Goal: Task Accomplishment & Management: Manage account settings

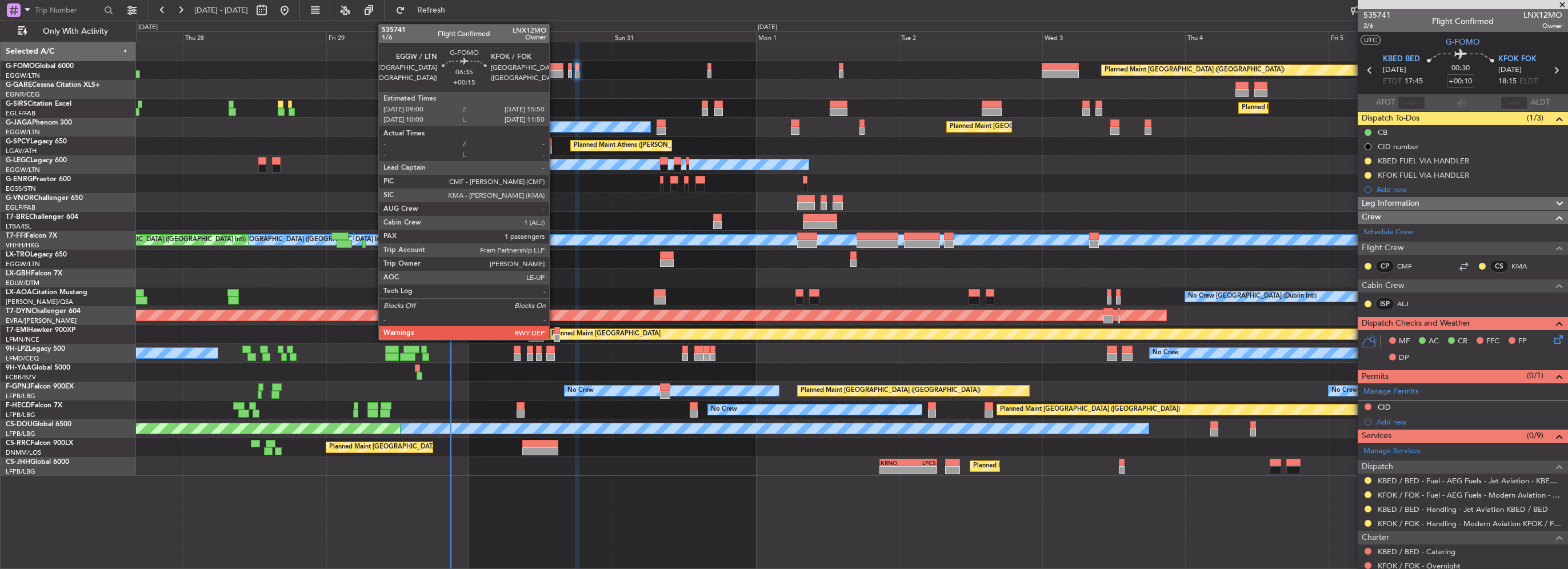
click at [554, 72] on div at bounding box center [543, 74] width 41 height 8
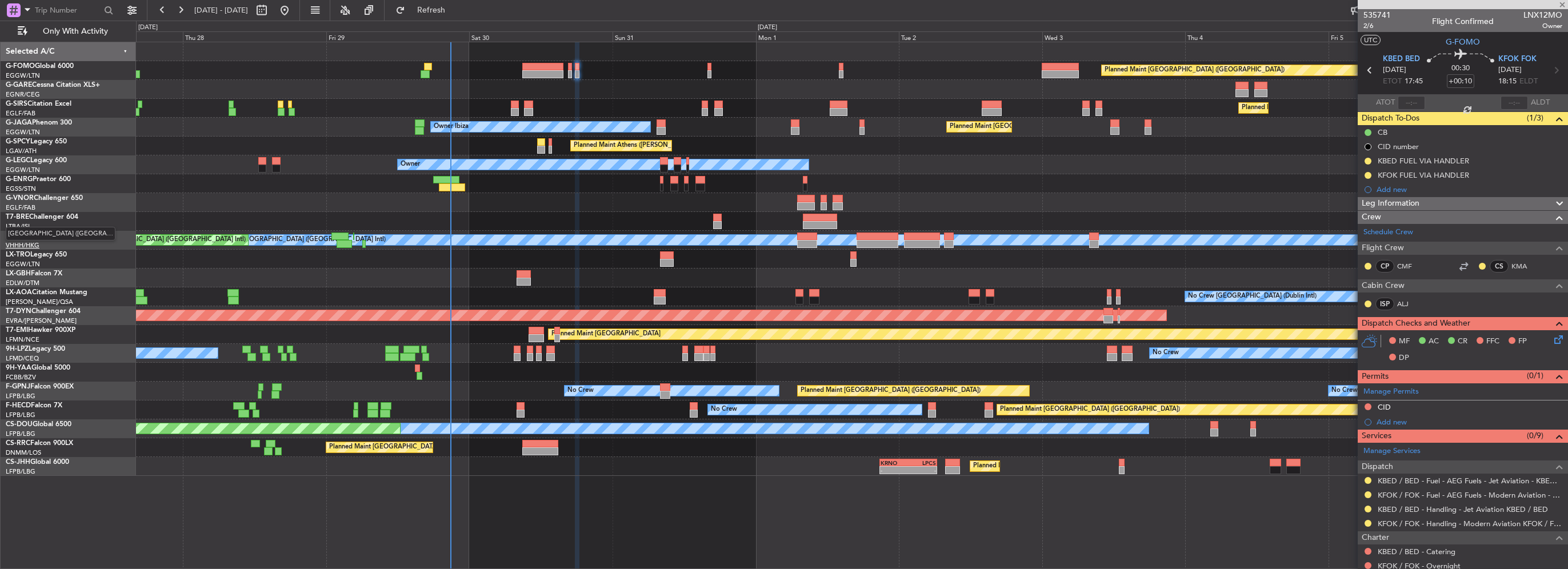
type input "+00:15"
type input "1"
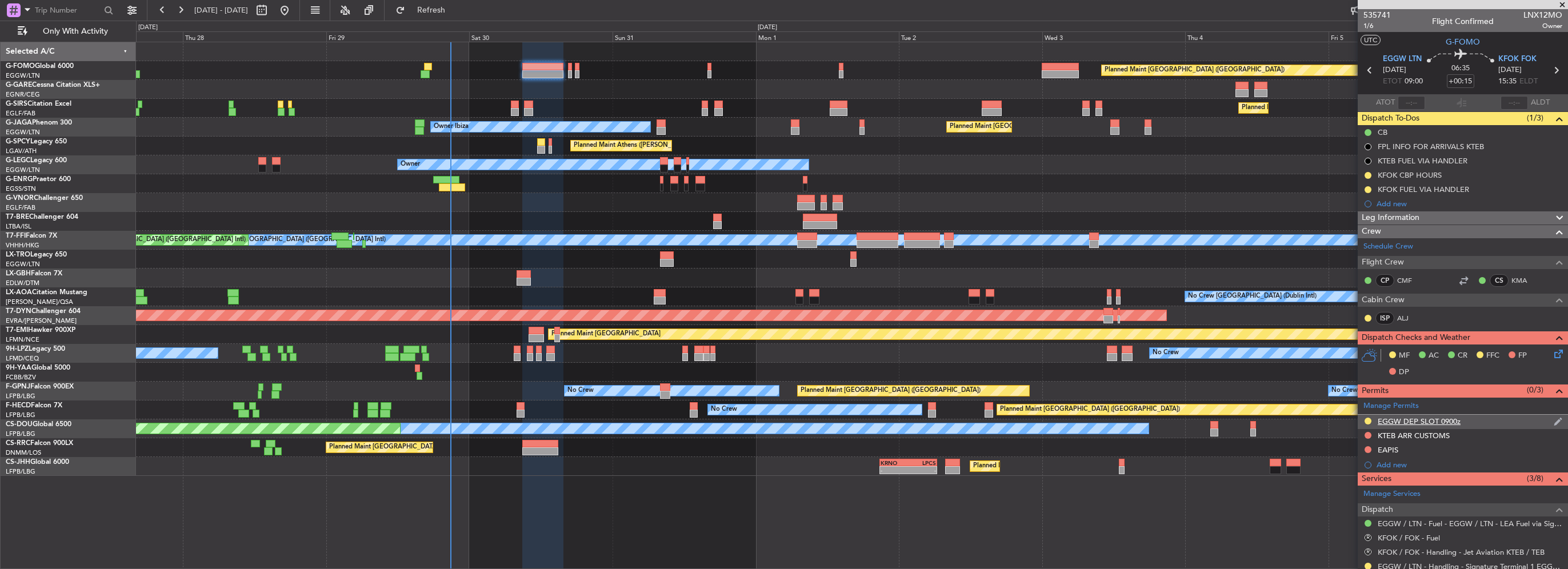
click at [1364, 420] on div at bounding box center [1368, 421] width 9 height 9
click at [1366, 420] on button at bounding box center [1368, 421] width 7 height 7
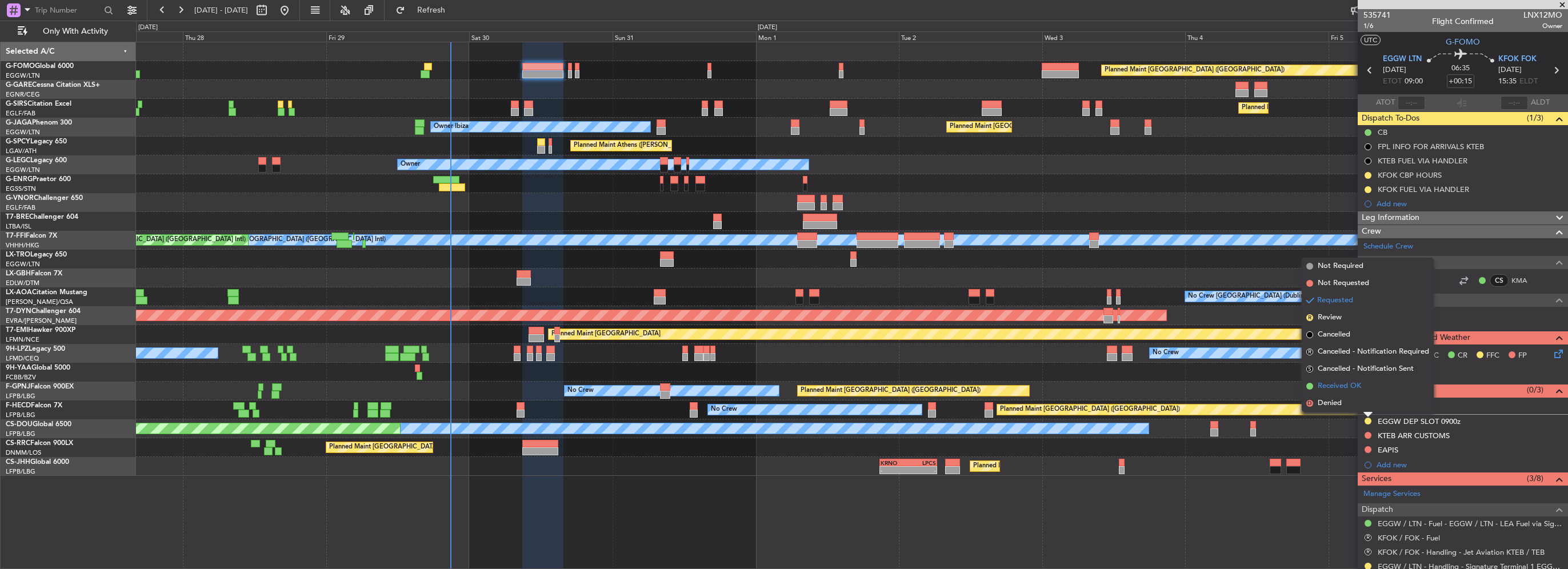
click at [1344, 388] on span "Received OK" at bounding box center [1340, 386] width 43 height 11
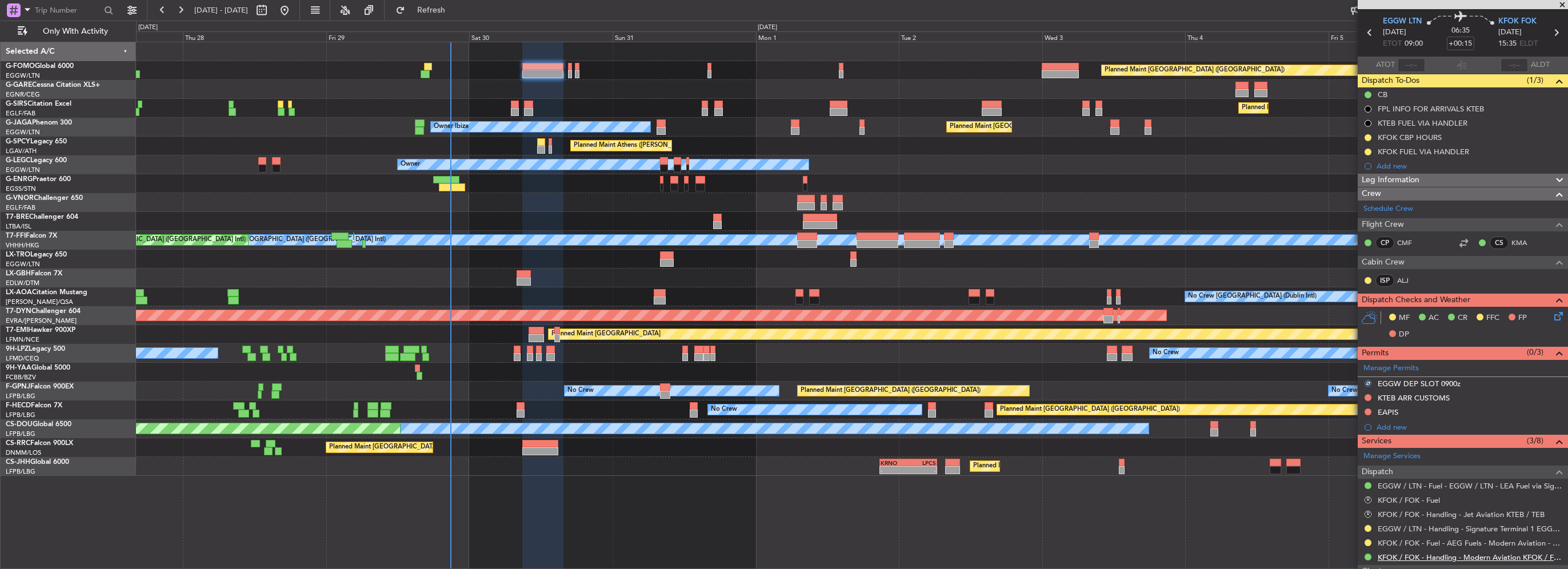
scroll to position [57, 0]
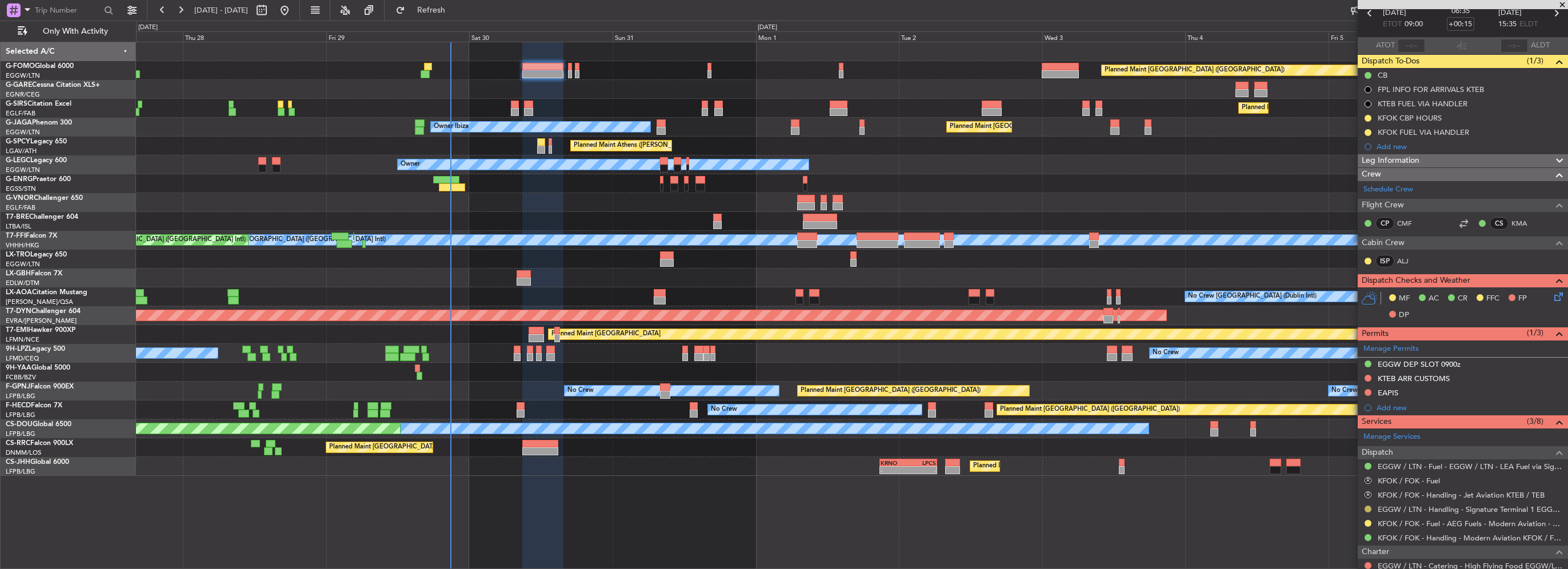
click at [1367, 508] on button at bounding box center [1368, 509] width 7 height 7
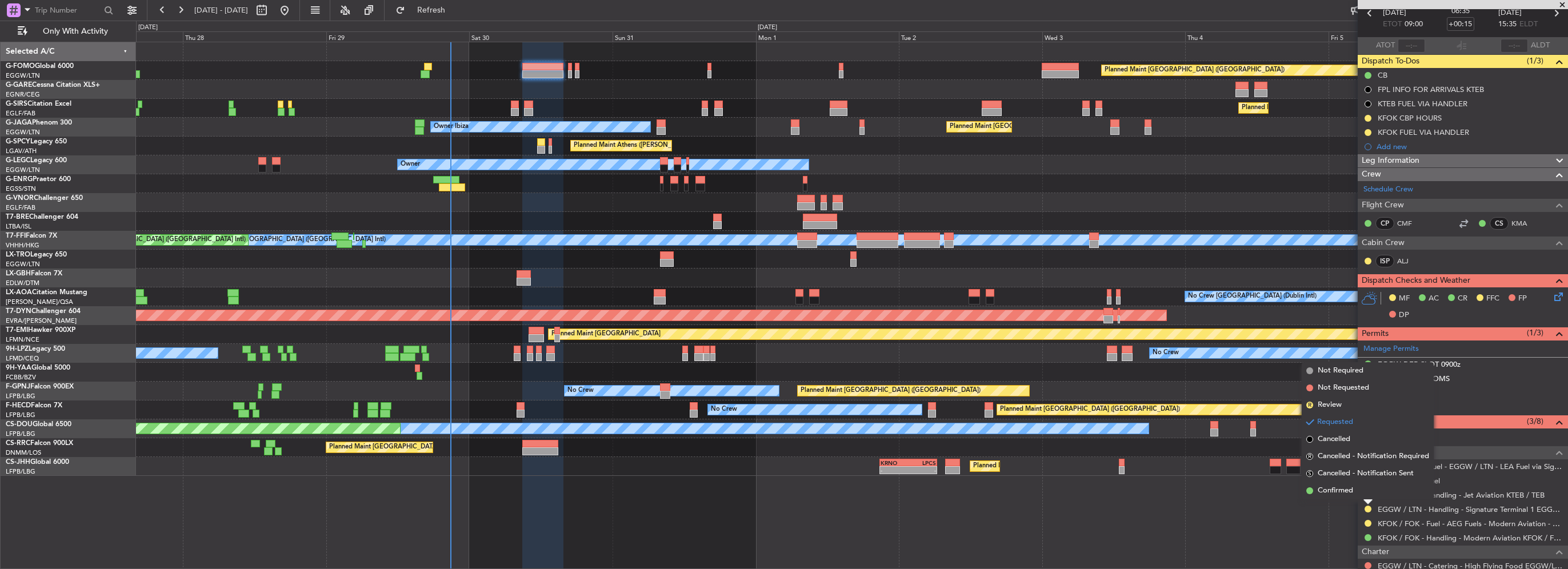
click at [1342, 493] on span "Confirmed" at bounding box center [1336, 491] width 35 height 11
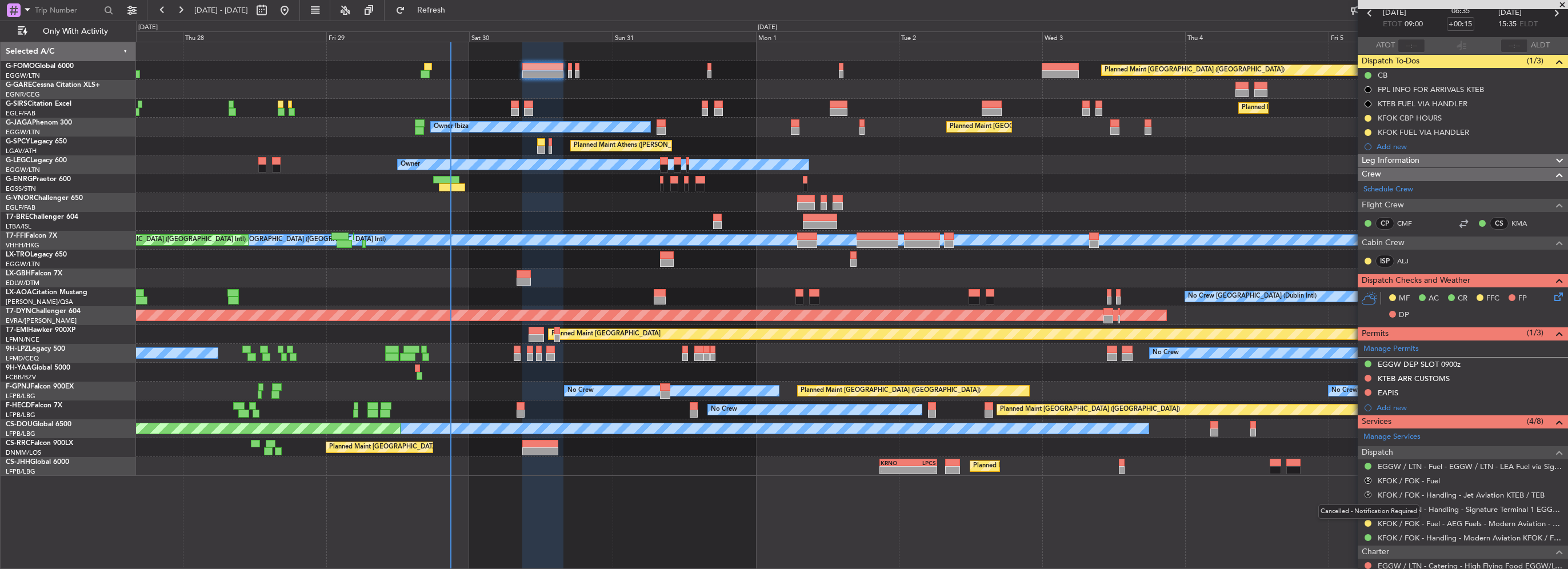
click at [1367, 493] on button "R" at bounding box center [1368, 495] width 7 height 7
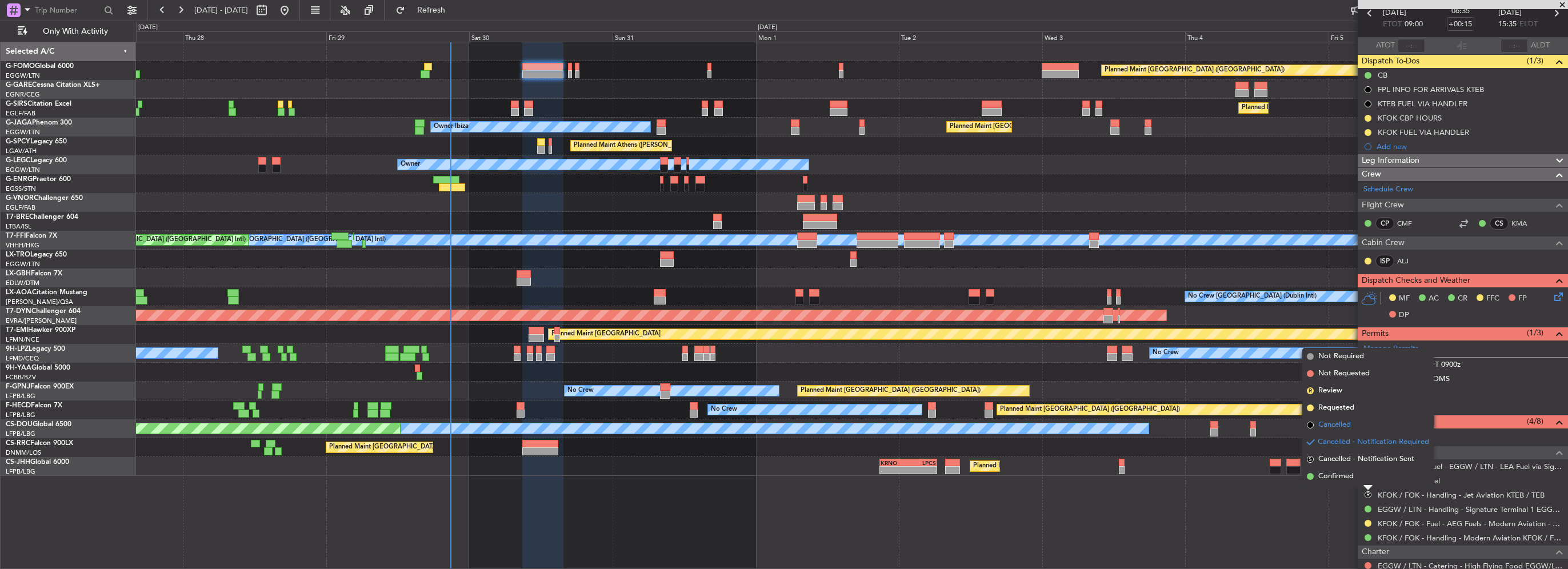
click at [1333, 424] on span "Cancelled" at bounding box center [1334, 425] width 32 height 11
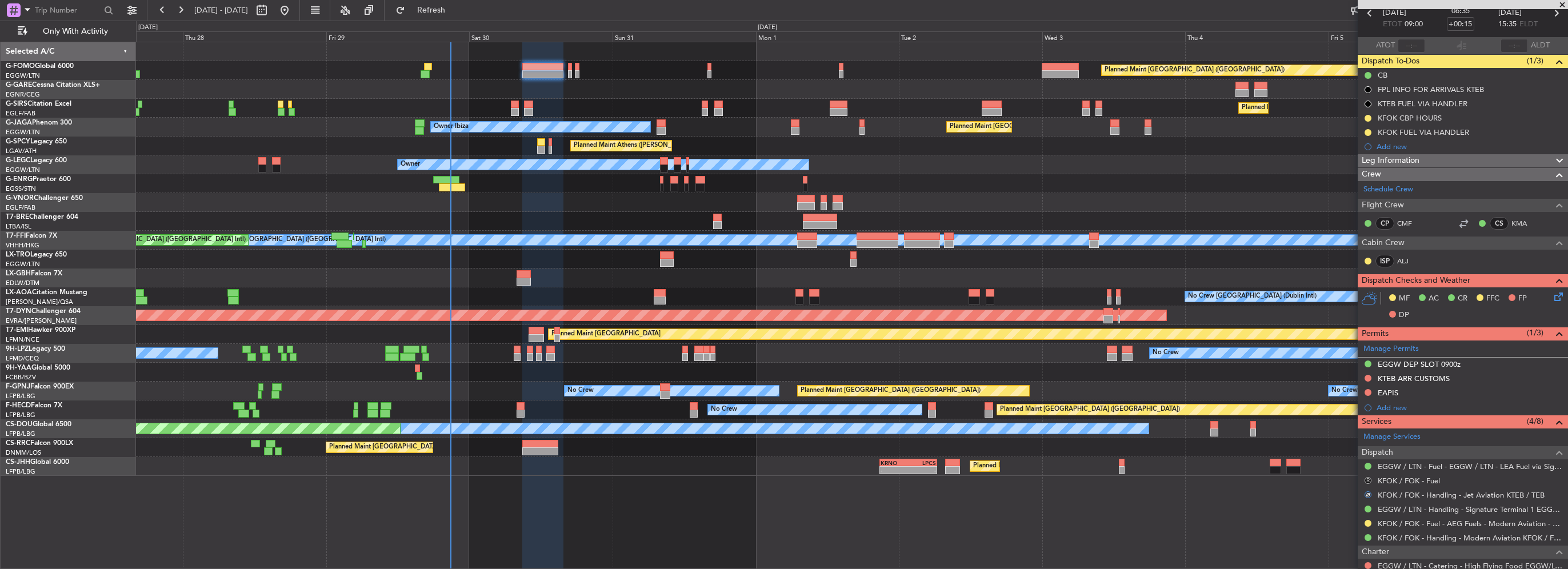
click at [1367, 478] on button "R" at bounding box center [1368, 480] width 7 height 7
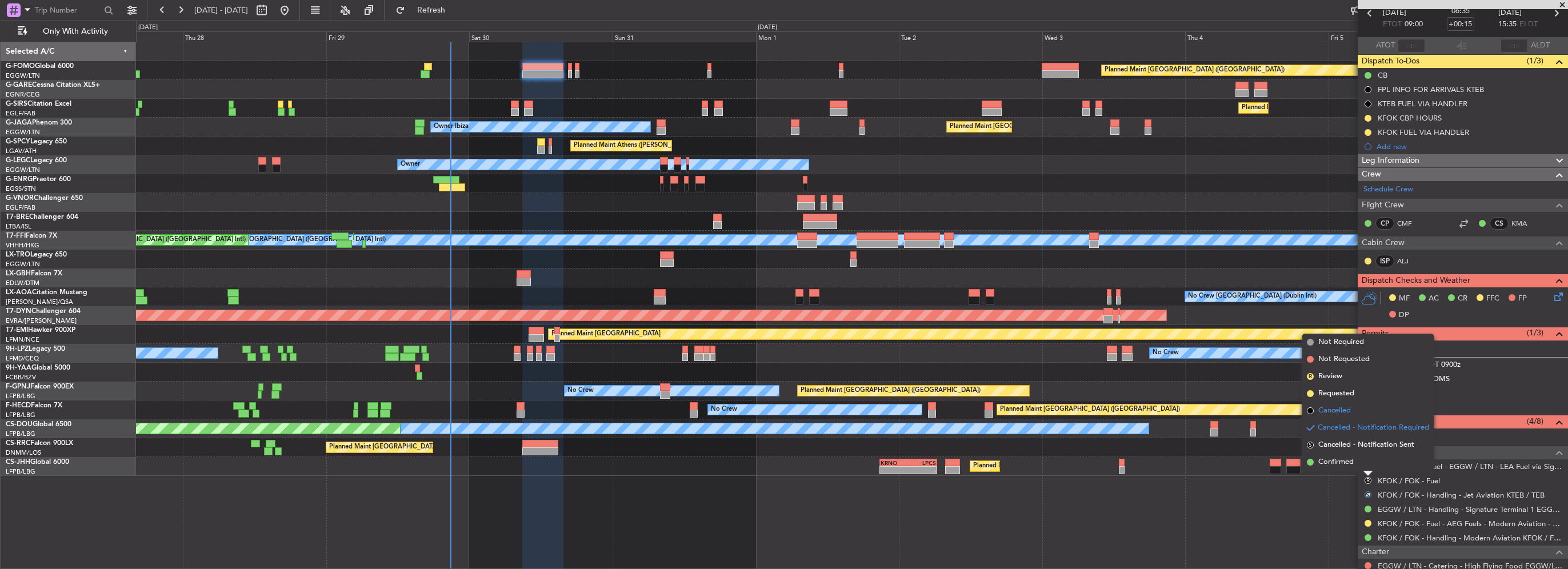
click at [1336, 407] on span "Cancelled" at bounding box center [1334, 410] width 32 height 11
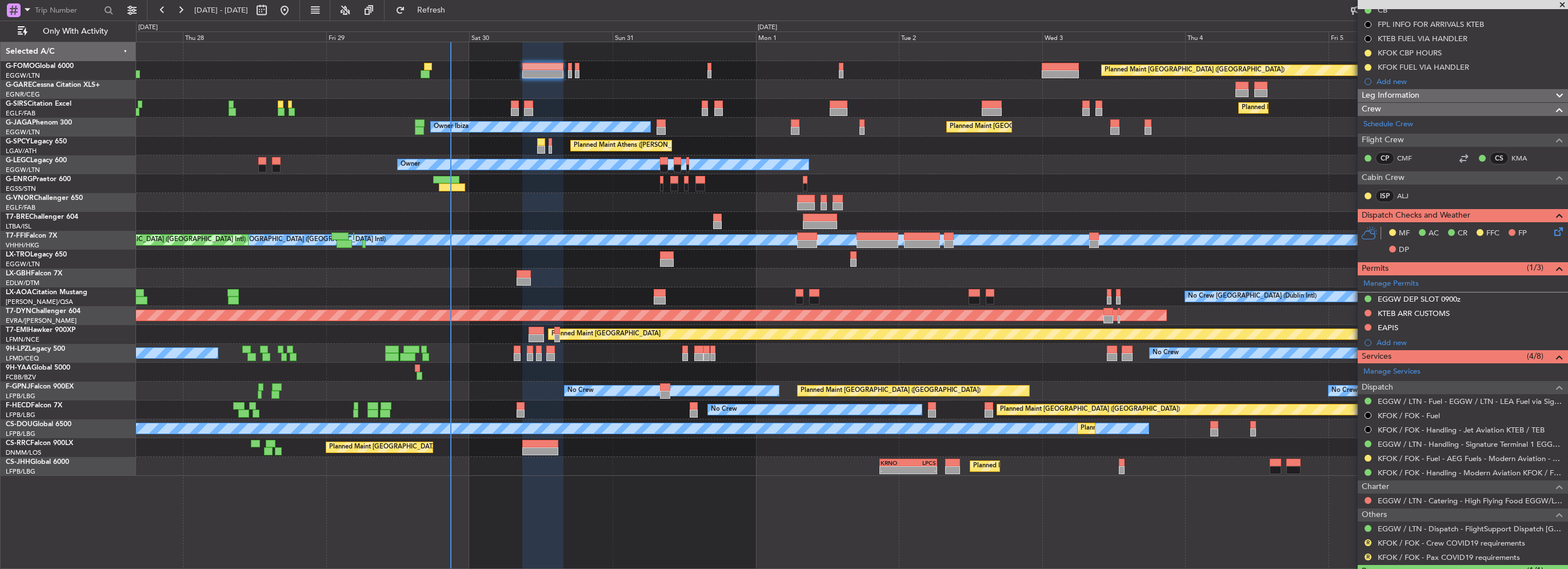
scroll to position [174, 0]
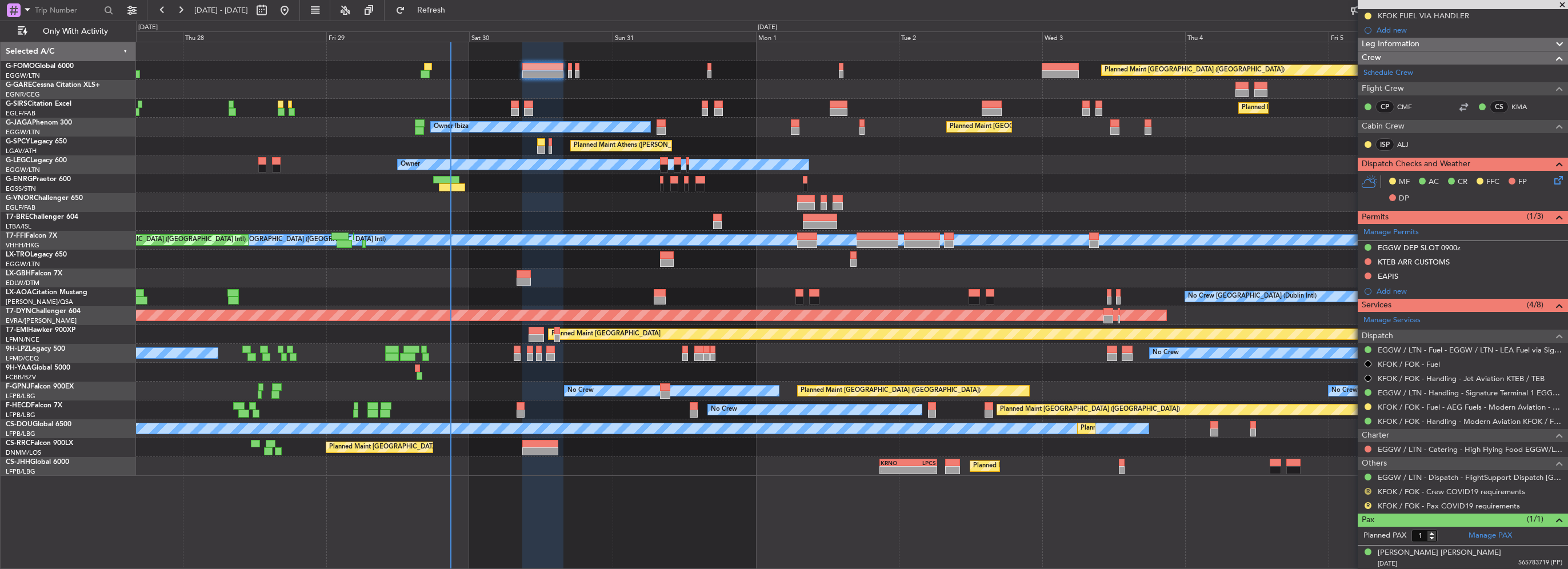
click at [1369, 488] on button "R" at bounding box center [1368, 491] width 7 height 7
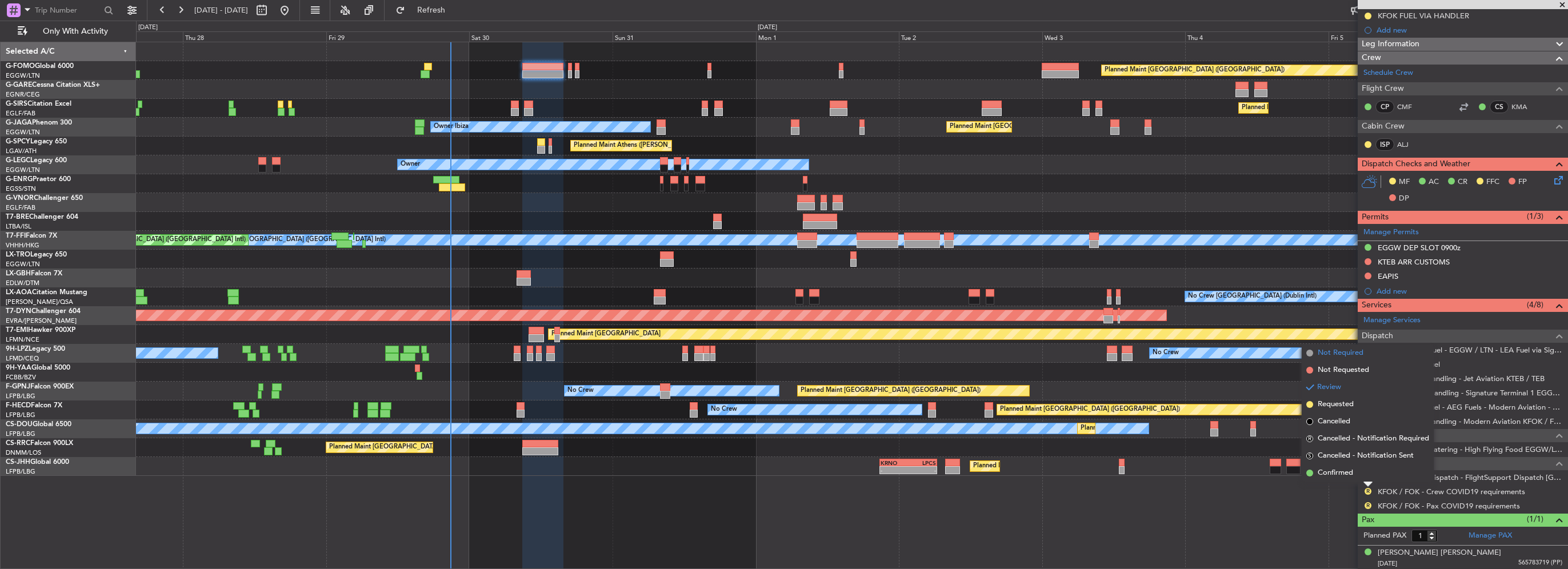
click at [1348, 360] on li "Not Required" at bounding box center [1367, 353] width 132 height 17
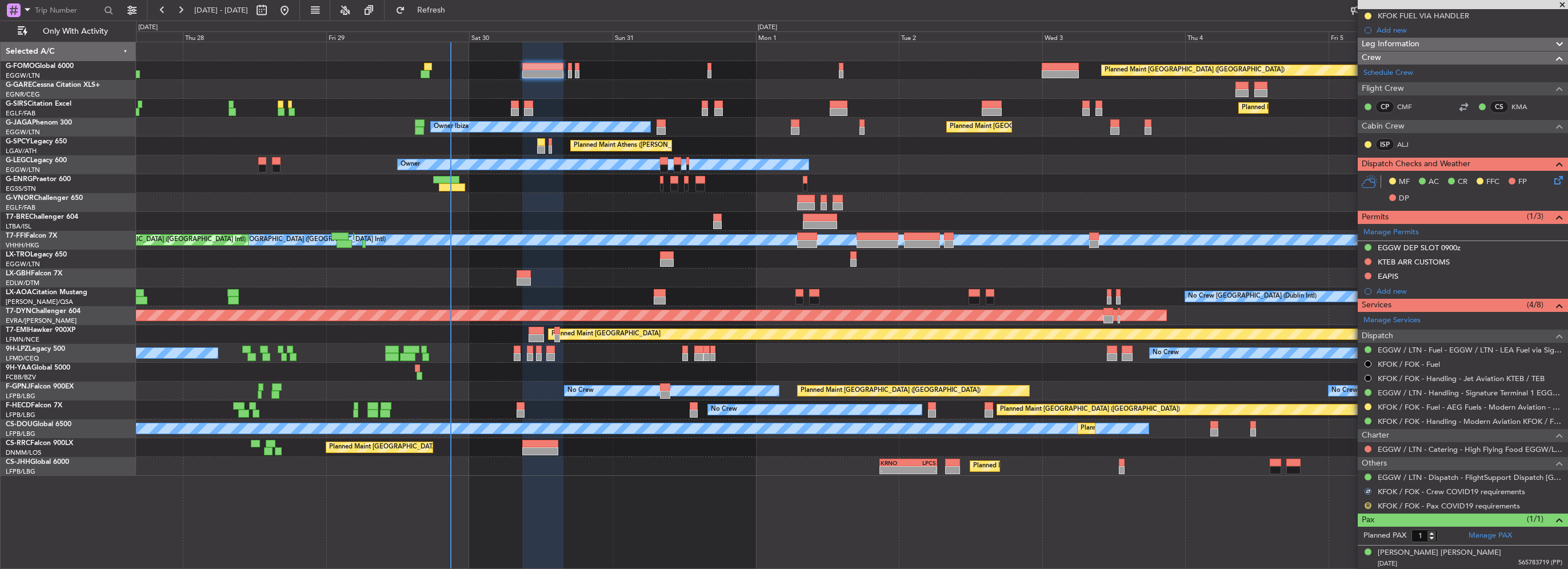
click at [1367, 503] on button "R" at bounding box center [1368, 505] width 7 height 7
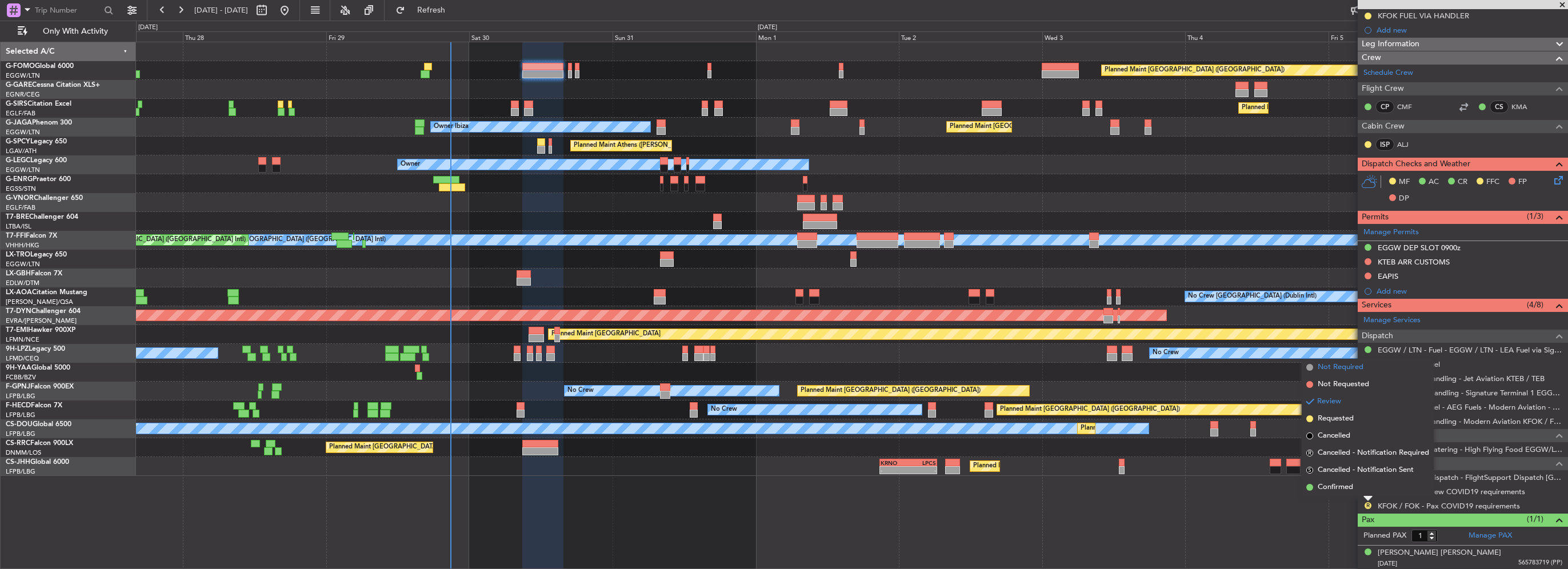
click at [1340, 366] on span "Not Required" at bounding box center [1341, 367] width 46 height 11
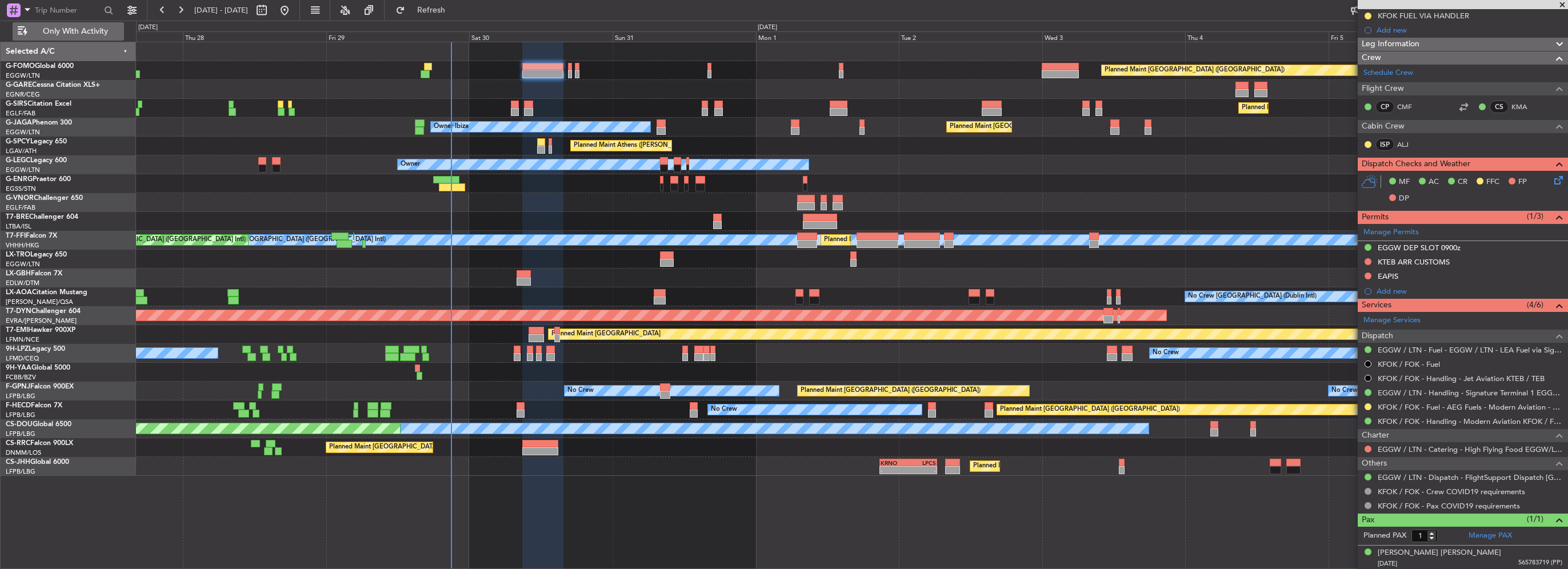
click at [74, 29] on span "Only With Activity" at bounding box center [75, 32] width 91 height 8
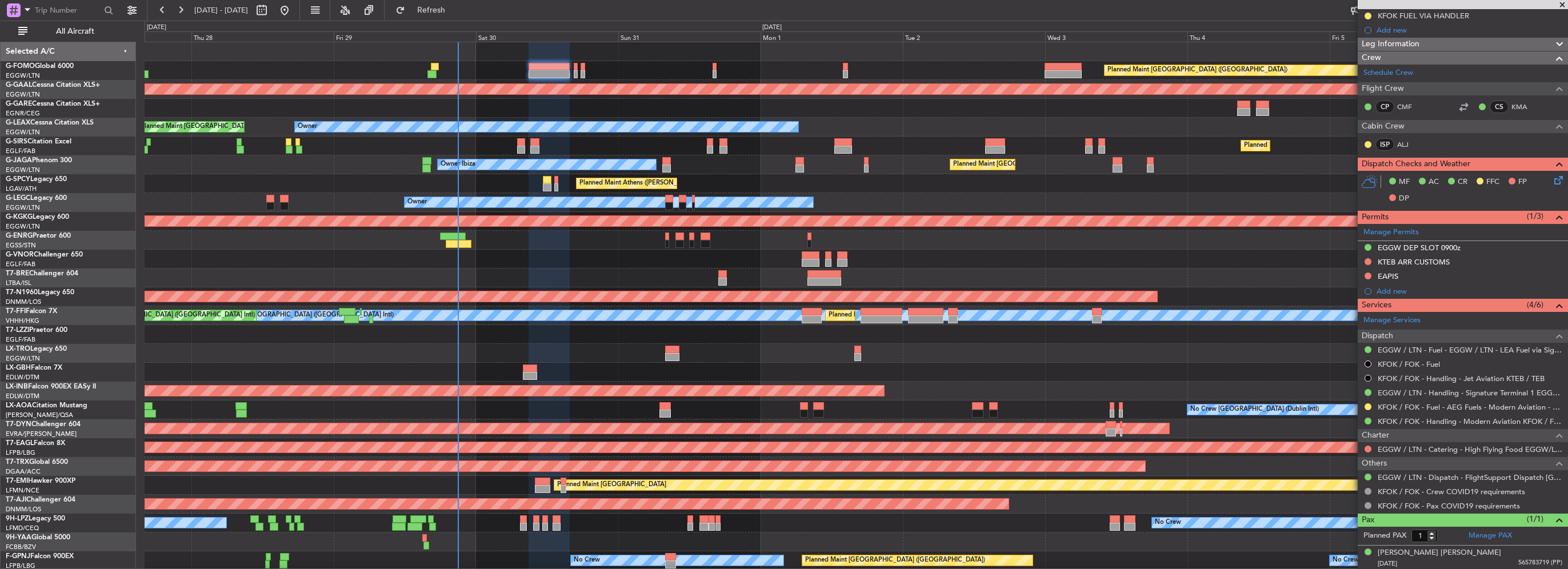
click at [1008, 364] on div "Planned Maint Nice ([GEOGRAPHIC_DATA])" at bounding box center [856, 372] width 1423 height 19
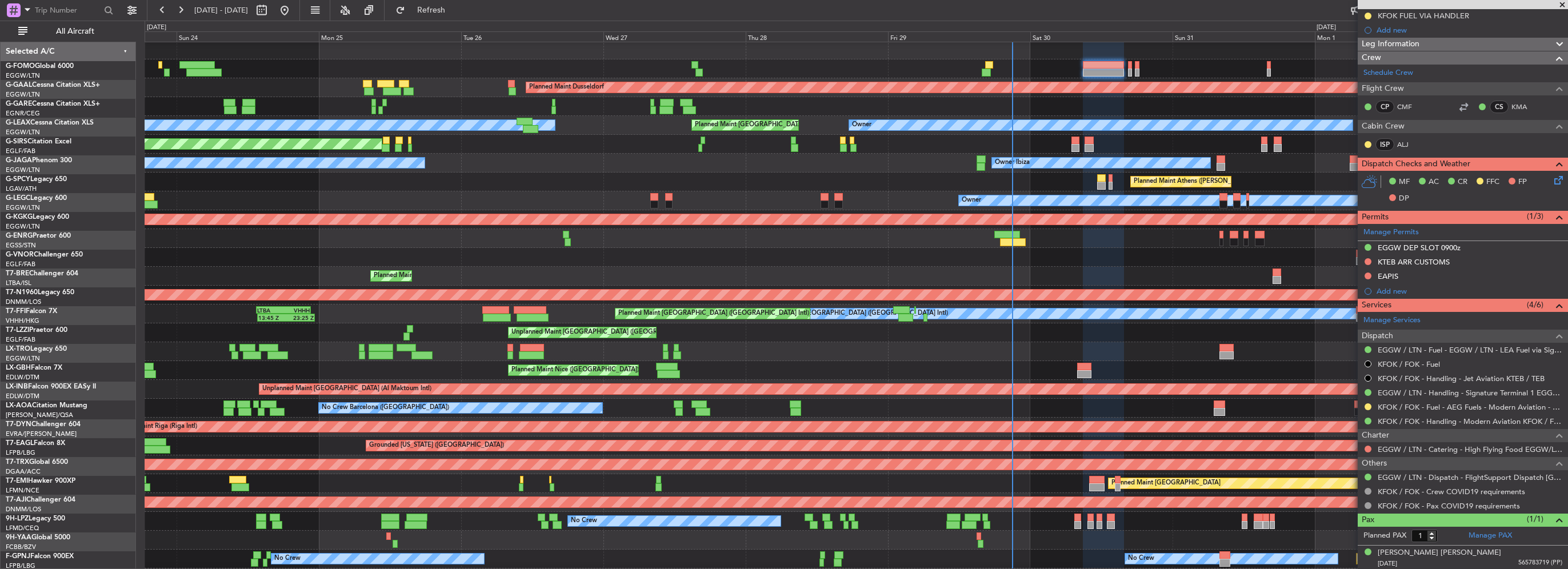
scroll to position [2, 0]
click at [852, 368] on div "Planned Maint London (Luton) Planned Maint Dusseldorf Owner Planned Maint Londo…" at bounding box center [856, 351] width 1423 height 622
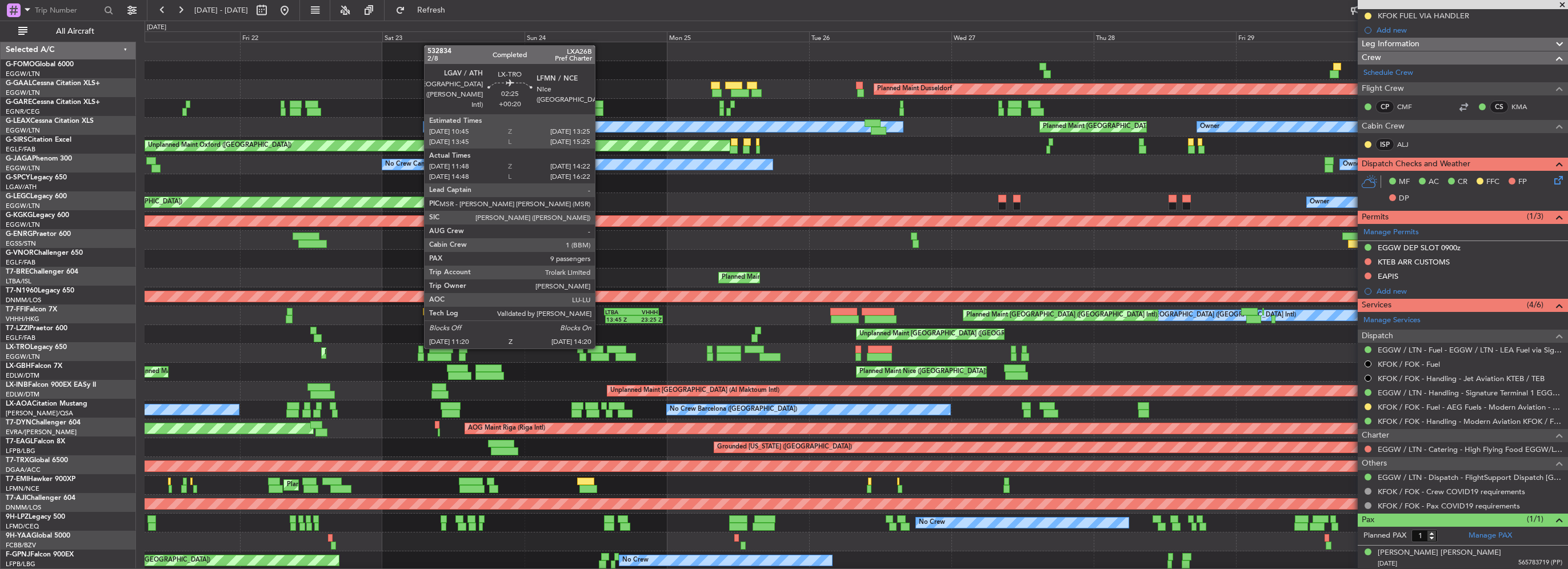
scroll to position [0, 0]
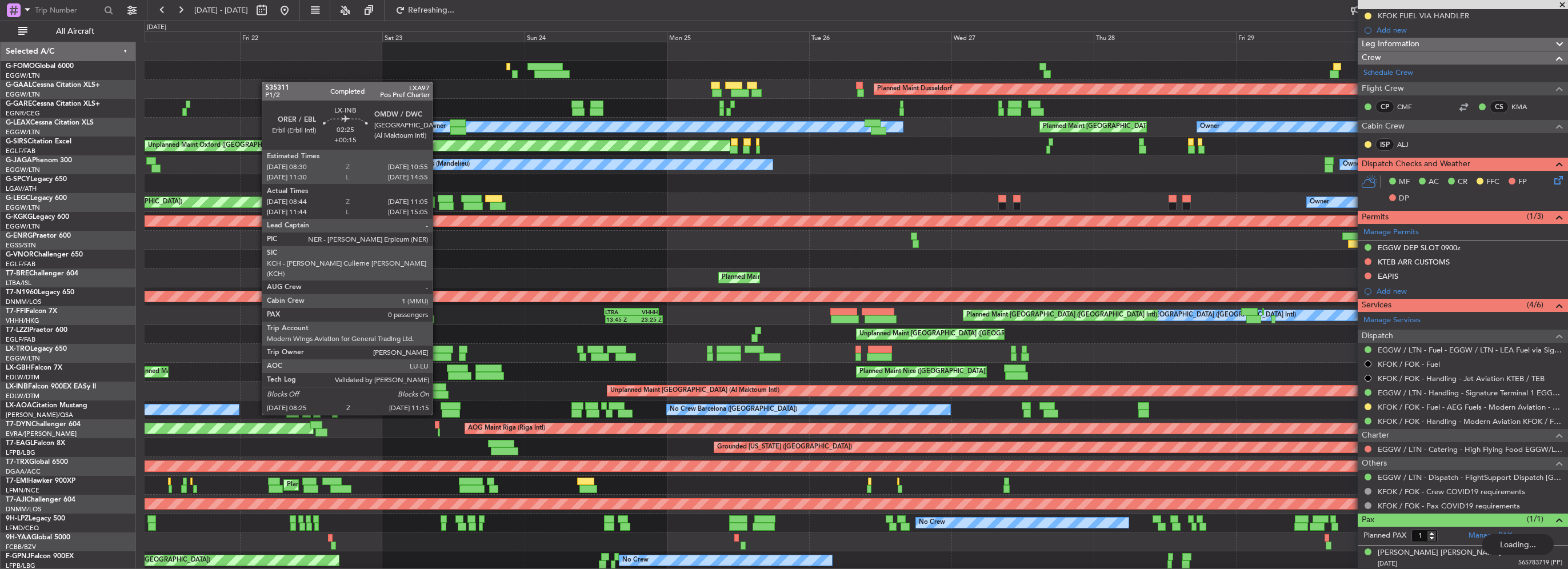
click at [438, 393] on div at bounding box center [439, 395] width 17 height 8
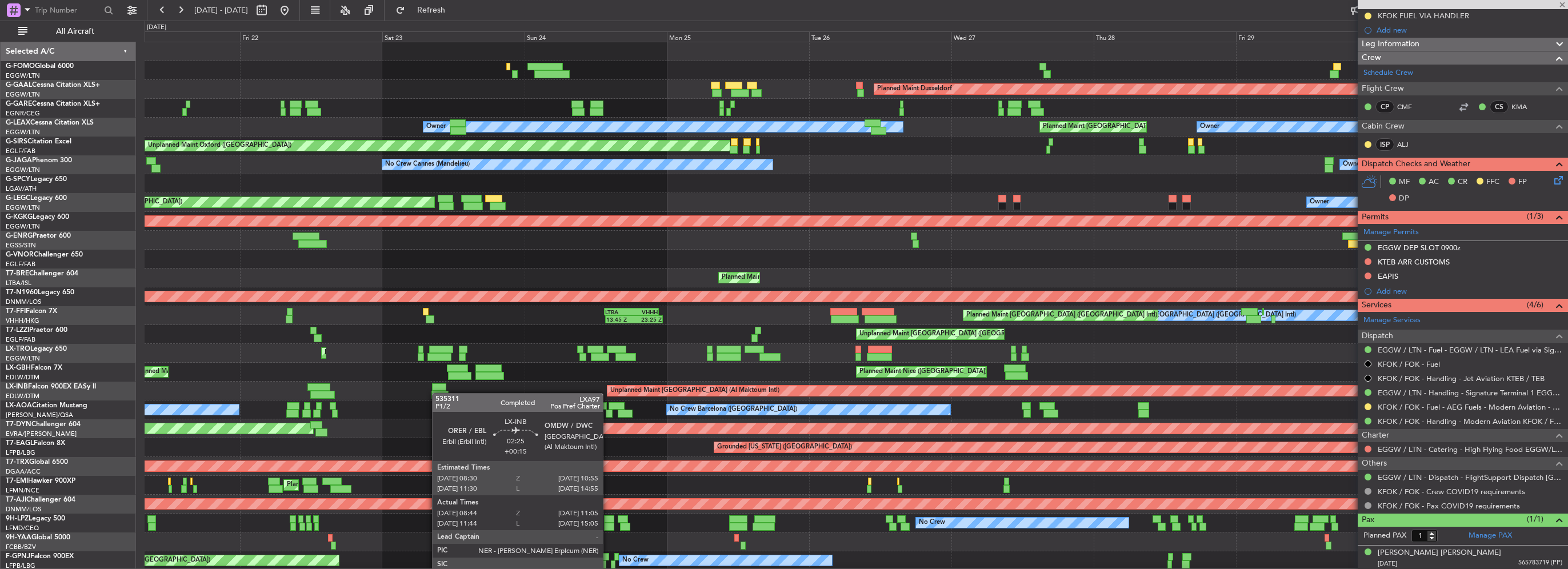
type input "08:44"
type input "11:05"
type input "0"
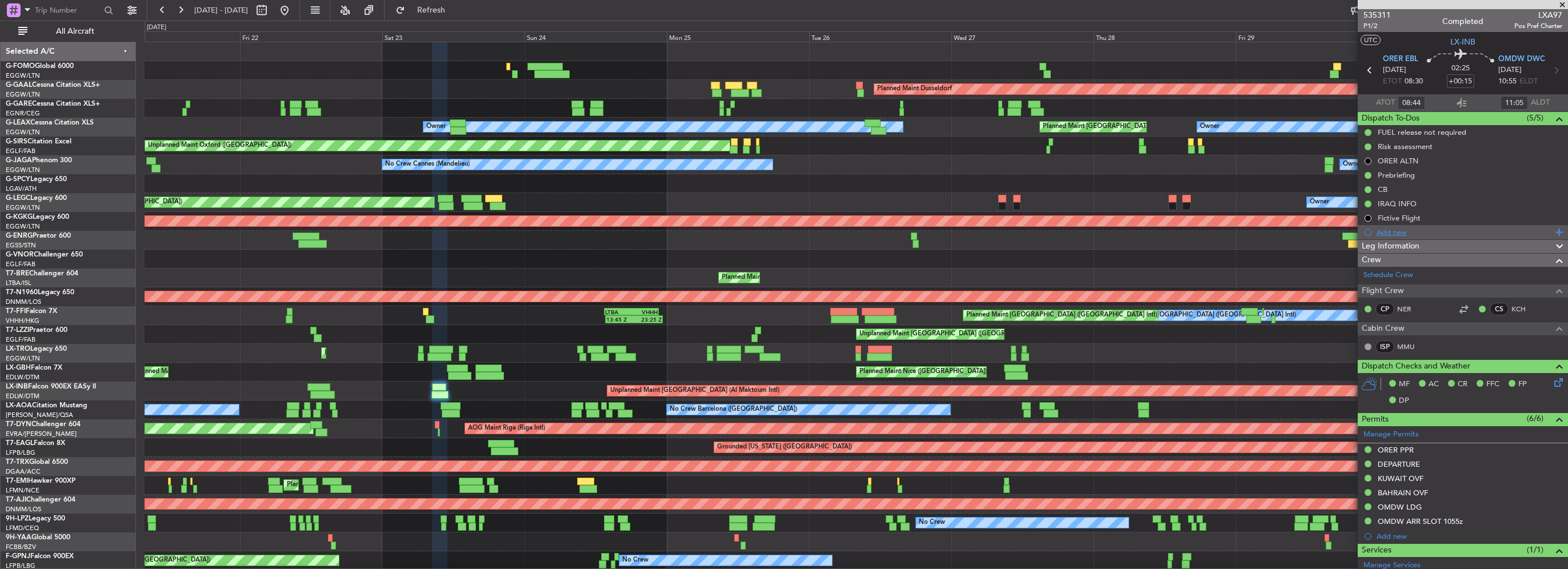
click at [1400, 228] on div "Add new" at bounding box center [1465, 232] width 176 height 9
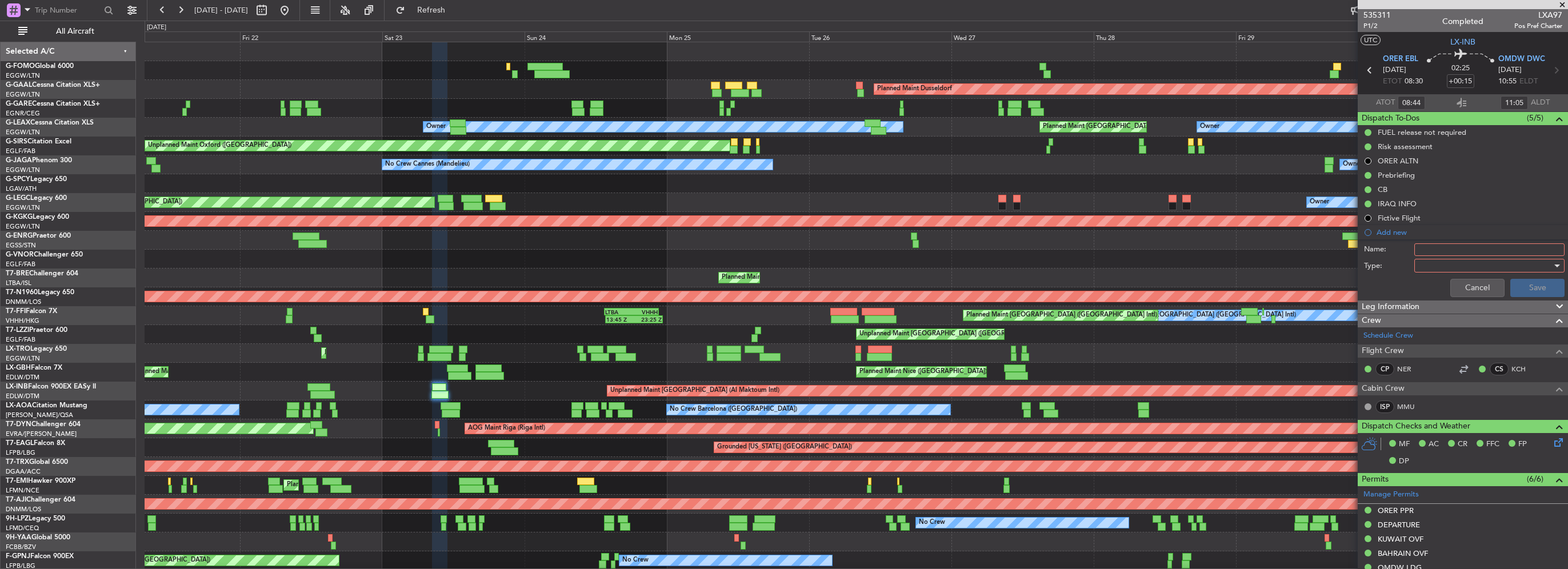
click at [1433, 252] on input "Name:" at bounding box center [1490, 249] width 150 height 13
click at [1434, 249] on input "Name:" at bounding box center [1490, 249] width 150 height 13
type input "Parking until 02SEP"
click at [1496, 268] on div at bounding box center [1485, 265] width 133 height 17
click at [1440, 283] on span "Generic" at bounding box center [1484, 287] width 134 height 17
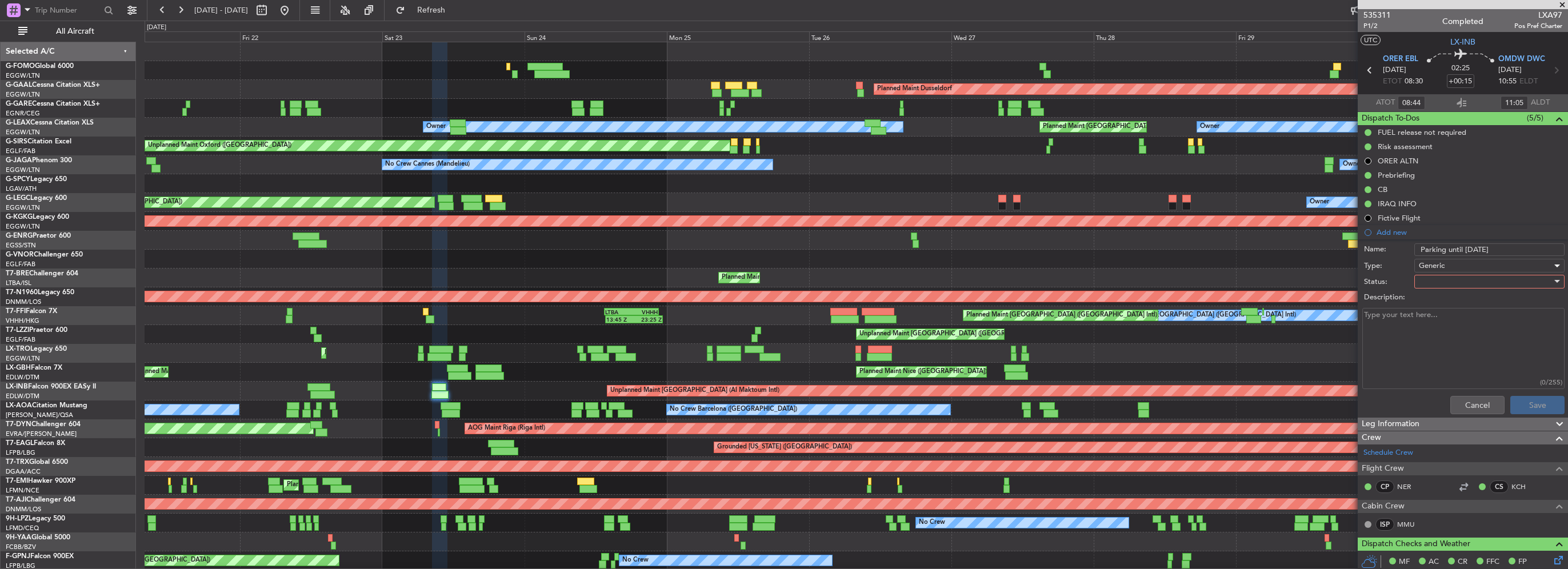
click at [1446, 290] on div "Description:" at bounding box center [1463, 298] width 222 height 16
click at [1458, 282] on div at bounding box center [1485, 281] width 133 height 17
click at [1444, 327] on span "In Progress" at bounding box center [1484, 320] width 134 height 17
click at [1542, 396] on button "Save" at bounding box center [1538, 405] width 54 height 18
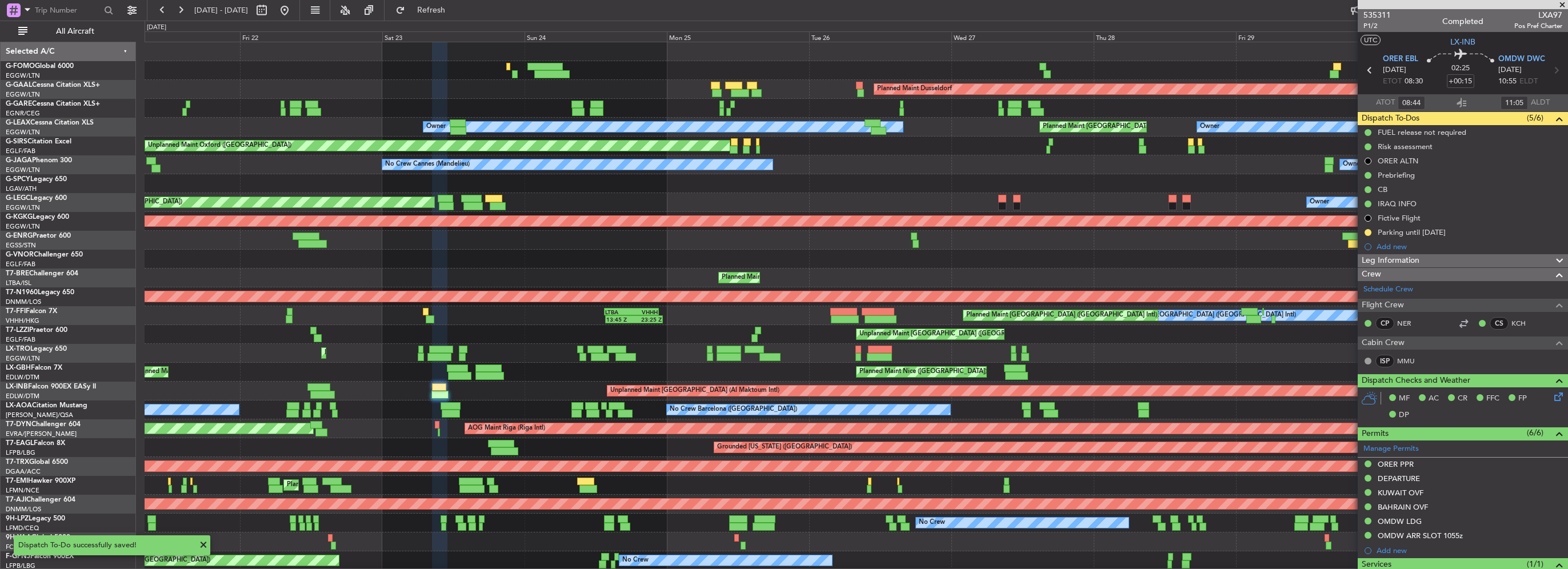
click at [650, 332] on div "Unplanned Maint London (Farnborough) TBPB 12:40 Z EGTK 21:30 Z 12:30 Z 21:00 Z" at bounding box center [856, 335] width 1423 height 19
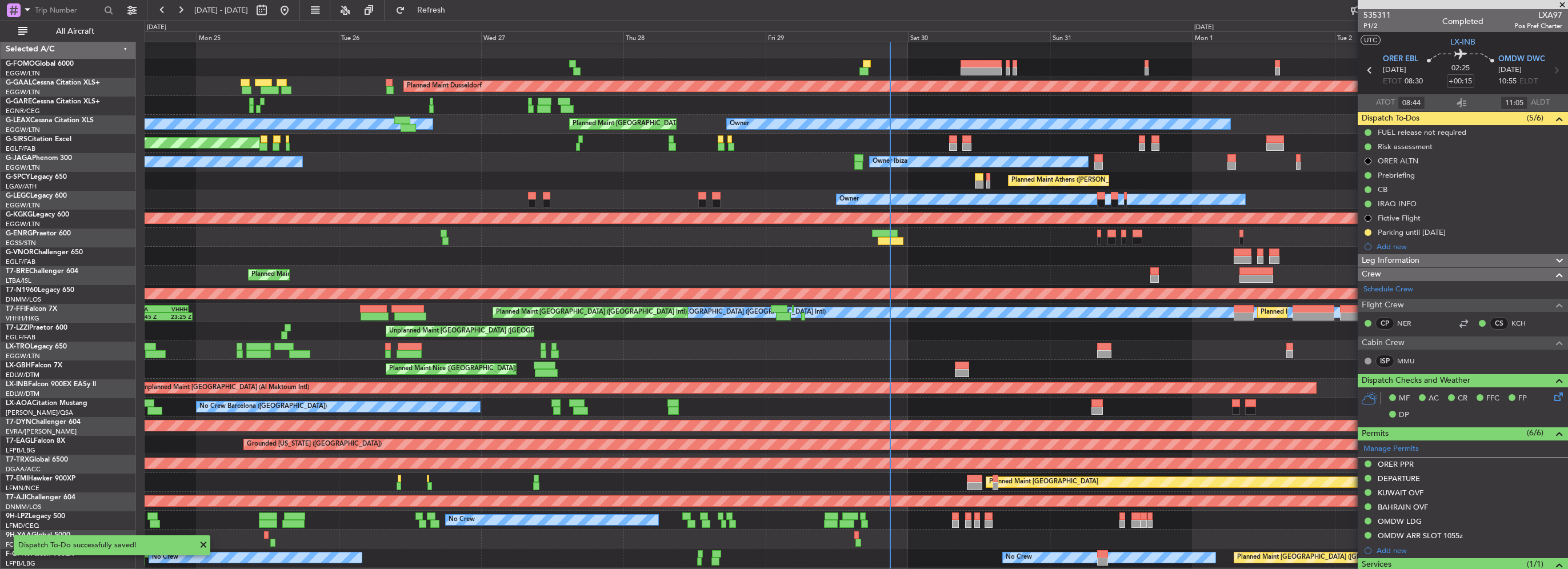
click at [507, 335] on div "Unplanned Maint London (Farnborough)" at bounding box center [856, 332] width 1423 height 19
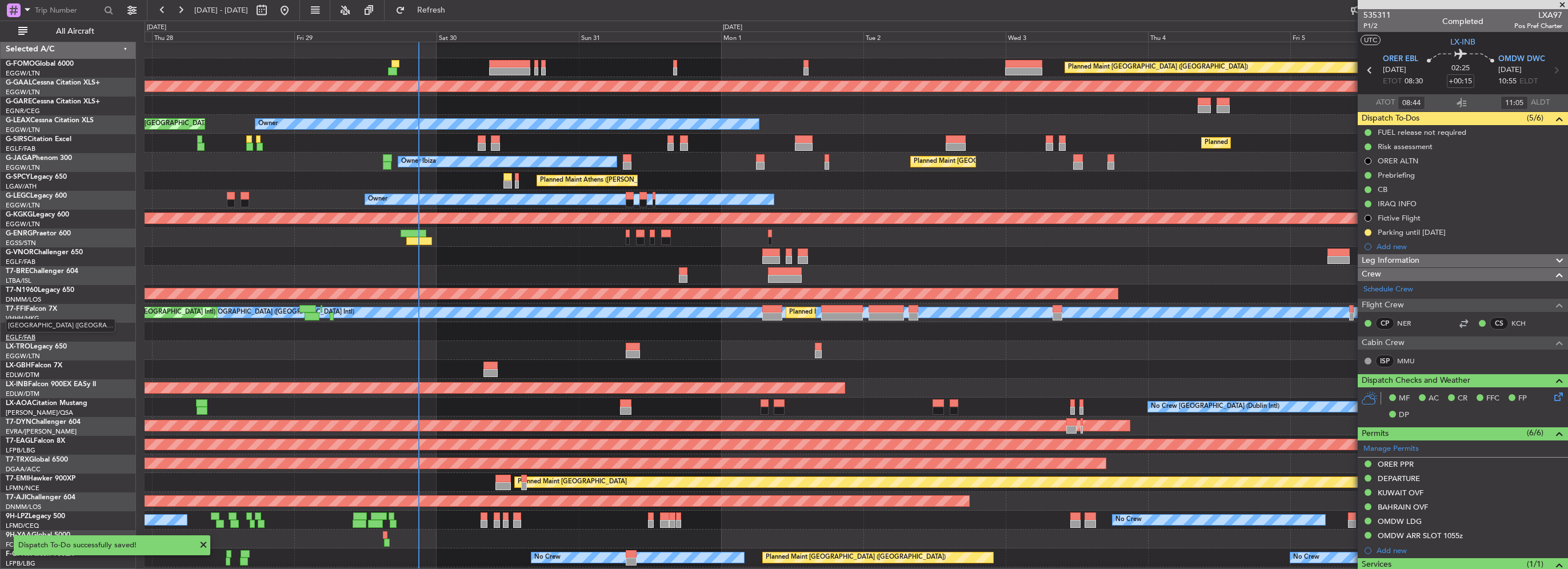
scroll to position [2, 0]
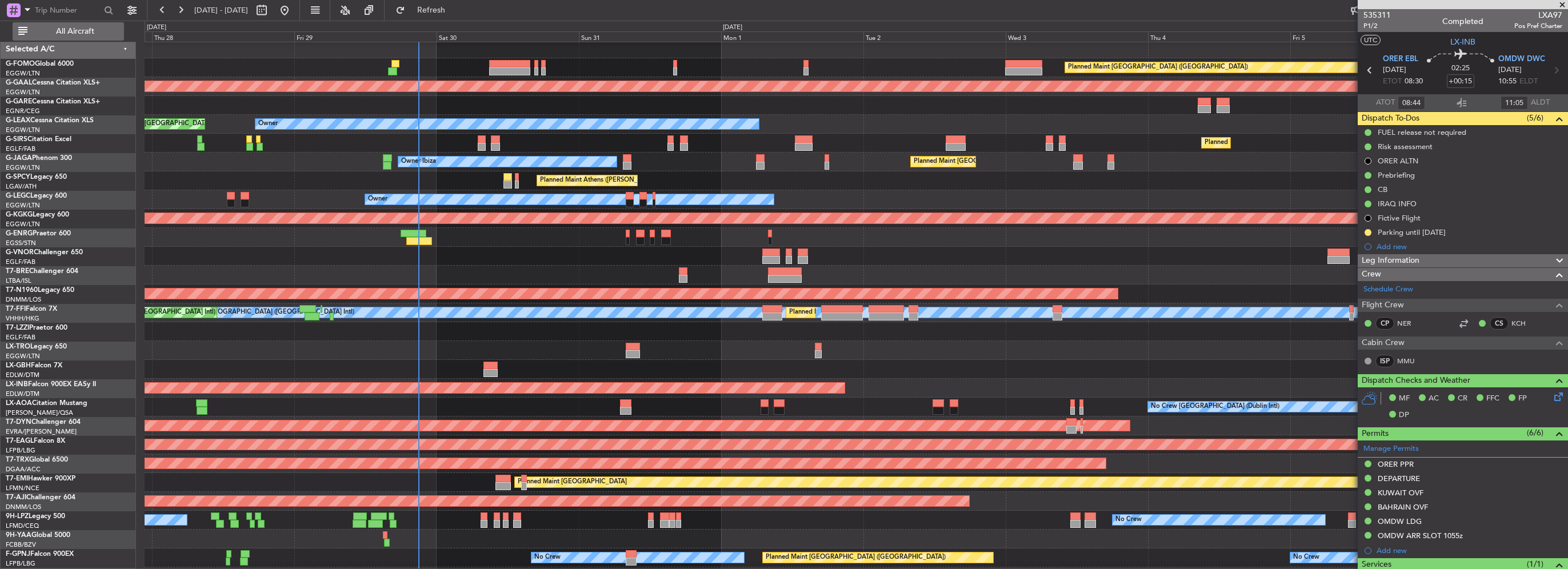
click at [98, 34] on span "All Aircraft" at bounding box center [75, 32] width 91 height 8
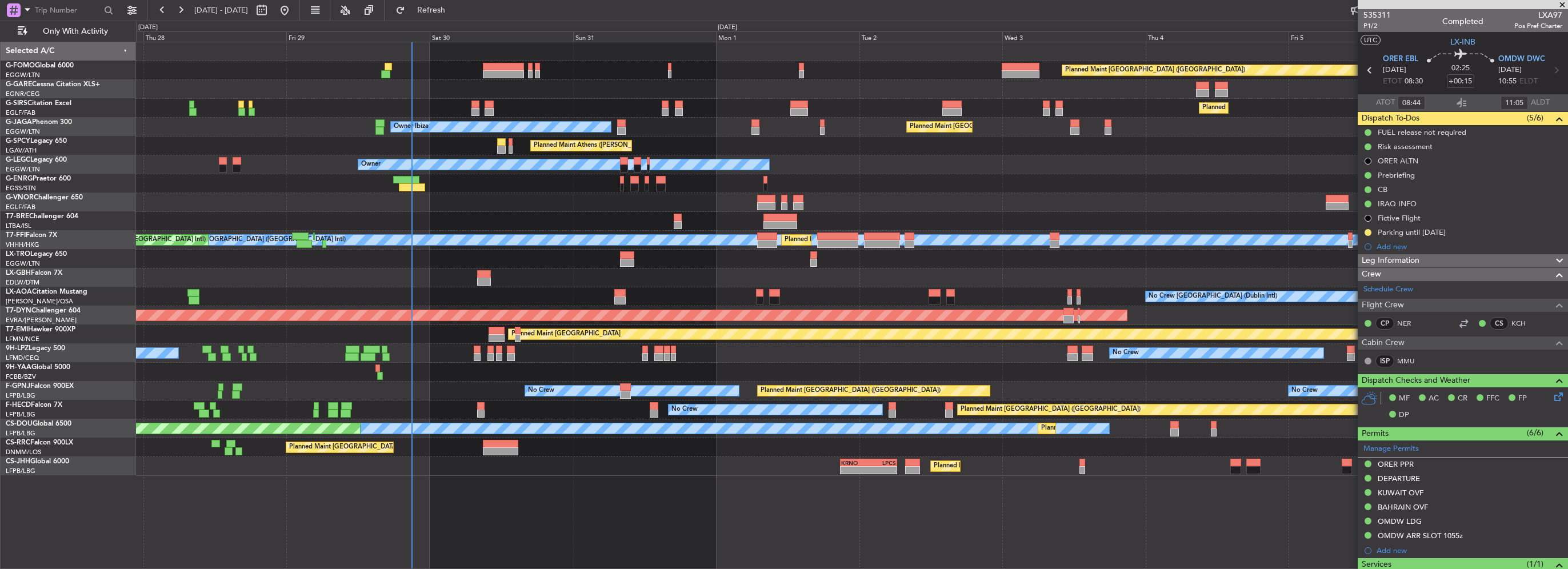
click at [264, 347] on div "Planned Maint London (Luton) Planned Maint London (Farnborough) Owner Ibiza Pla…" at bounding box center [852, 259] width 1431 height 434
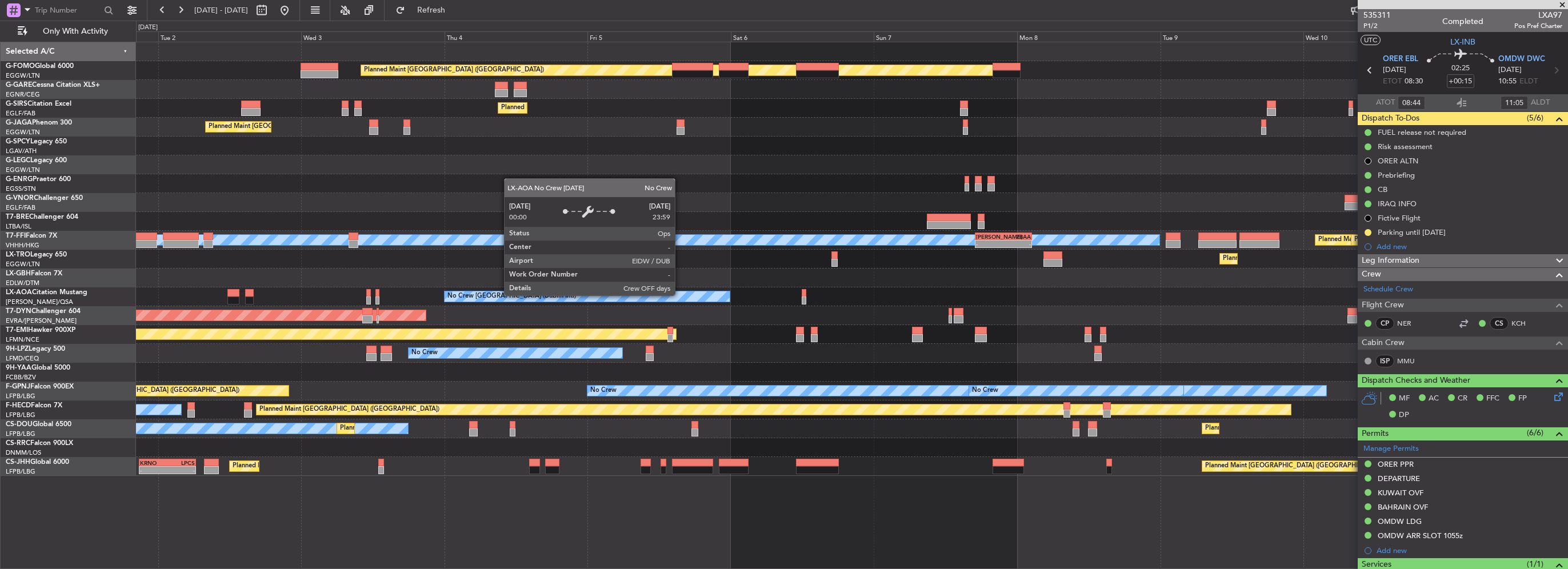
click at [1356, 312] on div "Planned Maint London (Luton) Planned Maint London (Farnborough) Planned Maint L…" at bounding box center [852, 259] width 1431 height 434
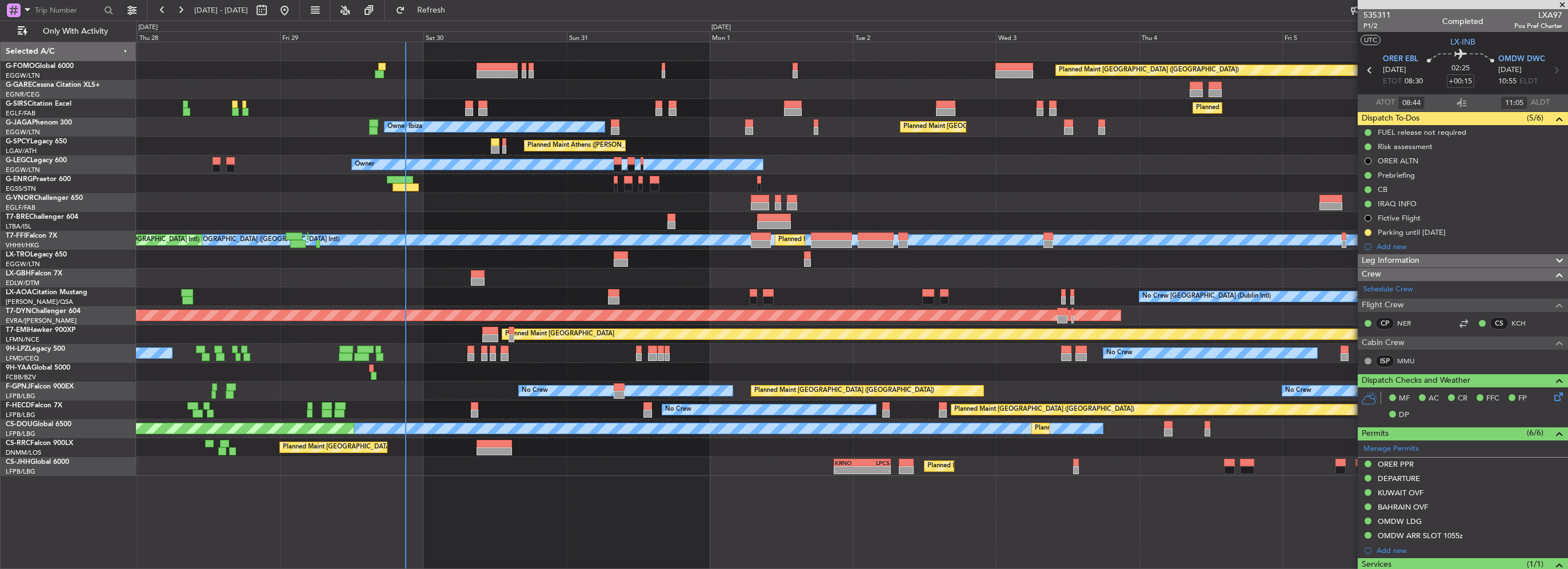
click at [412, 274] on div "Planned Maint Nice ([GEOGRAPHIC_DATA])" at bounding box center [852, 278] width 1431 height 19
click at [1561, 1] on span at bounding box center [1562, 5] width 11 height 10
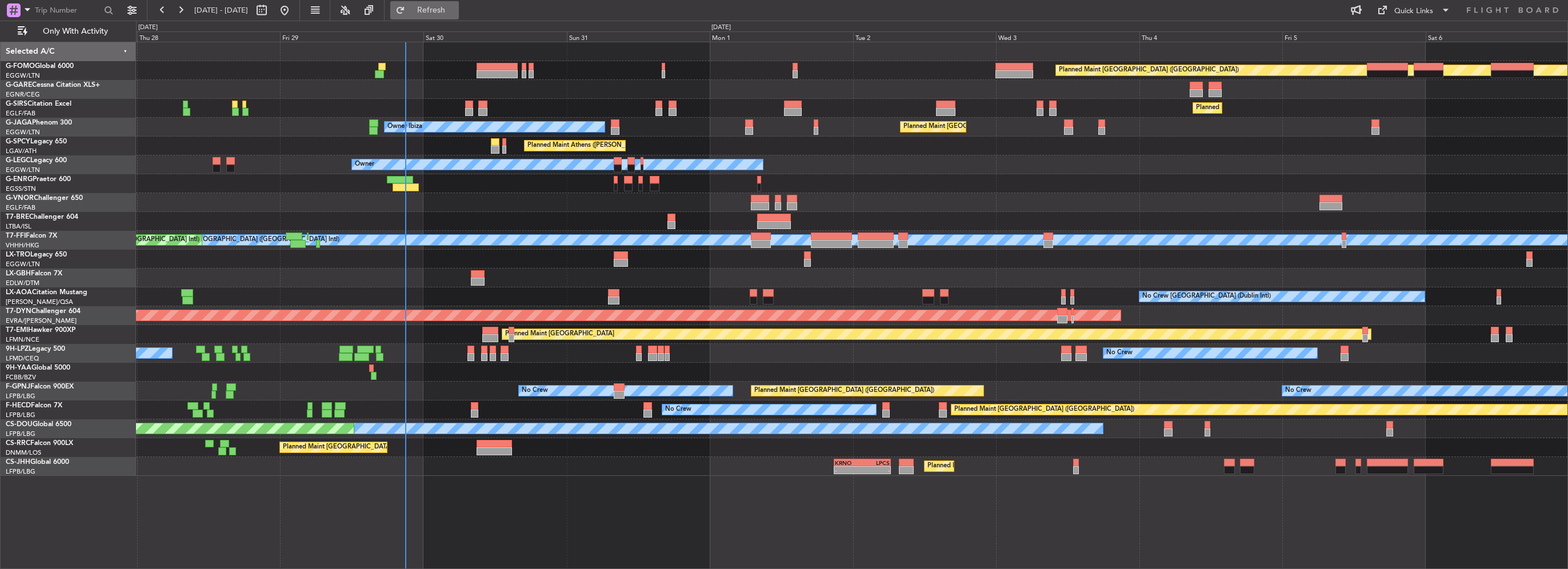
click at [456, 6] on span "Refresh" at bounding box center [431, 10] width 48 height 8
click at [456, 9] on span "Refresh" at bounding box center [431, 10] width 48 height 8
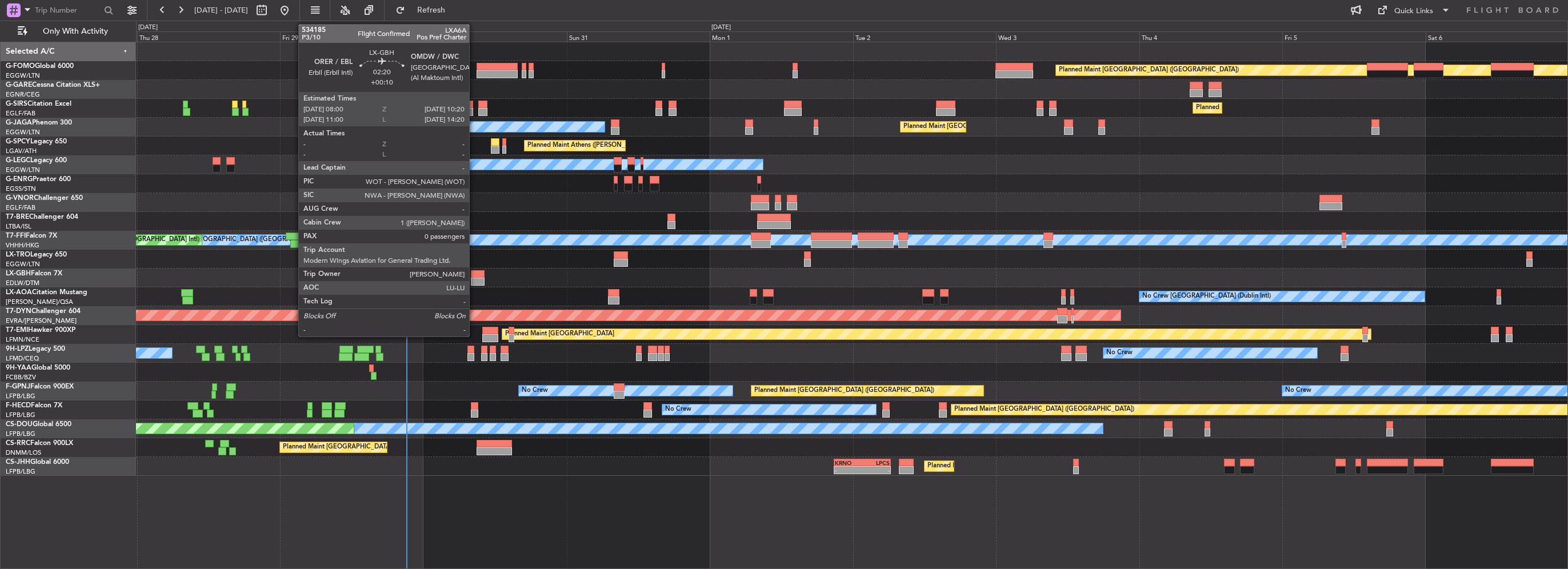
click at [474, 275] on div at bounding box center [478, 274] width 14 height 8
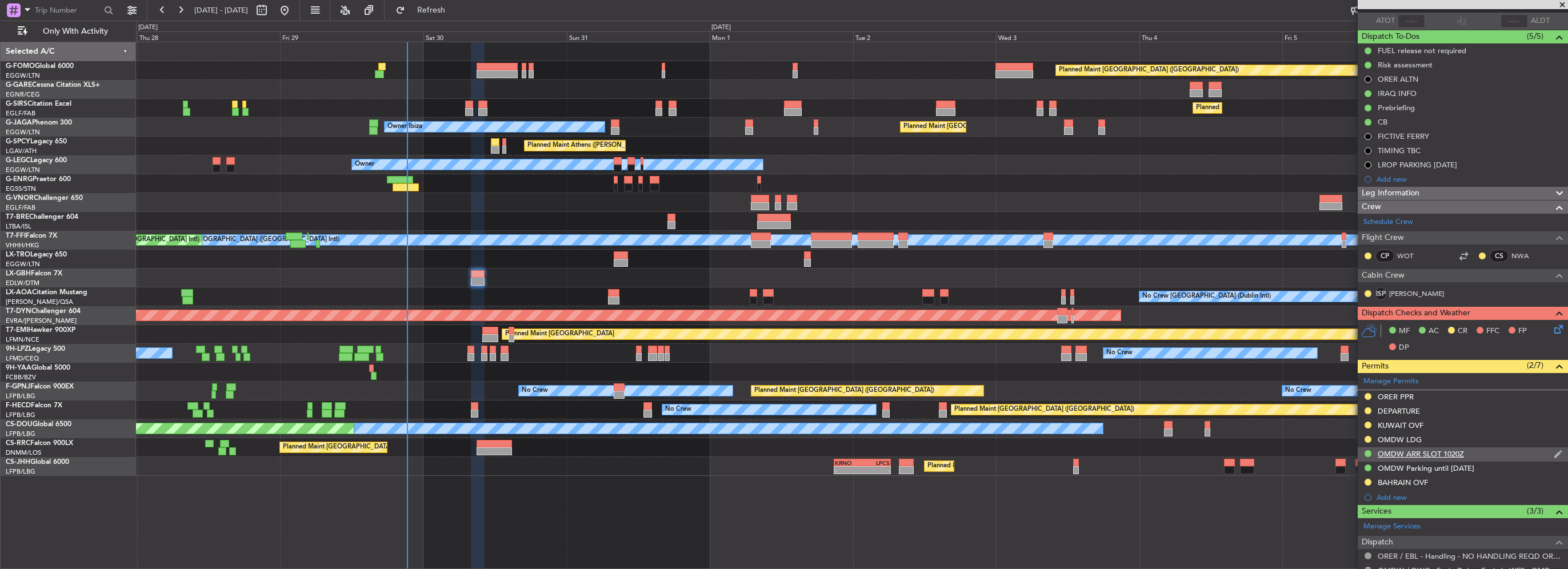
scroll to position [114, 0]
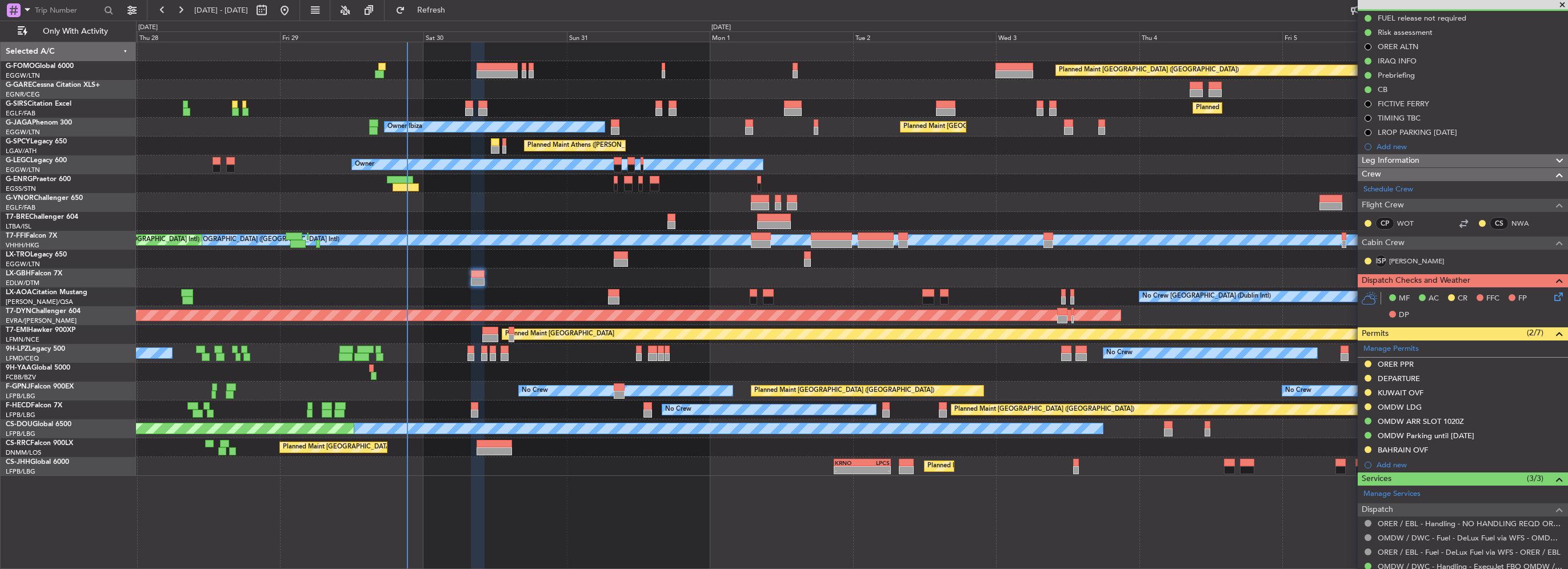
click at [1400, 364] on div "ORER PPR" at bounding box center [1395, 364] width 36 height 9
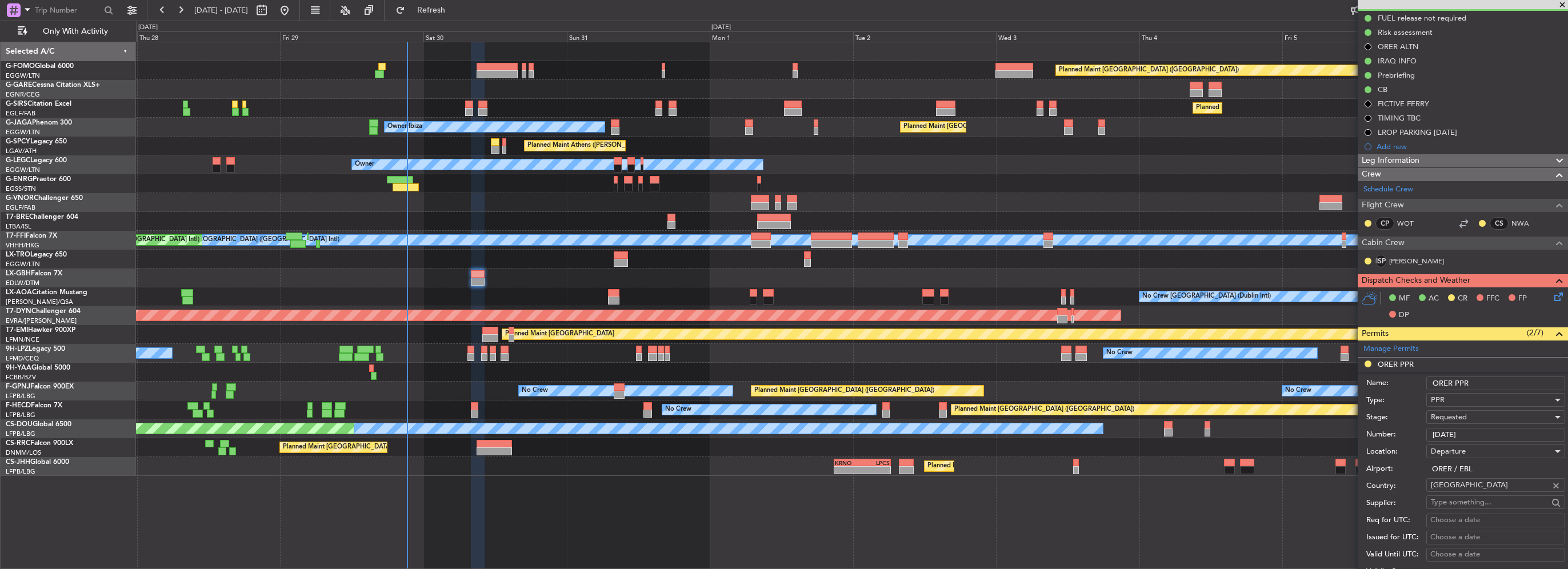
drag, startPoint x: 1484, startPoint y: 438, endPoint x: 1377, endPoint y: 437, distance: 107.0
click at [1381, 439] on div "Number: 3204/08/27" at bounding box center [1466, 435] width 199 height 17
paste input "GENDECEU36492"
click at [1473, 412] on div "Requested" at bounding box center [1492, 417] width 122 height 17
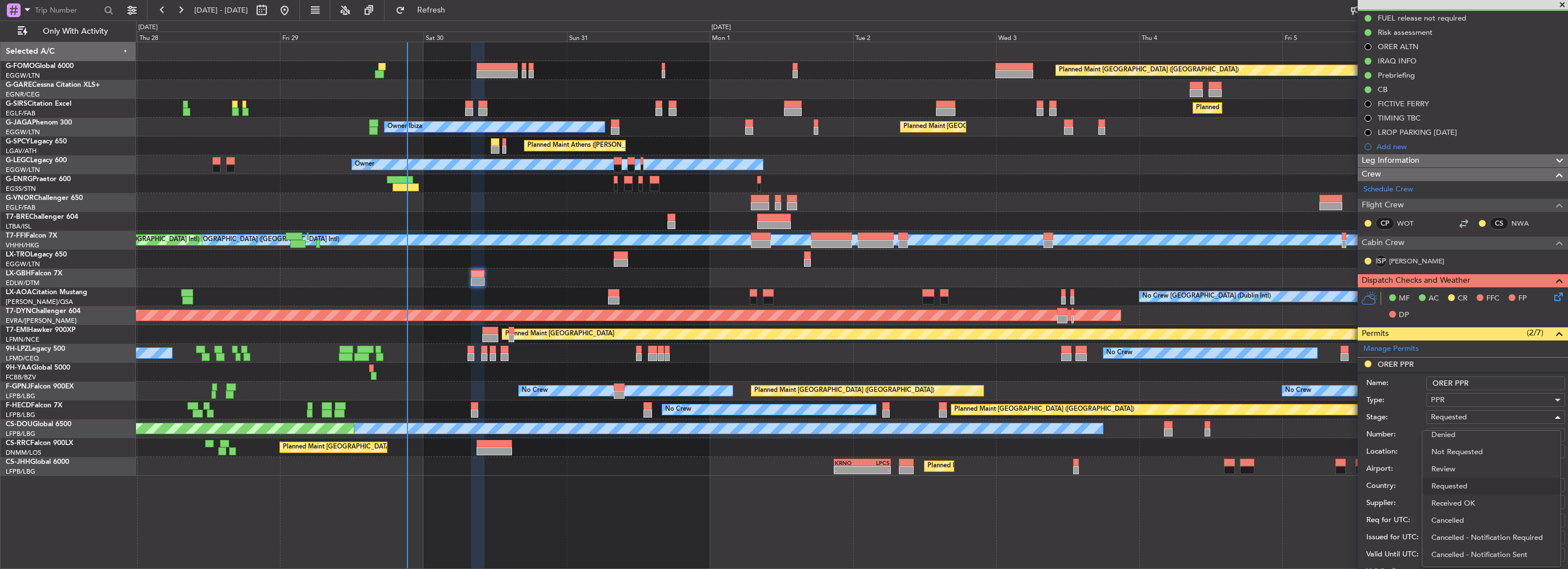
click at [1408, 425] on div at bounding box center [784, 284] width 1568 height 569
click at [1461, 416] on span "Requested" at bounding box center [1448, 417] width 36 height 10
click at [1468, 503] on span "Received OK" at bounding box center [1492, 503] width 120 height 17
click at [1465, 434] on input "GENDECEU36492" at bounding box center [1495, 435] width 139 height 14
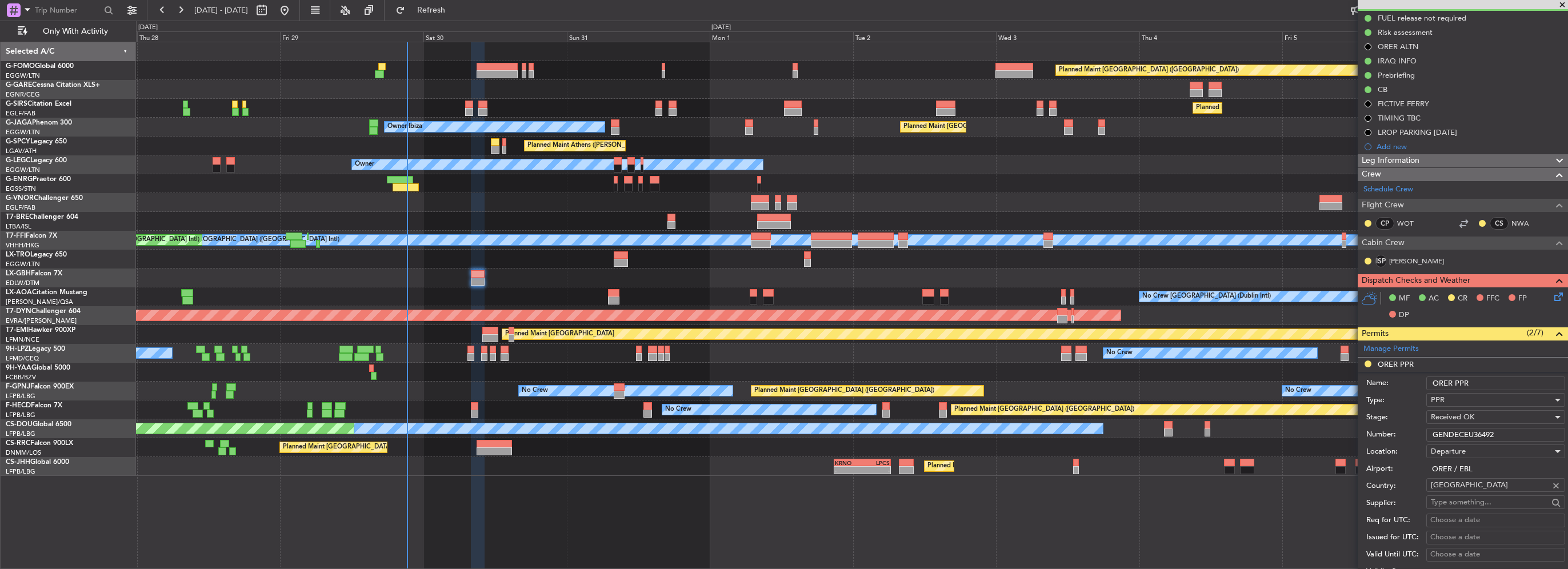
click at [1465, 434] on input "GENDECEU36492" at bounding box center [1495, 435] width 139 height 14
paste input "3204/08/27-30"
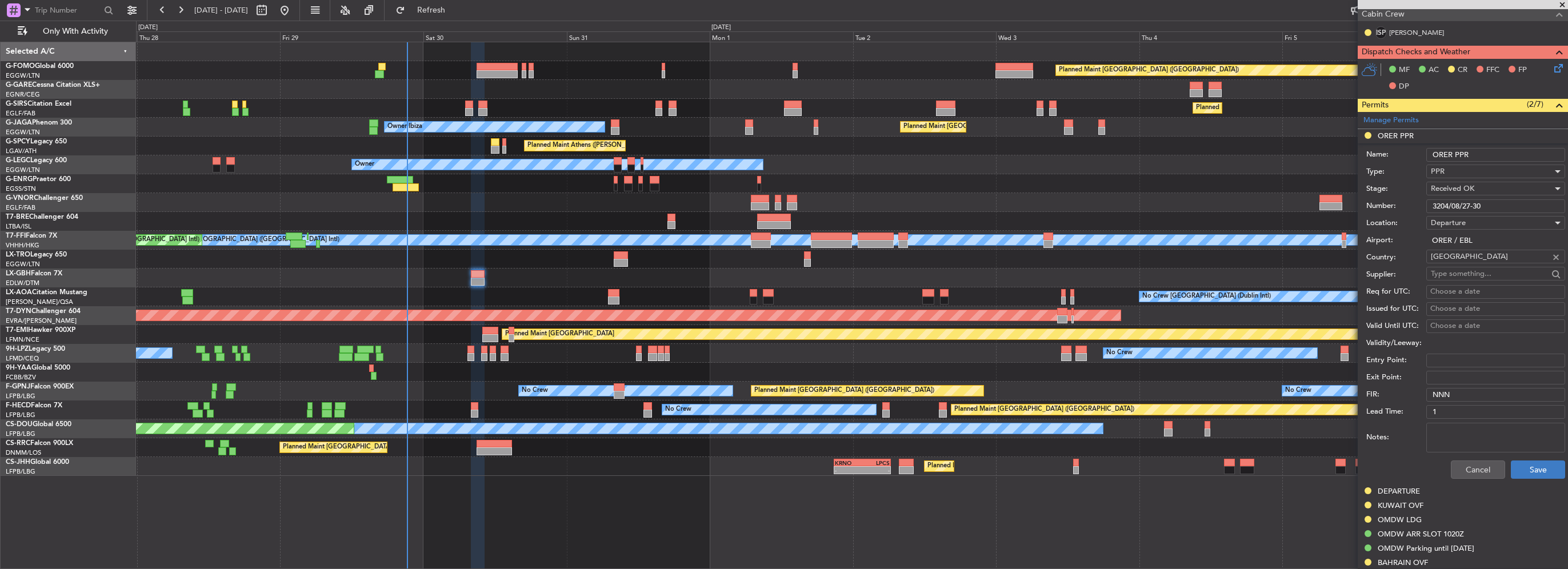
type input "3204/08/27-30"
click at [1521, 465] on button "Save" at bounding box center [1538, 469] width 54 height 18
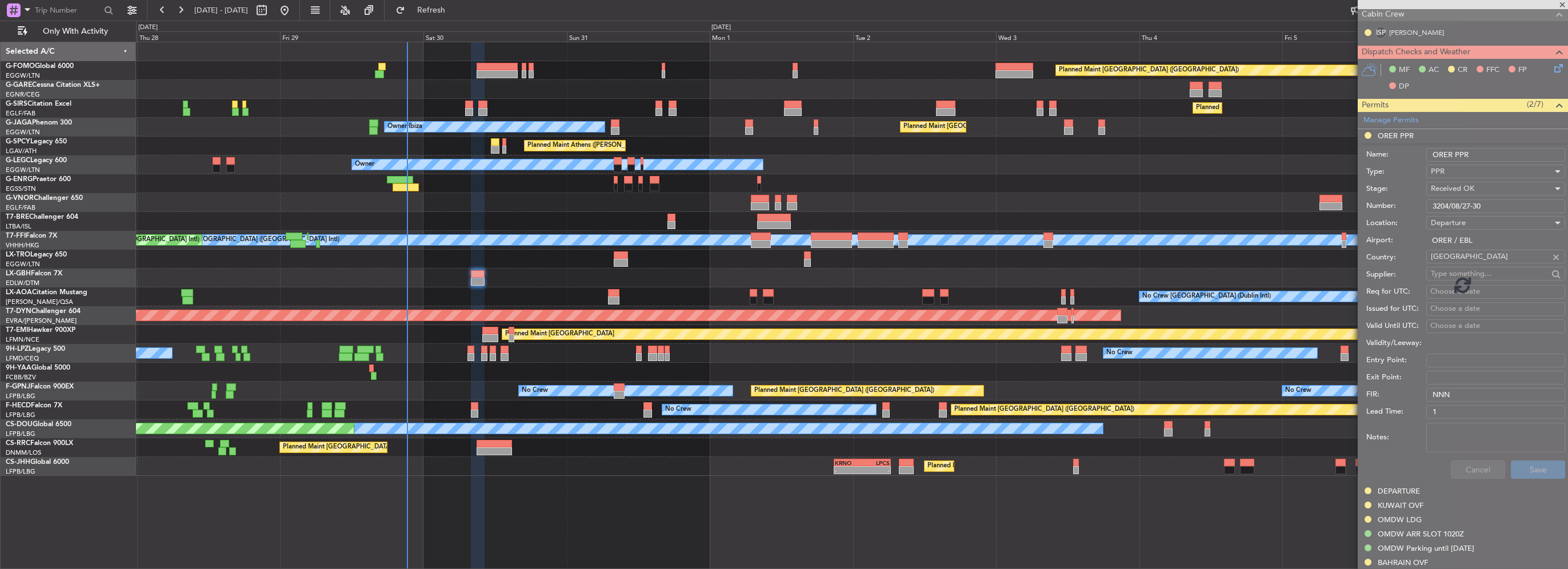
scroll to position [191, 0]
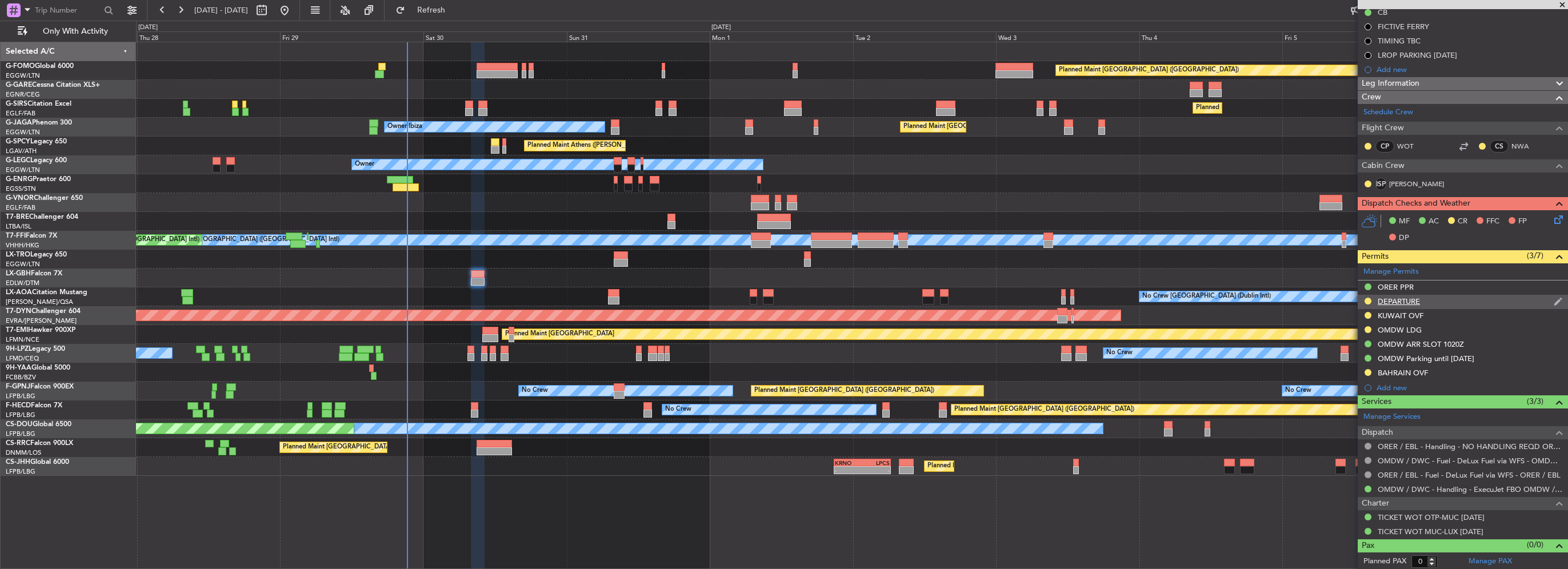
click at [1396, 299] on div "DEPARTURE" at bounding box center [1398, 301] width 43 height 9
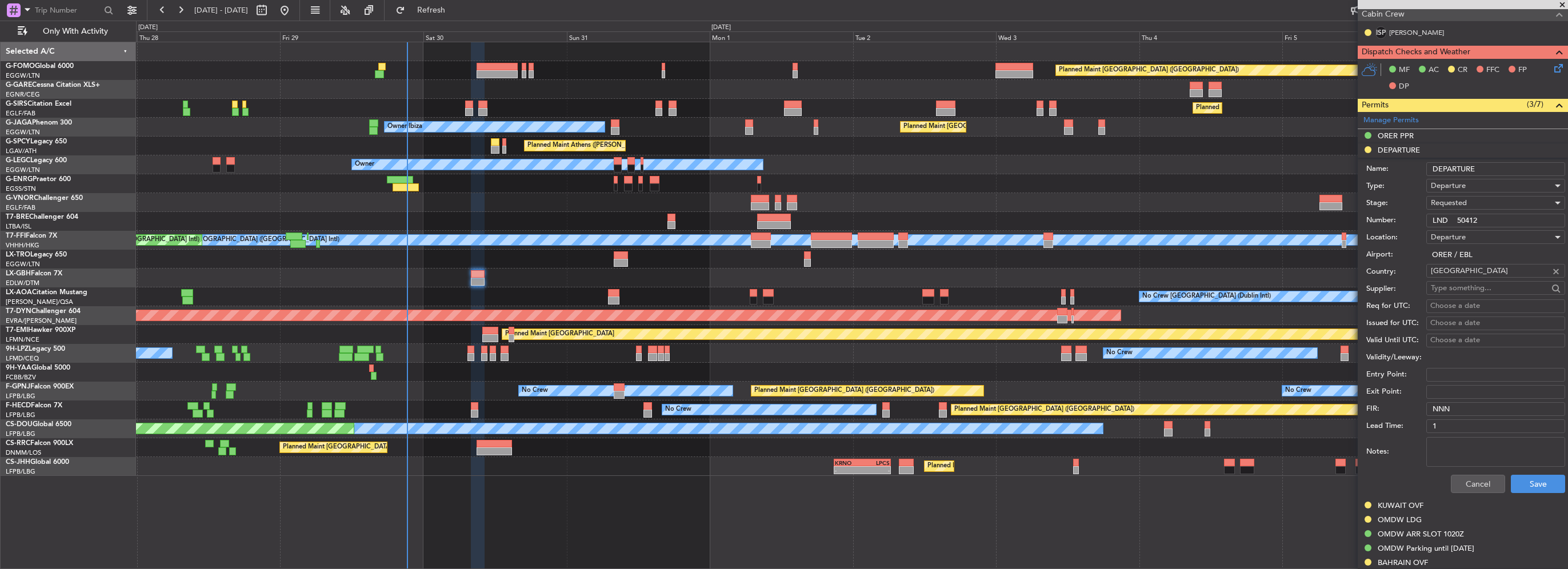
drag, startPoint x: 1489, startPoint y: 224, endPoint x: 1325, endPoint y: 217, distance: 164.1
click at [1344, 219] on fb-app "27 Aug 2025 - 06 Sep 2025 Refresh Quick Links Only With Activity Planned Maint …" at bounding box center [784, 289] width 1568 height 560
paste input "text"
type input "LND 50412"
click at [1470, 200] on div "Requested" at bounding box center [1492, 202] width 122 height 17
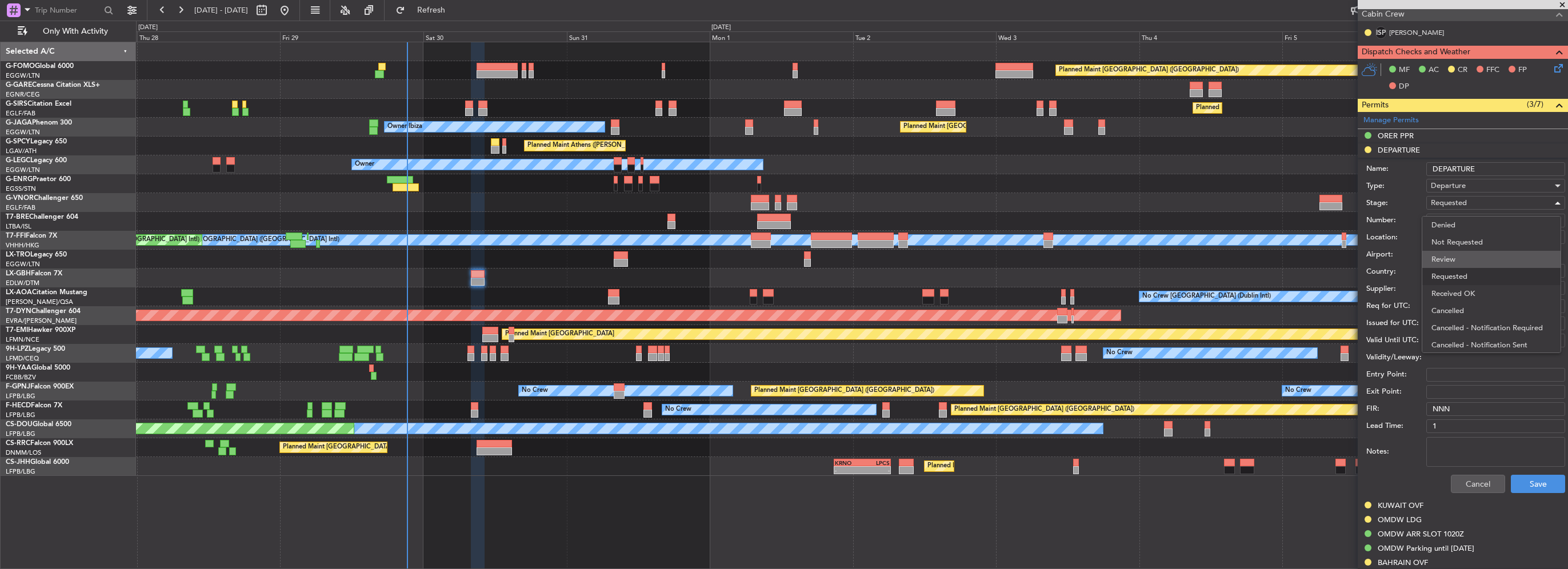
scroll to position [5, 0]
click at [1466, 287] on span "Received OK" at bounding box center [1492, 289] width 120 height 17
click at [1534, 485] on button "Save" at bounding box center [1538, 484] width 54 height 18
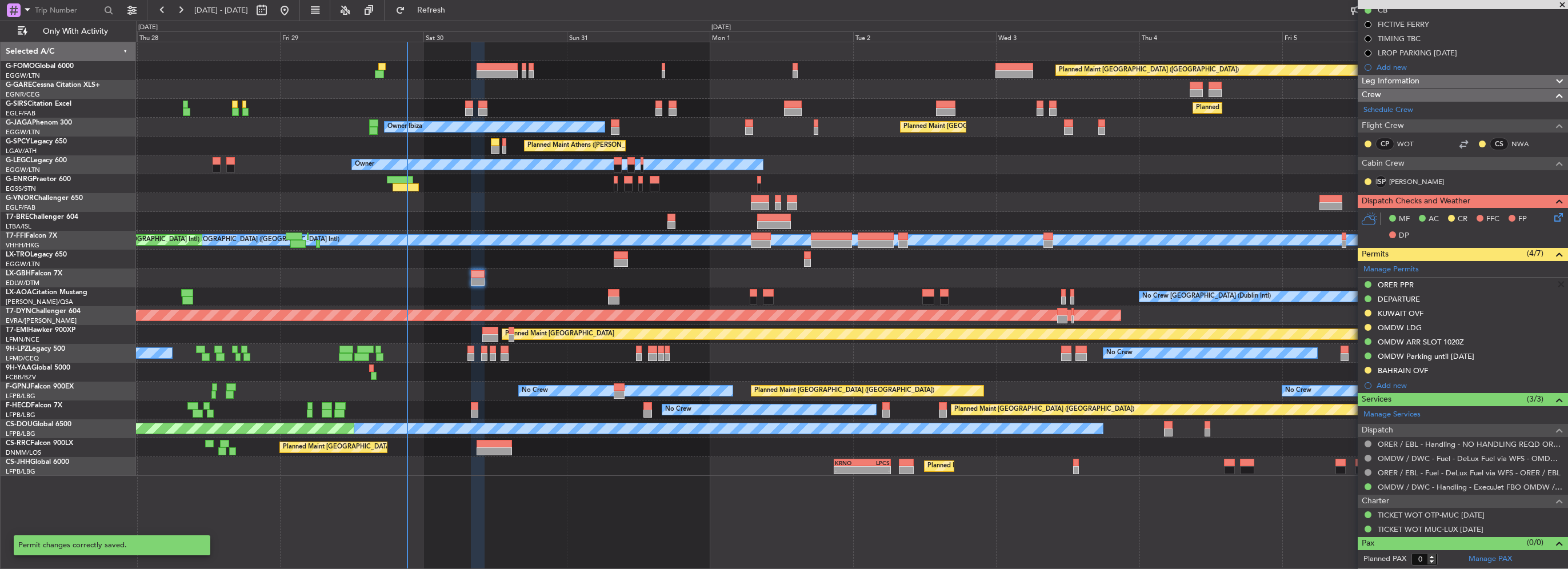
scroll to position [191, 0]
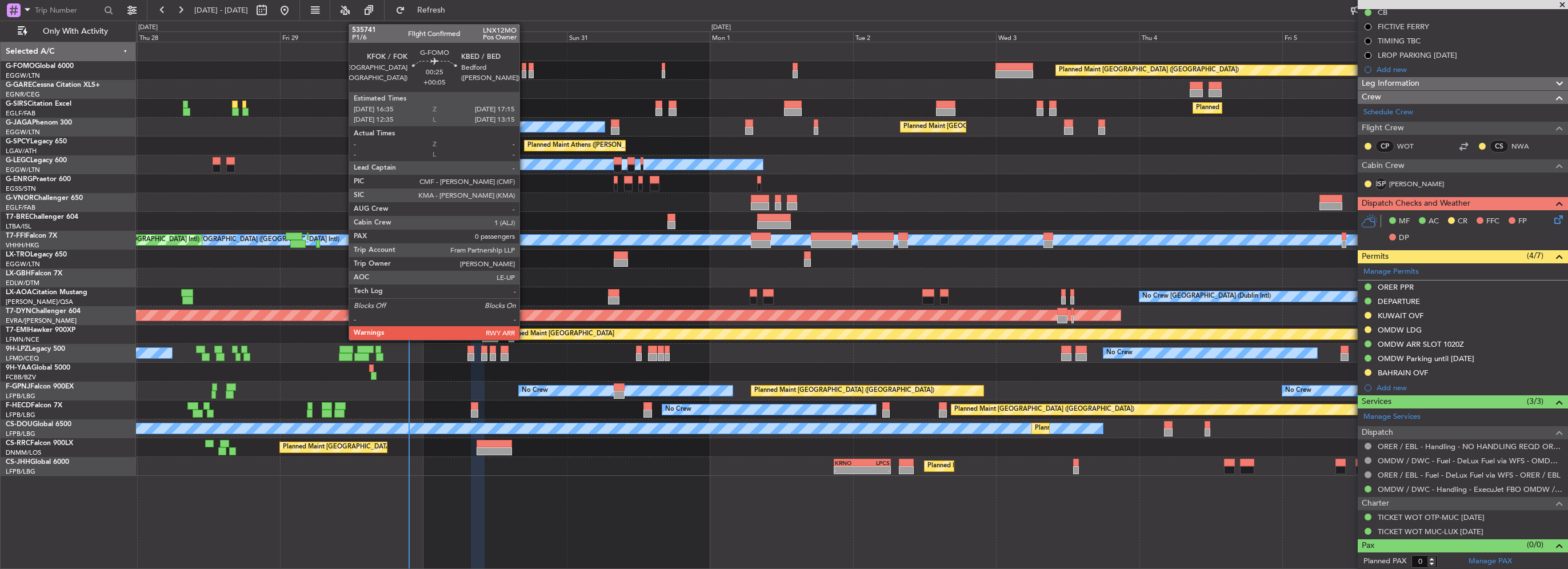
click at [524, 72] on div at bounding box center [524, 74] width 4 height 8
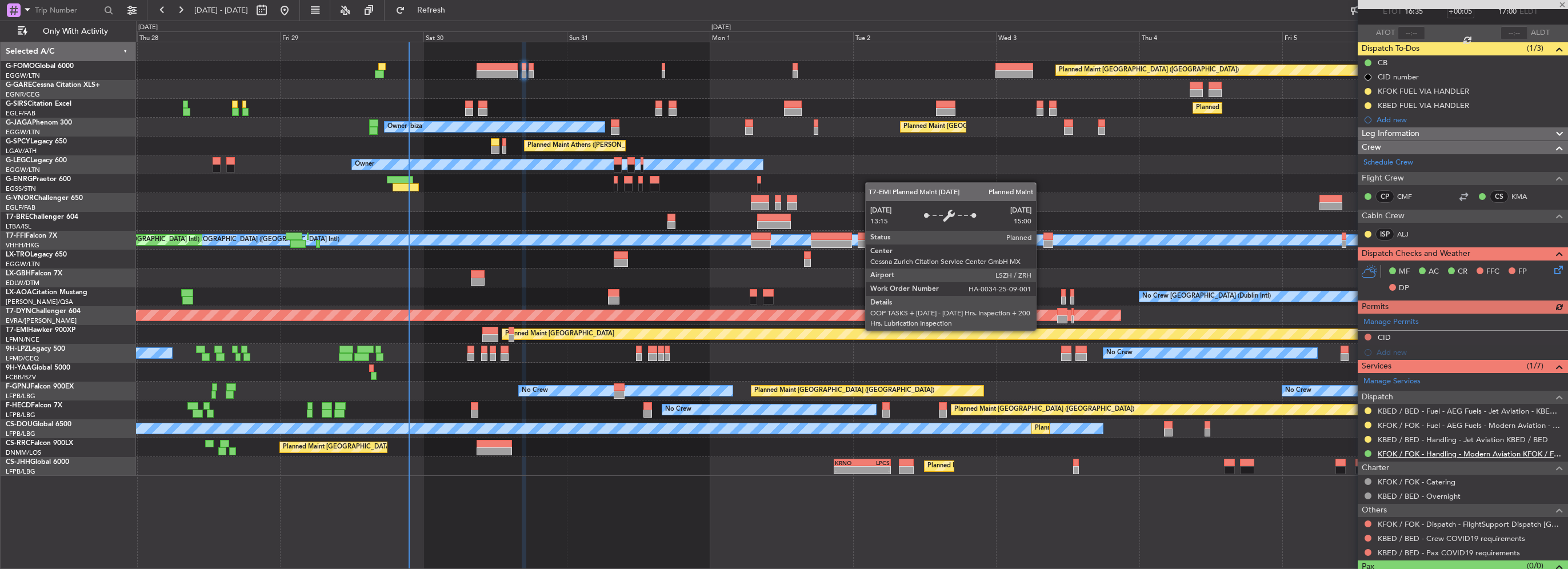
scroll to position [91, 0]
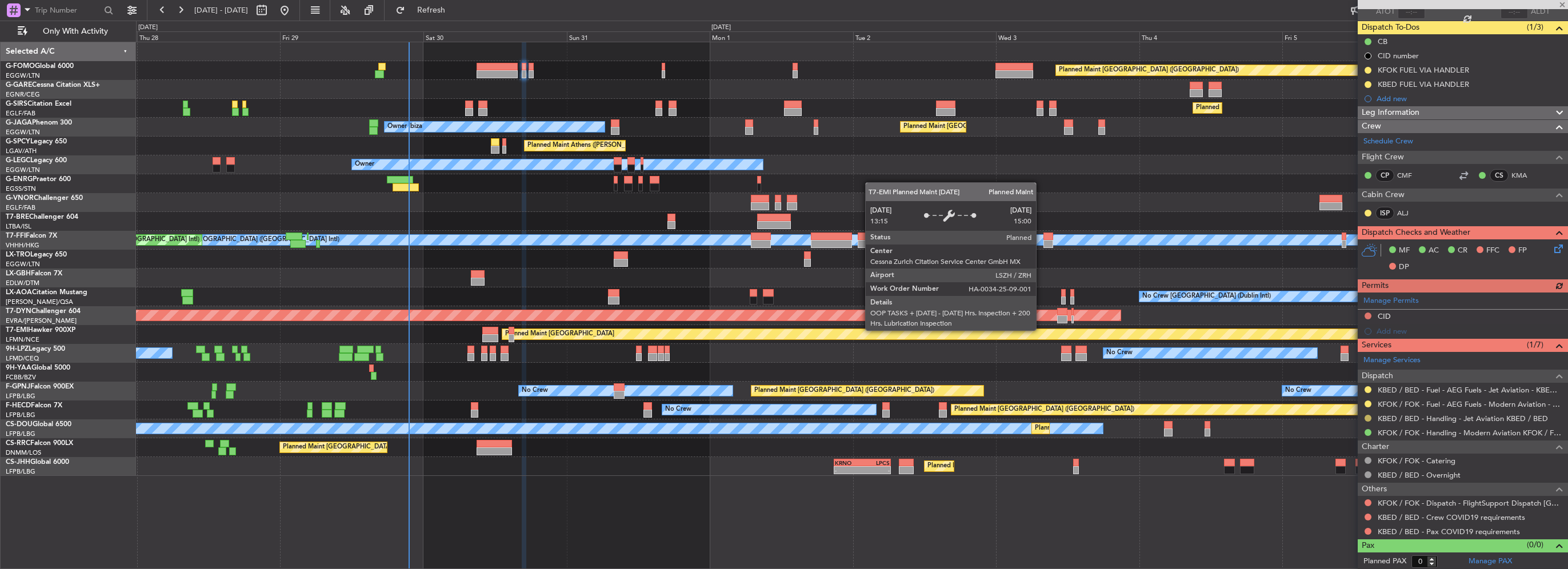
click at [1366, 416] on button at bounding box center [1368, 418] width 7 height 7
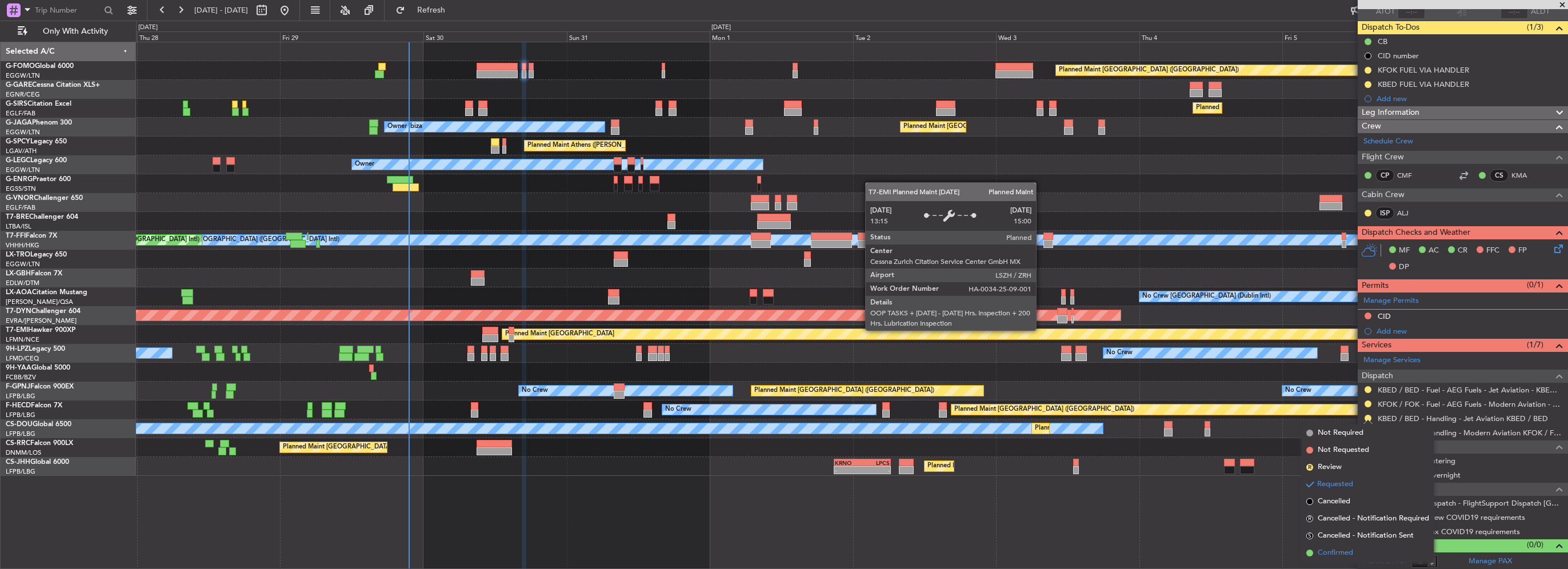
click at [1342, 553] on span "Confirmed" at bounding box center [1336, 553] width 35 height 11
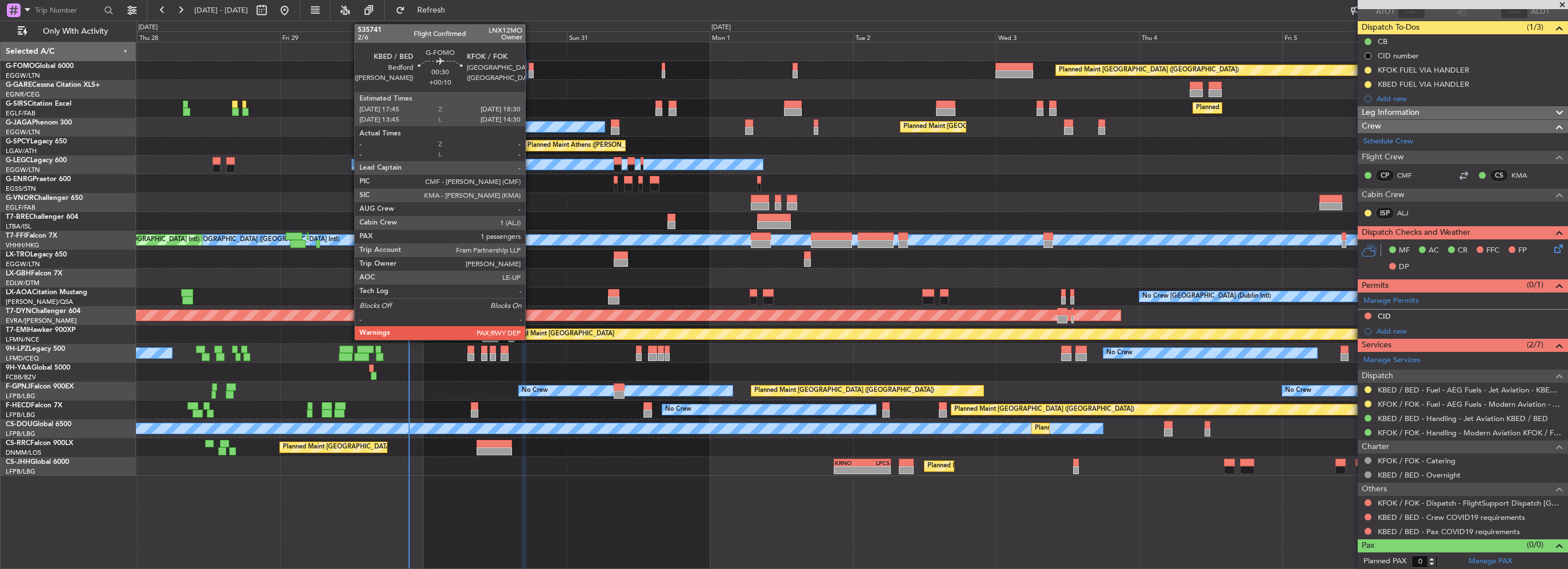
click at [531, 65] on div at bounding box center [531, 67] width 5 height 8
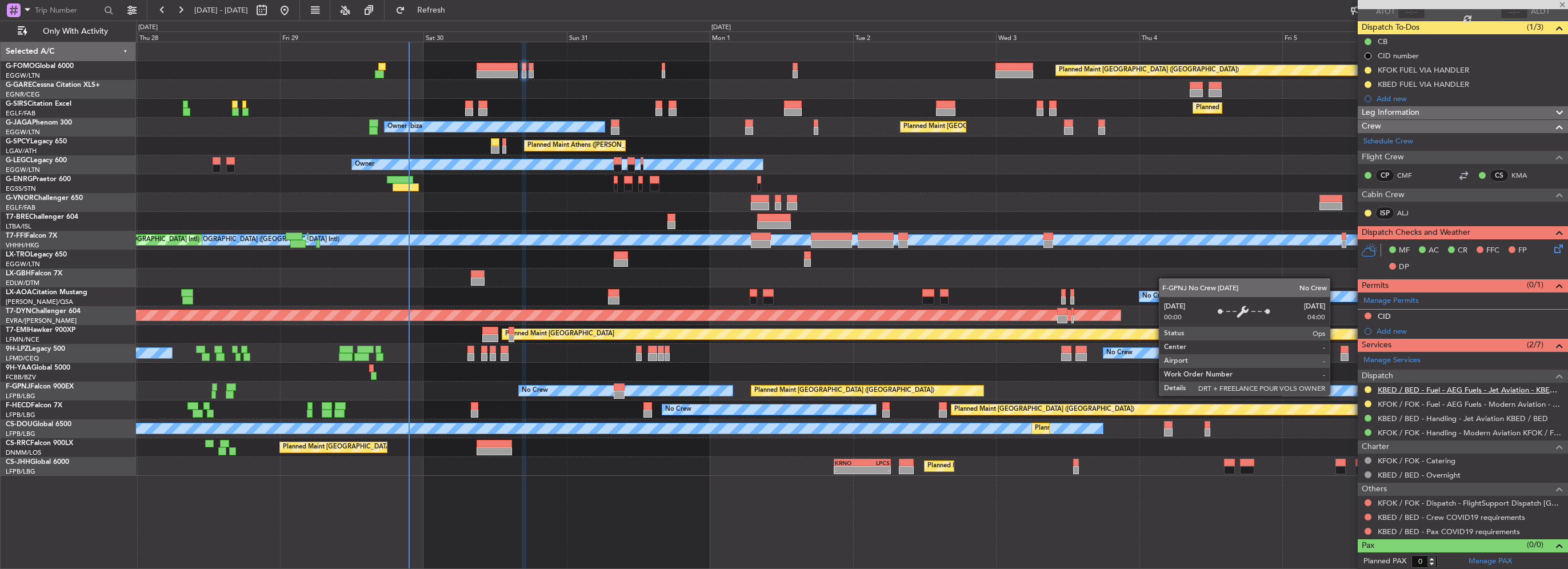
type input "+00:10"
type input "3"
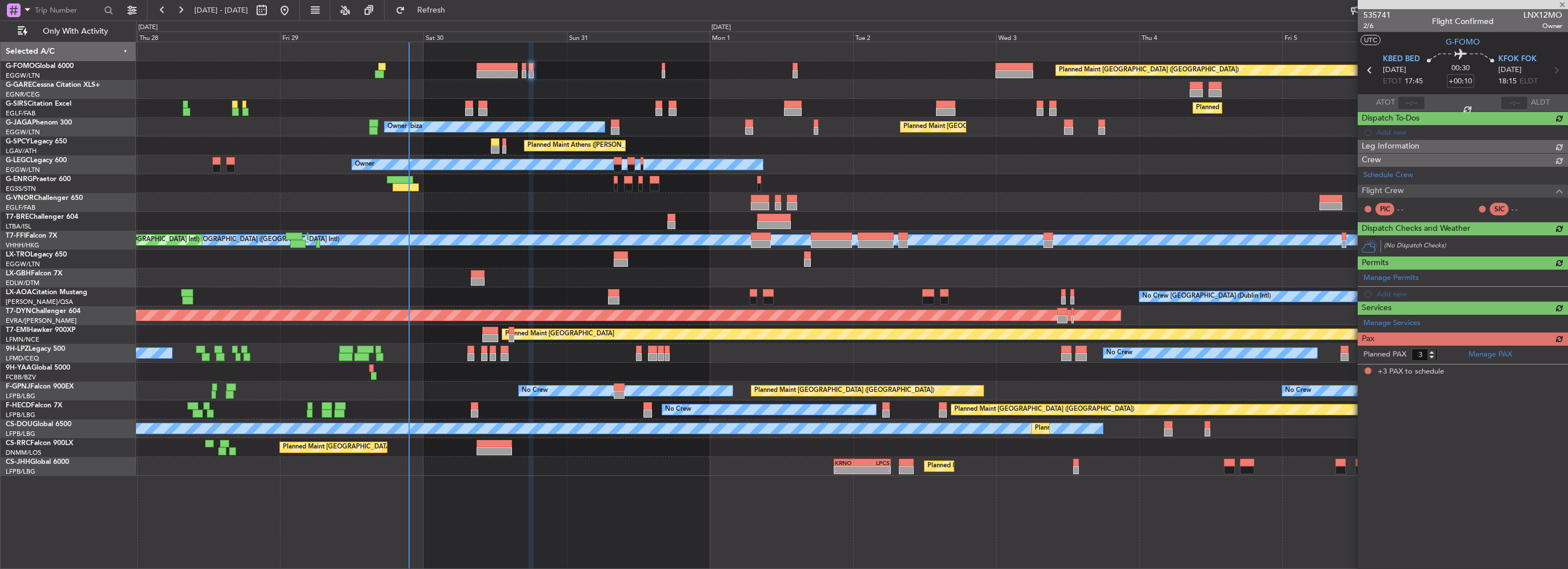
scroll to position [0, 0]
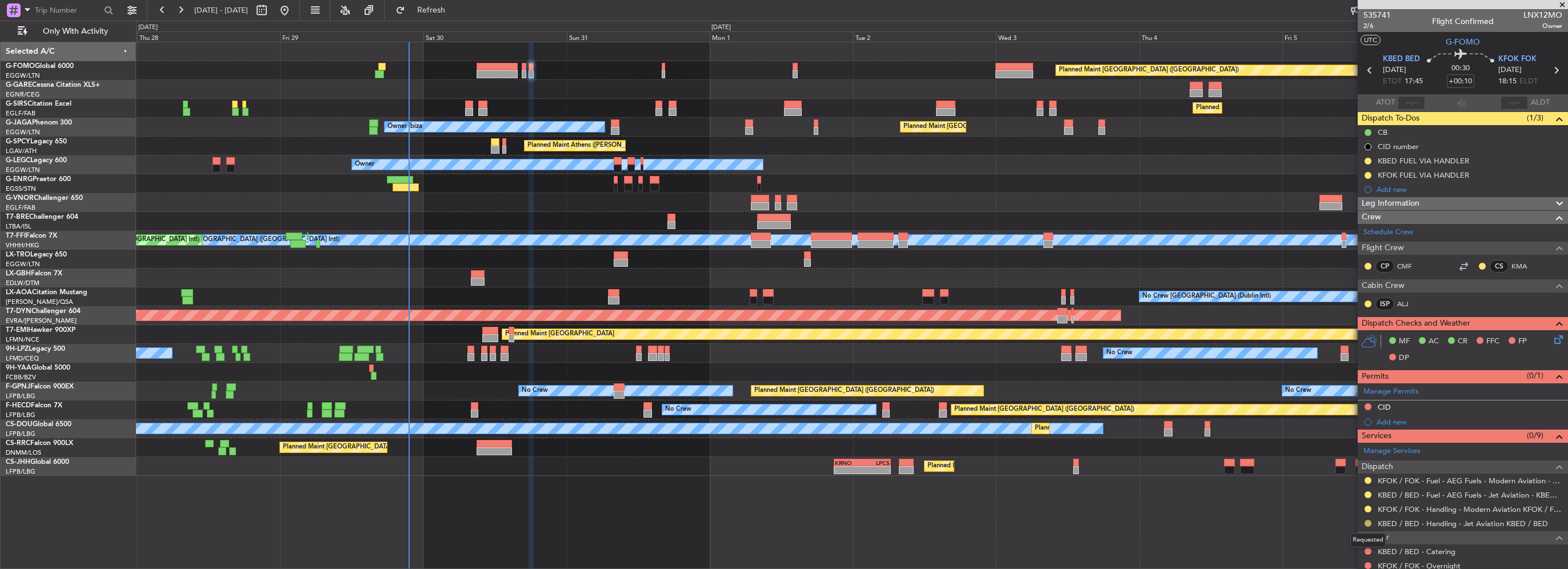
click at [1367, 520] on button at bounding box center [1368, 523] width 7 height 7
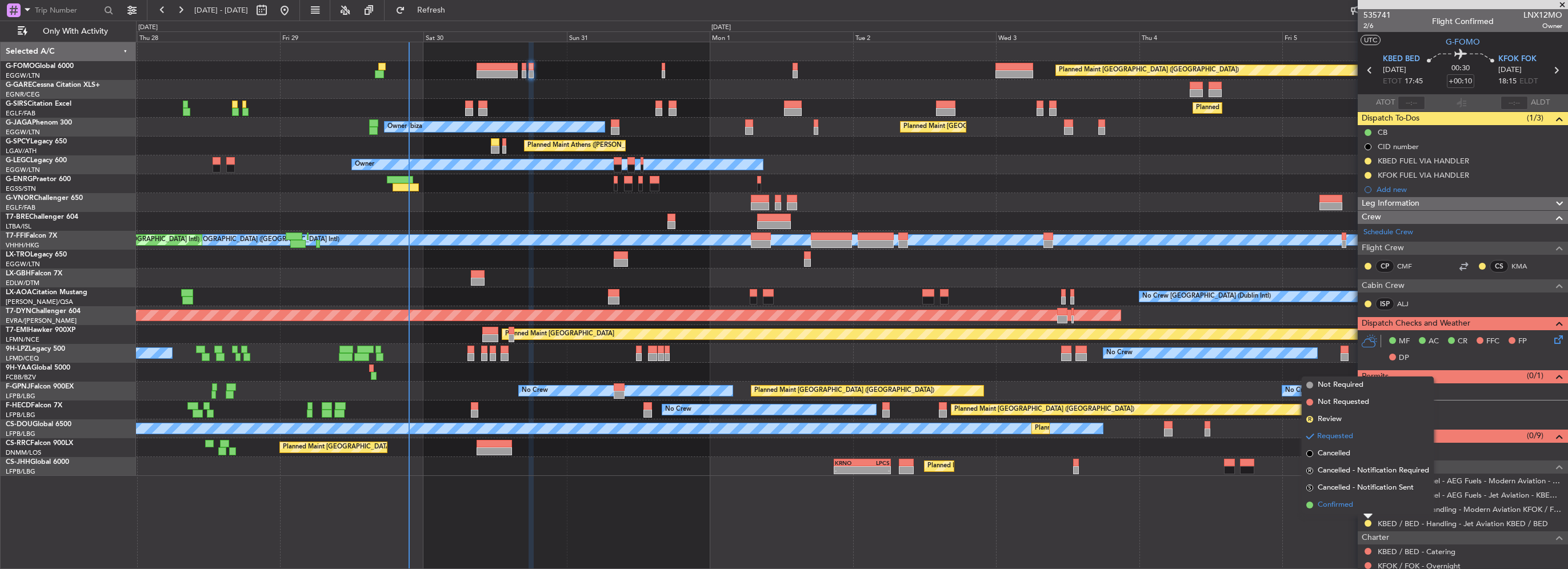
click at [1350, 508] on span "Confirmed" at bounding box center [1336, 505] width 35 height 11
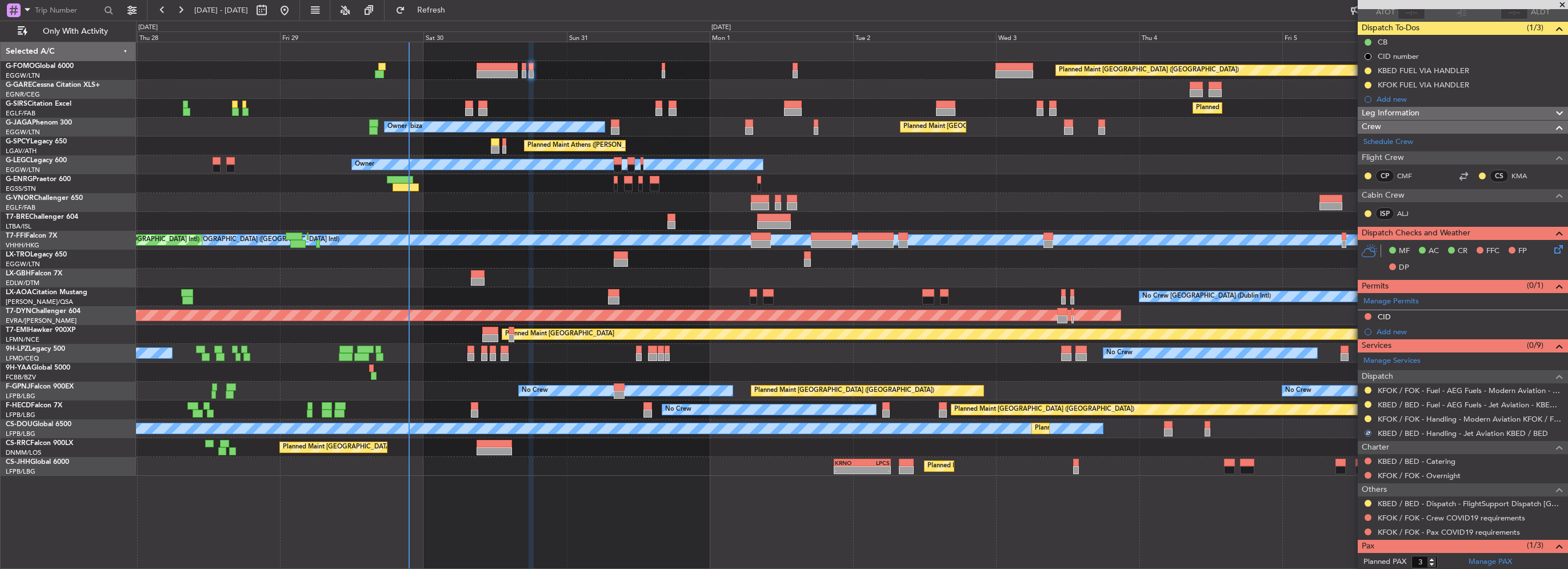
scroll to position [131, 0]
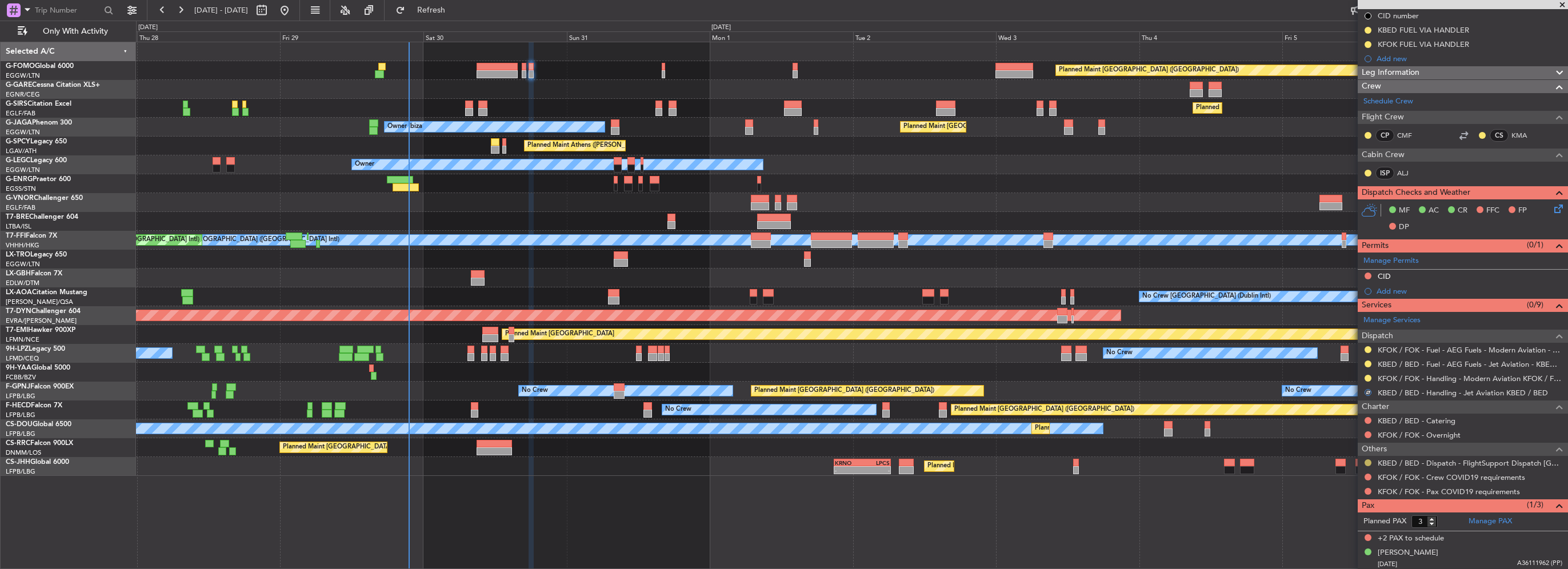
click at [1371, 460] on button at bounding box center [1368, 463] width 7 height 7
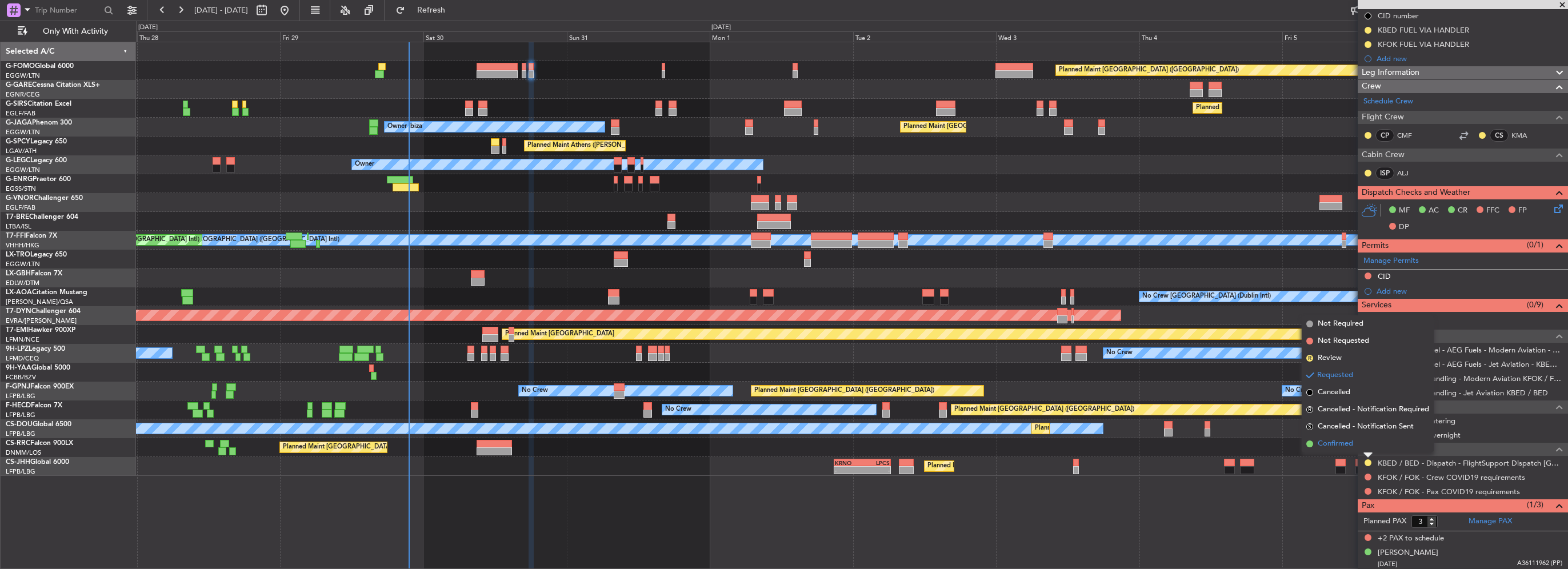
click at [1340, 442] on span "Confirmed" at bounding box center [1336, 443] width 35 height 11
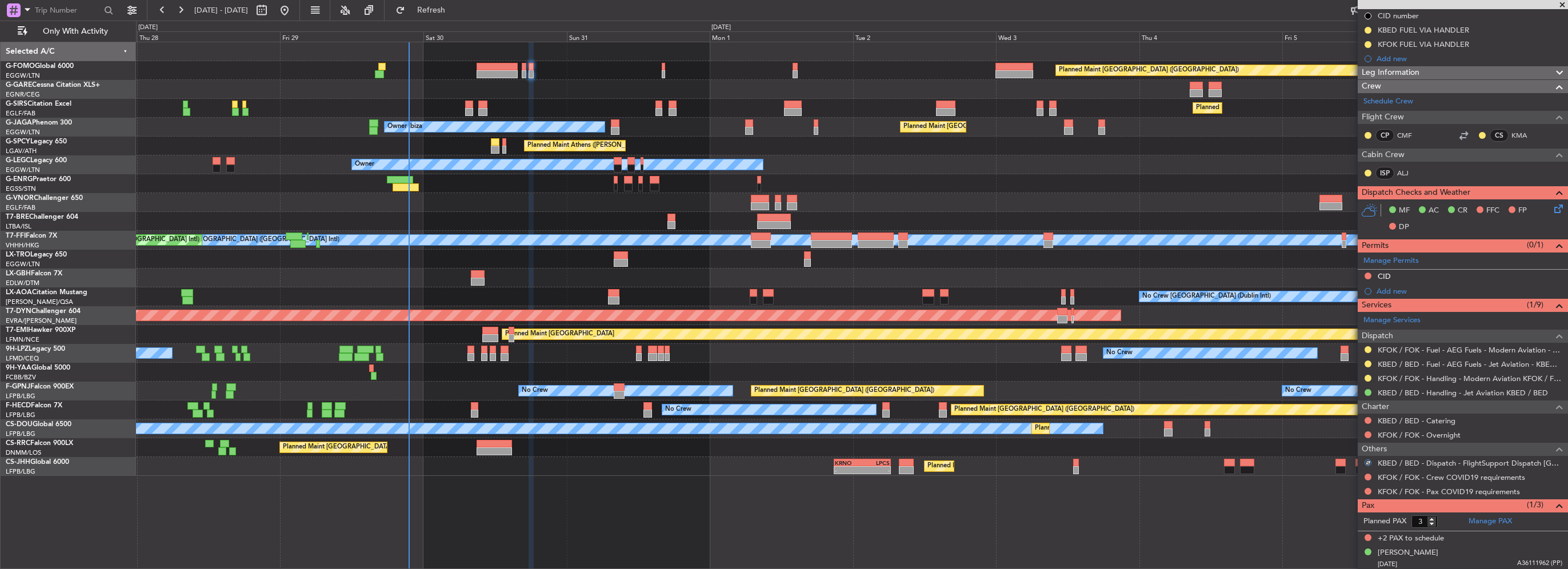
click at [1363, 474] on div at bounding box center [1368, 477] width 9 height 9
click at [1371, 476] on div at bounding box center [1368, 477] width 9 height 9
click at [1367, 474] on button at bounding box center [1368, 477] width 7 height 7
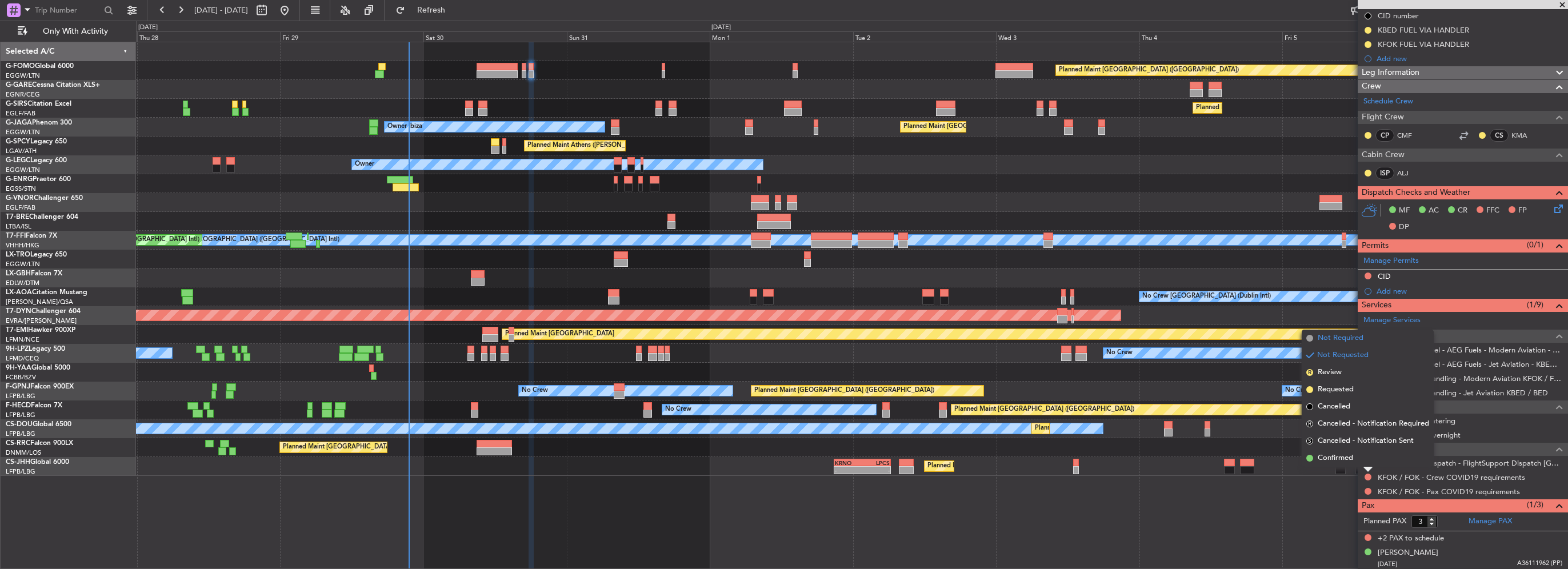
click at [1342, 344] on li "Not Required" at bounding box center [1367, 338] width 132 height 17
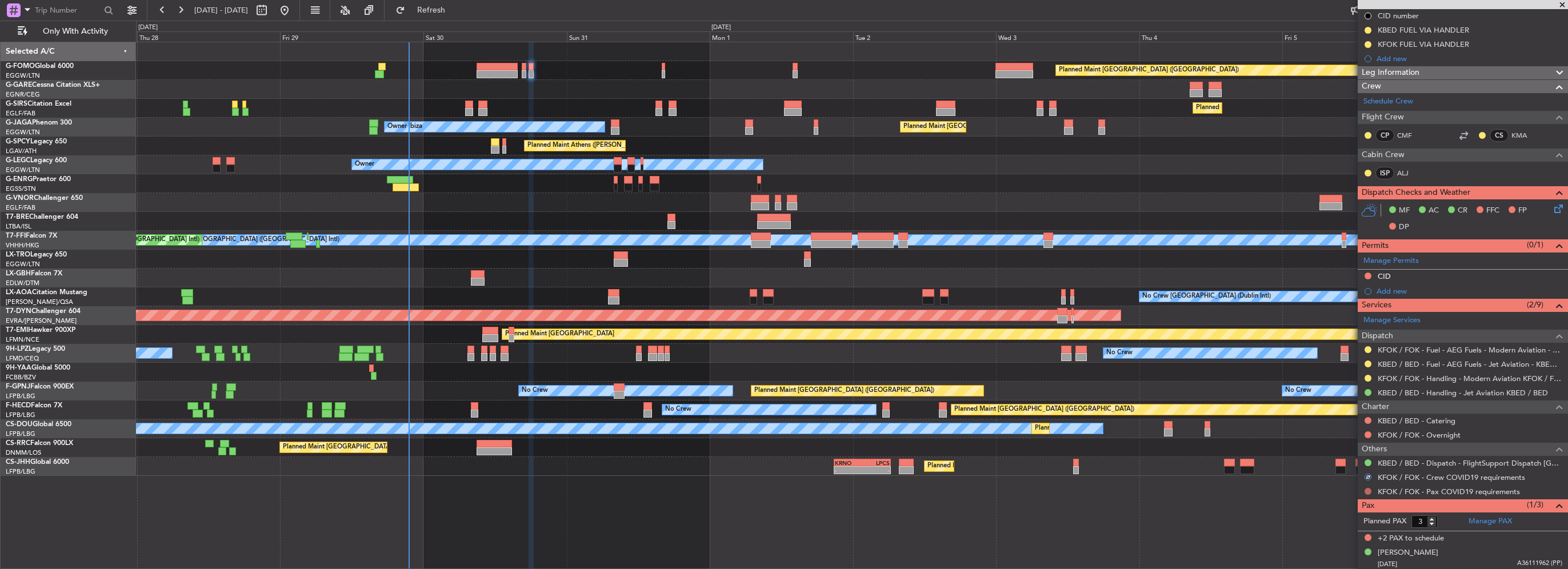
click at [1367, 489] on button at bounding box center [1368, 491] width 7 height 7
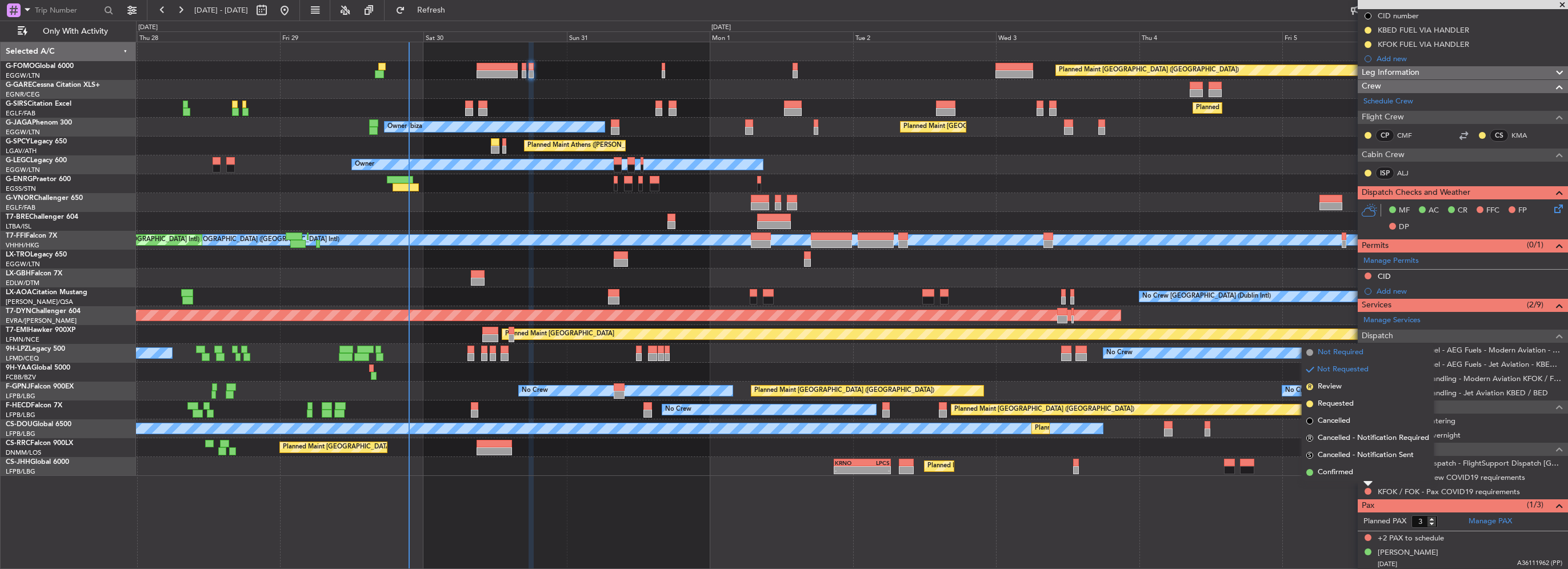
click at [1355, 359] on li "Not Required" at bounding box center [1367, 352] width 132 height 17
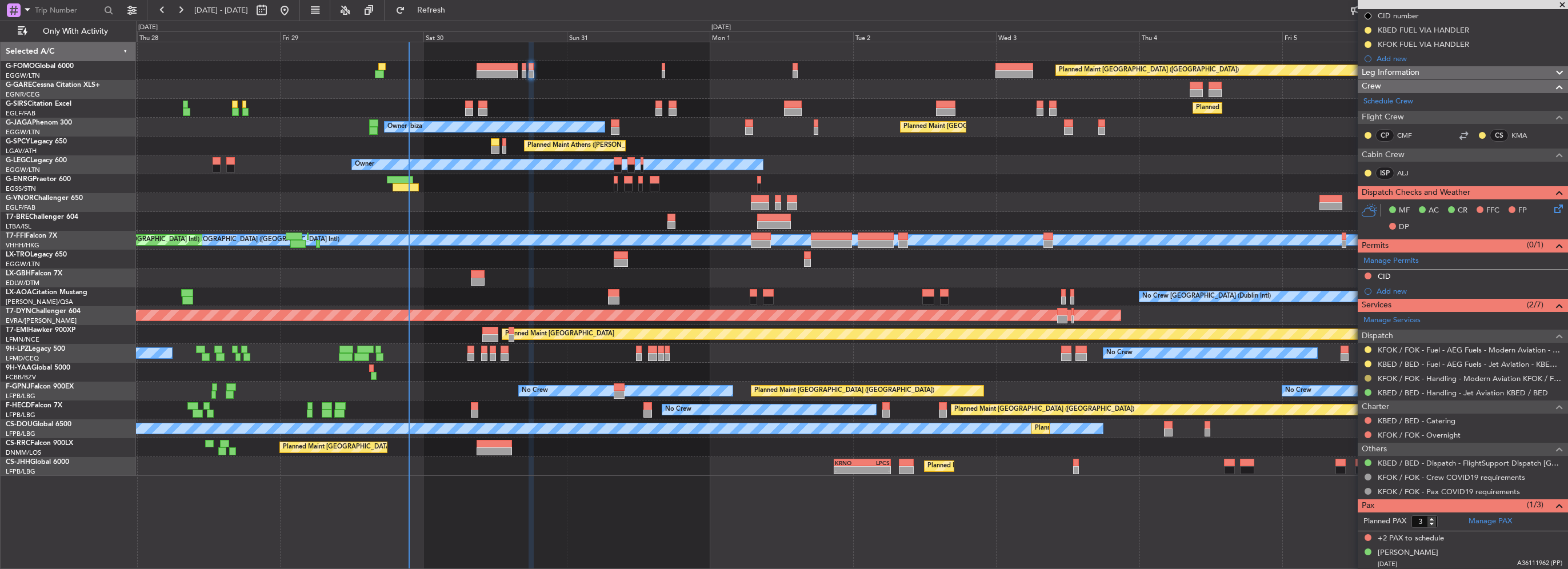
click at [1368, 377] on button at bounding box center [1368, 378] width 7 height 7
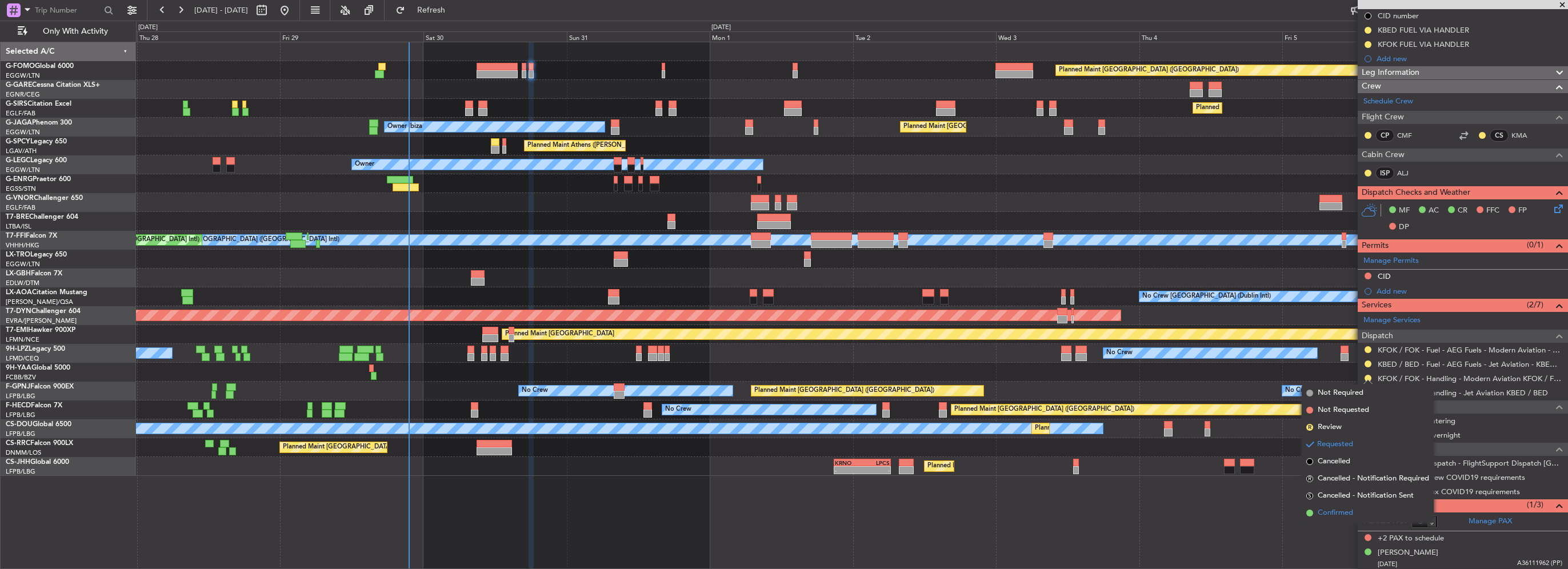
click at [1329, 514] on span "Confirmed" at bounding box center [1336, 513] width 35 height 11
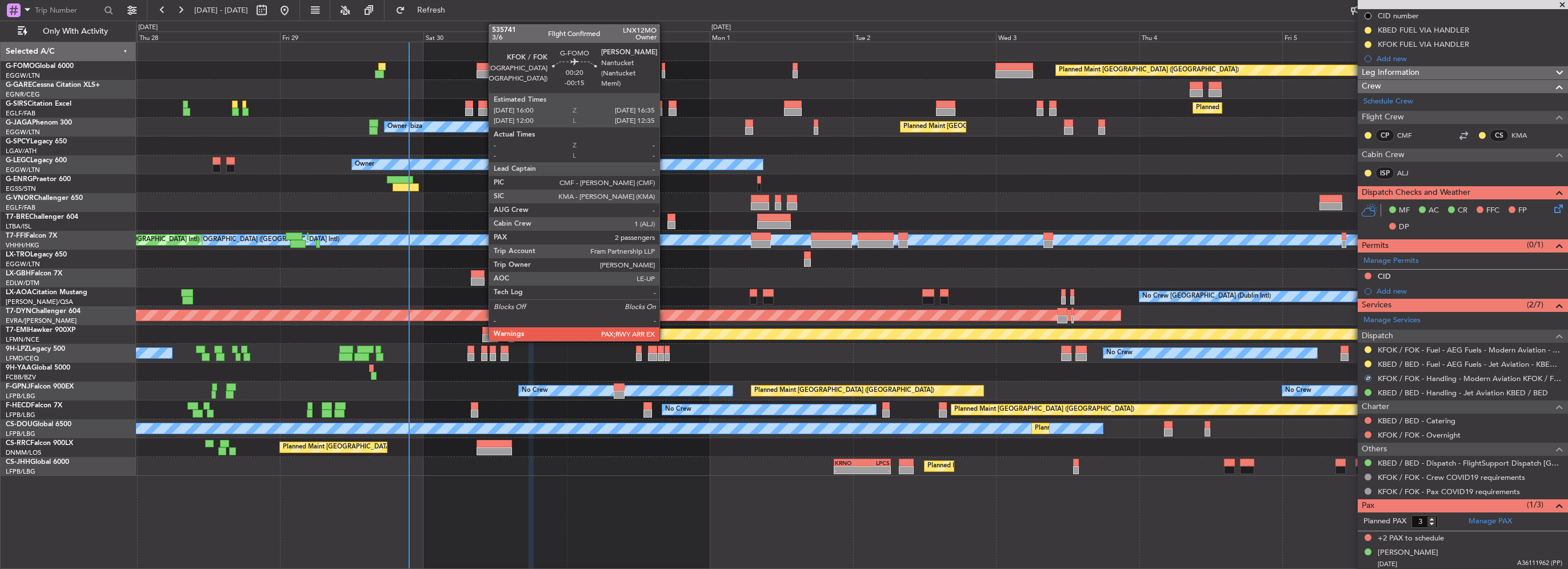
click at [664, 71] on div at bounding box center [664, 74] width 4 height 8
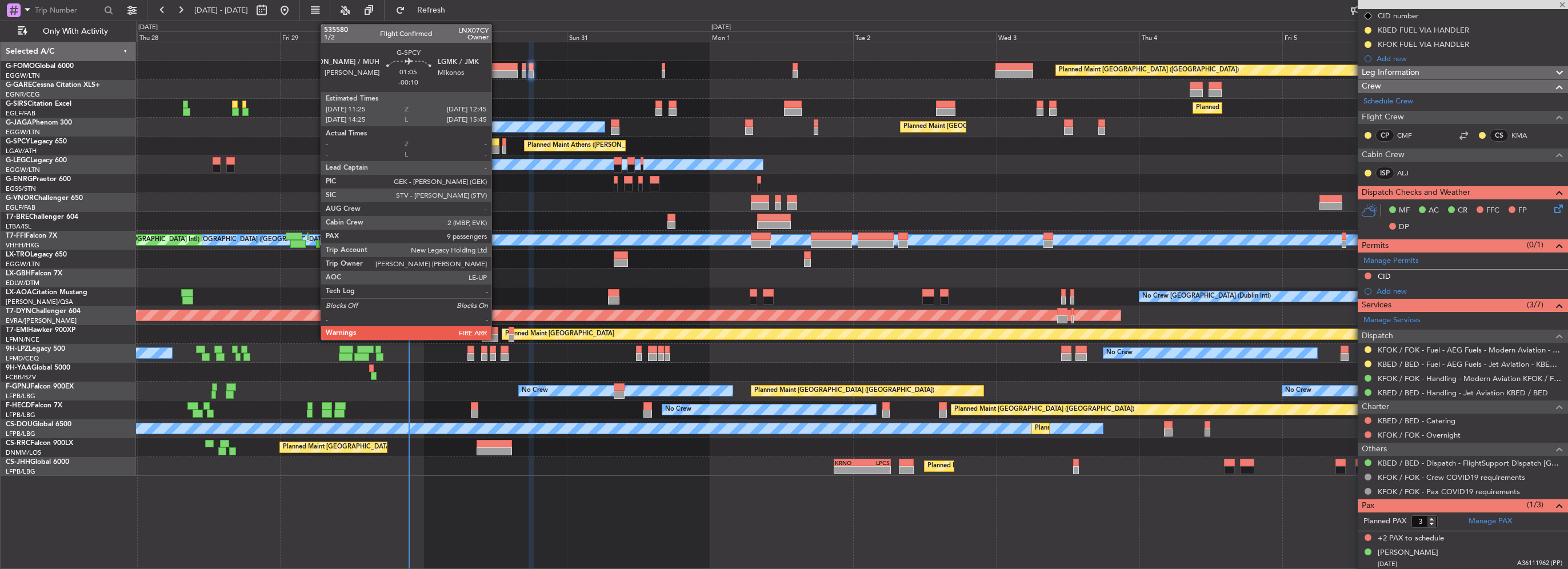
type input "-00:15"
type input "2"
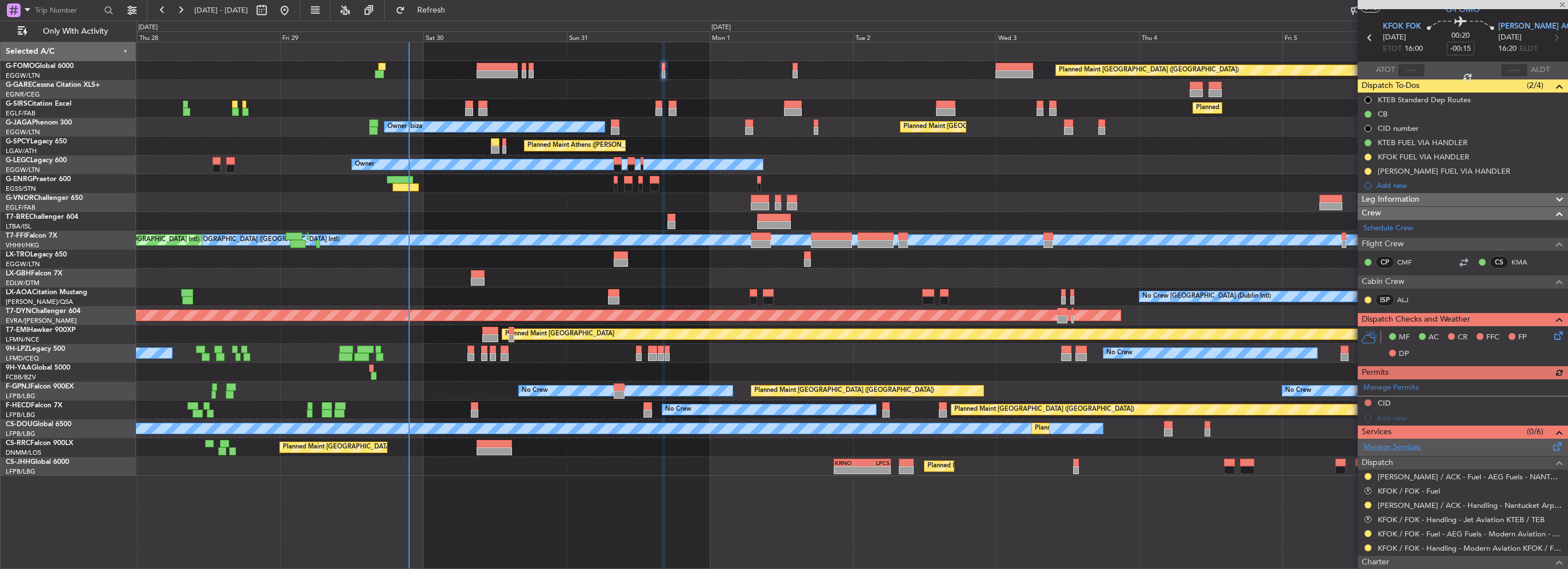
scroll to position [57, 0]
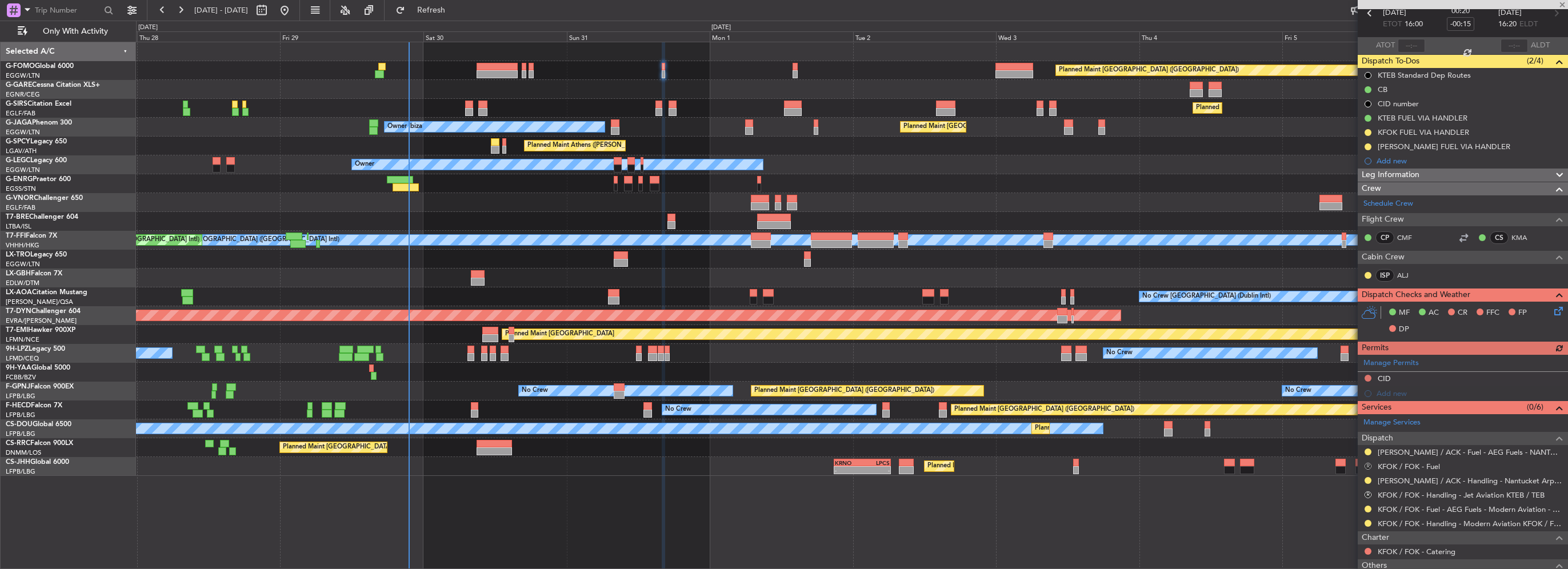
click at [1367, 464] on button "R" at bounding box center [1368, 466] width 7 height 7
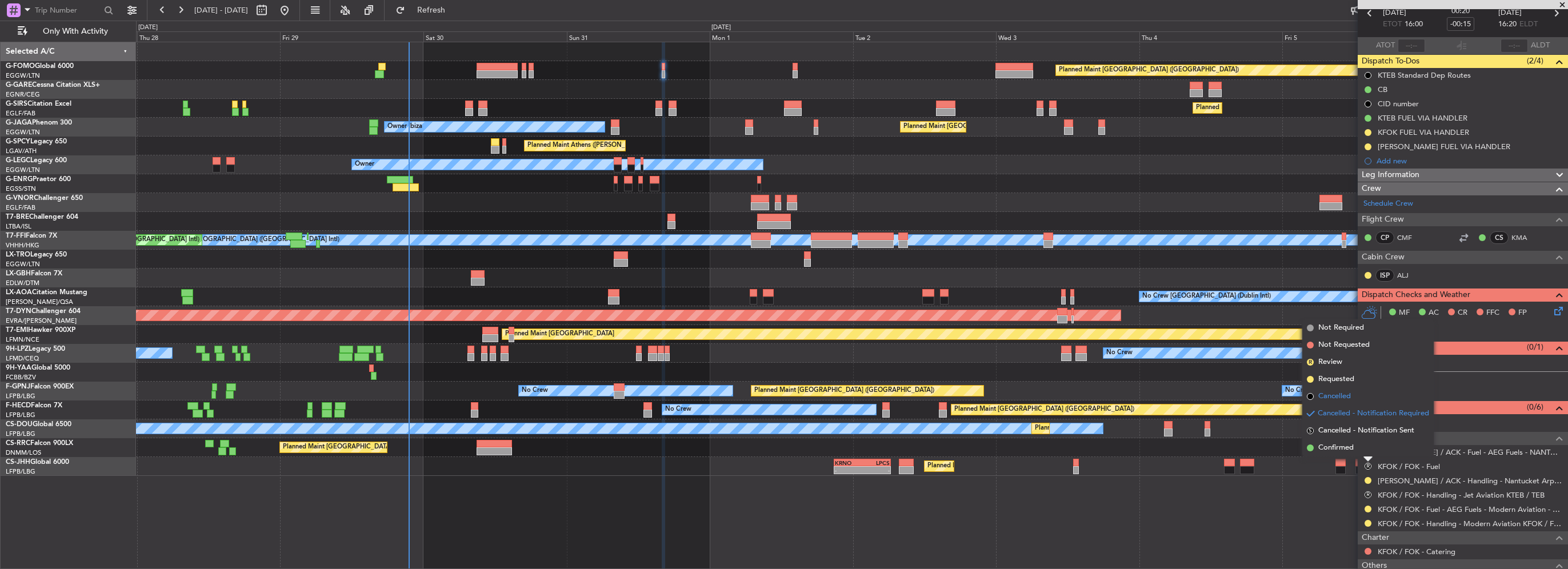
click at [1327, 399] on span "Cancelled" at bounding box center [1334, 396] width 32 height 11
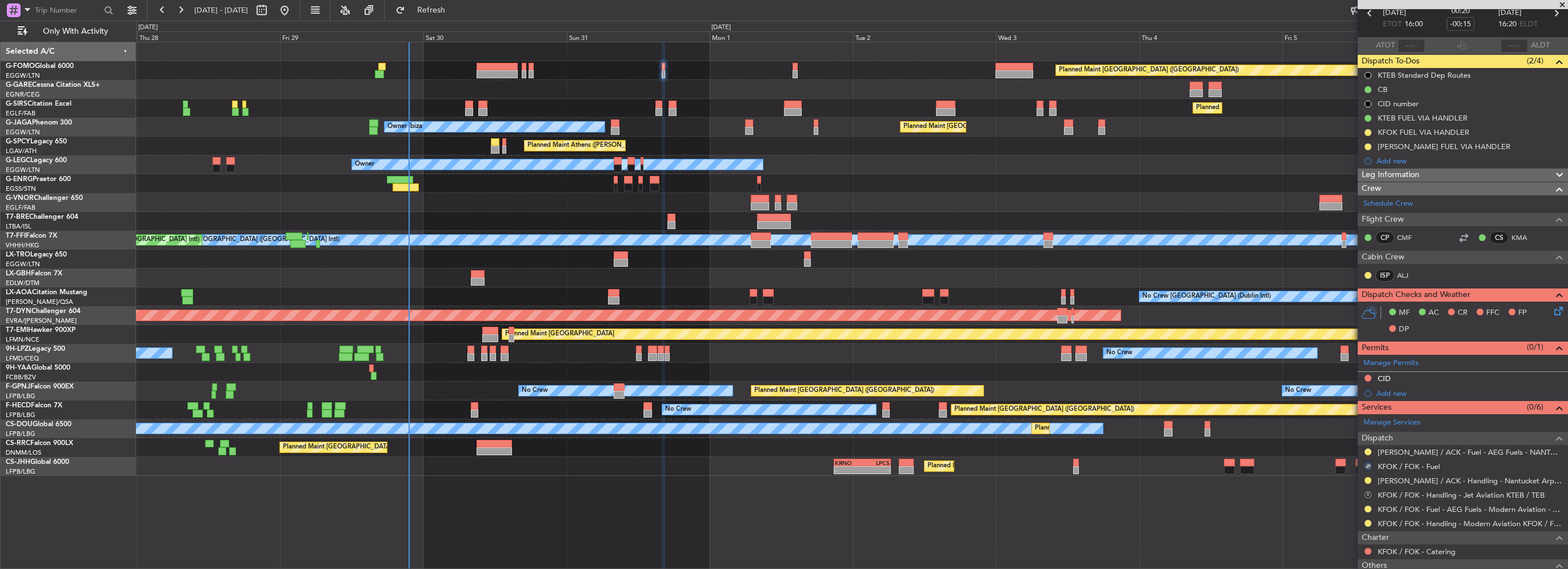
click at [1367, 493] on button "R" at bounding box center [1368, 495] width 7 height 7
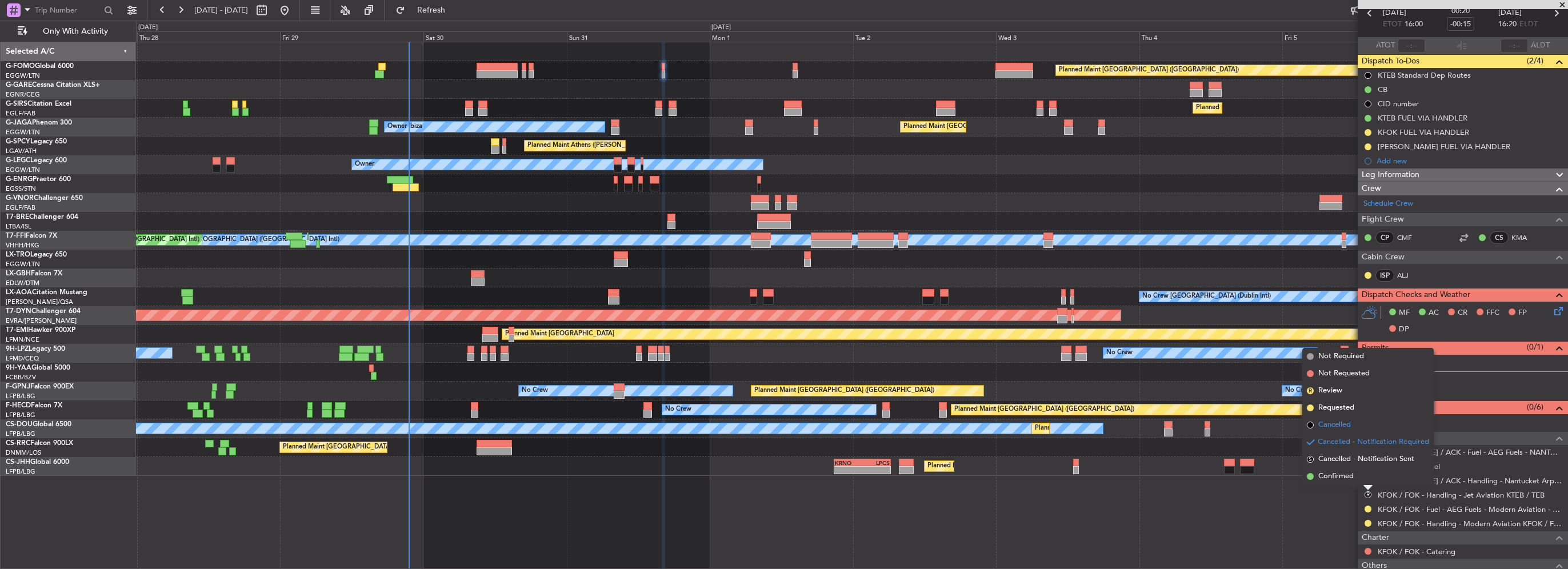
click at [1332, 423] on span "Cancelled" at bounding box center [1334, 425] width 32 height 11
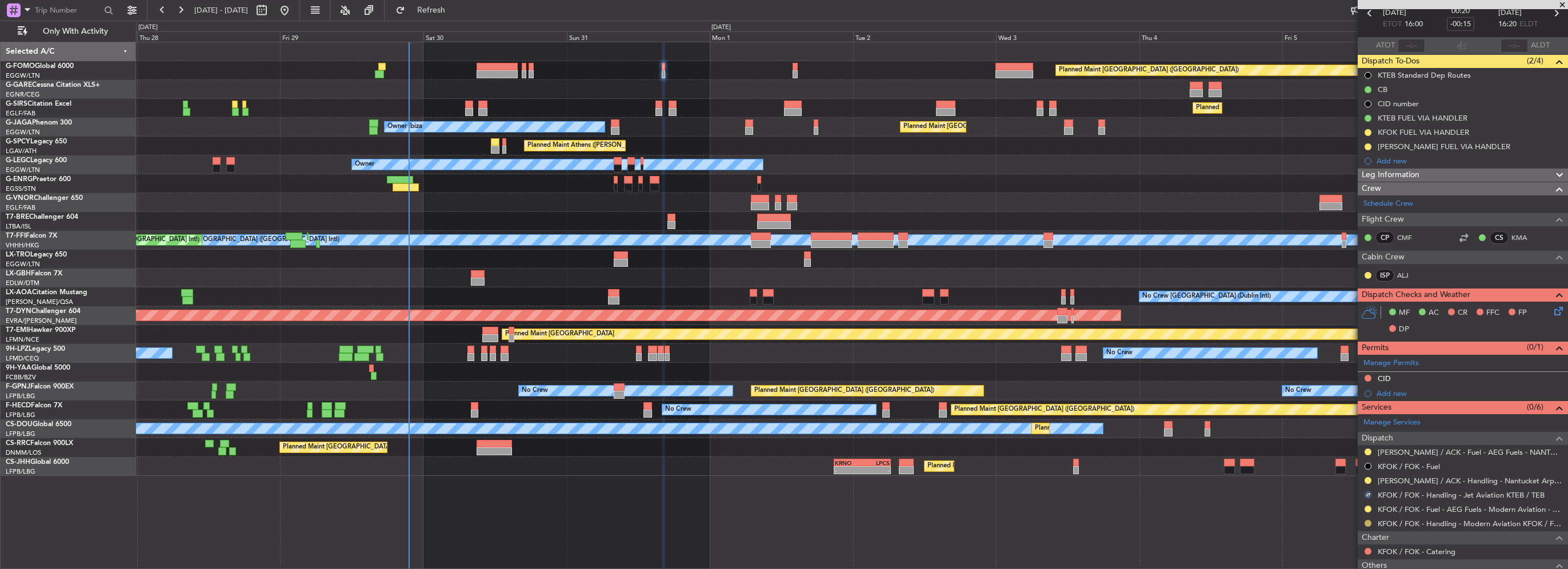
click at [1370, 521] on button at bounding box center [1368, 523] width 7 height 7
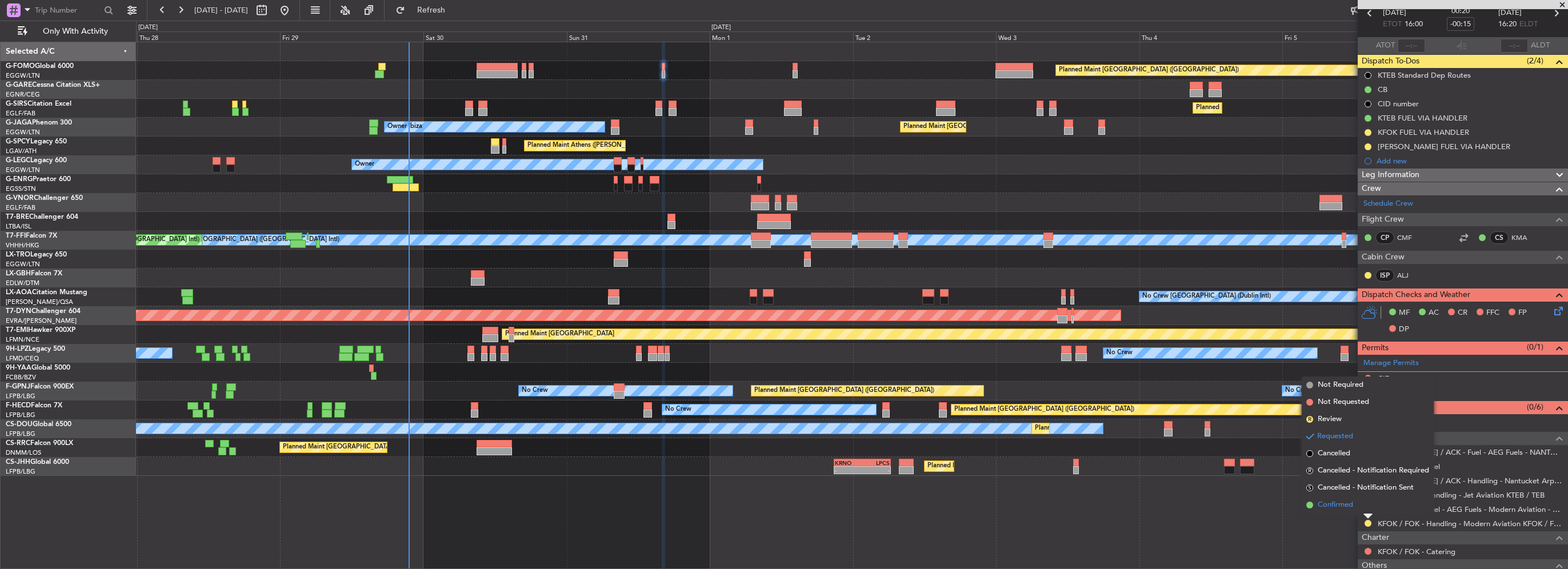
click at [1354, 503] on li "Confirmed" at bounding box center [1367, 505] width 132 height 17
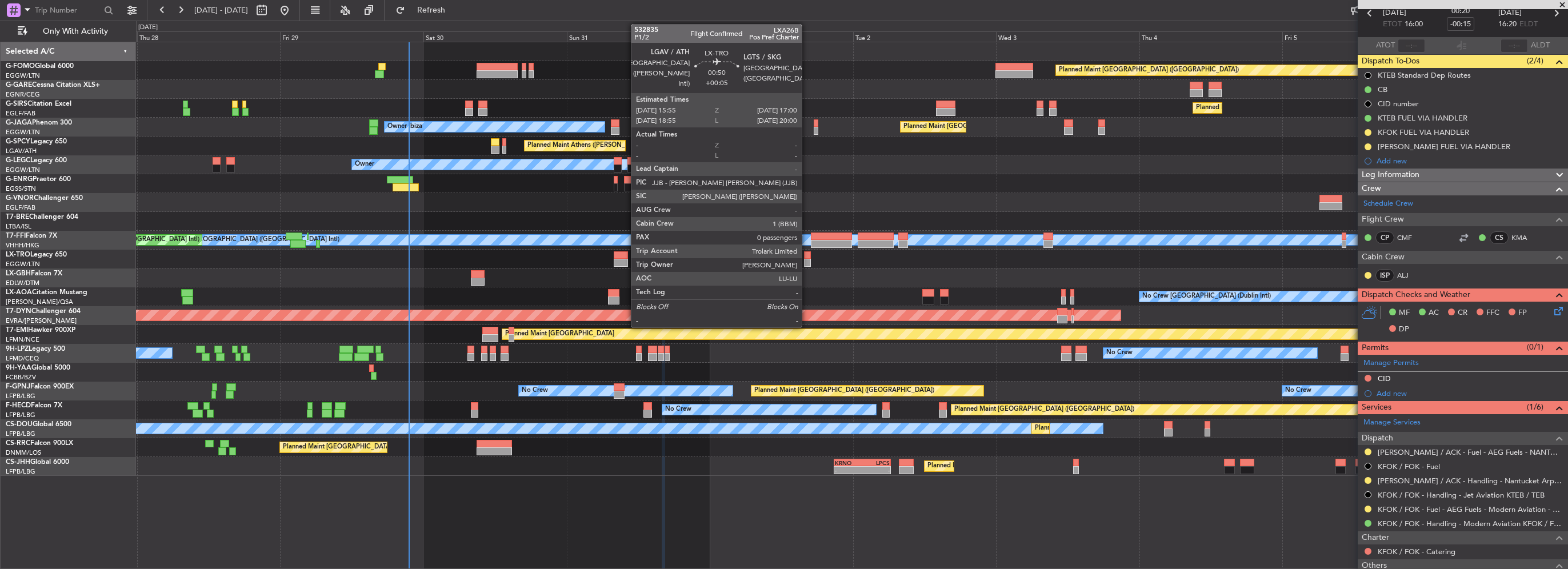
click at [807, 257] on div at bounding box center [808, 255] width 7 height 8
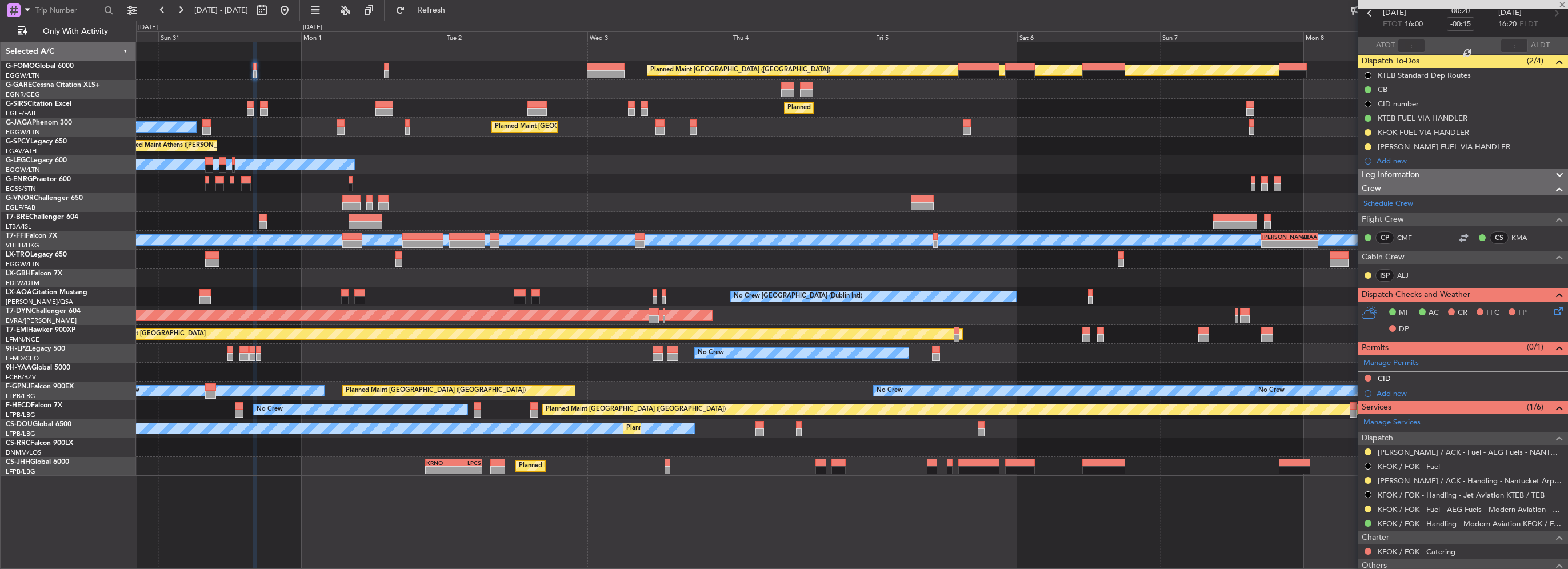
click at [631, 271] on div at bounding box center [852, 278] width 1431 height 19
type input "+00:05"
type input "0"
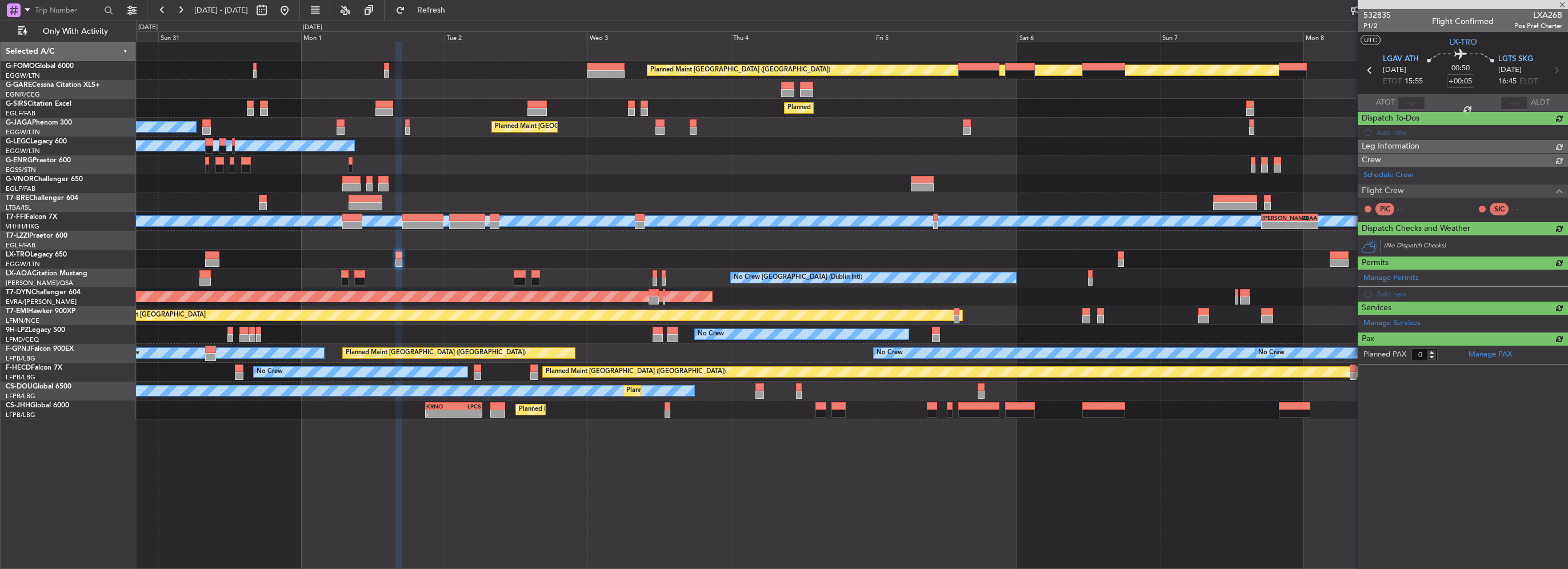
scroll to position [0, 0]
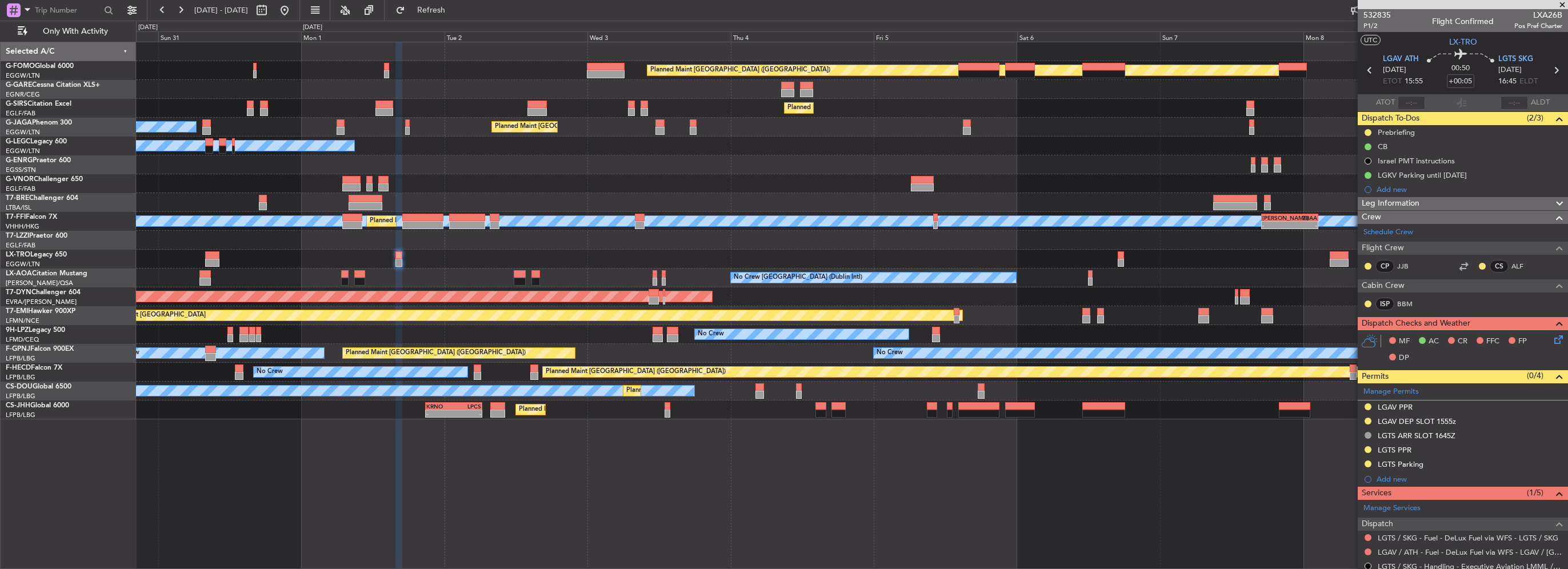
click at [918, 174] on div "Planned Maint London (Luton) Planned Maint London (Farnborough) Owner Ibiza Pla…" at bounding box center [852, 231] width 1431 height 377
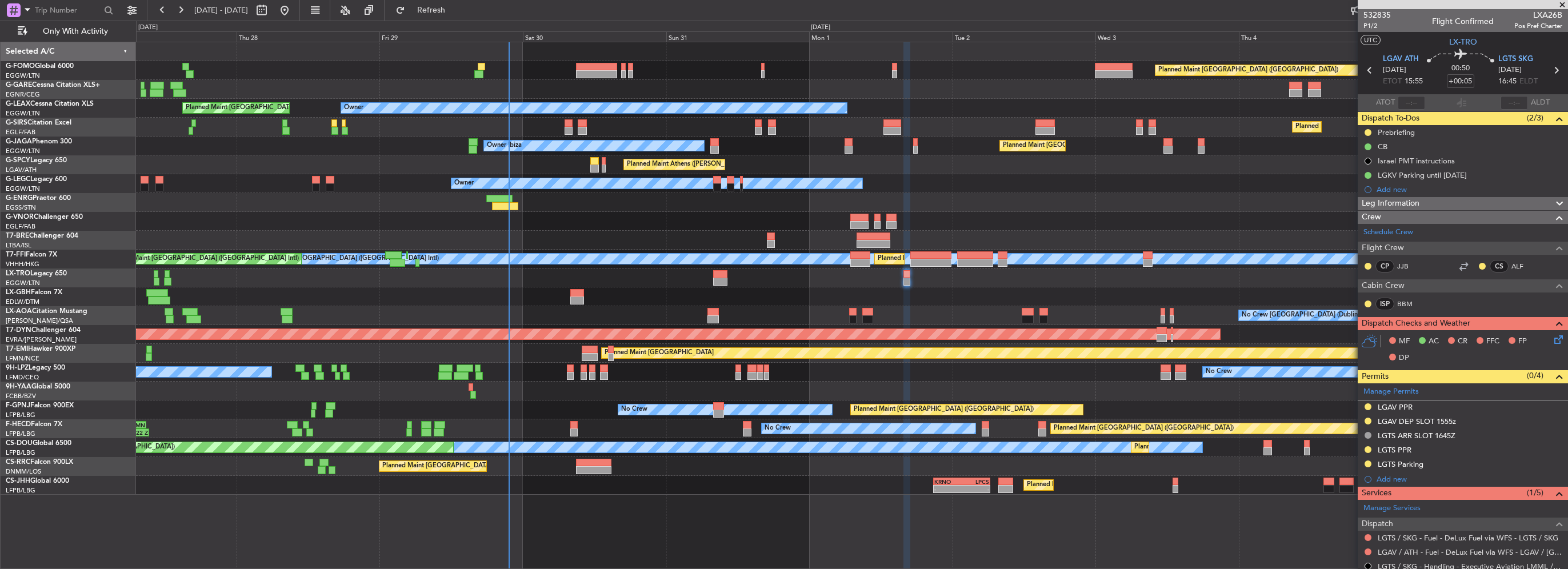
click at [568, 201] on div "Planned Maint London (Luton) Planned Maint London (Luton) Owner Owner Planned M…" at bounding box center [852, 269] width 1431 height 453
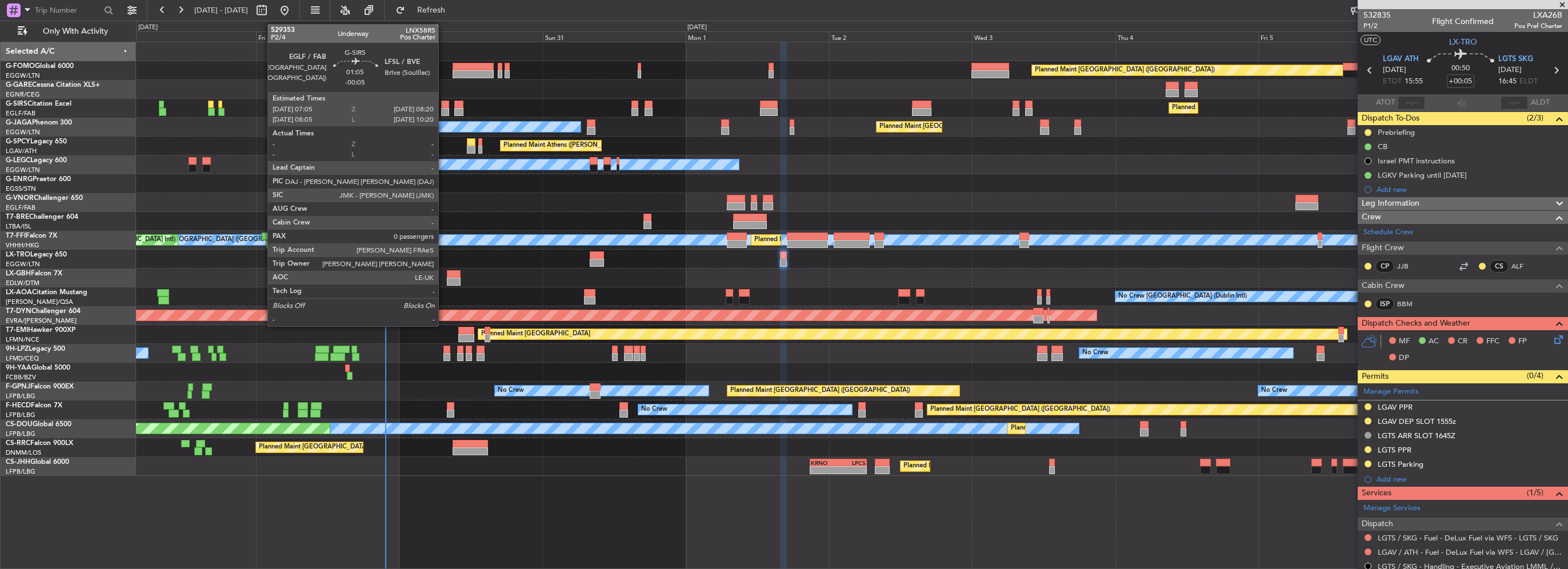
click at [443, 111] on div at bounding box center [445, 112] width 8 height 8
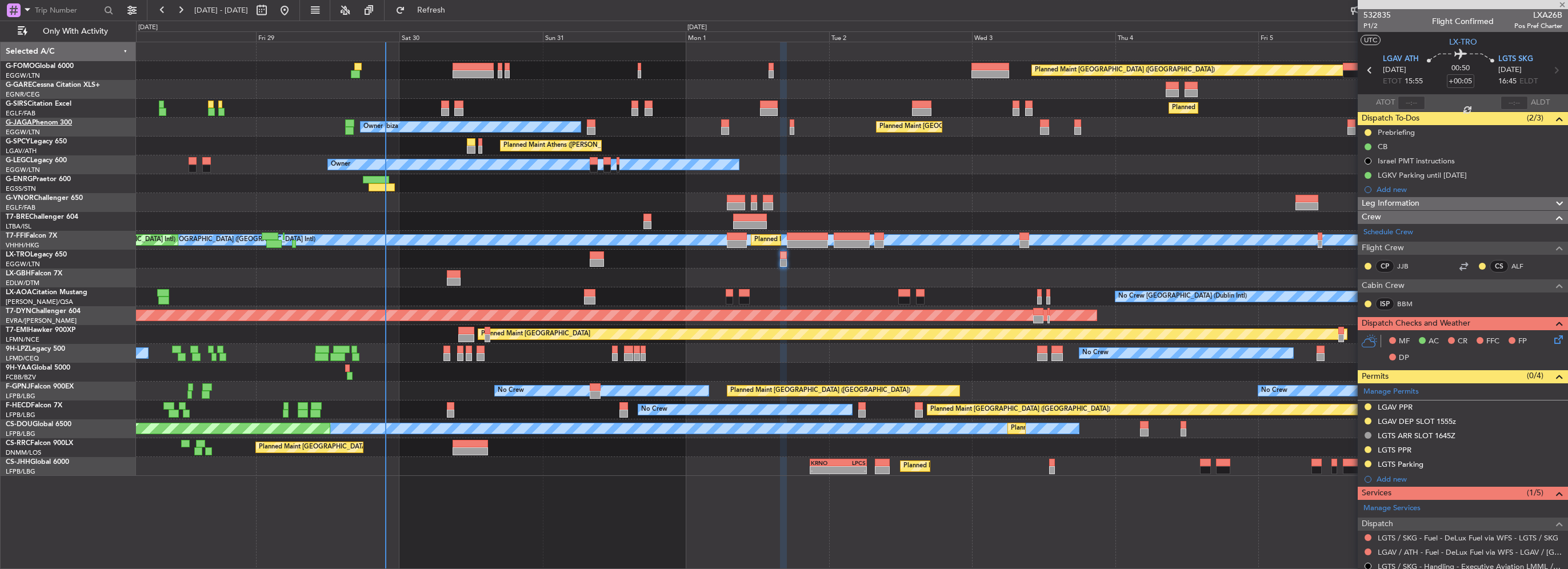
type input "-00:05"
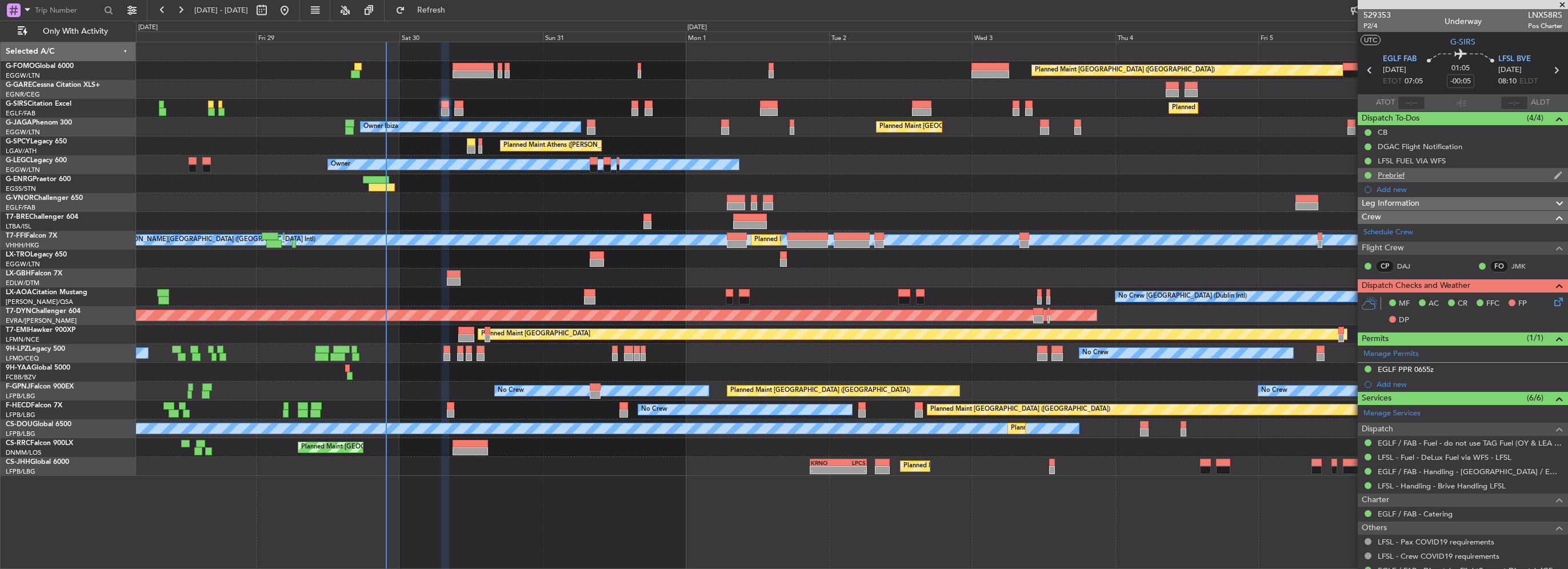
click at [1427, 174] on div "Prebrief" at bounding box center [1463, 175] width 210 height 14
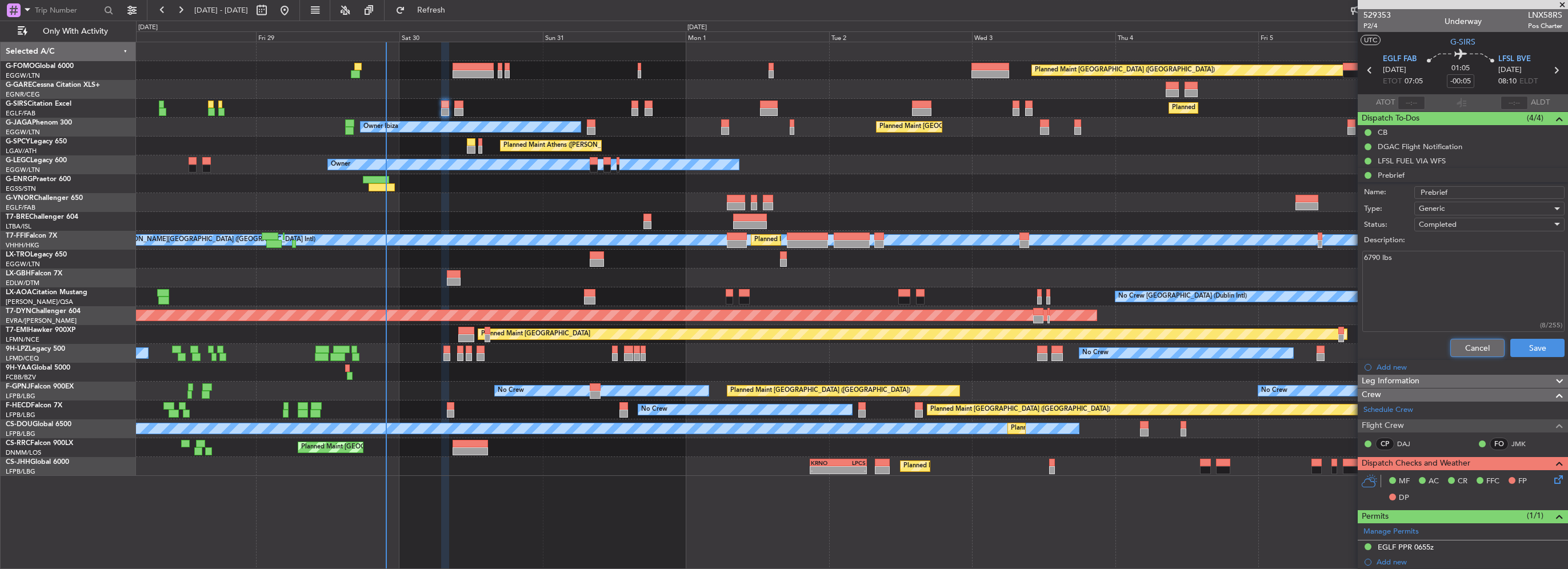
click at [1466, 349] on button "Cancel" at bounding box center [1477, 347] width 54 height 18
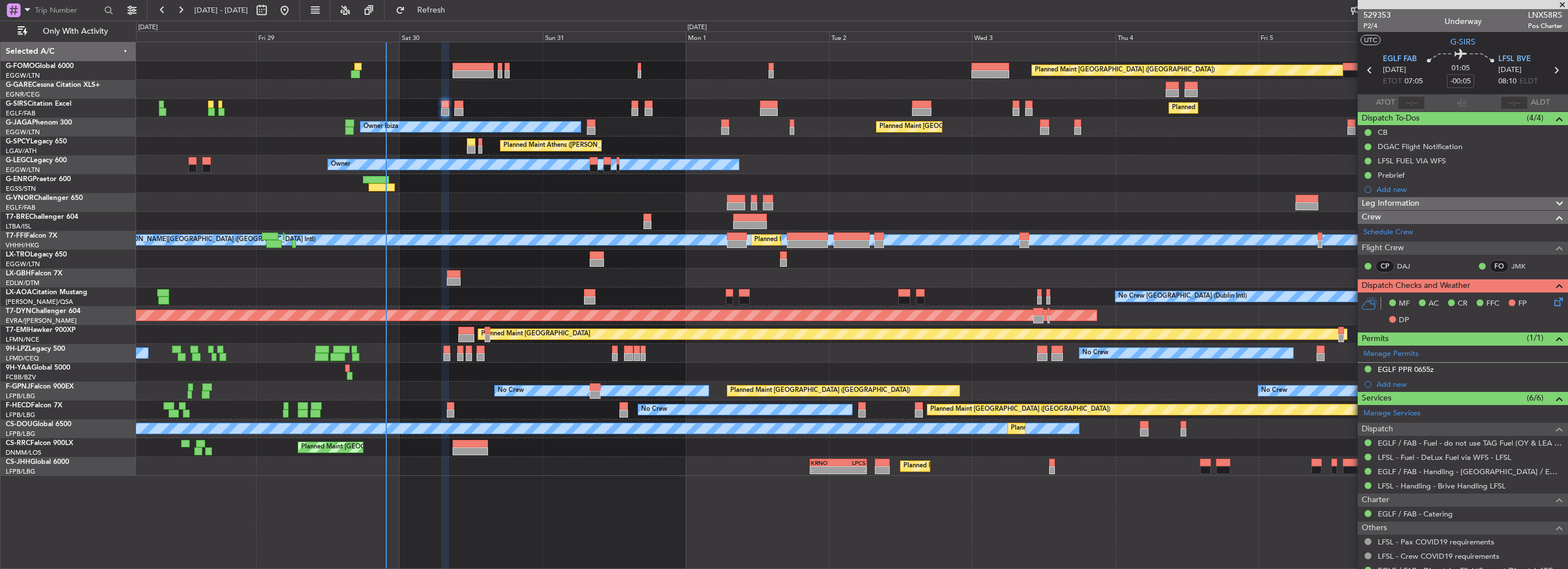
click at [1417, 204] on span "Leg Information" at bounding box center [1390, 203] width 57 height 13
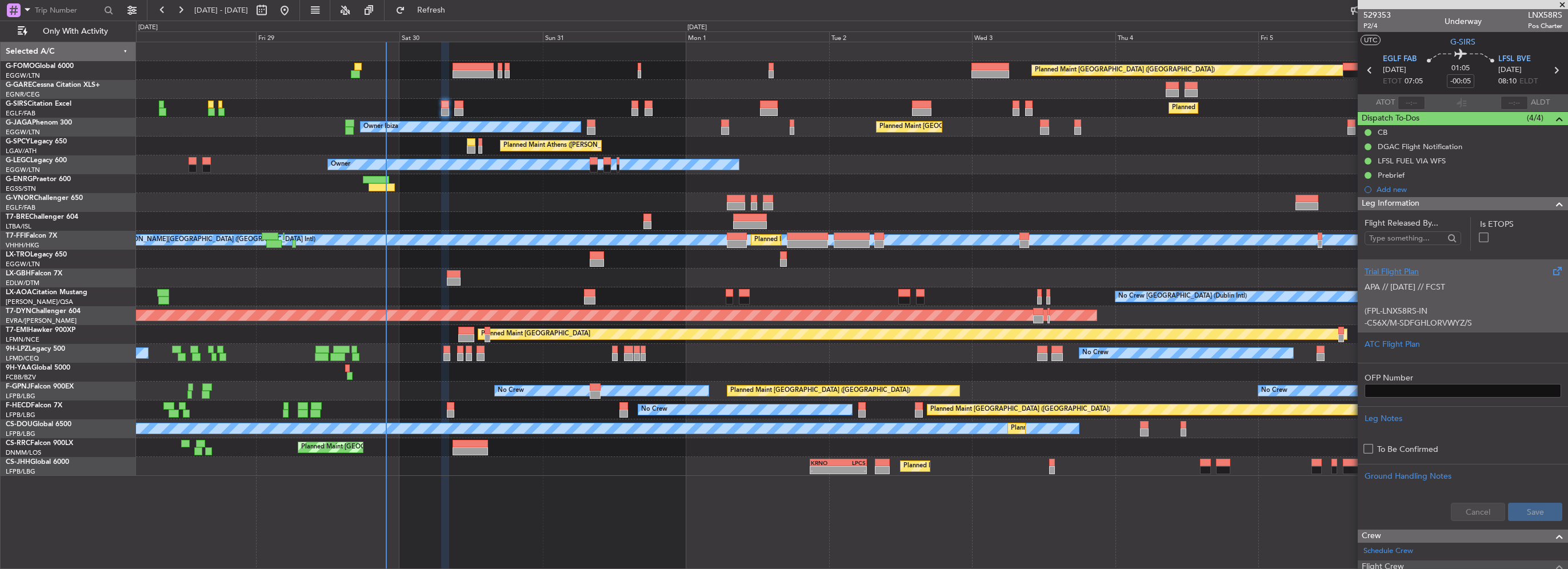
click at [1423, 283] on p "APA // [DATE] // FCST" at bounding box center [1463, 287] width 197 height 12
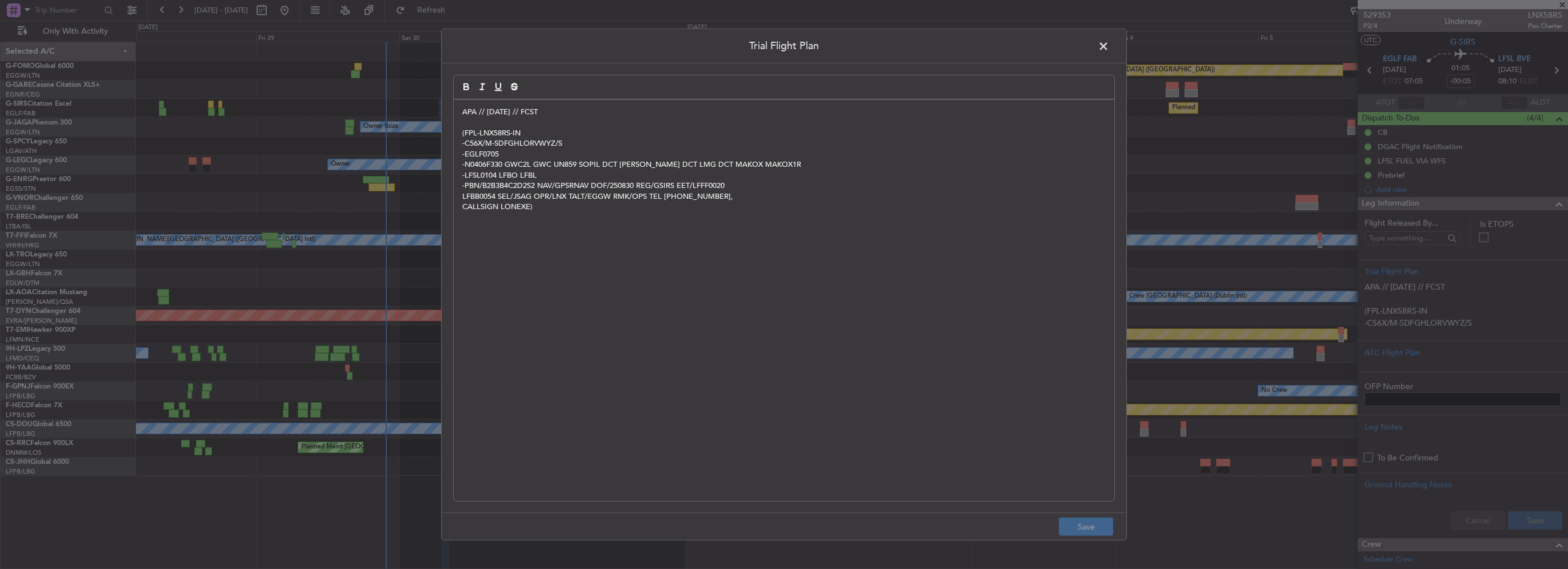
click at [1109, 43] on span at bounding box center [1109, 49] width 0 height 23
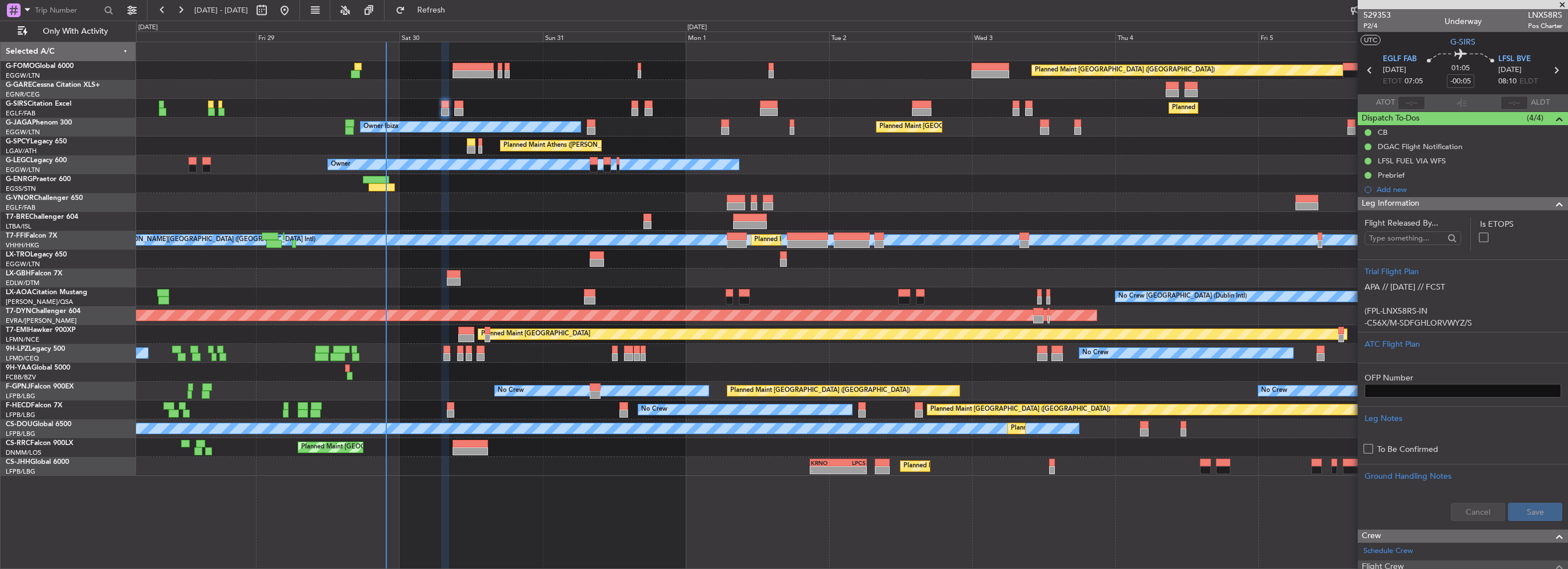
click at [1484, 202] on div "Leg Information" at bounding box center [1463, 203] width 210 height 13
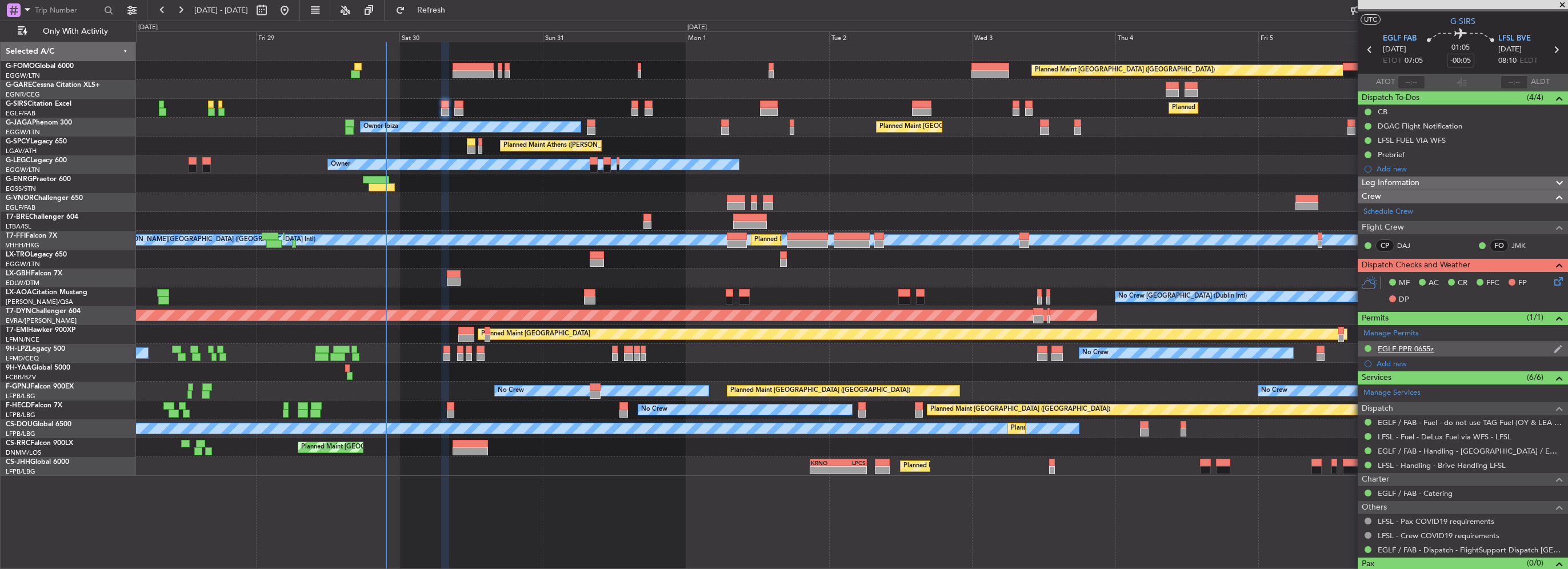
scroll to position [39, 0]
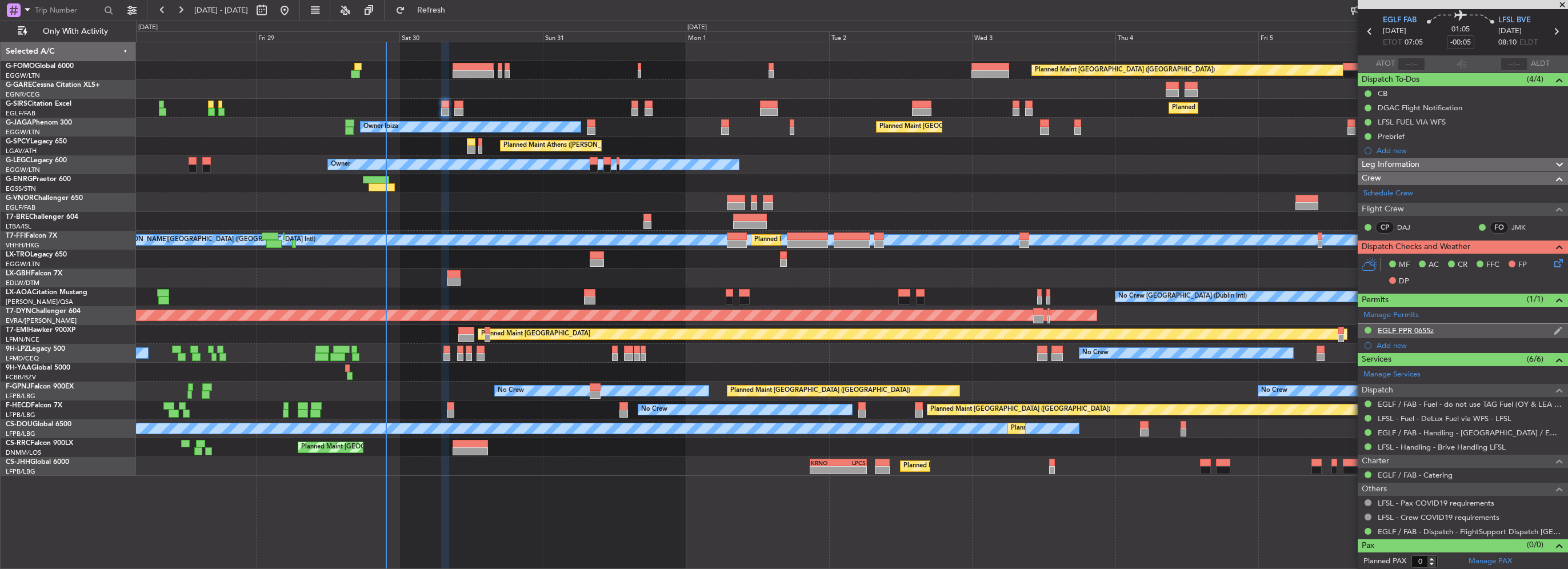
click at [1407, 333] on div "EGLF PPR 0655z" at bounding box center [1405, 330] width 56 height 9
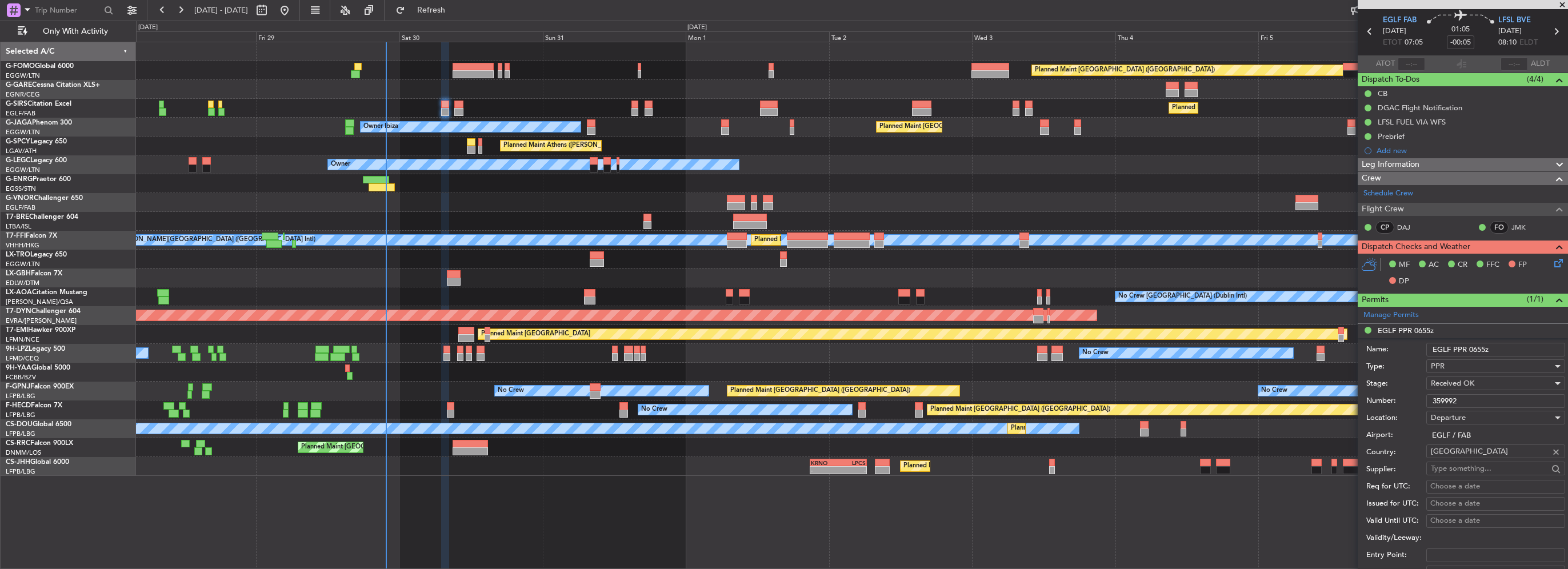
drag, startPoint x: 1475, startPoint y: 400, endPoint x: 1356, endPoint y: 401, distance: 119.0
click at [1364, 400] on form "Name: EGLF PPR 0655z Type: PPR Stage: Received OK Number: 359992 Location: Depa…" at bounding box center [1463, 509] width 210 height 341
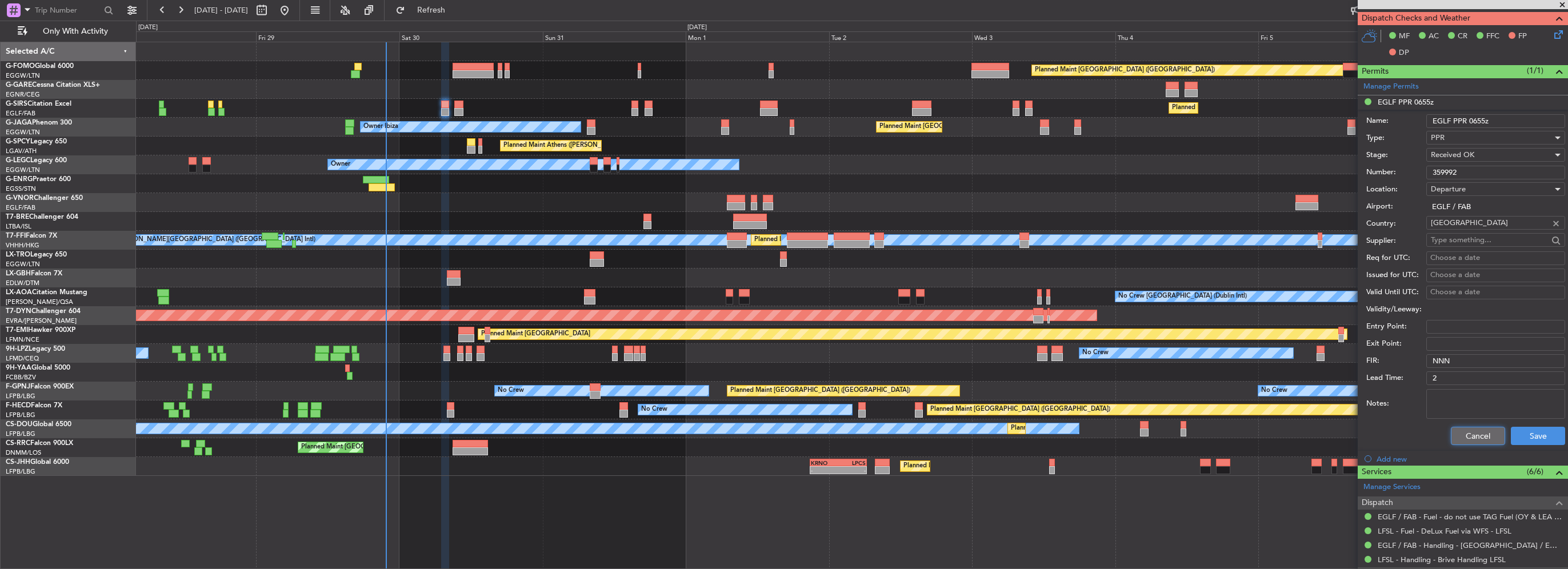
click at [1467, 439] on button "Cancel" at bounding box center [1478, 436] width 54 height 18
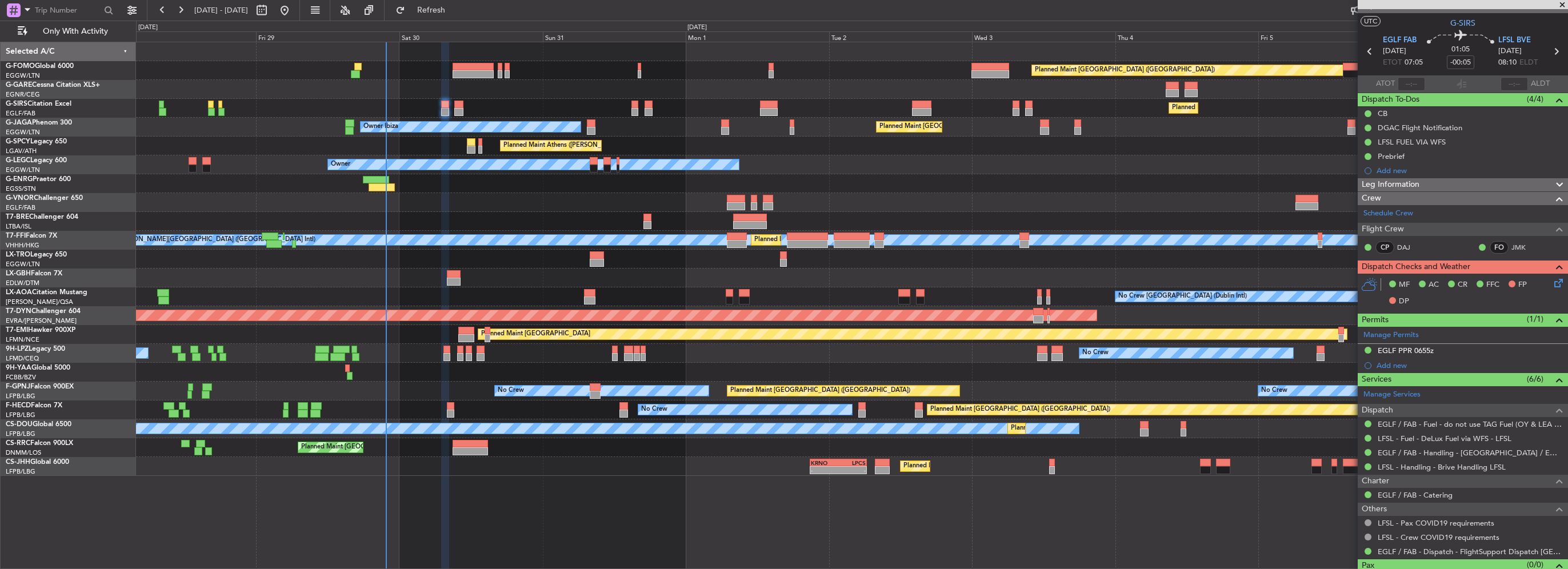
scroll to position [0, 0]
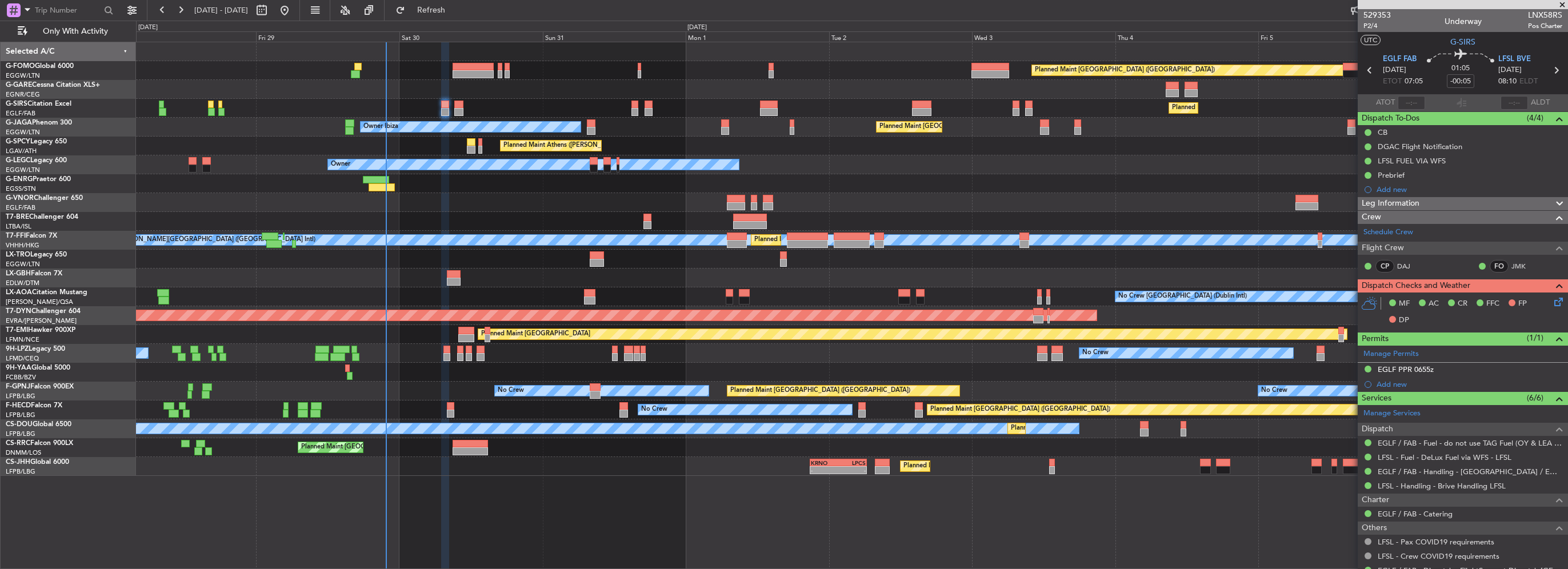
click at [1441, 211] on div "Crew" at bounding box center [1463, 217] width 210 height 13
click at [1429, 205] on div "Leg Information" at bounding box center [1463, 203] width 210 height 13
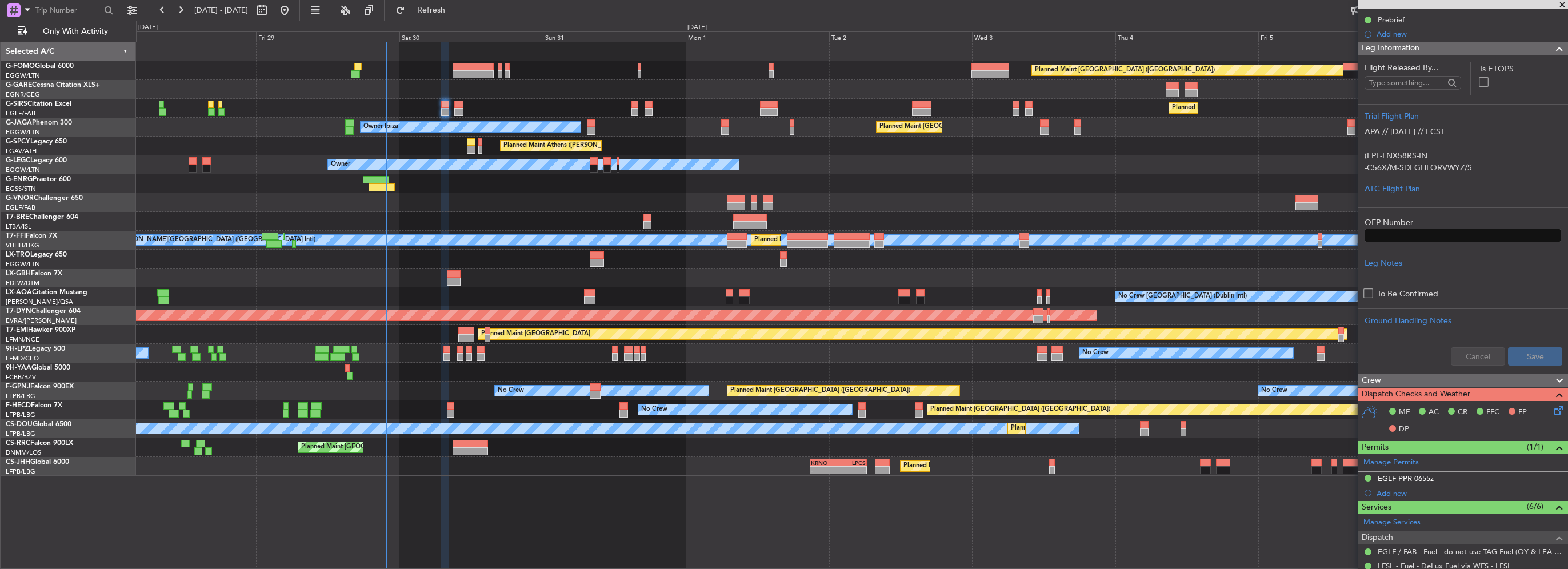
scroll to position [172, 0]
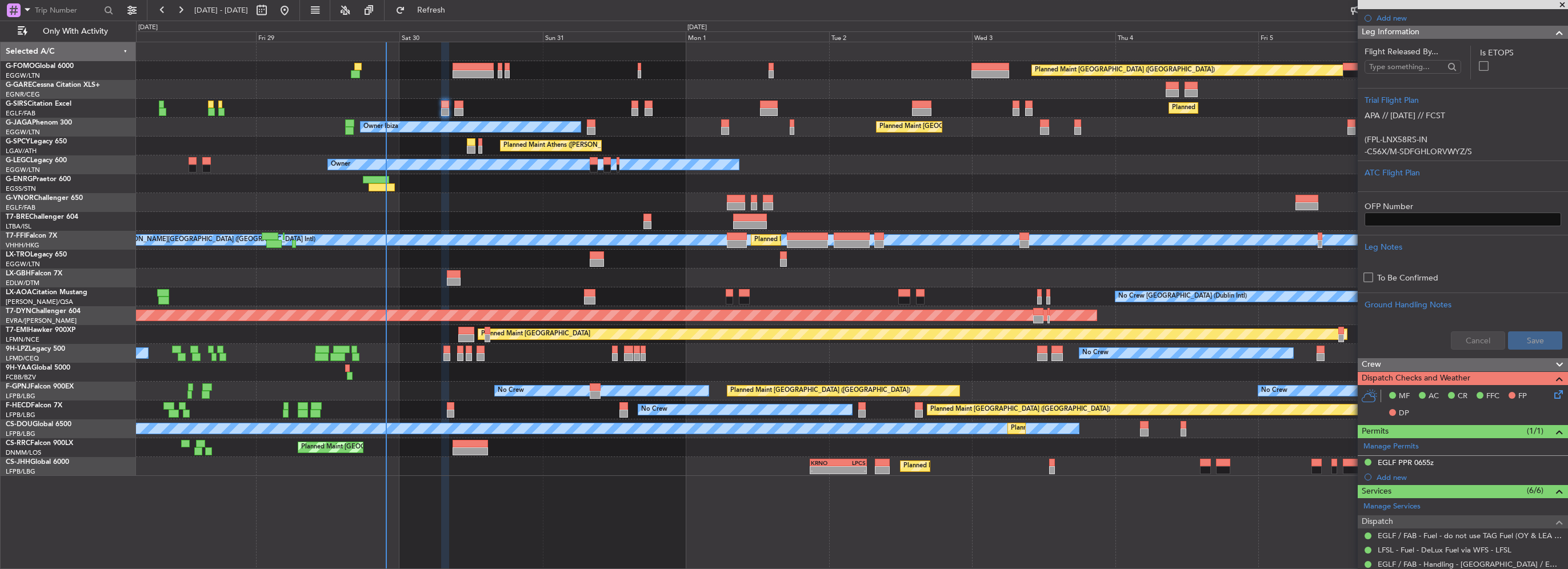
click at [1413, 368] on div "Crew" at bounding box center [1463, 364] width 210 height 13
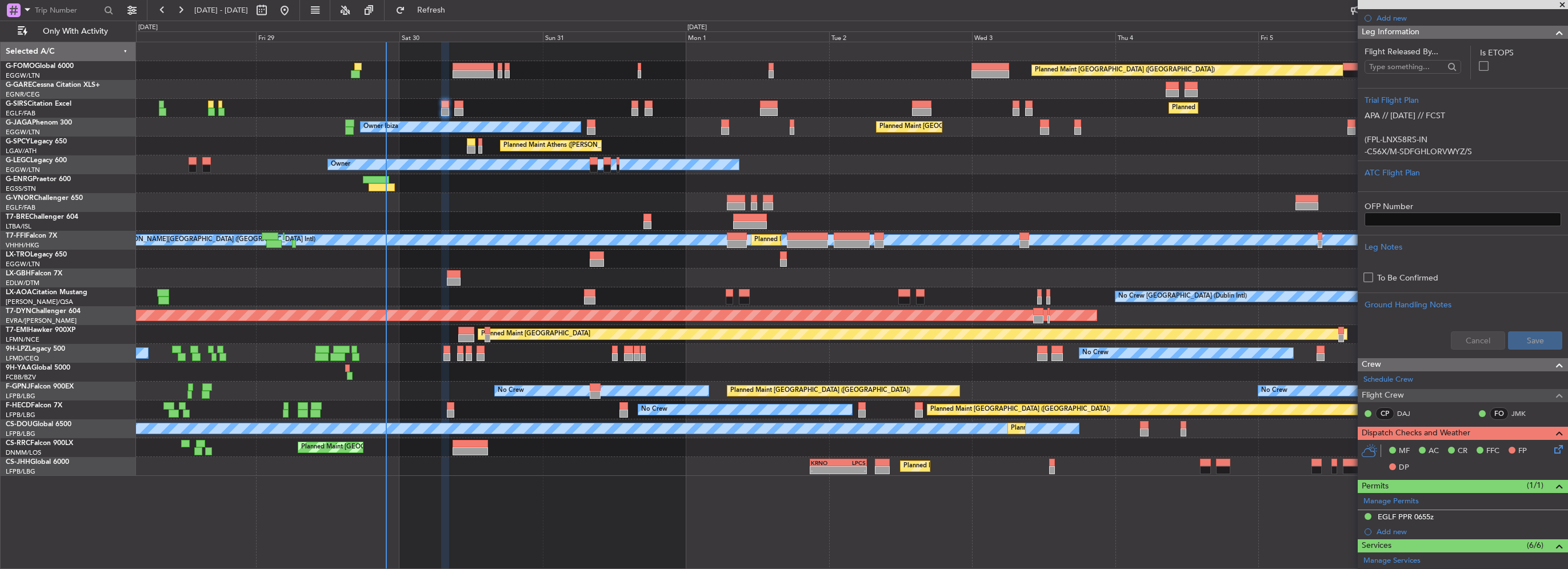
scroll to position [0, 0]
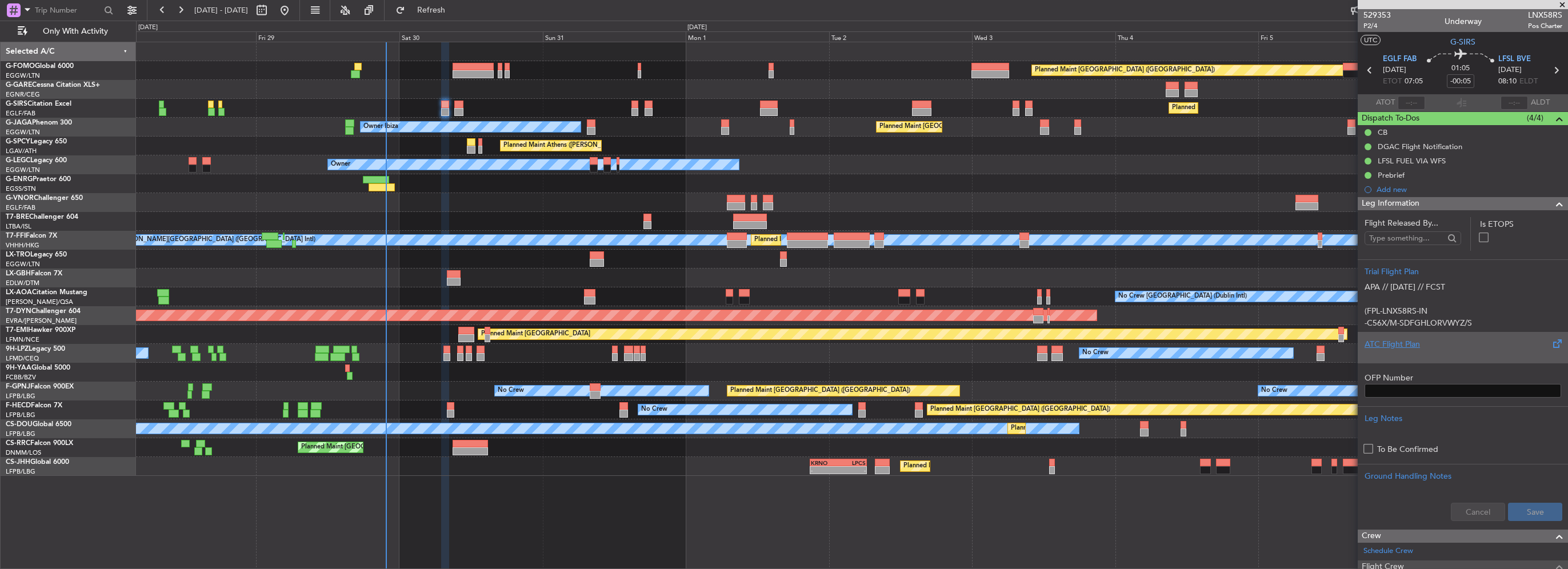
click at [1400, 343] on div "ATC Flight Plan" at bounding box center [1463, 345] width 197 height 12
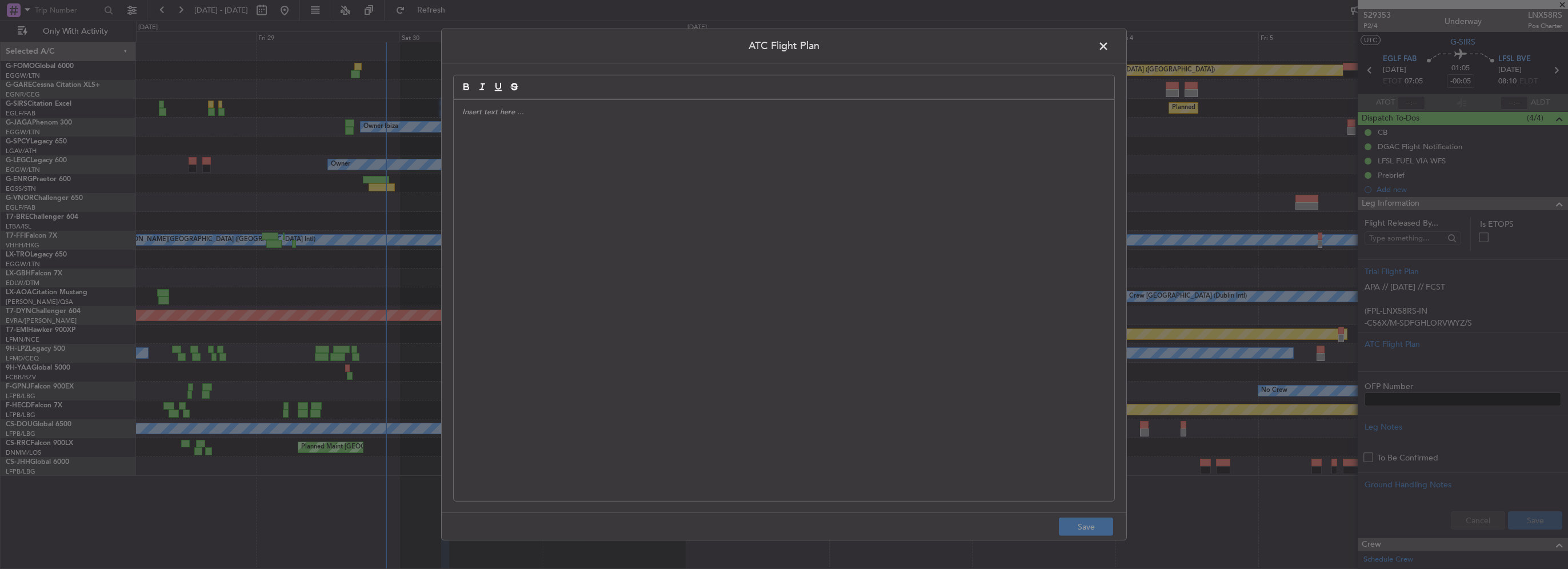
click at [767, 227] on div at bounding box center [783, 301] width 660 height 401
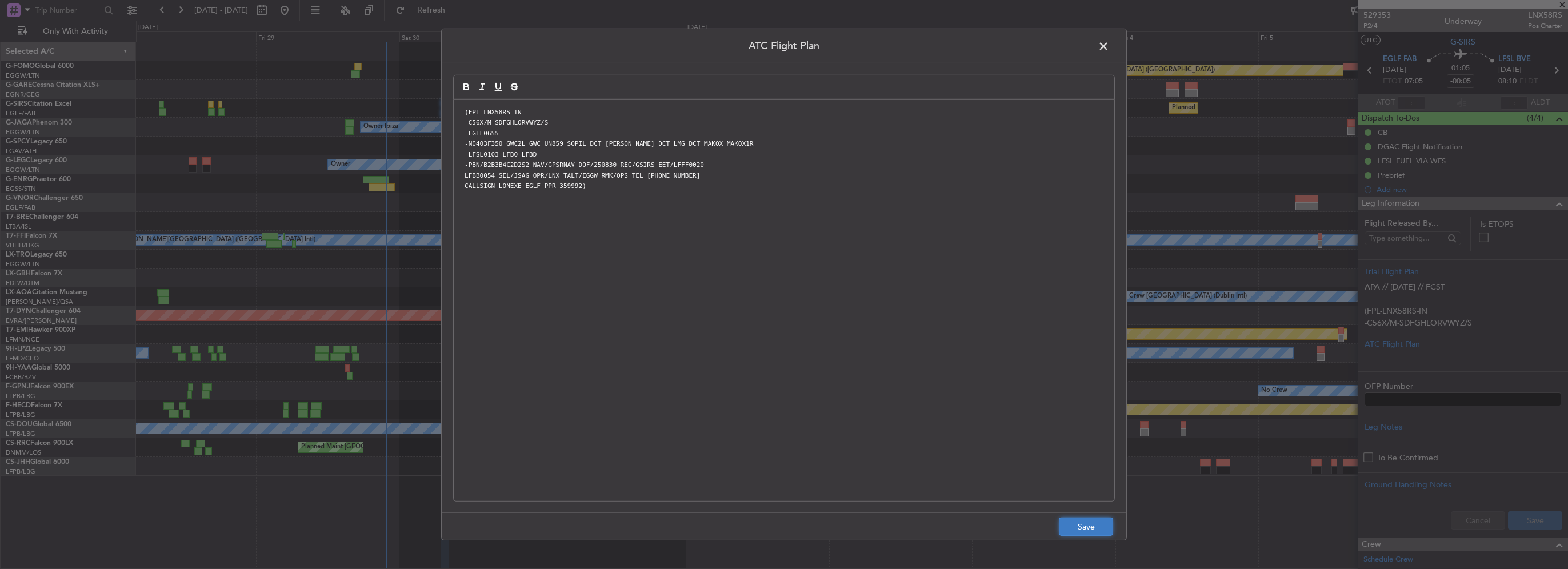
click at [1083, 526] on button "Save" at bounding box center [1086, 526] width 54 height 18
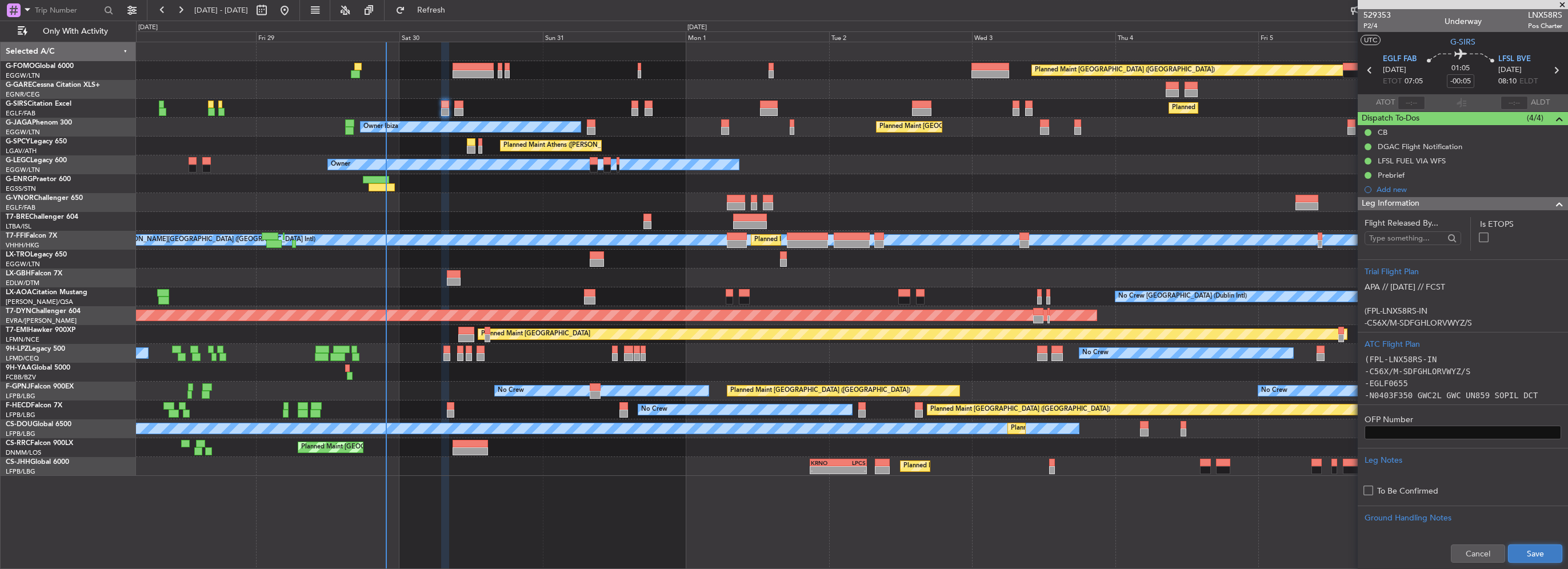
click at [1537, 553] on button "Save" at bounding box center [1535, 553] width 54 height 18
click at [1423, 203] on div "Leg Information" at bounding box center [1463, 203] width 210 height 13
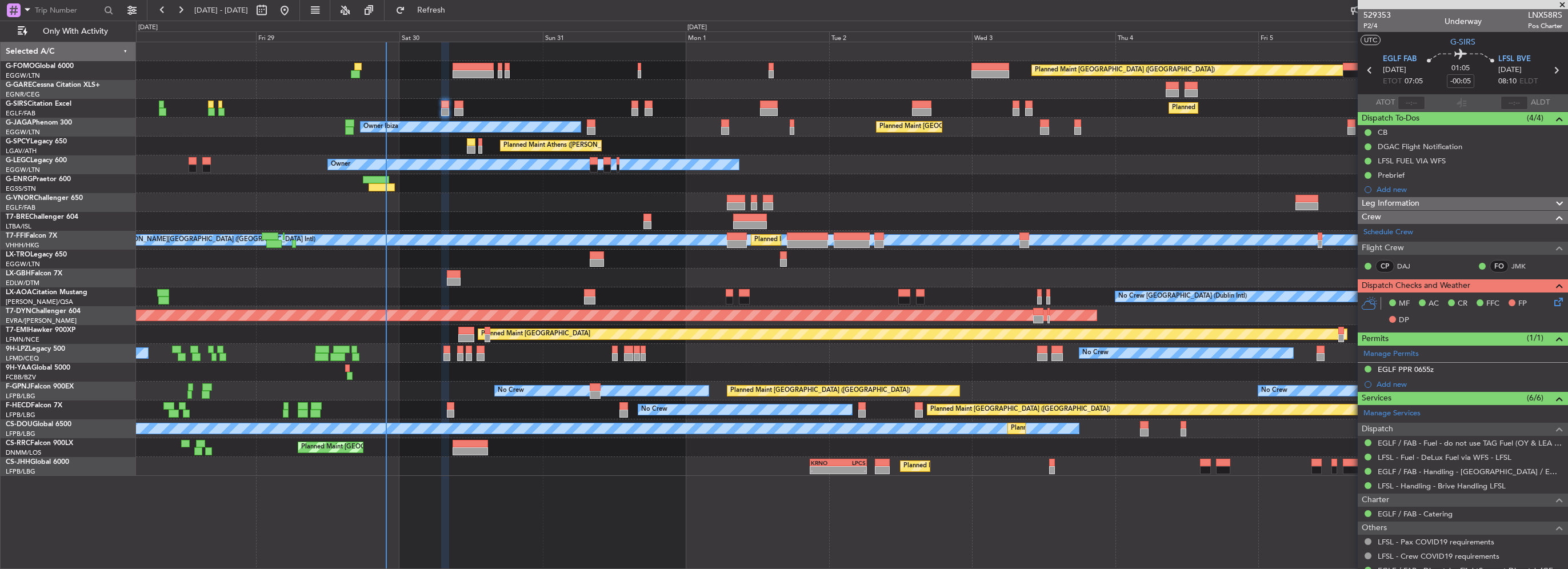
click at [1403, 203] on span "Leg Information" at bounding box center [1390, 203] width 57 height 13
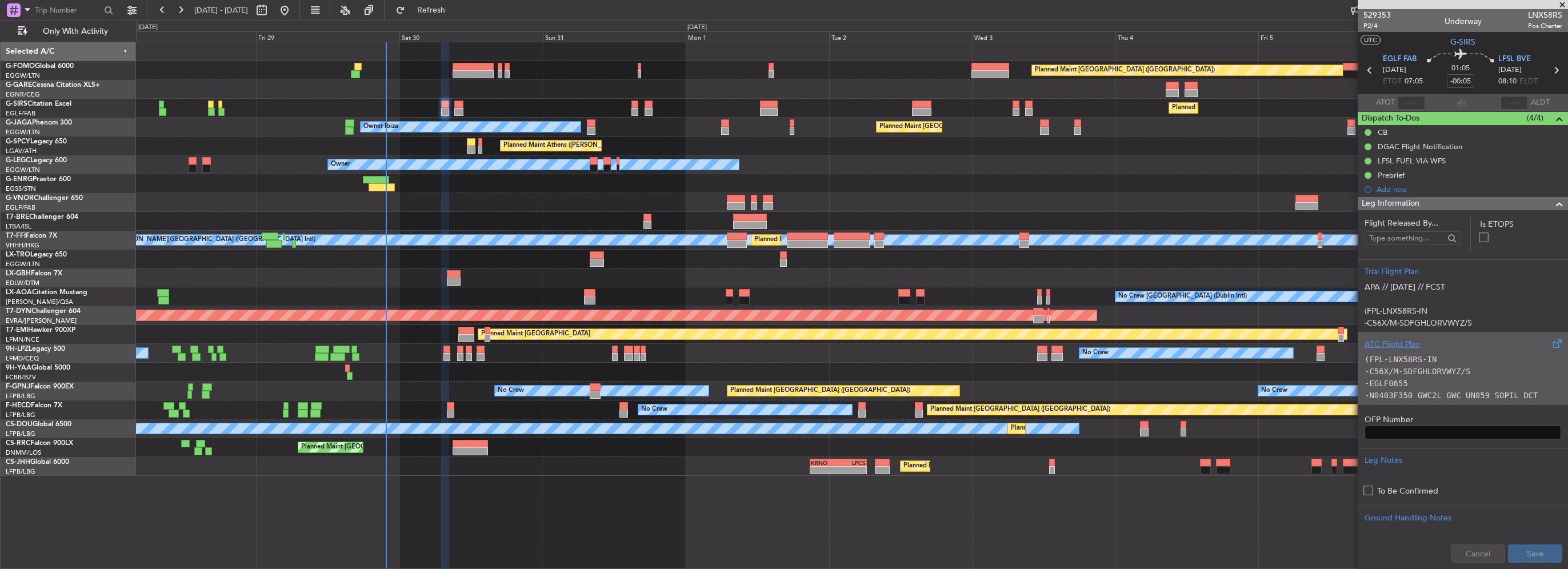
click at [1398, 337] on div "ATC Flight Plan (FPL-LNX58RS-IN -C56X/M-SDFGHLORVWYZ/S -EGLF0655 -N0403F350 GWC…" at bounding box center [1463, 368] width 210 height 72
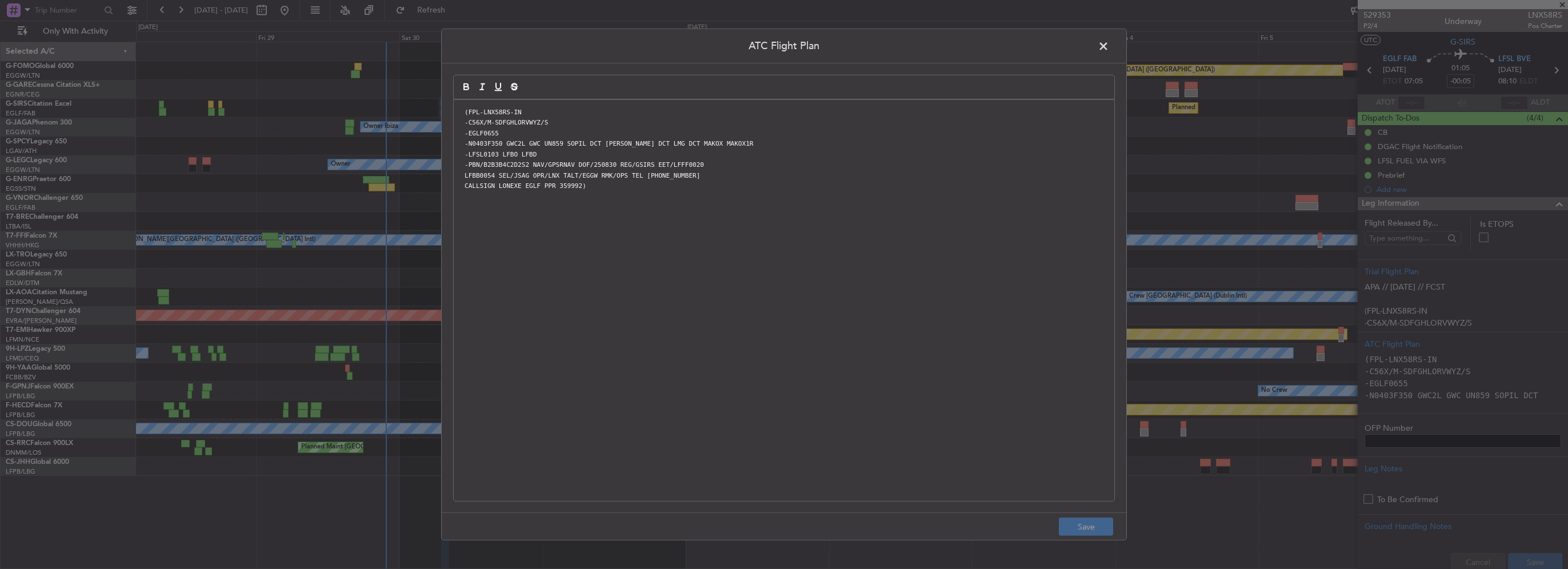
drag, startPoint x: 897, startPoint y: 284, endPoint x: 246, endPoint y: 43, distance: 694.2
click at [301, 73] on div "ATC Flight Plan (FPL-LNX58RS-IN -C56X/M-SDFGHLORVWYZ/S -EGLF0655 -N0403F350 GWC…" at bounding box center [784, 284] width 1568 height 569
click at [1094, 516] on footer "Save" at bounding box center [784, 526] width 685 height 28
click at [1050, 524] on footer "Save" at bounding box center [784, 526] width 685 height 28
click at [1079, 524] on button "Save" at bounding box center [1086, 526] width 54 height 18
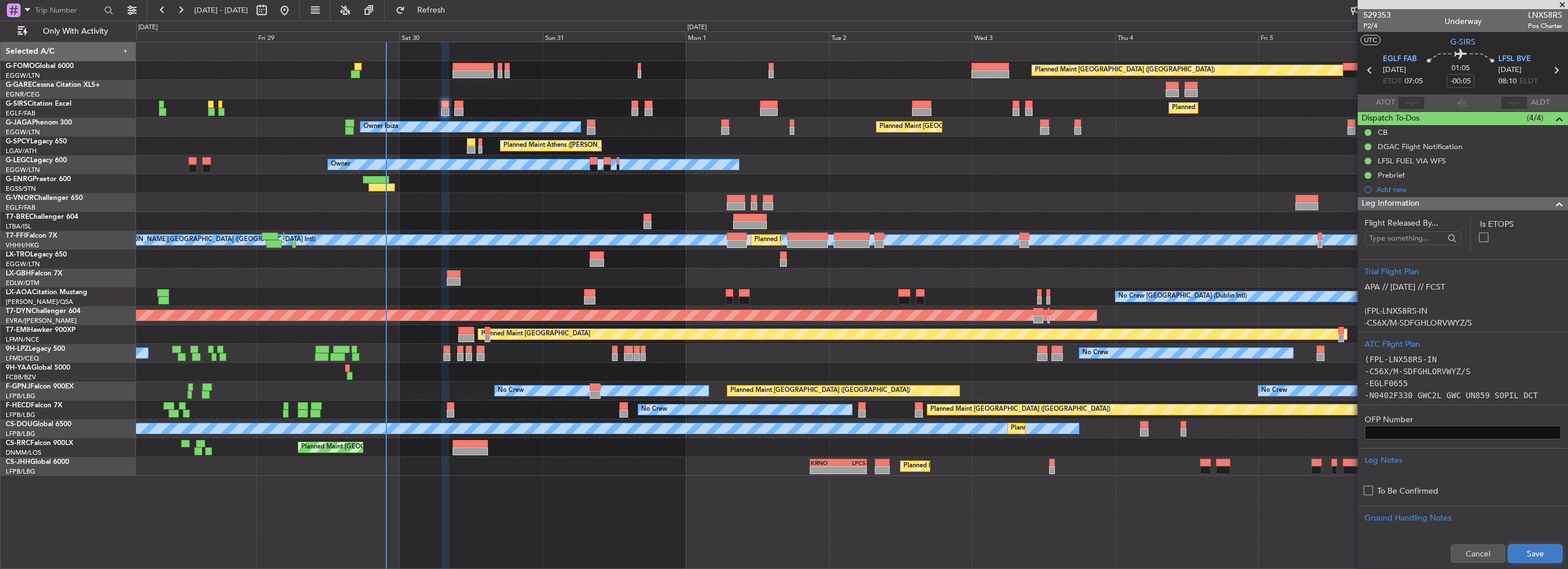
click at [1509, 553] on button "Save" at bounding box center [1535, 553] width 54 height 18
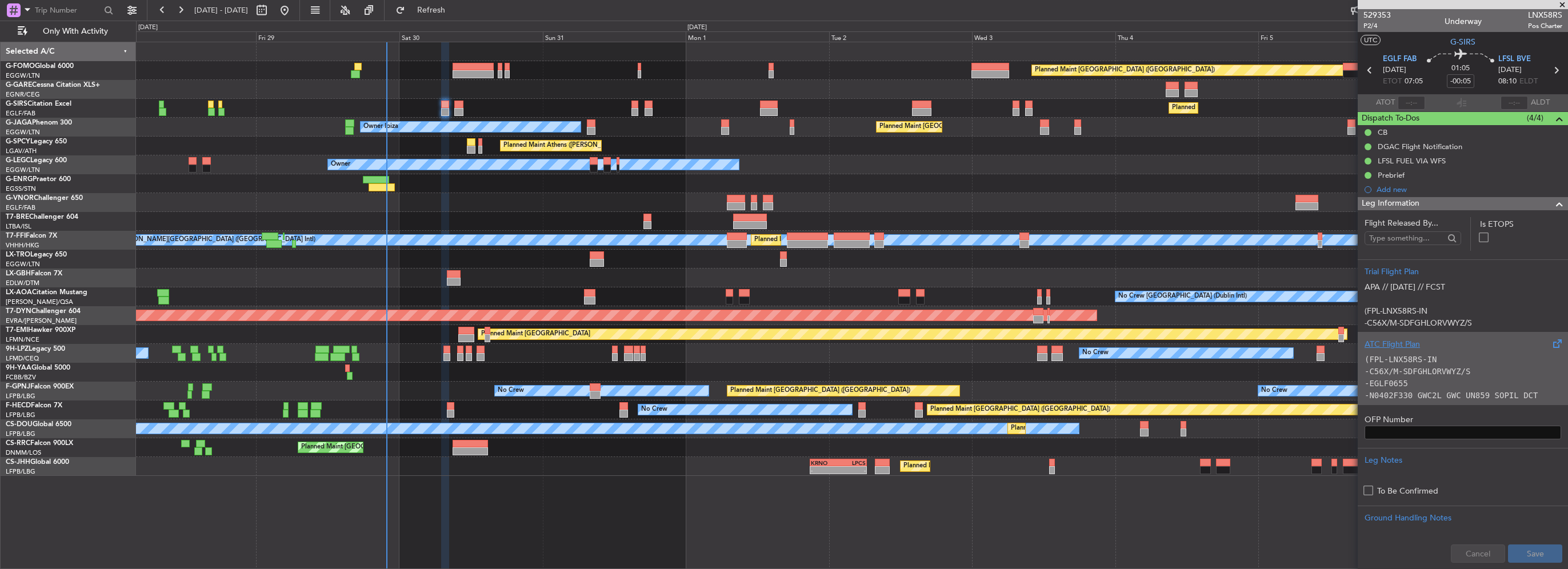
click at [1425, 364] on code "(FPL-LNX58RS-IN" at bounding box center [1400, 360] width 72 height 9
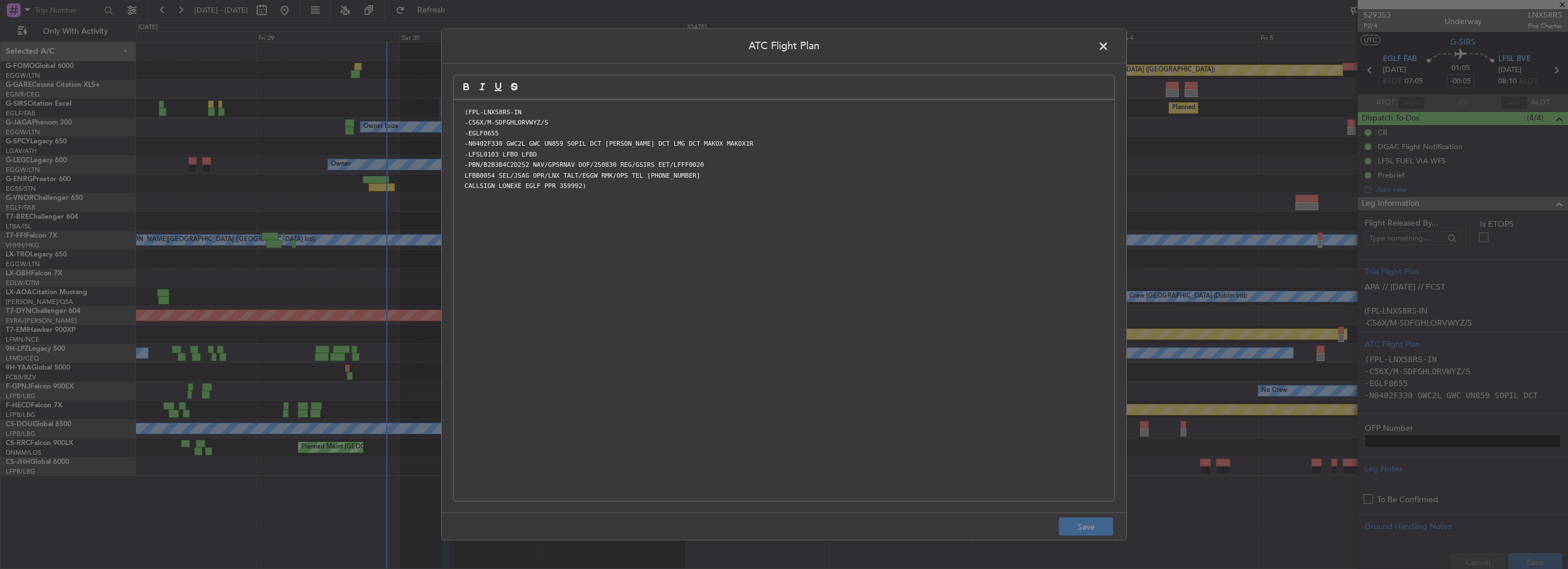
click at [1109, 51] on span at bounding box center [1109, 49] width 0 height 23
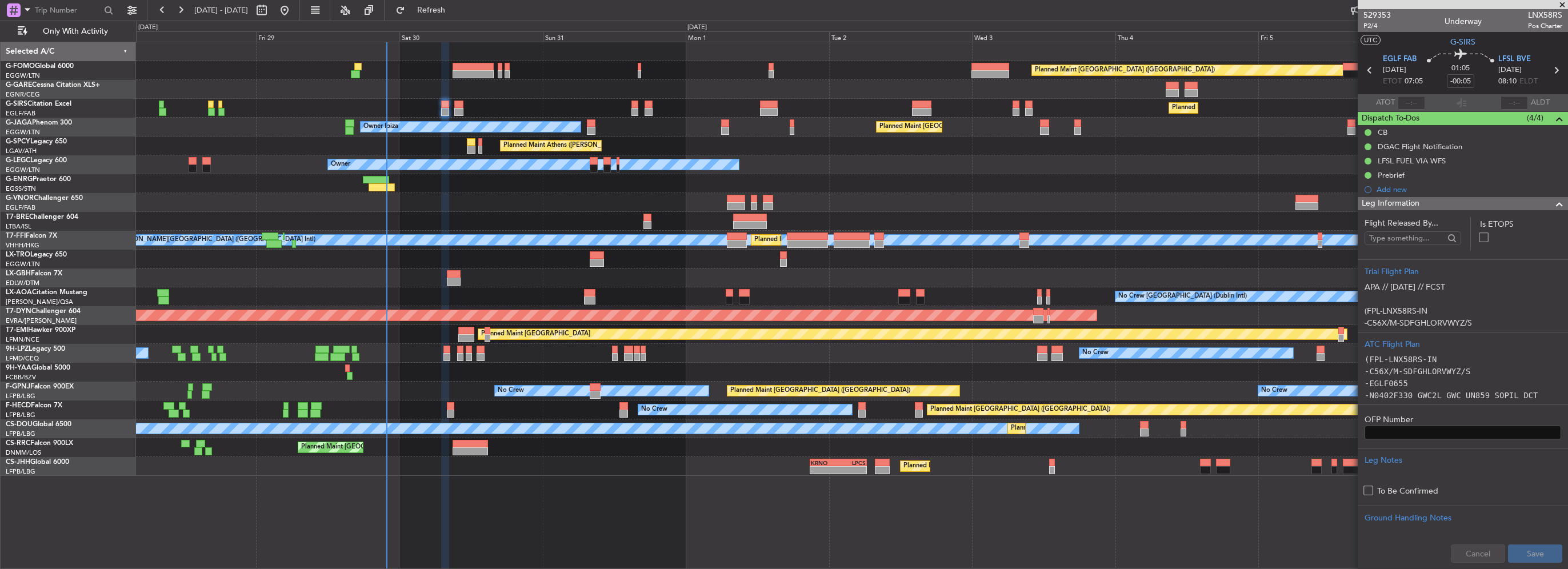
click at [1552, 201] on span at bounding box center [1559, 204] width 14 height 14
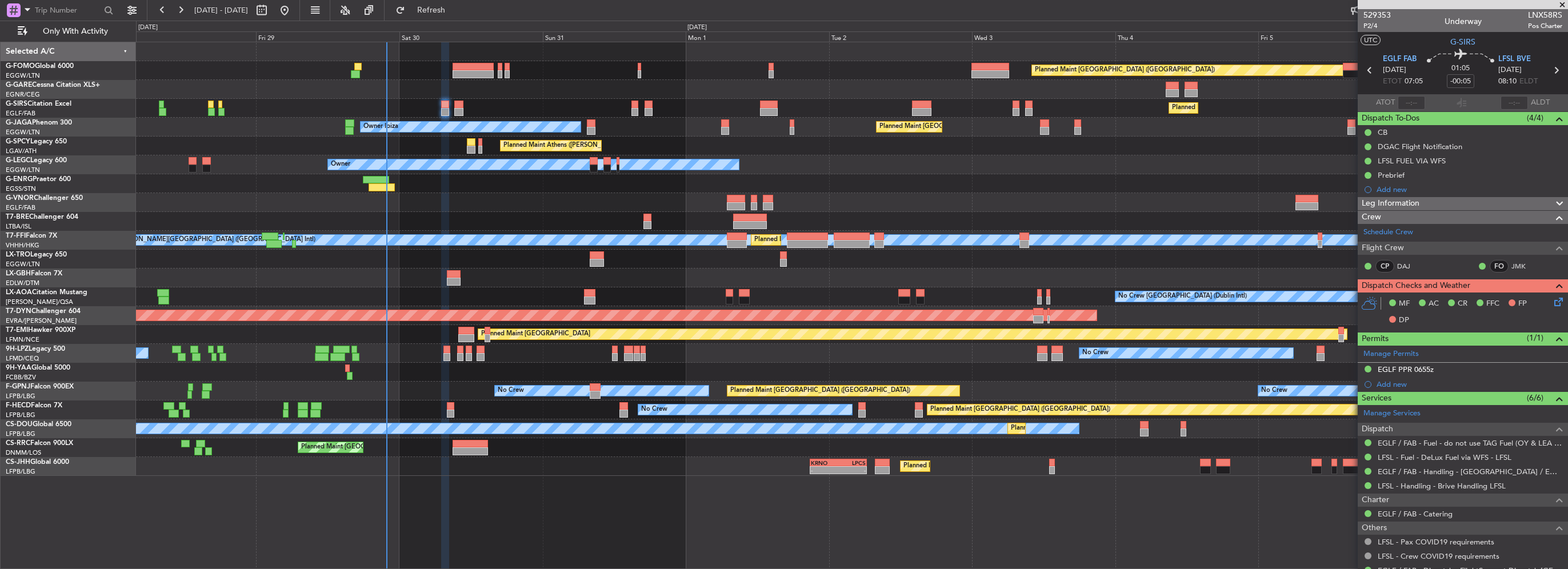
click at [1552, 301] on icon at bounding box center [1557, 300] width 9 height 9
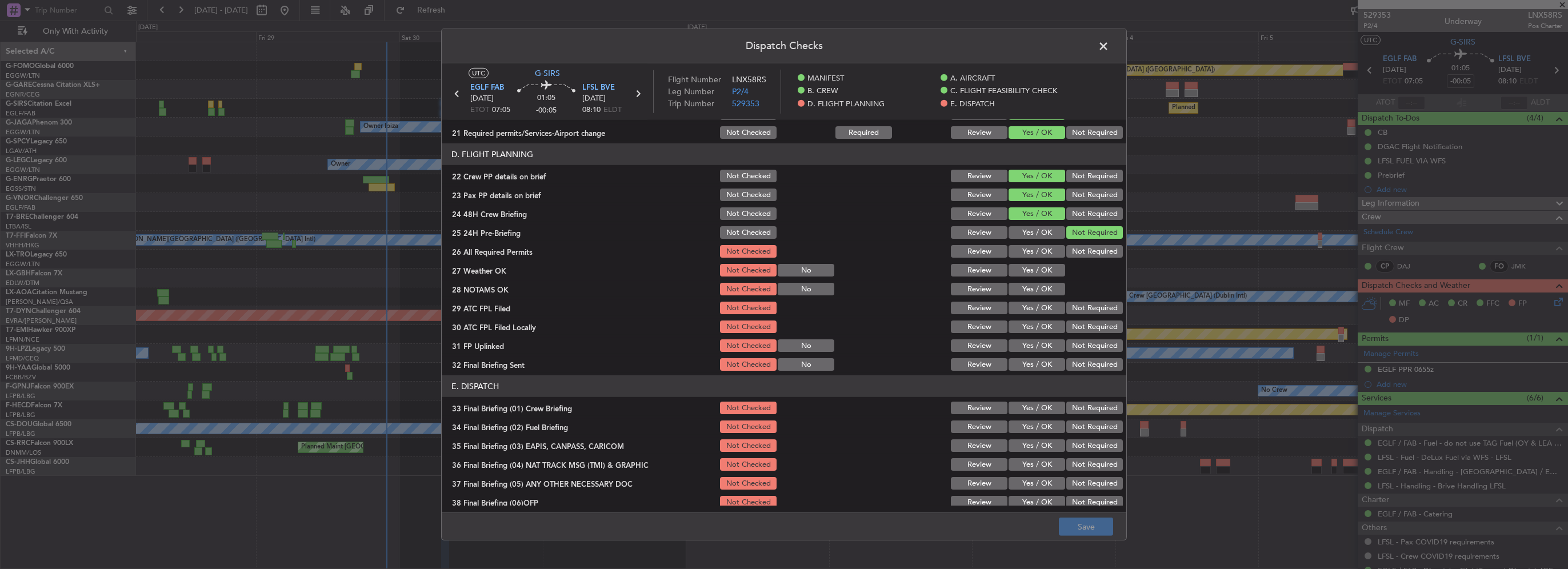
scroll to position [514, 0]
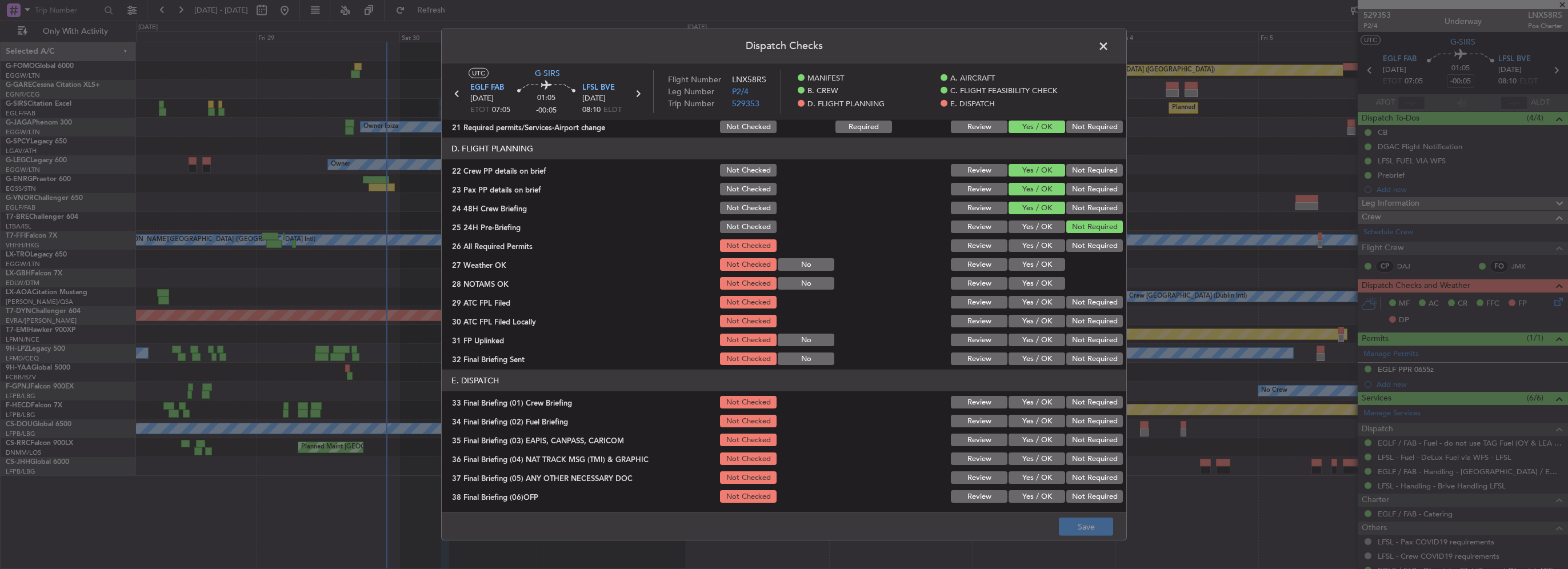
drag, startPoint x: 1034, startPoint y: 247, endPoint x: 1037, endPoint y: 264, distance: 17.3
click at [1034, 247] on button "Yes / OK" at bounding box center [1037, 245] width 57 height 13
click at [1035, 265] on button "Yes / OK" at bounding box center [1037, 264] width 57 height 13
drag, startPoint x: 1037, startPoint y: 284, endPoint x: 1044, endPoint y: 301, distance: 18.4
click at [1037, 286] on button "Yes / OK" at bounding box center [1037, 283] width 57 height 13
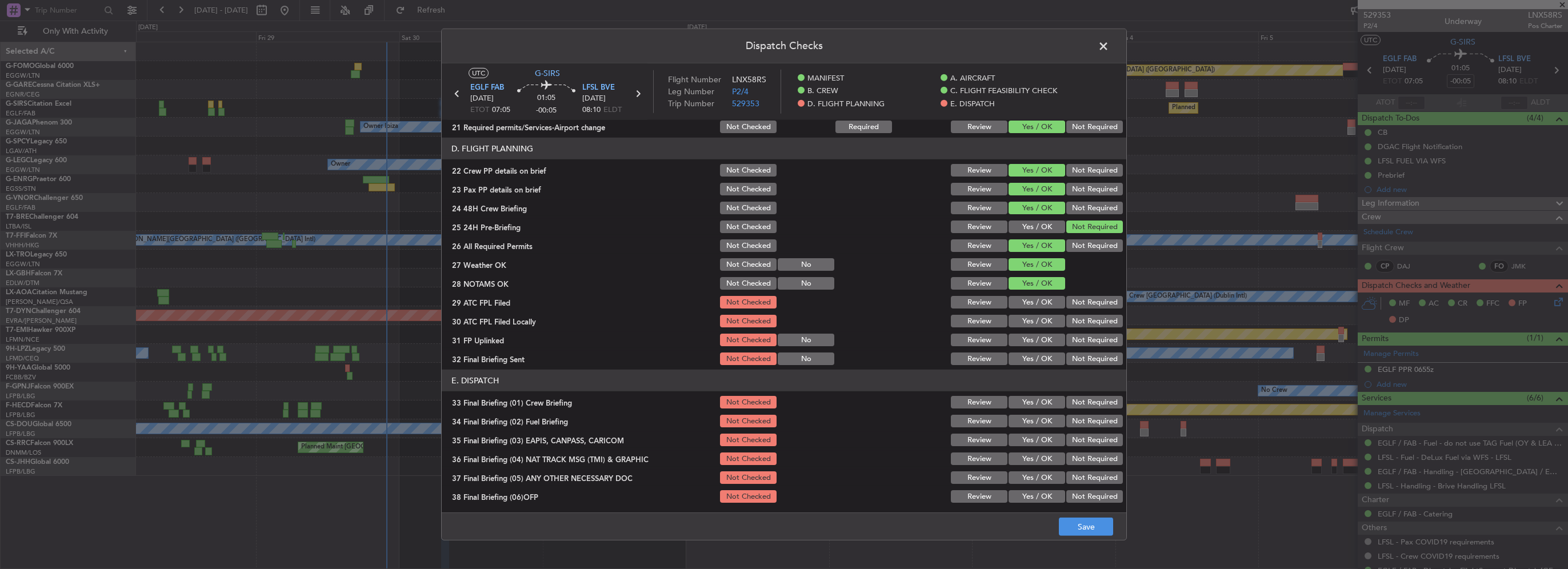
click at [1045, 305] on button "Yes / OK" at bounding box center [1037, 302] width 57 height 13
drag, startPoint x: 1052, startPoint y: 320, endPoint x: 1059, endPoint y: 323, distance: 7.6
click at [1051, 320] on button "Yes / OK" at bounding box center [1037, 321] width 57 height 13
click at [1070, 324] on button "Not Required" at bounding box center [1095, 321] width 57 height 13
click at [1028, 324] on button "Yes / OK" at bounding box center [1037, 321] width 57 height 13
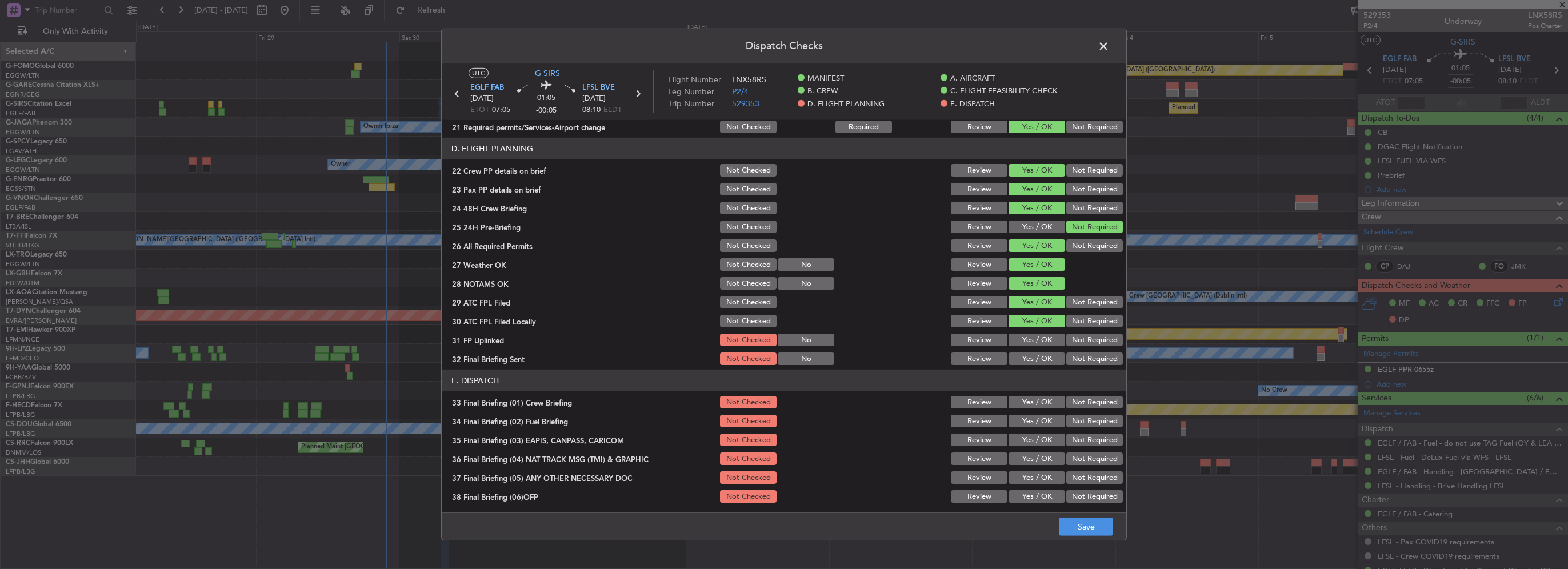
drag, startPoint x: 1037, startPoint y: 340, endPoint x: 1106, endPoint y: 349, distance: 69.6
click at [1039, 340] on button "Yes / OK" at bounding box center [1037, 340] width 57 height 13
click at [1098, 360] on button "Not Required" at bounding box center [1095, 359] width 57 height 13
click at [1081, 324] on button "Not Required" at bounding box center [1095, 321] width 57 height 13
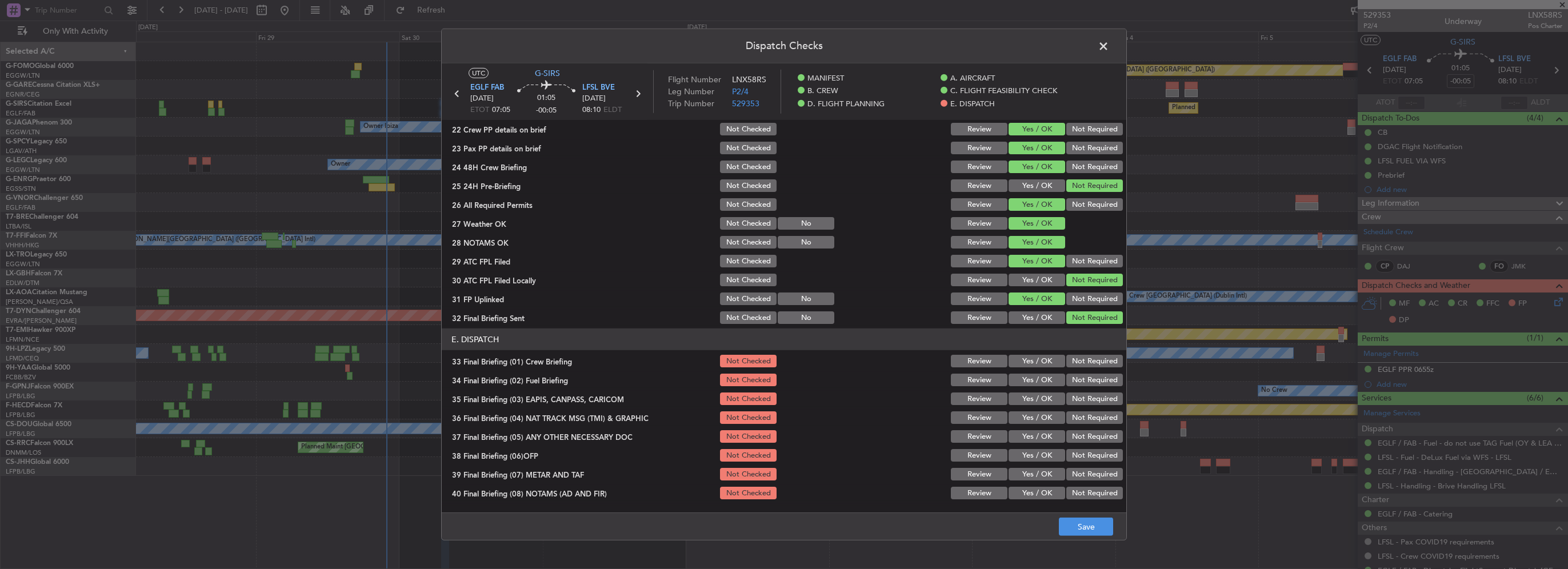
scroll to position [628, 0]
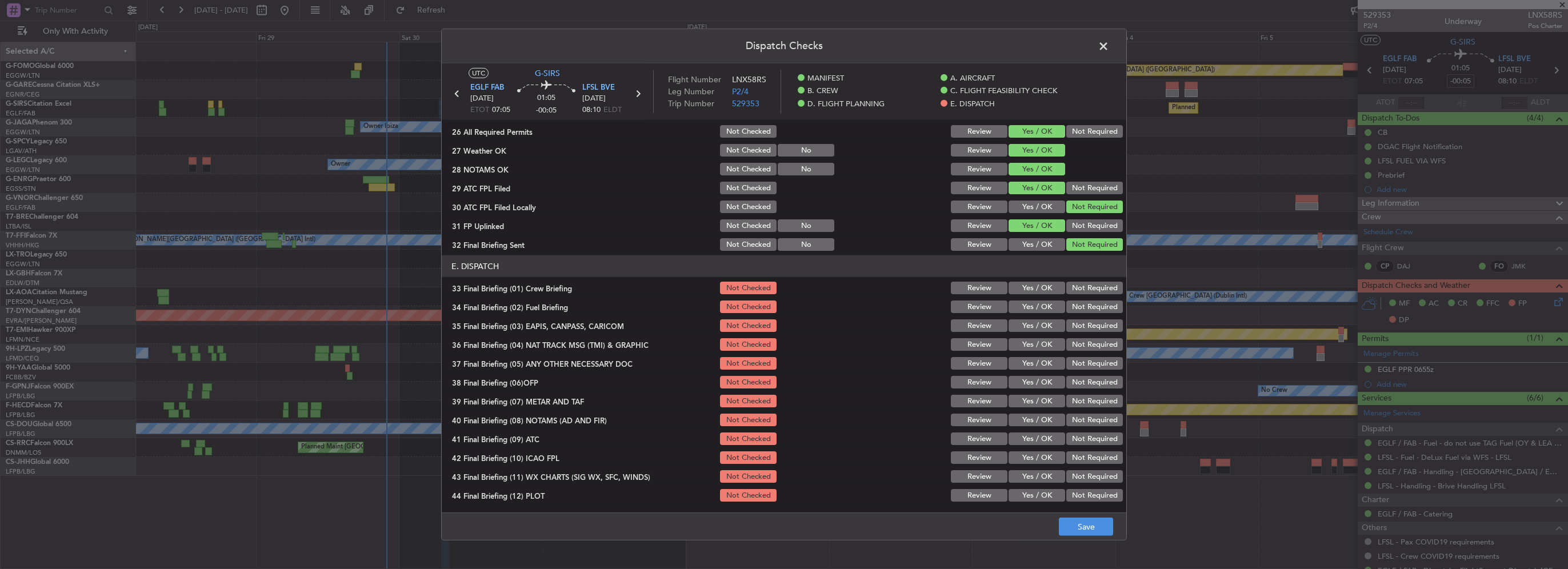
click at [1028, 294] on div "Yes / OK" at bounding box center [1035, 288] width 57 height 16
click at [1042, 287] on button "Yes / OK" at bounding box center [1037, 288] width 57 height 13
click at [1042, 301] on button "Yes / OK" at bounding box center [1037, 307] width 57 height 13
click at [1078, 316] on section "E. DISPATCH 33 Final Briefing (01) Crew Briefing Not Checked Review Yes / OK No…" at bounding box center [784, 379] width 685 height 248
click at [1079, 324] on button "Not Required" at bounding box center [1095, 326] width 57 height 13
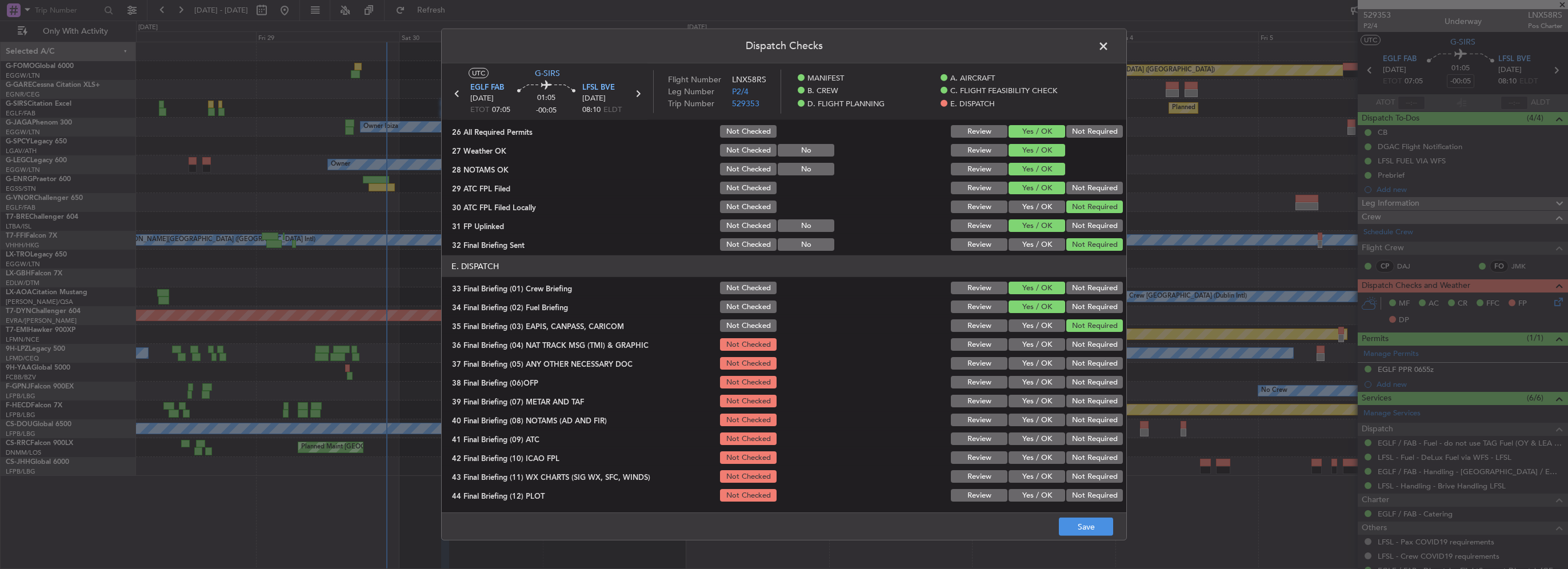
click at [1081, 339] on button "Not Required" at bounding box center [1095, 345] width 57 height 13
drag, startPoint x: 1038, startPoint y: 360, endPoint x: 1039, endPoint y: 369, distance: 9.1
click at [1038, 364] on button "Yes / OK" at bounding box center [1037, 363] width 57 height 13
drag, startPoint x: 1039, startPoint y: 383, endPoint x: 1041, endPoint y: 393, distance: 10.2
click at [1038, 385] on button "Yes / OK" at bounding box center [1037, 382] width 57 height 13
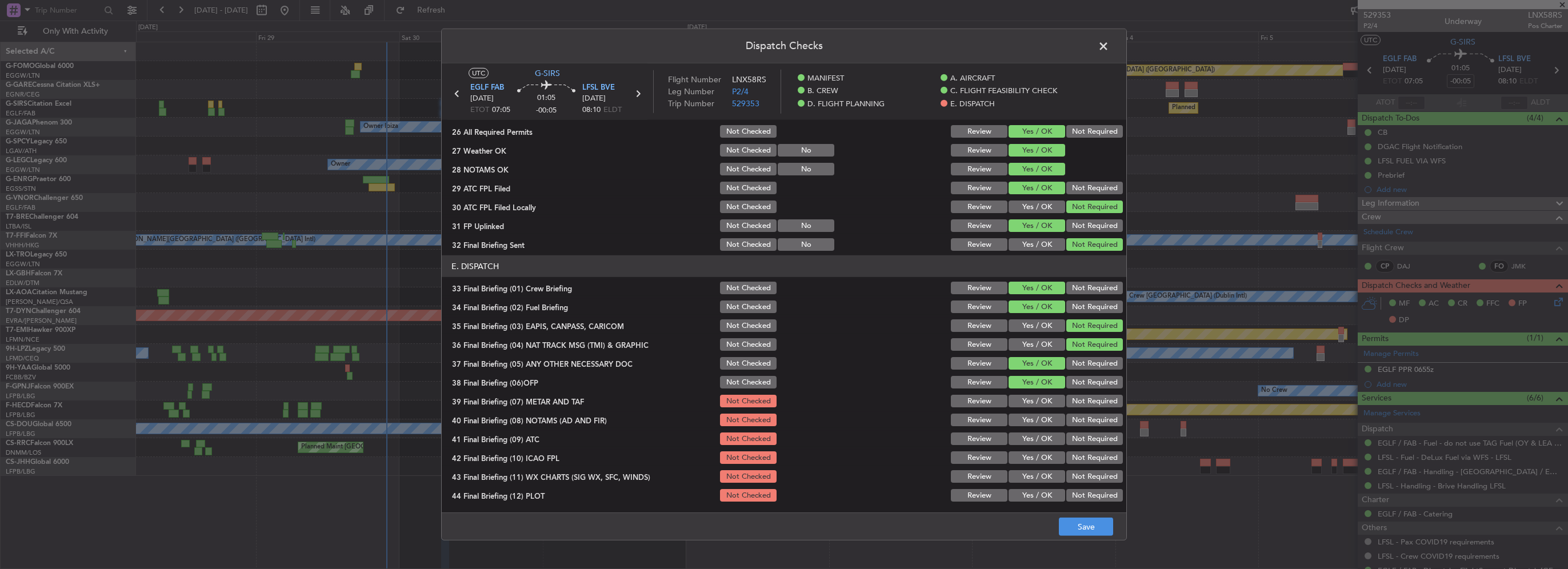
click at [1042, 417] on section "E. DISPATCH 33 Final Briefing (01) Crew Briefing Not Checked Review Yes / OK No…" at bounding box center [784, 379] width 685 height 248
click at [1041, 397] on button "Yes / OK" at bounding box center [1037, 401] width 57 height 13
click at [1039, 420] on button "Yes / OK" at bounding box center [1037, 420] width 57 height 13
click at [1041, 443] on button "Yes / OK" at bounding box center [1037, 439] width 57 height 13
click at [1040, 468] on section "E. DISPATCH 33 Final Briefing (01) Crew Briefing Not Checked Review Yes / OK No…" at bounding box center [784, 379] width 685 height 248
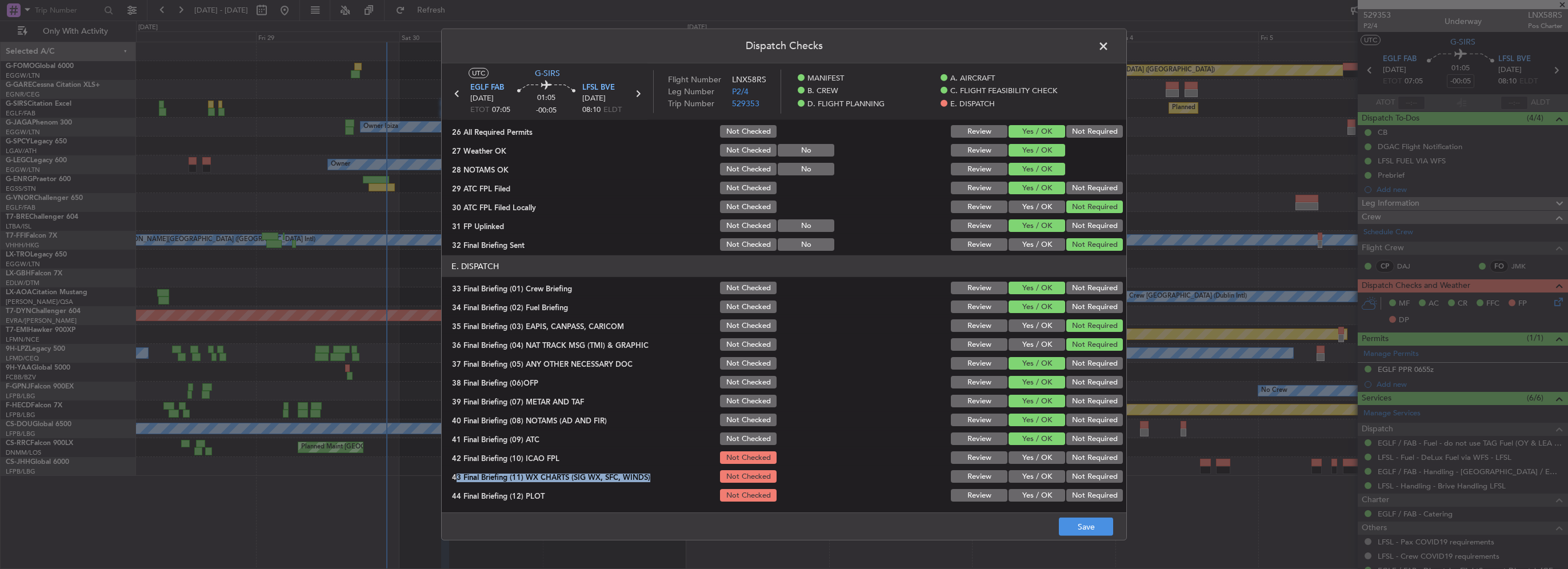
drag, startPoint x: 1040, startPoint y: 468, endPoint x: 1037, endPoint y: 459, distance: 9.5
click at [1037, 459] on button "Yes / OK" at bounding box center [1037, 457] width 57 height 13
click at [1035, 478] on button "Yes / OK" at bounding box center [1037, 476] width 57 height 13
click at [1037, 496] on button "Yes / OK" at bounding box center [1037, 495] width 57 height 13
click at [1081, 528] on button "Save" at bounding box center [1086, 526] width 54 height 18
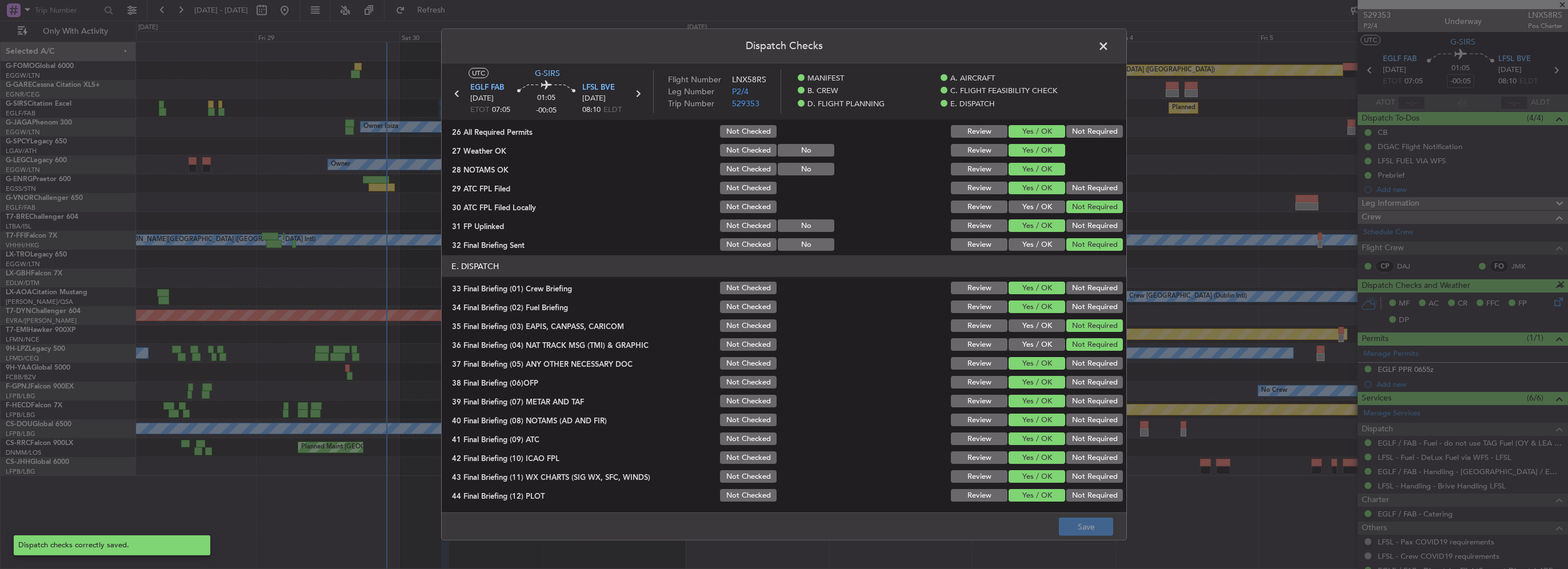
click at [1109, 48] on span at bounding box center [1109, 49] width 0 height 23
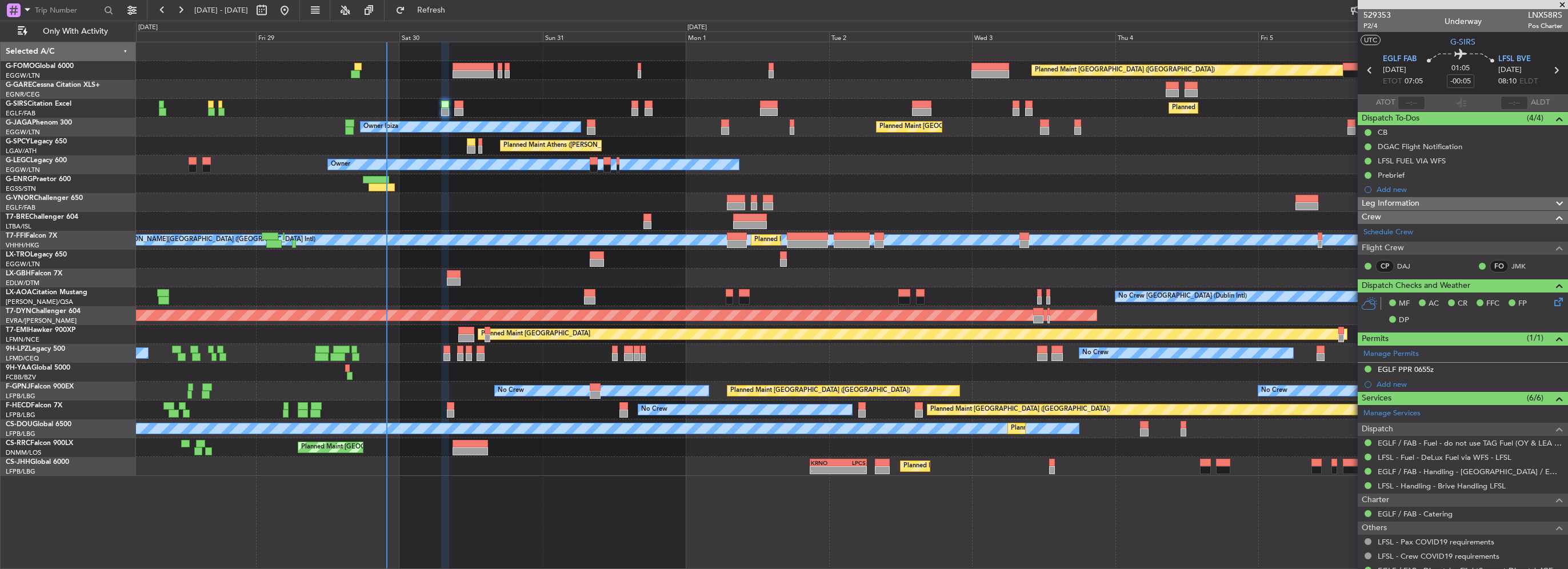
click at [462, 108] on div at bounding box center [459, 112] width 9 height 8
type input "+00:10"
type input "5"
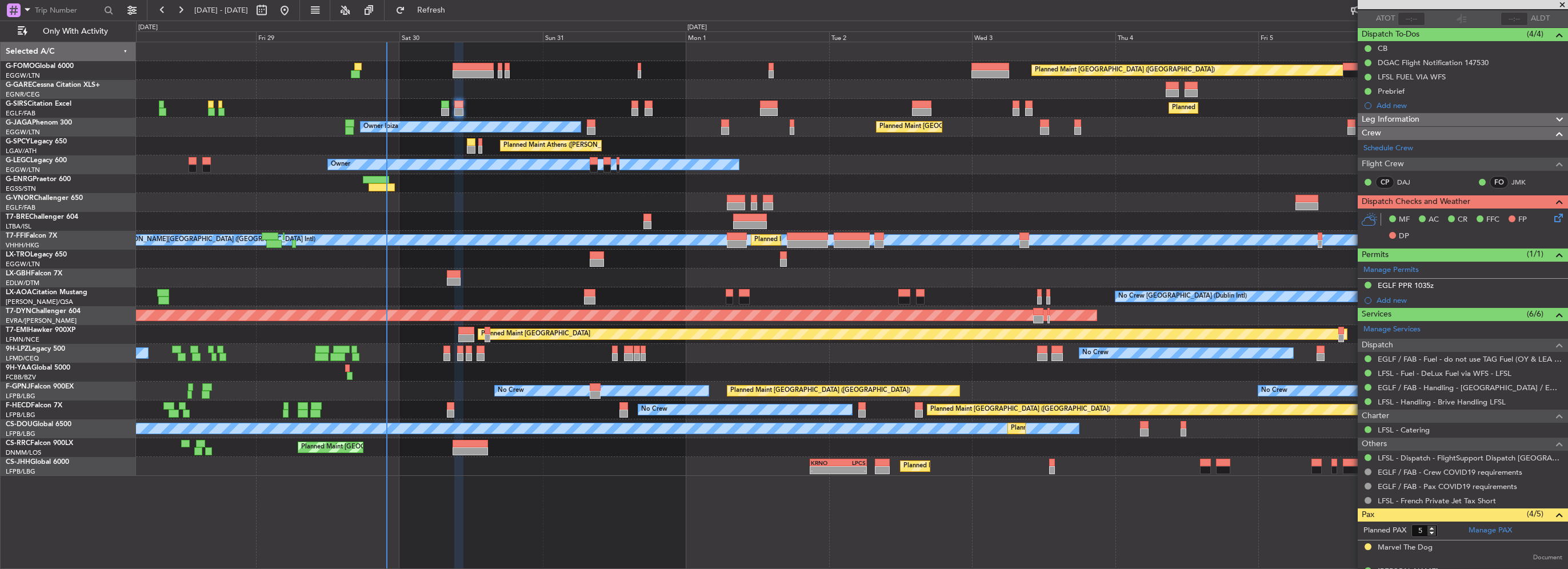
scroll to position [0, 0]
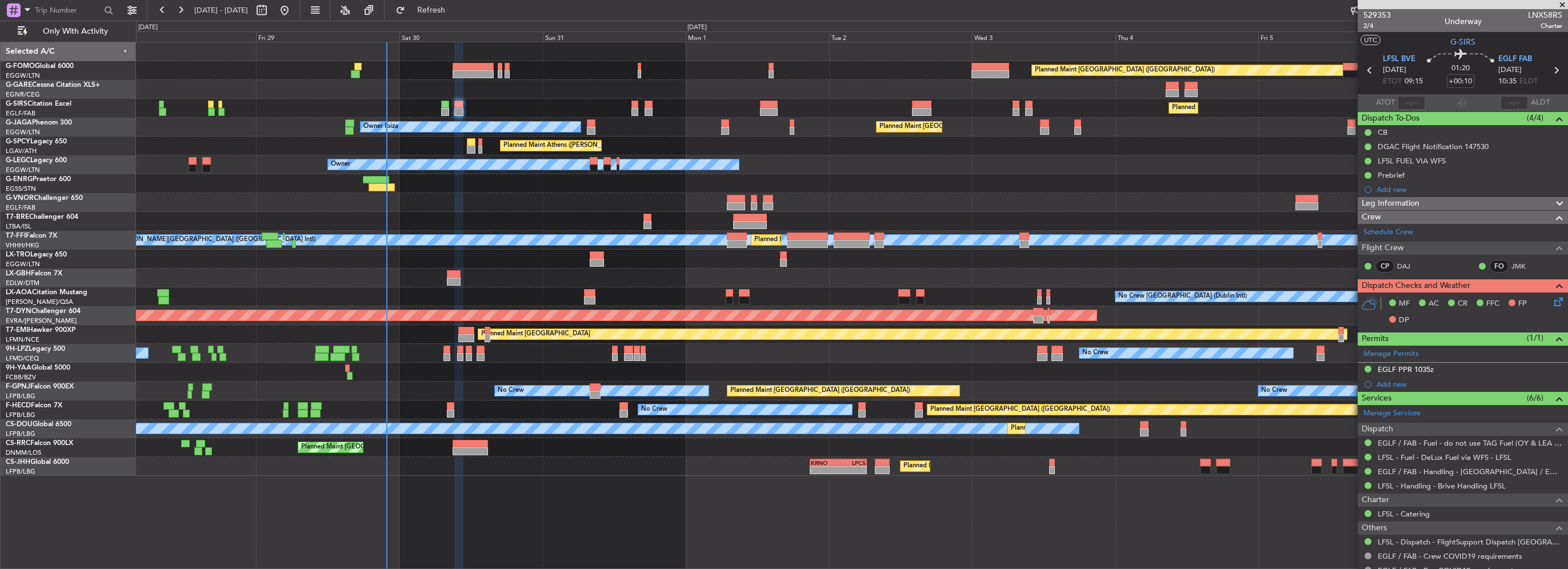
click at [1421, 373] on mat-tooltip-component "EGLF PPR 1035z" at bounding box center [1406, 388] width 68 height 30
click at [1423, 372] on div "EGLF PPR 1035z" at bounding box center [1405, 369] width 56 height 9
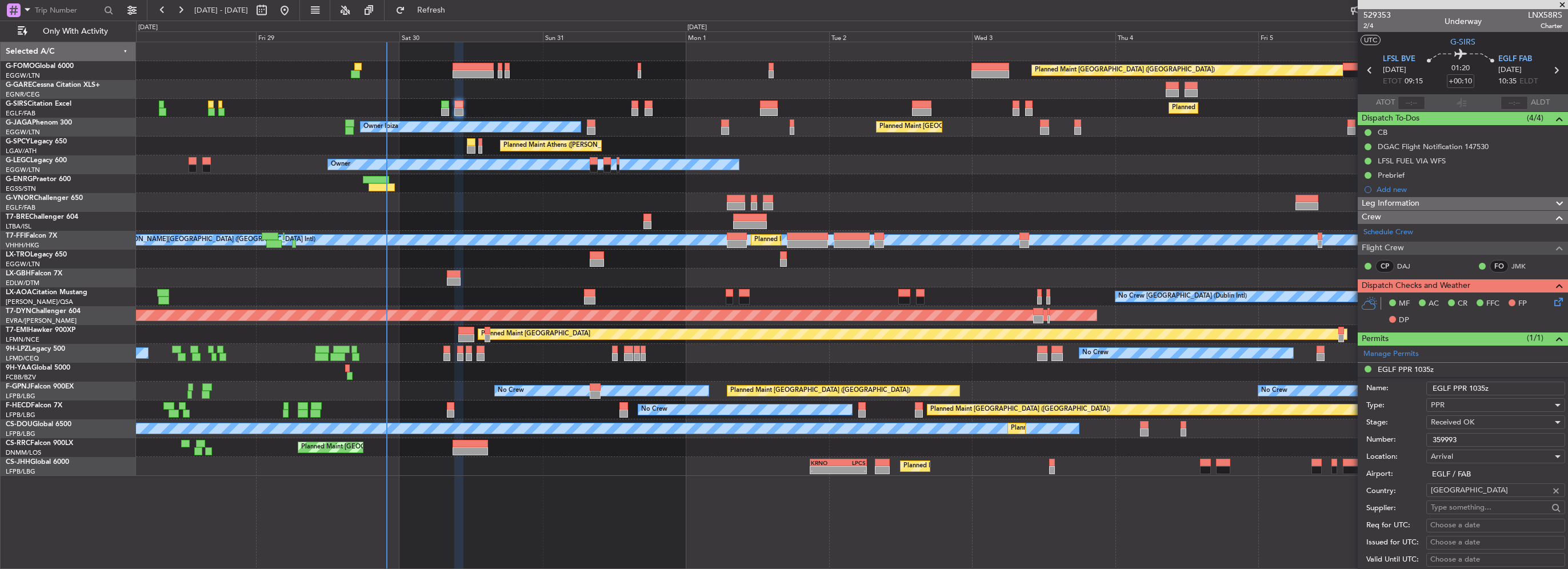
drag, startPoint x: 1473, startPoint y: 437, endPoint x: 1229, endPoint y: 428, distance: 244.2
click at [1246, 430] on fb-app "[DATE] - [DATE] Refresh Quick Links Only With Activity Planned Maint [GEOGRAPHI…" at bounding box center [784, 289] width 1568 height 560
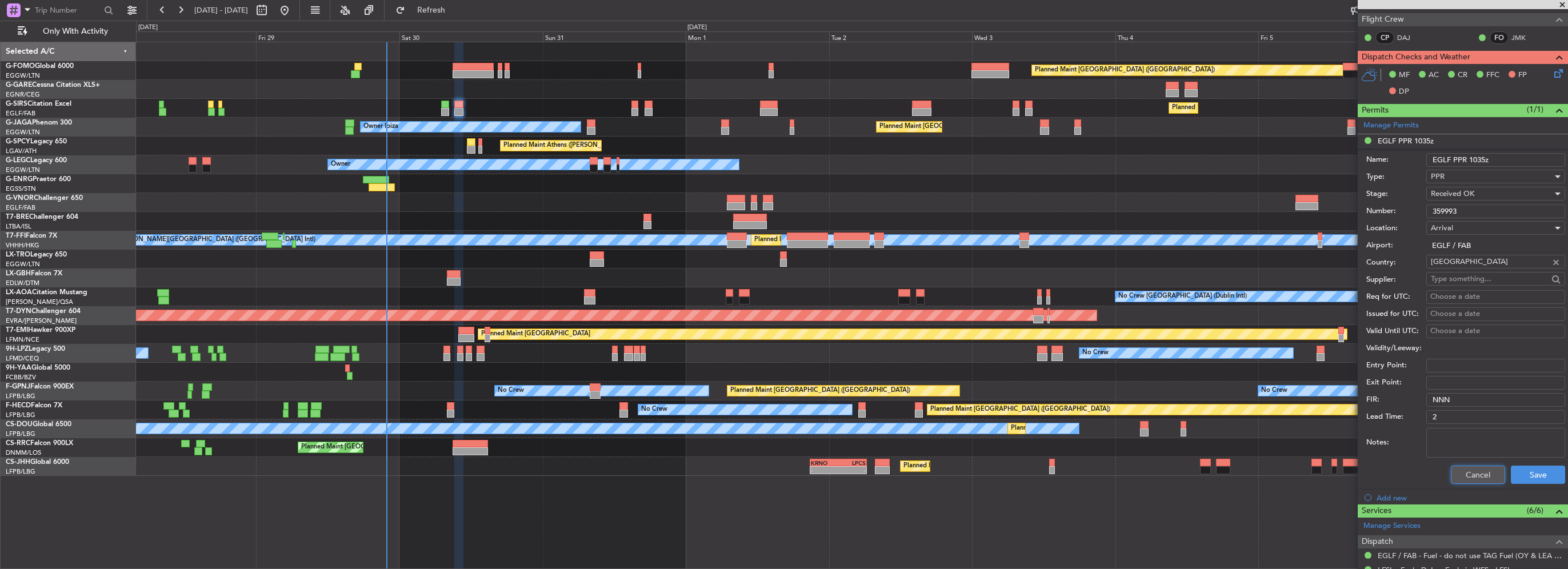
click at [1456, 483] on button "Cancel" at bounding box center [1478, 474] width 54 height 18
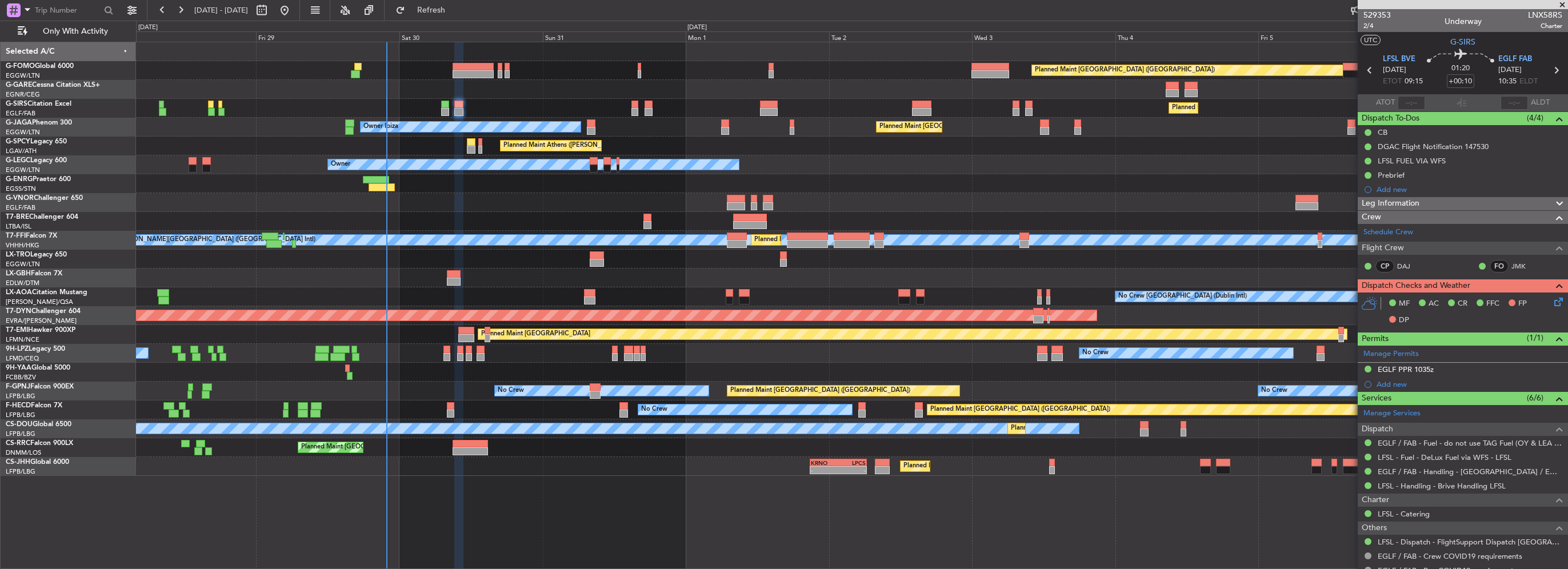
click at [1415, 198] on span "Leg Information" at bounding box center [1390, 203] width 57 height 13
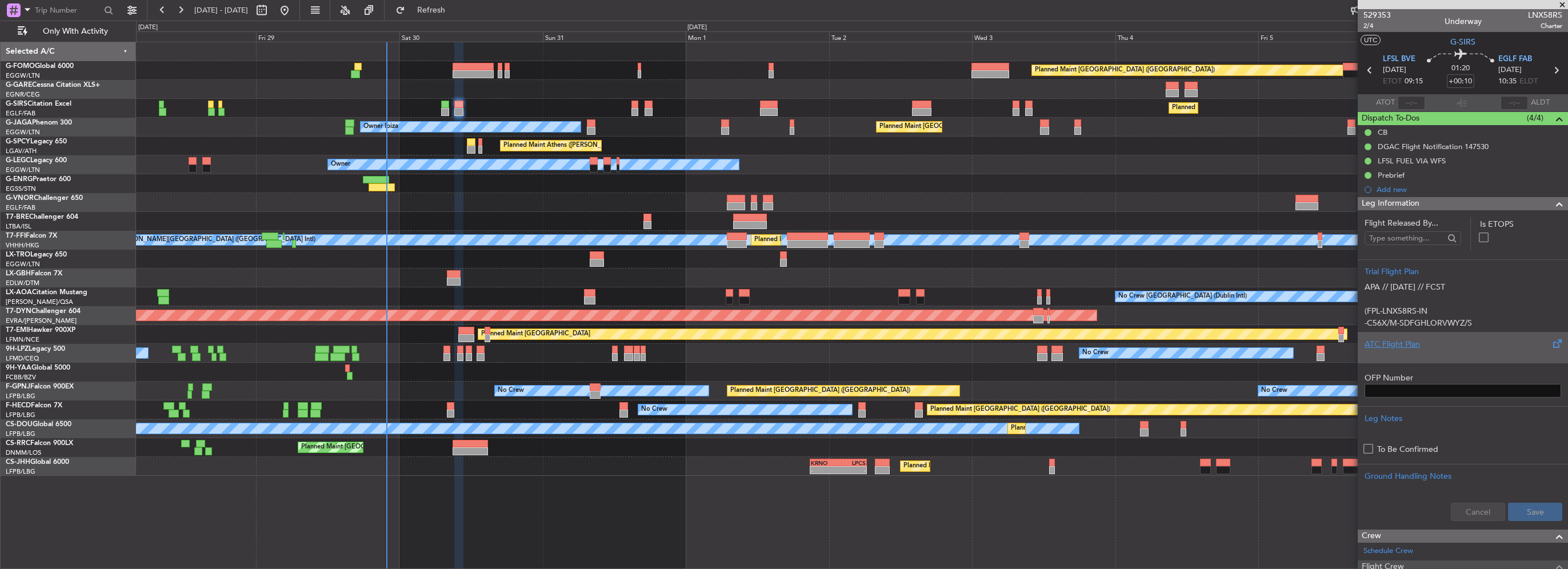
click at [1413, 353] on div at bounding box center [1463, 353] width 197 height 7
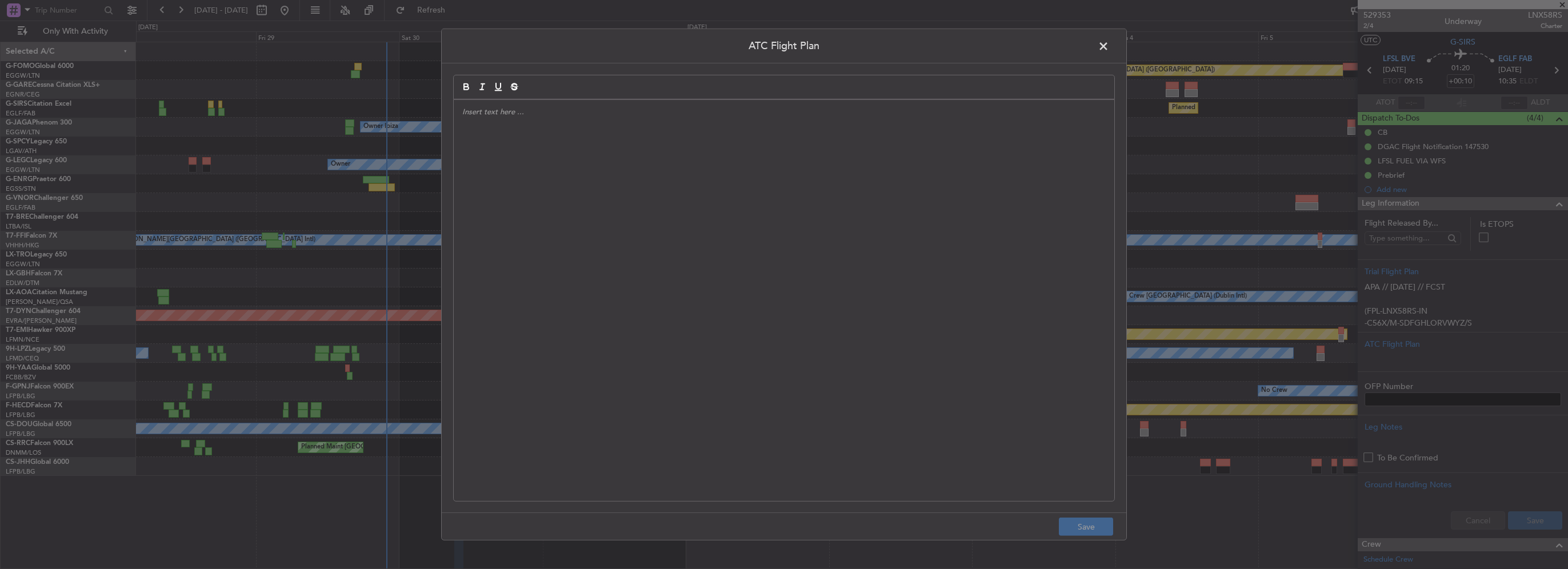
click at [485, 208] on div at bounding box center [783, 301] width 660 height 401
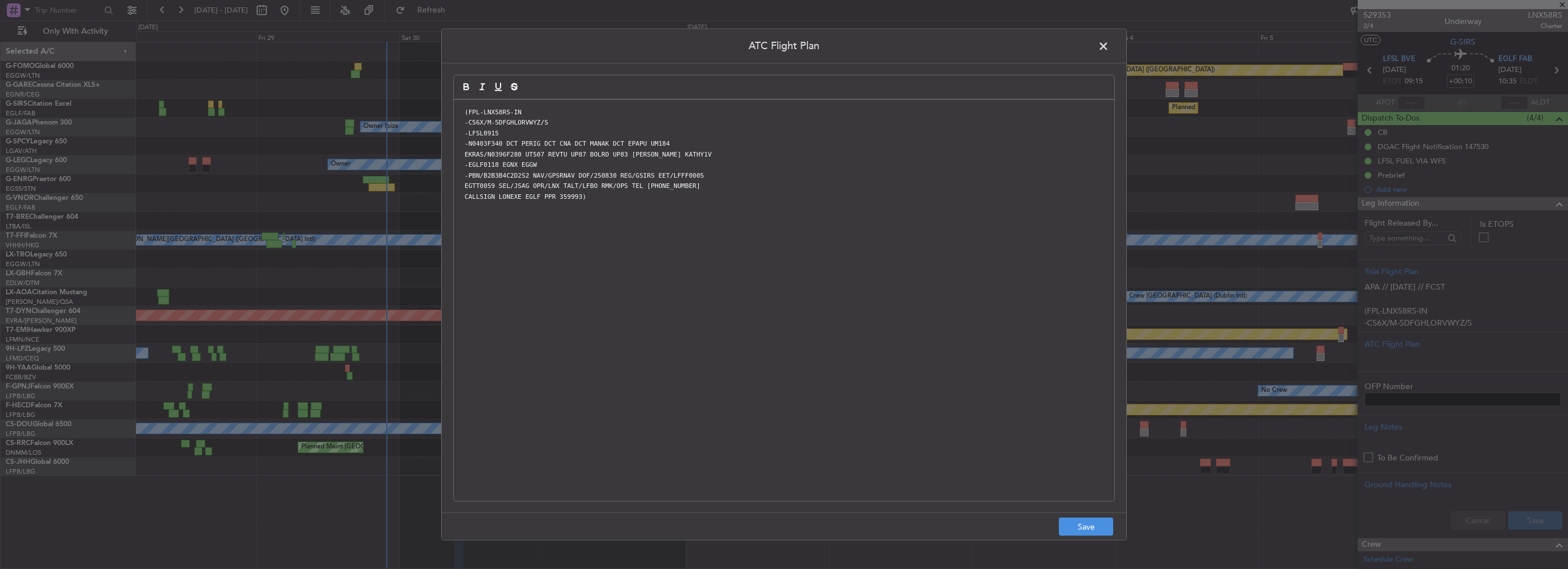
click at [1109, 47] on span at bounding box center [1109, 49] width 0 height 23
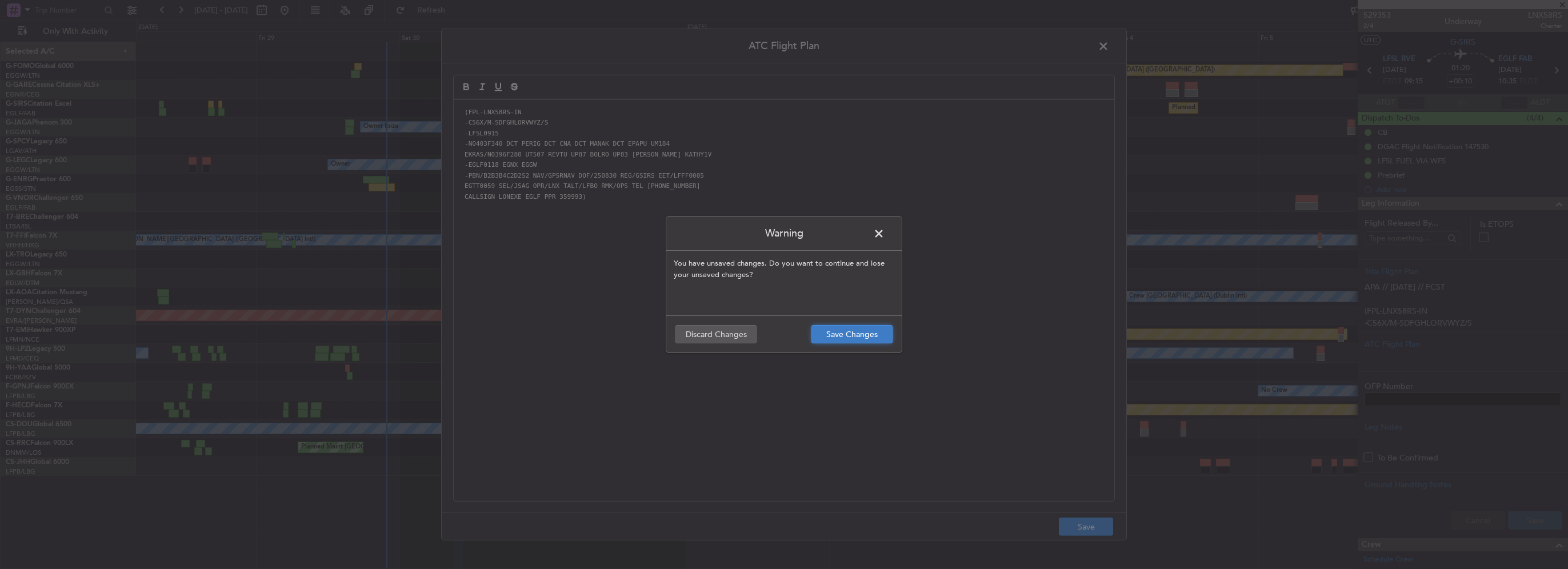
click at [862, 331] on button "Save Changes" at bounding box center [852, 334] width 81 height 18
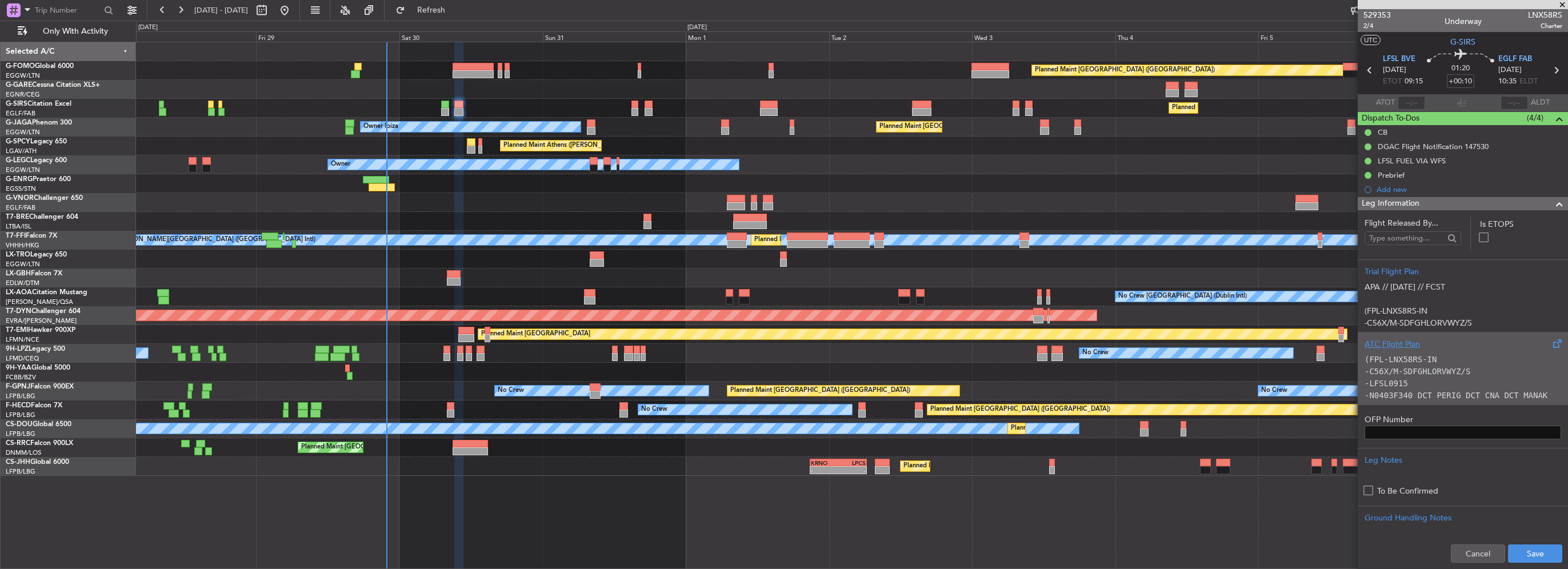
click at [1473, 356] on p "(FPL-LNX58RS-IN" at bounding box center [1463, 360] width 197 height 12
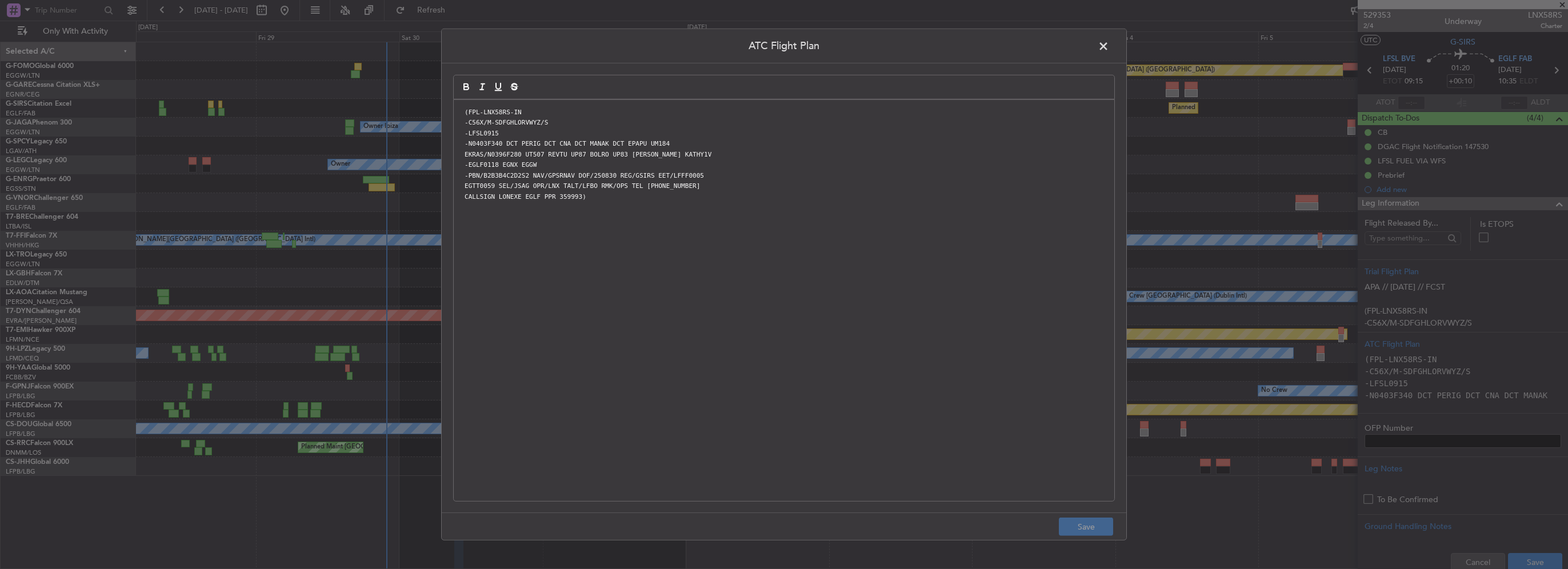
click at [1109, 39] on span at bounding box center [1109, 49] width 0 height 23
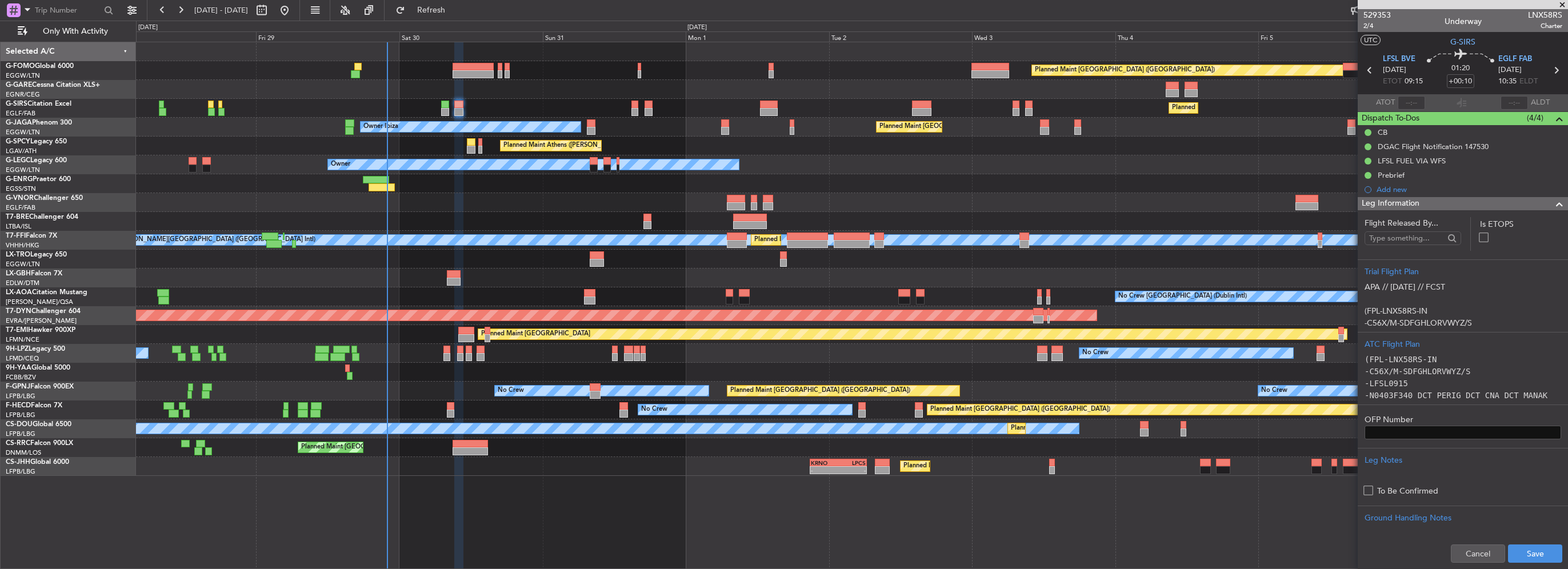
click at [1519, 203] on div "Leg Information" at bounding box center [1463, 203] width 210 height 13
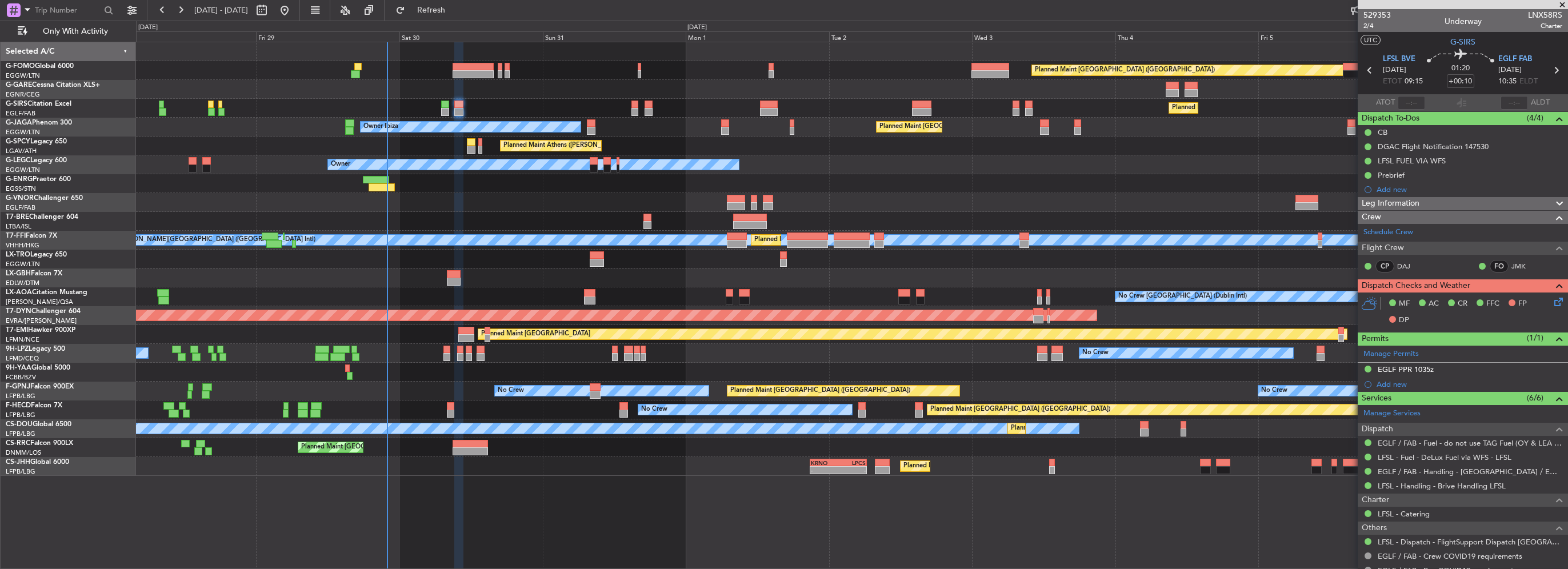
click at [1559, 301] on div "MF AC CR FFC FP DP" at bounding box center [1463, 312] width 210 height 39
click at [1552, 299] on icon at bounding box center [1557, 300] width 9 height 9
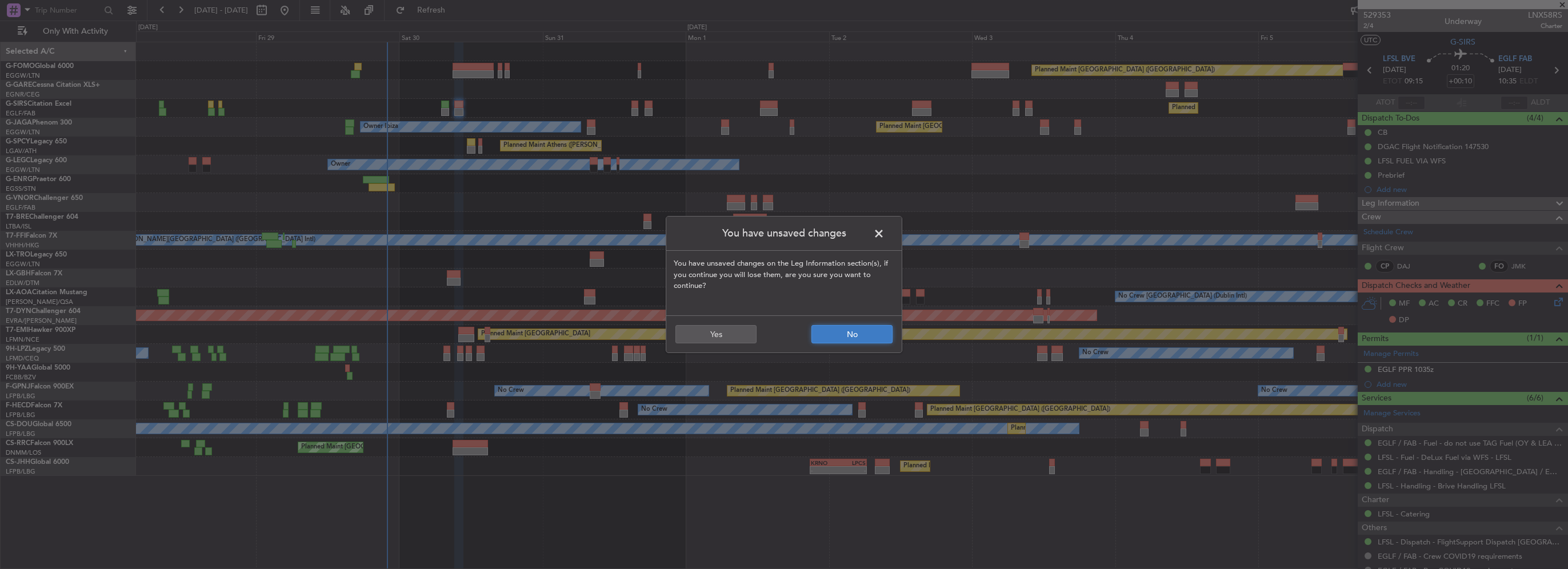
click at [852, 334] on button "No" at bounding box center [852, 334] width 81 height 18
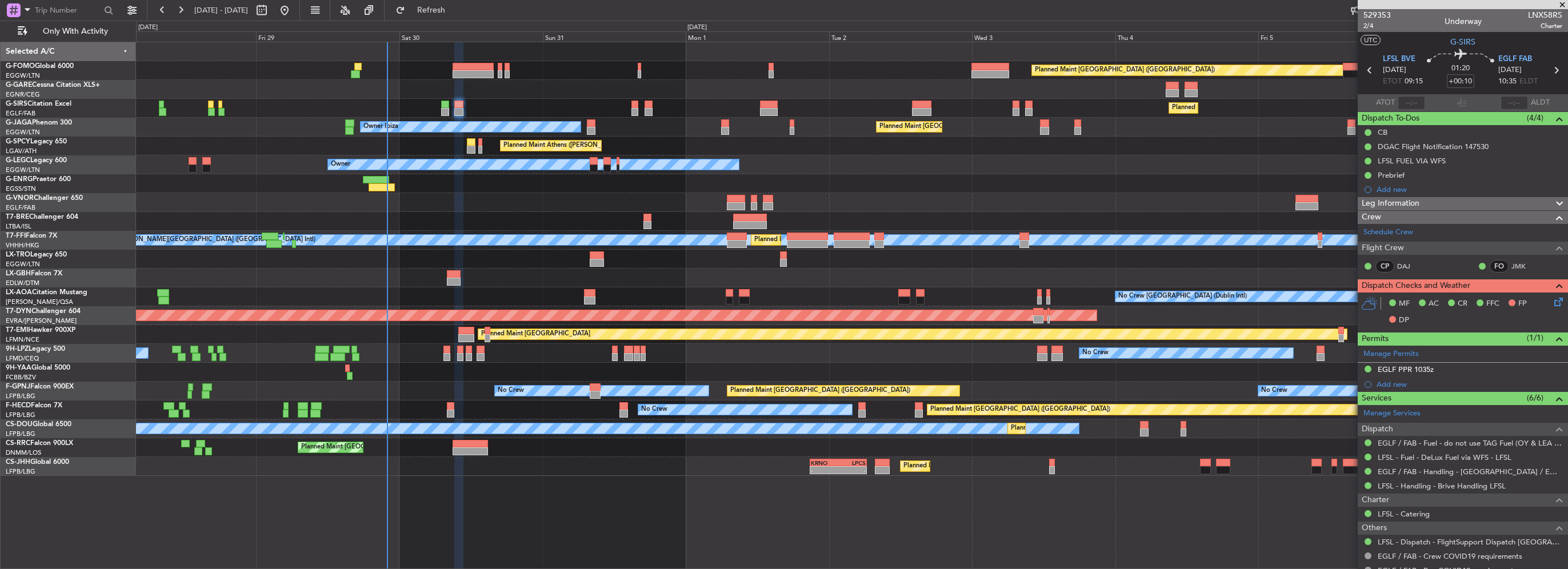
click at [1485, 211] on div "Crew" at bounding box center [1463, 217] width 210 height 13
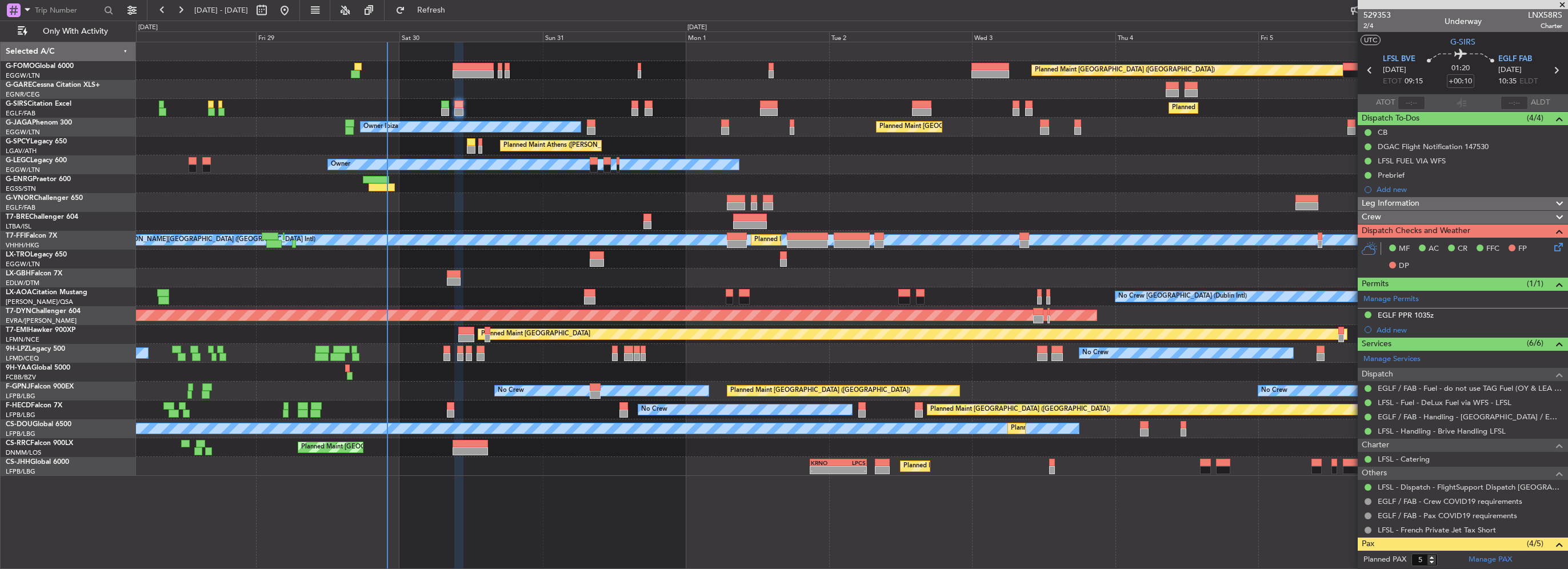
click at [1440, 213] on div "Crew" at bounding box center [1463, 217] width 210 height 13
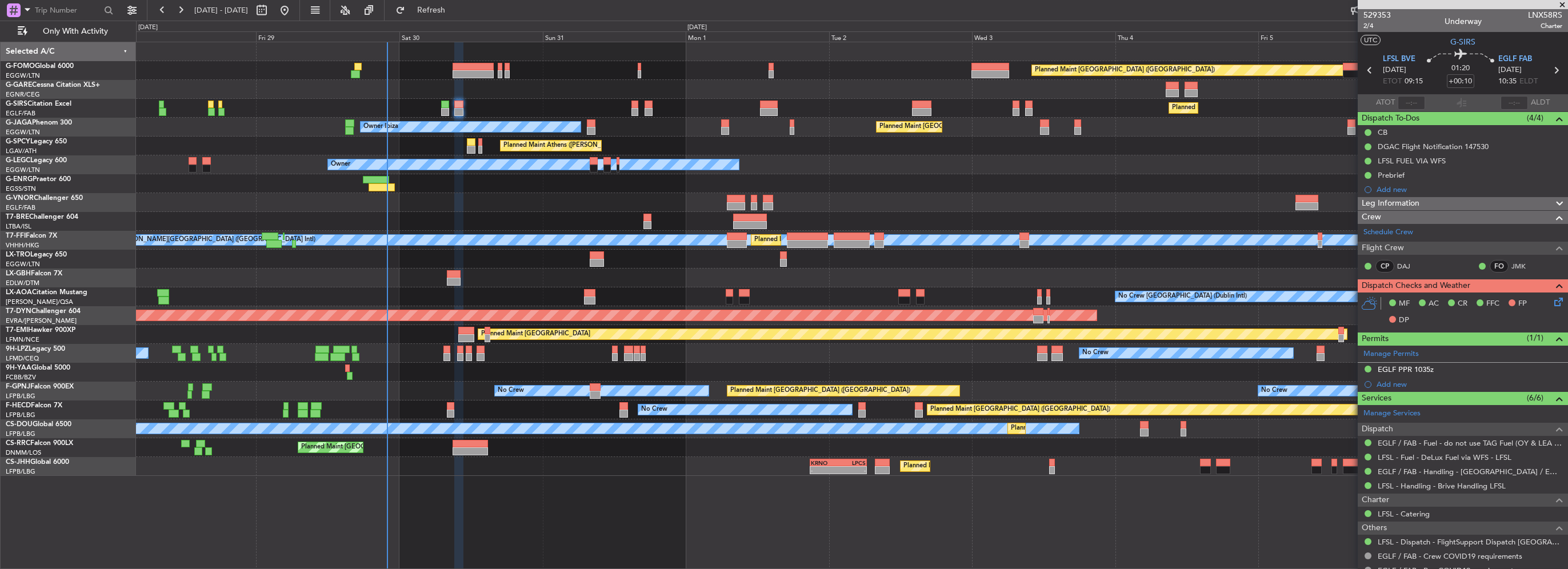
click at [1448, 201] on div "Leg Information" at bounding box center [1463, 203] width 210 height 13
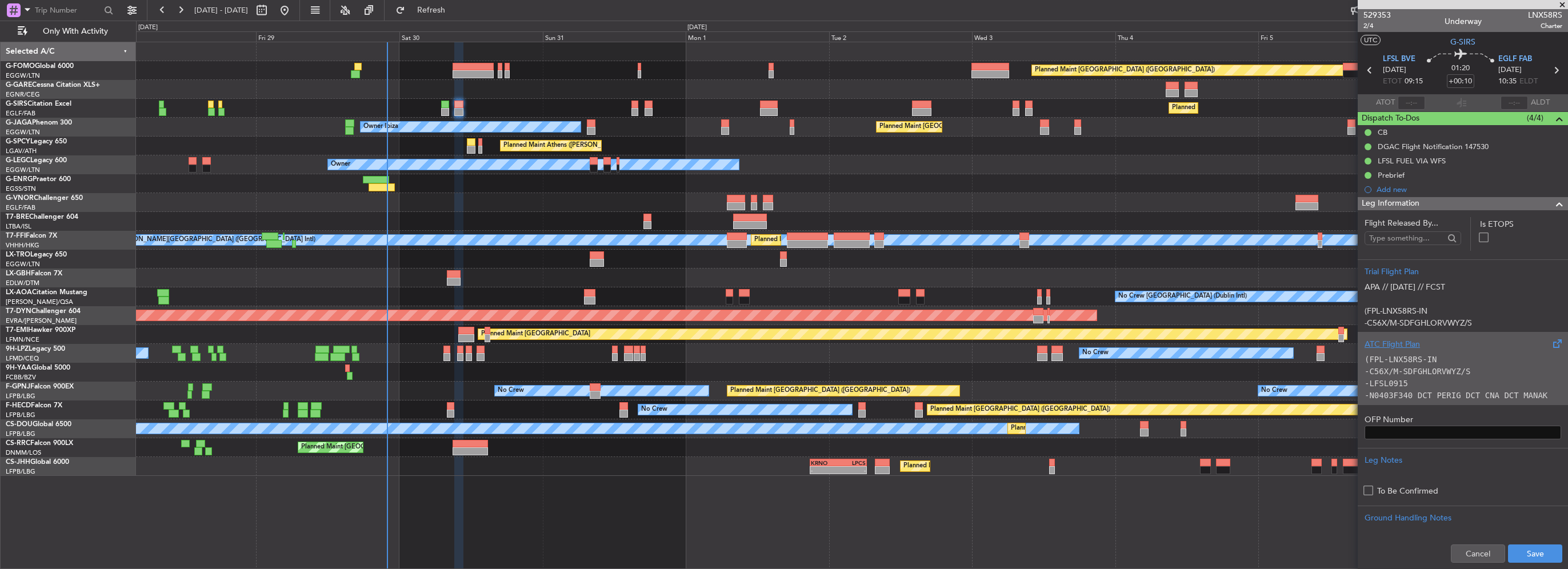
click at [1473, 364] on p "(FPL-LNX58RS-IN" at bounding box center [1463, 360] width 197 height 12
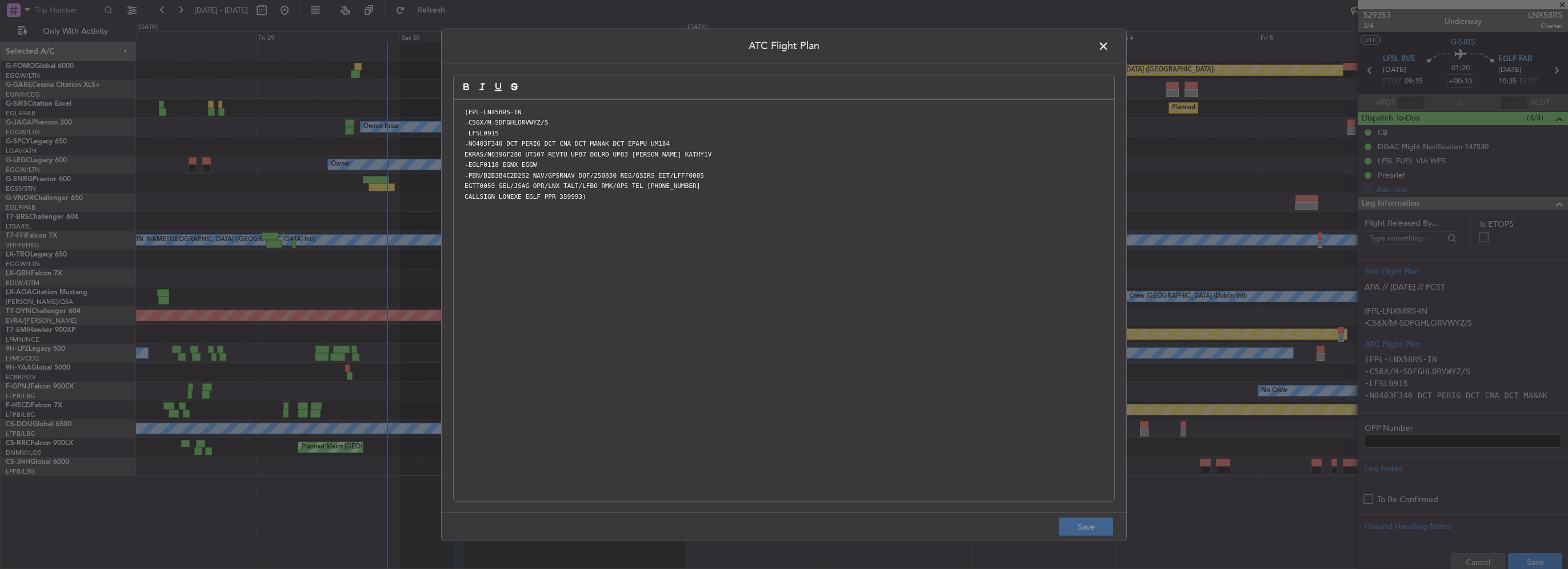
click at [1109, 52] on span at bounding box center [1109, 49] width 0 height 23
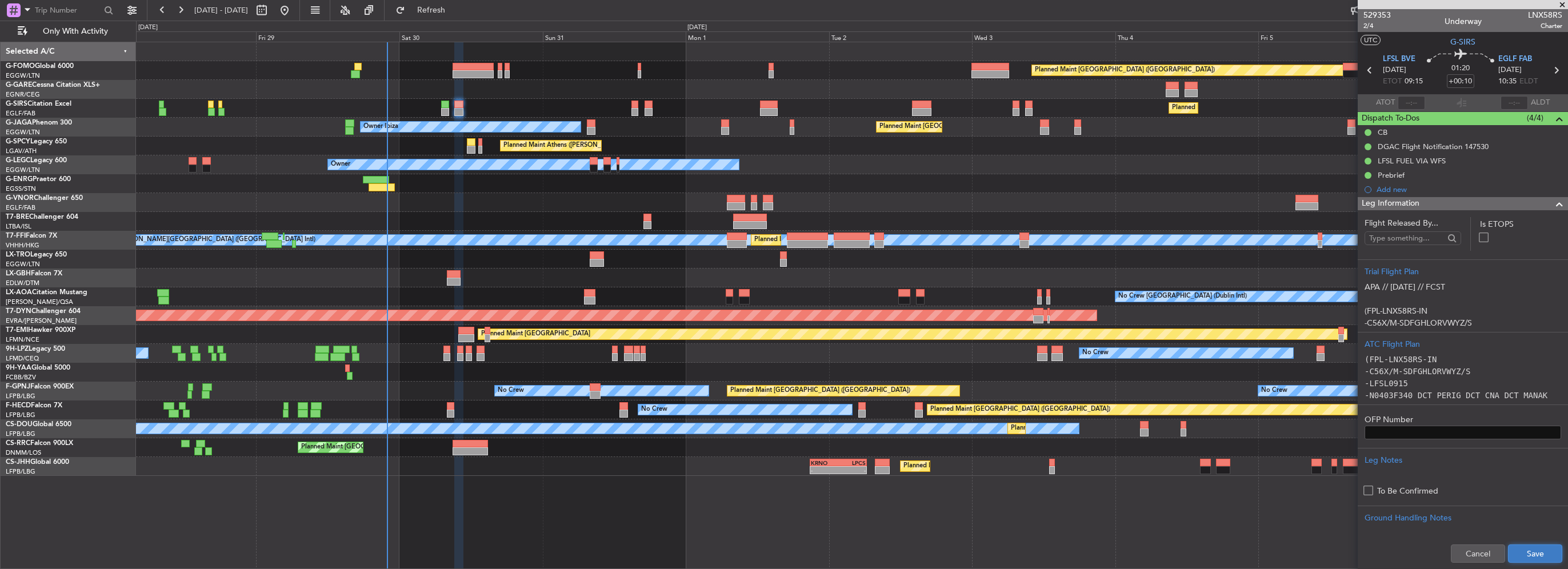
click at [1538, 549] on button "Save" at bounding box center [1535, 553] width 54 height 18
click at [1398, 205] on span "Leg Information" at bounding box center [1390, 203] width 57 height 13
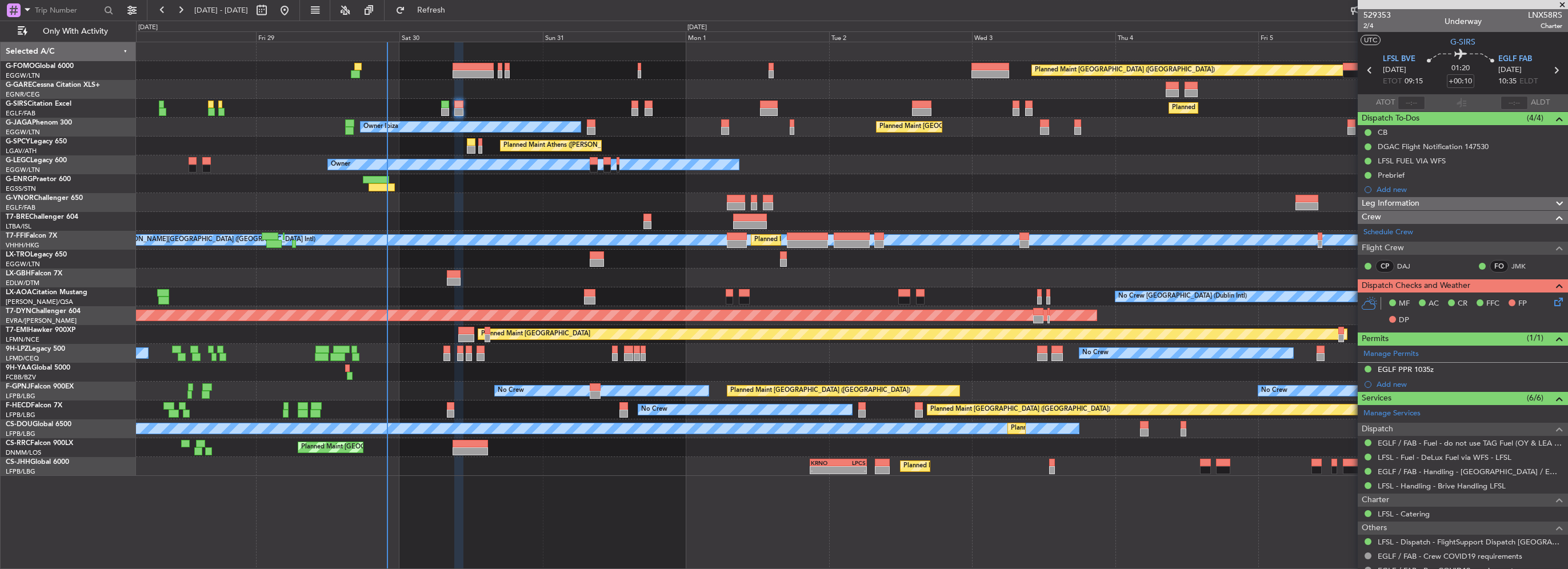
click at [1552, 301] on icon at bounding box center [1557, 300] width 9 height 9
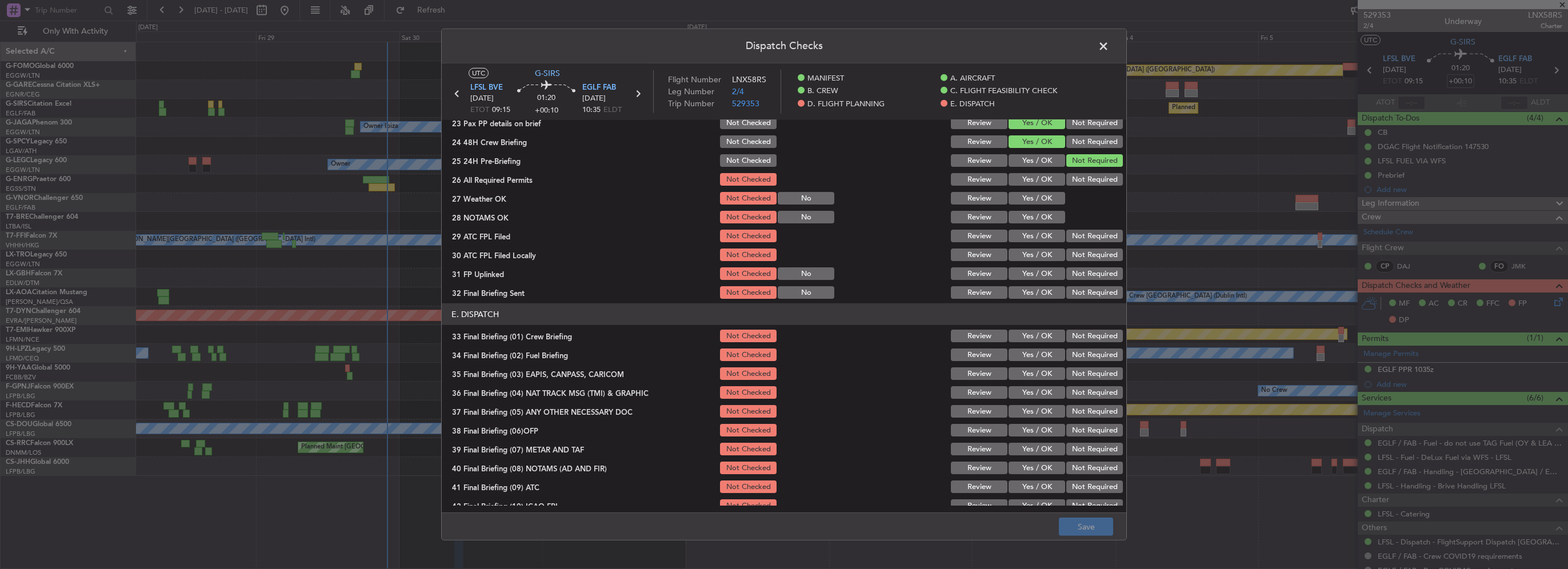
scroll to position [457, 0]
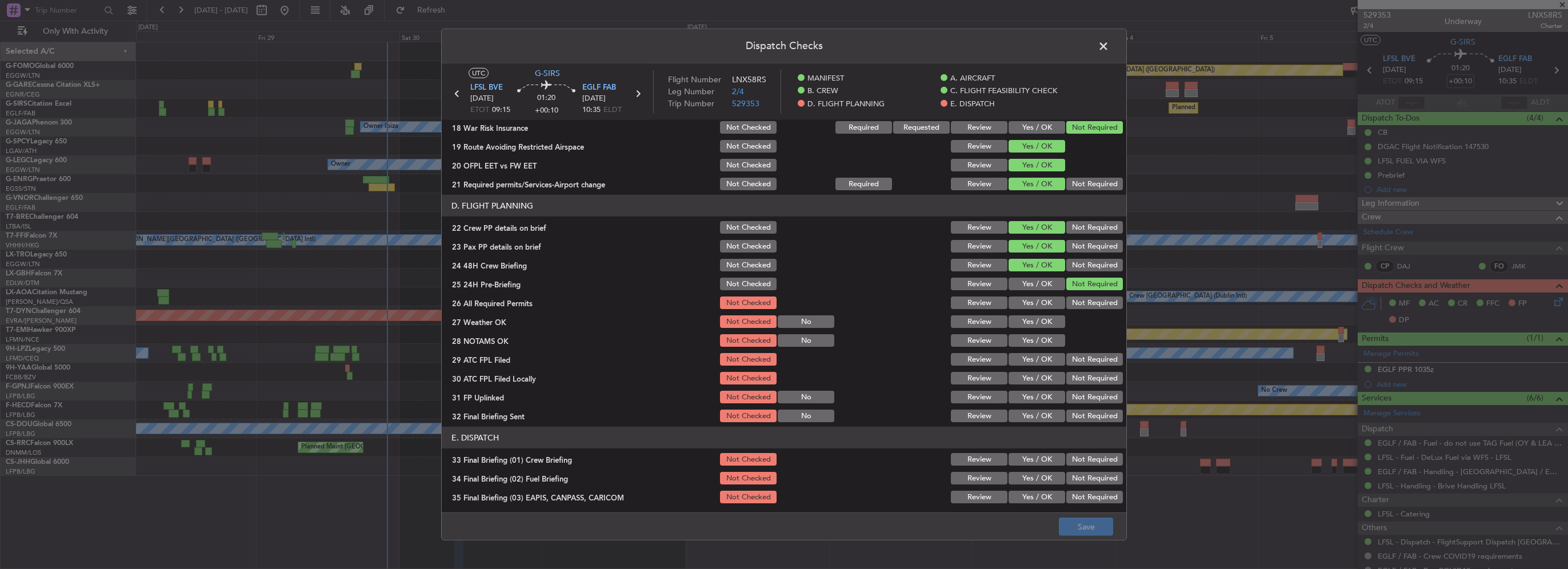
click at [1026, 306] on button "Yes / OK" at bounding box center [1037, 303] width 57 height 13
click at [1025, 318] on button "Yes / OK" at bounding box center [1037, 322] width 57 height 13
drag, startPoint x: 1031, startPoint y: 328, endPoint x: 1033, endPoint y: 339, distance: 11.2
click at [1031, 328] on div "Yes / OK" at bounding box center [1035, 322] width 57 height 16
click at [1034, 341] on button "Yes / OK" at bounding box center [1037, 341] width 57 height 13
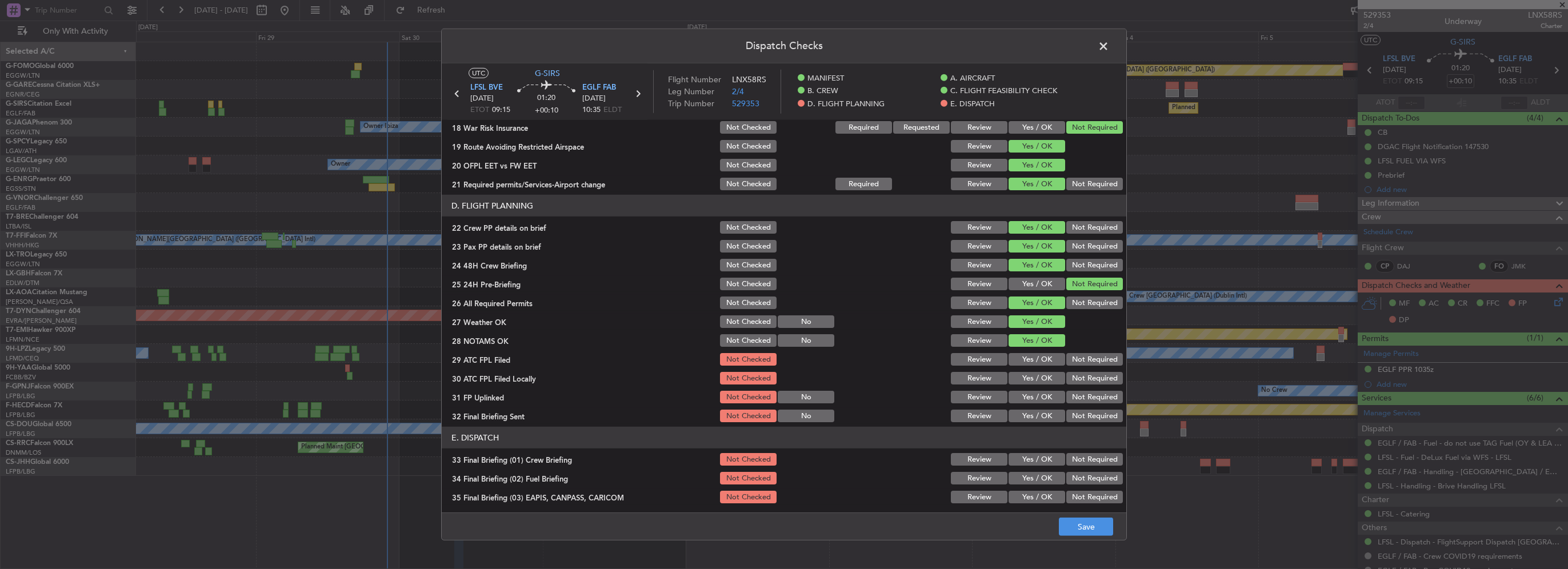
click at [1039, 353] on button "Yes / OK" at bounding box center [1037, 359] width 57 height 13
click at [1067, 377] on button "Not Required" at bounding box center [1095, 378] width 57 height 13
click at [1052, 389] on div "Yes / OK" at bounding box center [1035, 397] width 57 height 16
click at [1039, 397] on button "Yes / OK" at bounding box center [1037, 397] width 57 height 13
click at [1067, 414] on button "Not Required" at bounding box center [1095, 416] width 57 height 13
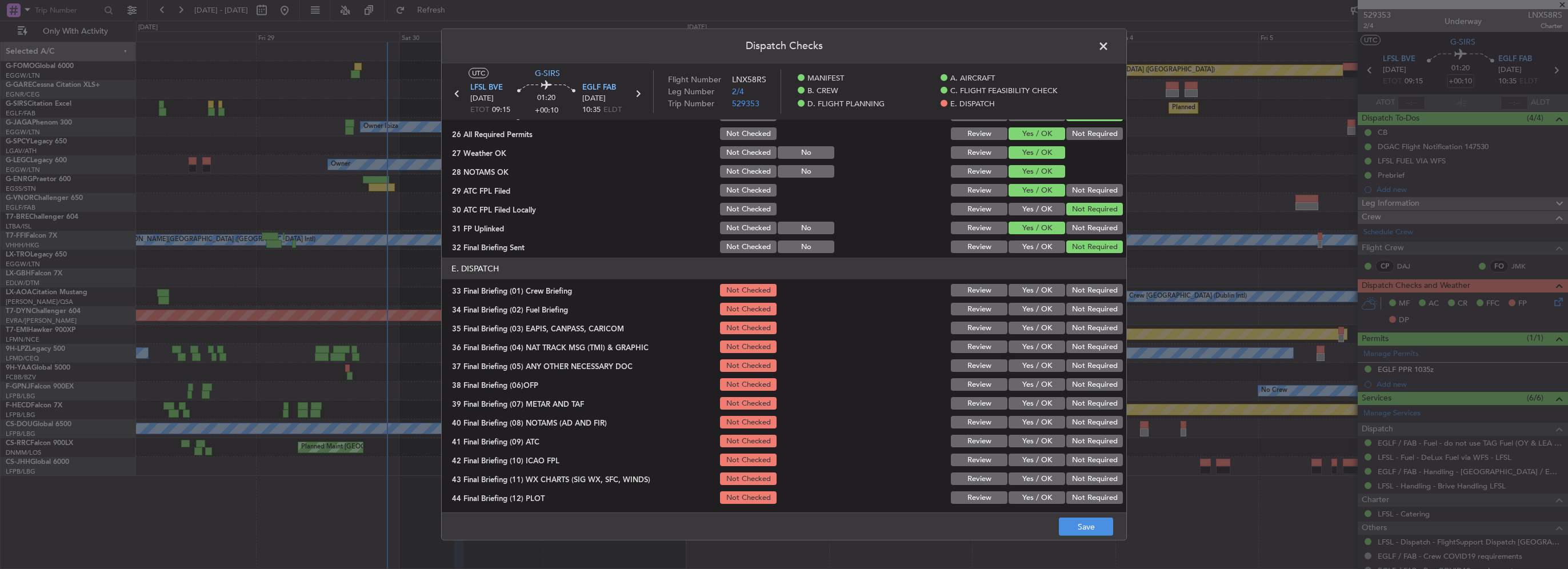
scroll to position [628, 0]
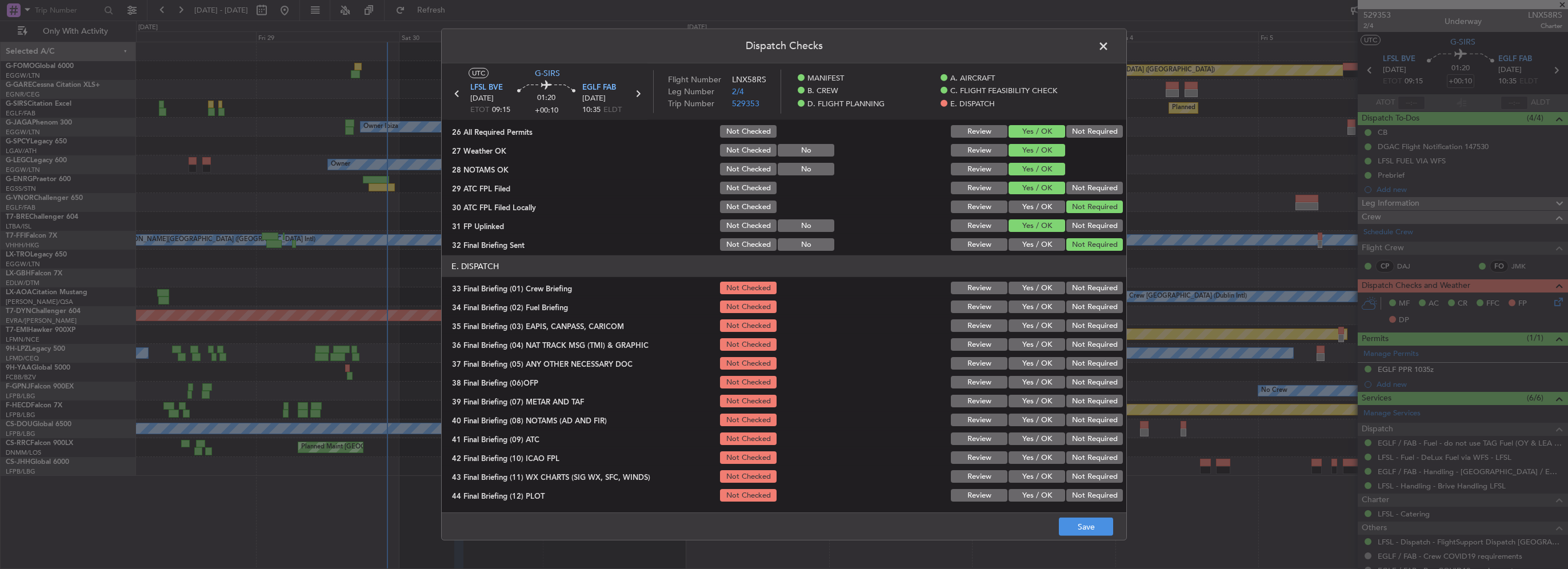
drag, startPoint x: 1038, startPoint y: 286, endPoint x: 1042, endPoint y: 305, distance: 19.4
click at [1038, 287] on button "Yes / OK" at bounding box center [1037, 288] width 57 height 13
click at [1042, 305] on button "Yes / OK" at bounding box center [1037, 307] width 57 height 13
click at [1072, 328] on button "Not Required" at bounding box center [1095, 326] width 57 height 13
click at [1074, 341] on button "Not Required" at bounding box center [1095, 345] width 57 height 13
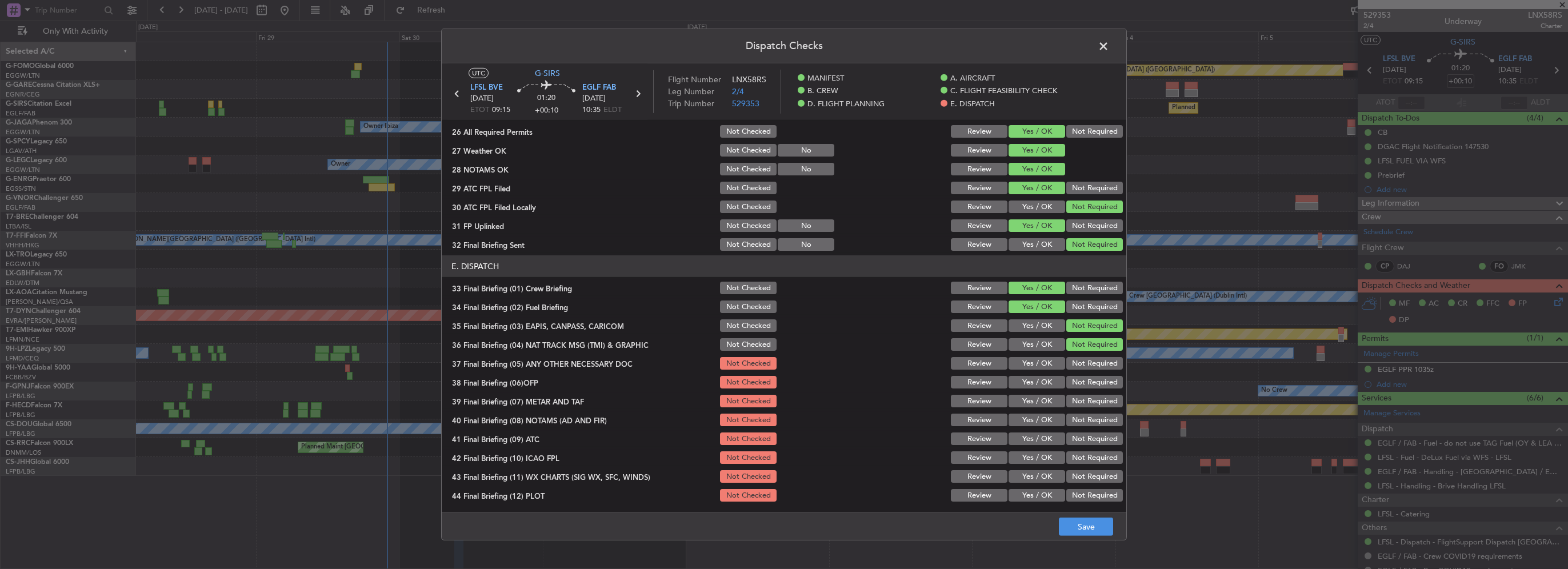
drag, startPoint x: 1031, startPoint y: 364, endPoint x: 1038, endPoint y: 376, distance: 13.9
click at [1032, 364] on button "Yes / OK" at bounding box center [1037, 363] width 57 height 13
drag, startPoint x: 1038, startPoint y: 376, endPoint x: 1042, endPoint y: 400, distance: 24.3
click at [1039, 377] on button "Yes / OK" at bounding box center [1037, 382] width 57 height 13
click at [1042, 400] on button "Yes / OK" at bounding box center [1037, 401] width 57 height 13
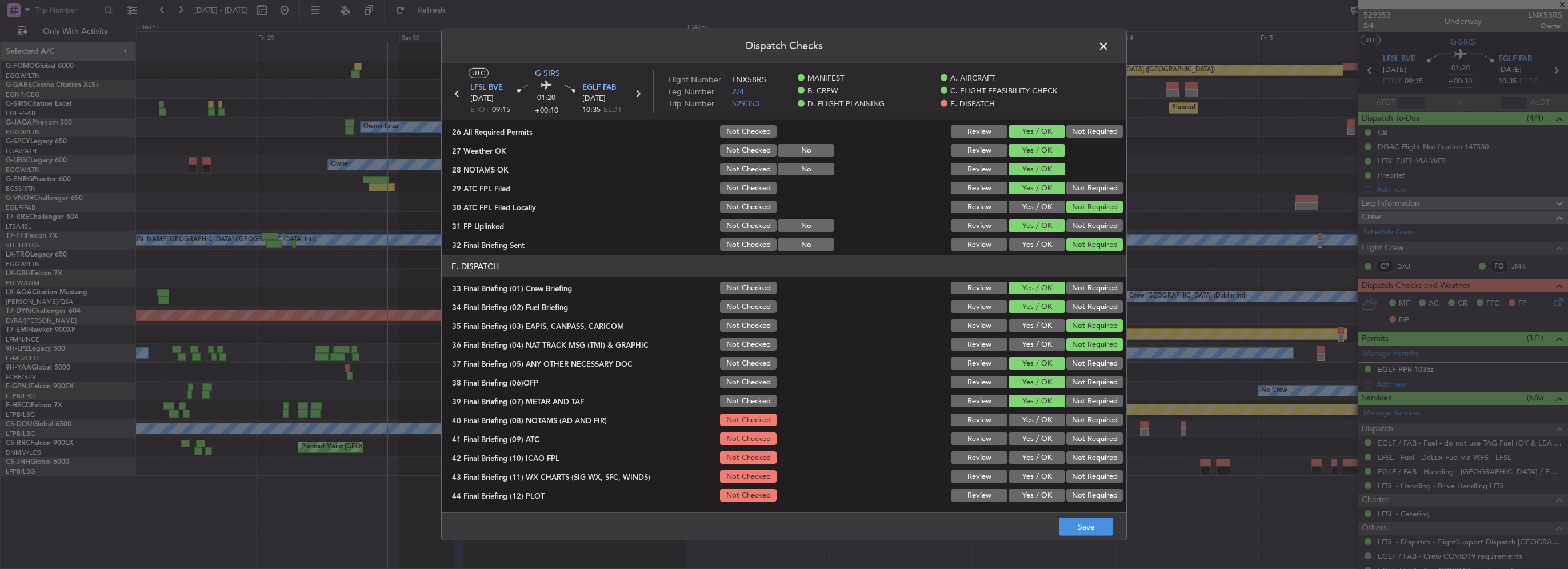
click at [1037, 427] on section "E. DISPATCH 33 Final Briefing (01) Crew Briefing Not Checked Review Yes / OK No…" at bounding box center [784, 379] width 685 height 248
click at [1046, 425] on button "Yes / OK" at bounding box center [1037, 420] width 57 height 13
click at [1048, 441] on button "Yes / OK" at bounding box center [1037, 439] width 57 height 13
click at [1049, 460] on button "Yes / OK" at bounding box center [1037, 457] width 57 height 13
drag, startPoint x: 1048, startPoint y: 466, endPoint x: 1052, endPoint y: 483, distance: 17.5
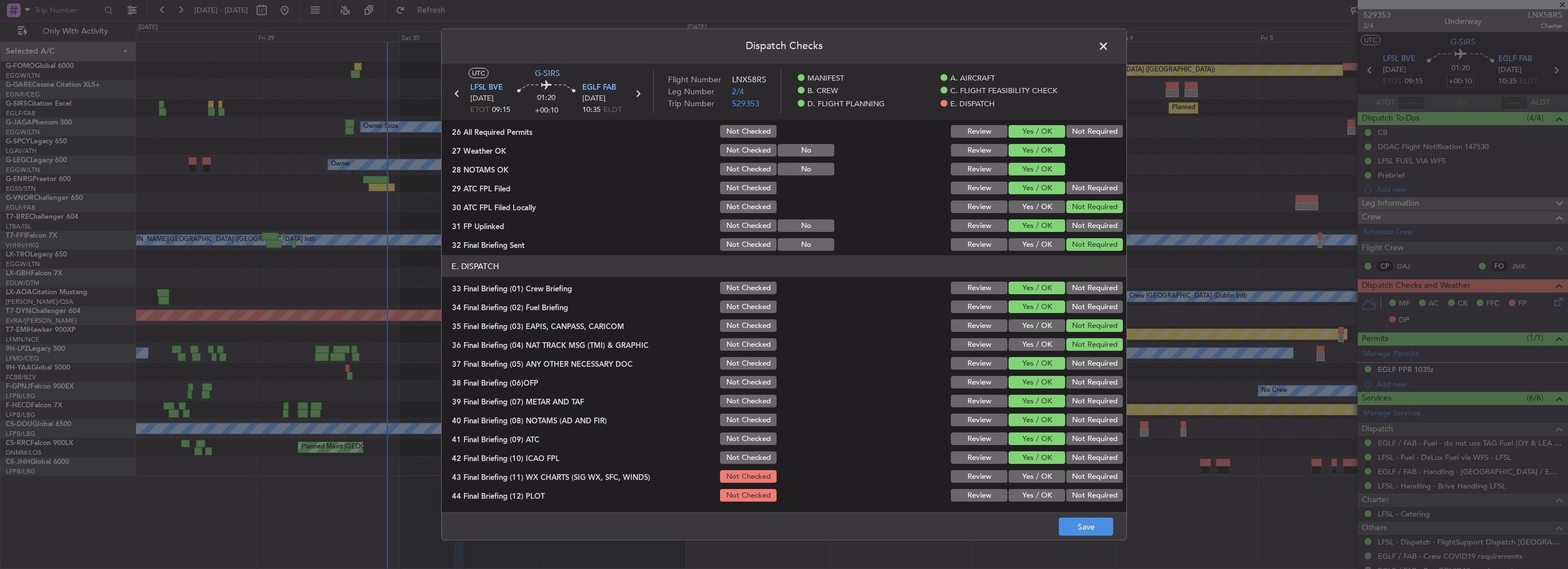
click at [1047, 468] on section "E. DISPATCH 33 Final Briefing (01) Crew Briefing Not Checked Review Yes / OK No…" at bounding box center [784, 379] width 685 height 248
click at [1050, 483] on div "Yes / OK" at bounding box center [1035, 476] width 57 height 16
click at [1037, 483] on div "Yes / OK" at bounding box center [1035, 476] width 57 height 16
drag, startPoint x: 1041, startPoint y: 495, endPoint x: 1041, endPoint y: 483, distance: 12.0
click at [1041, 493] on button "Yes / OK" at bounding box center [1037, 495] width 57 height 13
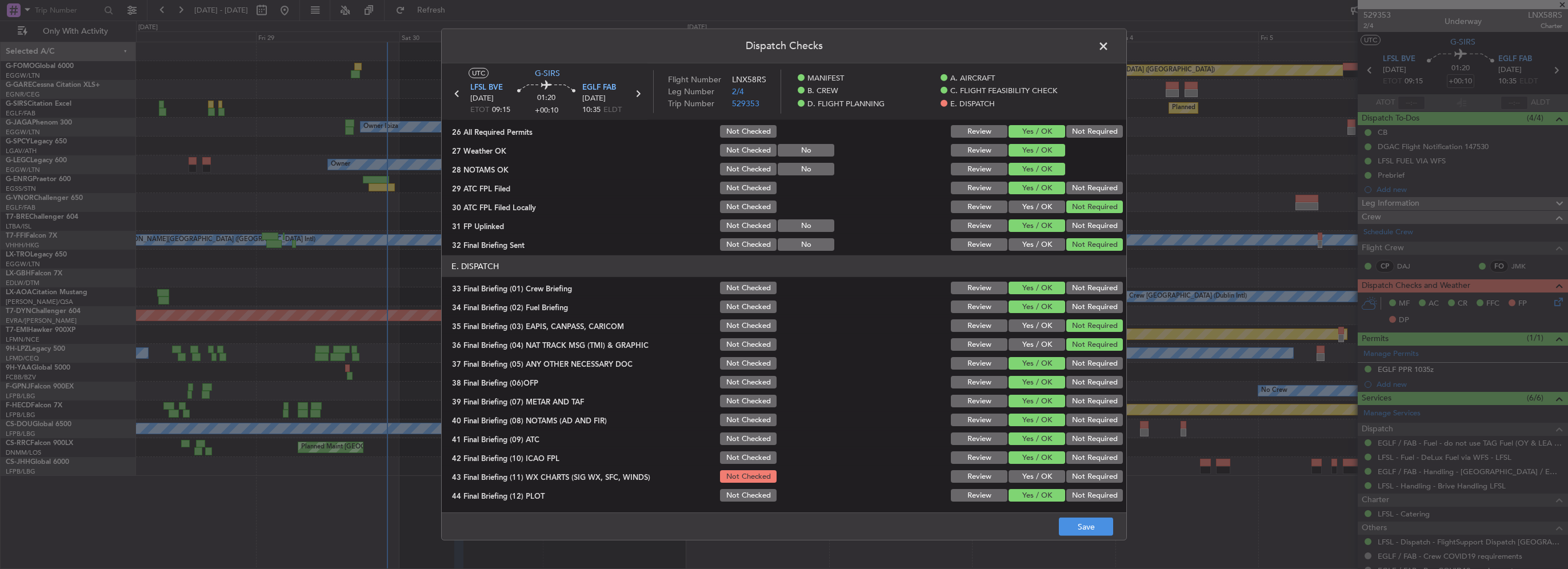
click at [1040, 476] on button "Yes / OK" at bounding box center [1037, 476] width 57 height 13
click at [1085, 524] on button "Save" at bounding box center [1086, 526] width 54 height 18
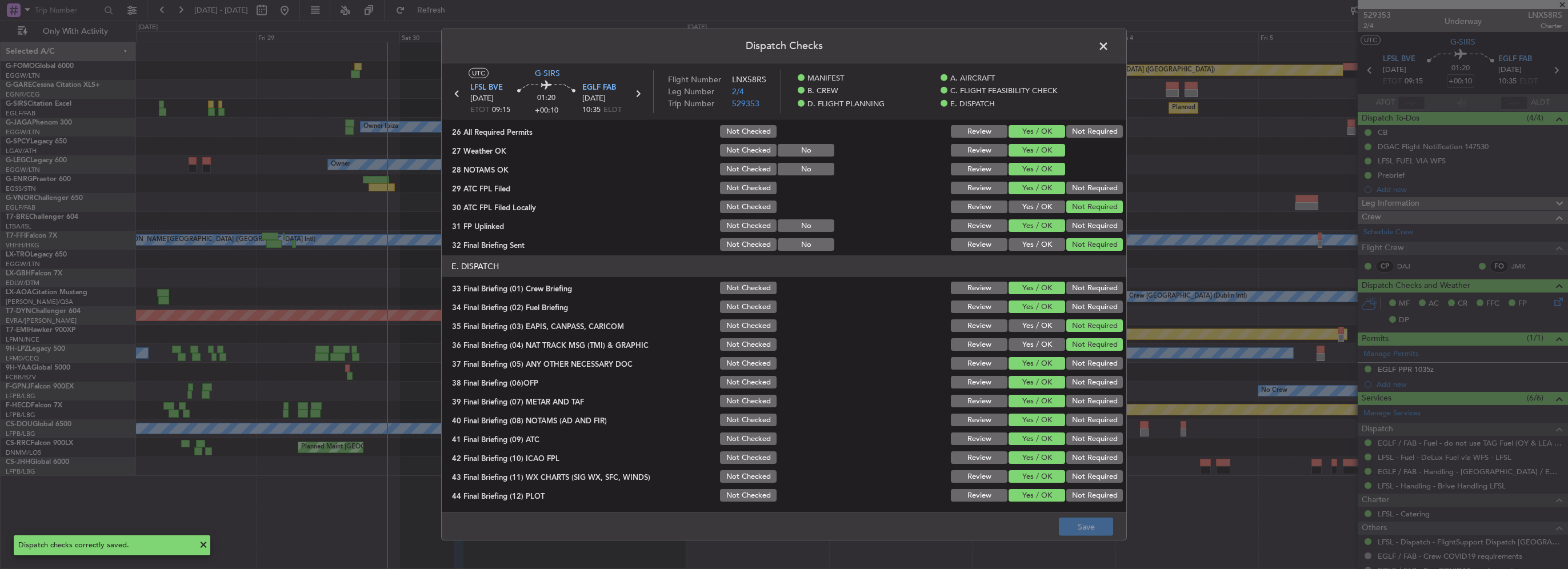
click at [1109, 49] on span at bounding box center [1109, 49] width 0 height 23
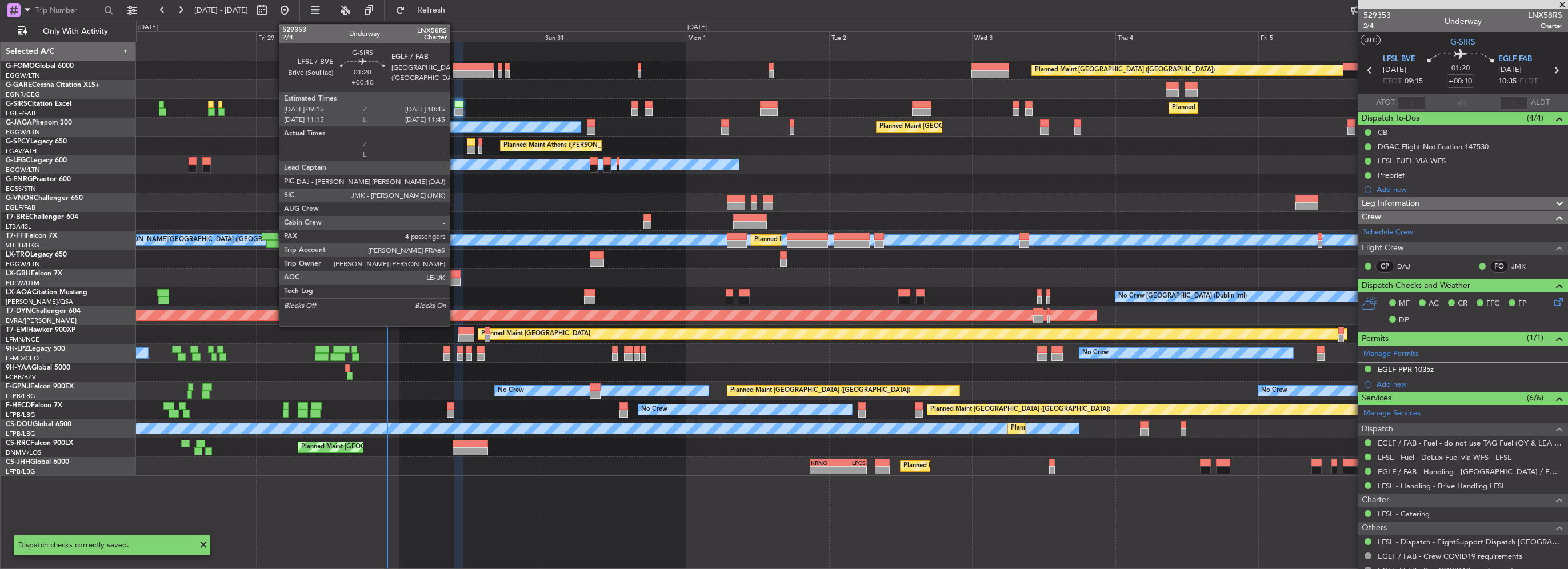
click at [455, 110] on div at bounding box center [459, 112] width 9 height 8
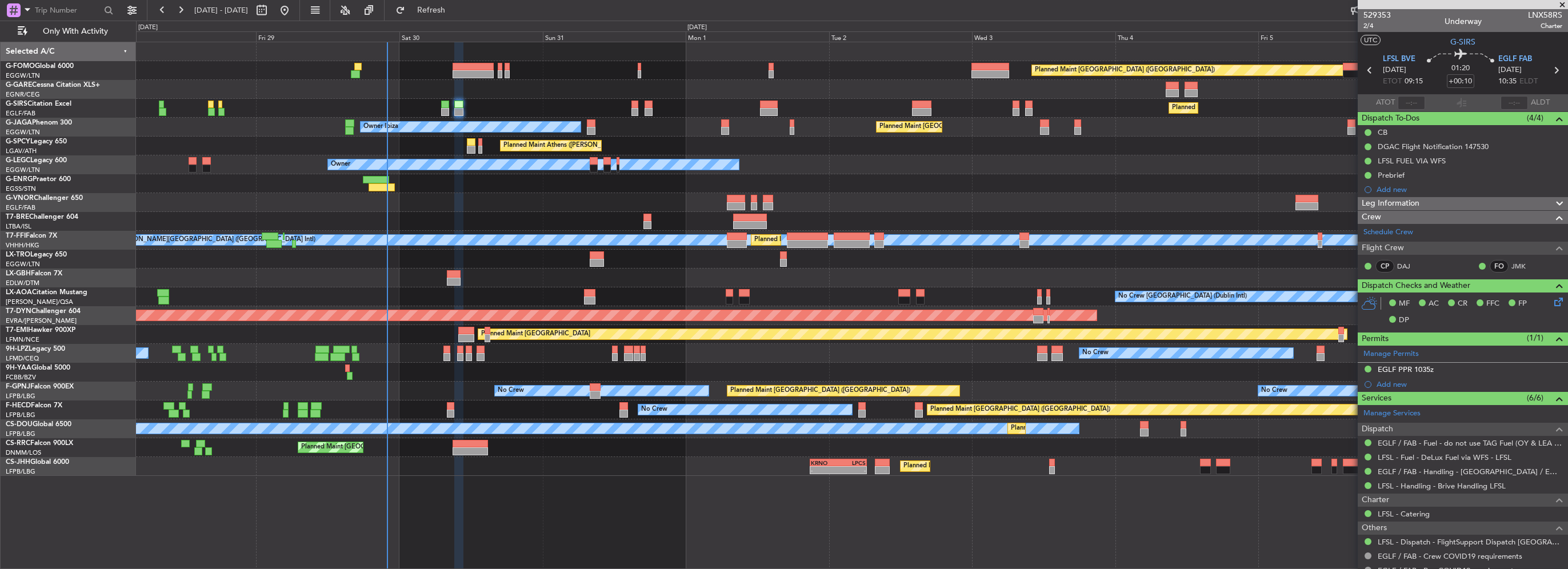
click at [451, 108] on div "Planned Maint [GEOGRAPHIC_DATA] ([GEOGRAPHIC_DATA])" at bounding box center [852, 108] width 1431 height 19
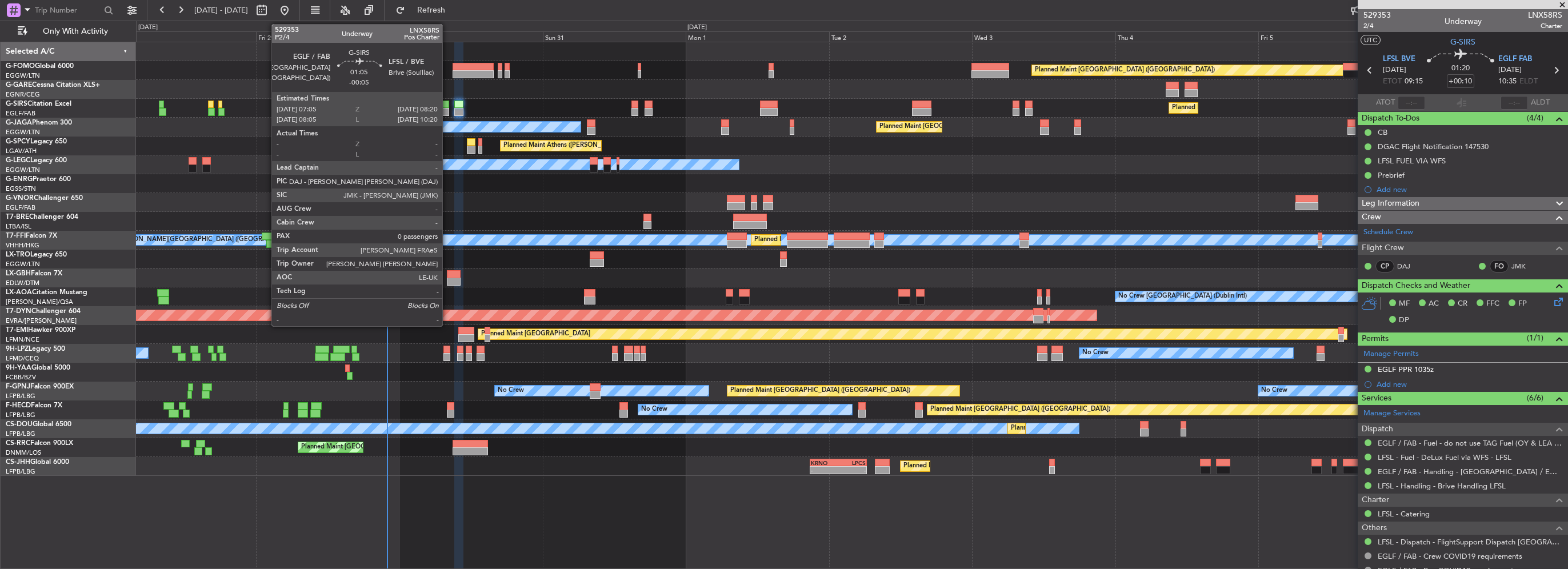
click at [447, 109] on div at bounding box center [445, 112] width 8 height 8
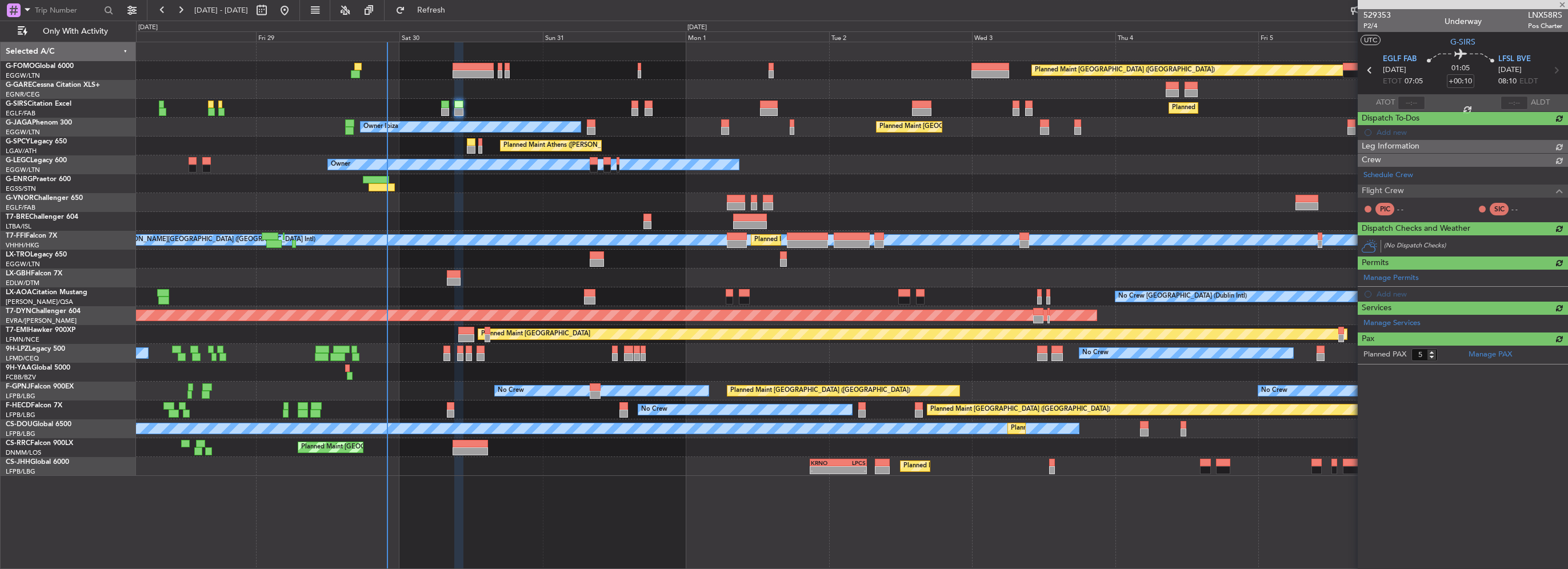
type input "-00:05"
type input "0"
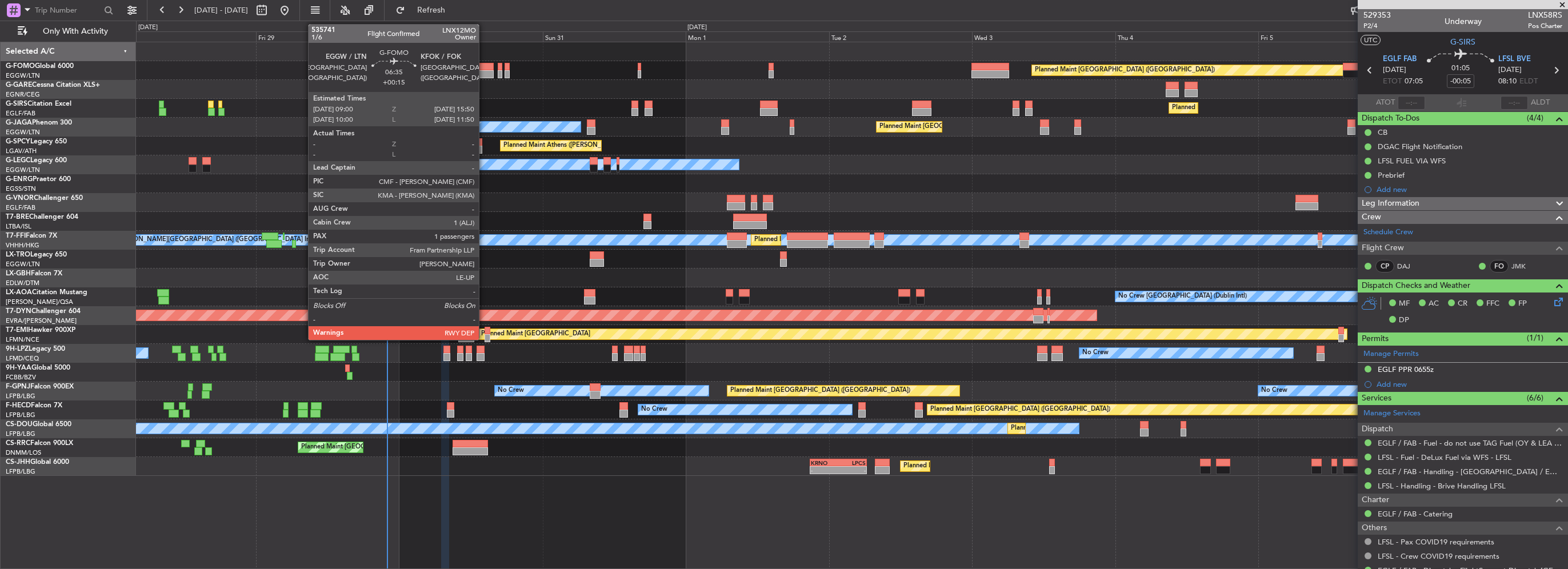
click at [484, 64] on div at bounding box center [473, 67] width 41 height 8
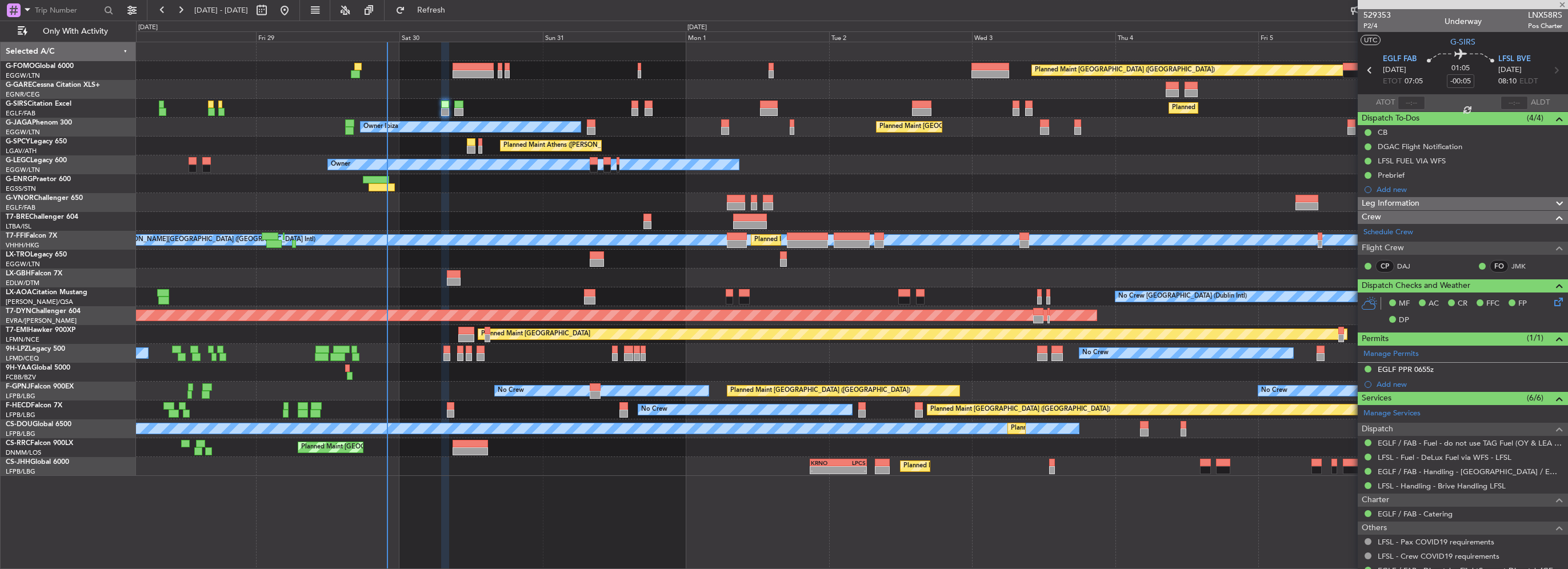
type input "+00:15"
type input "1"
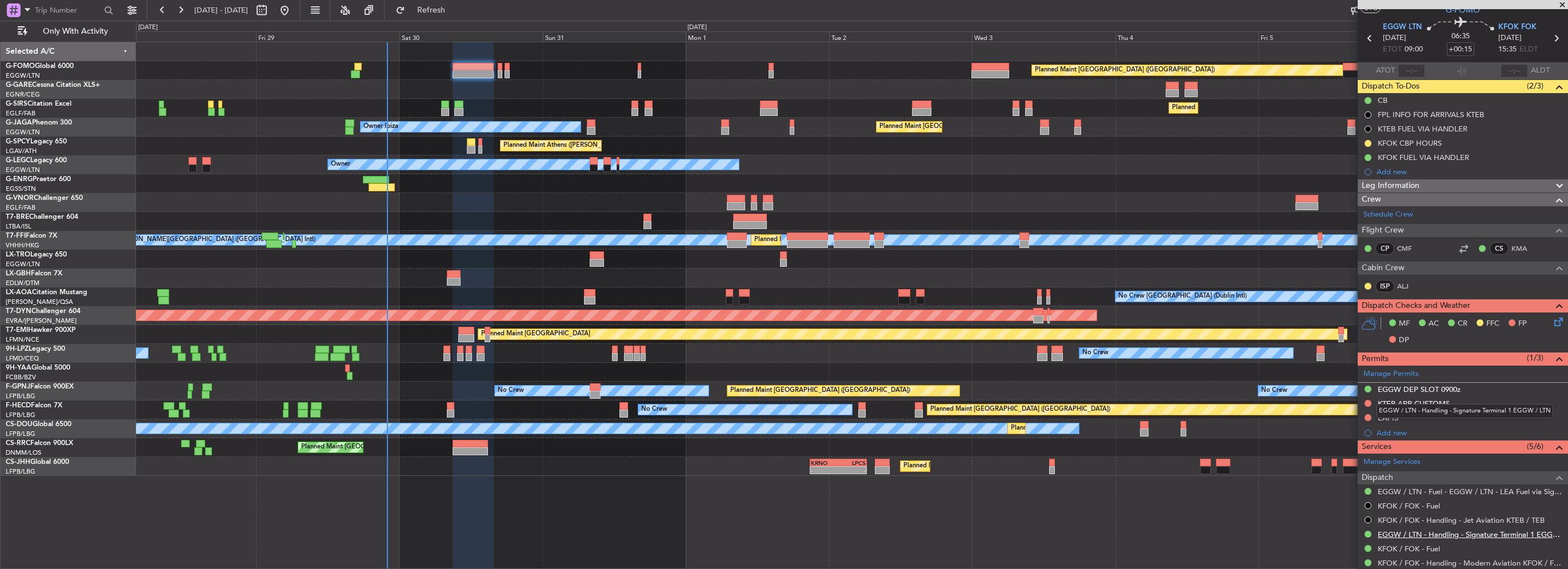
scroll to position [2, 0]
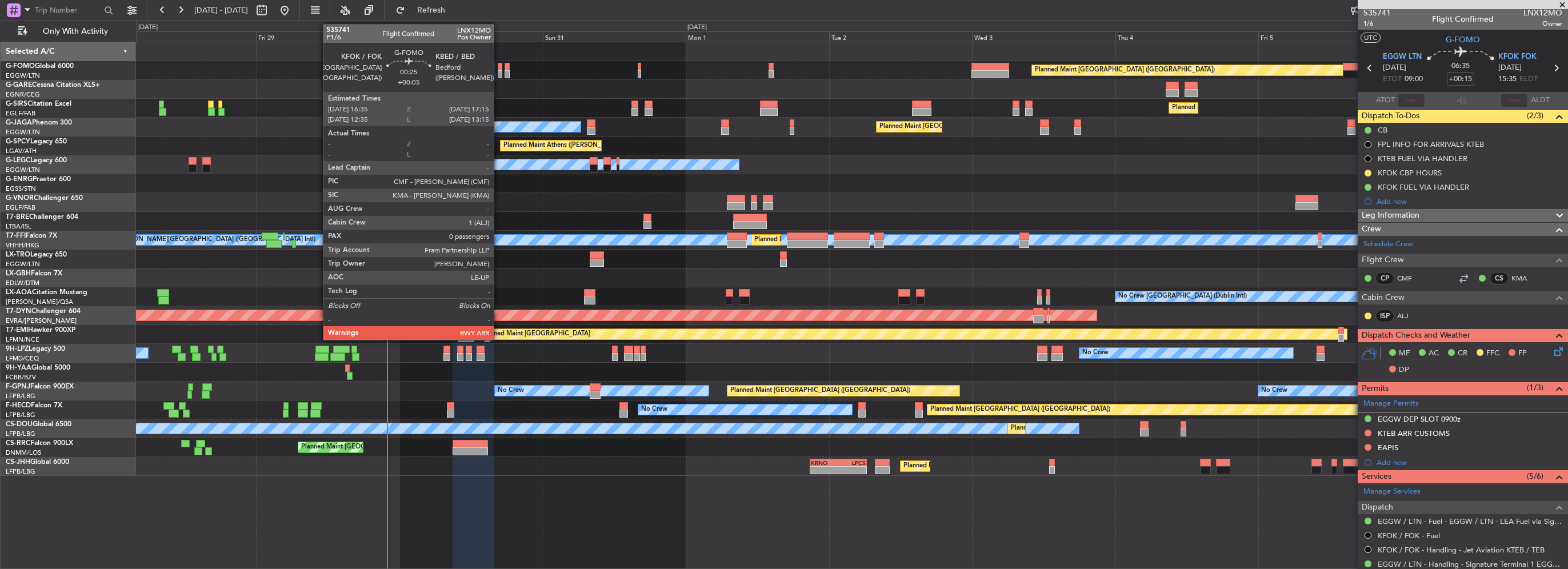
click at [499, 72] on div at bounding box center [499, 74] width 4 height 8
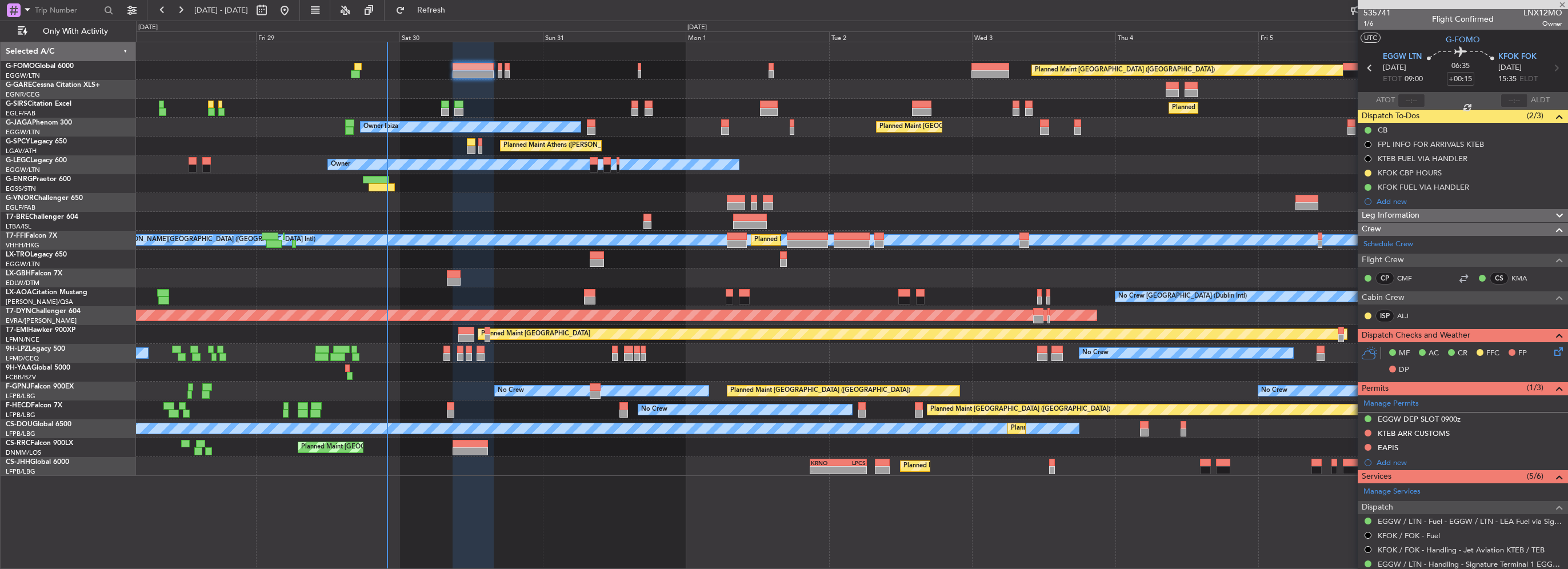
type input "+00:05"
type input "0"
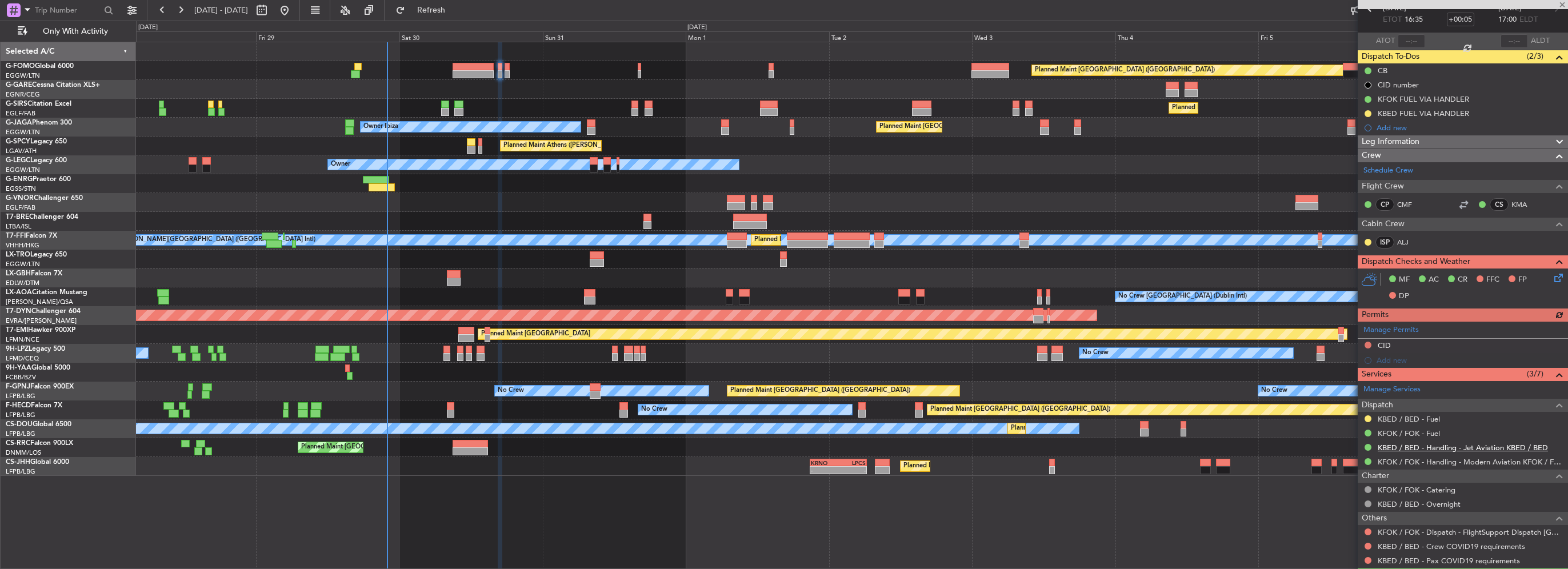
scroll to position [91, 0]
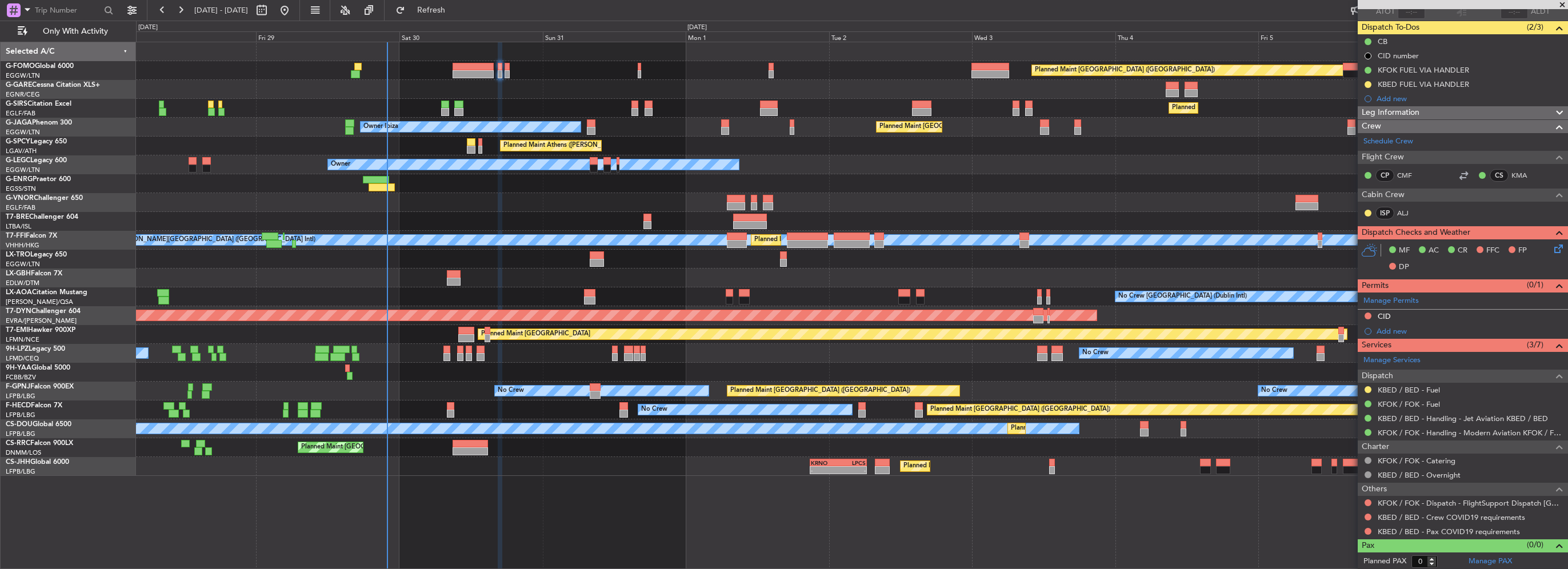
click at [506, 71] on div at bounding box center [507, 74] width 5 height 8
type input "+00:10"
type input "3"
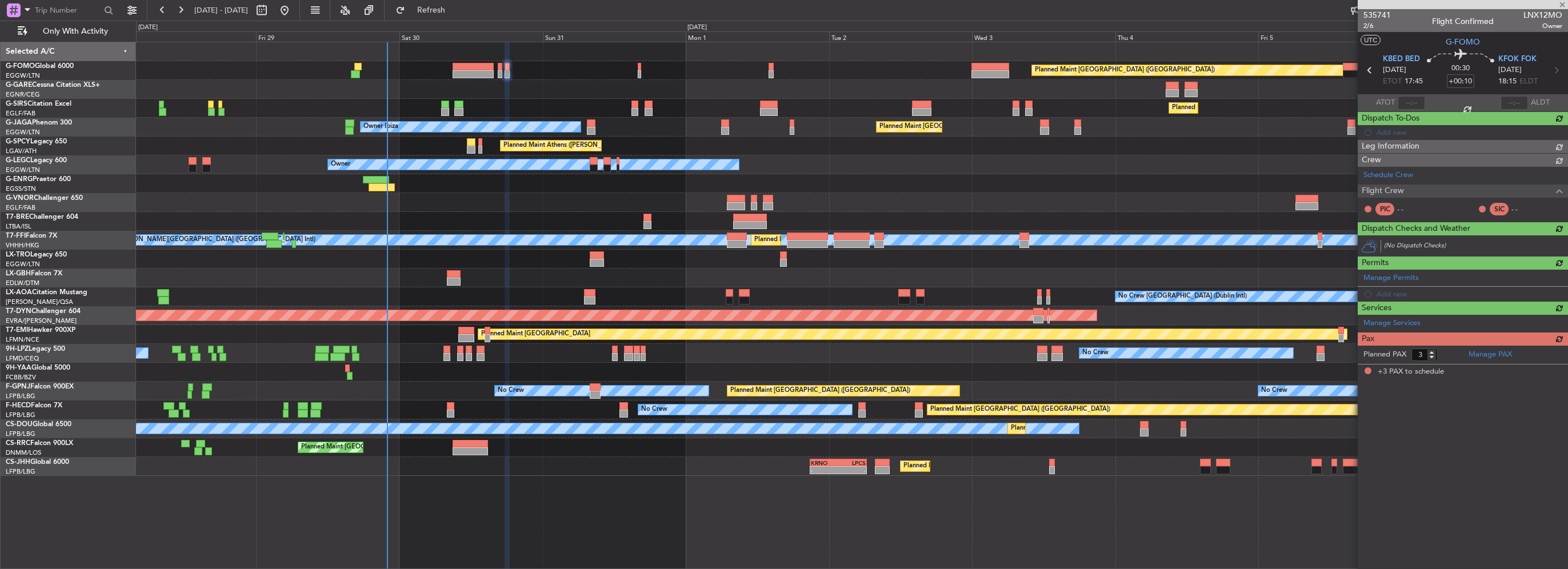
scroll to position [0, 0]
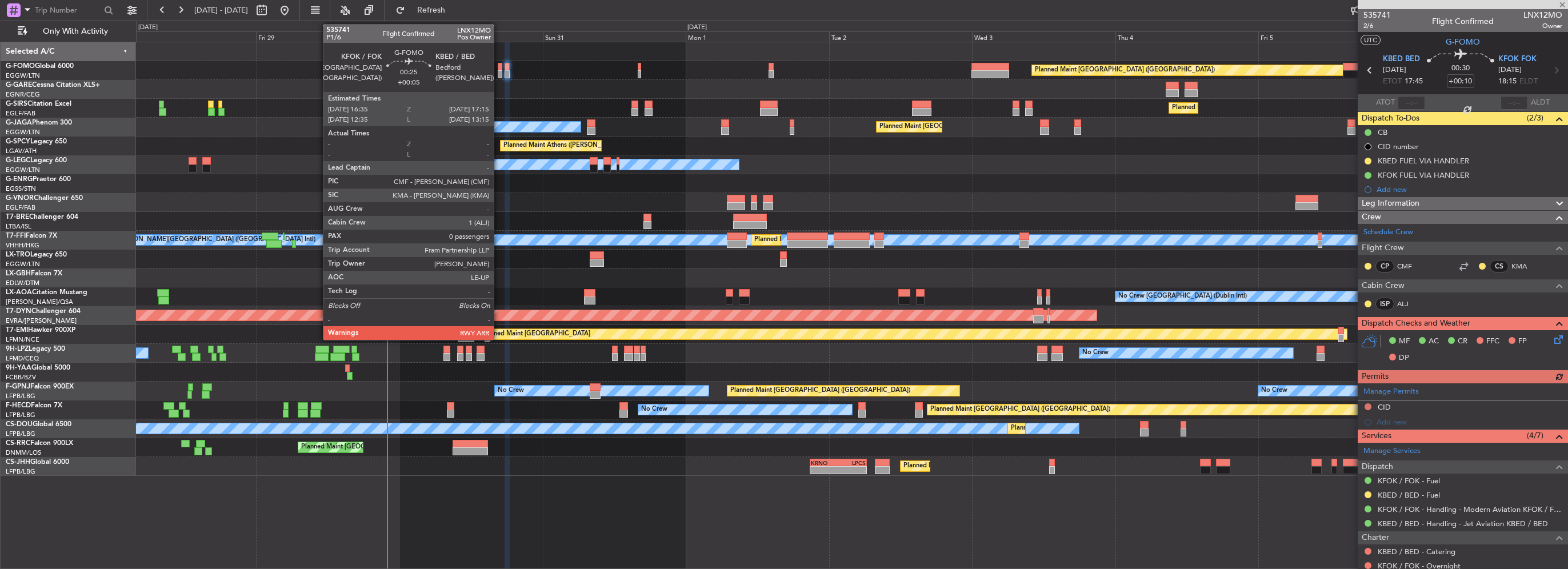
click at [499, 74] on div at bounding box center [499, 74] width 4 height 8
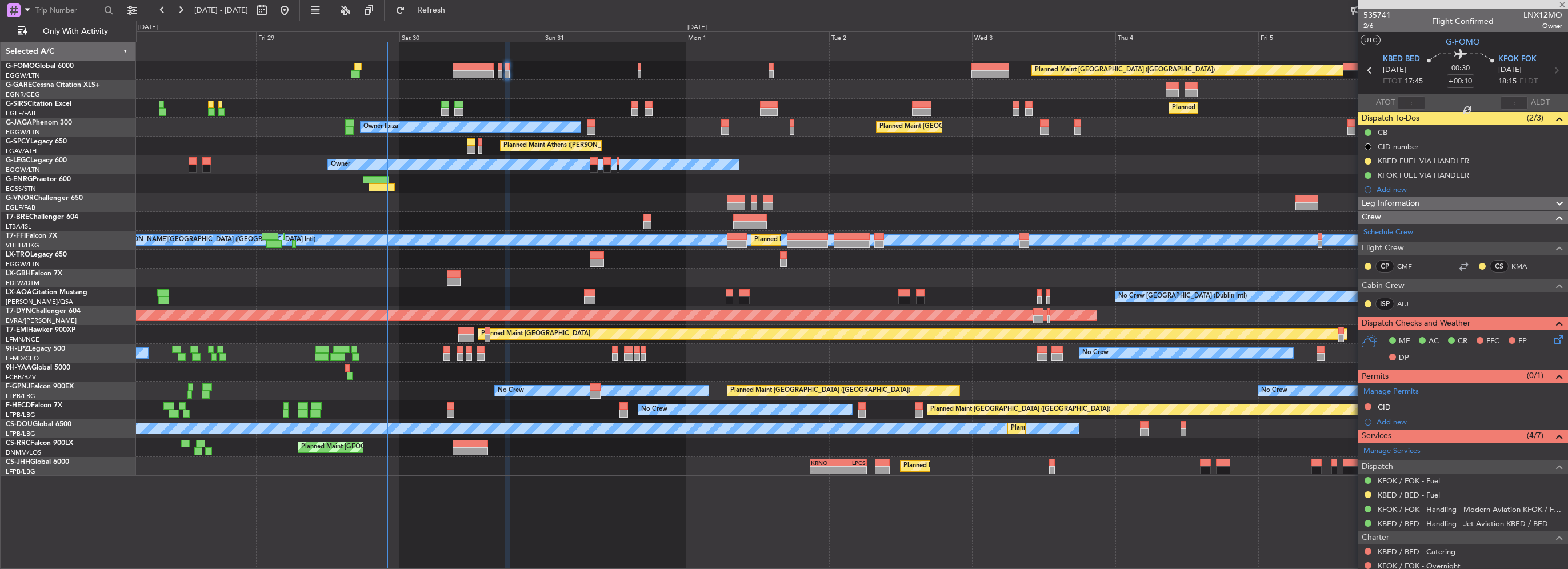
type input "+00:05"
type input "0"
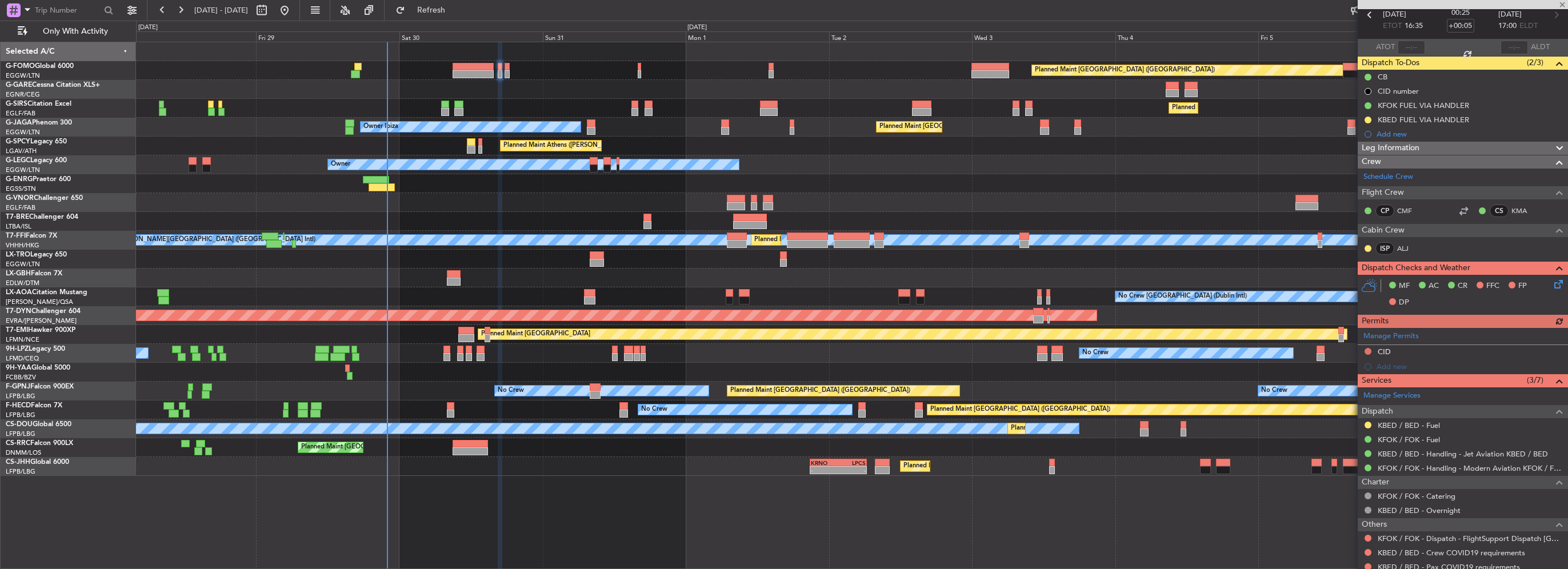
scroll to position [91, 0]
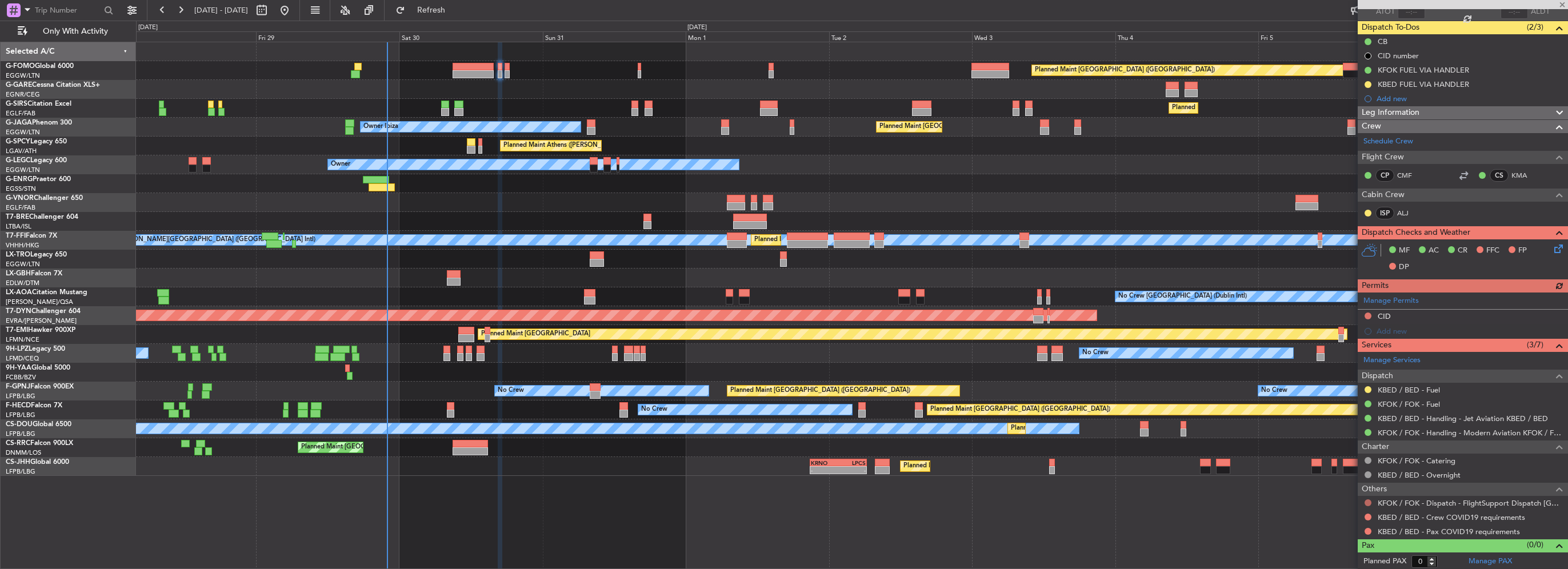
click at [1365, 501] on button at bounding box center [1368, 503] width 7 height 7
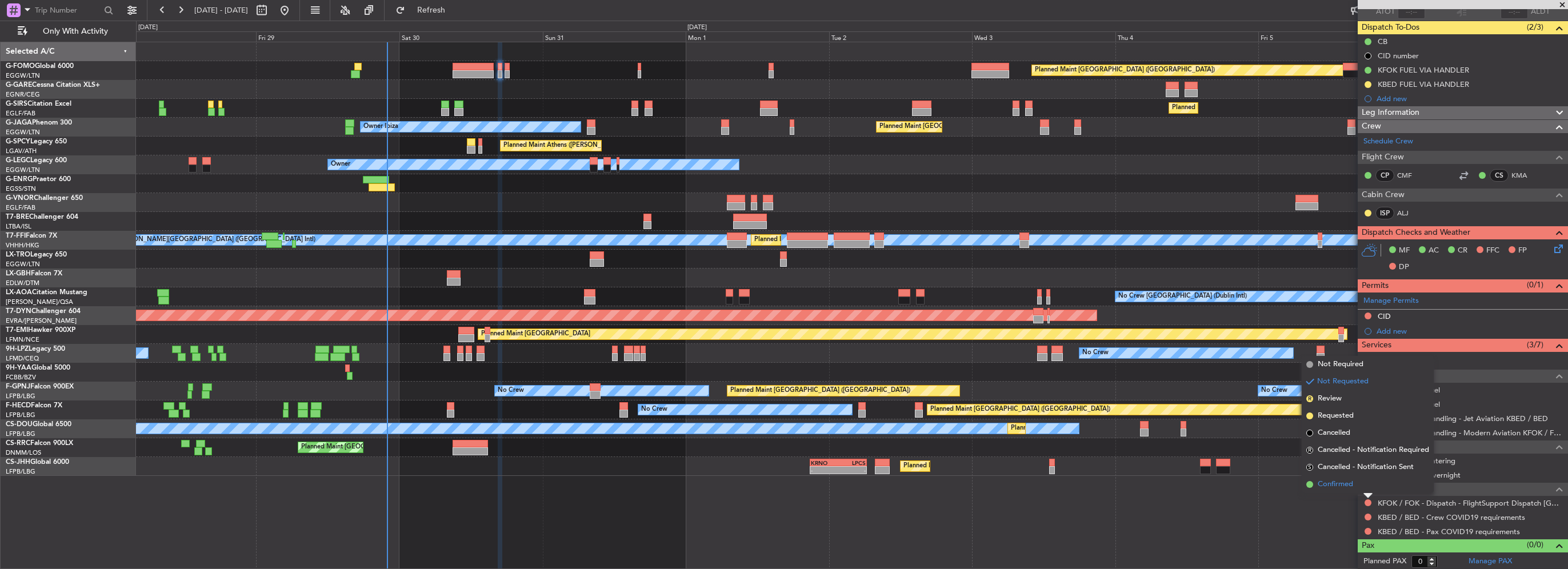
click at [1344, 485] on span "Confirmed" at bounding box center [1336, 485] width 35 height 11
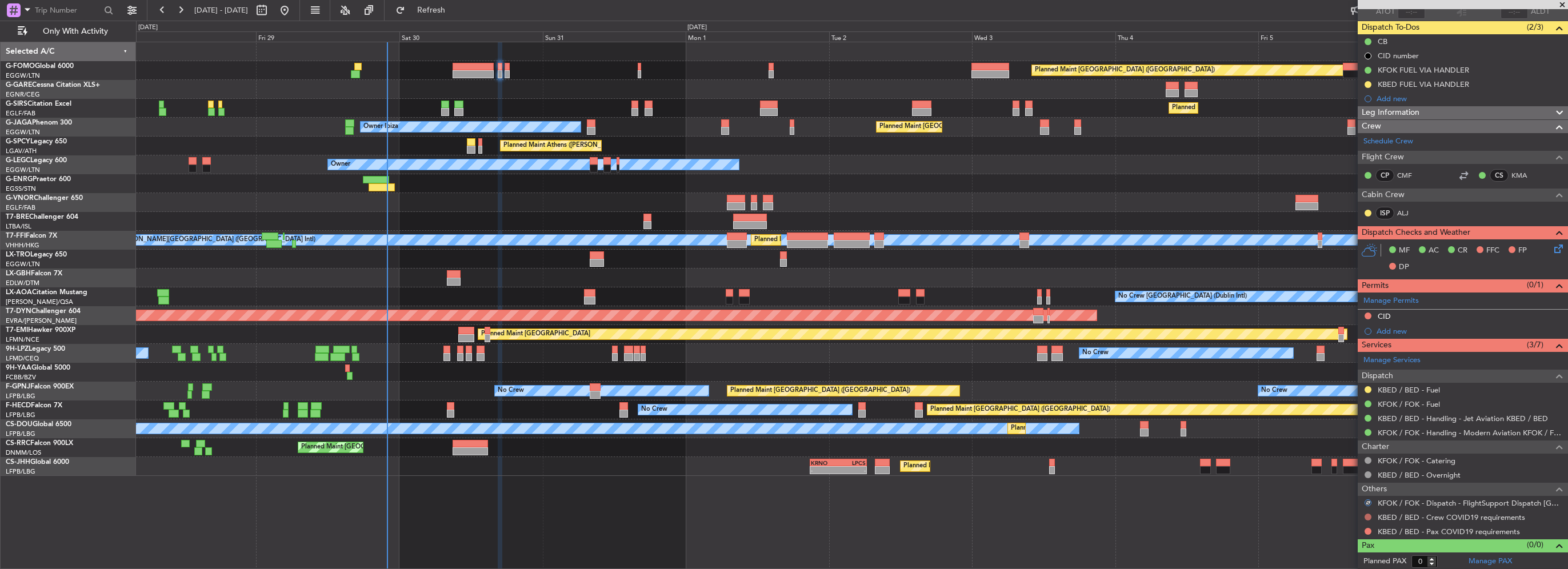
click at [1365, 514] on button at bounding box center [1368, 517] width 7 height 7
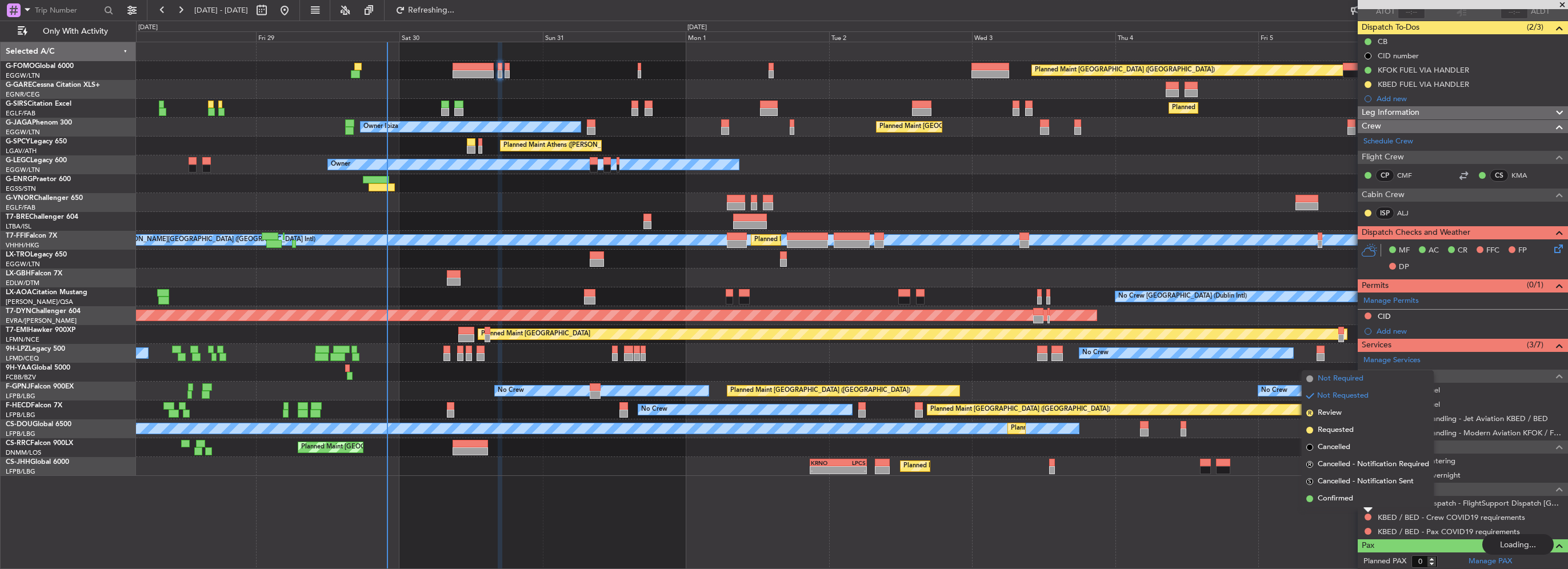
click at [1348, 375] on span "Not Required" at bounding box center [1341, 378] width 46 height 11
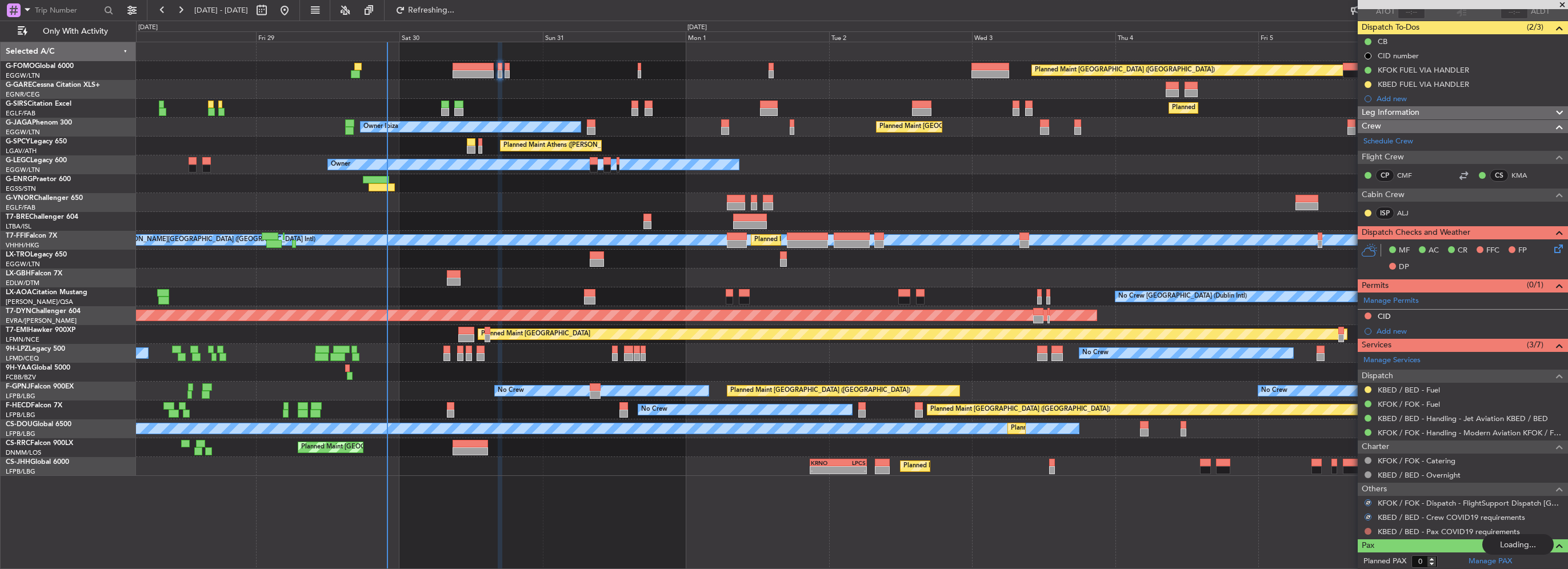
click at [1367, 531] on button at bounding box center [1368, 531] width 7 height 7
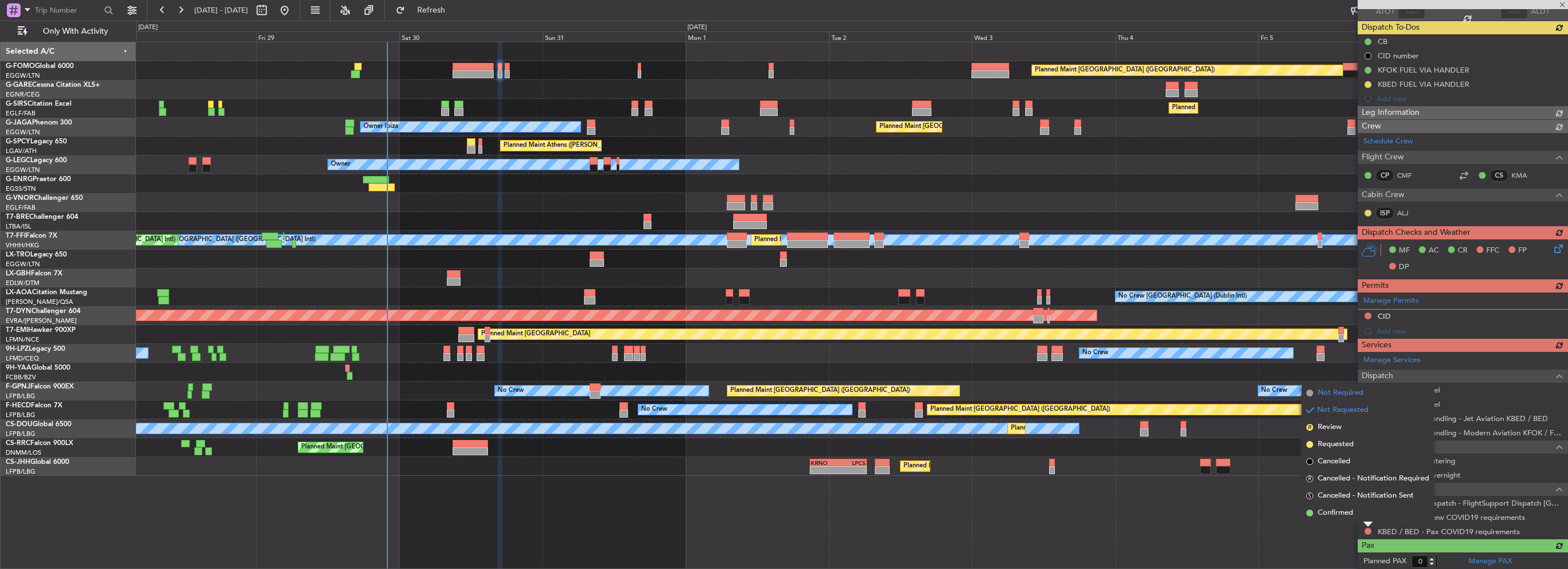
click at [1332, 391] on span "Not Required" at bounding box center [1341, 393] width 46 height 11
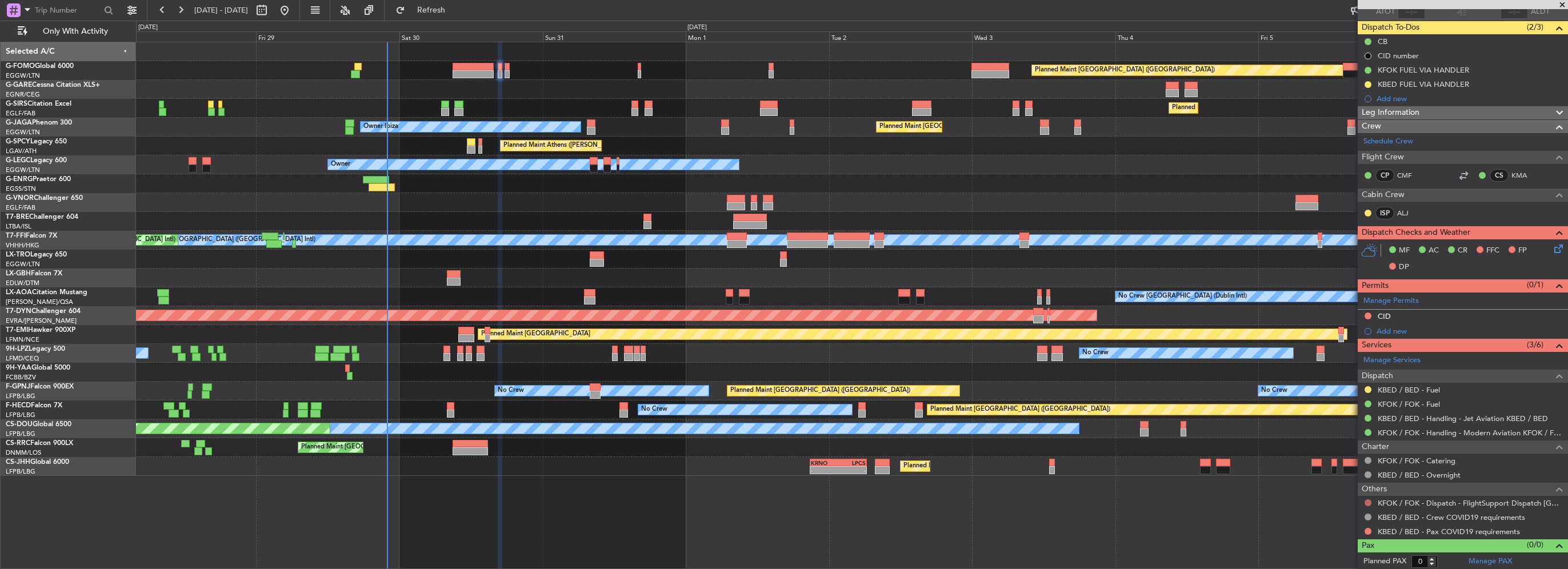
click at [1367, 501] on button at bounding box center [1368, 503] width 7 height 7
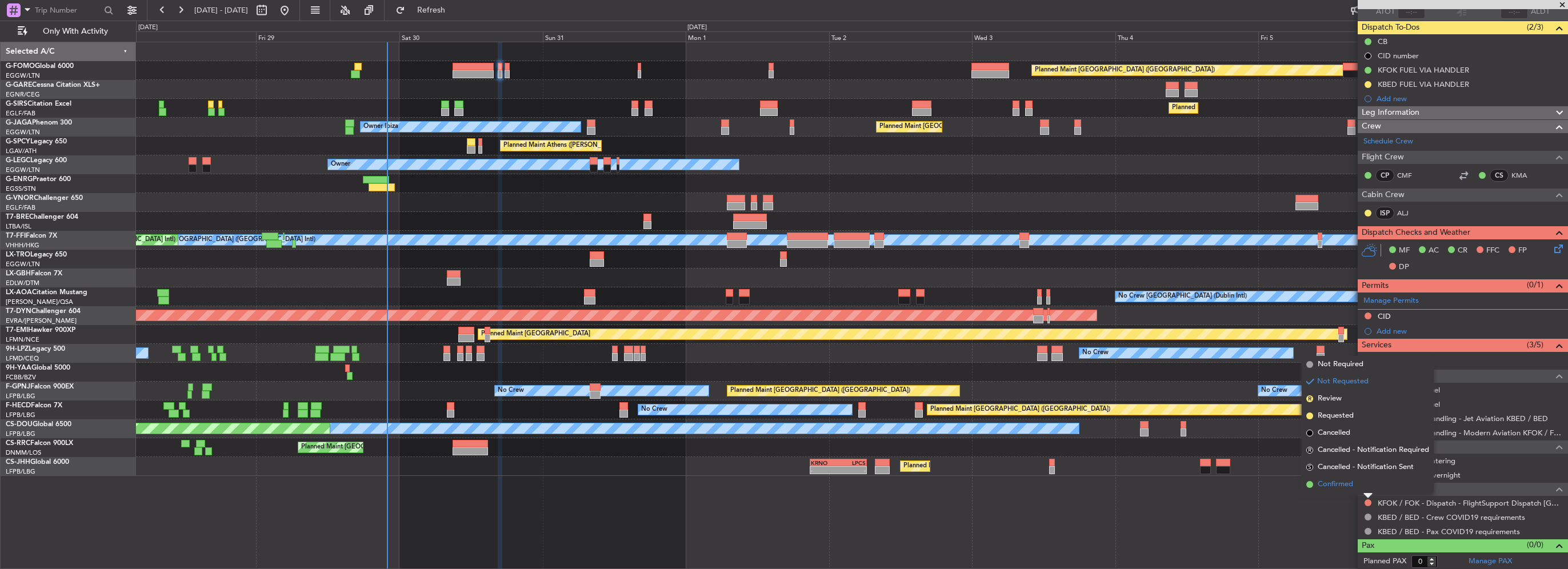
click at [1357, 487] on li "Confirmed" at bounding box center [1367, 484] width 132 height 17
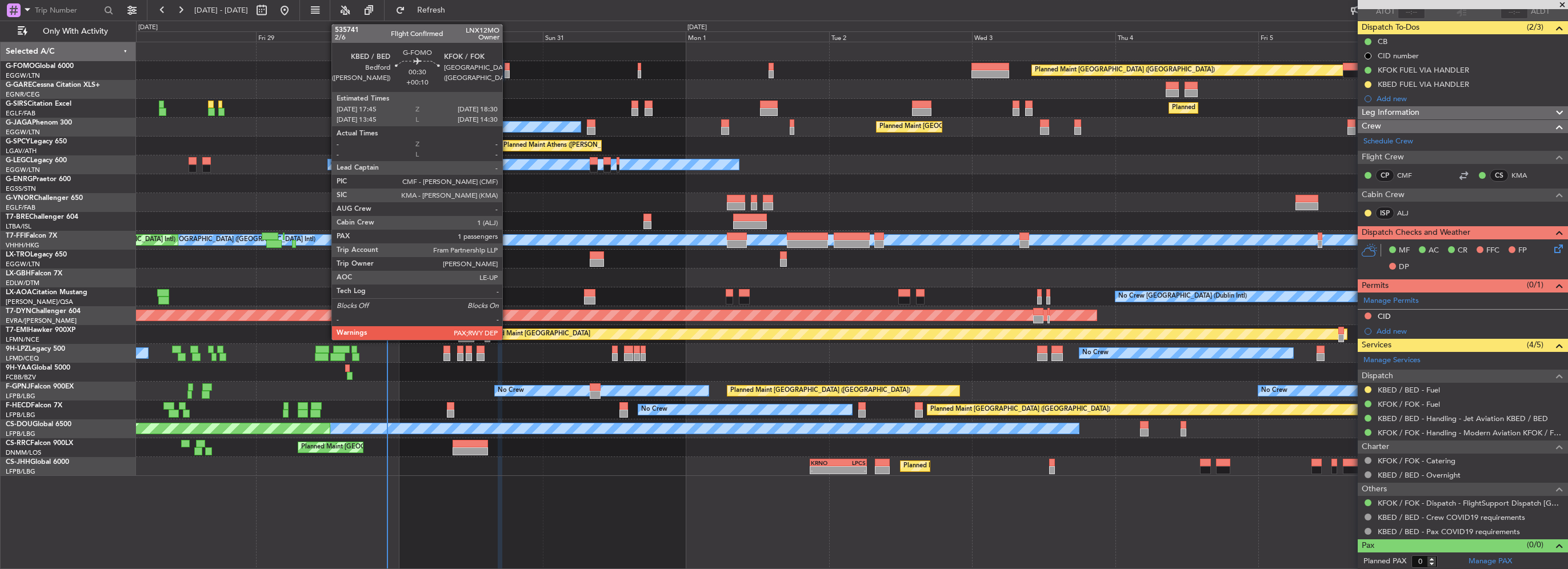
click at [508, 68] on div at bounding box center [507, 67] width 5 height 8
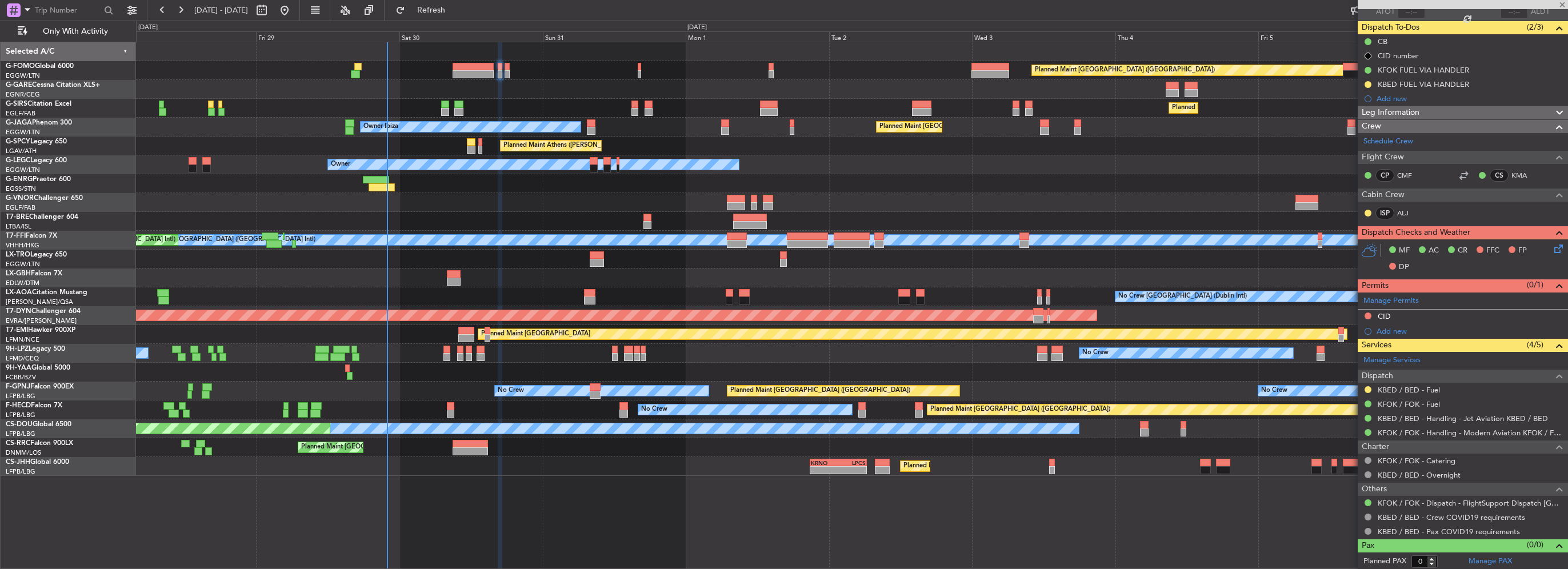
type input "+00:10"
type input "3"
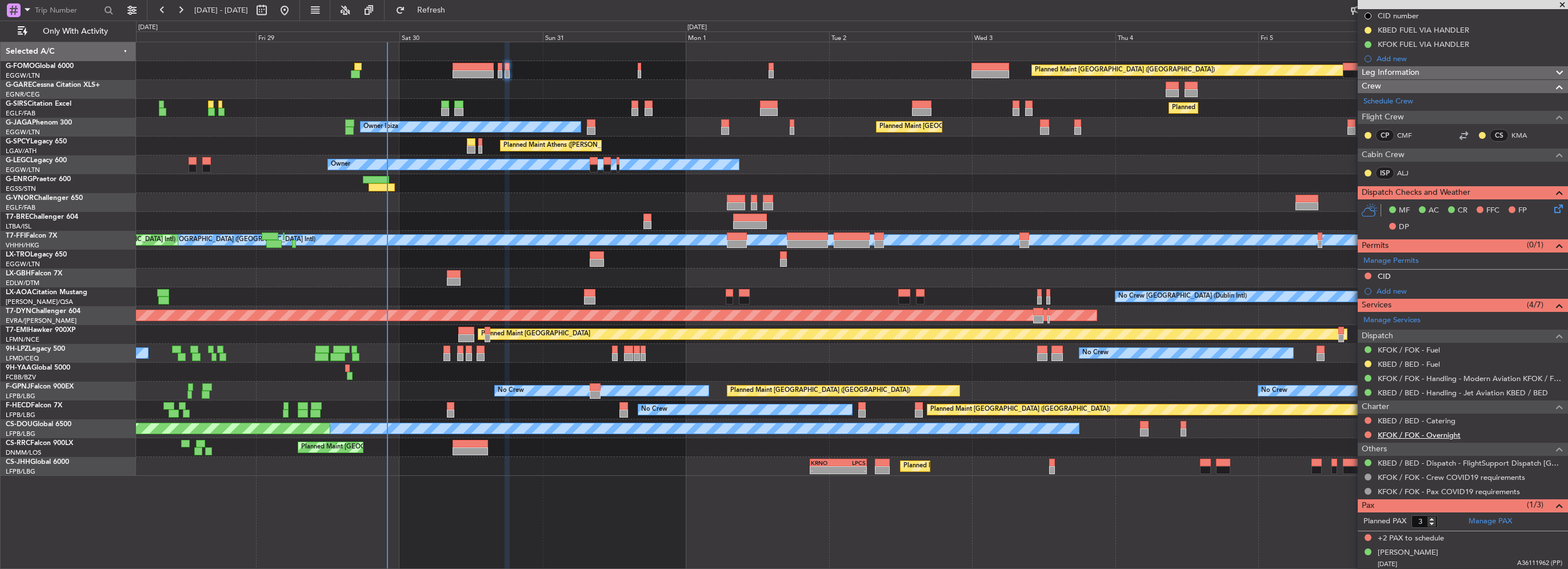
scroll to position [0, 0]
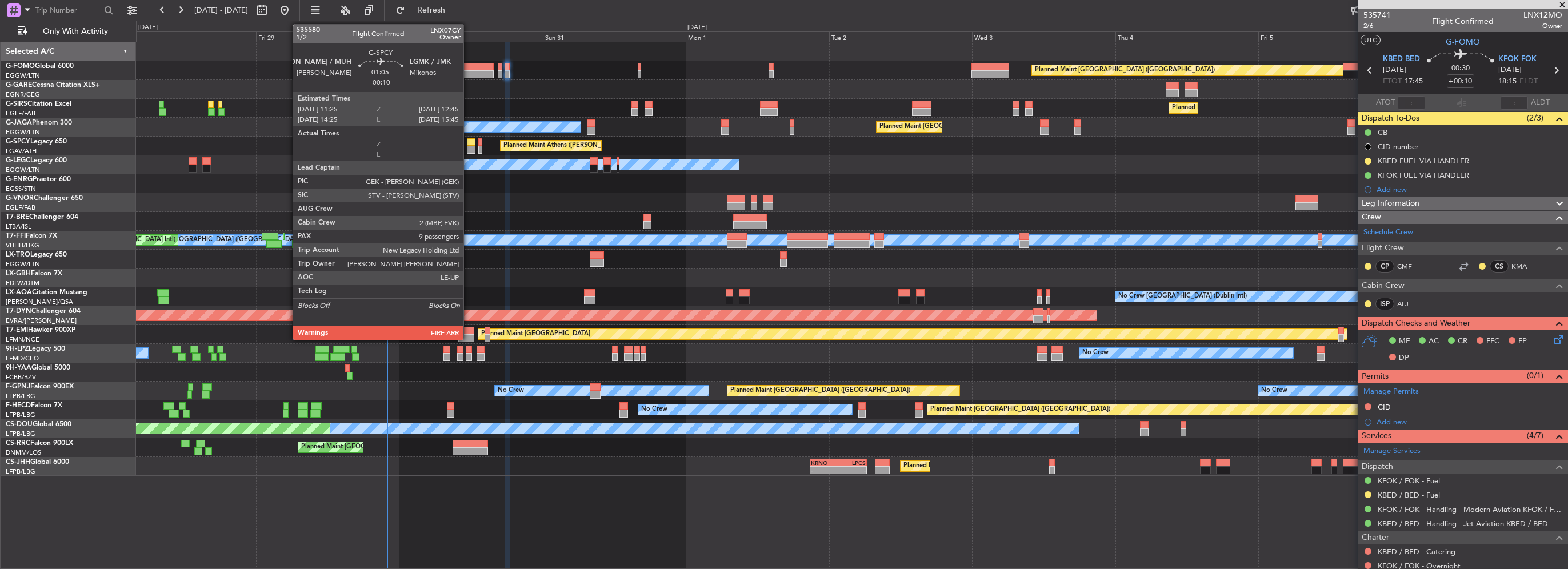
click at [468, 146] on div at bounding box center [471, 150] width 8 height 8
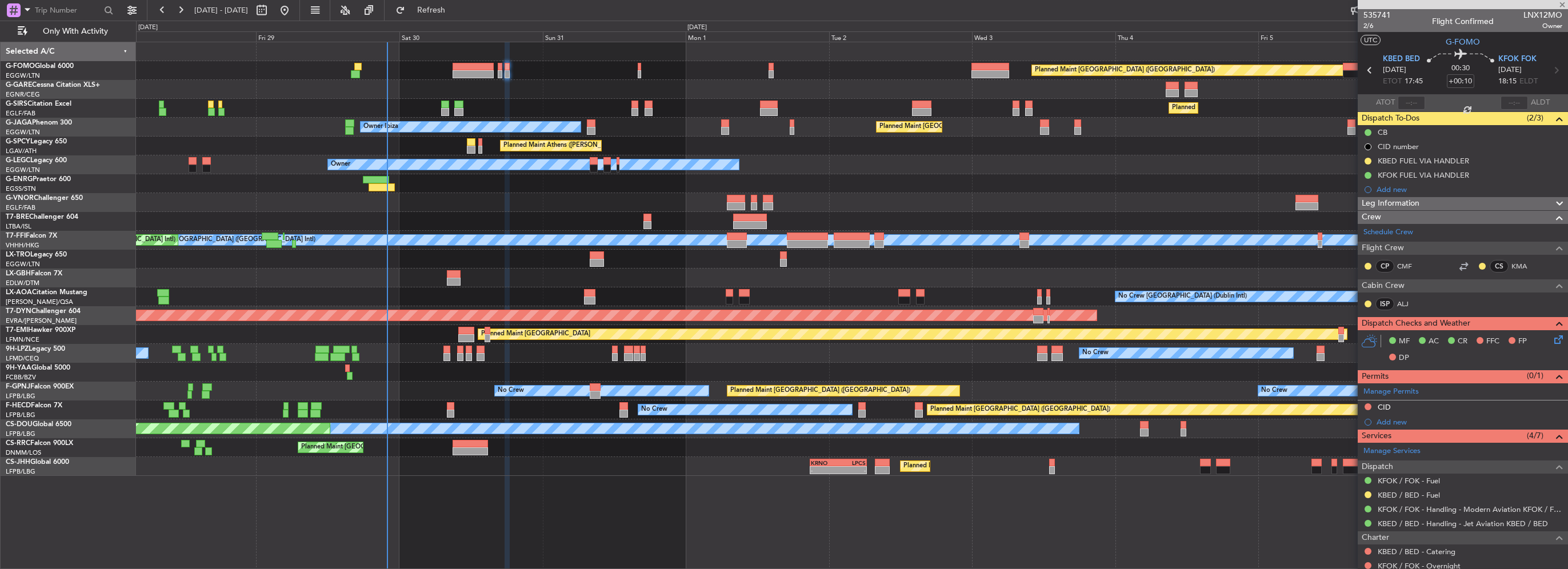
type input "-00:10"
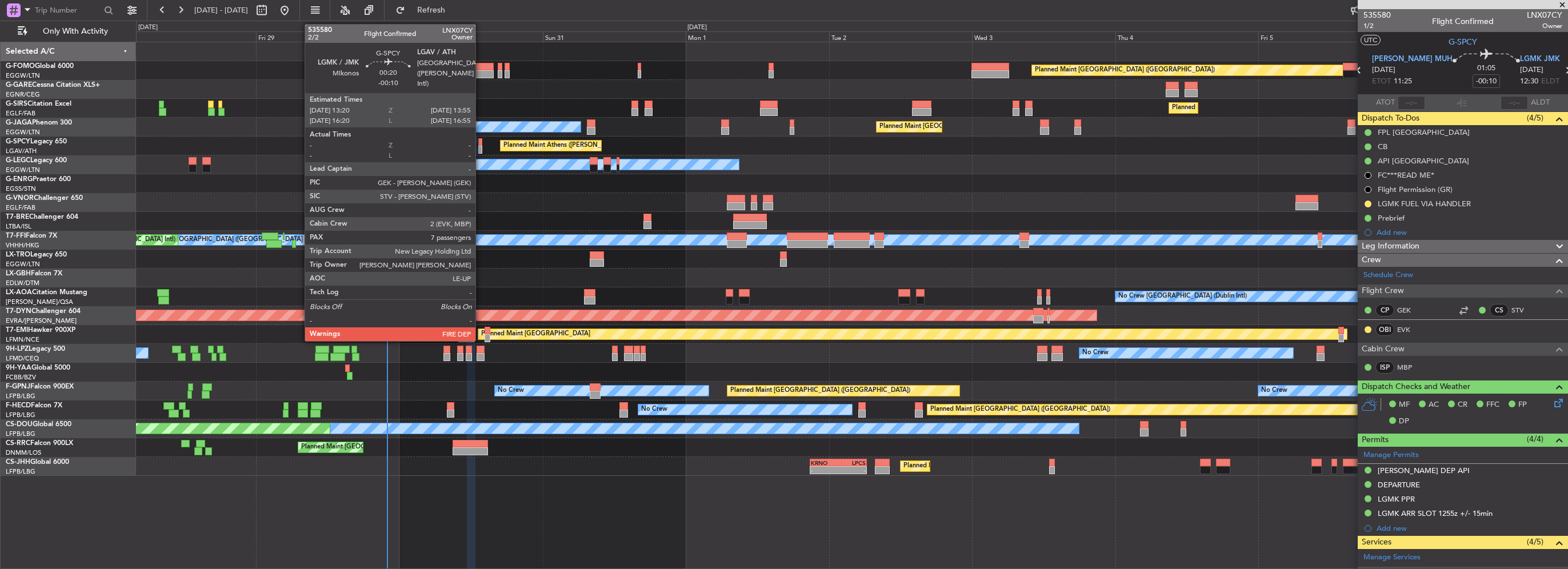
click at [481, 147] on div at bounding box center [481, 150] width 4 height 8
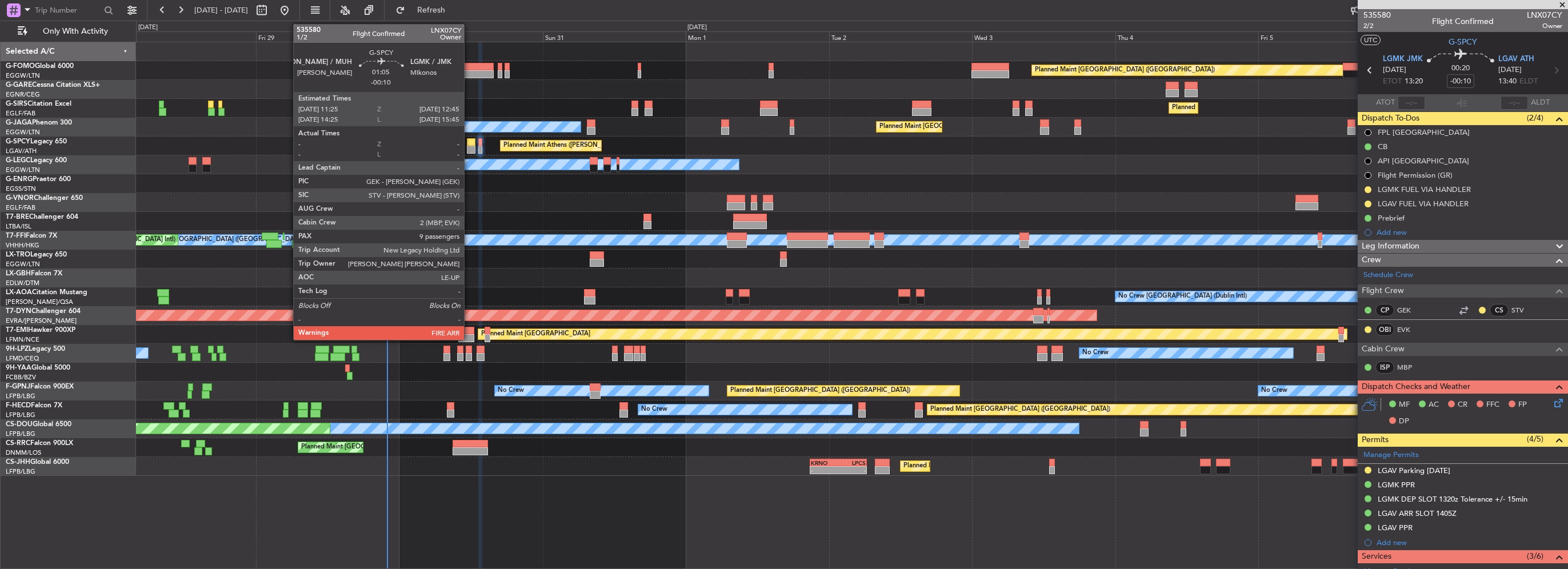
click at [469, 146] on div at bounding box center [471, 150] width 8 height 8
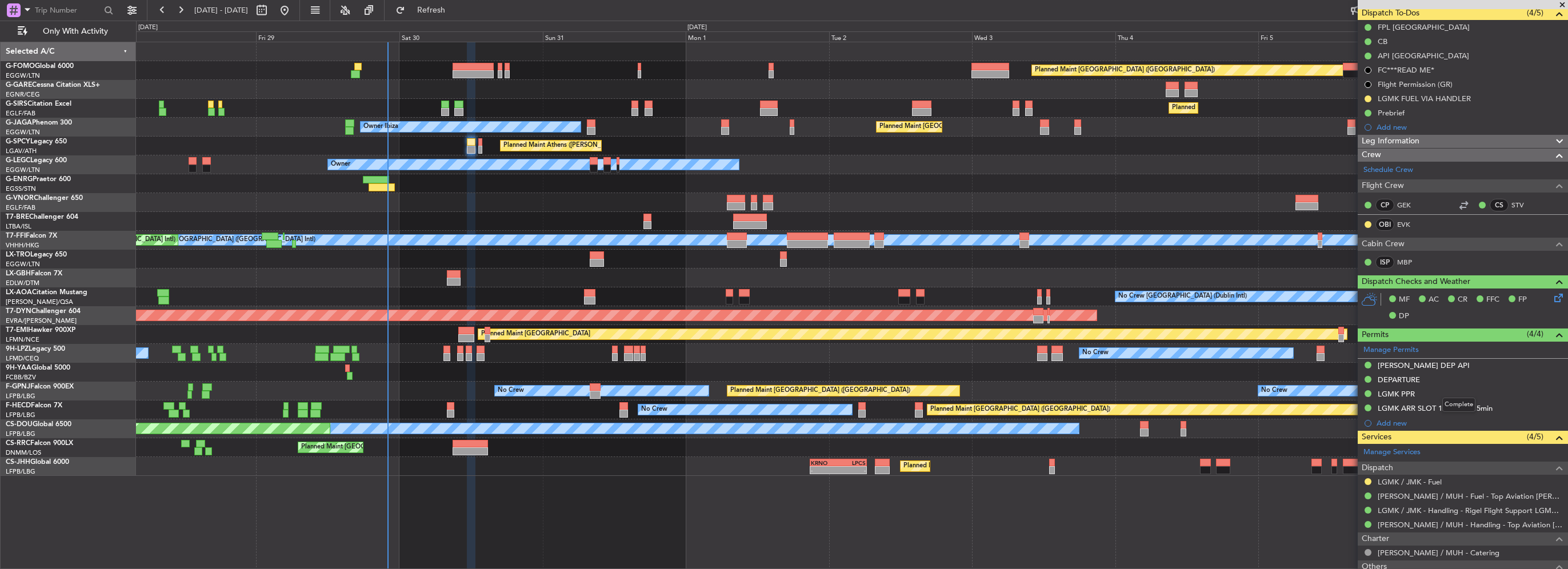
scroll to position [12, 0]
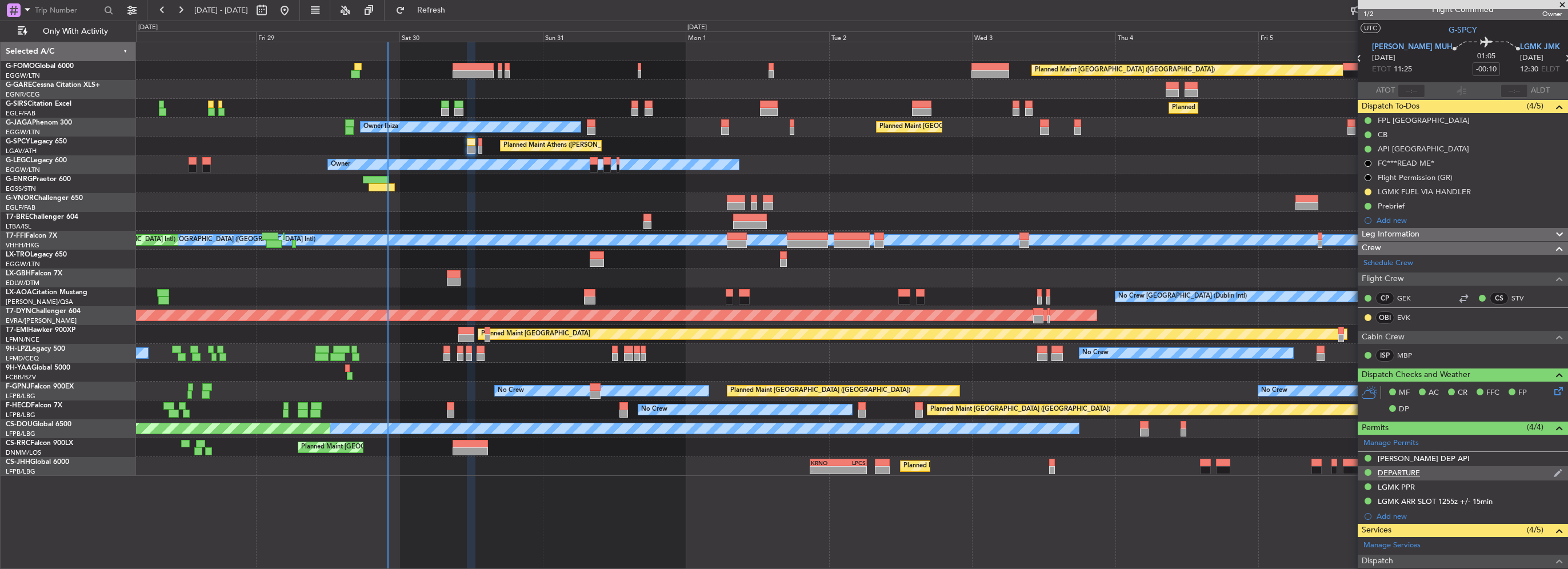
click at [1401, 478] on div "DEPARTURE" at bounding box center [1463, 473] width 210 height 14
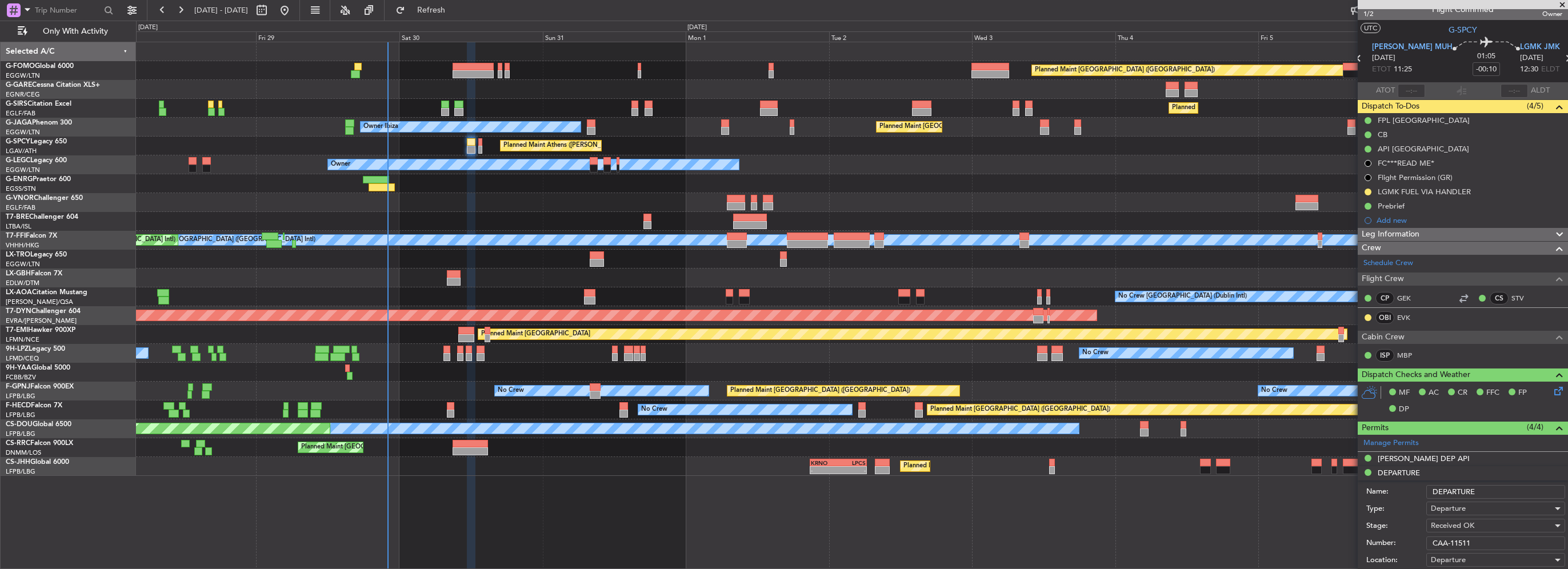
drag, startPoint x: 1375, startPoint y: 539, endPoint x: 1337, endPoint y: 539, distance: 38.0
click at [1337, 539] on fb-app "28 Aug 2025 - 07 Sep 2025 Refresh Quick Links Only With Activity Planned Maint …" at bounding box center [784, 289] width 1568 height 560
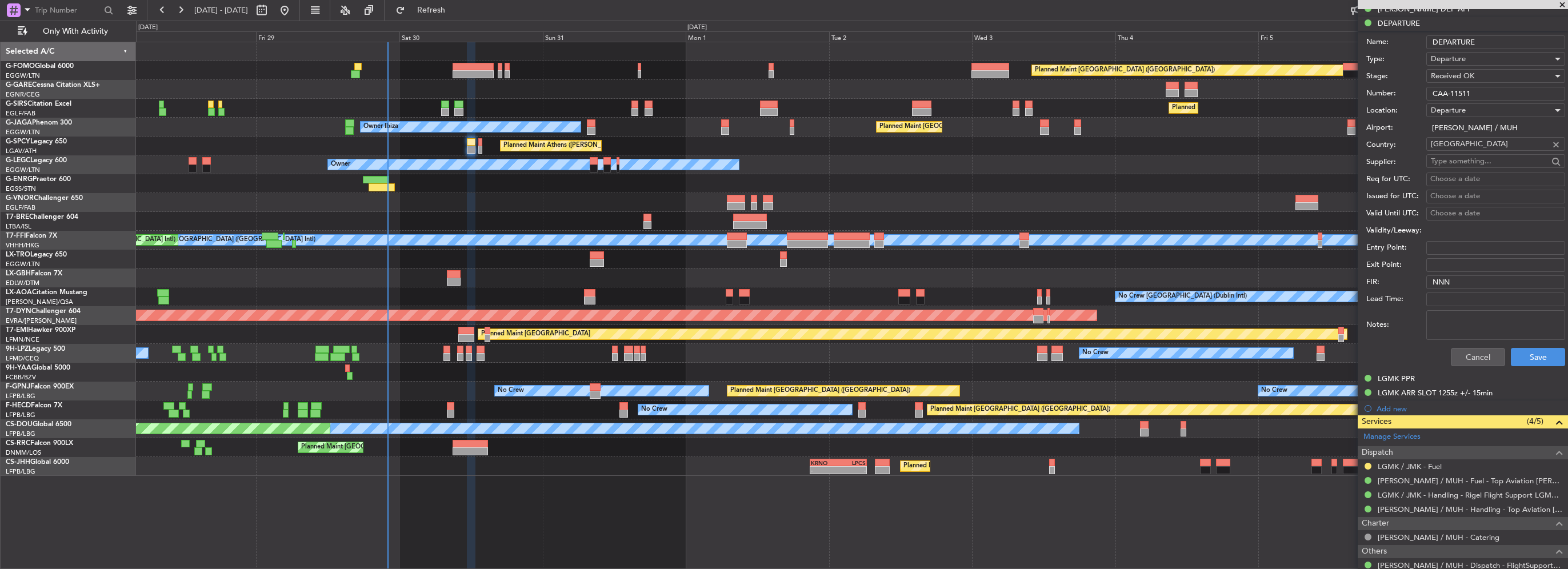
scroll to position [469, 0]
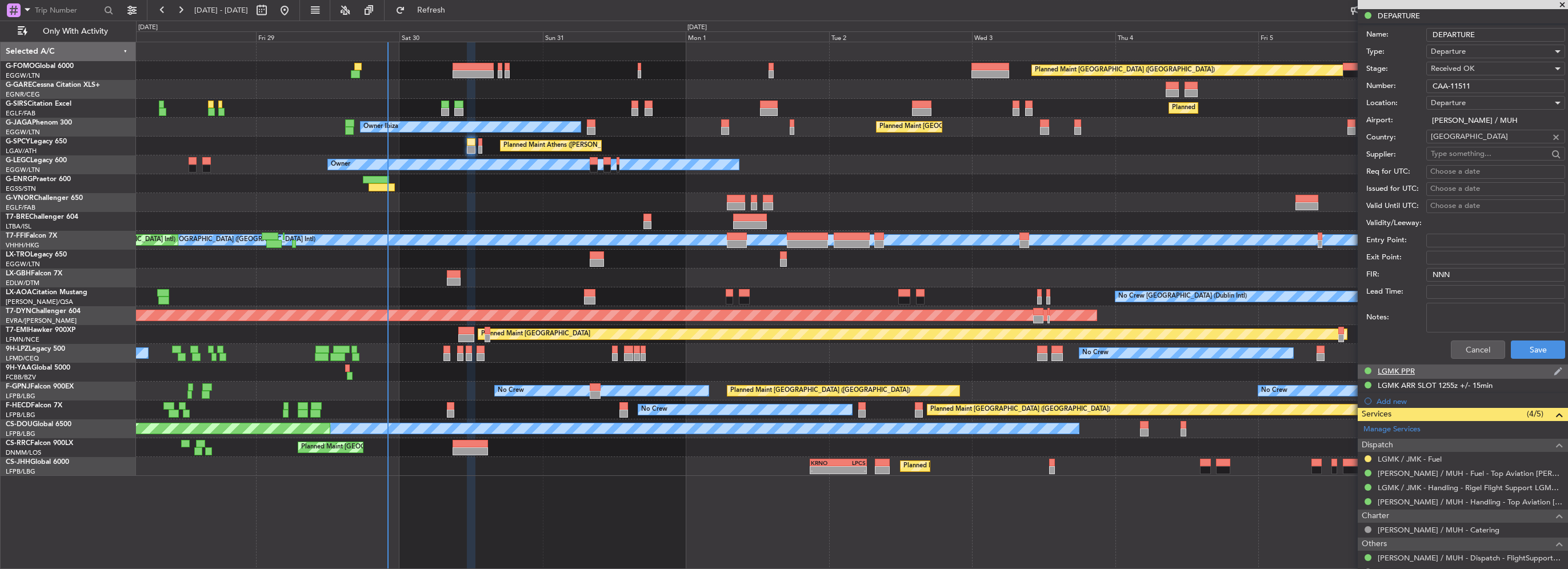
click at [1403, 366] on div "LGMK PPR" at bounding box center [1396, 371] width 37 height 9
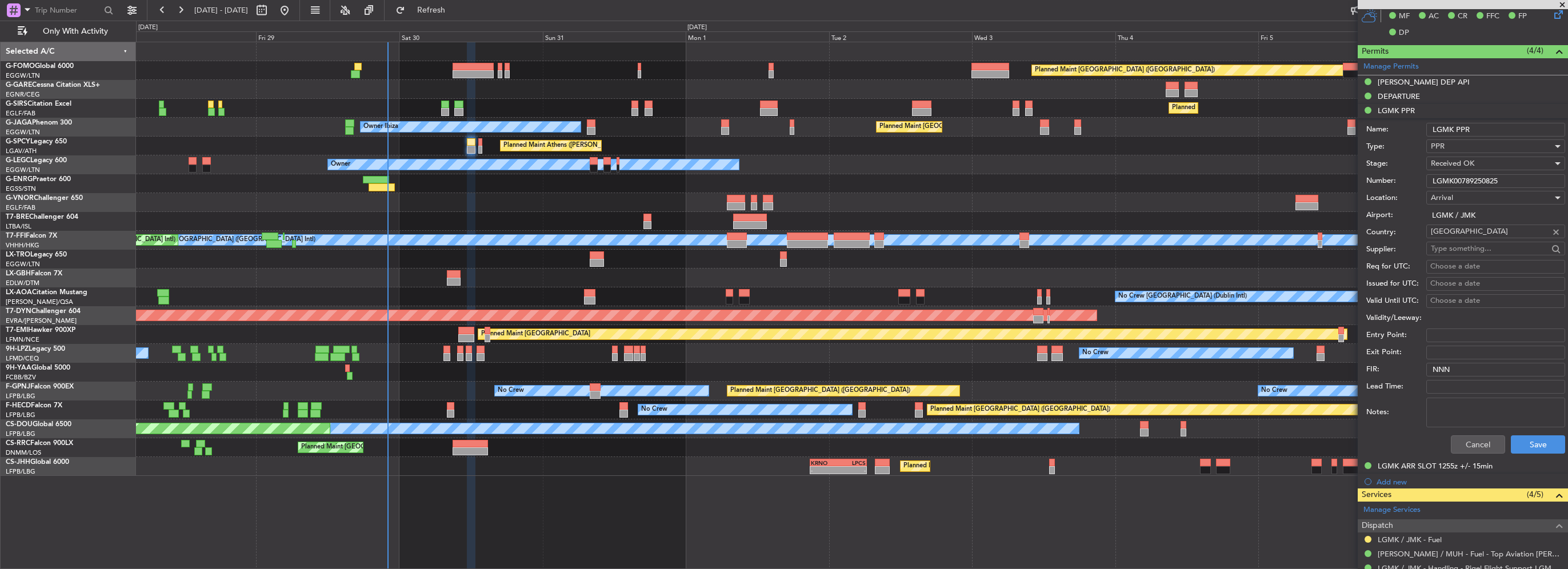
scroll to position [355, 0]
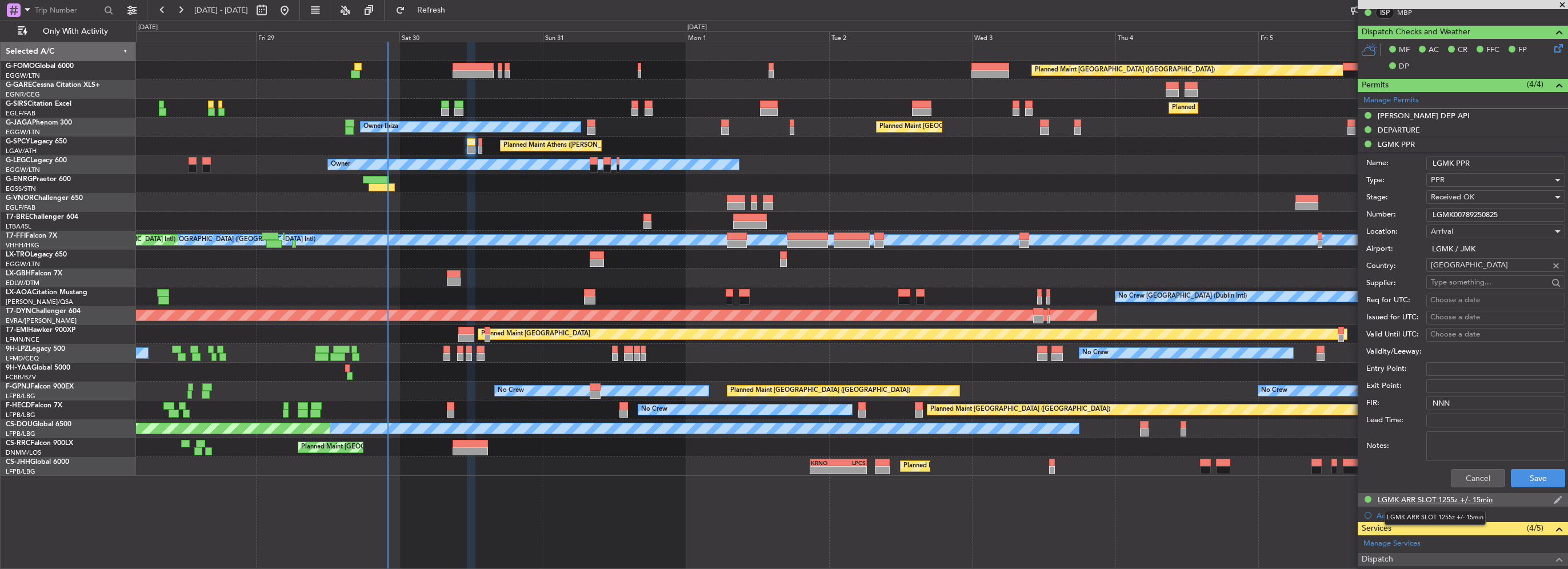
click at [1479, 495] on div "LGMK ARR SLOT 1255z +/- 15min" at bounding box center [1435, 499] width 115 height 9
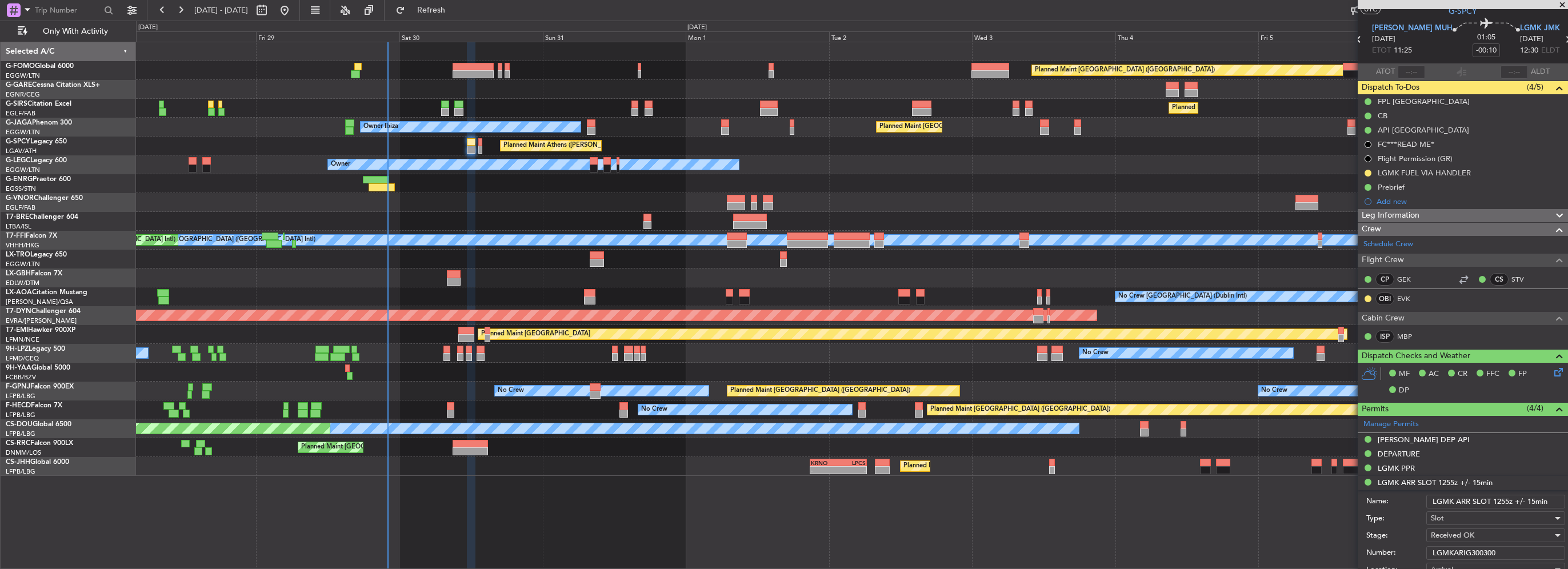
scroll to position [0, 0]
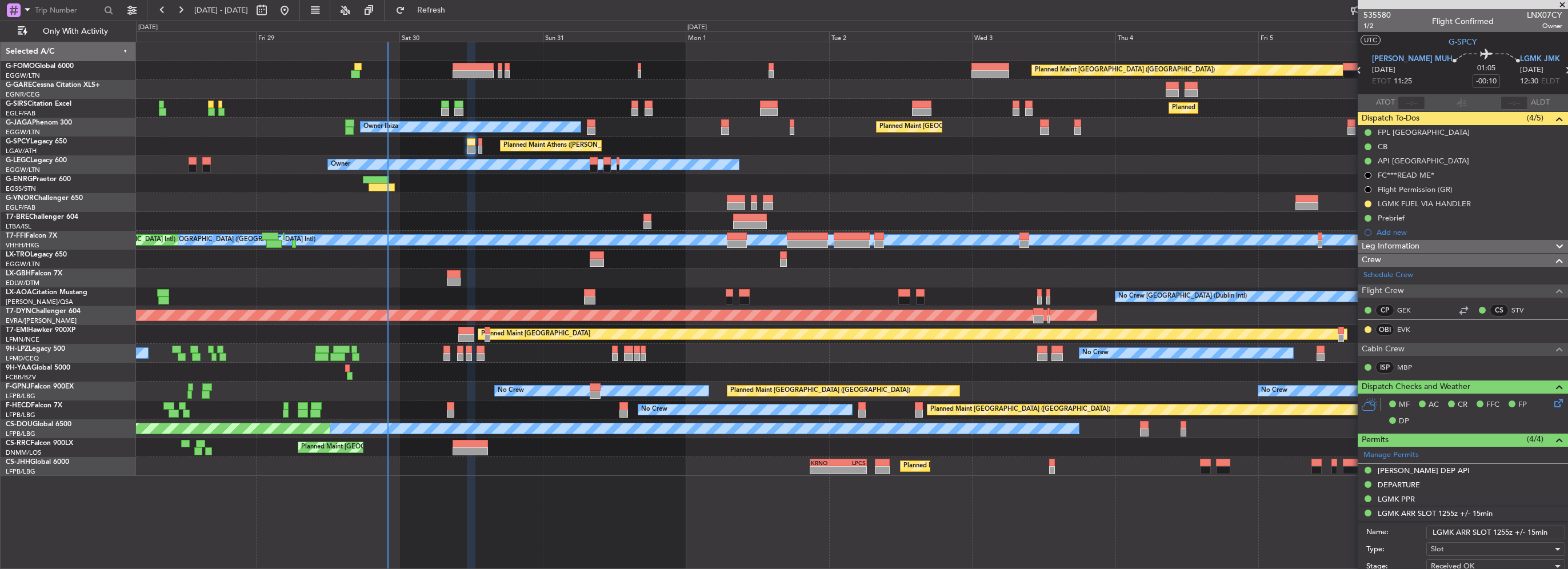
click at [1430, 246] on div "Leg Information" at bounding box center [1463, 246] width 210 height 13
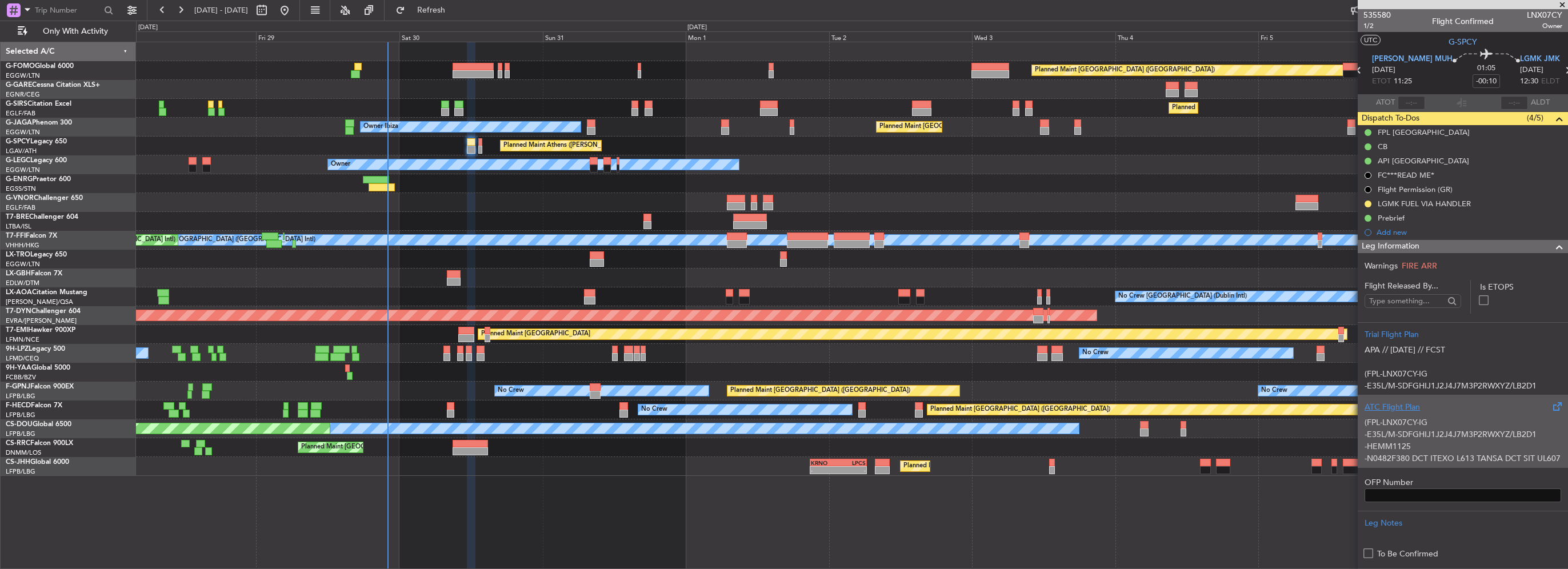
click at [1480, 453] on p "-N0482F380 DCT ITEXO L613 TANSA DCT SIT UL607 GIVIS UY145 IRBEG Y145" at bounding box center [1463, 465] width 197 height 24
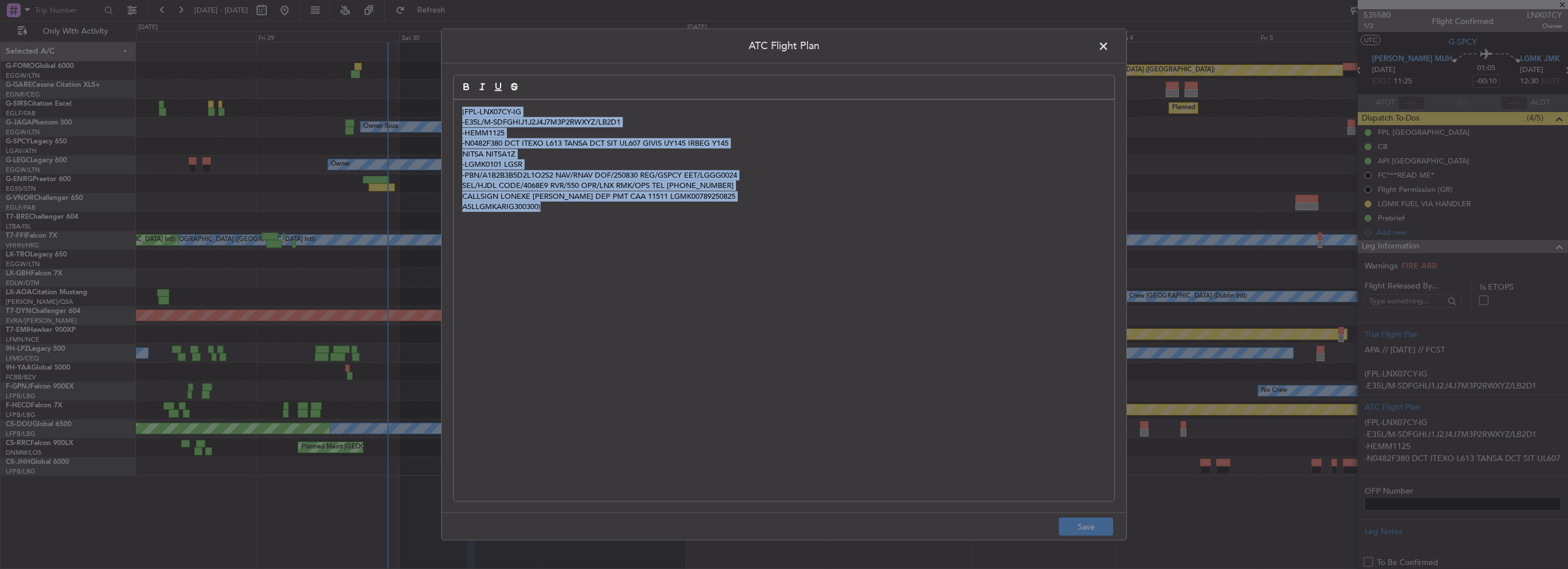
drag, startPoint x: 612, startPoint y: 233, endPoint x: 271, endPoint y: 111, distance: 362.2
click at [271, 111] on div "ATC Flight Plan (FPL-LNX07CY-IG -E35L/M-SDFGHIJ1J2J4J7M3P2RWXYZ/LB2D1 -HEMM1125…" at bounding box center [784, 284] width 1568 height 569
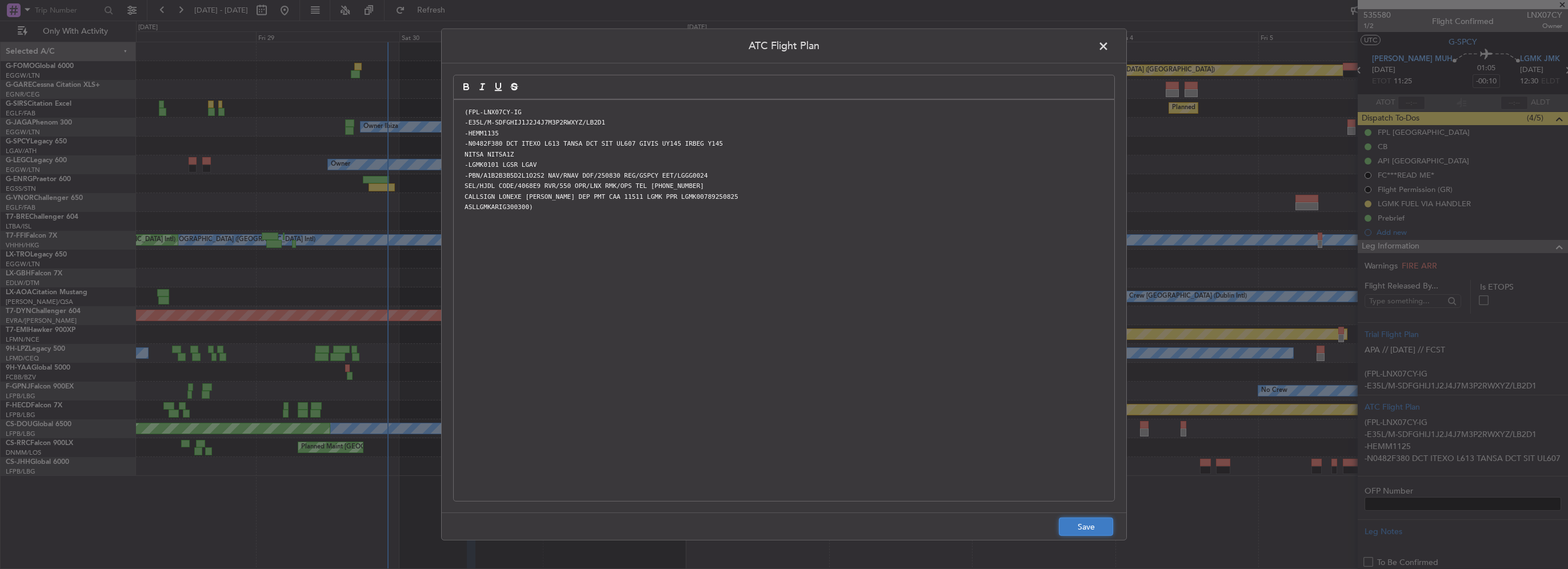
click at [1092, 524] on button "Save" at bounding box center [1086, 526] width 54 height 18
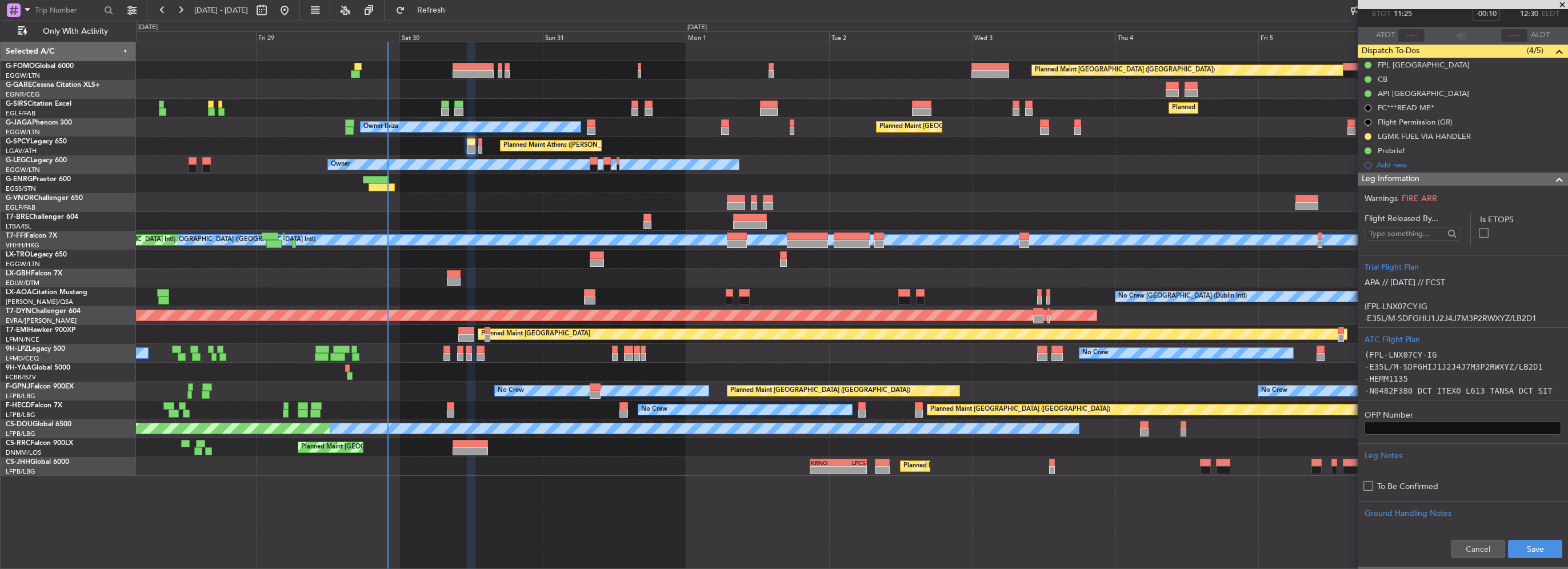
scroll to position [114, 0]
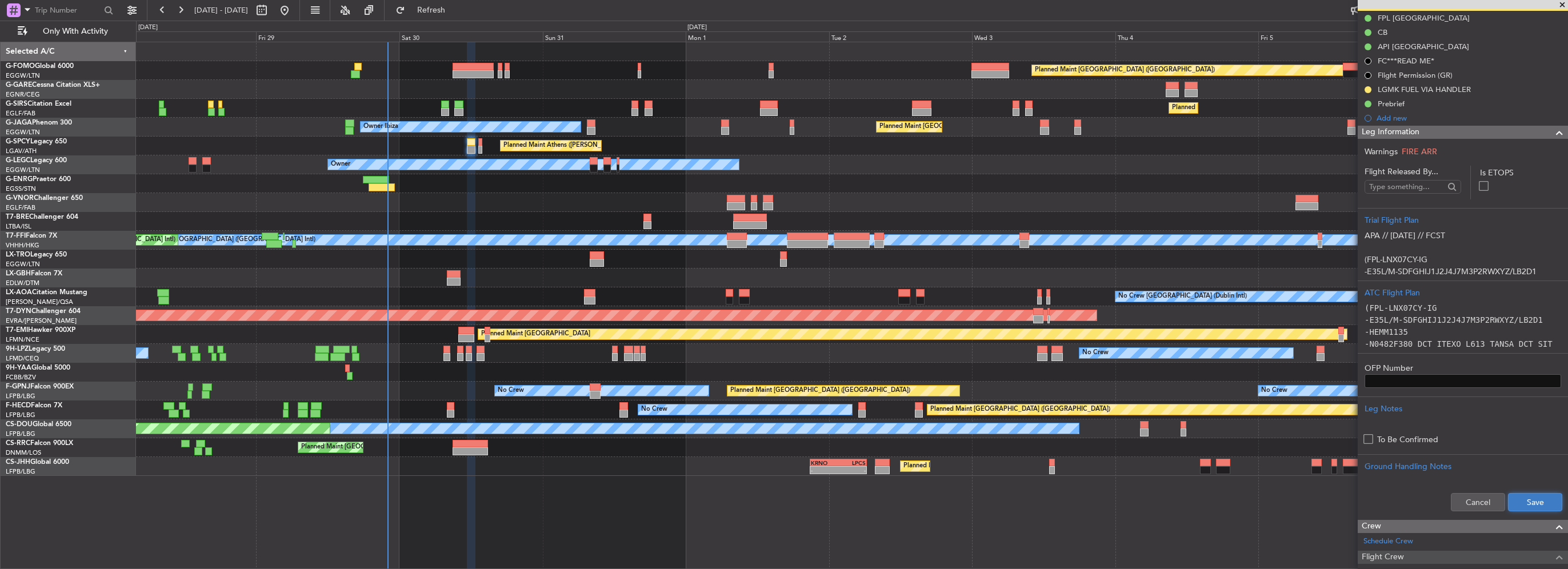
click at [1529, 505] on button "Save" at bounding box center [1535, 502] width 54 height 18
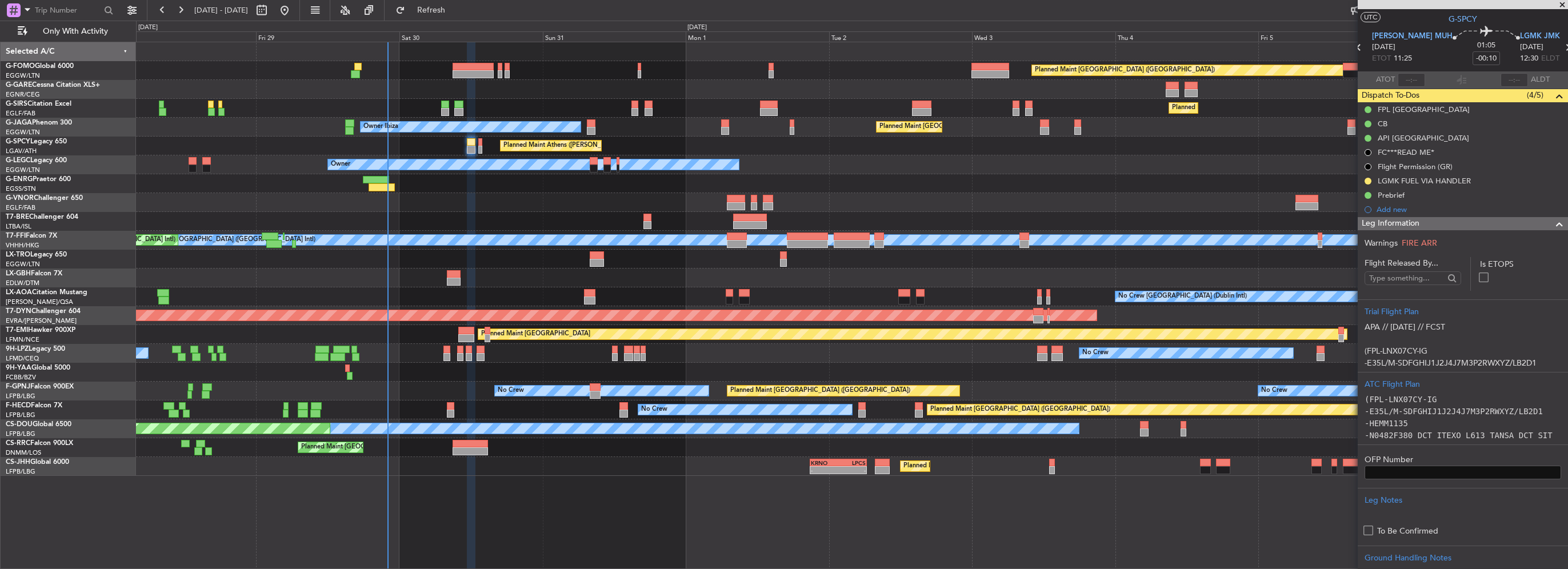
scroll to position [0, 0]
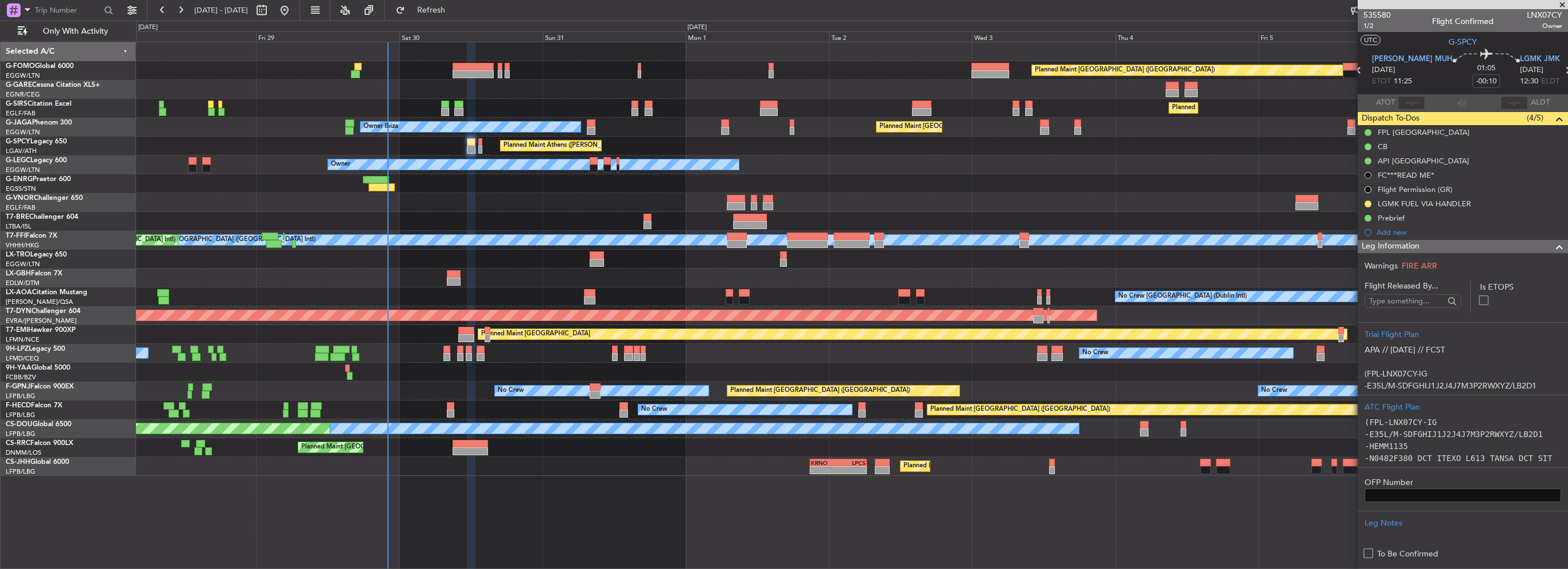
click at [1544, 247] on div at bounding box center [1555, 247] width 23 height 14
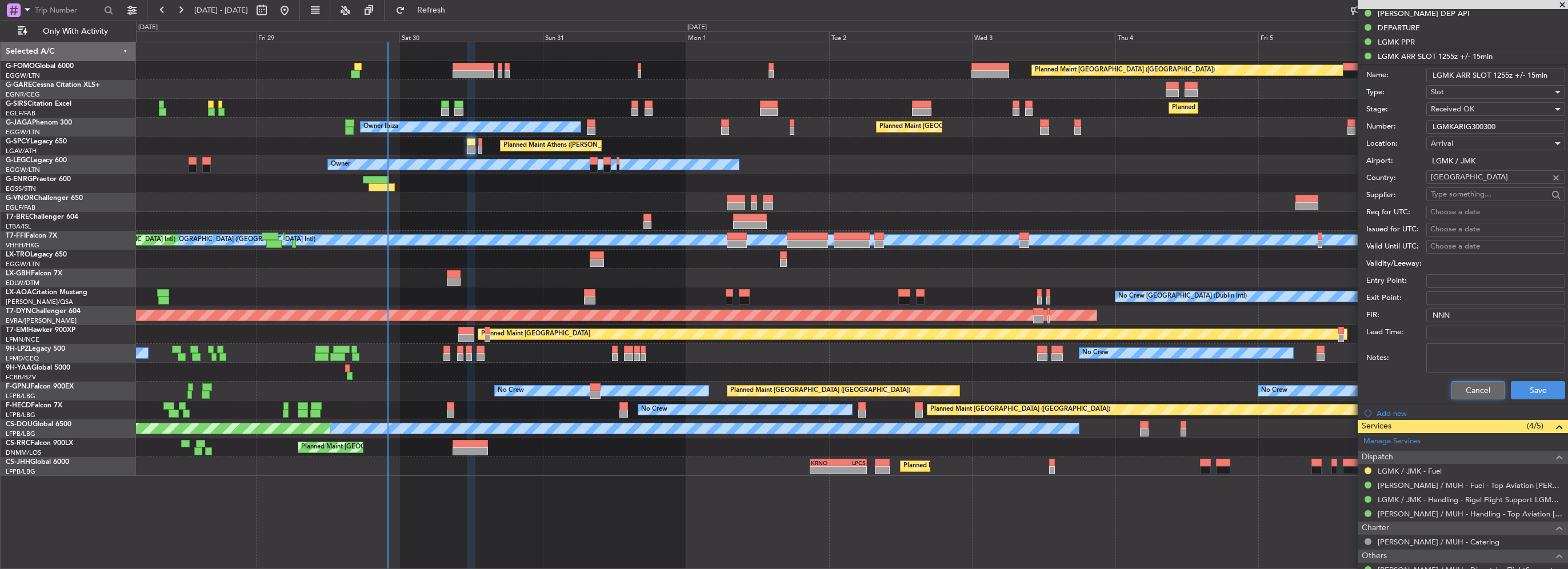
click at [1475, 397] on button "Cancel" at bounding box center [1478, 390] width 54 height 18
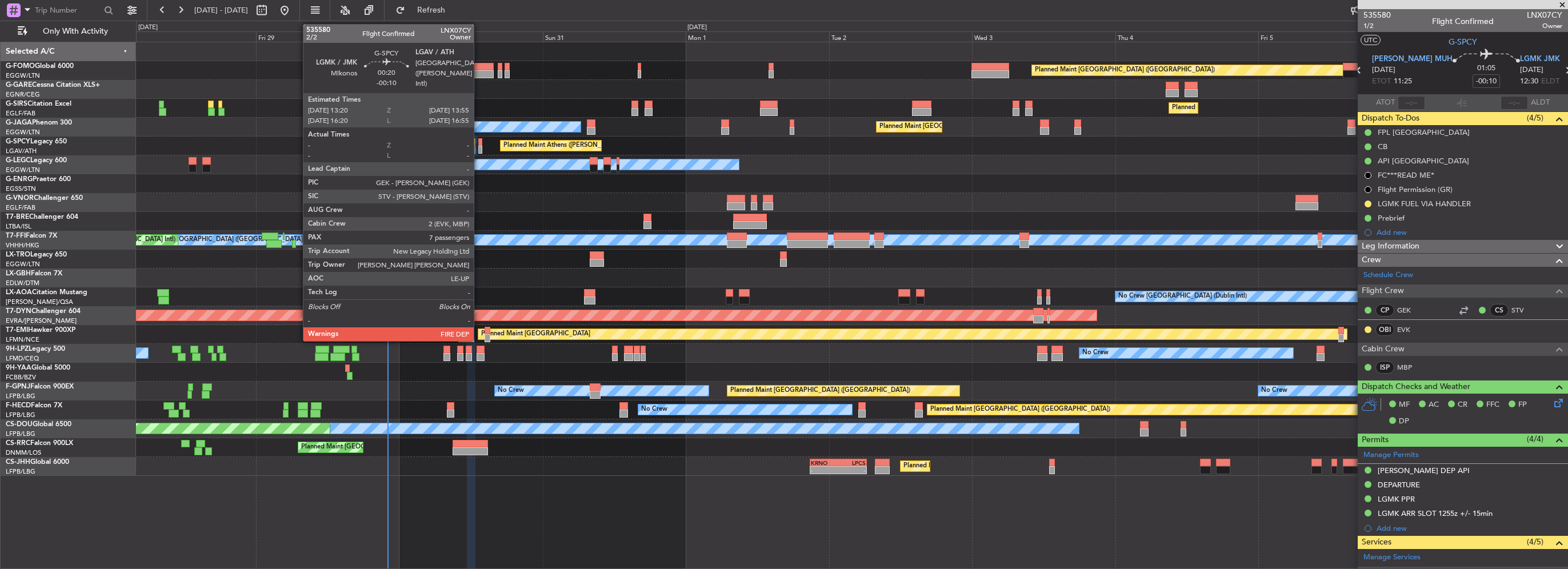
click at [479, 145] on div "Planned Maint Athens ([PERSON_NAME] Intl)" at bounding box center [852, 146] width 1431 height 19
click at [481, 151] on div at bounding box center [481, 150] width 4 height 8
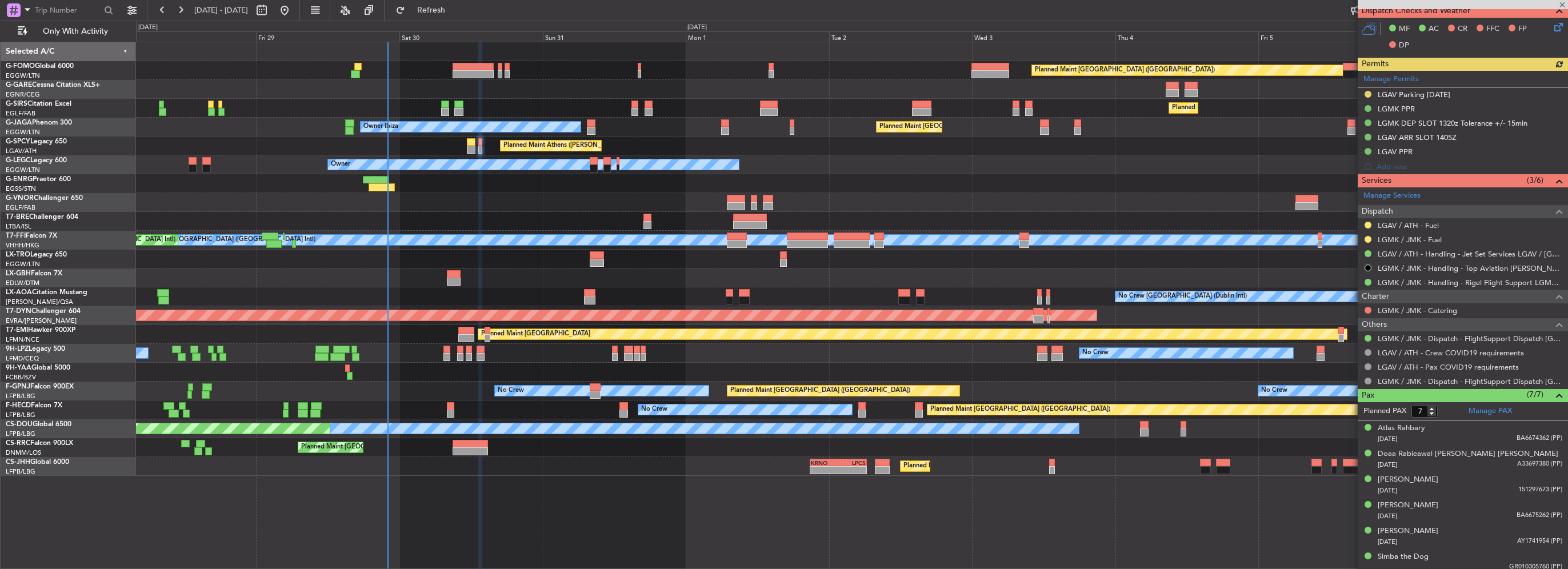
scroll to position [404, 0]
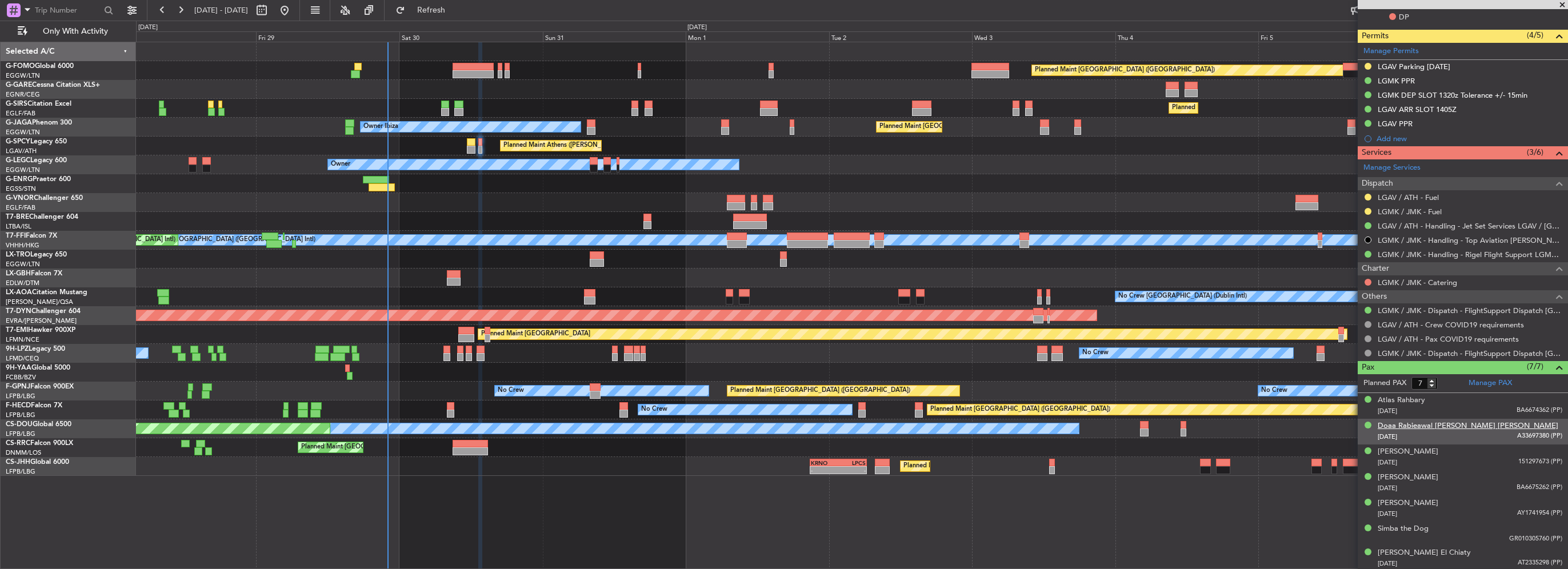
click at [1422, 420] on div "Doaa Rabieawal Farag Ali Farag" at bounding box center [1467, 426] width 180 height 11
click at [1411, 419] on li "Doaa Rabieawal Farag Ali Farag 28/12/1991 A33697380 (PP) Country Egypt Issued E…" at bounding box center [1463, 445] width 210 height 53
click at [1429, 428] on div "Doaa Rabieawal Farag Ali Farag" at bounding box center [1467, 426] width 180 height 11
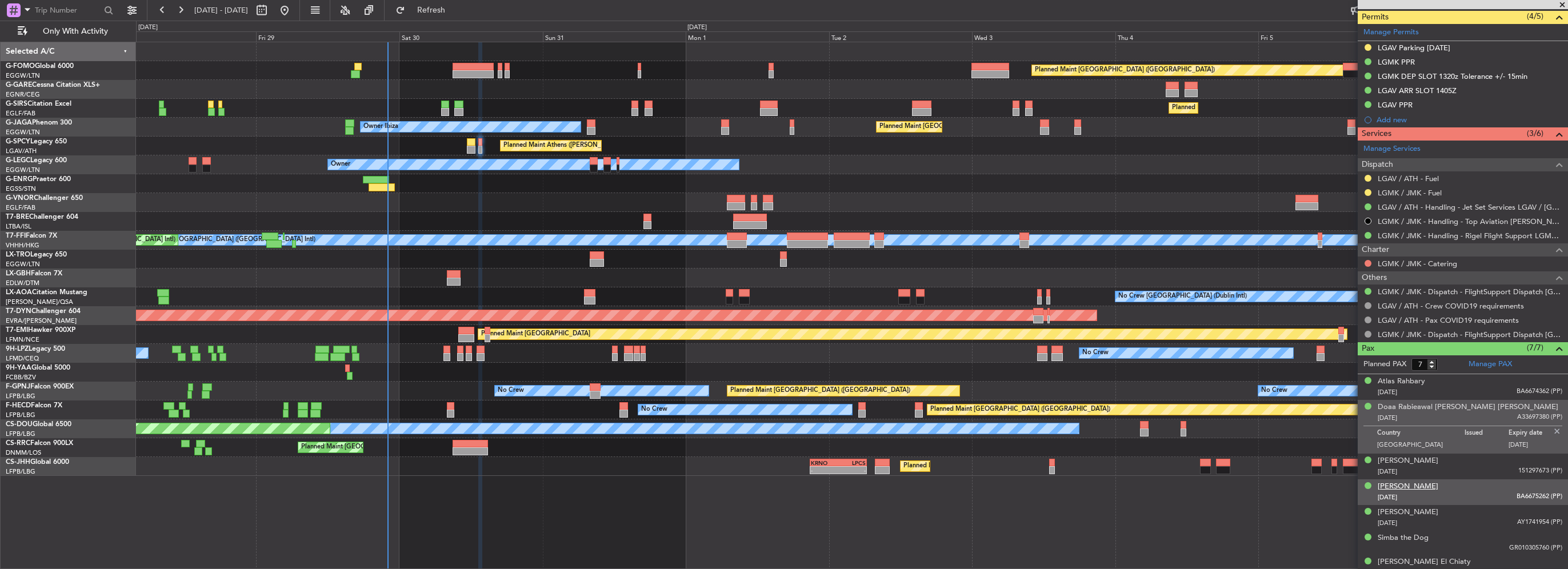
scroll to position [432, 0]
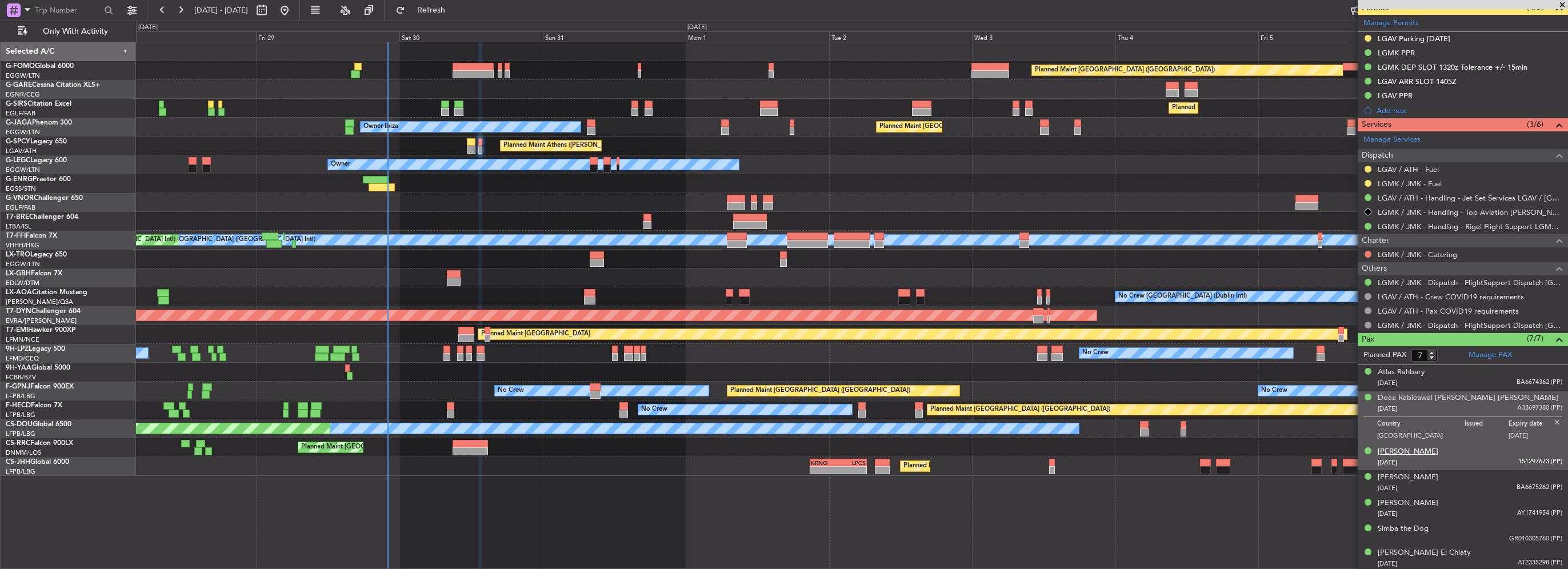
click at [1415, 453] on div "Kaveh Rahbary" at bounding box center [1408, 451] width 61 height 11
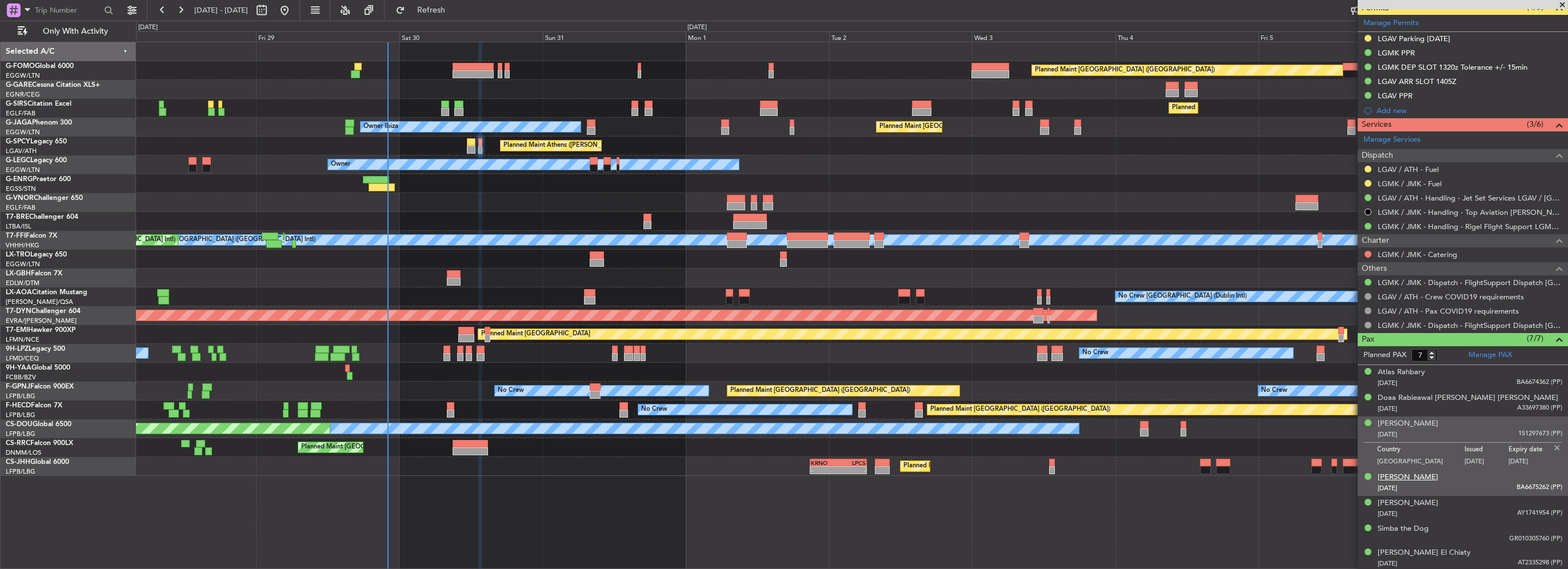
click at [1413, 476] on div "Kian Rahbary" at bounding box center [1408, 477] width 61 height 11
click at [1552, 468] on img at bounding box center [1557, 473] width 10 height 10
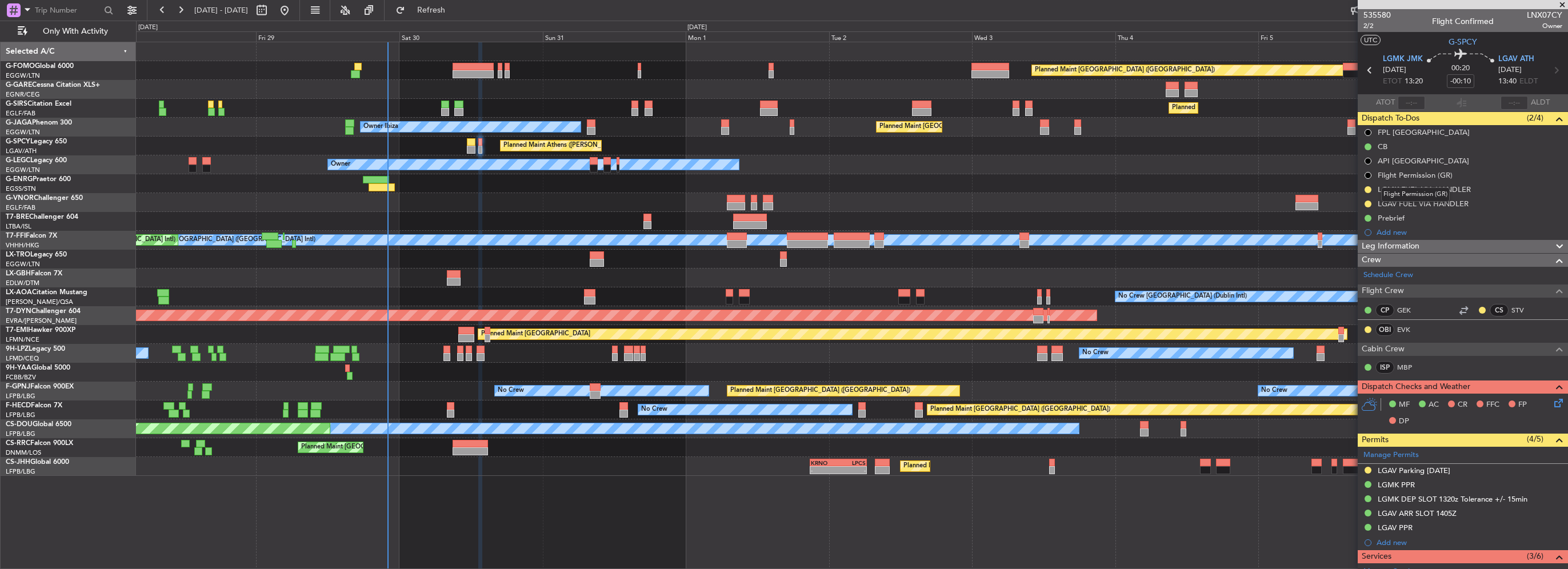
scroll to position [228, 0]
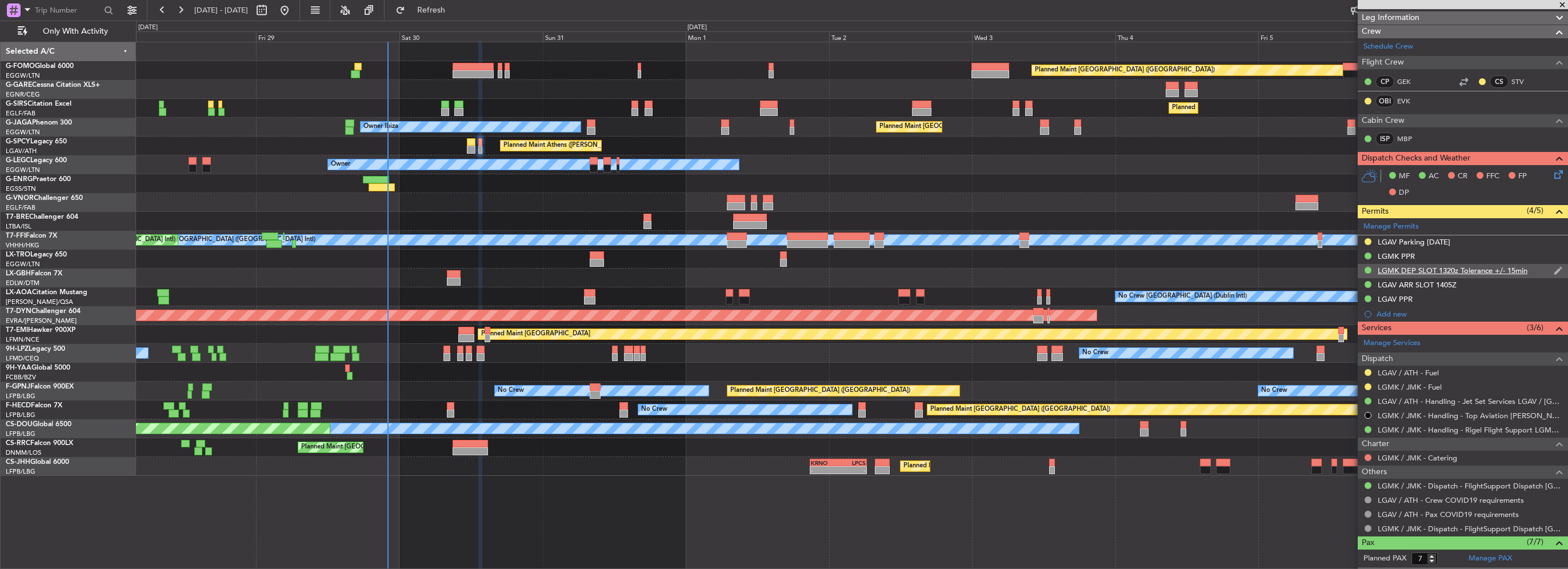
click at [1474, 272] on div "LGMK DEP SLOT 1320z Tolerance +/- 15min" at bounding box center [1452, 270] width 150 height 9
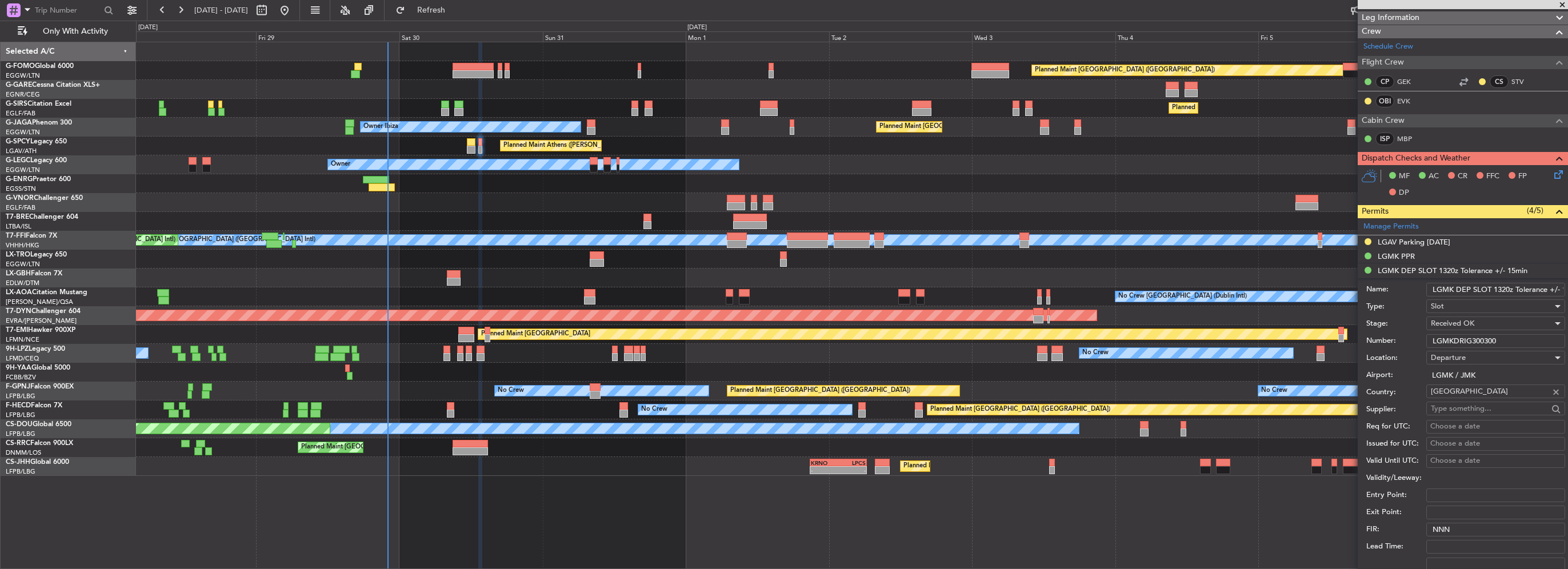
drag, startPoint x: 1356, startPoint y: 344, endPoint x: 1321, endPoint y: 345, distance: 35.0
click at [1331, 345] on fb-app "28 Aug 2025 - 07 Sep 2025 Refresh Quick Links Only With Activity Planned Maint …" at bounding box center [784, 289] width 1568 height 560
drag, startPoint x: 1407, startPoint y: 252, endPoint x: 1415, endPoint y: 268, distance: 17.9
click at [1407, 252] on div "LGMK PPR" at bounding box center [1396, 256] width 37 height 9
drag, startPoint x: 1497, startPoint y: 329, endPoint x: 1288, endPoint y: 327, distance: 209.0
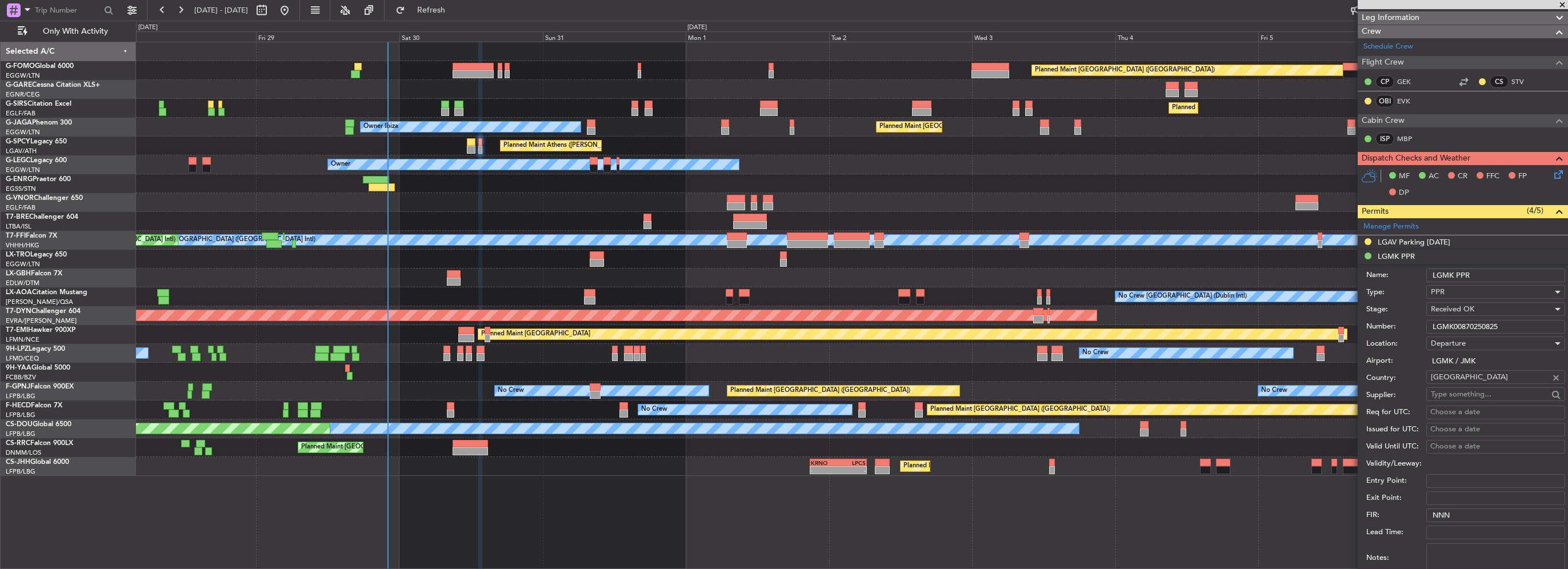
click at [1288, 327] on fb-app "28 Aug 2025 - 07 Sep 2025 Refresh Quick Links Only With Activity Planned Maint …" at bounding box center [784, 289] width 1568 height 560
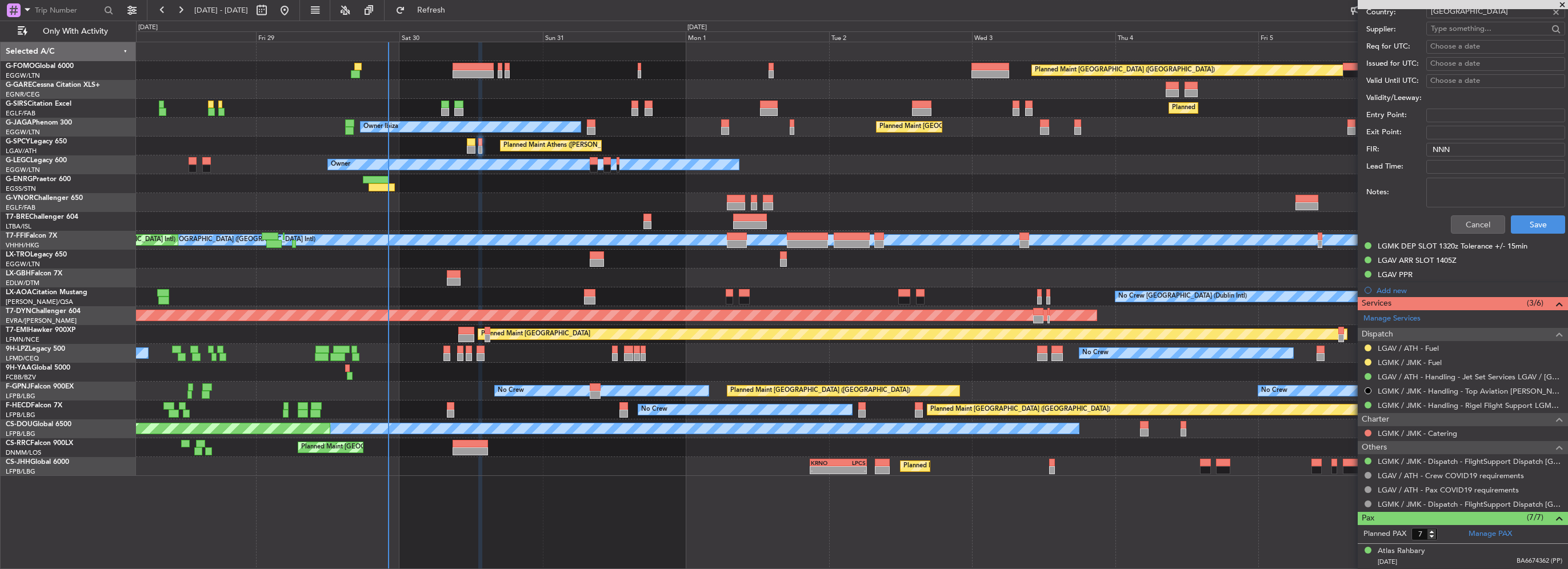
scroll to position [628, 0]
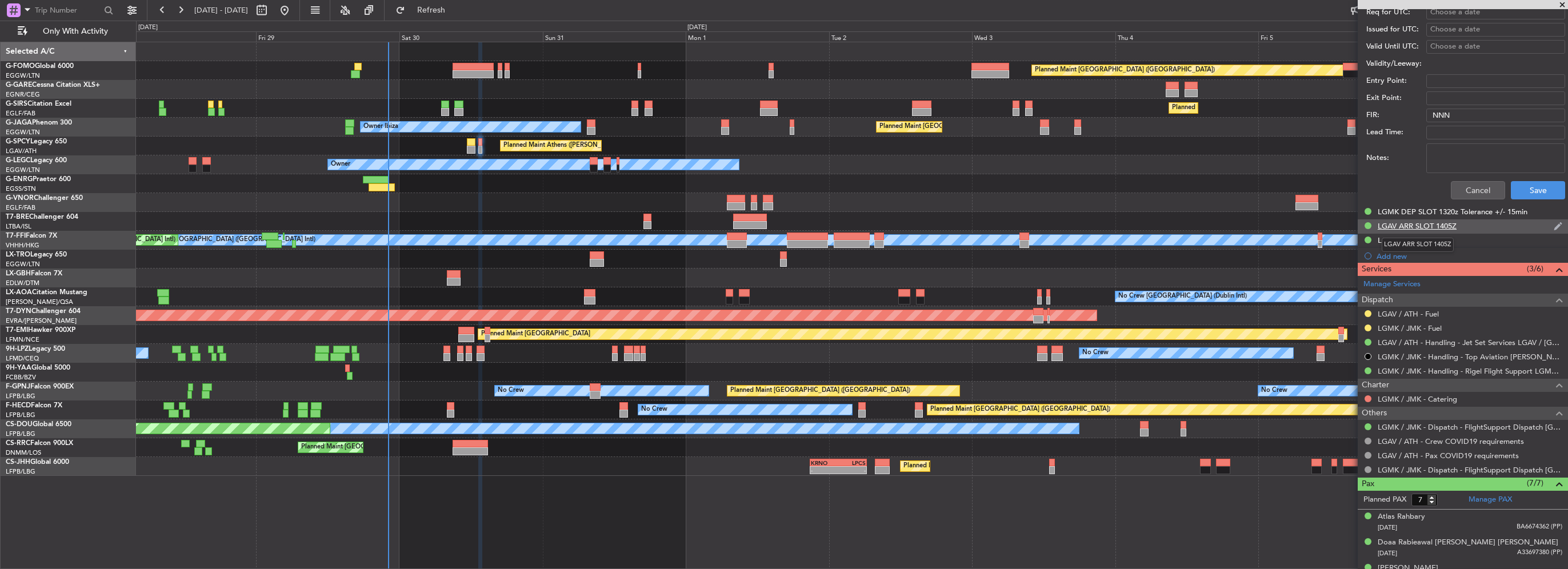
click at [1409, 226] on div "LGAV ARR SLOT 1405Z" at bounding box center [1417, 226] width 79 height 9
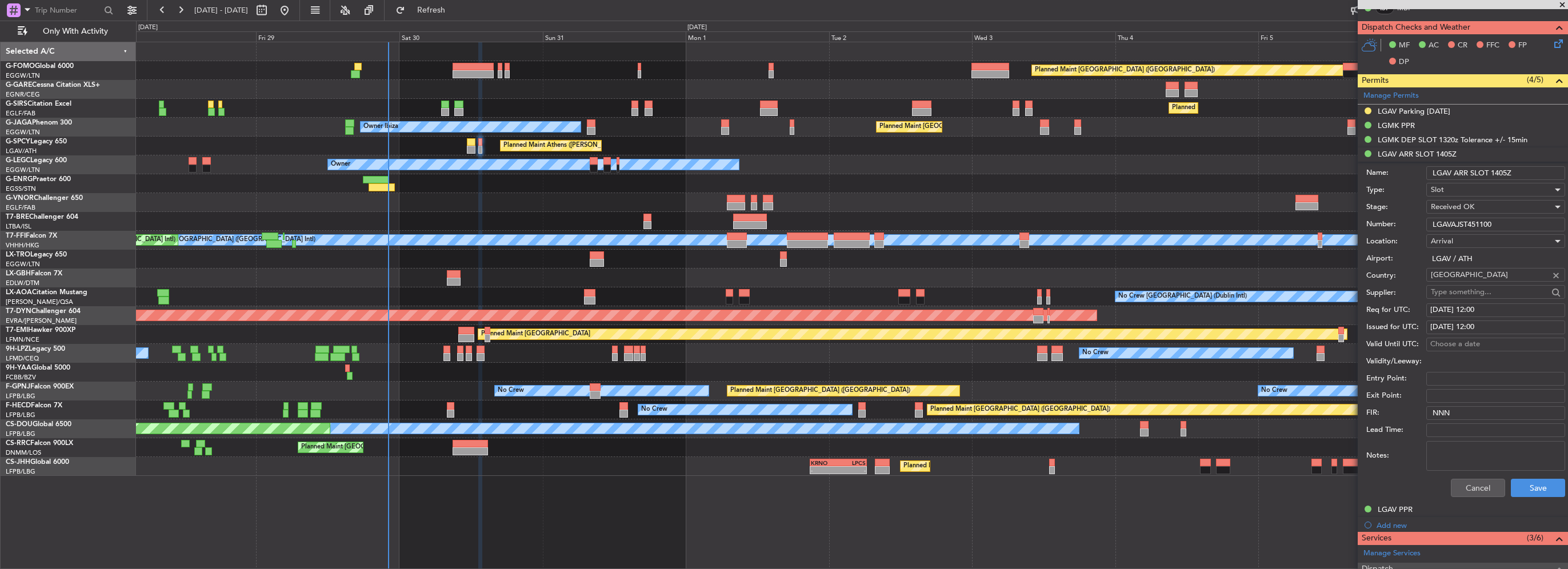
scroll to position [343, 0]
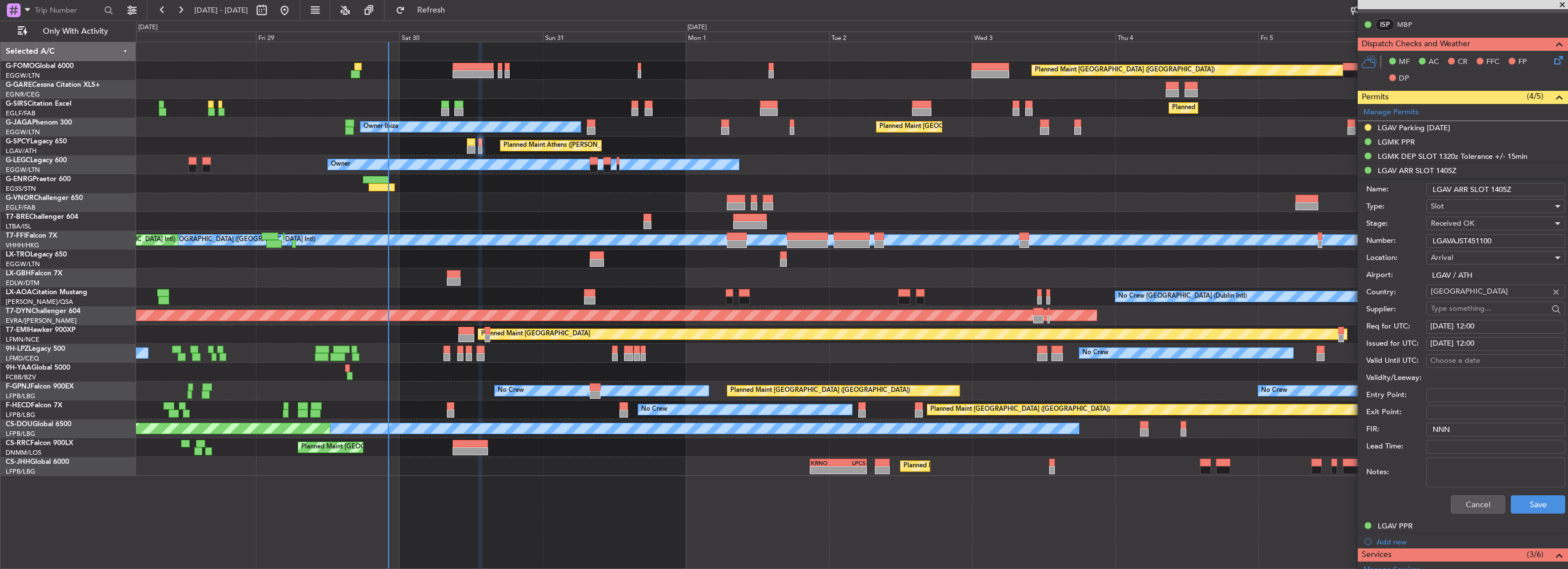
drag, startPoint x: 1511, startPoint y: 239, endPoint x: 1262, endPoint y: 247, distance: 249.1
click at [1284, 249] on fb-app "28 Aug 2025 - 07 Sep 2025 Refresh Quick Links Only With Activity Planned Maint …" at bounding box center [784, 289] width 1568 height 560
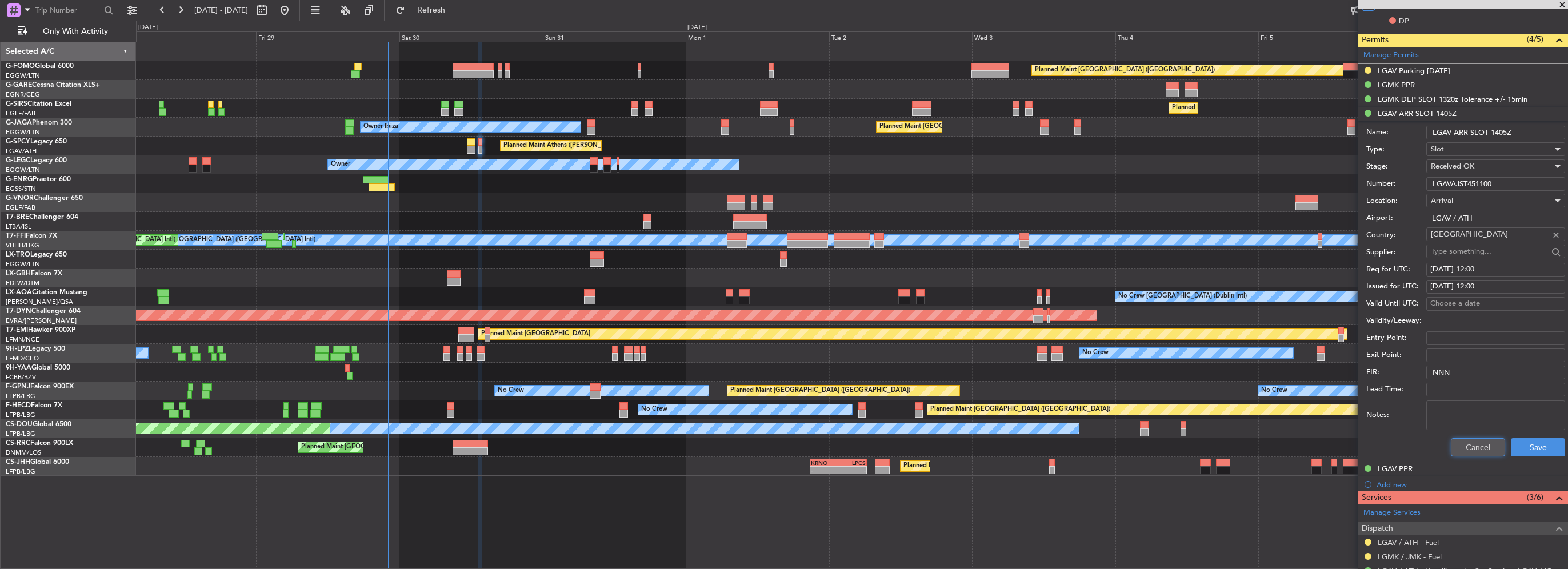
drag, startPoint x: 1463, startPoint y: 450, endPoint x: 1451, endPoint y: 425, distance: 27.7
click at [1463, 450] on button "Cancel" at bounding box center [1478, 447] width 54 height 18
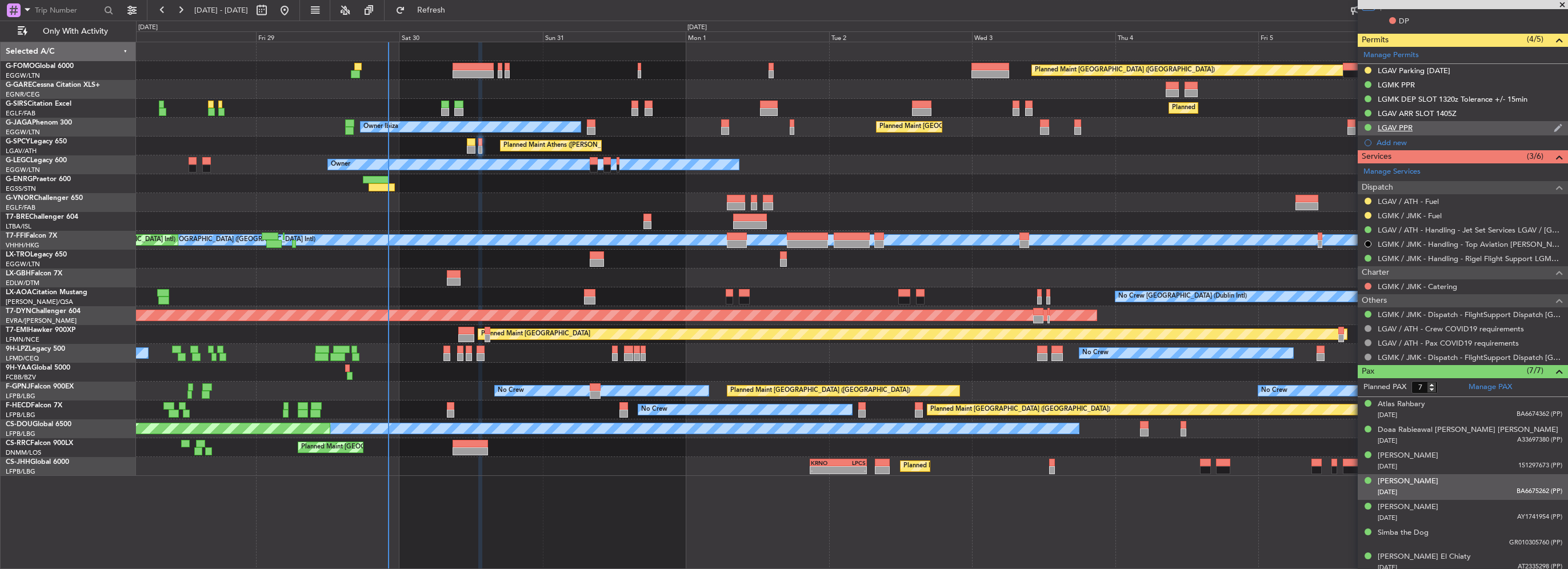
click at [1394, 129] on div "LGAV PPR" at bounding box center [1395, 128] width 35 height 9
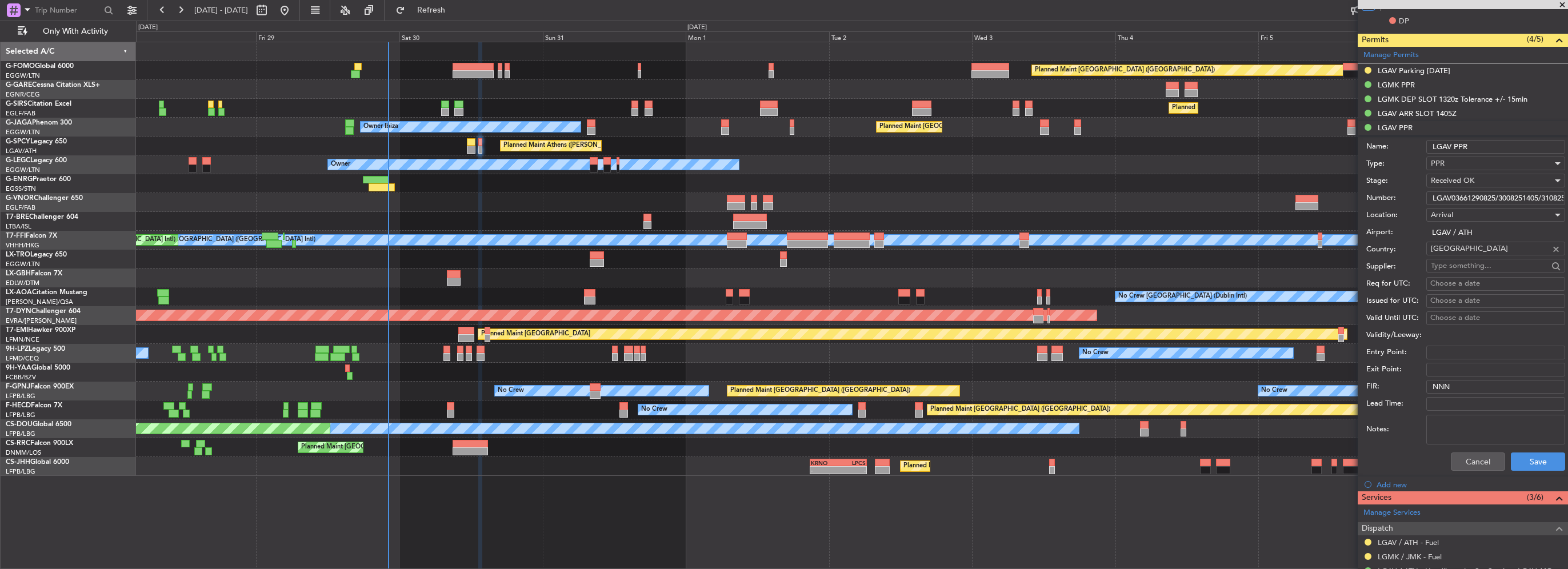
click at [1502, 192] on input "LGAV03661290825/3008251405/3108251120" at bounding box center [1495, 198] width 139 height 14
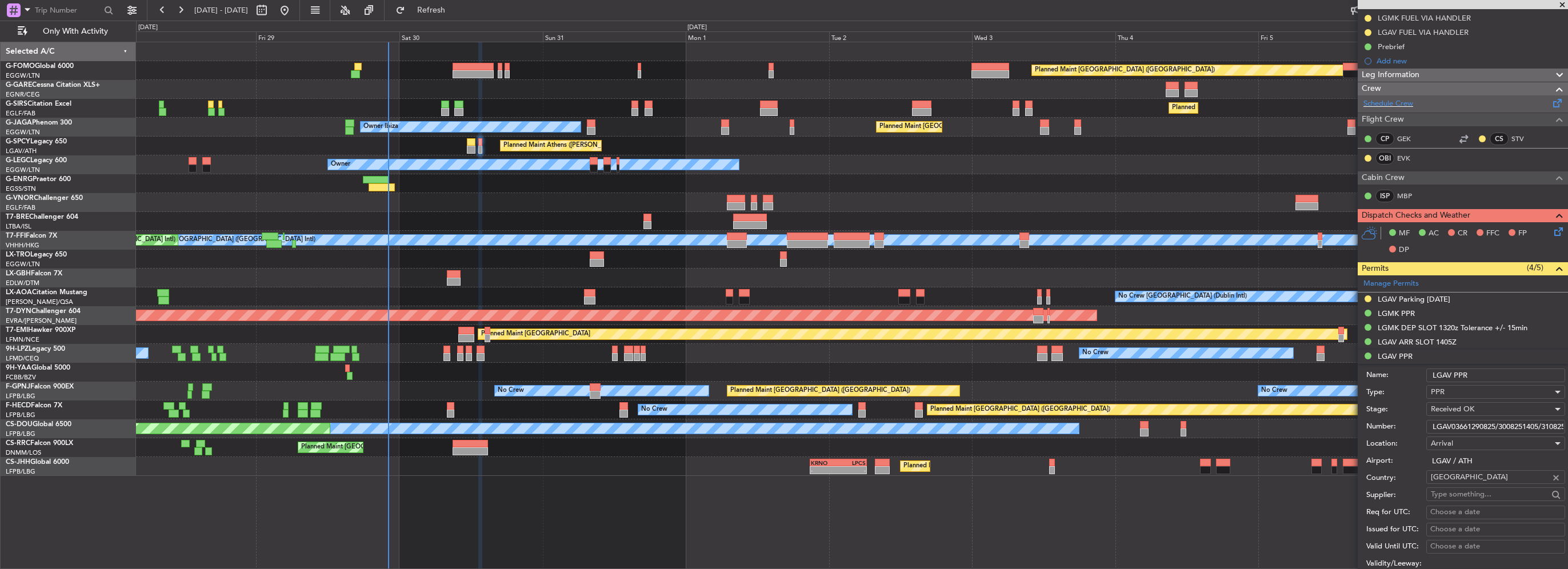
scroll to position [0, 0]
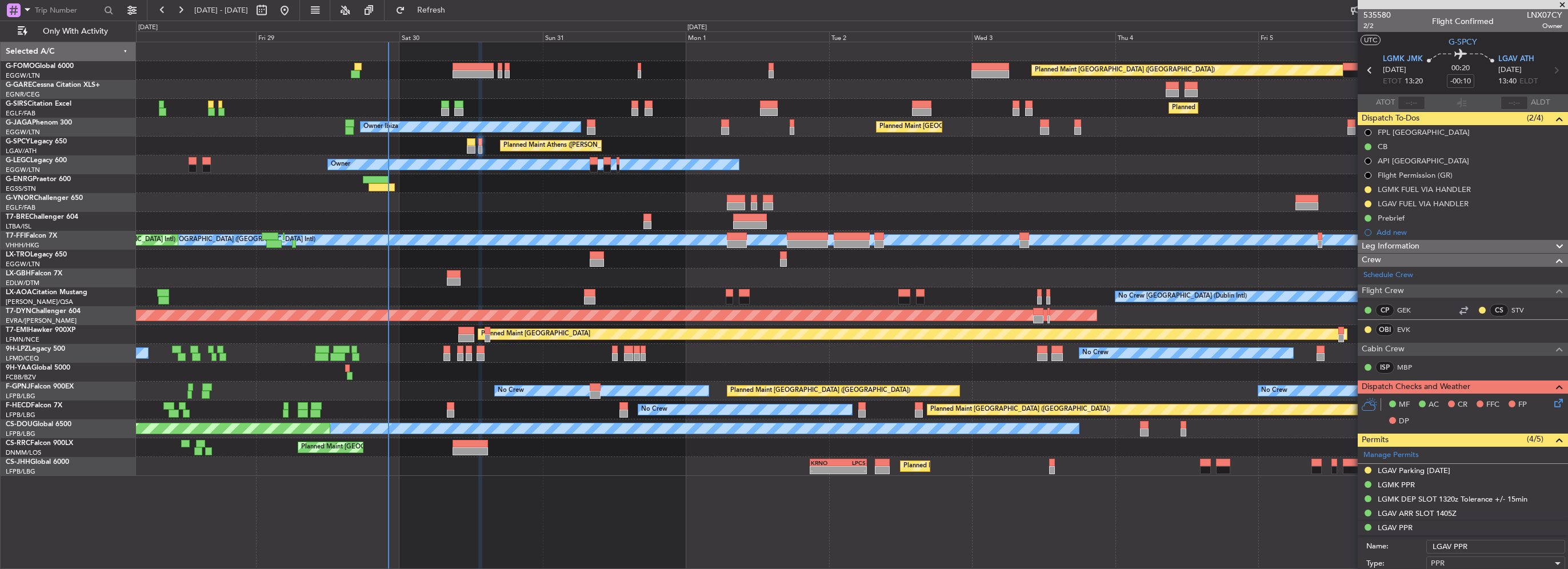
drag, startPoint x: 1442, startPoint y: 243, endPoint x: 1441, endPoint y: 343, distance: 100.0
click at [1442, 243] on div "Leg Information" at bounding box center [1463, 246] width 210 height 13
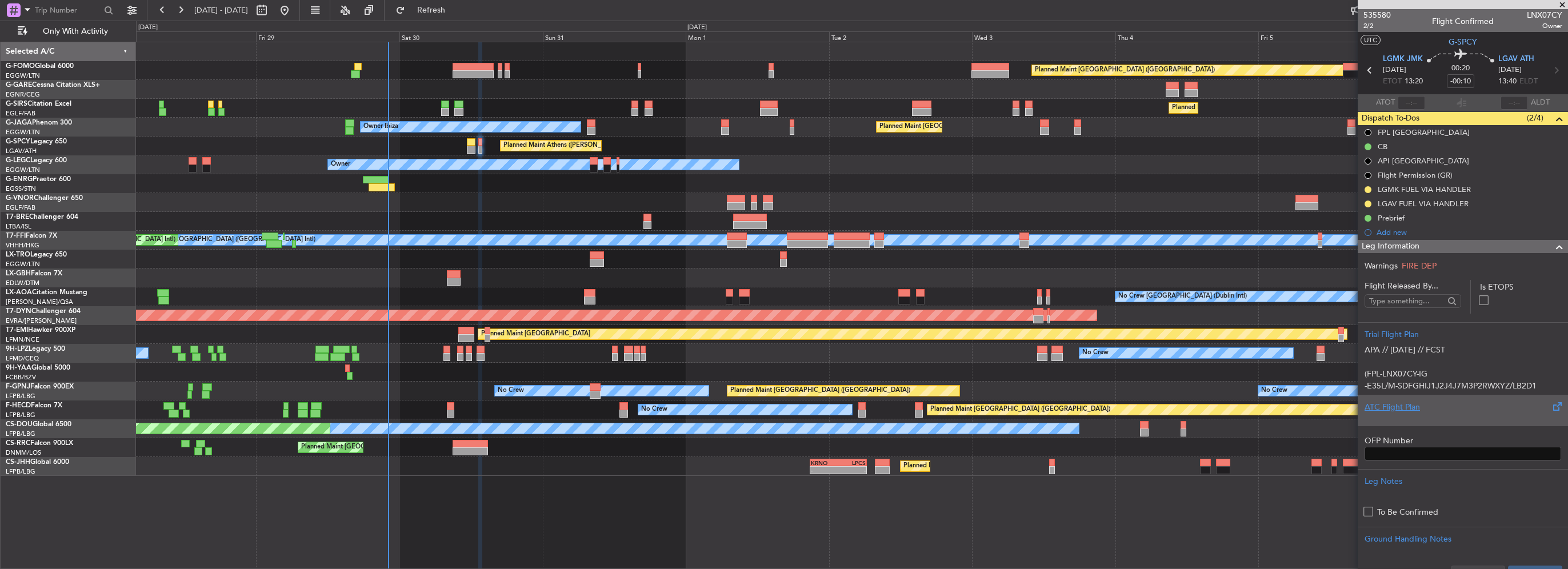
click at [1392, 404] on div "ATC Flight Plan" at bounding box center [1463, 407] width 197 height 12
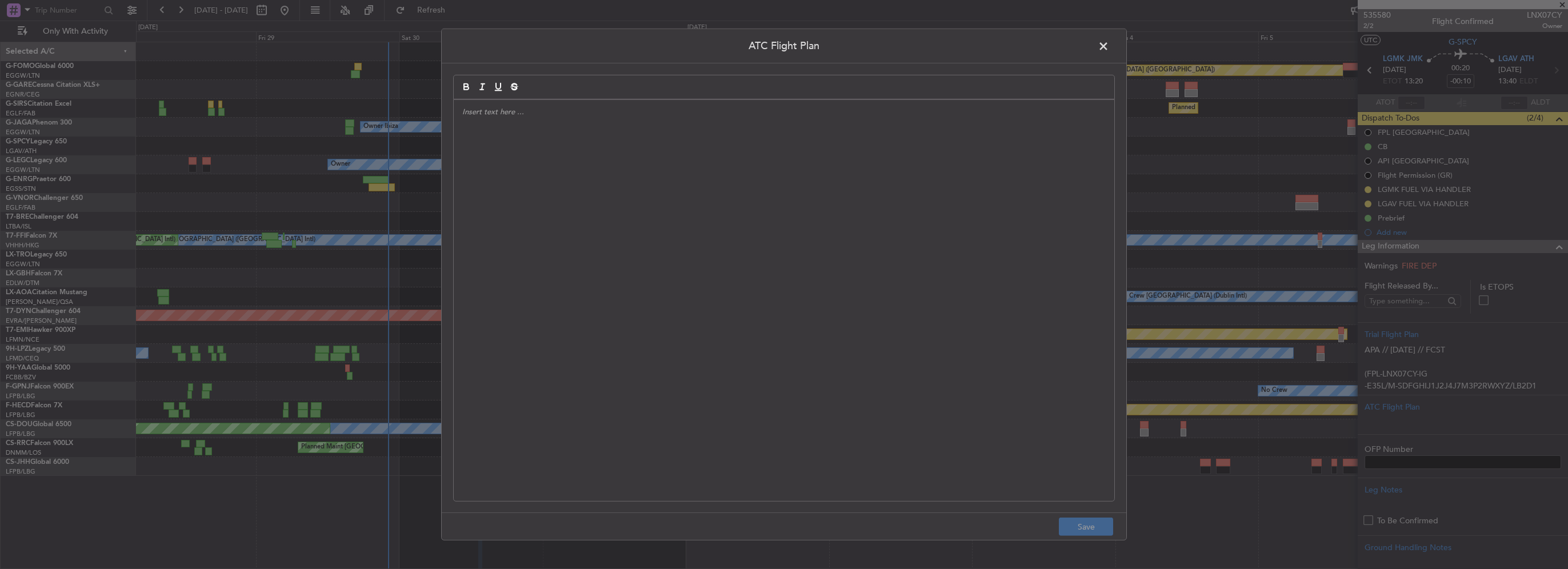
click at [745, 241] on div at bounding box center [783, 301] width 660 height 401
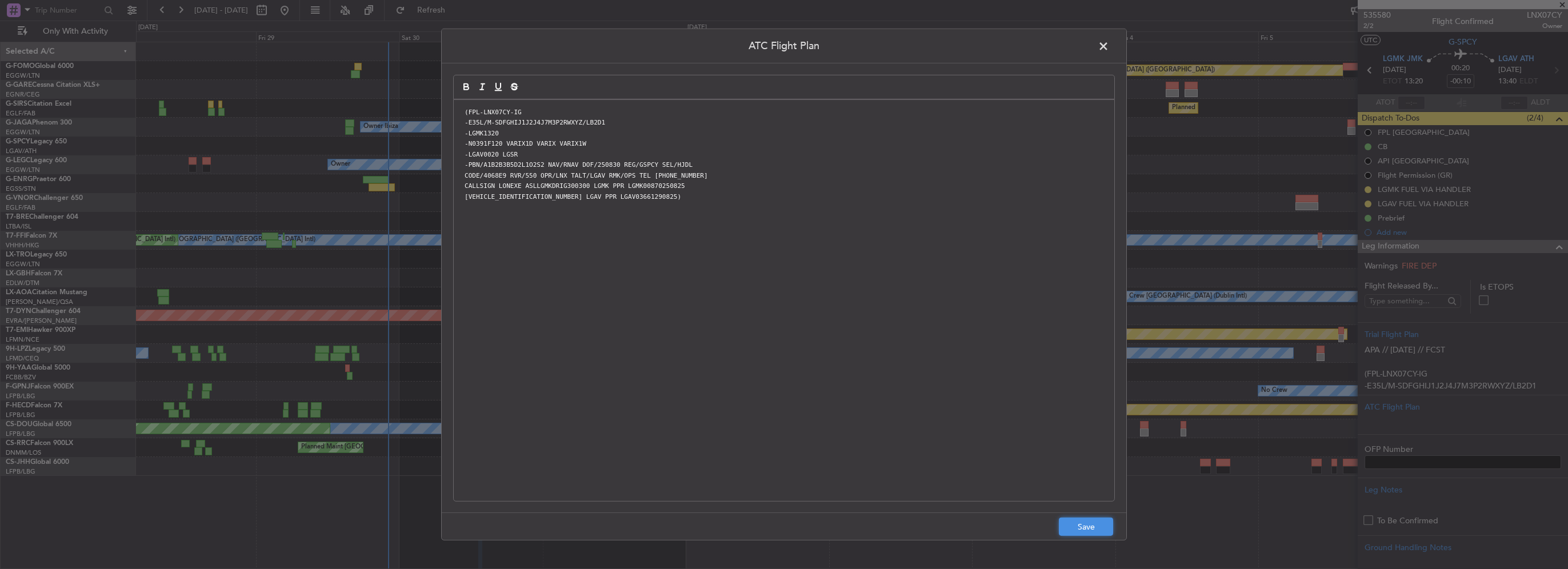
click at [1102, 524] on button "Save" at bounding box center [1086, 526] width 54 height 18
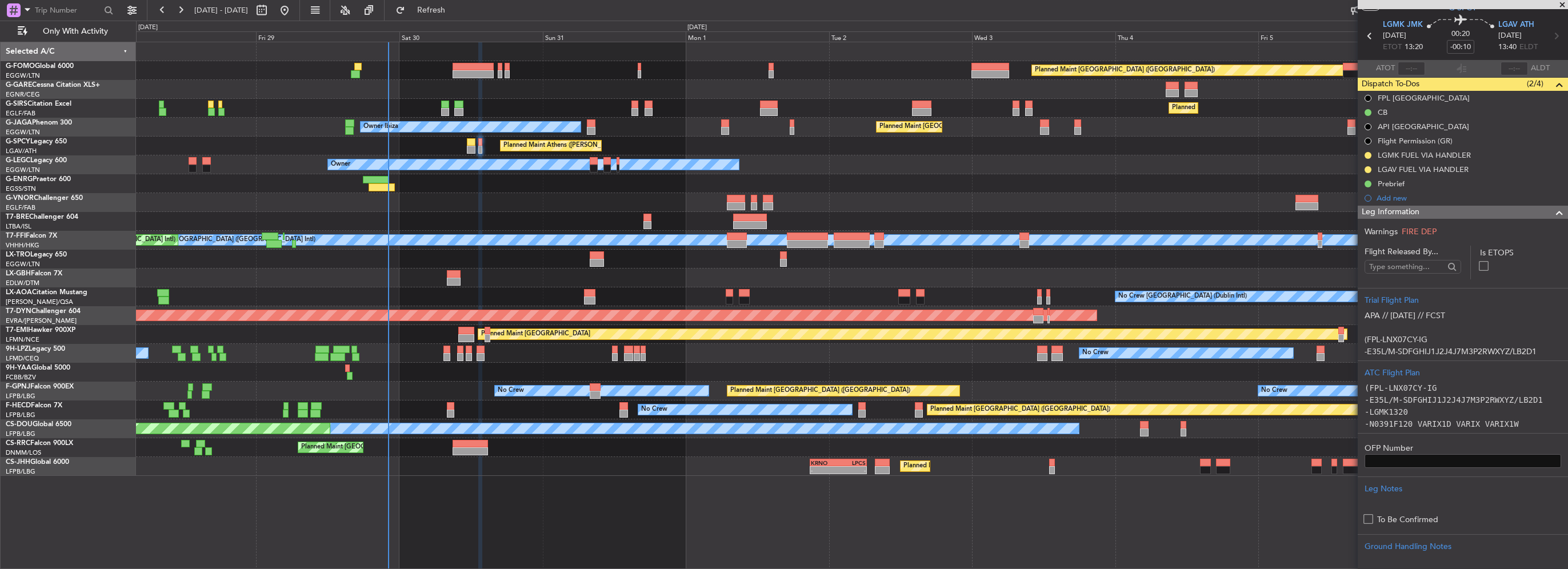
scroll to position [57, 0]
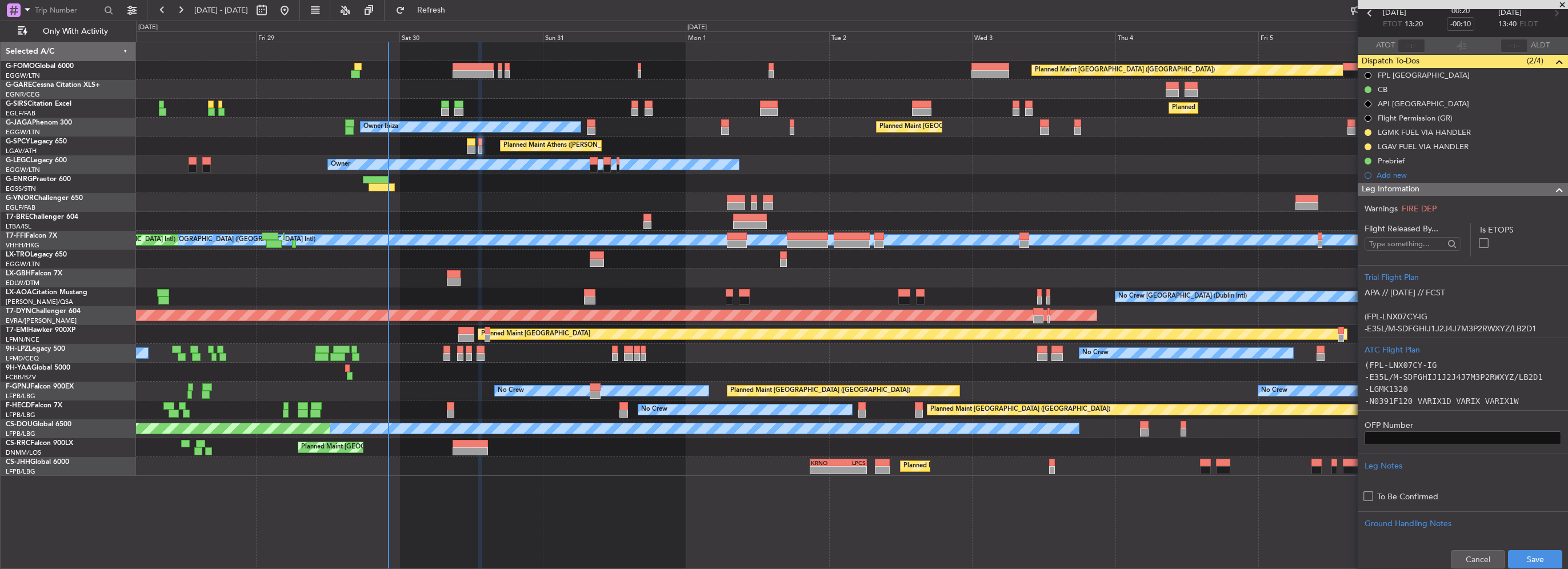
click at [1525, 547] on div "Cancel Save" at bounding box center [1463, 559] width 210 height 34
click at [1538, 563] on button "Save" at bounding box center [1535, 559] width 54 height 18
click at [1552, 188] on span at bounding box center [1559, 190] width 14 height 14
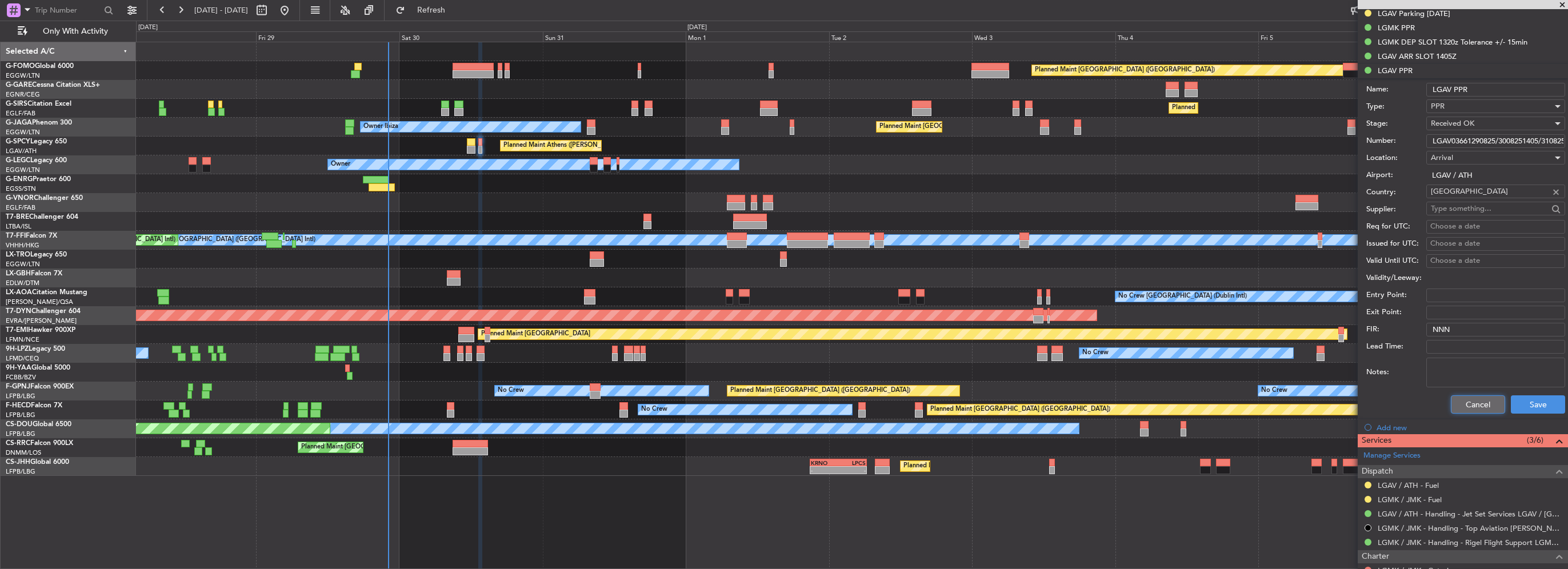
click at [1472, 401] on button "Cancel" at bounding box center [1478, 404] width 54 height 18
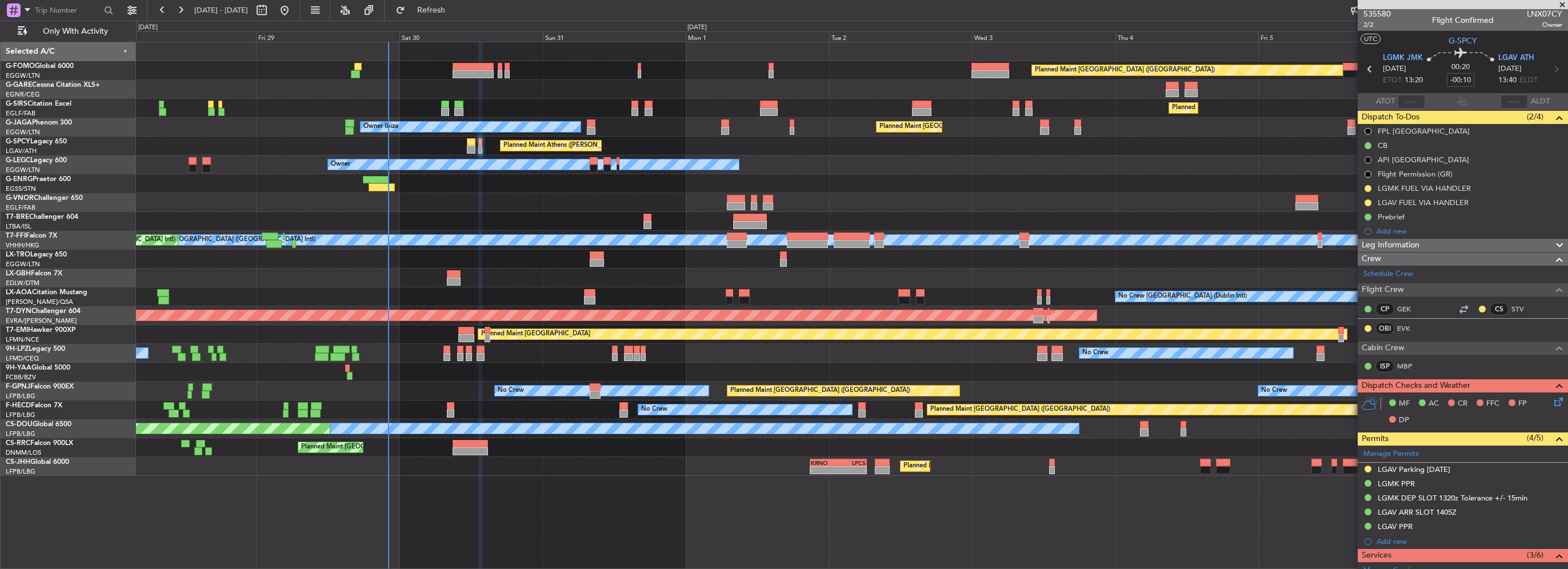
scroll to position [0, 0]
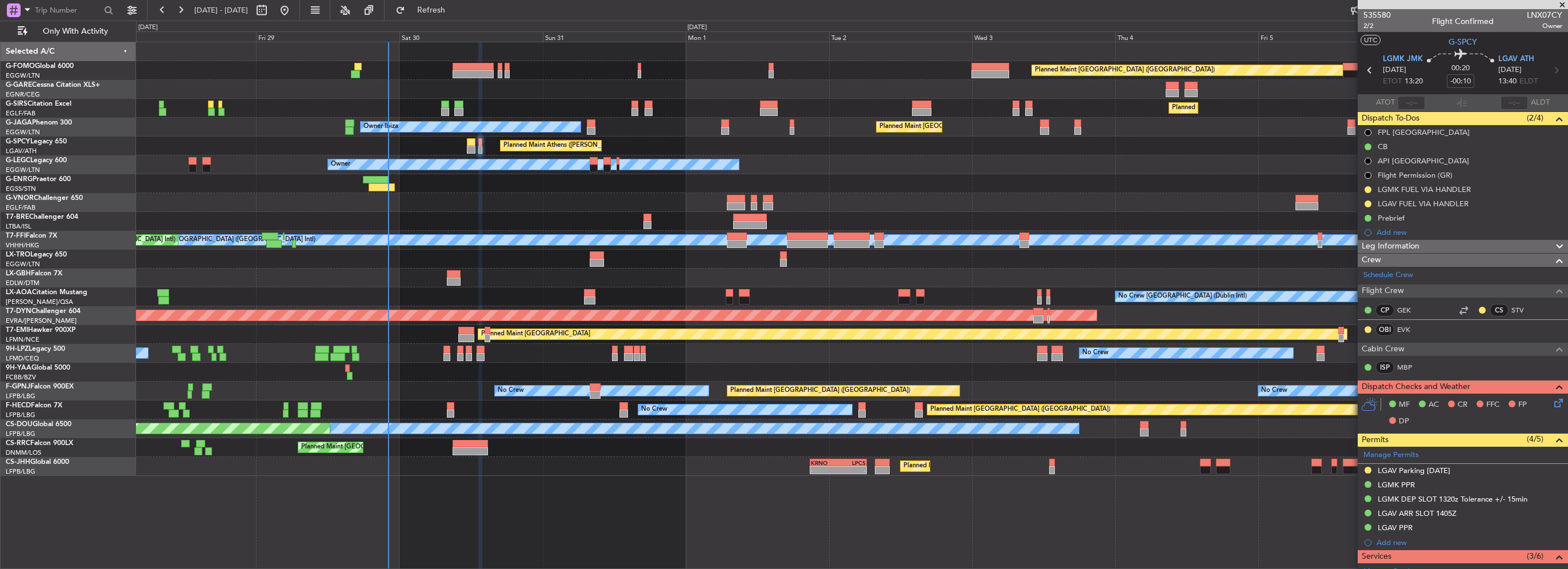
click at [1552, 401] on icon at bounding box center [1557, 401] width 9 height 9
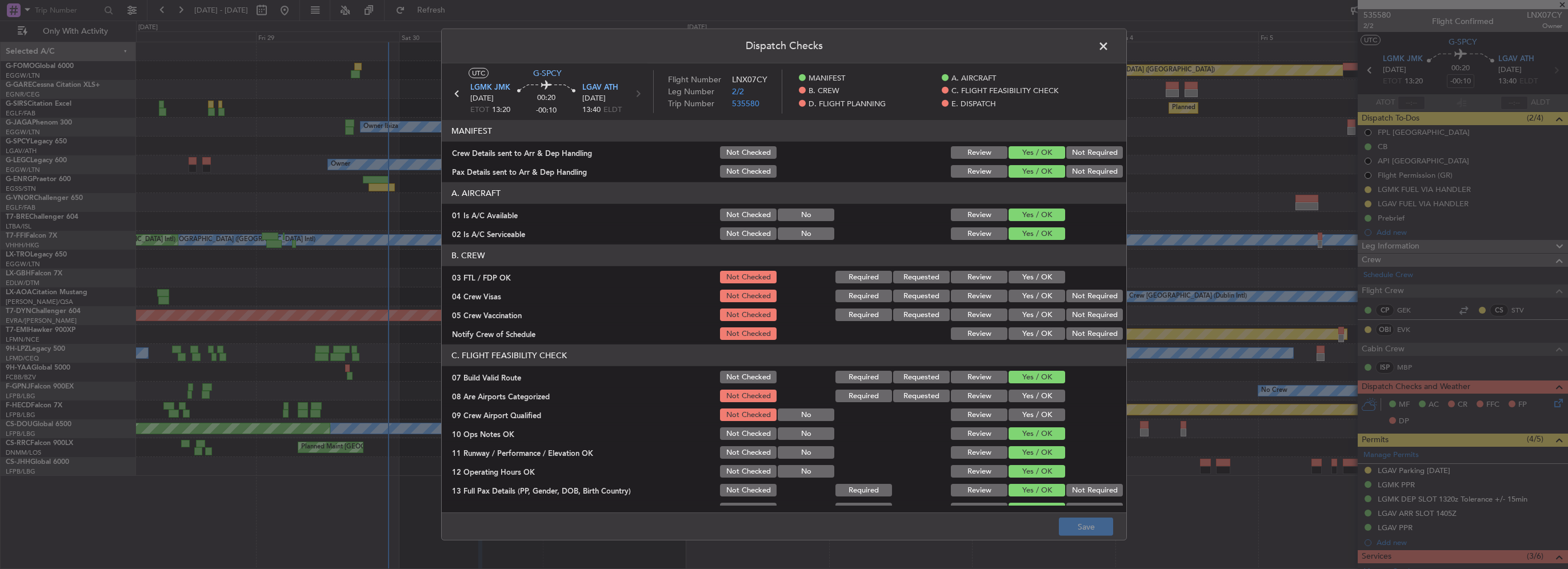
click at [1031, 278] on button "Yes / OK" at bounding box center [1037, 277] width 57 height 13
click at [1098, 296] on button "Not Required" at bounding box center [1095, 296] width 57 height 13
click at [1085, 317] on button "Not Required" at bounding box center [1095, 315] width 57 height 13
click at [1042, 332] on button "Yes / OK" at bounding box center [1037, 333] width 57 height 13
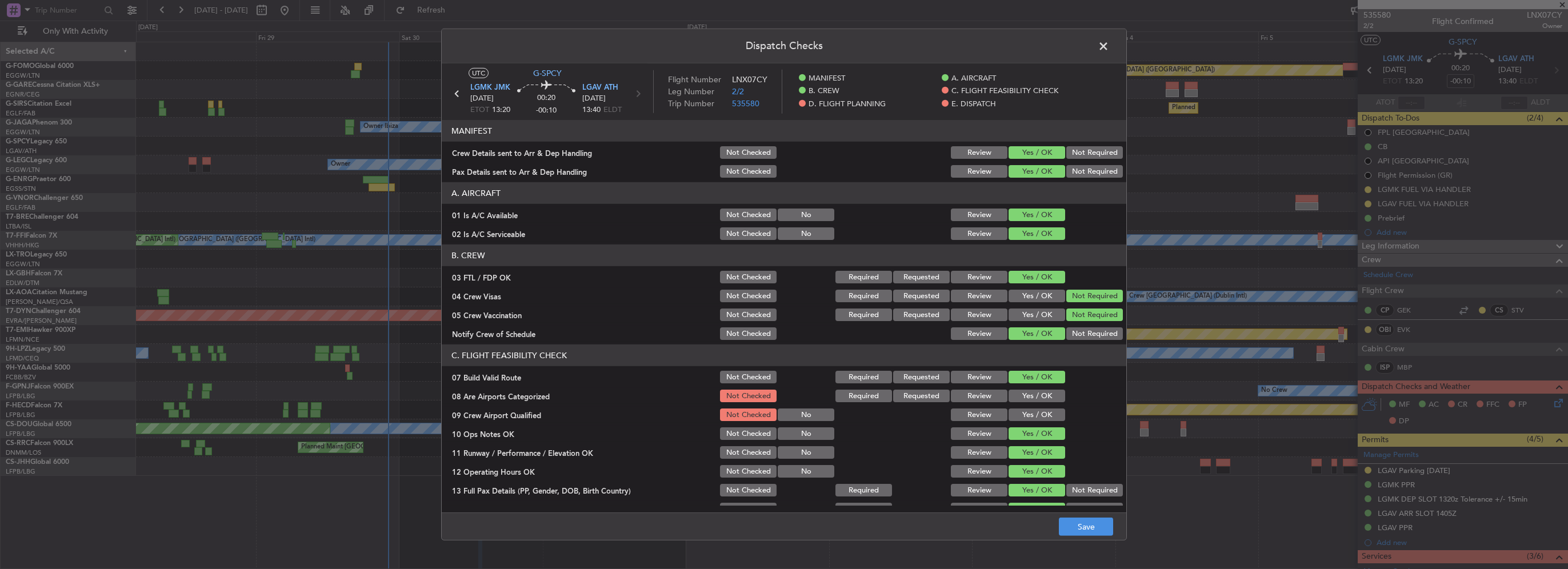
click at [1039, 402] on div "Yes / OK" at bounding box center [1035, 396] width 57 height 16
click at [1041, 395] on button "Yes / OK" at bounding box center [1037, 396] width 57 height 13
click at [1042, 417] on button "Yes / OK" at bounding box center [1037, 415] width 57 height 13
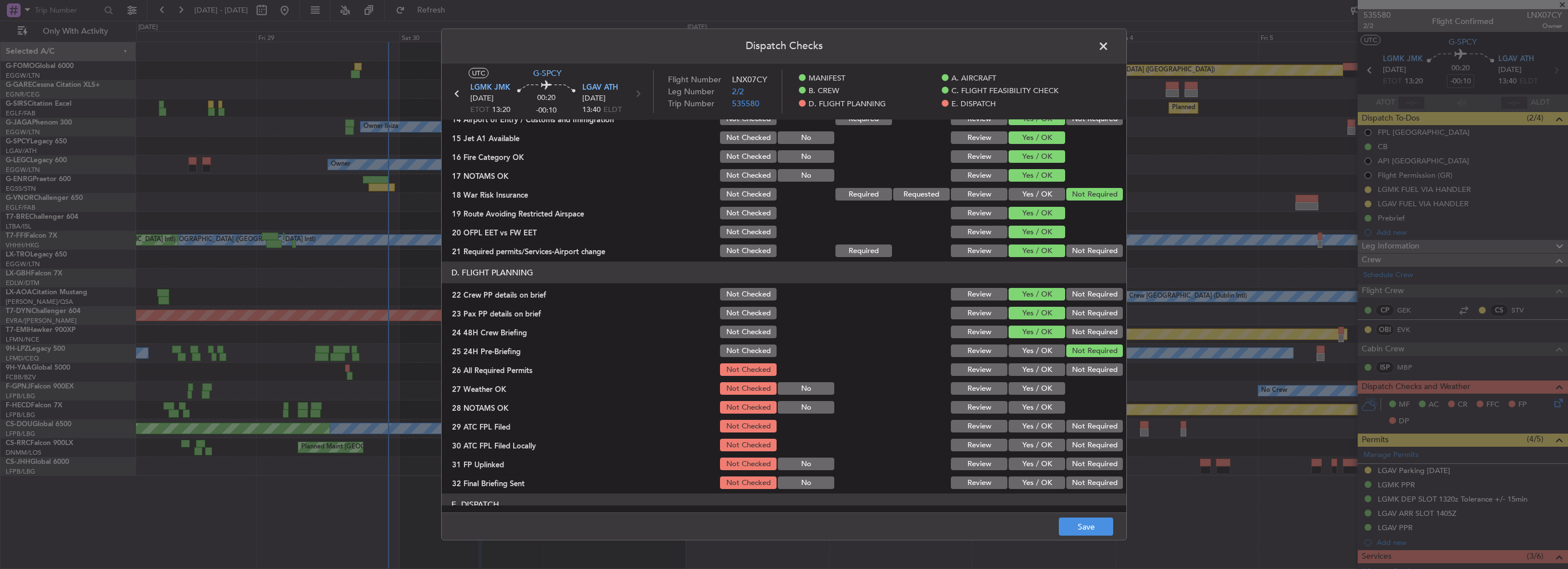
scroll to position [400, 0]
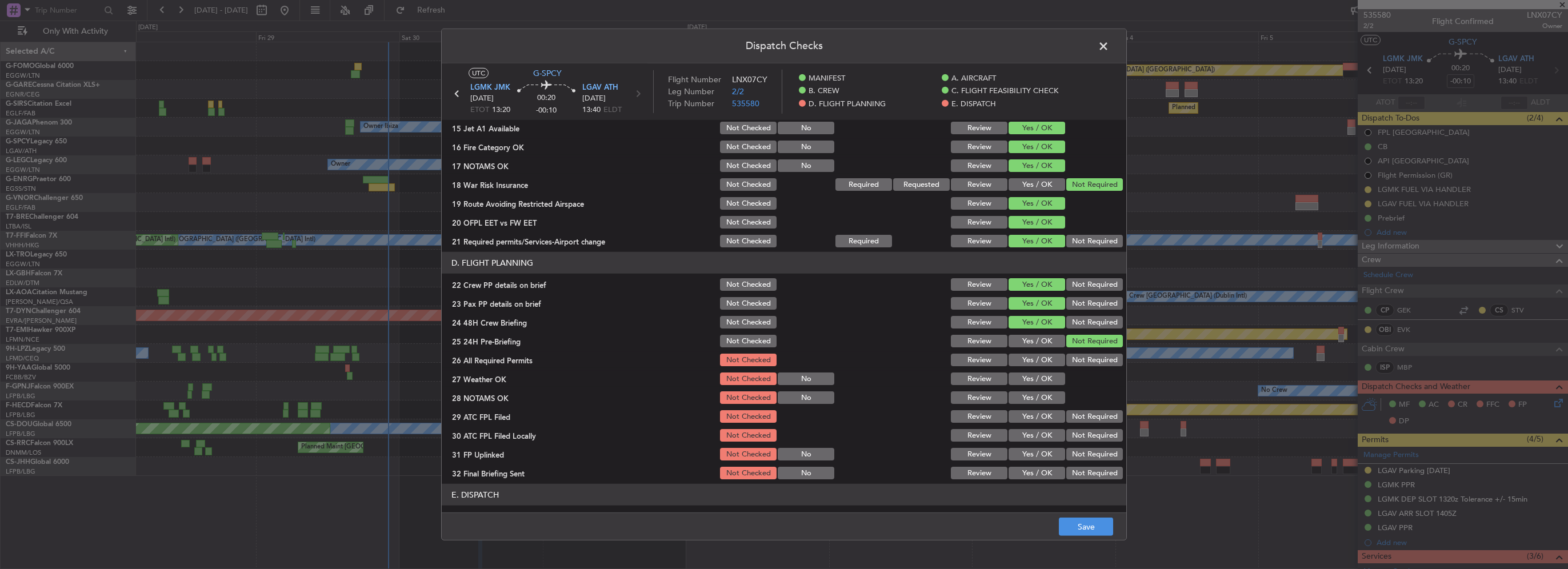
click at [1041, 360] on button "Yes / OK" at bounding box center [1037, 360] width 57 height 13
click at [1039, 385] on button "Yes / OK" at bounding box center [1037, 378] width 57 height 13
click at [1044, 399] on button "Yes / OK" at bounding box center [1037, 397] width 57 height 13
drag, startPoint x: 1024, startPoint y: 405, endPoint x: 1026, endPoint y: 410, distance: 5.4
click at [1025, 409] on section "D. FLIGHT PLANNING 22 Crew PP details on brief Not Checked Review Yes / OK Not …" at bounding box center [784, 366] width 685 height 229
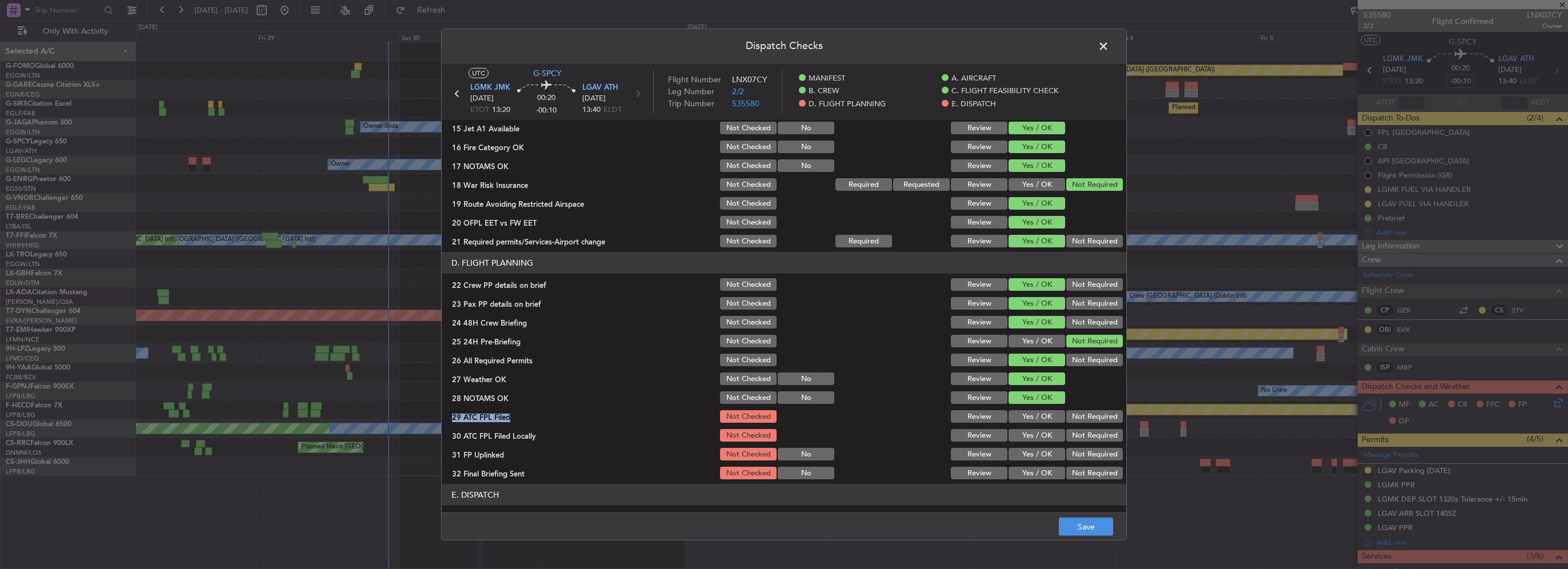
drag, startPoint x: 1026, startPoint y: 410, endPoint x: 1052, endPoint y: 420, distance: 27.9
click at [1030, 414] on button "Yes / OK" at bounding box center [1037, 416] width 57 height 13
click at [1052, 420] on button "Yes / OK" at bounding box center [1037, 416] width 57 height 13
drag, startPoint x: 1077, startPoint y: 435, endPoint x: 1057, endPoint y: 440, distance: 20.6
click at [1076, 435] on button "Not Required" at bounding box center [1095, 435] width 57 height 13
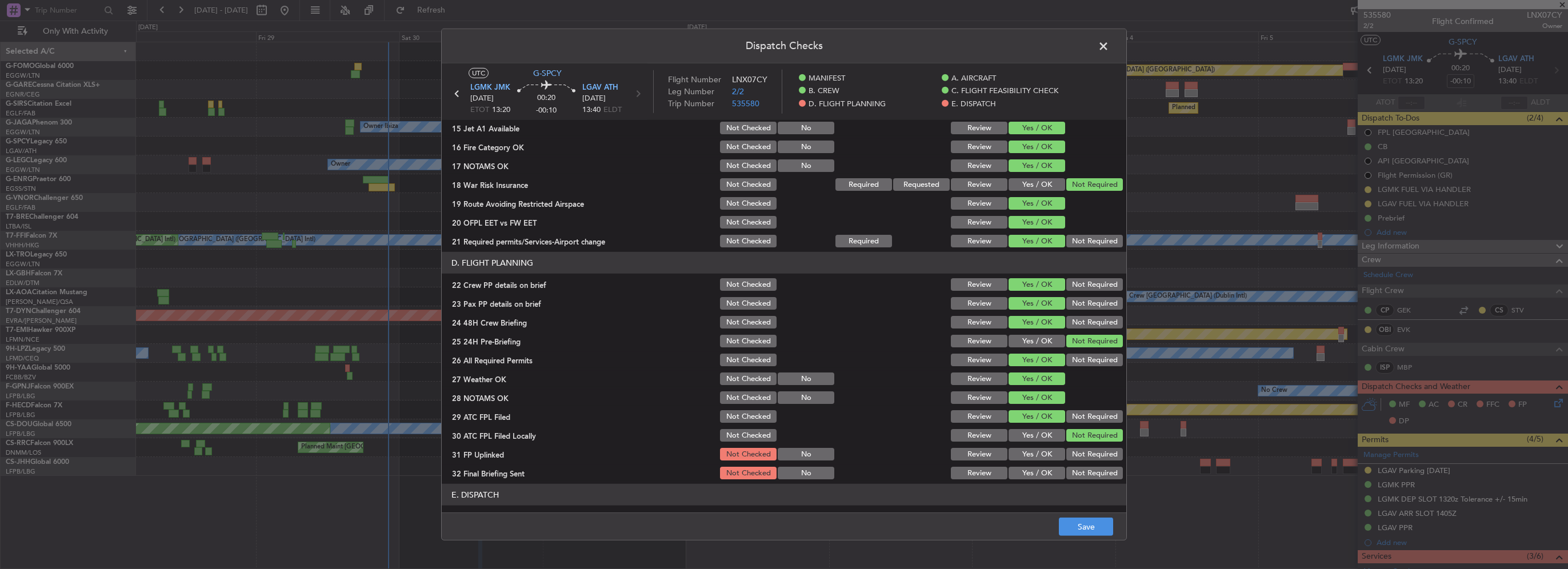
drag, startPoint x: 1057, startPoint y: 440, endPoint x: 1052, endPoint y: 451, distance: 12.1
click at [1064, 441] on div "Not Required" at bounding box center [1093, 435] width 57 height 16
click at [1052, 451] on button "Yes / OK" at bounding box center [1037, 454] width 57 height 13
click at [1088, 485] on header "E. DISPATCH" at bounding box center [784, 495] width 685 height 22
click at [1087, 479] on div "Not Required" at bounding box center [1093, 473] width 57 height 16
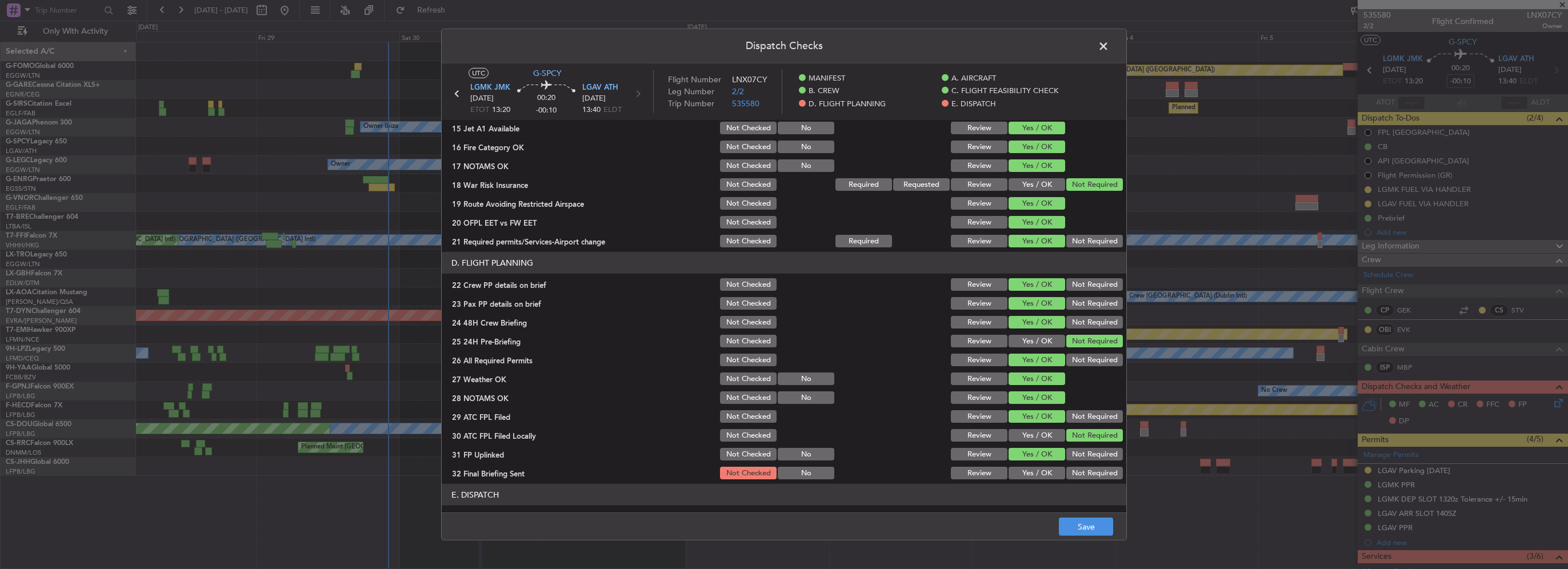
scroll to position [571, 0]
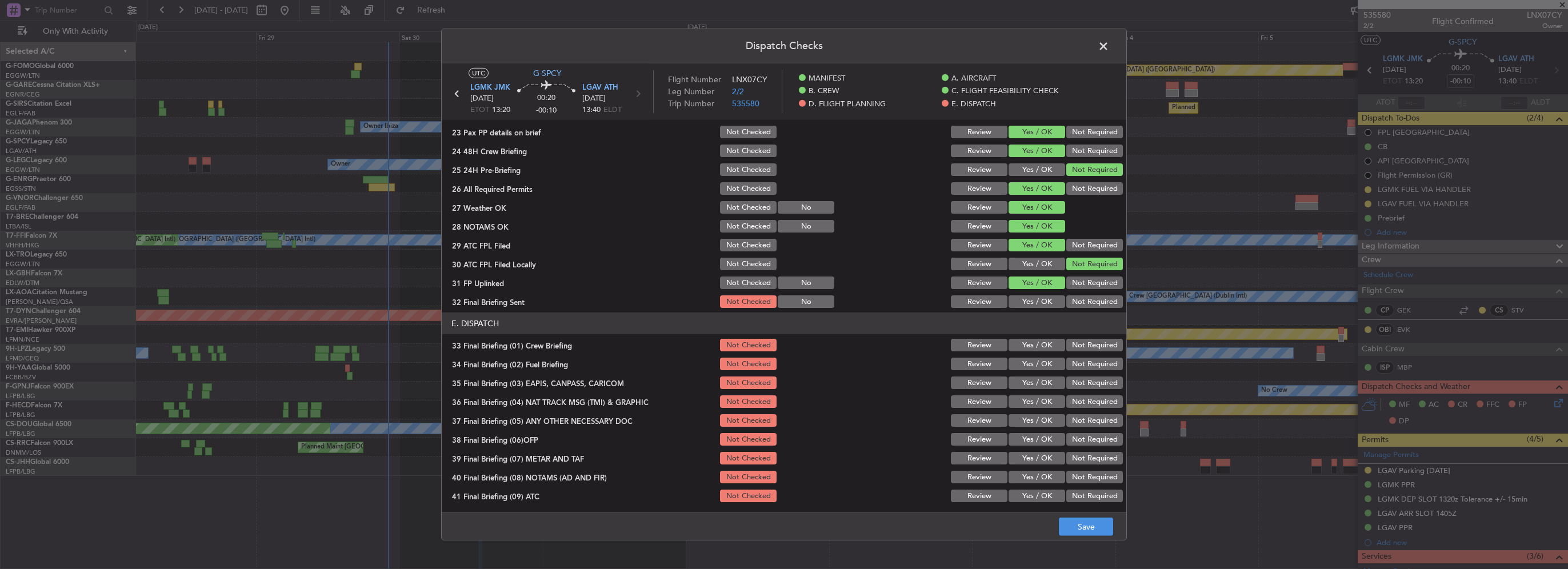
click at [1083, 301] on button "Not Required" at bounding box center [1095, 301] width 57 height 13
drag, startPoint x: 1040, startPoint y: 345, endPoint x: 1037, endPoint y: 364, distance: 19.2
click at [1040, 345] on button "Yes / OK" at bounding box center [1037, 345] width 57 height 13
click at [1037, 364] on button "Yes / OK" at bounding box center [1037, 364] width 57 height 13
drag, startPoint x: 1077, startPoint y: 382, endPoint x: 1077, endPoint y: 402, distance: 20.0
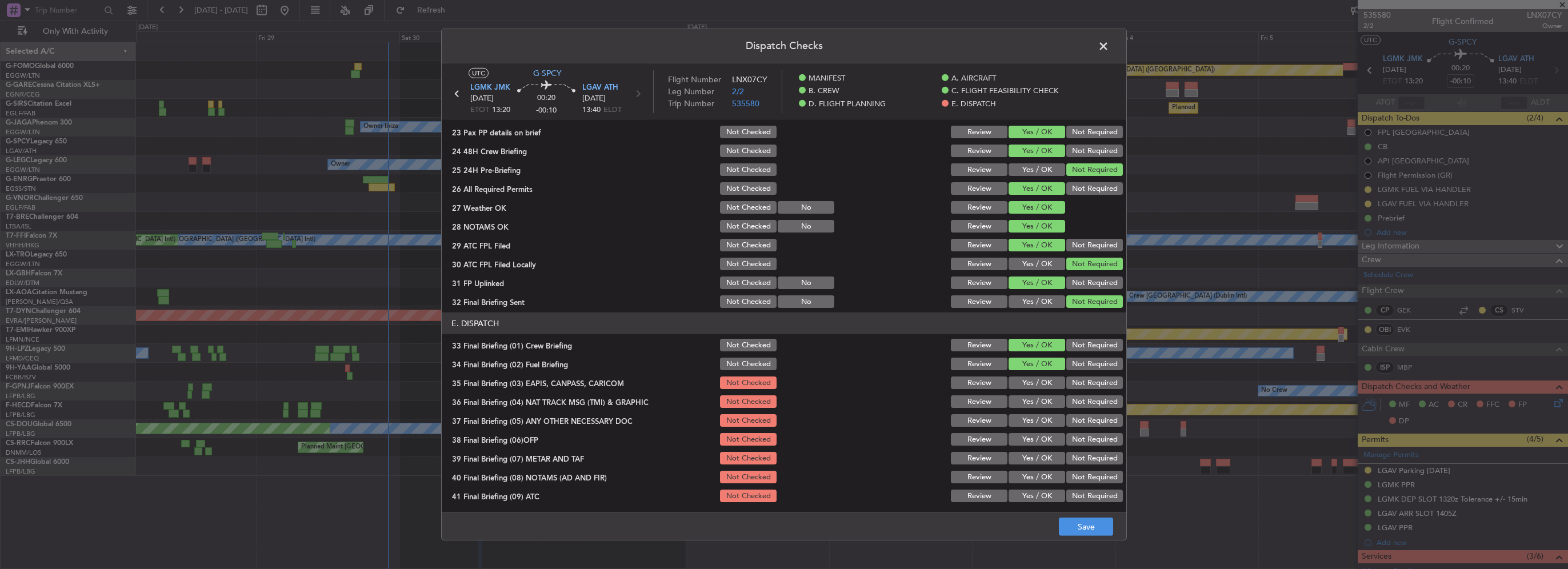
click at [1077, 385] on button "Not Required" at bounding box center [1095, 382] width 57 height 13
click at [1077, 402] on button "Not Required" at bounding box center [1095, 401] width 57 height 13
drag, startPoint x: 1031, startPoint y: 425, endPoint x: 1031, endPoint y: 445, distance: 20.0
click at [1031, 426] on button "Yes / OK" at bounding box center [1037, 420] width 57 height 13
click at [1030, 451] on div "Yes / OK" at bounding box center [1035, 458] width 57 height 16
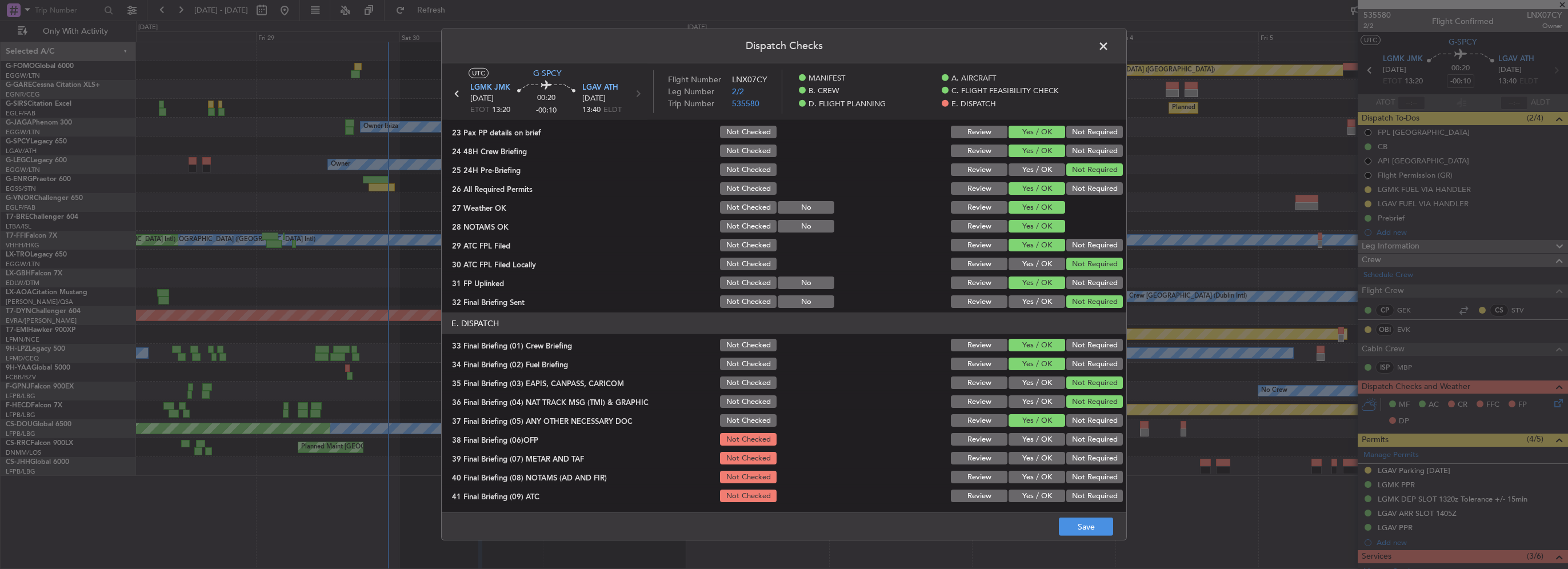
click at [1034, 442] on button "Yes / OK" at bounding box center [1037, 439] width 57 height 13
drag, startPoint x: 1036, startPoint y: 458, endPoint x: 1041, endPoint y: 472, distance: 14.9
click at [1036, 459] on button "Yes / OK" at bounding box center [1037, 458] width 57 height 13
drag, startPoint x: 1042, startPoint y: 475, endPoint x: 1042, endPoint y: 488, distance: 13.0
click at [1042, 475] on button "Yes / OK" at bounding box center [1037, 477] width 57 height 13
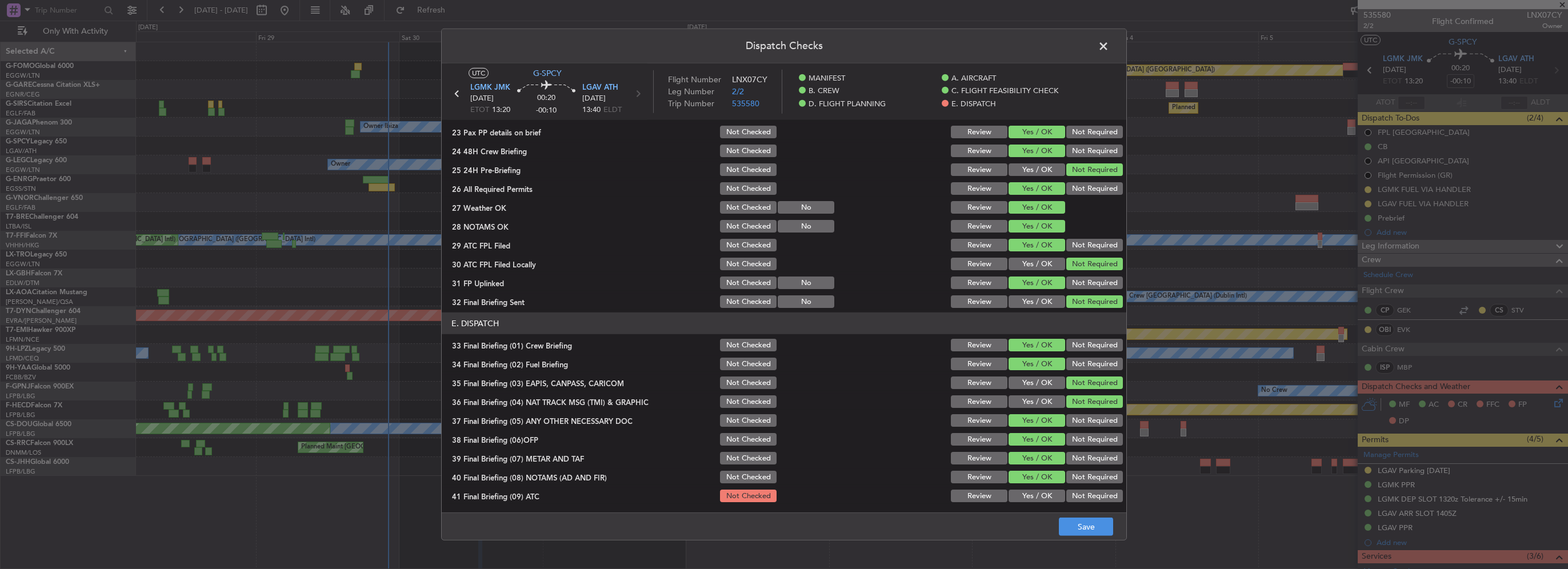
click at [1042, 496] on button "Yes / OK" at bounding box center [1037, 496] width 57 height 13
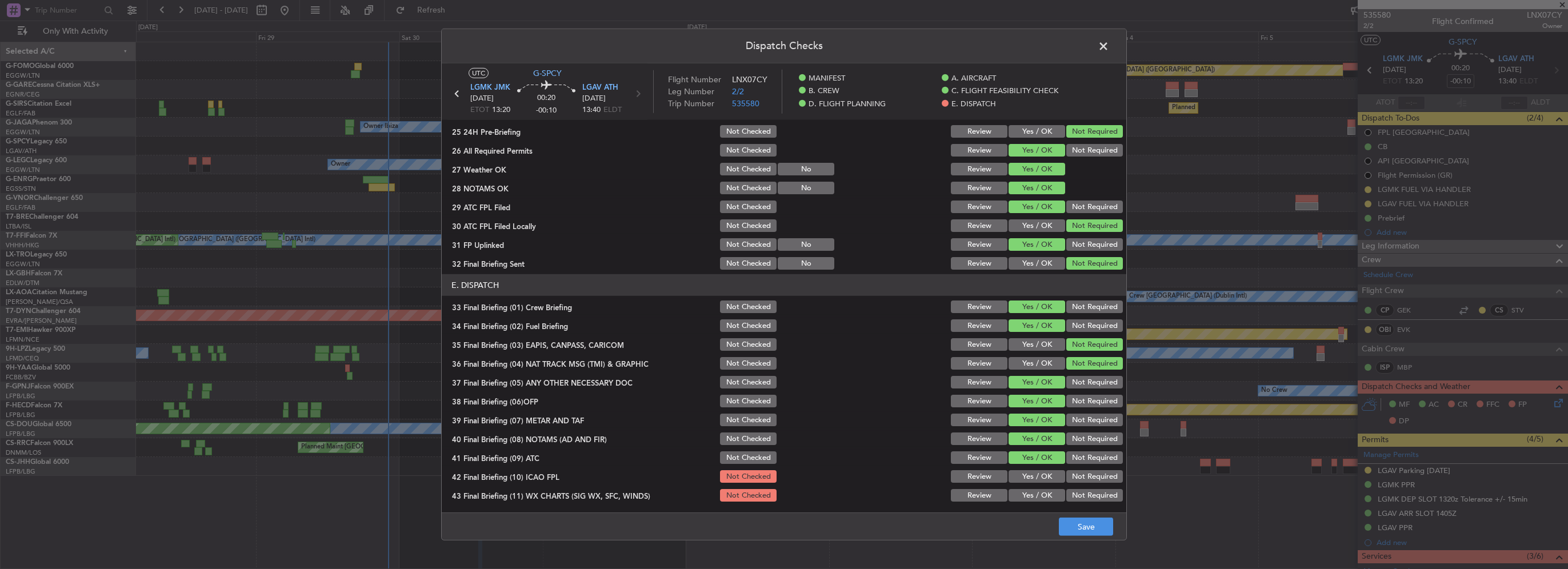
scroll to position [628, 0]
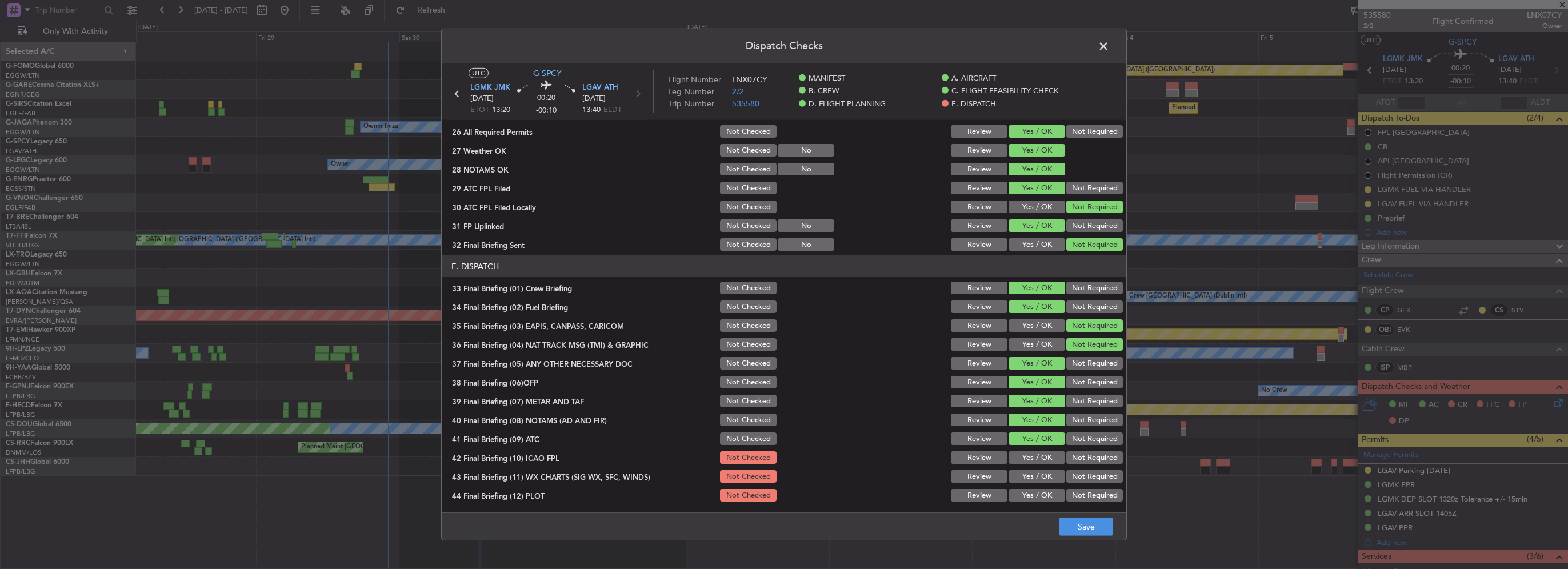
drag, startPoint x: 1037, startPoint y: 455, endPoint x: 1040, endPoint y: 480, distance: 25.2
click at [1037, 457] on button "Yes / OK" at bounding box center [1037, 457] width 57 height 13
click at [1040, 480] on button "Yes / OK" at bounding box center [1037, 476] width 57 height 13
click at [1041, 498] on button "Yes / OK" at bounding box center [1037, 495] width 57 height 13
click at [1079, 528] on button "Save" at bounding box center [1086, 526] width 54 height 18
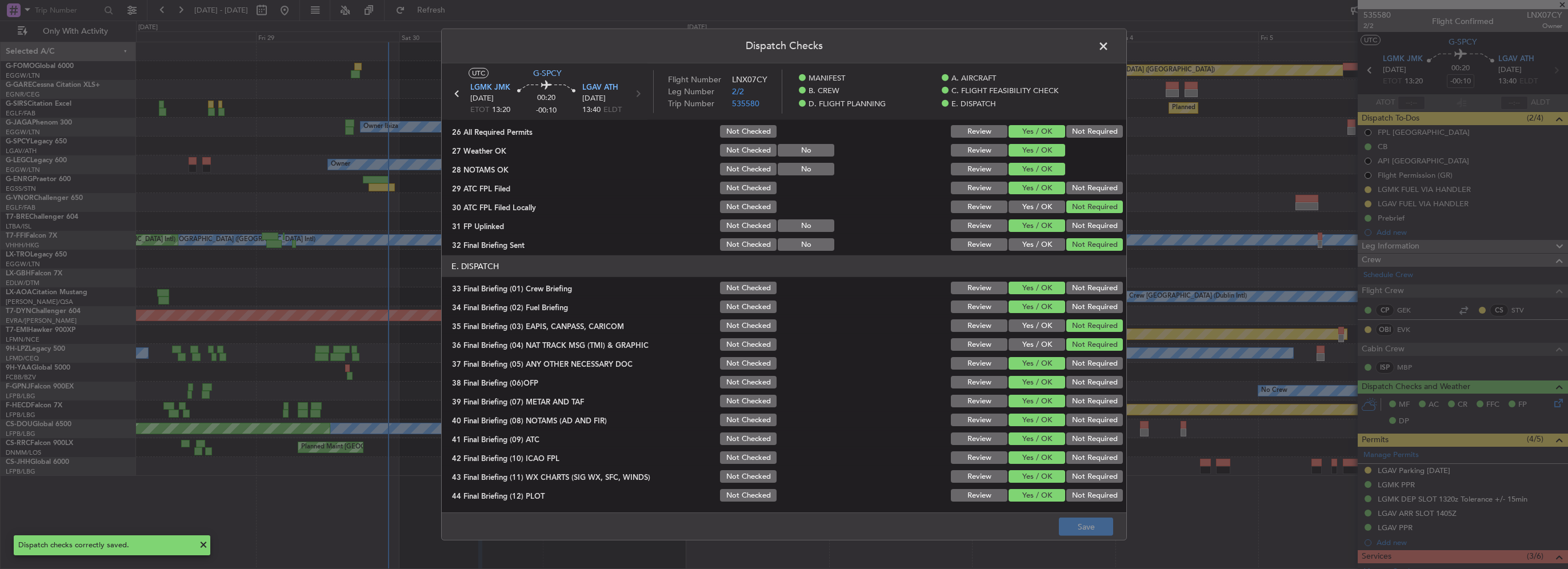
click at [1109, 46] on span at bounding box center [1109, 49] width 0 height 23
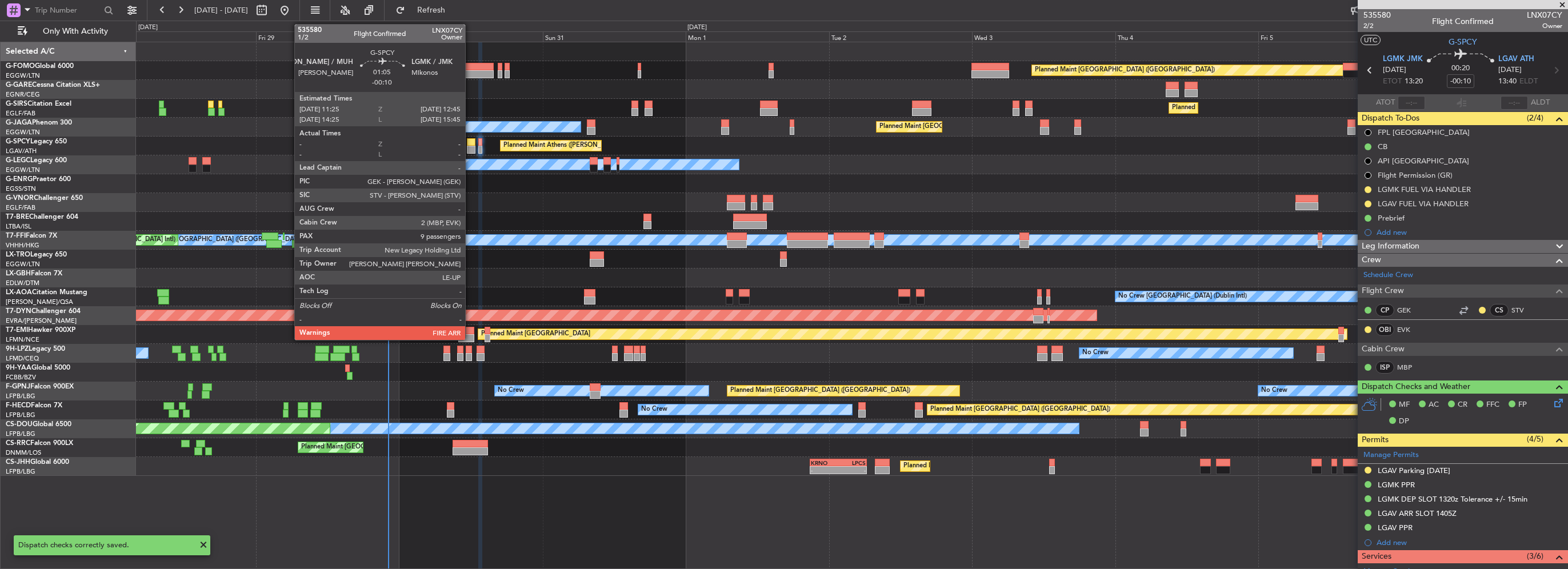
click at [470, 148] on div at bounding box center [471, 150] width 8 height 8
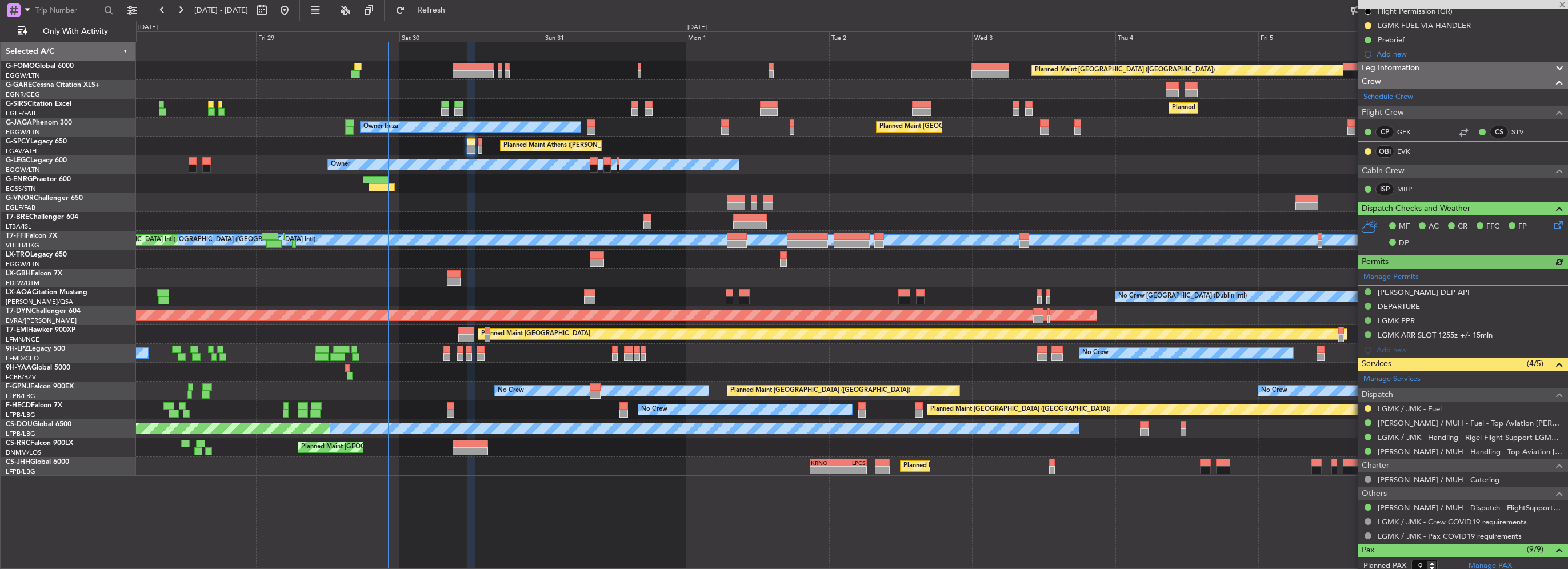
scroll to position [114, 0]
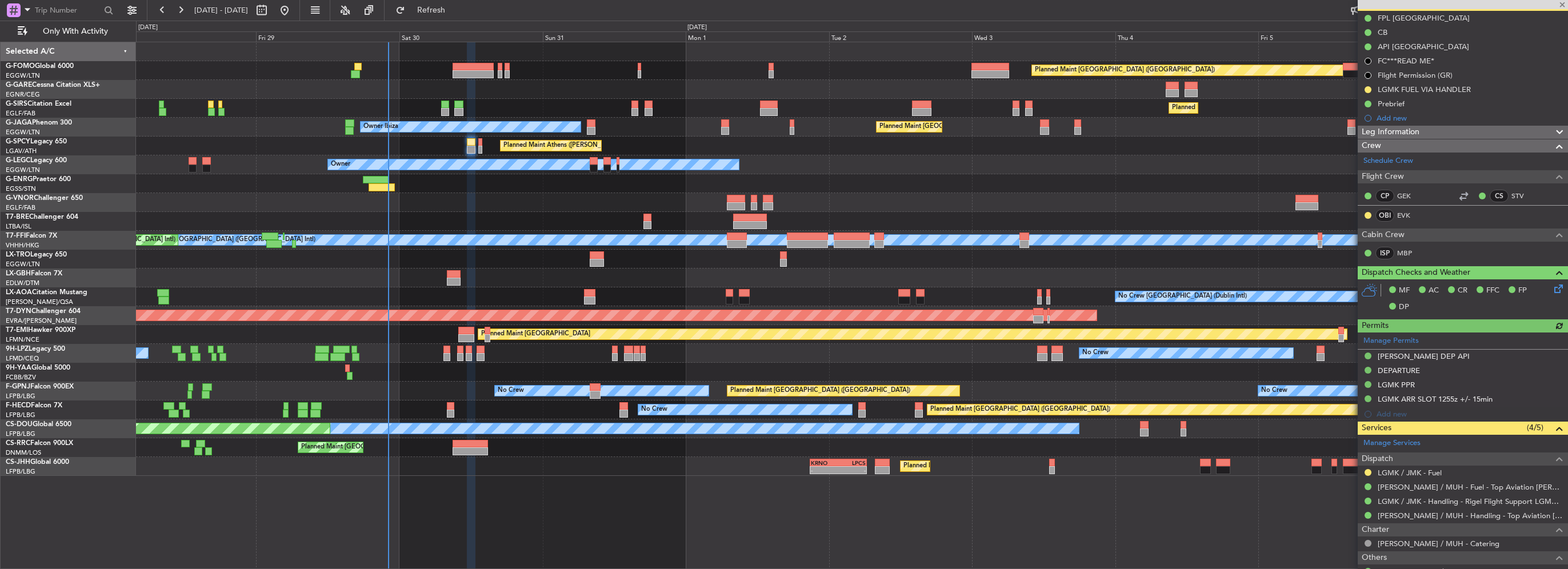
click at [1552, 287] on icon at bounding box center [1557, 287] width 9 height 9
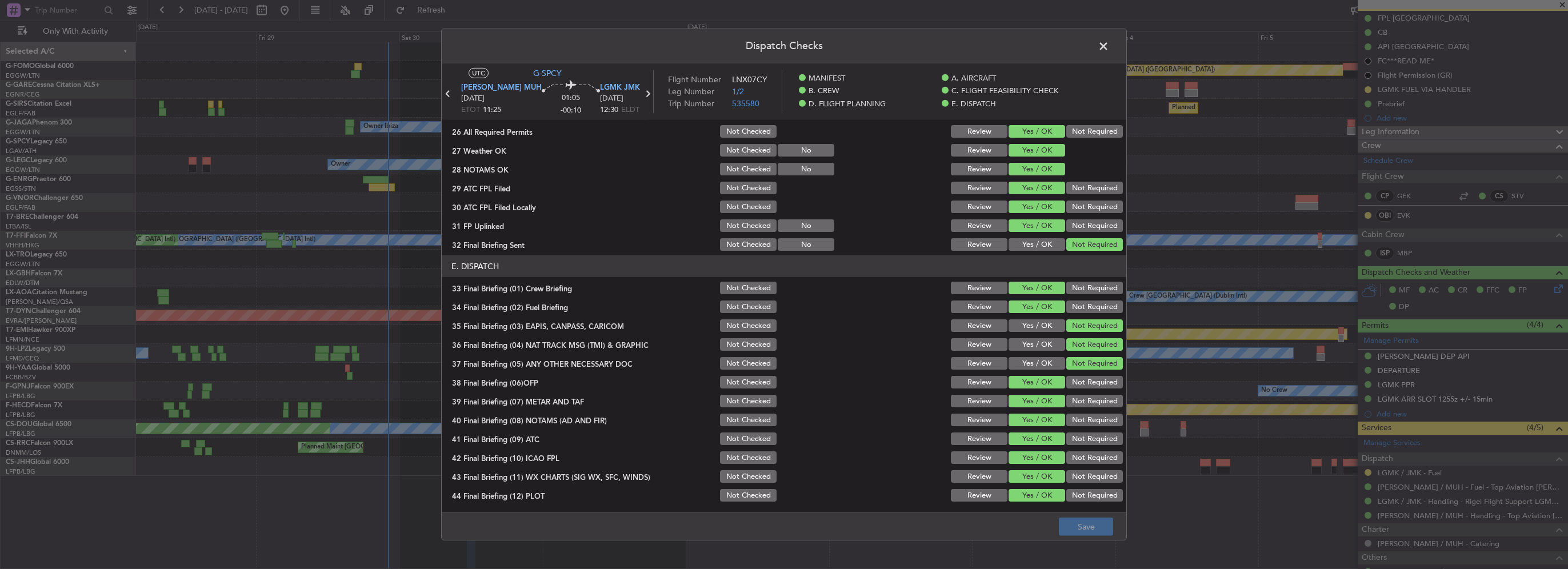
scroll to position [514, 0]
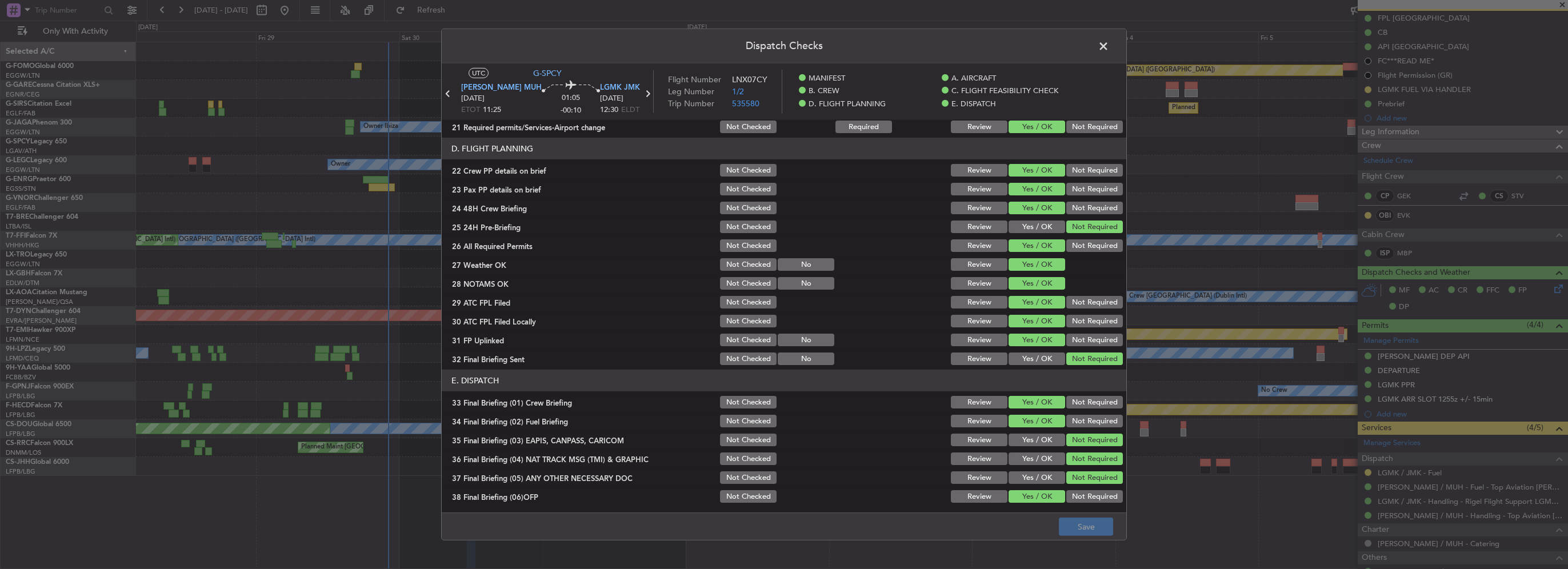
click at [1037, 475] on button "Yes / OK" at bounding box center [1037, 478] width 57 height 13
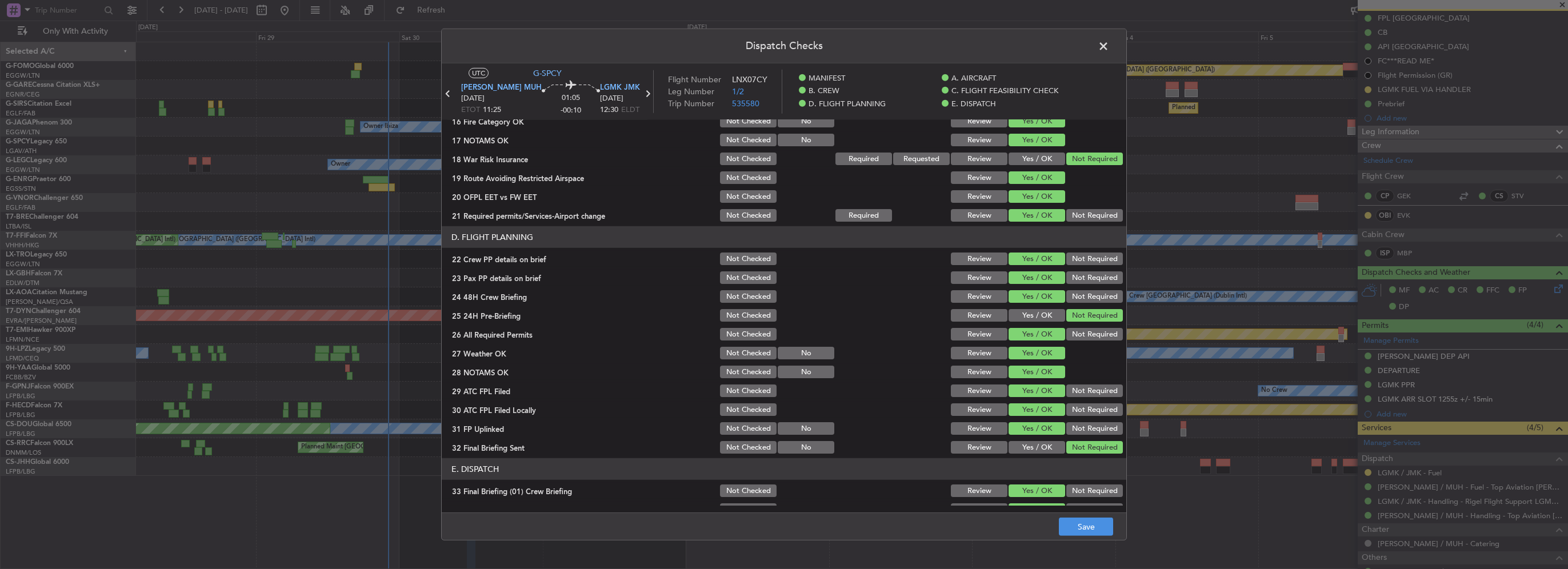
scroll to position [400, 0]
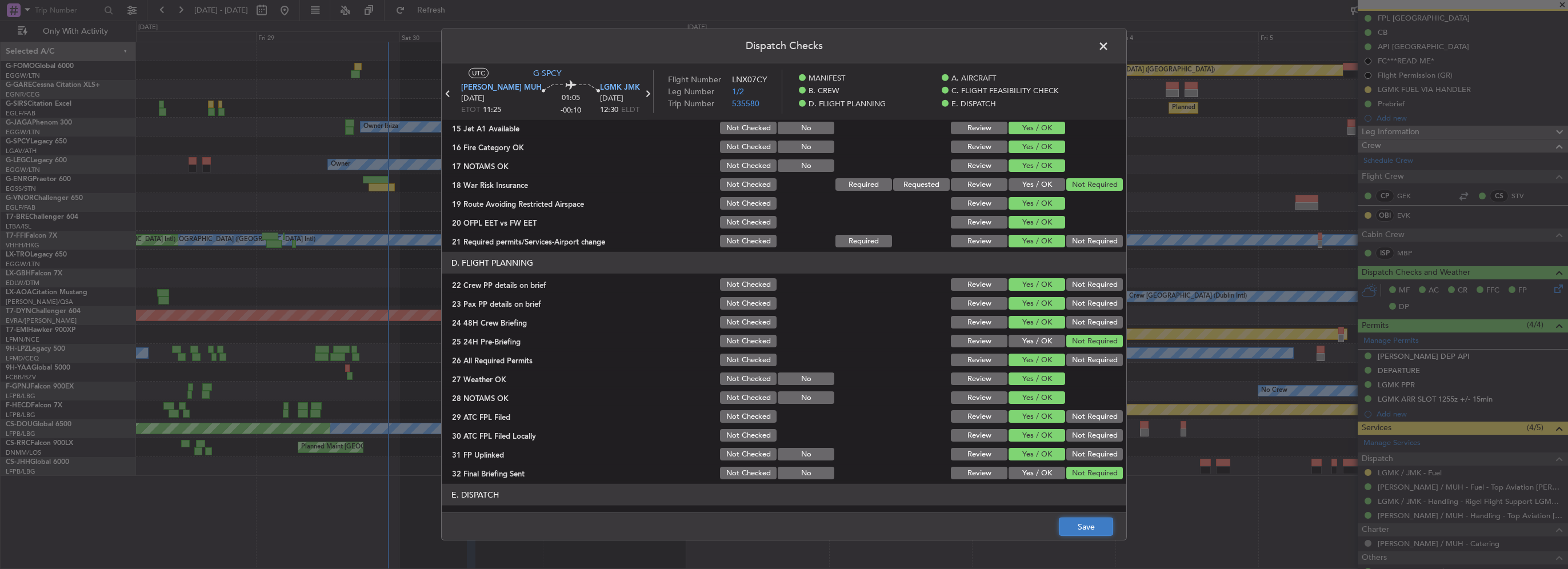
click at [1089, 530] on button "Save" at bounding box center [1086, 526] width 54 height 18
click at [1109, 46] on span at bounding box center [1109, 49] width 0 height 23
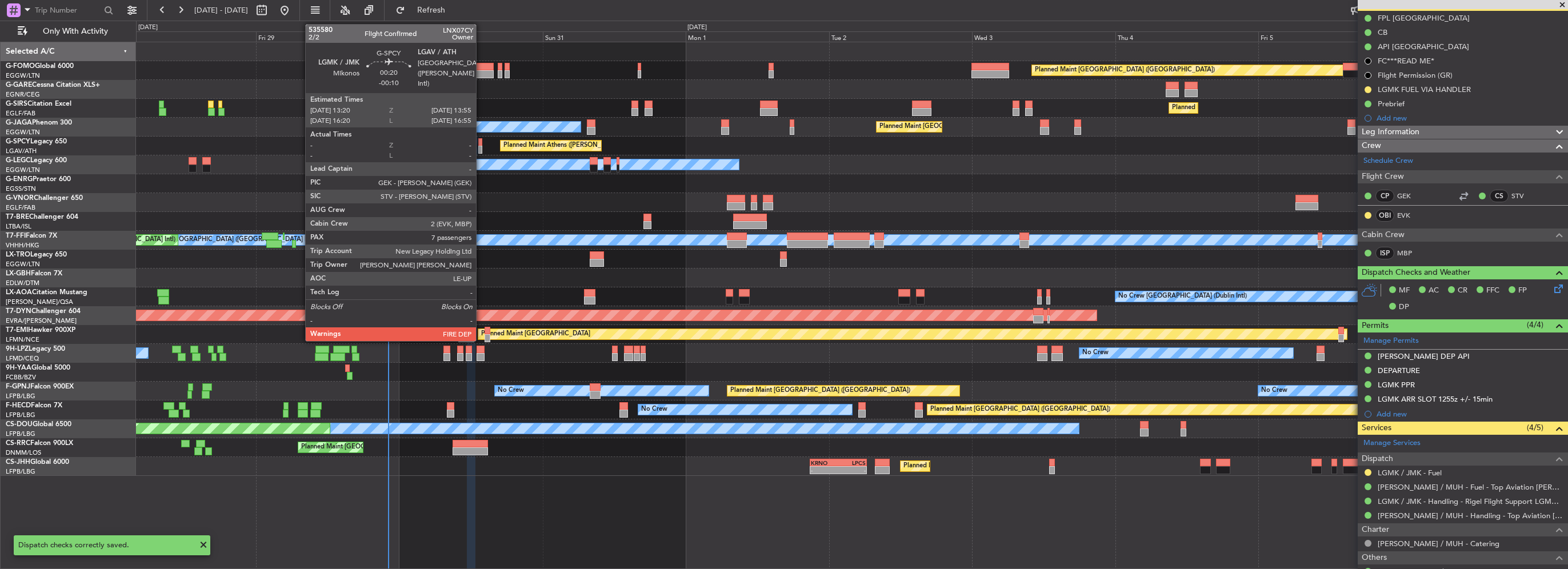
click at [481, 149] on div at bounding box center [481, 150] width 4 height 8
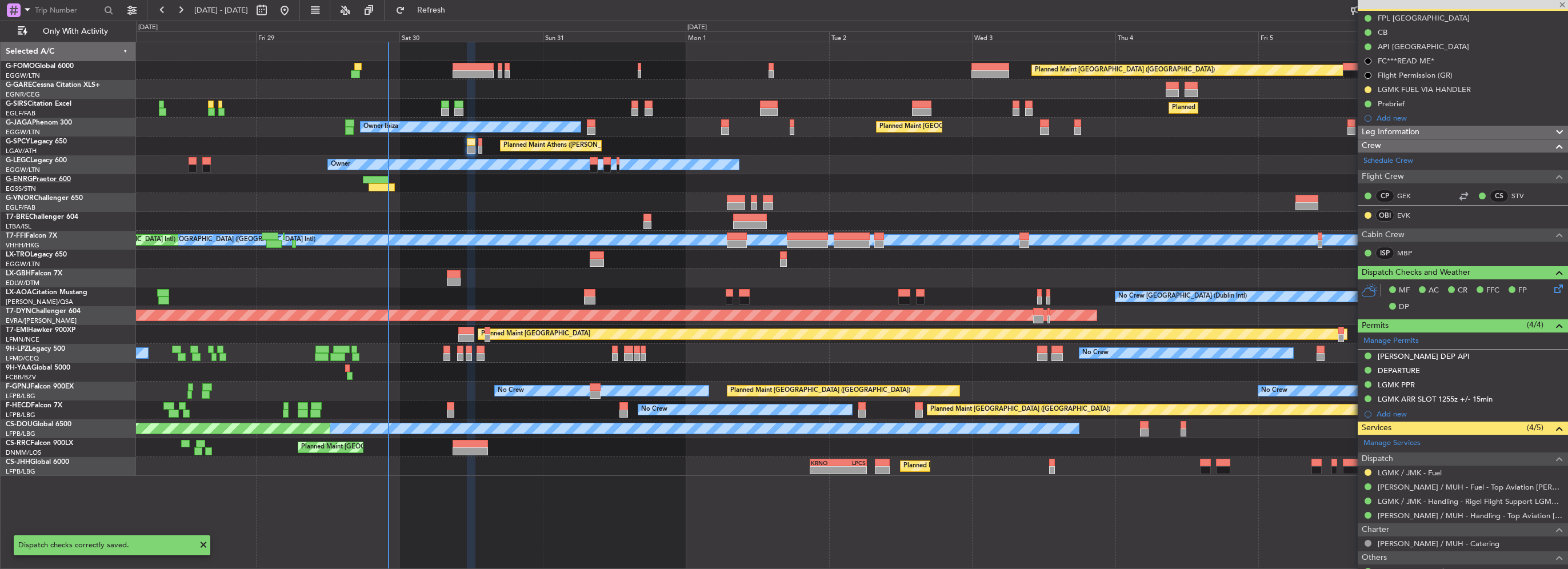
type input "7"
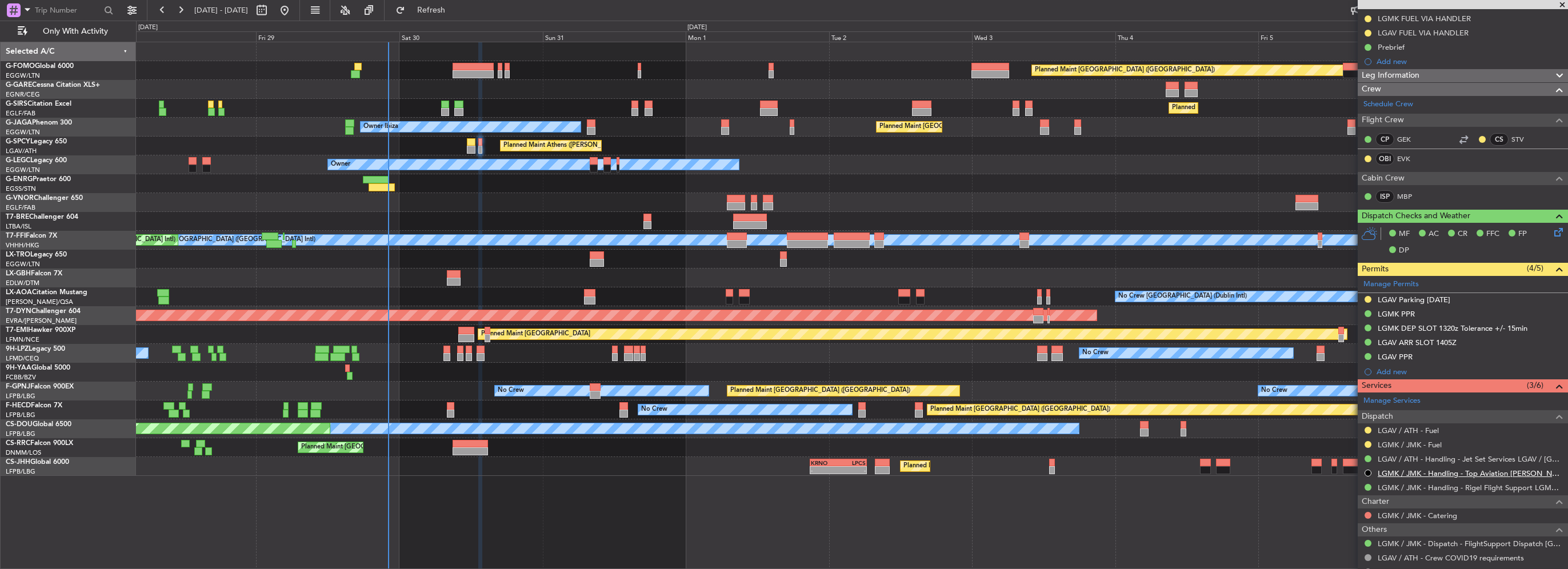
scroll to position [172, 0]
click at [1369, 514] on button at bounding box center [1368, 515] width 7 height 7
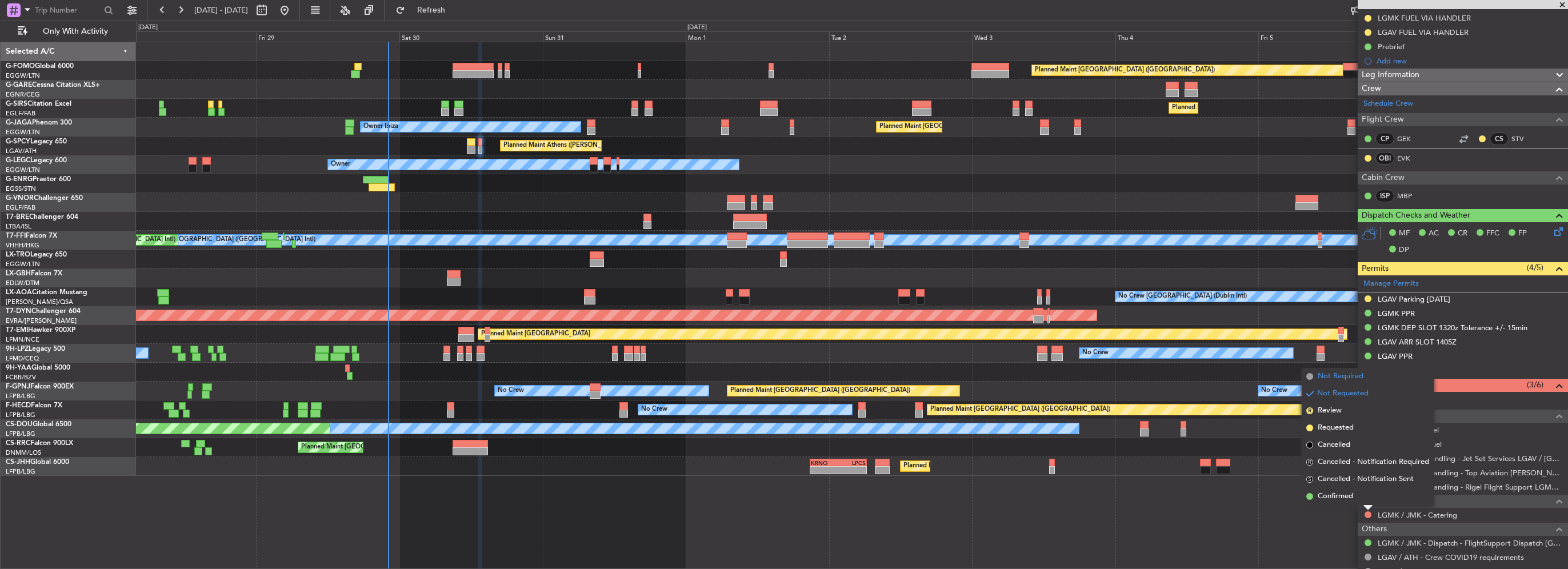
click at [1337, 376] on span "Not Required" at bounding box center [1341, 376] width 46 height 11
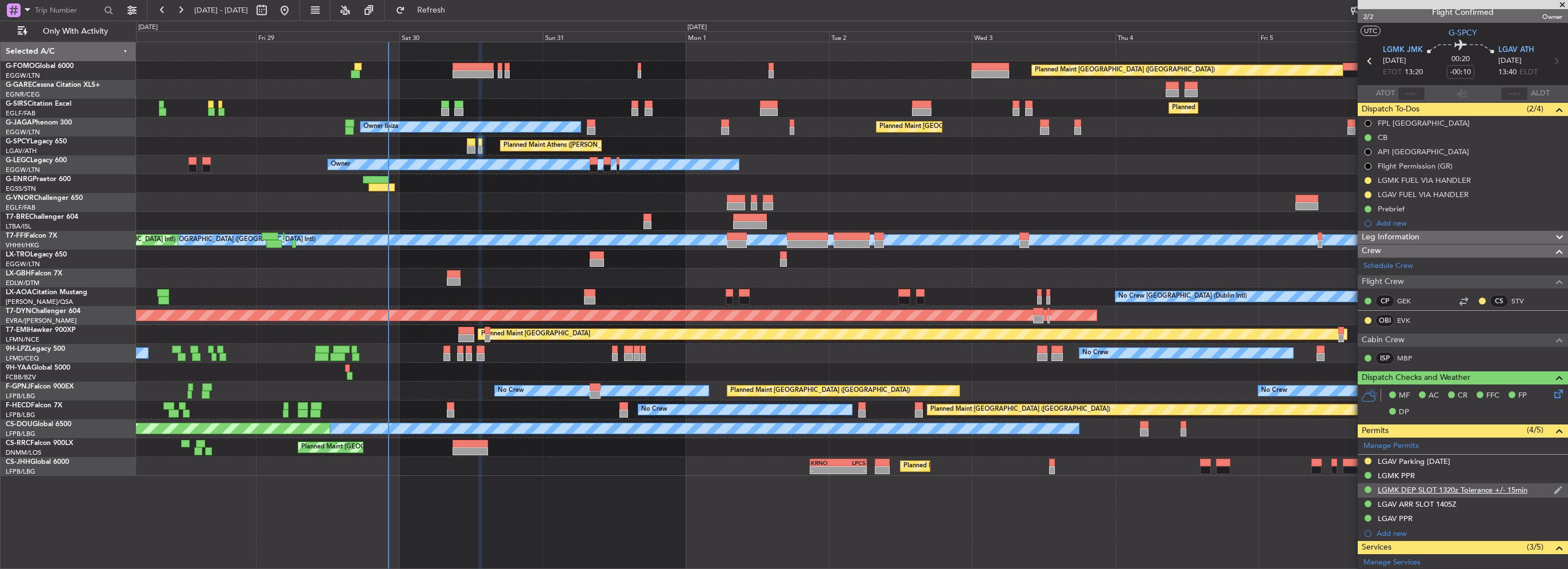
scroll to position [0, 0]
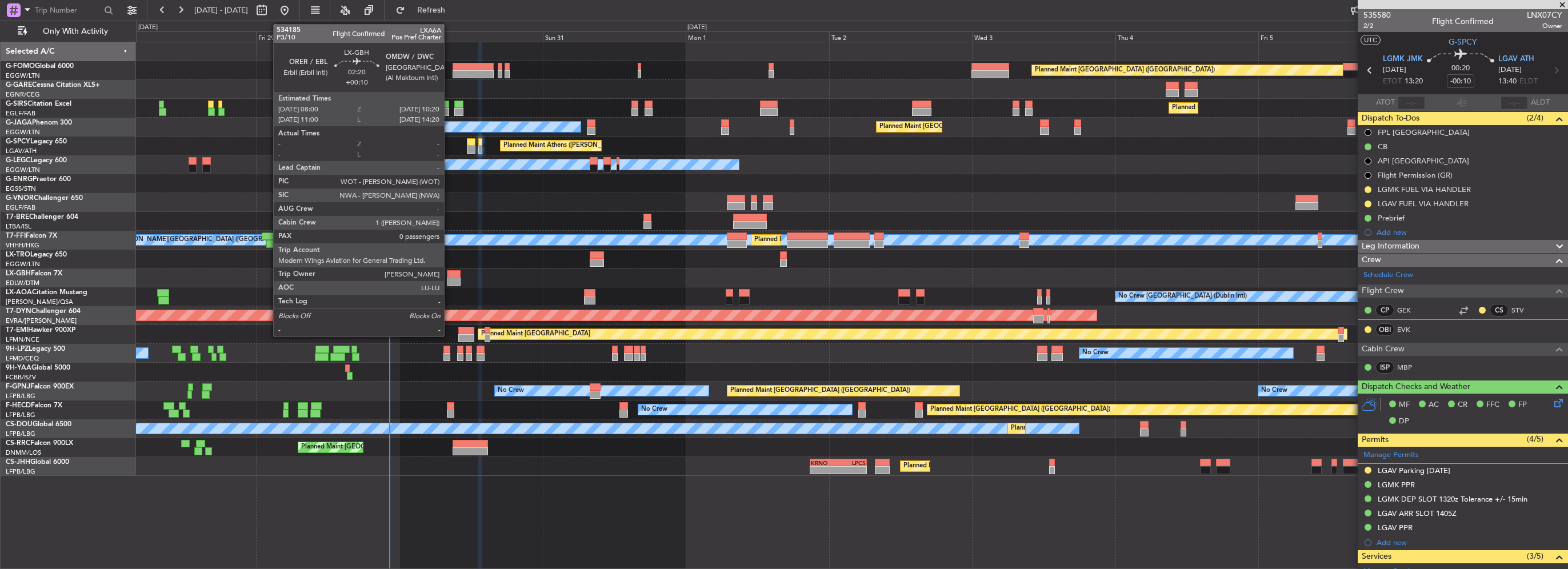
click at [449, 276] on div at bounding box center [454, 274] width 14 height 8
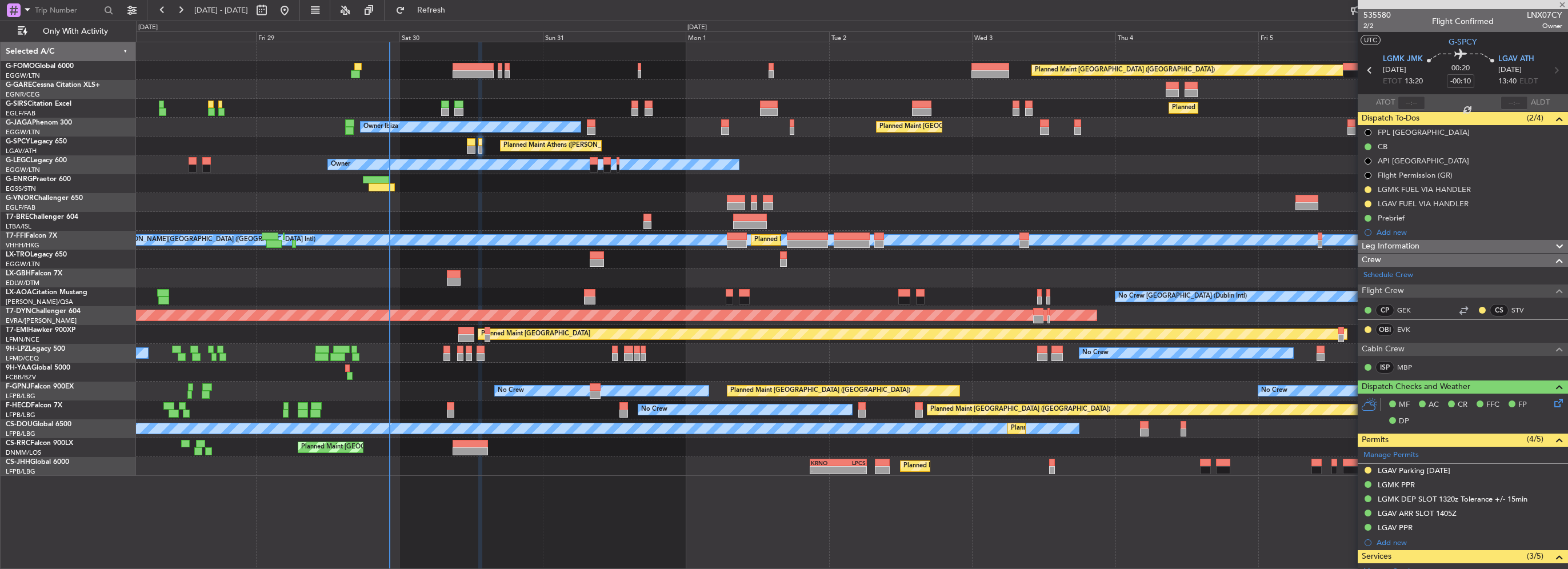
type input "+00:10"
type input "0"
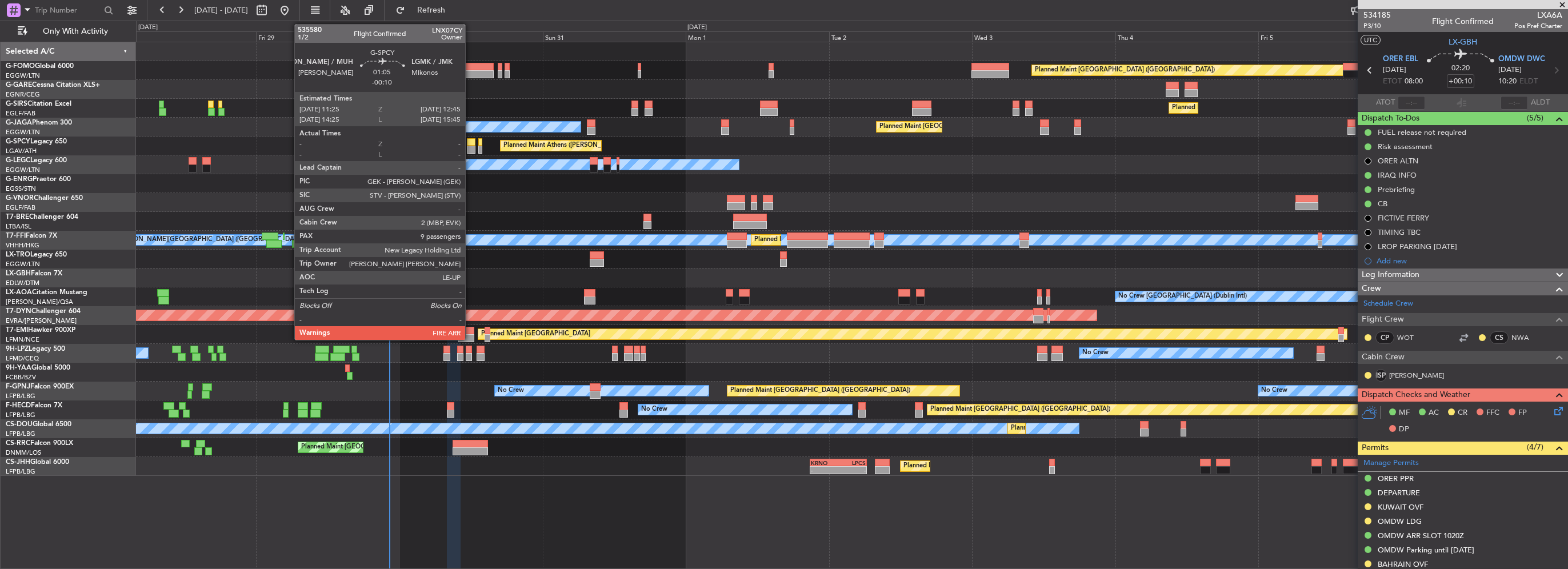
click at [470, 143] on div at bounding box center [471, 143] width 8 height 8
click at [469, 143] on div at bounding box center [471, 143] width 8 height 8
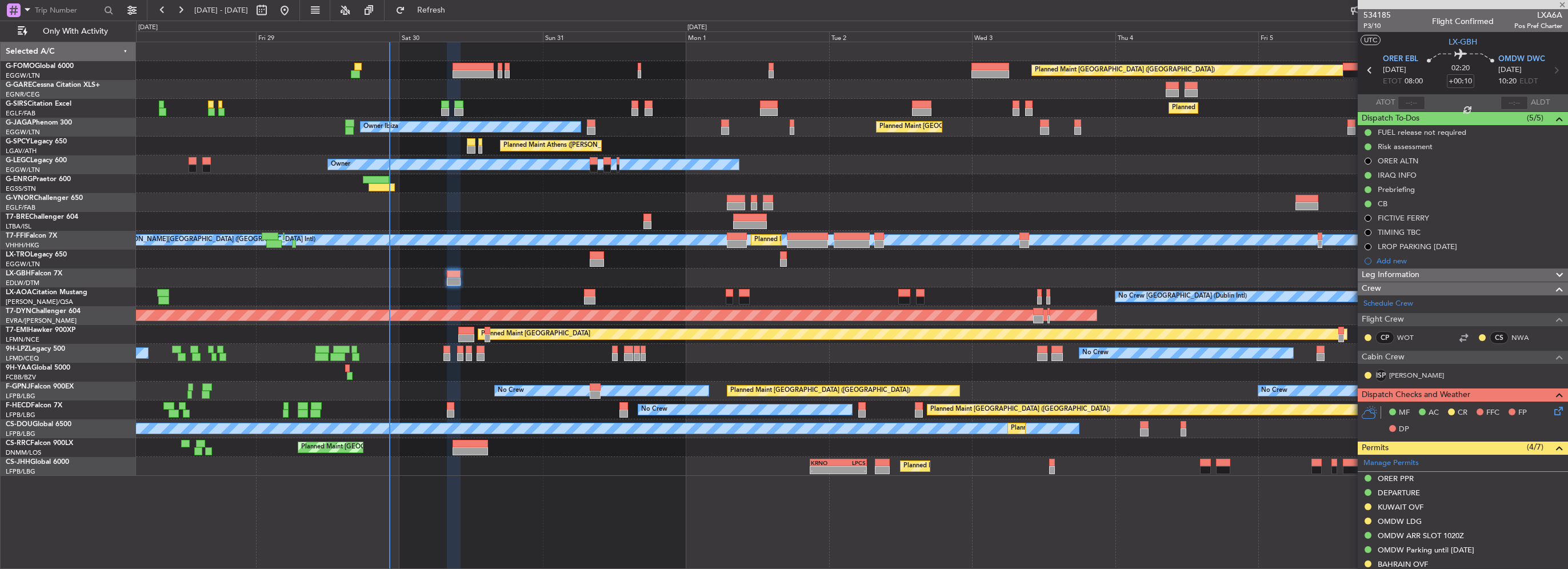
type input "-00:10"
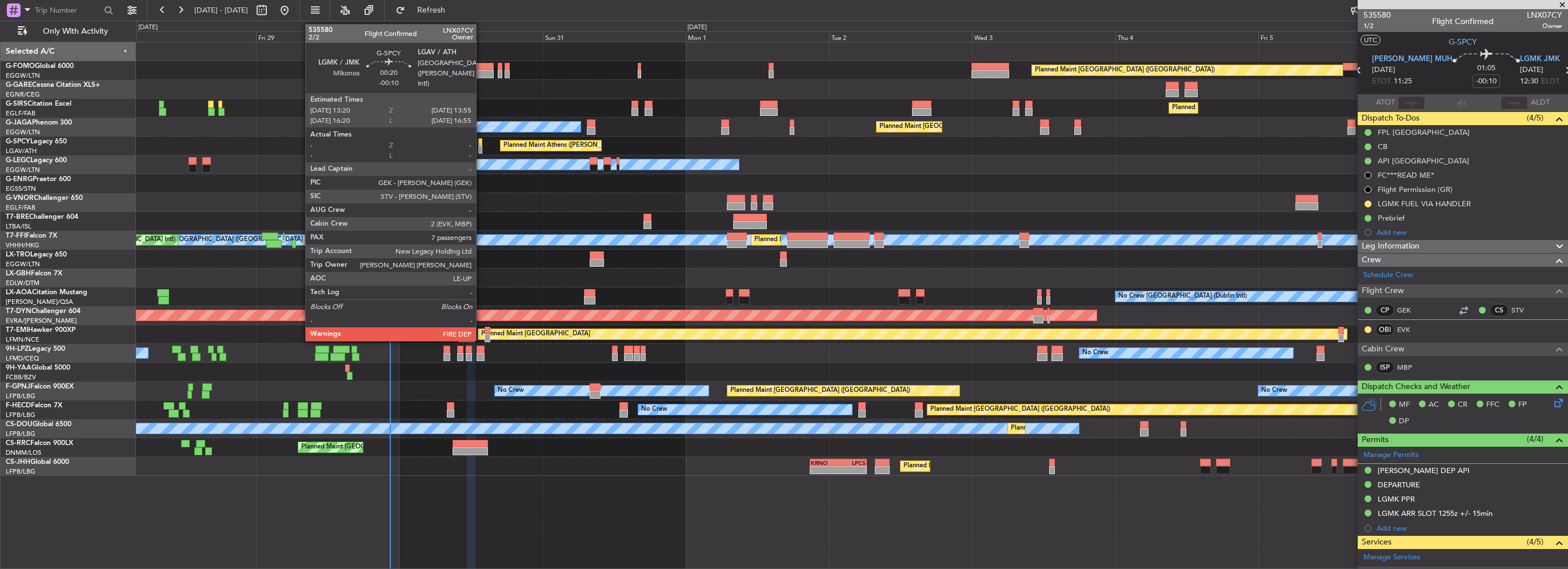
click at [481, 149] on div at bounding box center [481, 150] width 4 height 8
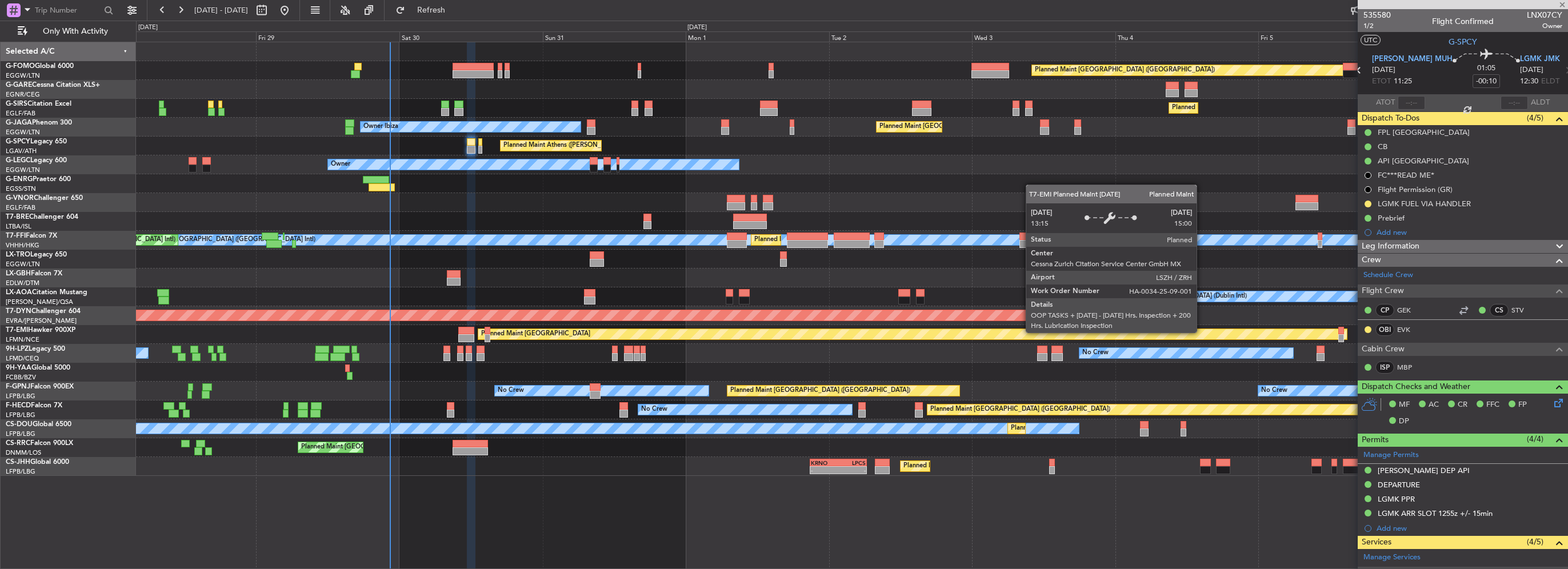
type input "7"
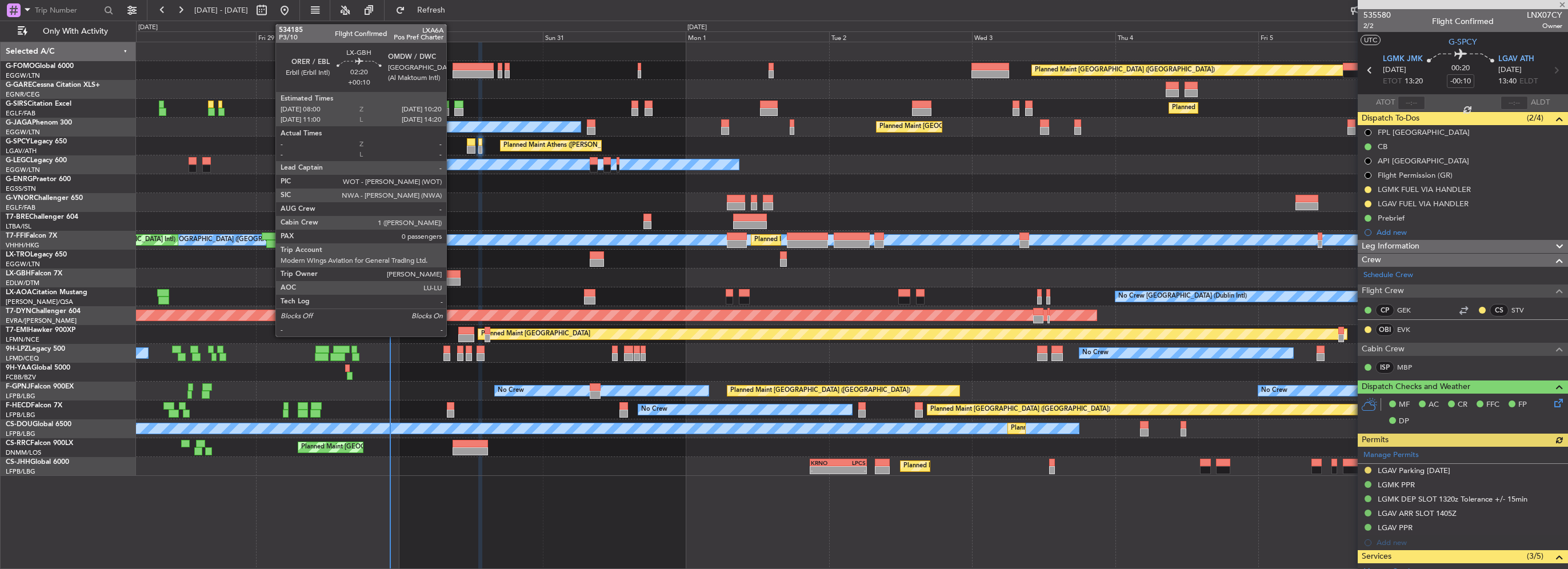
click at [451, 278] on div at bounding box center [454, 282] width 14 height 8
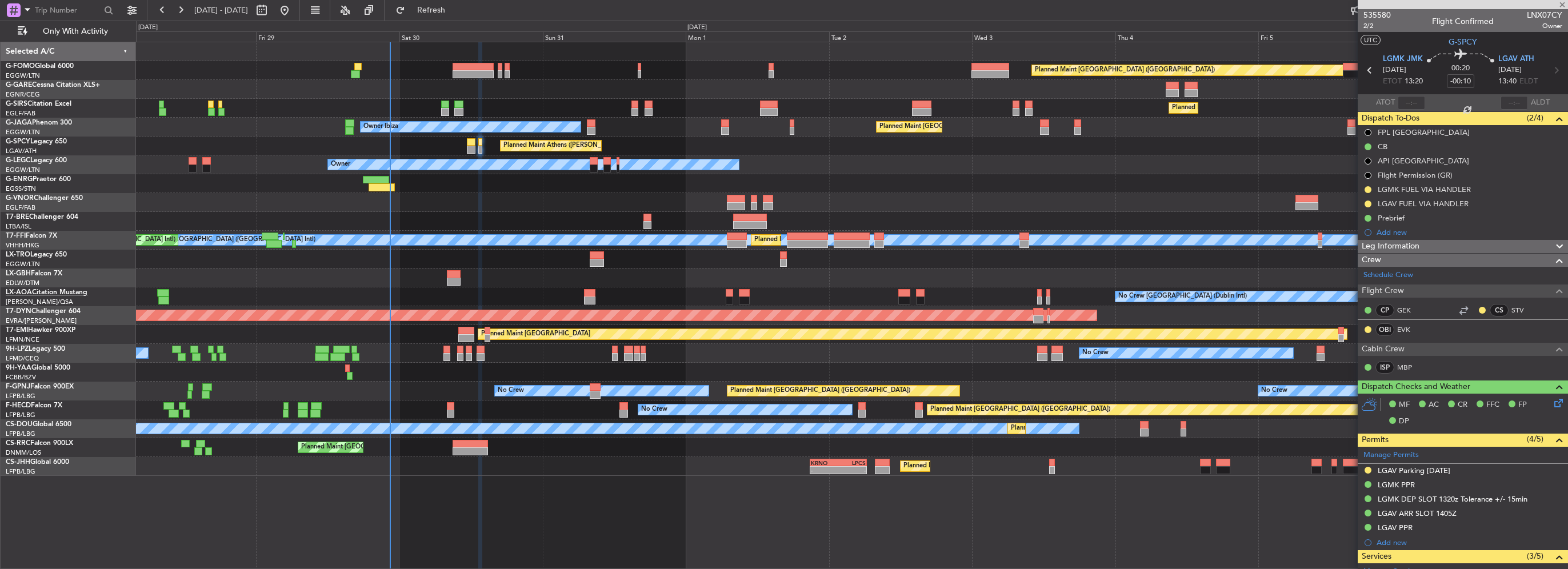
type input "+00:10"
type input "0"
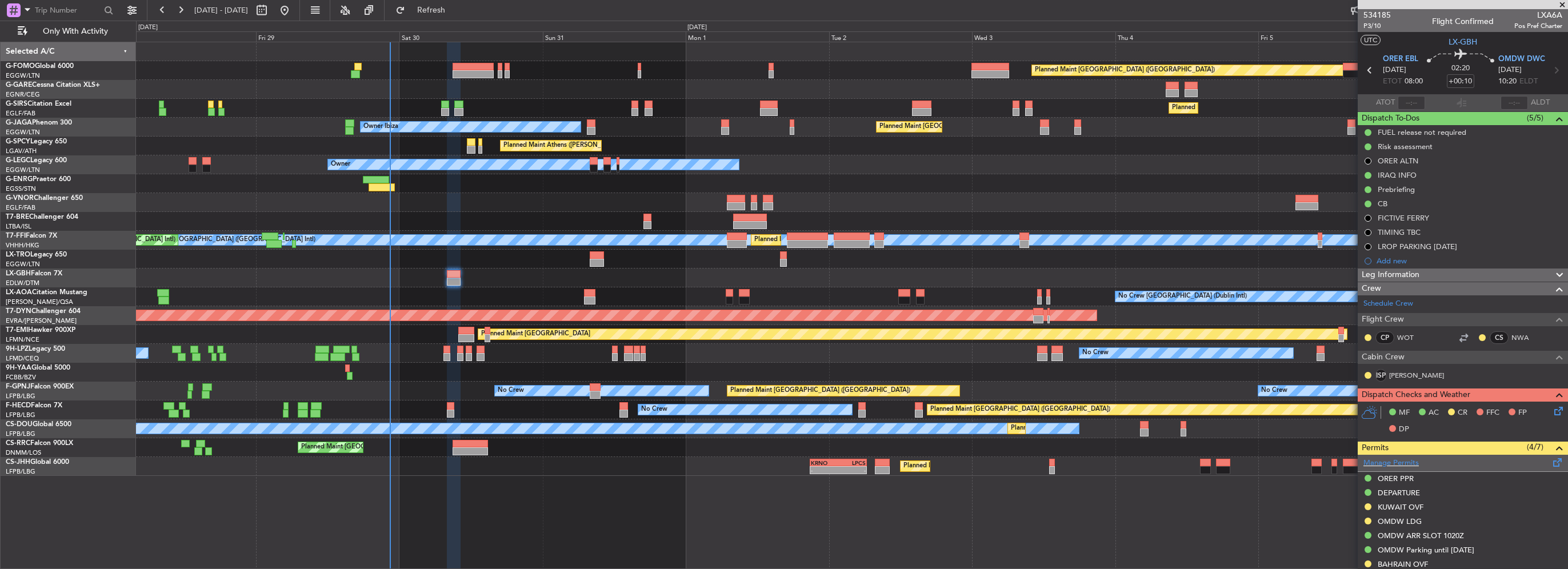
scroll to position [114, 0]
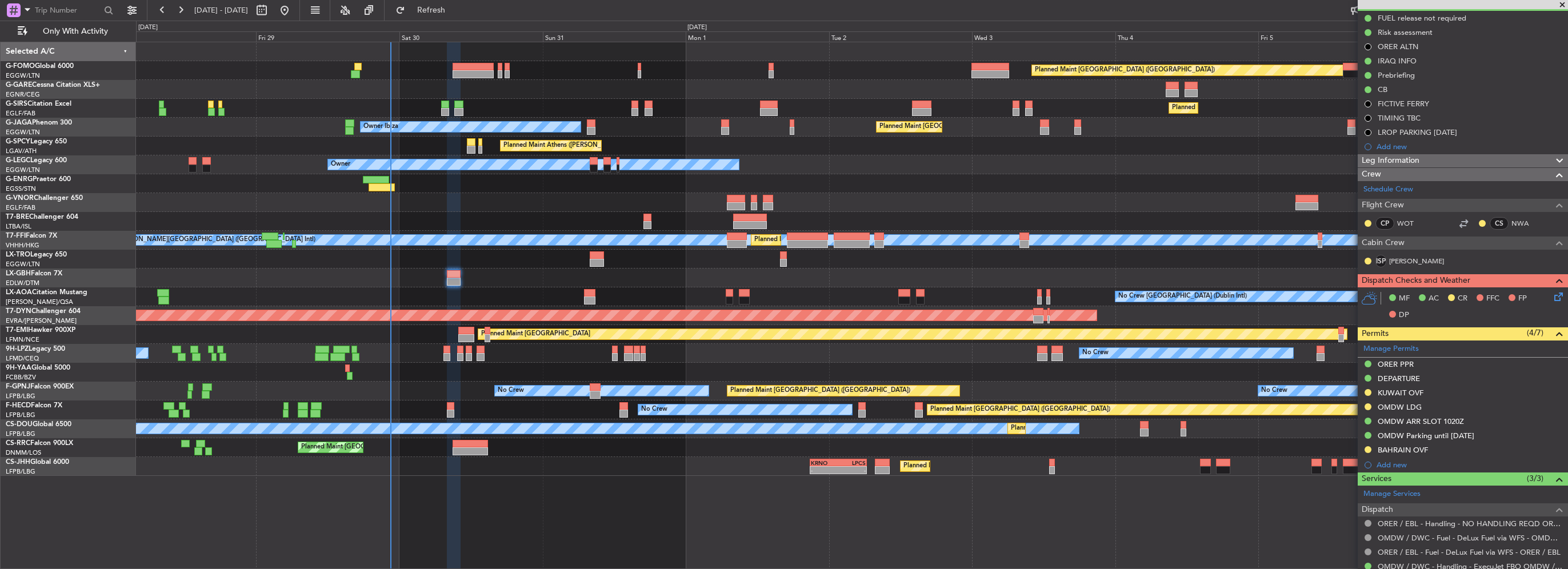
click at [470, 70] on div at bounding box center [473, 74] width 41 height 8
type input "+00:15"
type input "1"
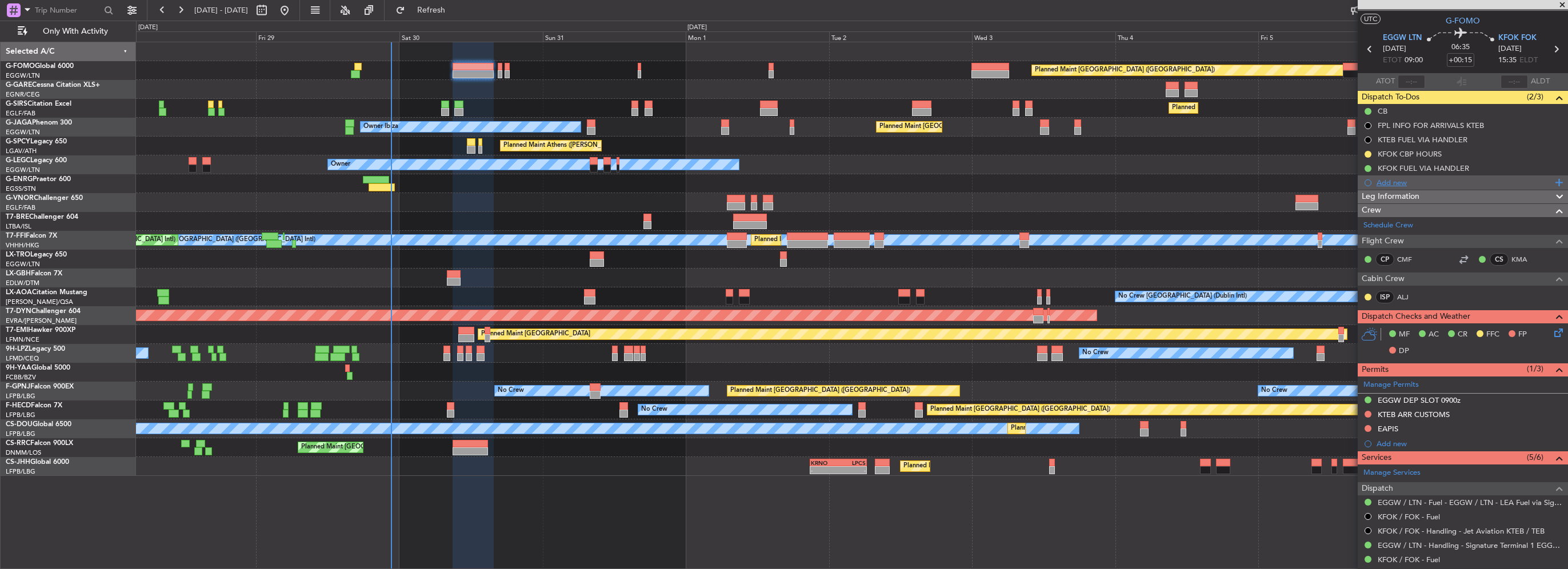
scroll to position [0, 0]
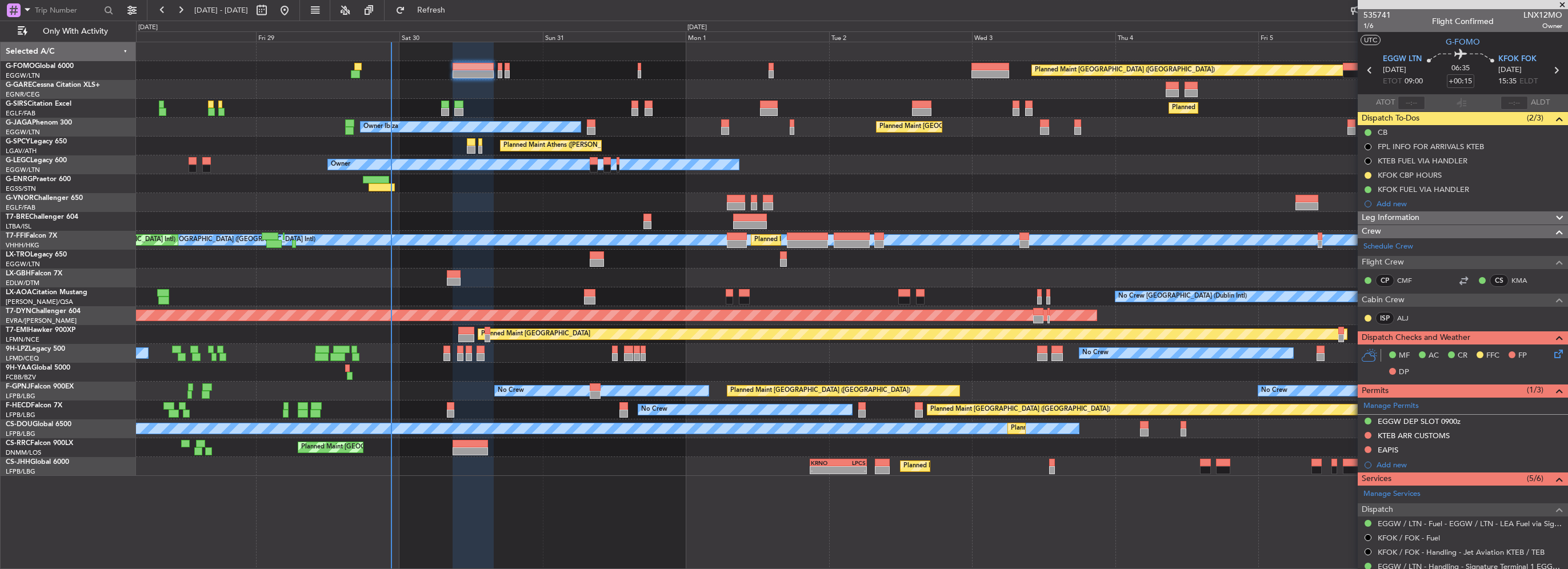
click at [1427, 222] on div "Leg Information" at bounding box center [1463, 218] width 210 height 13
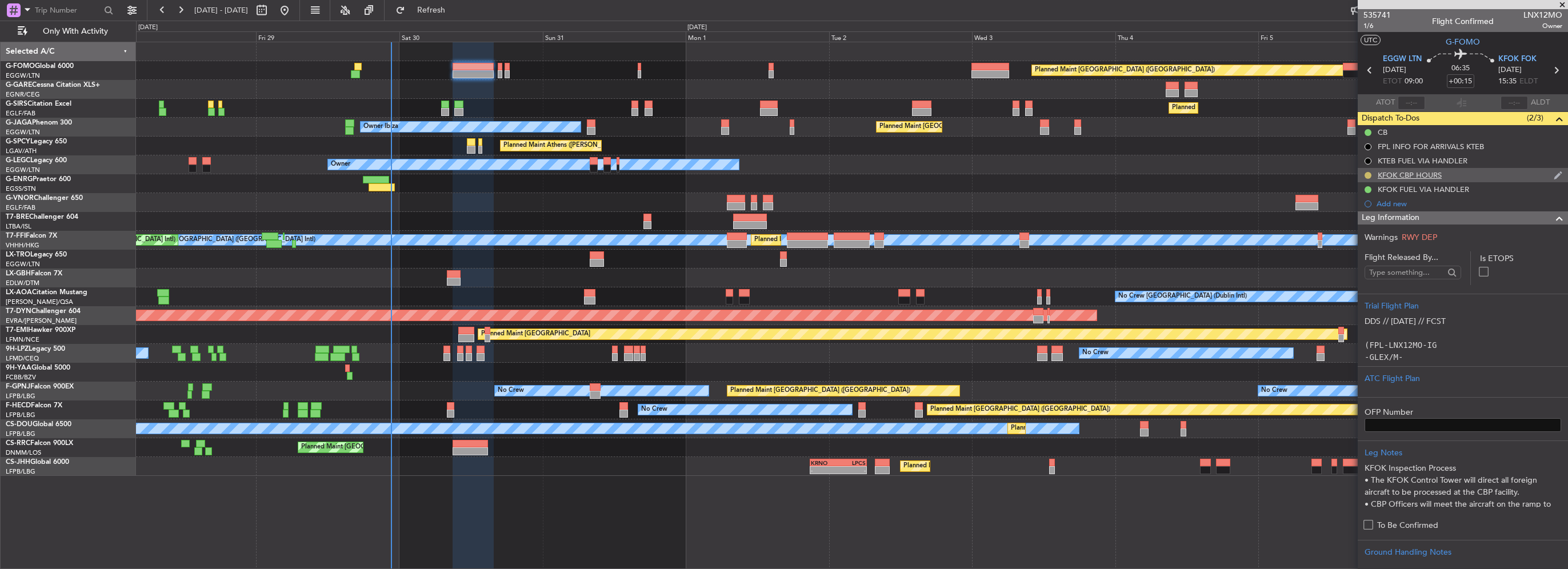
click at [1366, 174] on button at bounding box center [1368, 175] width 7 height 7
click at [1355, 226] on span "Completed" at bounding box center [1373, 226] width 38 height 11
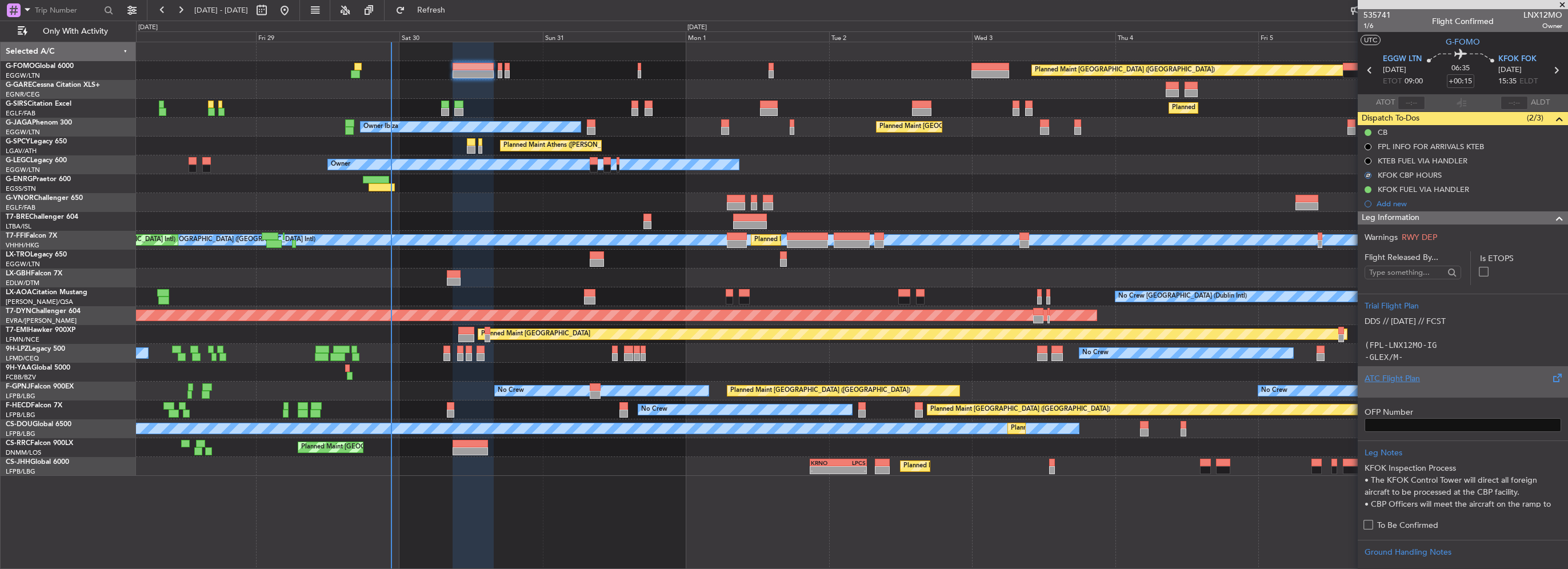
click at [1406, 387] on div at bounding box center [1463, 388] width 197 height 7
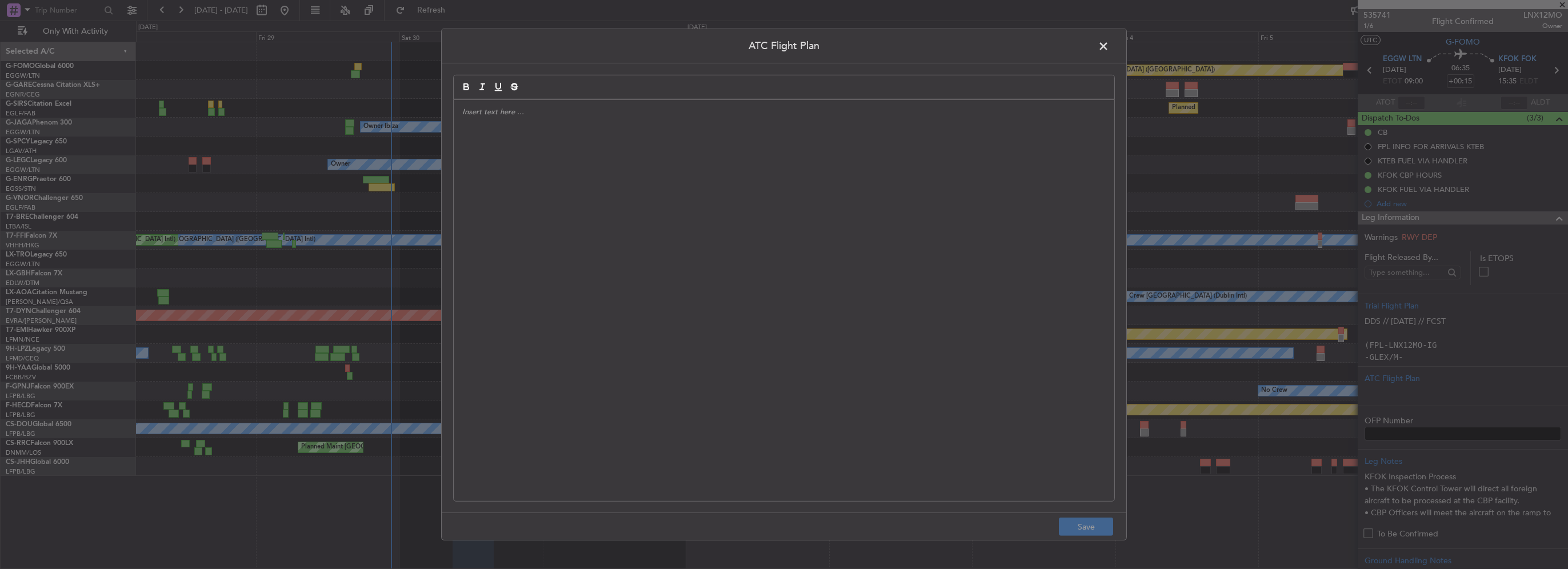
click at [604, 225] on div at bounding box center [783, 301] width 660 height 401
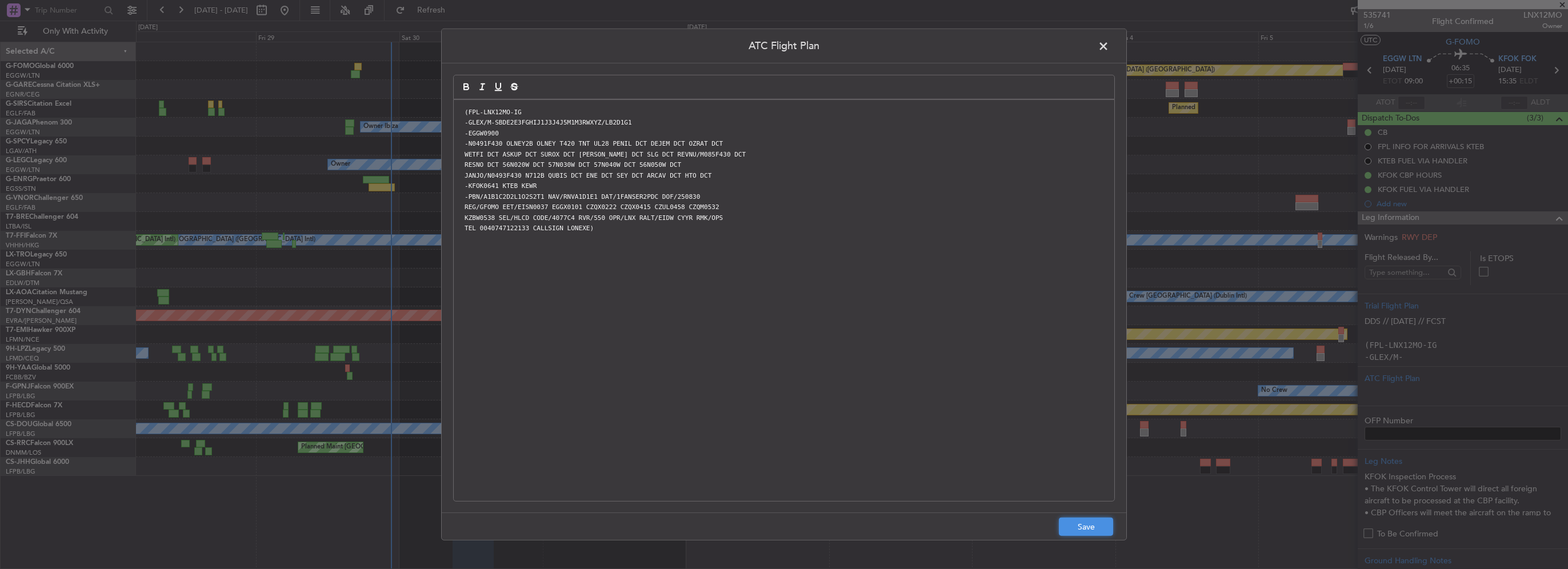
click at [1083, 528] on button "Save" at bounding box center [1086, 526] width 54 height 18
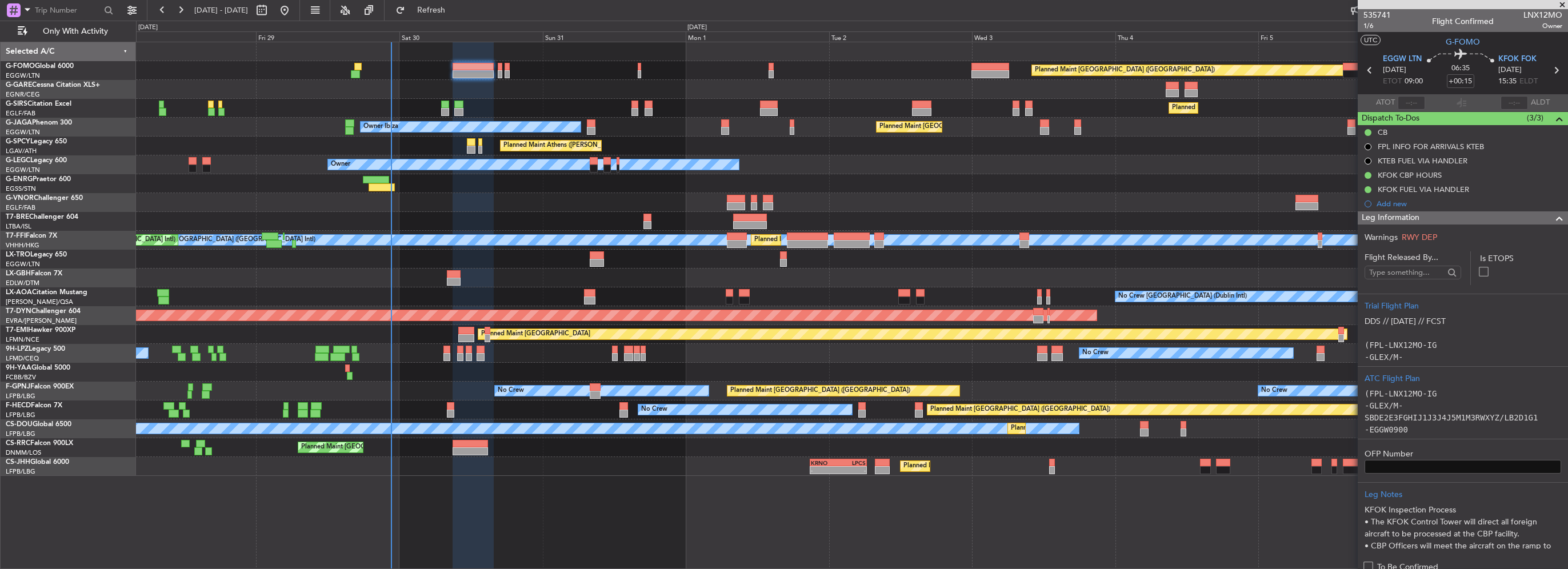
scroll to position [343, 0]
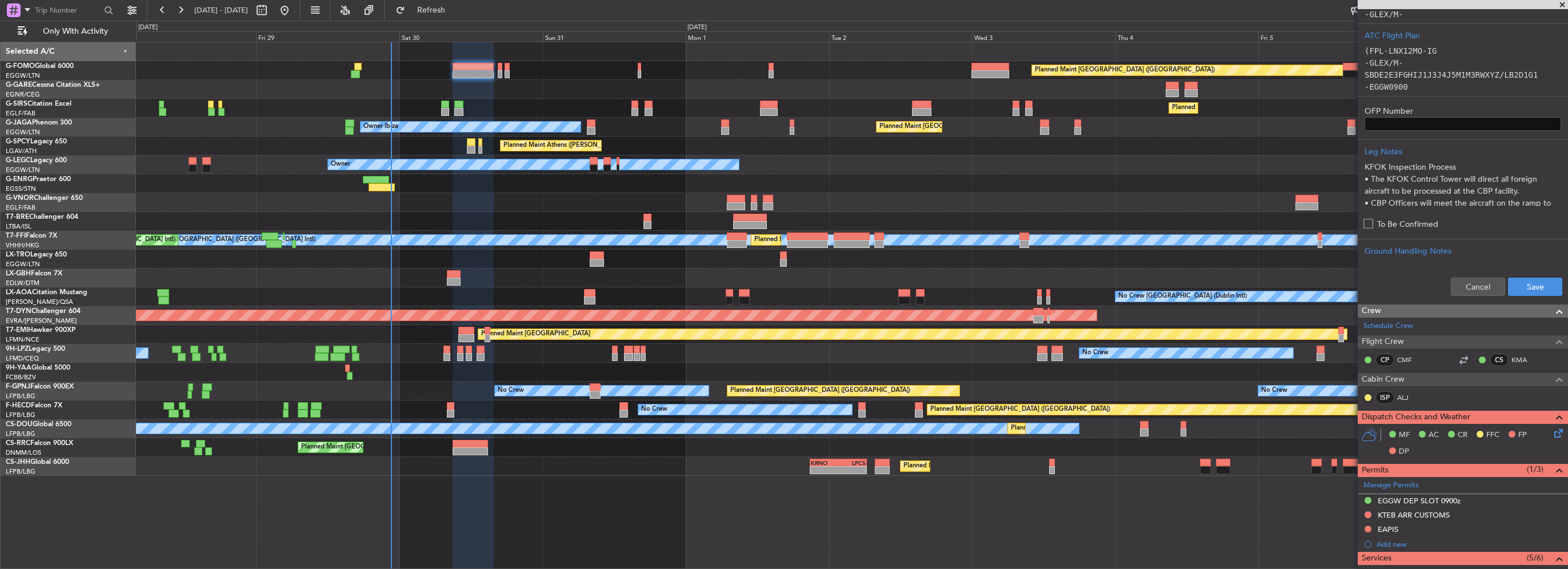
click at [1534, 297] on div "Cancel Save" at bounding box center [1463, 287] width 210 height 34
click at [1540, 281] on button "Save" at bounding box center [1535, 287] width 54 height 18
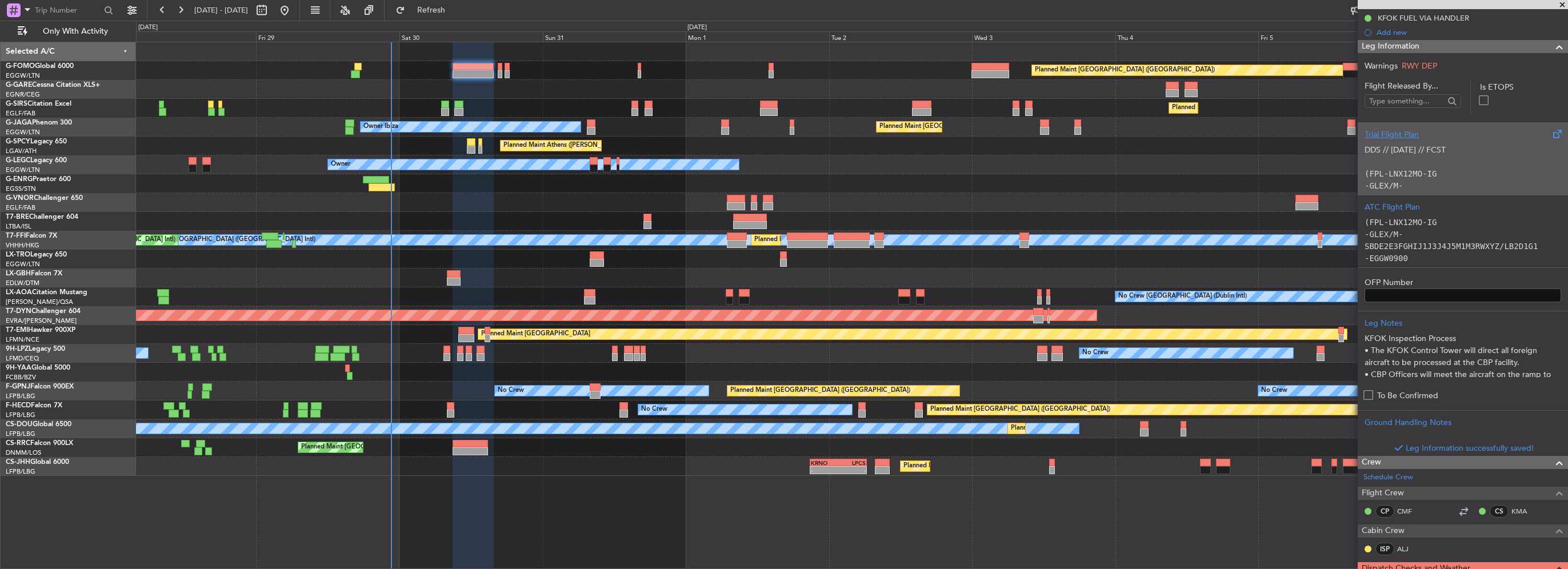
scroll to position [0, 0]
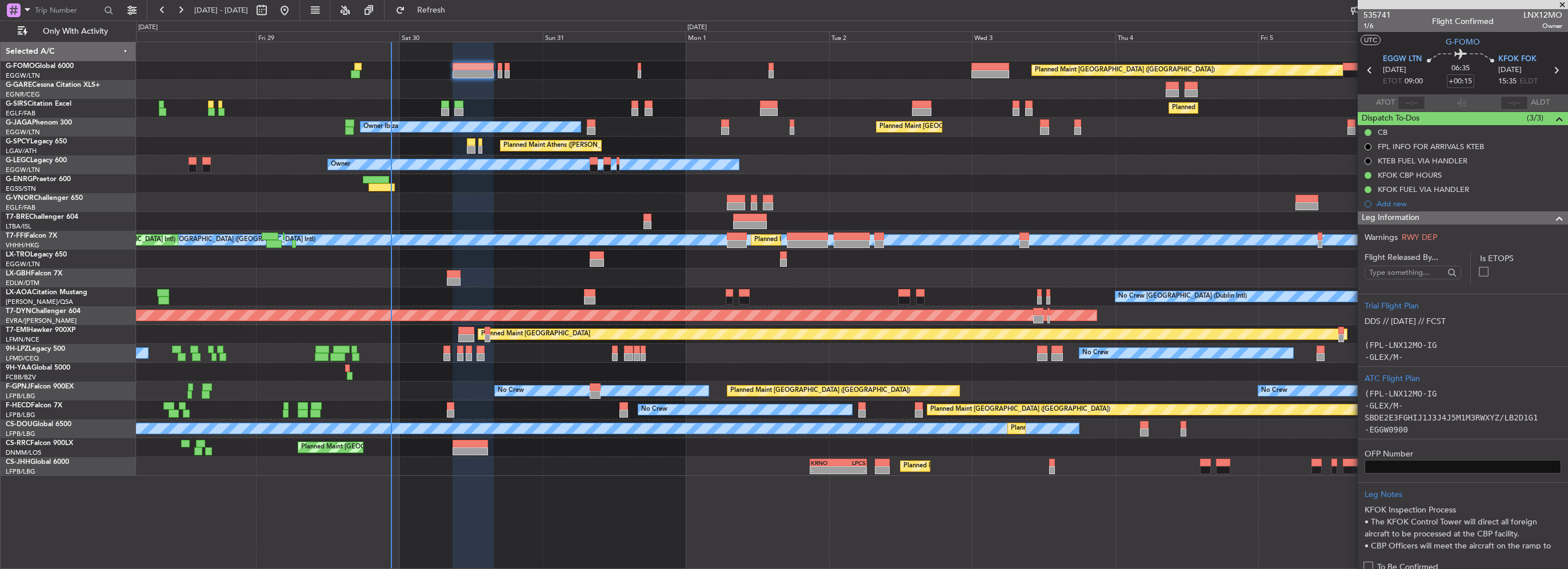
click at [1552, 218] on span at bounding box center [1559, 218] width 14 height 14
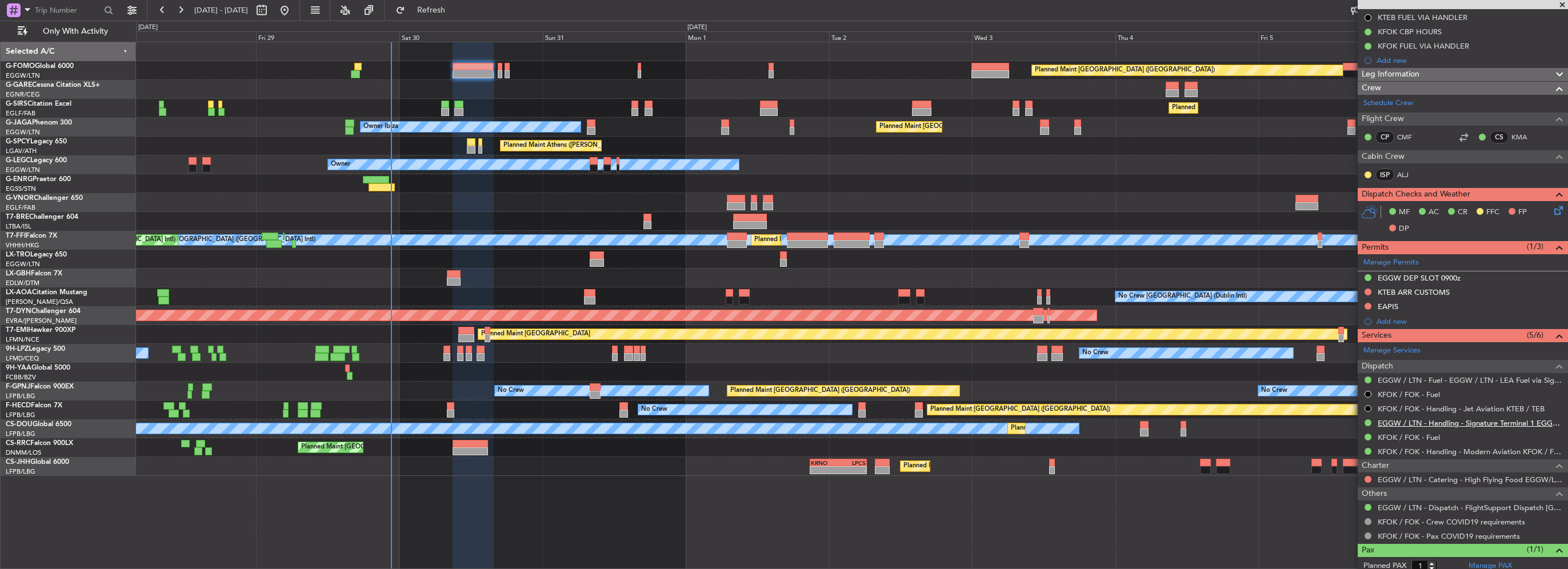
scroll to position [174, 0]
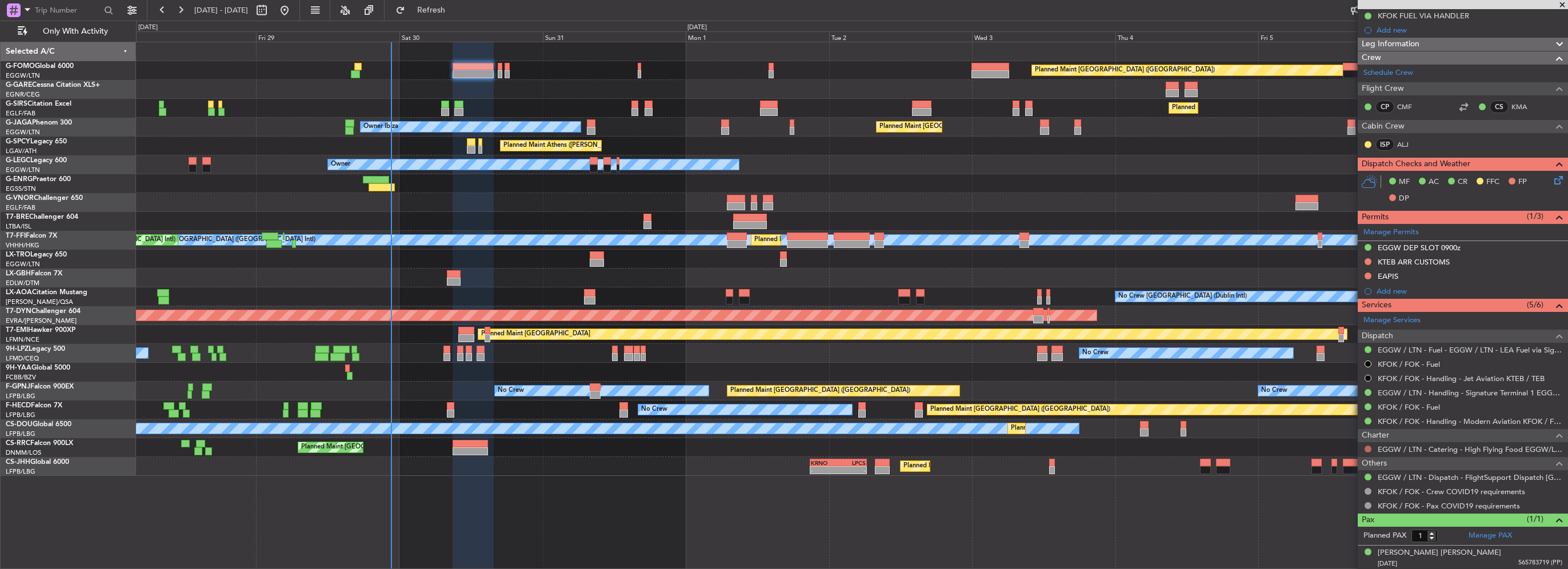
click at [1368, 447] on button at bounding box center [1368, 449] width 7 height 7
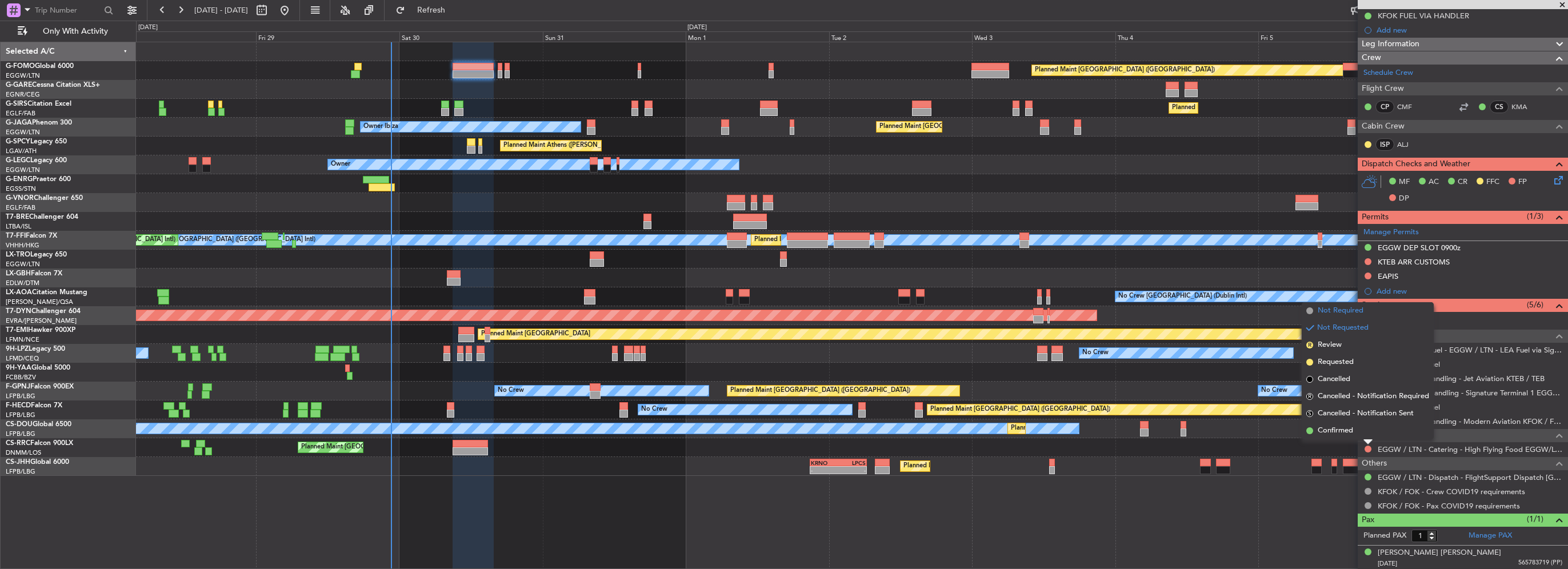
click at [1342, 312] on span "Not Required" at bounding box center [1341, 310] width 46 height 11
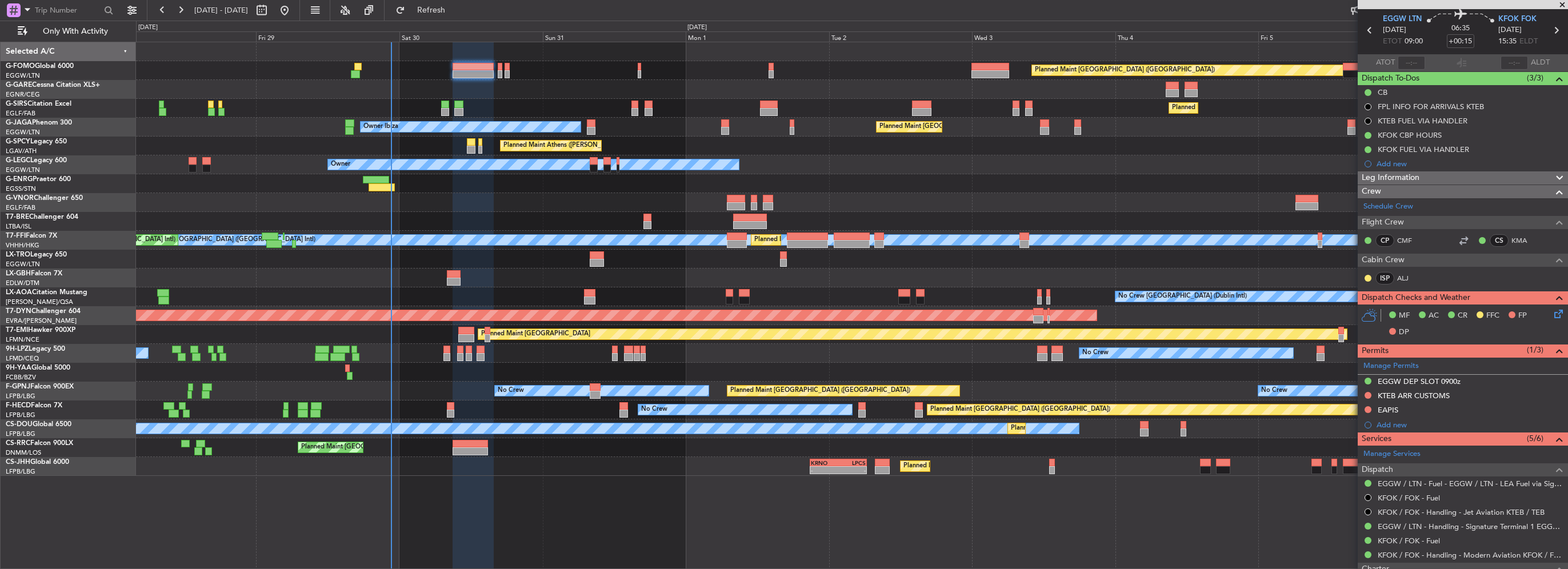
scroll to position [2, 0]
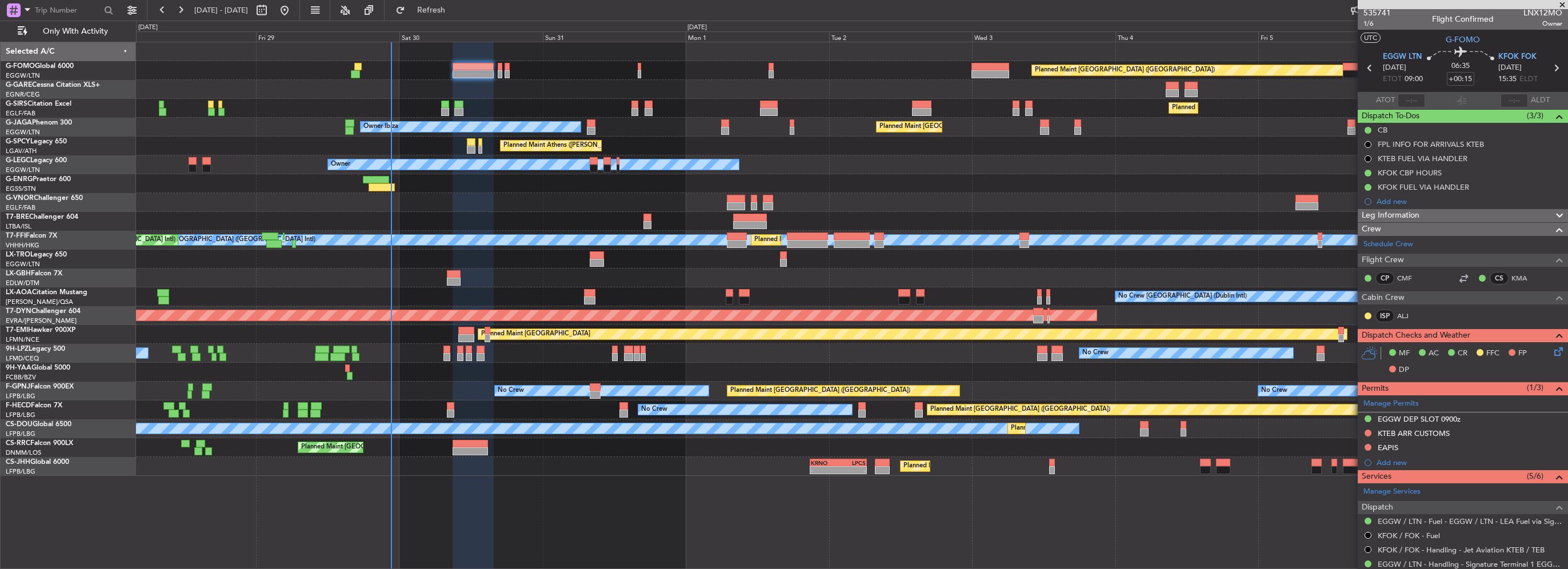
click at [1552, 349] on icon at bounding box center [1557, 350] width 9 height 9
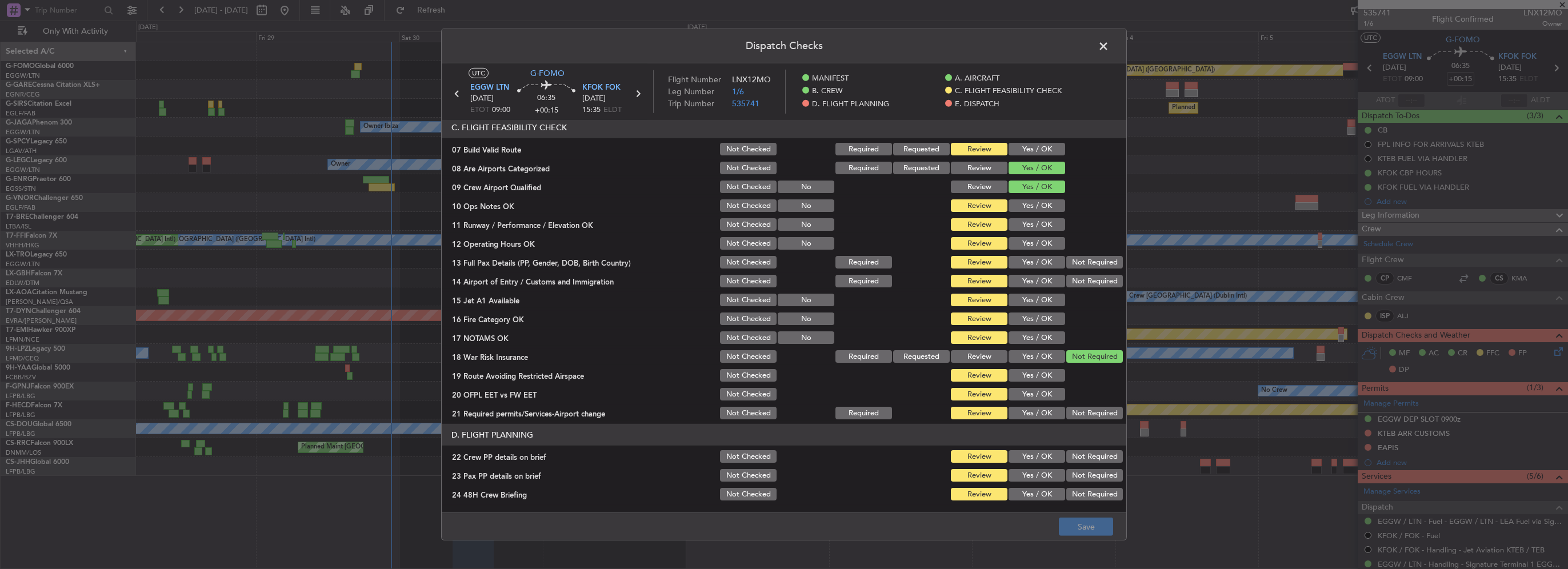
scroll to position [228, 0]
click at [1036, 144] on button "Yes / OK" at bounding box center [1037, 149] width 57 height 13
click at [1040, 207] on button "Yes / OK" at bounding box center [1037, 205] width 57 height 13
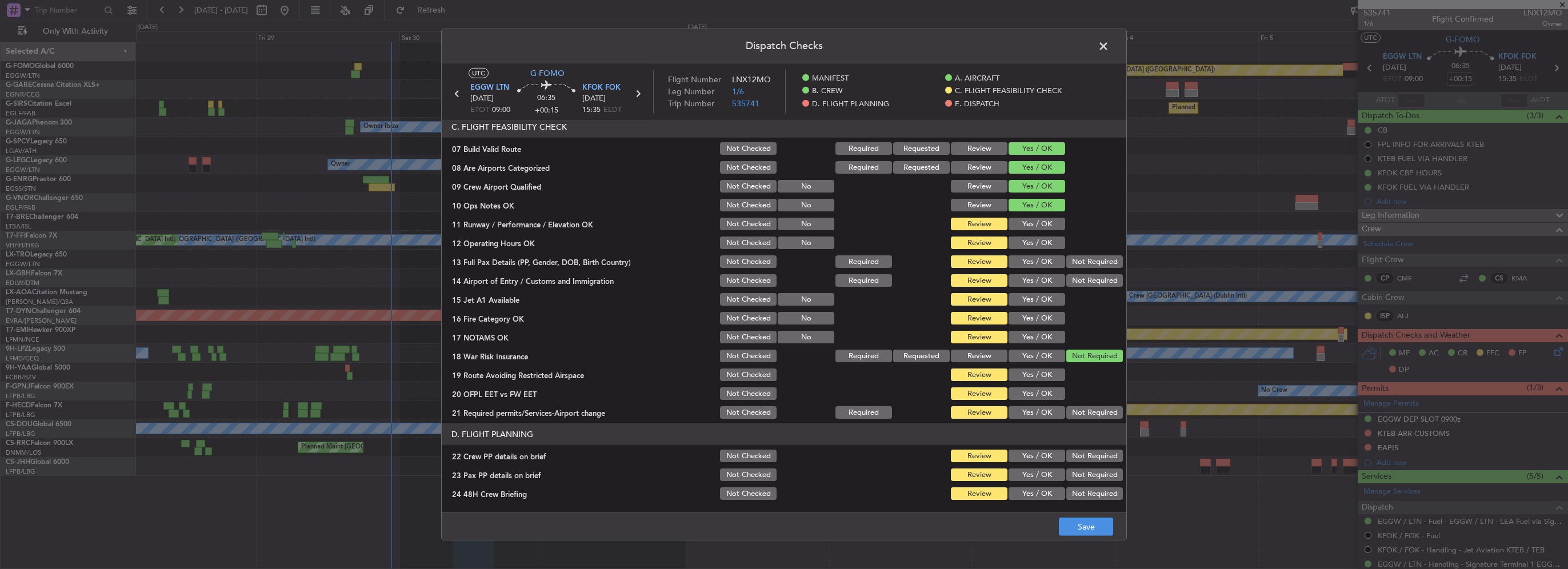
click at [1038, 224] on button "Yes / OK" at bounding box center [1037, 224] width 57 height 13
click at [1041, 243] on button "Yes / OK" at bounding box center [1037, 243] width 57 height 13
drag, startPoint x: 1042, startPoint y: 257, endPoint x: 1042, endPoint y: 272, distance: 15.0
click at [1042, 257] on button "Yes / OK" at bounding box center [1037, 262] width 57 height 13
click at [1042, 272] on div "Yes / OK" at bounding box center [1035, 280] width 57 height 16
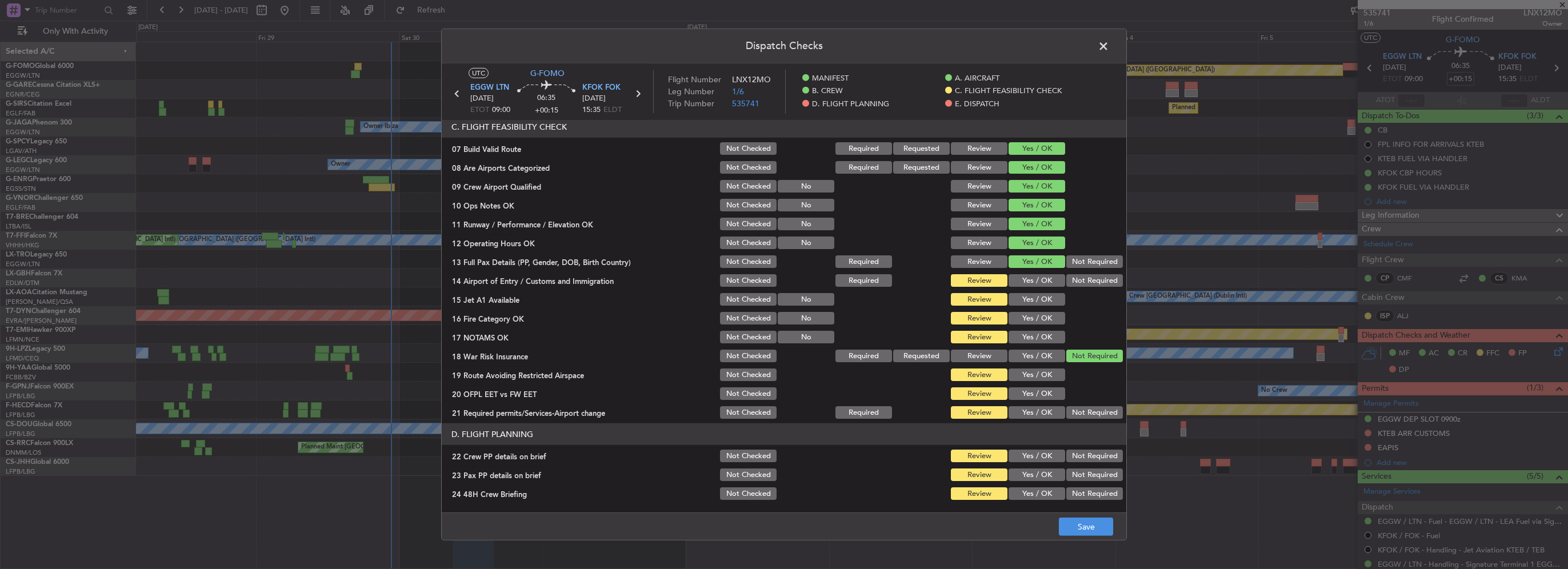
click at [1044, 294] on button "Yes / OK" at bounding box center [1037, 299] width 57 height 13
drag, startPoint x: 1033, startPoint y: 276, endPoint x: 1035, endPoint y: 283, distance: 7.3
click at [1033, 279] on button "Yes / OK" at bounding box center [1037, 280] width 57 height 13
click at [1042, 319] on button "Yes / OK" at bounding box center [1037, 318] width 57 height 13
click at [1042, 343] on button "Yes / OK" at bounding box center [1037, 337] width 57 height 13
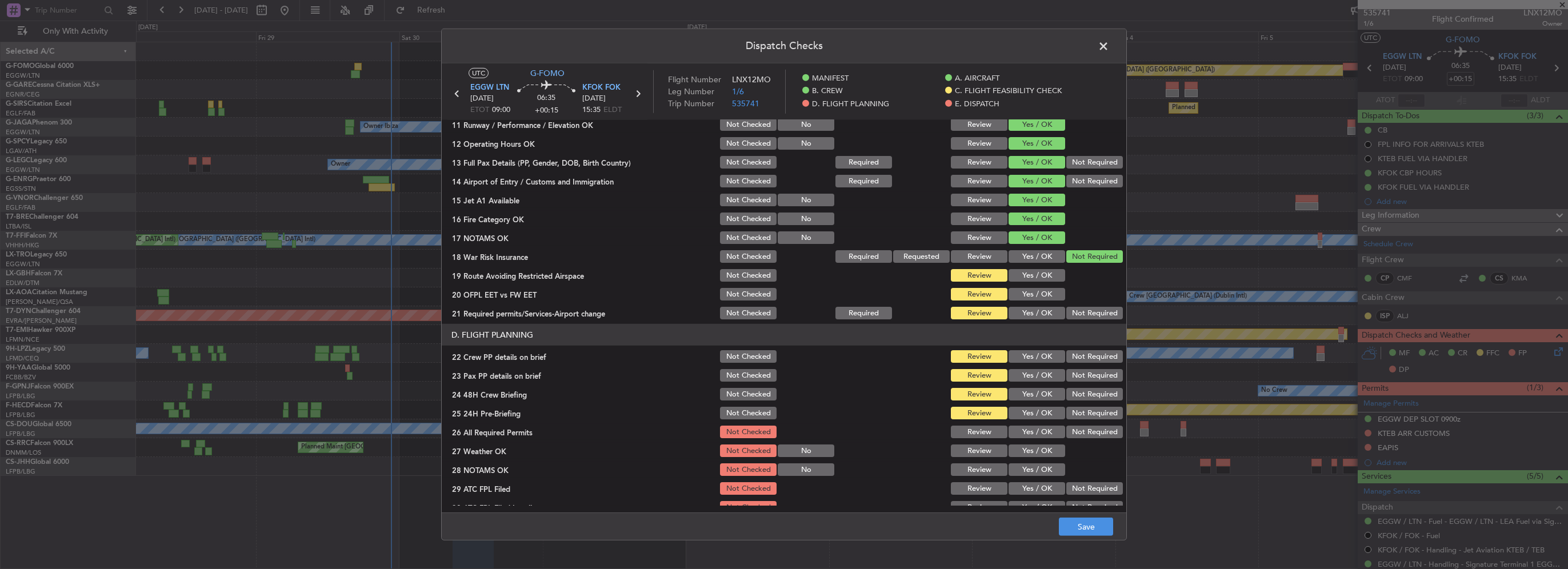
scroll to position [343, 0]
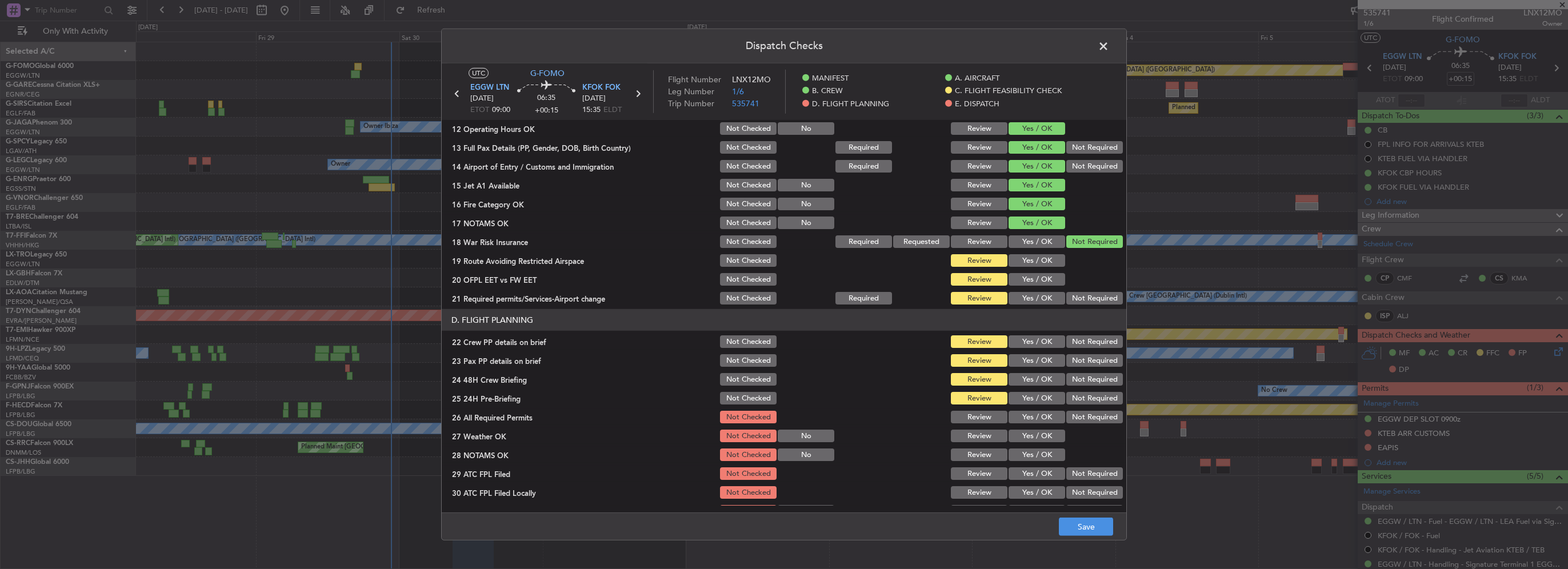
click at [1039, 263] on button "Yes / OK" at bounding box center [1037, 260] width 57 height 13
click at [1039, 279] on button "Yes / OK" at bounding box center [1037, 279] width 57 height 13
click at [1038, 299] on button "Yes / OK" at bounding box center [1037, 298] width 57 height 13
drag, startPoint x: 1037, startPoint y: 343, endPoint x: 1040, endPoint y: 366, distance: 23.2
click at [1037, 343] on button "Yes / OK" at bounding box center [1037, 341] width 57 height 13
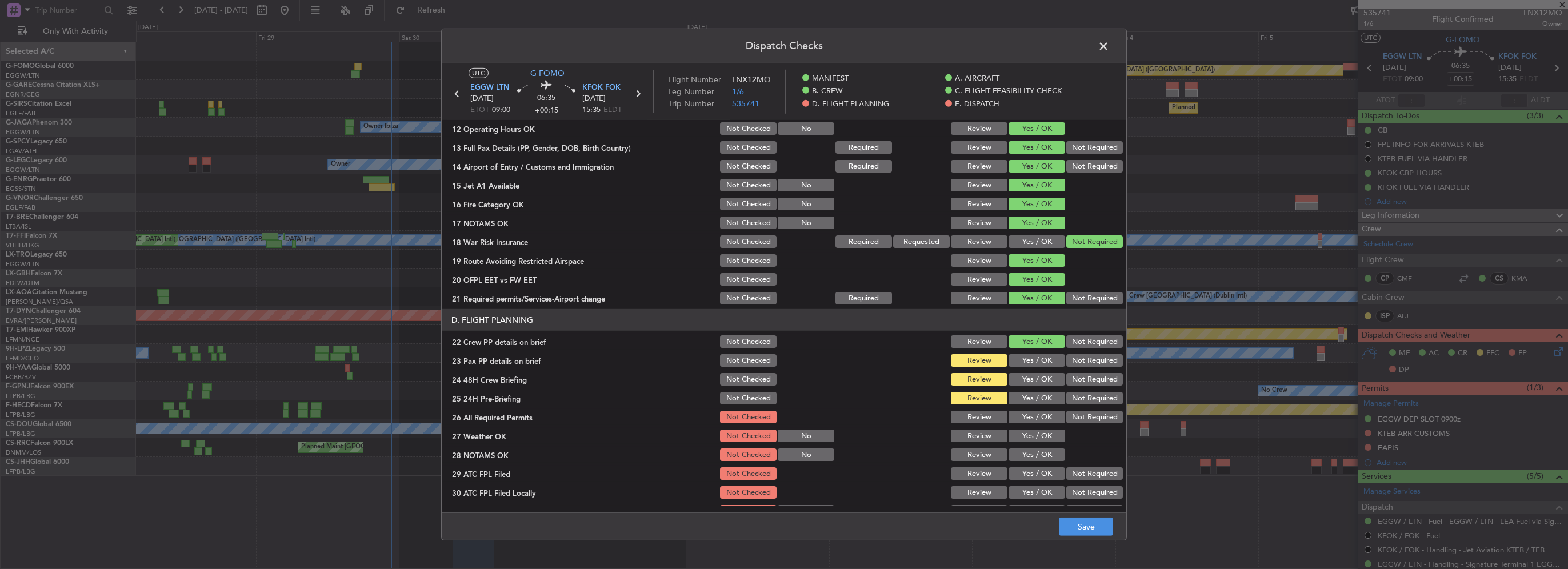
click at [1040, 366] on button "Yes / OK" at bounding box center [1037, 360] width 57 height 13
click at [1036, 382] on button "Yes / OK" at bounding box center [1037, 379] width 57 height 13
click at [1082, 405] on div "Not Required" at bounding box center [1093, 398] width 57 height 16
click at [1071, 396] on button "Not Required" at bounding box center [1095, 398] width 57 height 13
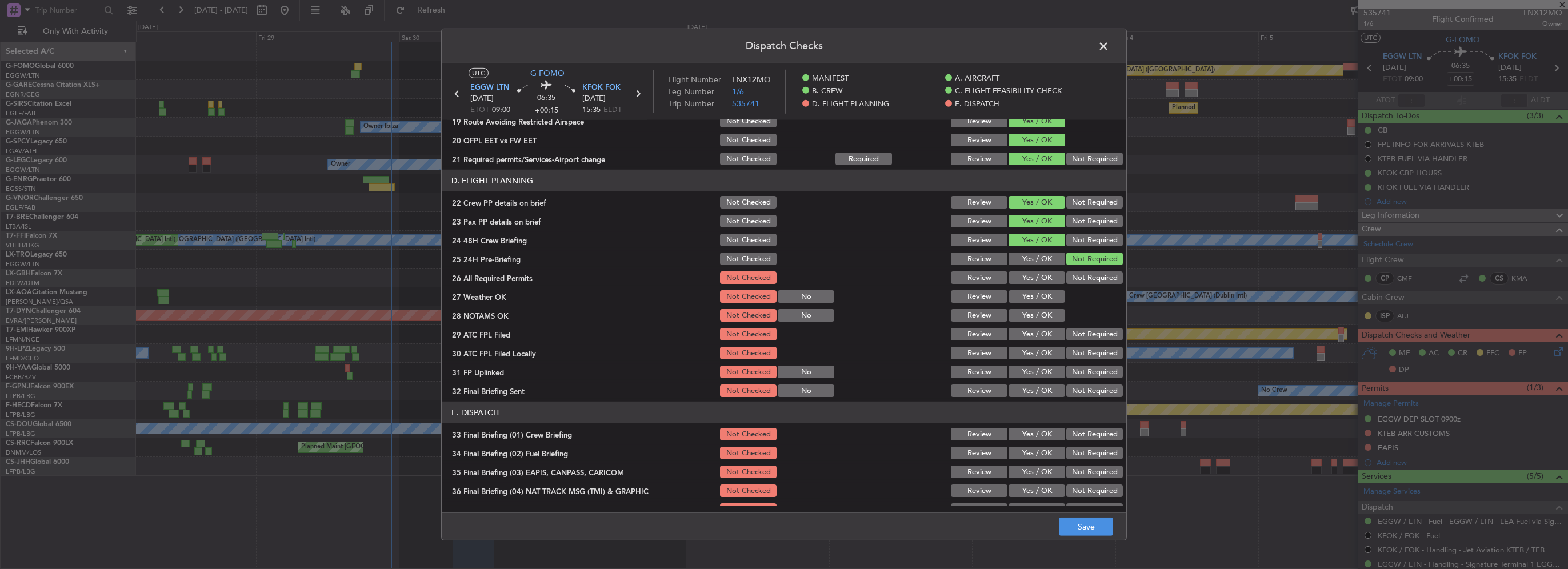
scroll to position [514, 0]
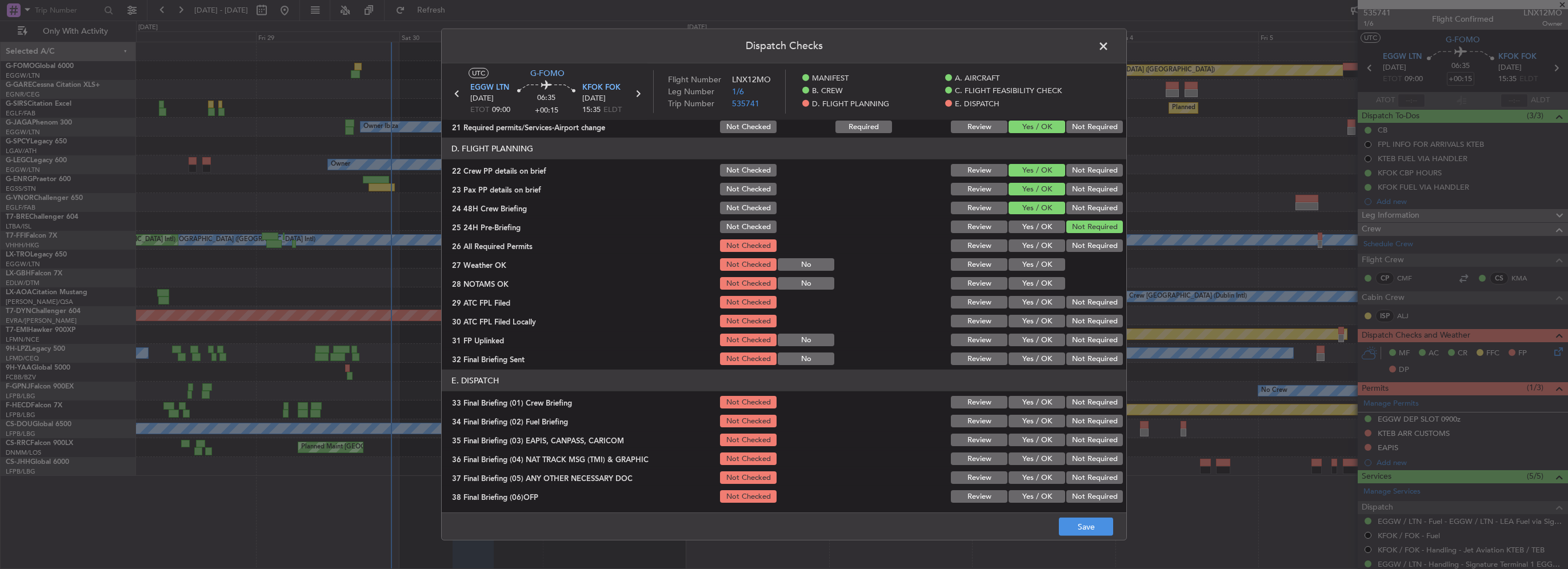
click at [1035, 247] on button "Yes / OK" at bounding box center [1037, 245] width 57 height 13
click at [1034, 266] on button "Yes / OK" at bounding box center [1037, 264] width 57 height 13
click at [1037, 282] on button "Yes / OK" at bounding box center [1037, 283] width 57 height 13
click at [1043, 303] on button "Yes / OK" at bounding box center [1037, 302] width 57 height 13
drag, startPoint x: 1090, startPoint y: 324, endPoint x: 1041, endPoint y: 337, distance: 50.7
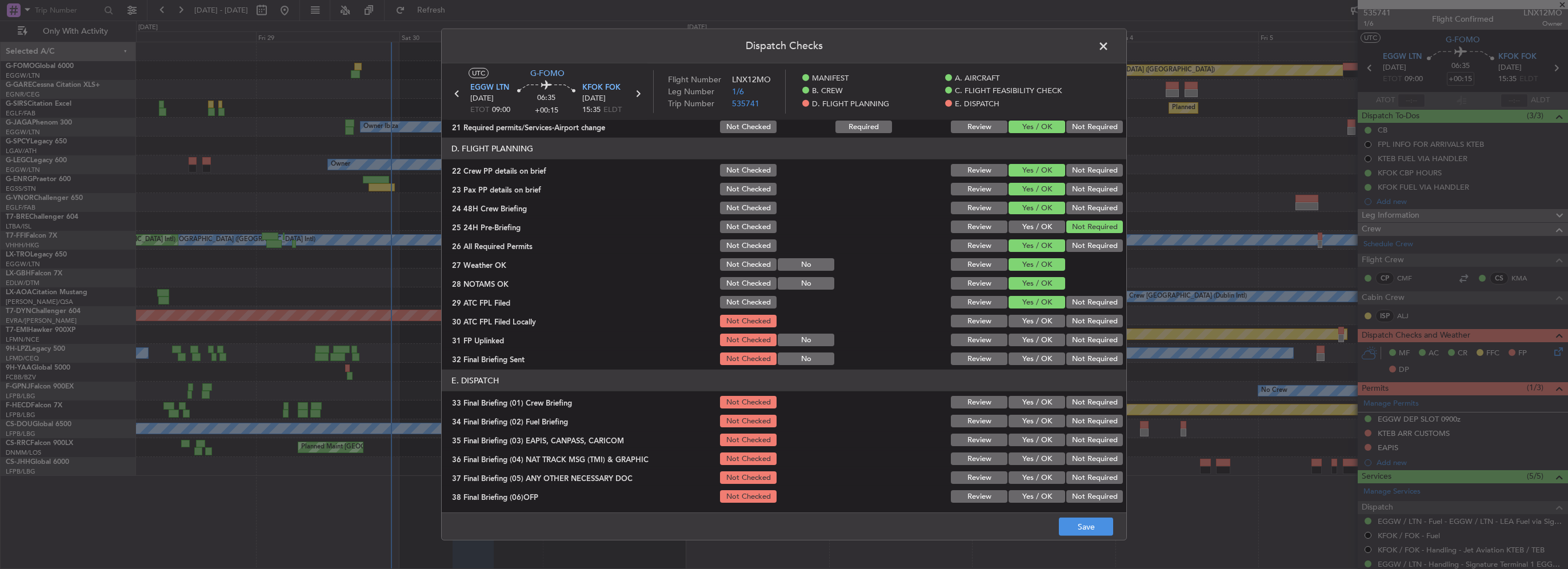
click at [1088, 325] on button "Not Required" at bounding box center [1095, 321] width 57 height 13
click at [1041, 337] on button "Yes / OK" at bounding box center [1037, 340] width 57 height 13
click at [1072, 355] on button "Not Required" at bounding box center [1095, 359] width 57 height 13
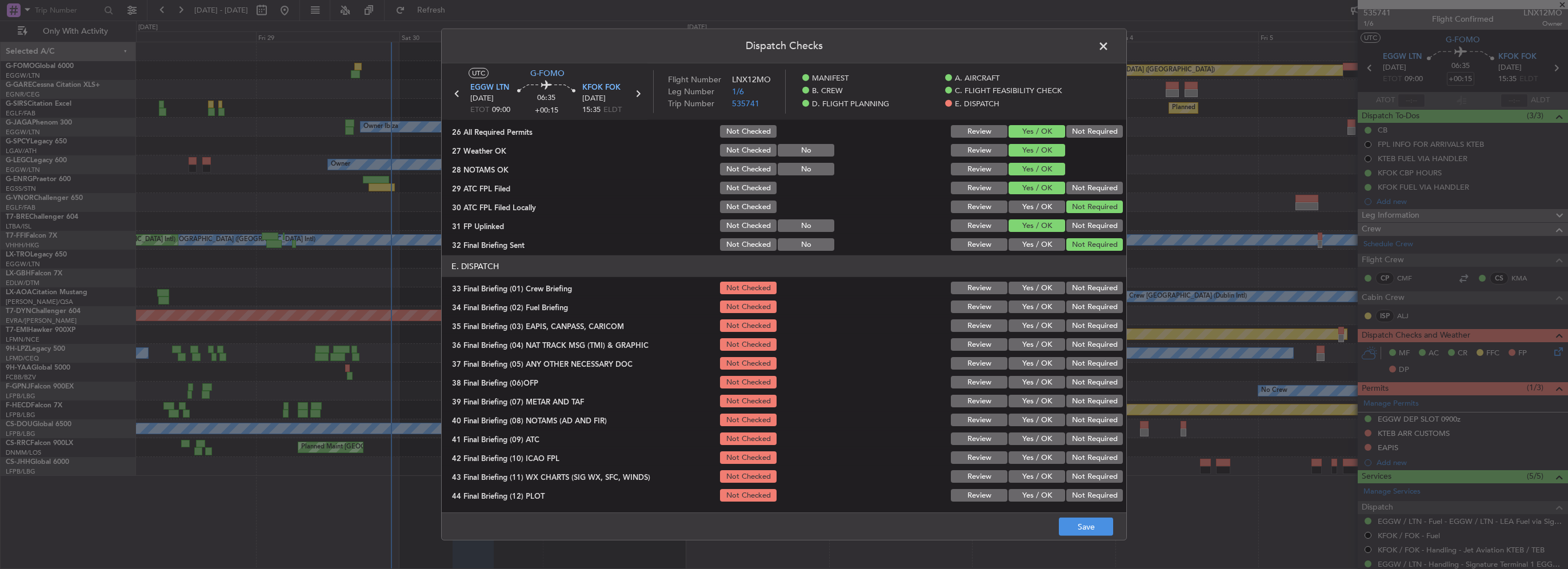
drag, startPoint x: 1042, startPoint y: 290, endPoint x: 1041, endPoint y: 309, distance: 19.0
click at [1041, 293] on button "Yes / OK" at bounding box center [1037, 288] width 57 height 13
click at [1041, 310] on button "Yes / OK" at bounding box center [1037, 307] width 57 height 13
click at [1042, 331] on button "Yes / OK" at bounding box center [1037, 326] width 57 height 13
click at [1048, 352] on section "E. DISPATCH 33 Final Briefing (01) Crew Briefing Not Checked Review Yes / OK No…" at bounding box center [784, 379] width 685 height 248
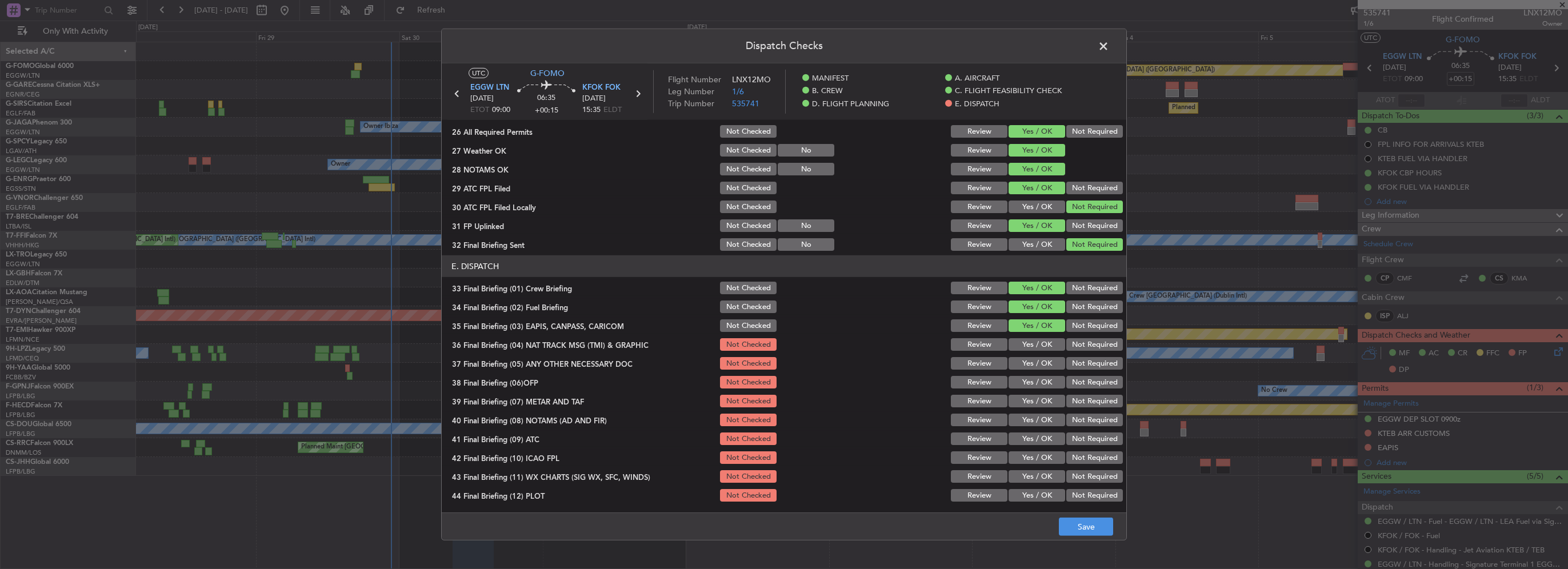
click at [1040, 343] on button "Yes / OK" at bounding box center [1037, 345] width 57 height 13
click at [1043, 360] on button "Yes / OK" at bounding box center [1037, 363] width 57 height 13
click at [1050, 393] on div "Yes / OK" at bounding box center [1035, 401] width 57 height 16
click at [1042, 383] on button "Yes / OK" at bounding box center [1037, 382] width 57 height 13
click at [1045, 401] on button "Yes / OK" at bounding box center [1037, 401] width 57 height 13
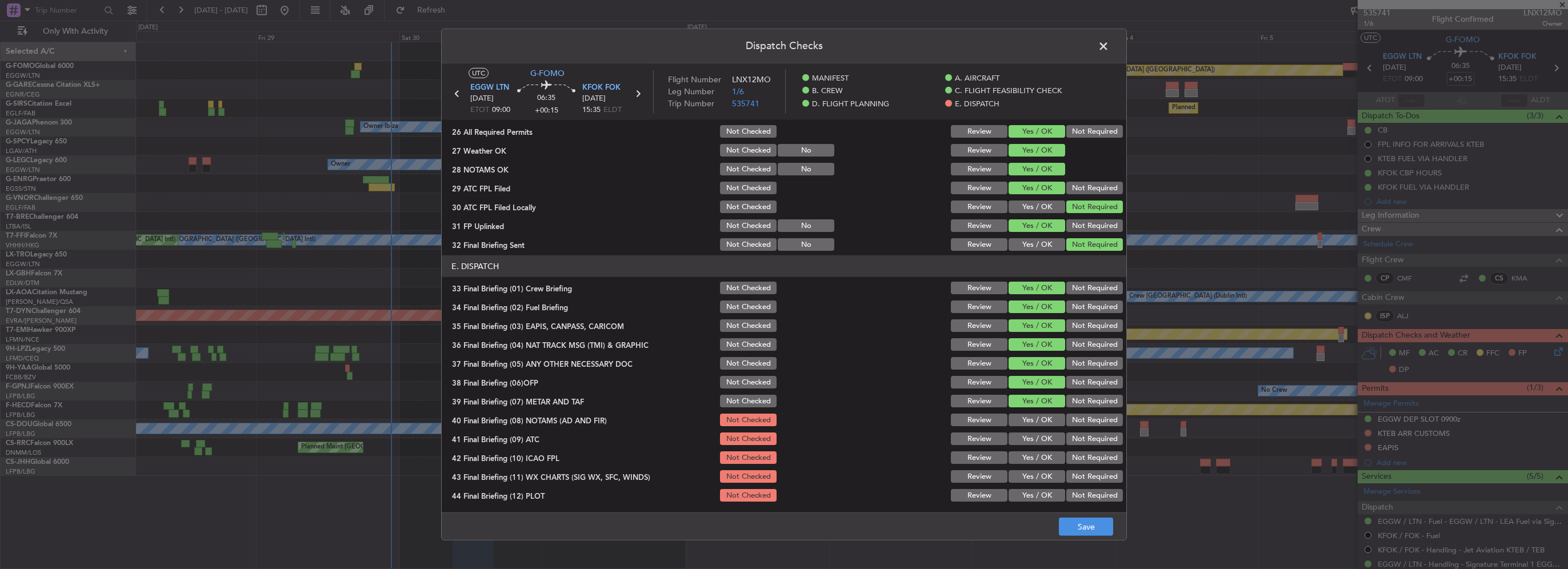
click at [1042, 422] on button "Yes / OK" at bounding box center [1037, 420] width 57 height 13
click at [1042, 439] on button "Yes / OK" at bounding box center [1037, 439] width 57 height 13
click at [1041, 460] on button "Yes / OK" at bounding box center [1037, 457] width 57 height 13
click at [1039, 475] on button "Yes / OK" at bounding box center [1037, 476] width 57 height 13
click at [1040, 493] on button "Yes / OK" at bounding box center [1037, 495] width 57 height 13
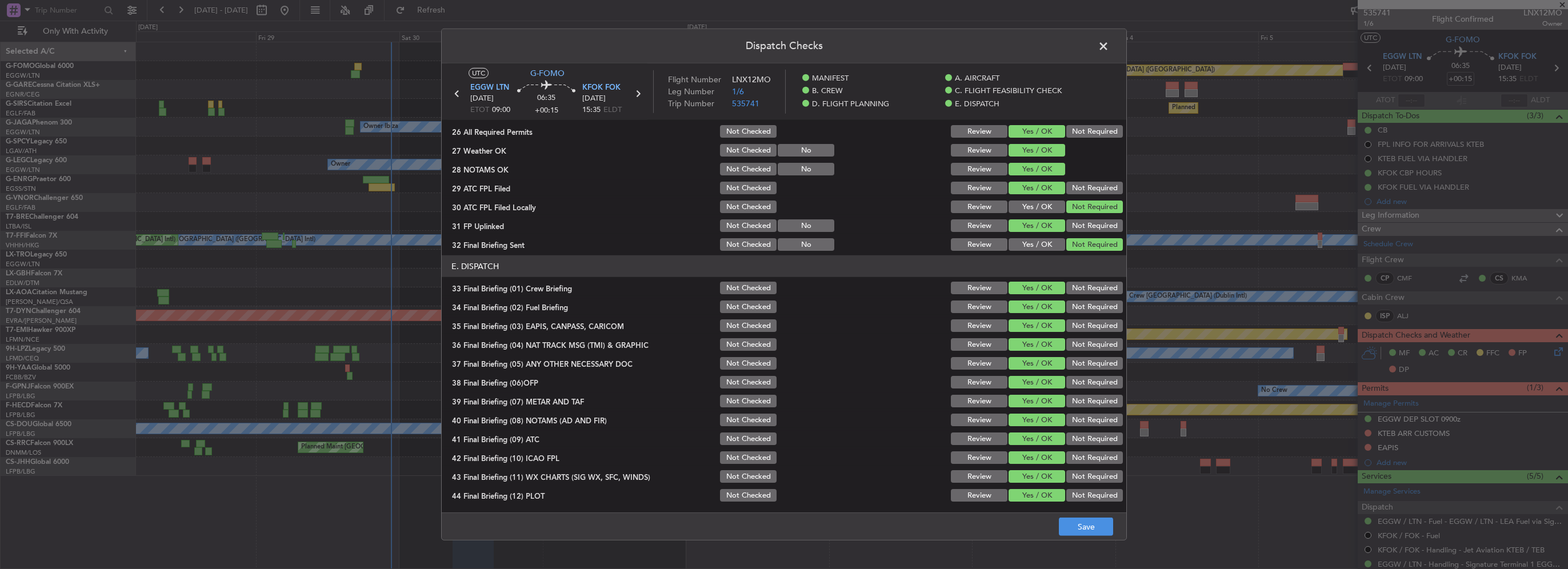
click at [1078, 536] on footer "Save" at bounding box center [784, 526] width 685 height 28
click at [1081, 531] on button "Save" at bounding box center [1086, 526] width 54 height 18
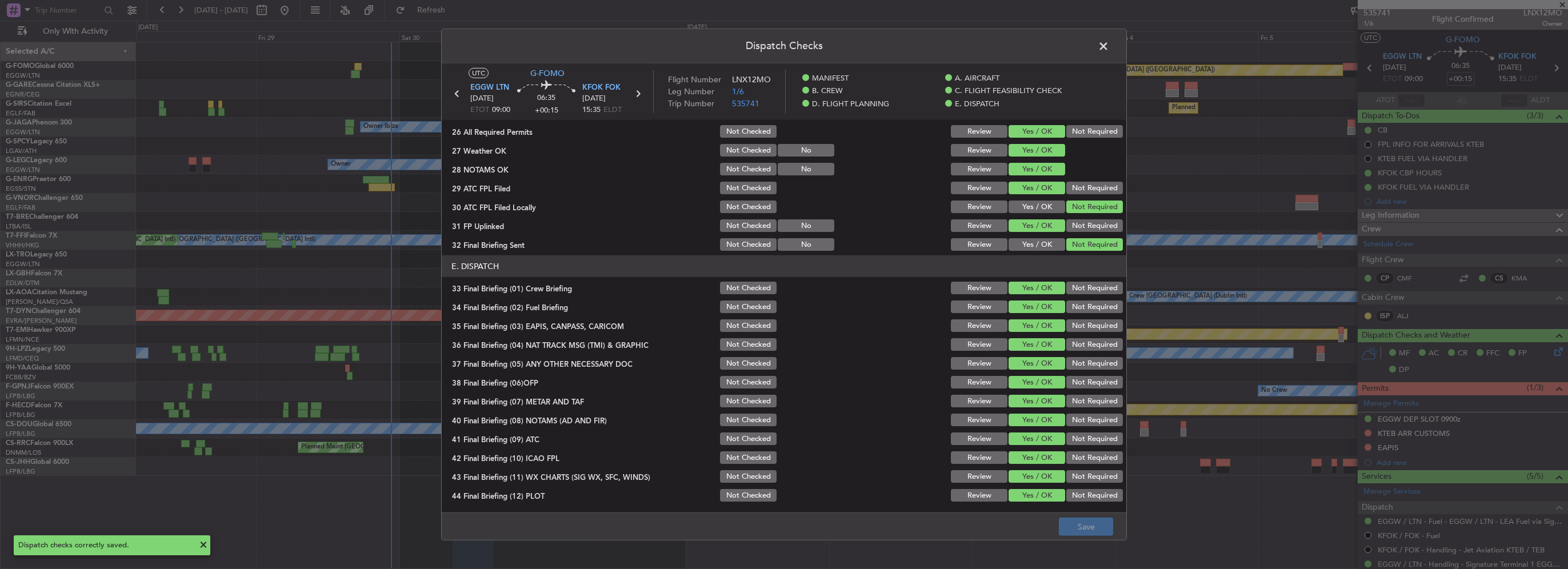
click at [1109, 49] on span at bounding box center [1109, 49] width 0 height 23
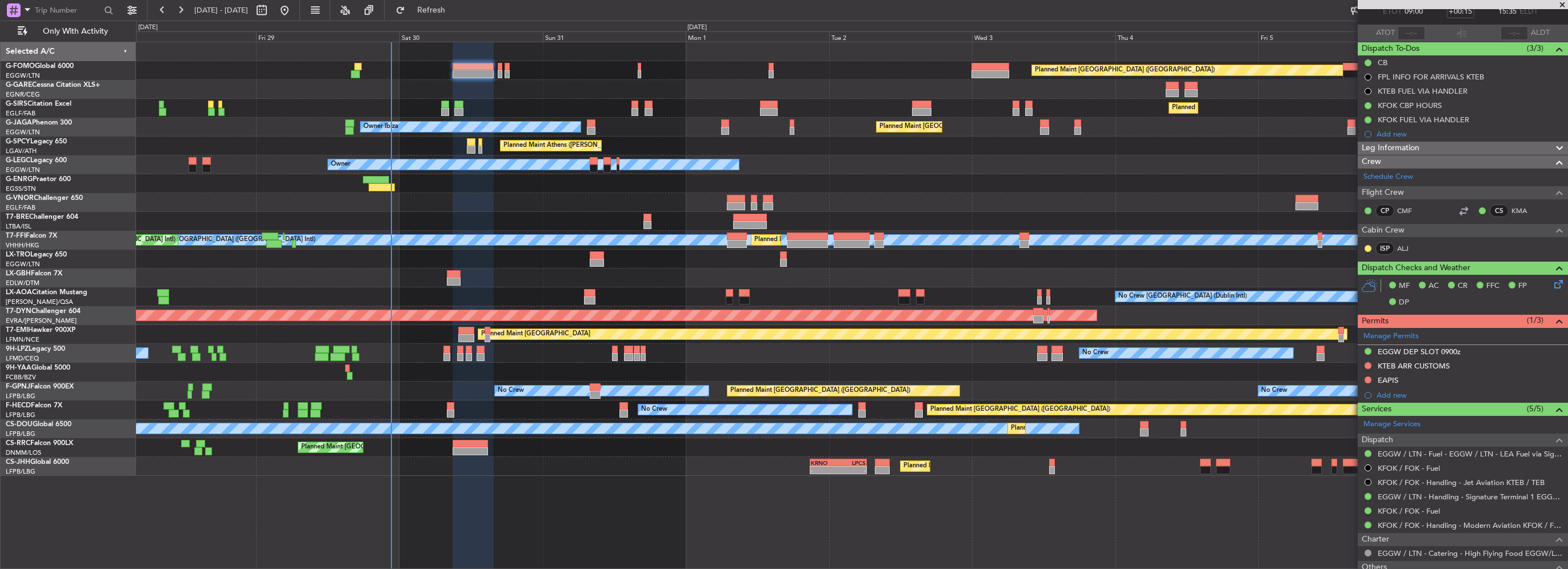
scroll to position [0, 0]
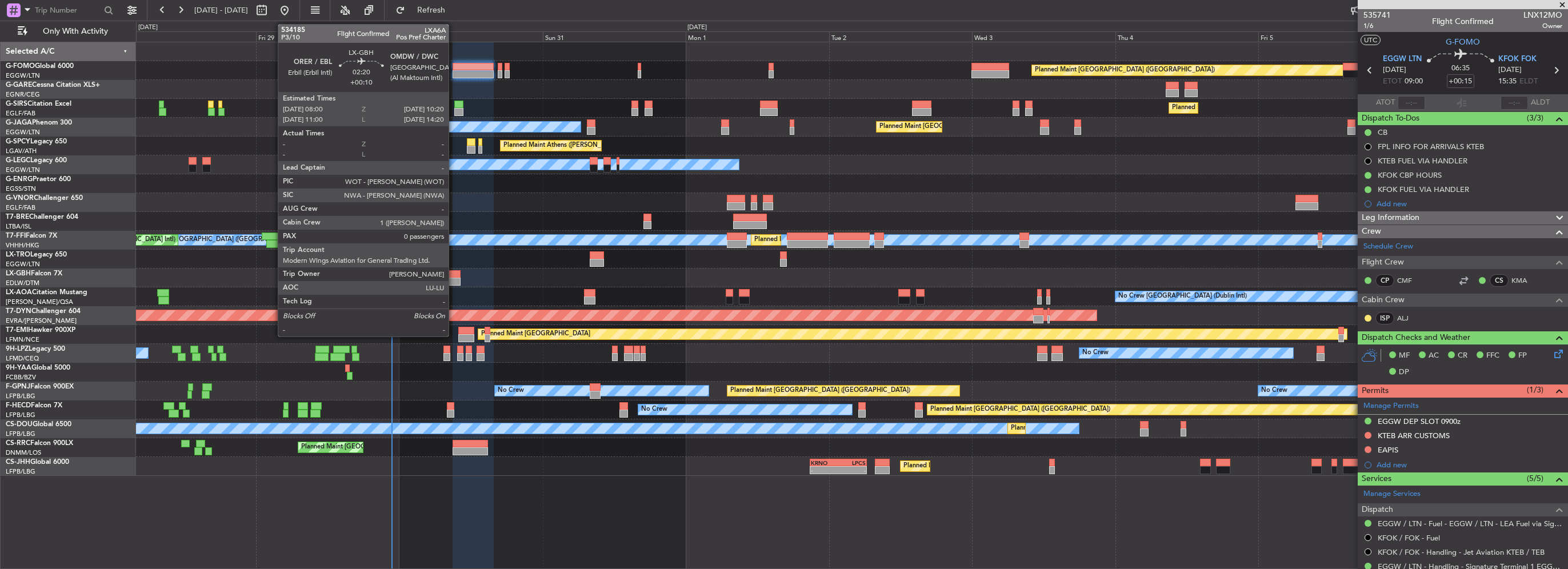
click at [454, 279] on div at bounding box center [454, 282] width 14 height 8
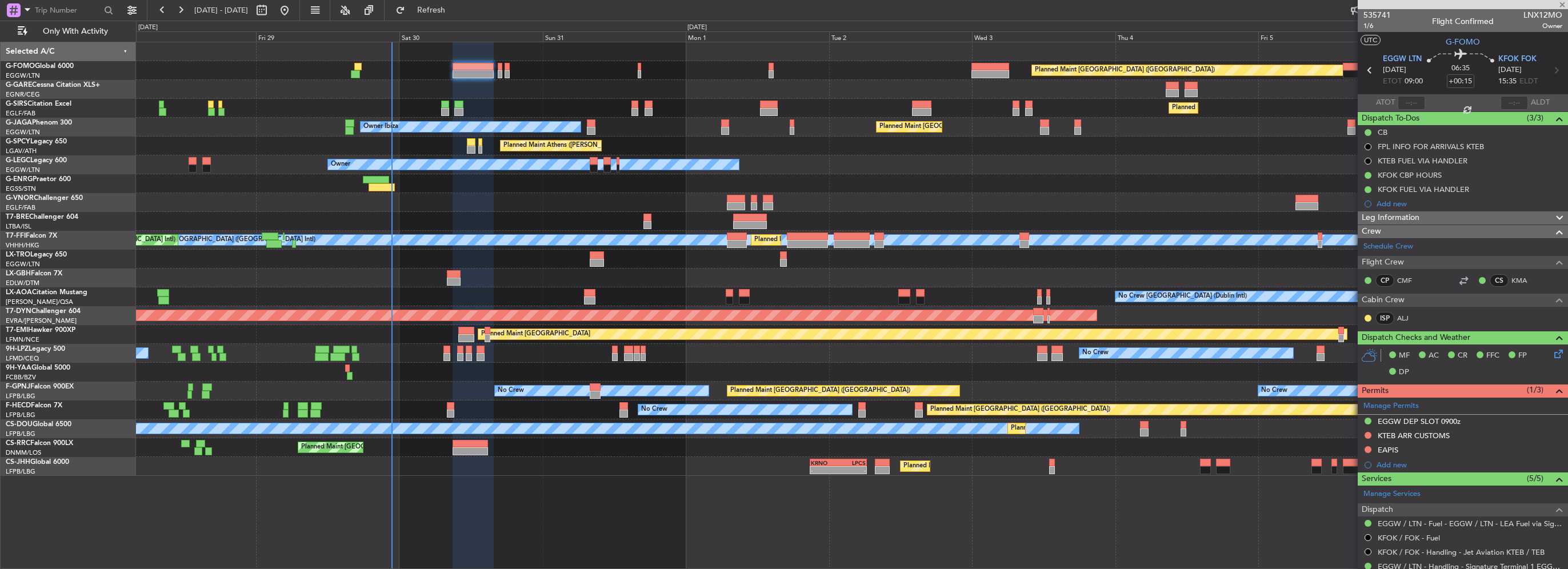
type input "+00:10"
type input "0"
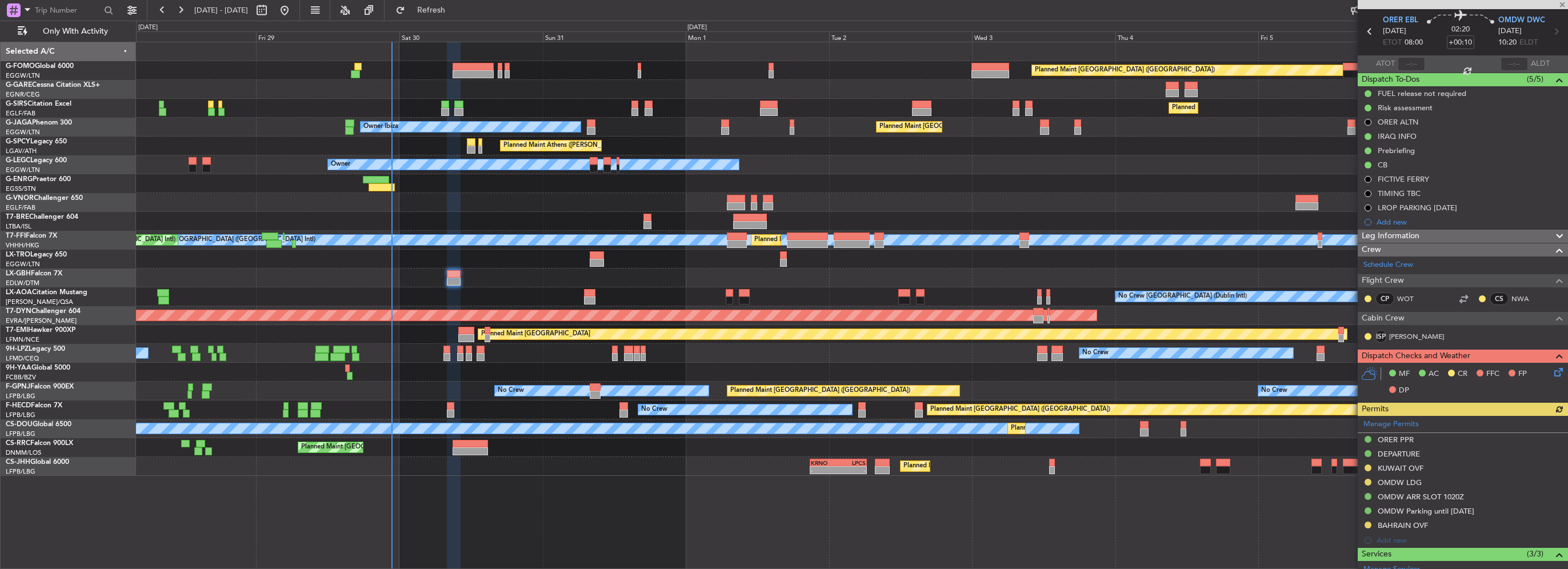
scroll to position [114, 0]
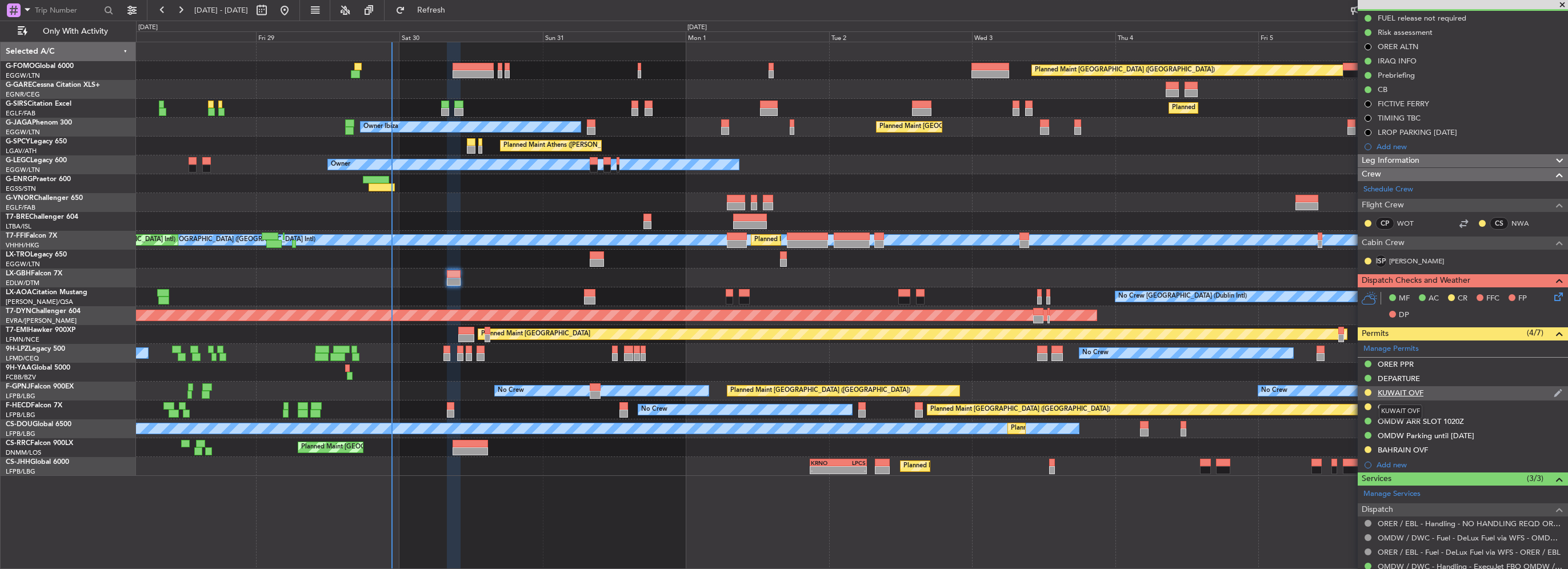
click at [1415, 391] on div "KUWAIT OVF" at bounding box center [1400, 393] width 46 height 9
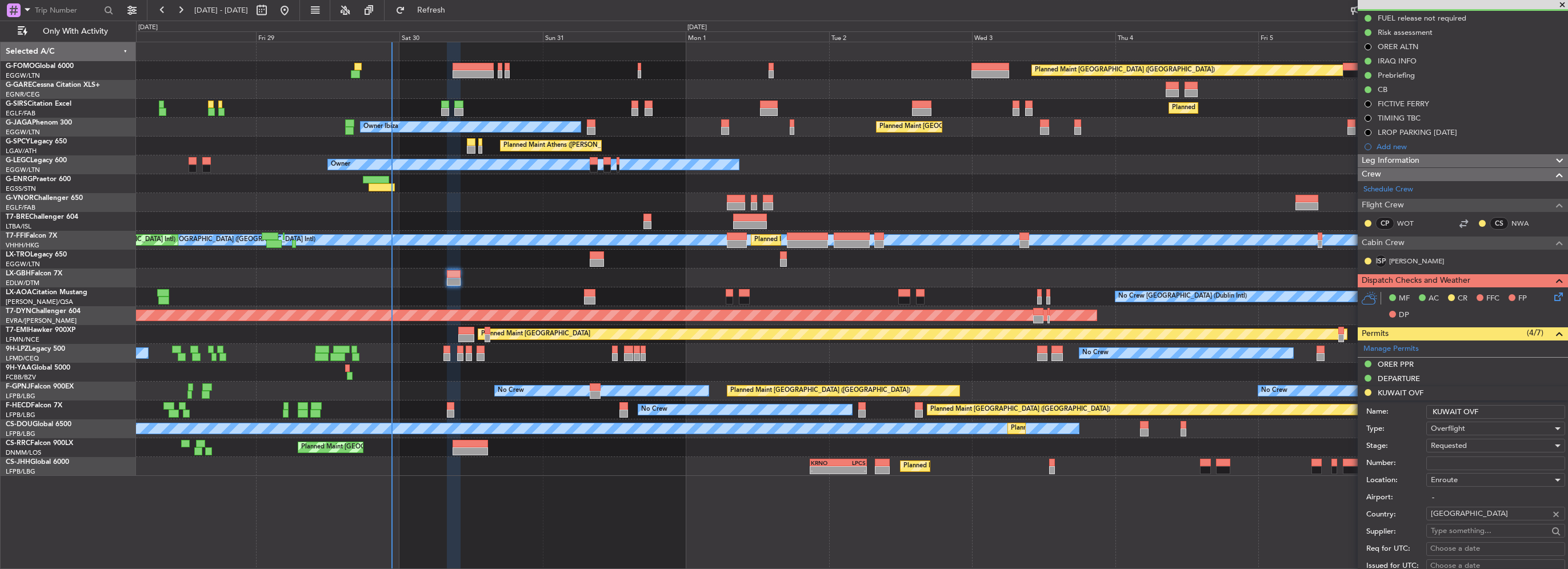
click at [1463, 468] on input "Number:" at bounding box center [1495, 464] width 139 height 14
paste input "7483-ATO/25"
type input "7483-ATO/25"
click at [1451, 445] on span "Requested" at bounding box center [1448, 445] width 36 height 10
click at [1475, 537] on span "Received OK" at bounding box center [1492, 536] width 120 height 17
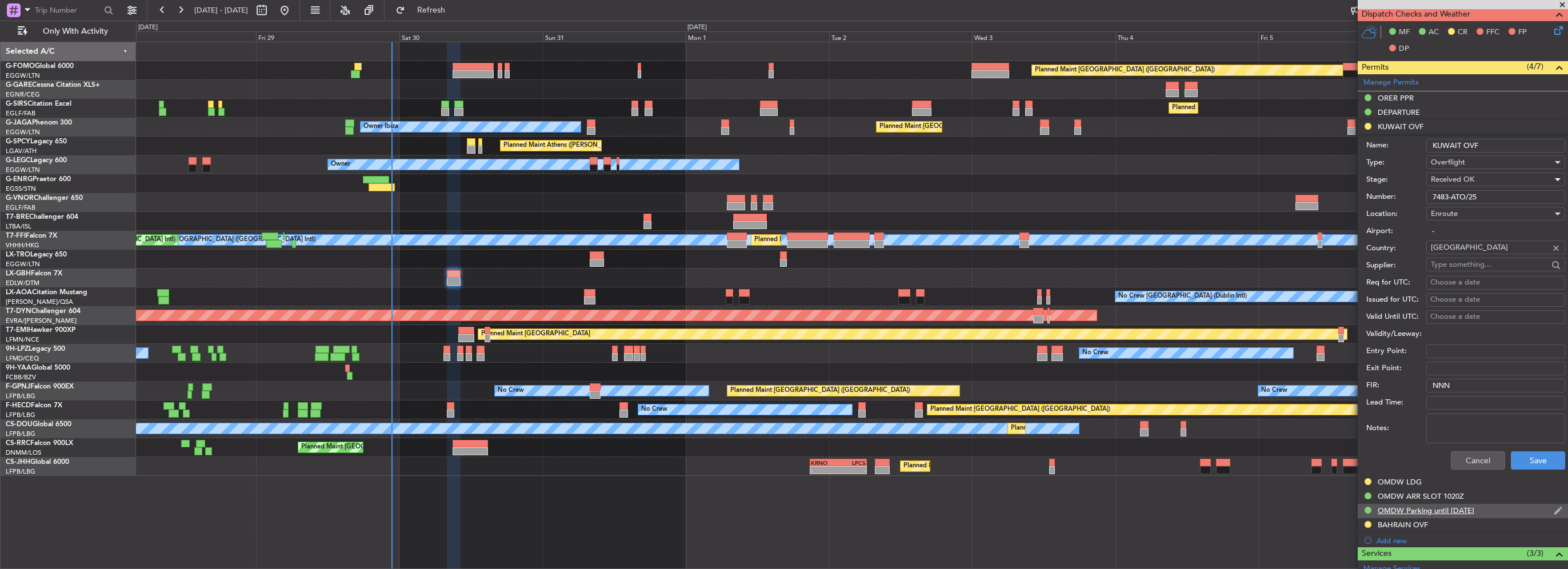
scroll to position [400, 0]
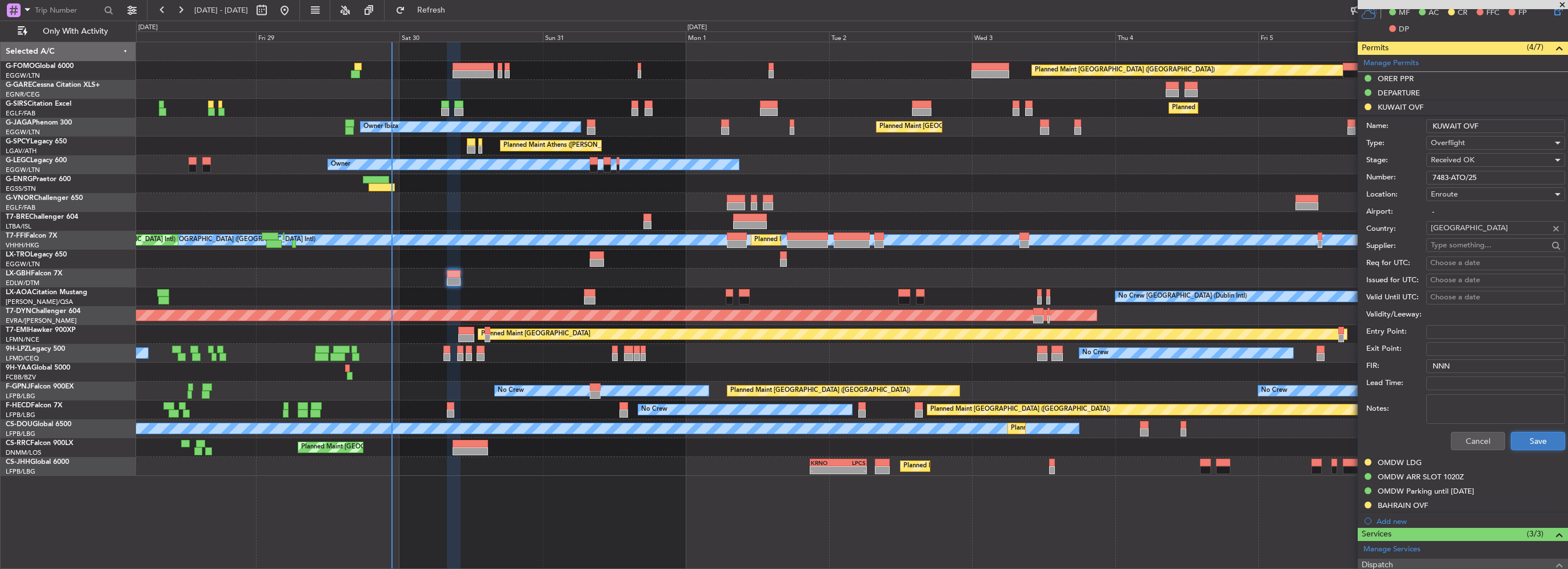
click at [1531, 442] on button "Save" at bounding box center [1538, 441] width 54 height 18
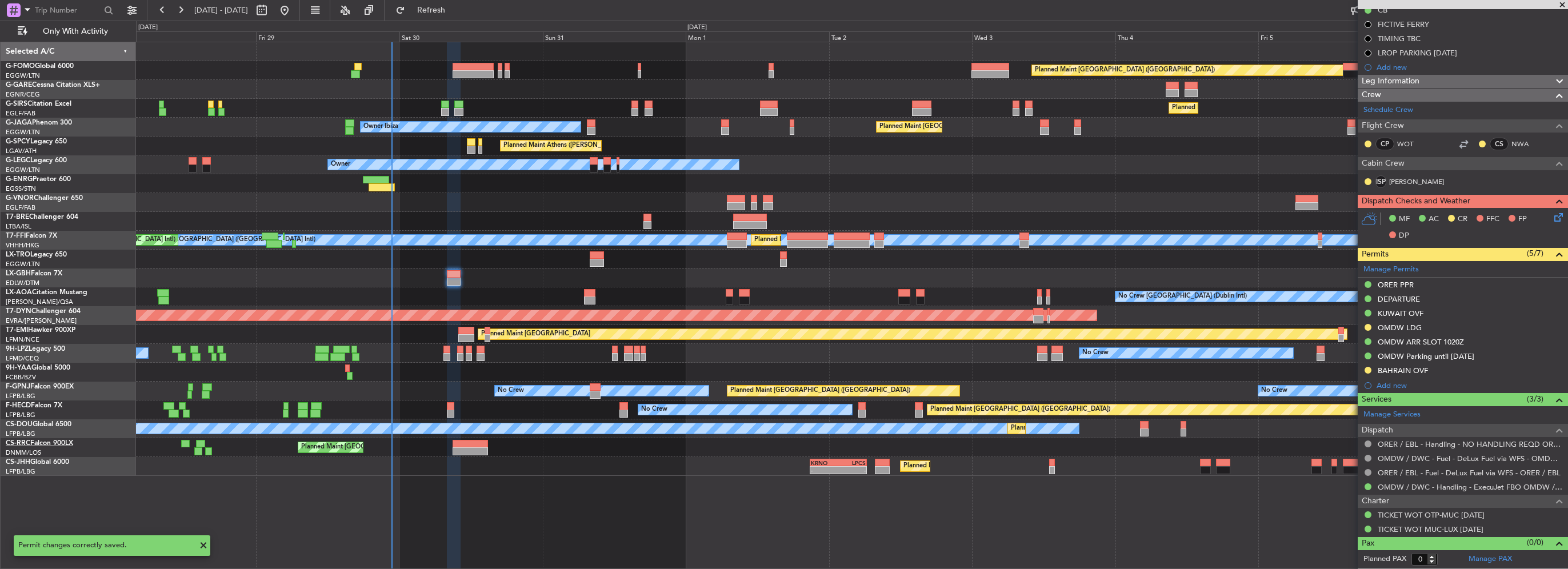
scroll to position [191, 0]
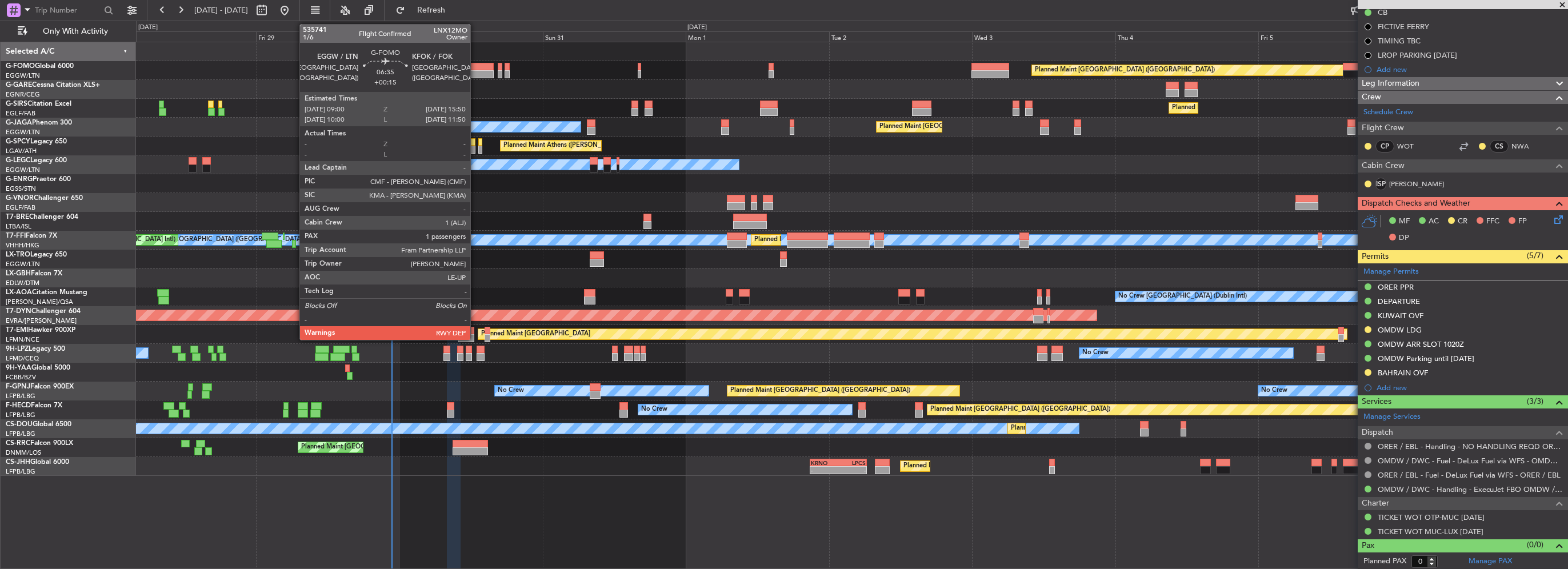
click at [475, 68] on div at bounding box center [473, 67] width 41 height 8
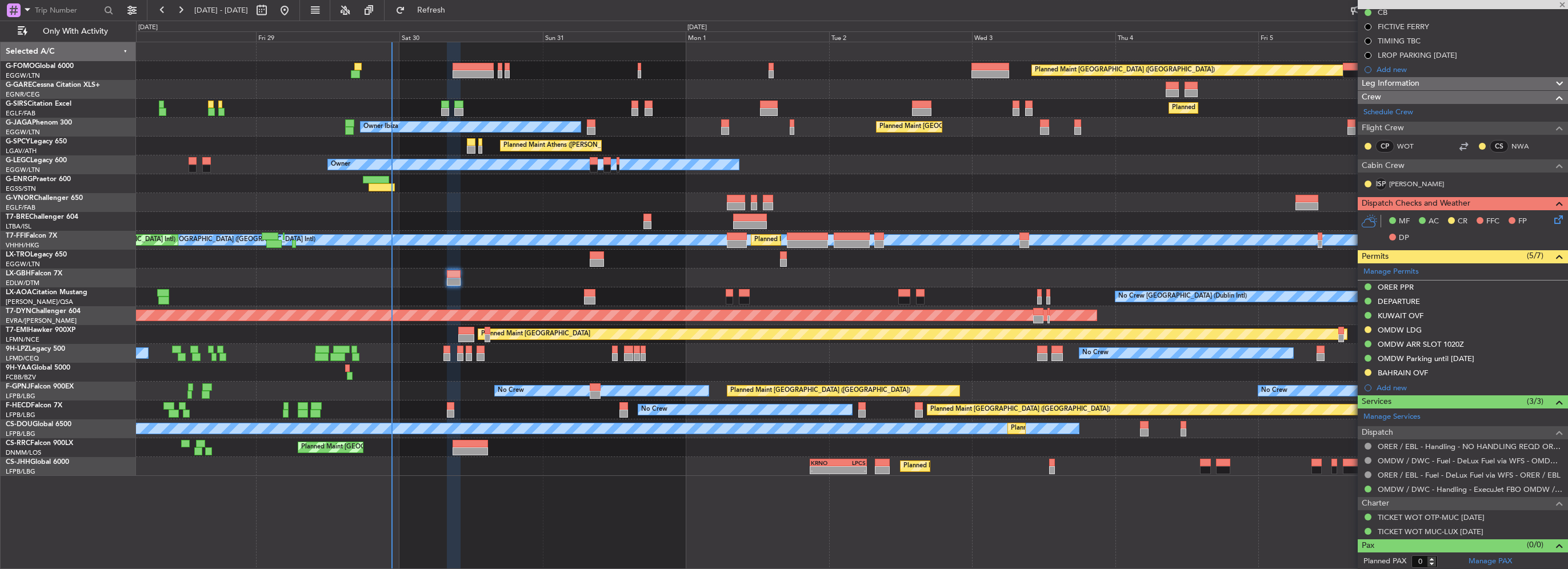
type input "+00:15"
type input "1"
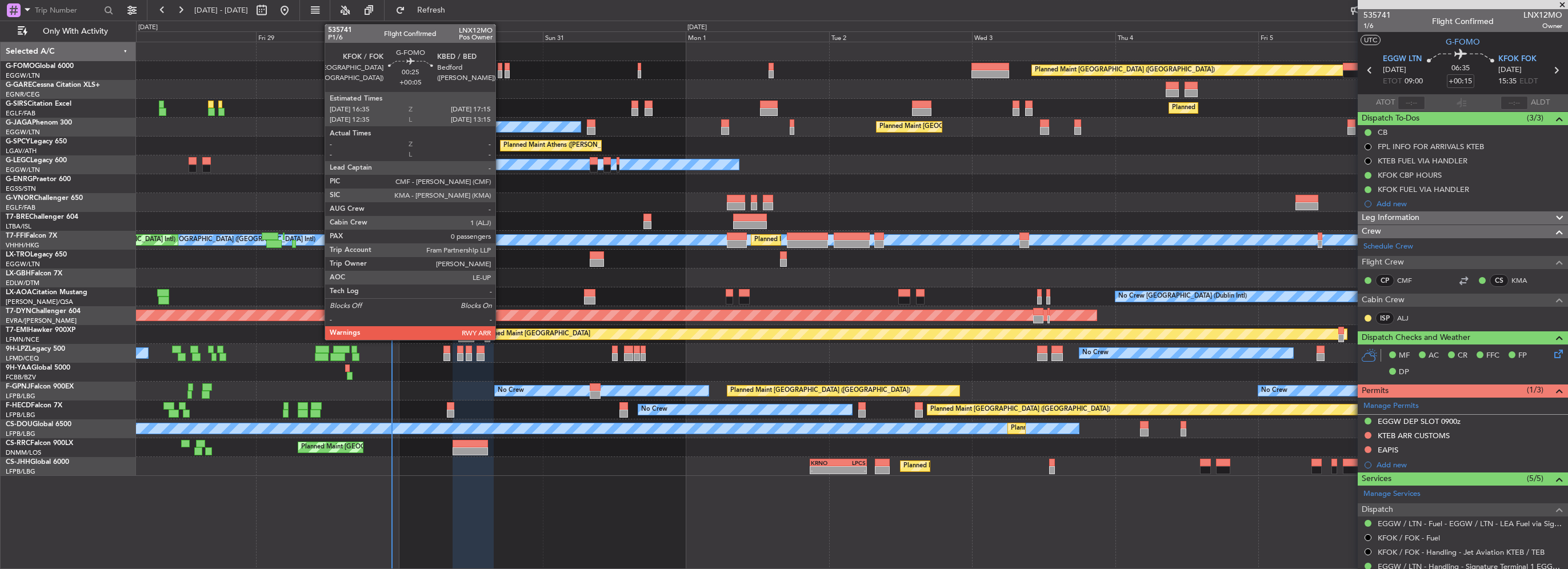
click at [501, 69] on div at bounding box center [499, 67] width 4 height 8
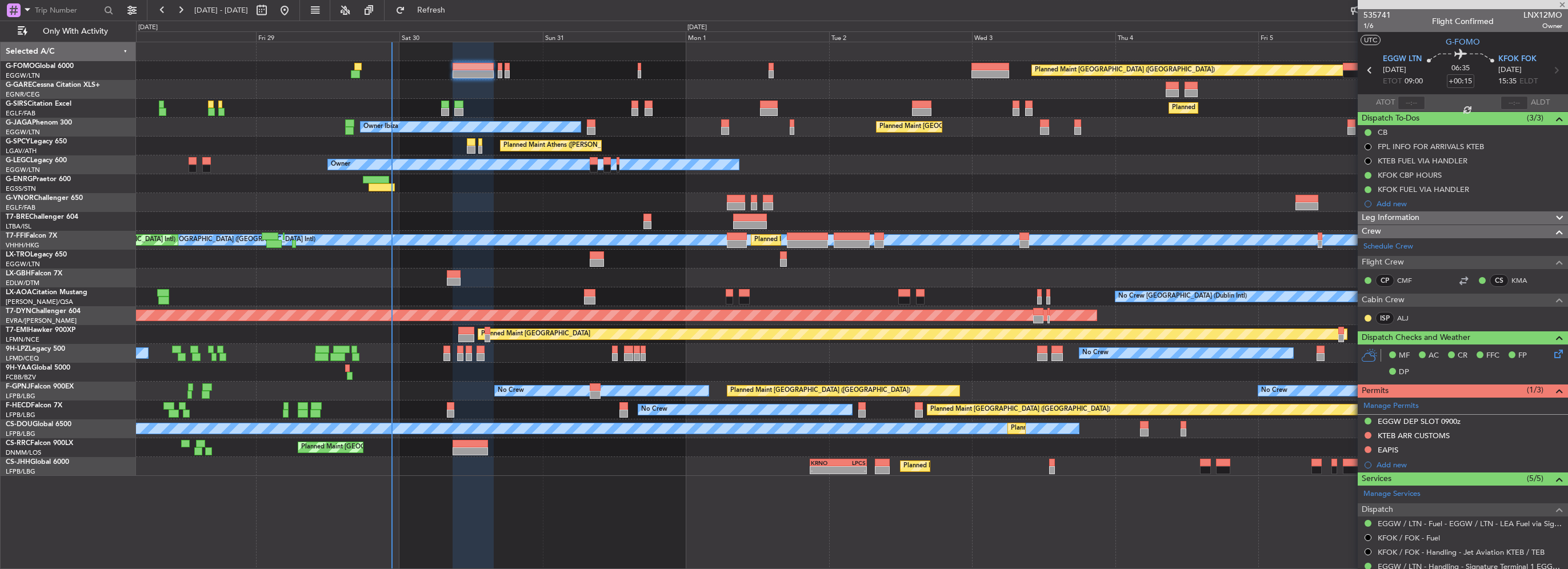
type input "+00:05"
type input "0"
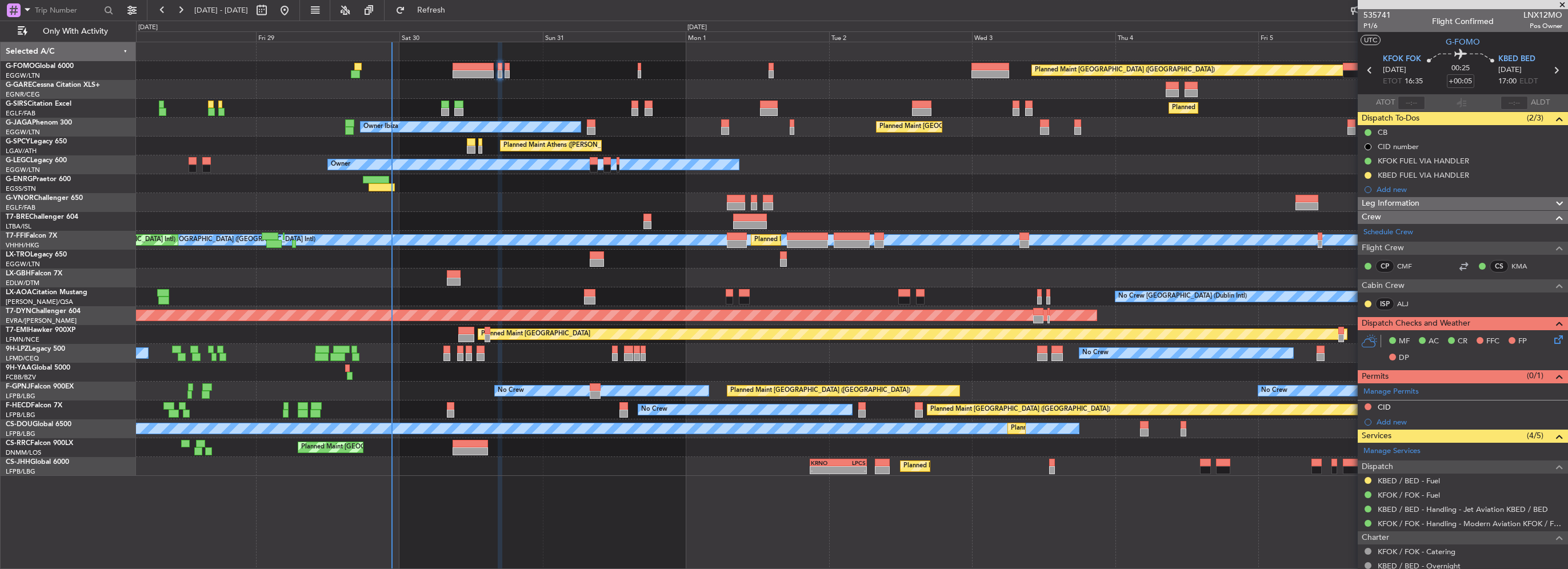
drag, startPoint x: 1438, startPoint y: 201, endPoint x: 1430, endPoint y: 215, distance: 16.1
click at [1438, 201] on div "Leg Information" at bounding box center [1463, 203] width 210 height 13
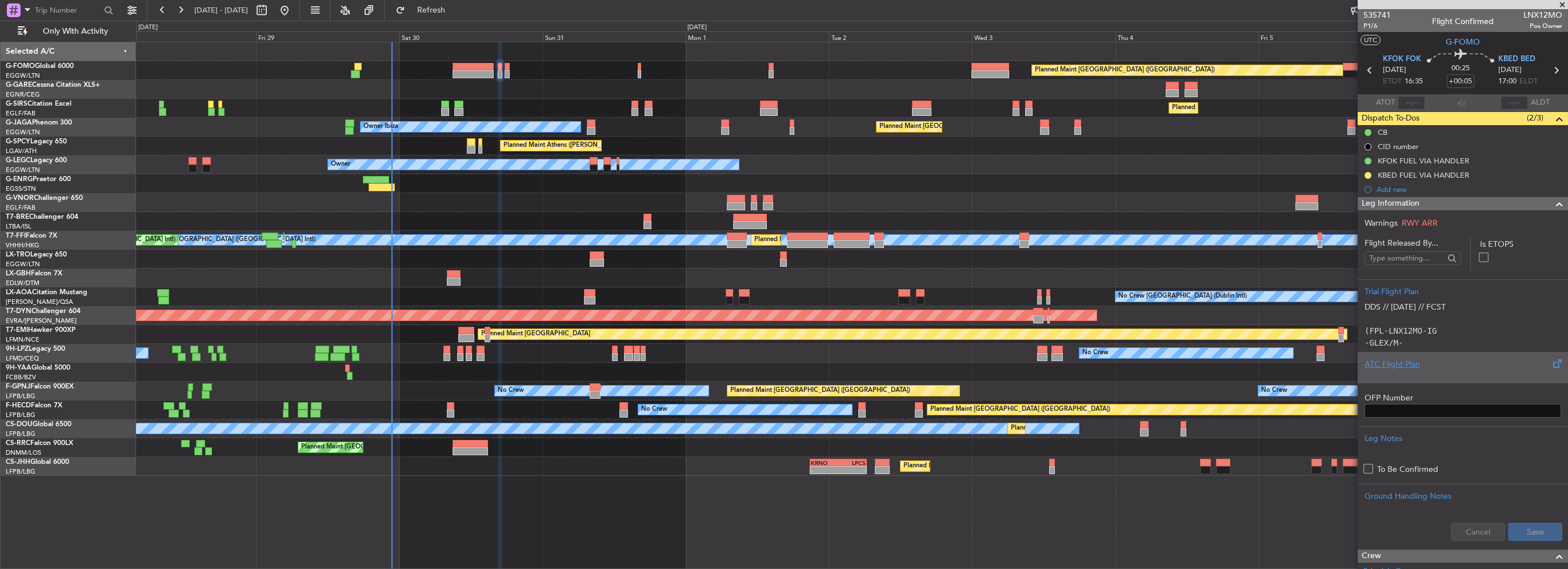
click at [1396, 361] on div "ATC Flight Plan" at bounding box center [1463, 364] width 197 height 12
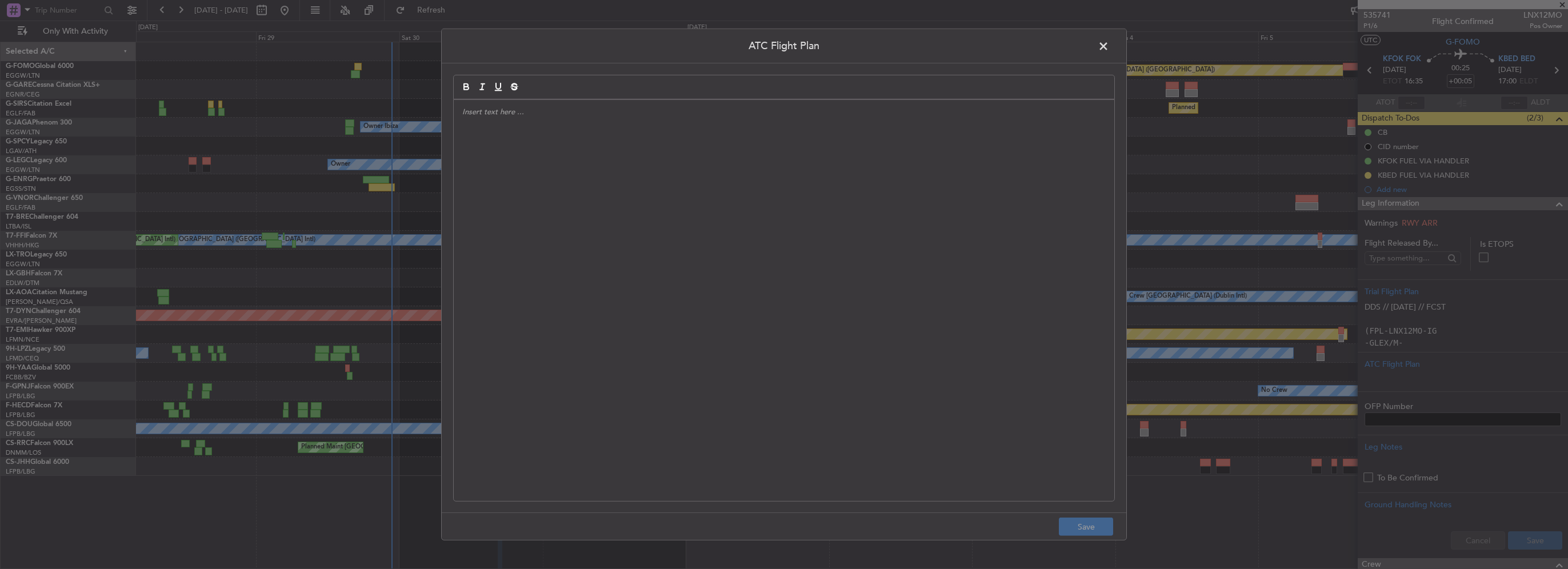
click at [664, 174] on div at bounding box center [783, 301] width 660 height 401
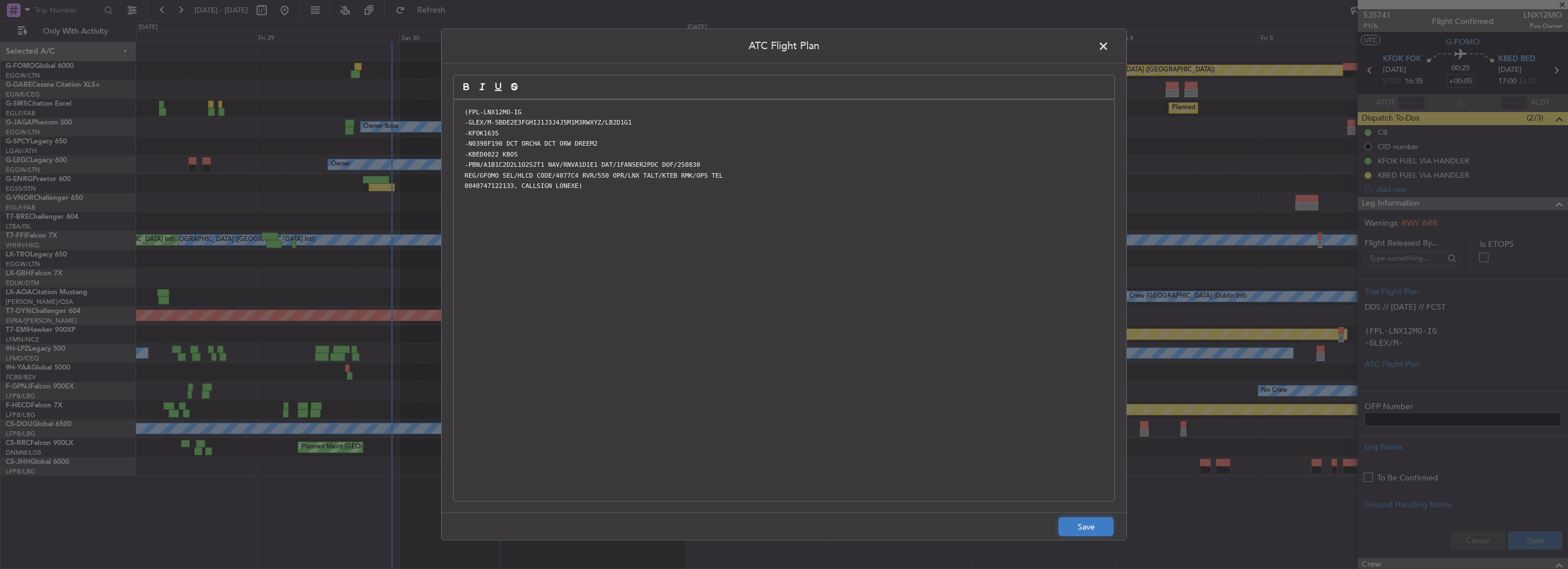
click at [1085, 528] on button "Save" at bounding box center [1086, 526] width 54 height 18
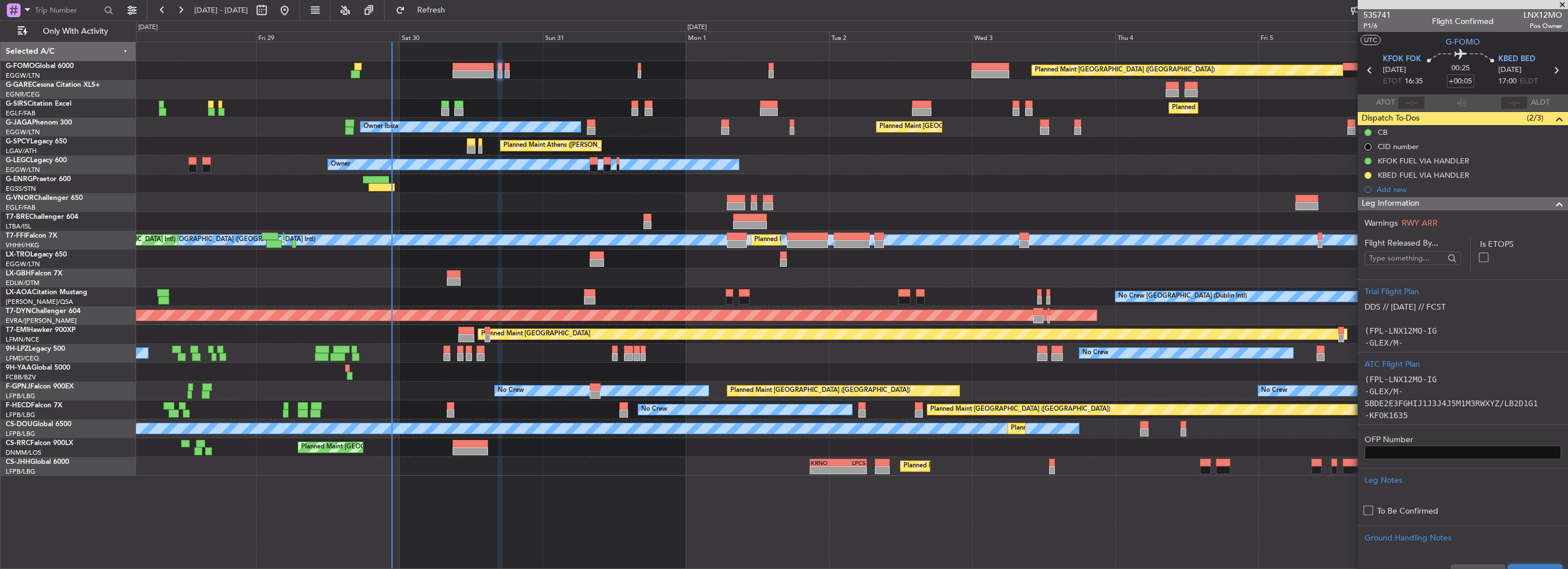
click at [1525, 566] on button "Save" at bounding box center [1535, 573] width 54 height 18
click at [1544, 203] on div at bounding box center [1555, 204] width 23 height 14
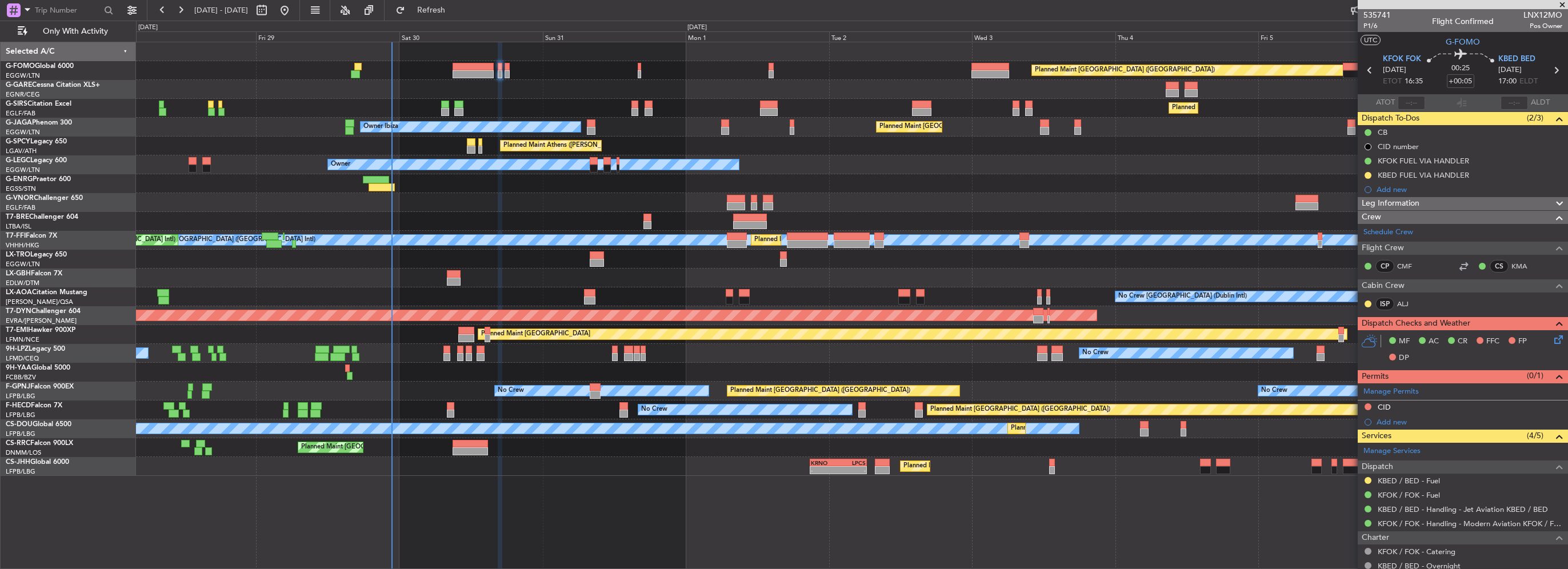
click at [1421, 408] on div "CID" at bounding box center [1463, 407] width 210 height 14
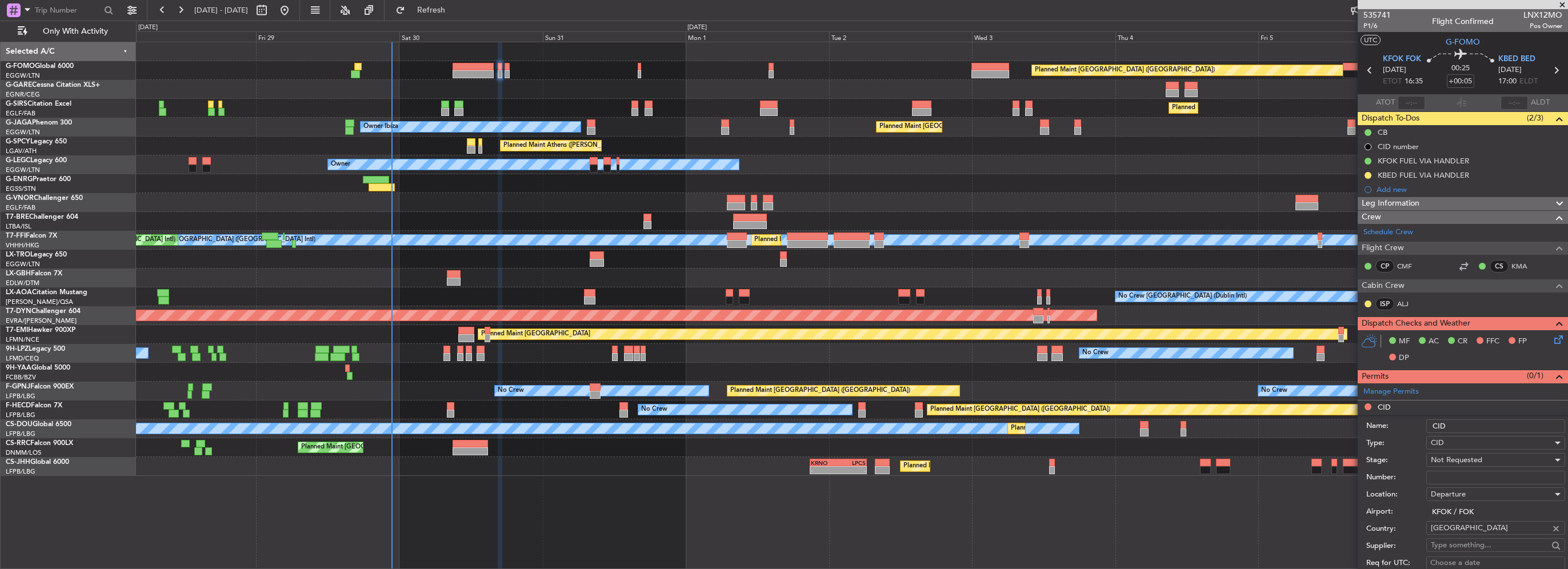
click at [1442, 473] on input "Number:" at bounding box center [1495, 478] width 139 height 14
paste input "193"
type input "193"
click at [1457, 462] on span "Not Requested" at bounding box center [1456, 460] width 51 height 10
click at [1473, 545] on span "Received OK" at bounding box center [1492, 550] width 120 height 17
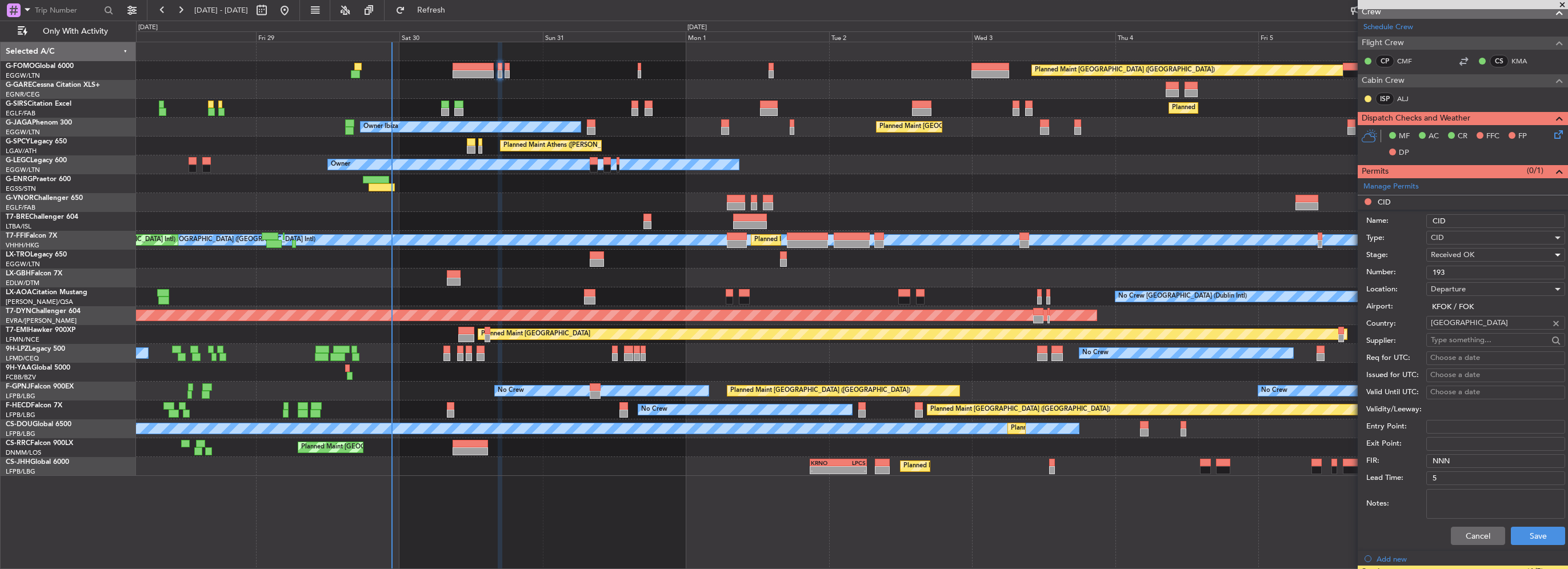
scroll to position [228, 0]
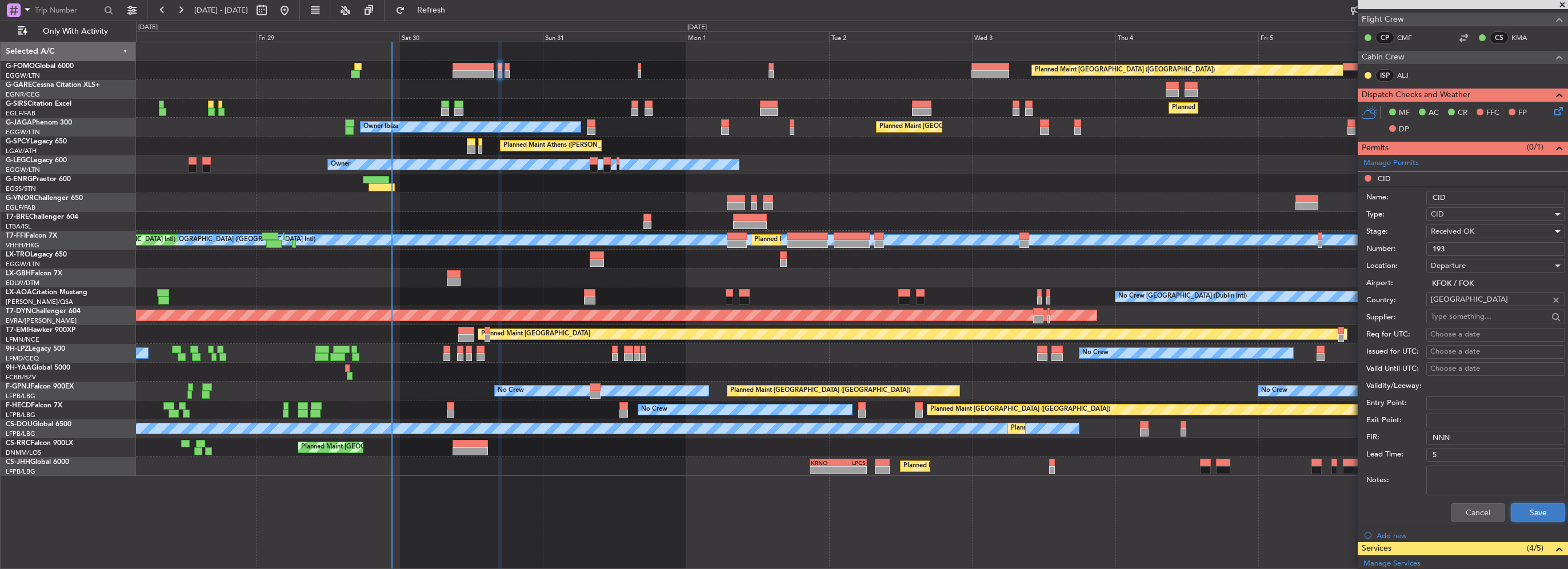
click at [1529, 520] on button "Save" at bounding box center [1538, 512] width 54 height 18
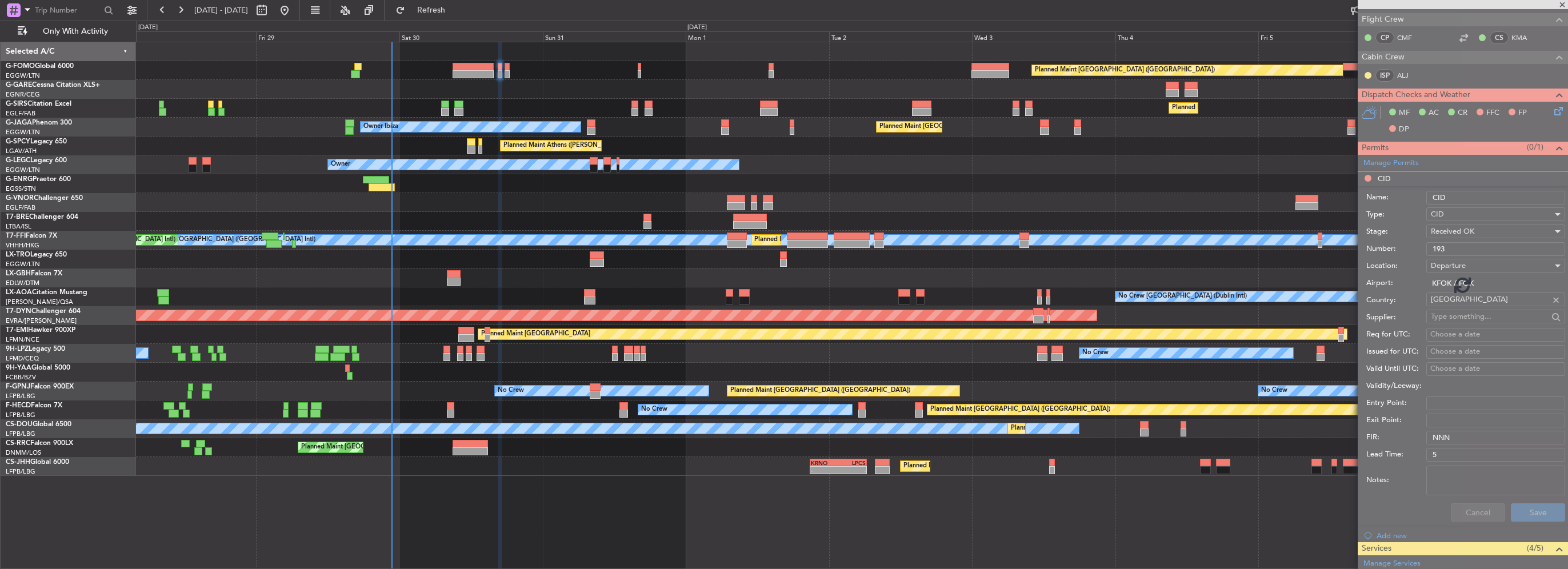
scroll to position [91, 0]
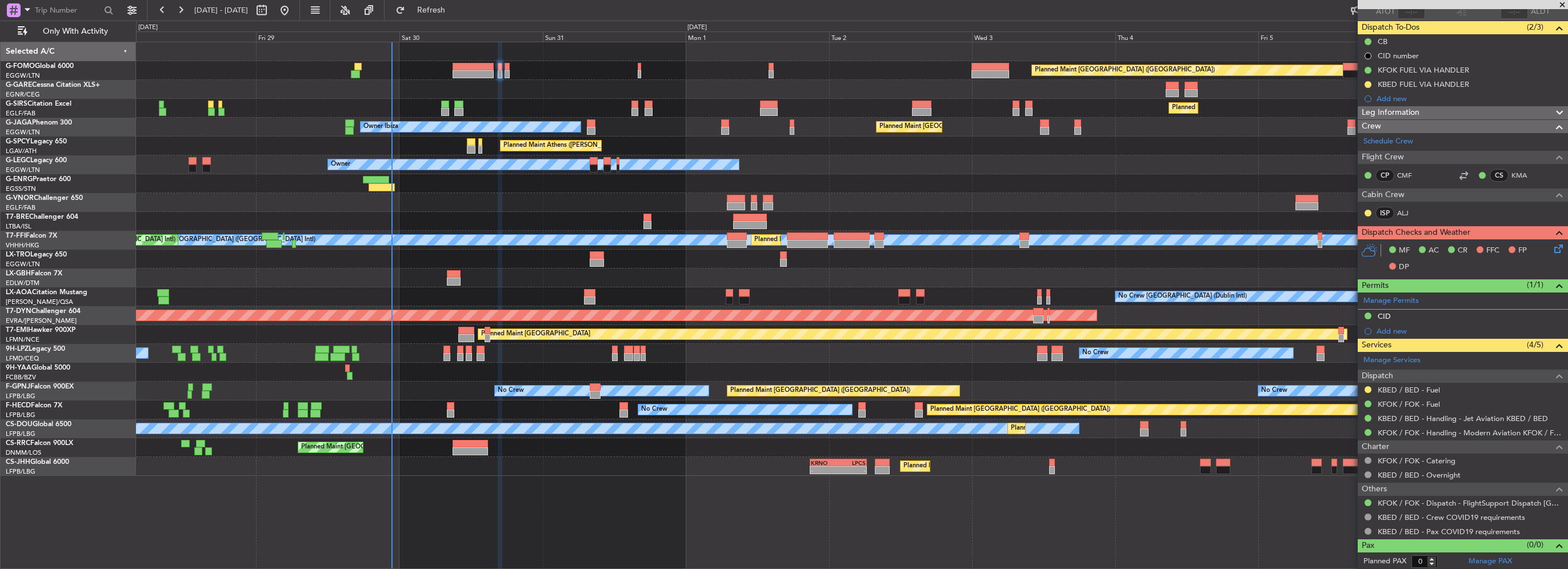
click at [1552, 251] on icon at bounding box center [1557, 247] width 9 height 9
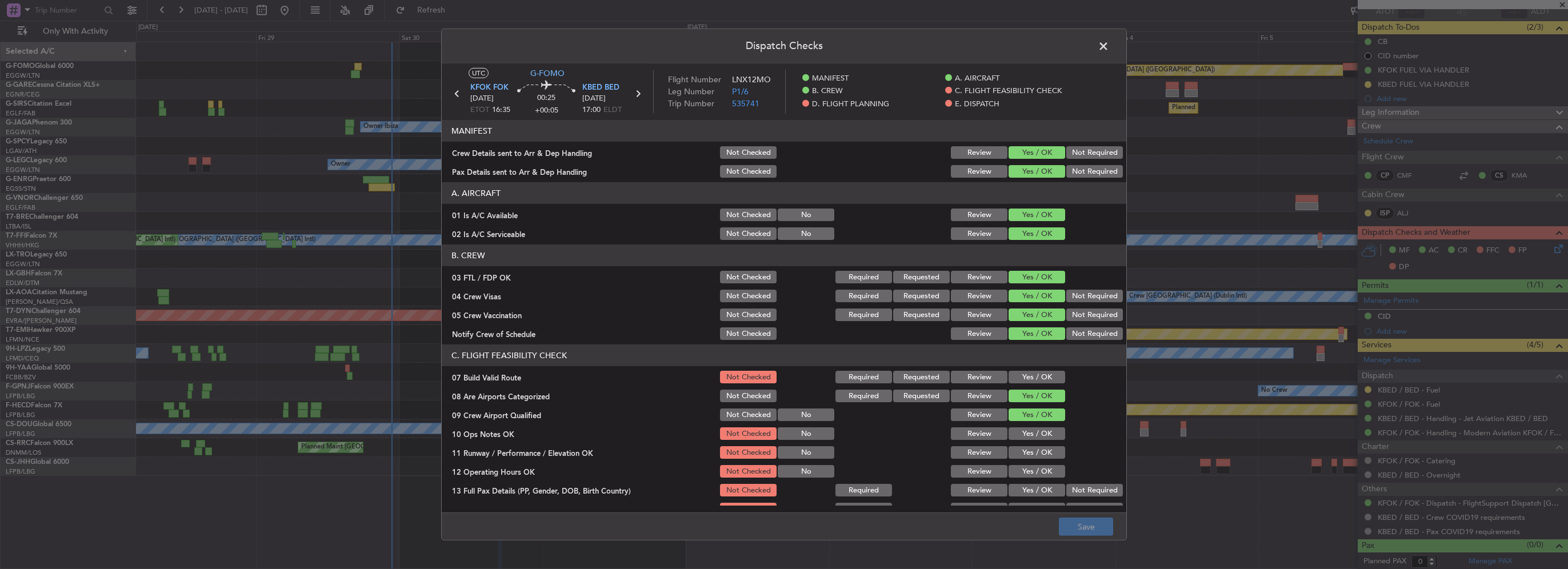
scroll to position [172, 0]
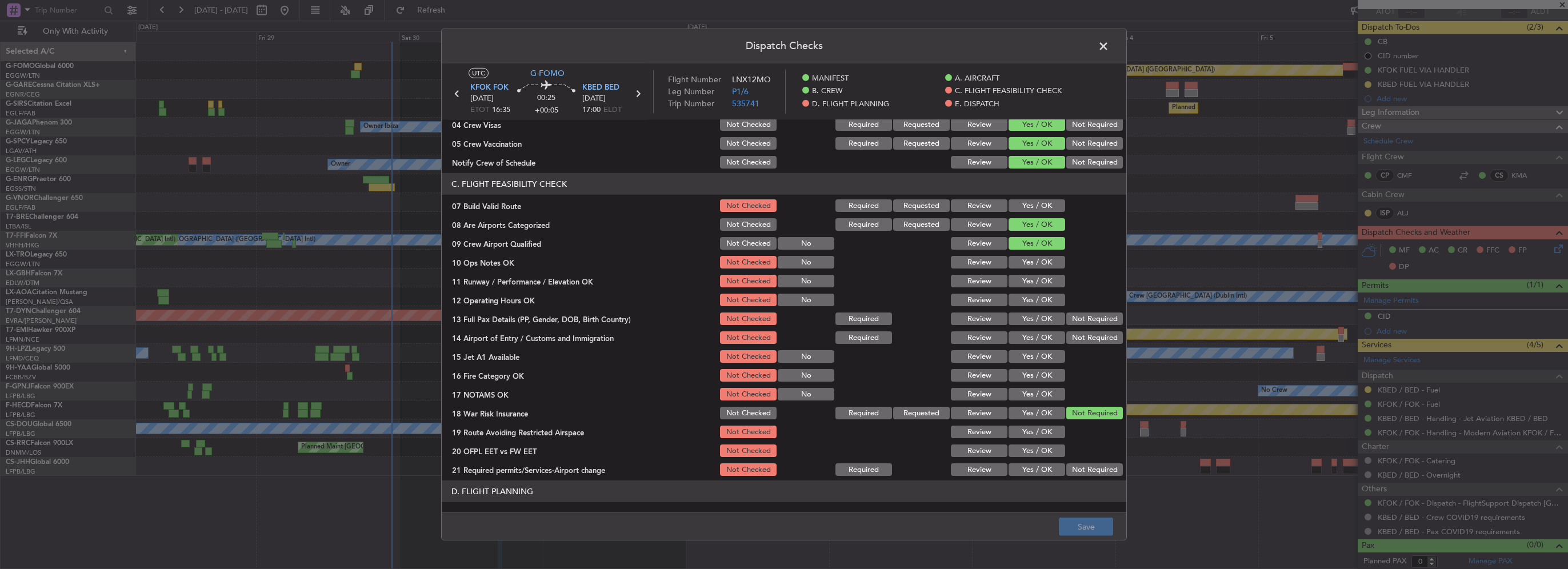
click at [1033, 198] on div "Yes / OK" at bounding box center [1035, 206] width 57 height 16
click at [1033, 203] on button "Yes / OK" at bounding box center [1037, 205] width 57 height 13
click at [1041, 254] on div "Yes / OK" at bounding box center [1035, 262] width 57 height 16
drag, startPoint x: 1041, startPoint y: 258, endPoint x: 1042, endPoint y: 281, distance: 23.0
click at [1041, 259] on button "Yes / OK" at bounding box center [1037, 262] width 57 height 13
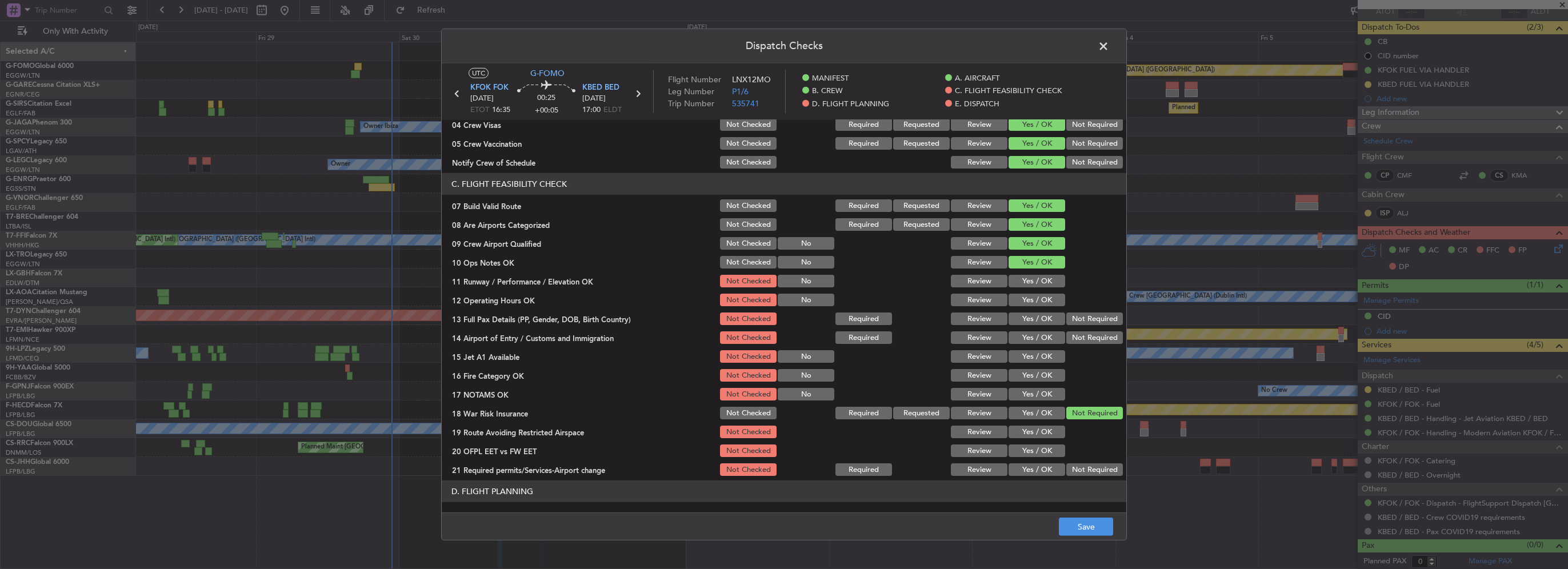
click at [1042, 283] on button "Yes / OK" at bounding box center [1037, 281] width 57 height 13
click at [1035, 299] on button "Yes / OK" at bounding box center [1037, 300] width 57 height 13
drag, startPoint x: 1042, startPoint y: 316, endPoint x: 1045, endPoint y: 331, distance: 15.3
click at [1042, 317] on button "Yes / OK" at bounding box center [1037, 318] width 57 height 13
click at [1045, 331] on button "Yes / OK" at bounding box center [1037, 337] width 57 height 13
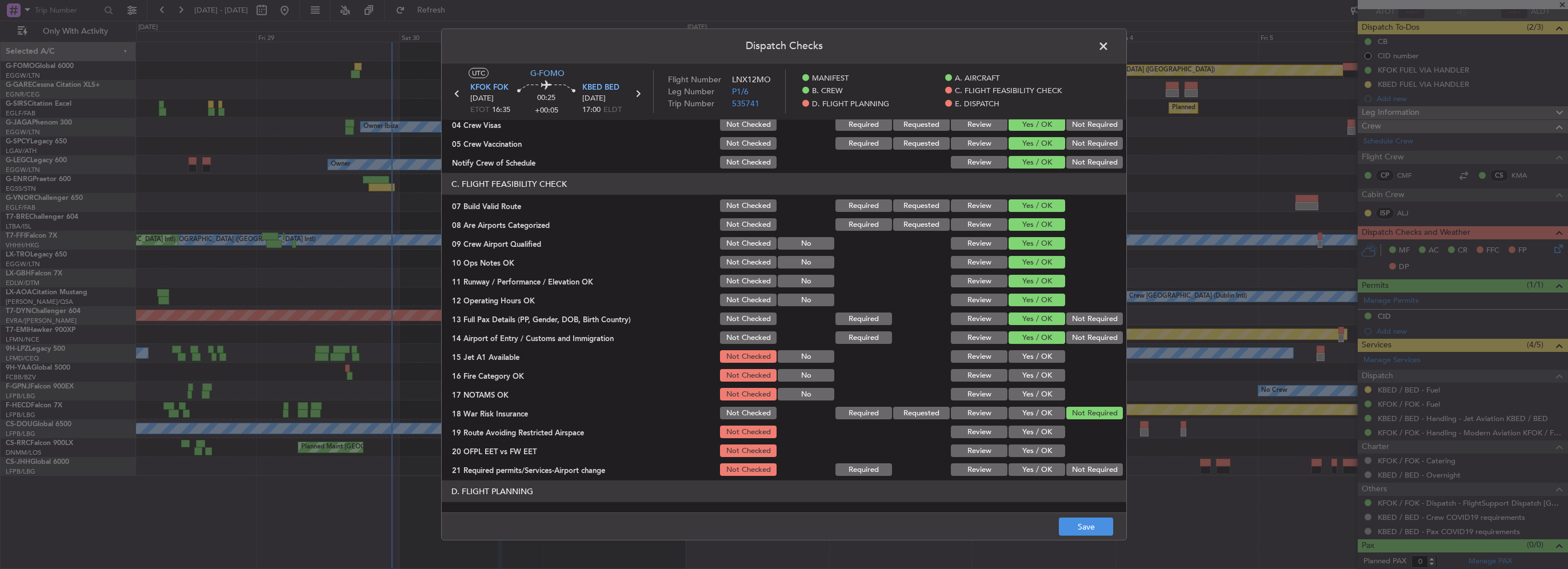
click at [1046, 349] on div "Yes / OK" at bounding box center [1035, 357] width 57 height 16
drag, startPoint x: 1039, startPoint y: 357, endPoint x: 1039, endPoint y: 372, distance: 15.0
click at [1037, 359] on button "Yes / OK" at bounding box center [1037, 356] width 57 height 13
click at [1039, 372] on button "Yes / OK" at bounding box center [1037, 375] width 57 height 13
click at [1041, 392] on button "Yes / OK" at bounding box center [1037, 394] width 57 height 13
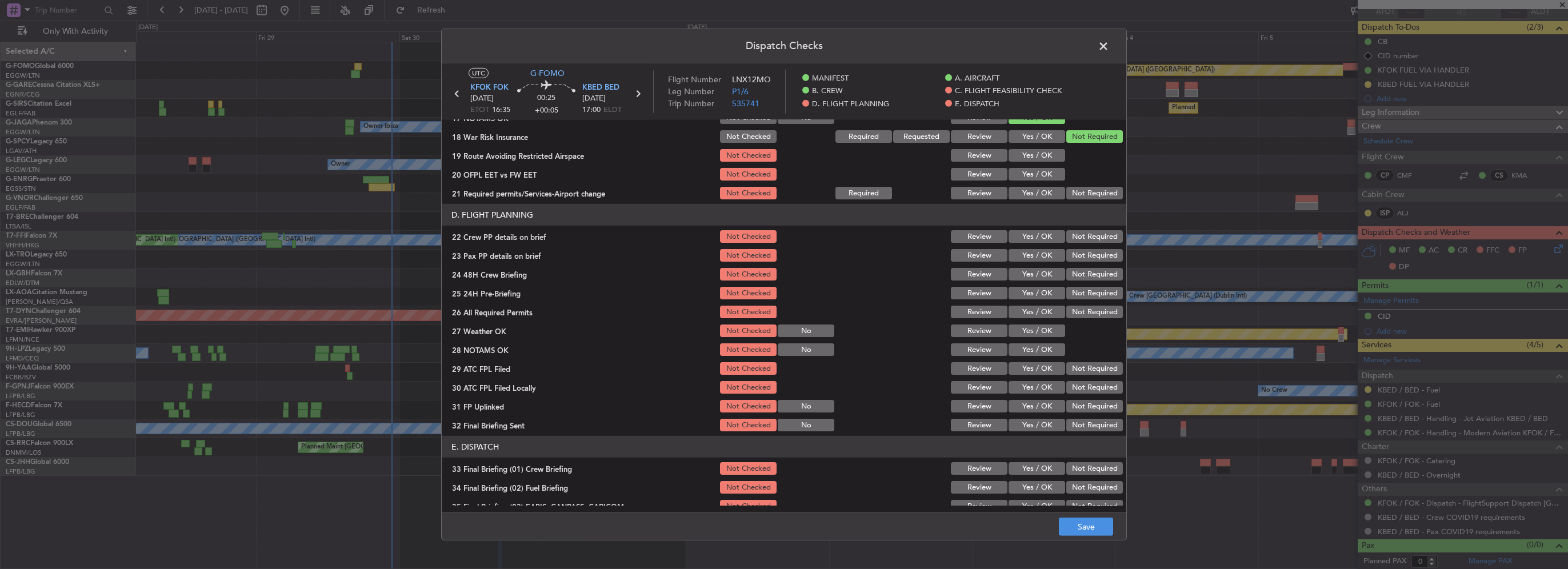
scroll to position [457, 0]
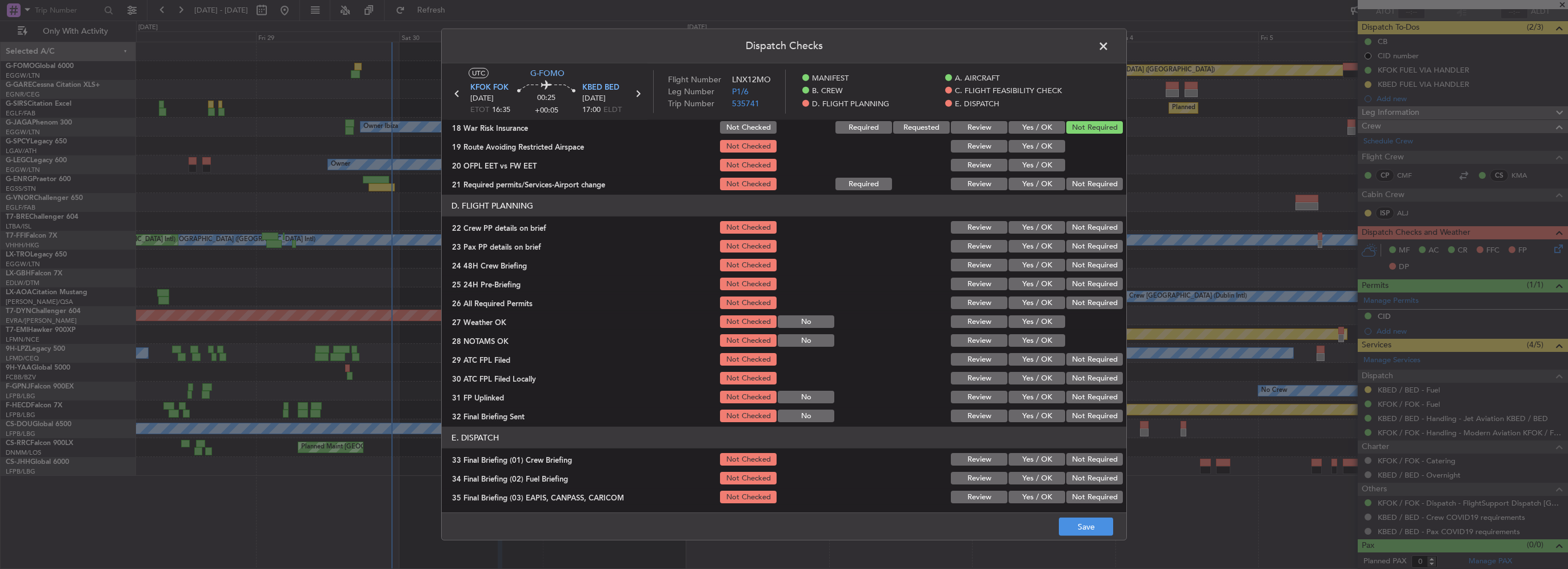
click at [1038, 149] on button "Yes / OK" at bounding box center [1037, 146] width 57 height 13
click at [1037, 161] on button "Yes / OK" at bounding box center [1037, 165] width 57 height 13
click at [1037, 178] on button "Yes / OK" at bounding box center [1037, 184] width 57 height 13
click at [1033, 224] on button "Yes / OK" at bounding box center [1037, 227] width 57 height 13
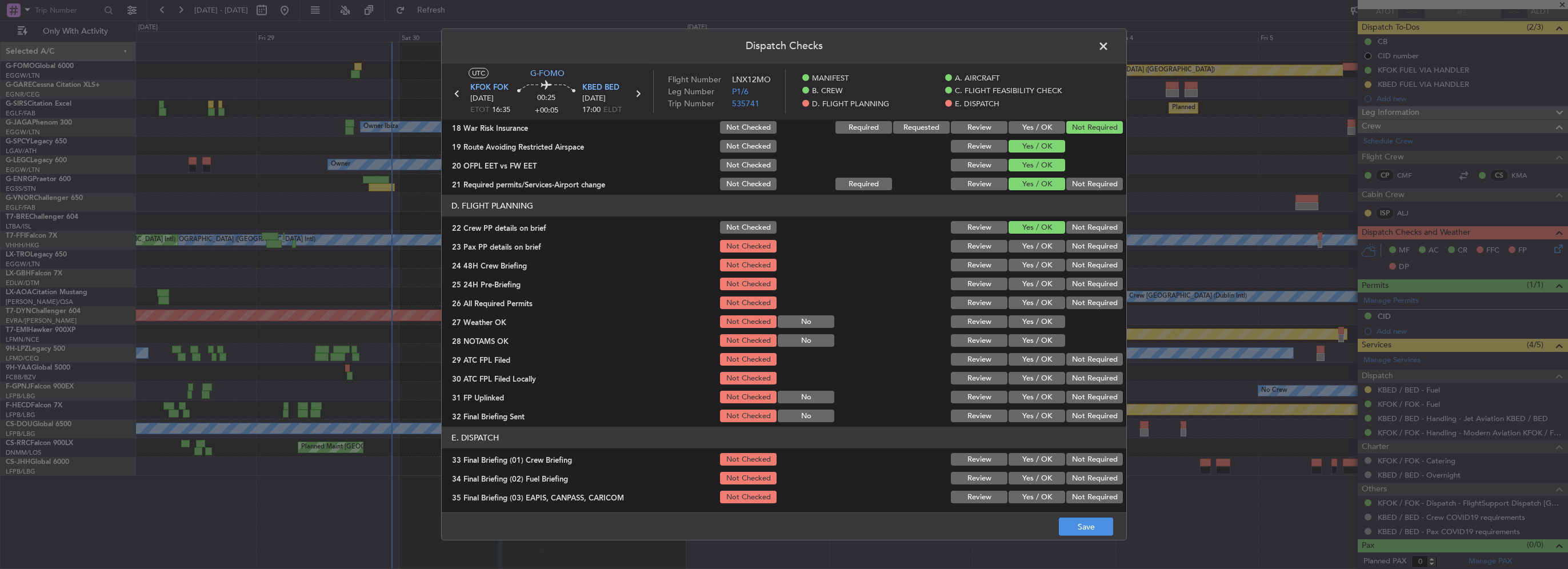
click at [1034, 245] on button "Yes / OK" at bounding box center [1037, 246] width 57 height 13
drag, startPoint x: 1044, startPoint y: 280, endPoint x: 1037, endPoint y: 268, distance: 13.9
click at [1043, 280] on button "Yes / OK" at bounding box center [1037, 284] width 57 height 13
drag, startPoint x: 1037, startPoint y: 268, endPoint x: 1040, endPoint y: 293, distance: 25.2
click at [1037, 268] on button "Yes / OK" at bounding box center [1037, 265] width 57 height 13
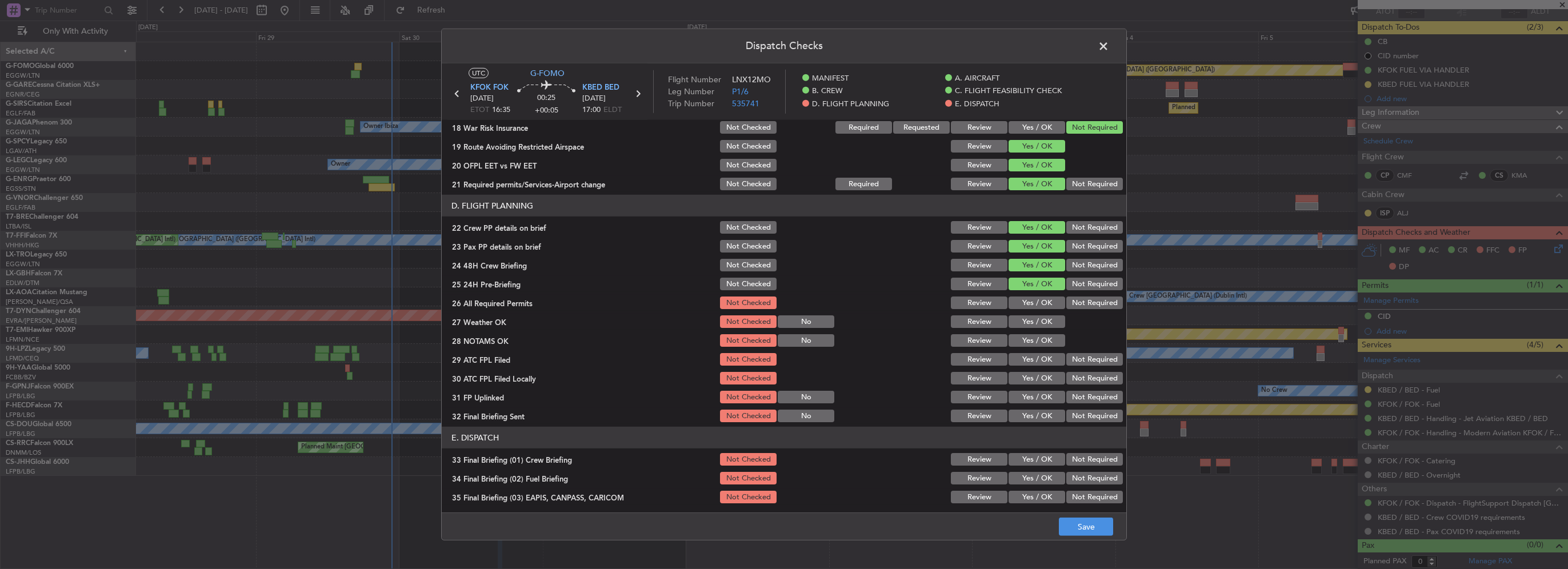
click at [1040, 297] on button "Yes / OK" at bounding box center [1037, 303] width 57 height 13
drag, startPoint x: 1042, startPoint y: 317, endPoint x: 1047, endPoint y: 341, distance: 24.5
click at [1041, 318] on button "Yes / OK" at bounding box center [1037, 322] width 57 height 13
click at [1047, 341] on button "Yes / OK" at bounding box center [1037, 341] width 57 height 13
click at [1041, 360] on button "Yes / OK" at bounding box center [1037, 359] width 57 height 13
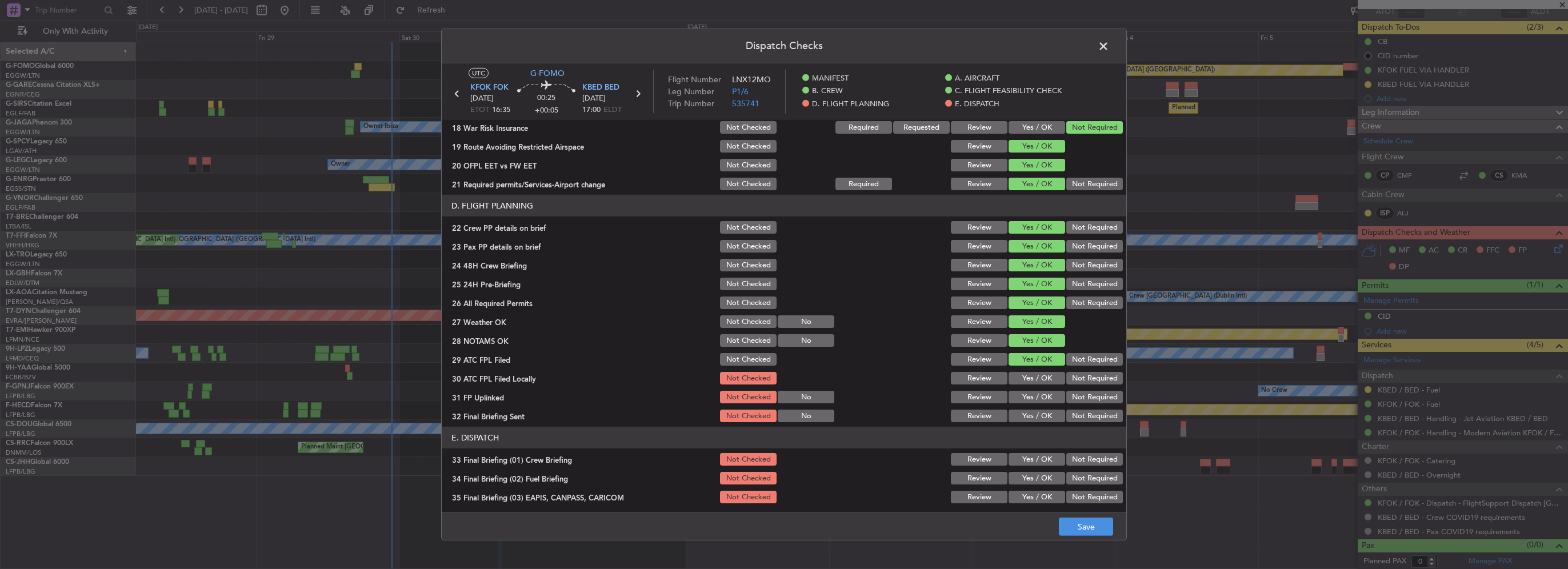
click at [1077, 378] on button "Not Required" at bounding box center [1095, 378] width 57 height 13
click at [1035, 393] on button "Yes / OK" at bounding box center [1037, 397] width 57 height 13
click at [1079, 414] on button "Not Required" at bounding box center [1095, 416] width 57 height 13
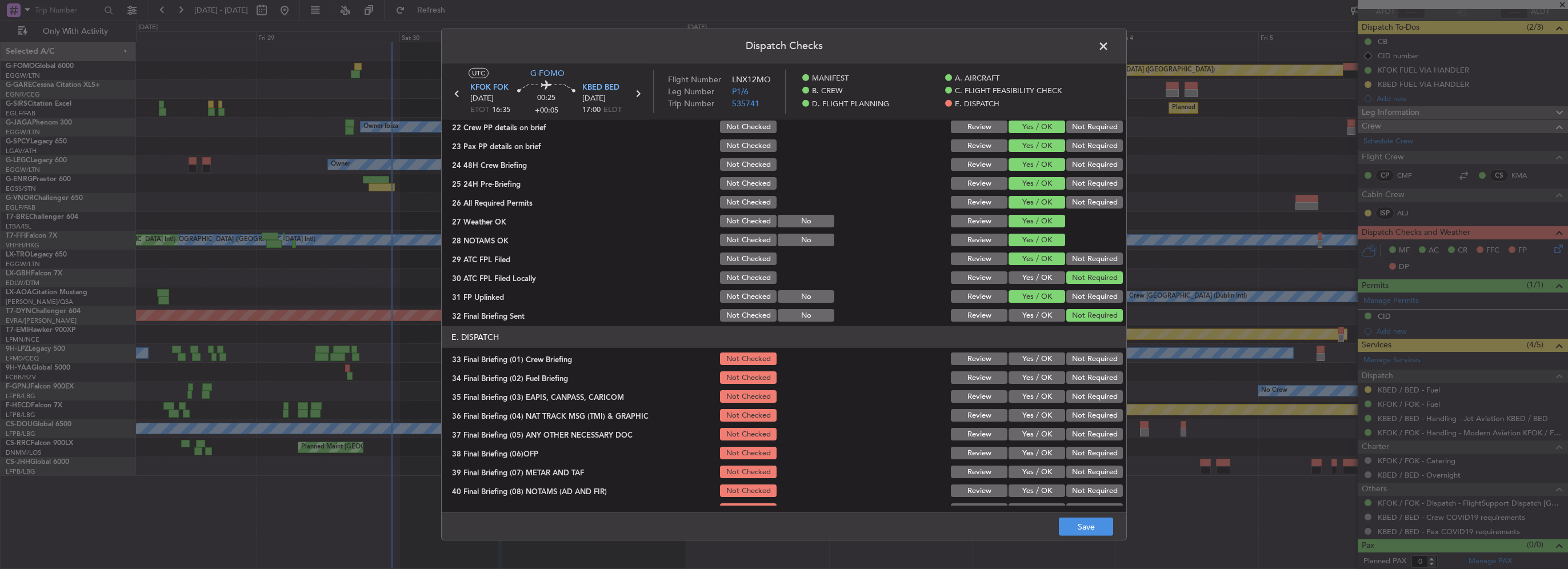
scroll to position [628, 0]
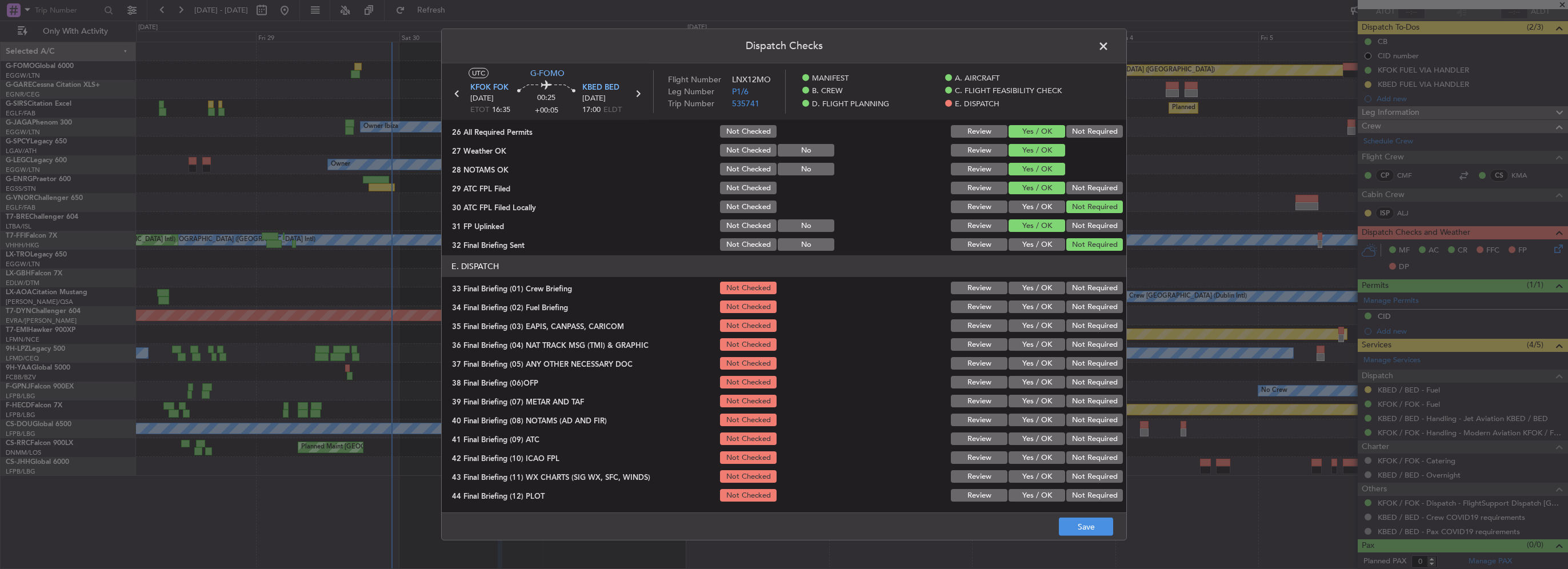
click at [1035, 287] on button "Yes / OK" at bounding box center [1037, 288] width 57 height 13
click at [1035, 303] on button "Yes / OK" at bounding box center [1037, 307] width 57 height 13
click at [1069, 324] on button "Not Required" at bounding box center [1095, 326] width 57 height 13
click at [1071, 347] on button "Not Required" at bounding box center [1095, 345] width 57 height 13
drag, startPoint x: 1045, startPoint y: 363, endPoint x: 1045, endPoint y: 381, distance: 18.0
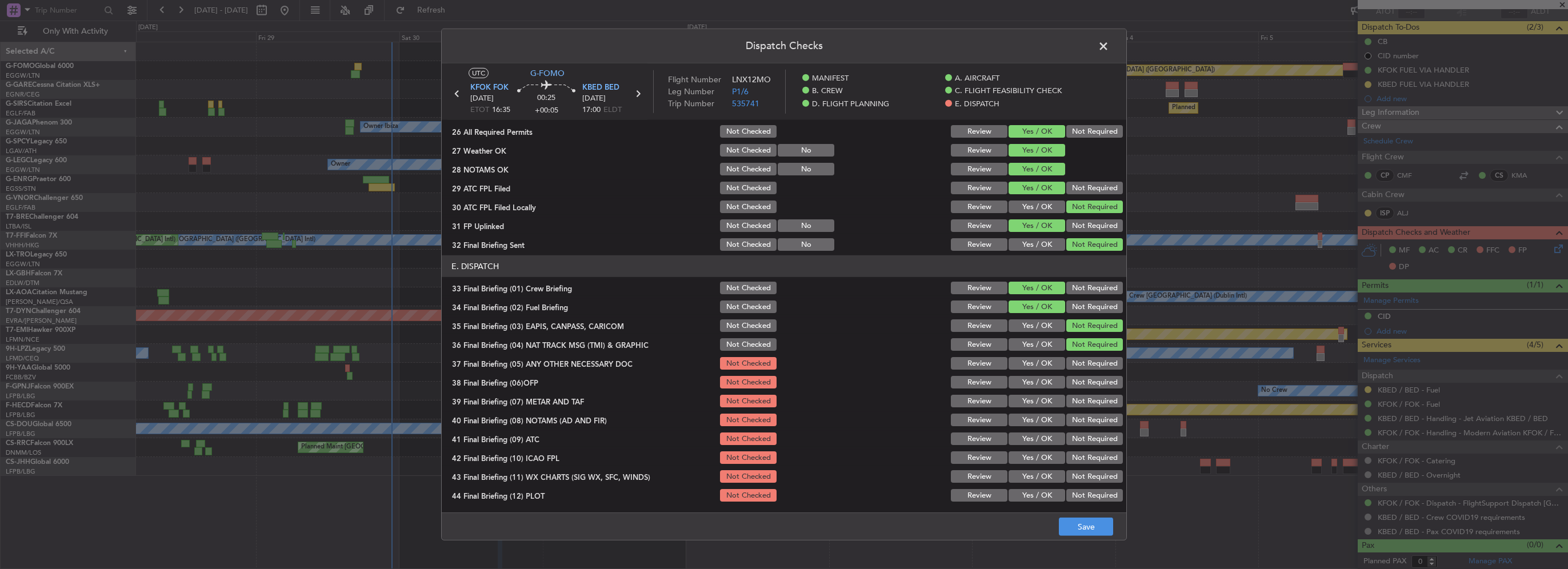
click at [1045, 364] on button "Yes / OK" at bounding box center [1037, 363] width 57 height 13
click at [1045, 381] on button "Yes / OK" at bounding box center [1037, 382] width 57 height 13
drag, startPoint x: 1046, startPoint y: 397, endPoint x: 1050, endPoint y: 419, distance: 22.4
click at [1046, 398] on button "Yes / OK" at bounding box center [1037, 401] width 57 height 13
click at [1050, 419] on button "Yes / OK" at bounding box center [1037, 420] width 57 height 13
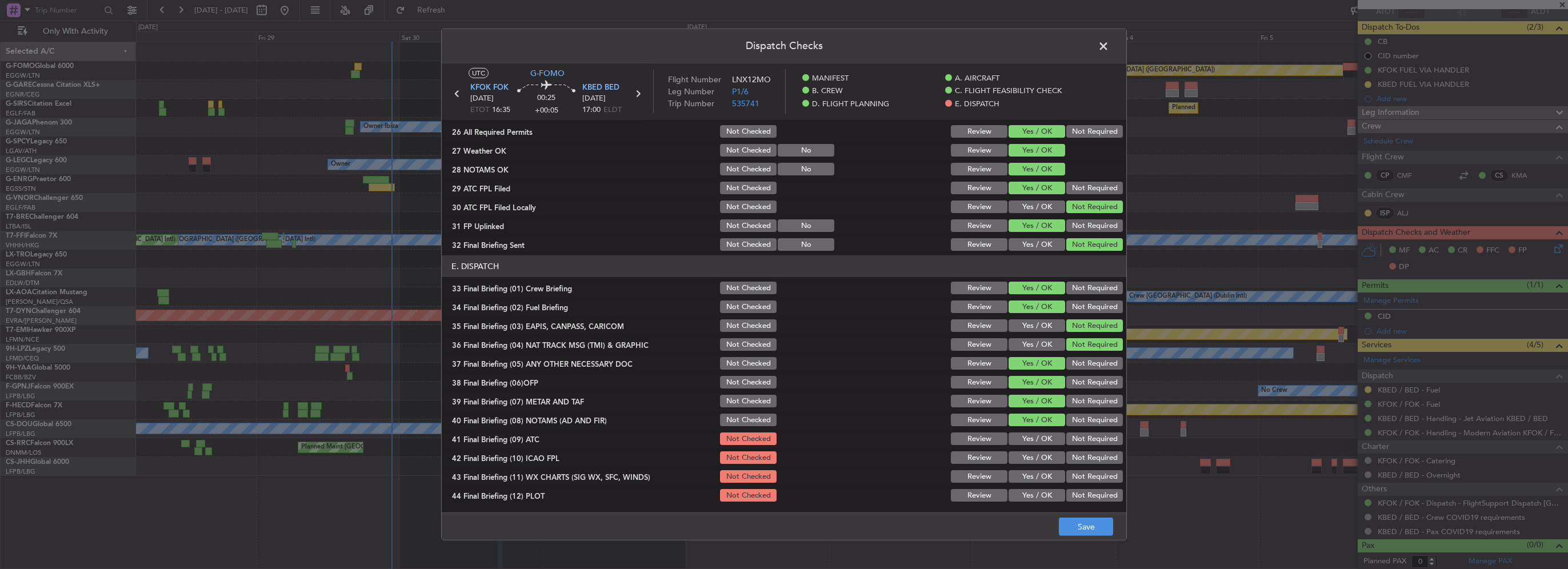
drag, startPoint x: 1051, startPoint y: 428, endPoint x: 1052, endPoint y: 445, distance: 17.0
click at [1050, 432] on section "E. DISPATCH 33 Final Briefing (01) Crew Briefing Not Checked Review Yes / OK No…" at bounding box center [784, 379] width 685 height 248
click at [1052, 445] on div "Yes / OK" at bounding box center [1035, 439] width 57 height 16
drag, startPoint x: 1039, startPoint y: 443, endPoint x: 1042, endPoint y: 462, distance: 19.2
click at [1038, 445] on div "Yes / OK" at bounding box center [1035, 439] width 57 height 16
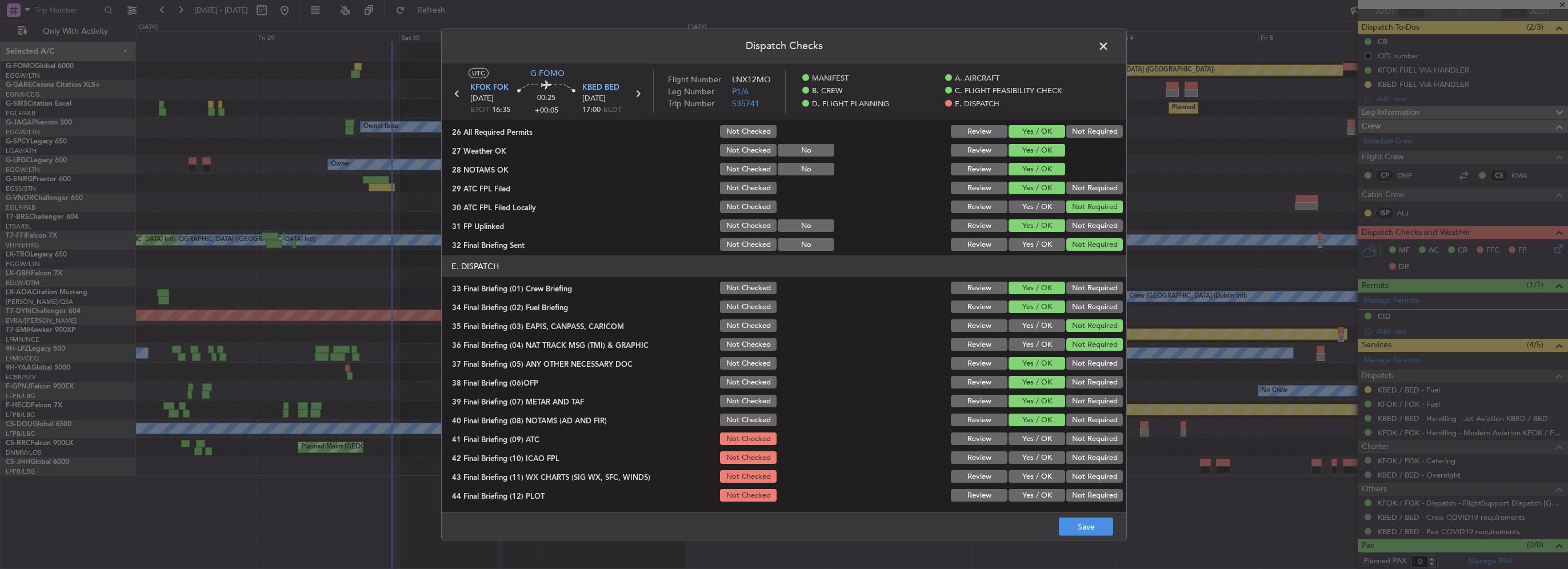
click at [1042, 462] on button "Yes / OK" at bounding box center [1037, 457] width 57 height 13
click at [1041, 491] on button "Yes / OK" at bounding box center [1037, 495] width 57 height 13
click at [1038, 476] on button "Yes / OK" at bounding box center [1037, 476] width 57 height 13
click at [1040, 438] on button "Yes / OK" at bounding box center [1037, 439] width 57 height 13
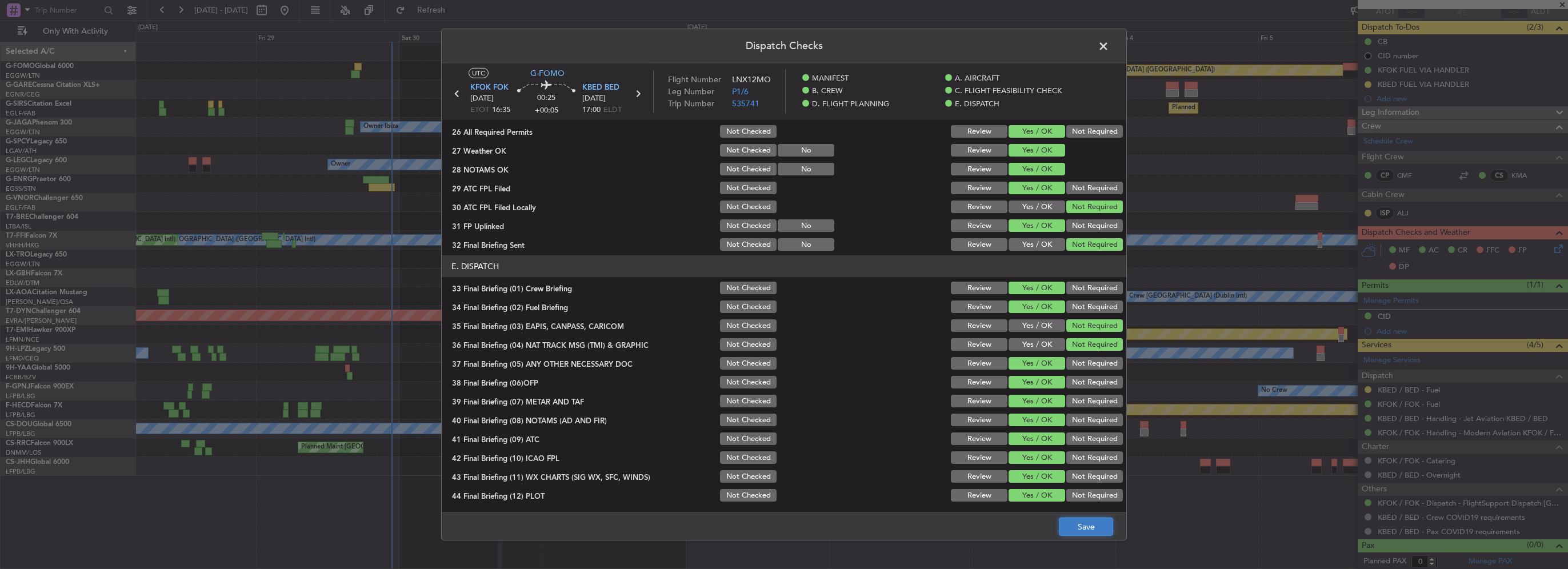
click at [1074, 518] on button "Save" at bounding box center [1086, 526] width 54 height 18
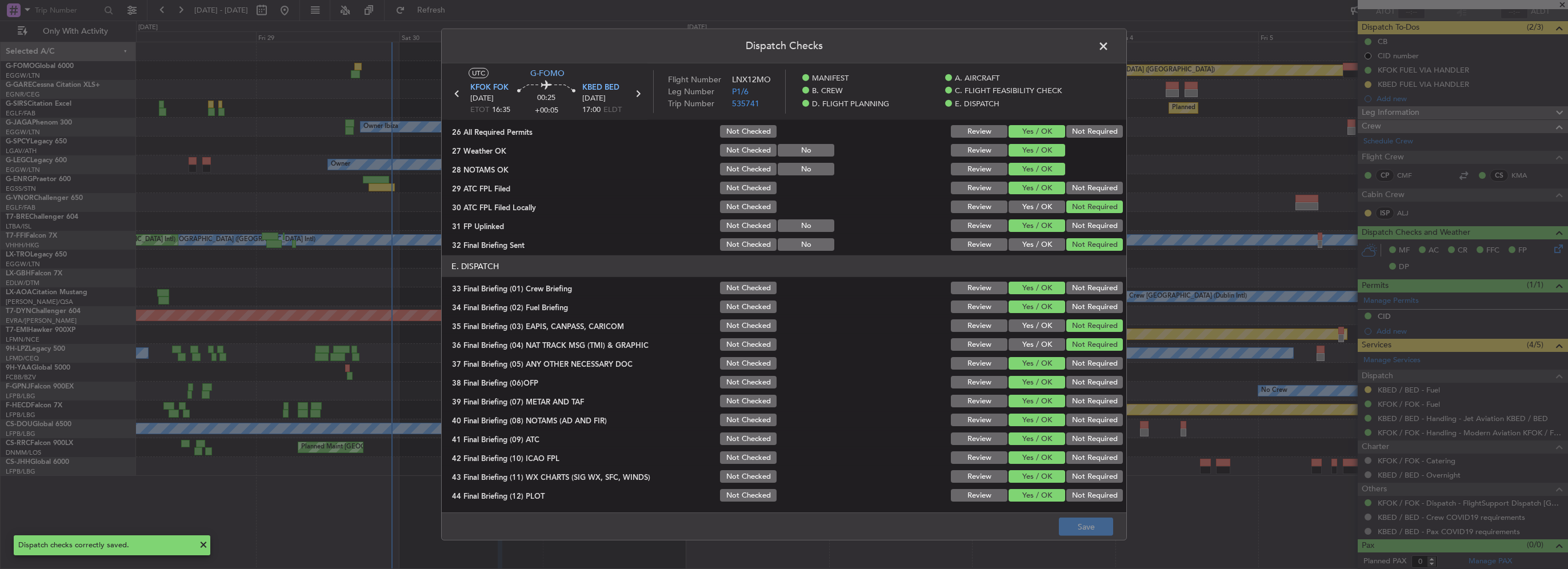
click at [1109, 46] on span at bounding box center [1109, 49] width 0 height 23
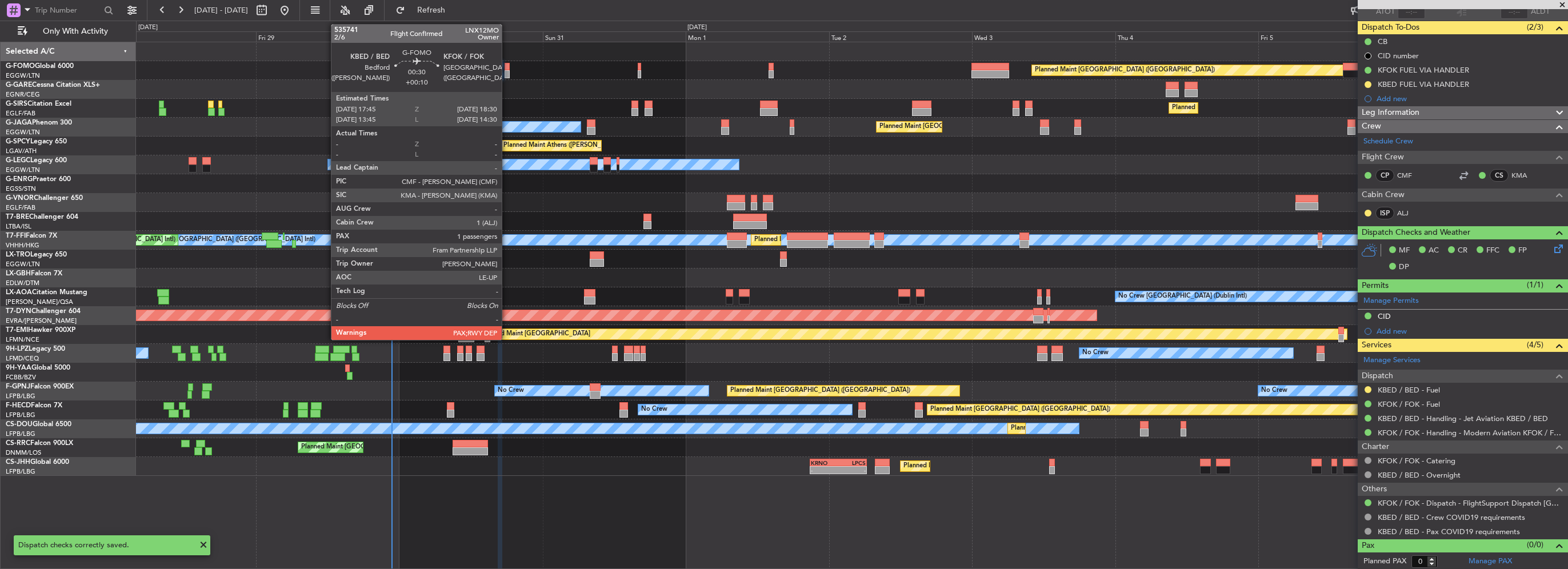
click at [507, 72] on div at bounding box center [507, 74] width 5 height 8
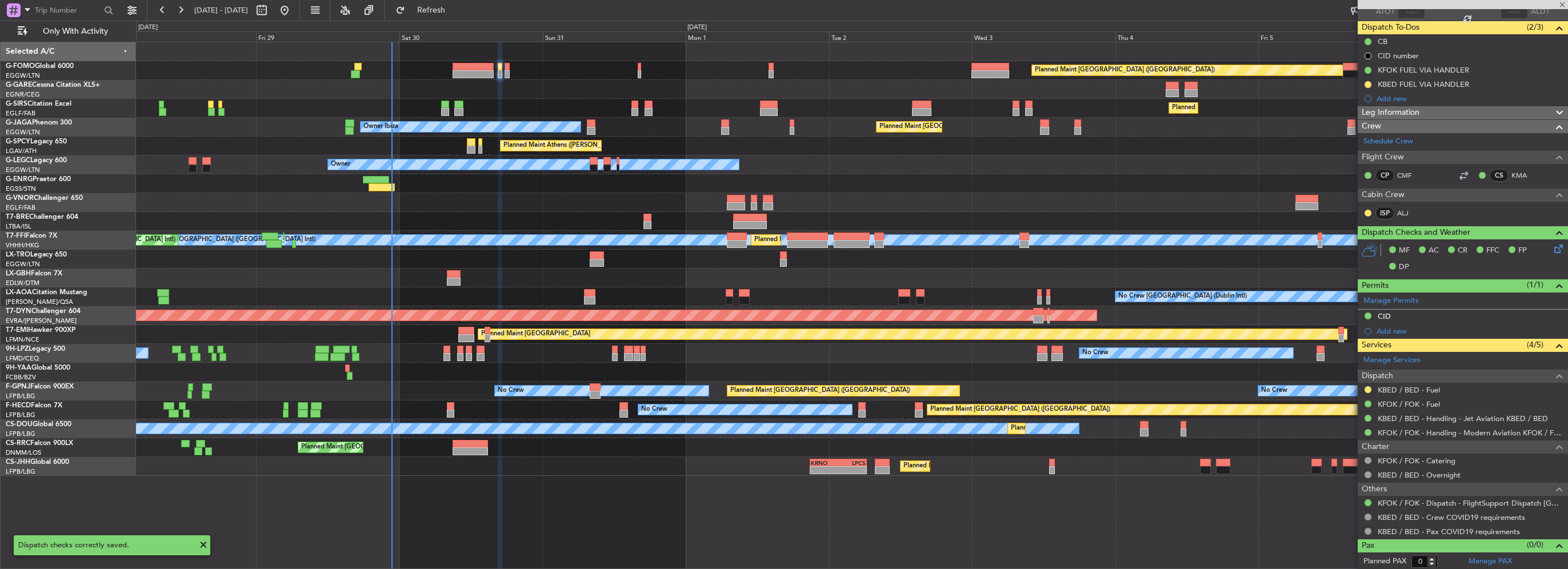
type input "+00:10"
type input "3"
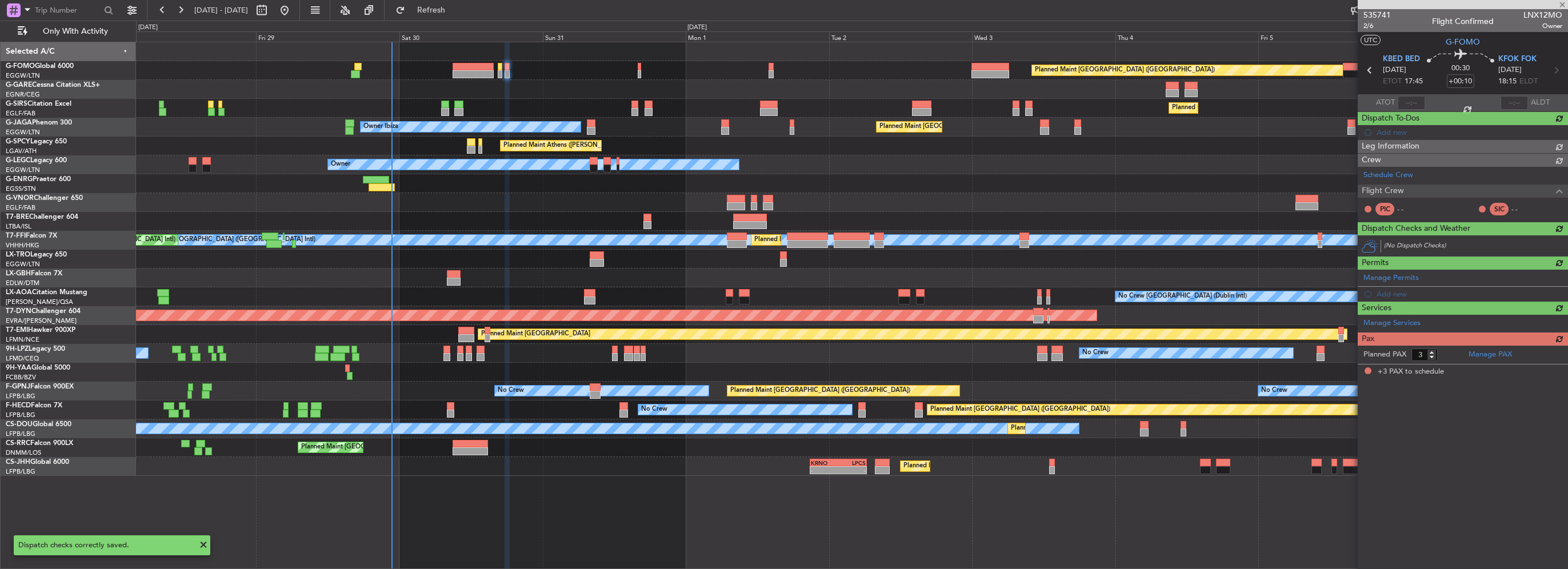
scroll to position [0, 0]
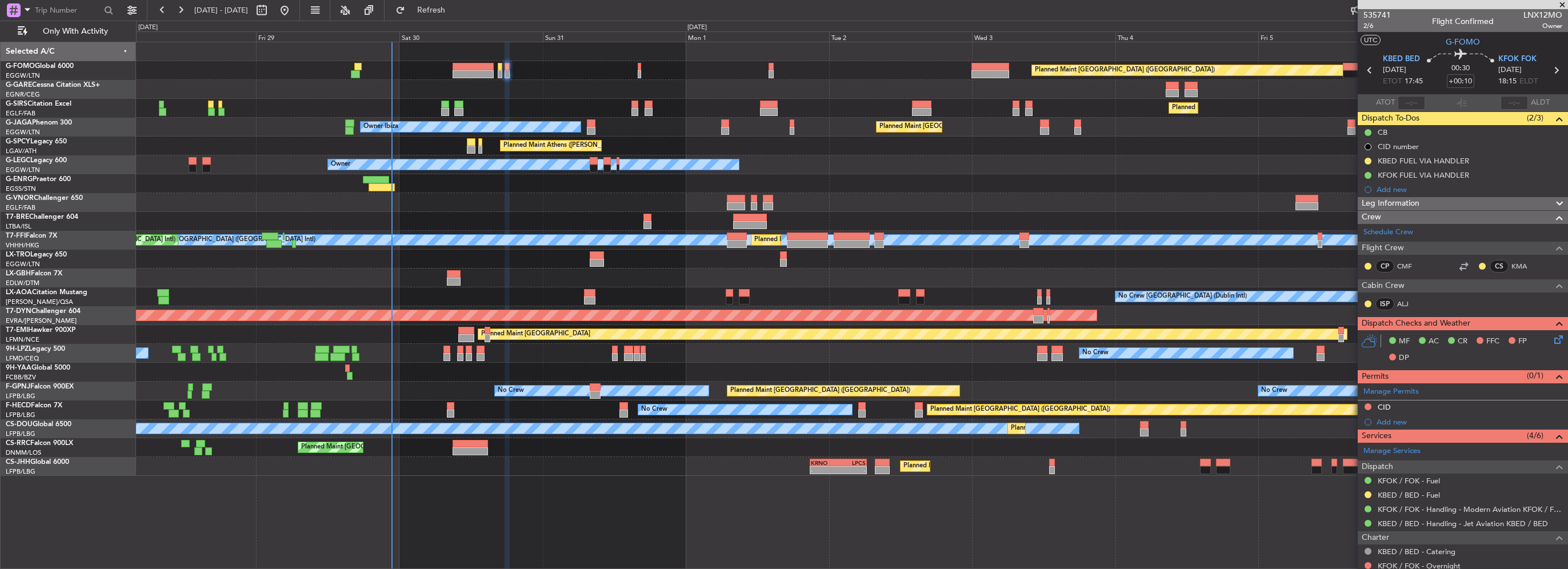
click at [1438, 199] on div "Leg Information" at bounding box center [1463, 203] width 210 height 13
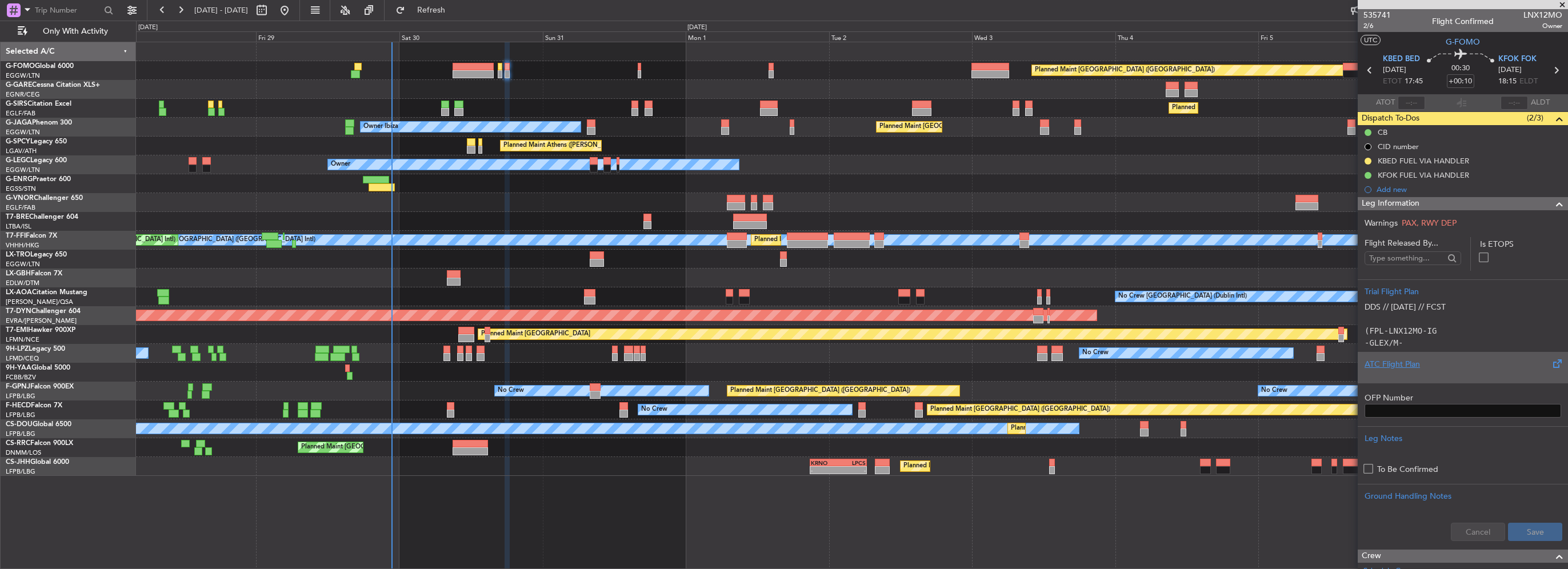
click at [1405, 366] on div "ATC Flight Plan" at bounding box center [1463, 364] width 197 height 12
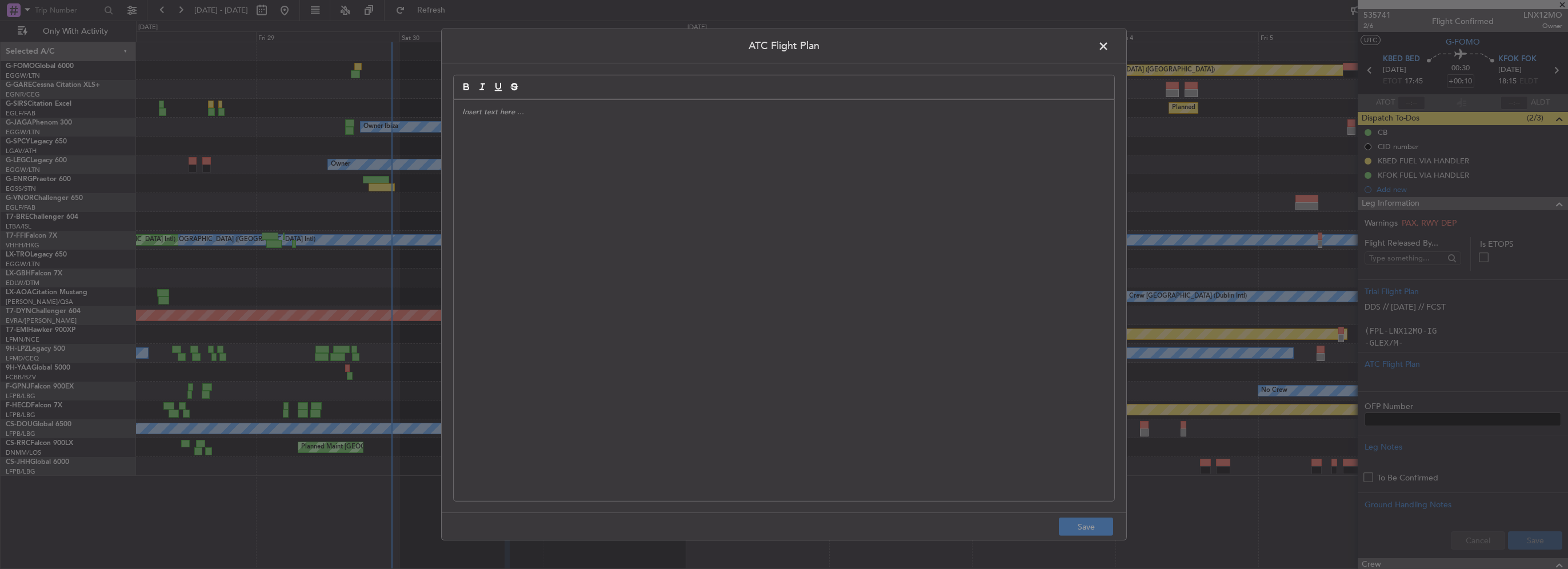
click at [583, 227] on div at bounding box center [783, 301] width 660 height 401
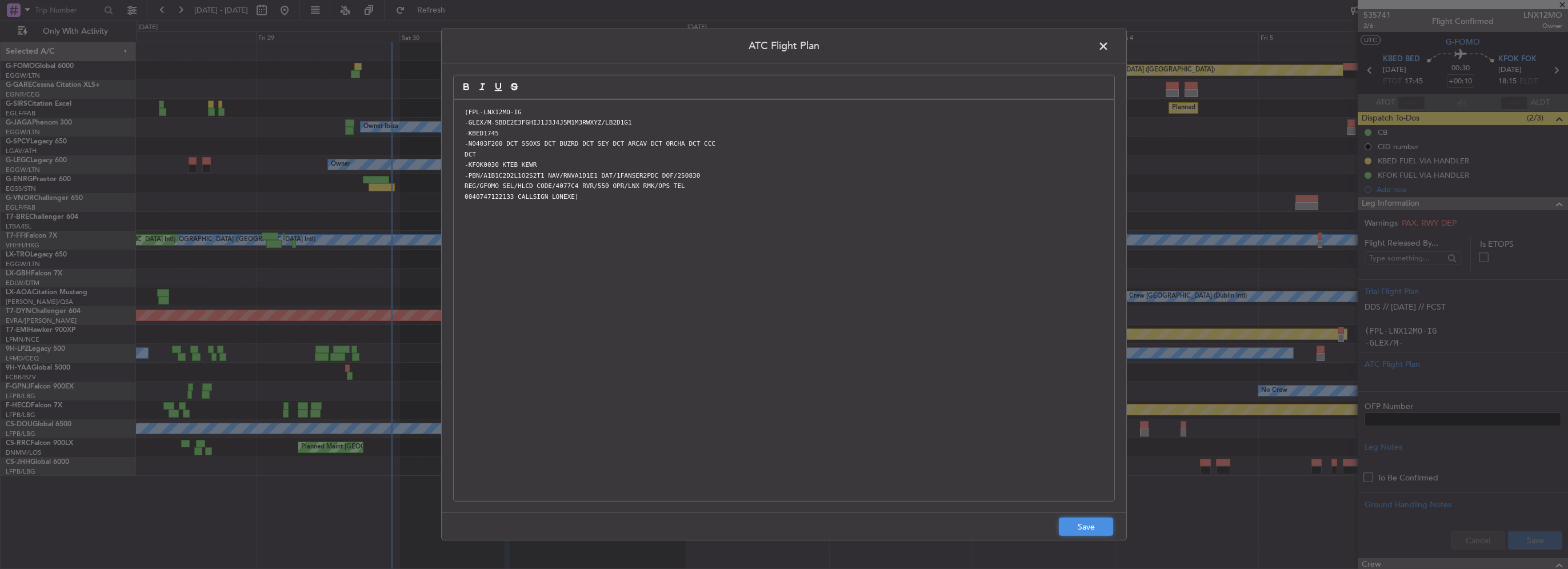
click at [1098, 526] on button "Save" at bounding box center [1086, 526] width 54 height 18
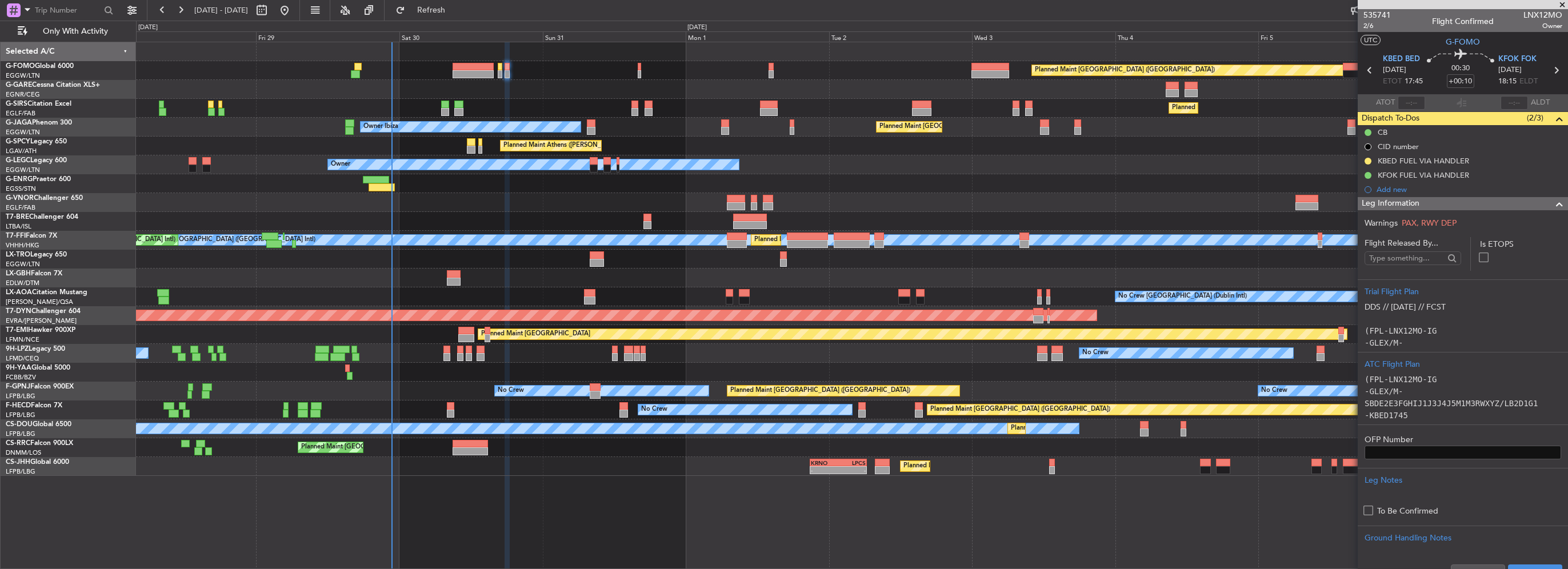
click at [1527, 560] on div "Cancel Save" at bounding box center [1463, 573] width 210 height 34
click at [1528, 562] on div "Cancel Save" at bounding box center [1463, 573] width 210 height 34
click at [1528, 564] on button "Save" at bounding box center [1535, 573] width 54 height 18
click at [1552, 201] on span at bounding box center [1559, 204] width 14 height 14
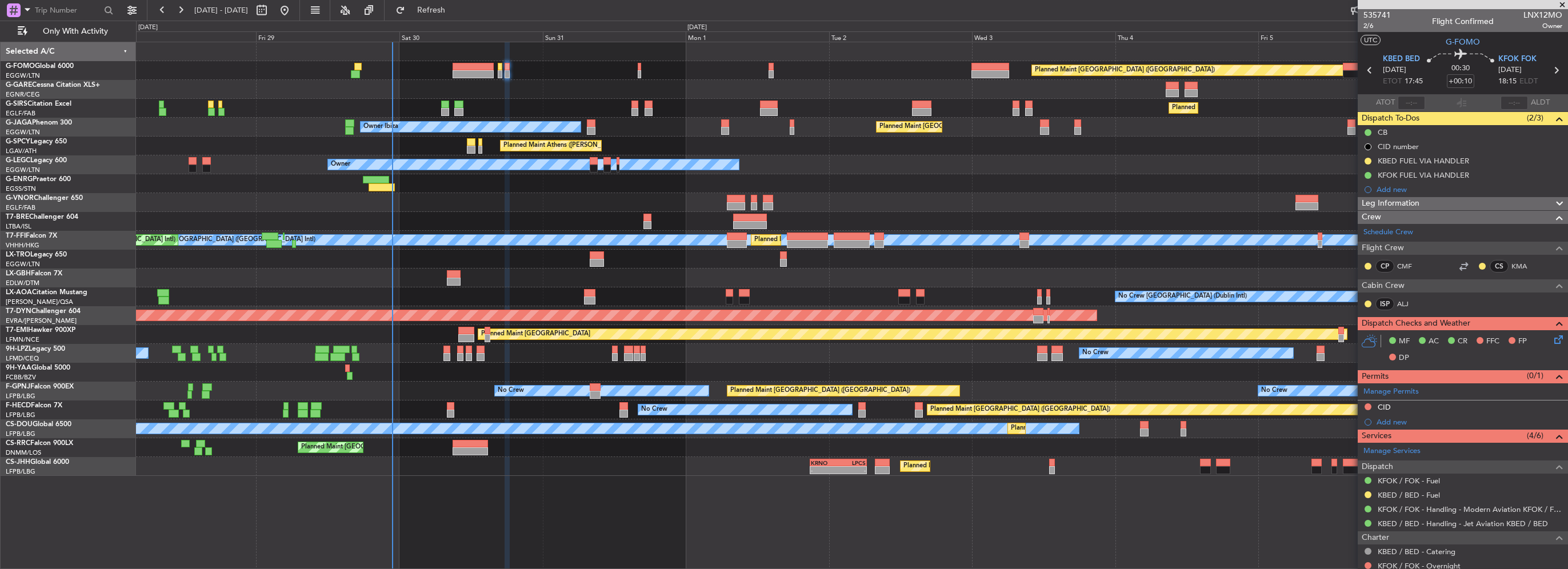
scroll to position [131, 0]
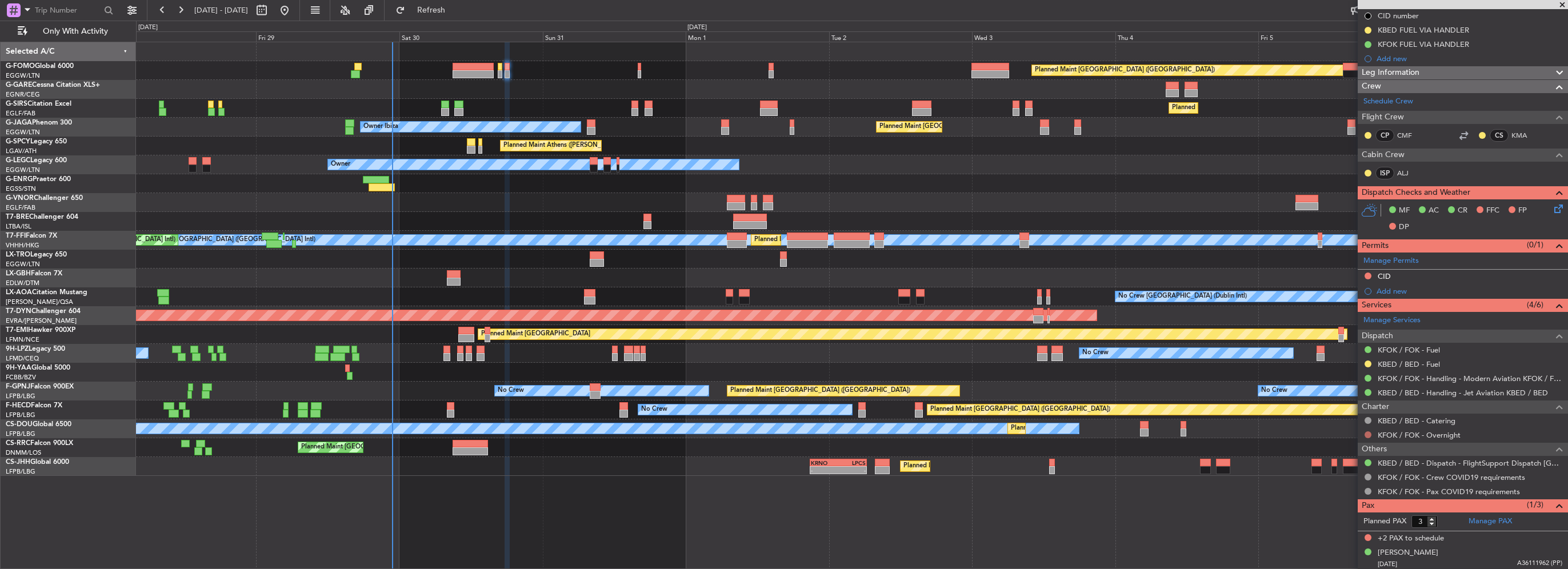
click at [1367, 437] on mat-tooltip-component "Not Requested" at bounding box center [1369, 451] width 65 height 30
click at [1367, 435] on button at bounding box center [1368, 435] width 7 height 7
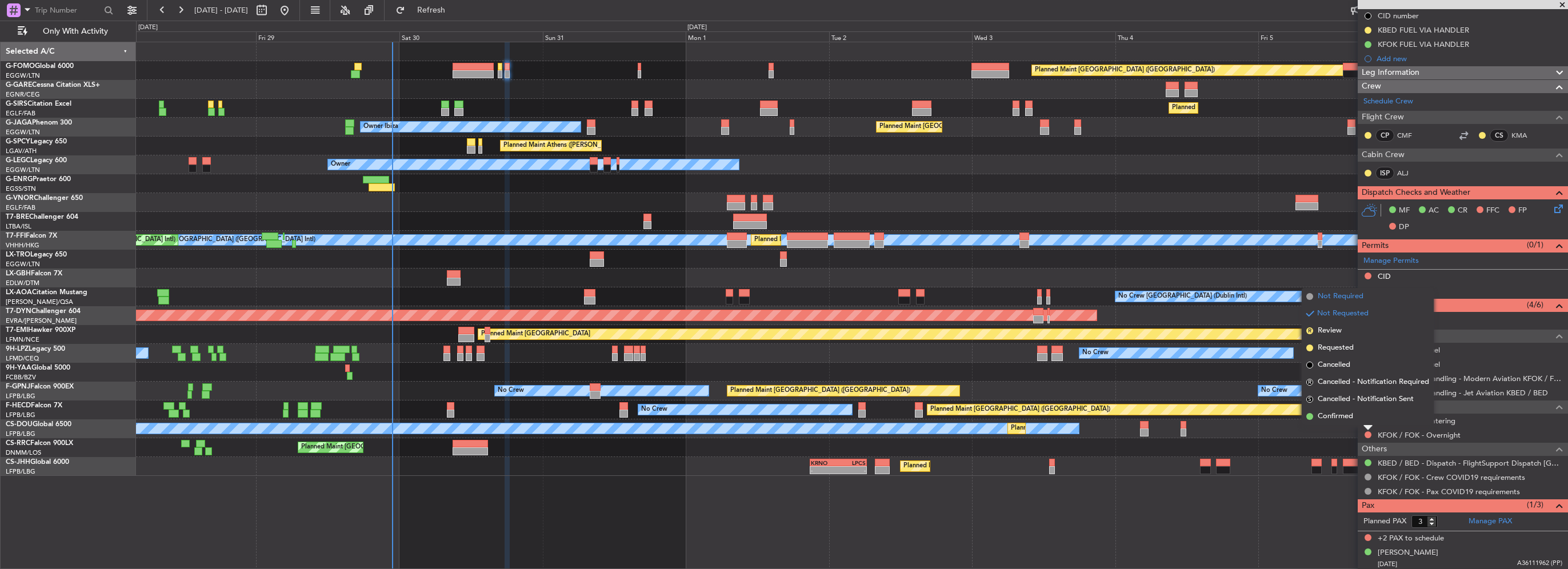
click at [1337, 297] on span "Not Required" at bounding box center [1341, 296] width 46 height 11
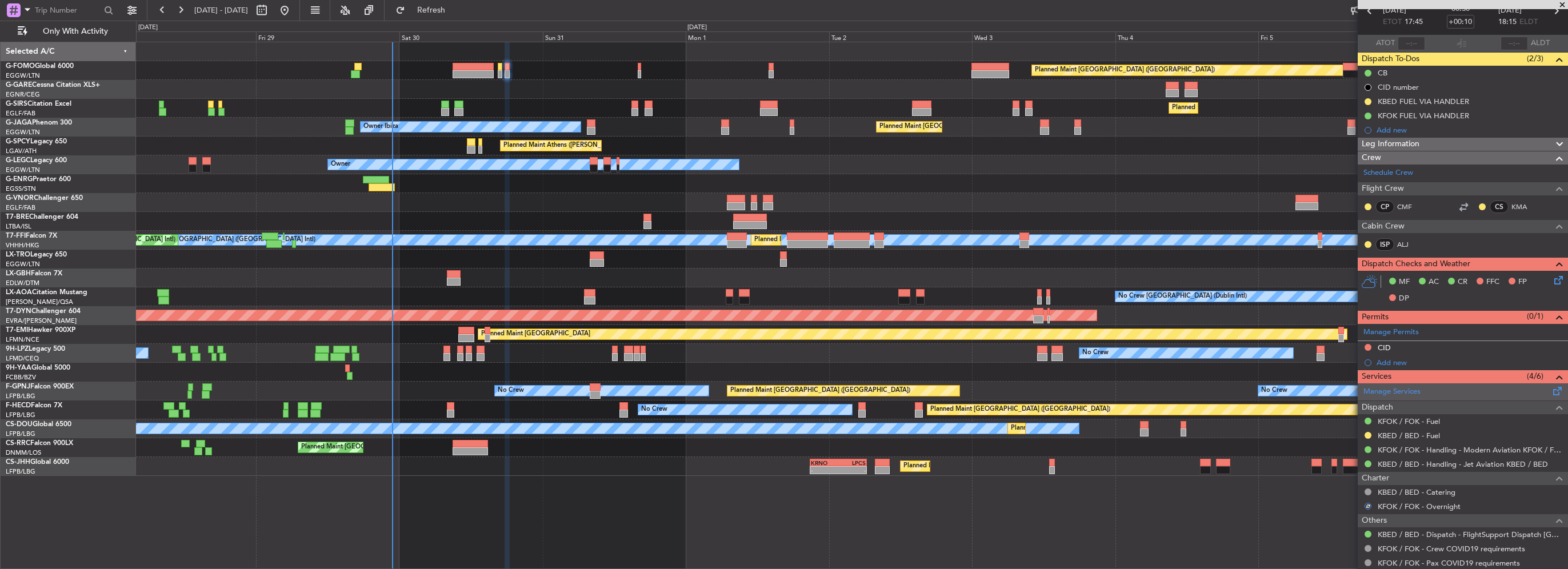
scroll to position [0, 0]
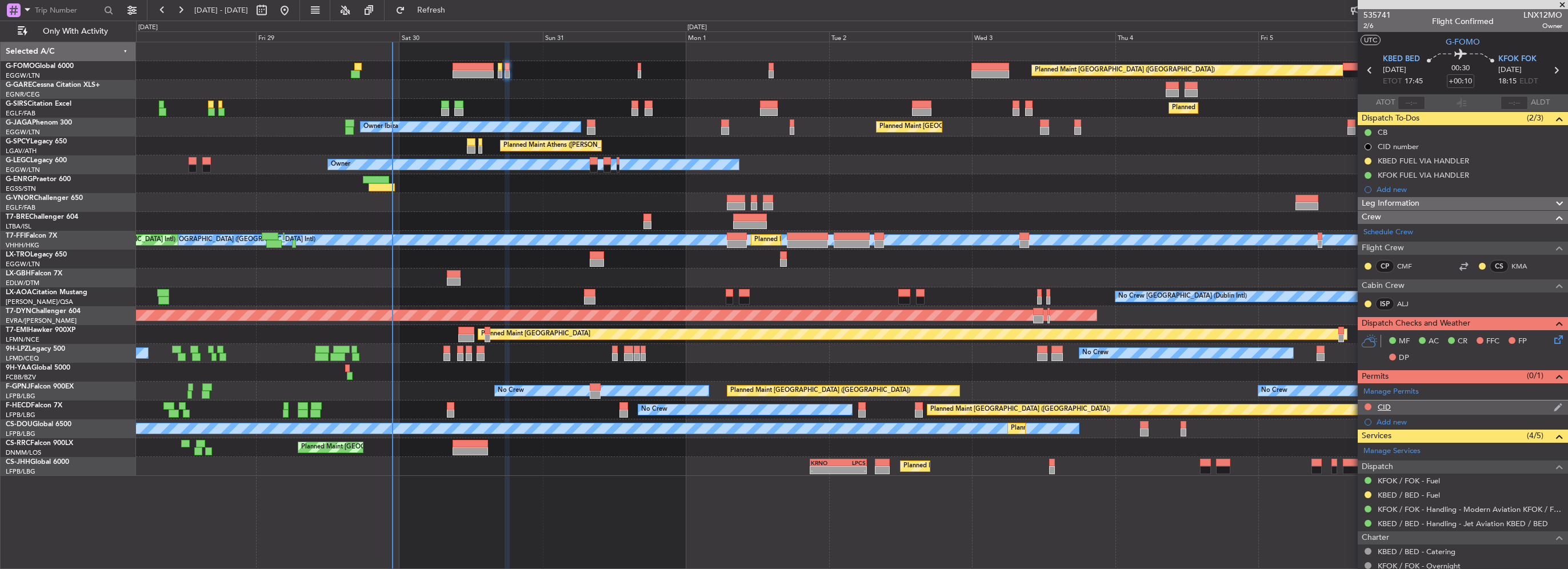
click at [1391, 406] on div "CID" at bounding box center [1463, 407] width 210 height 14
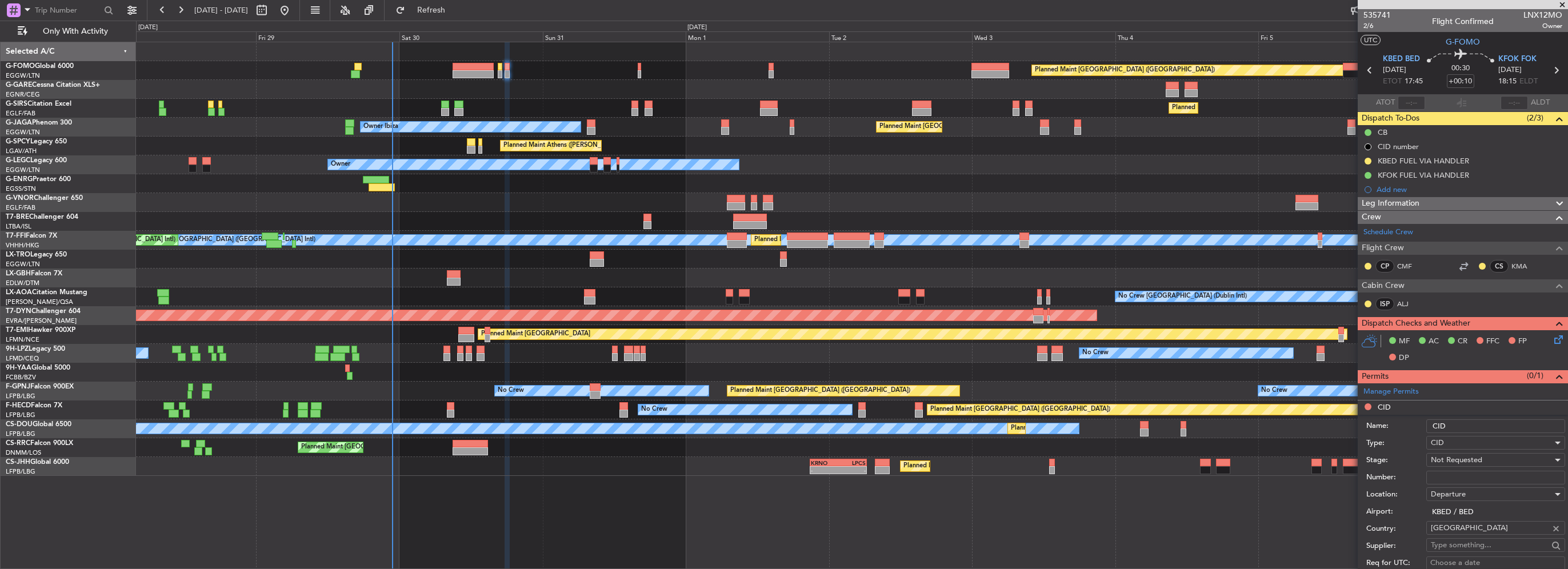
click at [1451, 476] on input "Number:" at bounding box center [1495, 478] width 139 height 14
paste input "988"
type input "988"
click at [1471, 464] on span "Not Requested" at bounding box center [1456, 460] width 51 height 10
click at [1476, 545] on span "Received OK" at bounding box center [1492, 550] width 120 height 17
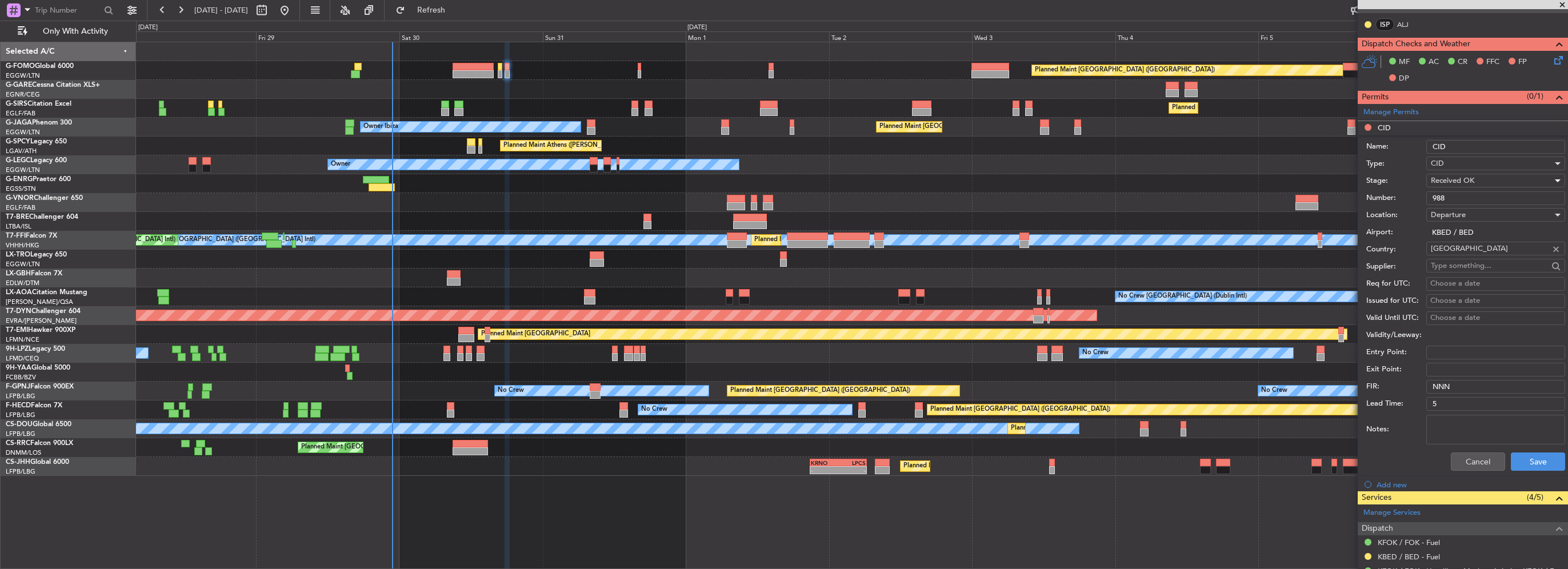
scroll to position [286, 0]
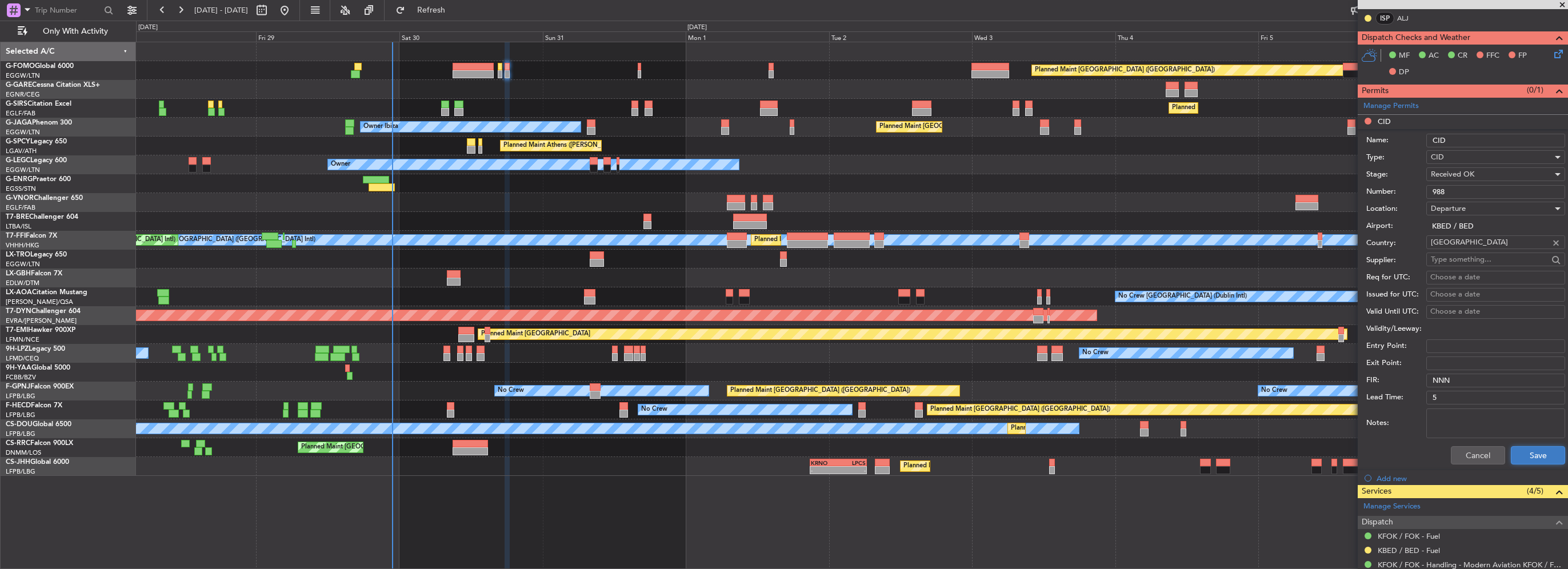
click at [1539, 449] on button "Save" at bounding box center [1538, 455] width 54 height 18
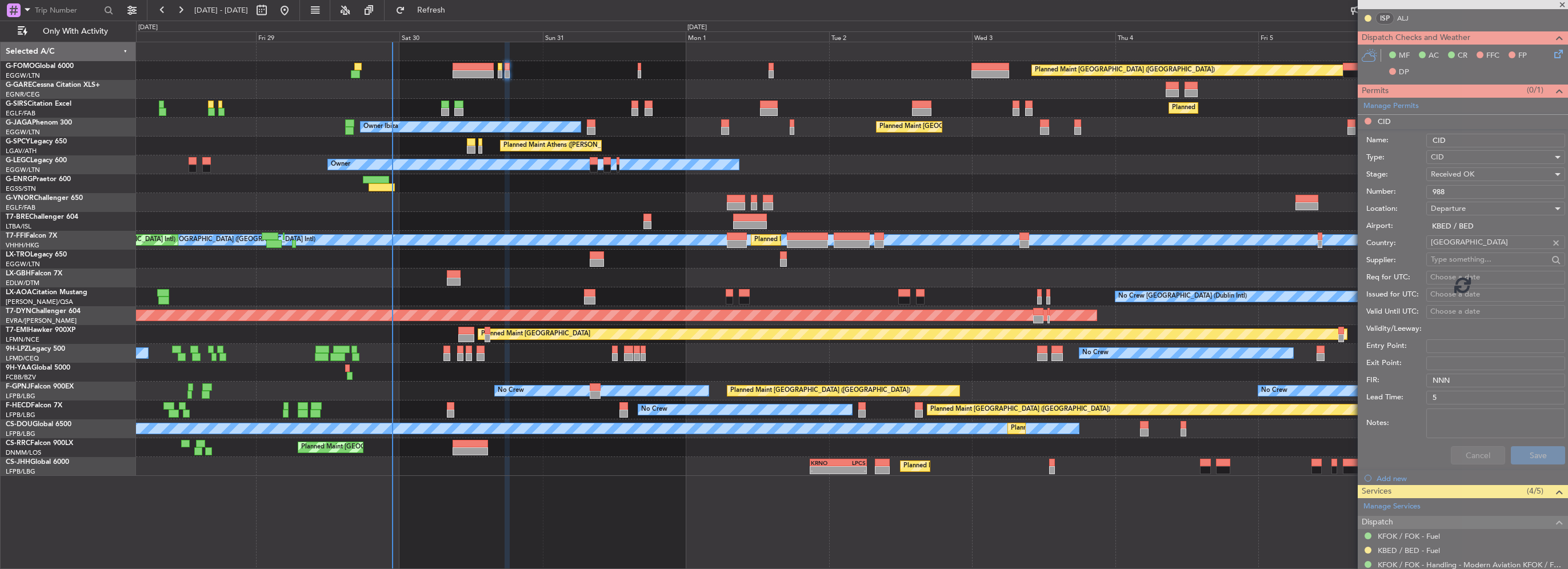
scroll to position [131, 0]
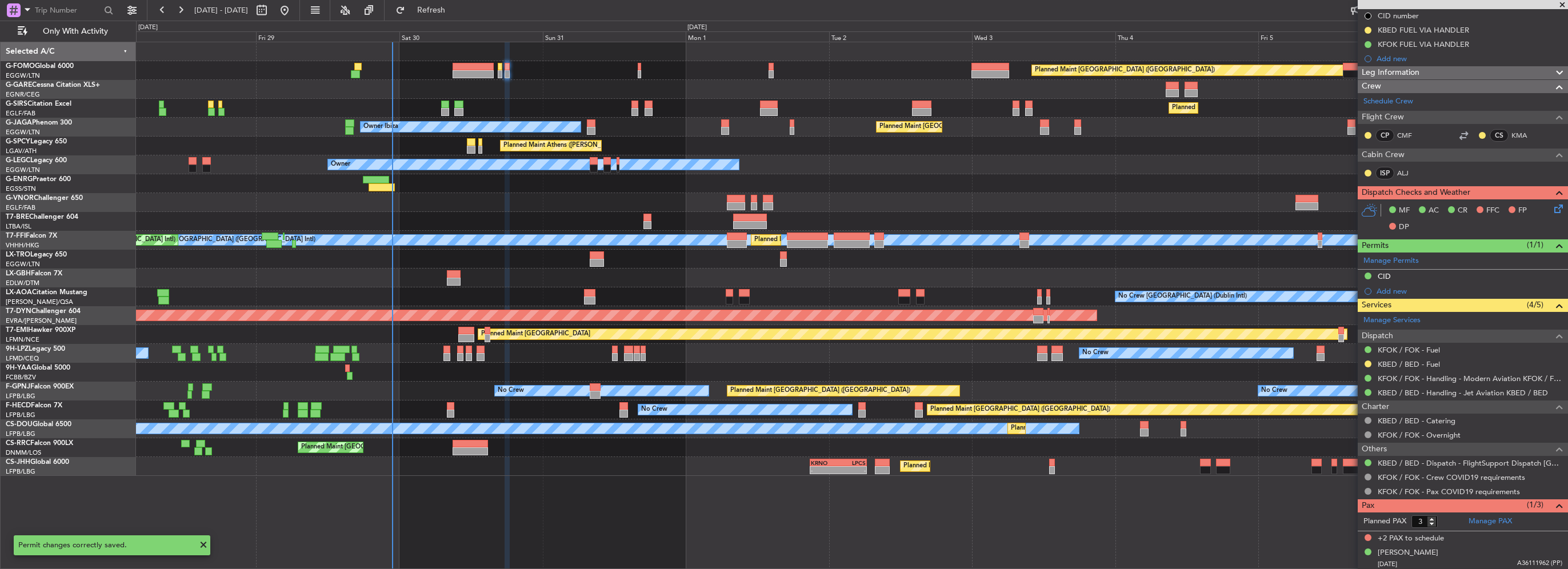
click at [1552, 205] on icon at bounding box center [1557, 207] width 9 height 9
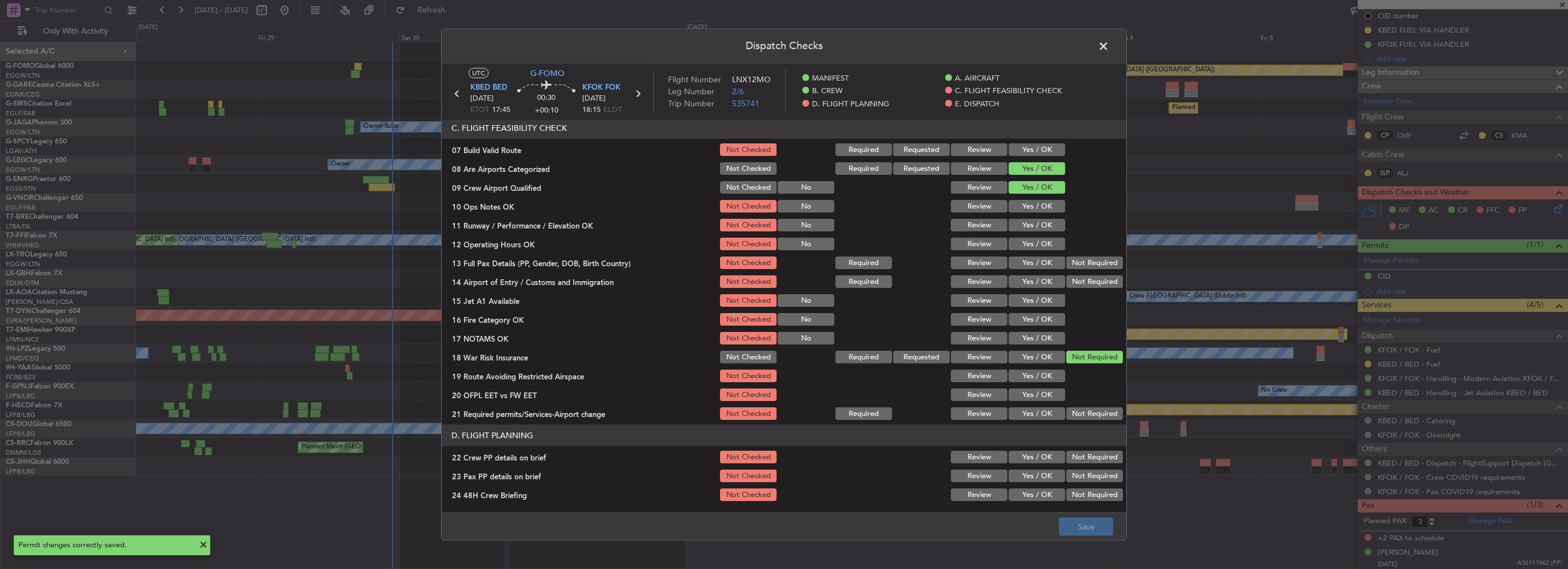
scroll to position [228, 0]
click at [1032, 146] on button "Yes / OK" at bounding box center [1037, 149] width 57 height 13
click at [1025, 208] on button "Yes / OK" at bounding box center [1037, 205] width 57 height 13
click at [1025, 222] on button "Yes / OK" at bounding box center [1037, 224] width 57 height 13
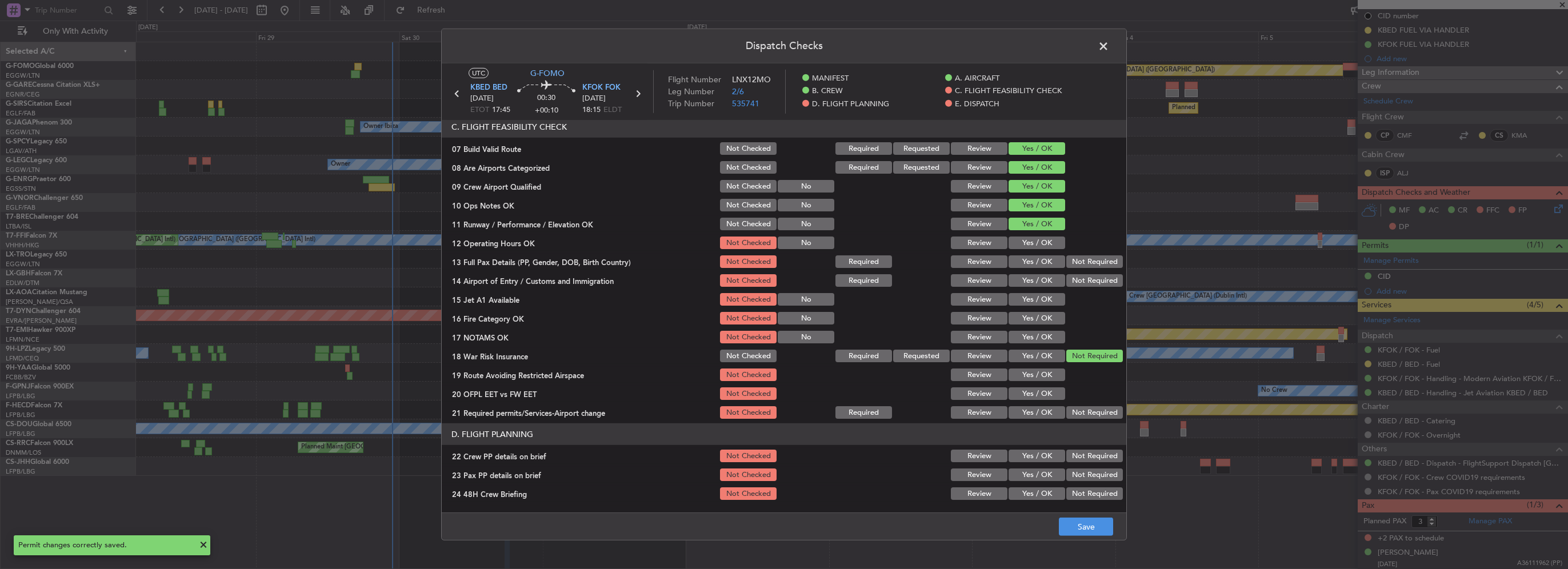
click at [1027, 235] on div "Yes / OK" at bounding box center [1035, 243] width 57 height 16
click at [1031, 255] on button "Yes / OK" at bounding box center [1037, 262] width 57 height 13
drag, startPoint x: 1031, startPoint y: 243, endPoint x: 1034, endPoint y: 276, distance: 33.1
click at [1030, 243] on button "Yes / OK" at bounding box center [1037, 243] width 57 height 13
click at [1035, 277] on button "Yes / OK" at bounding box center [1037, 280] width 57 height 13
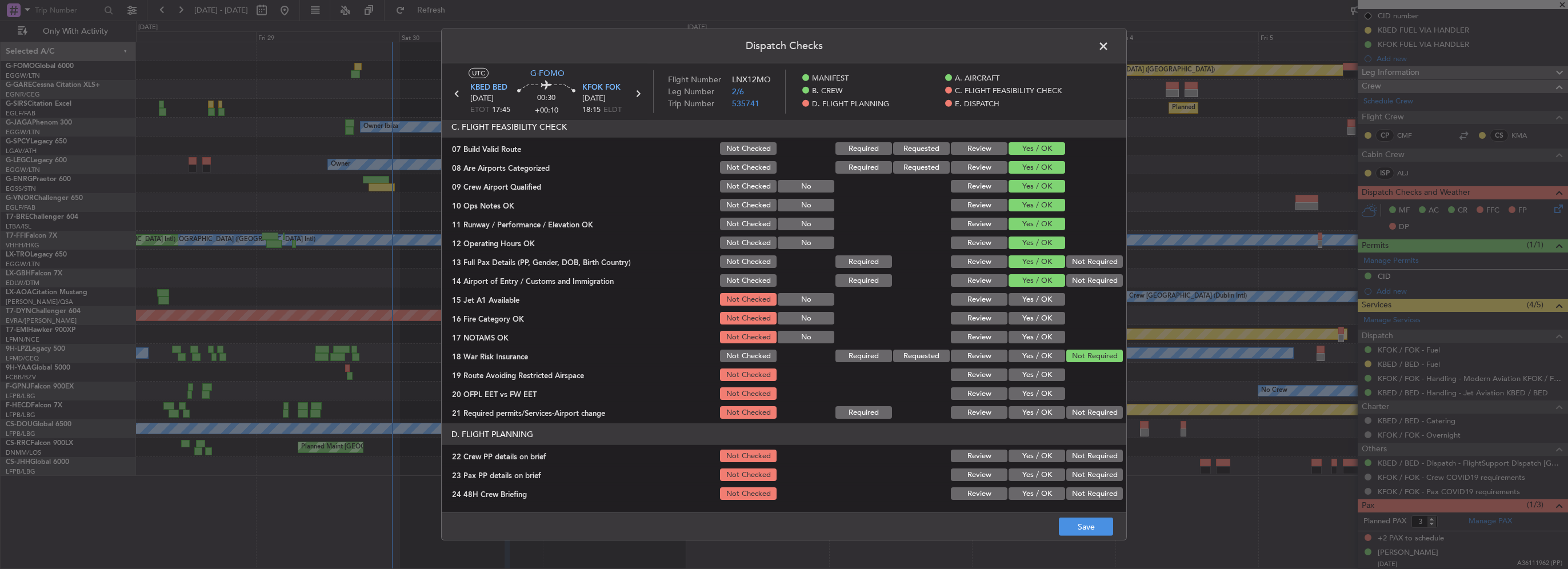
click at [1035, 293] on button "Yes / OK" at bounding box center [1037, 299] width 57 height 13
click at [1039, 322] on button "Yes / OK" at bounding box center [1037, 318] width 57 height 13
click at [1040, 331] on button "Yes / OK" at bounding box center [1037, 337] width 57 height 13
click at [1033, 368] on button "Yes / OK" at bounding box center [1037, 374] width 57 height 13
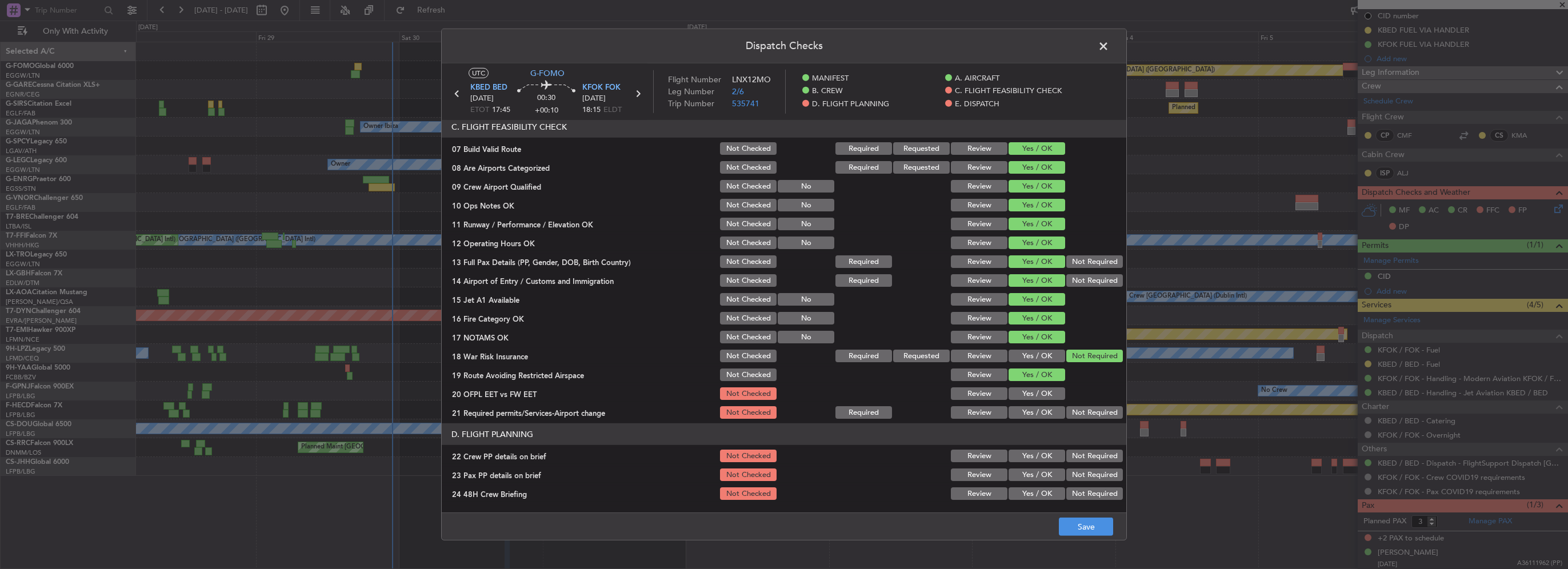
click at [1042, 397] on button "Yes / OK" at bounding box center [1037, 393] width 57 height 13
click at [1042, 407] on button "Yes / OK" at bounding box center [1037, 412] width 57 height 13
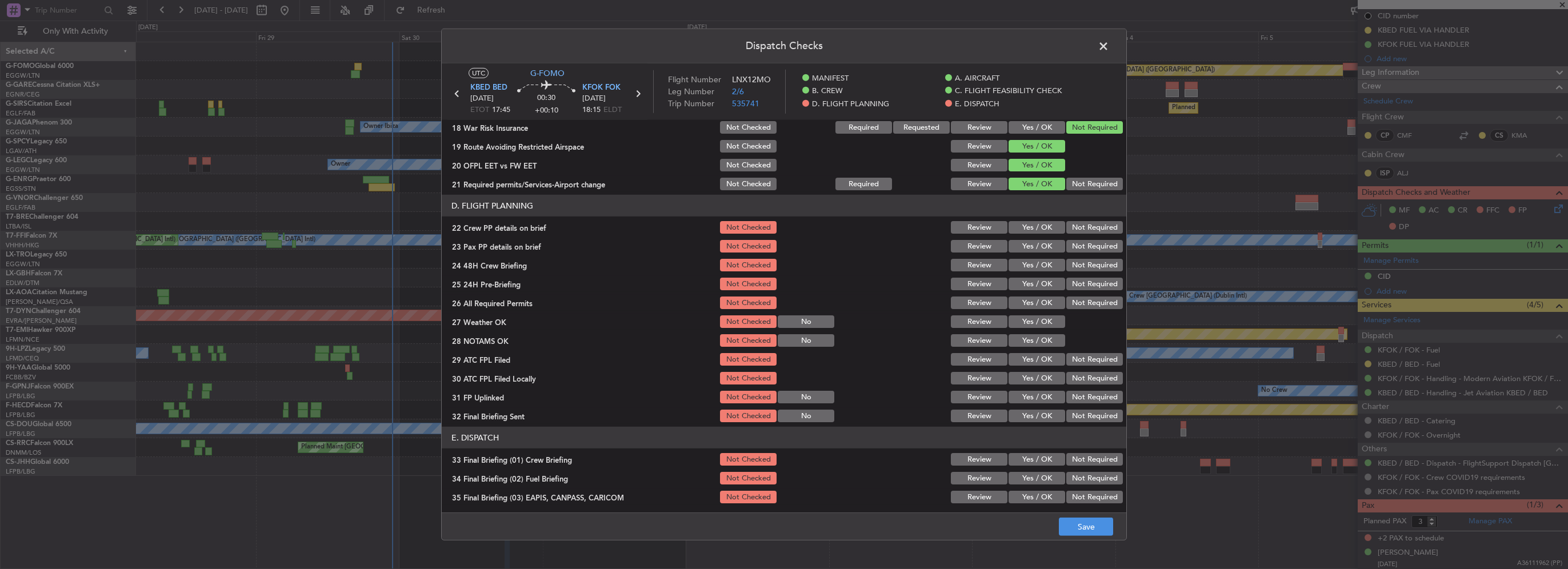
click at [1021, 226] on button "Yes / OK" at bounding box center [1037, 227] width 57 height 13
click at [1028, 244] on button "Yes / OK" at bounding box center [1037, 246] width 57 height 13
click at [1033, 265] on button "Yes / OK" at bounding box center [1037, 265] width 57 height 13
click at [1037, 295] on div "Yes / OK" at bounding box center [1035, 303] width 57 height 16
click at [1081, 289] on button "Not Required" at bounding box center [1095, 284] width 57 height 13
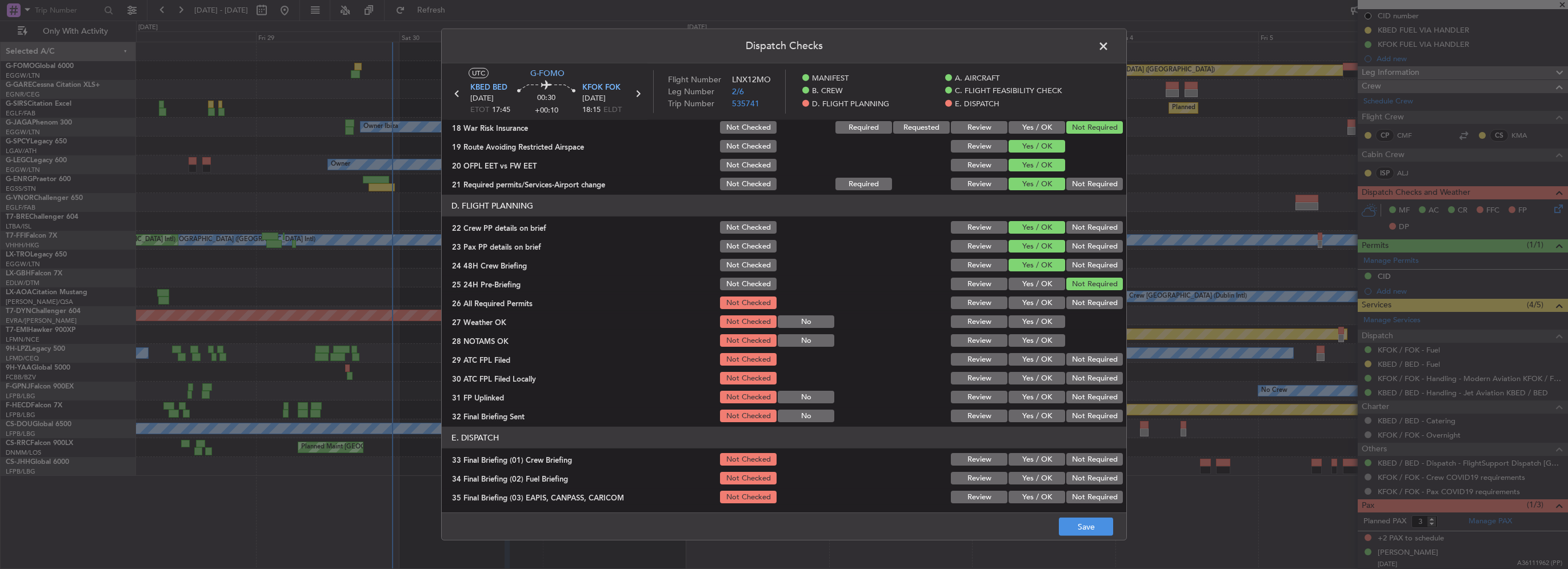
click at [1036, 306] on button "Yes / OK" at bounding box center [1037, 303] width 57 height 13
click at [1036, 335] on button "Yes / OK" at bounding box center [1037, 341] width 57 height 13
click at [1037, 319] on button "Yes / OK" at bounding box center [1037, 322] width 57 height 13
click at [1033, 354] on button "Yes / OK" at bounding box center [1037, 359] width 57 height 13
click at [1079, 375] on button "Not Required" at bounding box center [1095, 378] width 57 height 13
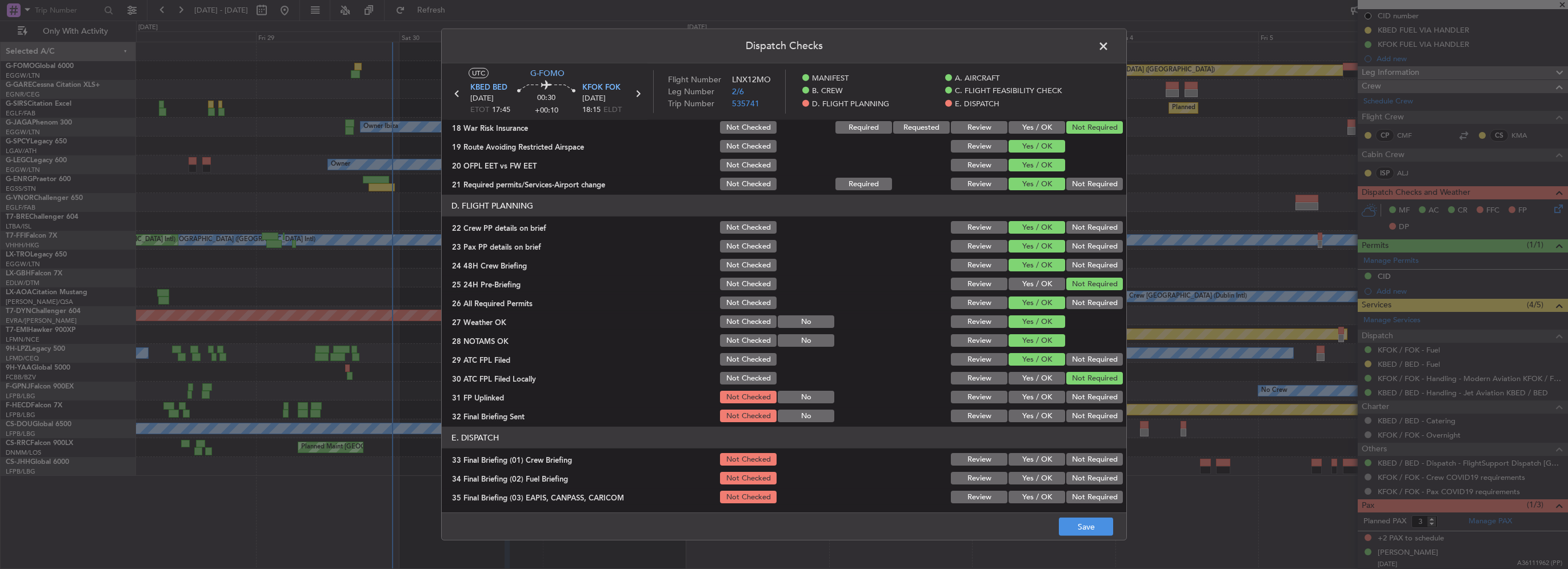
click at [1029, 401] on button "Yes / OK" at bounding box center [1037, 397] width 57 height 13
click at [1077, 412] on button "Not Required" at bounding box center [1095, 416] width 57 height 13
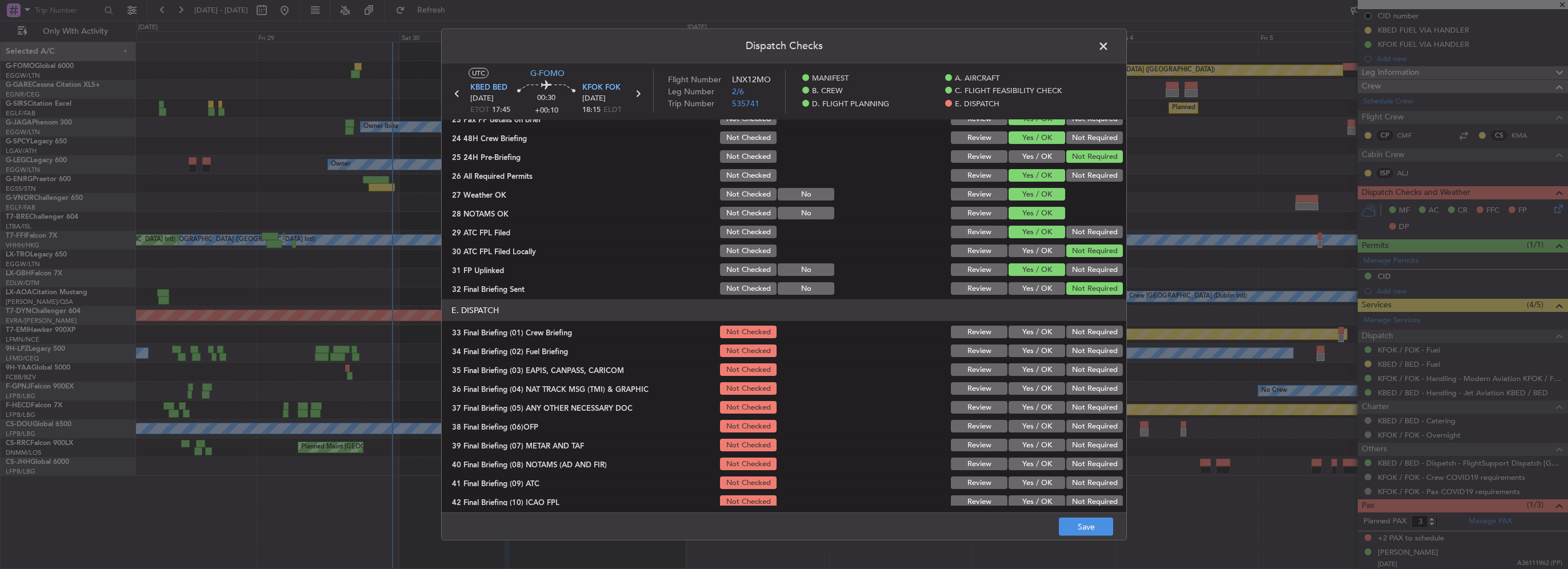
scroll to position [628, 0]
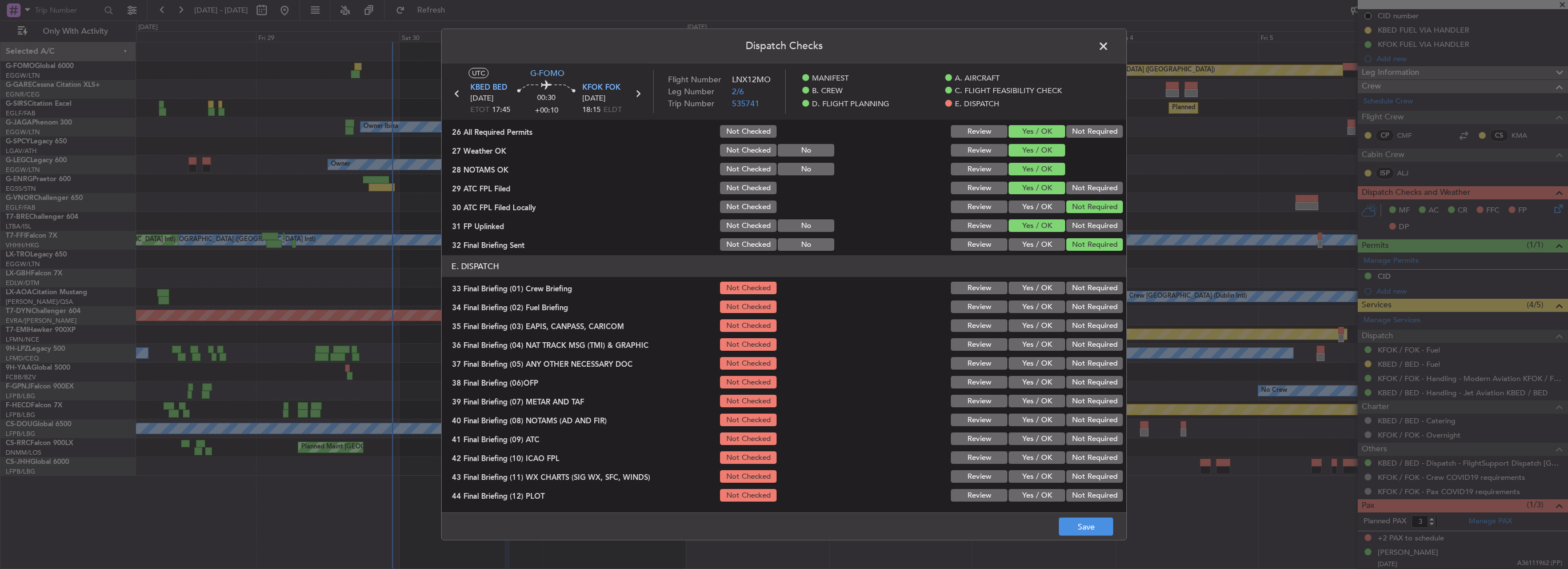
click at [1038, 296] on section "E. DISPATCH 33 Final Briefing (01) Crew Briefing Not Checked Review Yes / OK No…" at bounding box center [784, 379] width 685 height 248
click at [1039, 287] on button "Yes / OK" at bounding box center [1037, 288] width 57 height 13
click at [1041, 303] on button "Yes / OK" at bounding box center [1037, 307] width 57 height 13
click at [1074, 318] on div "Not Required" at bounding box center [1093, 326] width 57 height 16
drag, startPoint x: 1077, startPoint y: 337, endPoint x: 1079, endPoint y: 324, distance: 13.2
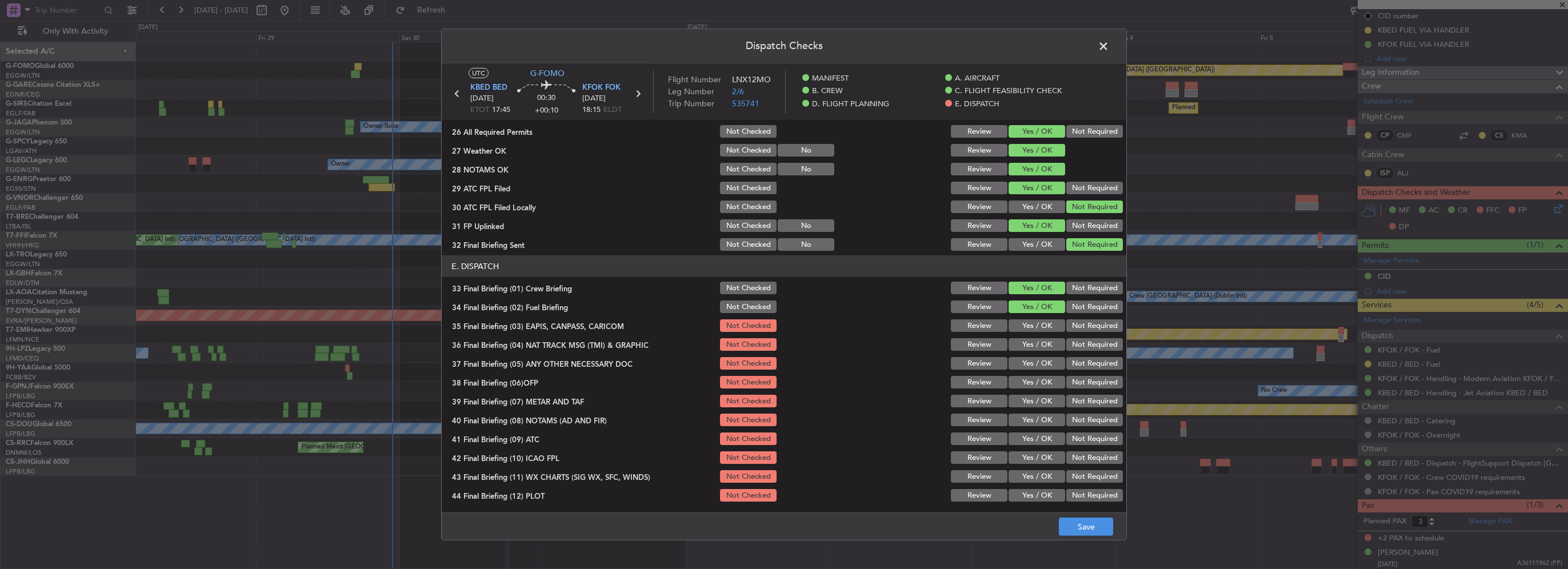
click at [1077, 334] on section "E. DISPATCH 33 Final Briefing (01) Crew Briefing Not Checked Review Yes / OK No…" at bounding box center [784, 379] width 685 height 248
click at [1079, 324] on button "Not Required" at bounding box center [1095, 326] width 57 height 13
click at [1085, 347] on button "Not Required" at bounding box center [1095, 345] width 57 height 13
click at [1028, 361] on button "Yes / OK" at bounding box center [1037, 363] width 57 height 13
click at [1033, 379] on button "Yes / OK" at bounding box center [1037, 382] width 57 height 13
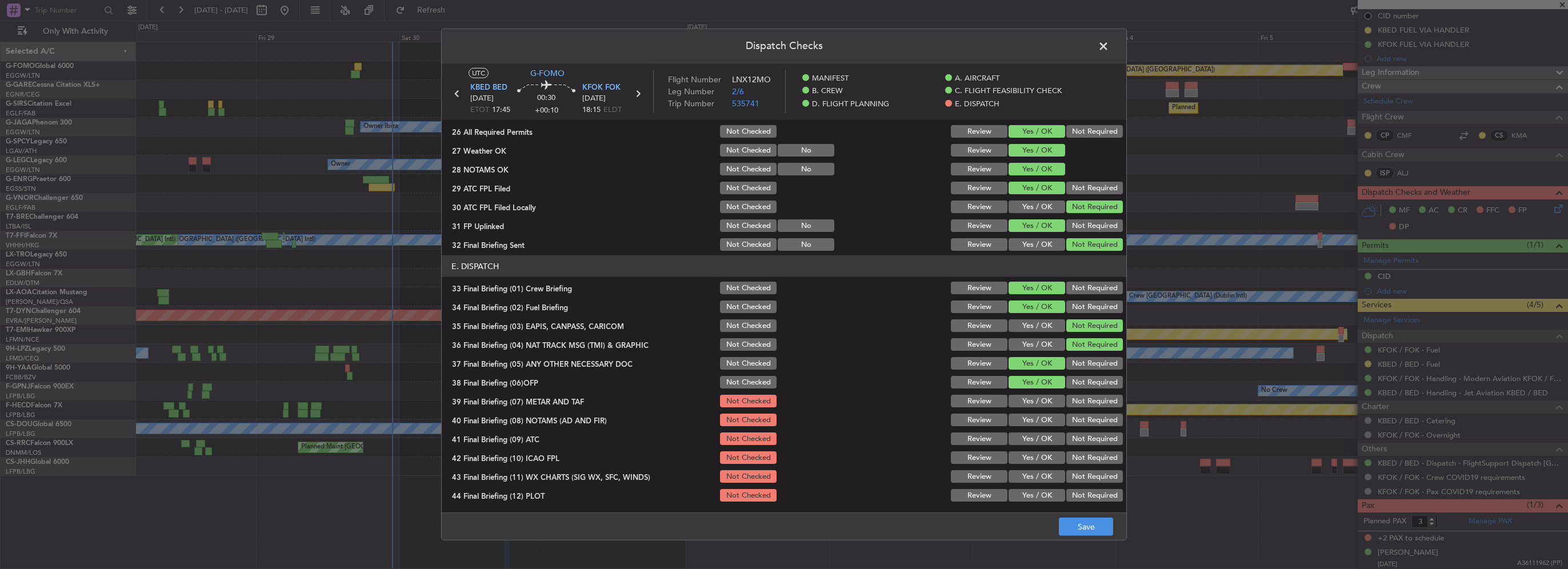
click at [1037, 397] on button "Yes / OK" at bounding box center [1037, 401] width 57 height 13
drag, startPoint x: 1037, startPoint y: 412, endPoint x: 1041, endPoint y: 424, distance: 12.6
click at [1037, 414] on button "Yes / OK" at bounding box center [1037, 420] width 57 height 13
click at [1042, 427] on section "E. DISPATCH 33 Final Briefing (01) Crew Briefing Not Checked Review Yes / OK No…" at bounding box center [784, 379] width 685 height 248
click at [1045, 444] on button "Yes / OK" at bounding box center [1037, 439] width 57 height 13
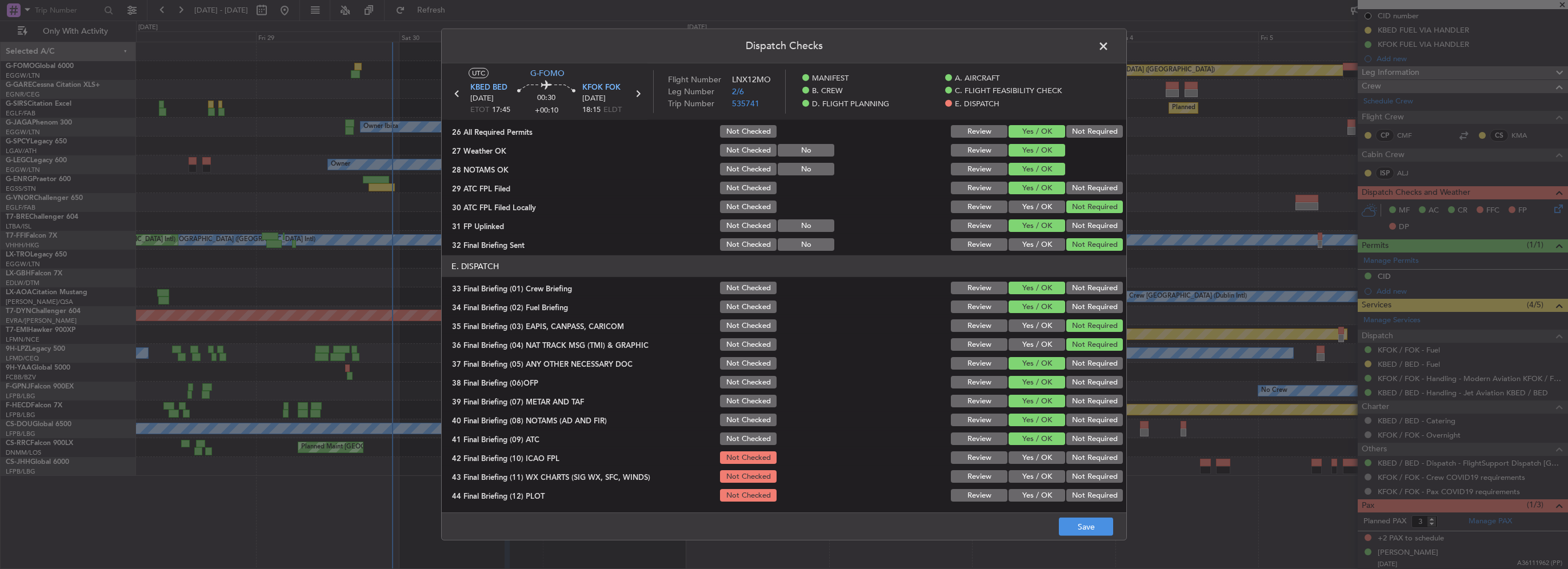
drag, startPoint x: 1046, startPoint y: 460, endPoint x: 1049, endPoint y: 475, distance: 15.3
click at [1046, 460] on button "Yes / OK" at bounding box center [1037, 457] width 57 height 13
click at [1049, 475] on button "Yes / OK" at bounding box center [1037, 476] width 57 height 13
click at [1052, 495] on button "Yes / OK" at bounding box center [1037, 495] width 57 height 13
drag, startPoint x: 1093, startPoint y: 530, endPoint x: 1101, endPoint y: 523, distance: 10.6
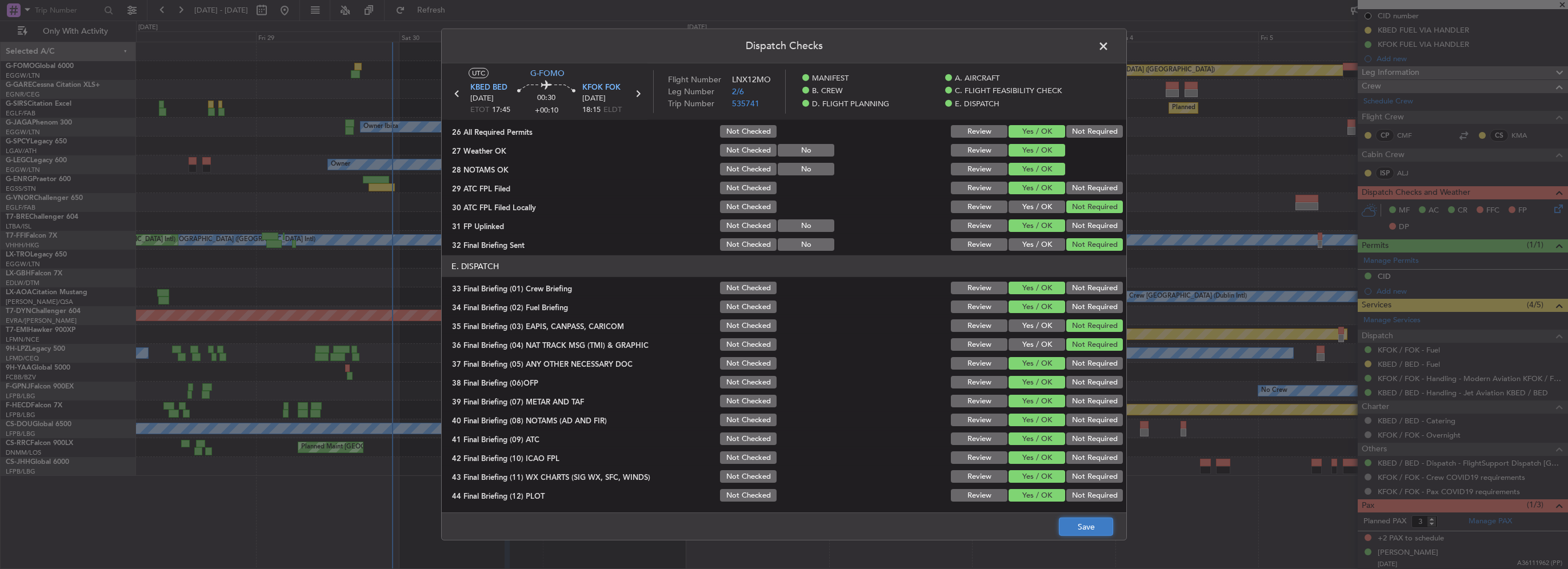
click at [1094, 530] on button "Save" at bounding box center [1086, 526] width 54 height 18
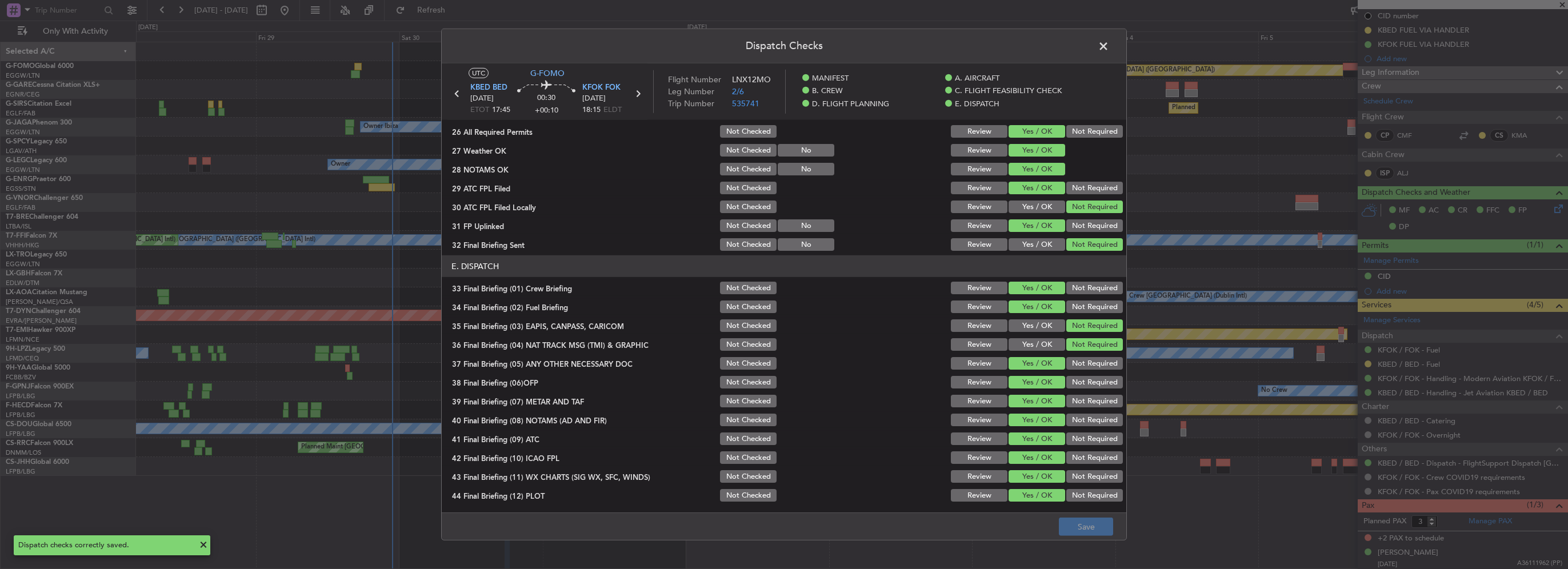
click at [1109, 46] on span at bounding box center [1109, 49] width 0 height 23
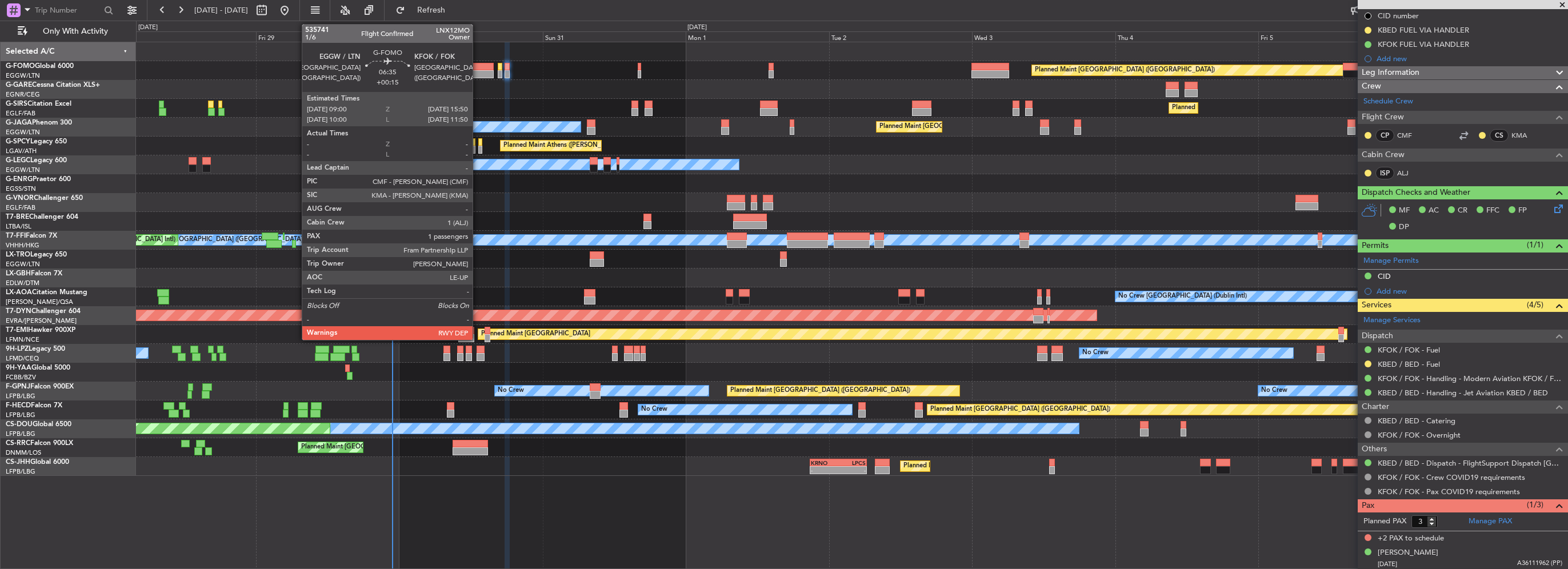
click at [478, 72] on div at bounding box center [473, 74] width 41 height 8
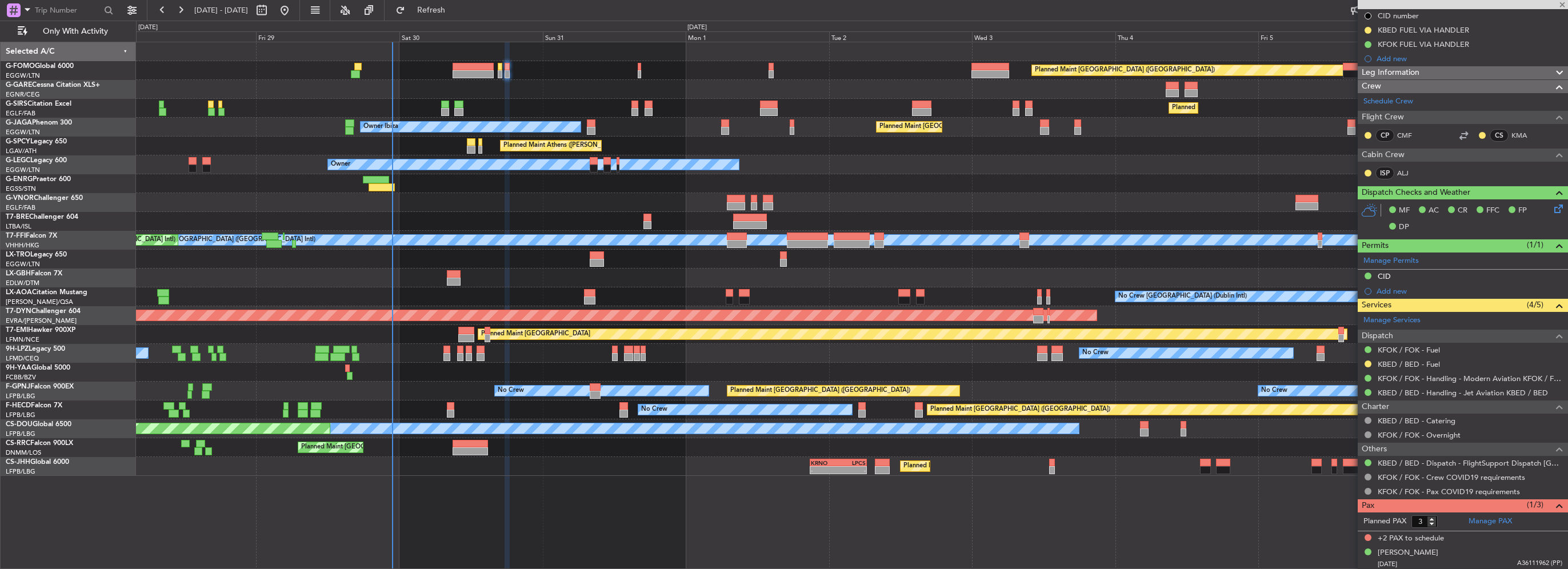
type input "+00:15"
type input "1"
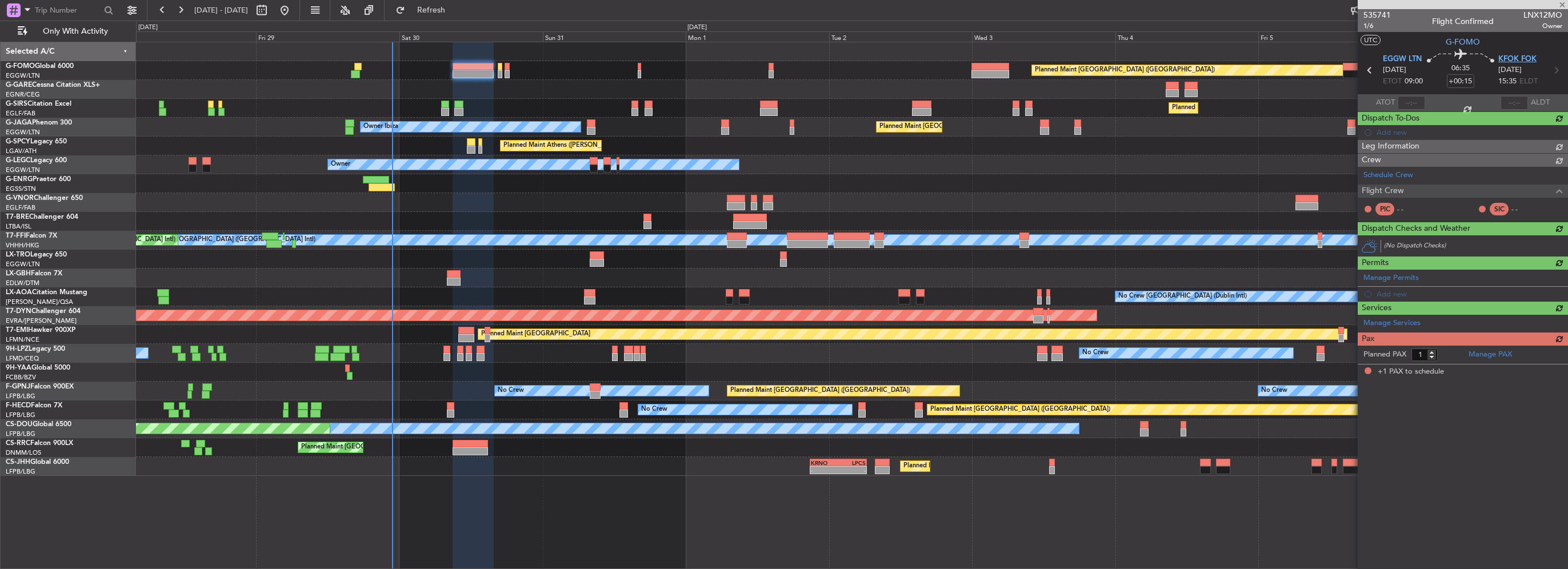
scroll to position [0, 0]
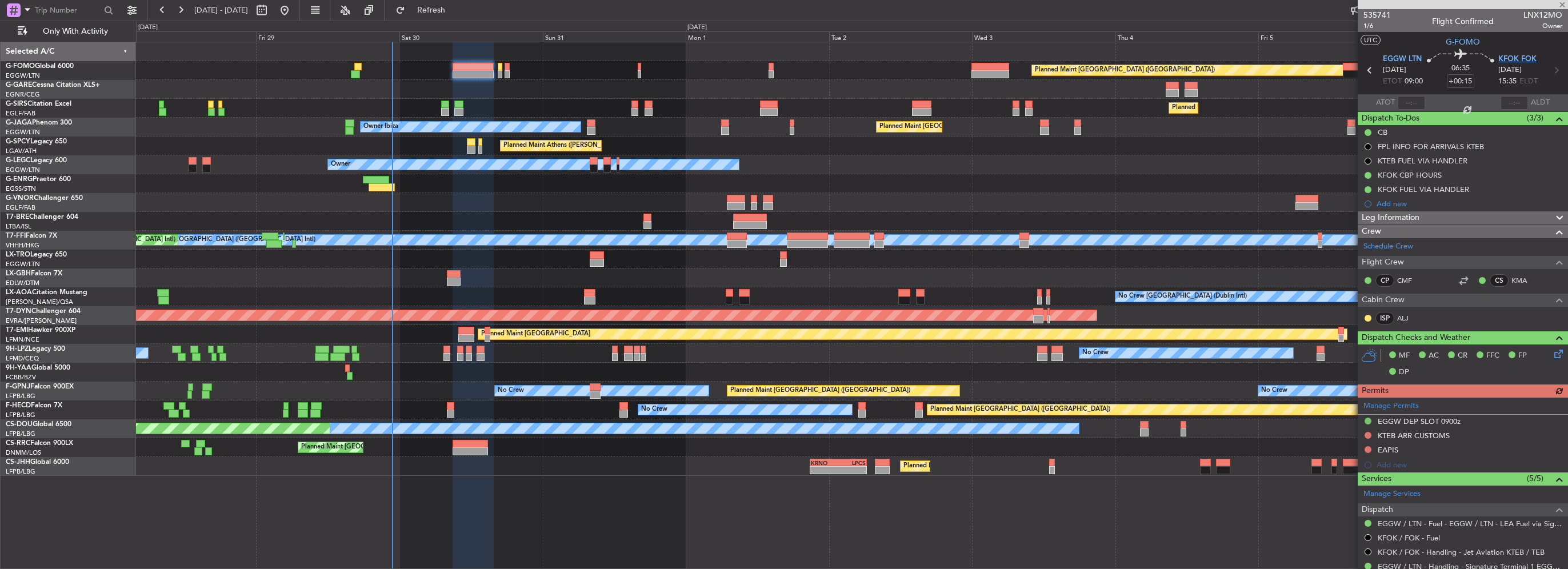
click at [1515, 57] on span "KFOK FOK" at bounding box center [1517, 59] width 39 height 11
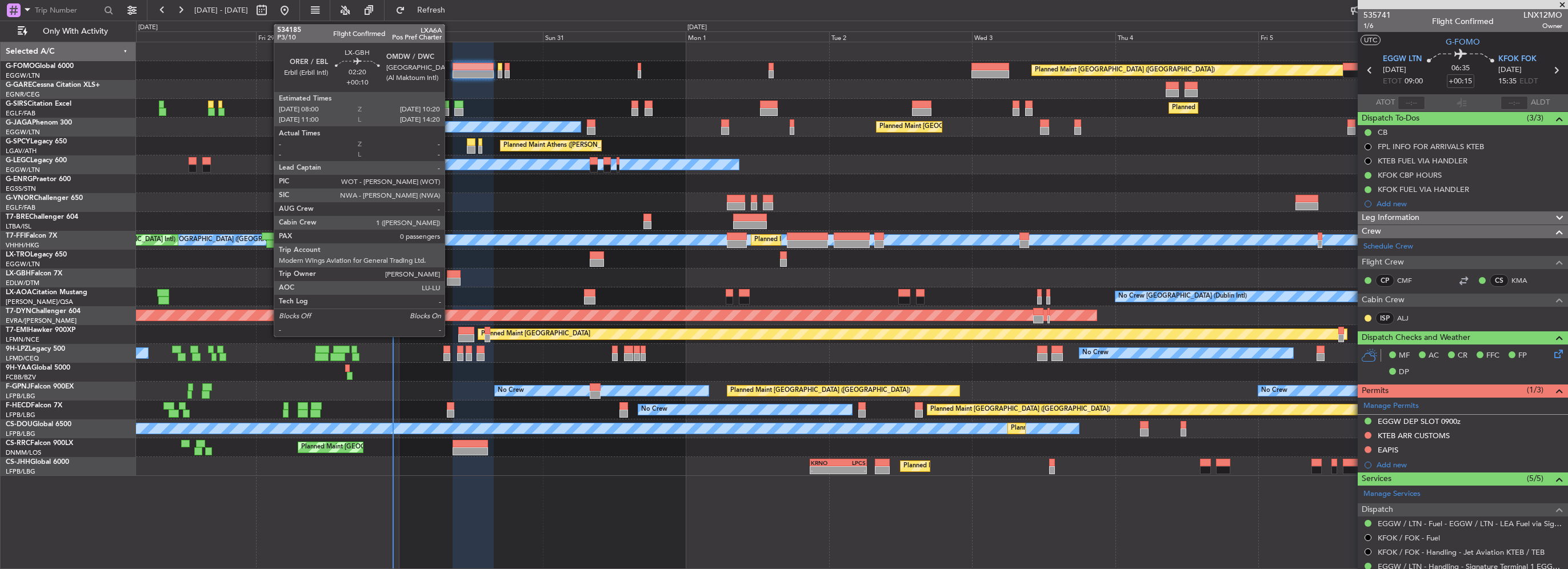
click at [449, 274] on div at bounding box center [454, 274] width 14 height 8
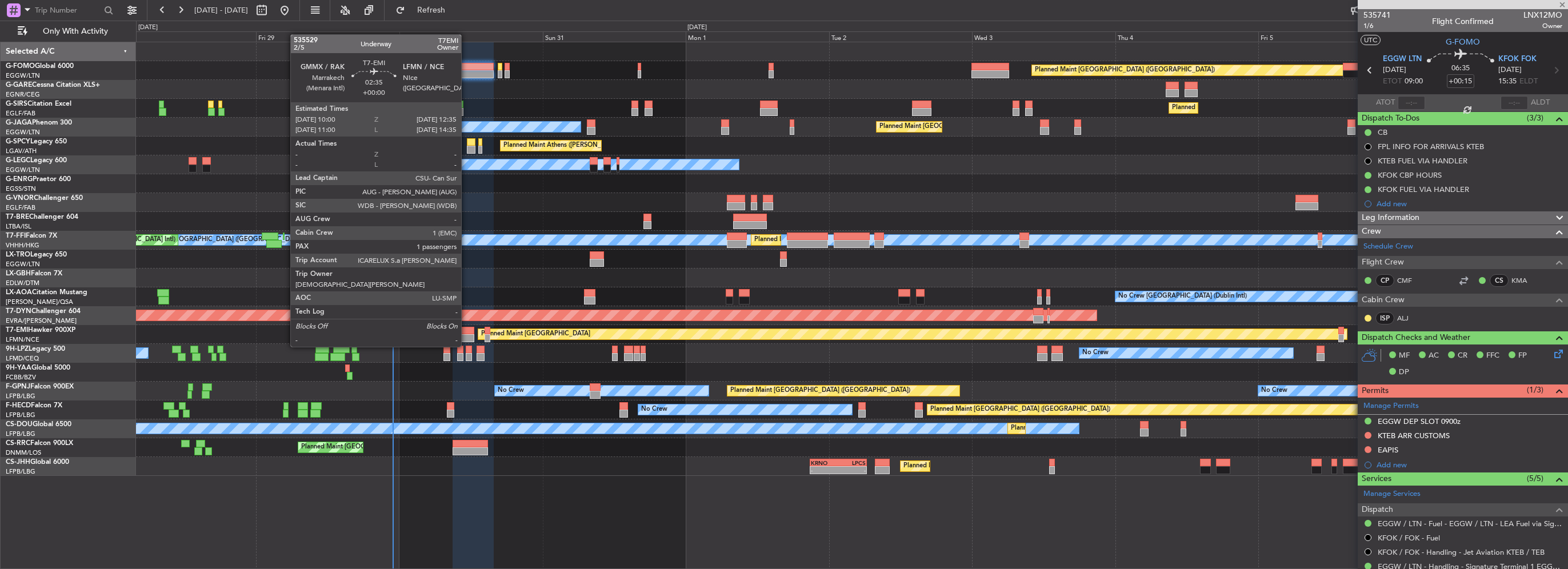
type input "+00:10"
type input "0"
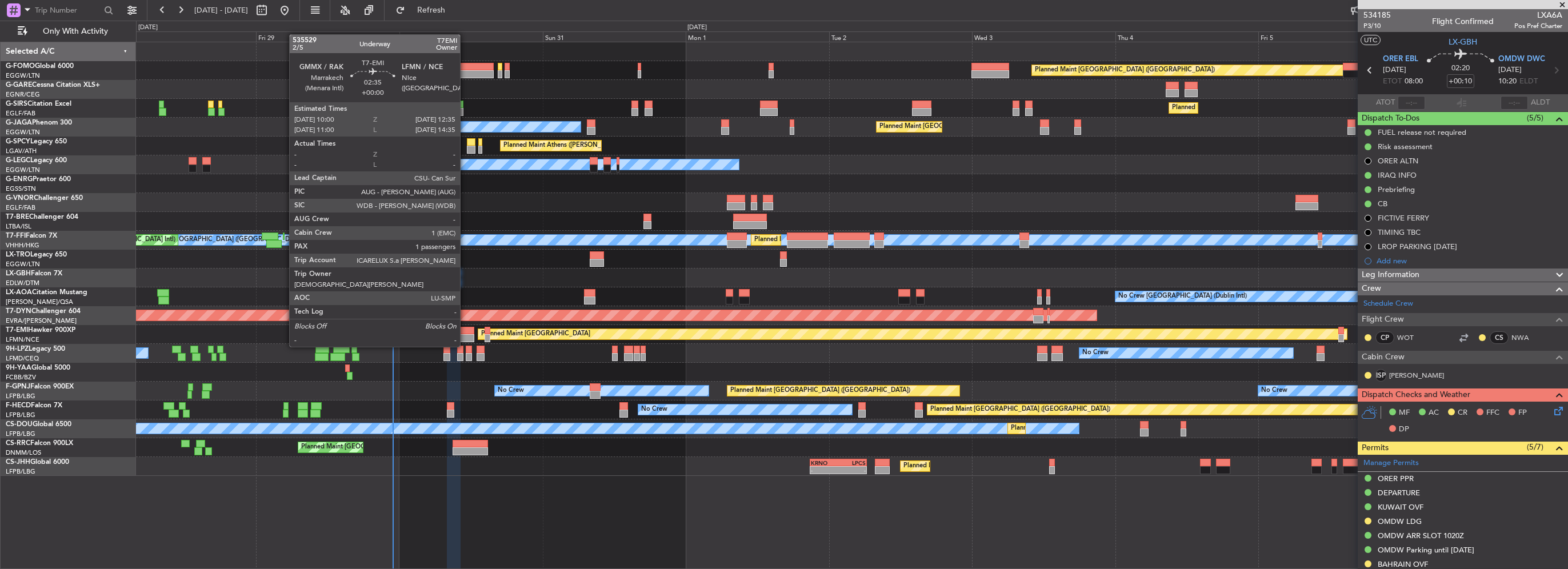
click at [465, 335] on div at bounding box center [466, 339] width 16 height 8
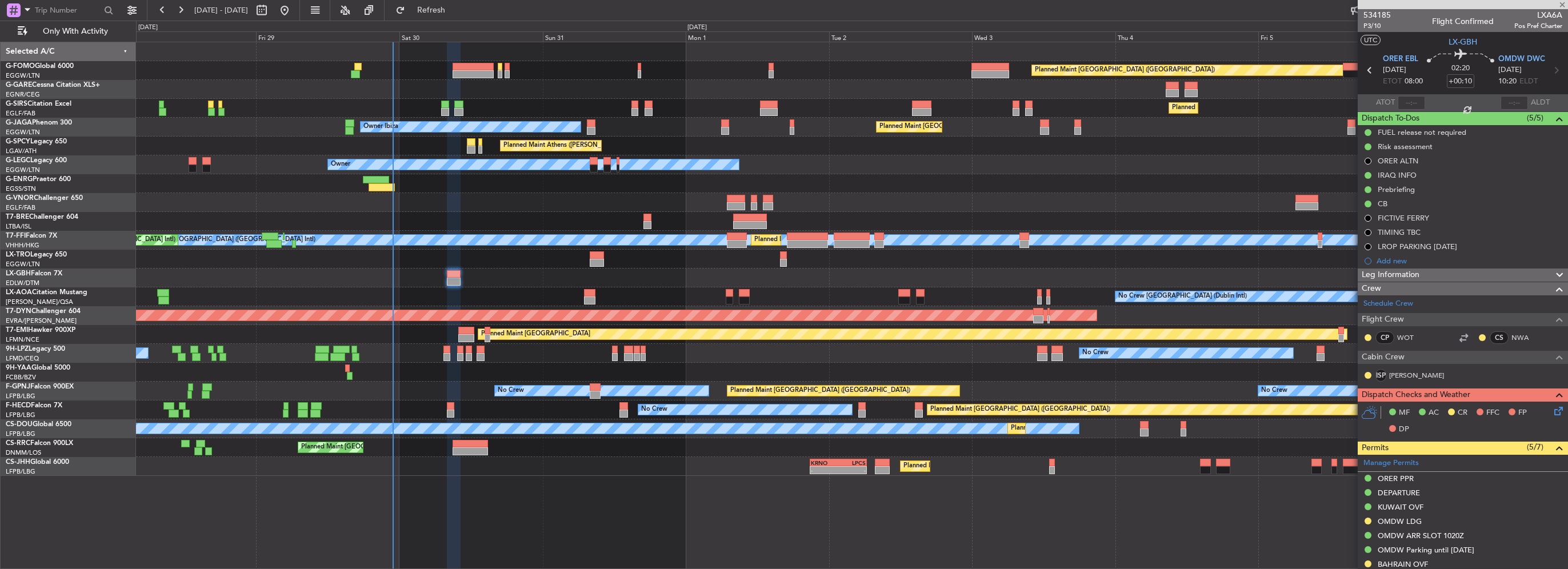
type input "1"
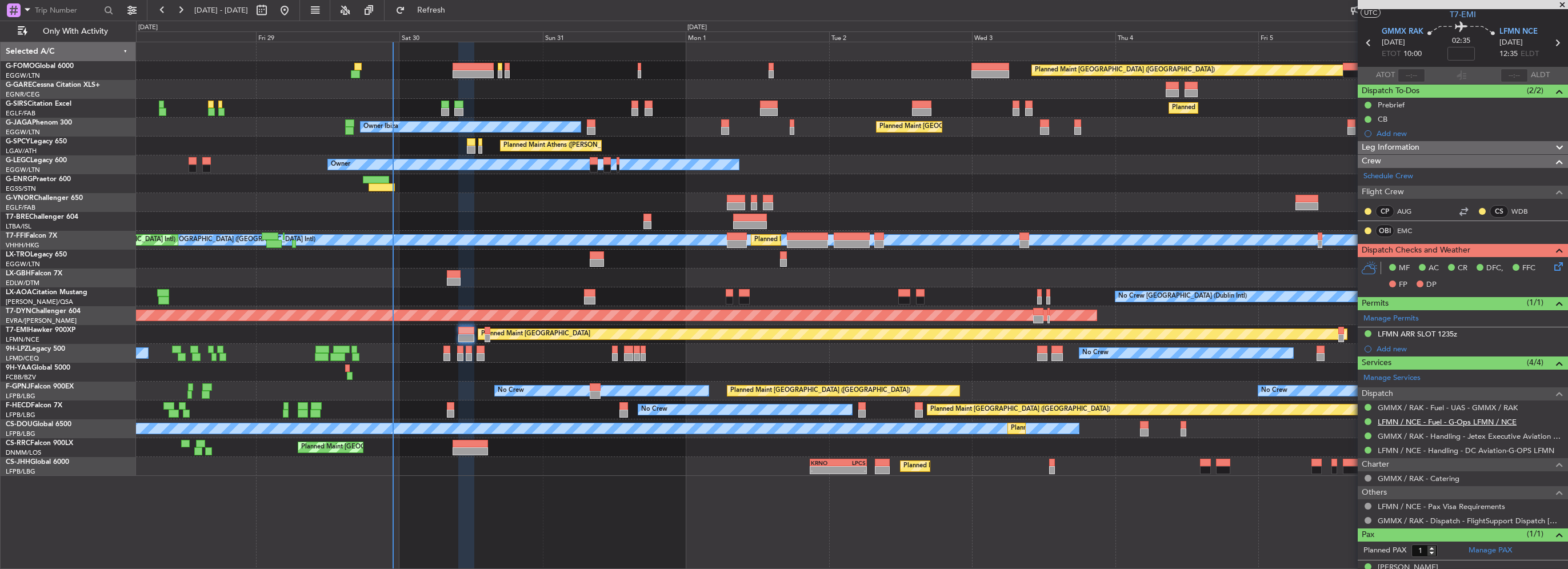
scroll to position [43, 0]
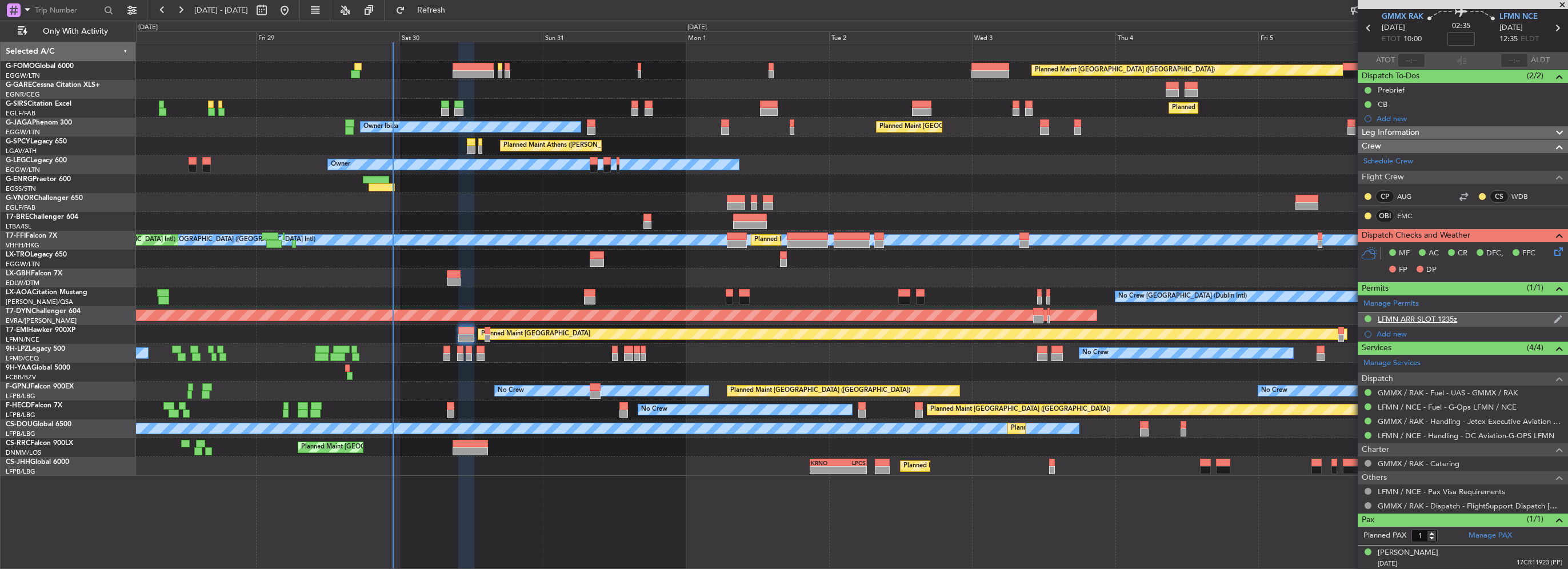
click at [1472, 317] on div "LFMN ARR SLOT 1235z" at bounding box center [1463, 319] width 210 height 14
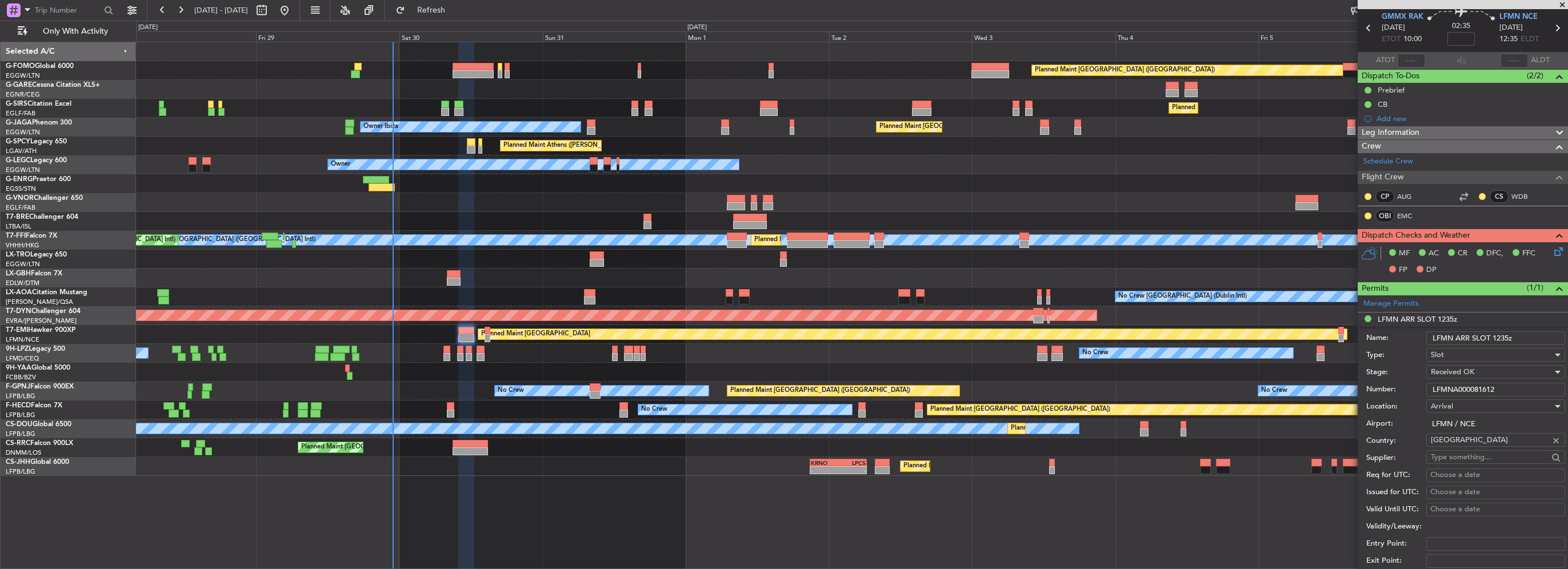
drag, startPoint x: 1511, startPoint y: 390, endPoint x: 1302, endPoint y: 384, distance: 209.1
click at [1348, 391] on fb-app "28 Aug 2025 - 07 Sep 2025 Refresh Quick Links Only With Activity Planned Maint …" at bounding box center [784, 289] width 1568 height 560
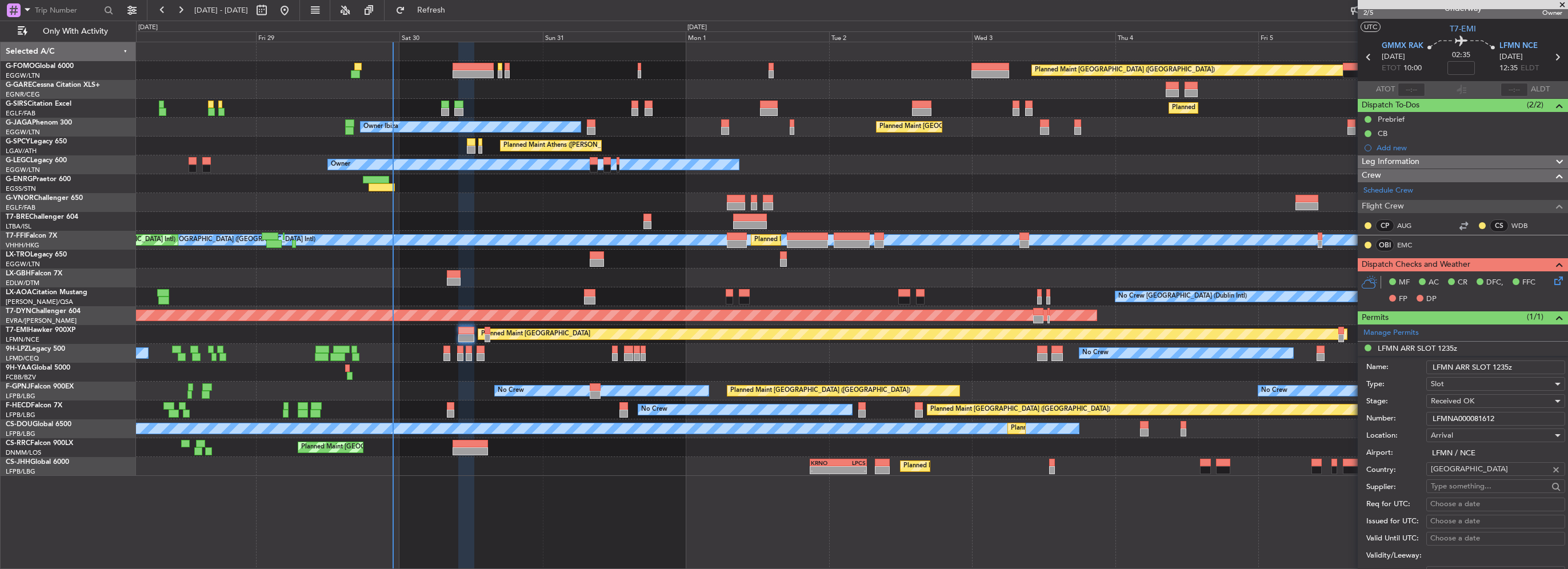
scroll to position [0, 0]
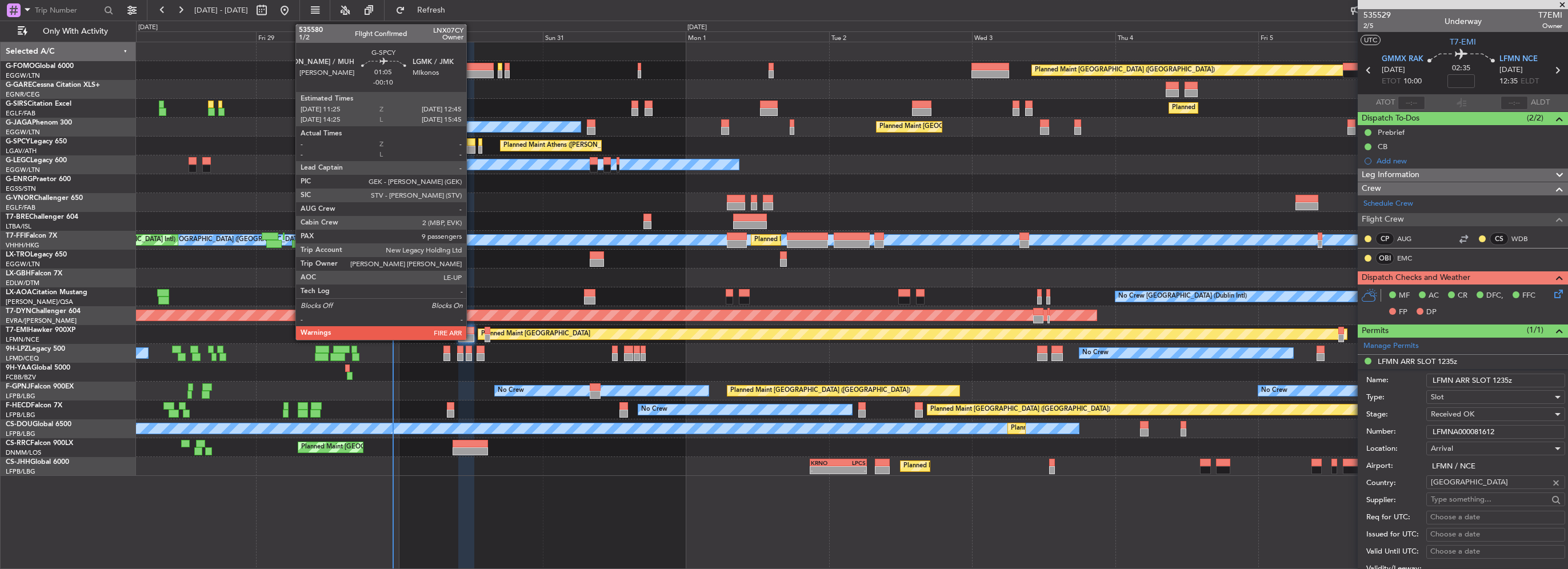
click at [472, 149] on div at bounding box center [471, 150] width 8 height 8
type input "-00:10"
type input "9"
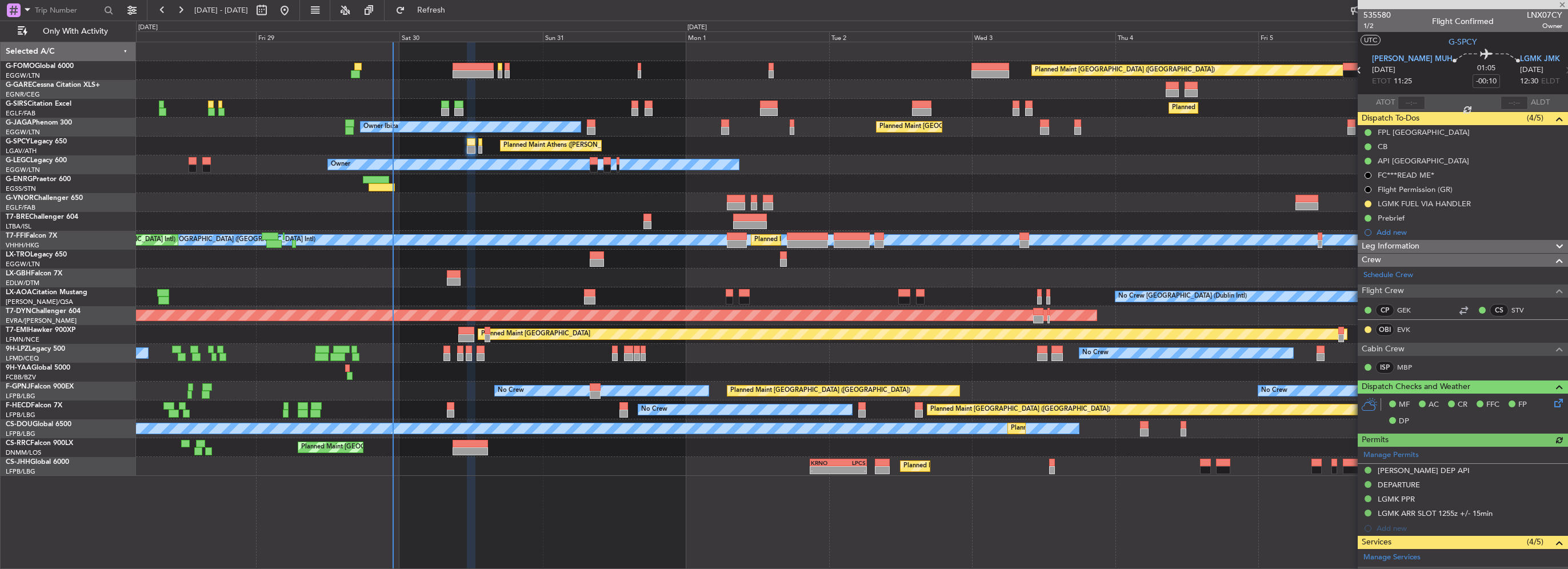
click at [1449, 247] on div "Leg Information" at bounding box center [1463, 246] width 210 height 13
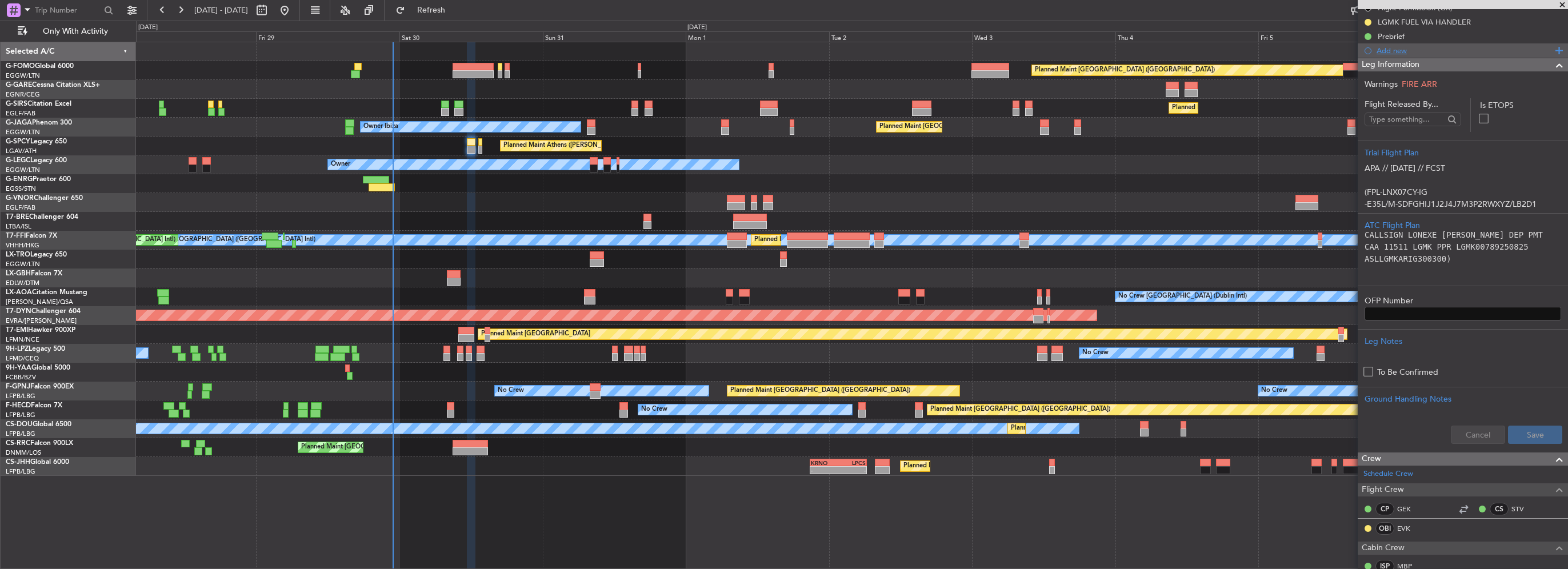
scroll to position [57, 0]
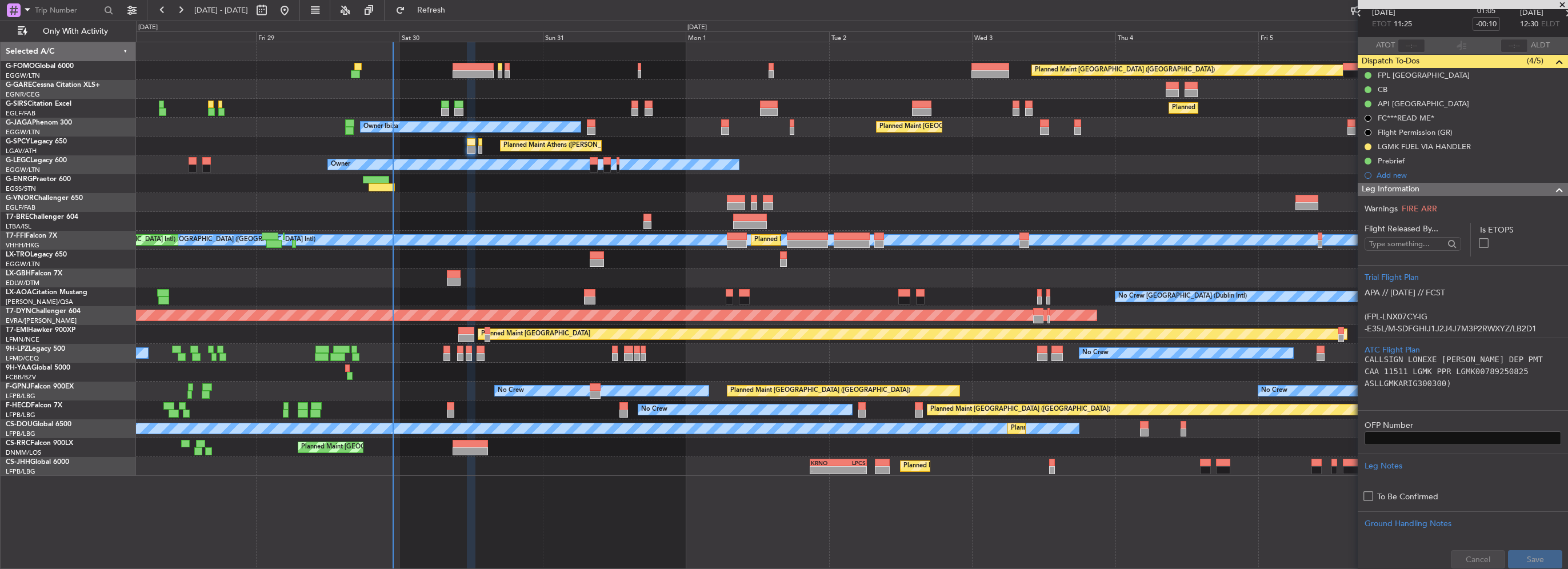
drag, startPoint x: 1481, startPoint y: 193, endPoint x: 1374, endPoint y: 205, distance: 107.7
click at [1481, 193] on div "Leg Information" at bounding box center [1463, 189] width 210 height 13
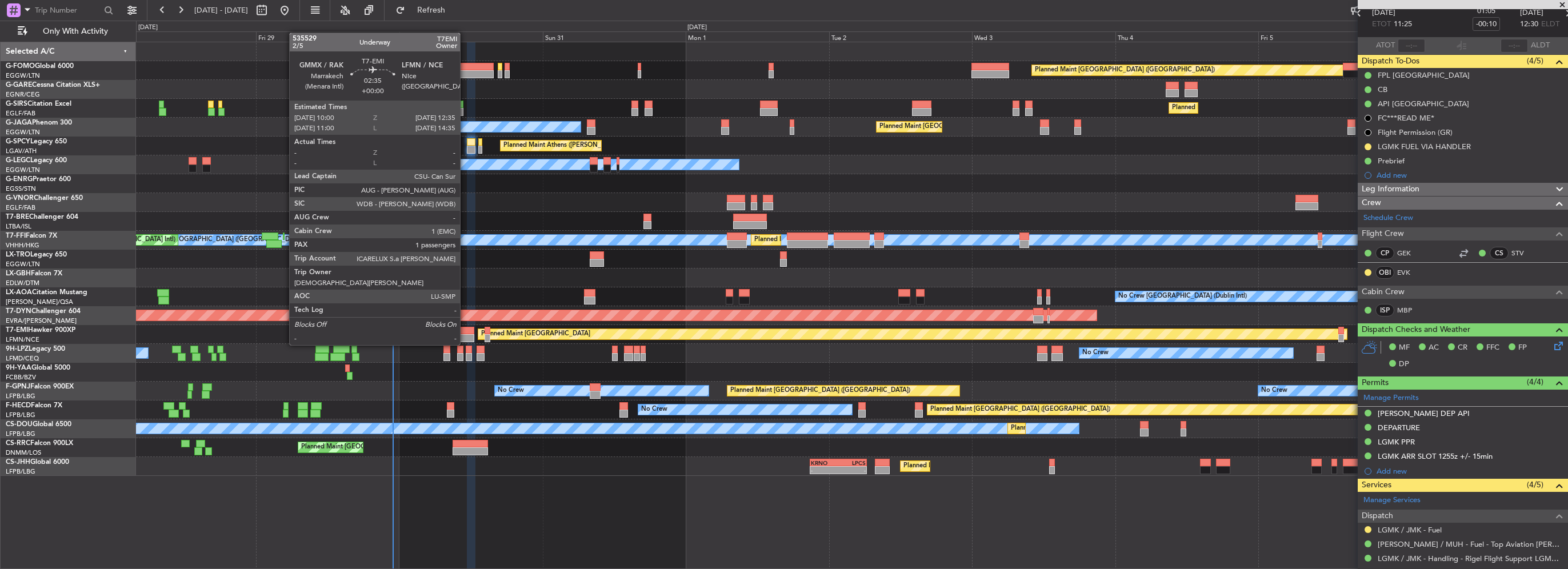
click at [465, 335] on div at bounding box center [466, 339] width 16 height 8
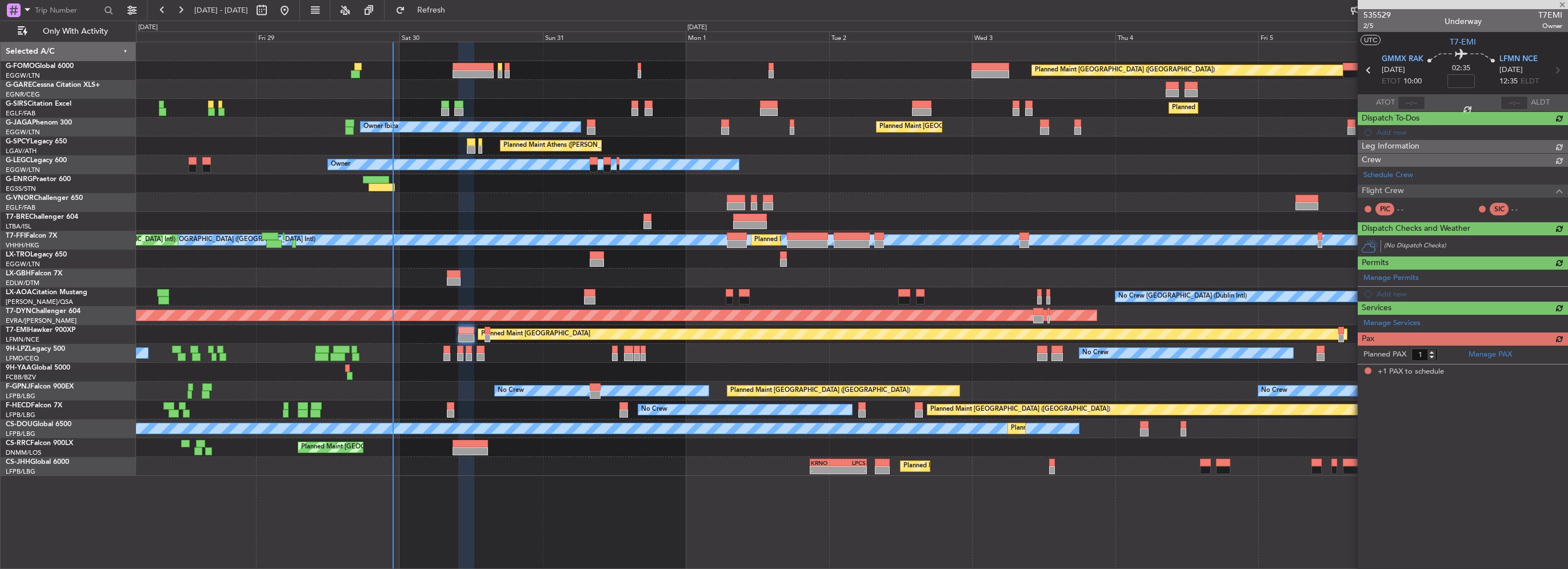
scroll to position [0, 0]
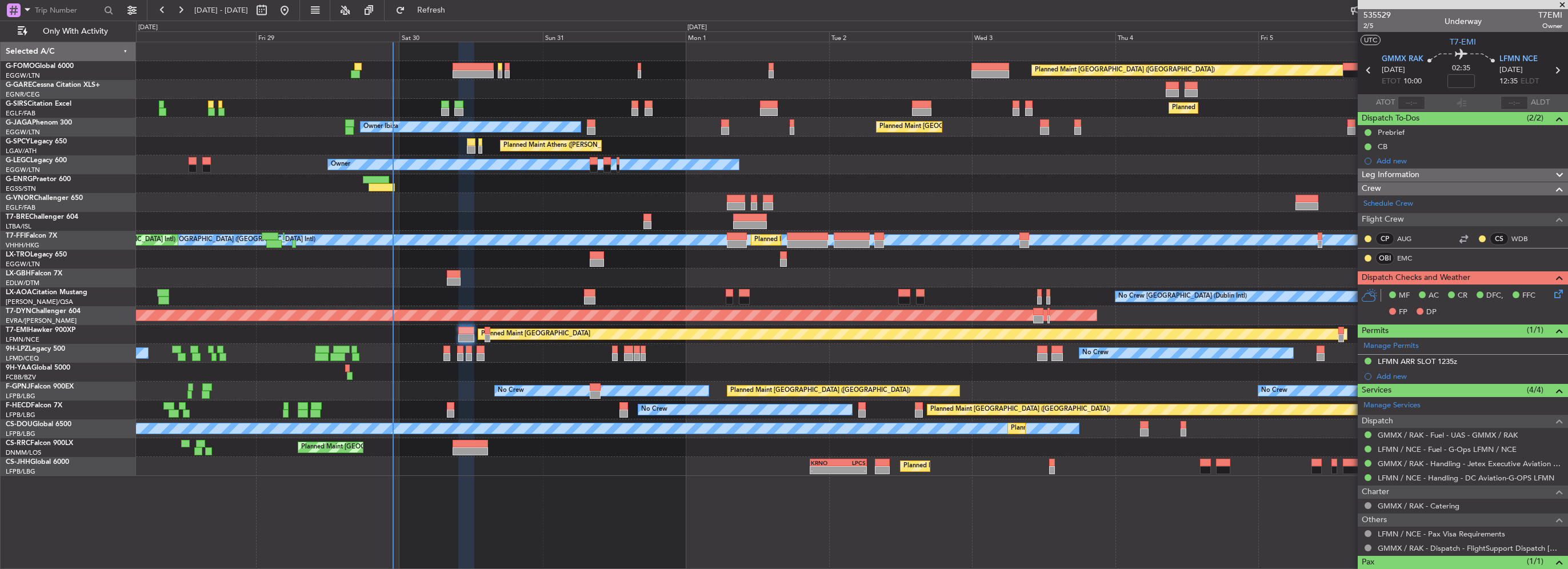
click at [1418, 178] on span "Leg Information" at bounding box center [1390, 174] width 57 height 13
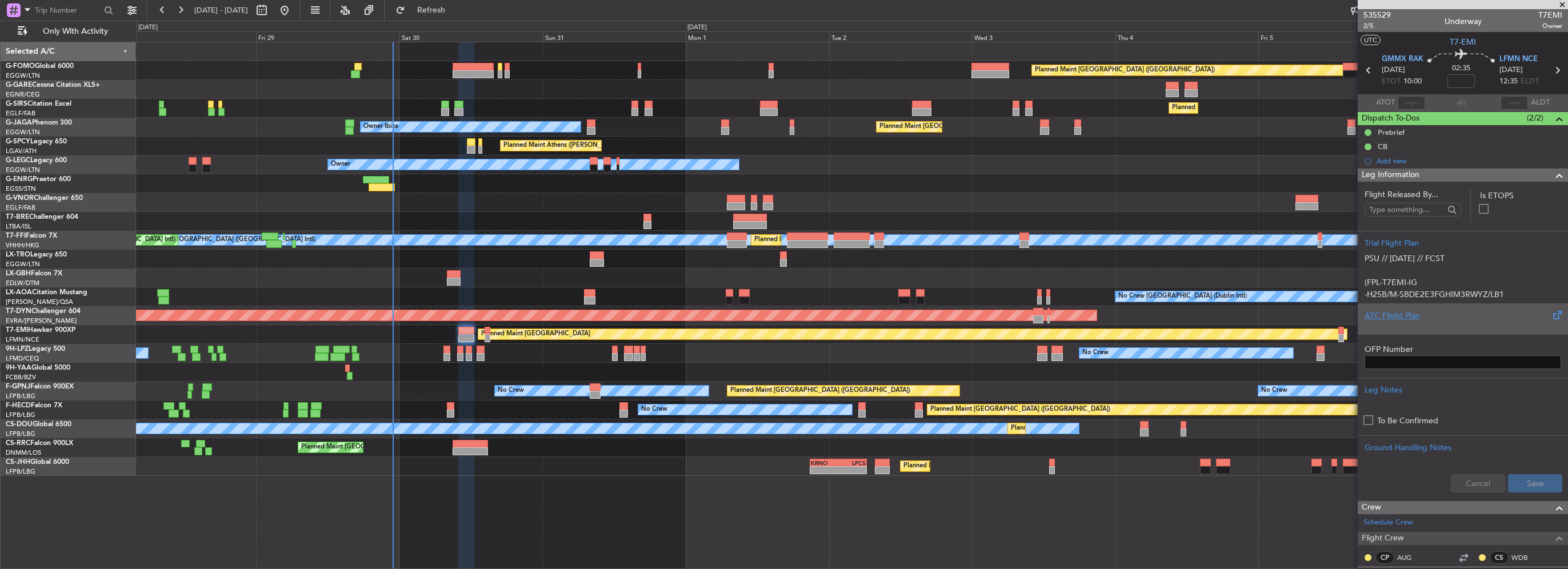
click at [1407, 318] on div "ATC Flight Plan" at bounding box center [1463, 316] width 197 height 12
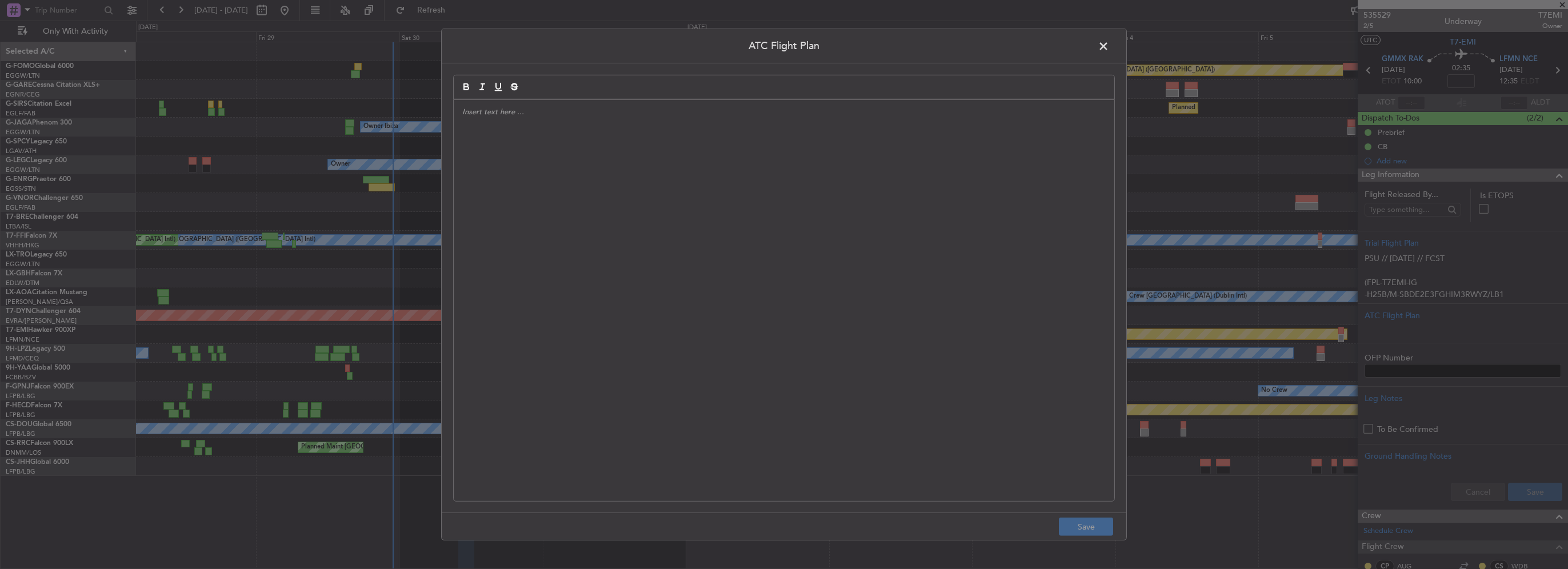
click at [508, 148] on div at bounding box center [783, 301] width 660 height 401
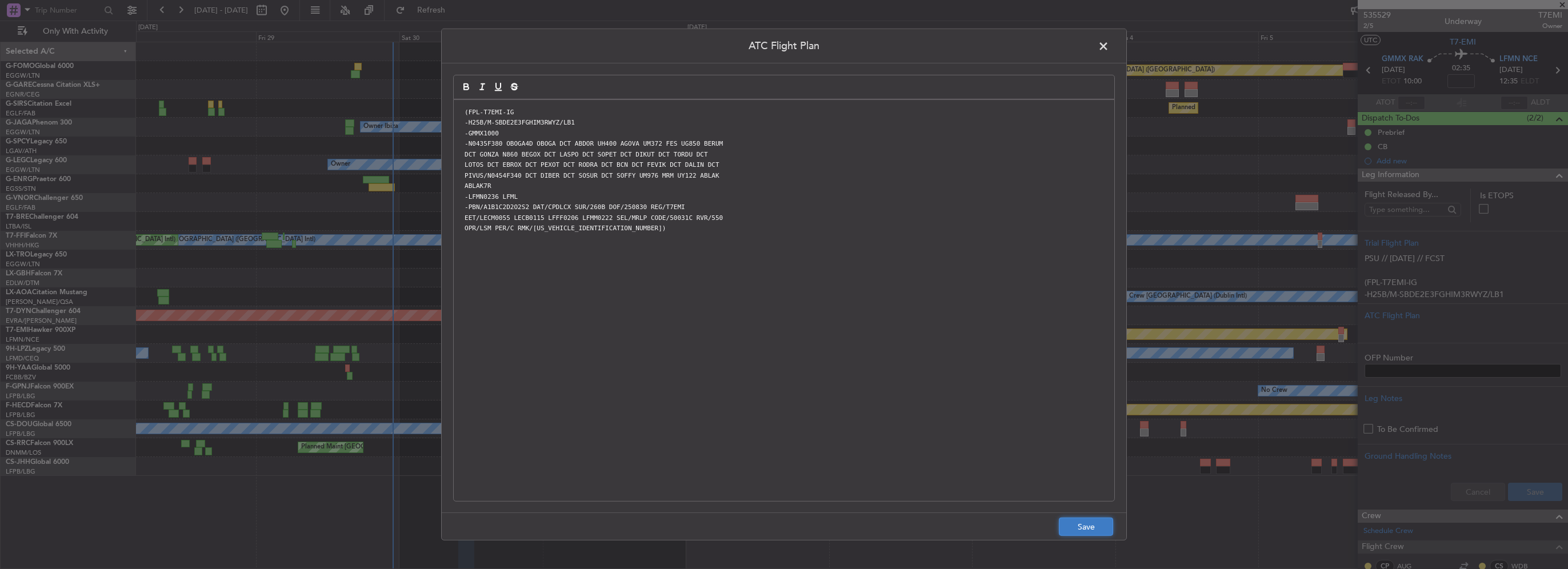
click at [1073, 530] on button "Save" at bounding box center [1086, 526] width 54 height 18
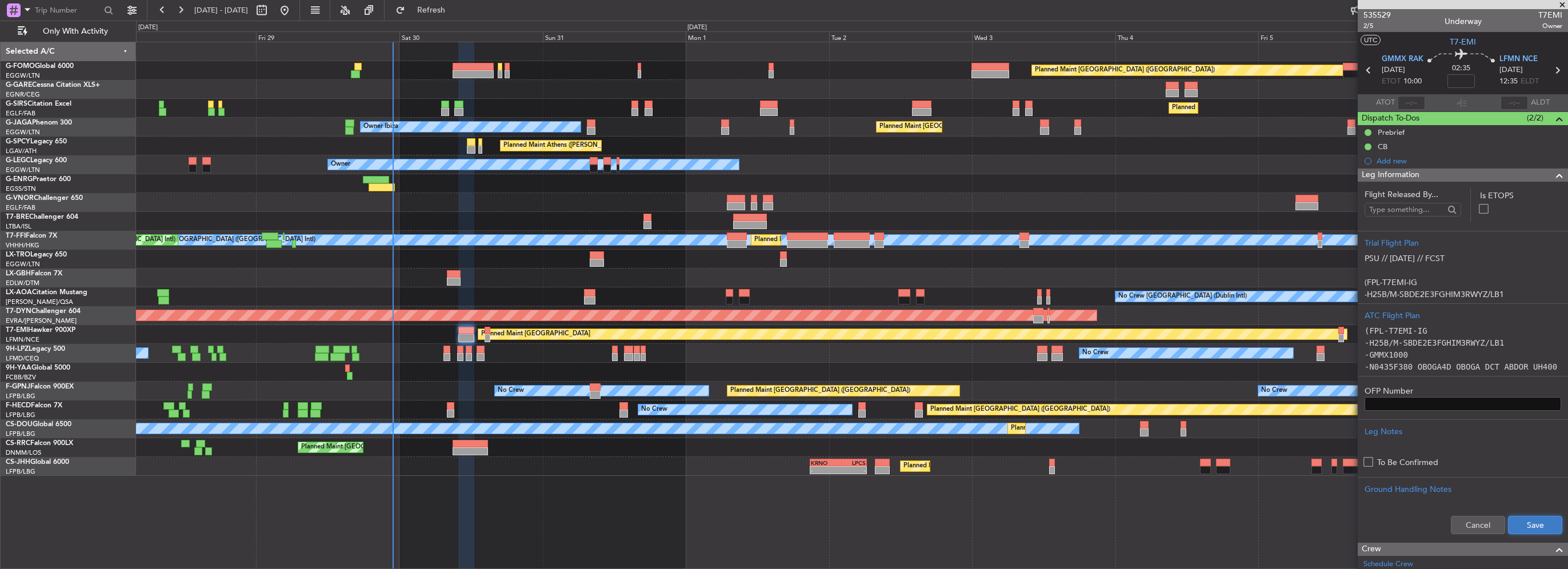
click at [1528, 526] on button "Save" at bounding box center [1535, 524] width 54 height 18
click at [1552, 176] on span at bounding box center [1559, 175] width 14 height 14
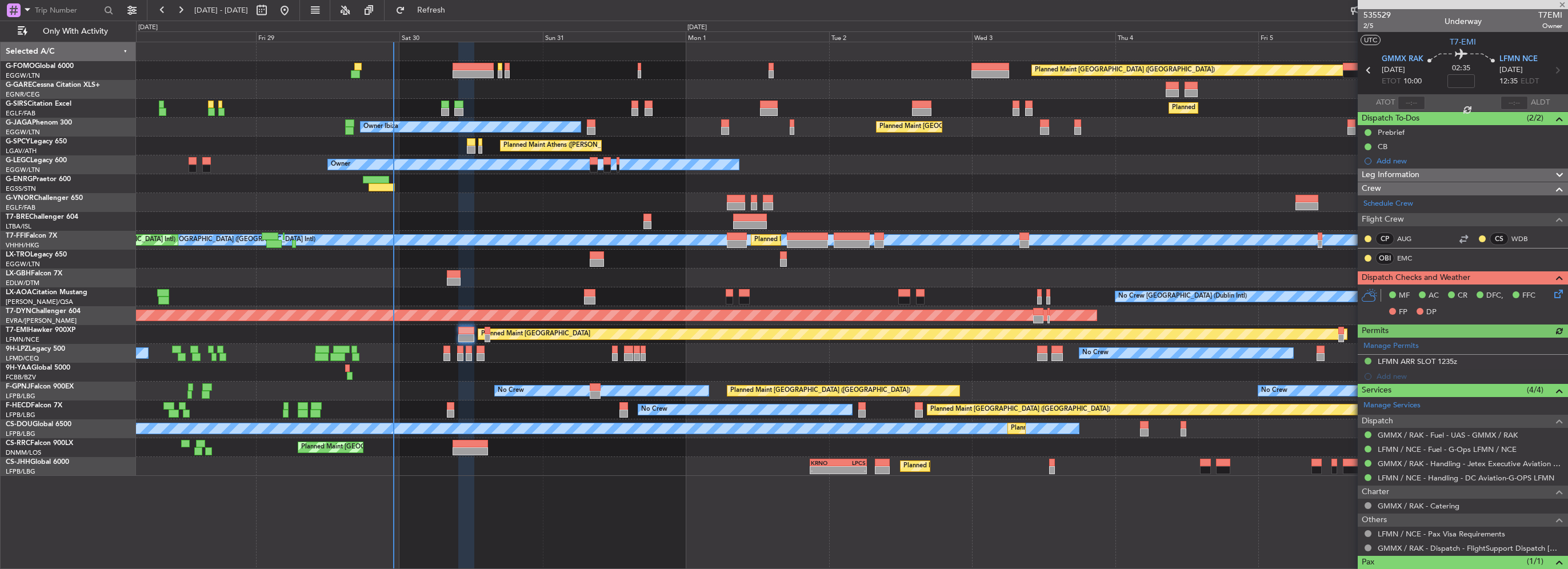
click at [1552, 293] on icon at bounding box center [1557, 292] width 9 height 9
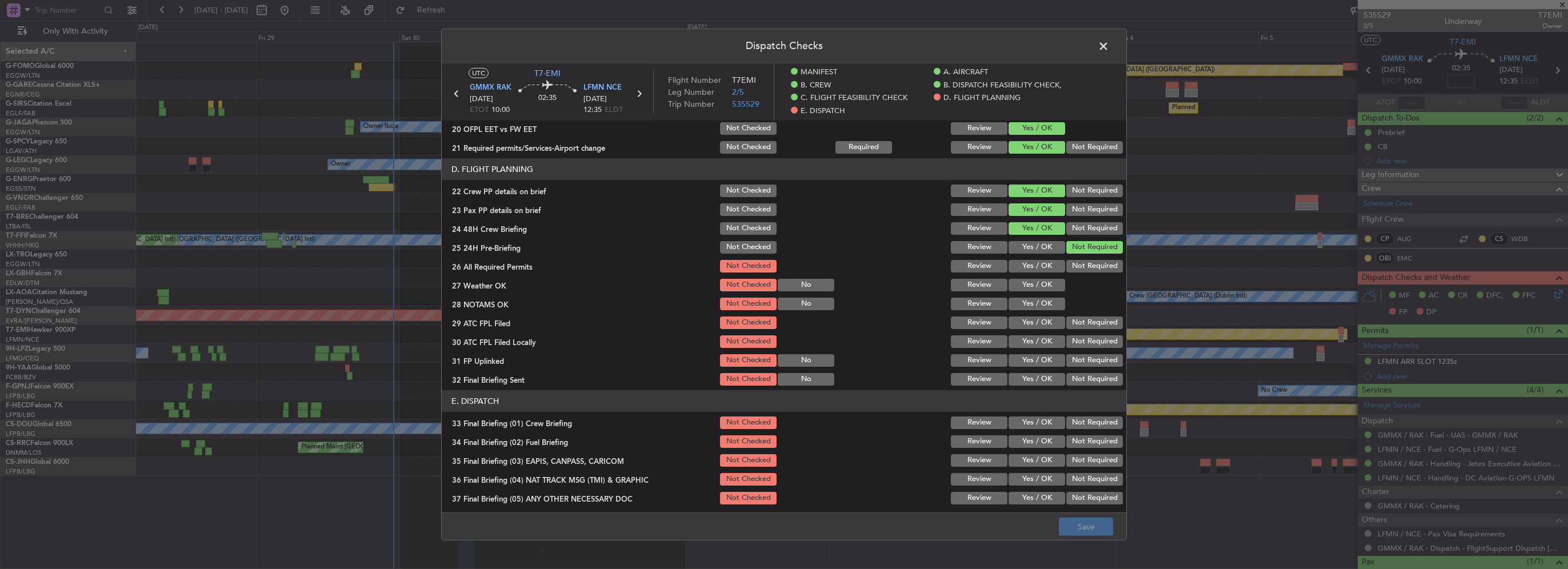
scroll to position [558, 0]
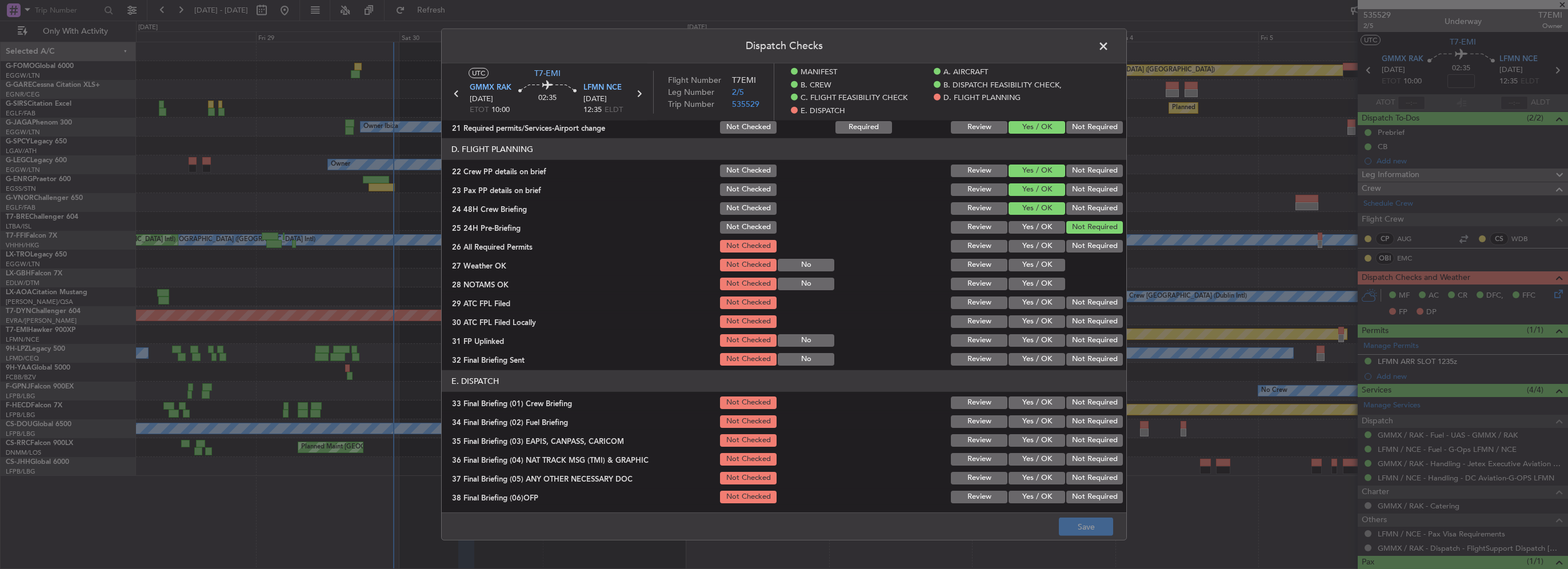
click at [1039, 247] on button "Yes / OK" at bounding box center [1037, 246] width 57 height 13
click at [1039, 261] on button "Yes / OK" at bounding box center [1037, 265] width 57 height 13
click at [1041, 280] on button "Yes / OK" at bounding box center [1037, 284] width 57 height 13
click at [1046, 295] on div "Yes / OK" at bounding box center [1035, 303] width 57 height 16
click at [1041, 297] on button "Yes / OK" at bounding box center [1037, 303] width 57 height 13
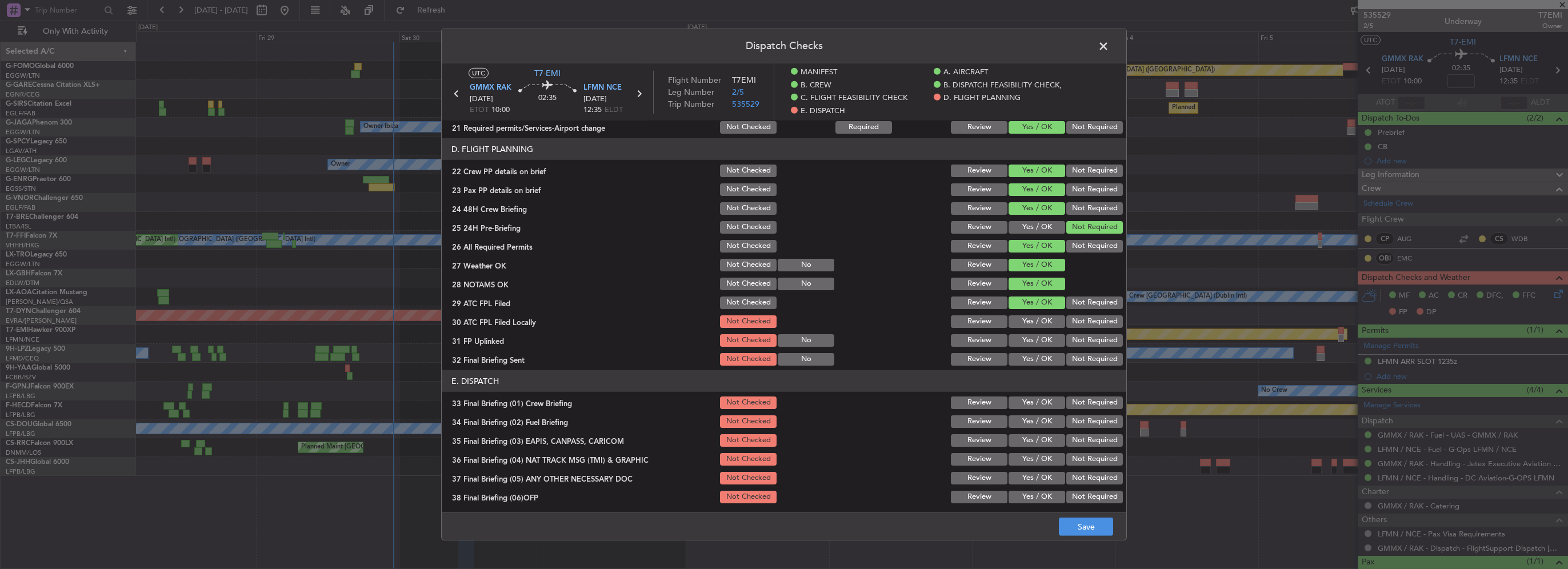
click at [1043, 321] on button "Yes / OK" at bounding box center [1037, 322] width 57 height 13
click at [1041, 331] on section "D. FLIGHT PLANNING 22 Crew PP details on brief Not Checked Review Yes / OK Not …" at bounding box center [784, 253] width 685 height 229
click at [1042, 336] on button "Yes / OK" at bounding box center [1037, 341] width 57 height 13
click at [1081, 363] on button "Not Required" at bounding box center [1095, 359] width 57 height 13
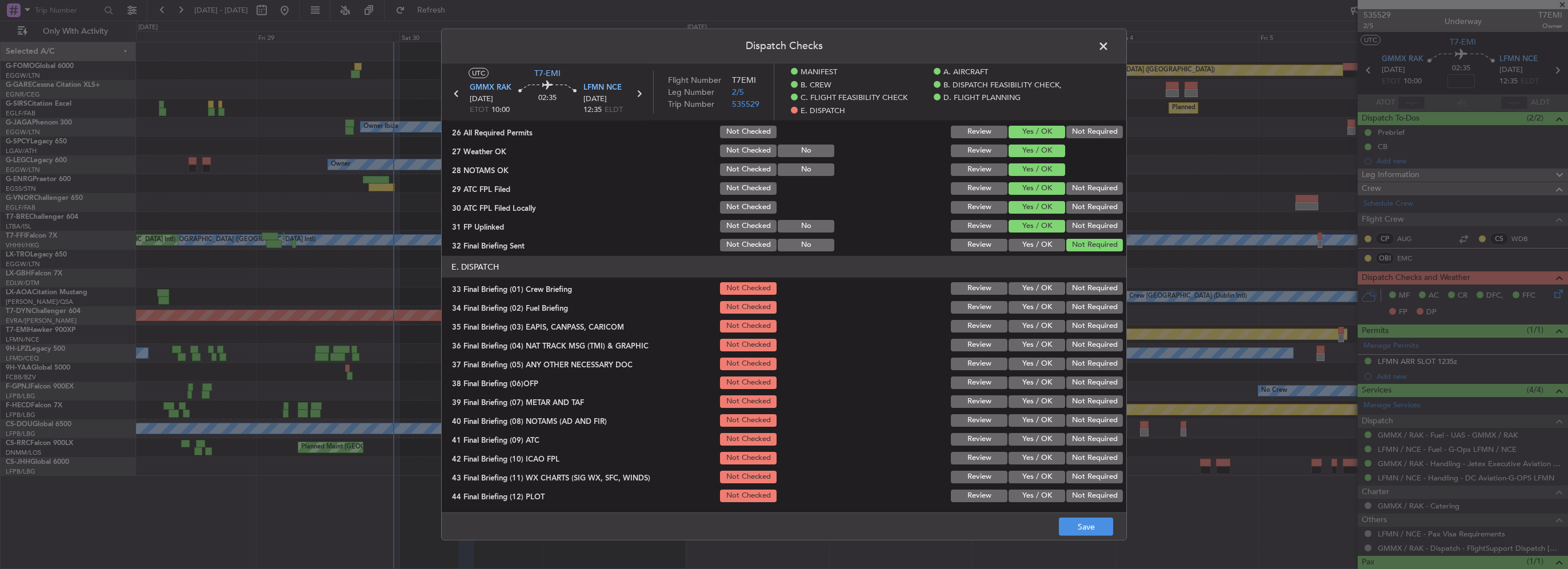
click at [1039, 286] on button "Yes / OK" at bounding box center [1037, 289] width 57 height 13
click at [1039, 305] on button "Yes / OK" at bounding box center [1037, 307] width 57 height 13
click at [1081, 335] on section "E. DISPATCH 33 Final Briefing (01) Crew Briefing Not Checked Review Yes / OK No…" at bounding box center [784, 380] width 685 height 248
click at [1081, 343] on button "Not Required" at bounding box center [1095, 345] width 57 height 13
click at [1079, 327] on button "Not Required" at bounding box center [1095, 326] width 57 height 13
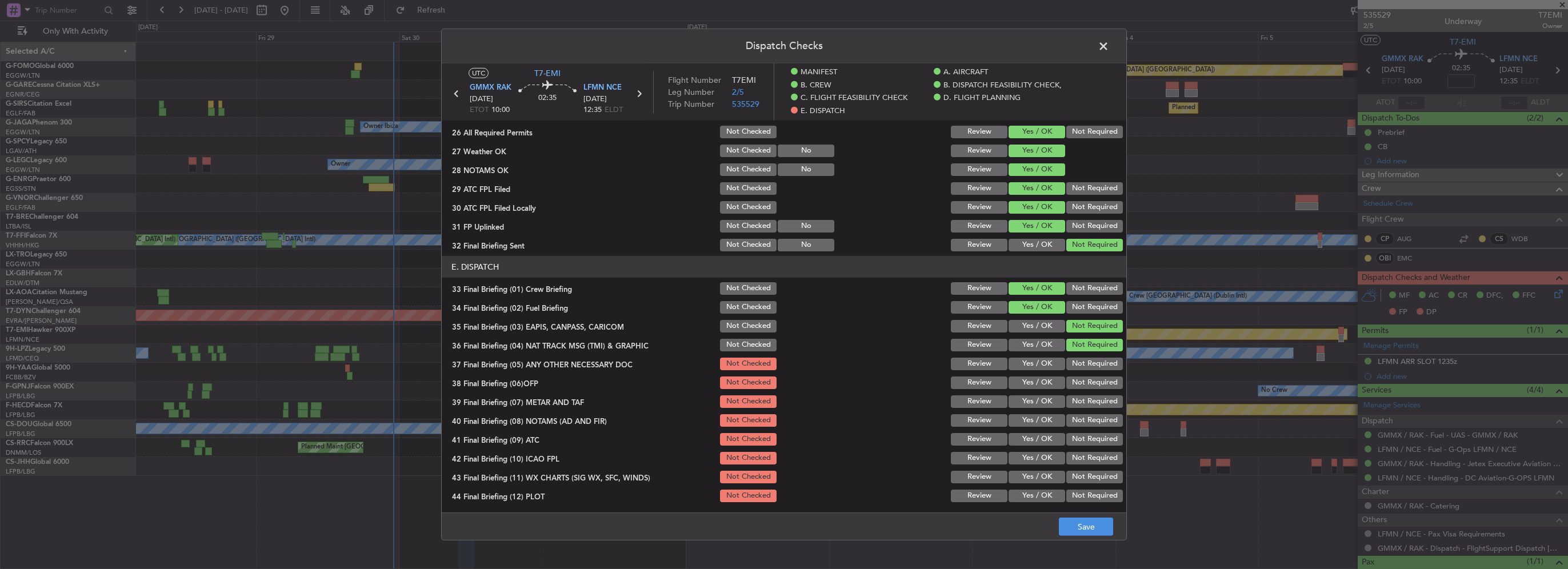
click at [1029, 368] on button "Yes / OK" at bounding box center [1037, 364] width 57 height 13
click at [1031, 376] on button "Yes / OK" at bounding box center [1037, 382] width 57 height 13
click at [1033, 391] on section "E. DISPATCH 33 Final Briefing (01) Crew Briefing Not Checked Review Yes / OK No…" at bounding box center [784, 380] width 685 height 248
click at [1037, 409] on section "E. DISPATCH 33 Final Briefing (01) Crew Briefing Not Checked Review Yes / OK No…" at bounding box center [784, 380] width 685 height 248
click at [1035, 401] on button "Yes / OK" at bounding box center [1037, 401] width 57 height 13
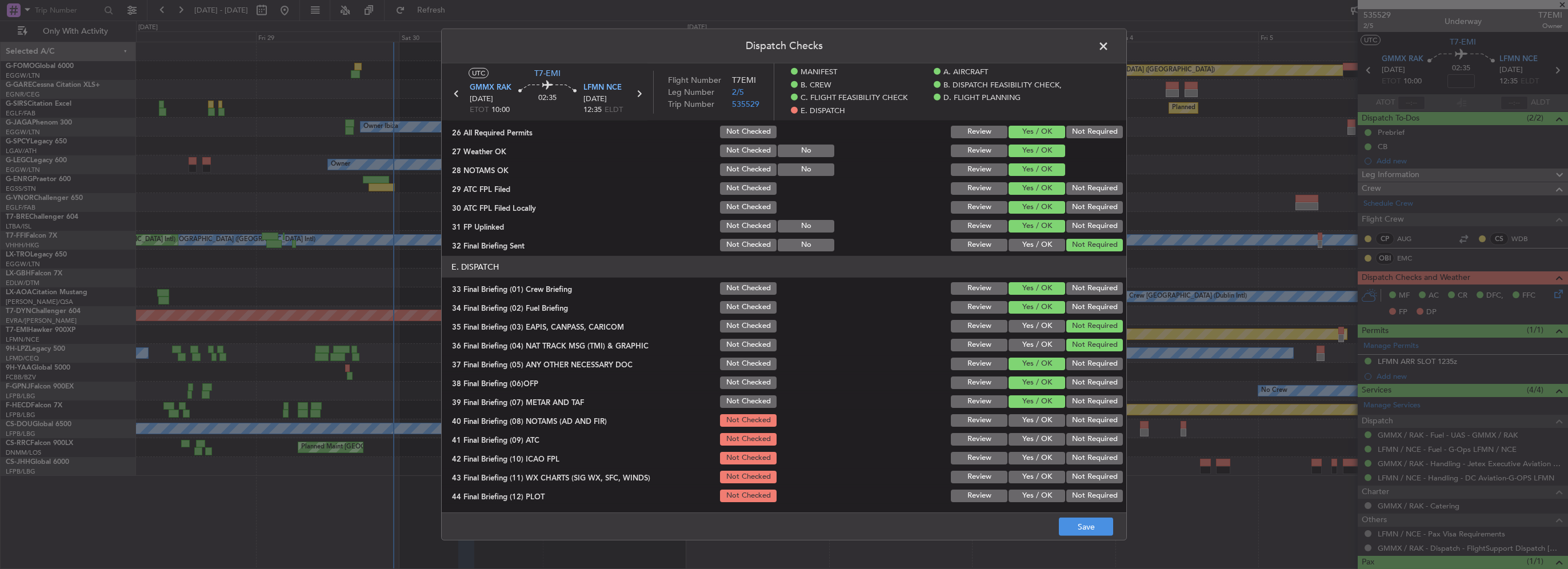
click at [1039, 420] on button "Yes / OK" at bounding box center [1037, 420] width 57 height 13
click at [1042, 439] on button "Yes / OK" at bounding box center [1037, 439] width 57 height 13
drag, startPoint x: 1041, startPoint y: 455, endPoint x: 1040, endPoint y: 468, distance: 13.0
click at [1040, 455] on button "Yes / OK" at bounding box center [1037, 458] width 57 height 13
drag, startPoint x: 1040, startPoint y: 468, endPoint x: 1038, endPoint y: 484, distance: 16.1
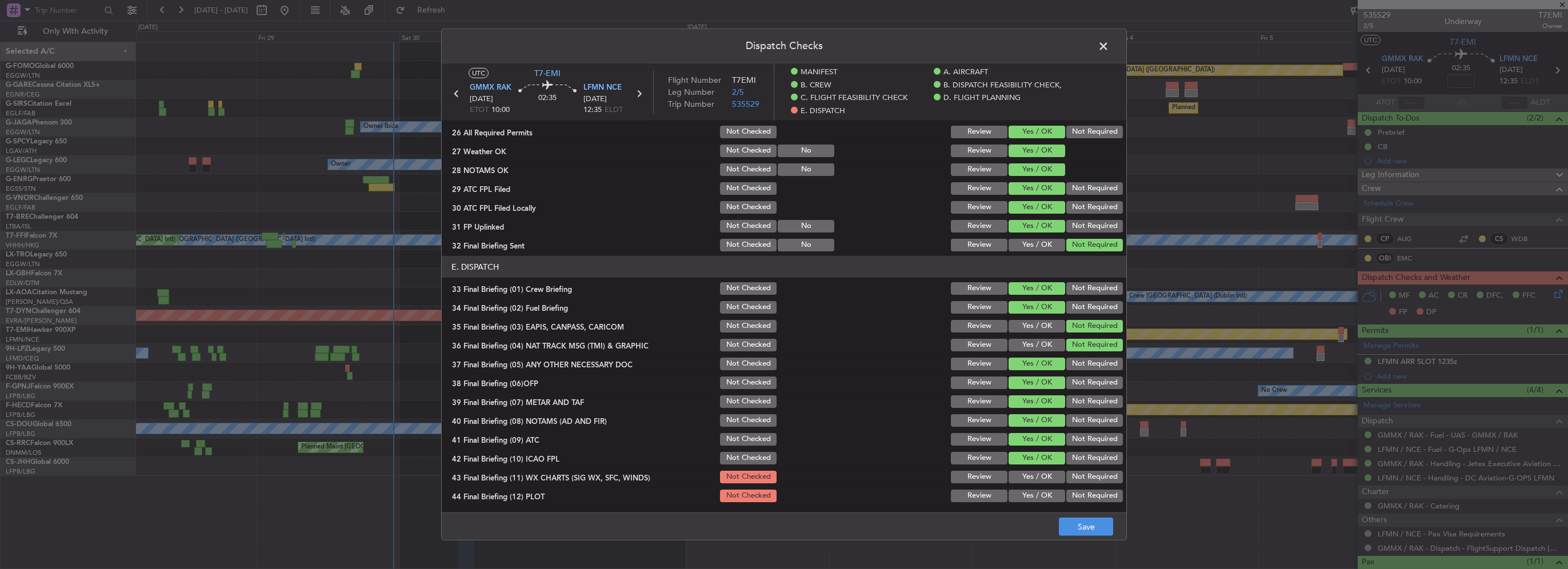
click at [1038, 470] on div "Yes / OK" at bounding box center [1035, 477] width 57 height 16
click at [1038, 484] on div "Yes / OK" at bounding box center [1035, 477] width 57 height 16
click at [1038, 480] on button "Yes / OK" at bounding box center [1037, 477] width 57 height 13
click at [1037, 492] on button "Yes / OK" at bounding box center [1037, 496] width 57 height 13
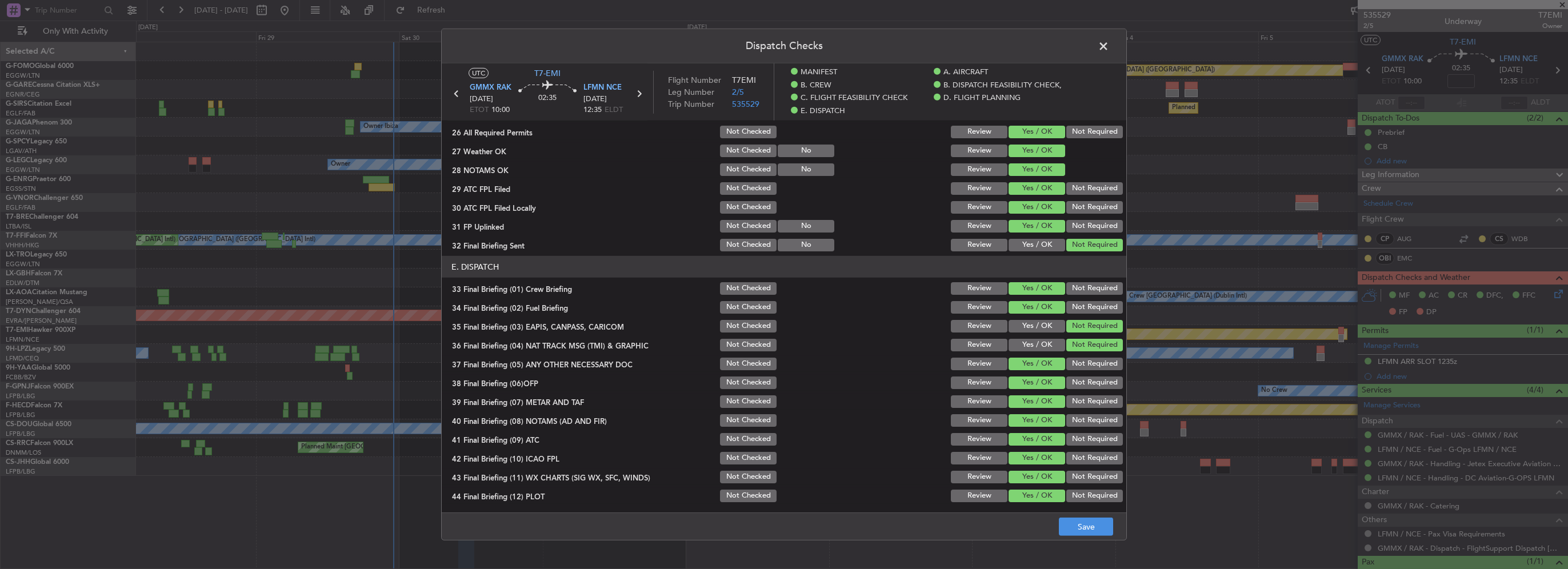
click at [1068, 516] on footer "Save" at bounding box center [784, 526] width 685 height 28
click at [1111, 518] on button "Save" at bounding box center [1086, 526] width 54 height 18
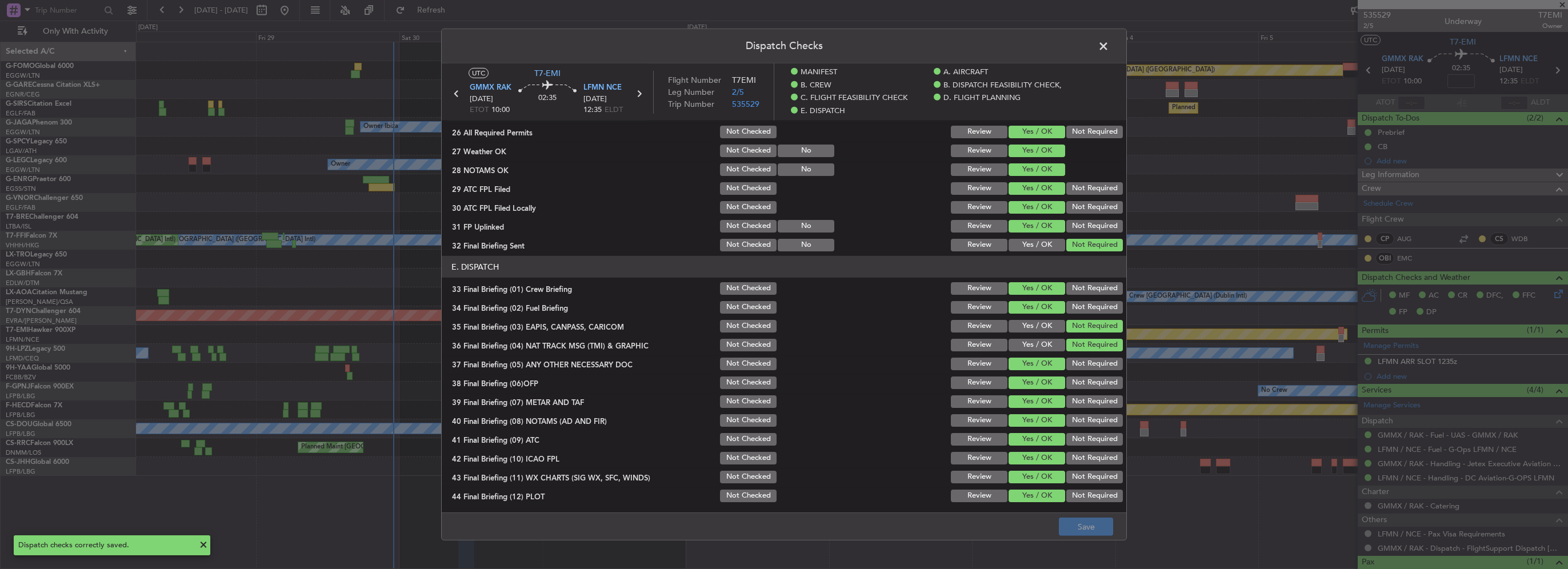
click at [1109, 44] on span at bounding box center [1109, 49] width 0 height 23
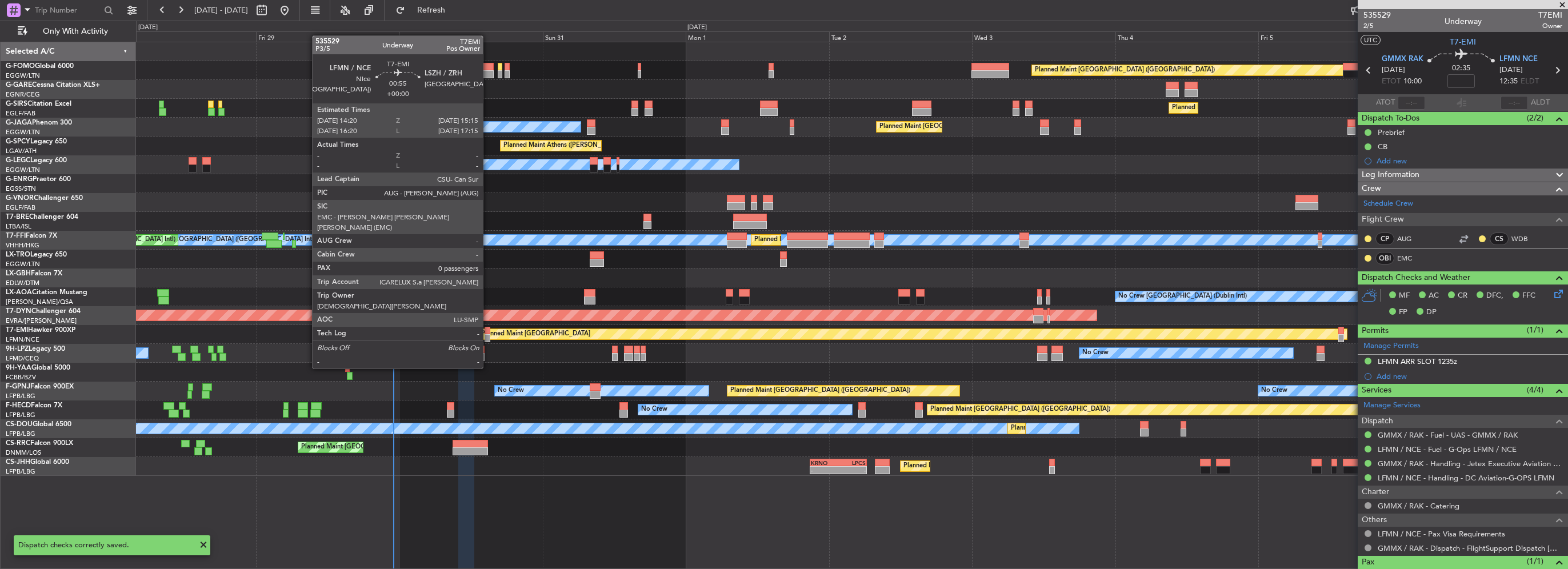
click at [488, 337] on div at bounding box center [487, 339] width 5 height 8
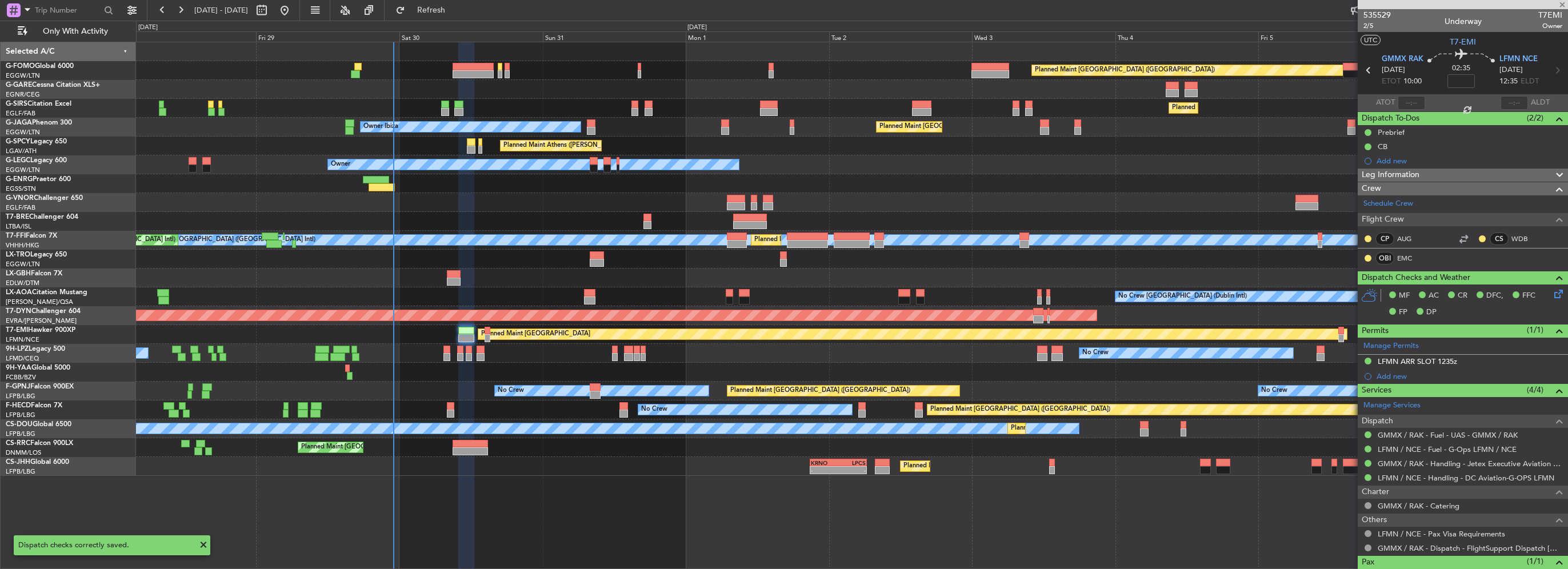
type input "0"
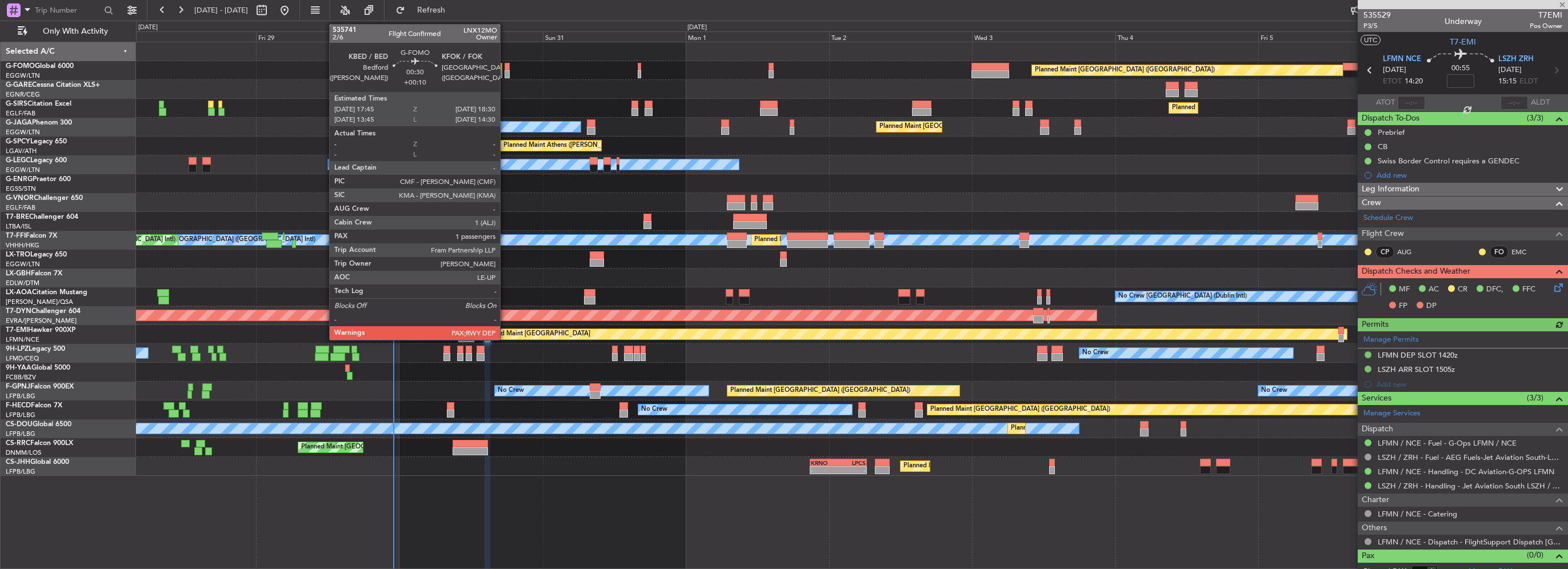
click at [506, 68] on div at bounding box center [507, 67] width 5 height 8
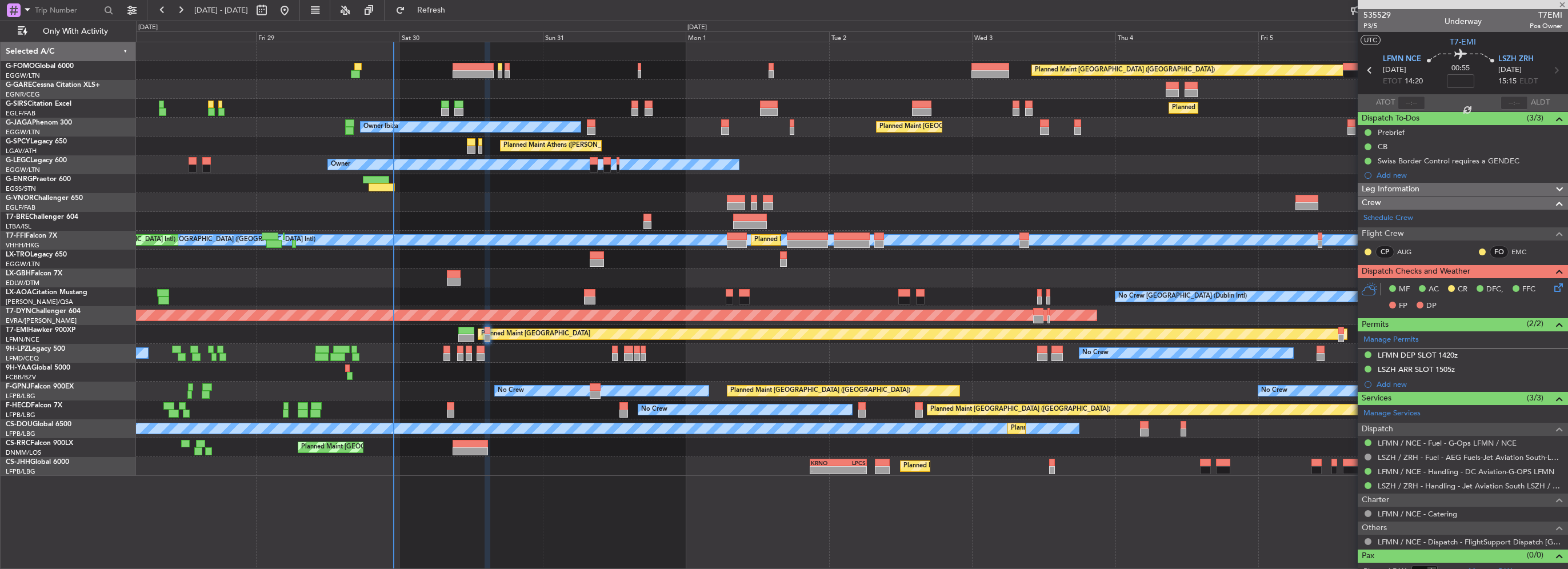
type input "+00:10"
type input "3"
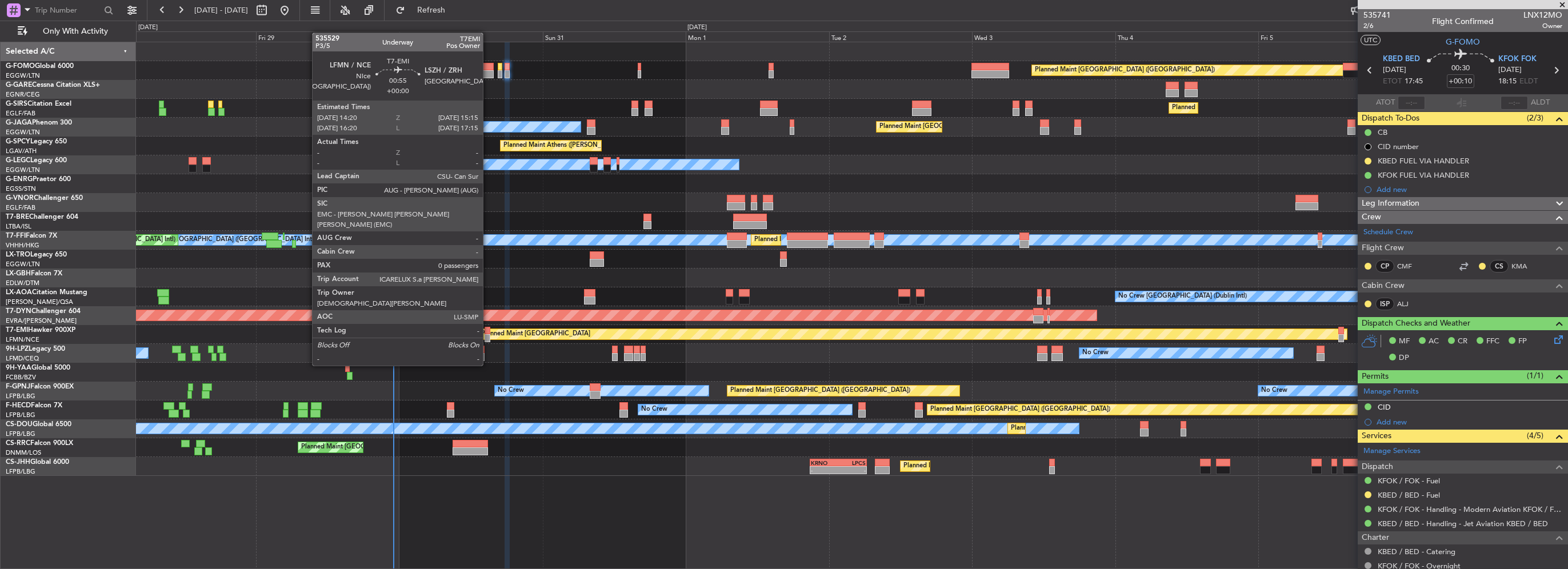
click at [488, 335] on div at bounding box center [487, 339] width 5 height 8
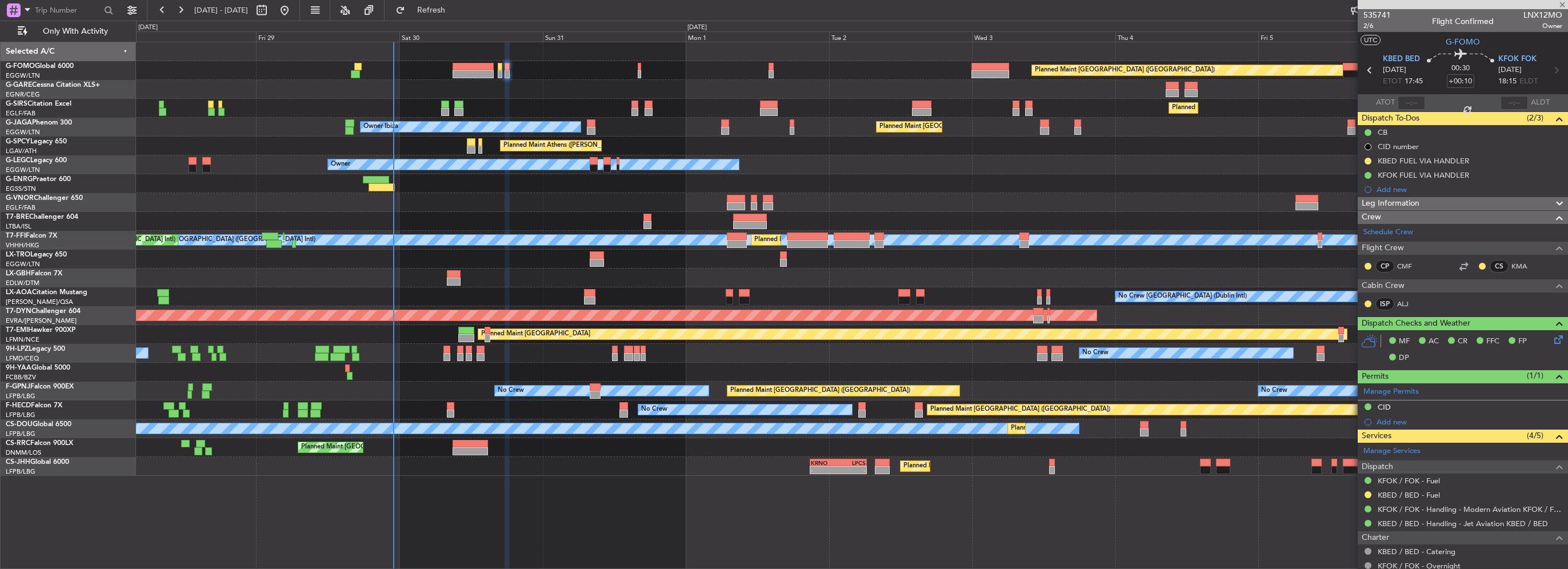
type input "0"
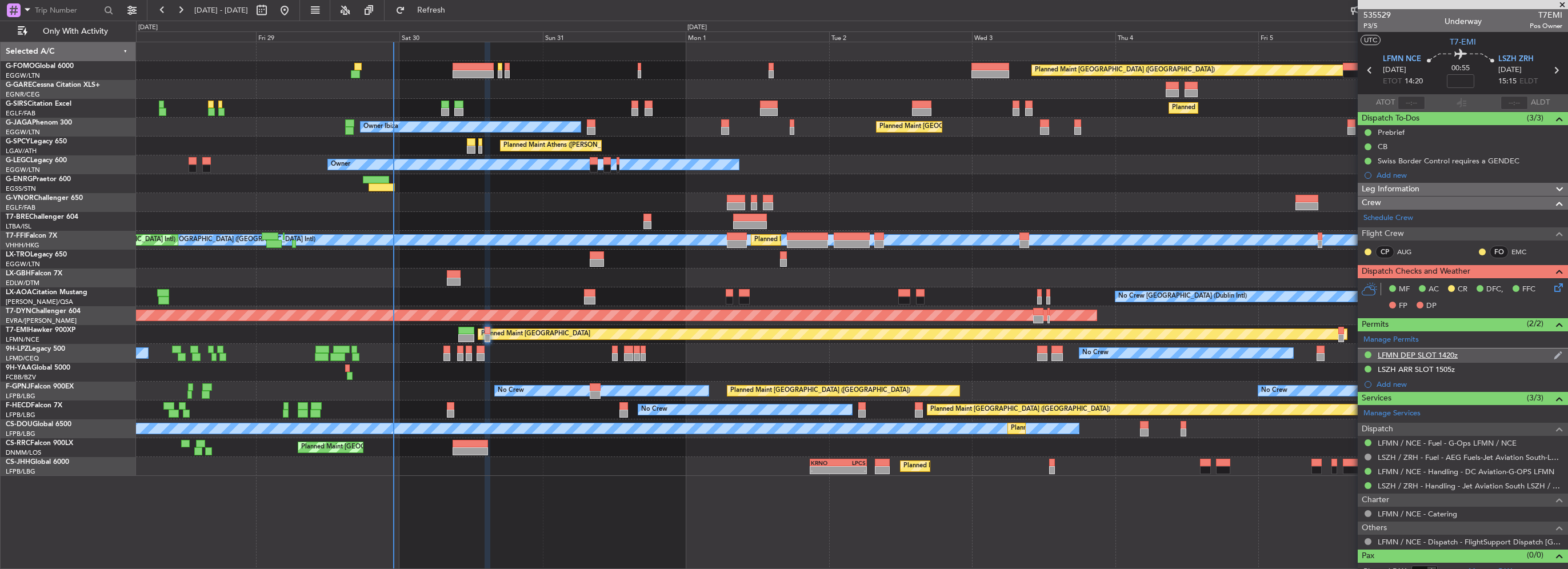
click at [1417, 355] on div "LFMN DEP SLOT 1420z" at bounding box center [1417, 355] width 80 height 9
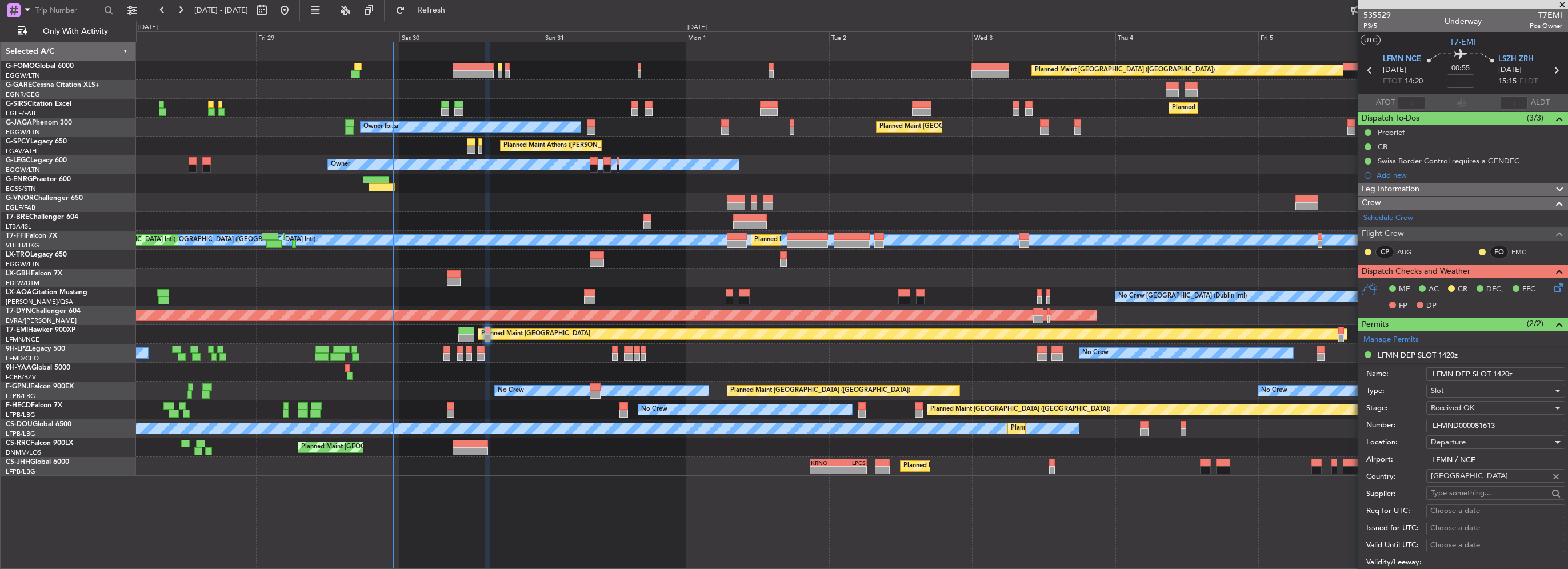
drag, startPoint x: 1502, startPoint y: 428, endPoint x: 1417, endPoint y: 427, distance: 85.0
click at [1417, 427] on div "Number: LFMND000081613" at bounding box center [1466, 425] width 199 height 17
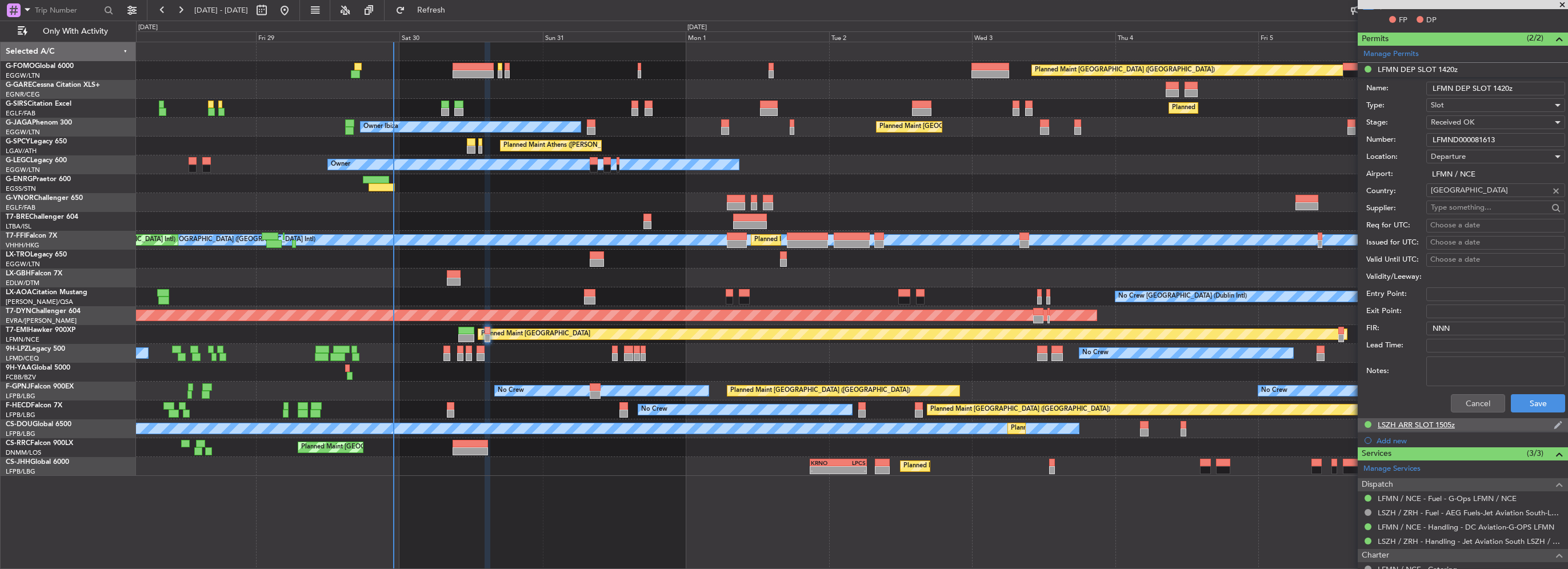
click at [1419, 426] on div "LSZH ARR SLOT 1505z" at bounding box center [1416, 424] width 77 height 9
drag, startPoint x: 1421, startPoint y: 144, endPoint x: 1285, endPoint y: 145, distance: 136.0
click at [1305, 147] on fb-app "28 Aug 2025 - 07 Sep 2025 Refresh Quick Links Only With Activity Planned Maint …" at bounding box center [784, 289] width 1568 height 560
click at [1463, 430] on div "Cancel Save" at bounding box center [1466, 418] width 199 height 30
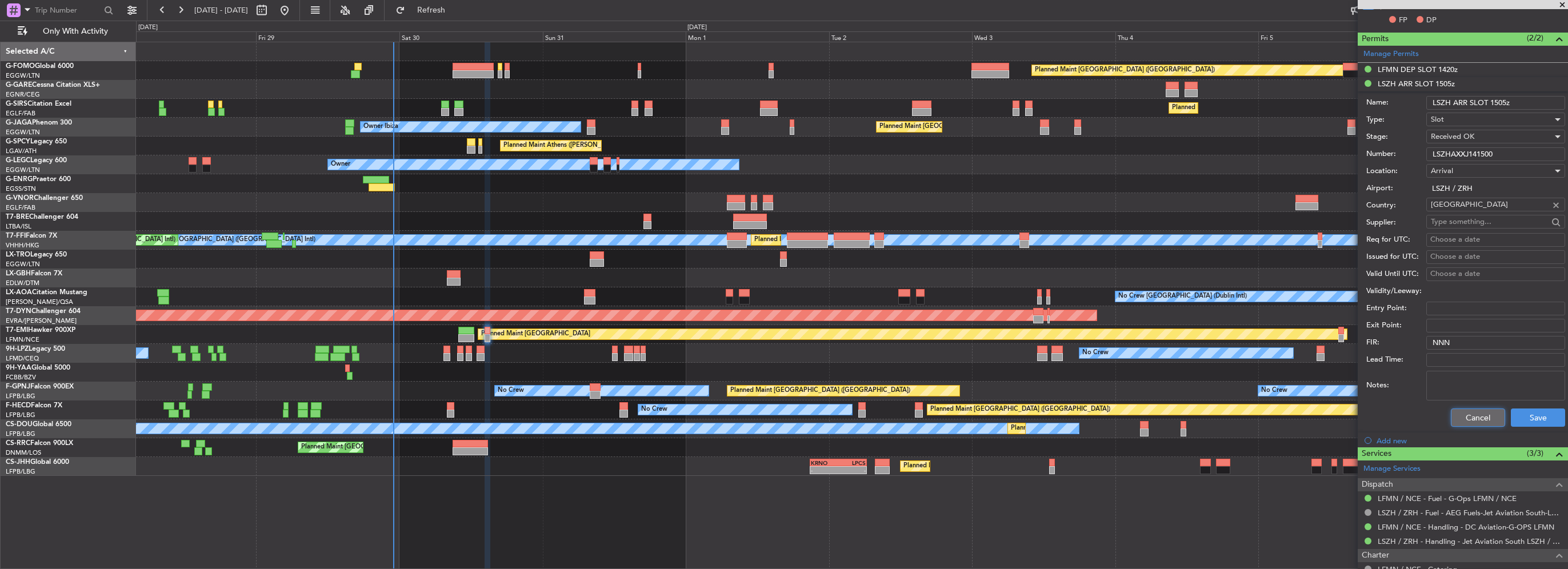
click at [1476, 414] on button "Cancel" at bounding box center [1478, 418] width 54 height 18
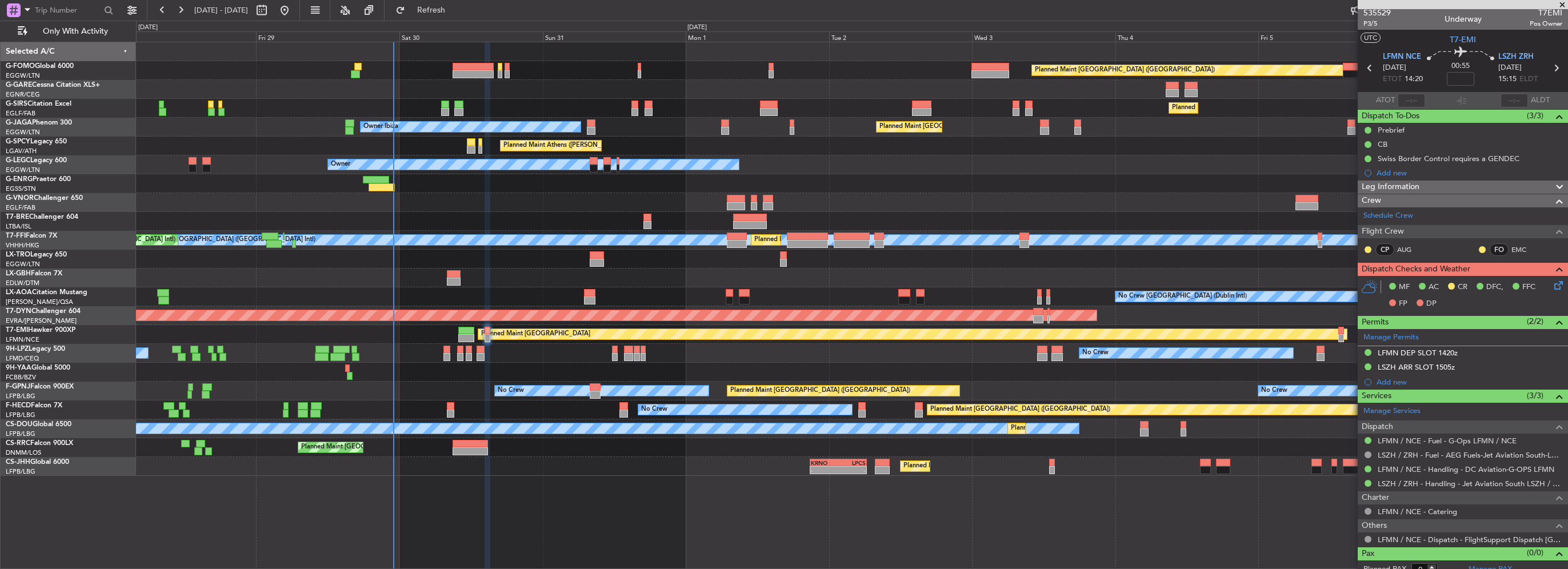
scroll to position [0, 0]
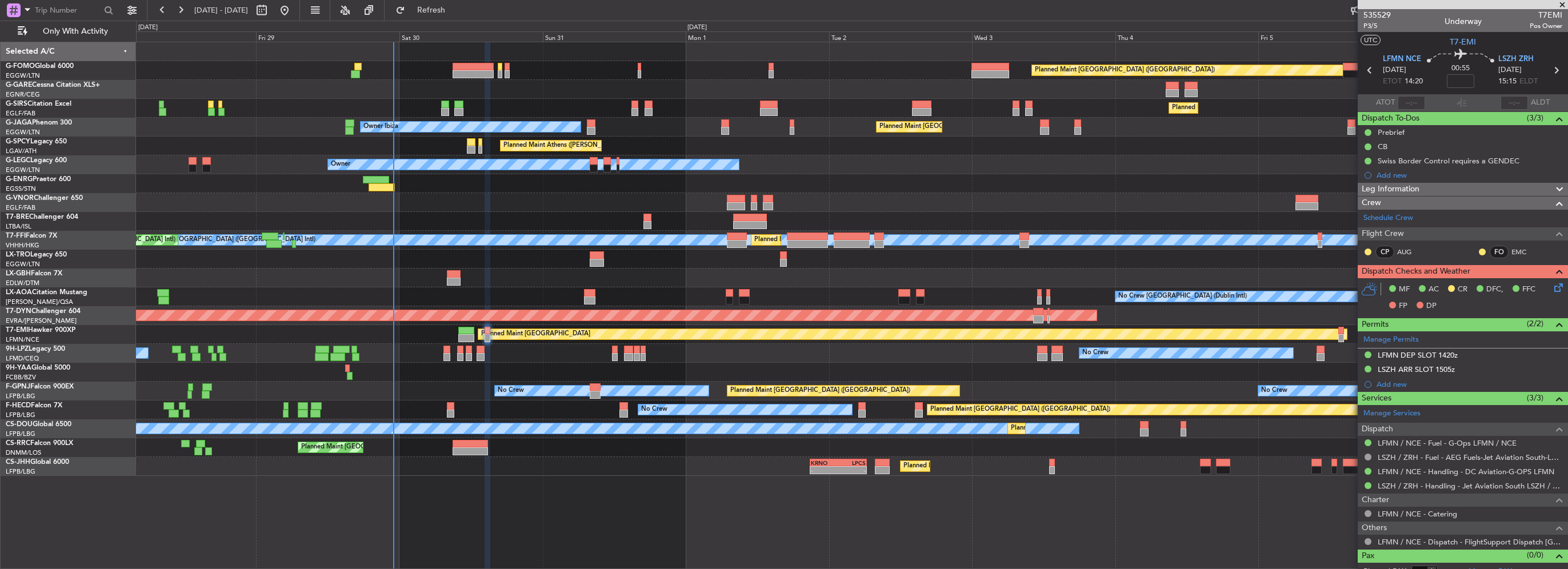
click at [1431, 186] on div "Leg Information" at bounding box center [1463, 189] width 210 height 13
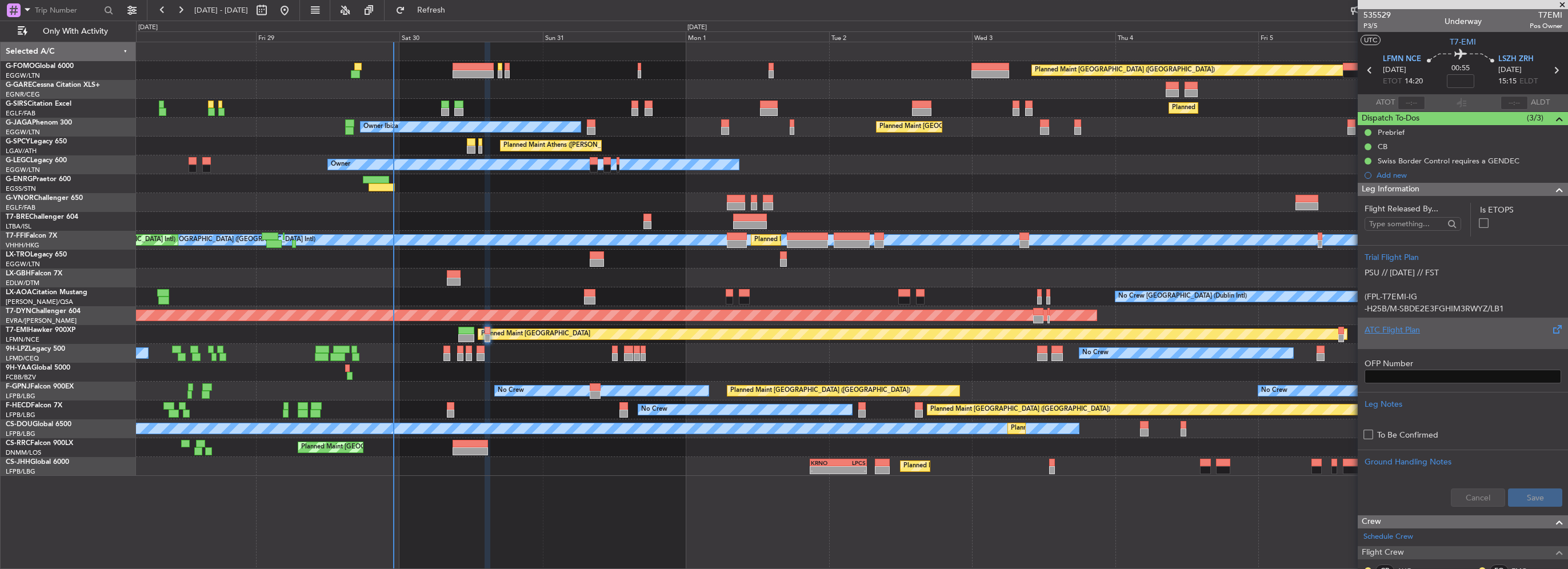
click at [1394, 324] on div "ATC Flight Plan" at bounding box center [1463, 330] width 197 height 12
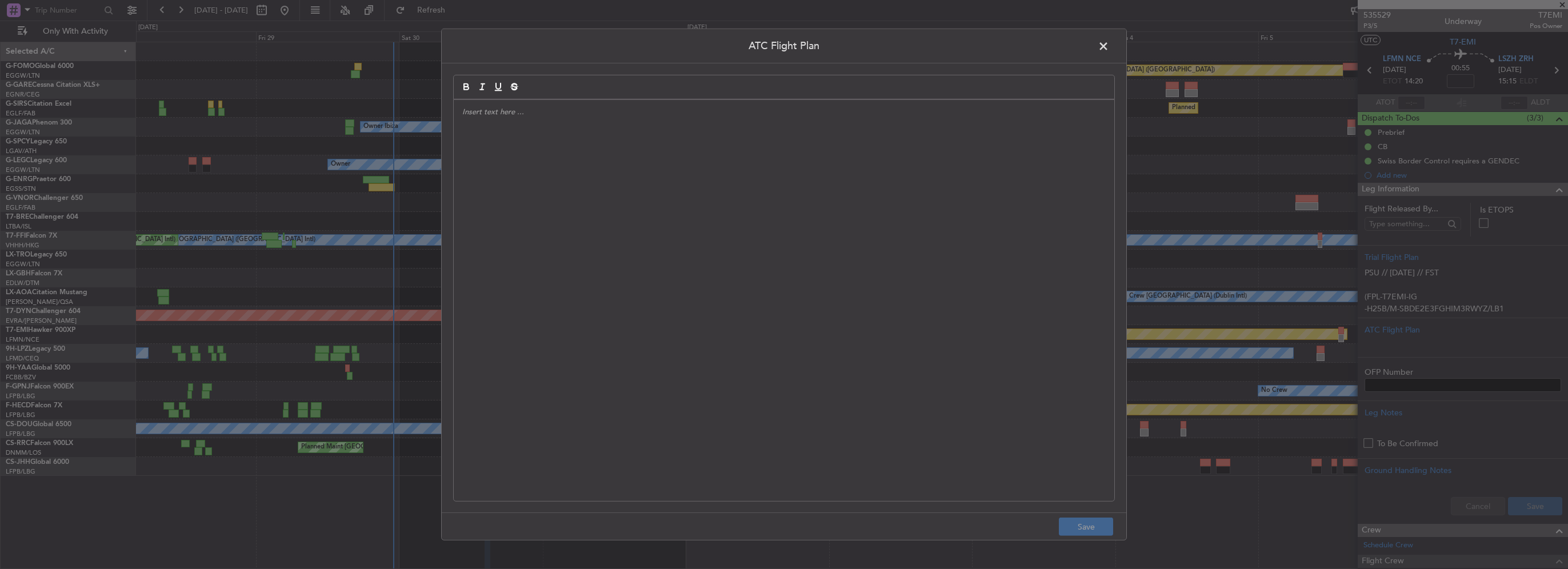
click at [703, 215] on div at bounding box center [783, 301] width 660 height 401
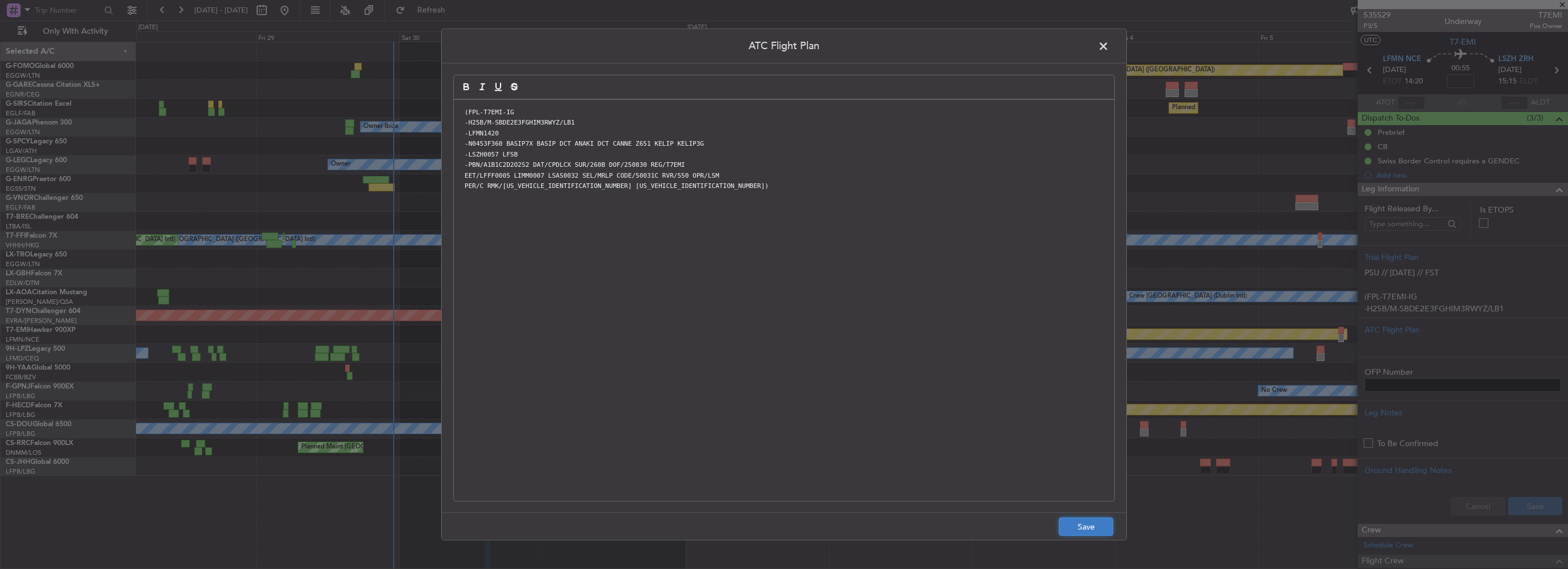
click at [1069, 530] on button "Save" at bounding box center [1086, 526] width 54 height 18
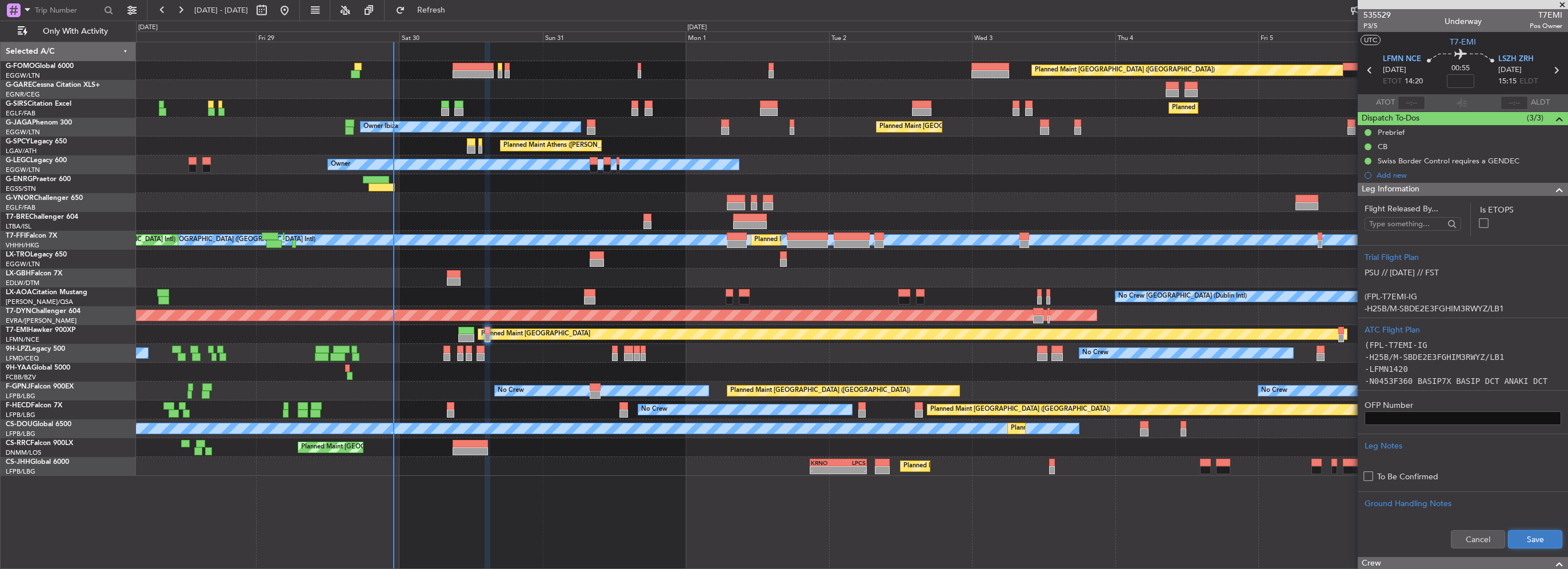
click at [1527, 541] on button "Save" at bounding box center [1535, 539] width 54 height 18
click at [1552, 187] on span at bounding box center [1559, 190] width 14 height 14
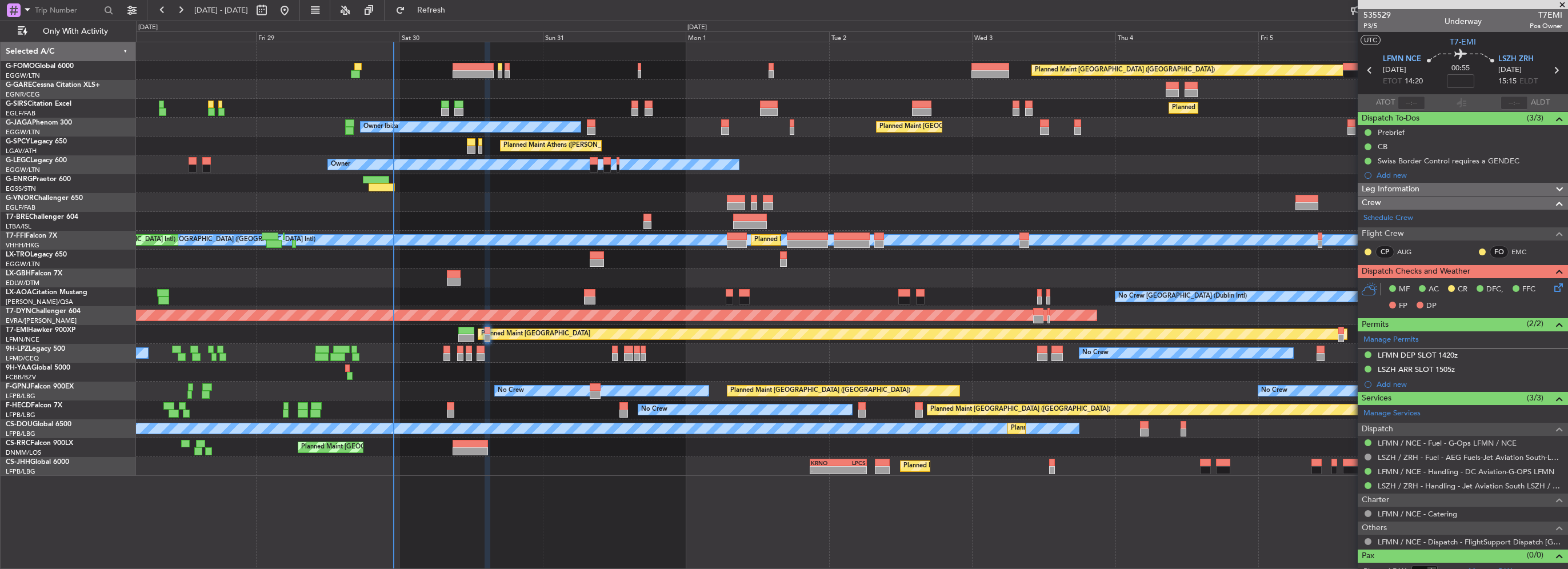
click at [1552, 283] on icon at bounding box center [1557, 286] width 9 height 9
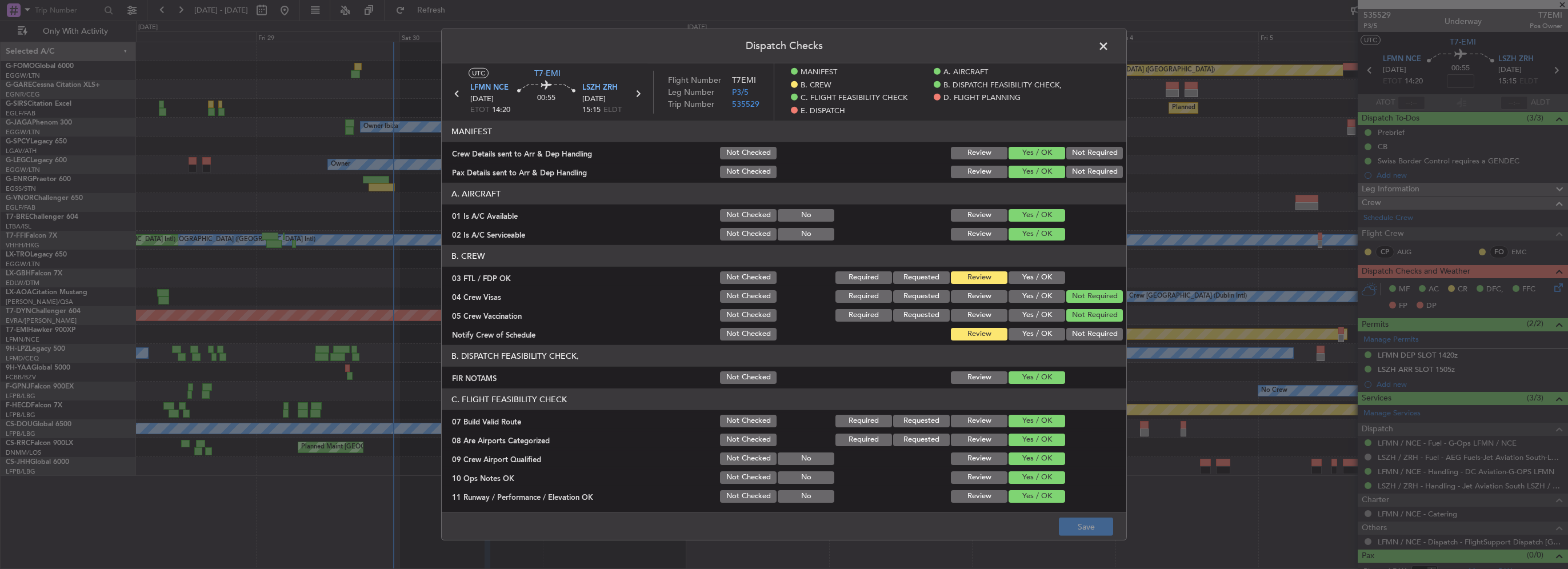
click at [1033, 272] on button "Yes / OK" at bounding box center [1037, 278] width 57 height 13
click at [1031, 340] on div "Yes / OK" at bounding box center [1035, 335] width 57 height 16
click at [1031, 336] on button "Yes / OK" at bounding box center [1037, 334] width 57 height 13
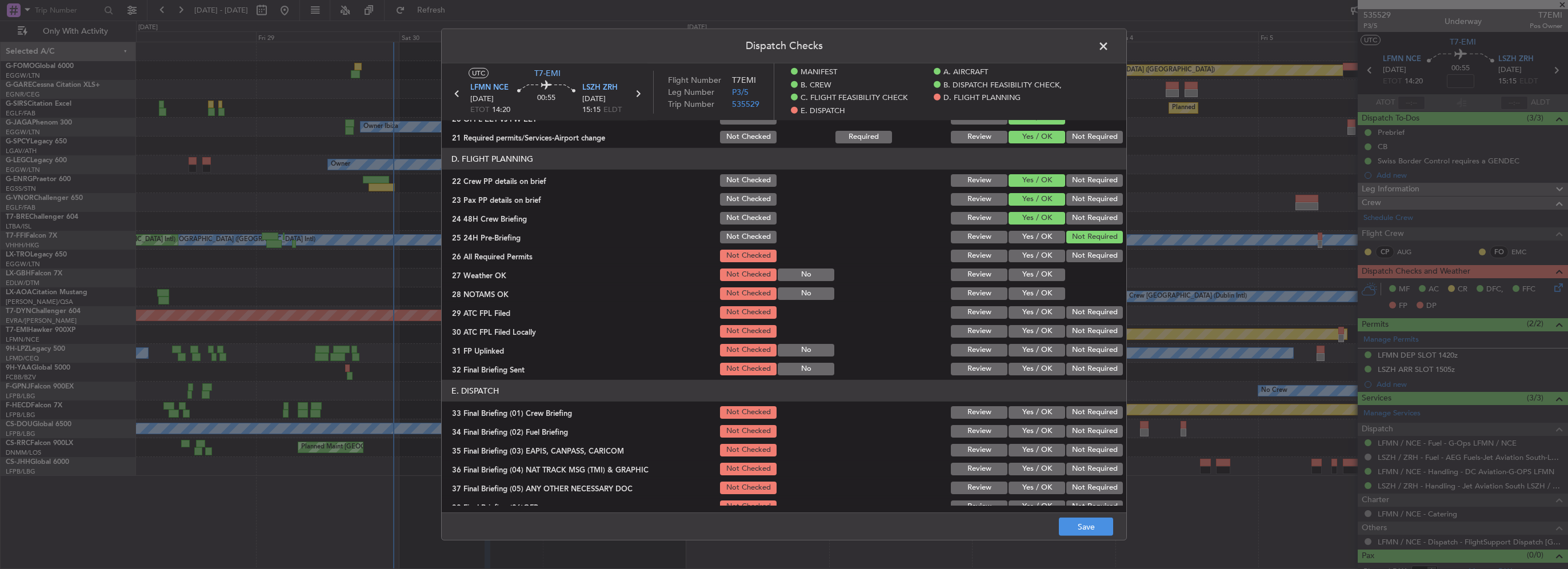
scroll to position [514, 0]
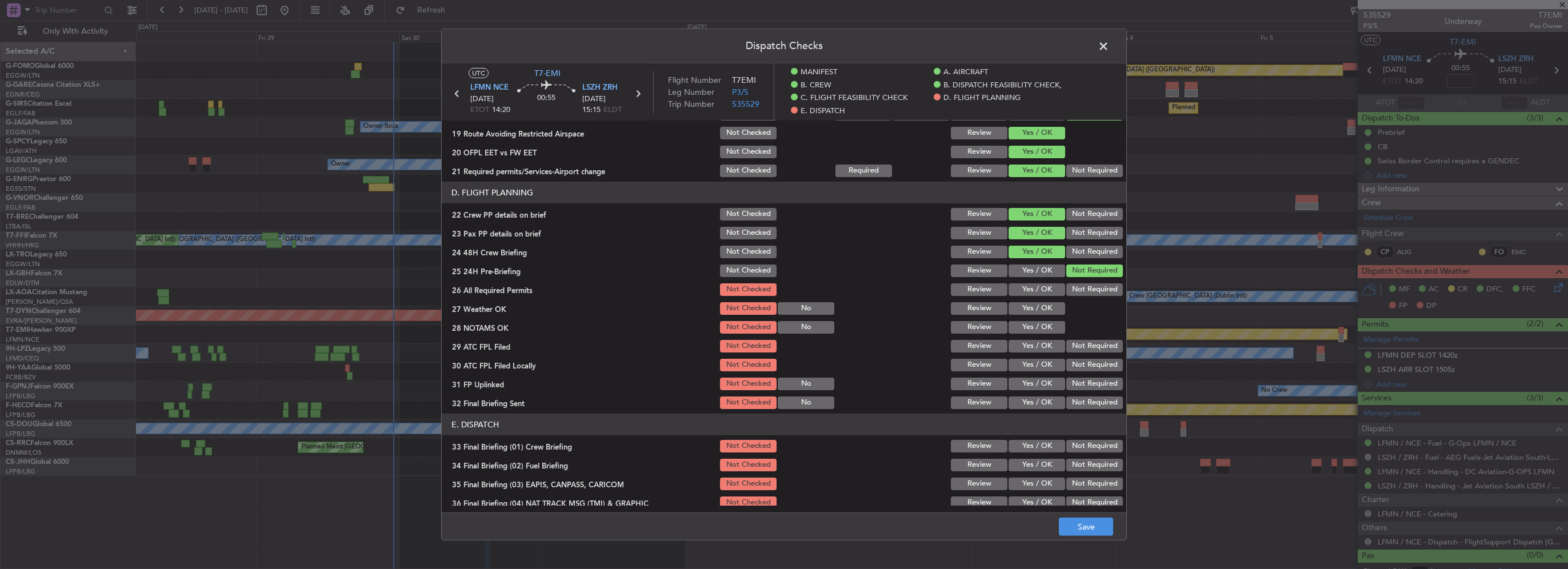
click at [1039, 289] on button "Yes / OK" at bounding box center [1037, 289] width 57 height 13
click at [1039, 310] on button "Yes / OK" at bounding box center [1037, 308] width 57 height 13
click at [1041, 330] on button "Yes / OK" at bounding box center [1037, 327] width 57 height 13
click at [1042, 347] on button "Yes / OK" at bounding box center [1037, 346] width 57 height 13
click at [1074, 366] on button "Not Required" at bounding box center [1095, 365] width 57 height 13
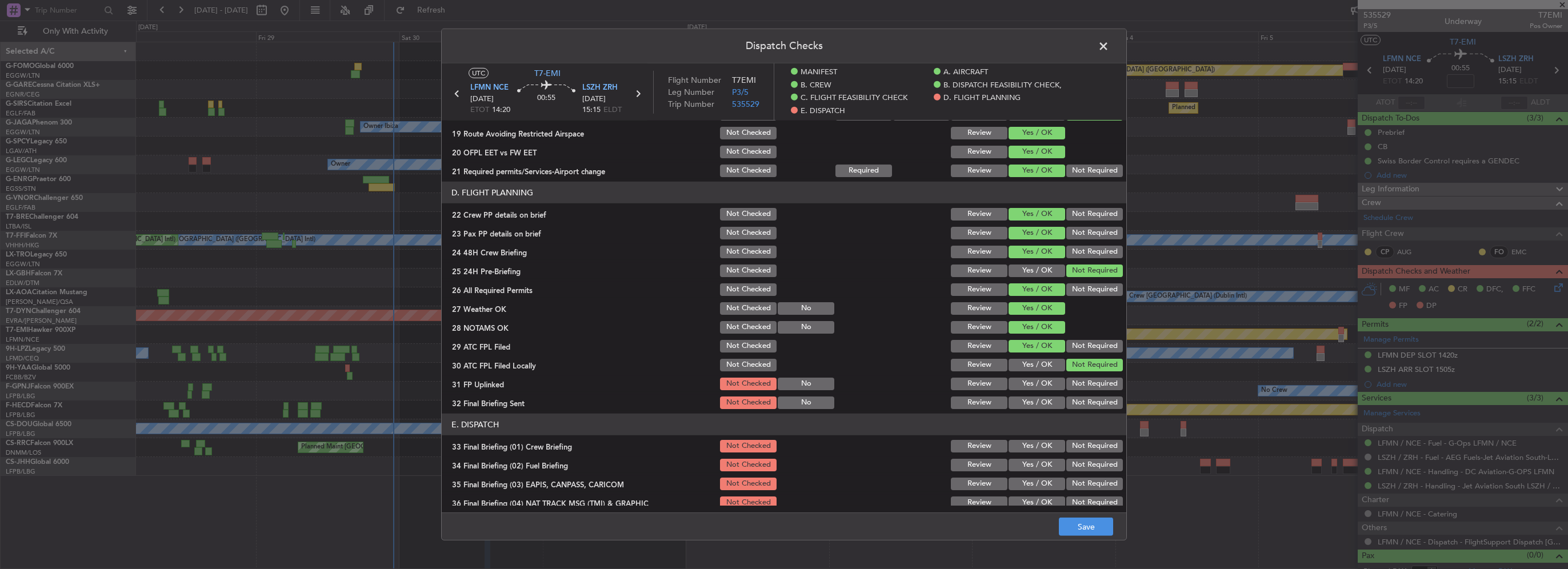
click at [1041, 383] on button "Yes / OK" at bounding box center [1037, 384] width 57 height 13
click at [1072, 403] on button "Not Required" at bounding box center [1095, 403] width 57 height 13
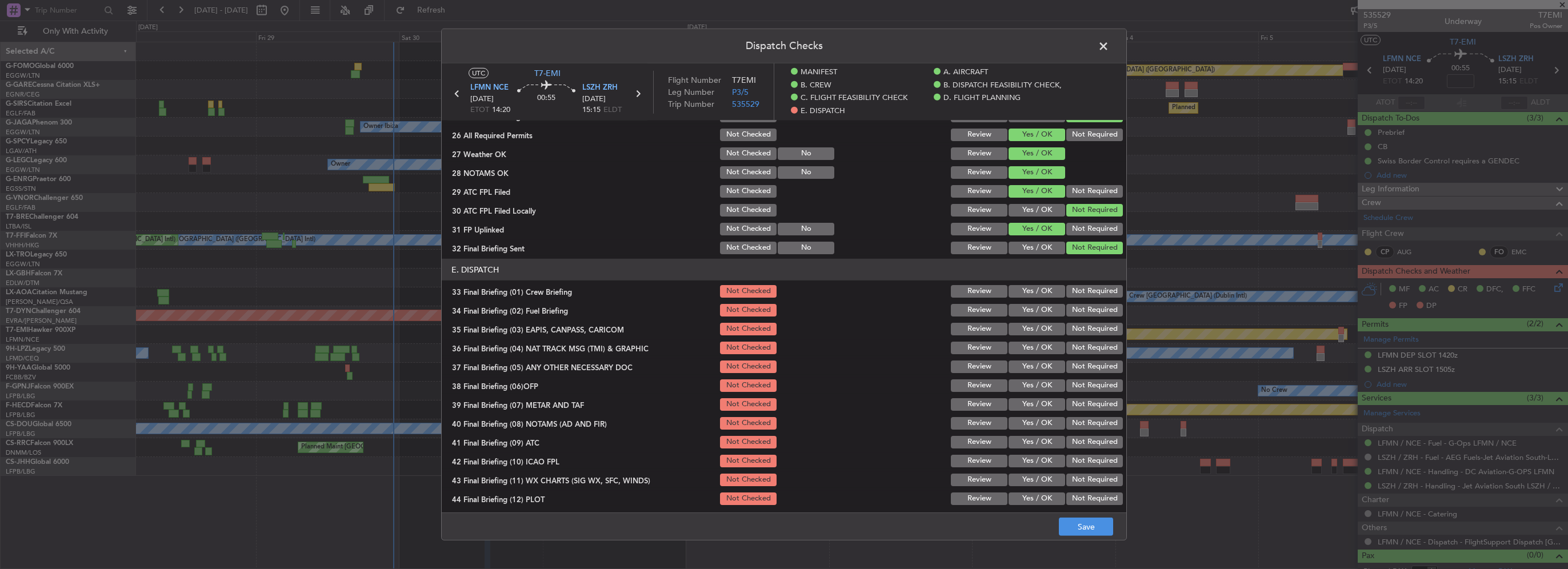
scroll to position [672, 0]
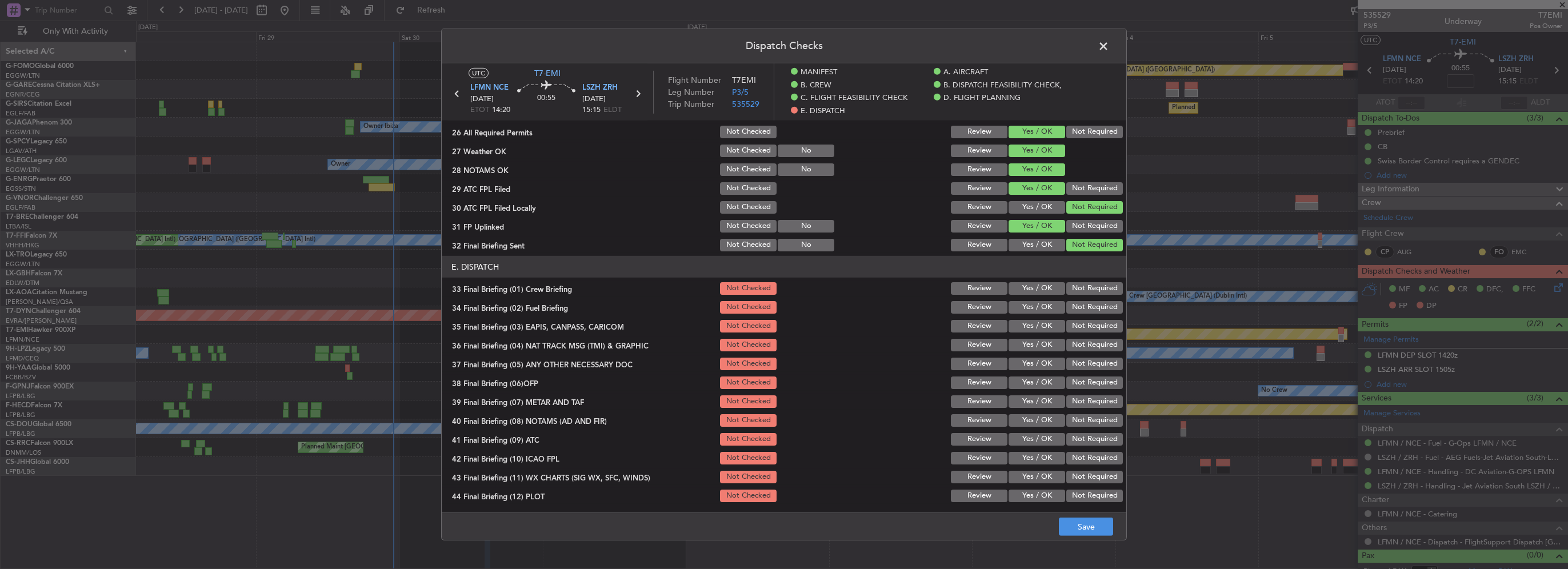
click at [1040, 279] on section "E. DISPATCH 33 Final Briefing (01) Crew Briefing Not Checked Review Yes / OK No…" at bounding box center [784, 380] width 685 height 248
click at [1040, 290] on button "Yes / OK" at bounding box center [1037, 289] width 57 height 13
click at [1042, 302] on button "Yes / OK" at bounding box center [1037, 307] width 57 height 13
click at [1083, 333] on div "Not Required" at bounding box center [1093, 326] width 57 height 16
click at [1078, 324] on button "Not Required" at bounding box center [1095, 326] width 57 height 13
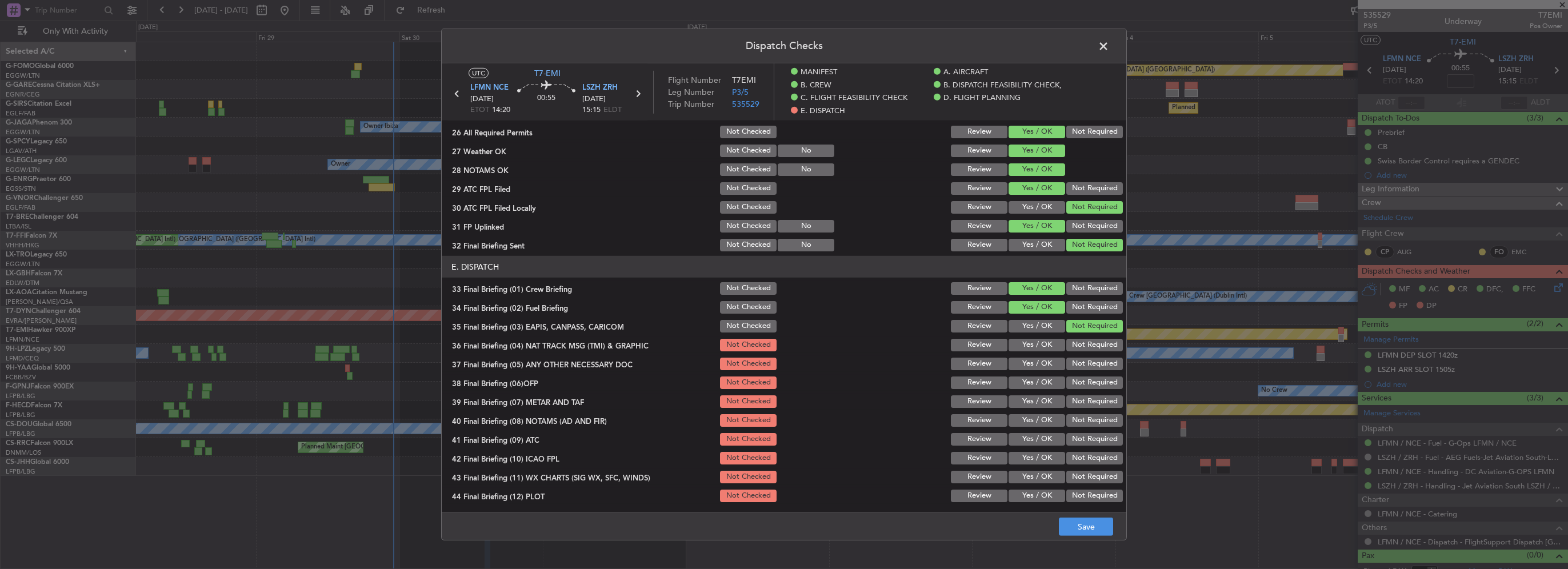
click at [1080, 340] on button "Not Required" at bounding box center [1095, 345] width 57 height 13
click at [1042, 356] on div "Yes / OK" at bounding box center [1035, 364] width 57 height 16
click at [1044, 360] on button "Yes / OK" at bounding box center [1037, 364] width 57 height 13
click at [1046, 386] on button "Yes / OK" at bounding box center [1037, 382] width 57 height 13
click at [1046, 401] on button "Yes / OK" at bounding box center [1037, 401] width 57 height 13
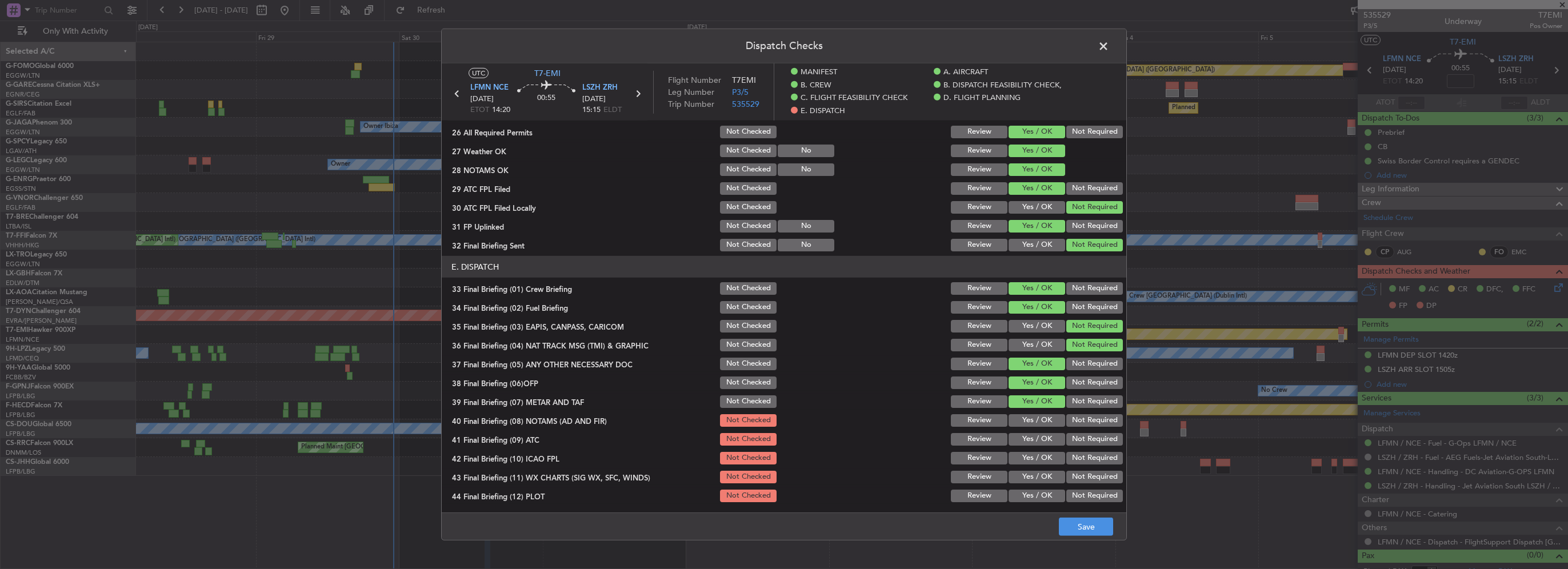
click at [1046, 418] on button "Yes / OK" at bounding box center [1037, 420] width 57 height 13
click at [1046, 438] on button "Yes / OK" at bounding box center [1037, 439] width 57 height 13
click at [1048, 459] on button "Yes / OK" at bounding box center [1037, 458] width 57 height 13
click at [1047, 474] on button "Yes / OK" at bounding box center [1037, 477] width 57 height 13
click at [1047, 493] on button "Yes / OK" at bounding box center [1037, 496] width 57 height 13
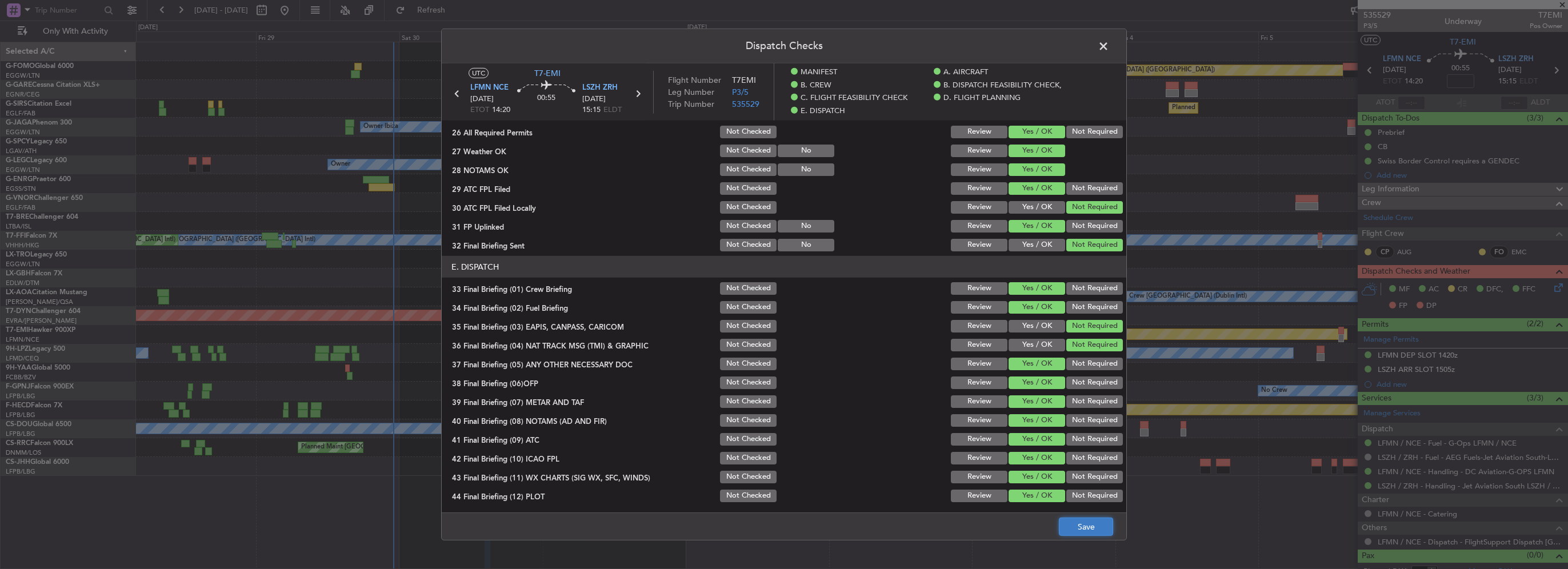
click at [1071, 524] on button "Save" at bounding box center [1086, 526] width 54 height 18
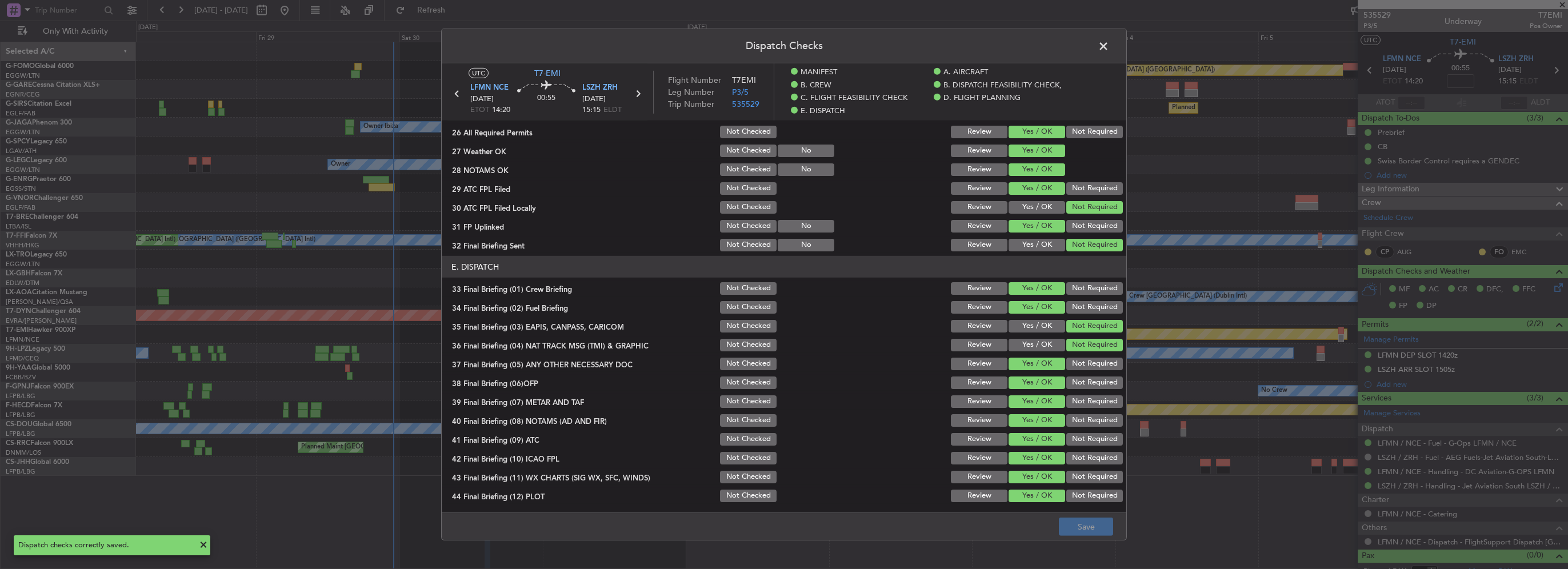
click at [1109, 45] on span at bounding box center [1109, 49] width 0 height 23
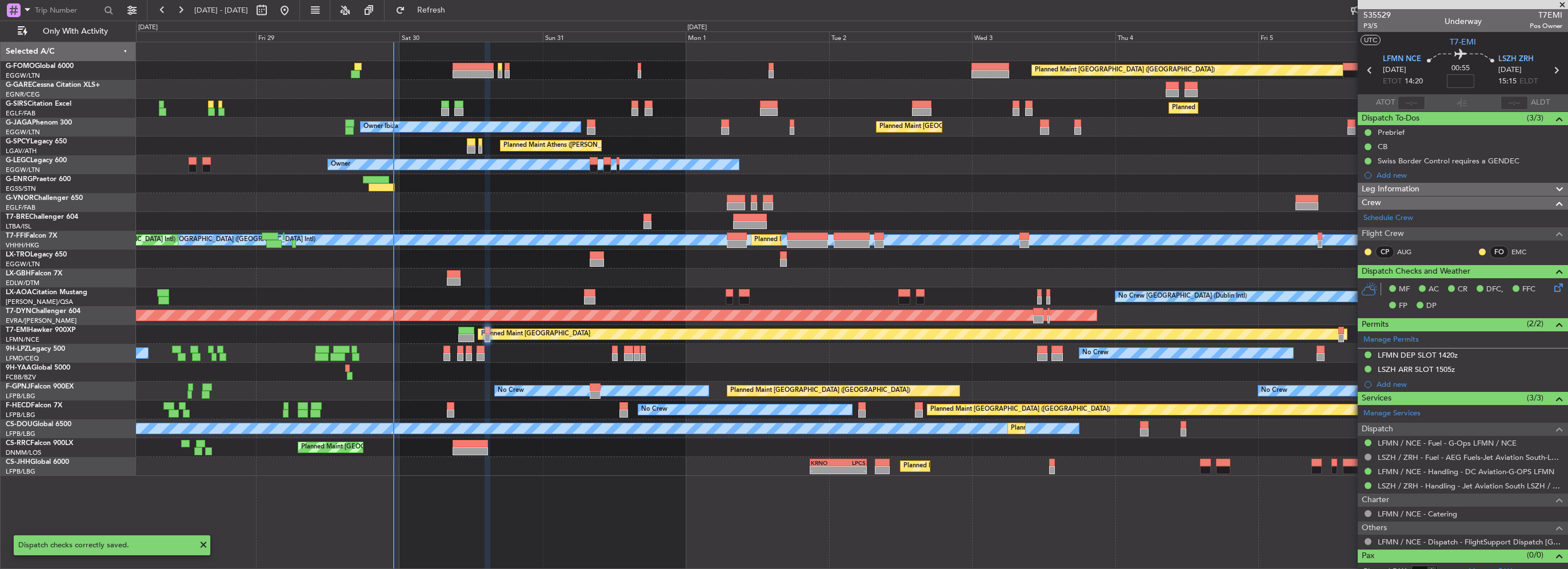
click at [1456, 76] on input at bounding box center [1461, 81] width 28 height 14
type input "+00:05"
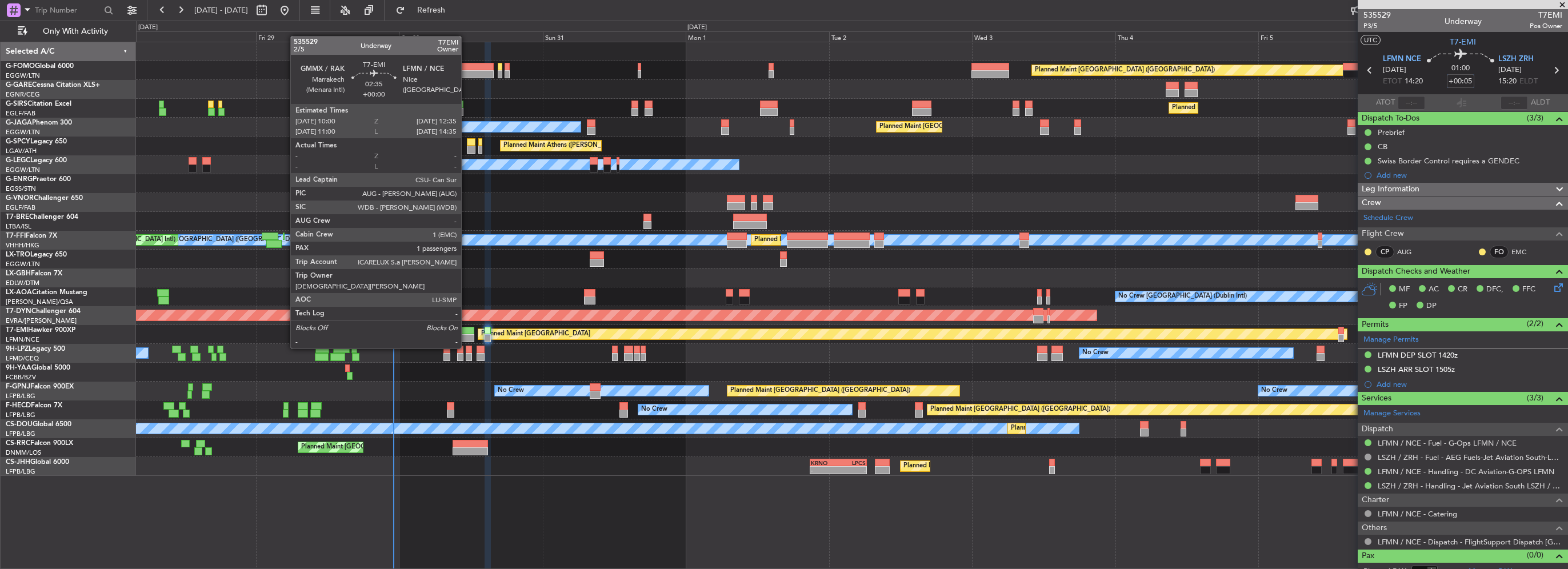
click at [466, 337] on div at bounding box center [466, 339] width 16 height 8
click at [460, 332] on div at bounding box center [466, 331] width 16 height 8
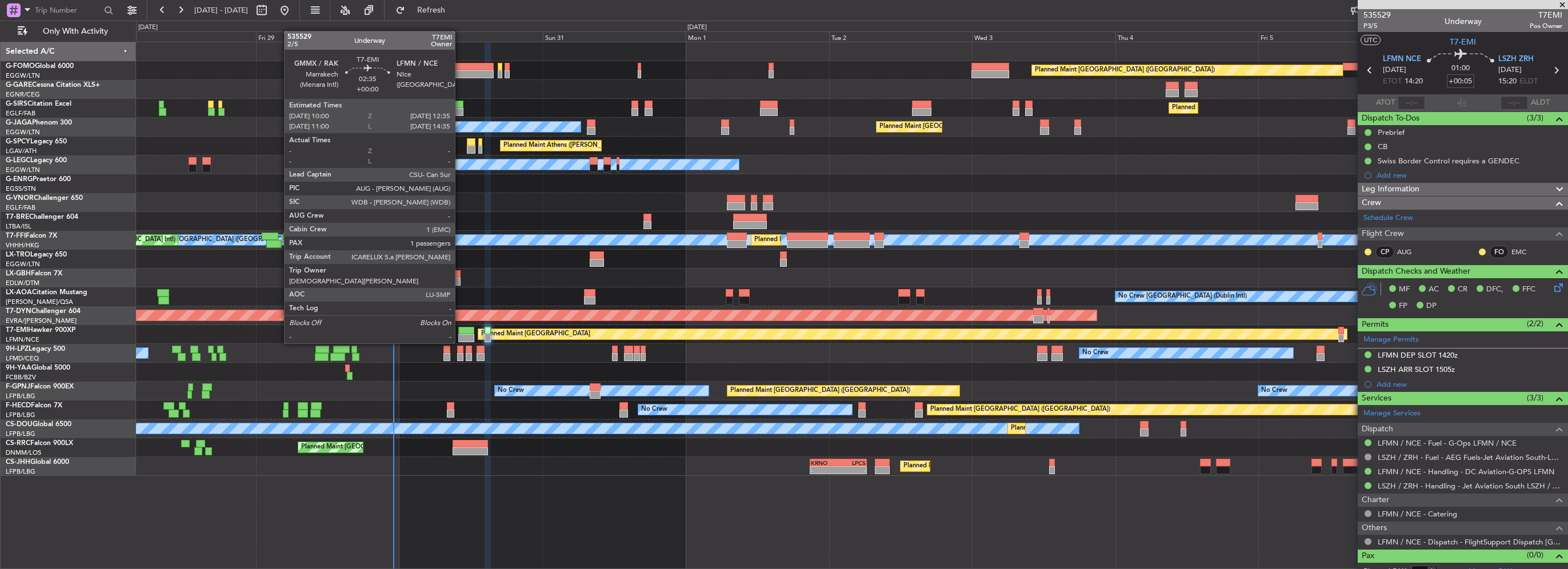
click at [460, 332] on div at bounding box center [466, 331] width 16 height 8
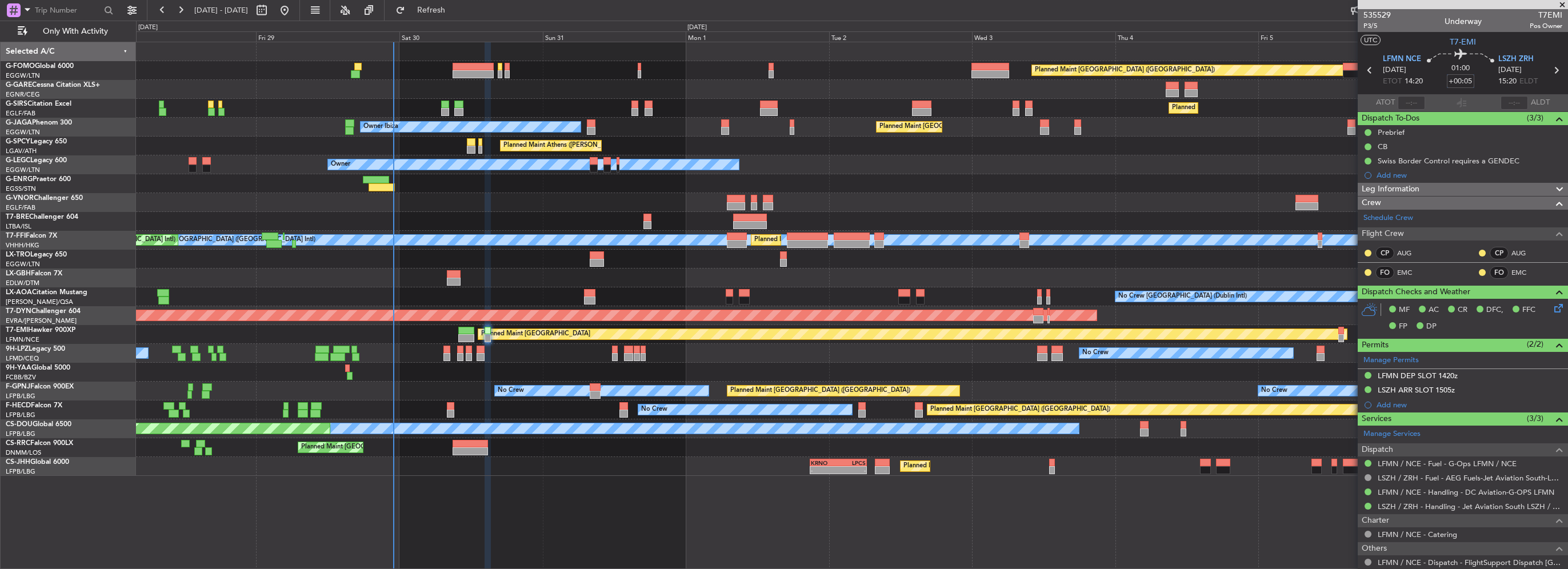
click at [474, 332] on div "Planned Maint [GEOGRAPHIC_DATA]" at bounding box center [852, 335] width 1431 height 19
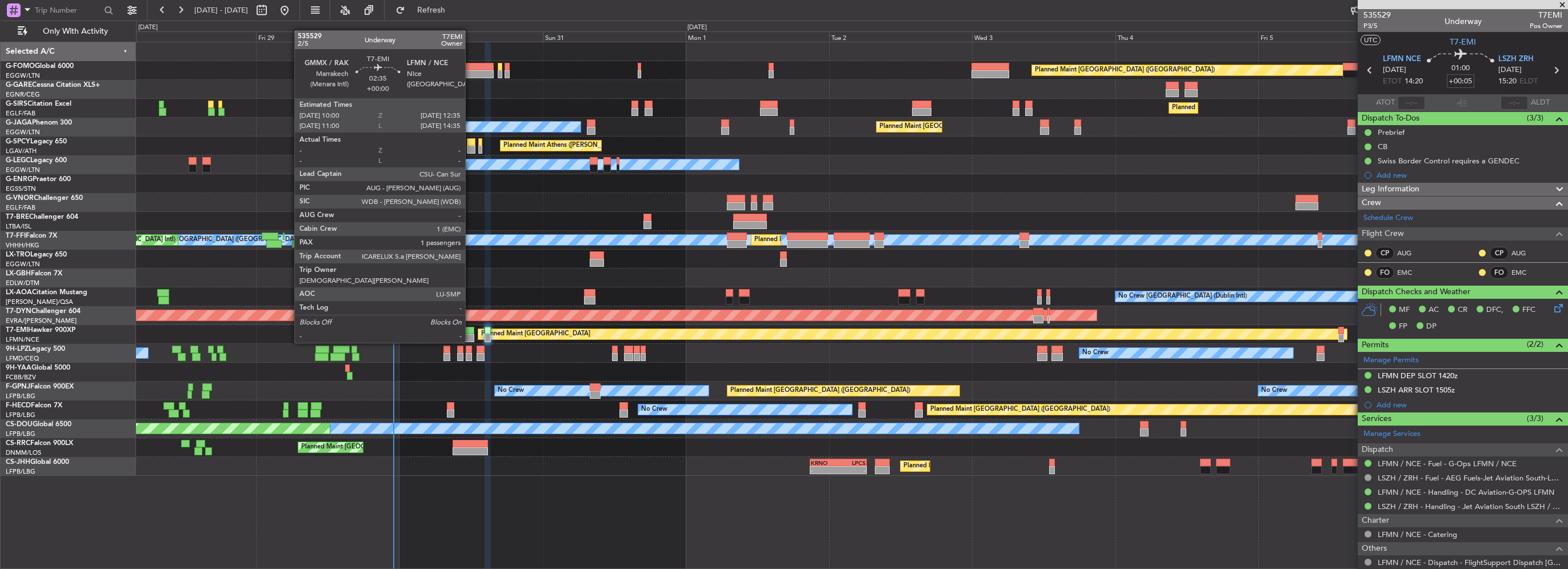
click at [464, 331] on div at bounding box center [466, 331] width 16 height 8
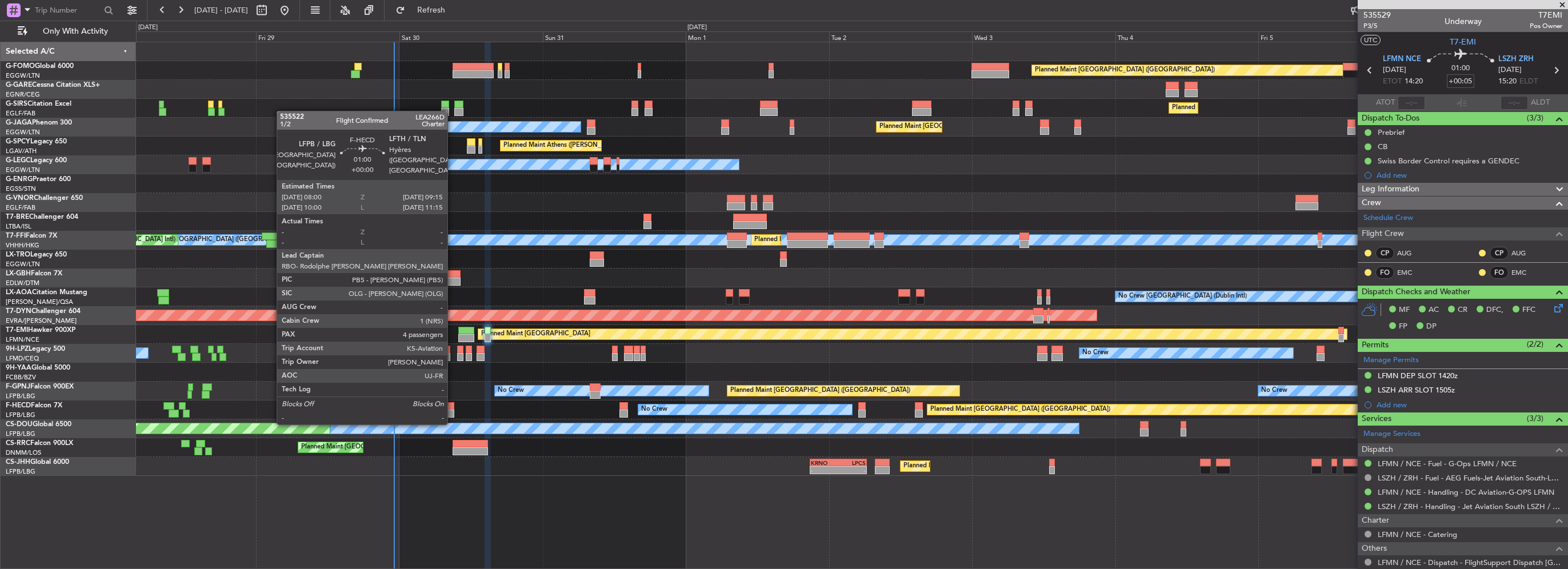
click at [453, 412] on div at bounding box center [451, 414] width 8 height 8
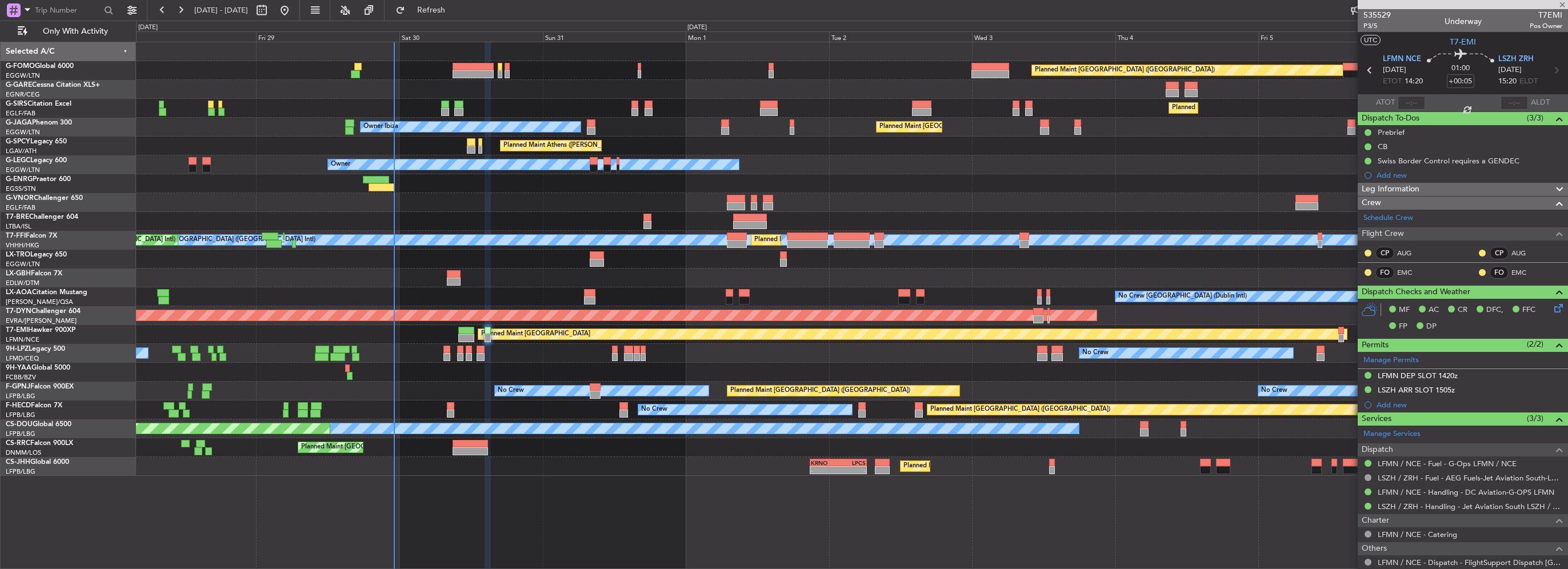
type input "4"
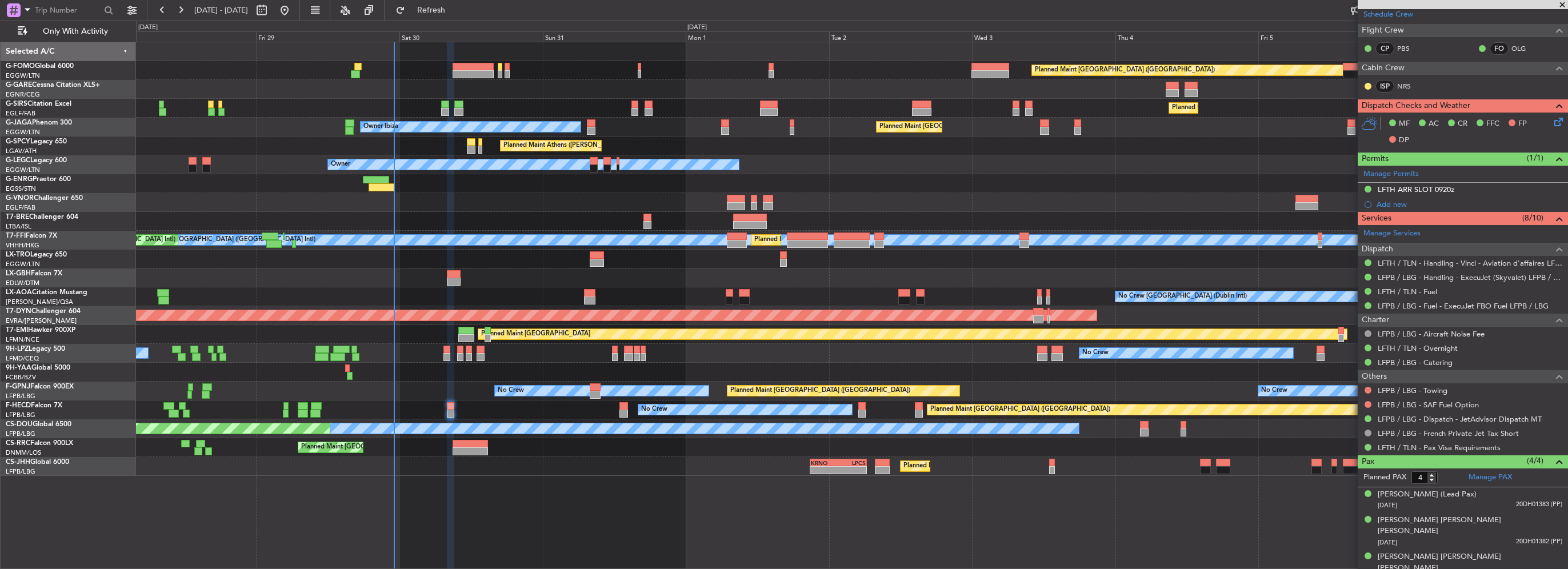
scroll to position [279, 0]
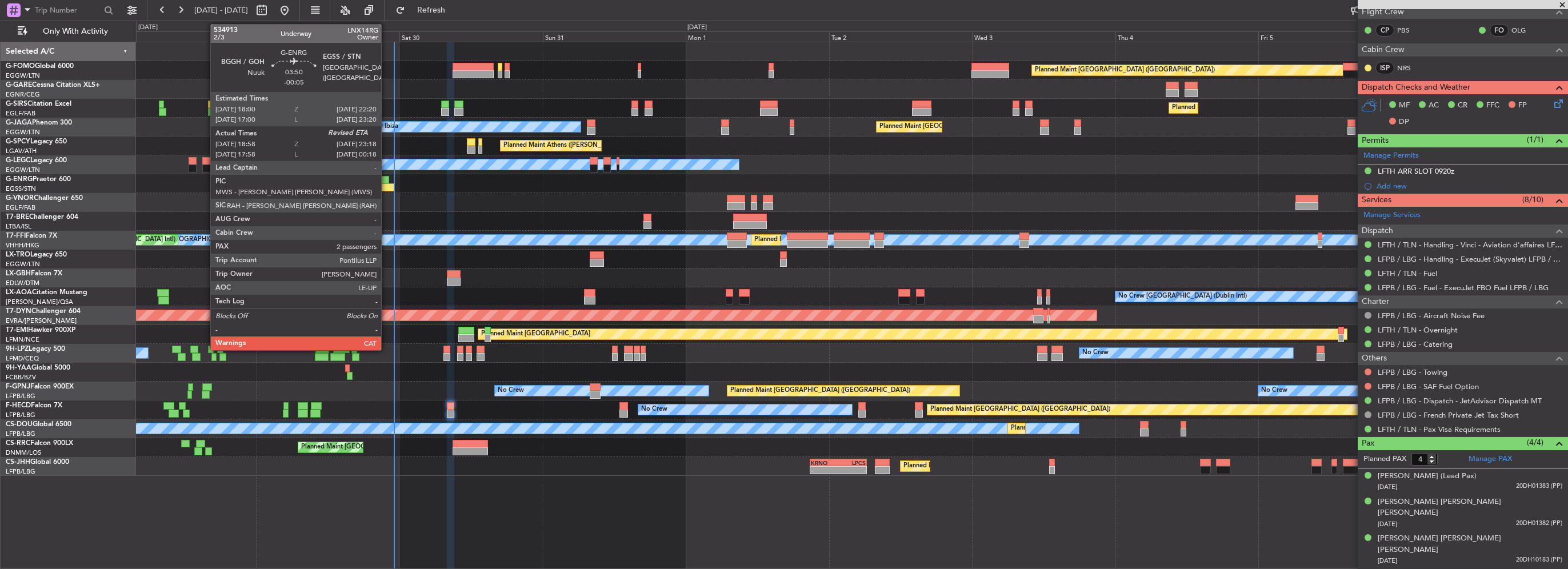
click at [383, 184] on div at bounding box center [381, 187] width 26 height 8
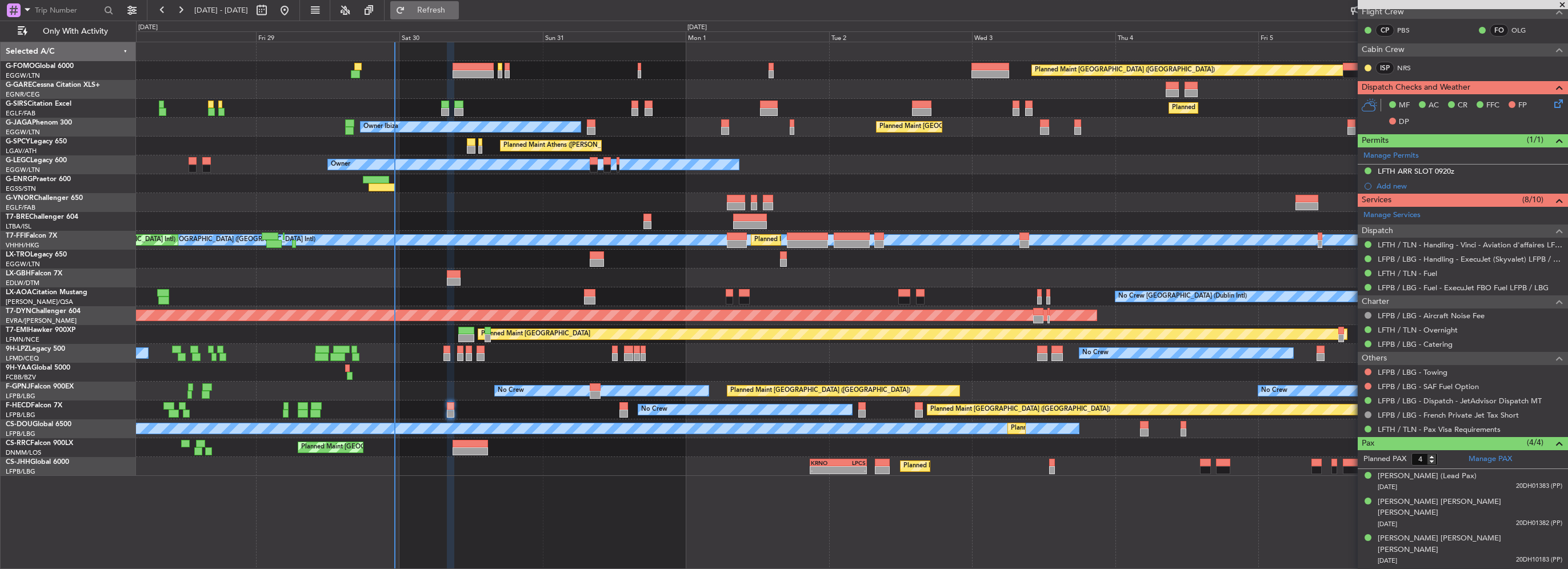
click at [456, 14] on span "Refresh" at bounding box center [431, 10] width 48 height 8
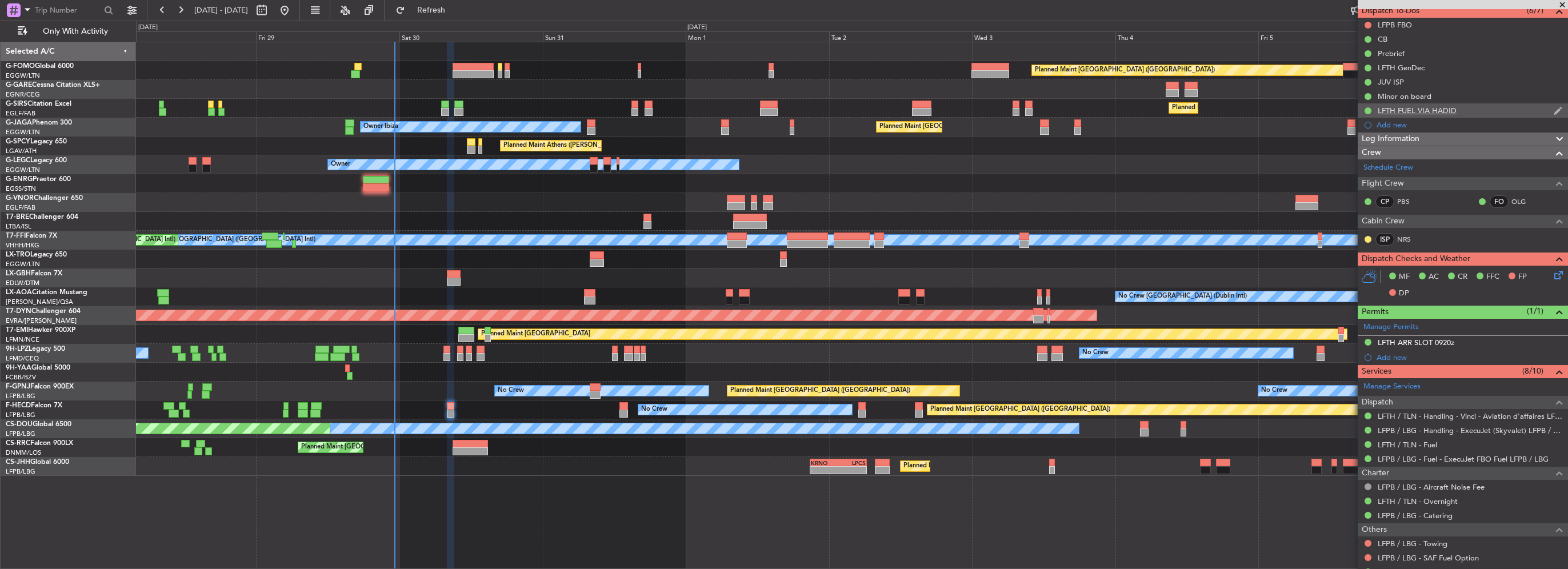
scroll to position [0, 0]
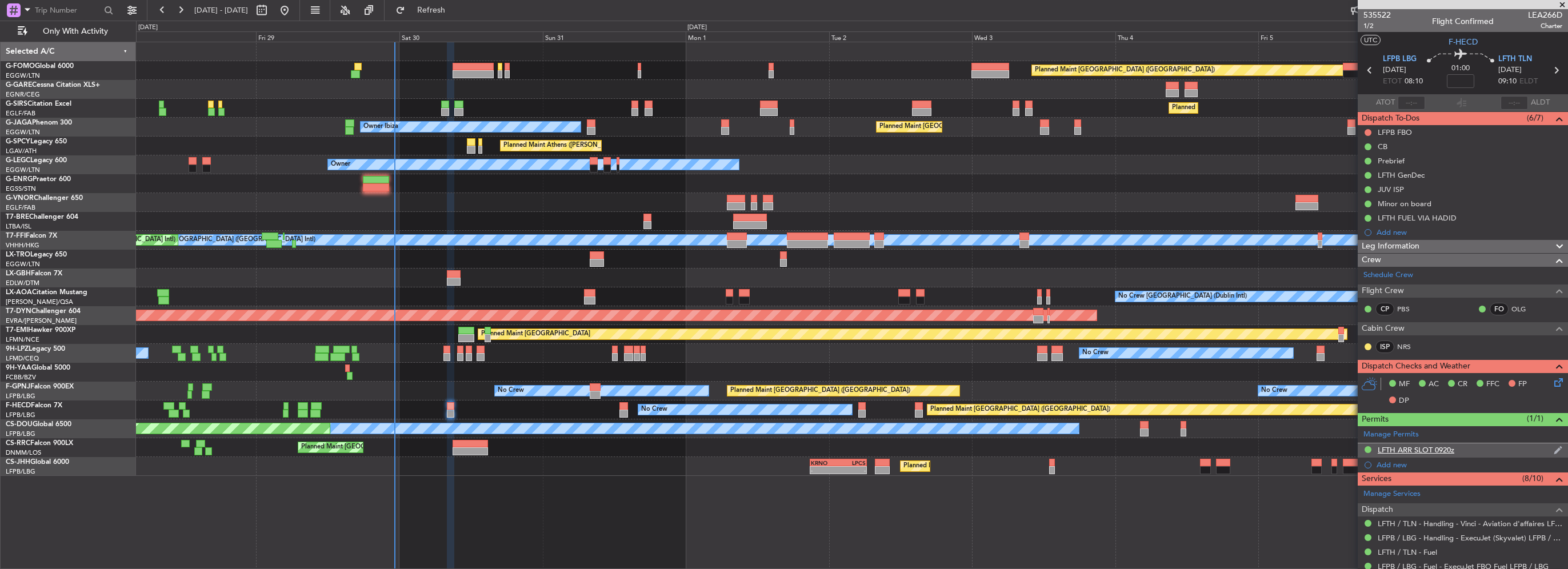
click at [1421, 450] on div "LFTH ARR SLOT 0920z" at bounding box center [1415, 450] width 76 height 9
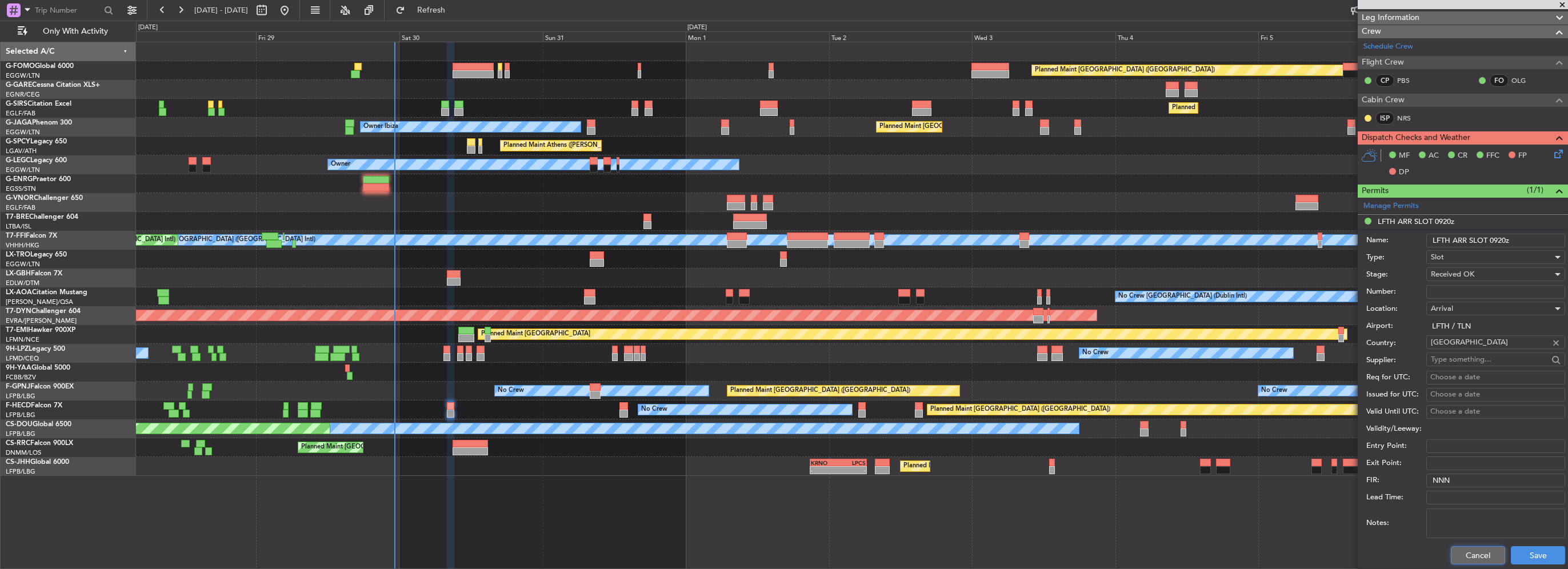
click at [1467, 554] on button "Cancel" at bounding box center [1478, 555] width 54 height 18
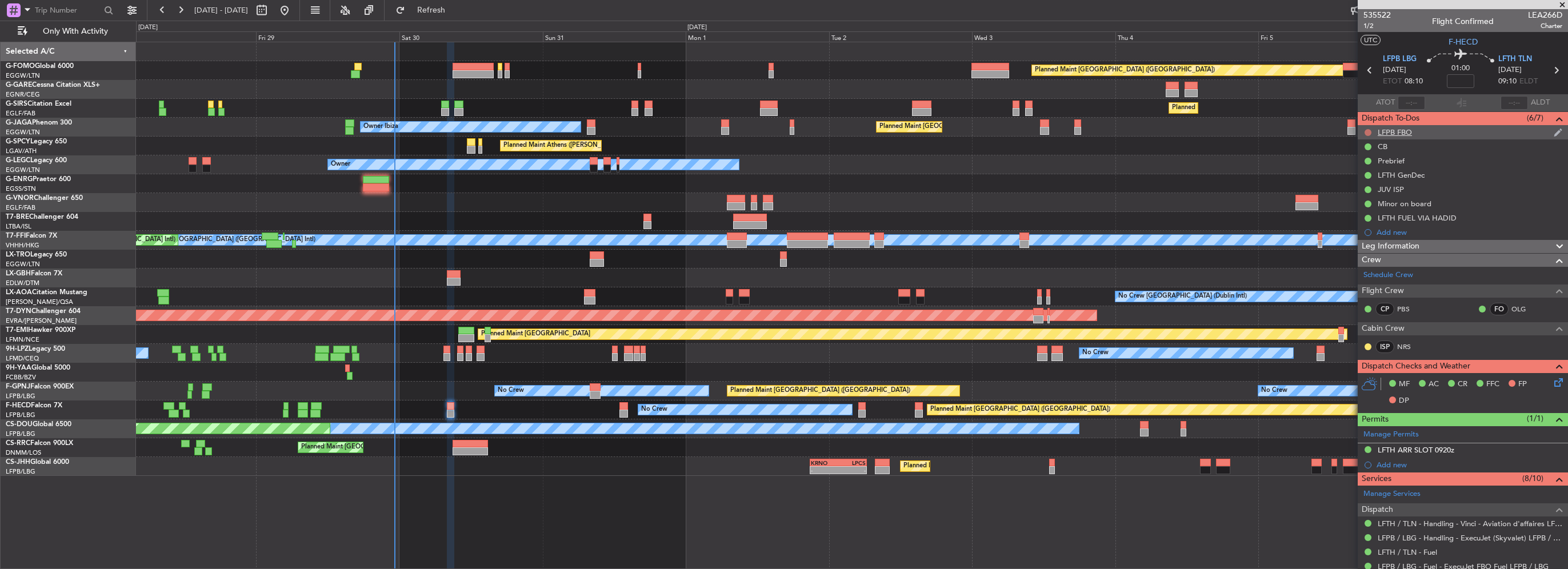
click at [1368, 132] on button at bounding box center [1368, 132] width 7 height 7
click at [1363, 202] on span "Cancelled" at bounding box center [1371, 199] width 32 height 11
click at [1411, 249] on span "Leg Information" at bounding box center [1390, 246] width 57 height 13
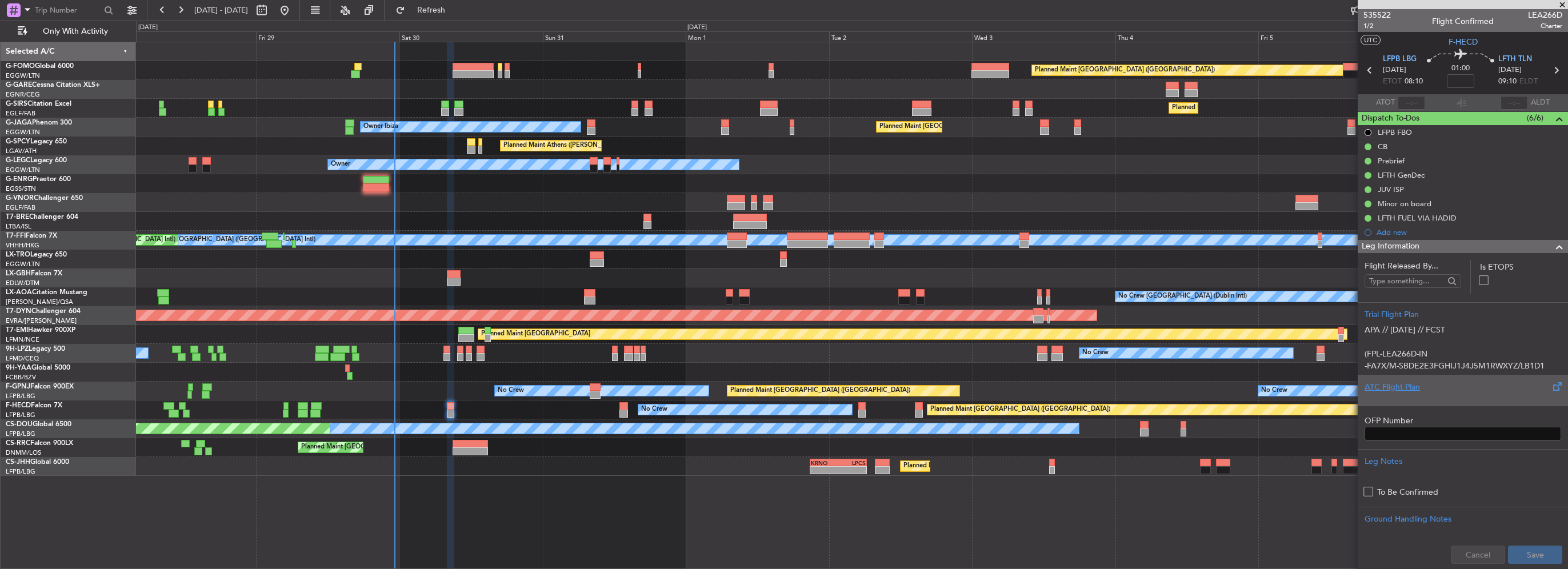
click at [1401, 390] on div "ATC Flight Plan" at bounding box center [1463, 387] width 197 height 12
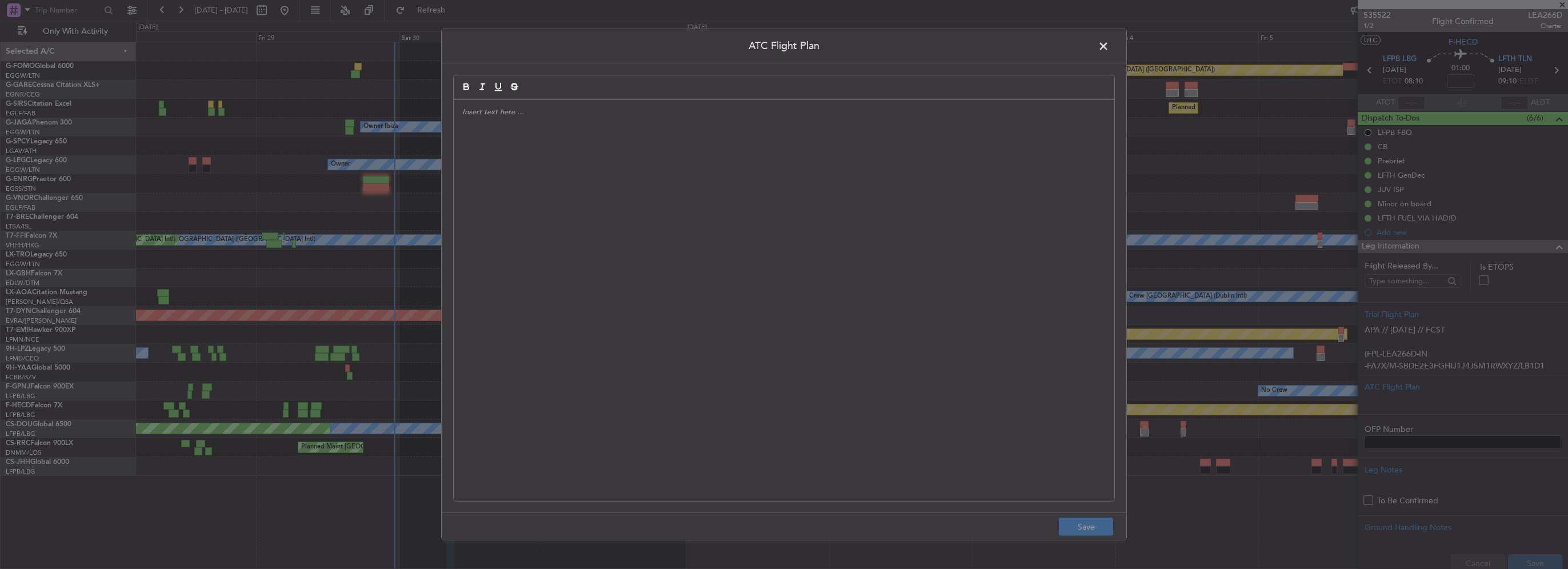
click at [686, 255] on div at bounding box center [783, 301] width 660 height 401
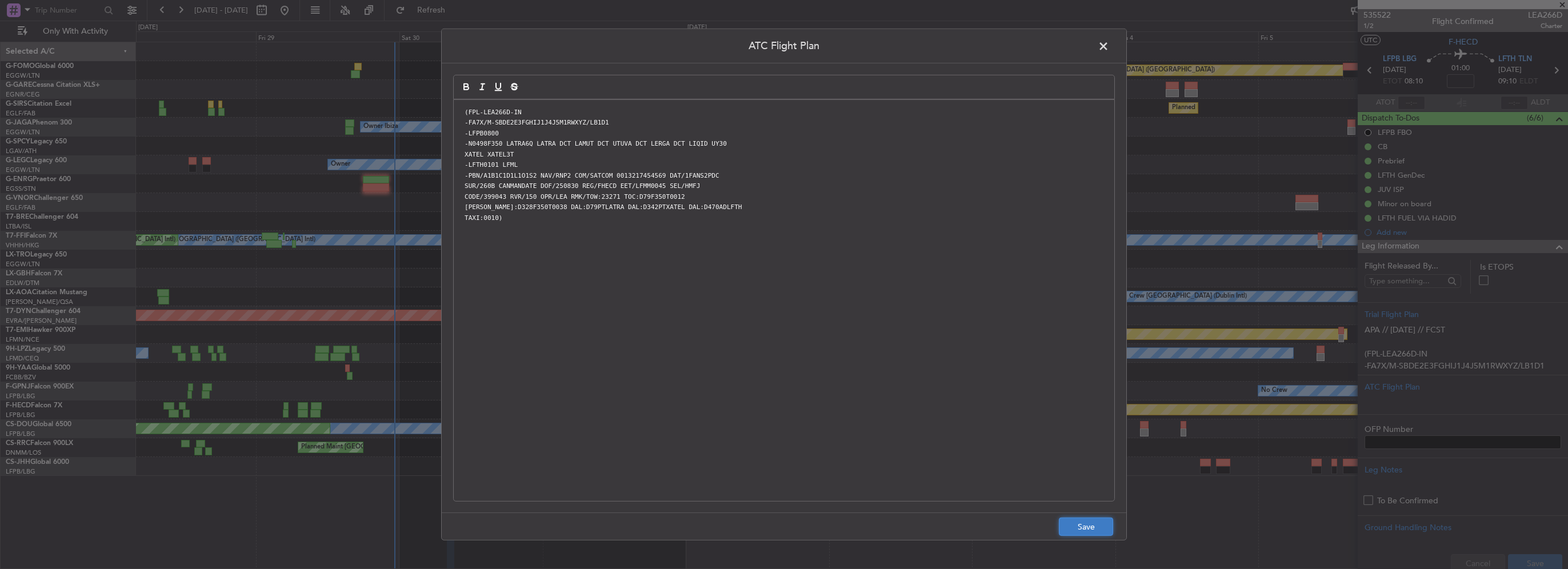
click at [1093, 528] on button "Save" at bounding box center [1086, 526] width 54 height 18
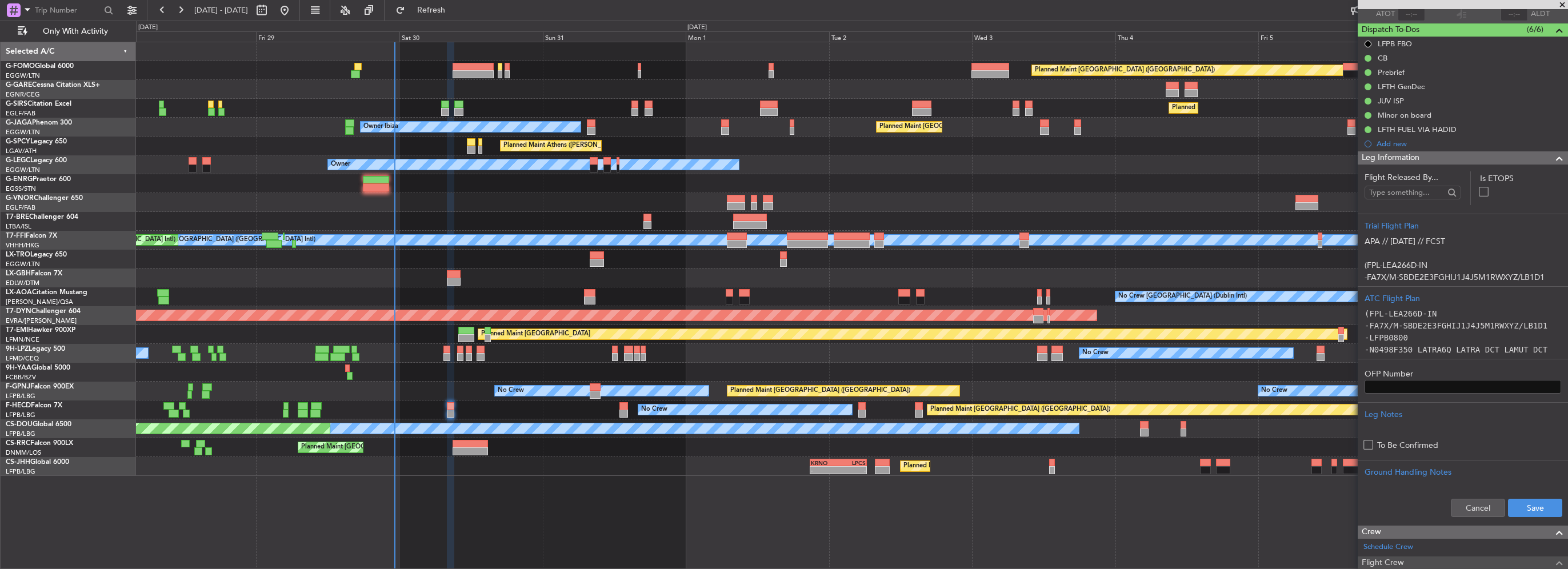
scroll to position [114, 0]
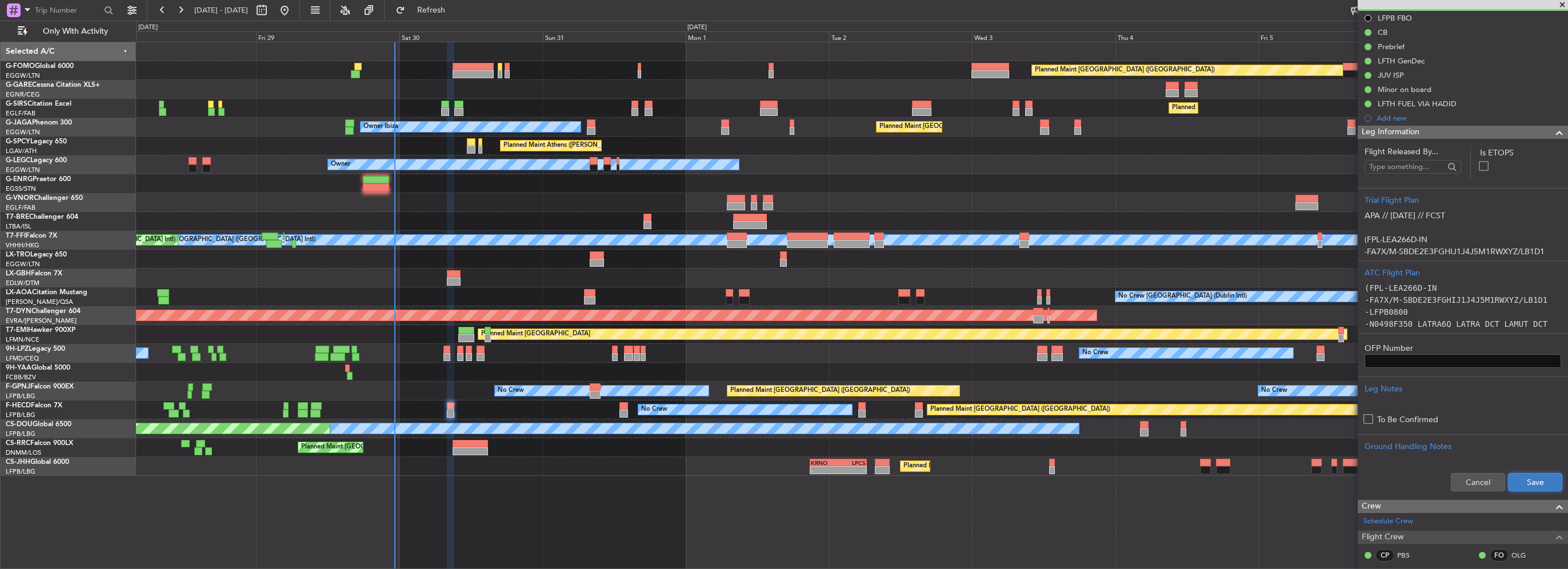
click at [1532, 480] on button "Save" at bounding box center [1535, 482] width 54 height 18
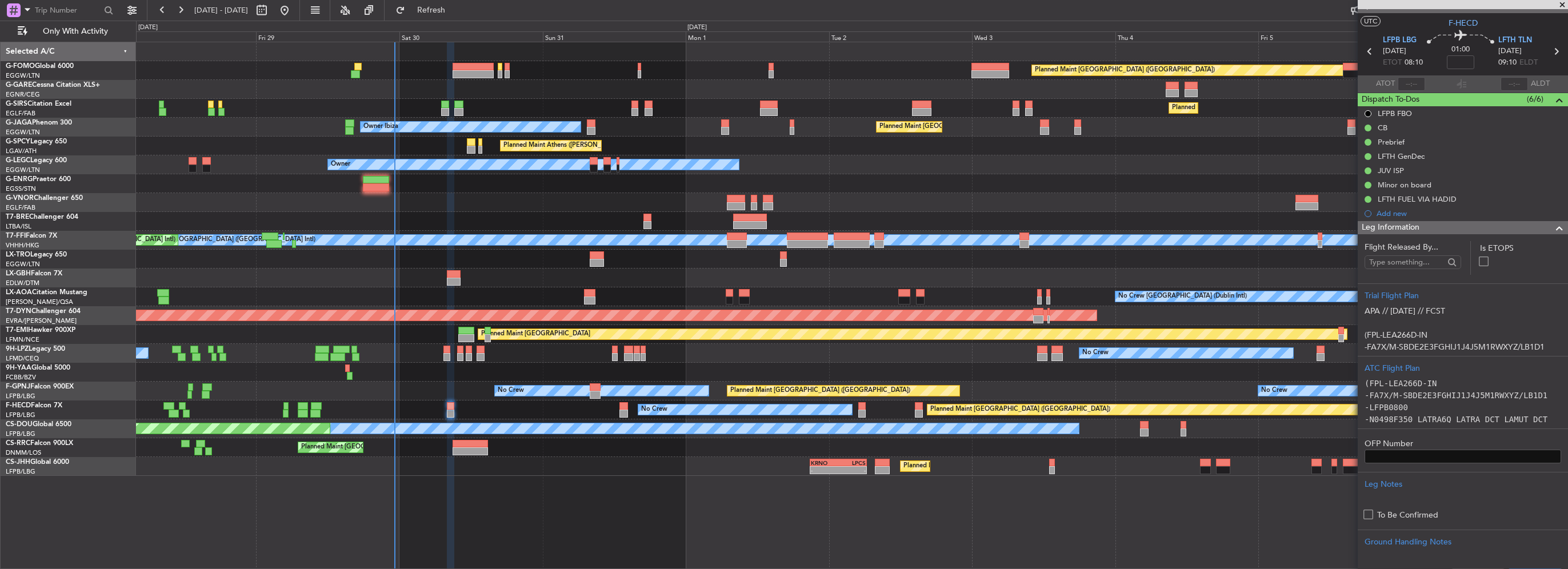
scroll to position [0, 0]
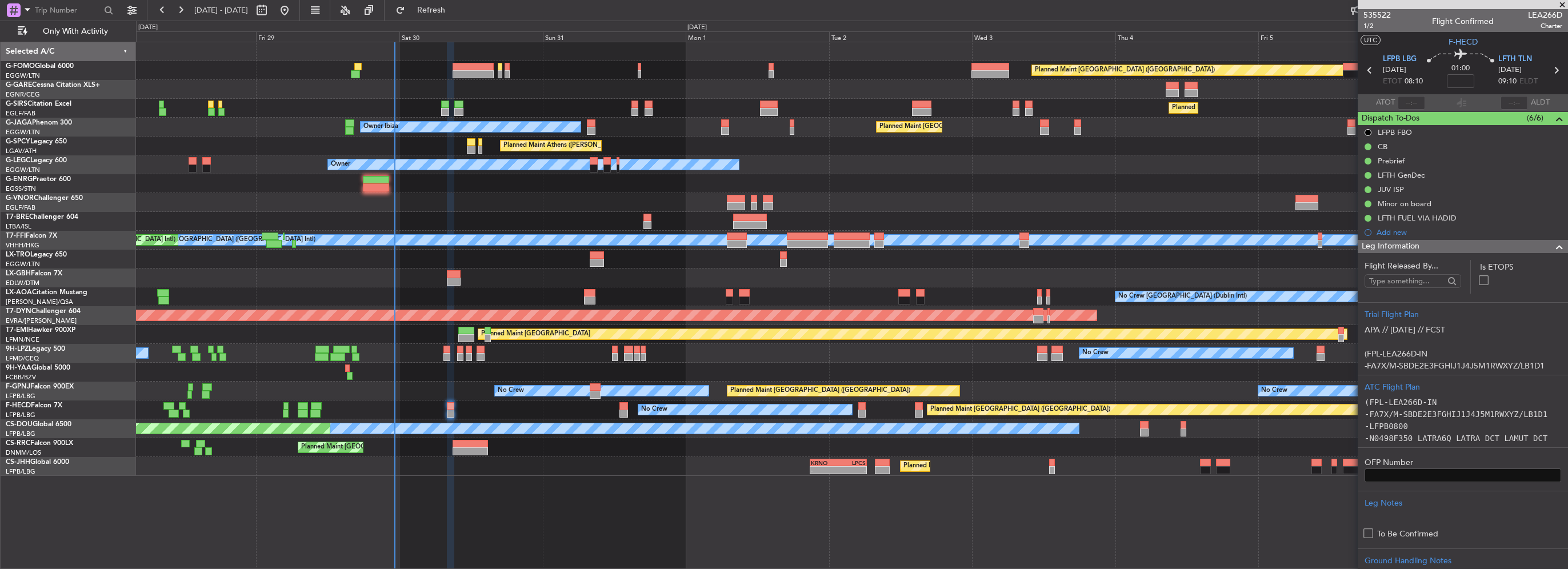
click at [1555, 246] on span at bounding box center [1559, 247] width 14 height 14
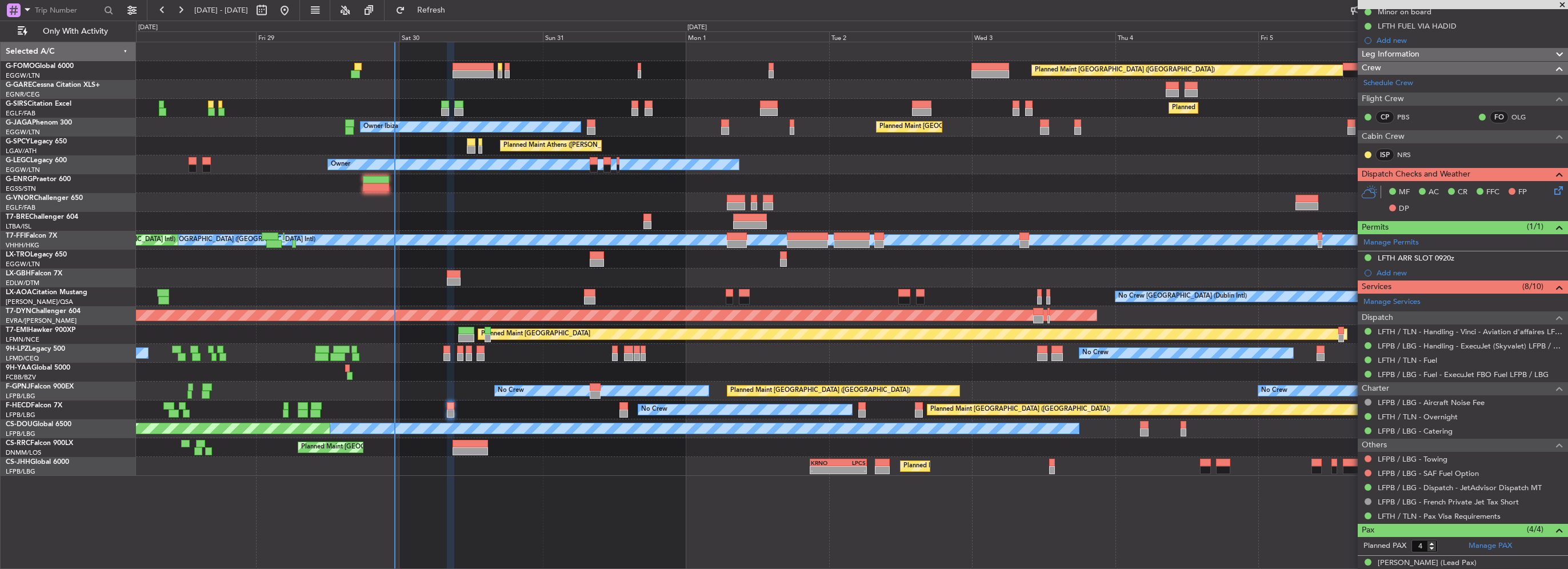
scroll to position [228, 0]
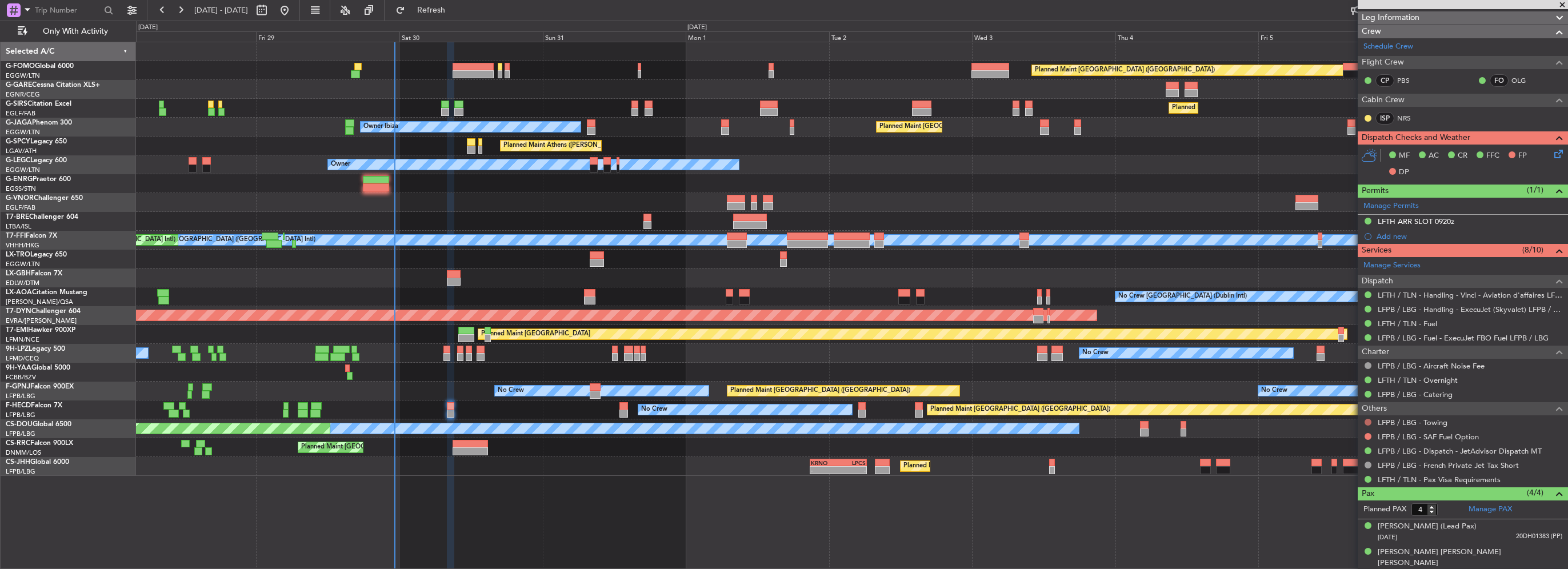
click at [1368, 423] on button at bounding box center [1368, 422] width 7 height 7
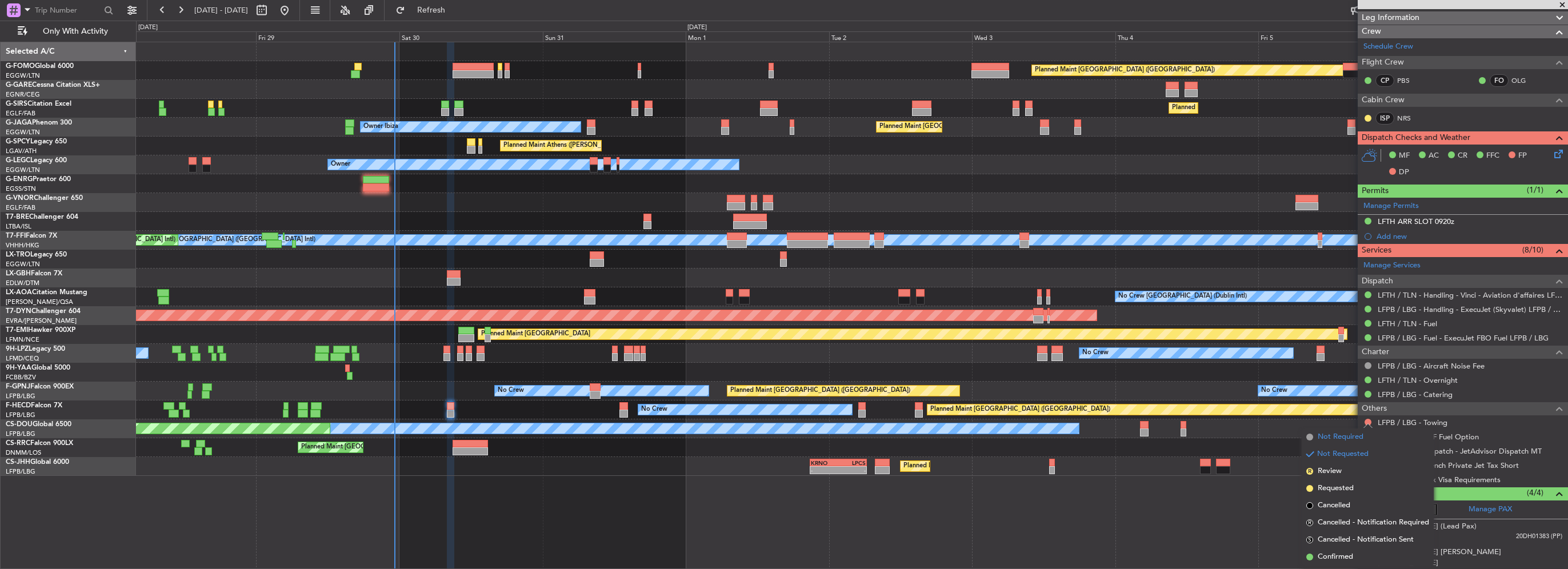
click at [1334, 436] on span "Not Required" at bounding box center [1341, 437] width 46 height 11
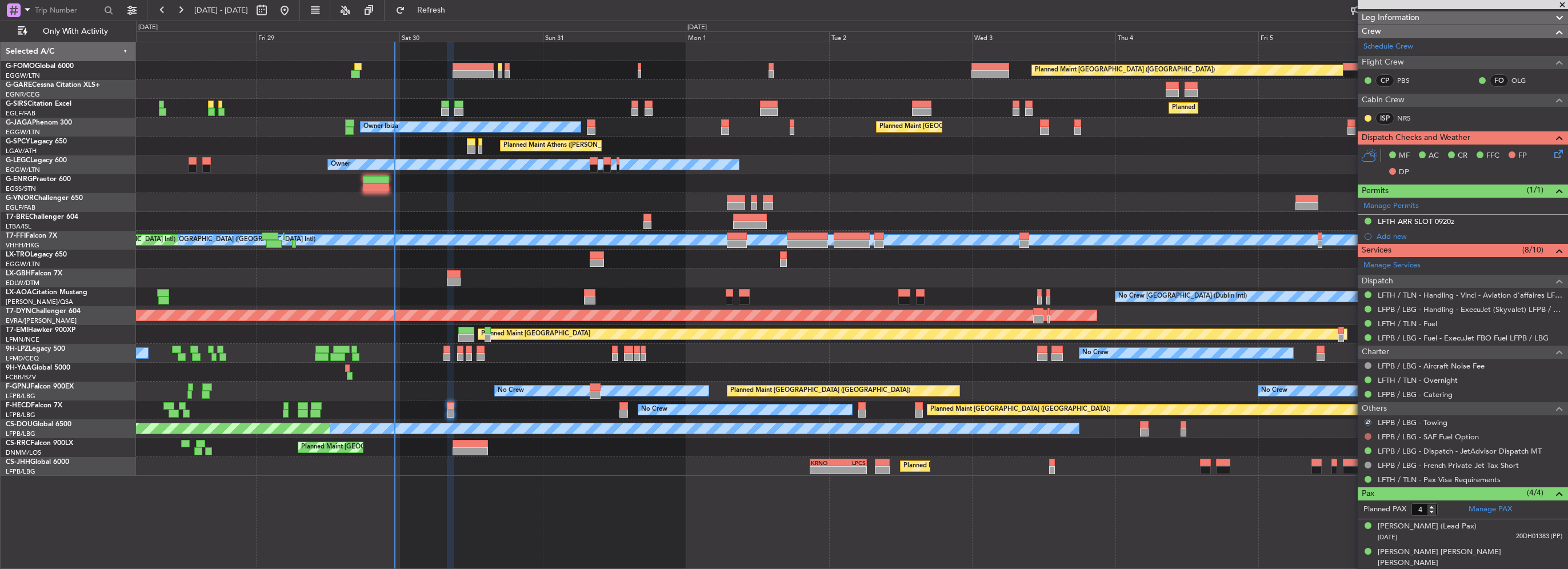
click at [1369, 436] on button at bounding box center [1368, 437] width 7 height 7
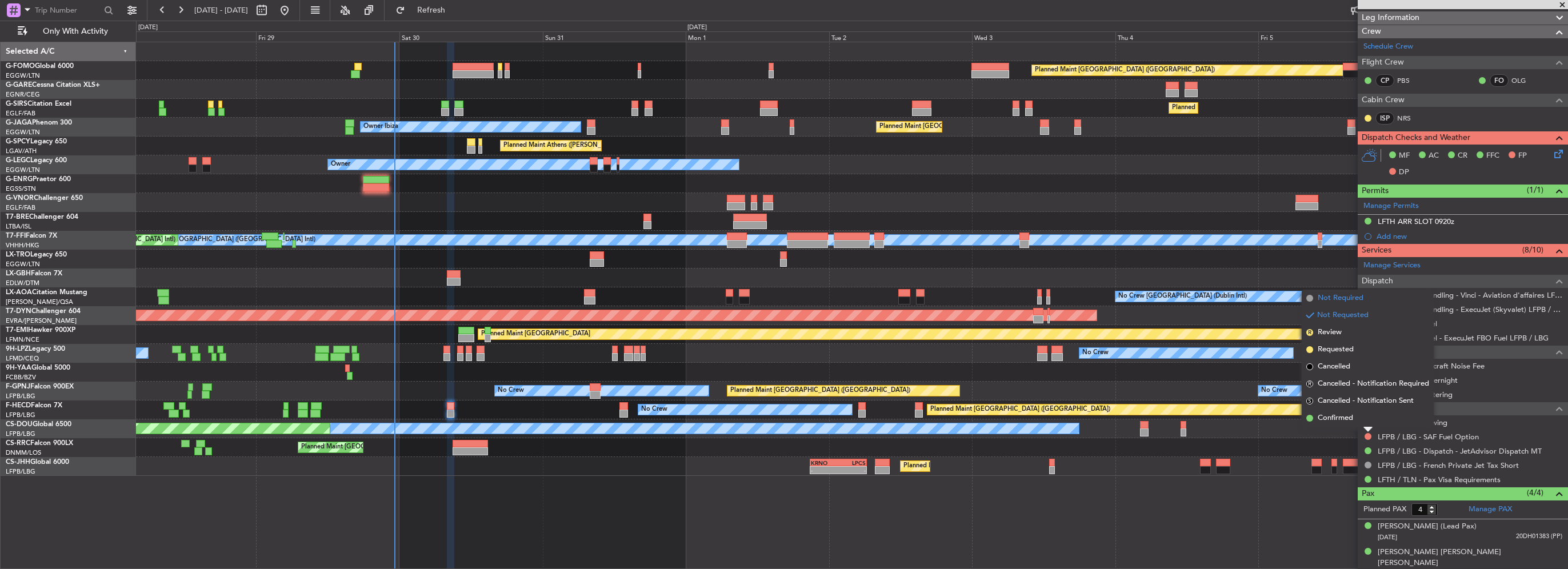
click at [1345, 298] on span "Not Required" at bounding box center [1341, 298] width 46 height 11
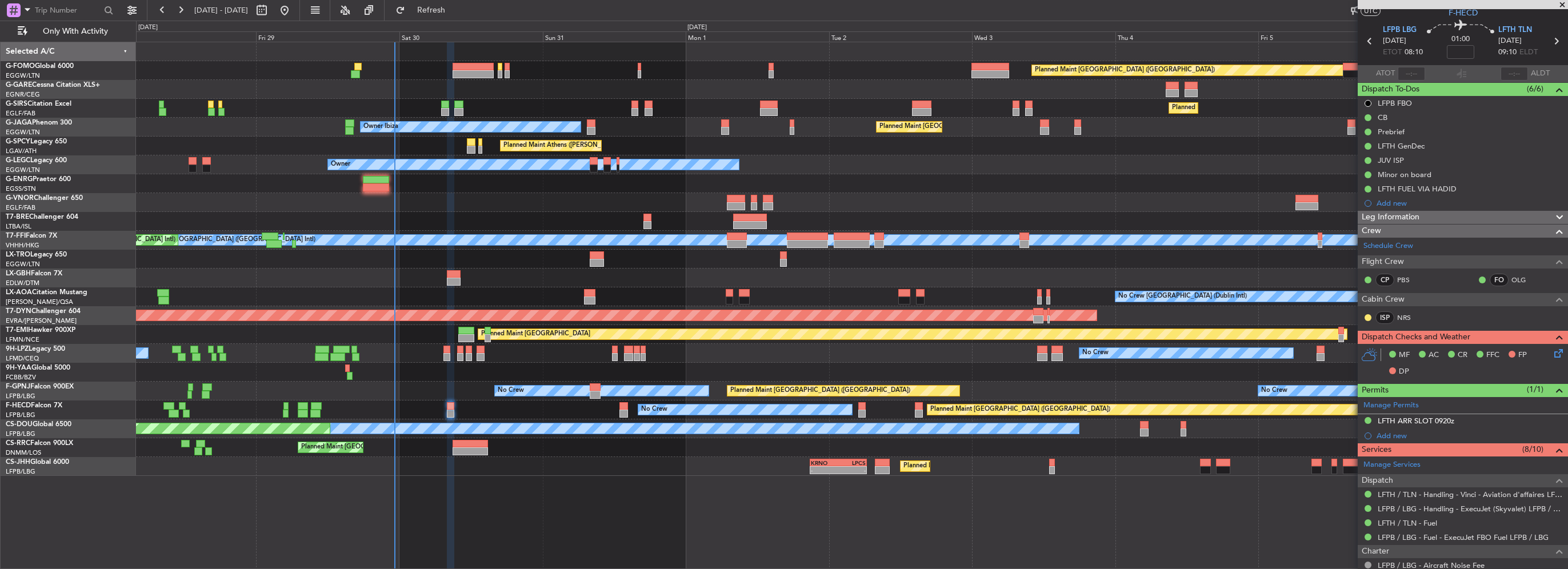
scroll to position [0, 0]
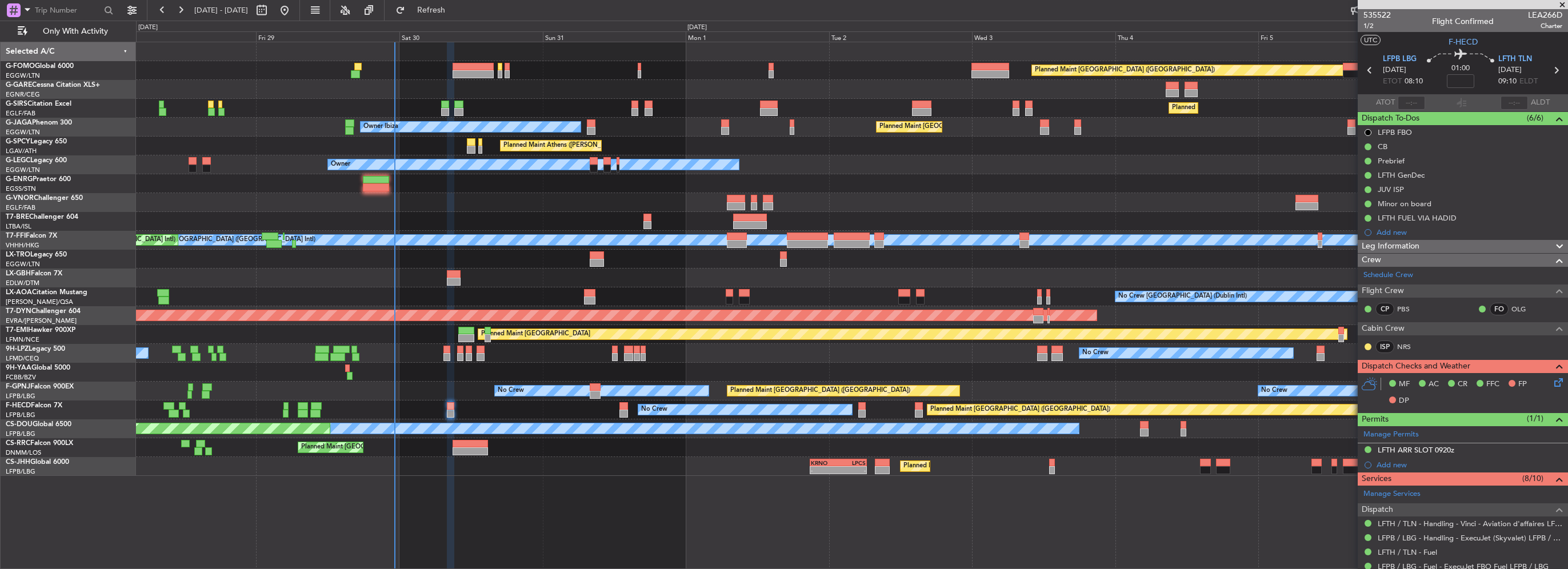
click at [1552, 384] on icon at bounding box center [1557, 380] width 9 height 9
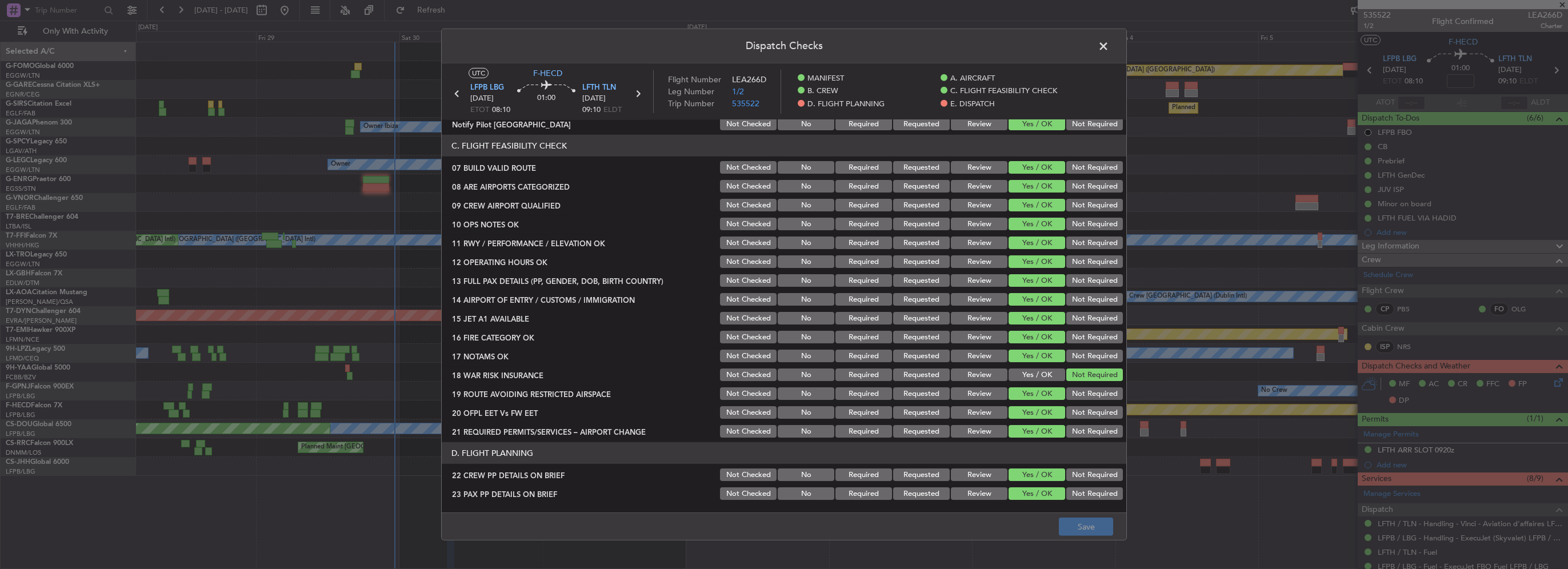
scroll to position [400, 0]
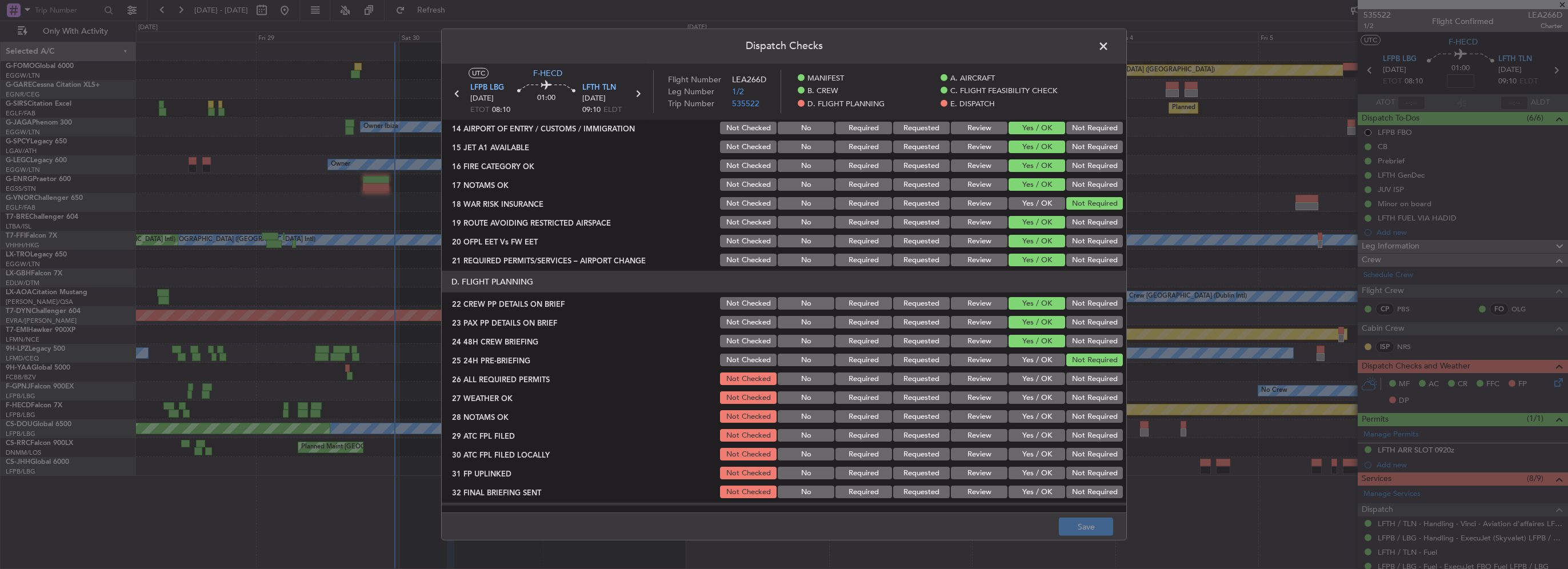
click at [1038, 381] on button "Yes / OK" at bounding box center [1037, 378] width 57 height 13
drag, startPoint x: 1045, startPoint y: 405, endPoint x: 1048, endPoint y: 417, distance: 12.4
click at [1045, 406] on section "D. FLIGHT PLANNING 22 CREW PP DETAILS ON BRIEF Not Checked No Required Requeste…" at bounding box center [784, 385] width 685 height 229
click at [1045, 404] on div "Yes / OK" at bounding box center [1035, 398] width 57 height 16
drag, startPoint x: 1041, startPoint y: 397, endPoint x: 1042, endPoint y: 420, distance: 23.0
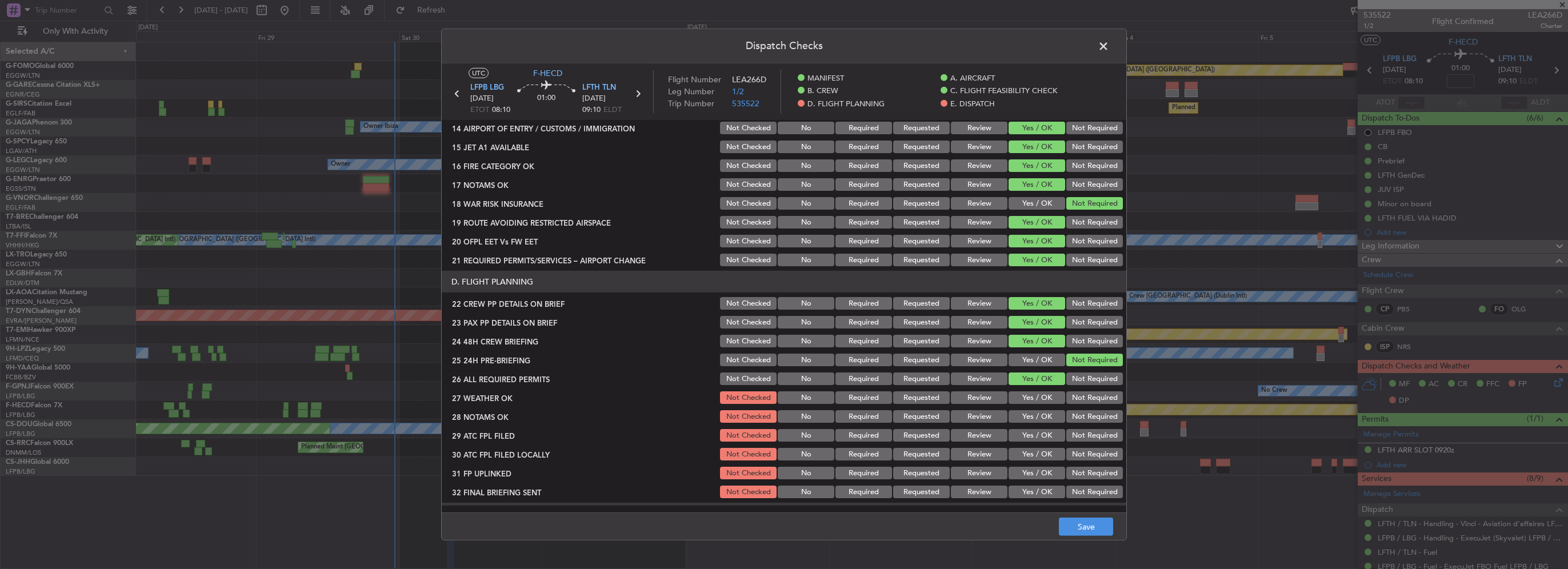
click at [1041, 398] on button "Yes / OK" at bounding box center [1037, 397] width 57 height 13
click at [1042, 420] on button "Yes / OK" at bounding box center [1037, 416] width 57 height 13
click at [1042, 439] on button "Yes / OK" at bounding box center [1037, 435] width 57 height 13
click at [1079, 457] on button "Not Required" at bounding box center [1095, 454] width 57 height 13
click at [1037, 480] on div "Yes / OK" at bounding box center [1035, 473] width 57 height 16
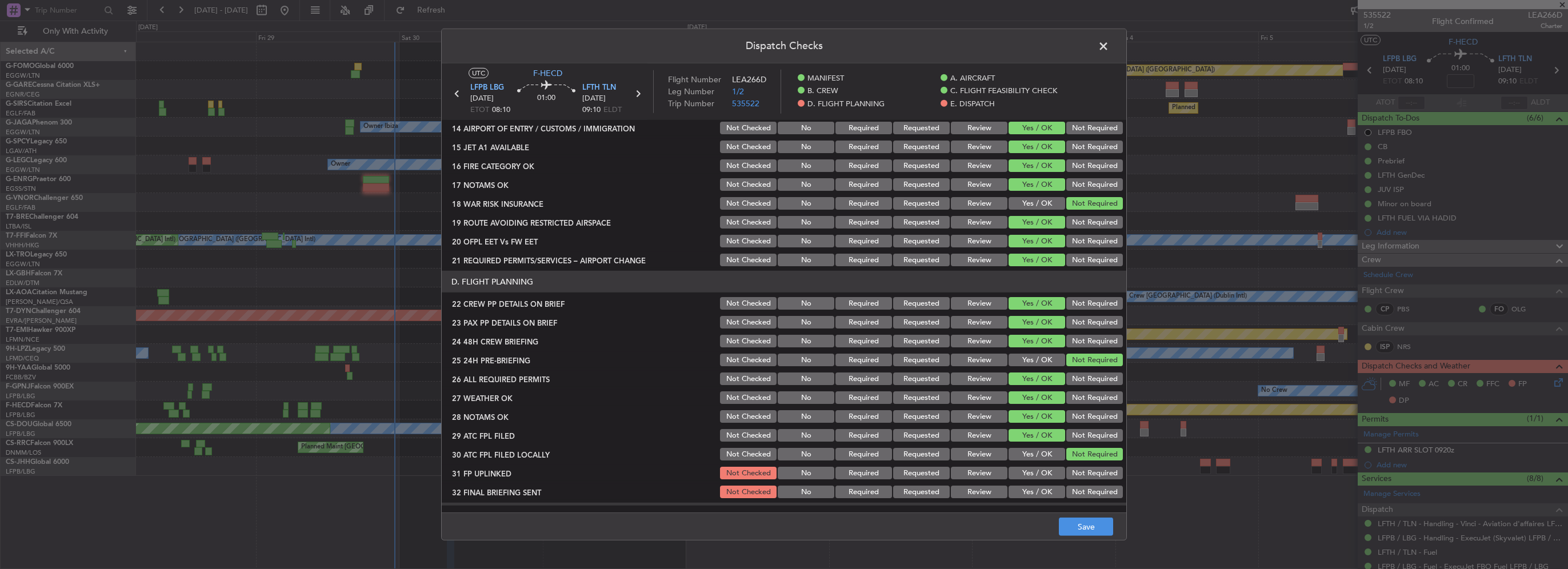
click at [1037, 468] on button "Yes / OK" at bounding box center [1037, 473] width 57 height 13
click at [1067, 491] on button "Not Required" at bounding box center [1095, 492] width 57 height 13
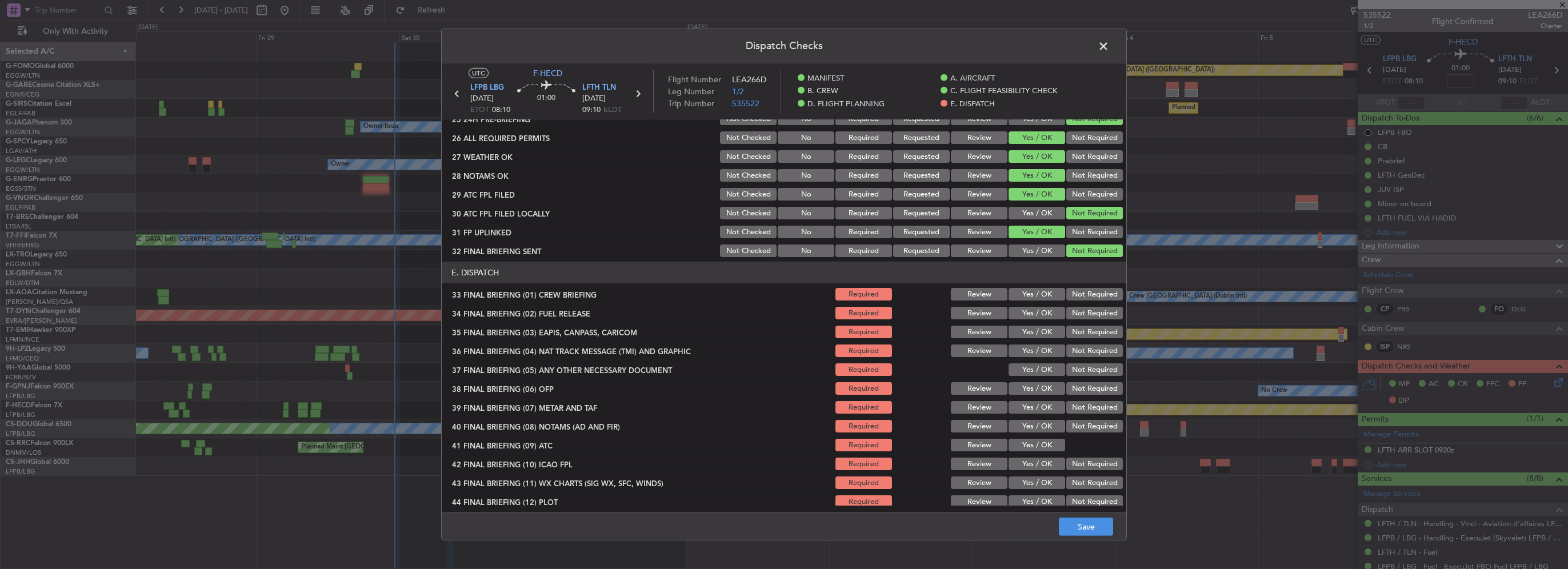
scroll to position [647, 0]
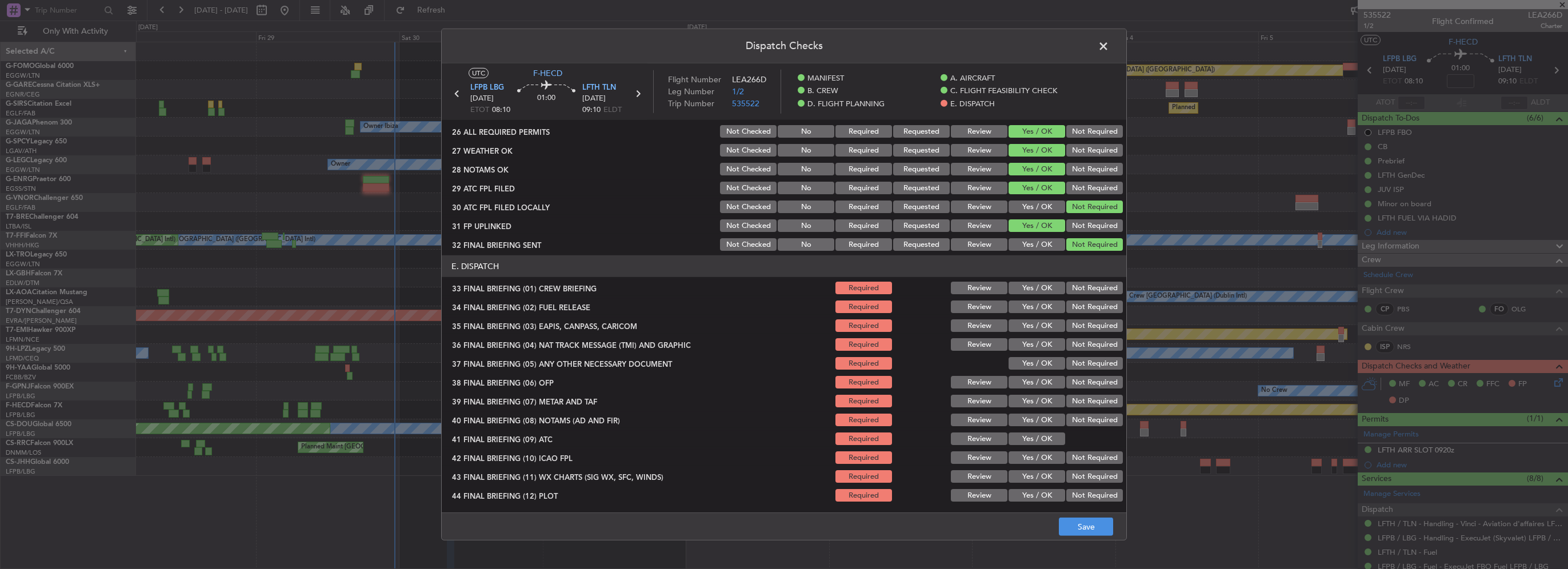
click at [1038, 294] on div "Yes / OK" at bounding box center [1035, 288] width 57 height 16
drag, startPoint x: 1038, startPoint y: 289, endPoint x: 1038, endPoint y: 295, distance: 6.0
click at [1038, 289] on button "Yes / OK" at bounding box center [1037, 288] width 57 height 13
click at [1042, 308] on button "Yes / OK" at bounding box center [1037, 307] width 57 height 13
click at [1082, 331] on button "Not Required" at bounding box center [1095, 326] width 57 height 13
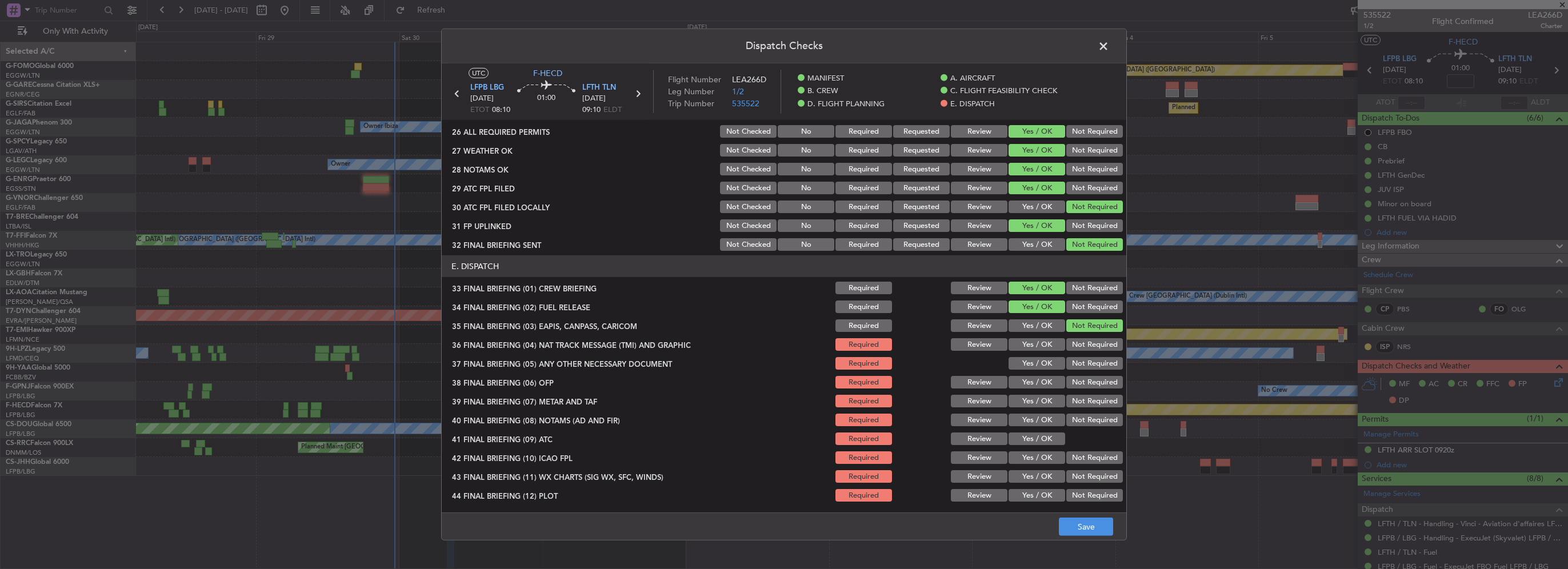
click at [1084, 343] on button "Not Required" at bounding box center [1095, 345] width 57 height 13
click at [1032, 364] on button "Yes / OK" at bounding box center [1037, 363] width 57 height 13
click at [1042, 395] on button "Yes / OK" at bounding box center [1037, 401] width 57 height 13
click at [1039, 380] on button "Yes / OK" at bounding box center [1037, 382] width 57 height 13
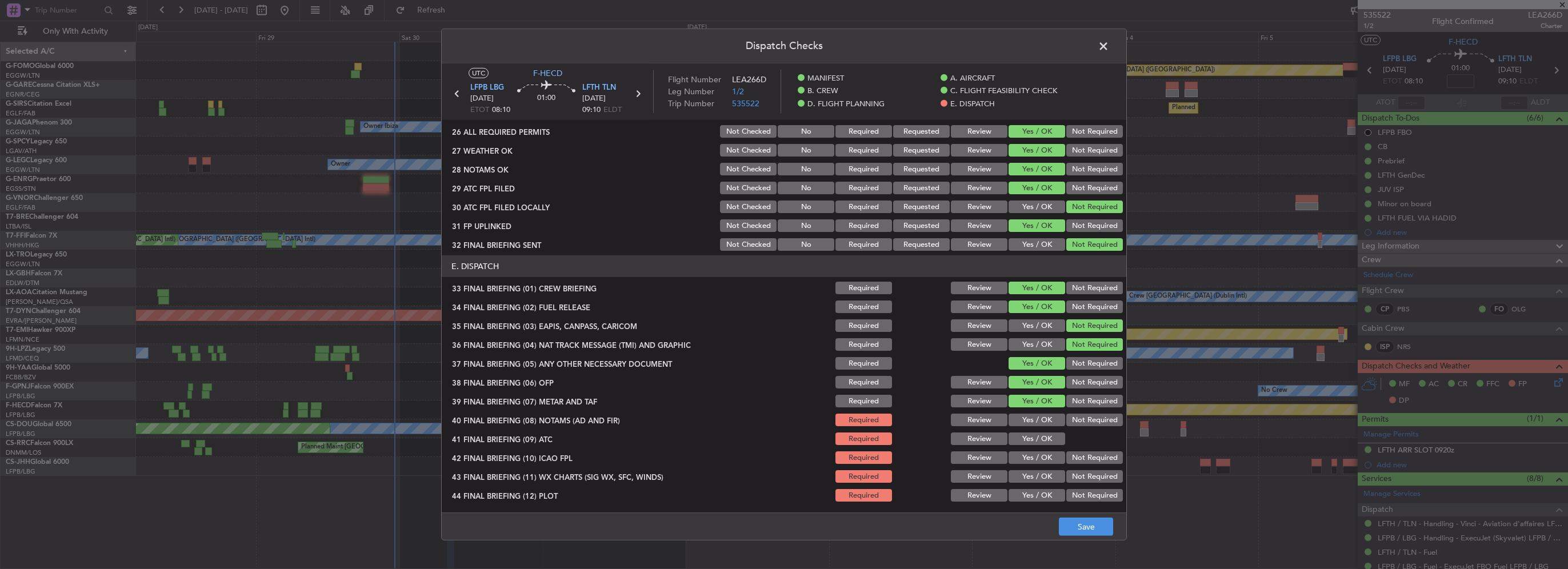
click at [1037, 412] on section "E. DISPATCH 33 FINAL BRIEFING (01) CREW BRIEFING Required Review Yes / OK Not R…" at bounding box center [784, 379] width 685 height 248
click at [1040, 422] on button "Yes / OK" at bounding box center [1037, 420] width 57 height 13
drag, startPoint x: 1042, startPoint y: 438, endPoint x: 1043, endPoint y: 445, distance: 7.1
click at [1042, 440] on button "Yes / OK" at bounding box center [1037, 439] width 57 height 13
click at [1044, 457] on button "Yes / OK" at bounding box center [1037, 457] width 57 height 13
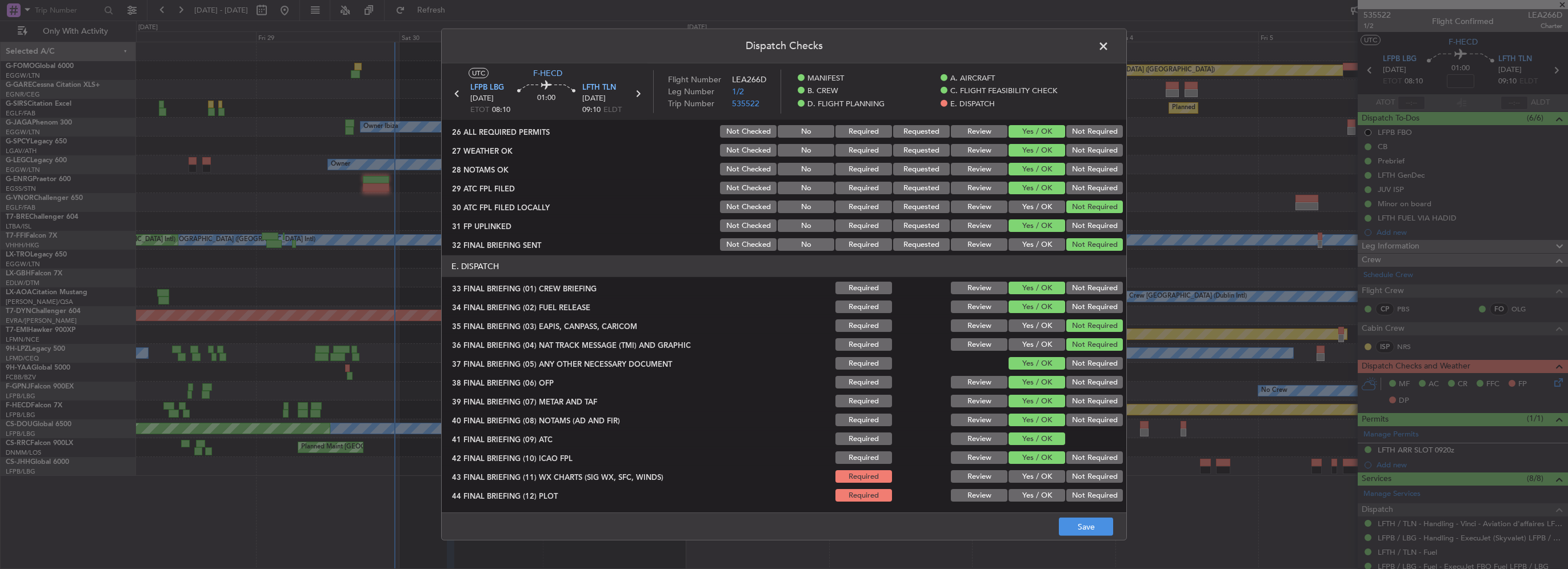
drag, startPoint x: 1041, startPoint y: 470, endPoint x: 1041, endPoint y: 483, distance: 13.0
click at [1041, 471] on button "Yes / OK" at bounding box center [1037, 476] width 57 height 13
click at [1040, 492] on button "Yes / OK" at bounding box center [1037, 495] width 57 height 13
click at [1102, 534] on button "Save" at bounding box center [1086, 526] width 54 height 18
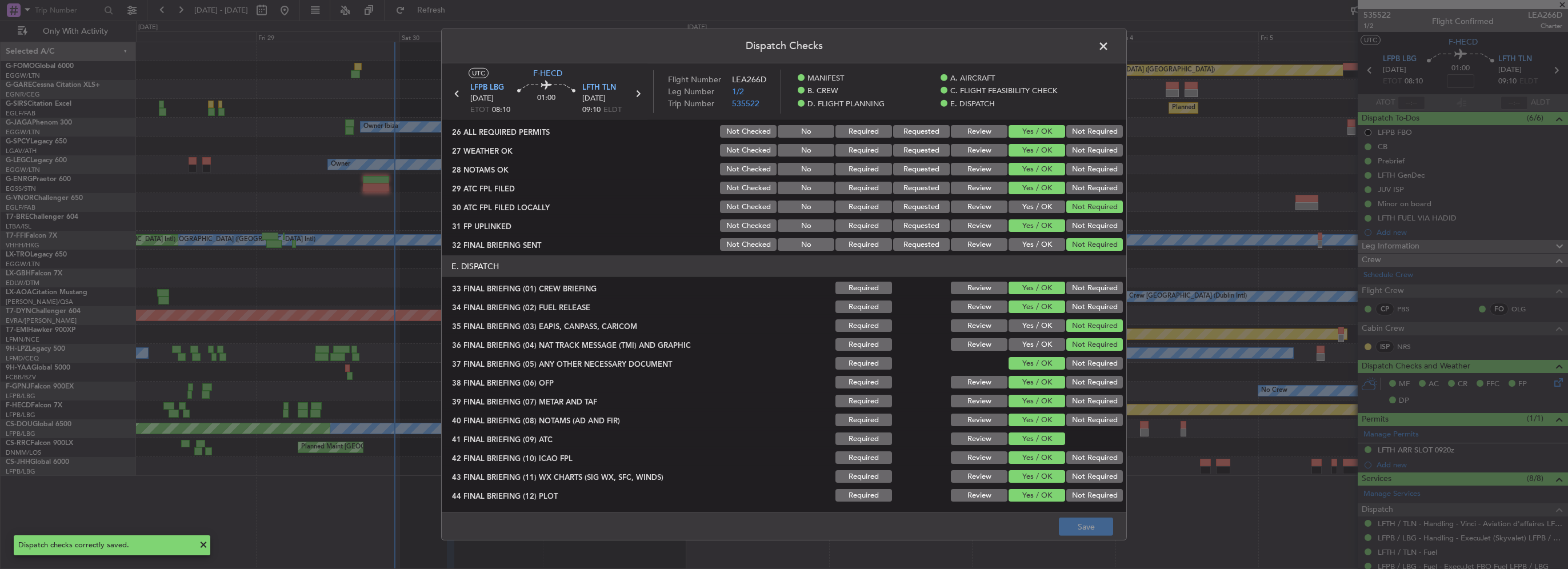
click at [1109, 42] on span at bounding box center [1109, 49] width 0 height 23
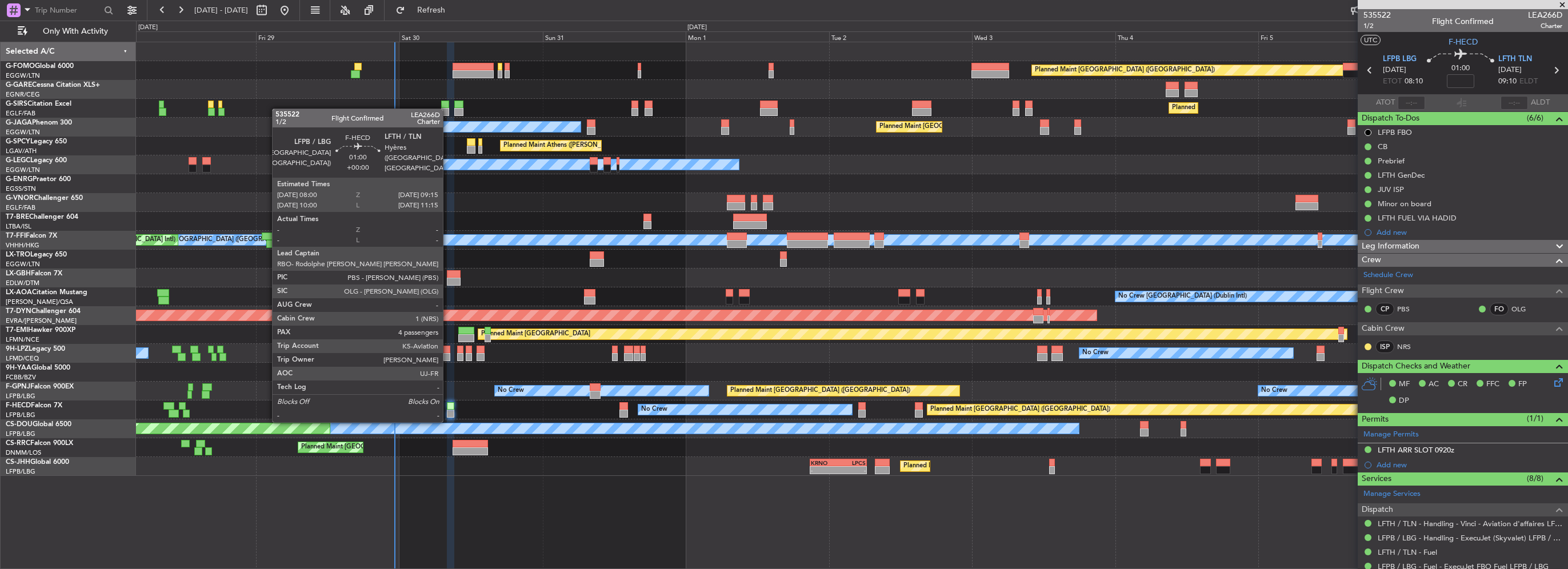
click at [448, 410] on div at bounding box center [451, 414] width 8 height 8
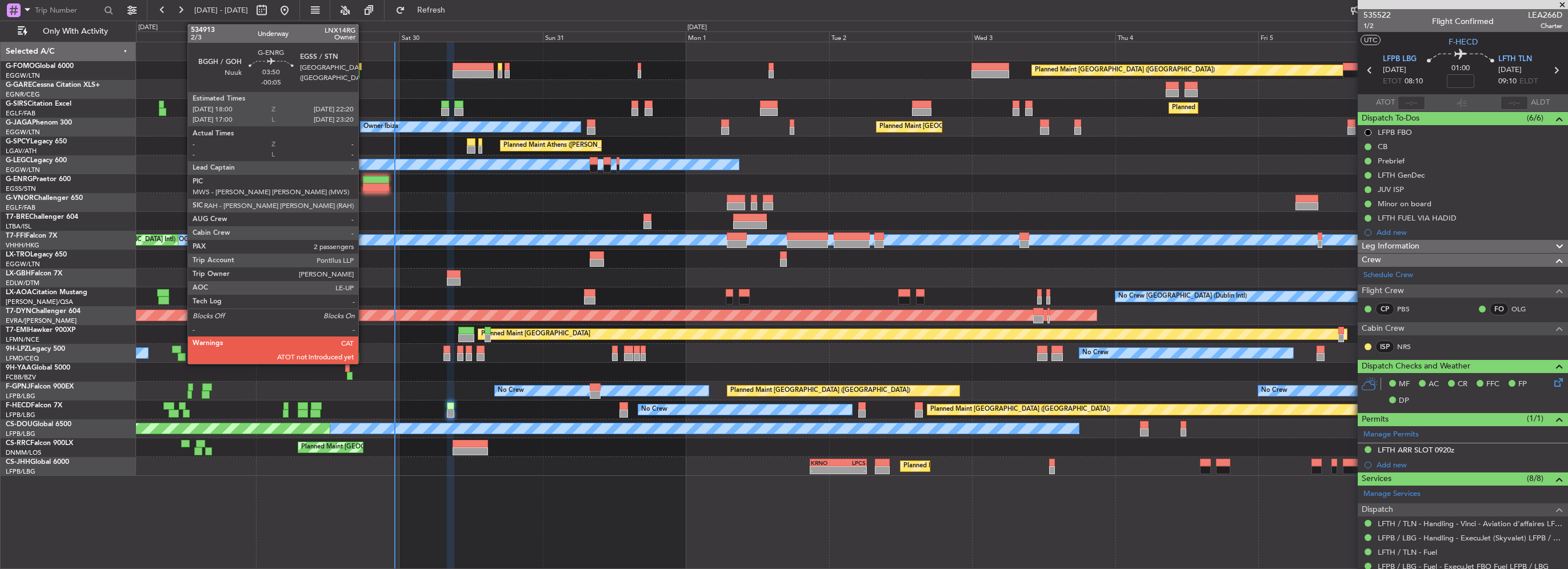
click at [370, 180] on div at bounding box center [376, 180] width 26 height 8
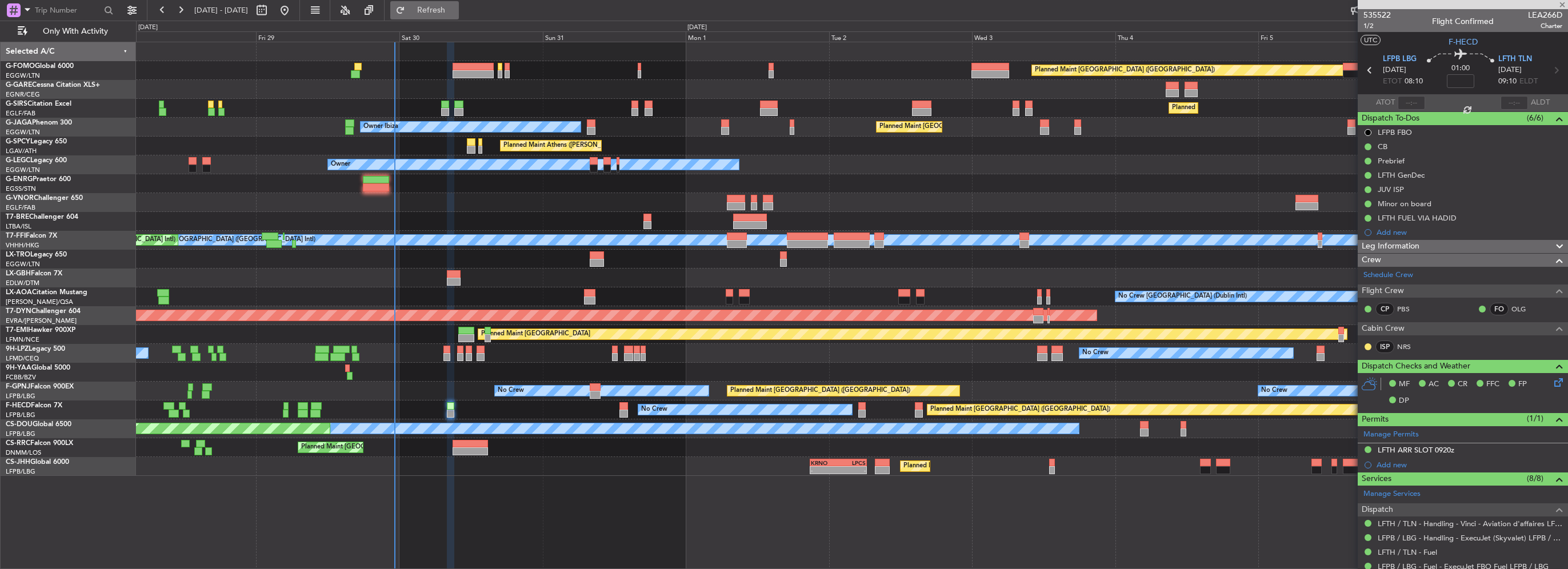
click at [459, 18] on button "Refresh" at bounding box center [424, 10] width 68 height 18
type input "-00:05"
type input "2"
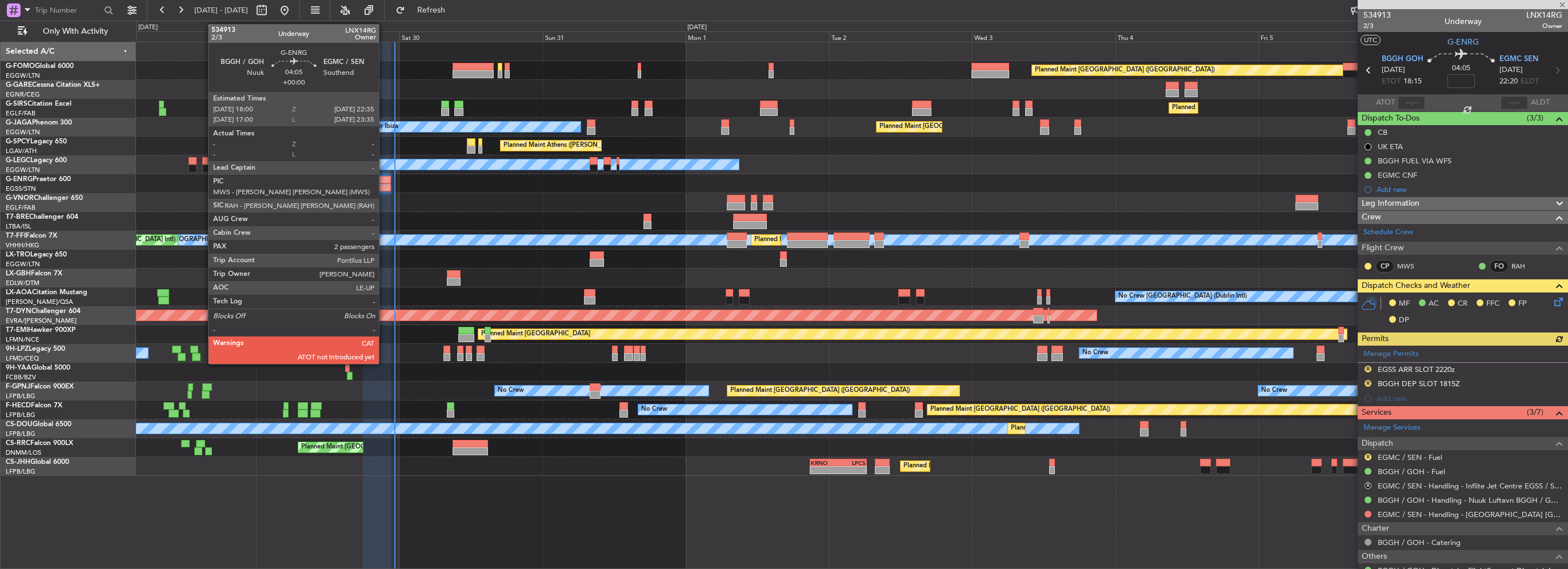
click at [384, 184] on div at bounding box center [376, 187] width 28 height 8
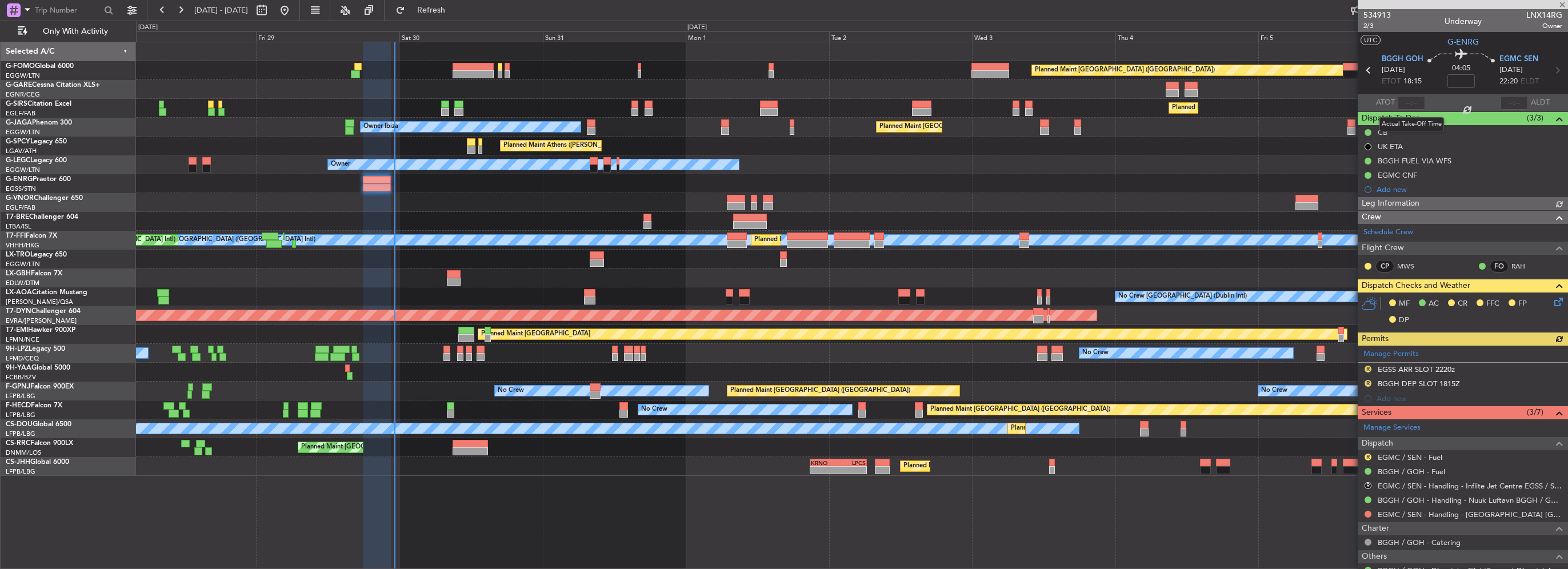
click at [1405, 106] on div at bounding box center [1411, 103] width 28 height 14
click at [1407, 103] on input "text" at bounding box center [1411, 103] width 28 height 14
type input "18:58"
click at [1506, 105] on div at bounding box center [1514, 103] width 28 height 14
click at [1506, 101] on input "text" at bounding box center [1514, 103] width 28 height 14
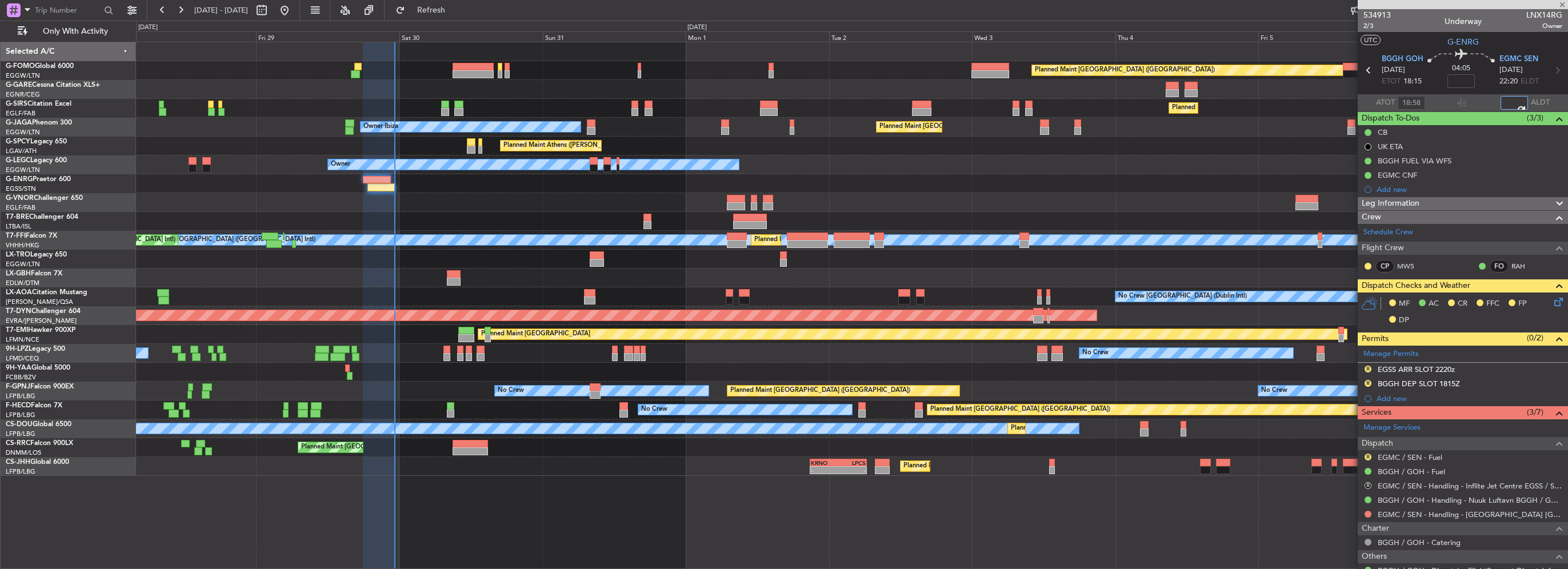
type input "23:05"
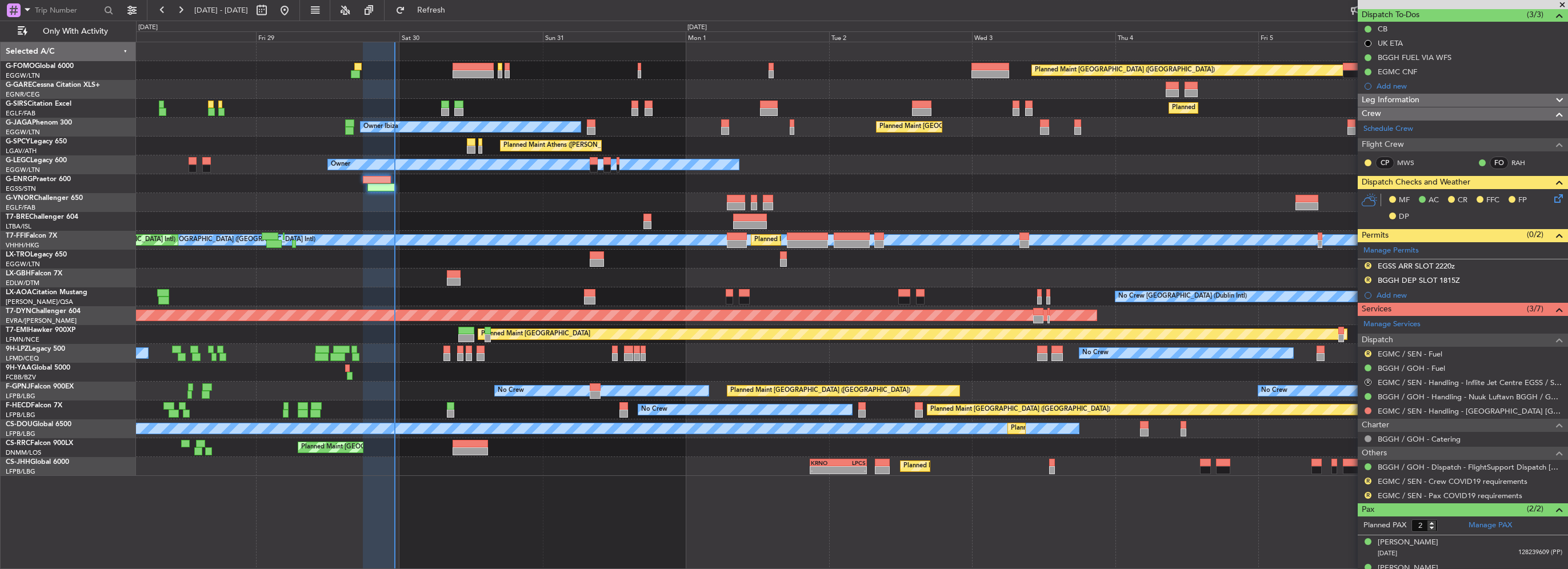
scroll to position [119, 0]
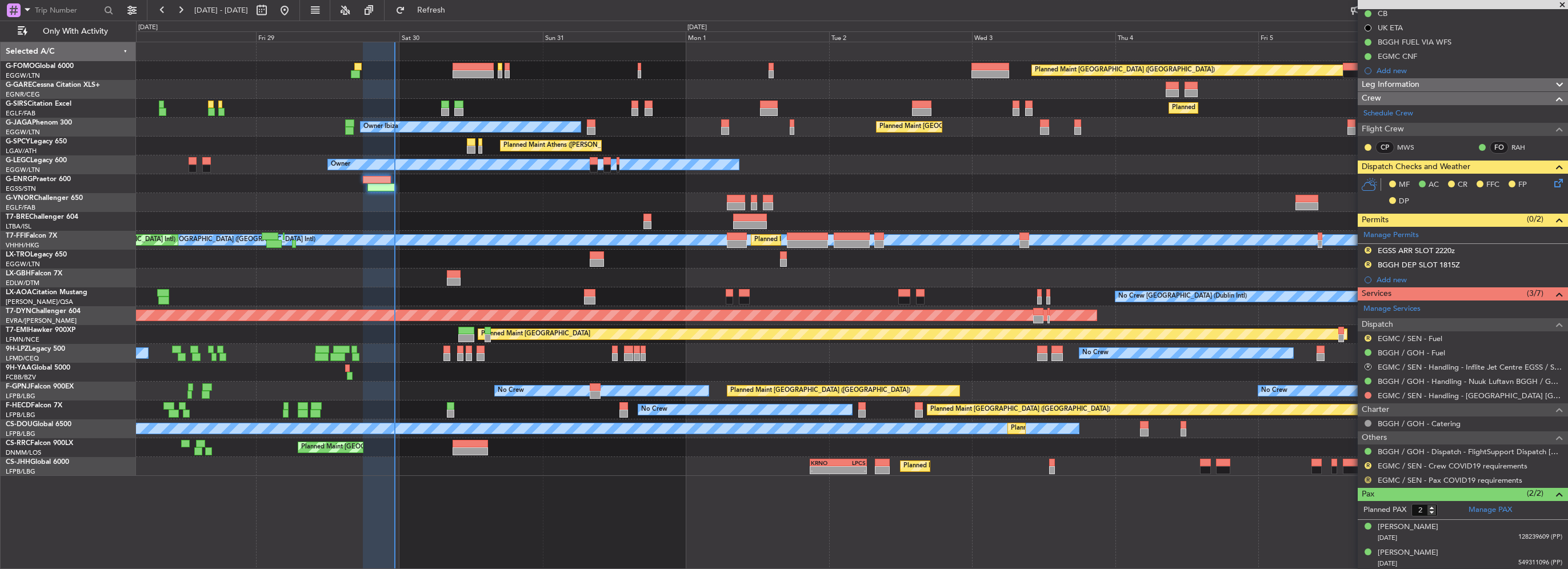
click at [1369, 478] on button "R" at bounding box center [1368, 480] width 7 height 7
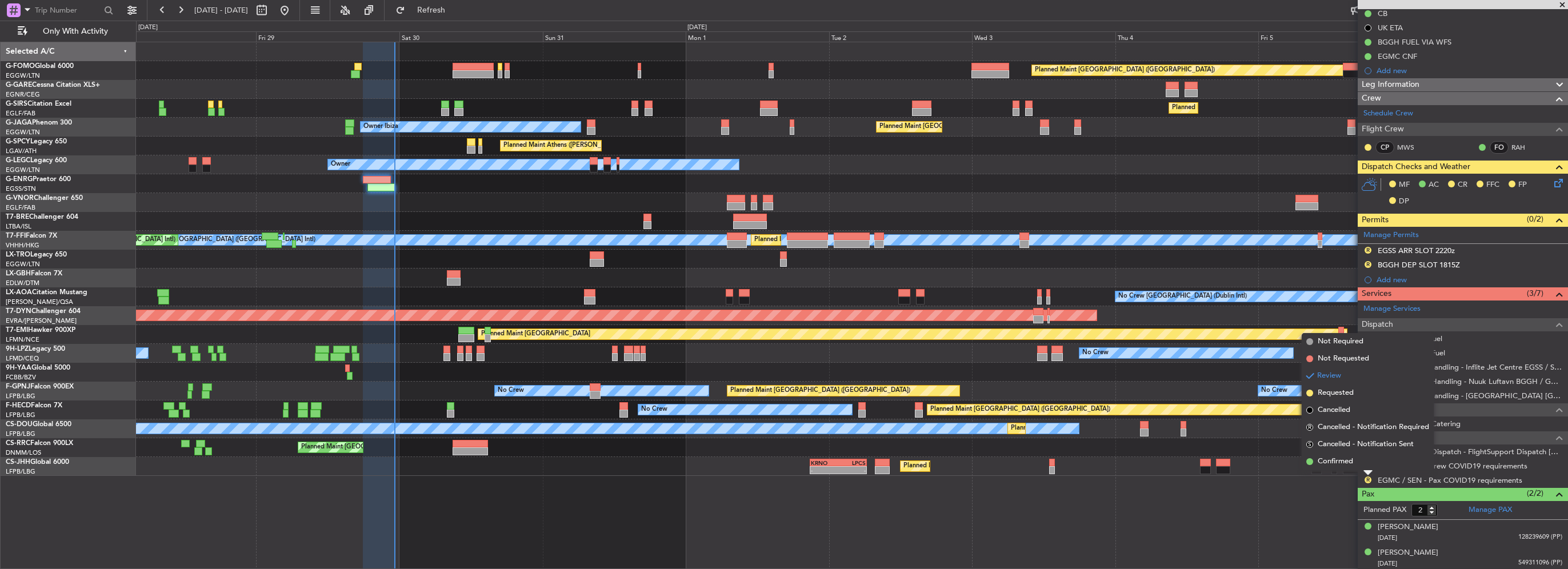
click at [1339, 337] on span "Not Required" at bounding box center [1341, 341] width 46 height 11
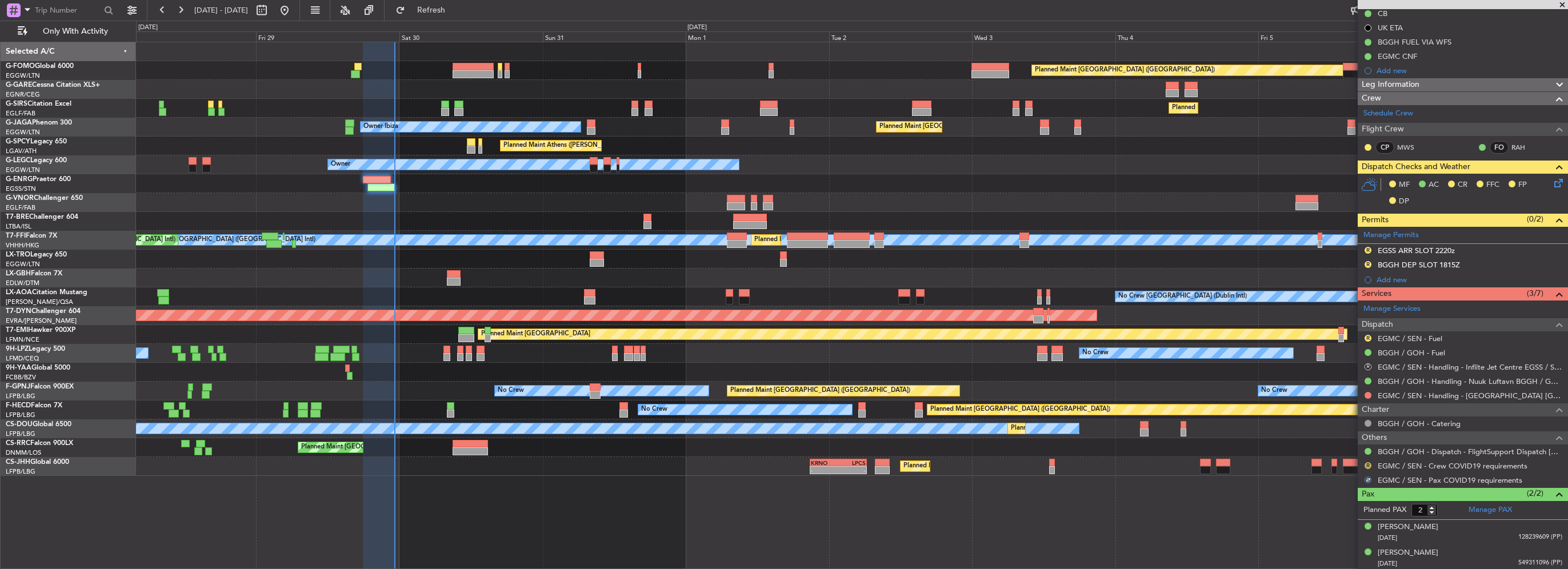
click at [1366, 464] on button "R" at bounding box center [1368, 466] width 7 height 7
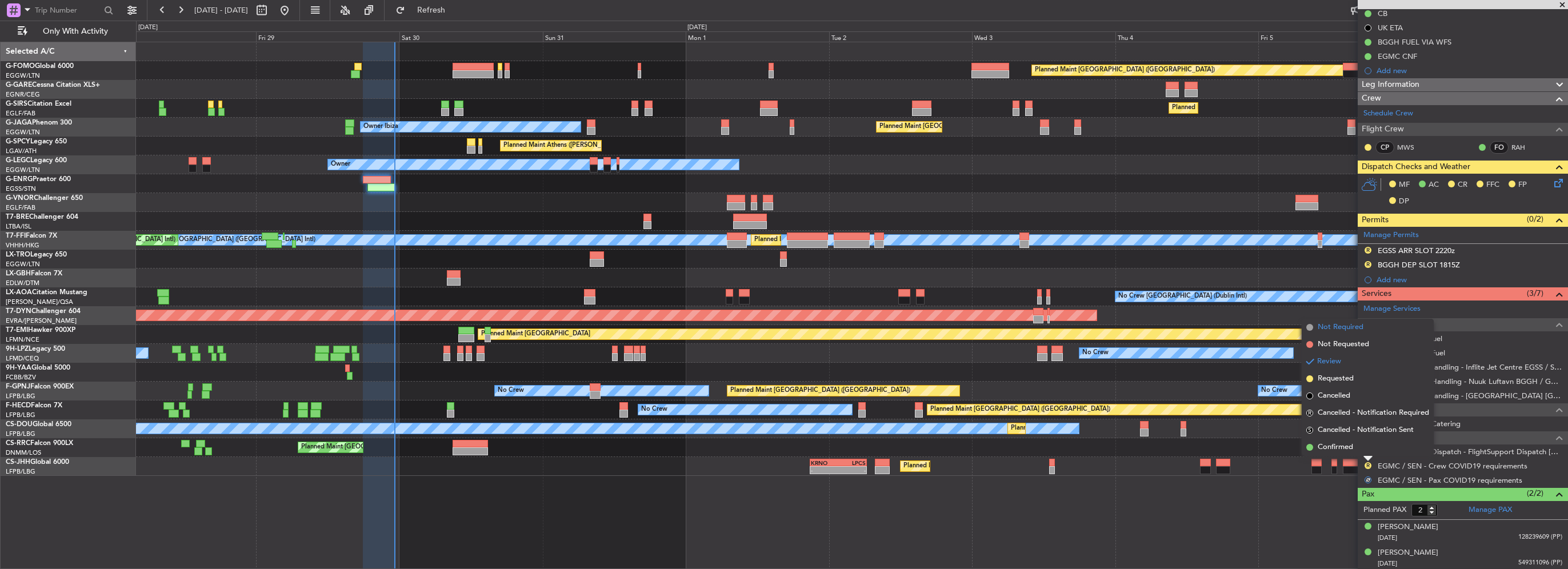
click at [1337, 325] on span "Not Required" at bounding box center [1341, 327] width 46 height 11
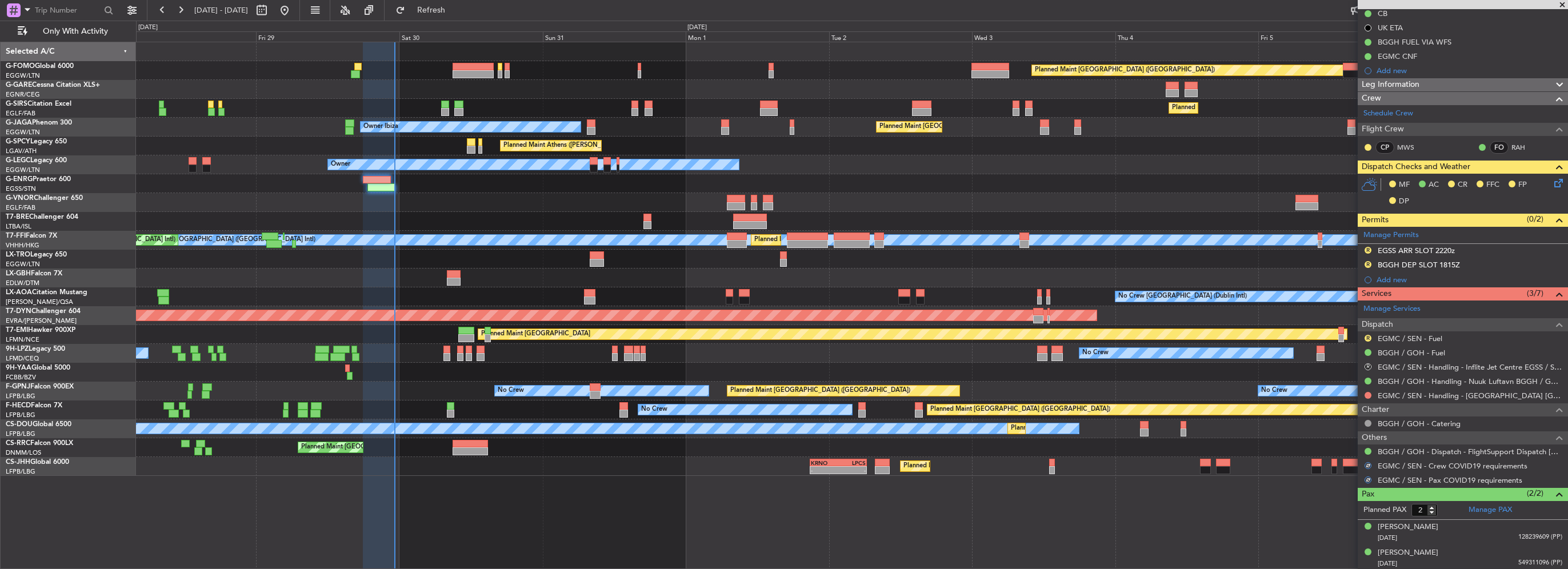
click at [1367, 391] on div at bounding box center [1368, 395] width 9 height 9
click at [1368, 393] on button at bounding box center [1368, 395] width 7 height 7
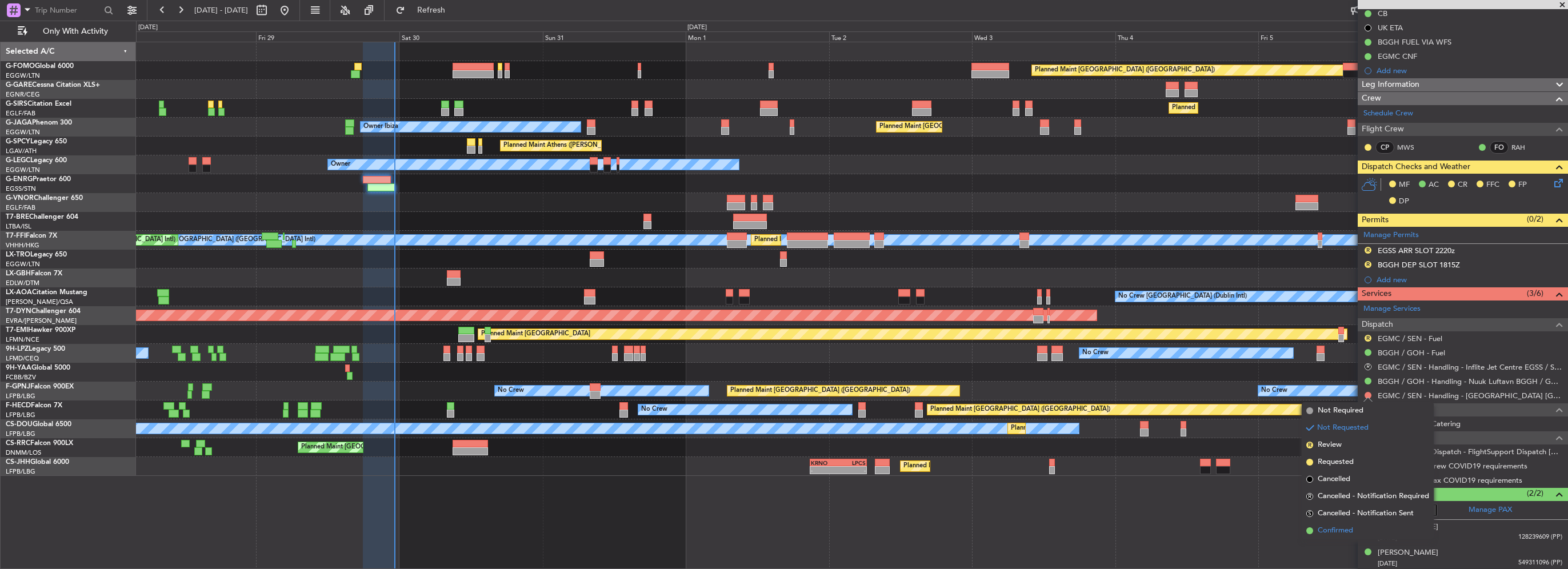
click at [1340, 534] on span "Confirmed" at bounding box center [1336, 530] width 35 height 11
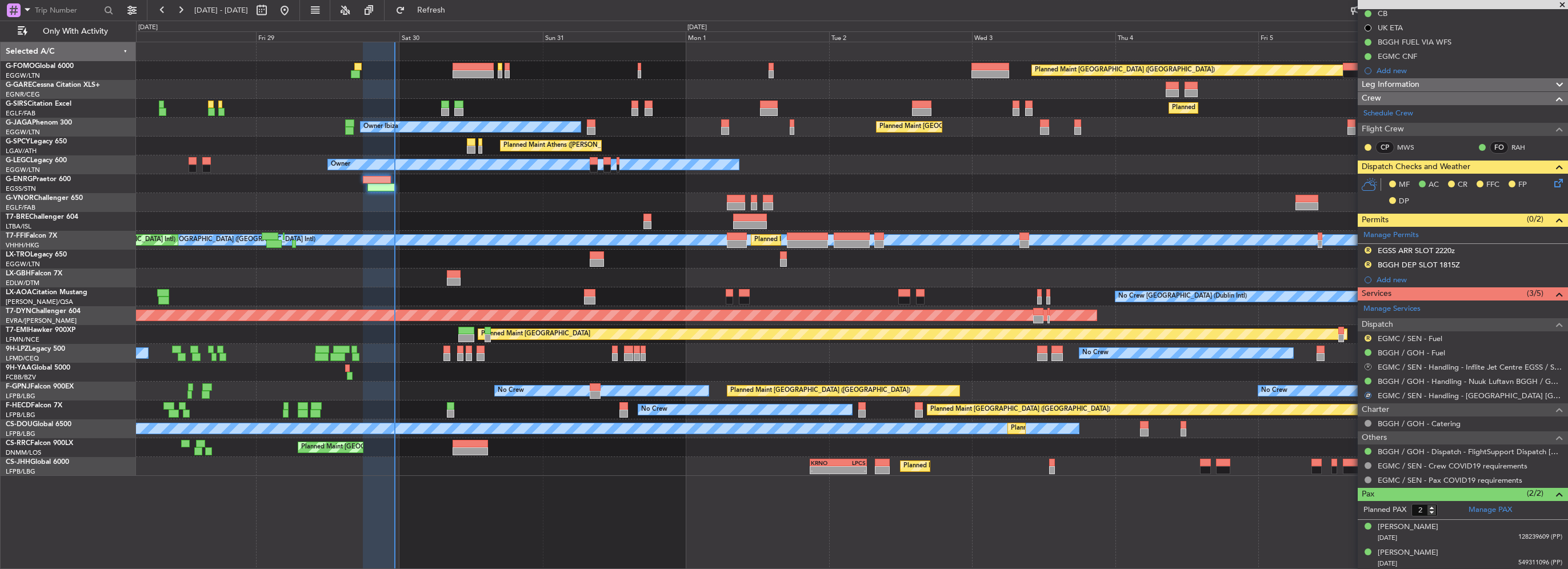
click at [1367, 364] on button "R" at bounding box center [1368, 367] width 7 height 7
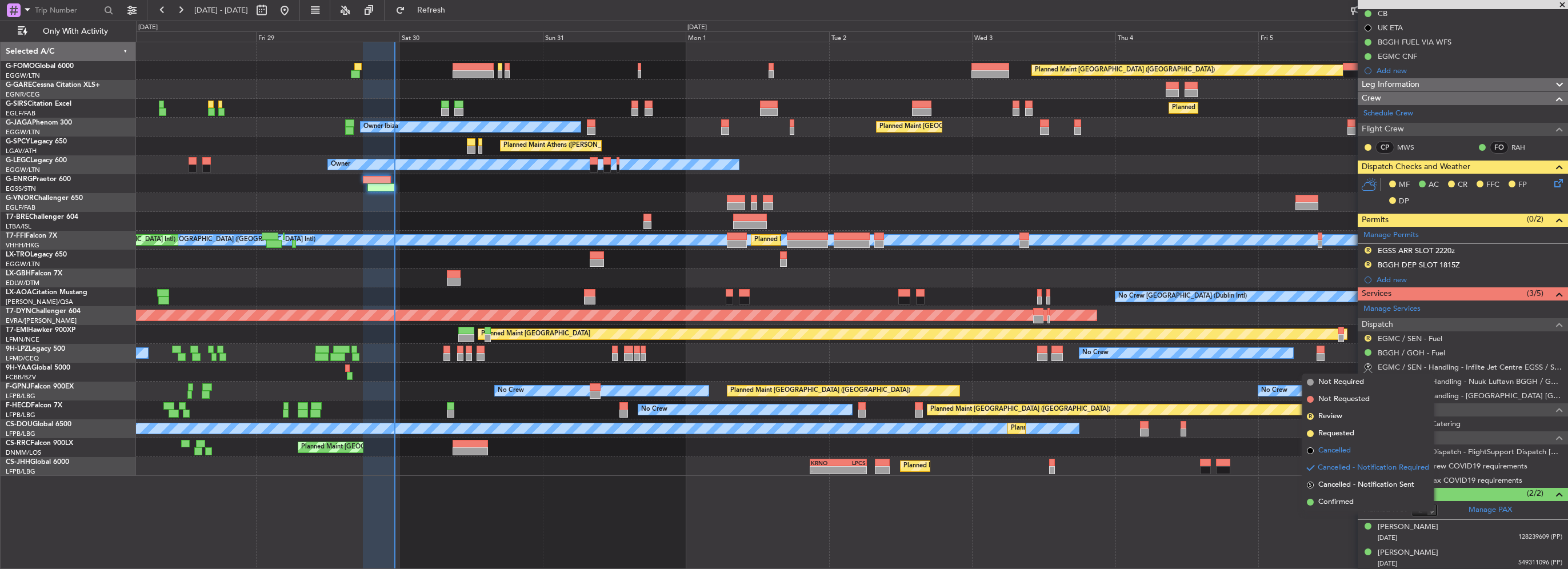
click at [1333, 451] on span "Cancelled" at bounding box center [1334, 451] width 32 height 11
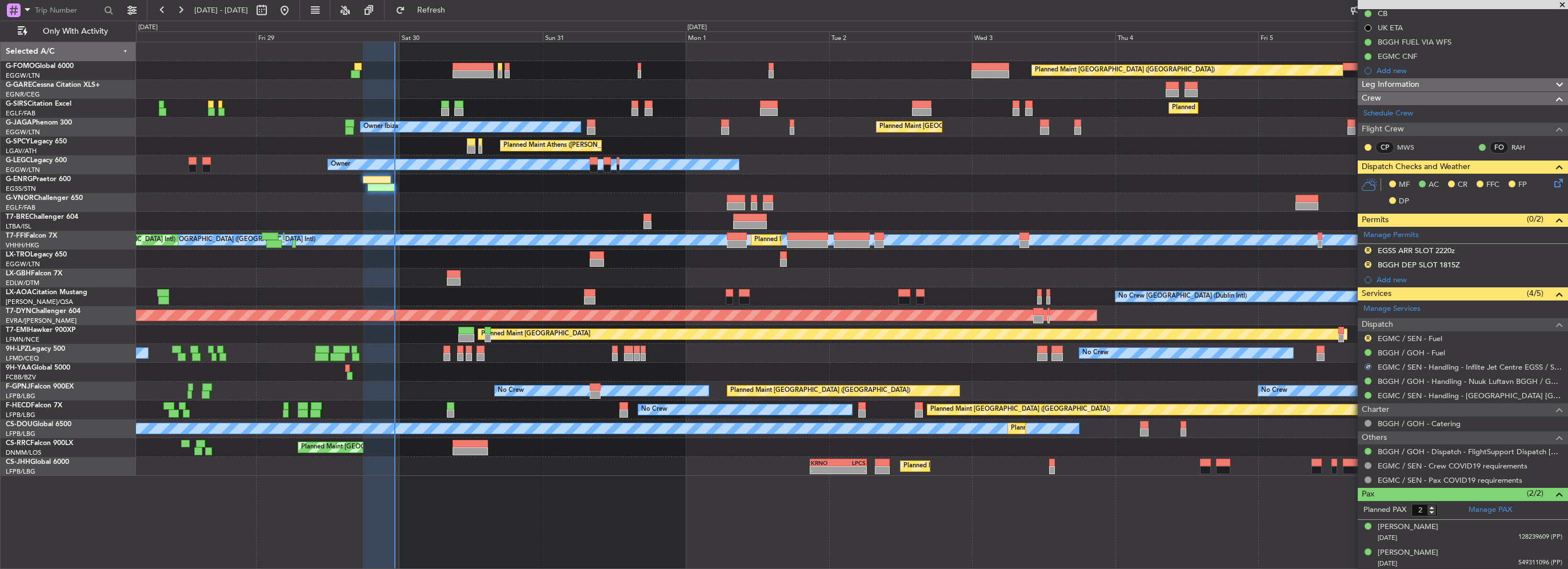
click at [1365, 334] on div "R" at bounding box center [1368, 339] width 9 height 9
click at [1367, 335] on button "R" at bounding box center [1368, 338] width 7 height 7
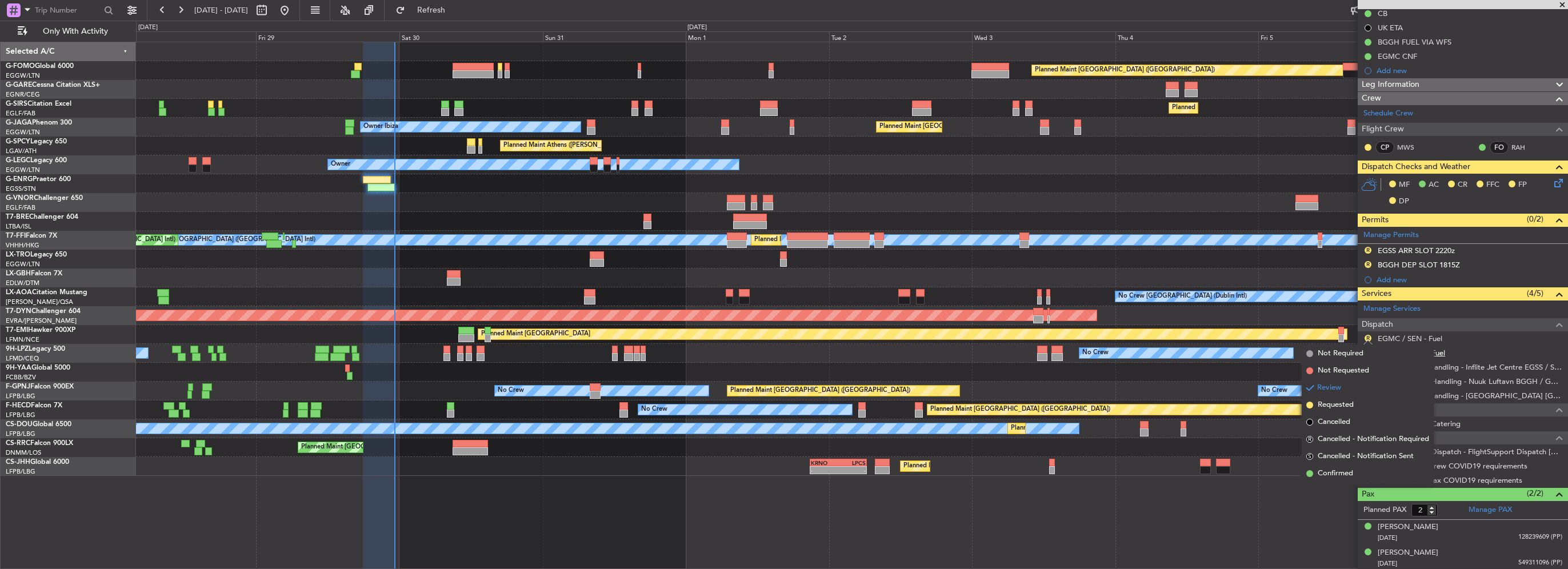
drag, startPoint x: 1353, startPoint y: 355, endPoint x: 1384, endPoint y: 354, distance: 31.0
click at [1353, 355] on span "Not Required" at bounding box center [1341, 353] width 46 height 11
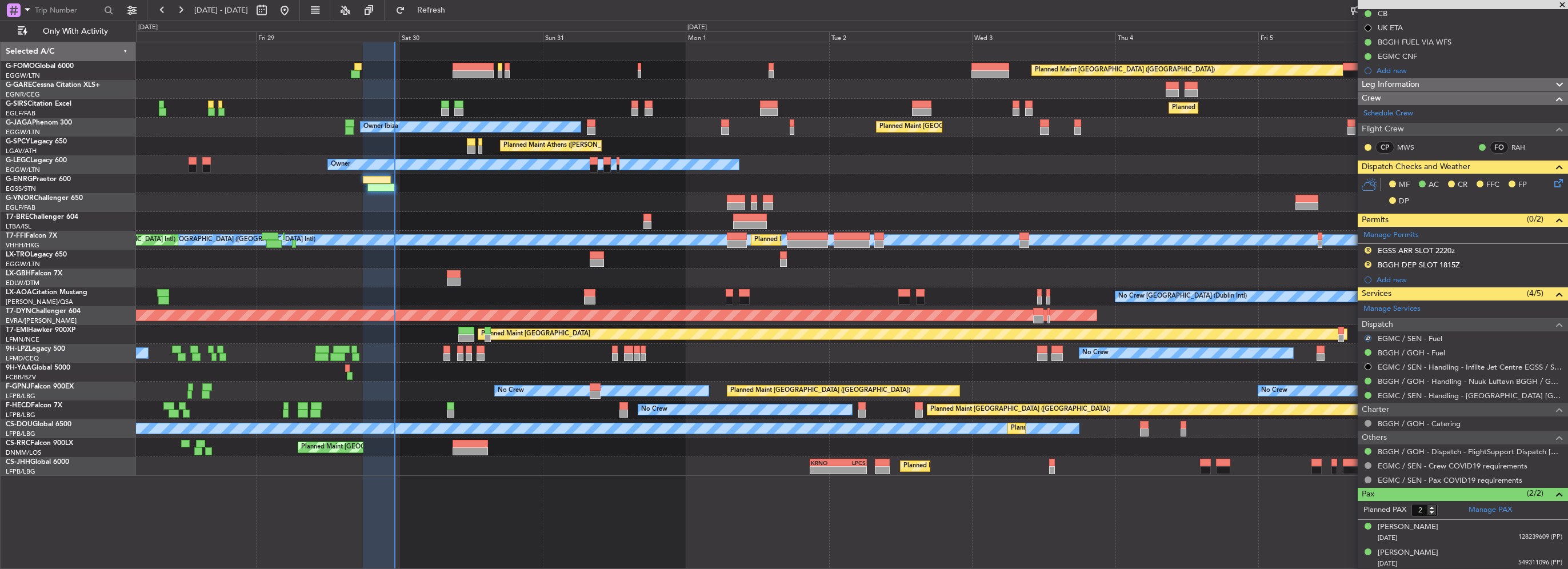
scroll to position [61, 0]
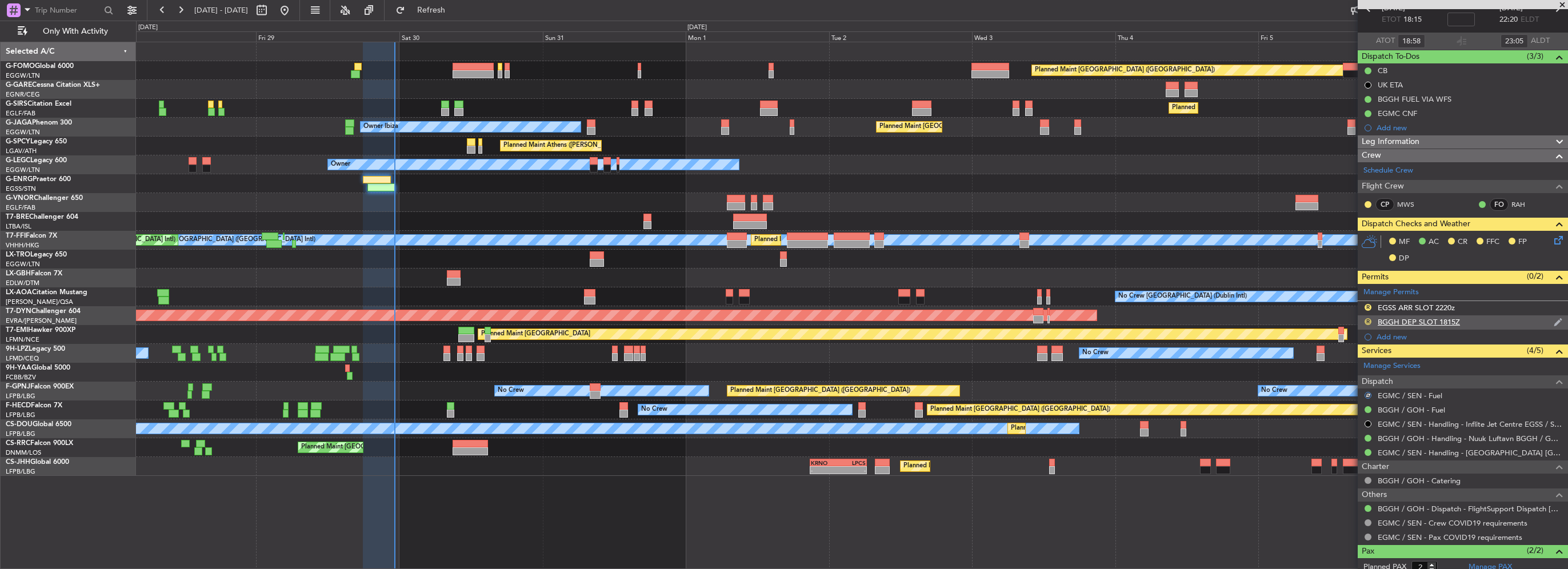
click at [1367, 319] on button "R" at bounding box center [1368, 322] width 7 height 7
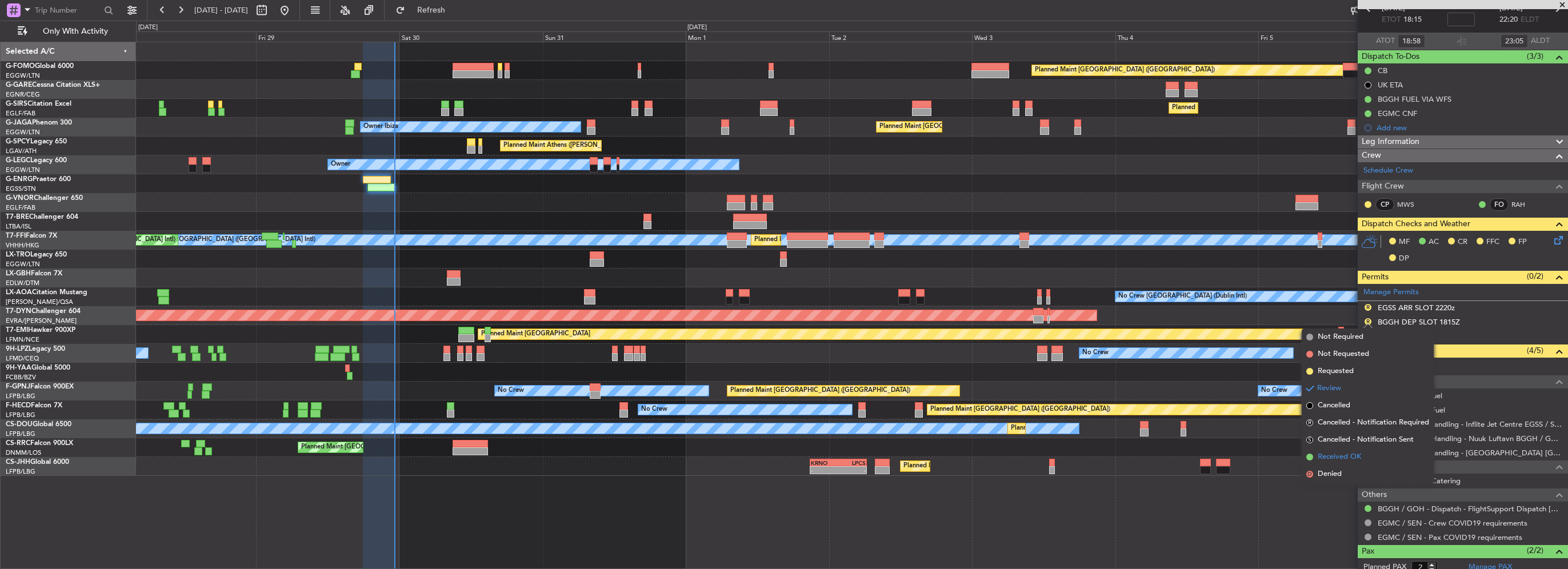
click at [1355, 453] on span "Received OK" at bounding box center [1340, 457] width 43 height 11
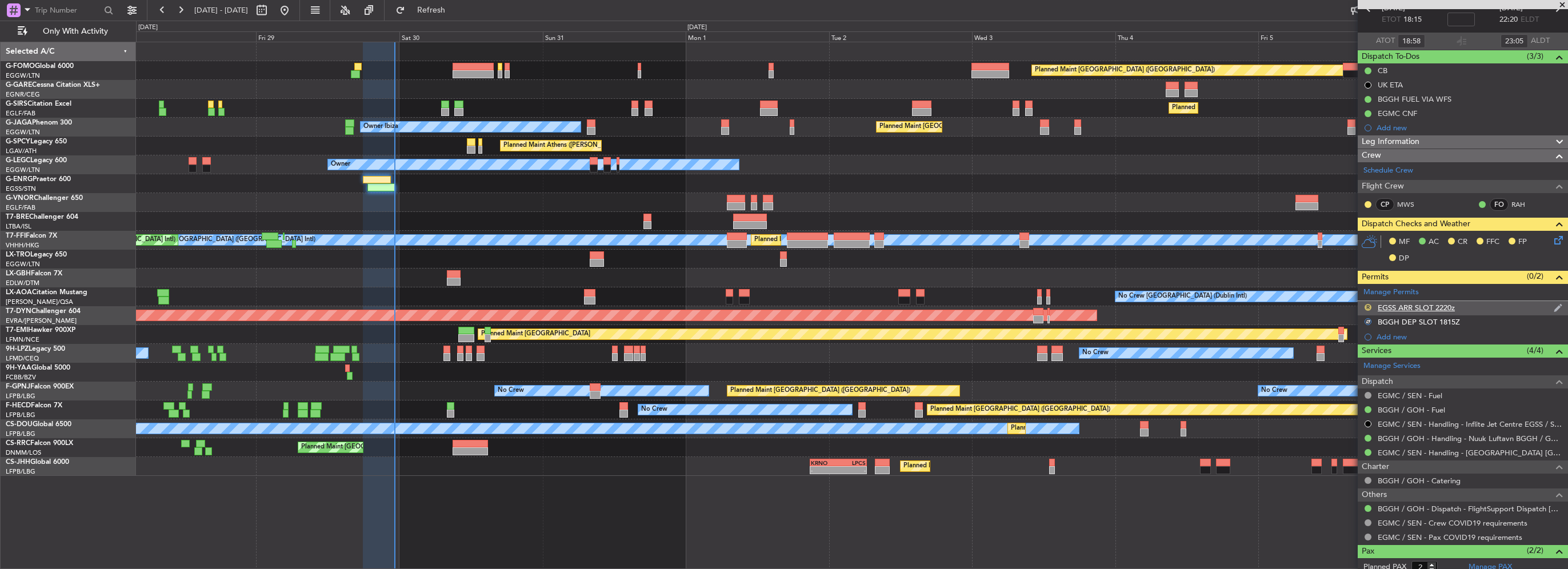
click at [1367, 305] on button "R" at bounding box center [1368, 307] width 7 height 7
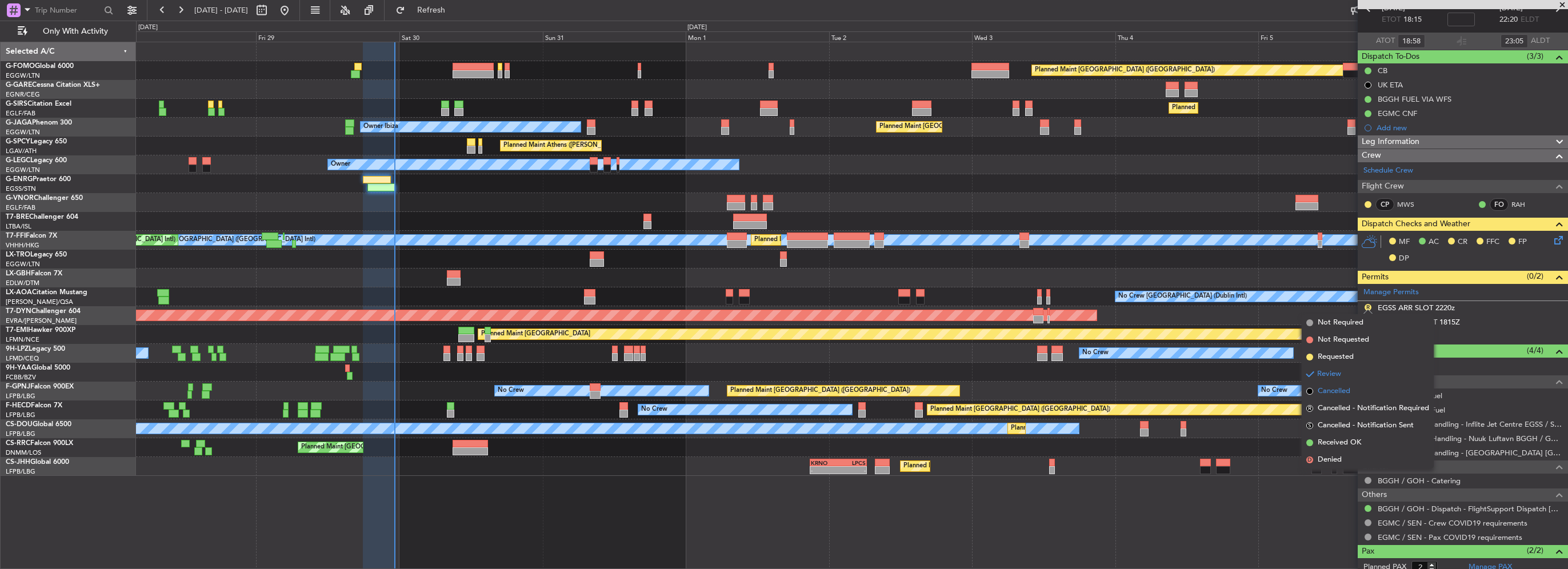
click at [1337, 394] on span "Cancelled" at bounding box center [1334, 391] width 32 height 11
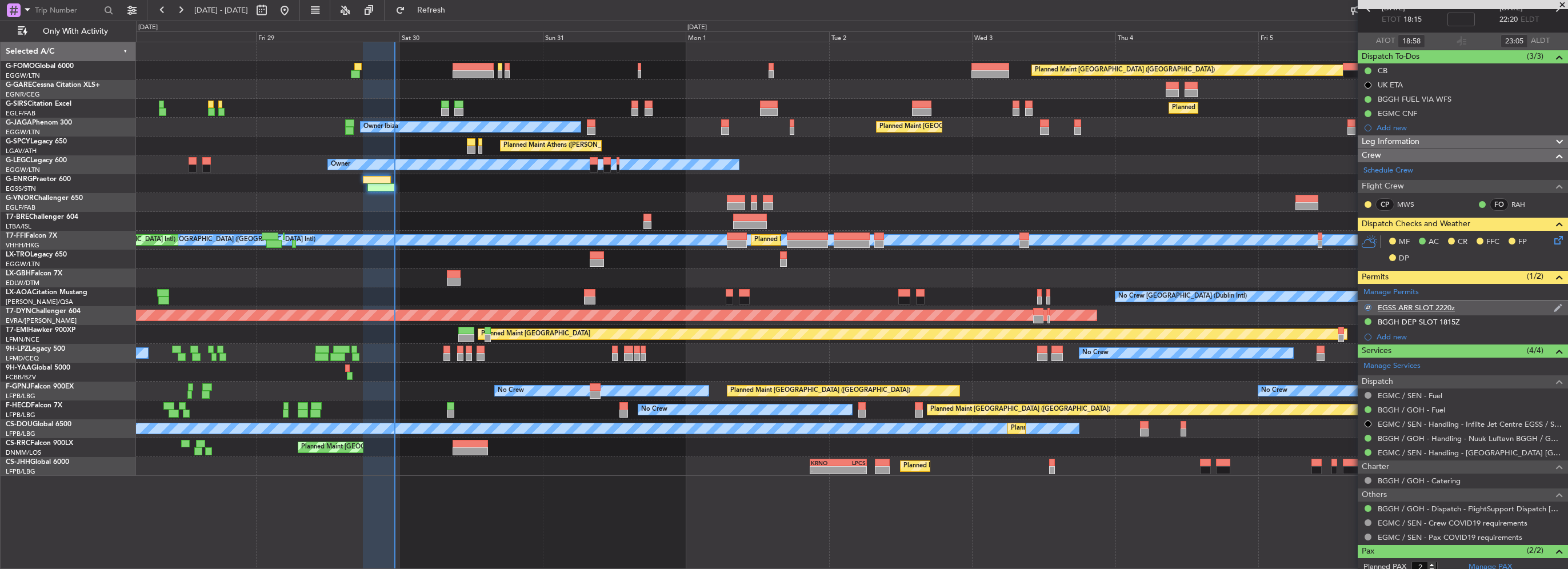
scroll to position [0, 0]
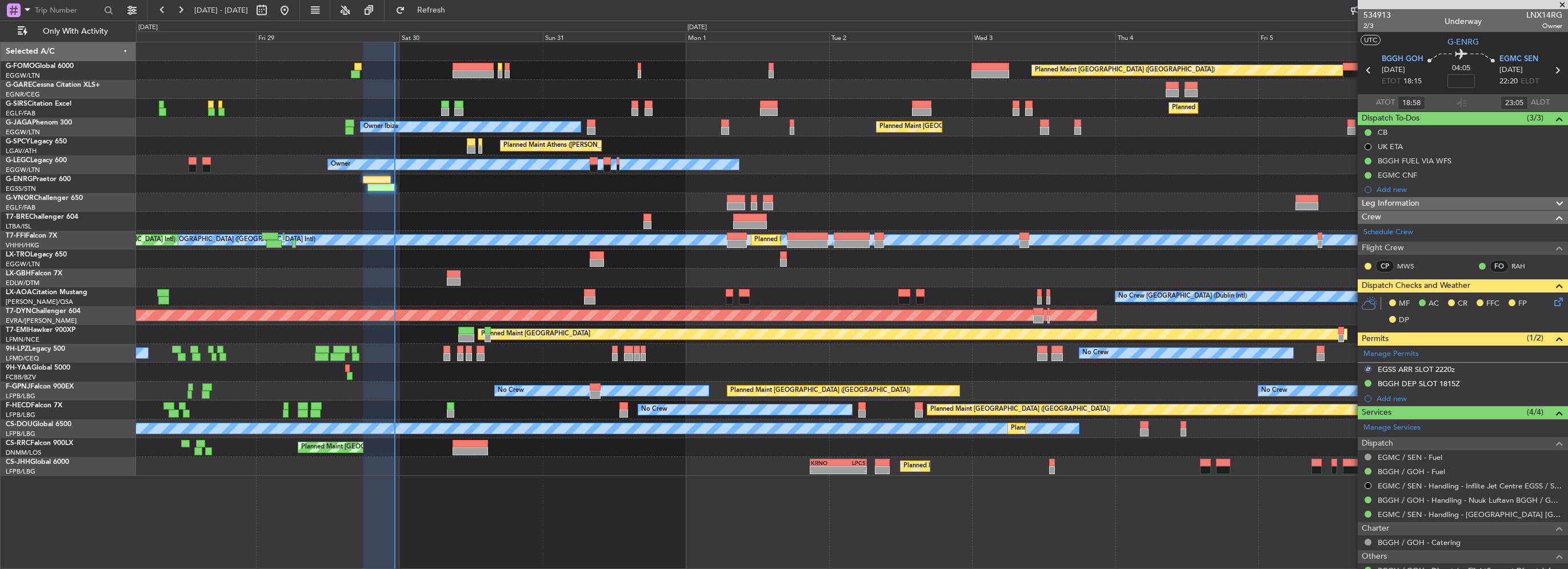
click at [1552, 301] on icon at bounding box center [1557, 300] width 9 height 9
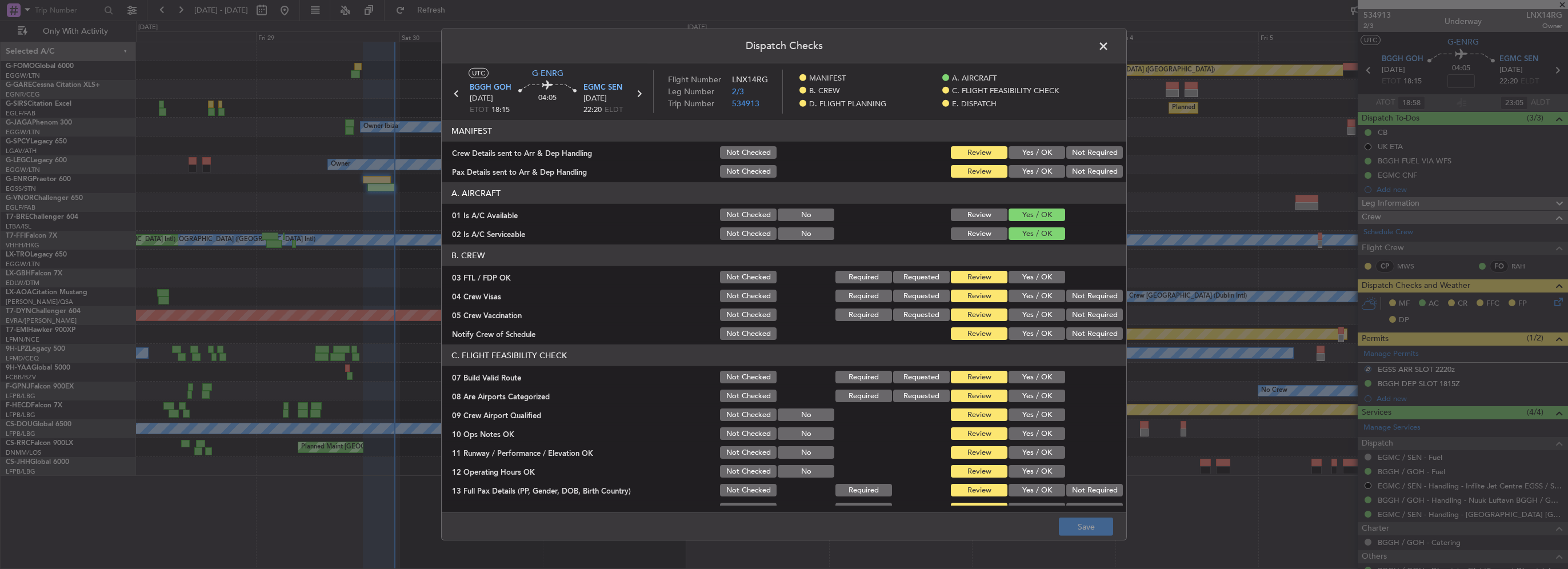
click at [1033, 155] on button "Yes / OK" at bounding box center [1037, 152] width 57 height 13
click at [1033, 180] on article "MANIFEST Crew Details sent to Arr & Dep Handling Not Checked Review Yes / OK No…" at bounding box center [784, 313] width 685 height 385
click at [1034, 174] on button "Yes / OK" at bounding box center [1037, 171] width 57 height 13
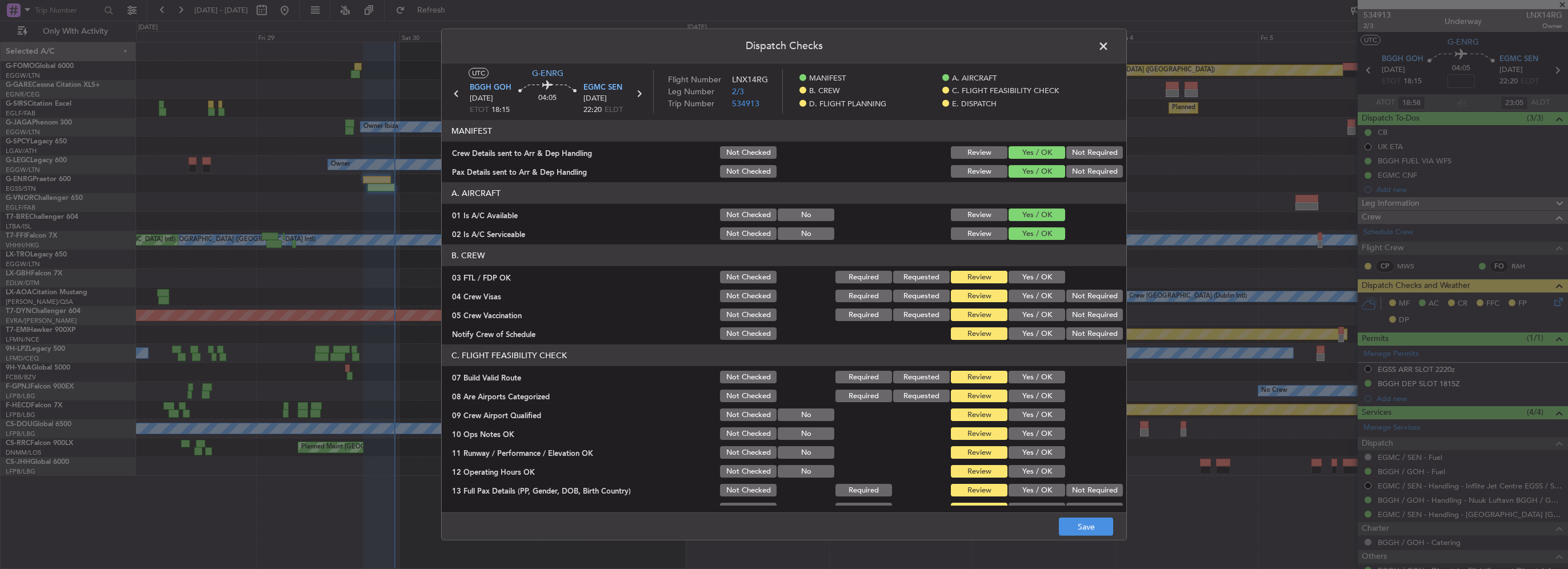
click at [1029, 276] on button "Yes / OK" at bounding box center [1037, 277] width 57 height 13
click at [1093, 299] on button "Not Required" at bounding box center [1095, 296] width 57 height 13
click at [1087, 312] on button "Not Required" at bounding box center [1095, 315] width 57 height 13
click at [1038, 328] on button "Yes / OK" at bounding box center [1037, 333] width 57 height 13
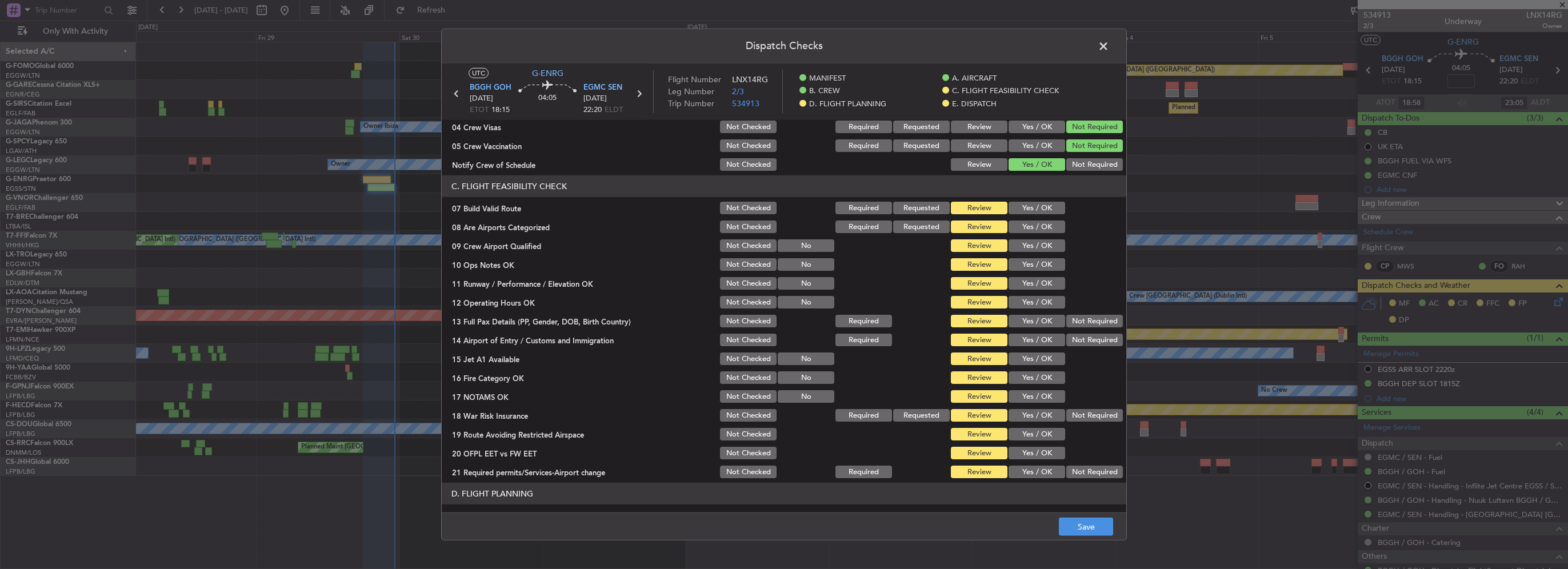
scroll to position [172, 0]
click at [1039, 202] on button "Yes / OK" at bounding box center [1037, 205] width 57 height 13
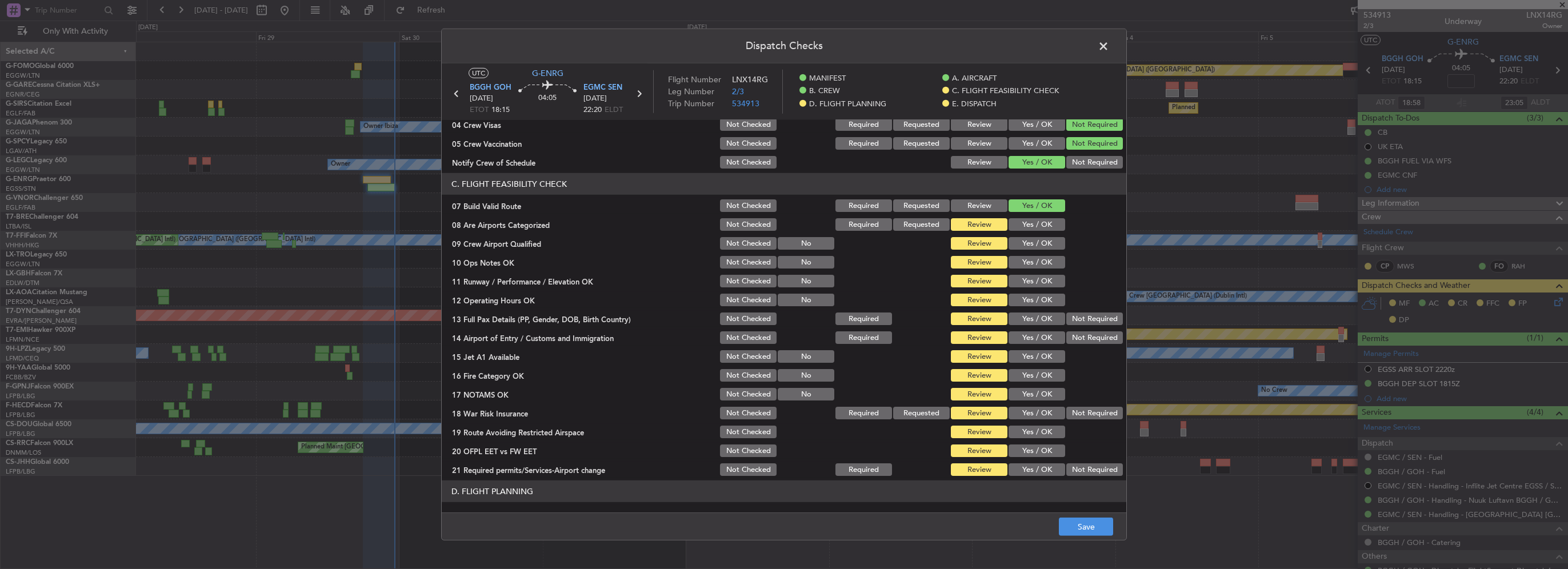
click at [1037, 229] on button "Yes / OK" at bounding box center [1037, 224] width 57 height 13
click at [1039, 249] on div "Yes / OK" at bounding box center [1035, 243] width 57 height 16
drag, startPoint x: 1040, startPoint y: 256, endPoint x: 1036, endPoint y: 251, distance: 6.4
click at [1040, 257] on button "Yes / OK" at bounding box center [1037, 262] width 57 height 13
drag, startPoint x: 1035, startPoint y: 247, endPoint x: 1037, endPoint y: 259, distance: 12.2
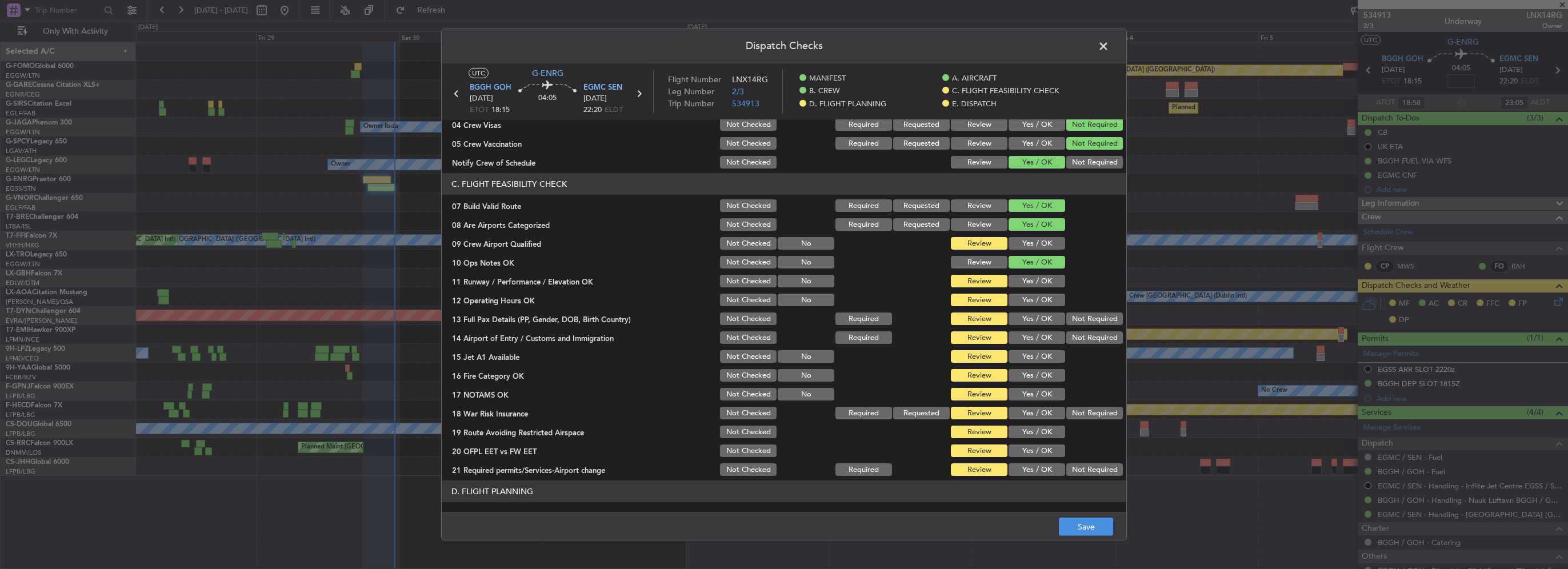
click at [1035, 247] on button "Yes / OK" at bounding box center [1037, 243] width 57 height 13
click at [1039, 279] on button "Yes / OK" at bounding box center [1037, 281] width 57 height 13
drag, startPoint x: 1039, startPoint y: 297, endPoint x: 1044, endPoint y: 322, distance: 25.5
click at [1039, 299] on button "Yes / OK" at bounding box center [1037, 300] width 57 height 13
click at [1042, 324] on button "Yes / OK" at bounding box center [1037, 318] width 57 height 13
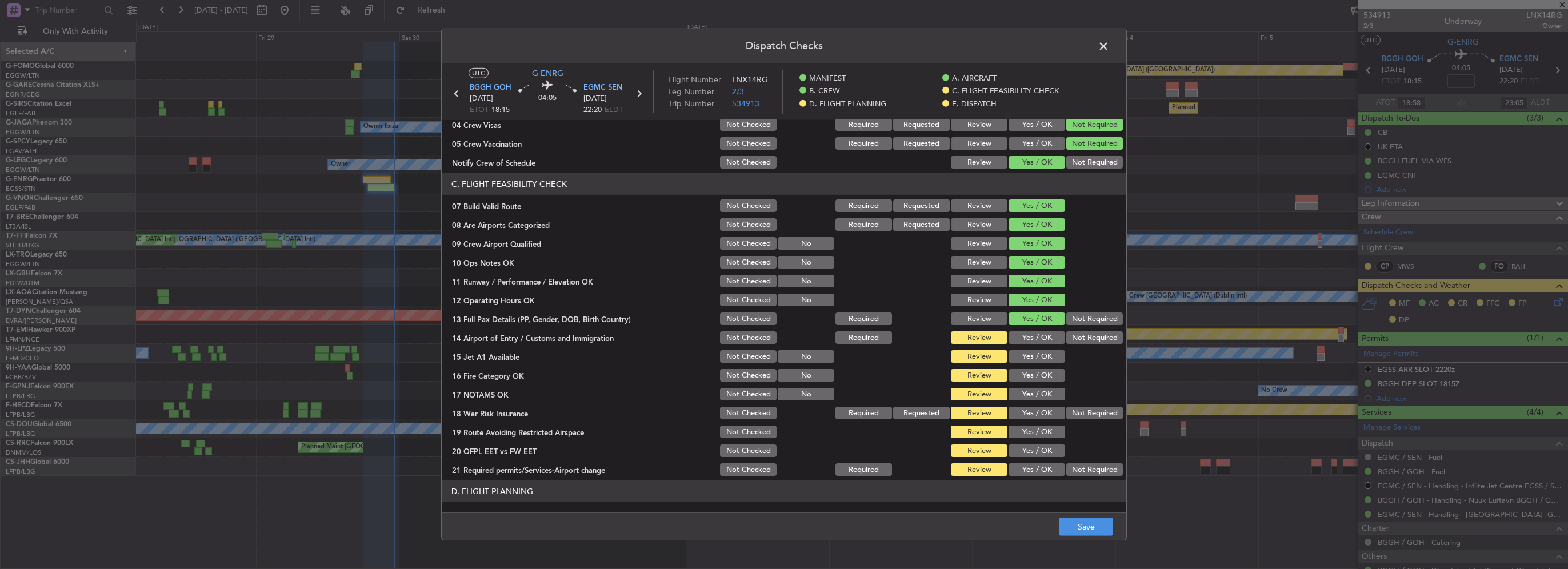
click at [1042, 336] on button "Yes / OK" at bounding box center [1037, 337] width 57 height 13
click at [1042, 347] on section "C. FLIGHT FEASIBILITY CHECK 07 Build Valid Route Not Checked Required Requested…" at bounding box center [784, 325] width 685 height 305
click at [1043, 366] on section "C. FLIGHT FEASIBILITY CHECK 07 Build Valid Route Not Checked Required Requested…" at bounding box center [784, 325] width 685 height 305
click at [1037, 356] on button "Yes / OK" at bounding box center [1037, 356] width 57 height 13
drag, startPoint x: 1033, startPoint y: 379, endPoint x: 1035, endPoint y: 387, distance: 8.2
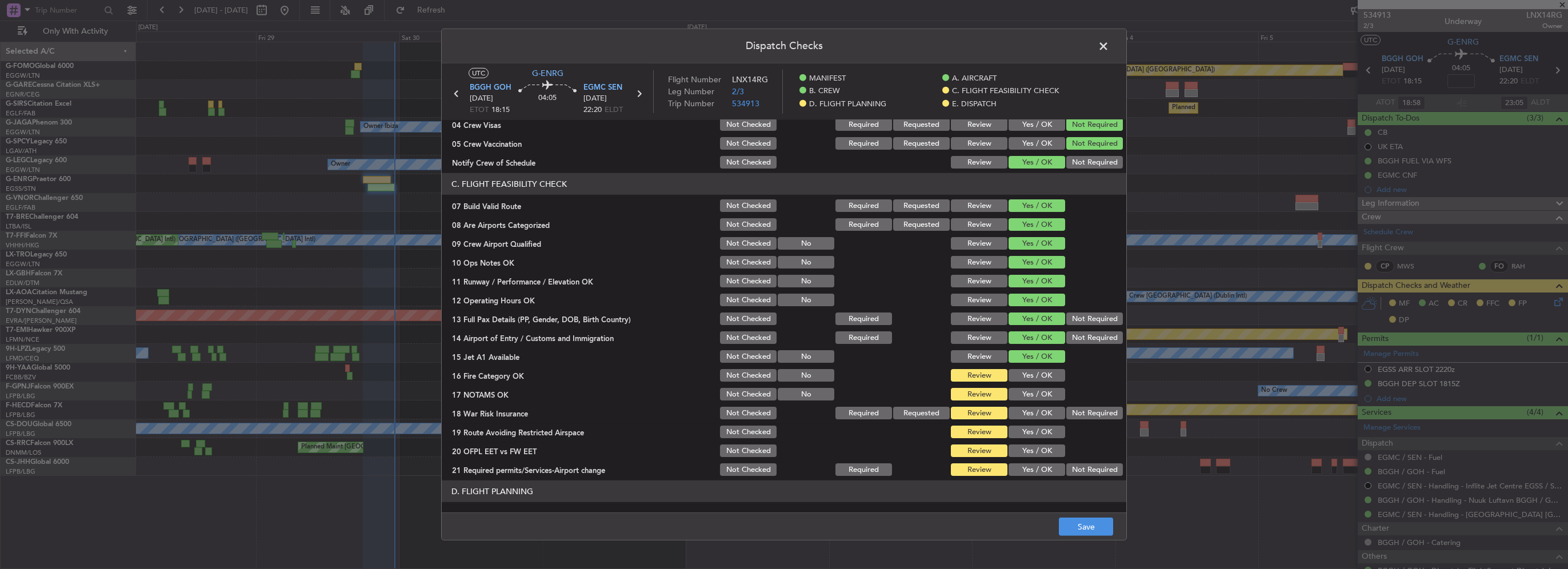
click at [1033, 379] on button "Yes / OK" at bounding box center [1037, 375] width 57 height 13
drag, startPoint x: 1037, startPoint y: 393, endPoint x: 1041, endPoint y: 420, distance: 27.3
click at [1037, 397] on button "Yes / OK" at bounding box center [1037, 394] width 57 height 13
click at [1041, 420] on div "Yes / OK" at bounding box center [1035, 413] width 57 height 16
drag, startPoint x: 1037, startPoint y: 412, endPoint x: 1040, endPoint y: 430, distance: 18.2
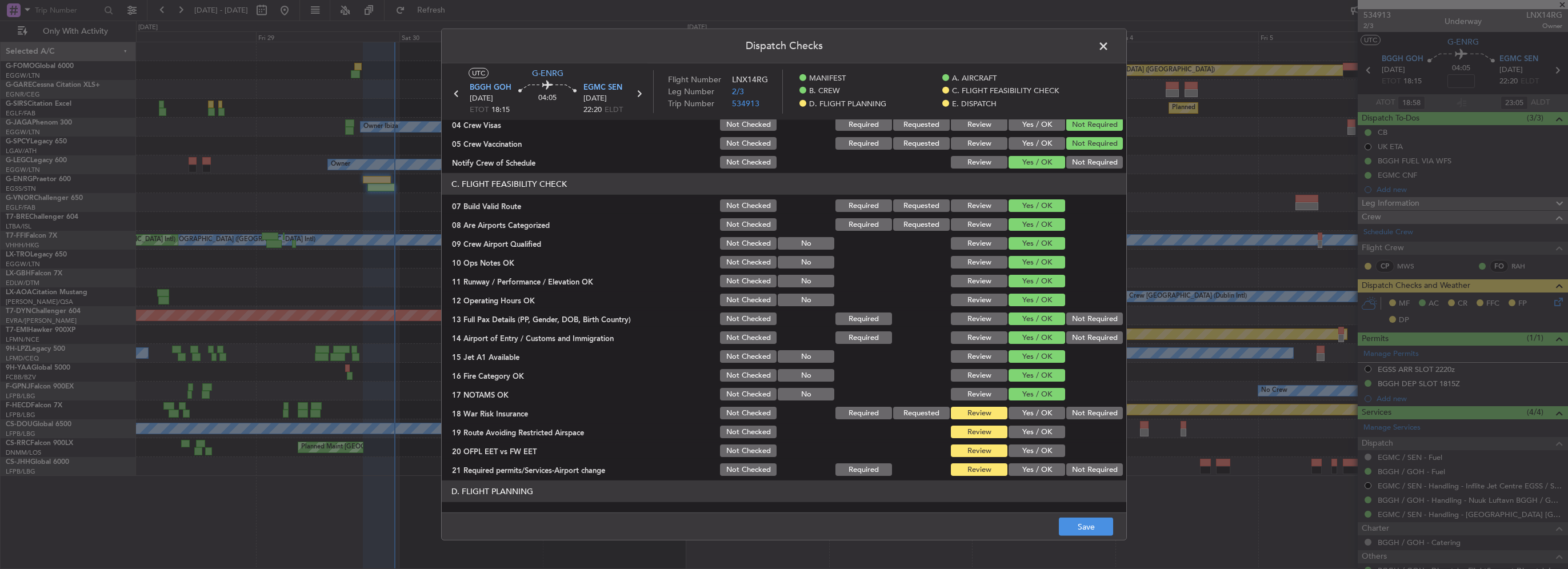
click at [1036, 413] on button "Yes / OK" at bounding box center [1037, 413] width 57 height 13
click at [1040, 430] on button "Yes / OK" at bounding box center [1037, 432] width 57 height 13
drag, startPoint x: 1041, startPoint y: 443, endPoint x: 1045, endPoint y: 453, distance: 10.8
click at [1040, 444] on div "Yes / OK" at bounding box center [1035, 451] width 57 height 16
click at [1045, 455] on button "Yes / OK" at bounding box center [1037, 451] width 57 height 13
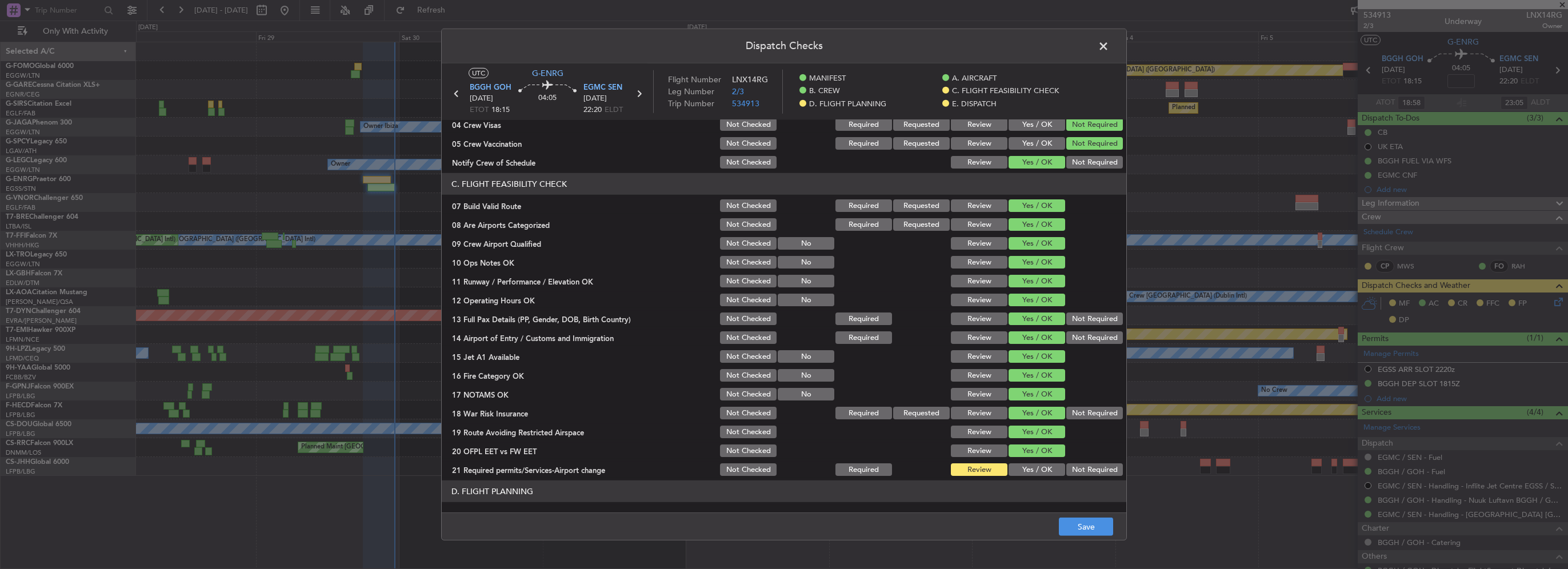
click at [1040, 470] on button "Yes / OK" at bounding box center [1037, 470] width 57 height 13
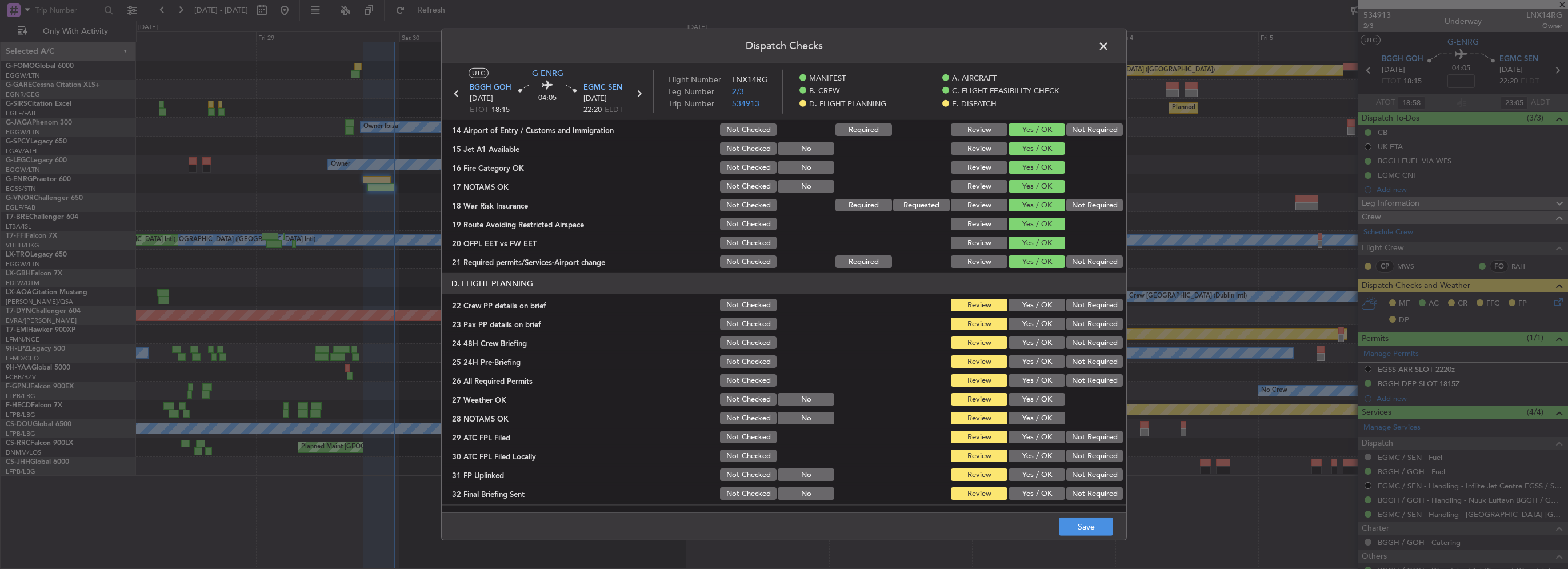
scroll to position [400, 0]
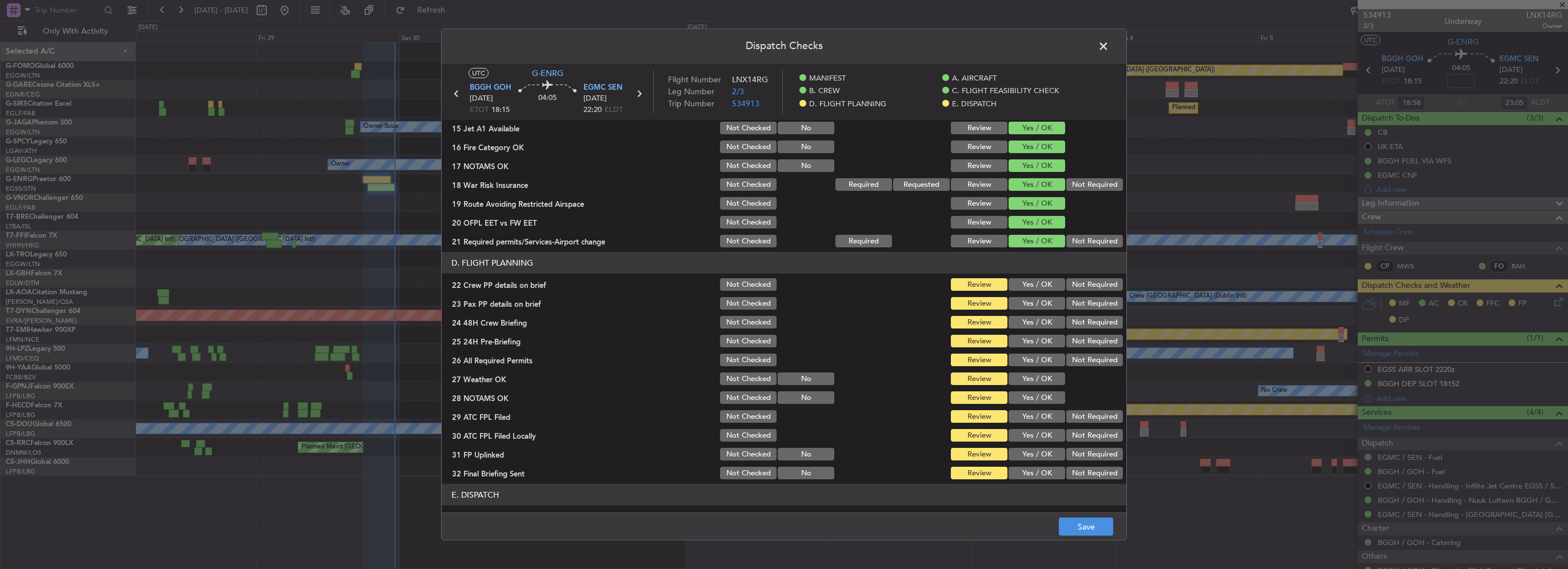
drag, startPoint x: 1030, startPoint y: 279, endPoint x: 1037, endPoint y: 303, distance: 25.0
click at [1030, 280] on button "Yes / OK" at bounding box center [1037, 284] width 57 height 13
click at [1037, 303] on button "Yes / OK" at bounding box center [1037, 303] width 57 height 13
click at [1035, 325] on button "Yes / OK" at bounding box center [1037, 322] width 57 height 13
click at [1037, 342] on button "Yes / OK" at bounding box center [1037, 341] width 57 height 13
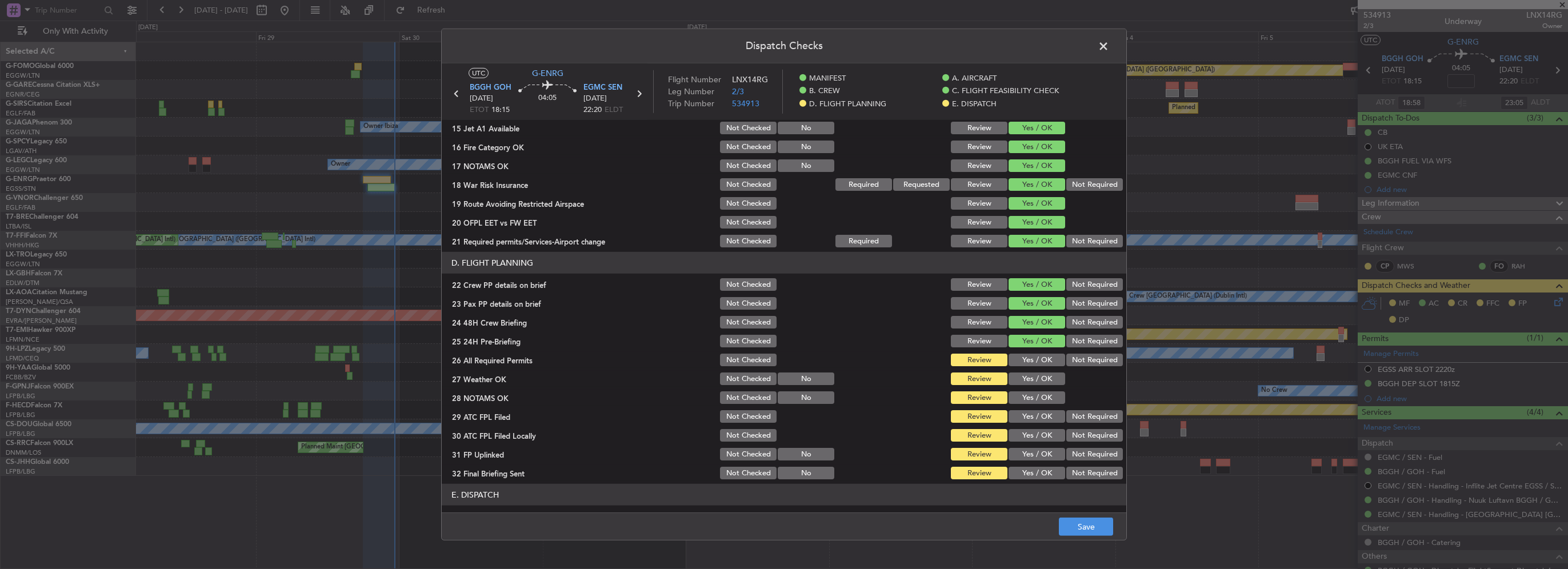
drag, startPoint x: 1035, startPoint y: 361, endPoint x: 1038, endPoint y: 377, distance: 16.3
click at [1035, 361] on button "Yes / OK" at bounding box center [1037, 360] width 57 height 13
click at [1039, 381] on button "Yes / OK" at bounding box center [1037, 378] width 57 height 13
click at [1037, 402] on button "Yes / OK" at bounding box center [1037, 397] width 57 height 13
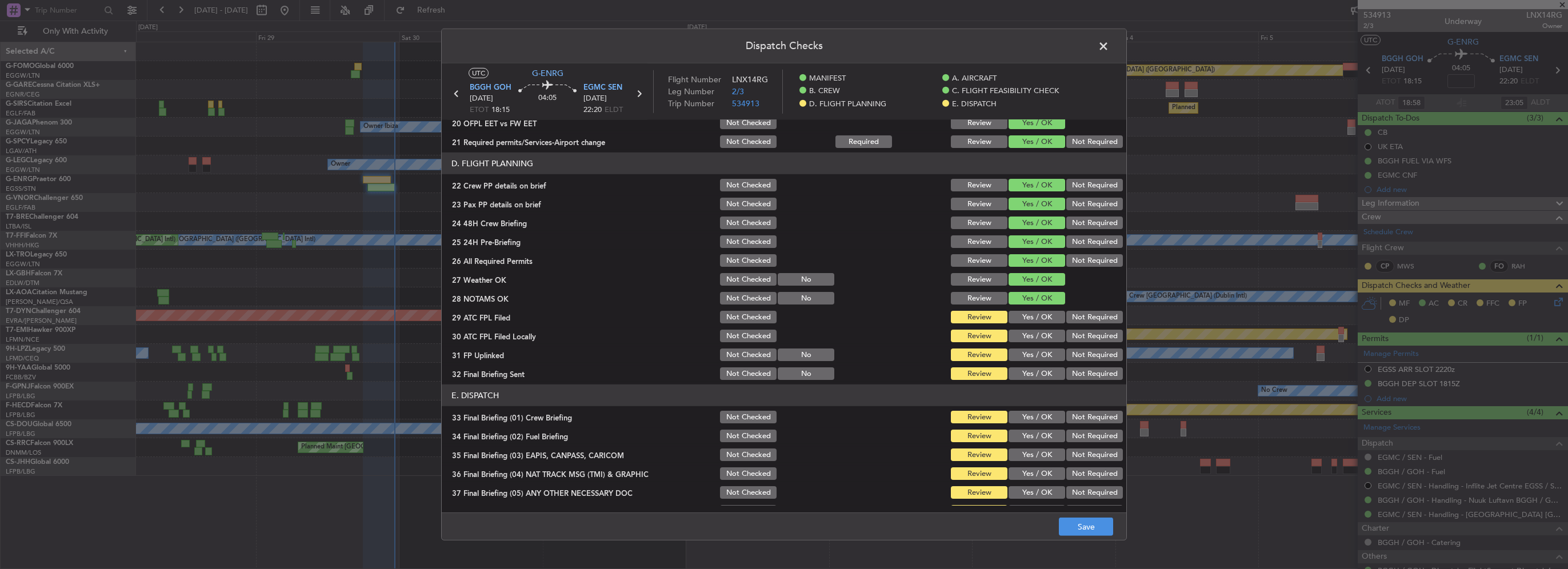
scroll to position [514, 0]
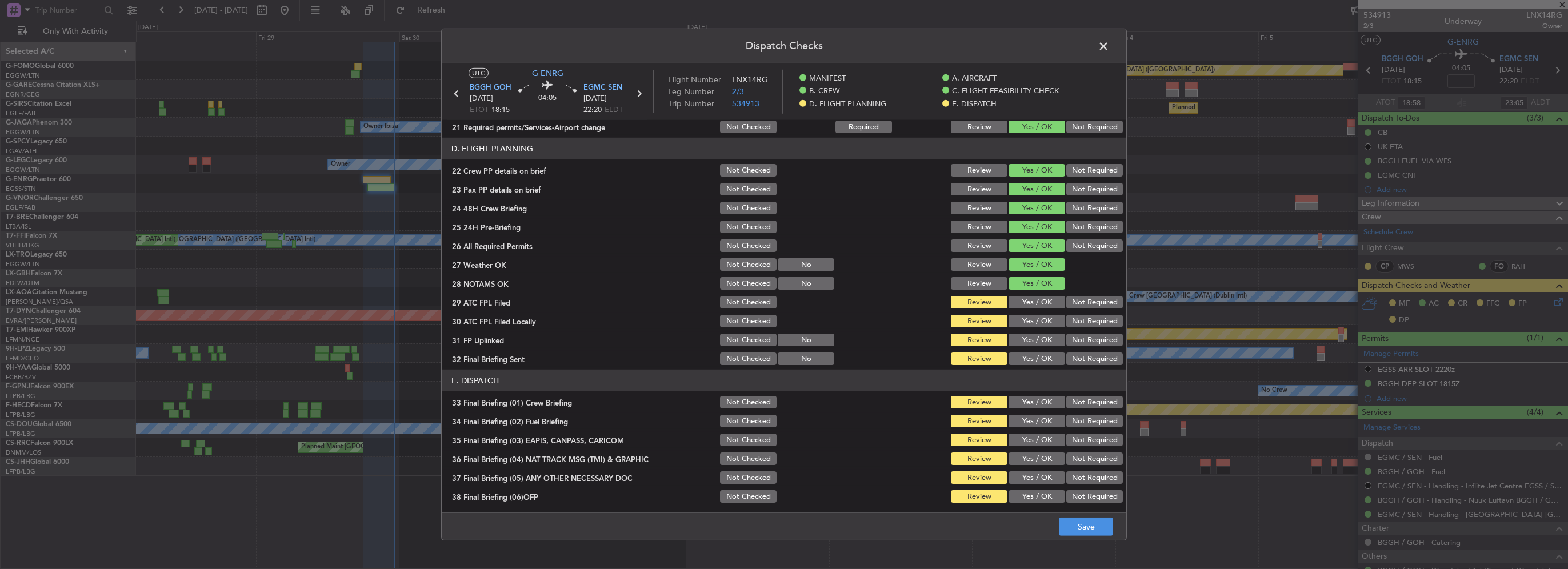
click at [1038, 299] on button "Yes / OK" at bounding box center [1037, 302] width 57 height 13
click at [1081, 320] on button "Not Required" at bounding box center [1095, 321] width 57 height 13
drag, startPoint x: 1041, startPoint y: 341, endPoint x: 1063, endPoint y: 334, distance: 23.1
click at [1042, 340] on button "Yes / OK" at bounding box center [1037, 340] width 57 height 13
click at [1081, 355] on button "Not Required" at bounding box center [1095, 359] width 57 height 13
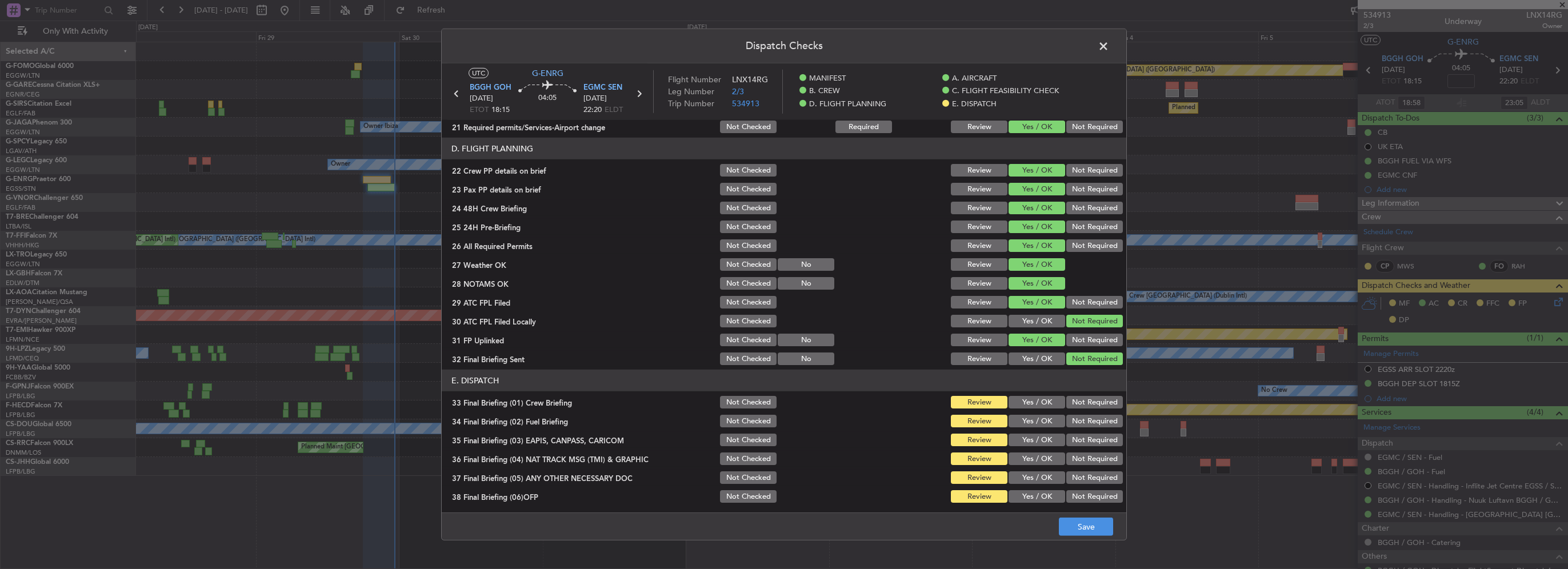
scroll to position [628, 0]
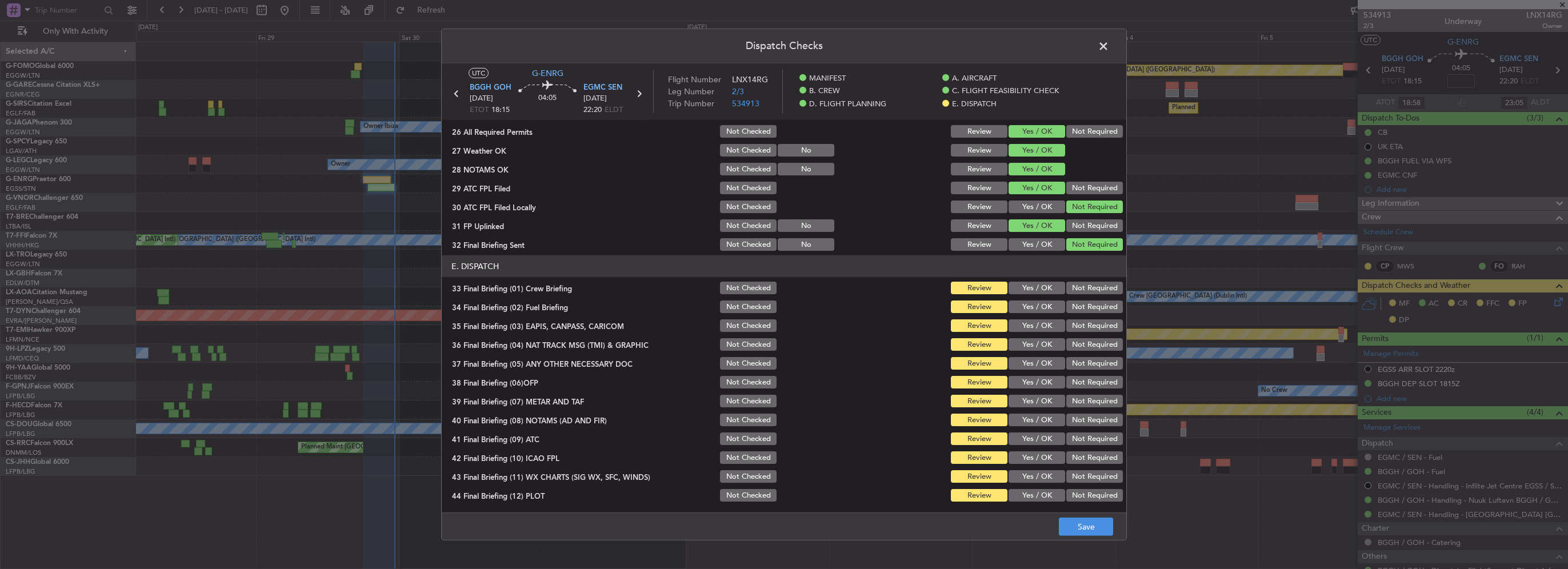
click at [1039, 288] on button "Yes / OK" at bounding box center [1037, 288] width 57 height 13
click at [1037, 313] on div "Yes / OK" at bounding box center [1035, 307] width 57 height 16
drag, startPoint x: 1050, startPoint y: 306, endPoint x: 1077, endPoint y: 326, distance: 33.6
click at [1049, 306] on button "Yes / OK" at bounding box center [1037, 307] width 57 height 13
click at [1077, 326] on button "Not Required" at bounding box center [1095, 326] width 57 height 13
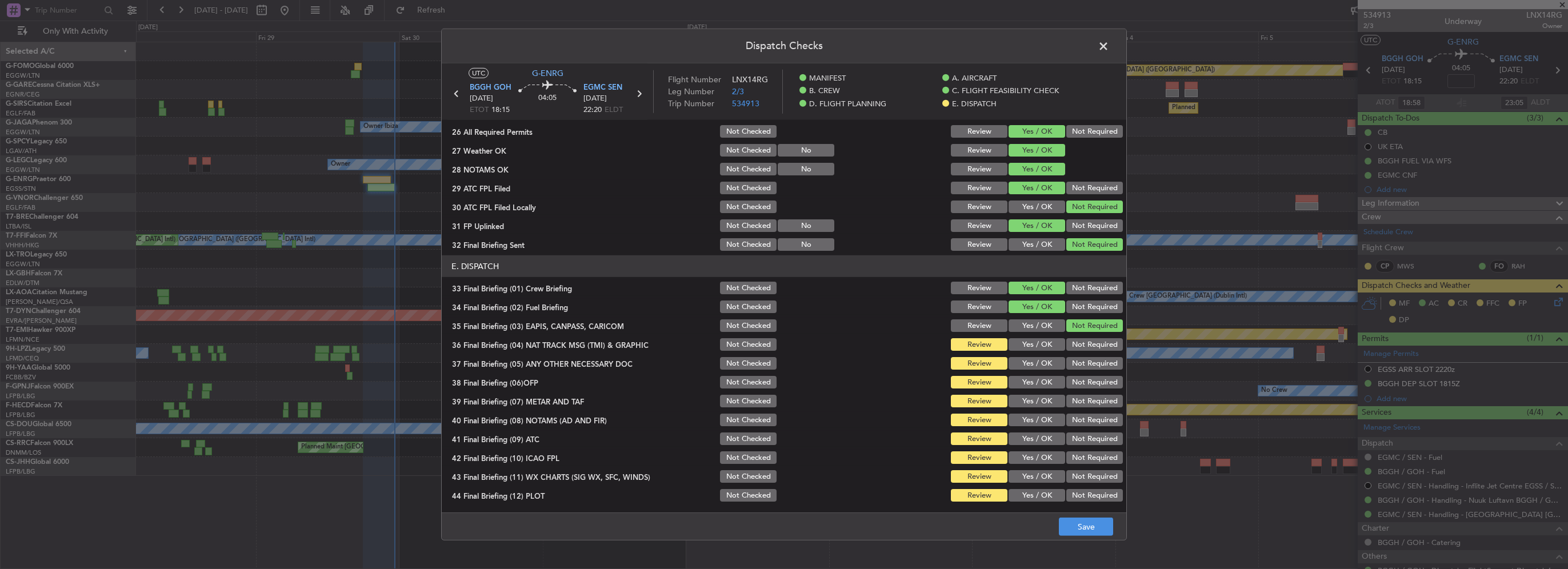
drag, startPoint x: 1066, startPoint y: 347, endPoint x: 1065, endPoint y: 353, distance: 6.1
click at [1067, 347] on button "Not Required" at bounding box center [1095, 345] width 57 height 13
drag, startPoint x: 1042, startPoint y: 359, endPoint x: 1039, endPoint y: 371, distance: 12.4
click at [1040, 360] on button "Yes / OK" at bounding box center [1037, 363] width 57 height 13
click at [1038, 389] on div "Yes / OK" at bounding box center [1035, 382] width 57 height 16
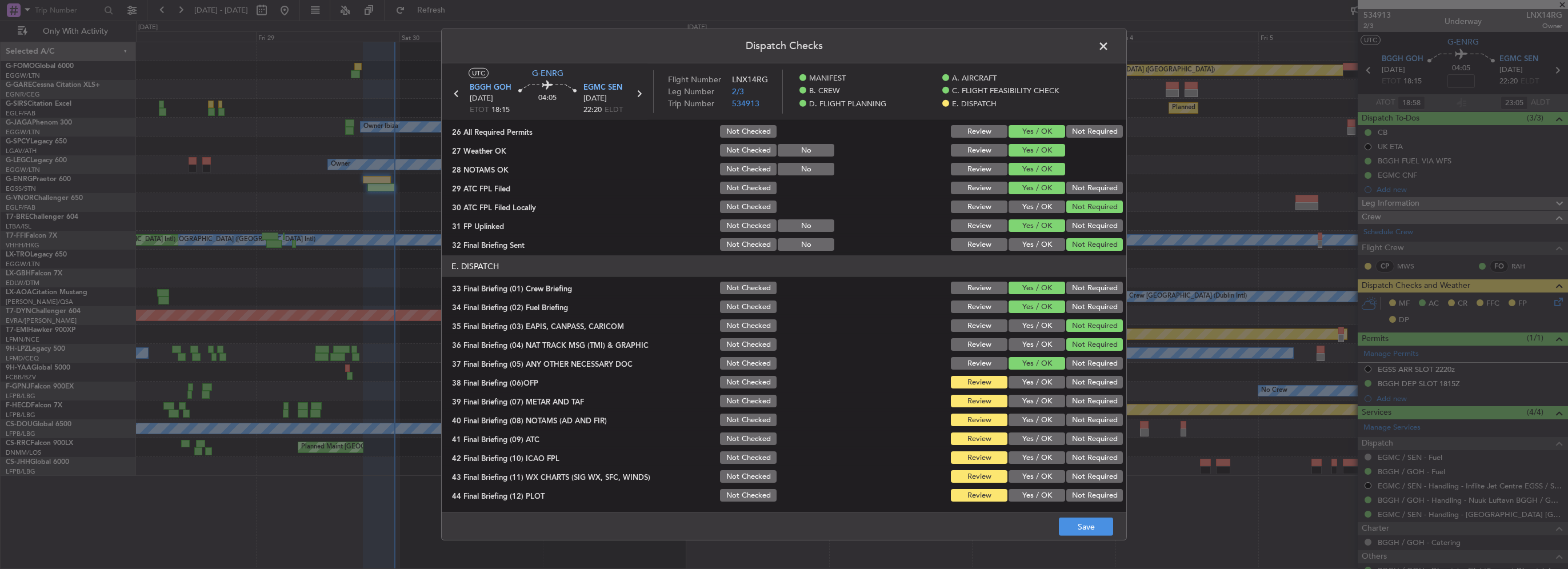
drag, startPoint x: 1042, startPoint y: 377, endPoint x: 1042, endPoint y: 392, distance: 15.0
click at [1041, 377] on button "Yes / OK" at bounding box center [1037, 382] width 57 height 13
click at [1041, 395] on button "Yes / OK" at bounding box center [1037, 401] width 57 height 13
click at [1046, 420] on button "Yes / OK" at bounding box center [1037, 420] width 57 height 13
click at [1045, 430] on div "Yes / OK" at bounding box center [1035, 439] width 57 height 16
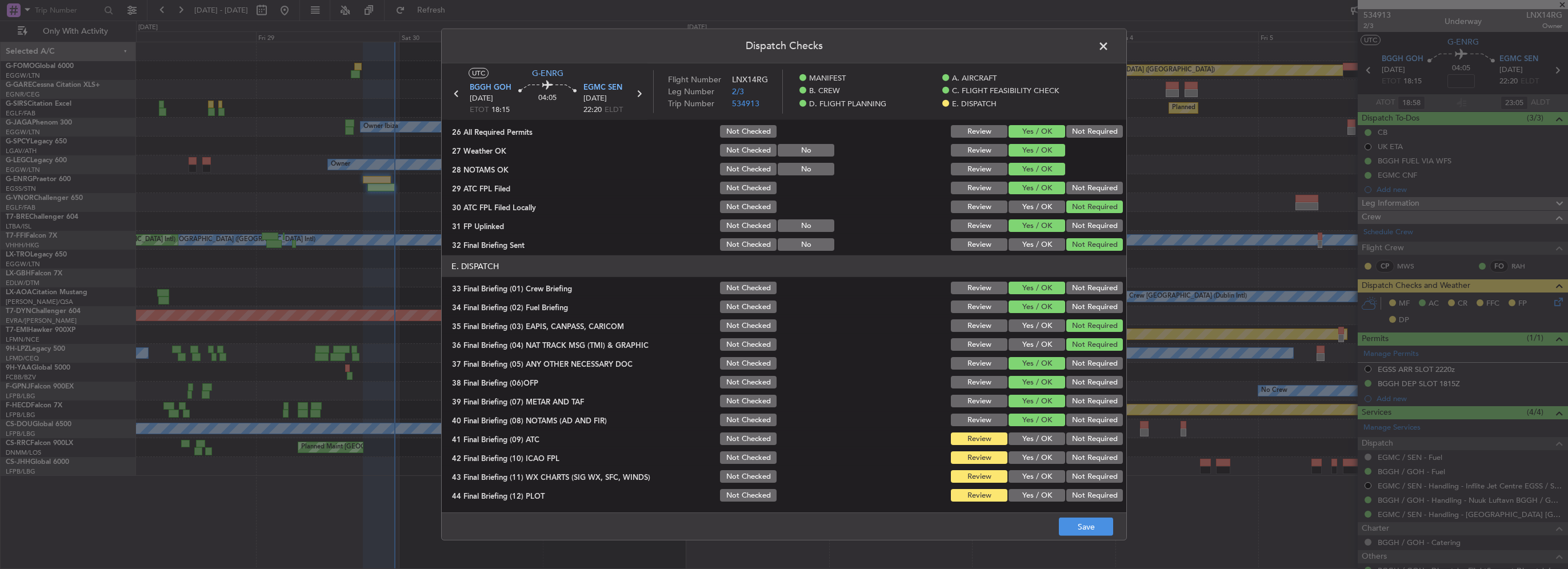
drag, startPoint x: 1050, startPoint y: 441, endPoint x: 1043, endPoint y: 445, distance: 8.1
click at [1049, 441] on button "Yes / OK" at bounding box center [1037, 439] width 57 height 13
click at [1034, 456] on button "Yes / OK" at bounding box center [1037, 457] width 57 height 13
click at [1041, 478] on button "Yes / OK" at bounding box center [1037, 476] width 57 height 13
click at [1048, 505] on article "MANIFEST Crew Details sent to Arr & Dep Handling Not Checked Review Yes / OK No…" at bounding box center [784, 313] width 685 height 385
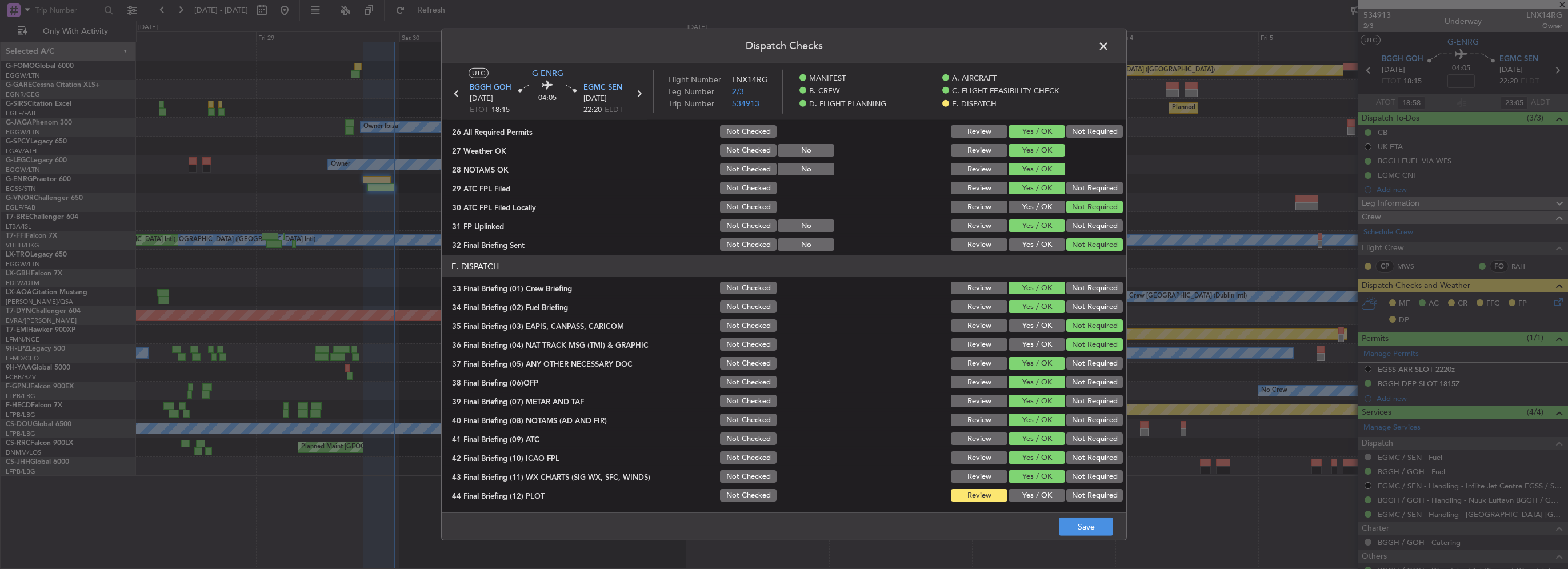
click at [1044, 496] on button "Yes / OK" at bounding box center [1037, 495] width 57 height 13
click at [1072, 521] on button "Save" at bounding box center [1086, 526] width 54 height 18
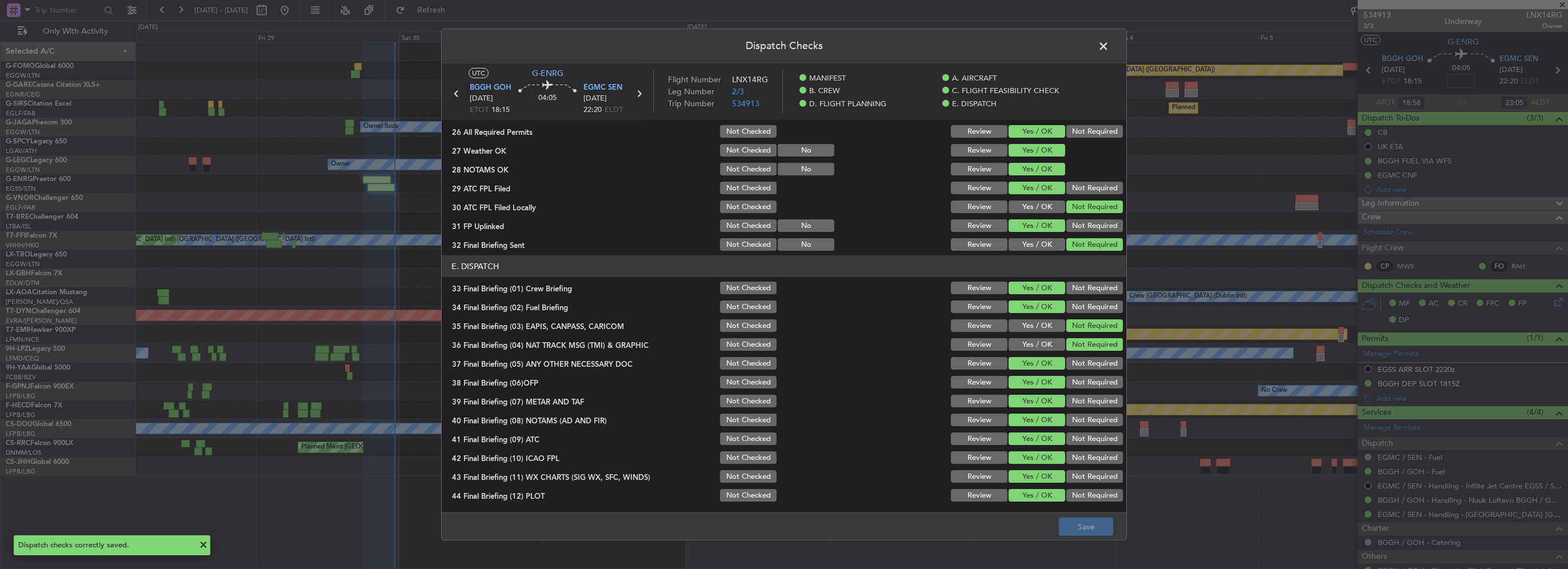
click at [1109, 49] on span at bounding box center [1109, 49] width 0 height 23
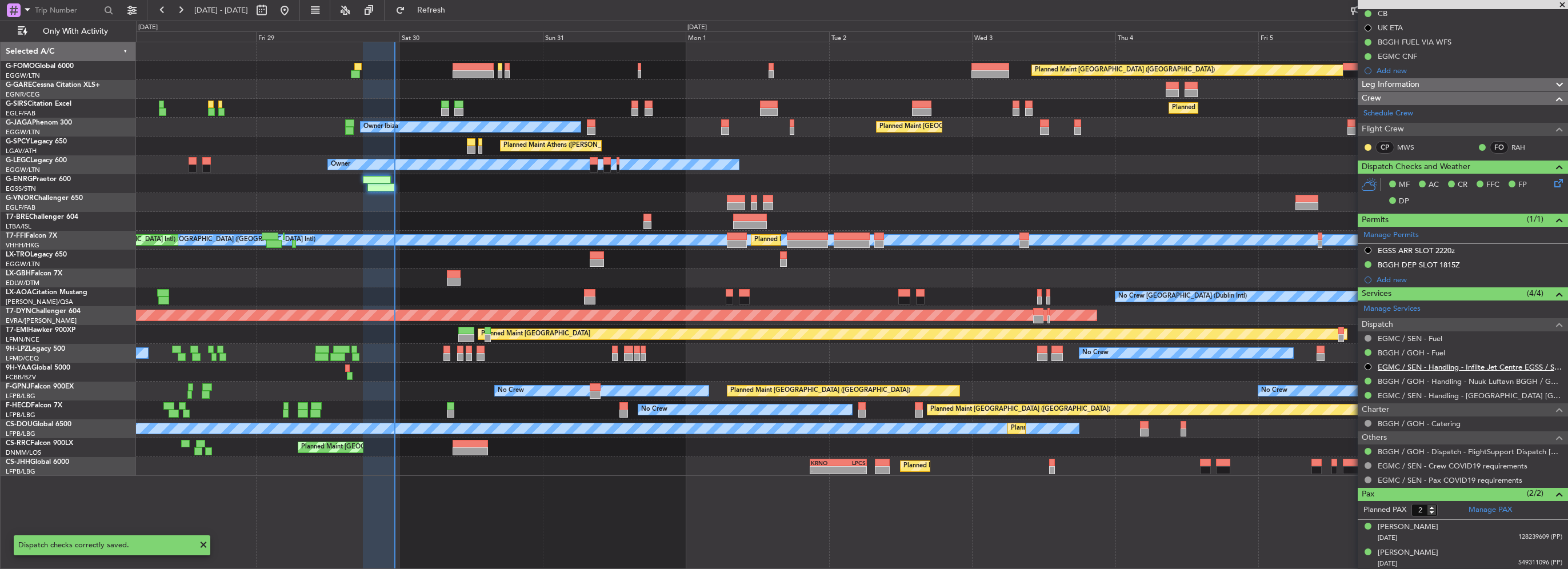
scroll to position [0, 0]
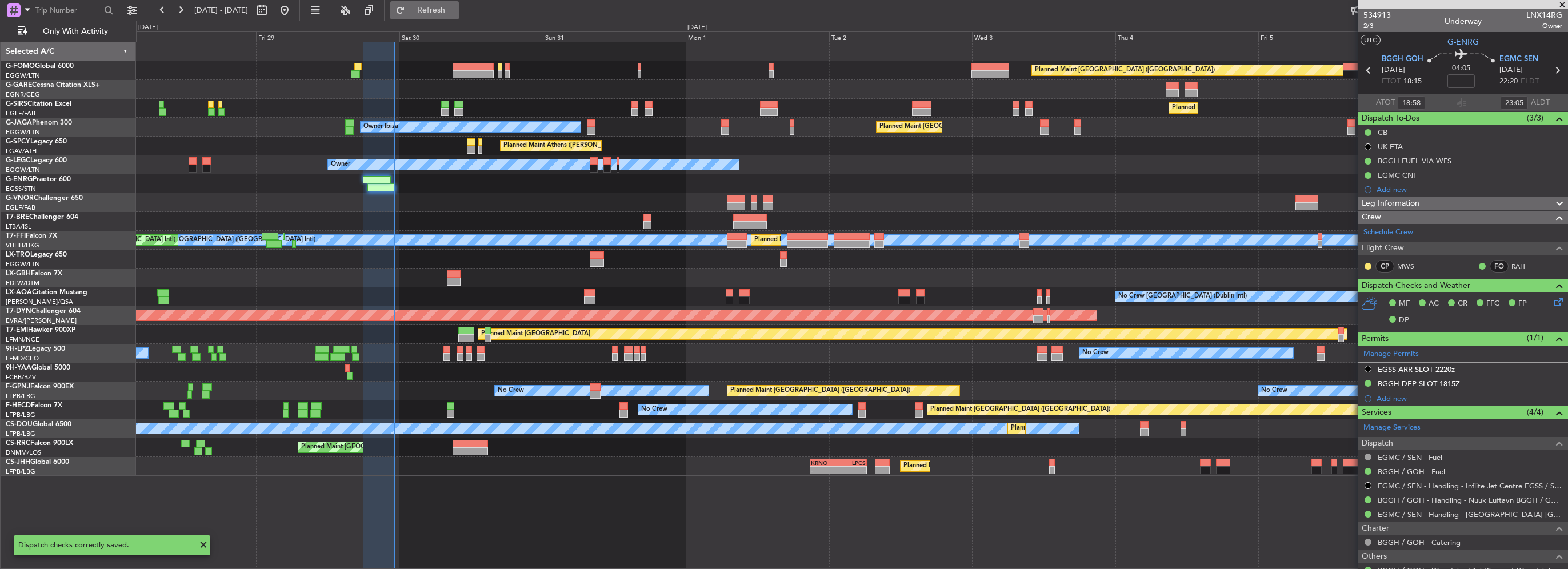
click at [456, 13] on span "Refresh" at bounding box center [431, 10] width 48 height 8
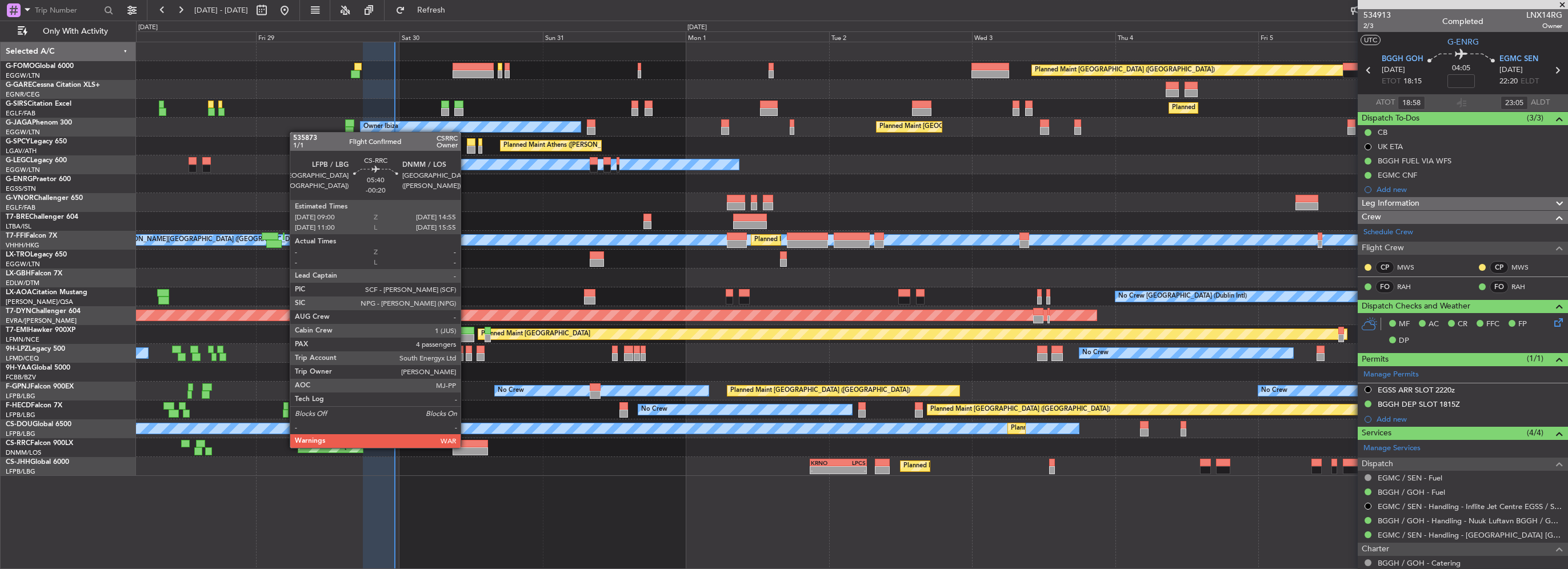
click at [466, 447] on div at bounding box center [470, 451] width 35 height 8
type input "-00:20"
type input "4"
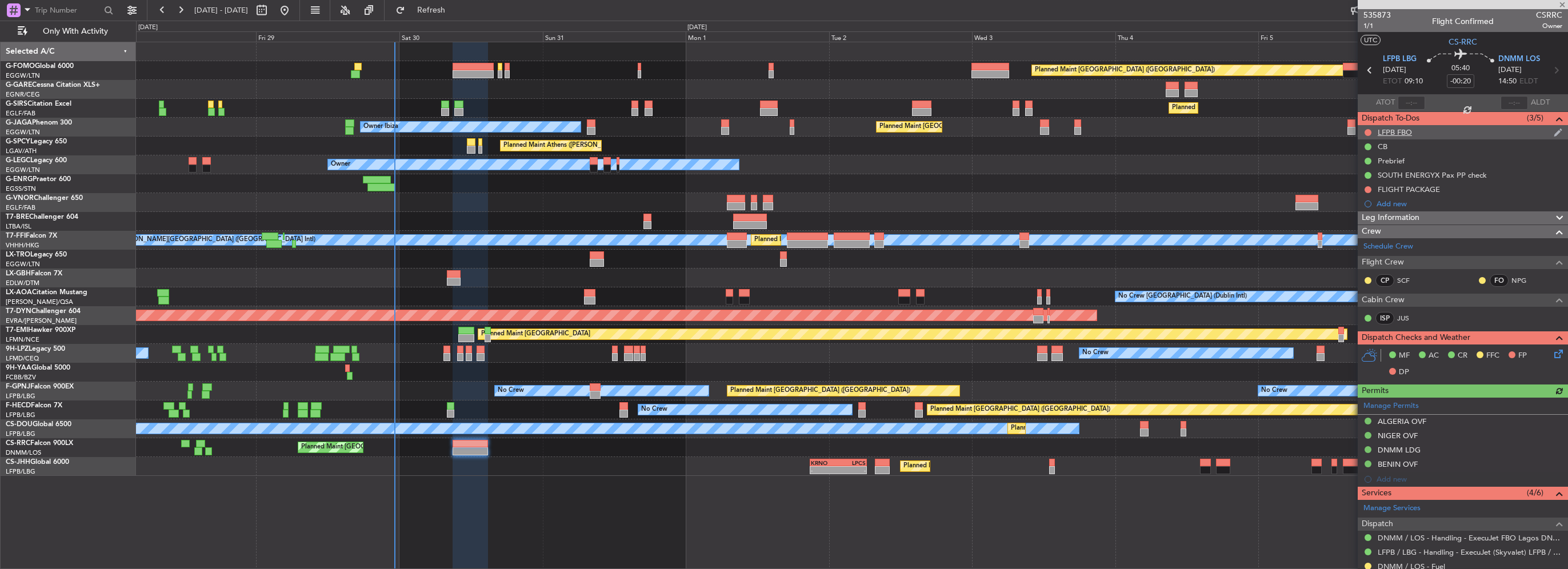
click at [1365, 128] on div at bounding box center [1368, 132] width 9 height 9
click at [1365, 132] on button at bounding box center [1368, 132] width 7 height 7
click at [1359, 199] on span "Cancelled" at bounding box center [1371, 199] width 32 height 11
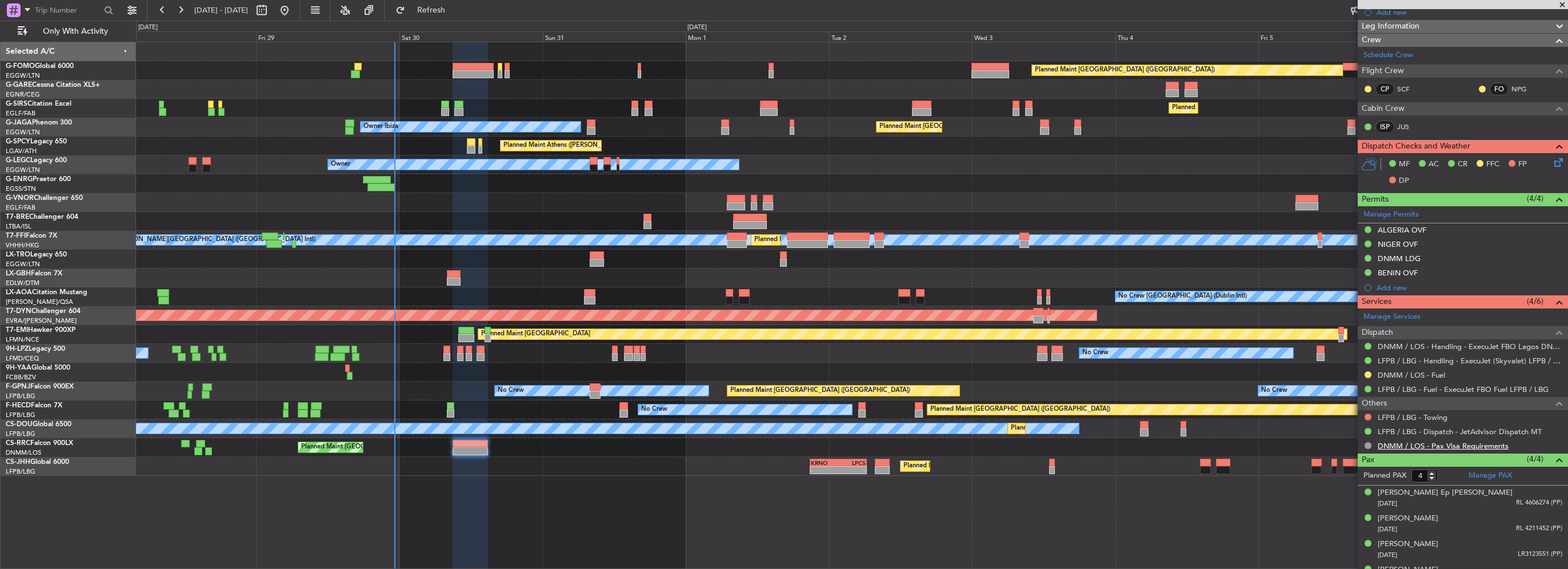
scroll to position [209, 0]
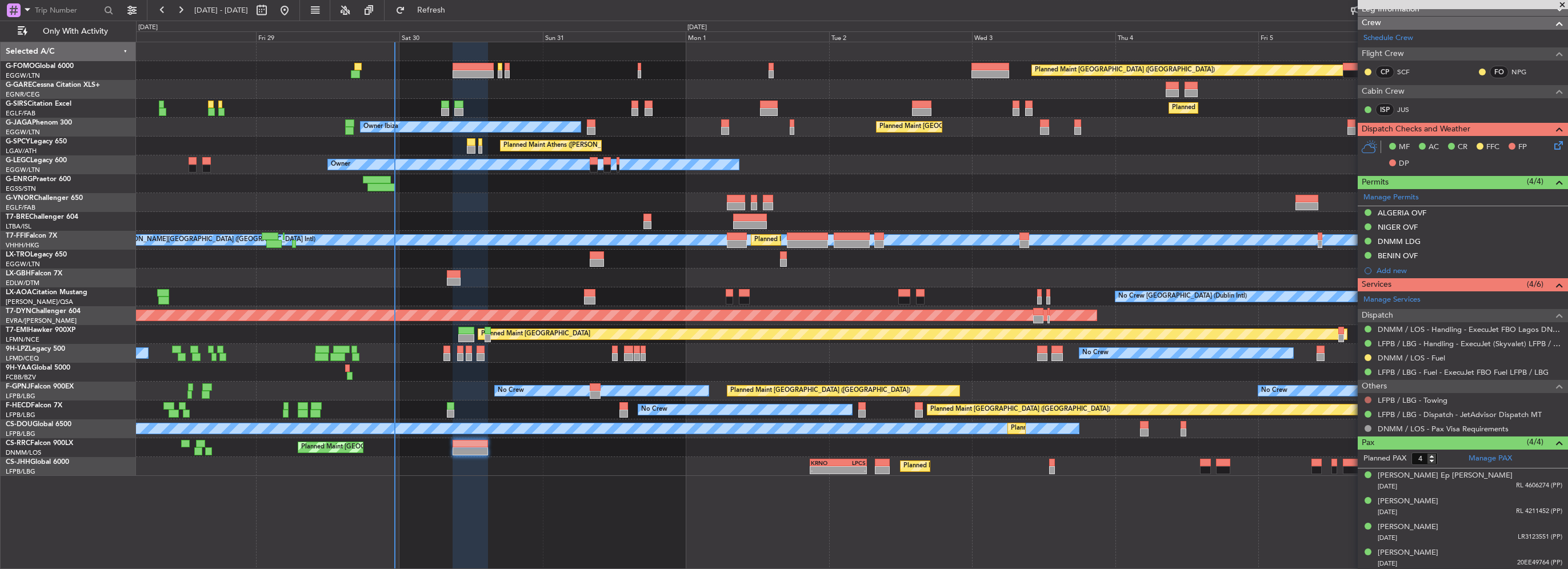
click at [1368, 397] on button at bounding box center [1368, 400] width 7 height 7
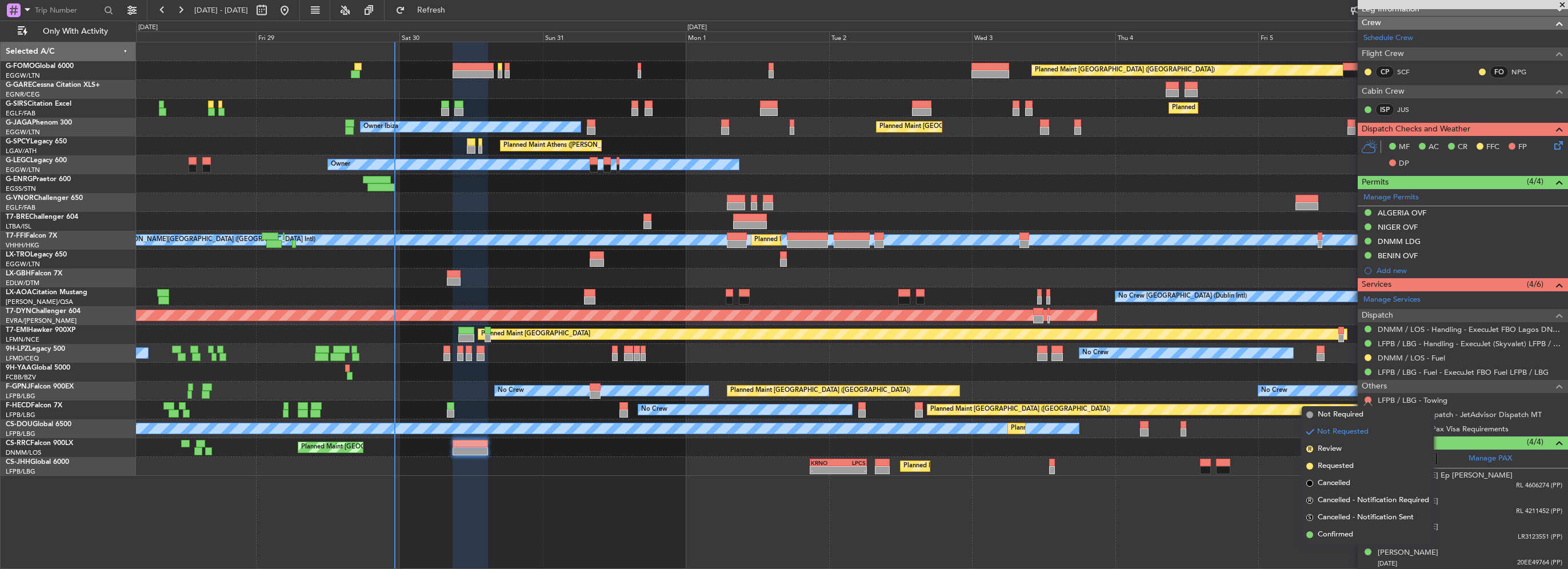
drag, startPoint x: 1337, startPoint y: 412, endPoint x: 1356, endPoint y: 416, distance: 19.4
click at [1337, 412] on span "Not Required" at bounding box center [1341, 414] width 46 height 11
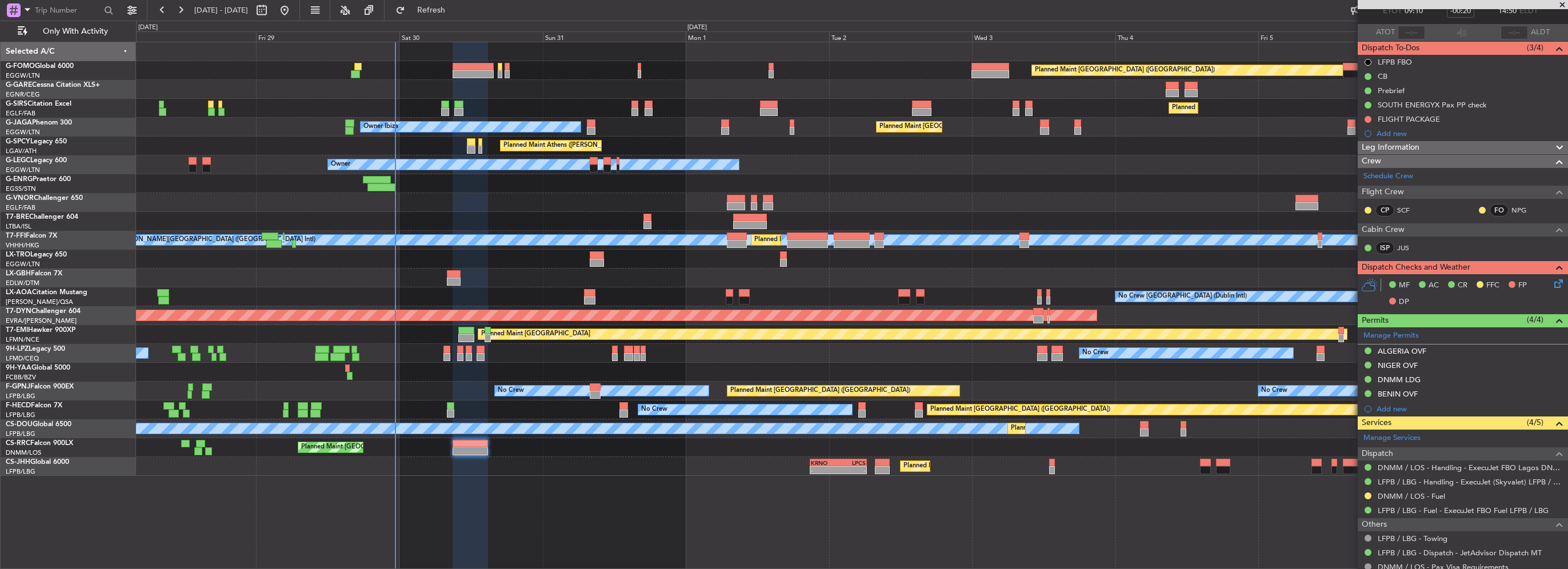
scroll to position [0, 0]
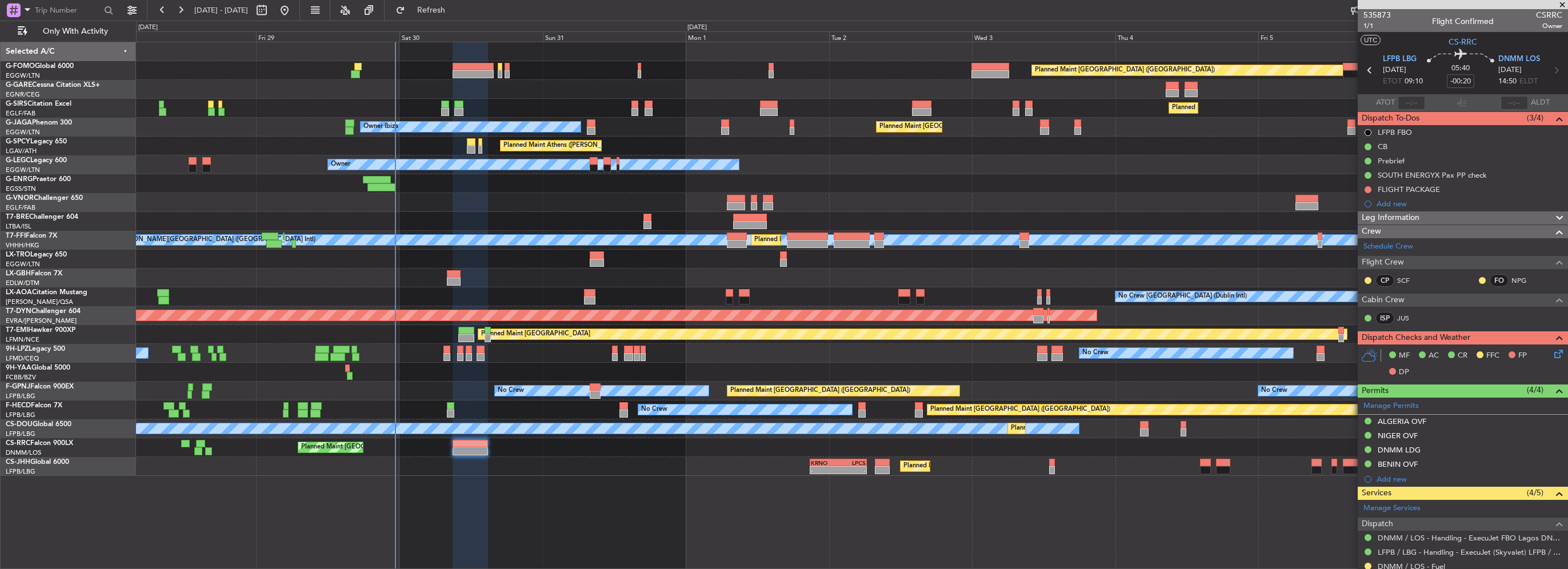
click at [483, 61] on div "Planned Maint [GEOGRAPHIC_DATA] ([GEOGRAPHIC_DATA])" at bounding box center [852, 70] width 1431 height 19
click at [474, 80] on div "Planned Maint London (Luton) Planned Maint London (Farnborough) Owner Ibiza Pla…" at bounding box center [852, 259] width 1431 height 434
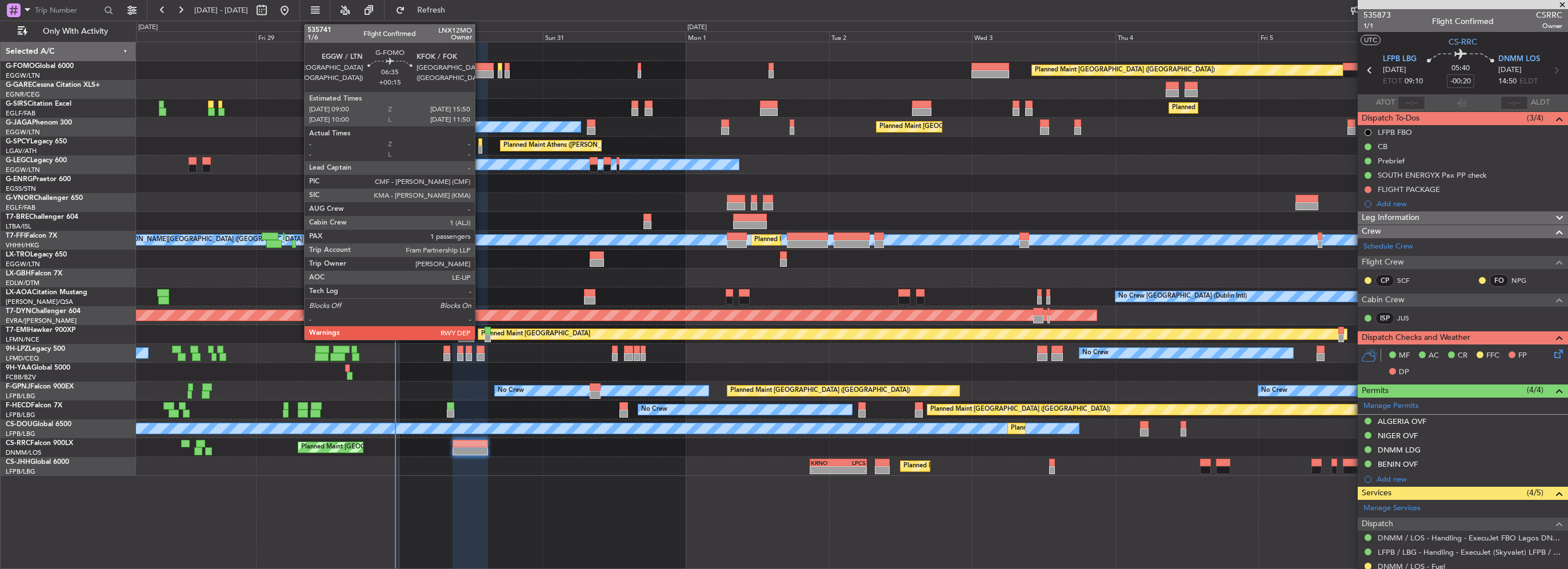
click at [480, 68] on div at bounding box center [473, 67] width 41 height 8
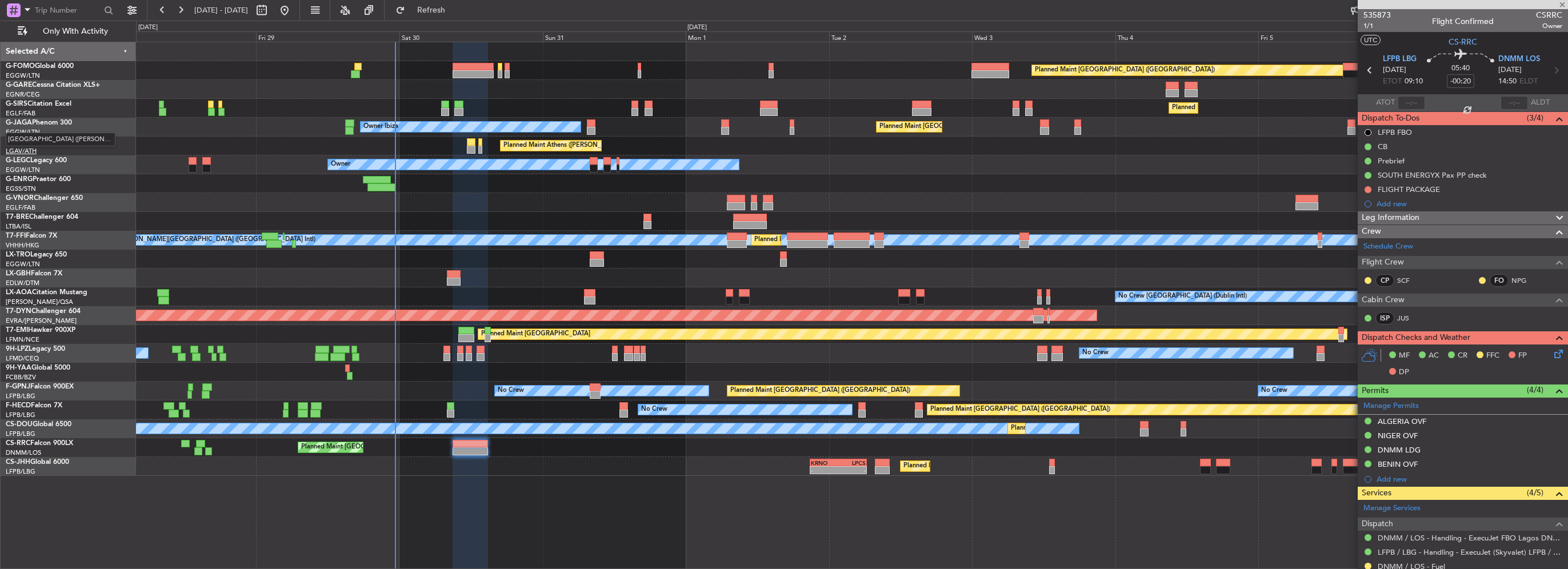
type input "+00:15"
type input "1"
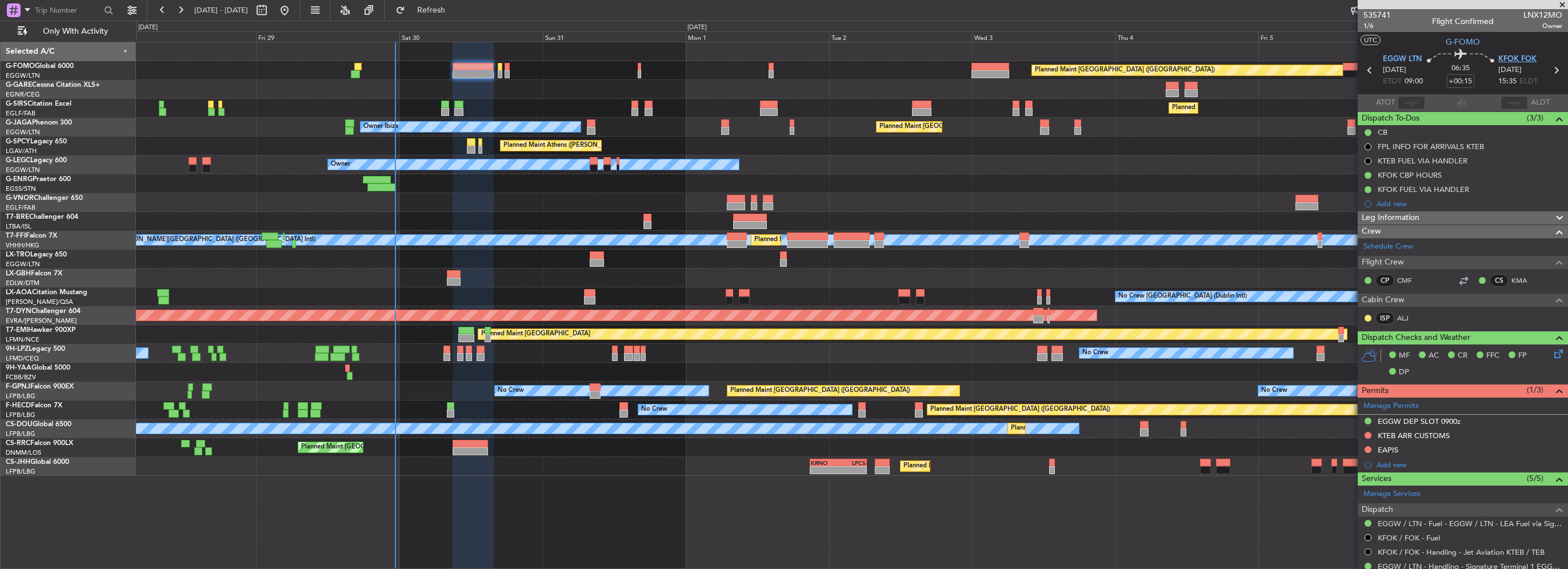
click at [1506, 58] on span "KFOK FOK" at bounding box center [1517, 59] width 39 height 11
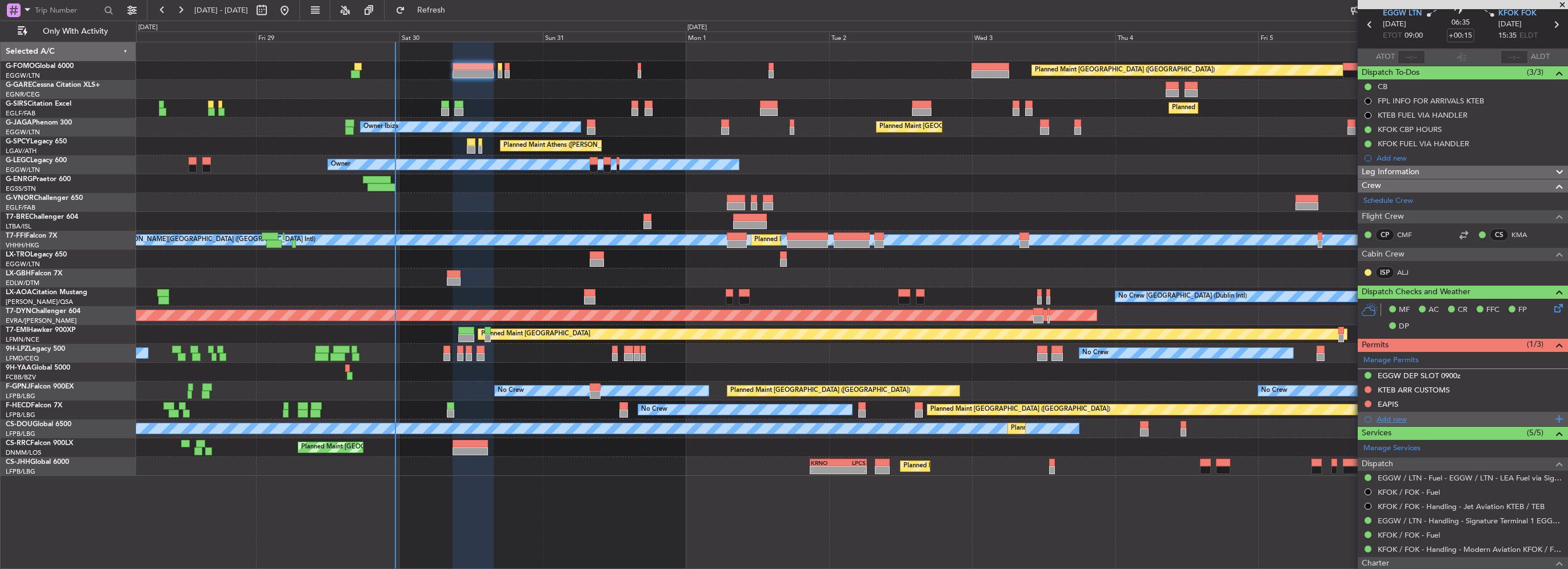
scroll to position [57, 0]
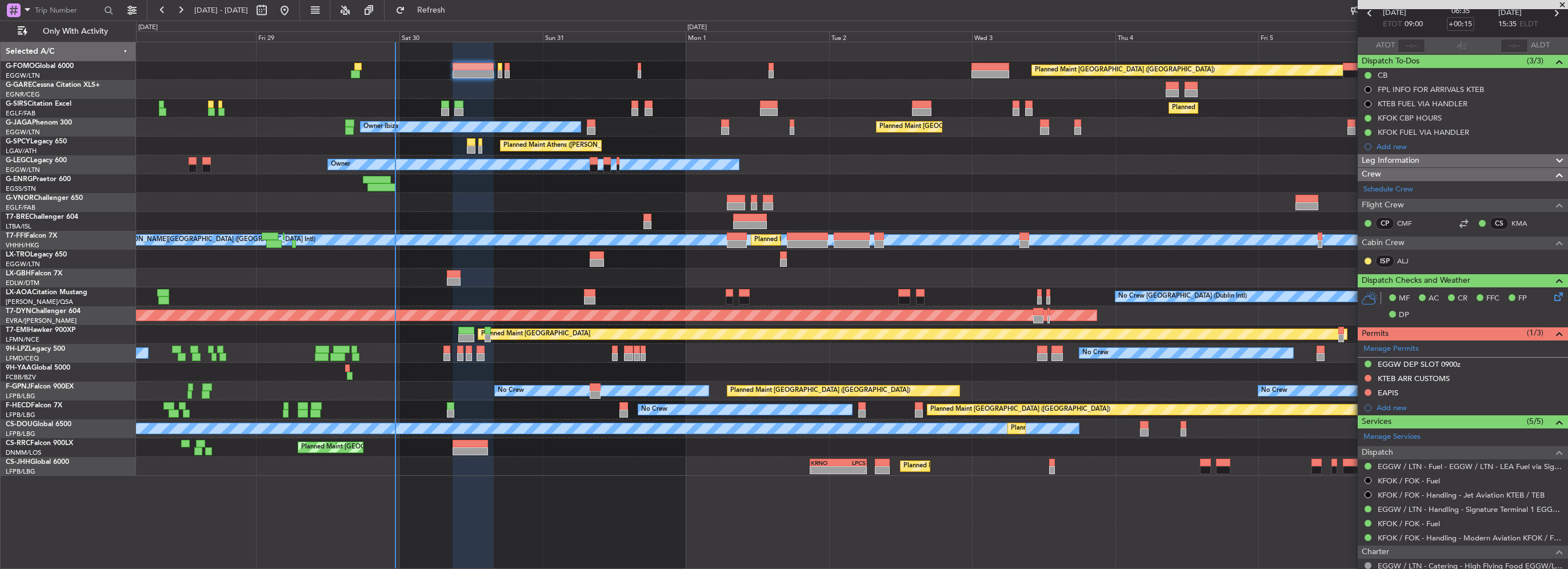
click at [1434, 375] on div "KTEB ARR CUSTOMS" at bounding box center [1413, 378] width 72 height 9
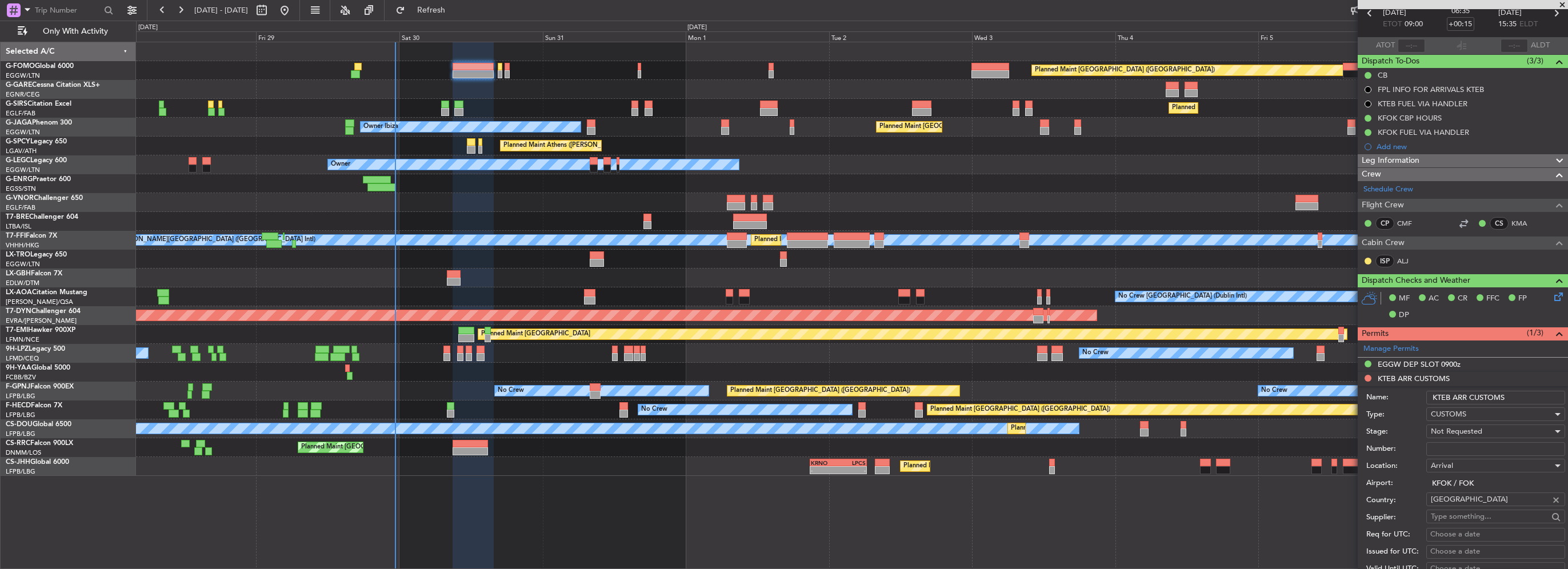
click at [1527, 397] on input "KTEB ARR CUSTOMS" at bounding box center [1495, 397] width 139 height 14
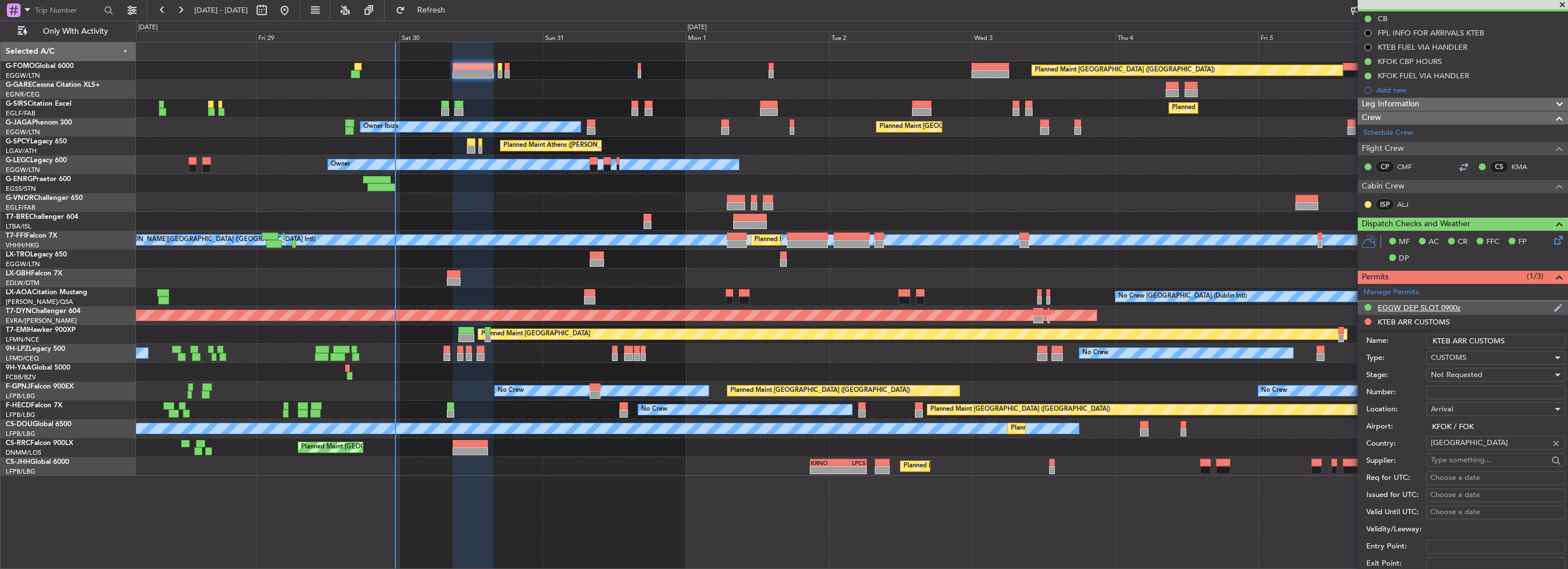
scroll to position [114, 0]
click at [1515, 336] on input "KTEB ARR CUSTOMS" at bounding box center [1495, 341] width 139 height 14
drag, startPoint x: 1529, startPoint y: 338, endPoint x: 1514, endPoint y: 339, distance: 15.0
click at [1514, 339] on input "KTEB ARR CUSTOMS 1150" at bounding box center [1495, 341] width 139 height 14
type input "KTEB ARR CUSTOMS 1535Z"
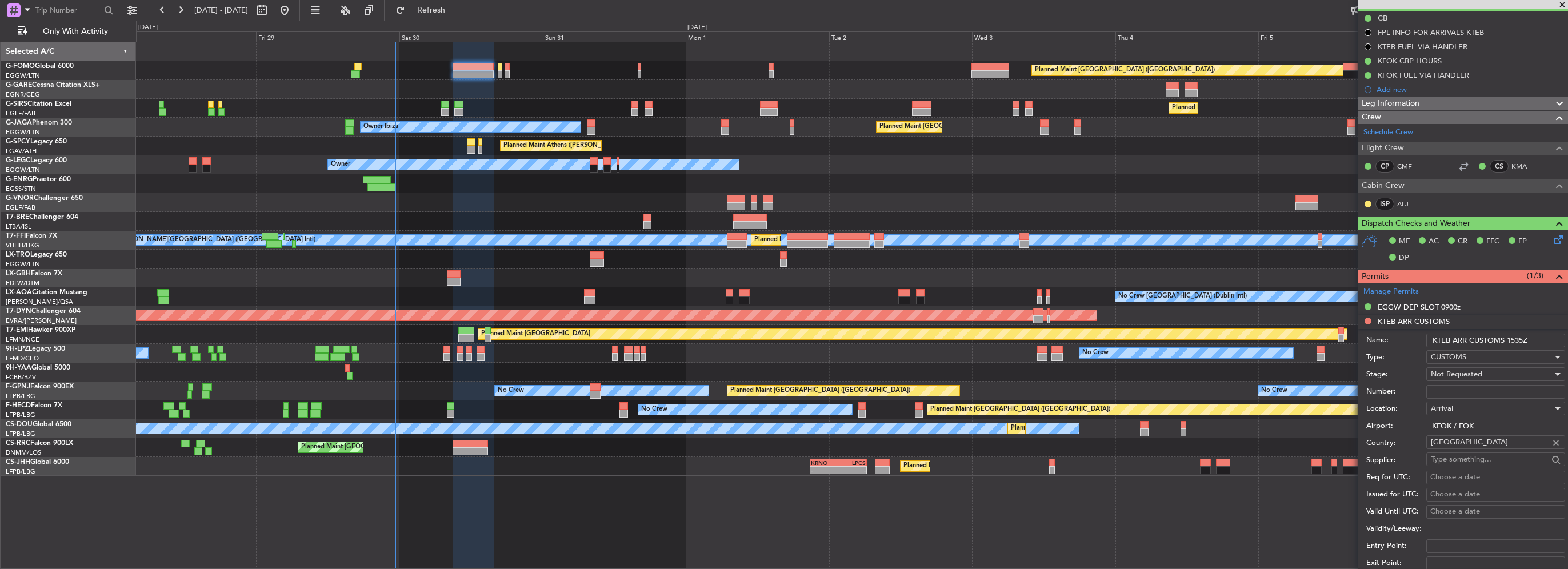
click at [1475, 373] on span "Not Requested" at bounding box center [1456, 374] width 51 height 10
click at [1463, 451] on span "Requested" at bounding box center [1492, 447] width 120 height 17
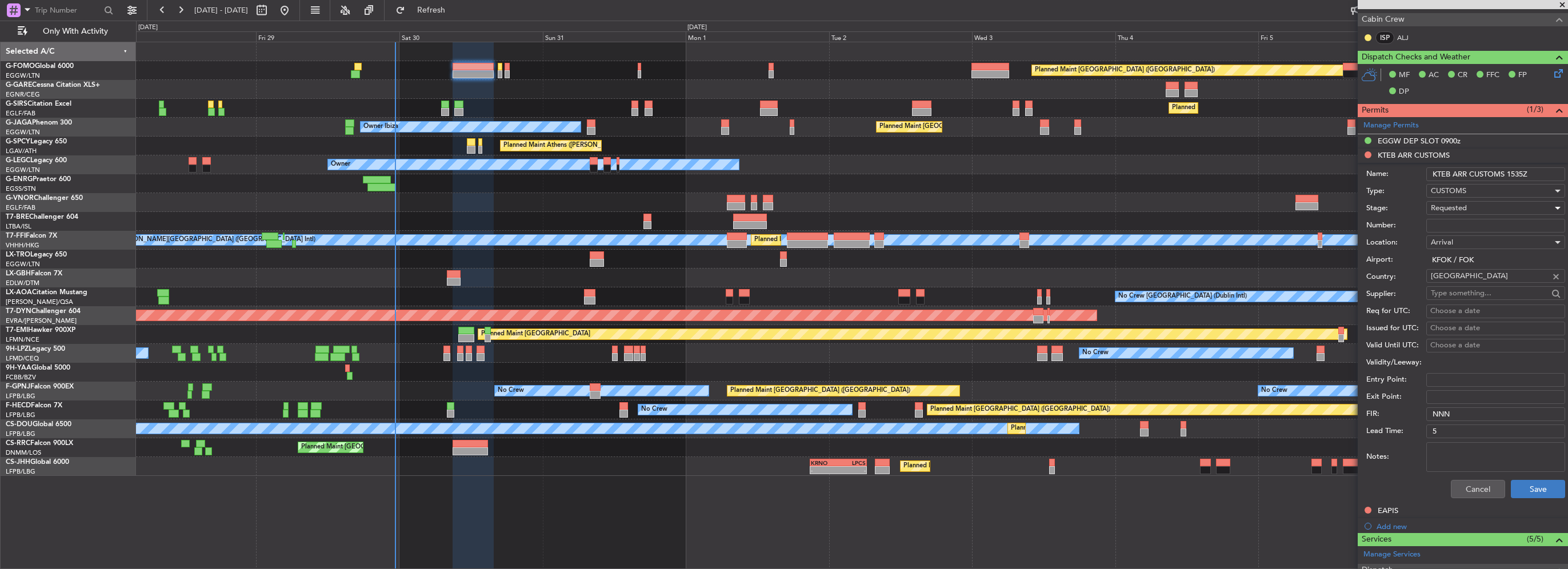
scroll to position [286, 0]
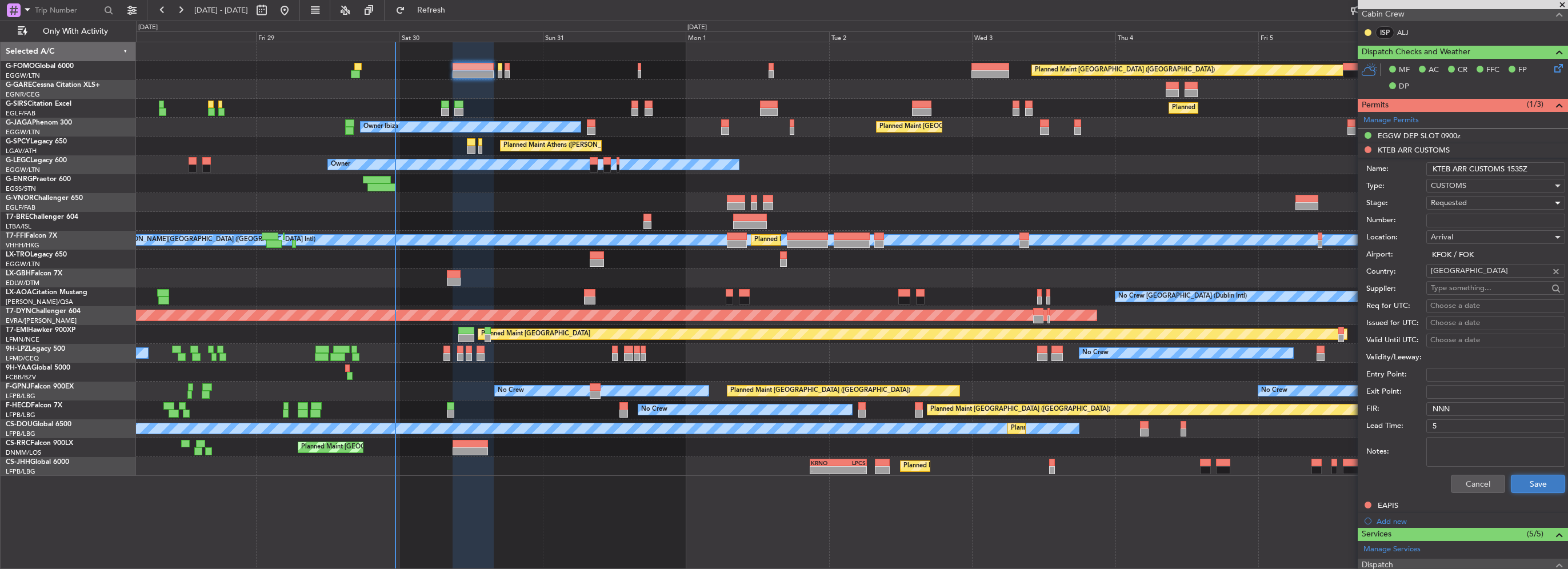
click at [1524, 479] on button "Save" at bounding box center [1538, 484] width 54 height 18
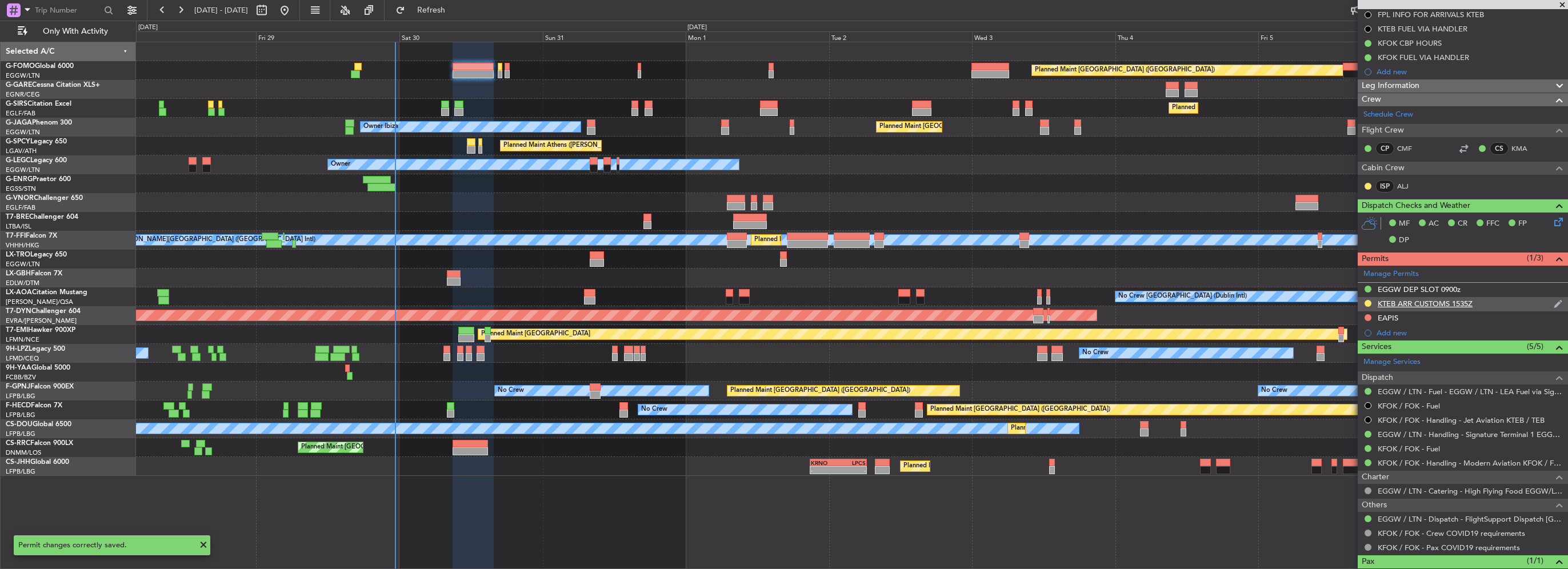
scroll to position [116, 0]
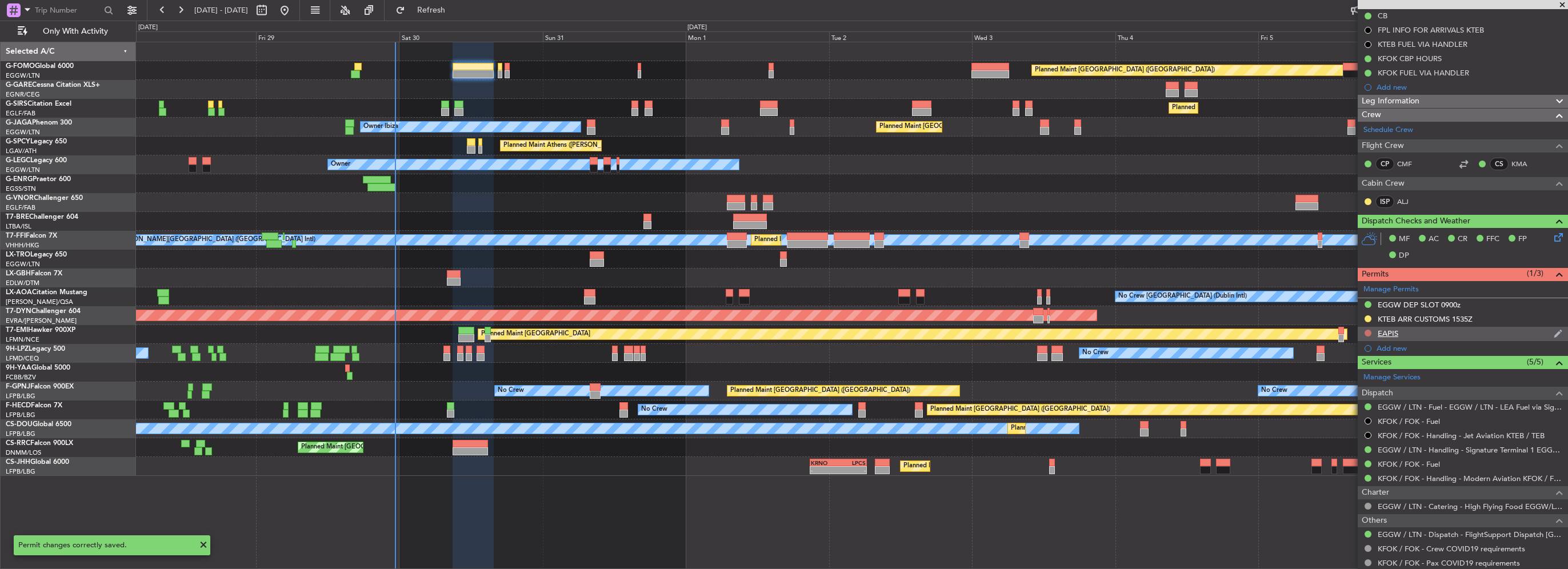
click at [1367, 331] on button at bounding box center [1368, 333] width 7 height 7
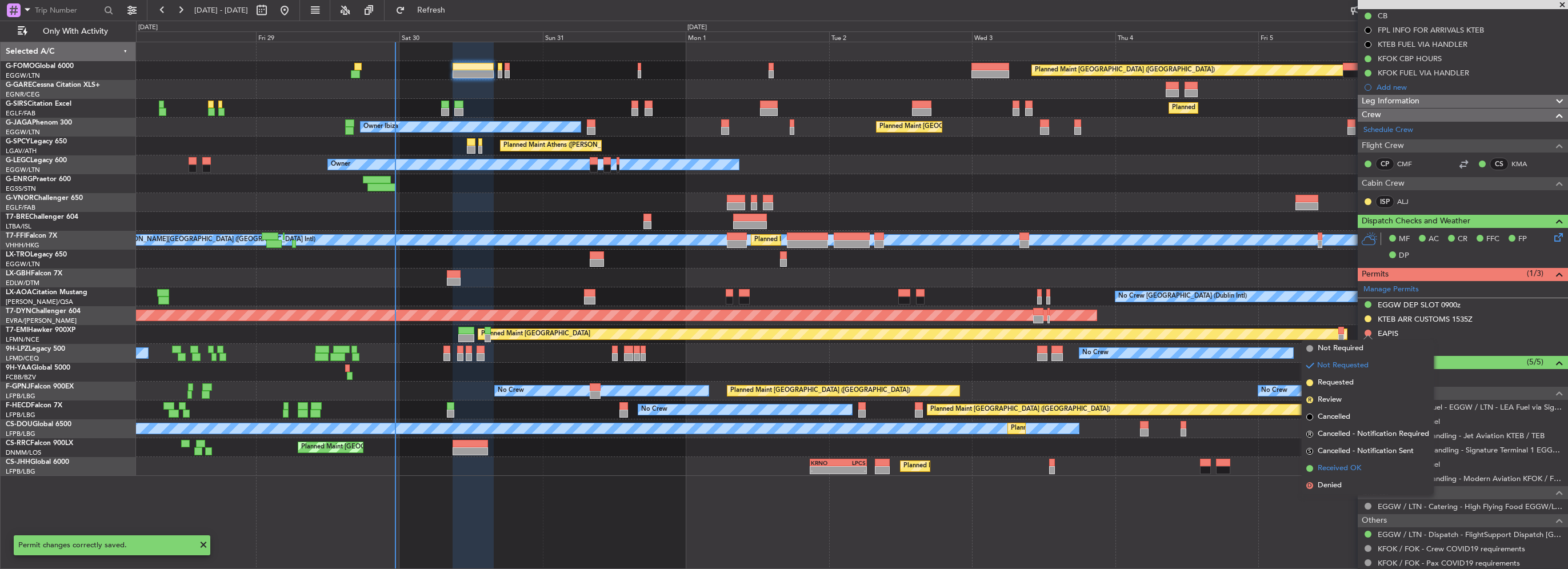
click at [1346, 474] on span "Received OK" at bounding box center [1340, 468] width 43 height 11
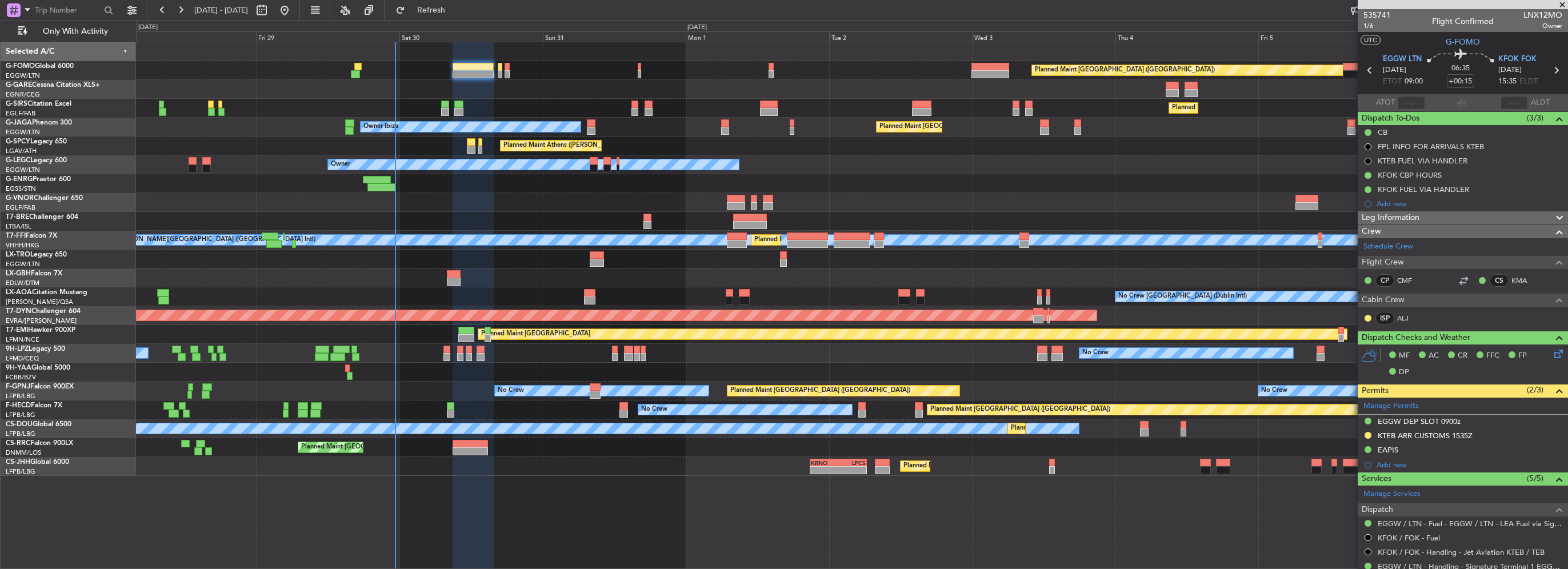
scroll to position [172, 0]
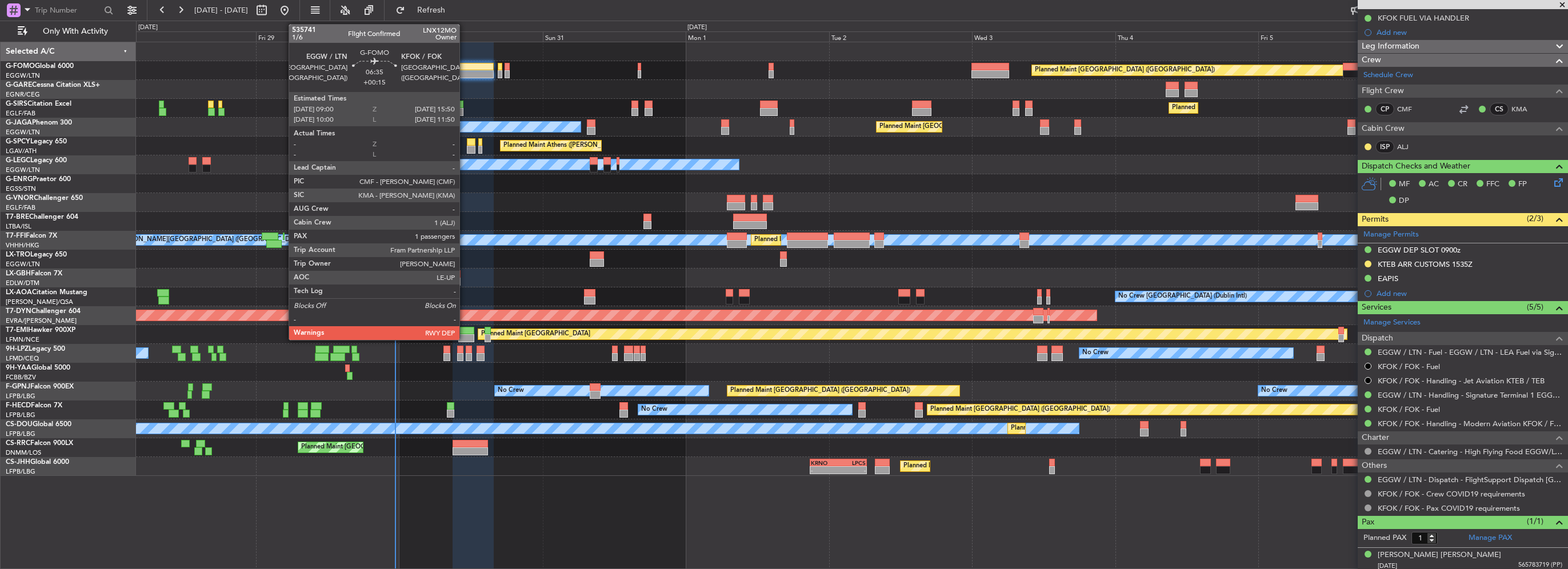
click at [464, 68] on div at bounding box center [473, 67] width 41 height 8
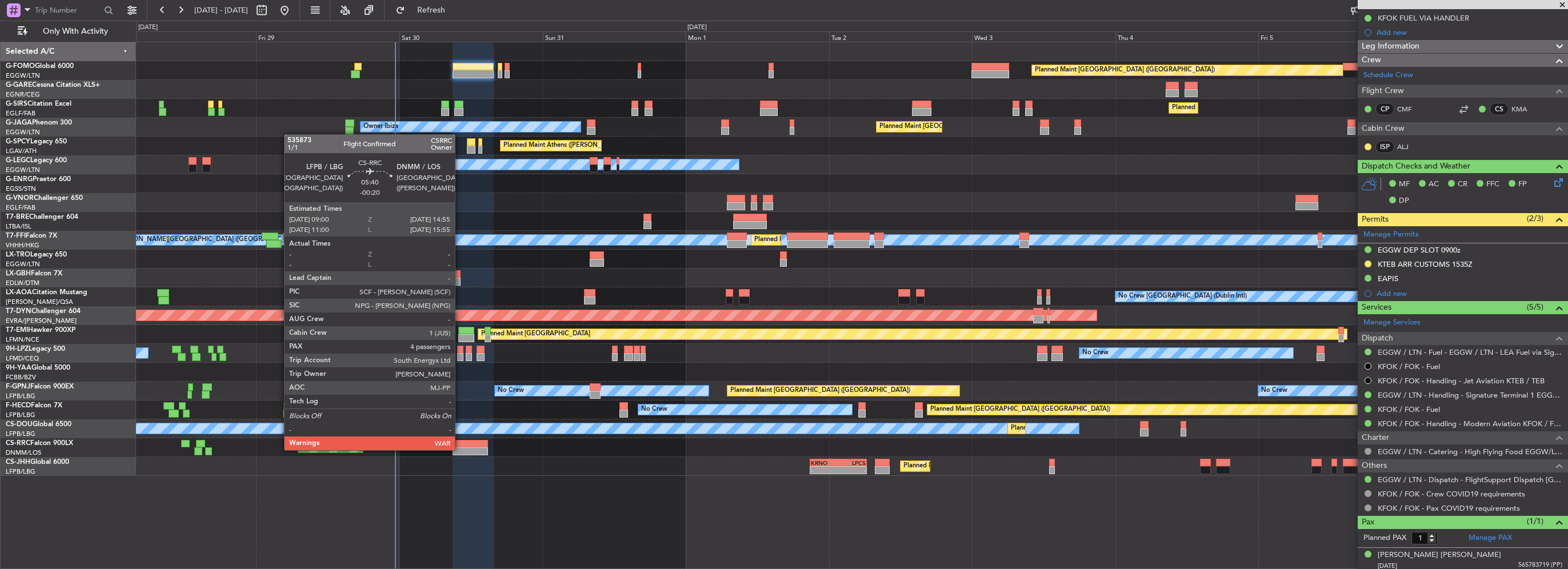
click at [460, 449] on div at bounding box center [470, 451] width 35 height 8
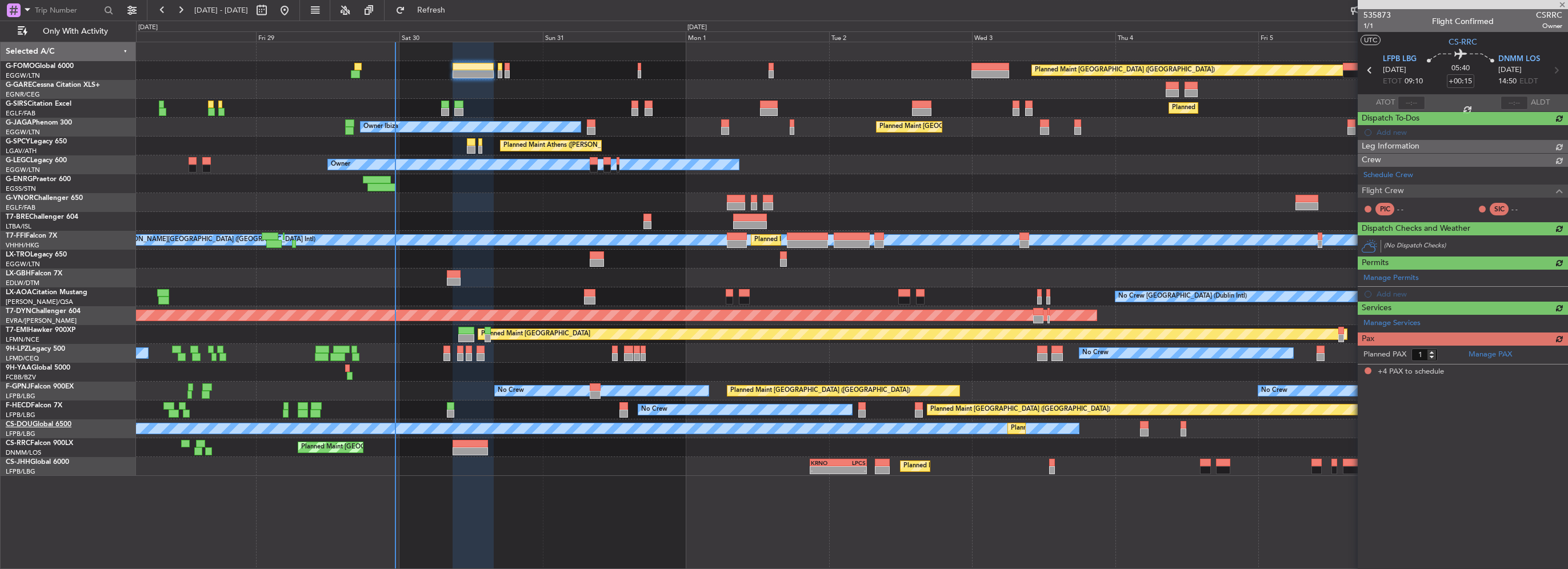
type input "-00:20"
type input "4"
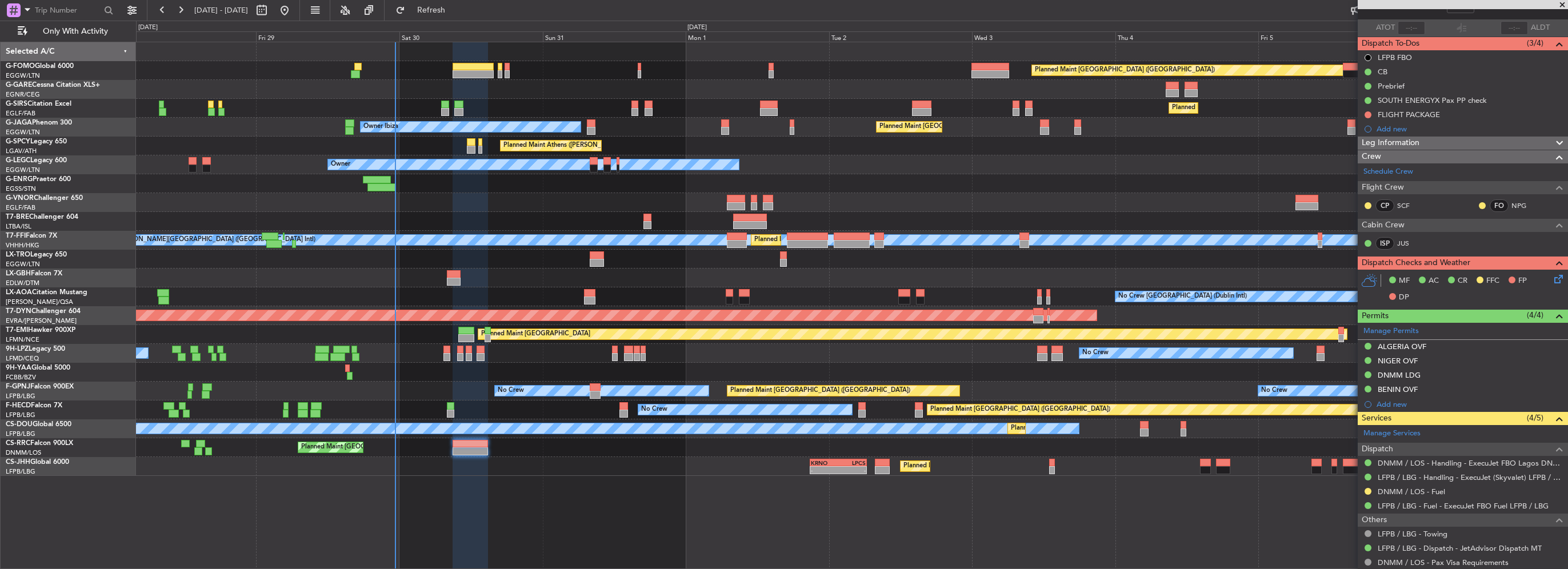
scroll to position [114, 0]
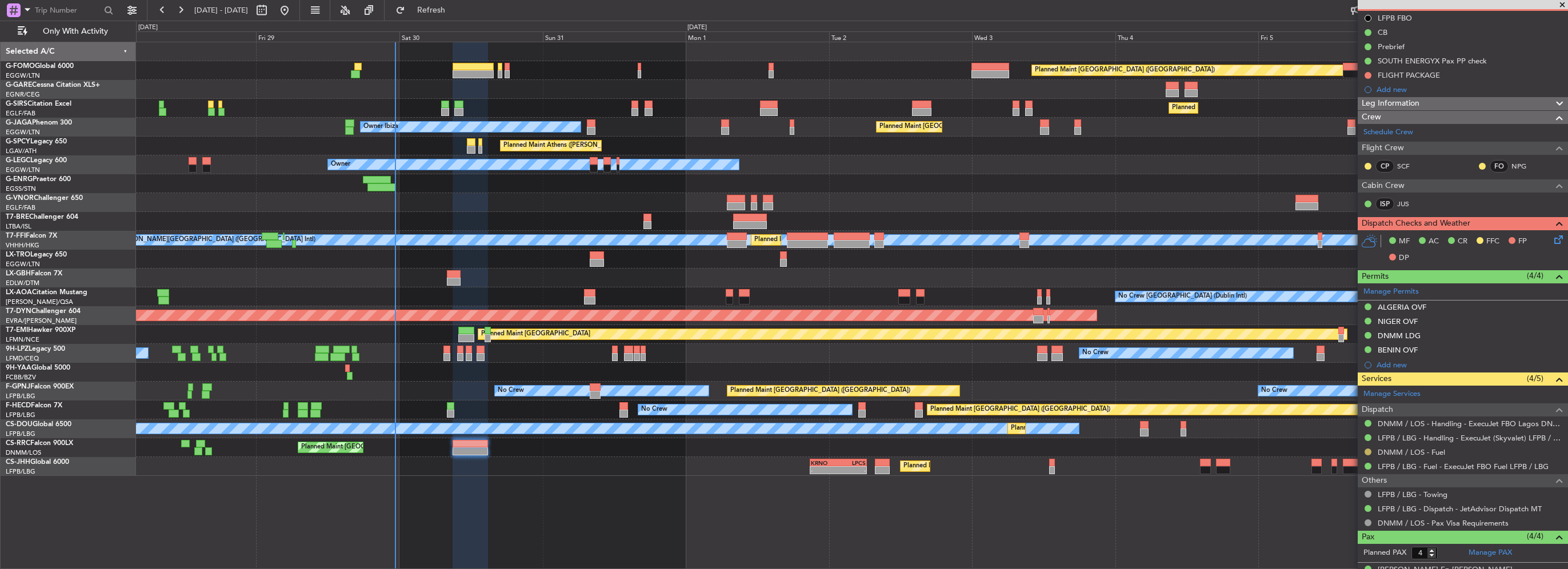
click at [1367, 450] on button at bounding box center [1368, 452] width 7 height 7
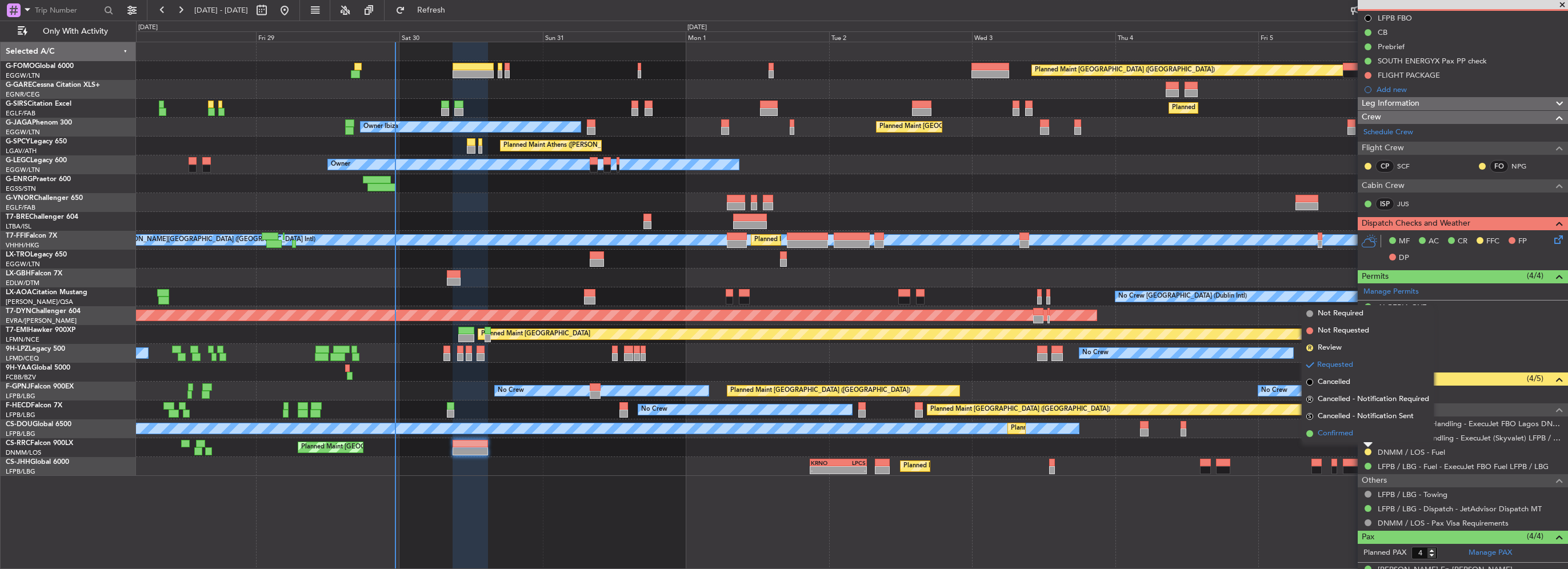
click at [1335, 432] on span "Confirmed" at bounding box center [1336, 433] width 35 height 11
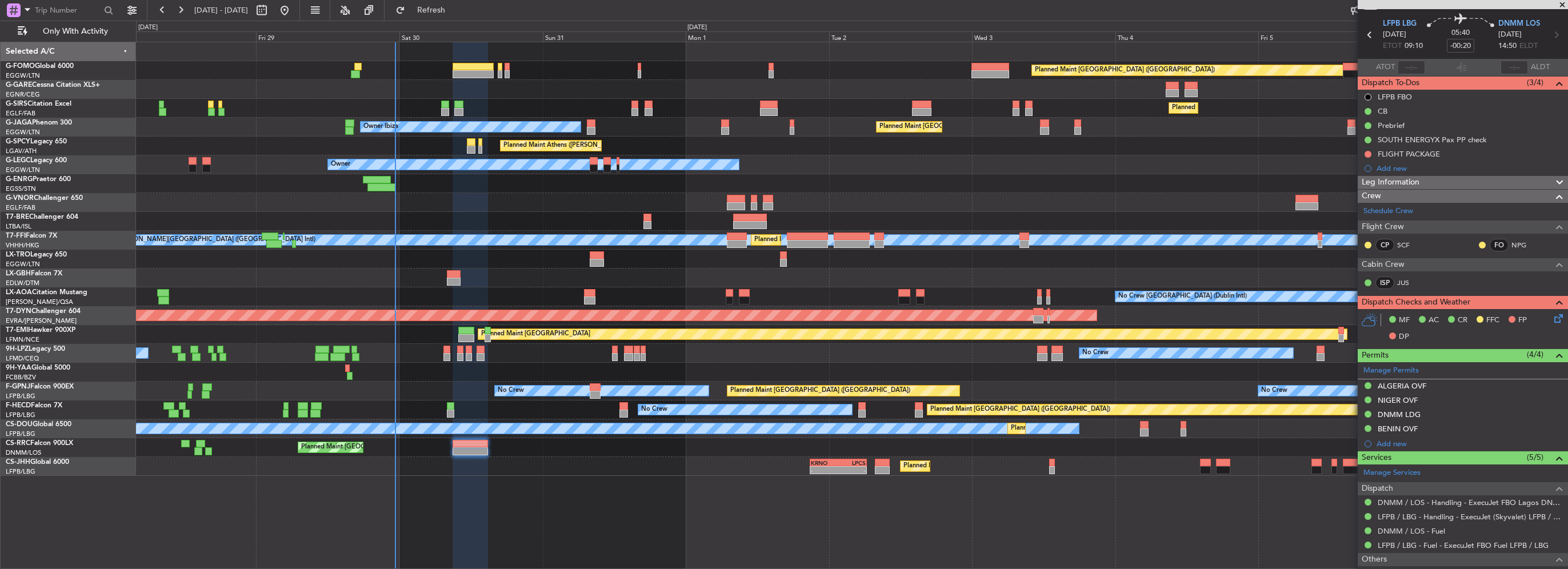
scroll to position [0, 0]
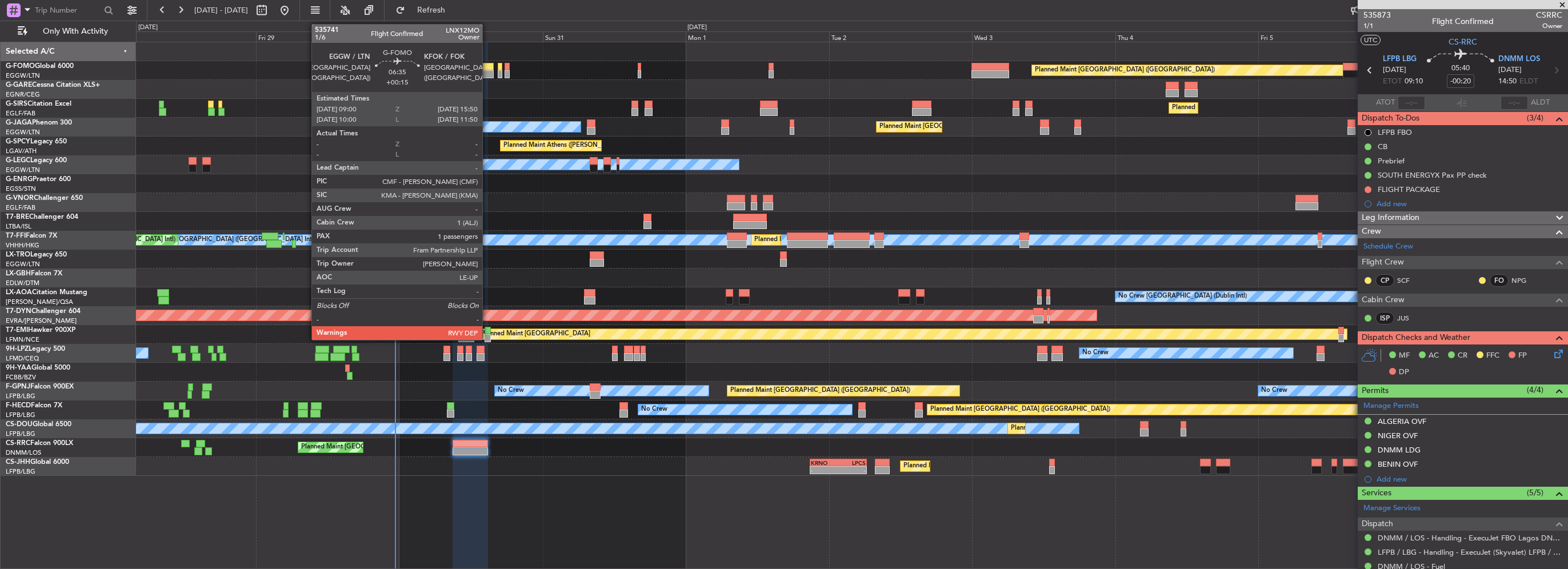
click at [487, 75] on div at bounding box center [473, 74] width 41 height 8
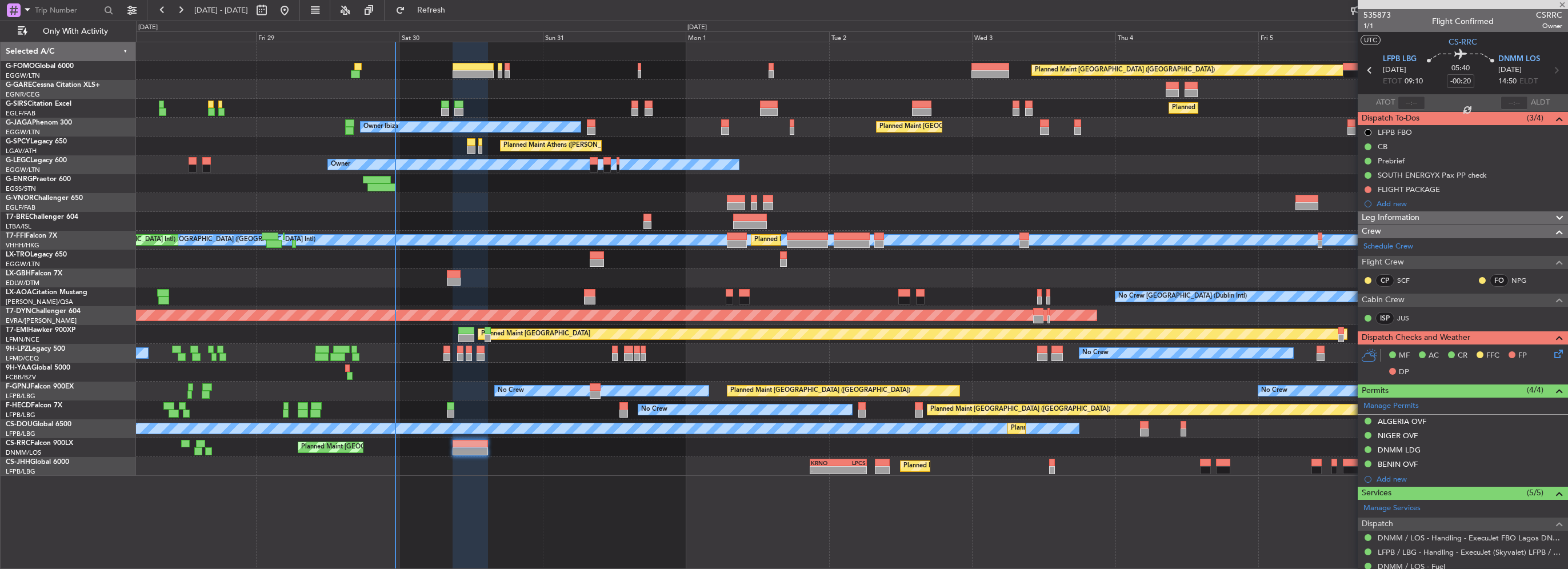
type input "+00:15"
type input "1"
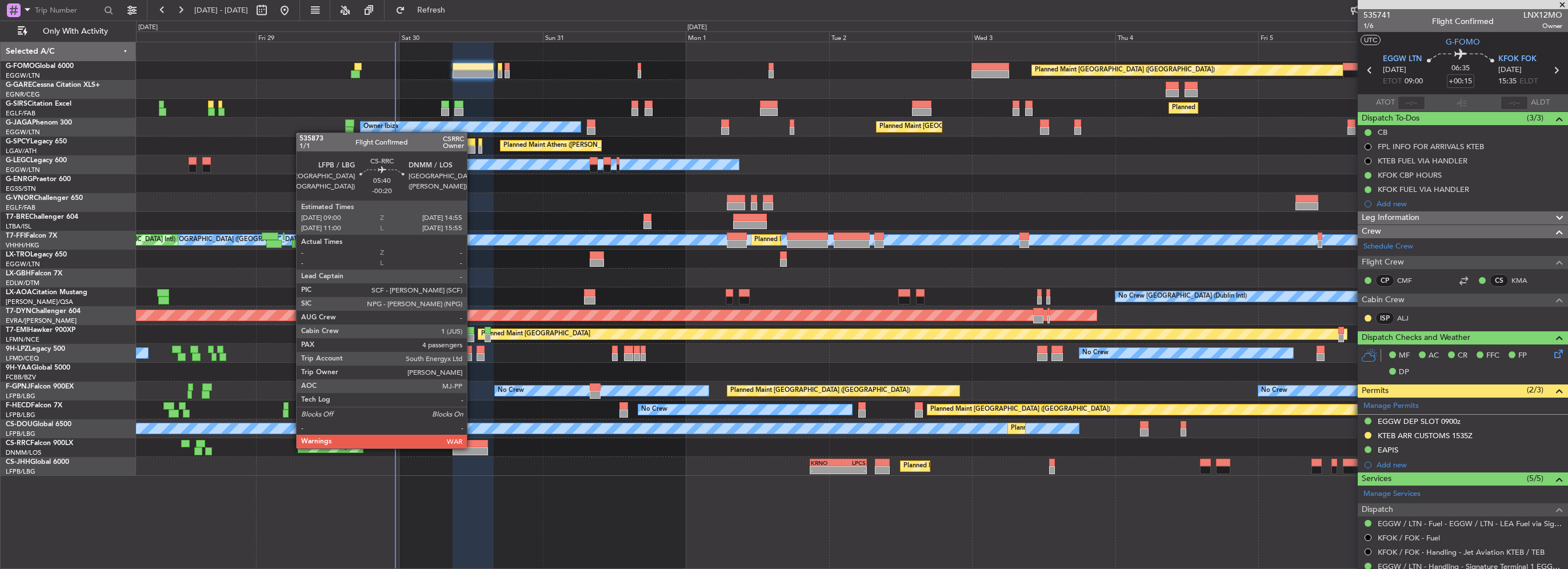
click at [472, 447] on div at bounding box center [470, 451] width 35 height 8
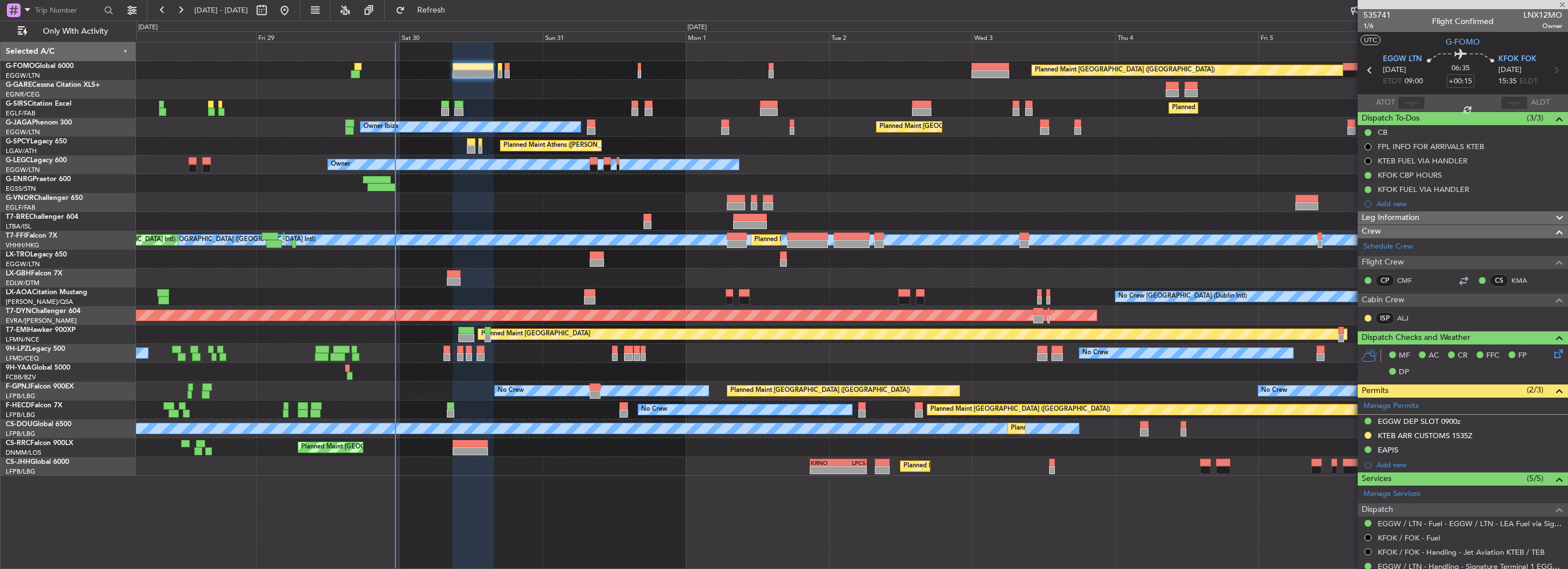
type input "-00:20"
type input "4"
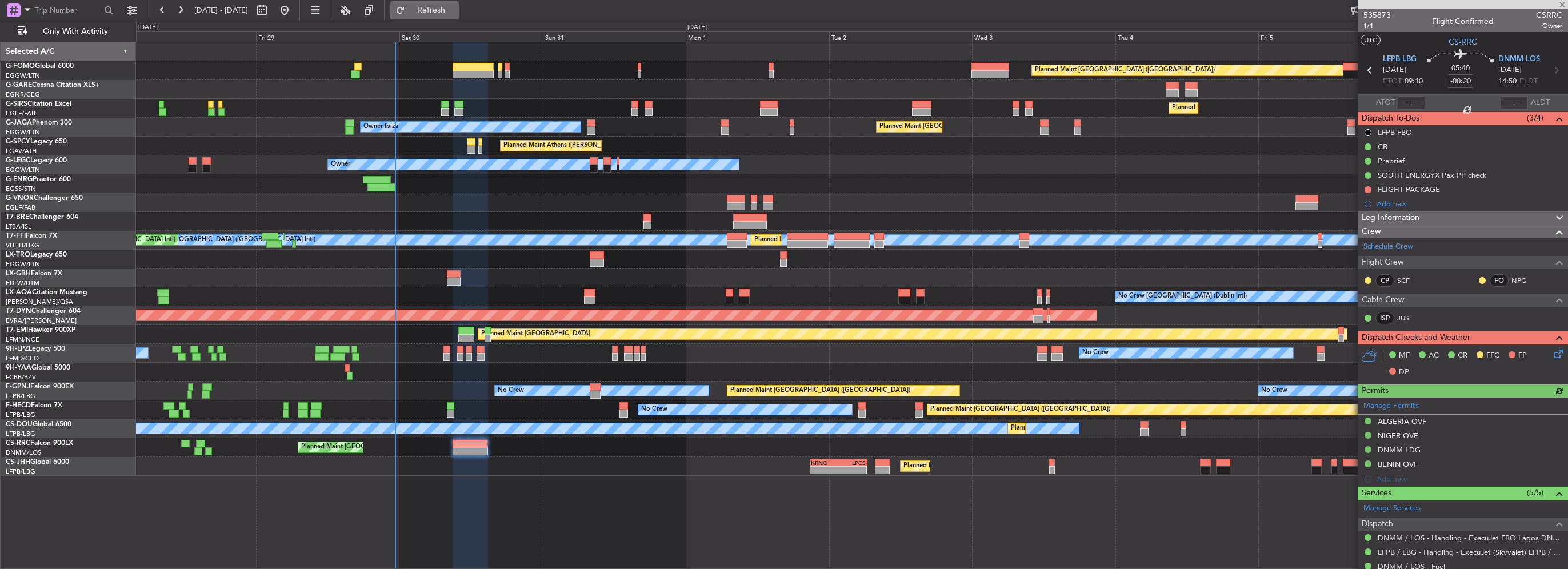
click at [438, 6] on button "Refresh" at bounding box center [424, 10] width 68 height 18
drag, startPoint x: 1400, startPoint y: 161, endPoint x: 1415, endPoint y: 166, distance: 15.8
click at [1400, 161] on div "Prebrief" at bounding box center [1391, 161] width 27 height 9
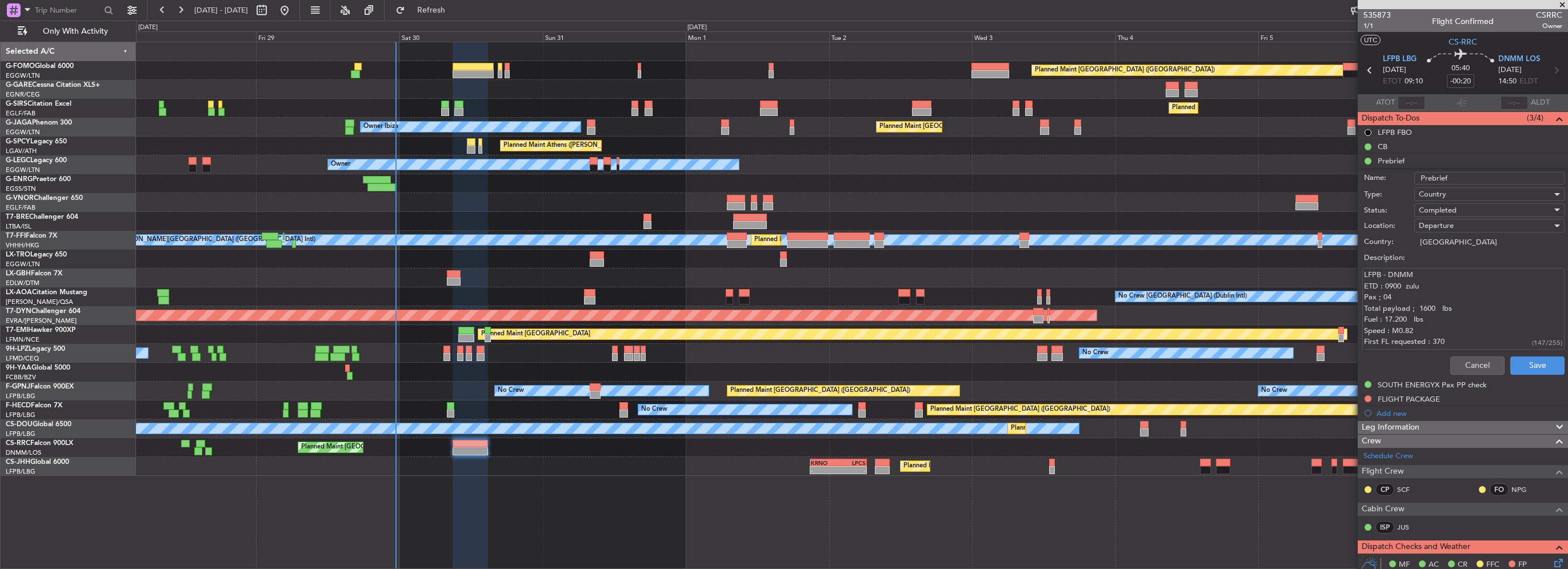
scroll to position [11, 0]
drag, startPoint x: 1477, startPoint y: 364, endPoint x: 1397, endPoint y: 366, distance: 80.0
click at [1477, 364] on button "Cancel" at bounding box center [1477, 366] width 54 height 18
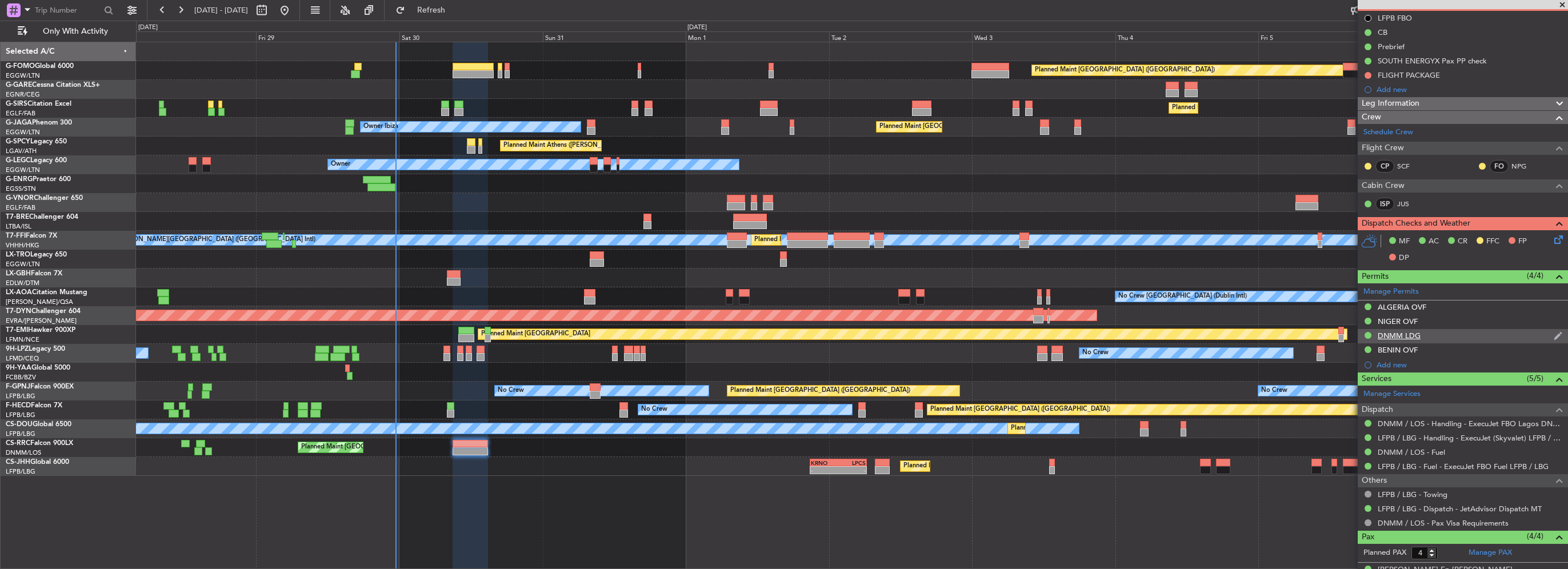
scroll to position [0, 0]
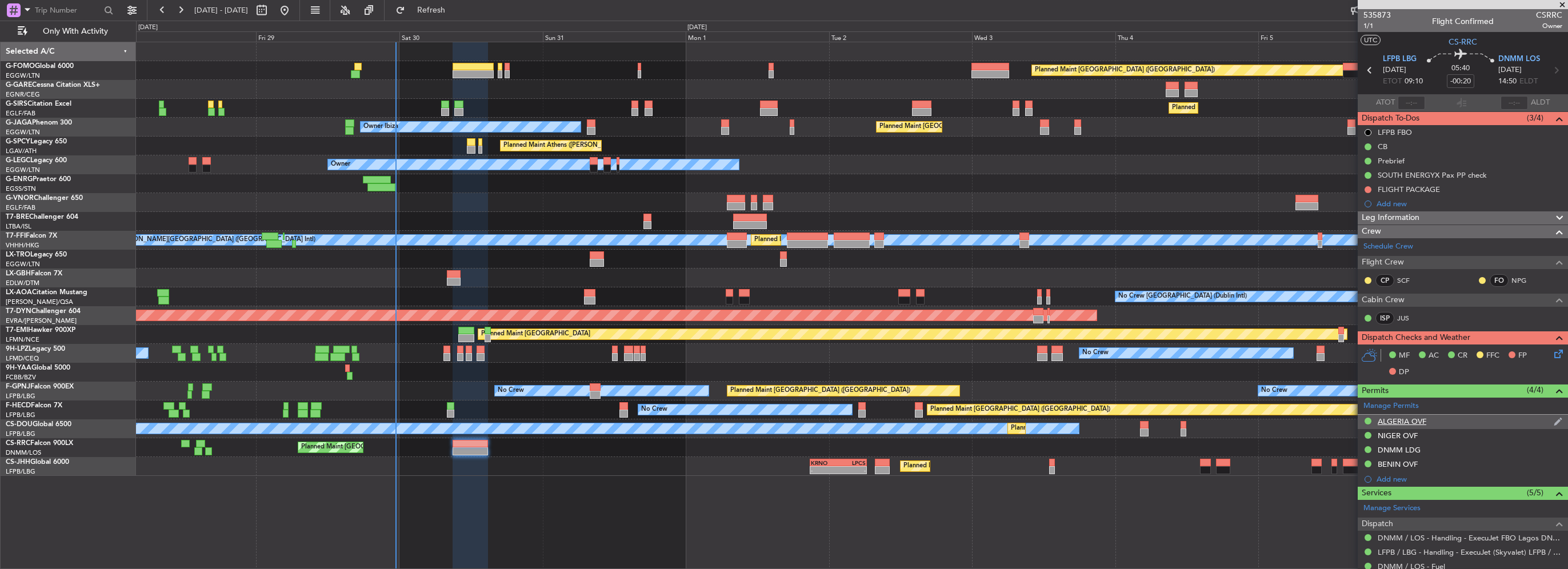
click at [1415, 422] on div "ALGERIA OVF" at bounding box center [1402, 421] width 49 height 9
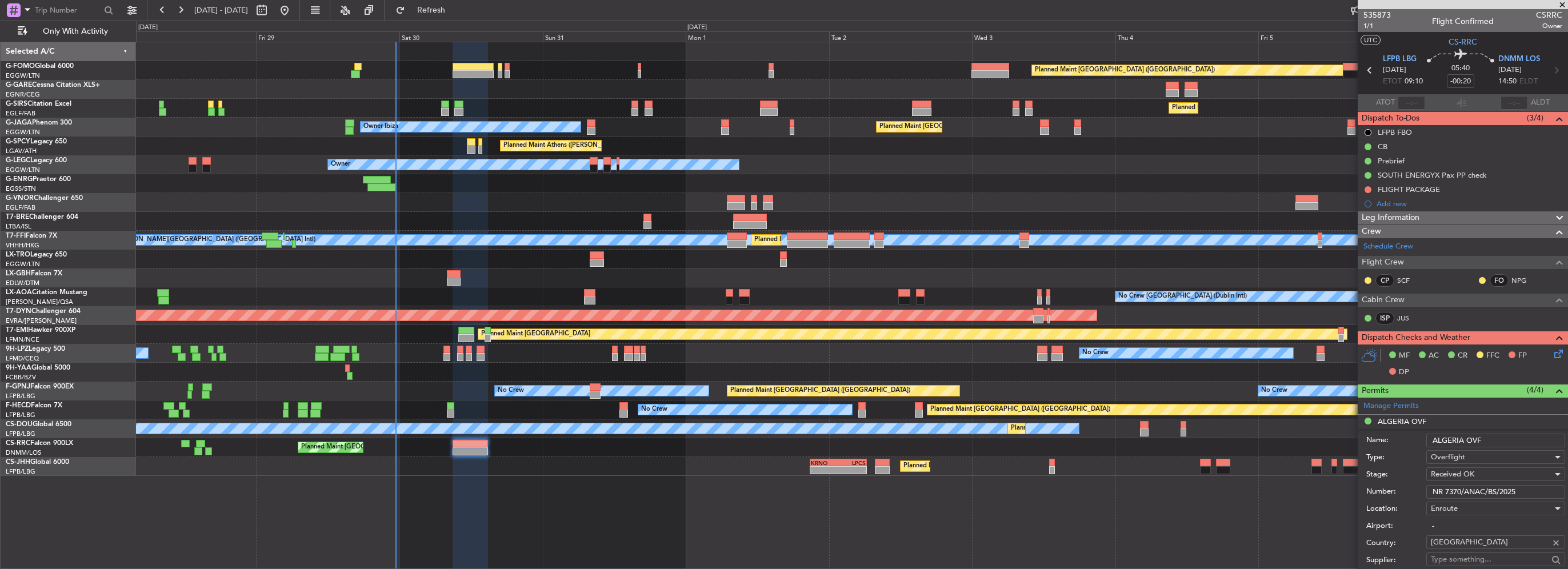
drag, startPoint x: 1529, startPoint y: 491, endPoint x: 1327, endPoint y: 497, distance: 202.1
click at [1327, 497] on fb-app "[DATE] - [DATE] Refresh Quick Links Only With Activity Planned Maint [GEOGRAPHI…" at bounding box center [784, 289] width 1568 height 560
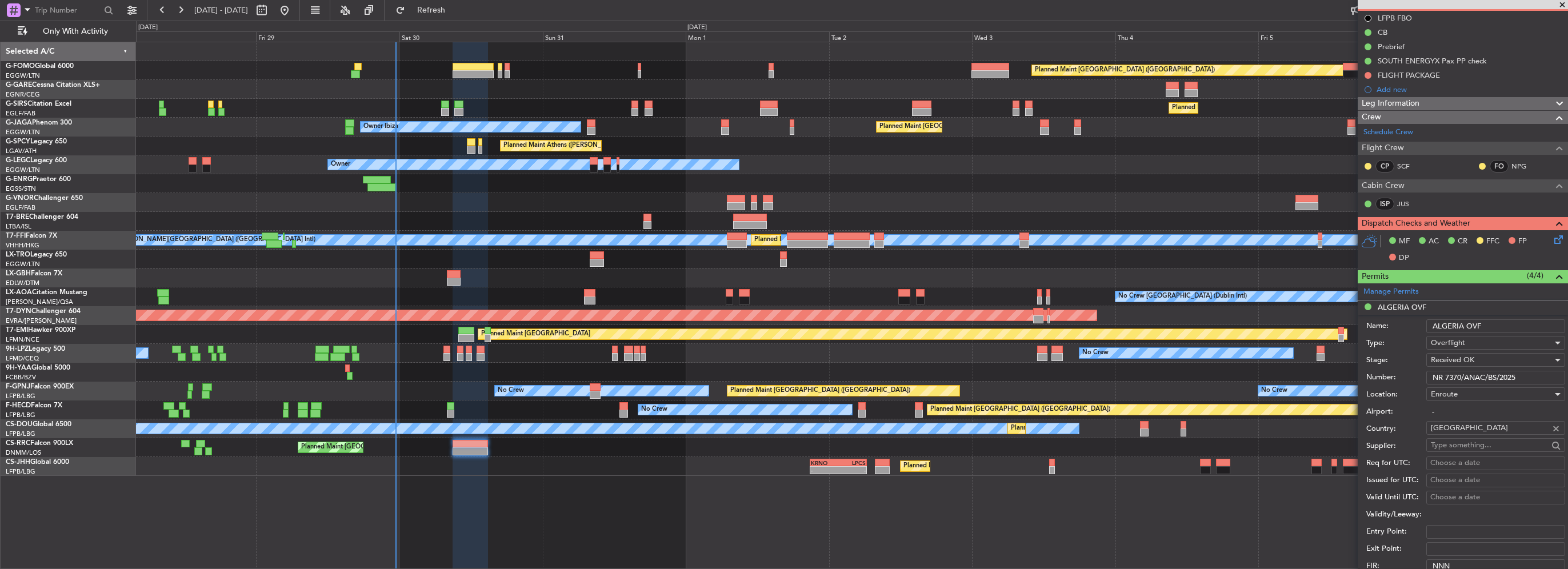
scroll to position [343, 0]
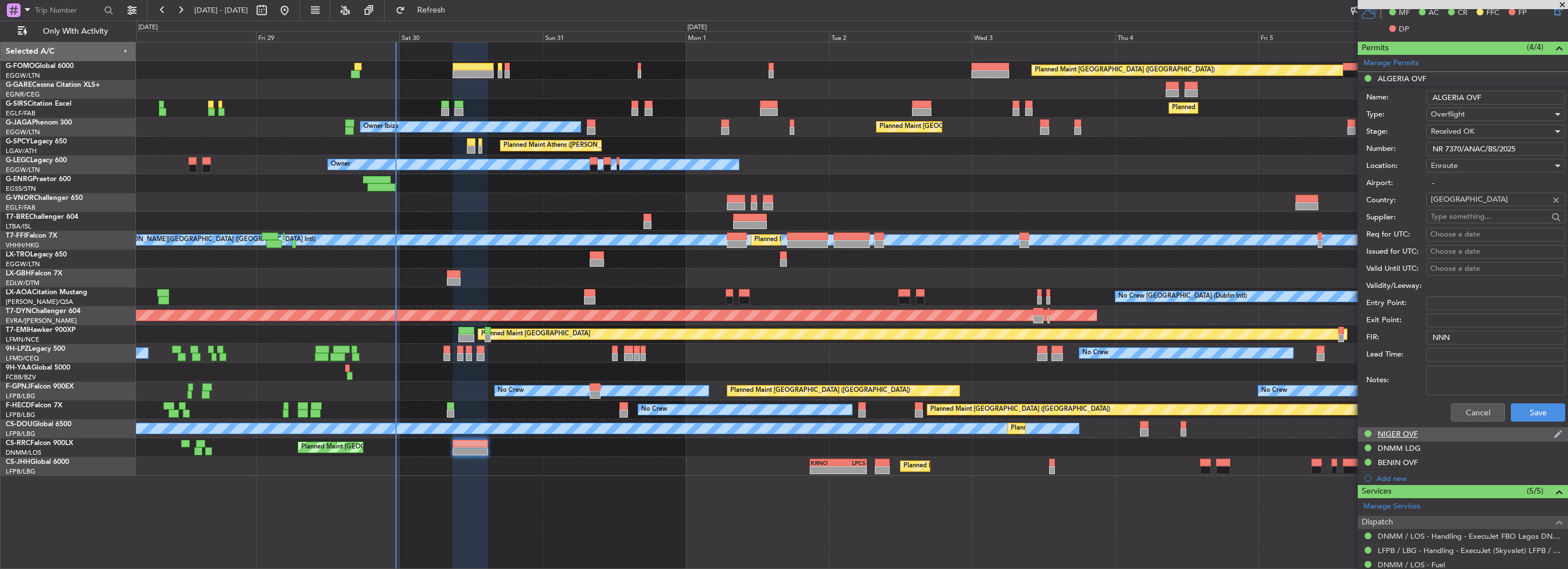
click at [1419, 436] on div "NIGER OVF" at bounding box center [1463, 434] width 210 height 14
drag, startPoint x: 1494, startPoint y: 164, endPoint x: 1363, endPoint y: 163, distance: 131.0
click at [1389, 164] on div "Number: NE-V255100U" at bounding box center [1466, 163] width 199 height 17
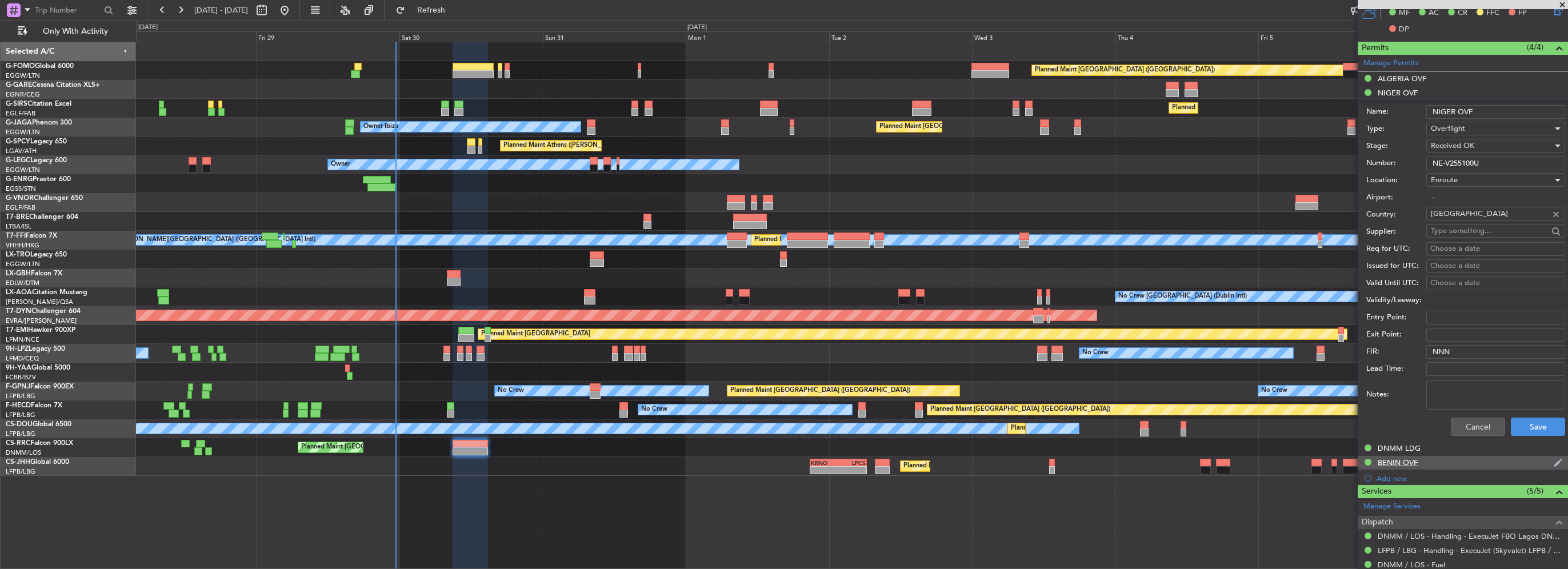
click at [1399, 463] on div "BENIN OVF" at bounding box center [1397, 462] width 40 height 9
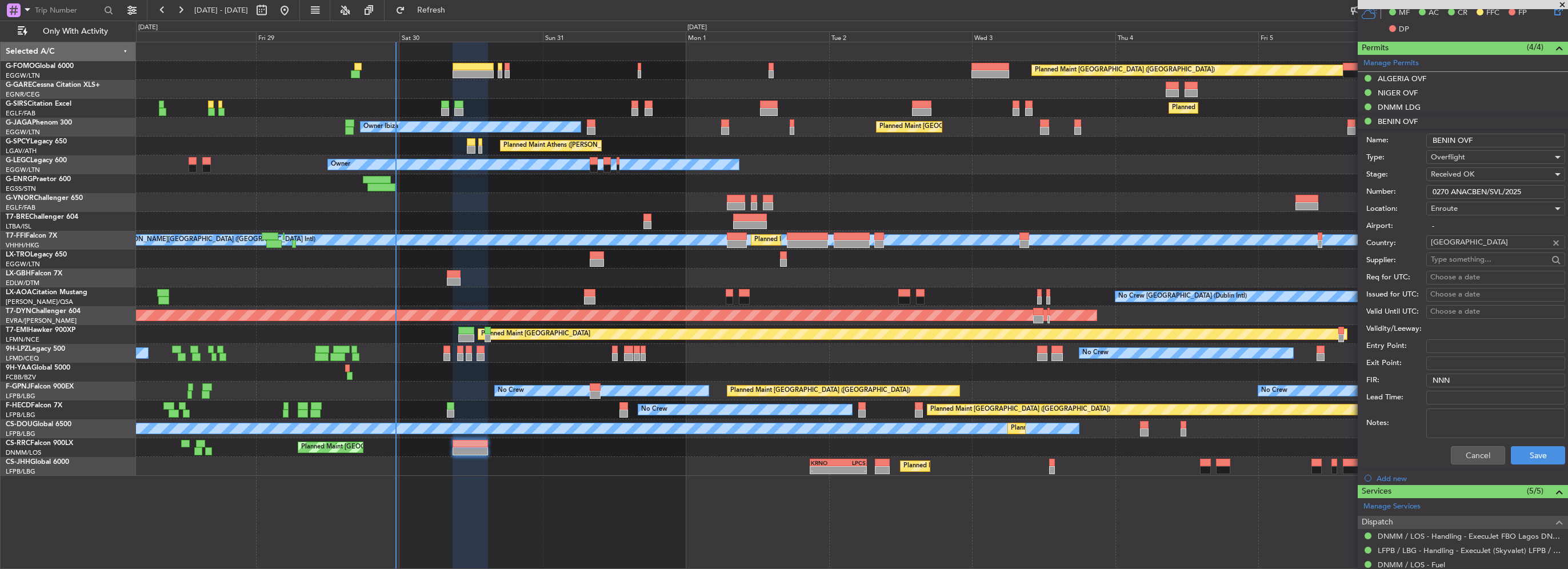
drag, startPoint x: 1484, startPoint y: 190, endPoint x: 1277, endPoint y: 189, distance: 207.0
click at [1282, 189] on fb-app "[DATE] - [DATE] Refresh Quick Links Only With Activity Planned Maint [GEOGRAPHI…" at bounding box center [784, 289] width 1568 height 560
click at [1408, 106] on div "DNMM LDG" at bounding box center [1398, 107] width 43 height 9
drag, startPoint x: 1490, startPoint y: 176, endPoint x: 1159, endPoint y: 164, distance: 331.2
click at [1206, 171] on fb-app "[DATE] - [DATE] Refresh Quick Links Only With Activity Planned Maint [GEOGRAPHI…" at bounding box center [784, 289] width 1568 height 560
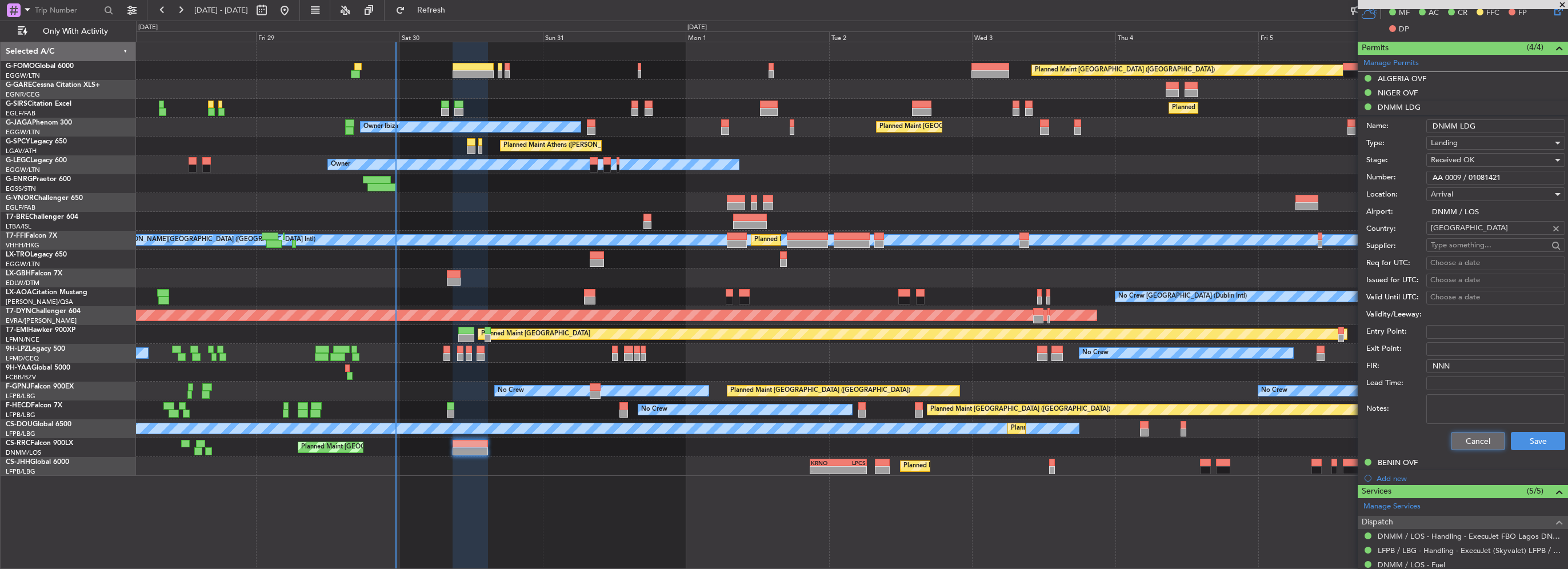
click at [1463, 439] on button "Cancel" at bounding box center [1478, 441] width 54 height 18
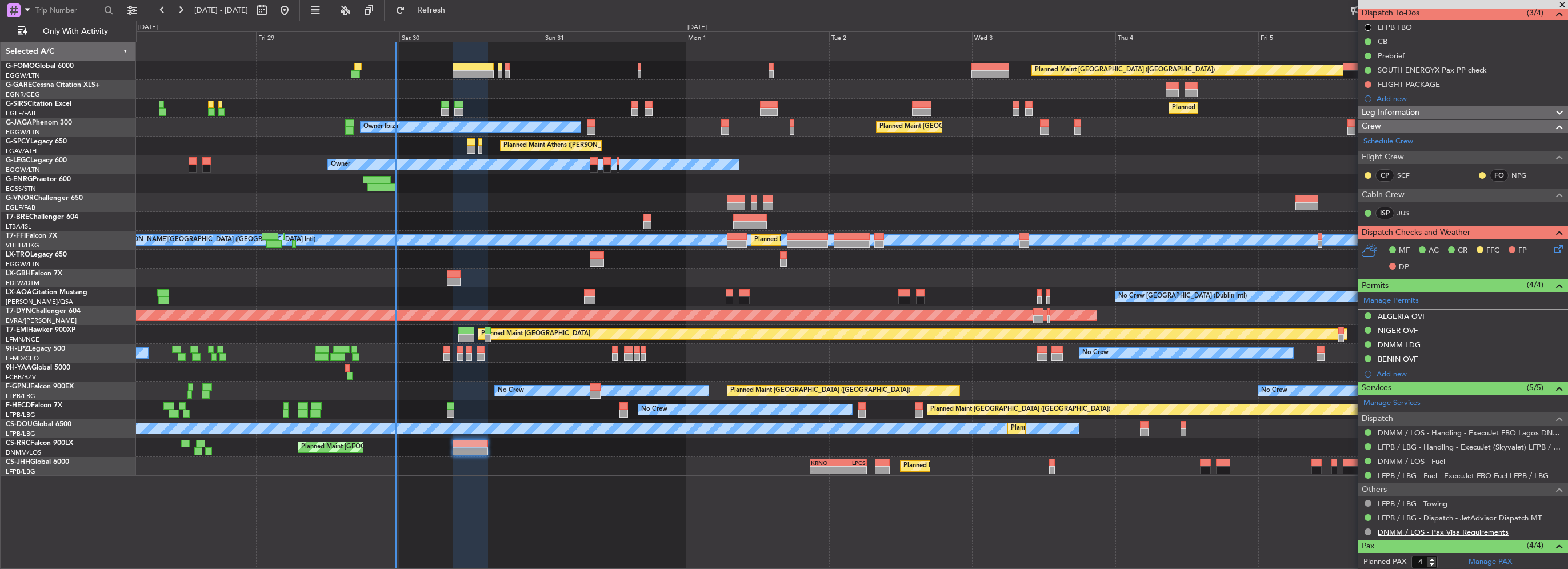
scroll to position [0, 0]
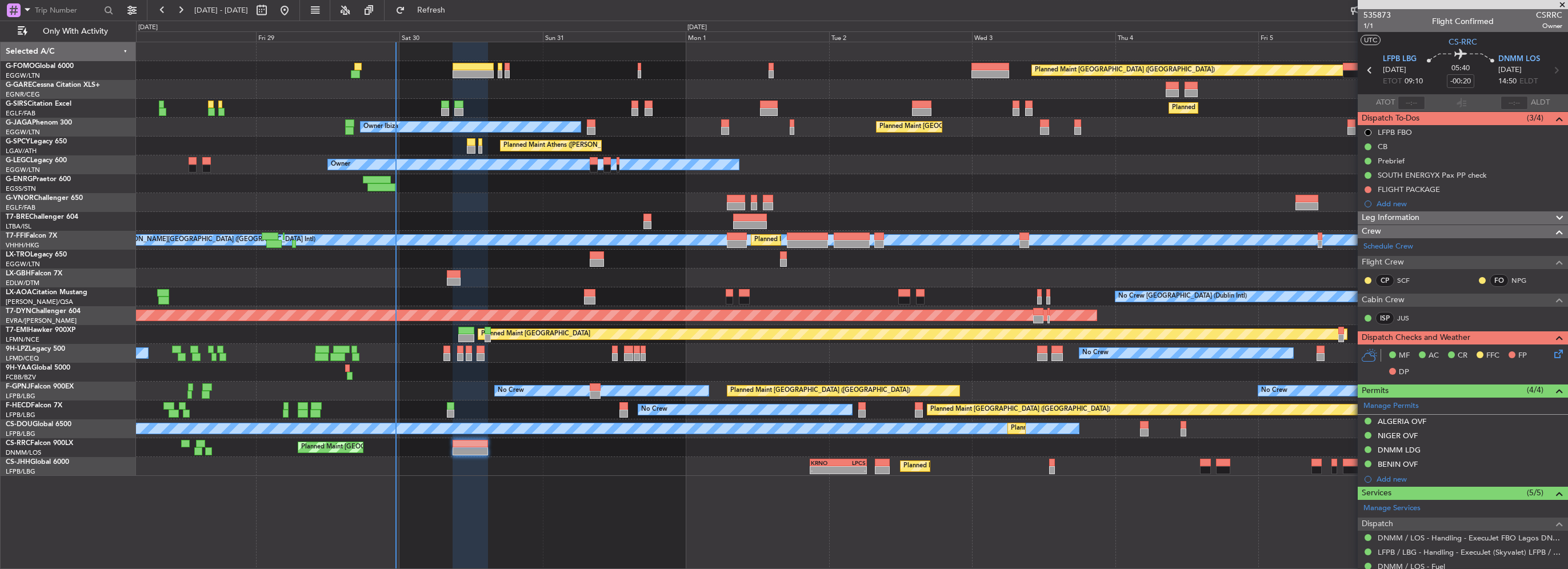
click at [1420, 222] on div "Leg Information" at bounding box center [1463, 218] width 210 height 13
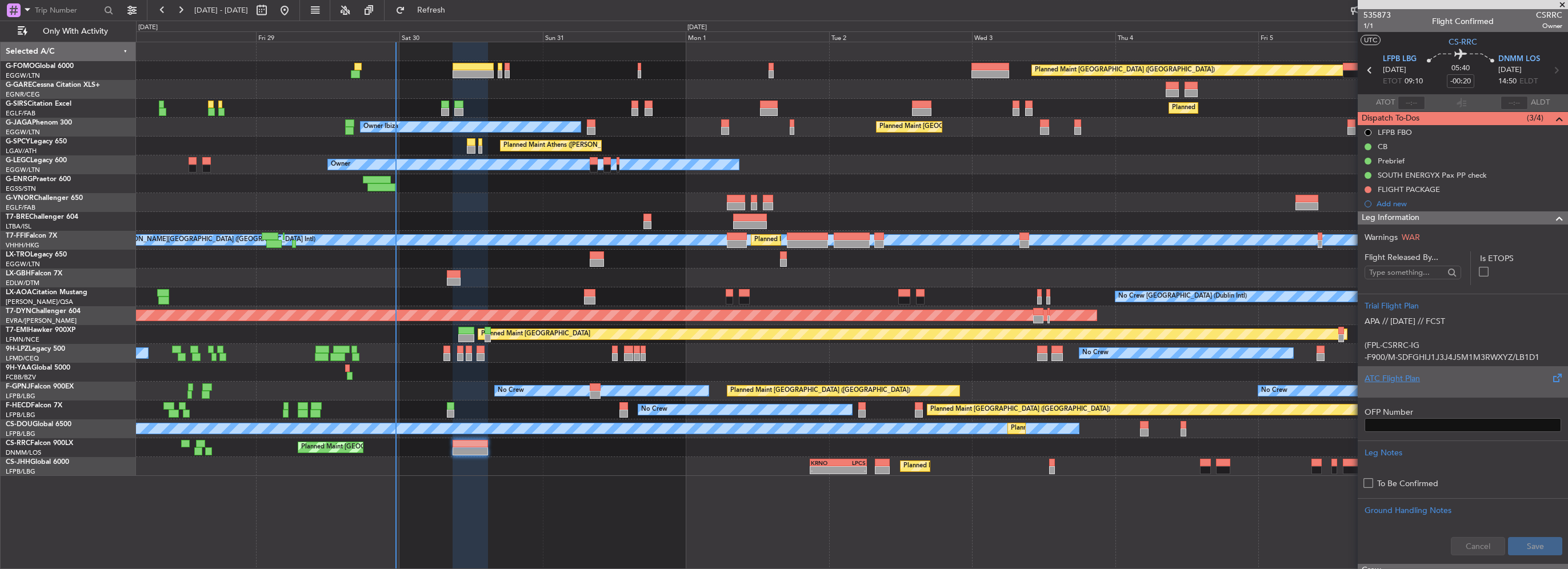
click at [1393, 372] on div "ATC Flight Plan" at bounding box center [1463, 378] width 197 height 12
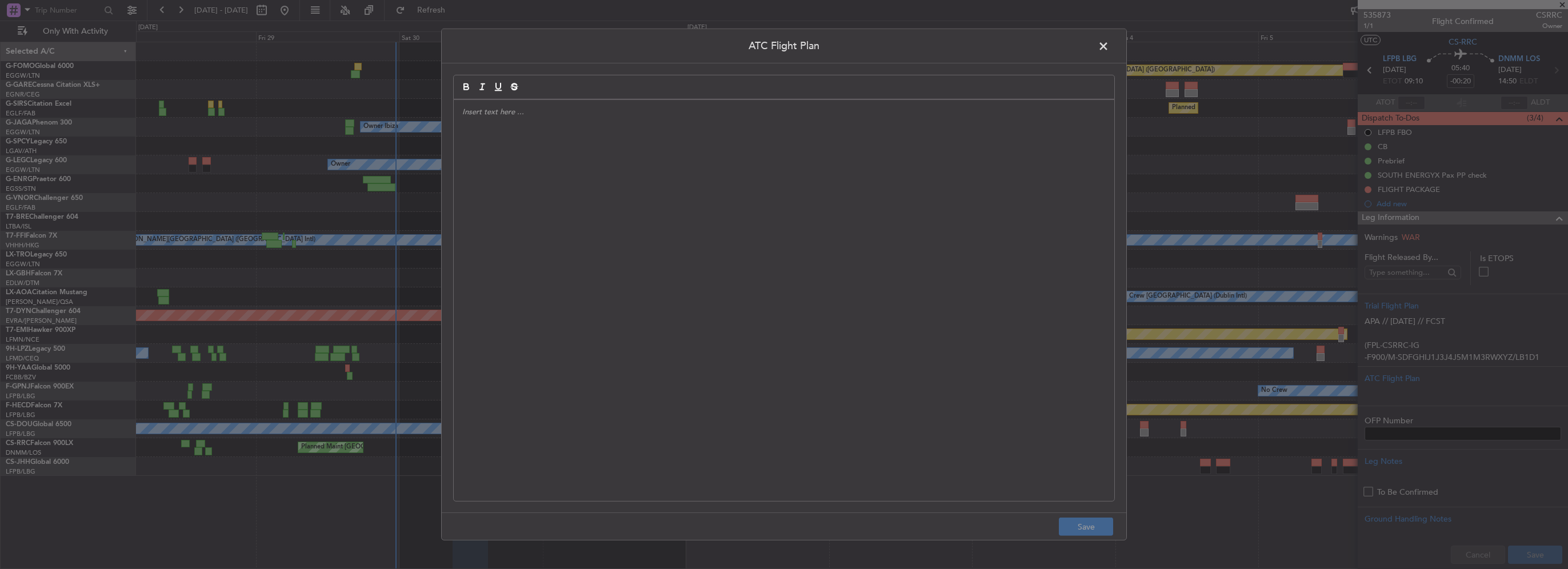
click at [556, 256] on div at bounding box center [783, 301] width 660 height 401
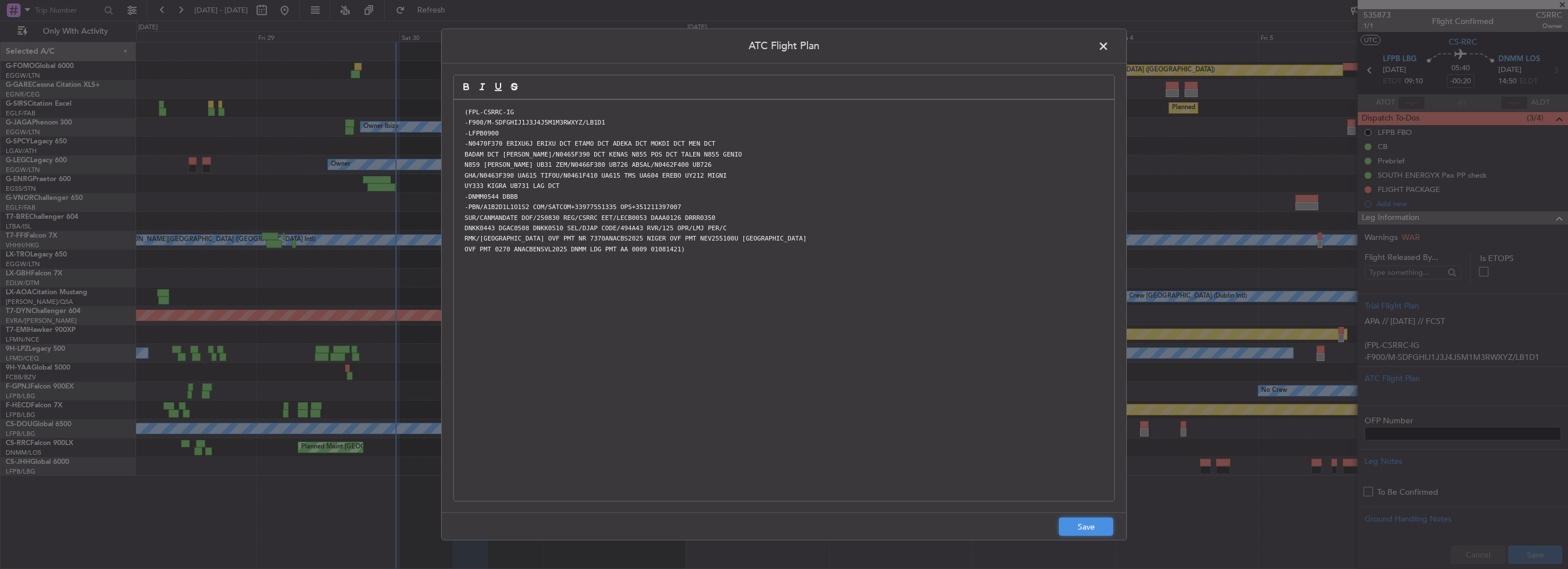
click at [1093, 529] on button "Save" at bounding box center [1086, 526] width 54 height 18
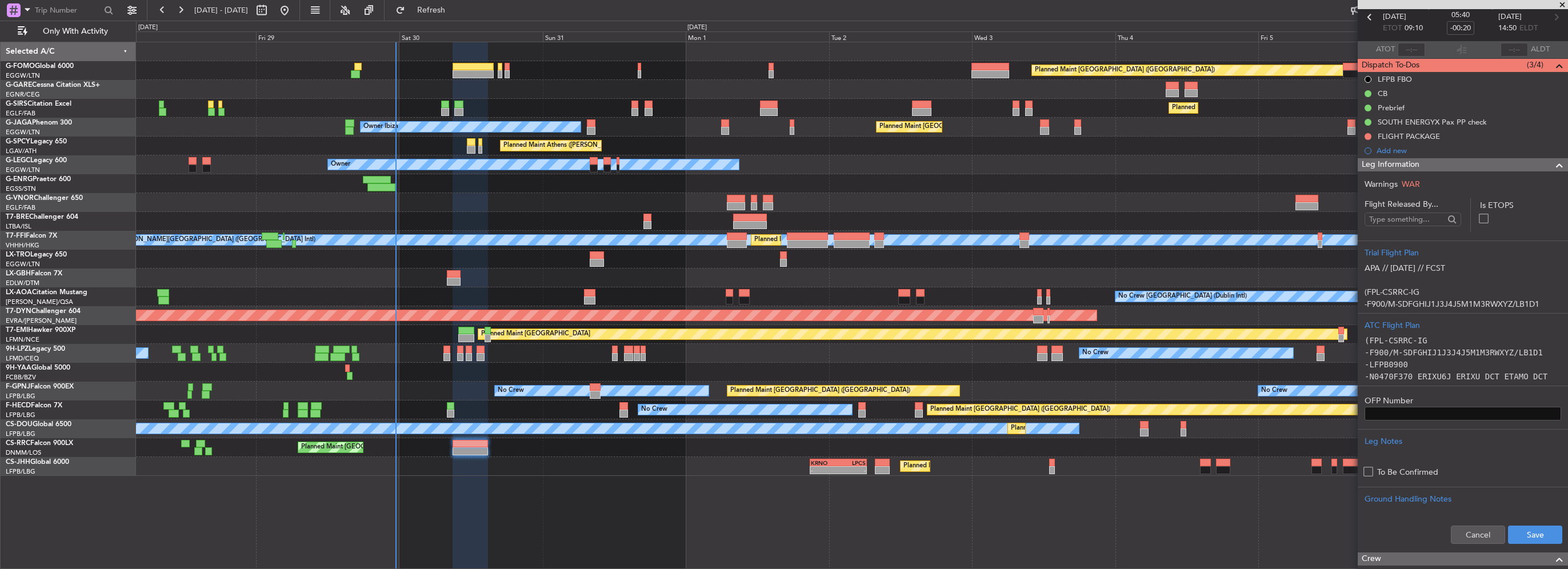
scroll to position [114, 0]
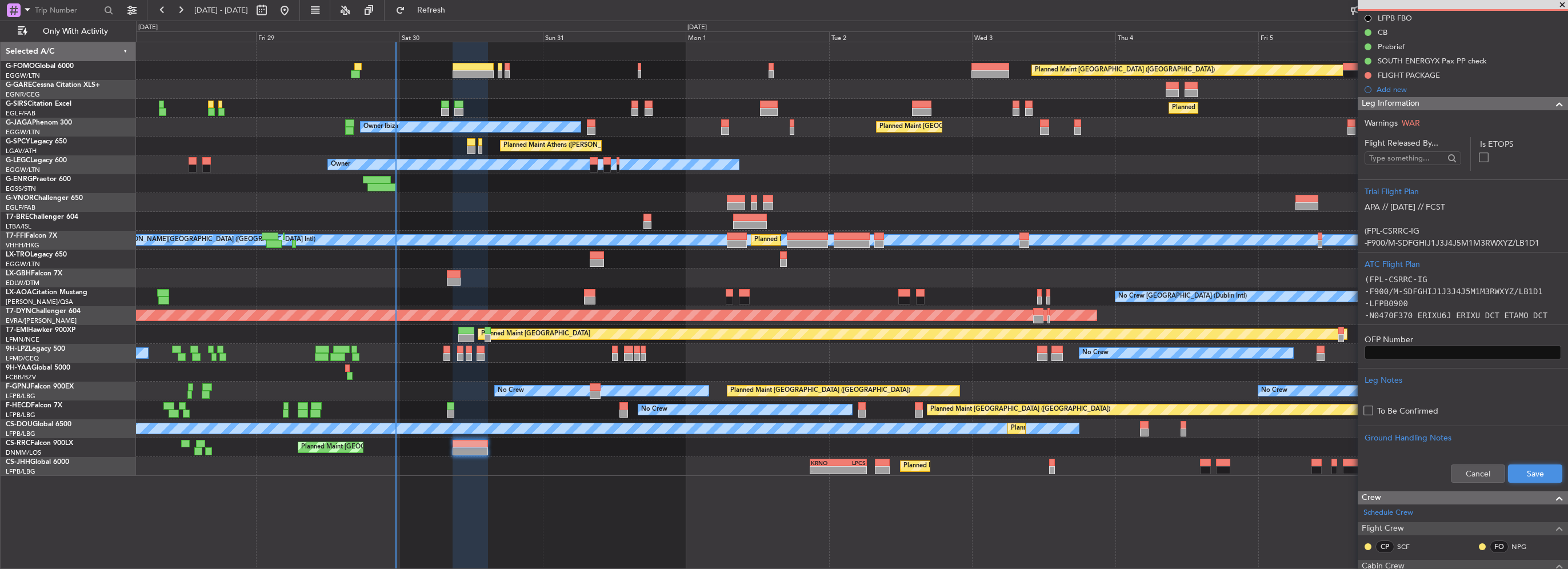
click at [1536, 468] on button "Save" at bounding box center [1535, 473] width 54 height 18
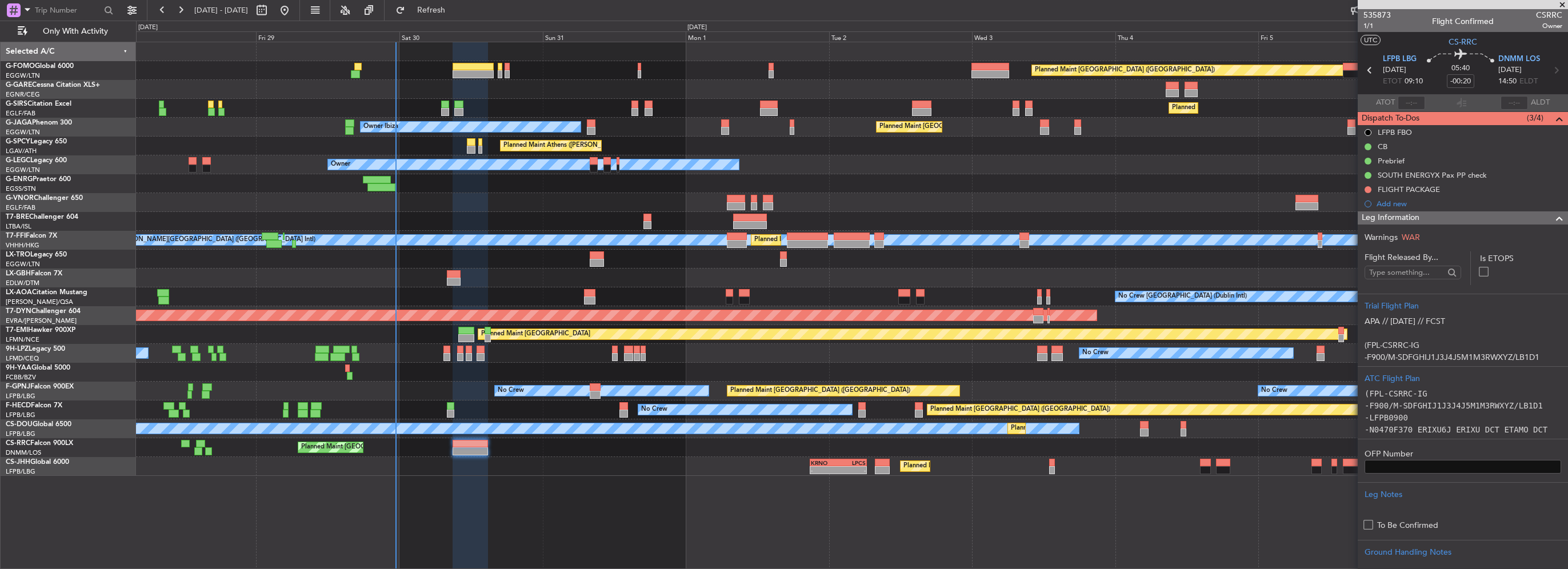
click at [1552, 222] on span at bounding box center [1559, 218] width 14 height 14
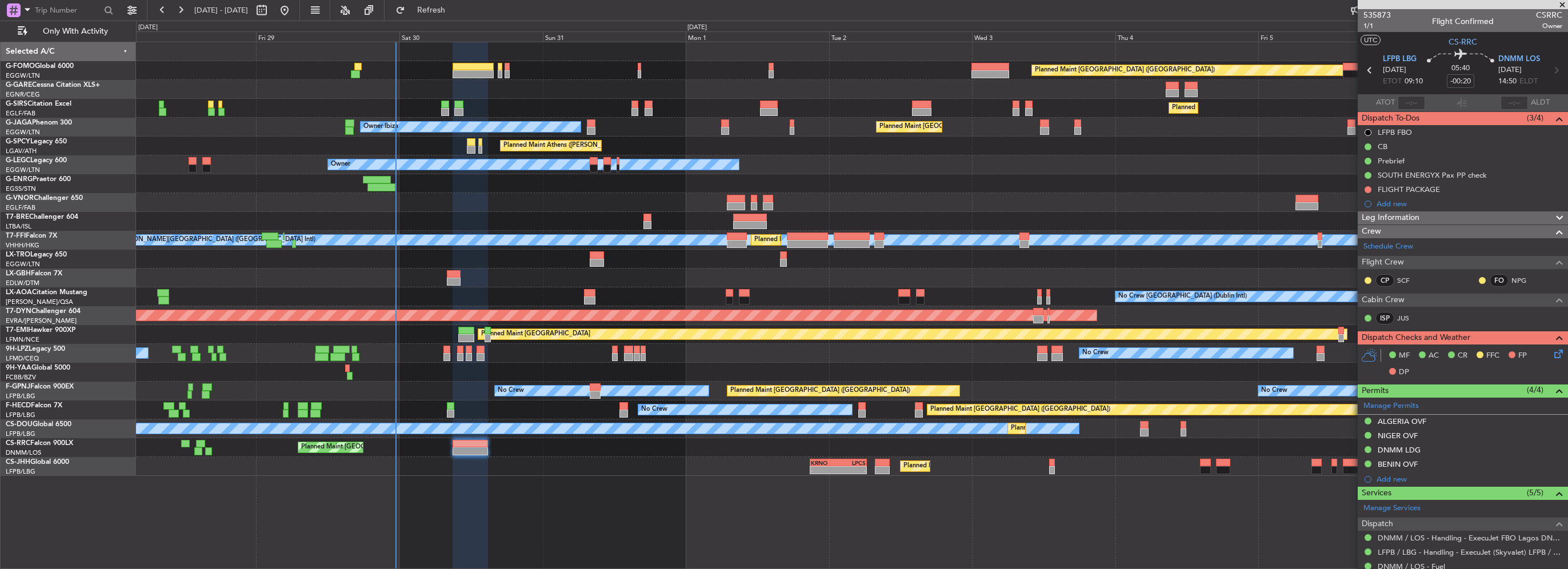
click at [1552, 349] on icon at bounding box center [1557, 352] width 9 height 9
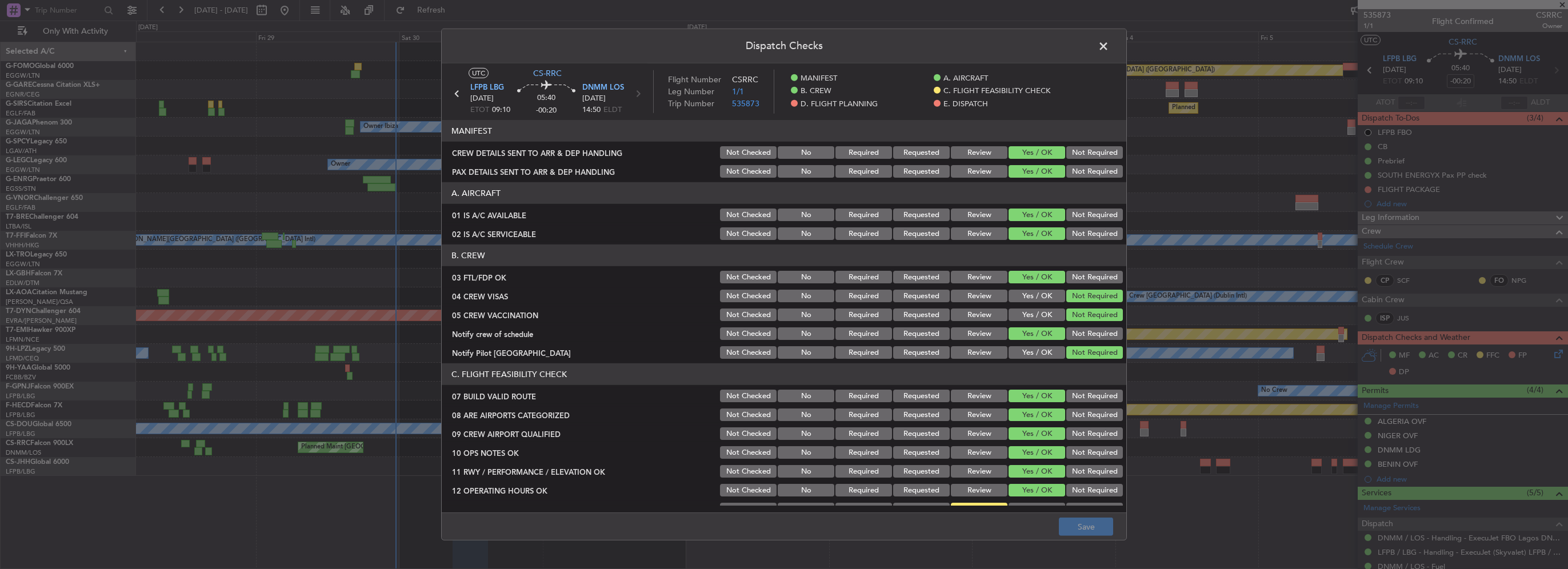
scroll to position [286, 0]
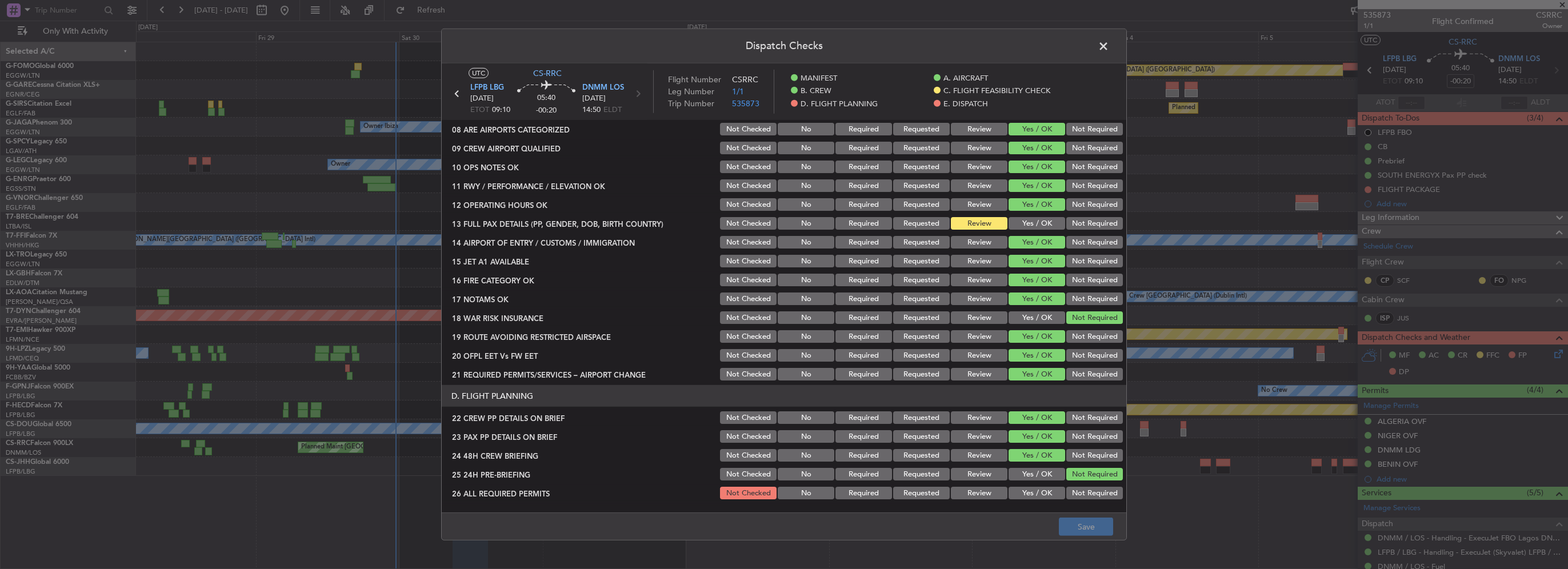
click at [1017, 220] on button "Yes / OK" at bounding box center [1037, 223] width 57 height 13
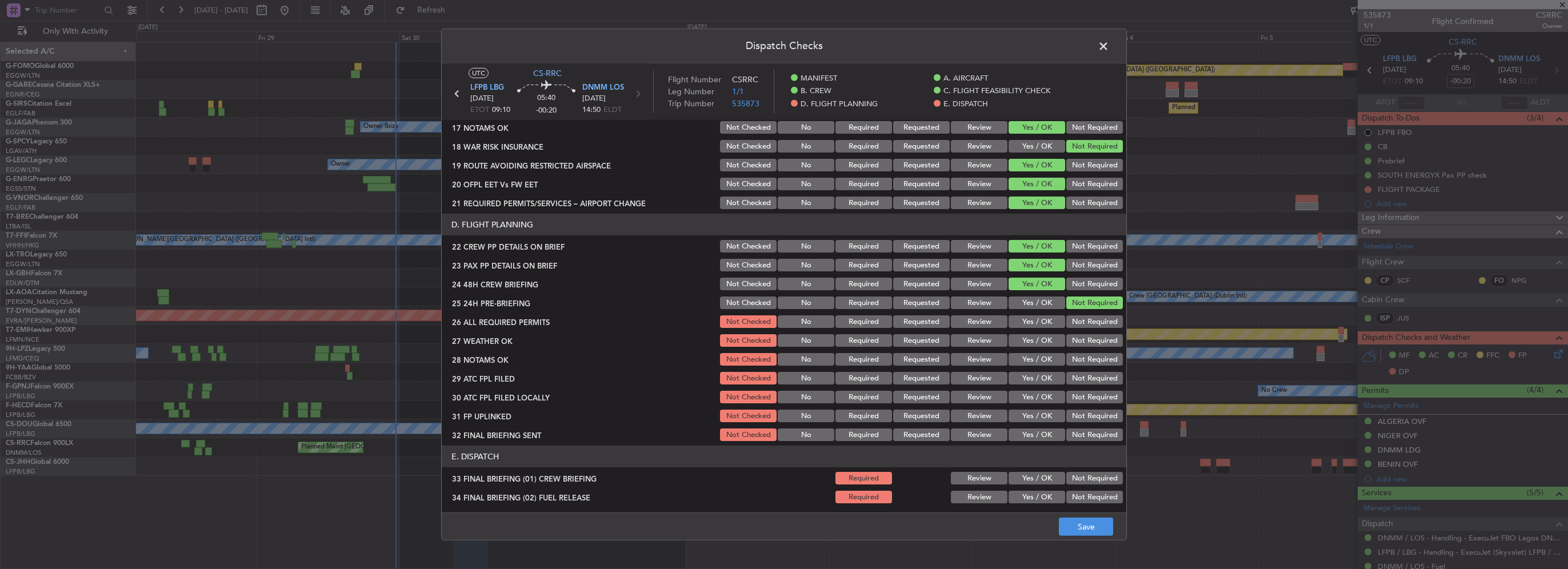
click at [1040, 324] on button "Yes / OK" at bounding box center [1037, 322] width 57 height 13
click at [1039, 347] on div "Yes / OK" at bounding box center [1035, 341] width 57 height 16
click at [1039, 345] on button "Yes / OK" at bounding box center [1037, 341] width 57 height 13
drag, startPoint x: 1041, startPoint y: 341, endPoint x: 1047, endPoint y: 370, distance: 29.6
click at [1040, 353] on section "D. FLIGHT PLANNING 22 CREW PP DETAILS ON BRIEF Not Checked No Required Requeste…" at bounding box center [784, 328] width 685 height 229
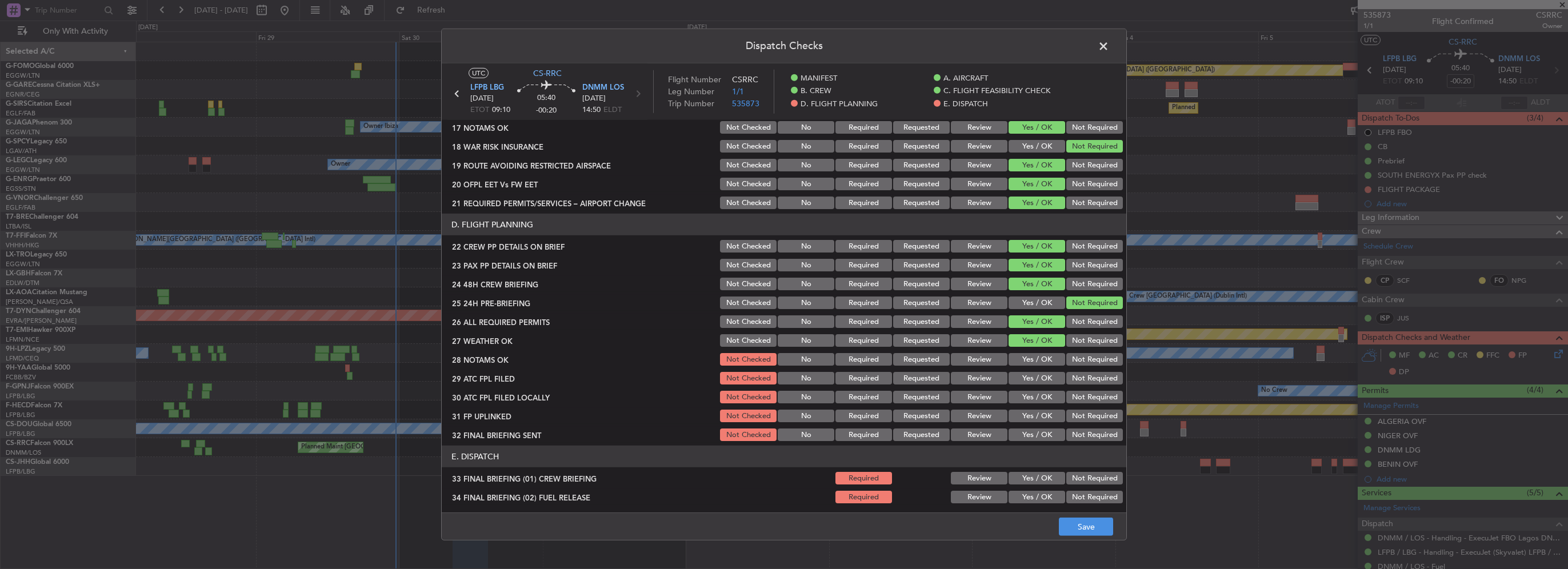
click at [1047, 370] on div "Yes / OK" at bounding box center [1035, 378] width 57 height 16
click at [1041, 358] on button "Yes / OK" at bounding box center [1037, 359] width 57 height 13
click at [1040, 380] on button "Yes / OK" at bounding box center [1037, 378] width 57 height 13
click at [1083, 401] on button "Not Required" at bounding box center [1095, 397] width 57 height 13
click at [1045, 412] on button "Yes / OK" at bounding box center [1037, 416] width 57 height 13
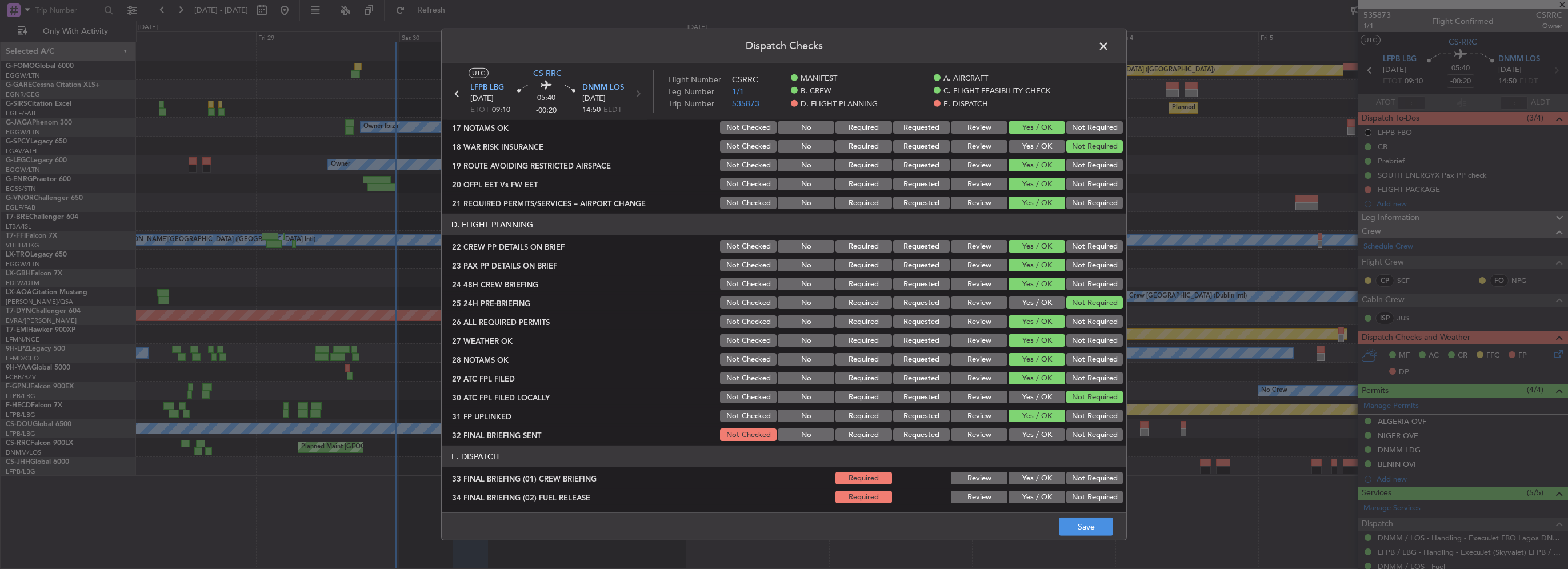
click at [1074, 435] on button "Not Required" at bounding box center [1095, 435] width 57 height 13
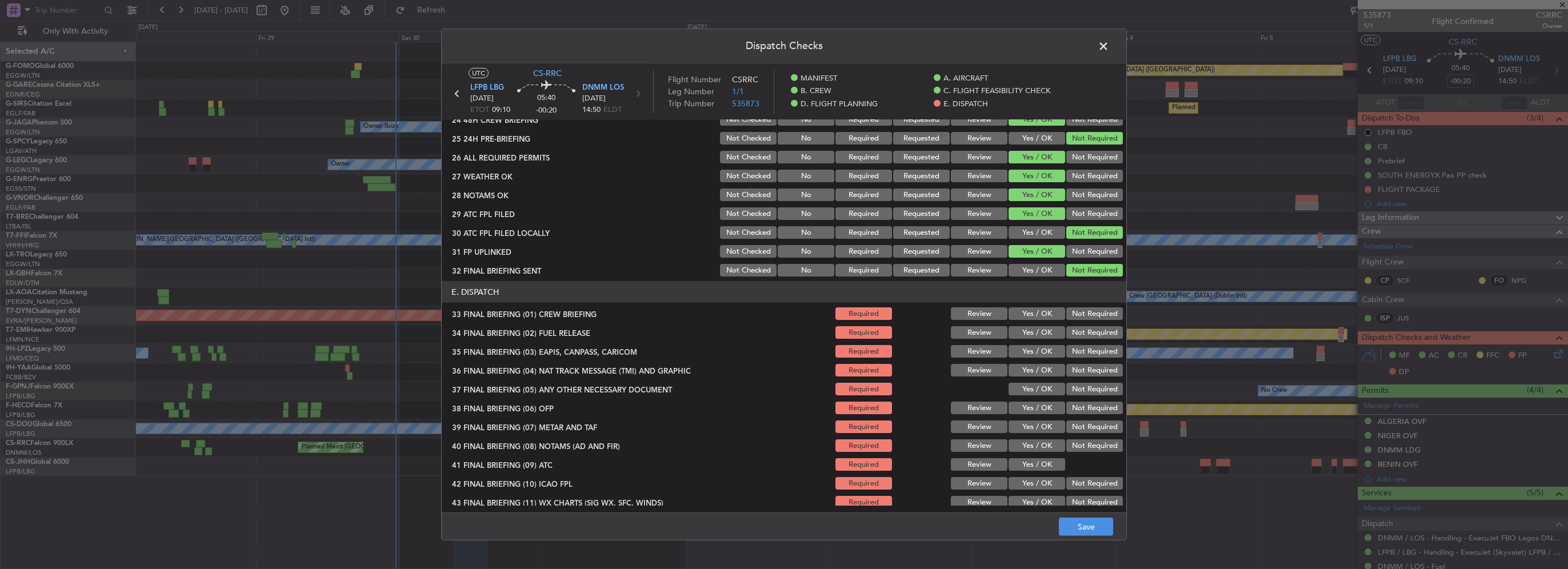
scroll to position [647, 0]
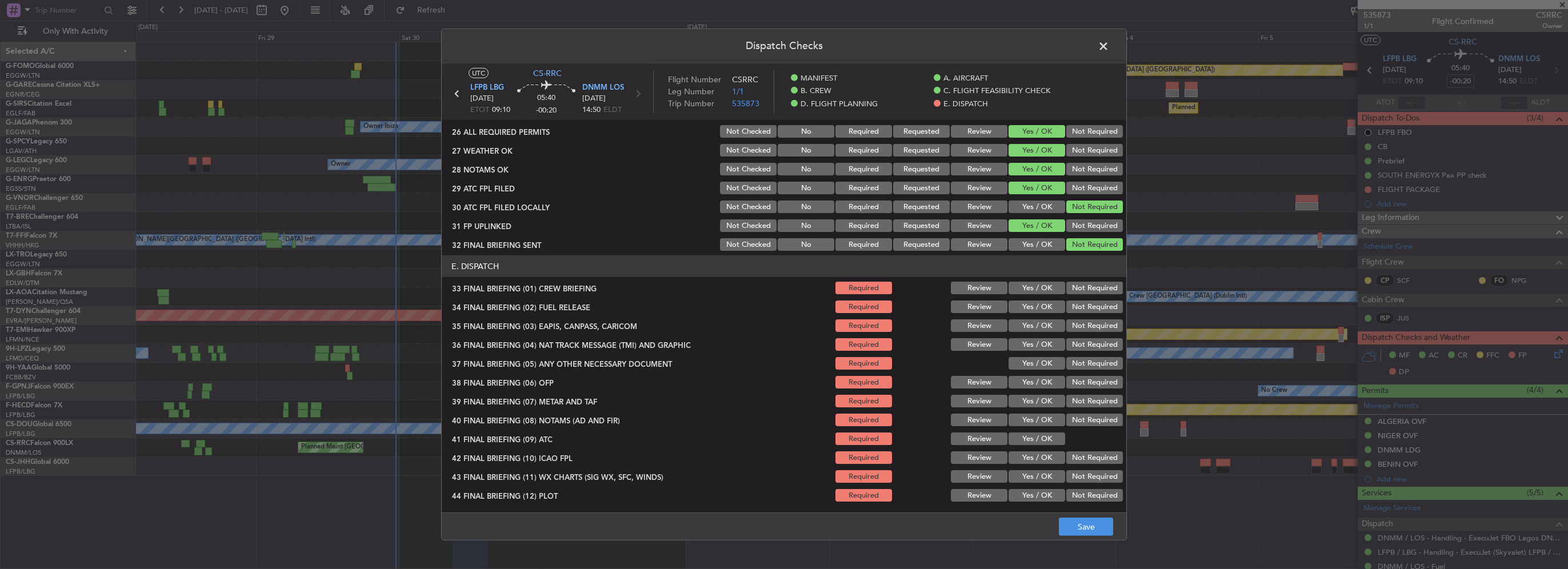
click at [1038, 290] on button "Yes / OK" at bounding box center [1037, 288] width 57 height 13
click at [1039, 310] on button "Yes / OK" at bounding box center [1037, 307] width 57 height 13
click at [1067, 328] on button "Not Required" at bounding box center [1095, 326] width 57 height 13
click at [1073, 347] on button "Not Required" at bounding box center [1095, 345] width 57 height 13
click at [1046, 361] on button "Yes / OK" at bounding box center [1037, 363] width 57 height 13
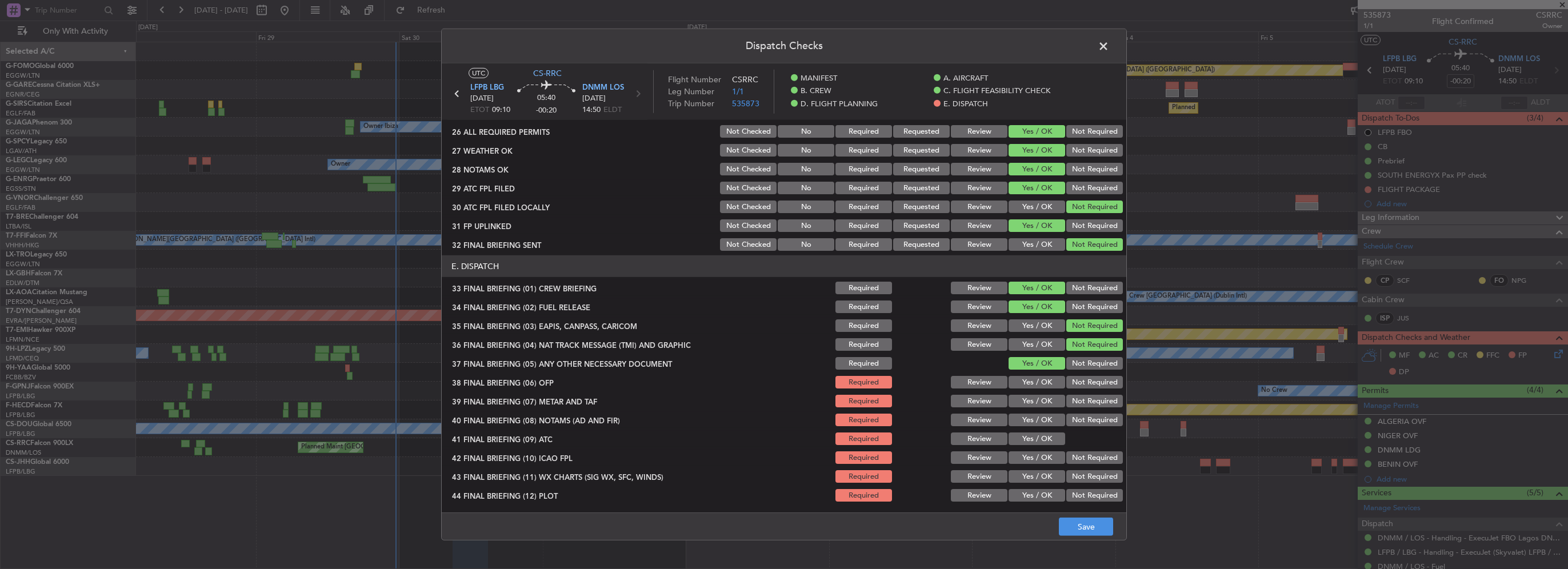
click at [1045, 387] on button "Yes / OK" at bounding box center [1037, 382] width 57 height 13
click at [1043, 400] on button "Yes / OK" at bounding box center [1037, 401] width 57 height 13
click at [1042, 420] on button "Yes / OK" at bounding box center [1037, 420] width 57 height 13
click at [1045, 440] on button "Yes / OK" at bounding box center [1037, 439] width 57 height 13
click at [1035, 475] on button "Yes / OK" at bounding box center [1037, 476] width 57 height 13
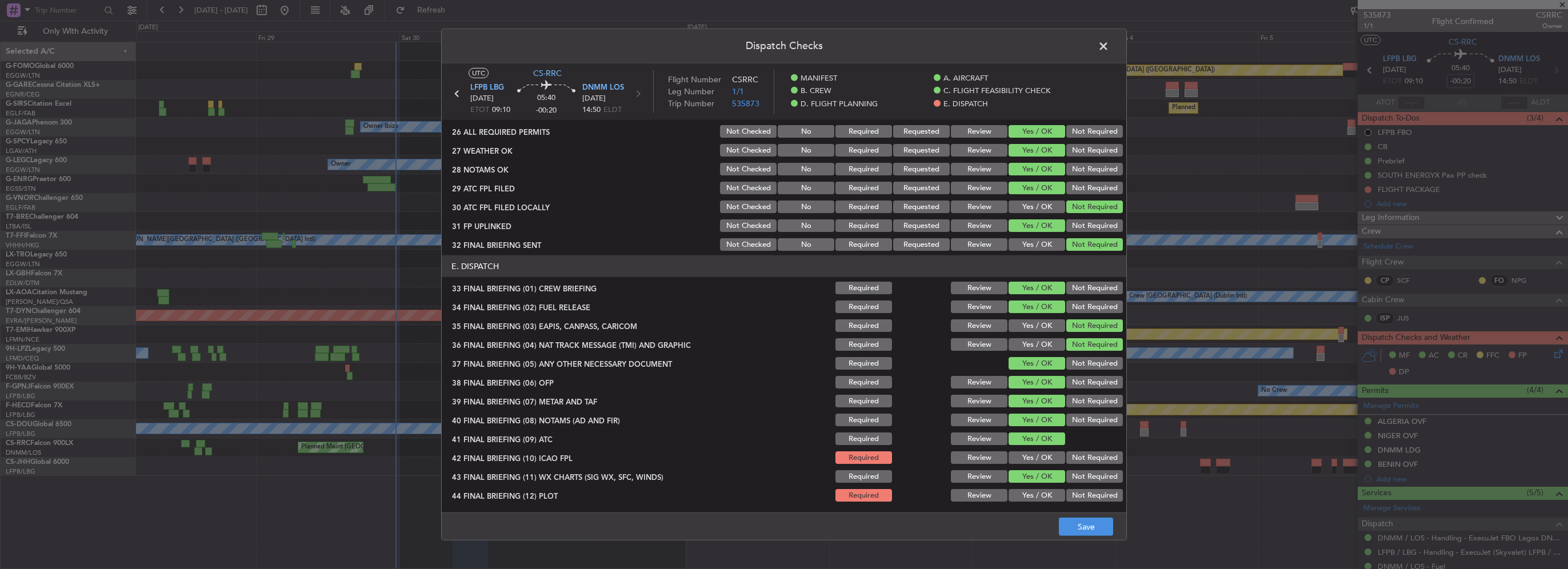
click at [1035, 459] on button "Yes / OK" at bounding box center [1037, 457] width 57 height 13
click at [1042, 491] on button "Yes / OK" at bounding box center [1037, 495] width 57 height 13
click at [1110, 533] on button "Save" at bounding box center [1086, 526] width 54 height 18
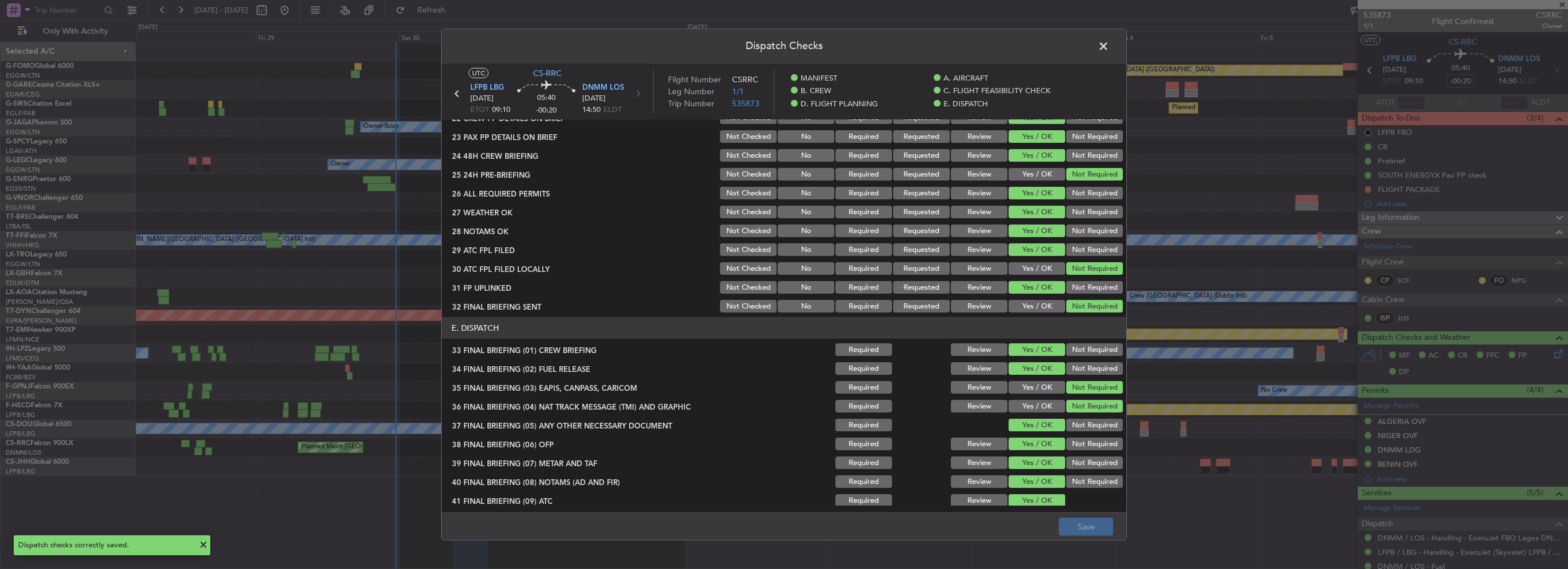
scroll to position [419, 0]
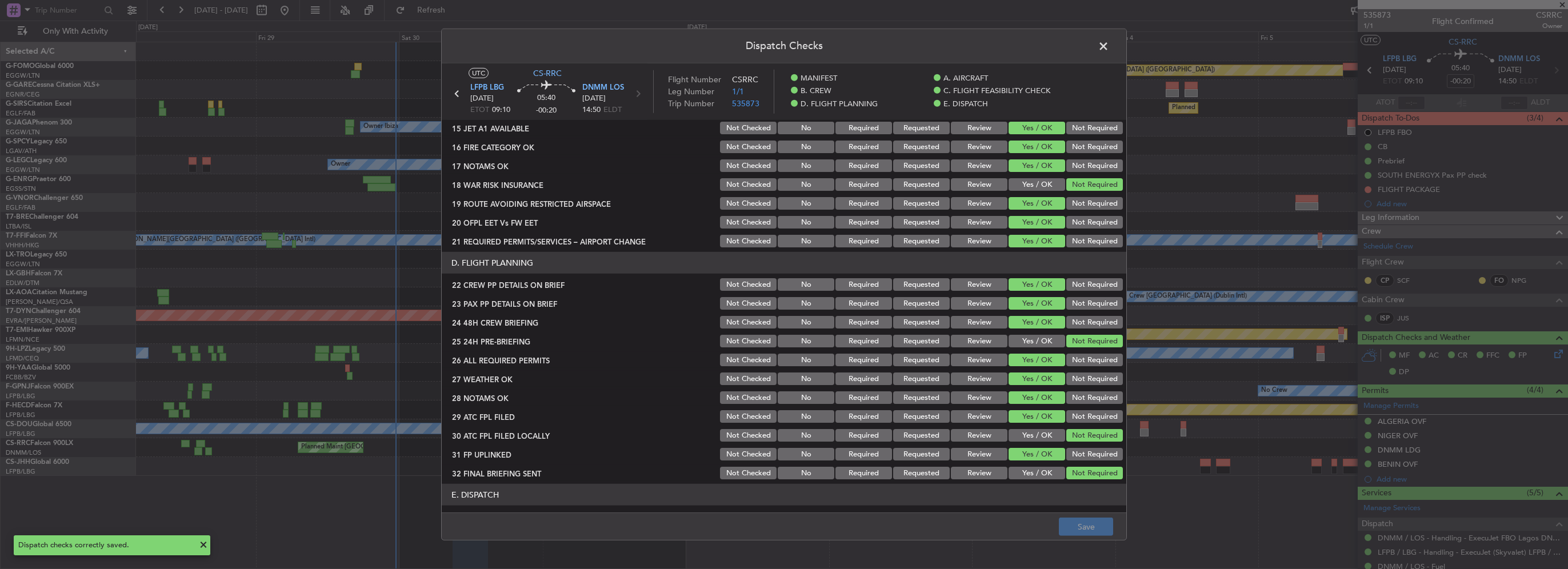
click at [969, 379] on button "Review" at bounding box center [979, 378] width 57 height 13
click at [969, 392] on button "Review" at bounding box center [979, 397] width 57 height 13
click at [1089, 517] on footer "Save" at bounding box center [784, 526] width 685 height 28
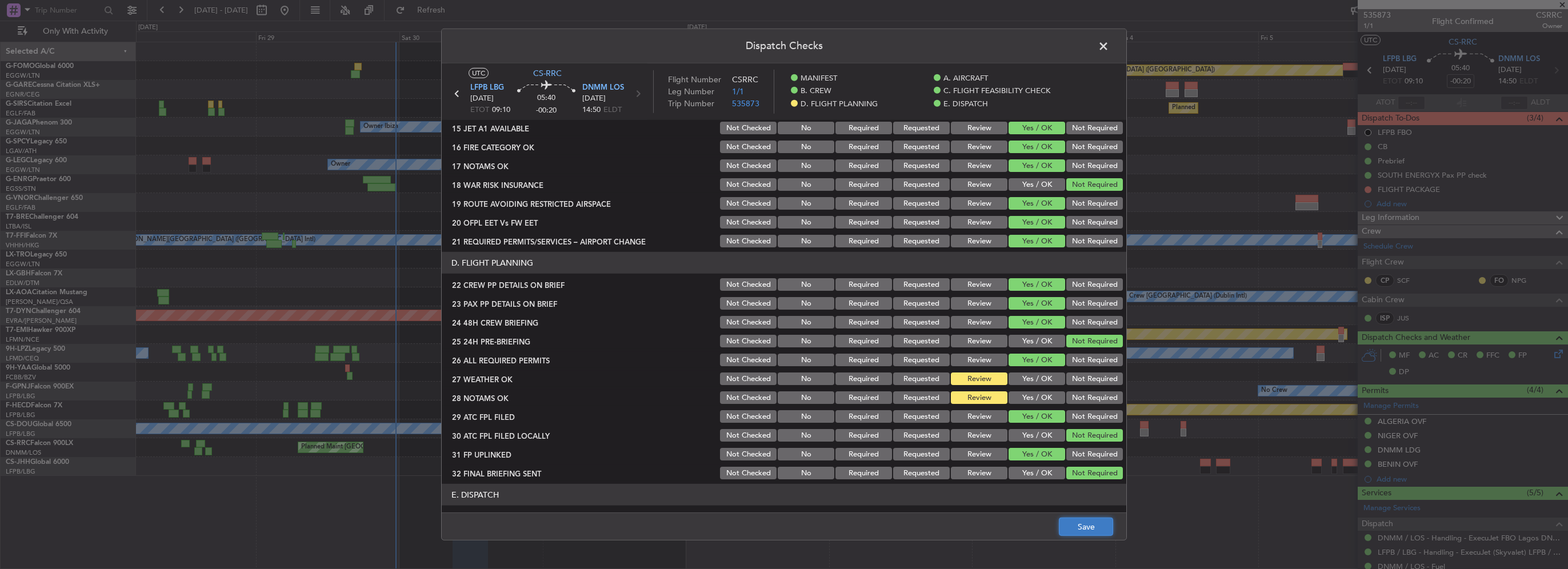
click at [1094, 527] on button "Save" at bounding box center [1086, 526] width 54 height 18
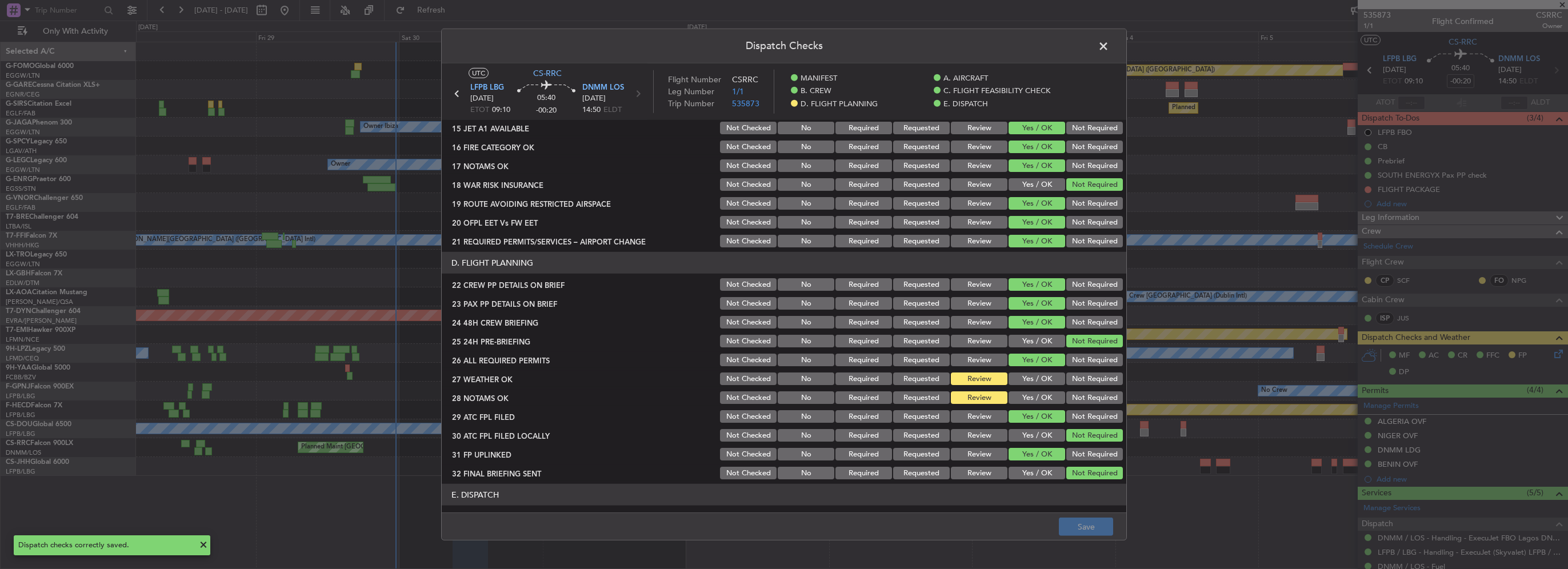
click at [1109, 43] on span at bounding box center [1109, 49] width 0 height 23
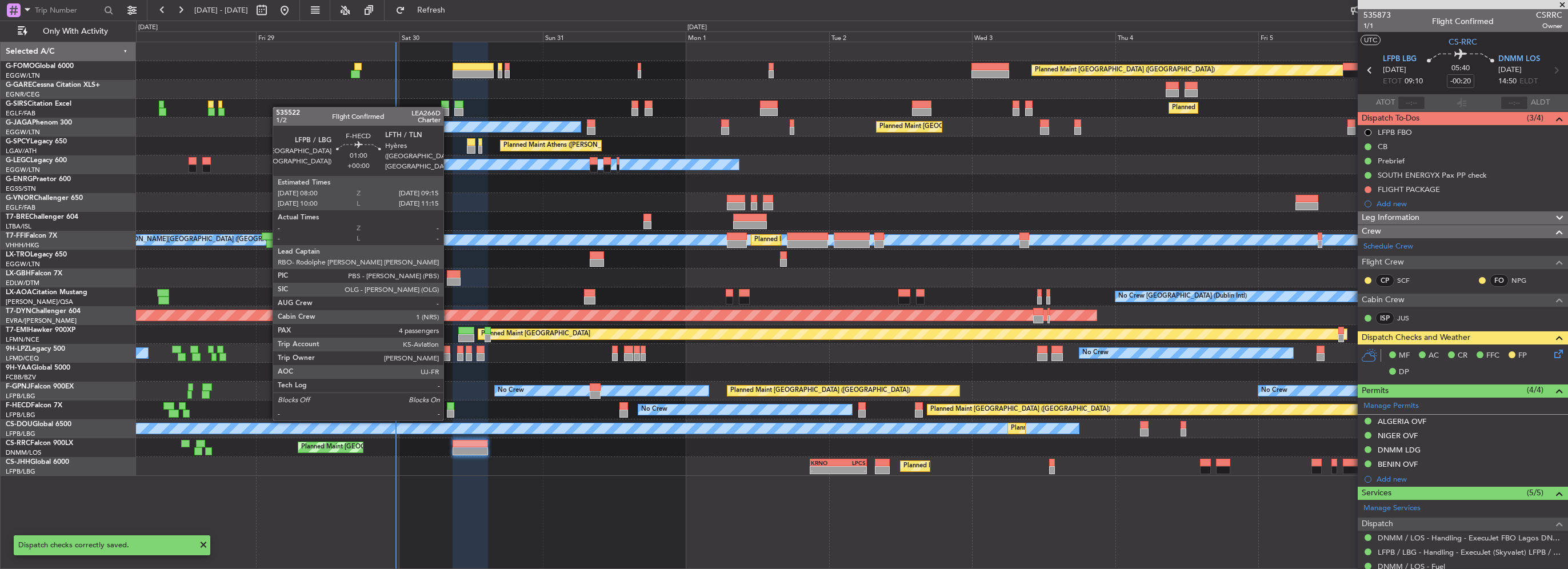
click at [449, 408] on div at bounding box center [451, 406] width 8 height 8
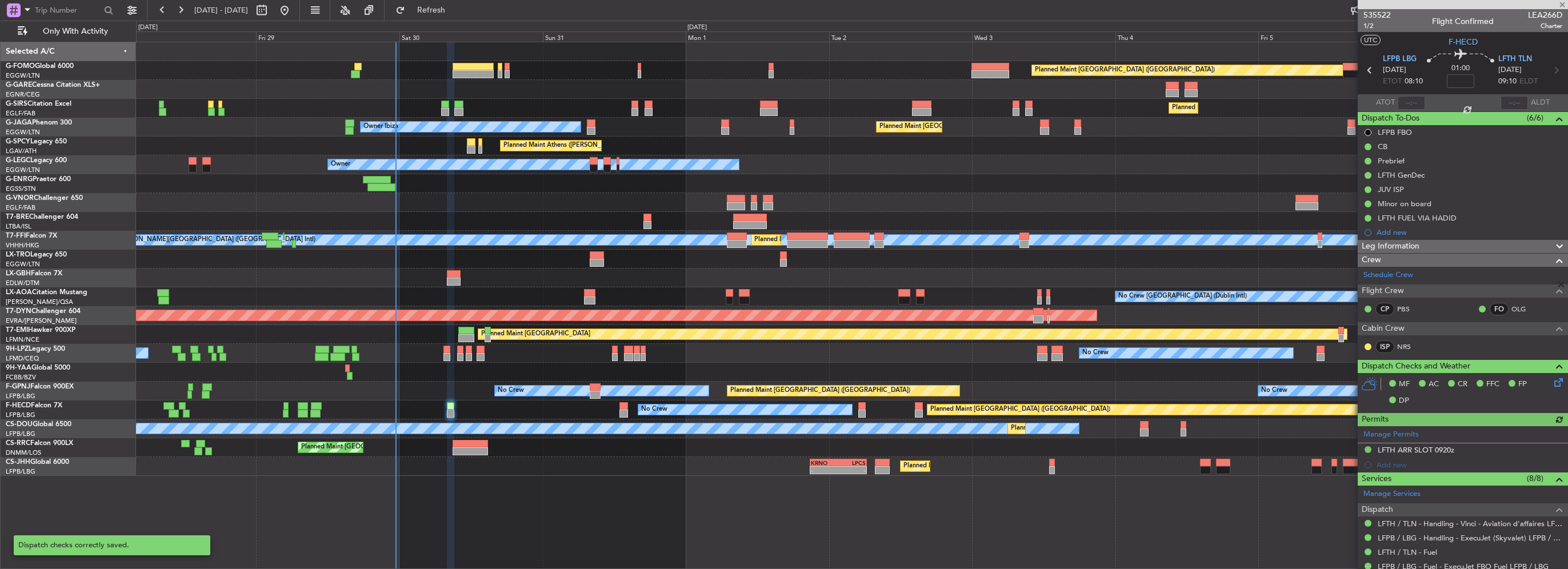
click at [1552, 382] on icon at bounding box center [1557, 380] width 9 height 9
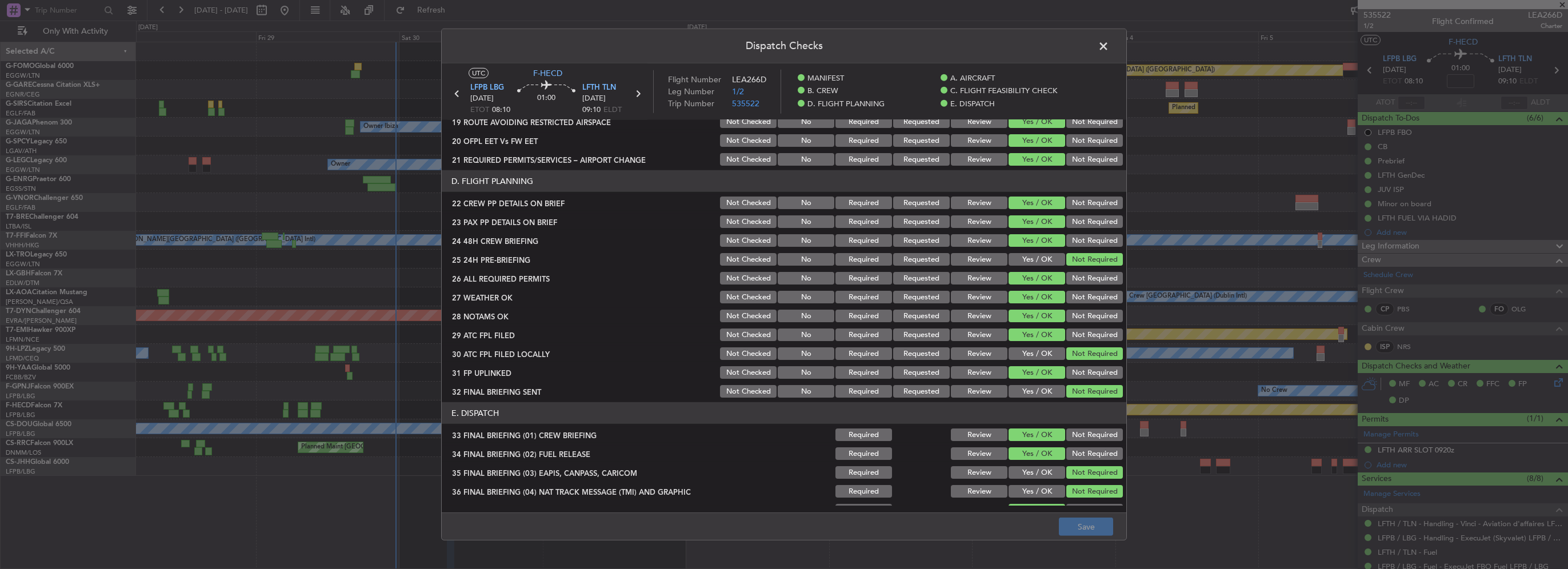
scroll to position [571, 0]
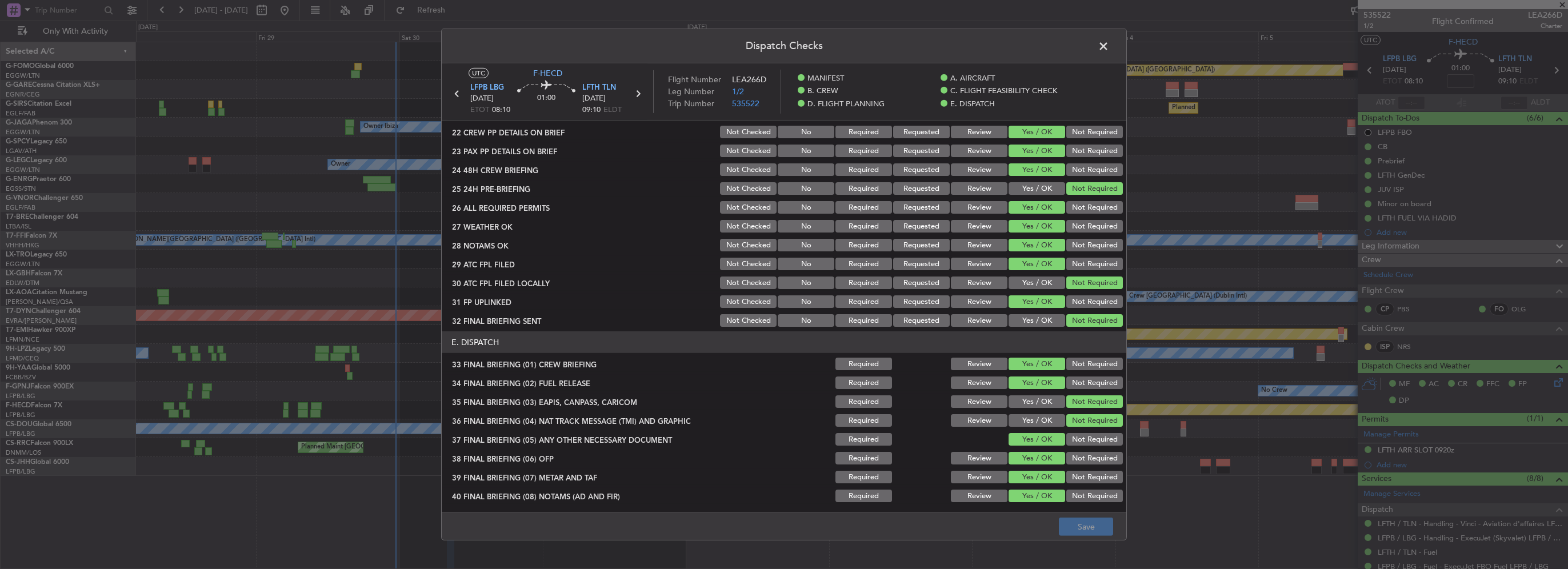
click at [975, 220] on div "Review" at bounding box center [977, 226] width 57 height 16
click at [978, 227] on button "Review" at bounding box center [979, 226] width 57 height 13
click at [981, 243] on button "Review" at bounding box center [979, 245] width 57 height 13
click at [1081, 524] on button "Save" at bounding box center [1086, 526] width 54 height 18
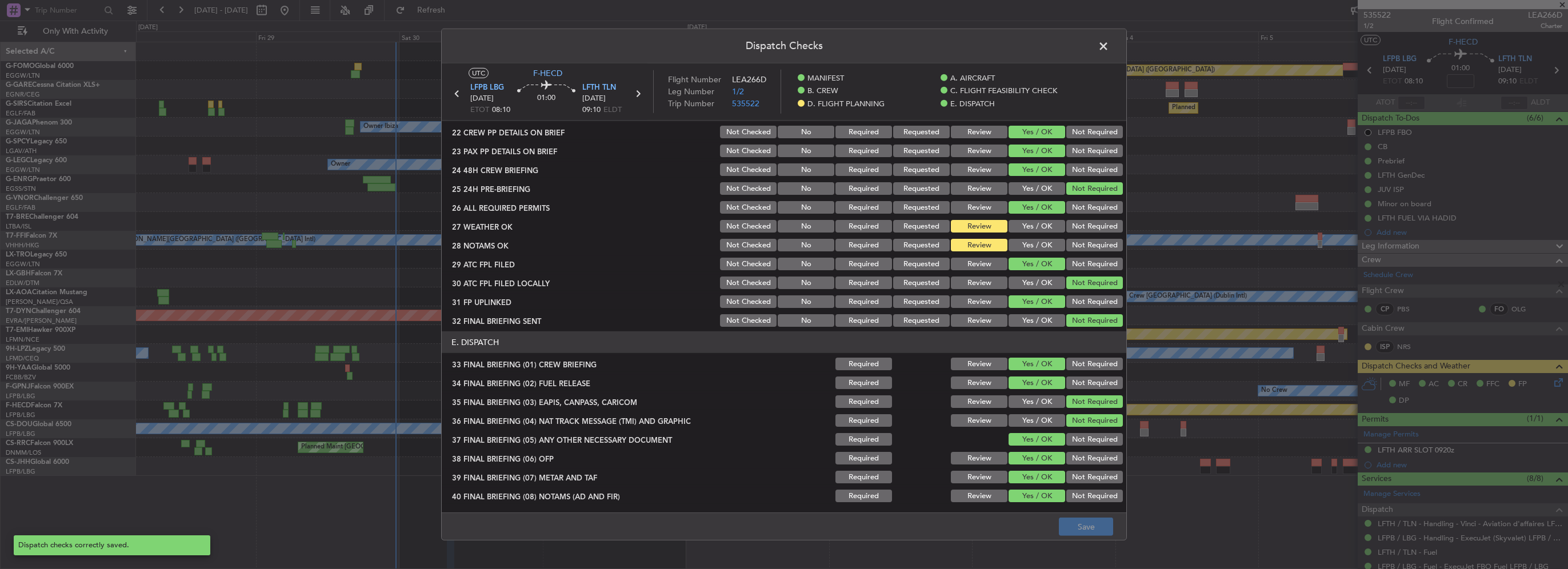
click at [1109, 46] on span at bounding box center [1109, 49] width 0 height 23
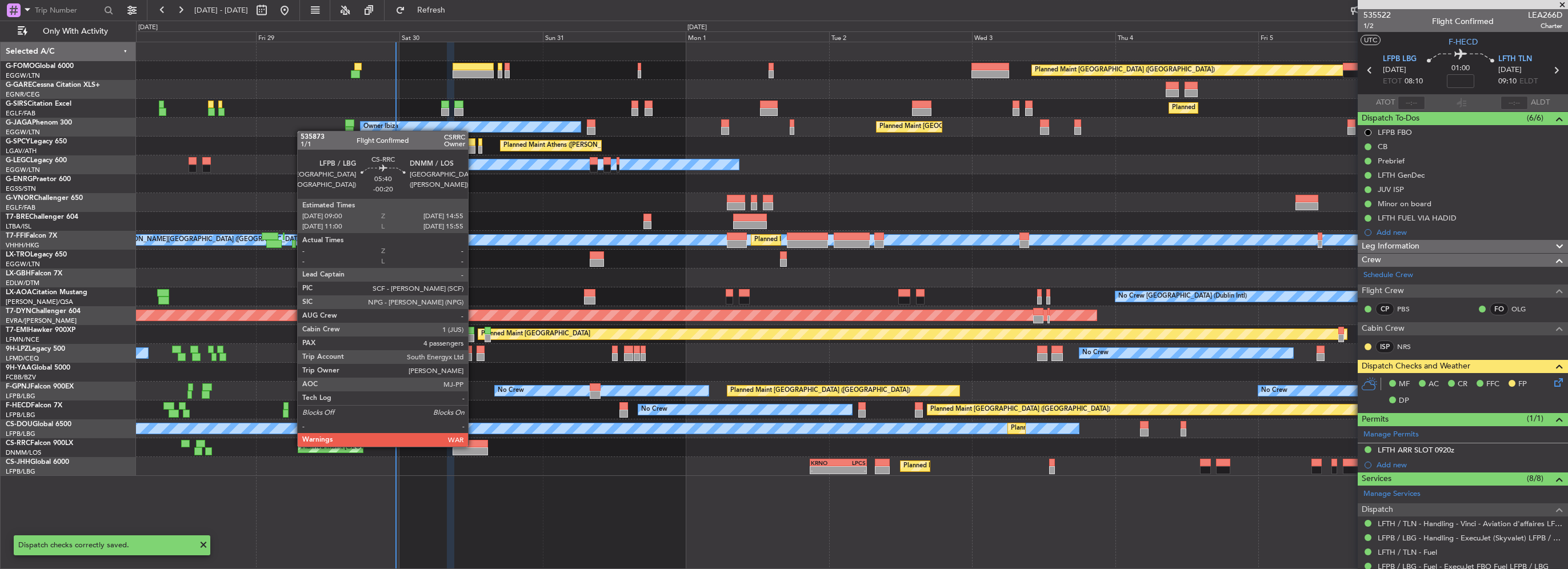
click at [473, 445] on div at bounding box center [470, 444] width 35 height 8
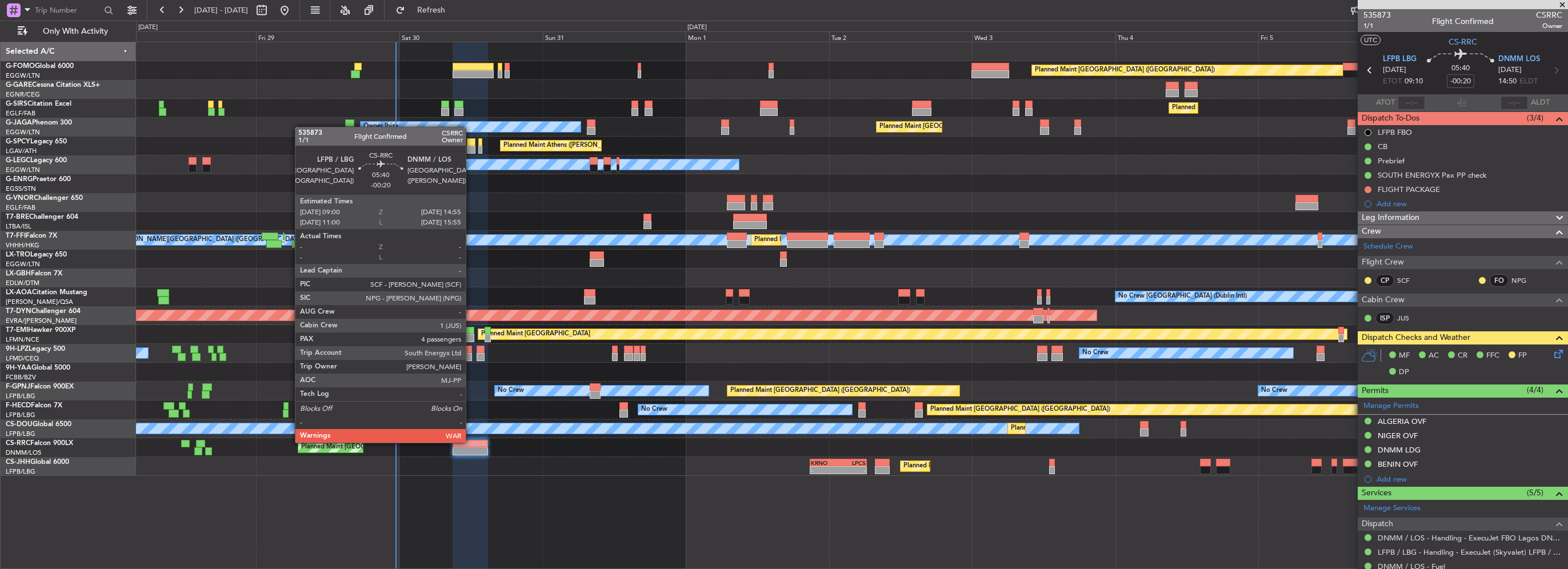
click at [471, 442] on div at bounding box center [470, 444] width 35 height 8
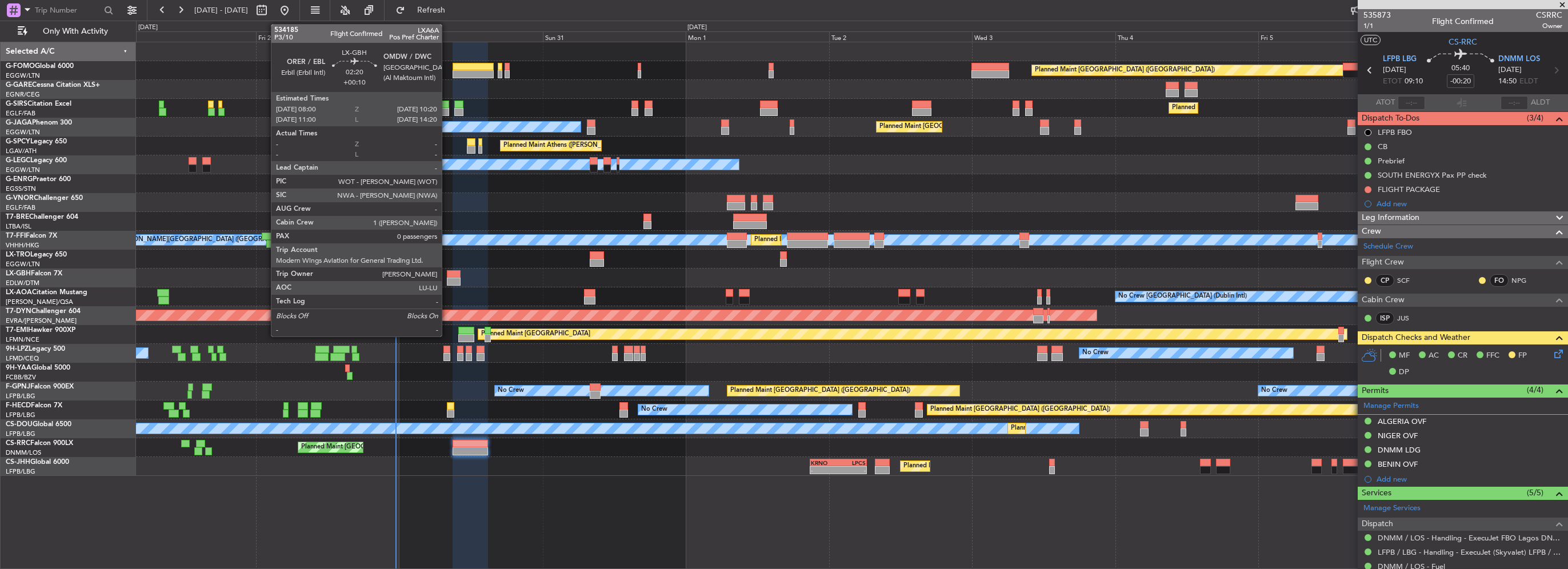
click at [447, 279] on div at bounding box center [454, 282] width 14 height 8
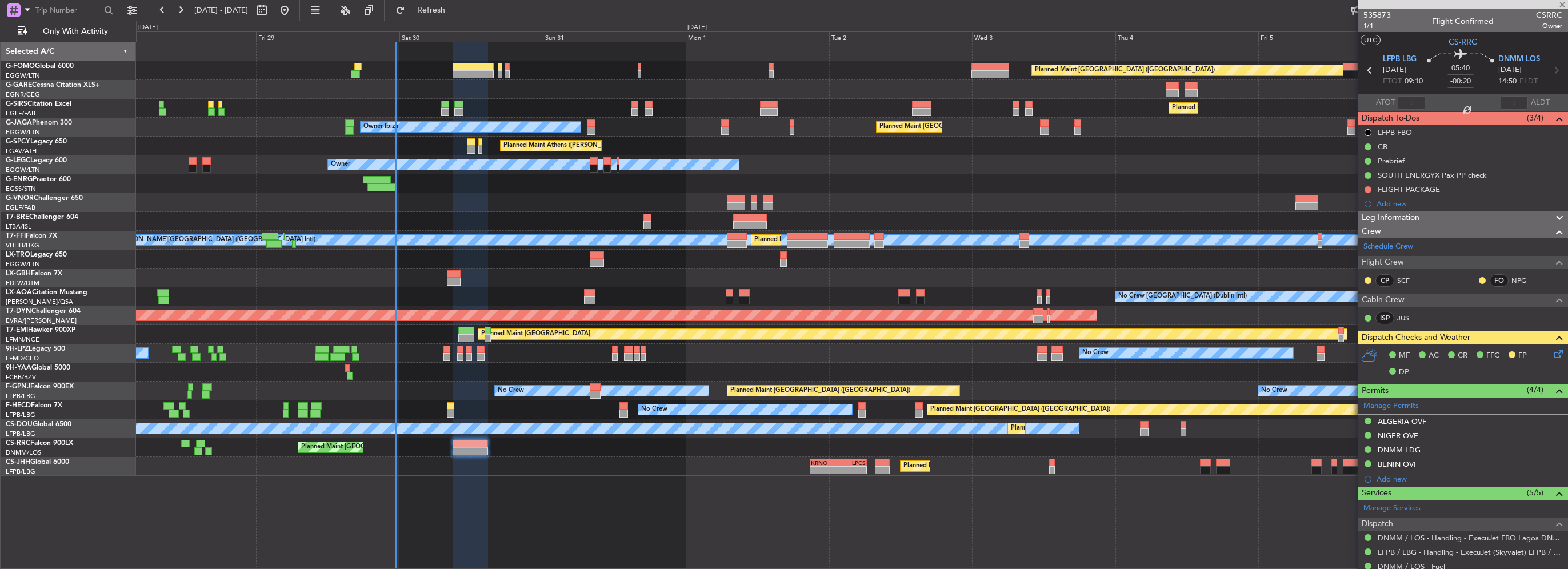
type input "+00:10"
type input "0"
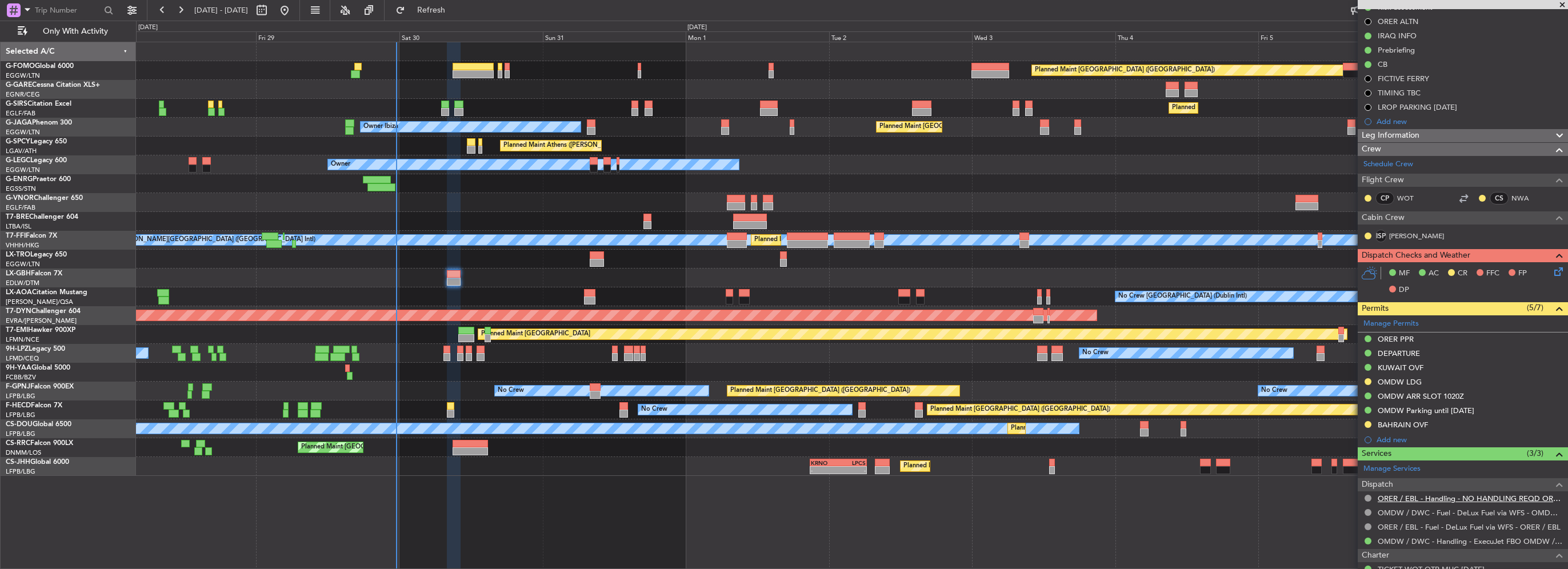
scroll to position [172, 0]
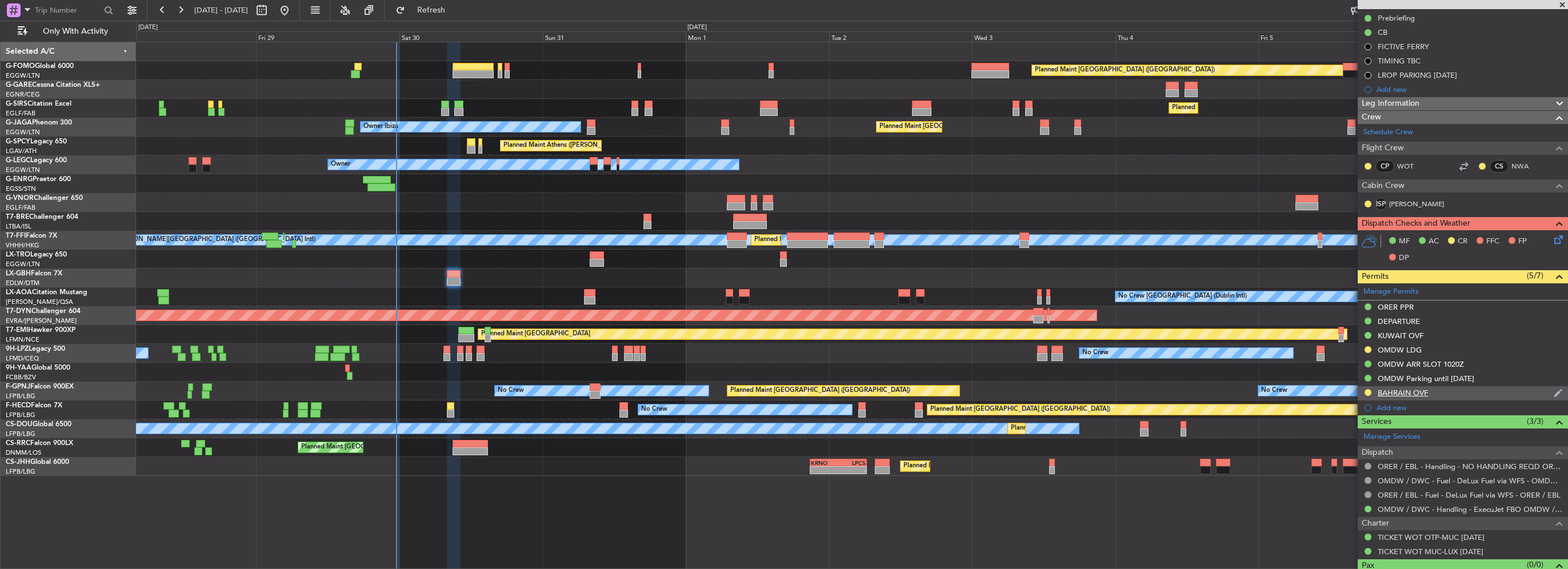
click at [1419, 392] on div "BAHRAIN OVF" at bounding box center [1402, 393] width 50 height 9
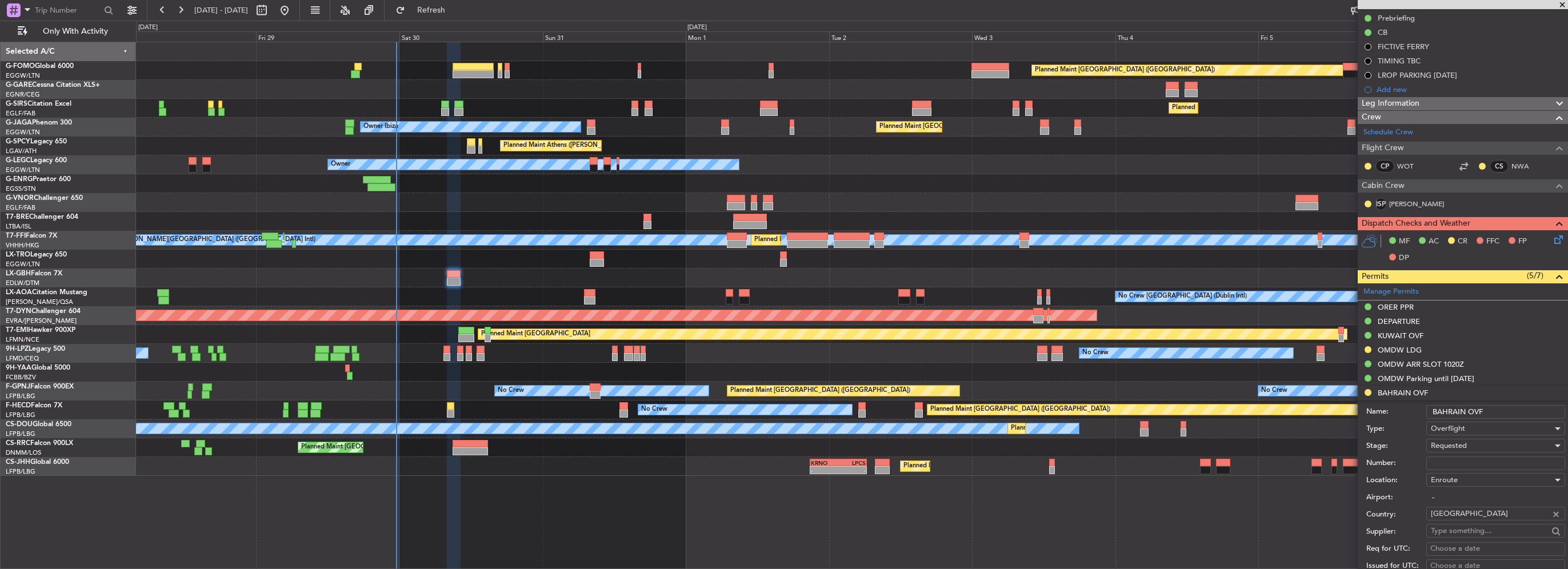
click at [1467, 460] on input "Number:" at bounding box center [1495, 464] width 139 height 14
paste input "AT/P/25-08/ON/001350"
type input "AT/P/25-08/ON/001350"
click at [1373, 493] on label "Airport:" at bounding box center [1396, 497] width 60 height 11
click at [1426, 493] on input "-" at bounding box center [1495, 497] width 139 height 14
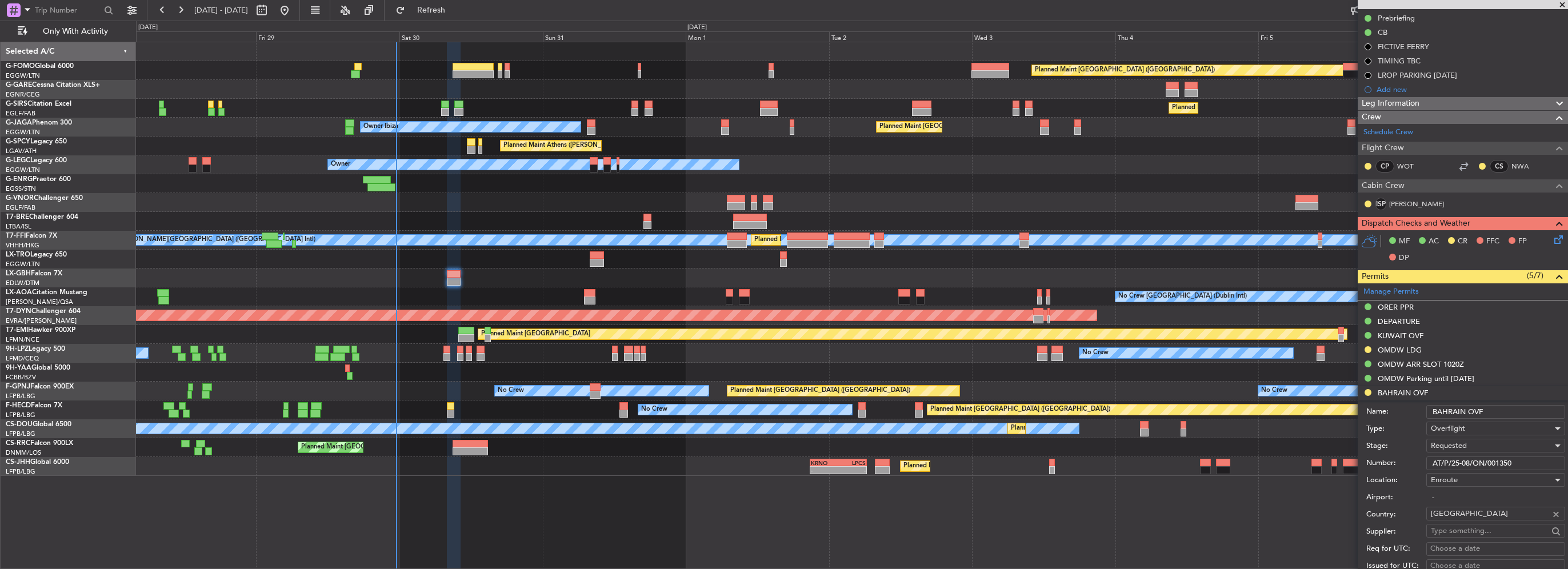
click at [1444, 443] on span "Requested" at bounding box center [1448, 445] width 36 height 10
click at [1474, 538] on span "Received OK" at bounding box center [1492, 536] width 120 height 17
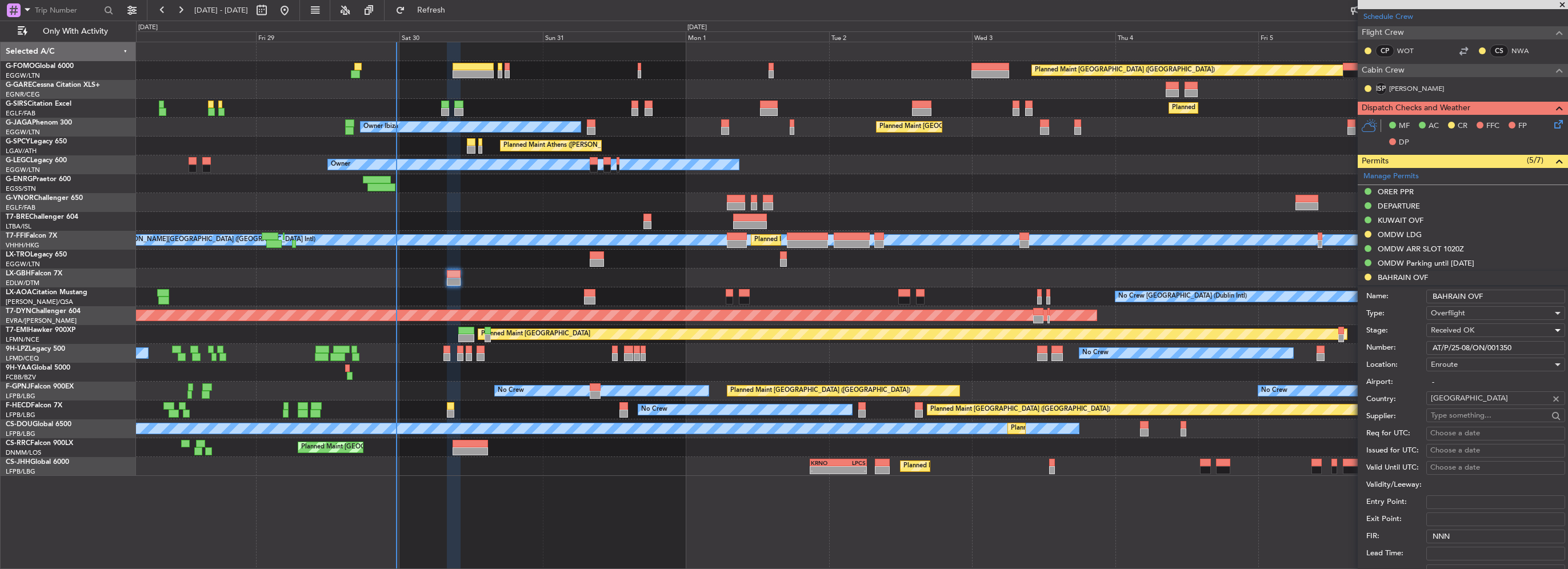
scroll to position [343, 0]
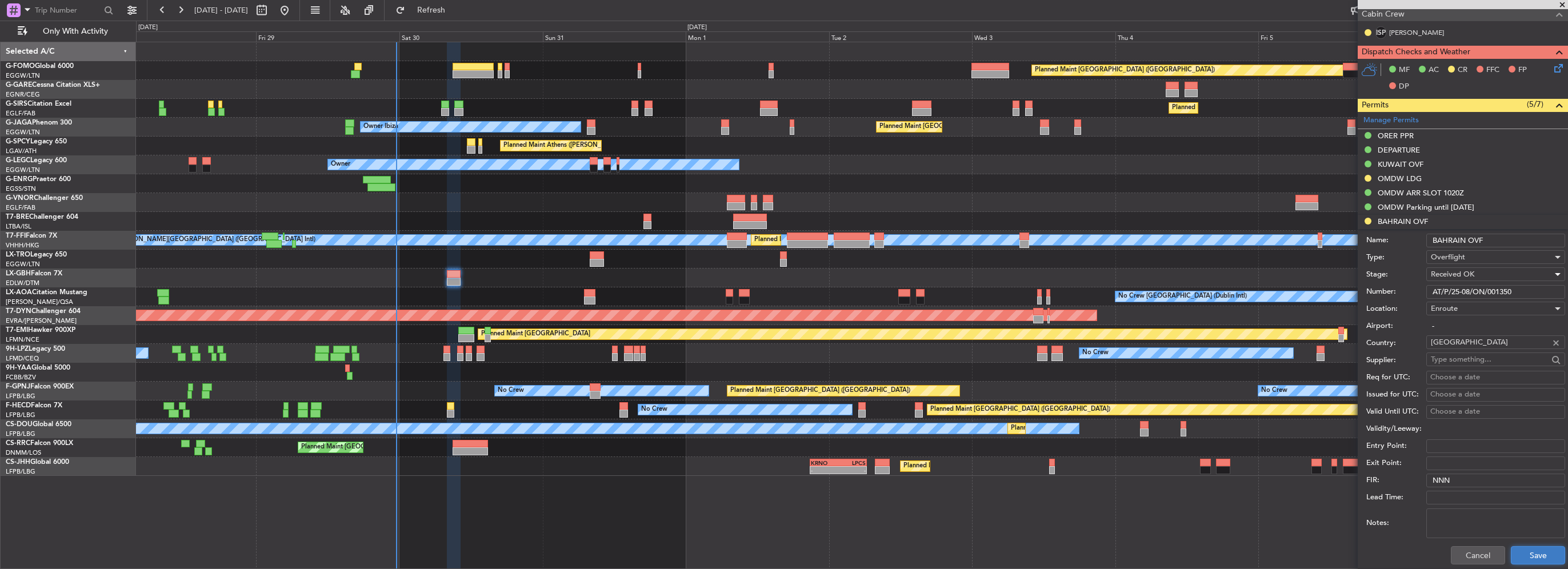
click at [1540, 556] on button "Save" at bounding box center [1538, 555] width 54 height 18
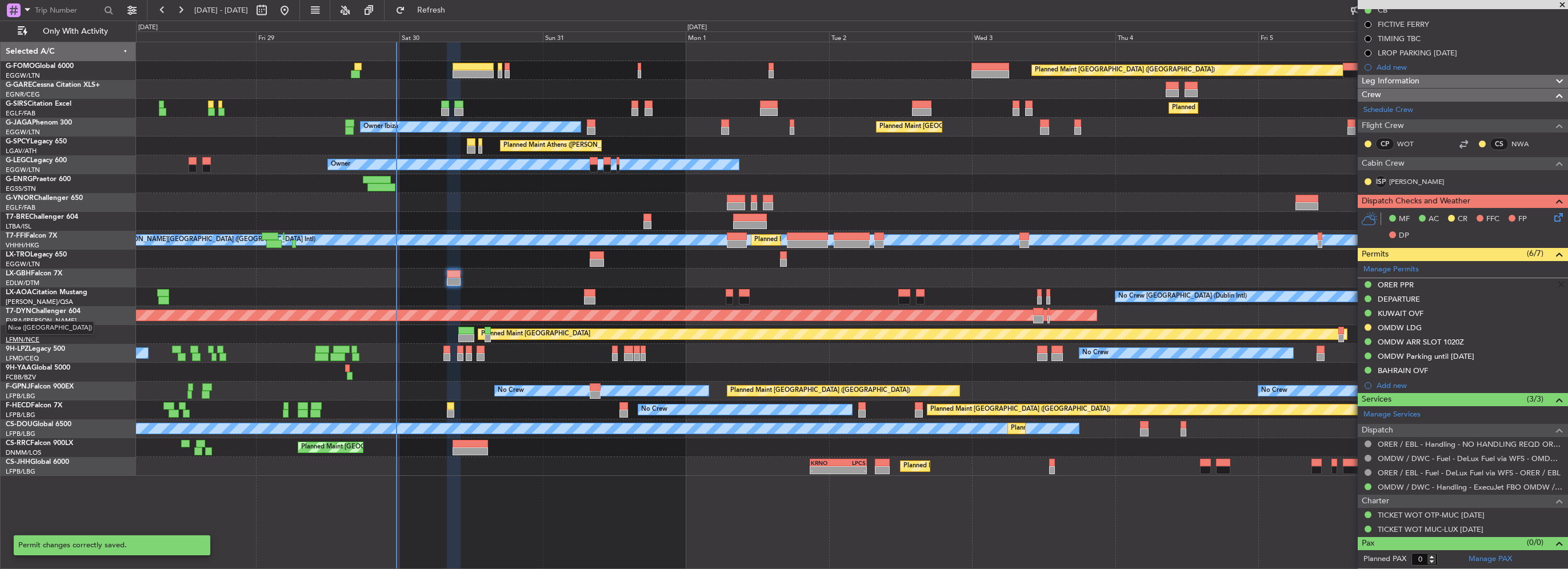
scroll to position [191, 0]
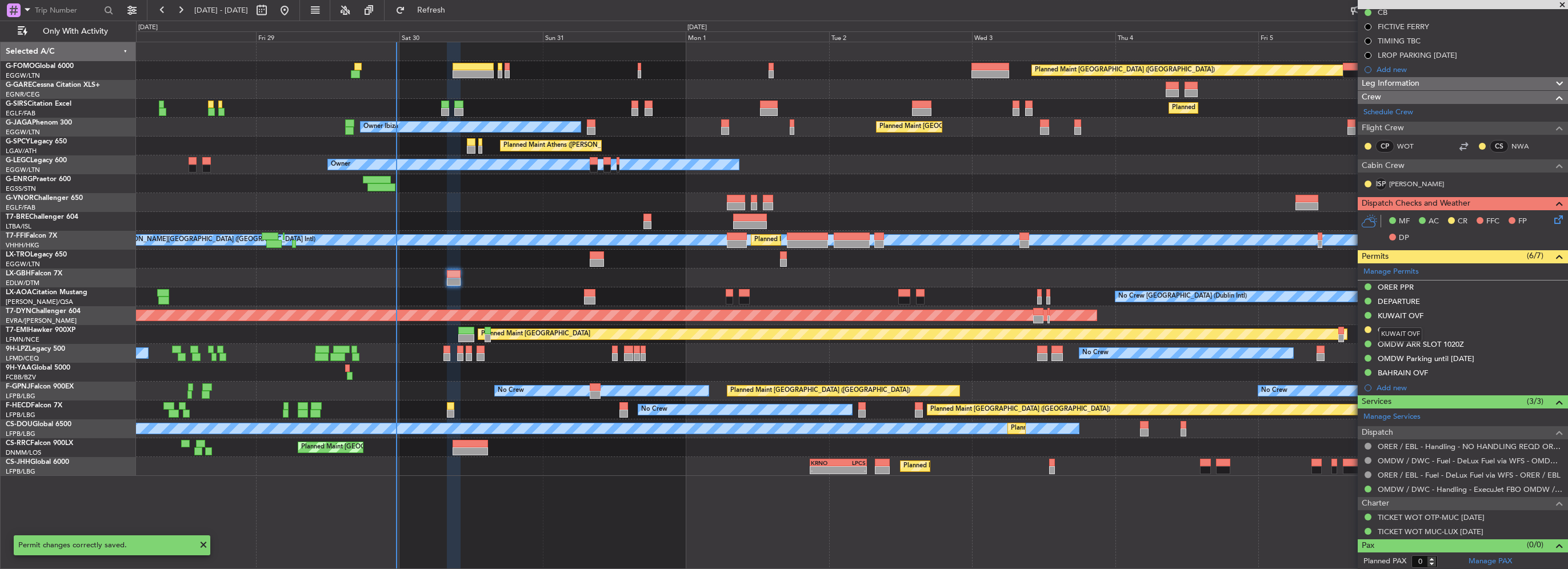
click at [1415, 324] on mat-tooltip-component "KUWAIT OVF" at bounding box center [1400, 335] width 59 height 30
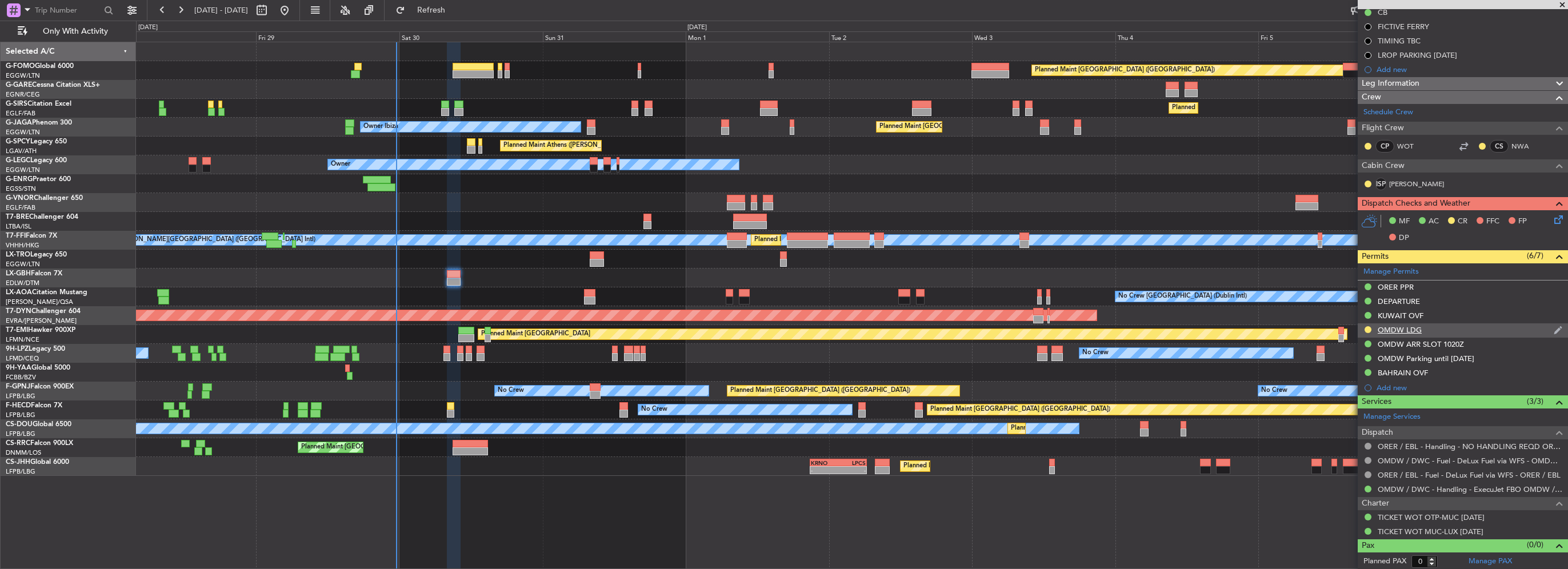
click at [1411, 325] on div "OMDW LDG" at bounding box center [1399, 330] width 44 height 9
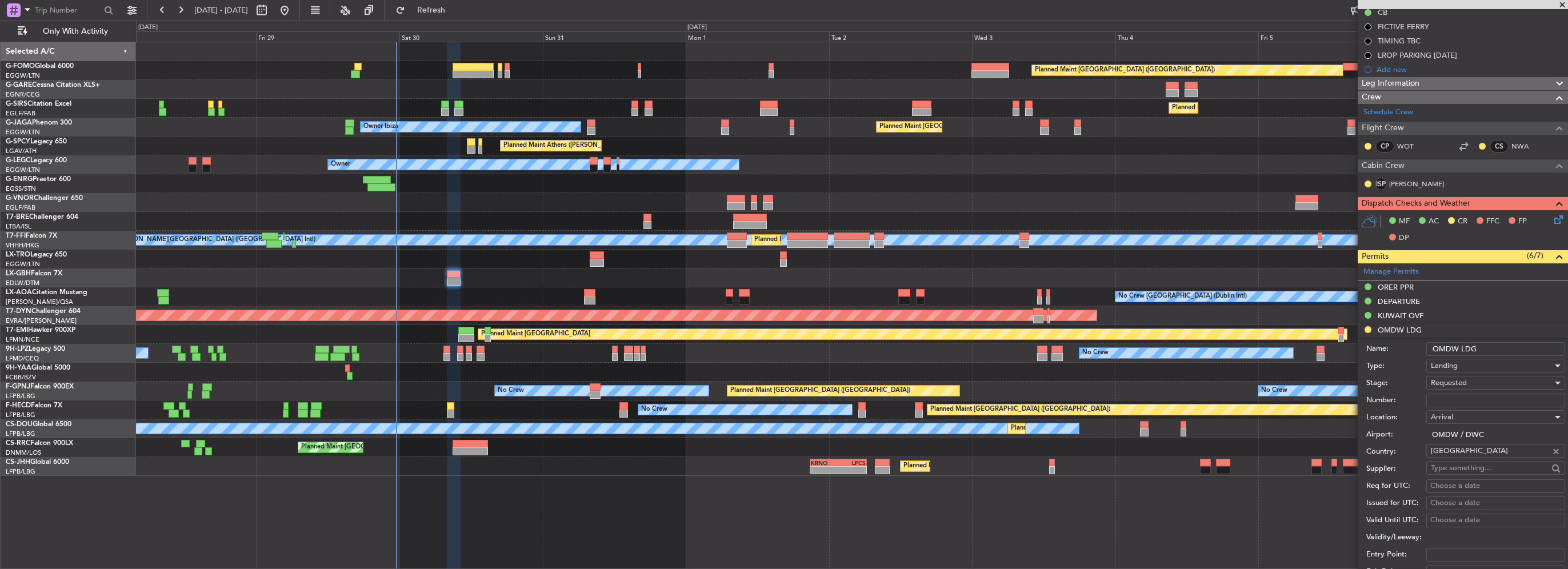
scroll to position [343, 0]
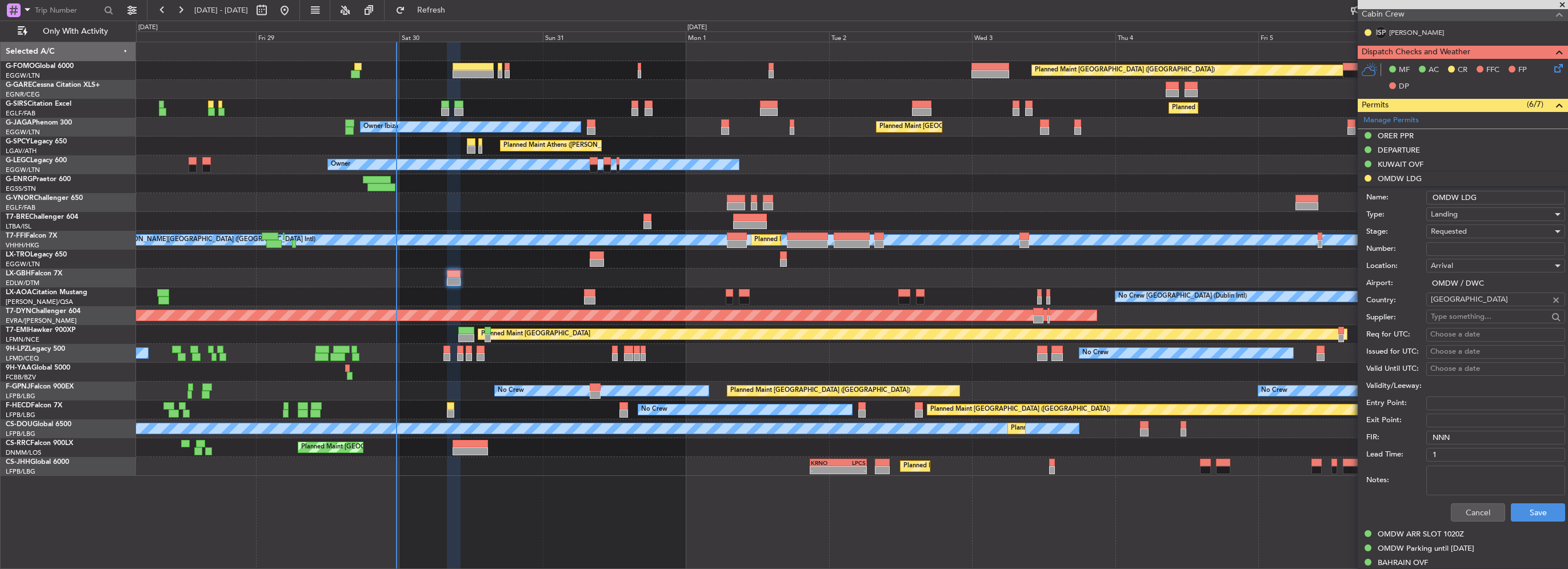
click at [1465, 243] on input "Number:" at bounding box center [1495, 249] width 139 height 14
paste input "LP/2025/11870 APPROVED"
type input "LP/2025/11870 APPROVED"
click at [1473, 227] on div "Requested" at bounding box center [1492, 231] width 122 height 17
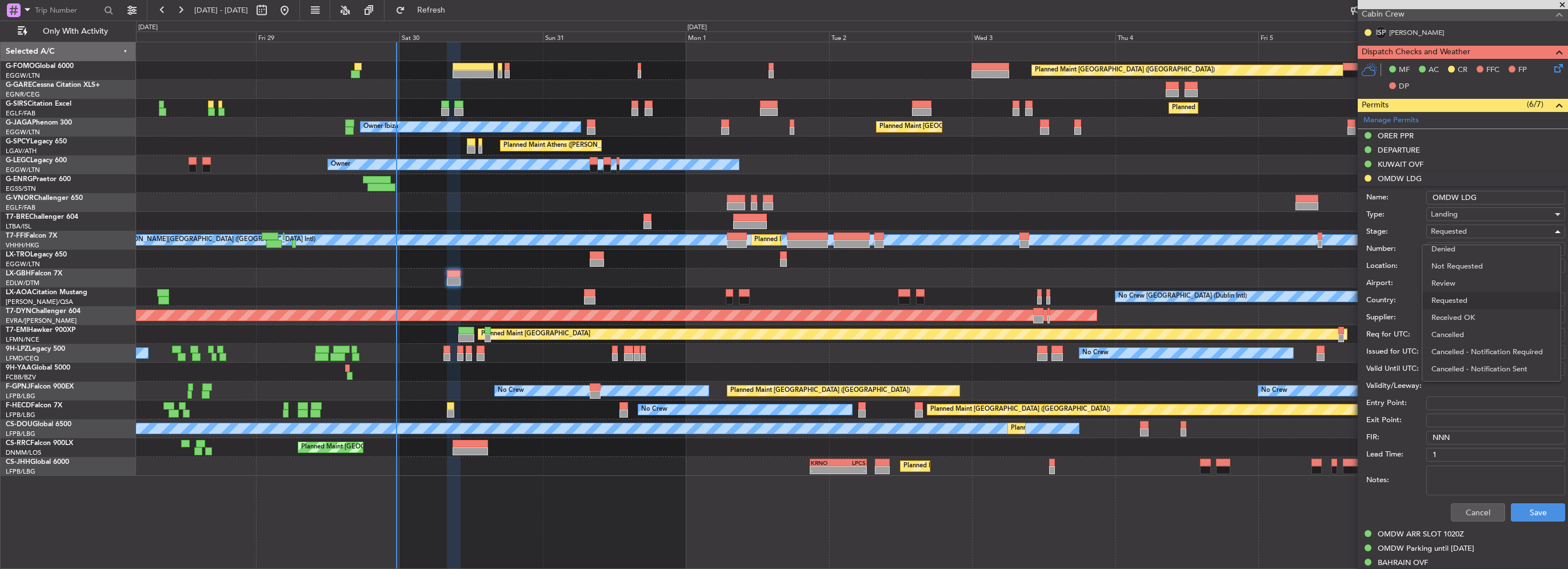
drag, startPoint x: 1484, startPoint y: 314, endPoint x: 1488, endPoint y: 324, distance: 10.8
click at [1482, 314] on span "Received OK" at bounding box center [1492, 317] width 120 height 17
click at [1540, 519] on button "Save" at bounding box center [1538, 512] width 54 height 18
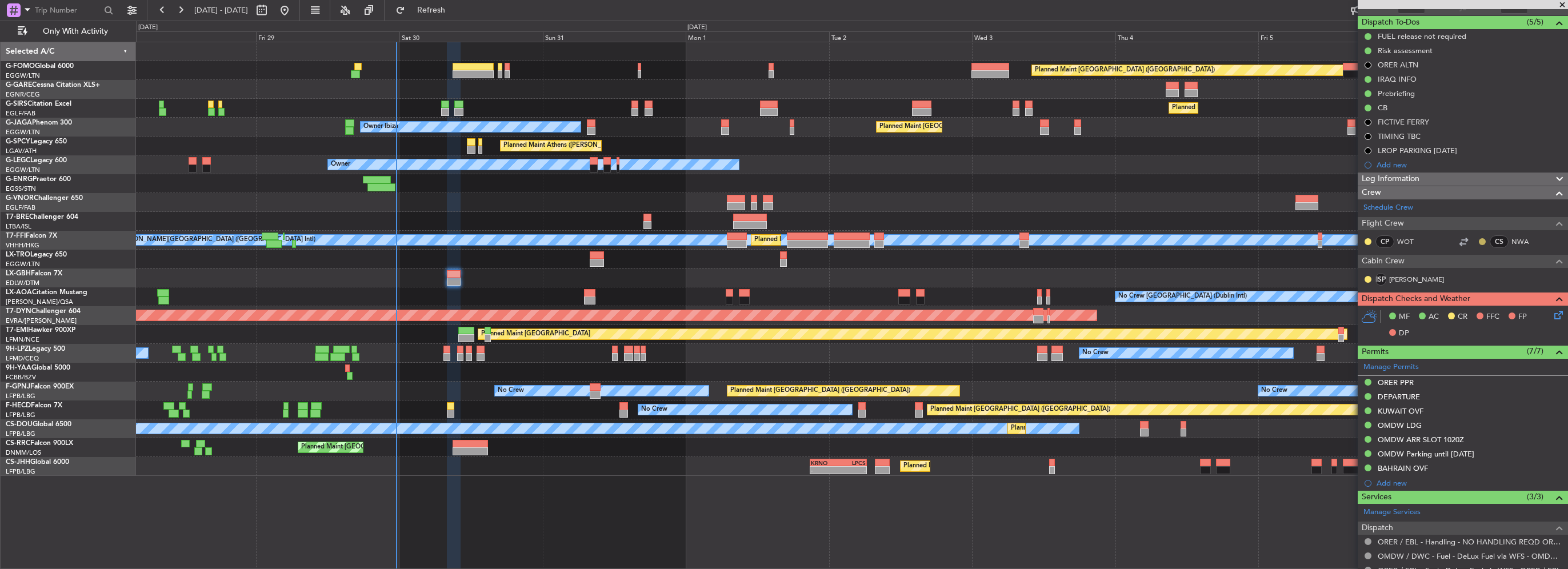
scroll to position [77, 0]
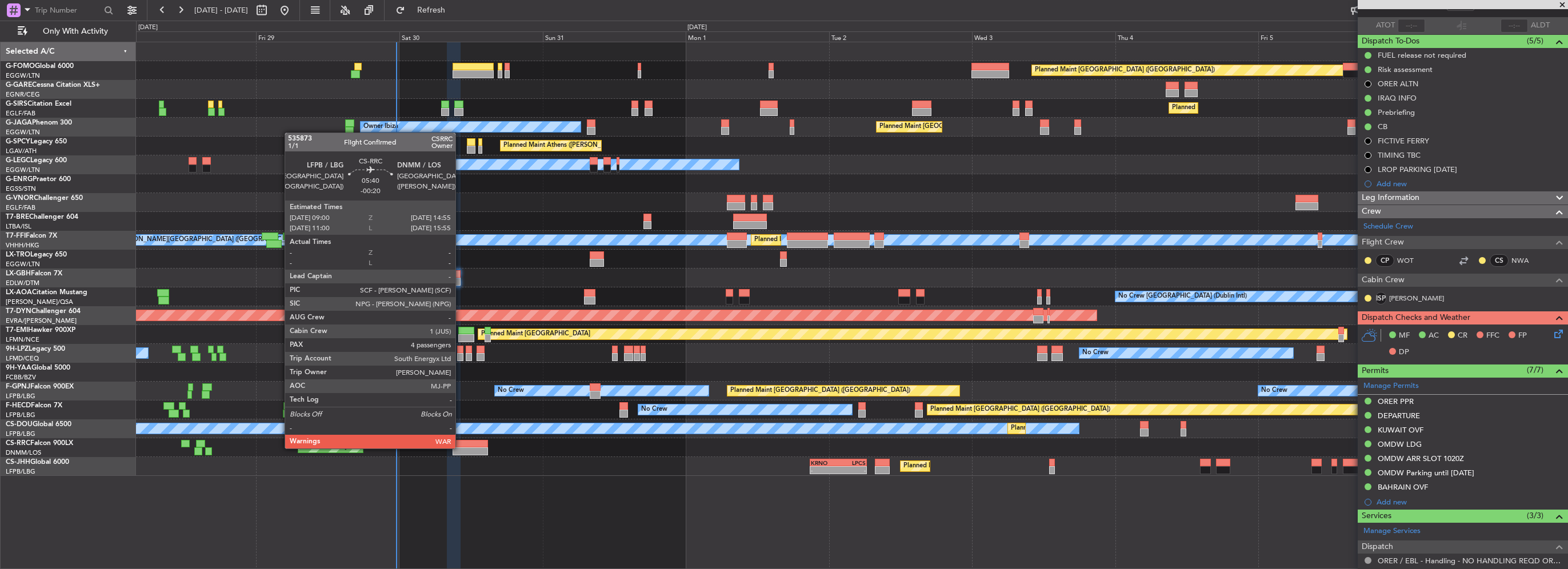
click at [460, 447] on div at bounding box center [470, 451] width 35 height 8
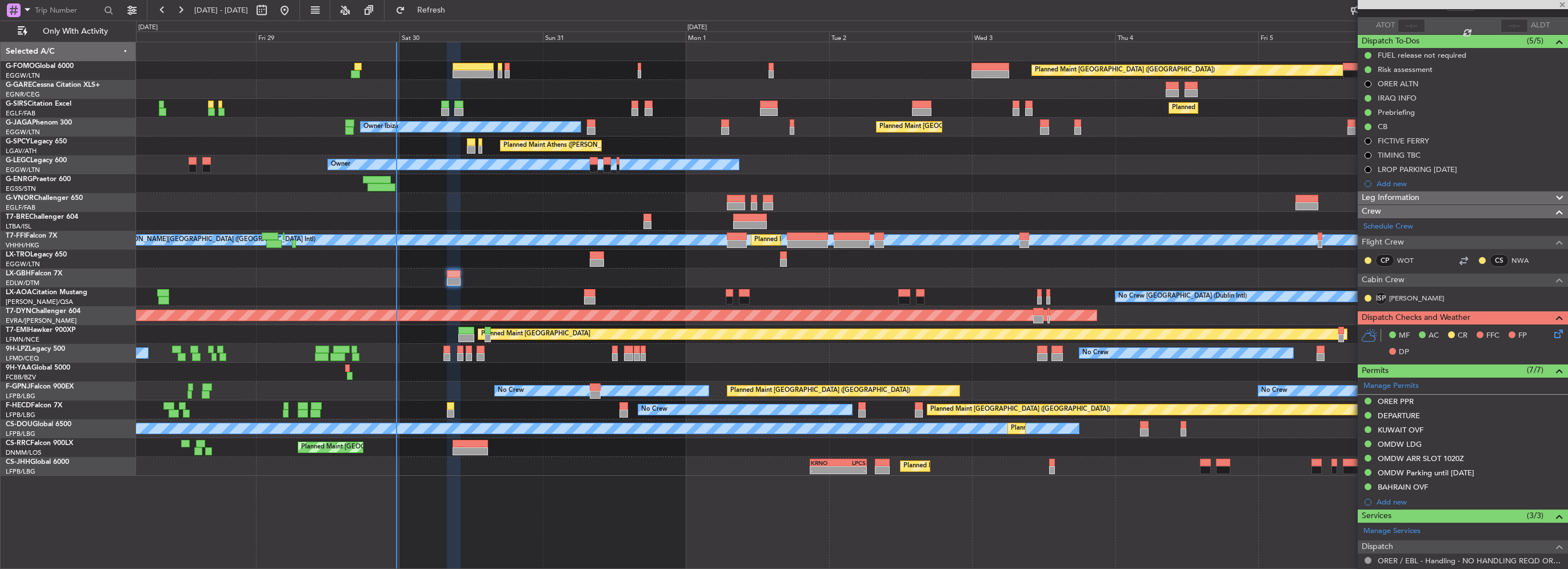
type input "-00:20"
type input "4"
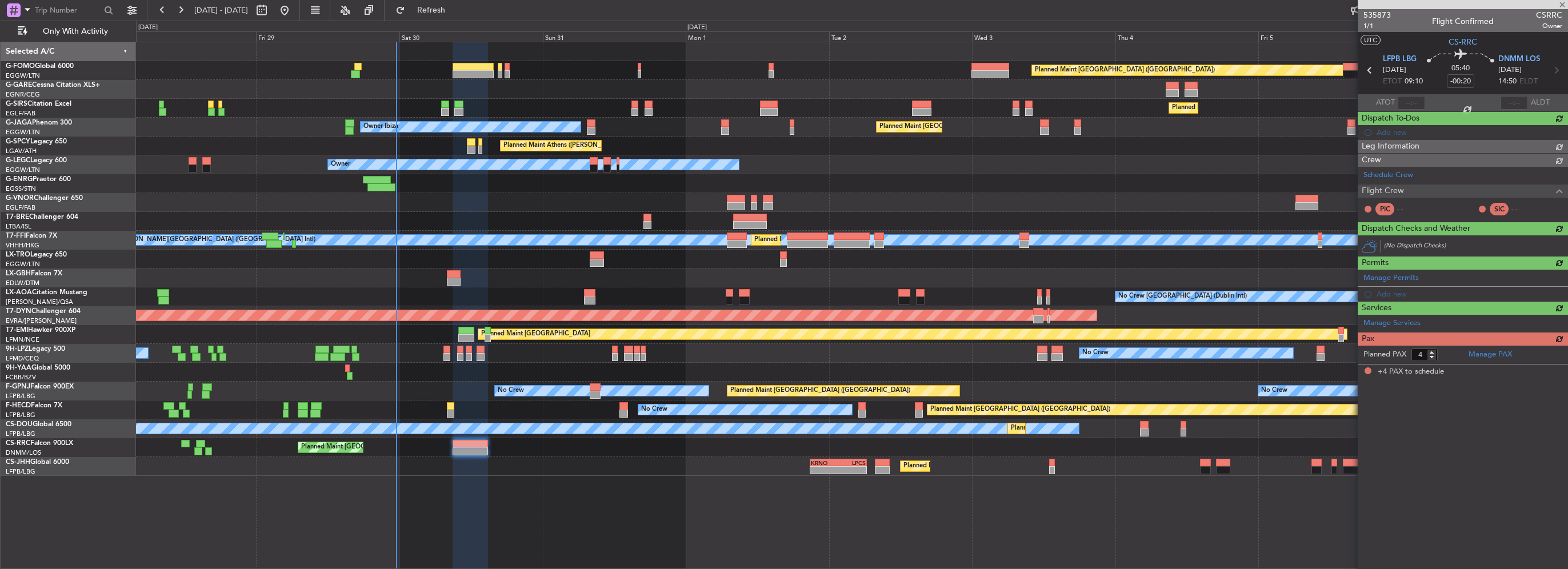
scroll to position [0, 0]
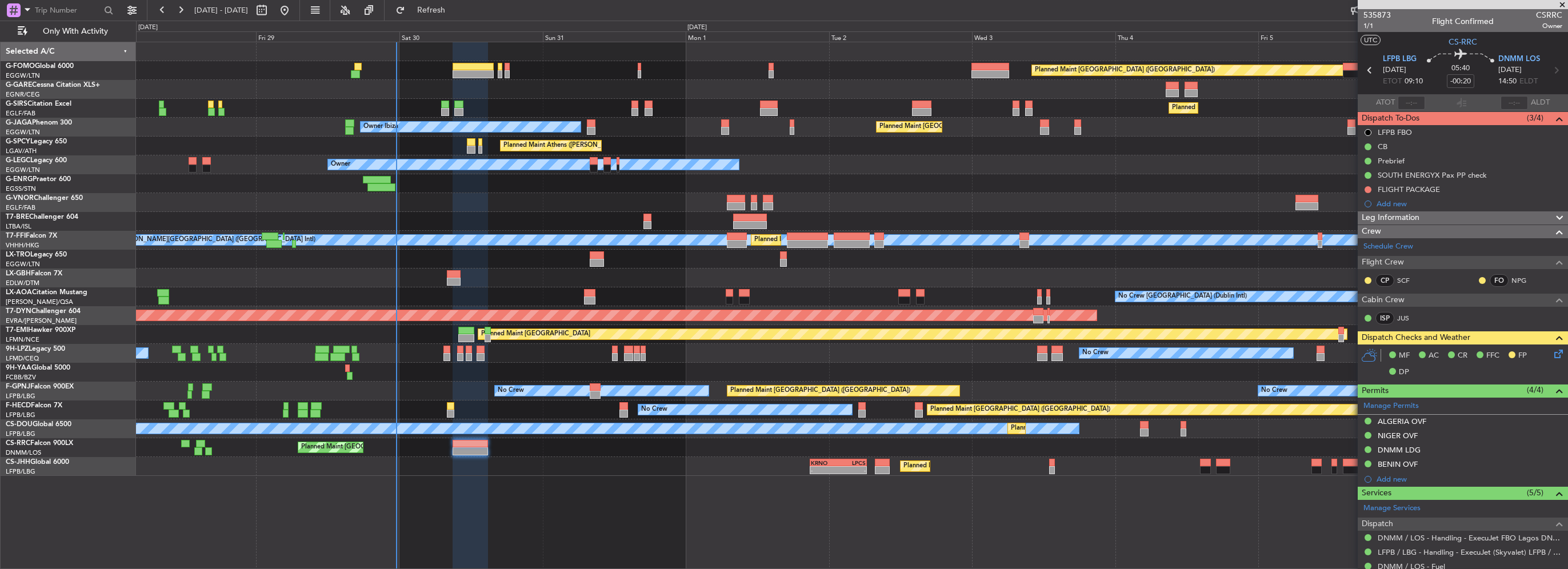
click at [1367, 191] on mat-tooltip-component "Completed" at bounding box center [1368, 179] width 53 height 30
click at [1369, 193] on mat-tooltip-component "Not Started" at bounding box center [1368, 207] width 55 height 30
click at [1367, 189] on button at bounding box center [1368, 190] width 7 height 7
click at [1359, 241] on span "Completed" at bounding box center [1373, 240] width 38 height 11
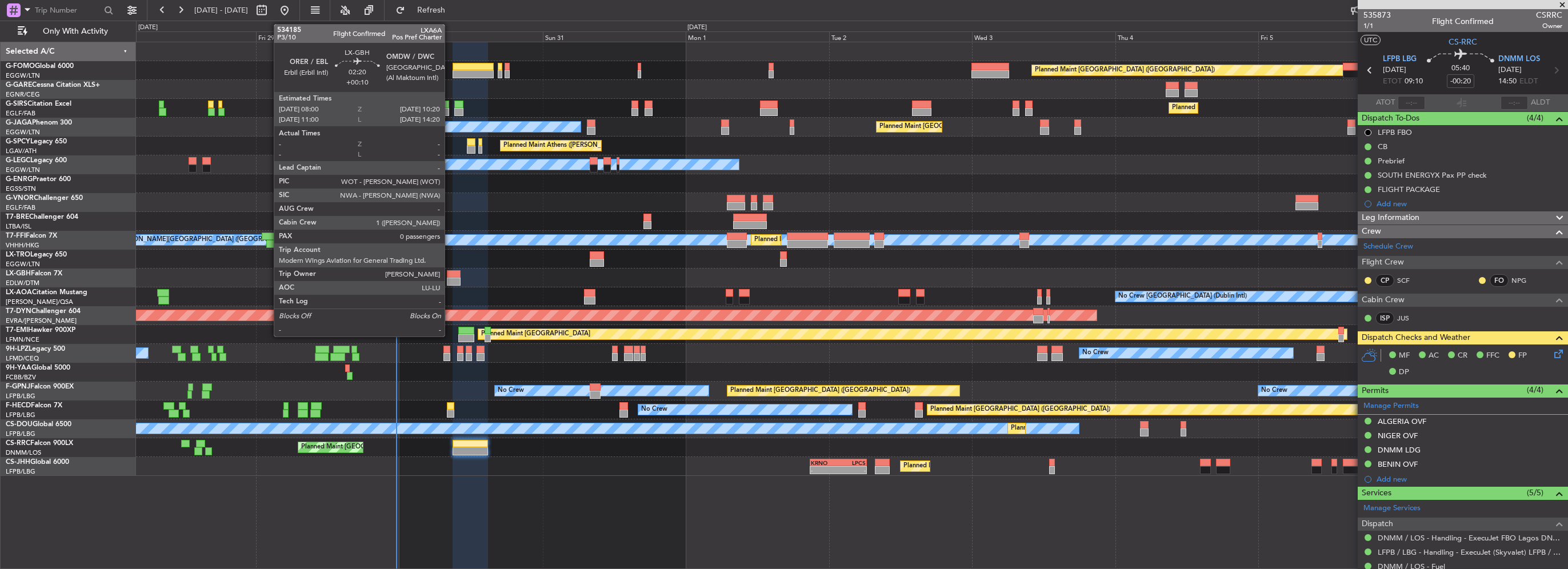
click at [449, 278] on div at bounding box center [454, 282] width 14 height 8
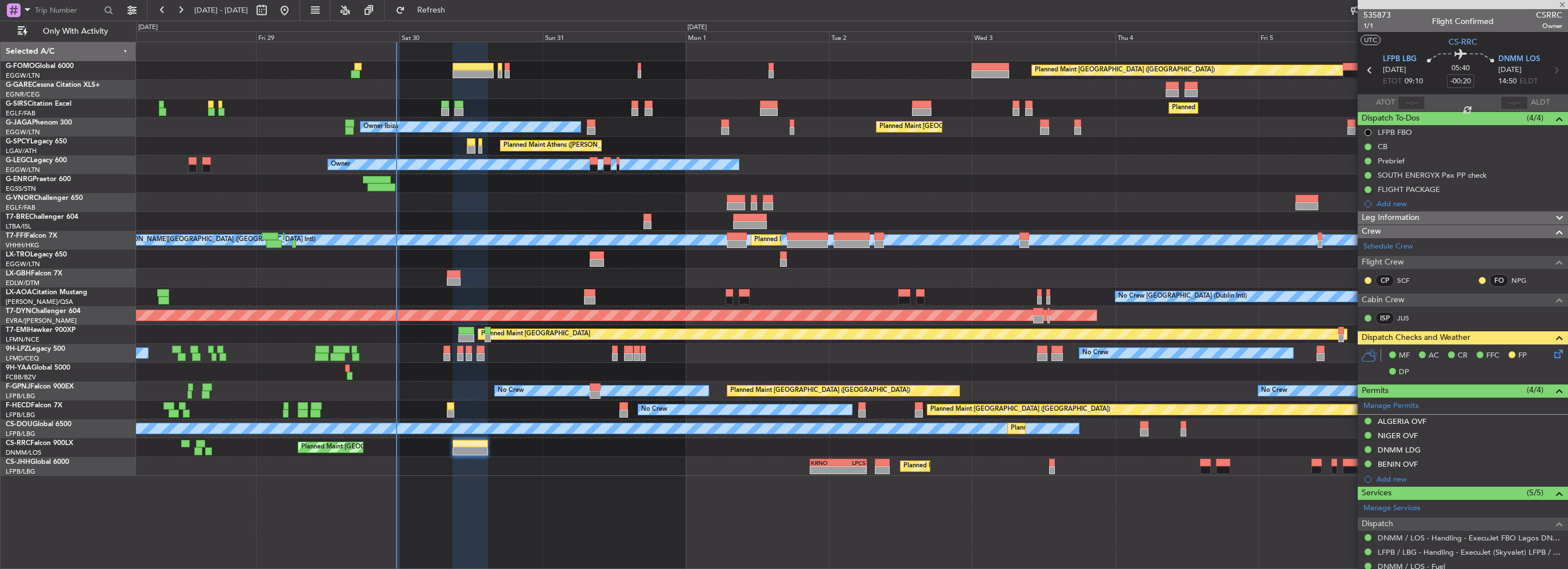
type input "+00:10"
type input "0"
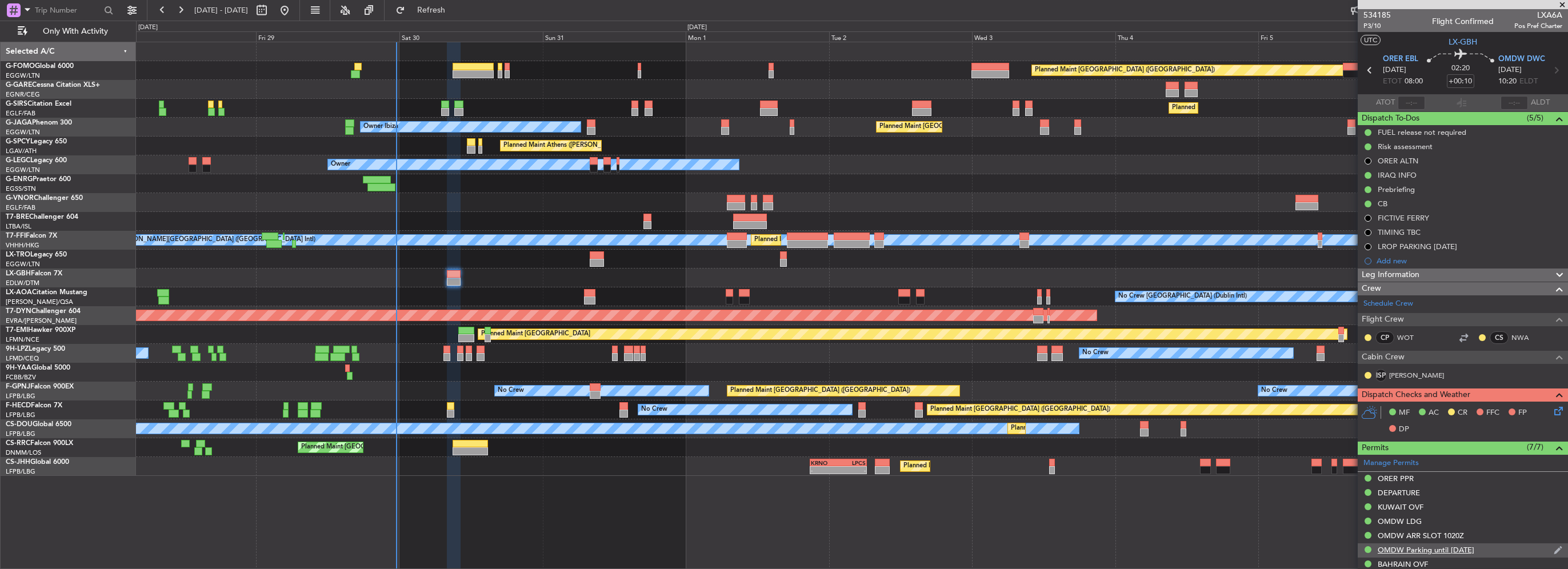
scroll to position [114, 0]
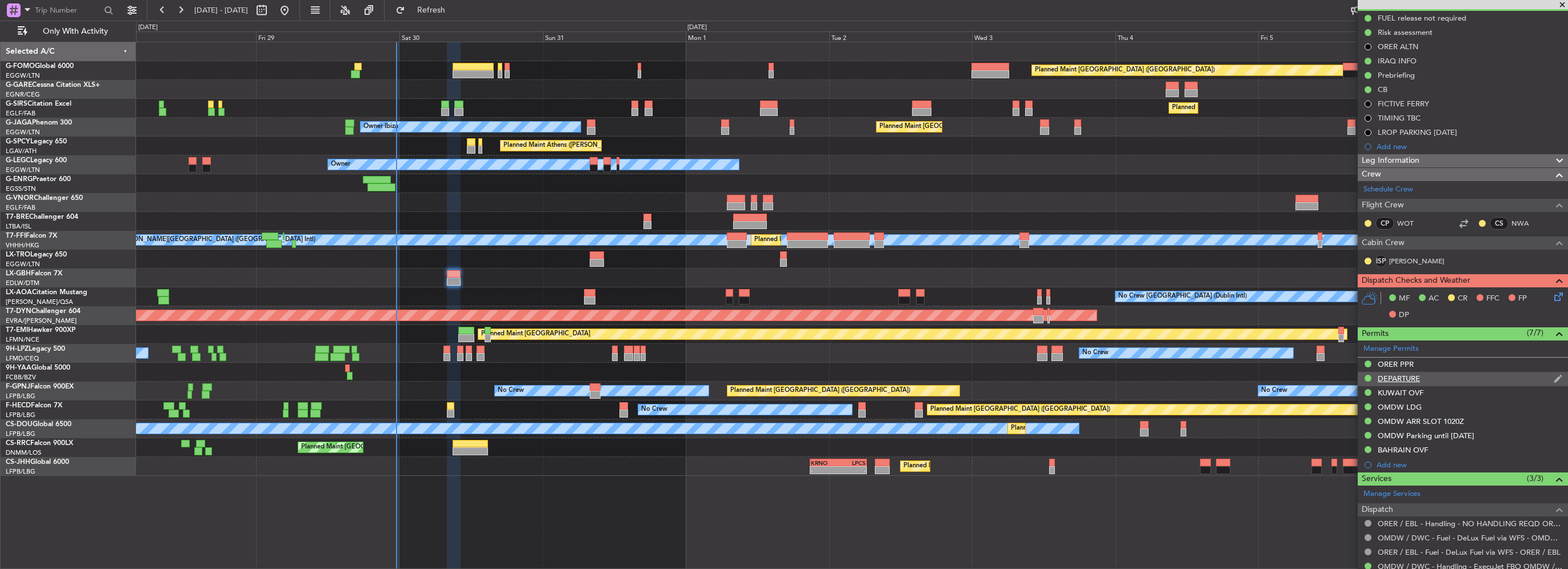
click at [1411, 377] on div "DEPARTURE" at bounding box center [1398, 378] width 43 height 9
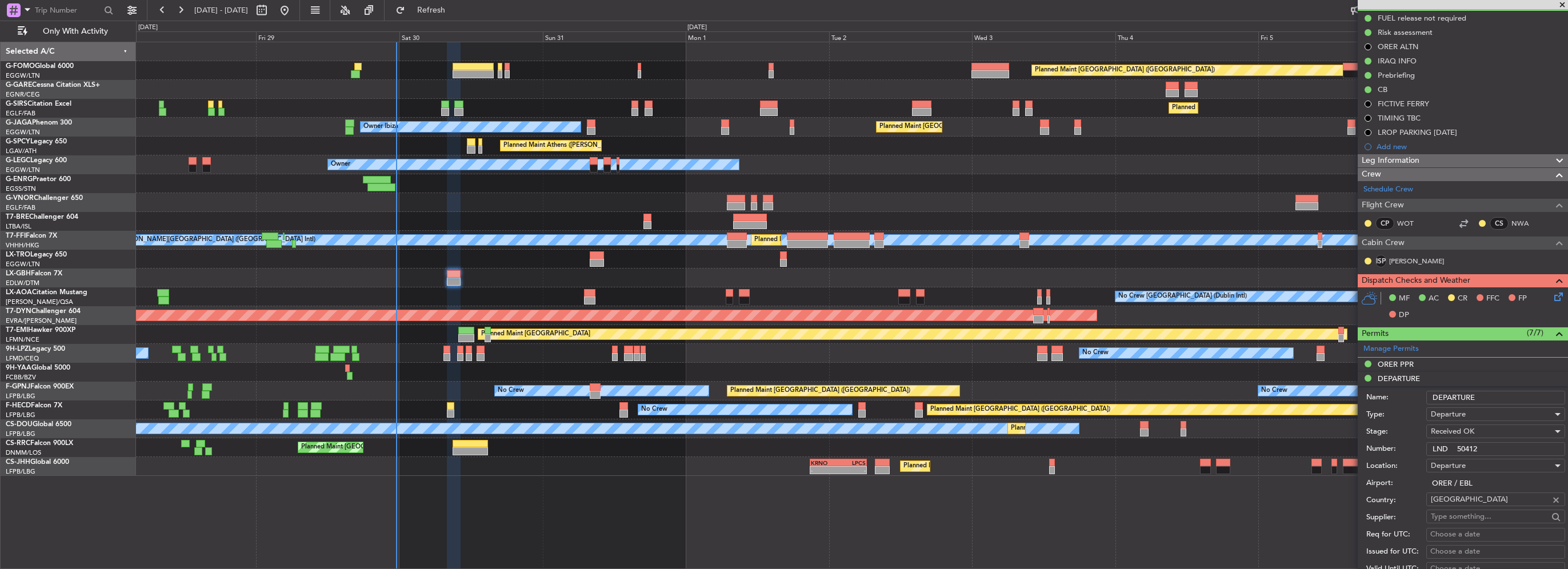
drag, startPoint x: 1462, startPoint y: 440, endPoint x: 1289, endPoint y: 449, distance: 173.2
click at [1306, 448] on fb-app "[DATE] - [DATE] Refresh Quick Links Only With Activity Planned Maint [GEOGRAPHI…" at bounding box center [784, 289] width 1568 height 560
click at [1402, 364] on div "ORER PPR" at bounding box center [1395, 364] width 36 height 9
drag, startPoint x: 1524, startPoint y: 437, endPoint x: 1269, endPoint y: 432, distance: 255.0
click at [1293, 437] on fb-app "[DATE] - [DATE] Refresh Quick Links Only With Activity Planned Maint [GEOGRAPHI…" at bounding box center [784, 289] width 1568 height 560
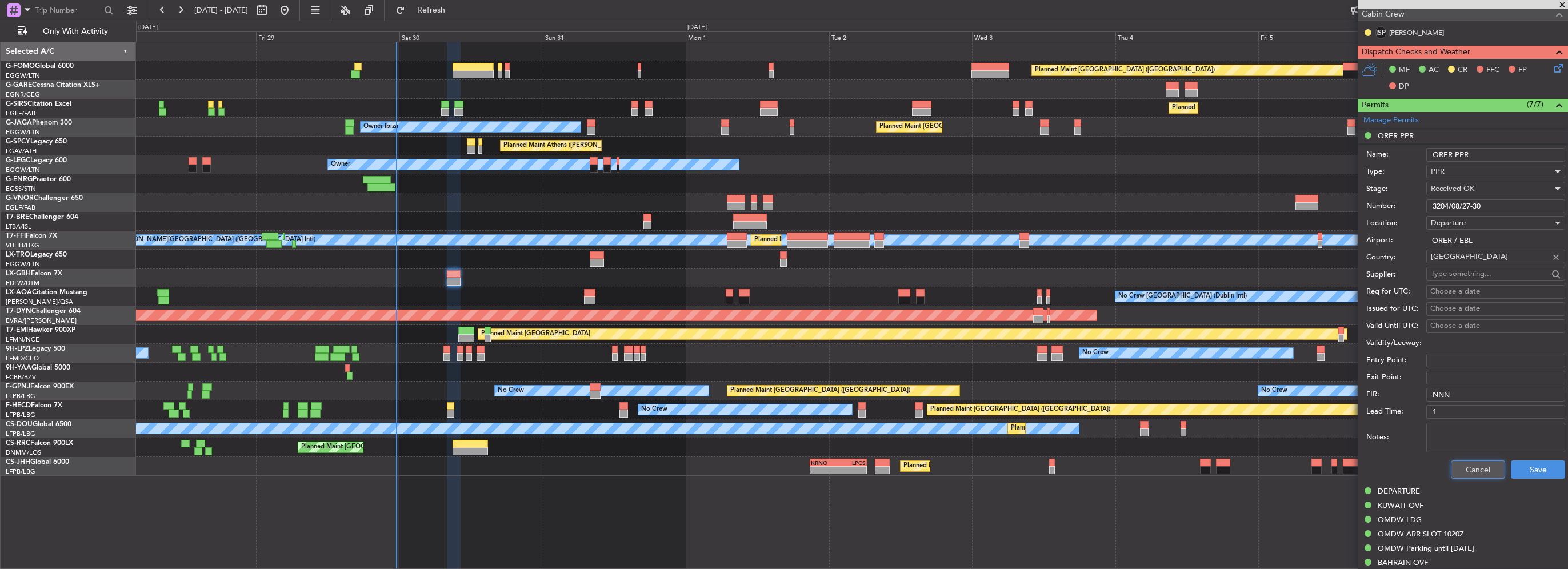
click at [1470, 462] on button "Cancel" at bounding box center [1478, 469] width 54 height 18
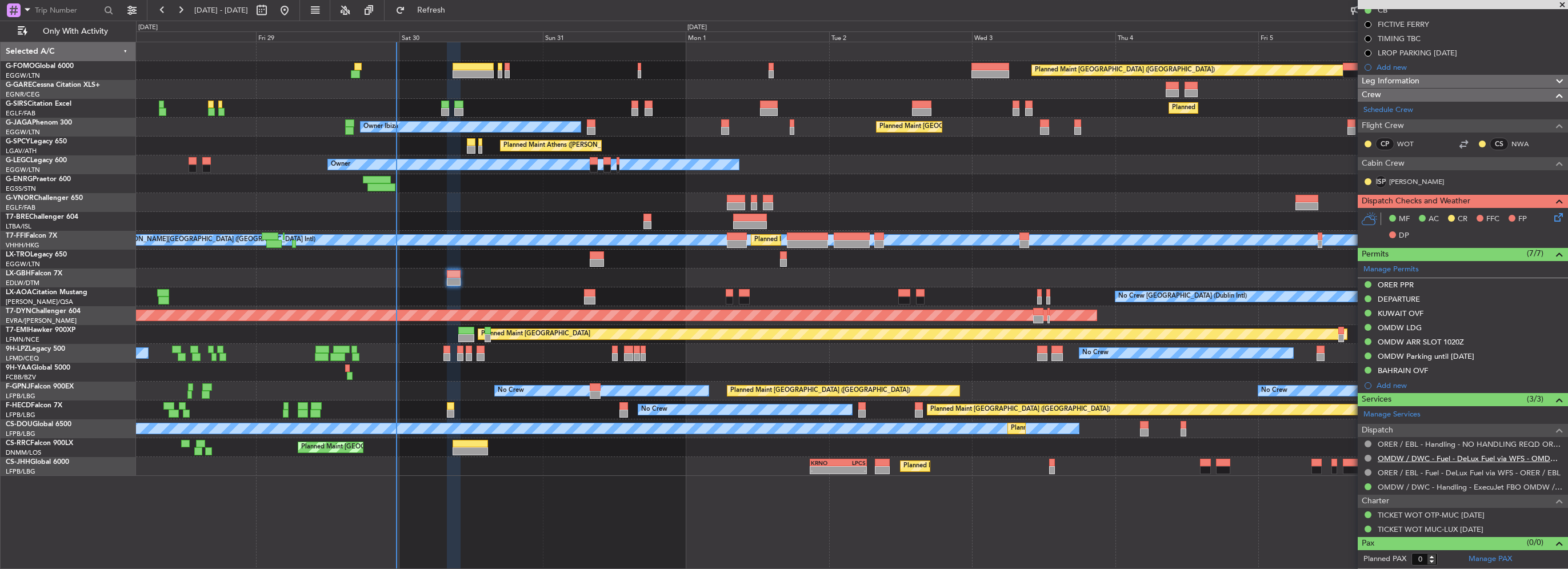
scroll to position [191, 0]
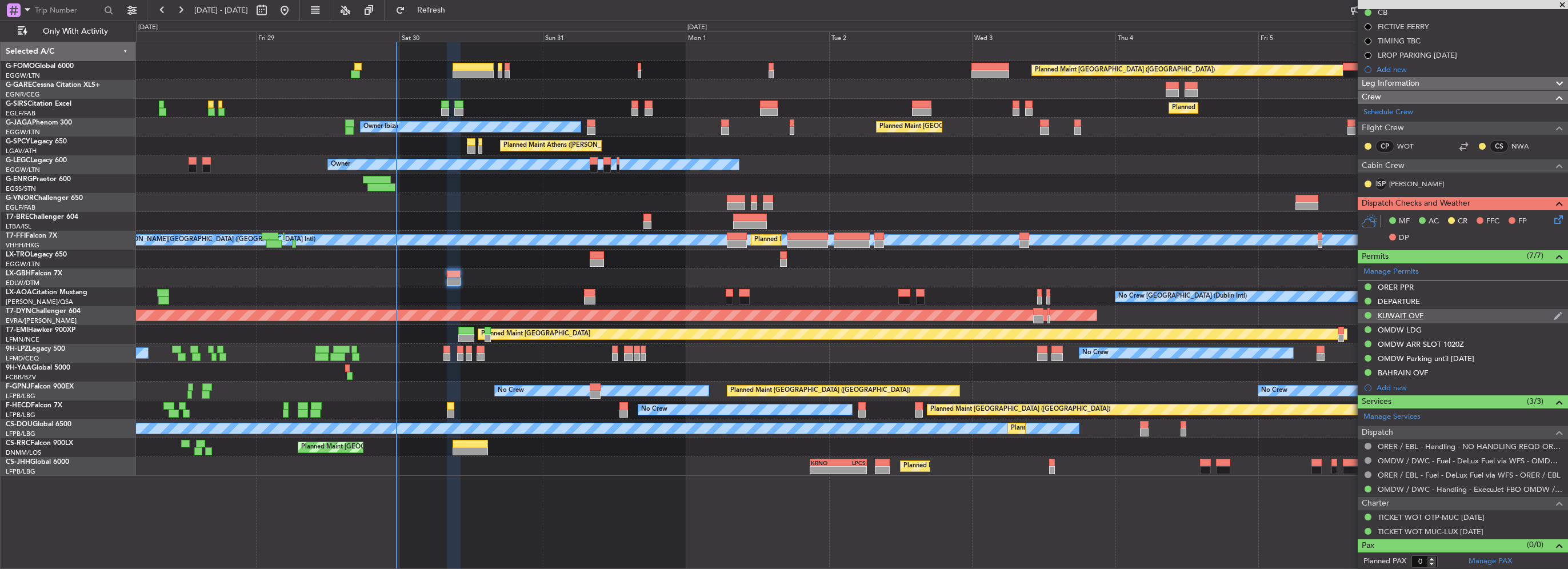
click at [1412, 317] on div "KUWAIT OVF" at bounding box center [1400, 316] width 46 height 9
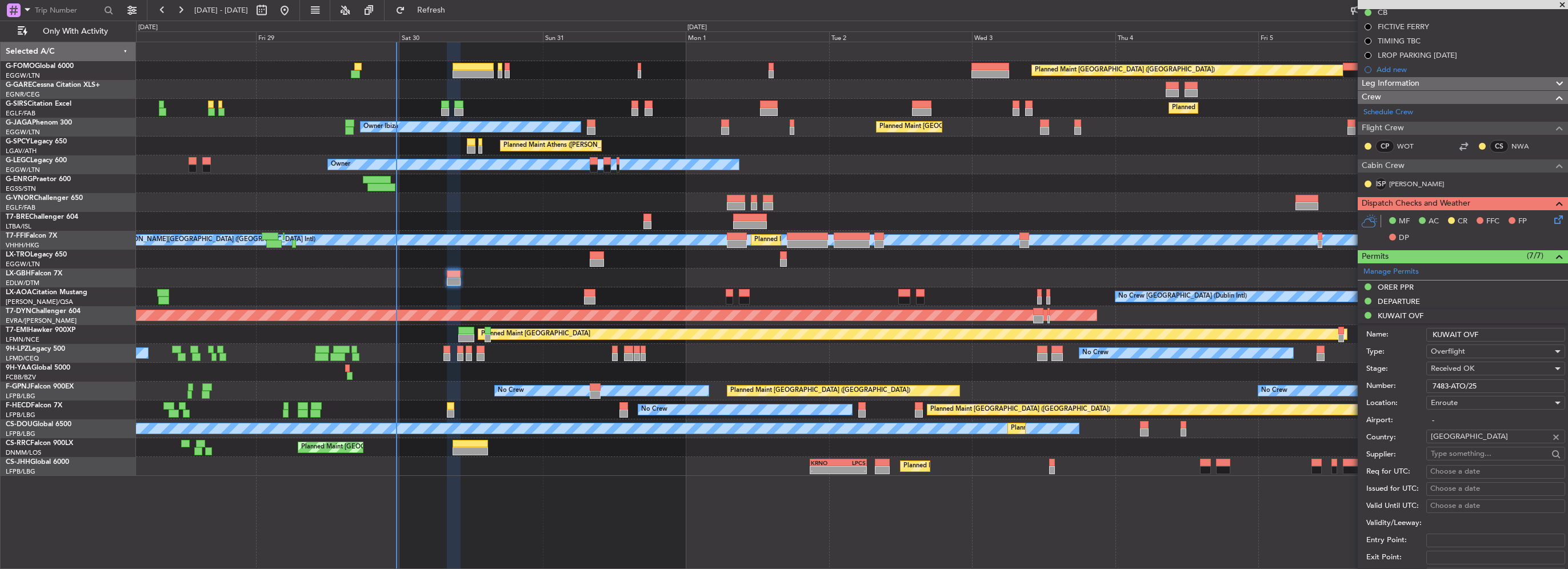
scroll to position [343, 0]
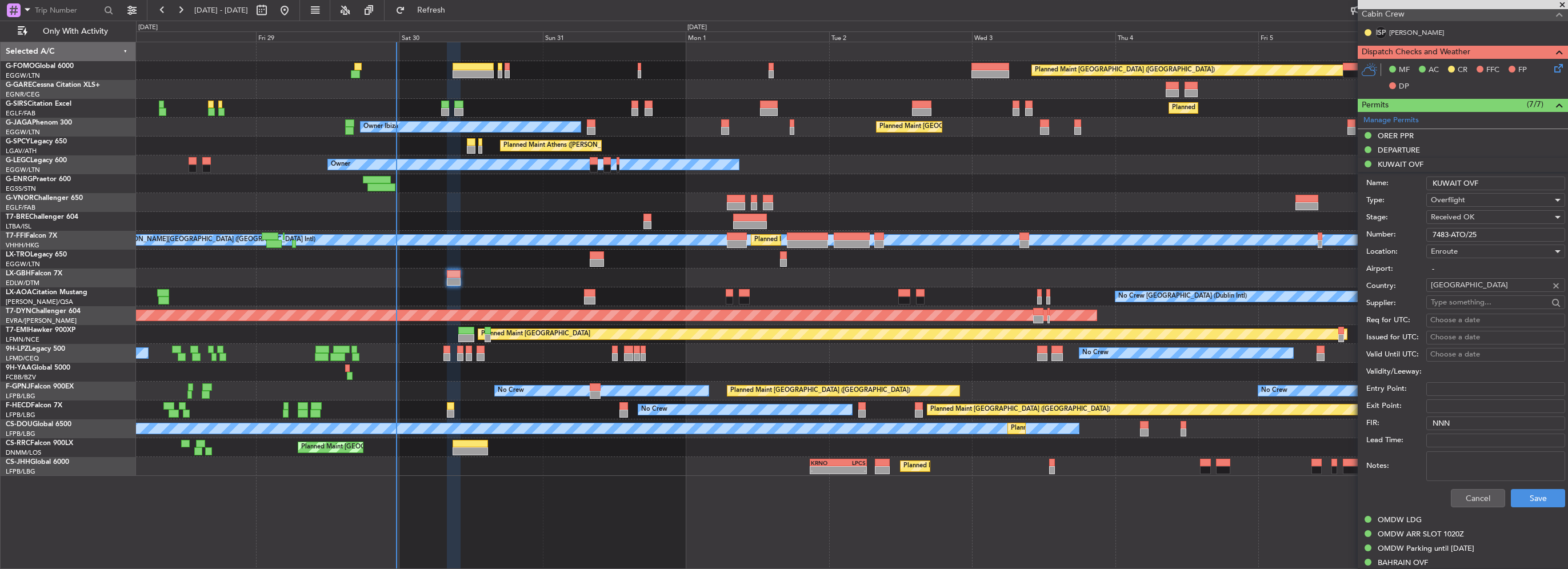
click at [1490, 229] on div "Number: 7483-ATO/25" at bounding box center [1466, 234] width 199 height 17
drag, startPoint x: 1490, startPoint y: 231, endPoint x: 1259, endPoint y: 231, distance: 231.0
click at [1267, 231] on fb-app "[DATE] - [DATE] Refresh Quick Links Only With Activity Planned Maint [GEOGRAPHI…" at bounding box center [784, 289] width 1568 height 560
click at [1411, 560] on div "BAHRAIN OVF" at bounding box center [1402, 562] width 50 height 9
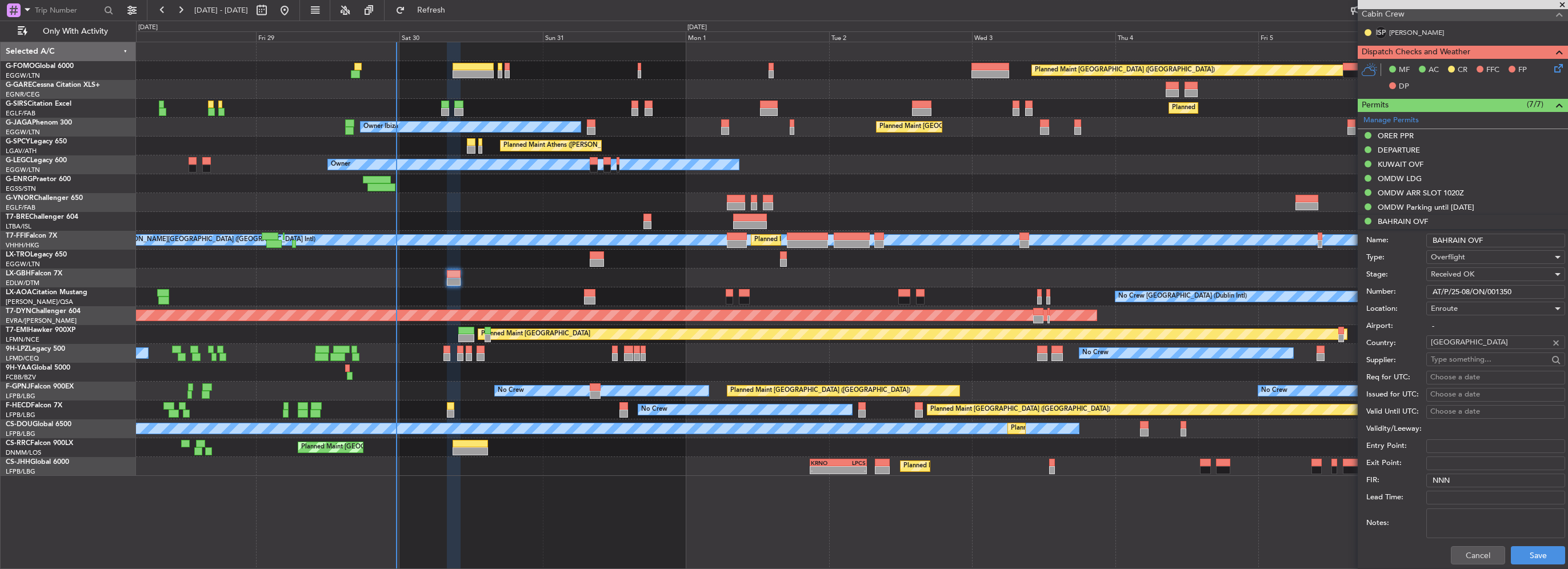
drag, startPoint x: 1522, startPoint y: 291, endPoint x: 1338, endPoint y: 309, distance: 184.9
click at [1385, 312] on form "Name: [GEOGRAPHIC_DATA] OVF Type: Overflight Stage: Received OK Number: AT/P/25…" at bounding box center [1463, 399] width 210 height 341
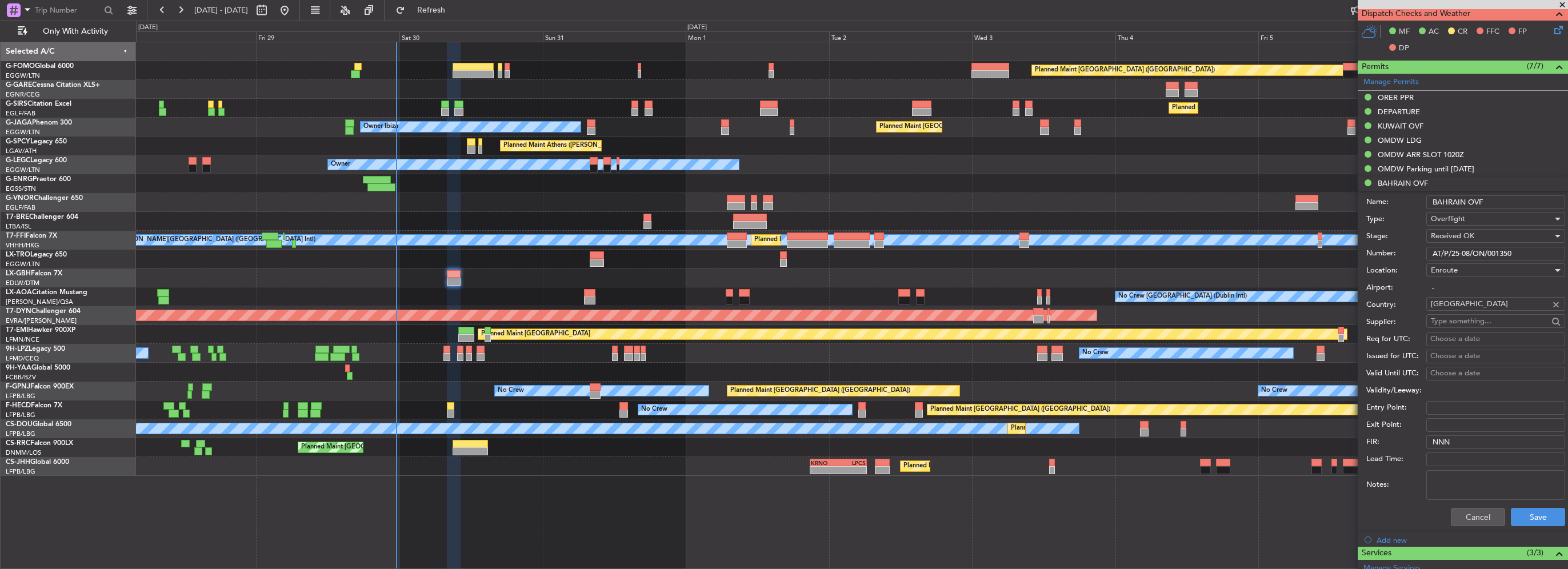
scroll to position [400, 0]
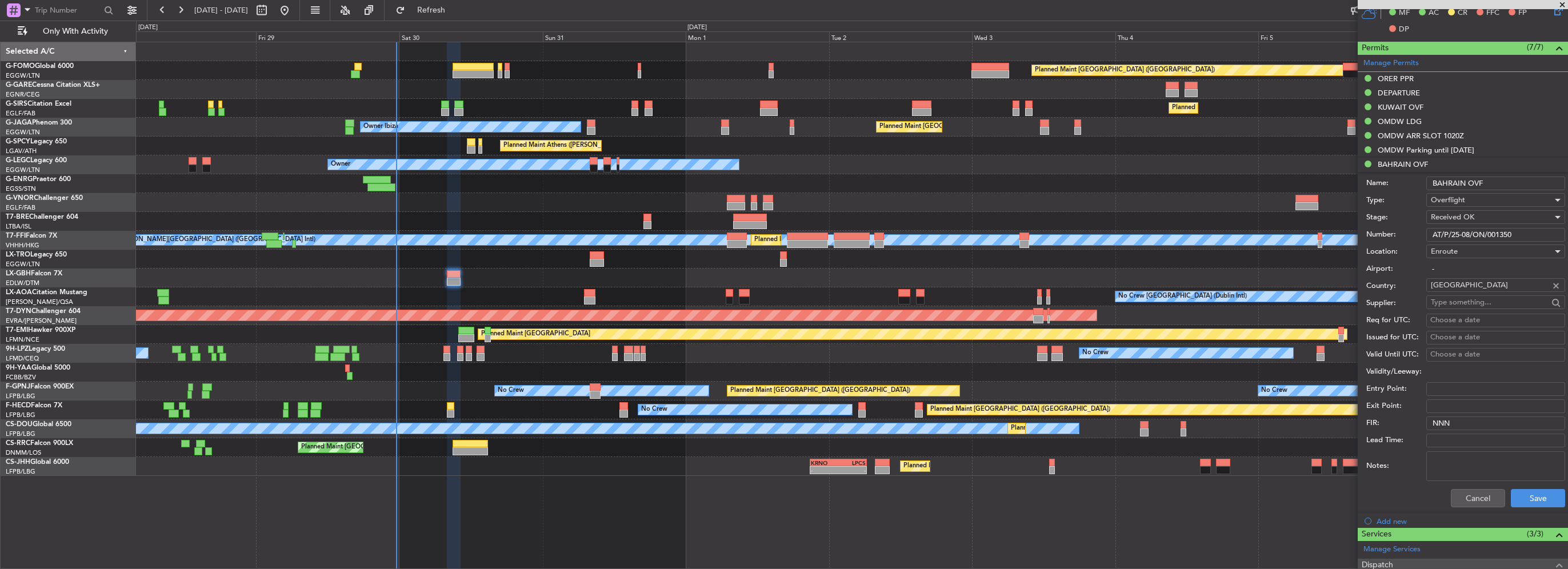
drag, startPoint x: 1408, startPoint y: 120, endPoint x: 1413, endPoint y: 131, distance: 12.1
click at [1408, 120] on div "OMDW LDG" at bounding box center [1399, 121] width 44 height 9
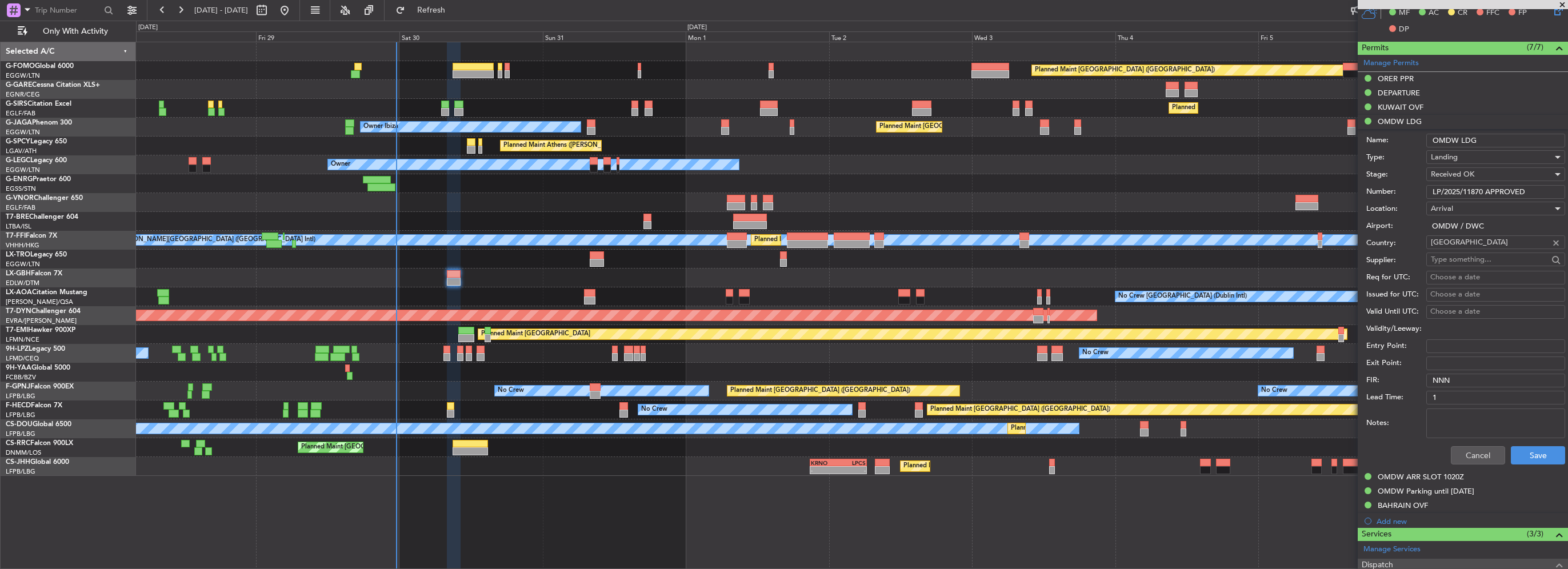
drag, startPoint x: 1538, startPoint y: 183, endPoint x: 1501, endPoint y: 188, distance: 37.3
click at [1465, 183] on div "Number: LP/2025/11870 APPROVED" at bounding box center [1466, 191] width 199 height 17
click at [1503, 190] on input "LP/2025/11870 APPROVED" at bounding box center [1495, 192] width 139 height 14
drag, startPoint x: 1485, startPoint y: 189, endPoint x: 1244, endPoint y: 187, distance: 241.0
click at [1244, 187] on fb-app "[DATE] - [DATE] Refresh Quick Links Only With Activity Planned Maint [GEOGRAPHI…" at bounding box center [784, 289] width 1568 height 560
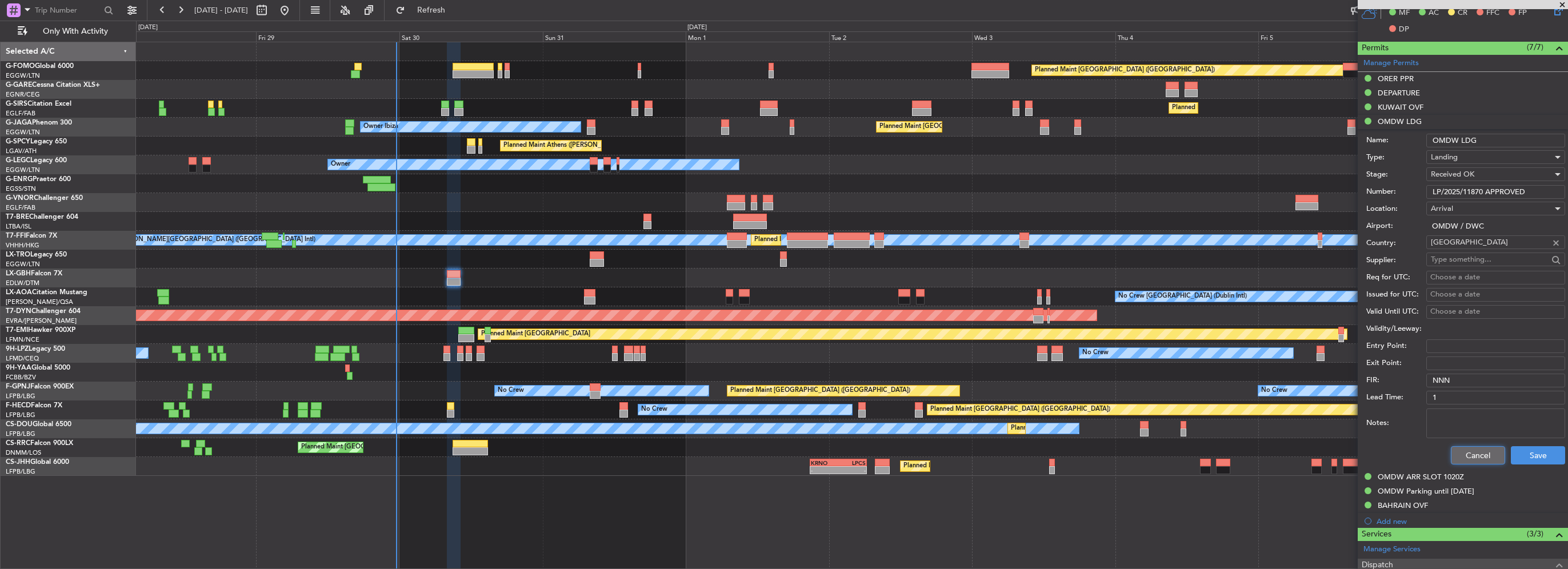
click at [1481, 451] on button "Cancel" at bounding box center [1478, 455] width 54 height 18
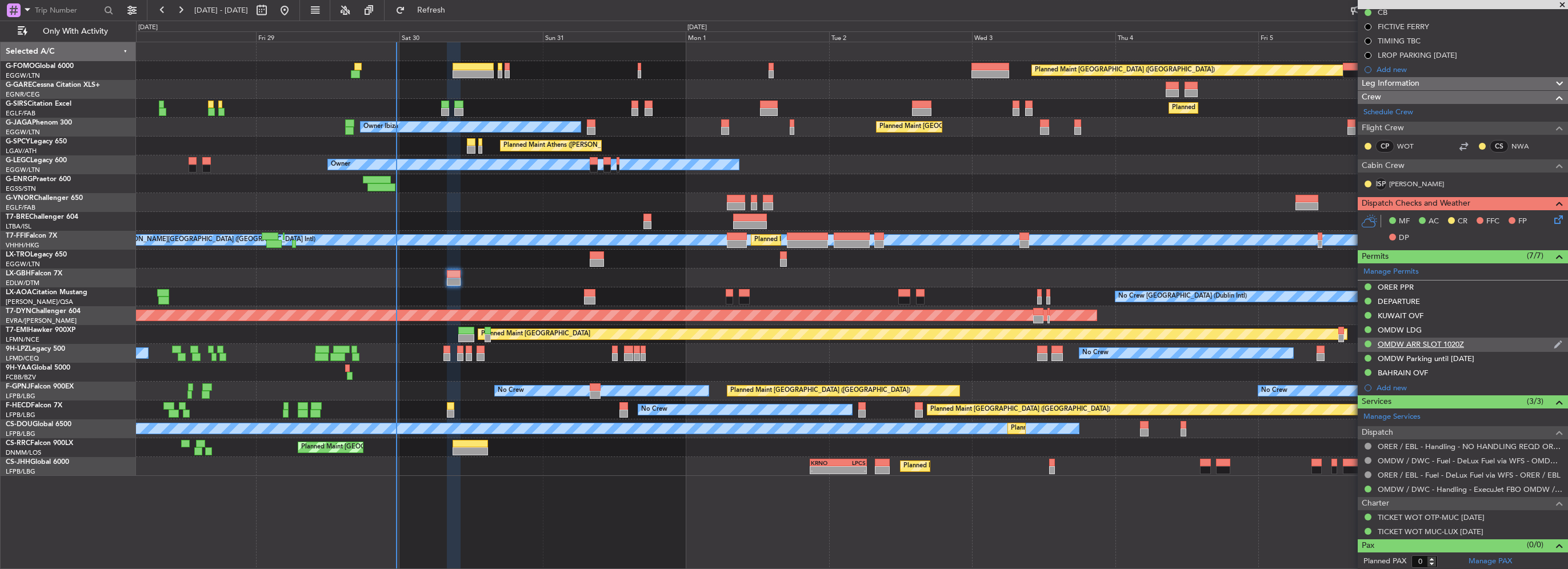
click at [1440, 343] on div "OMDW ARR SLOT 1020Z" at bounding box center [1421, 344] width 87 height 9
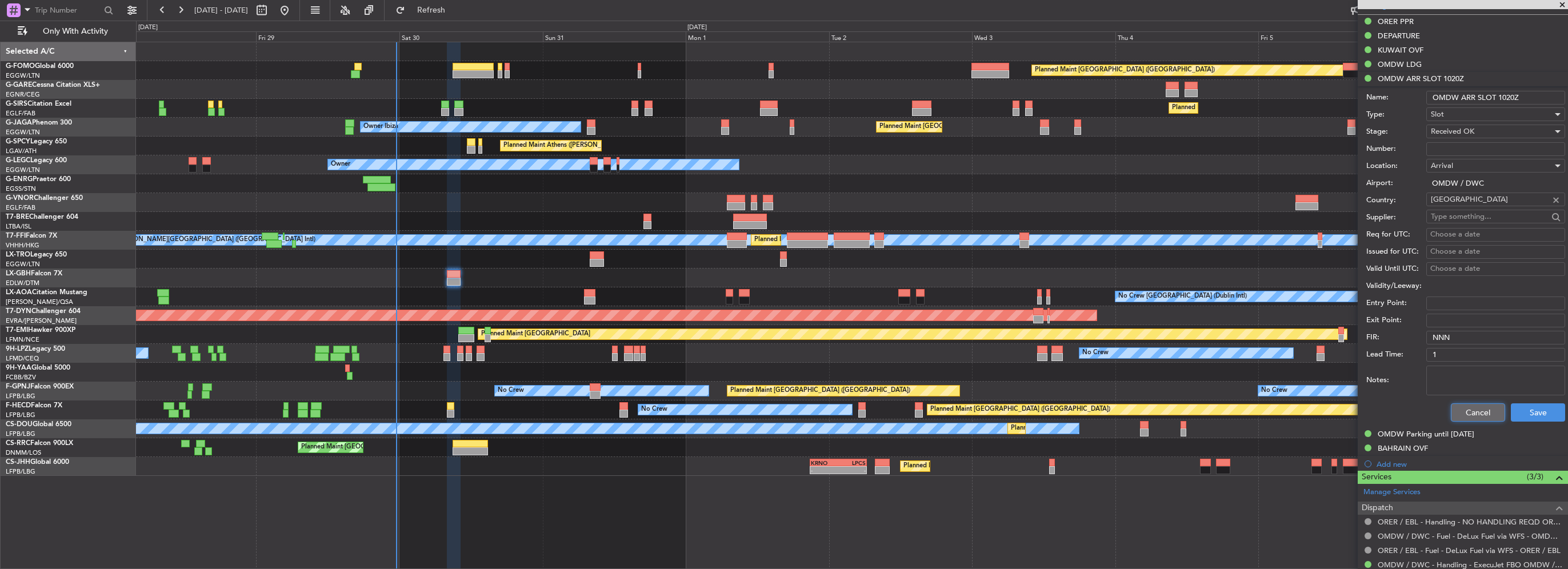
click at [1477, 410] on button "Cancel" at bounding box center [1478, 412] width 54 height 18
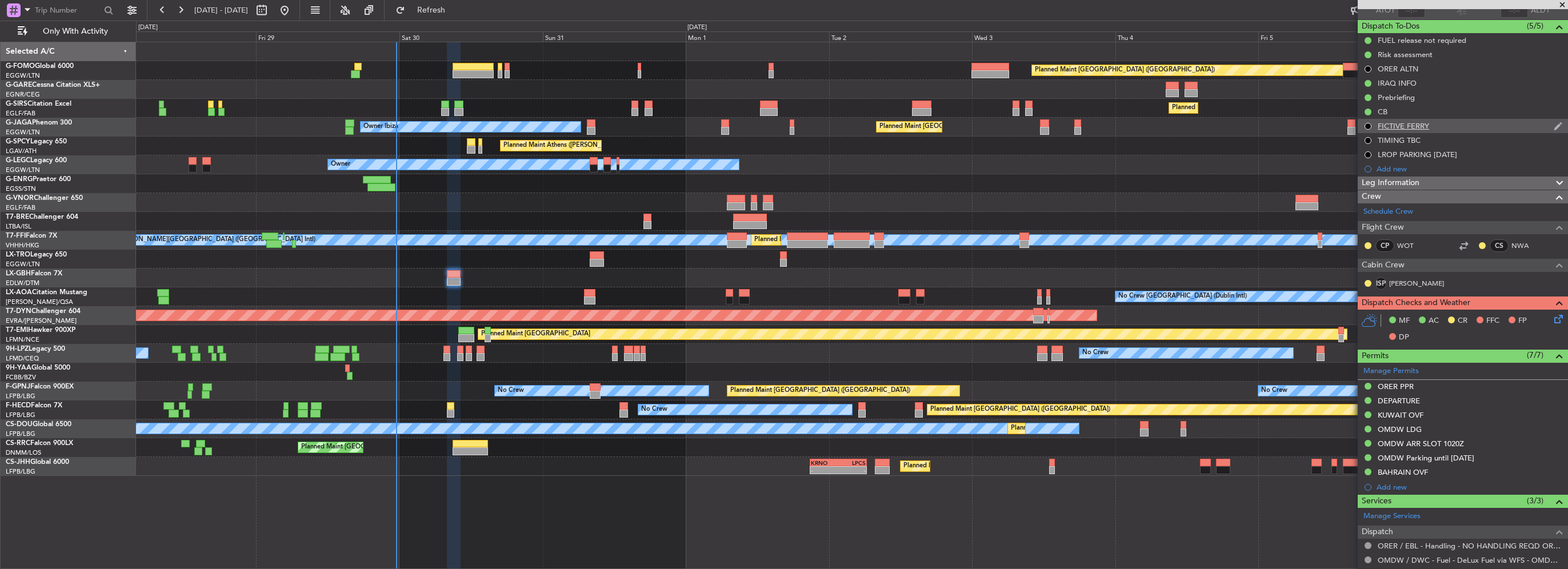
scroll to position [77, 0]
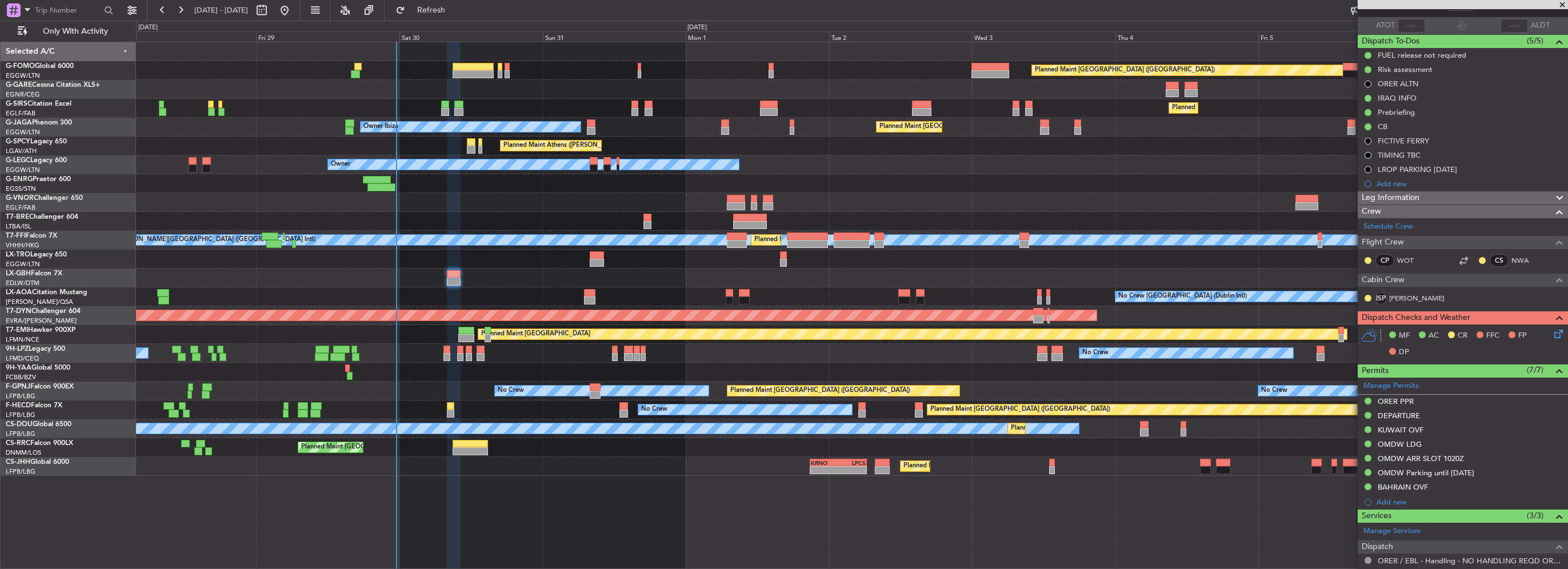
drag, startPoint x: 1427, startPoint y: 194, endPoint x: 1436, endPoint y: 247, distance: 53.8
click at [1427, 194] on div "Leg Information" at bounding box center [1463, 197] width 210 height 13
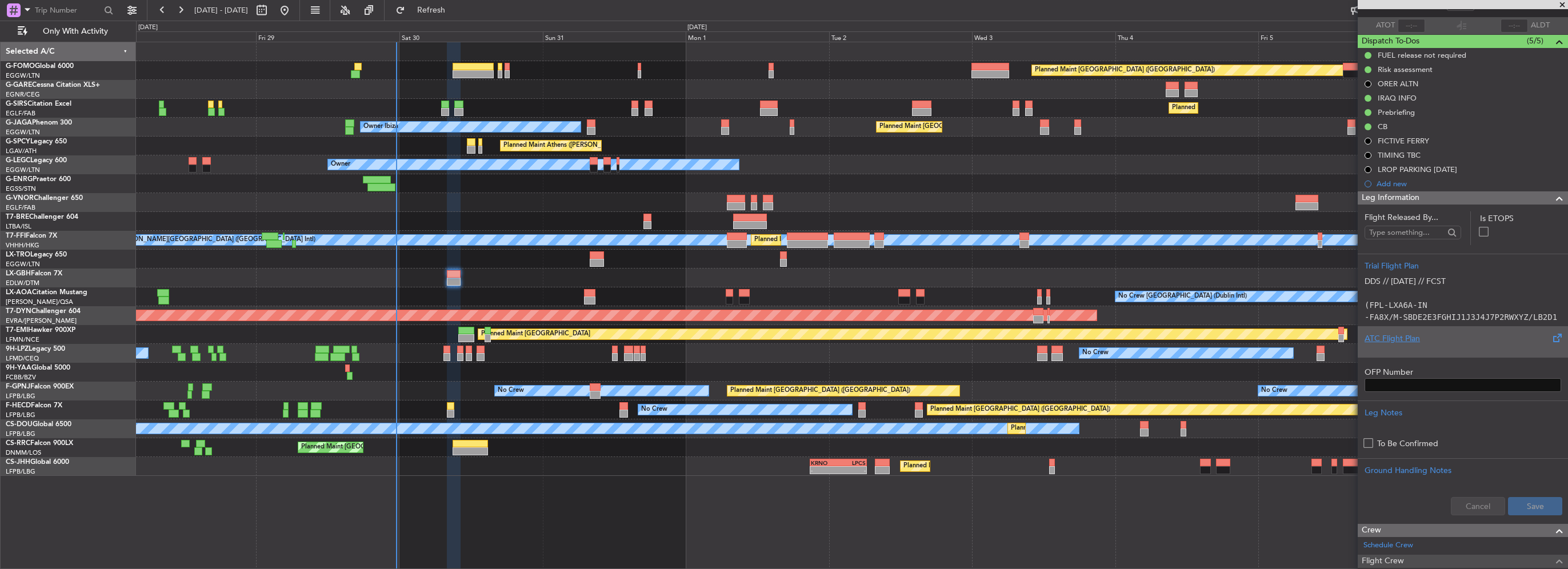
click at [1394, 339] on div "ATC Flight Plan" at bounding box center [1463, 339] width 197 height 12
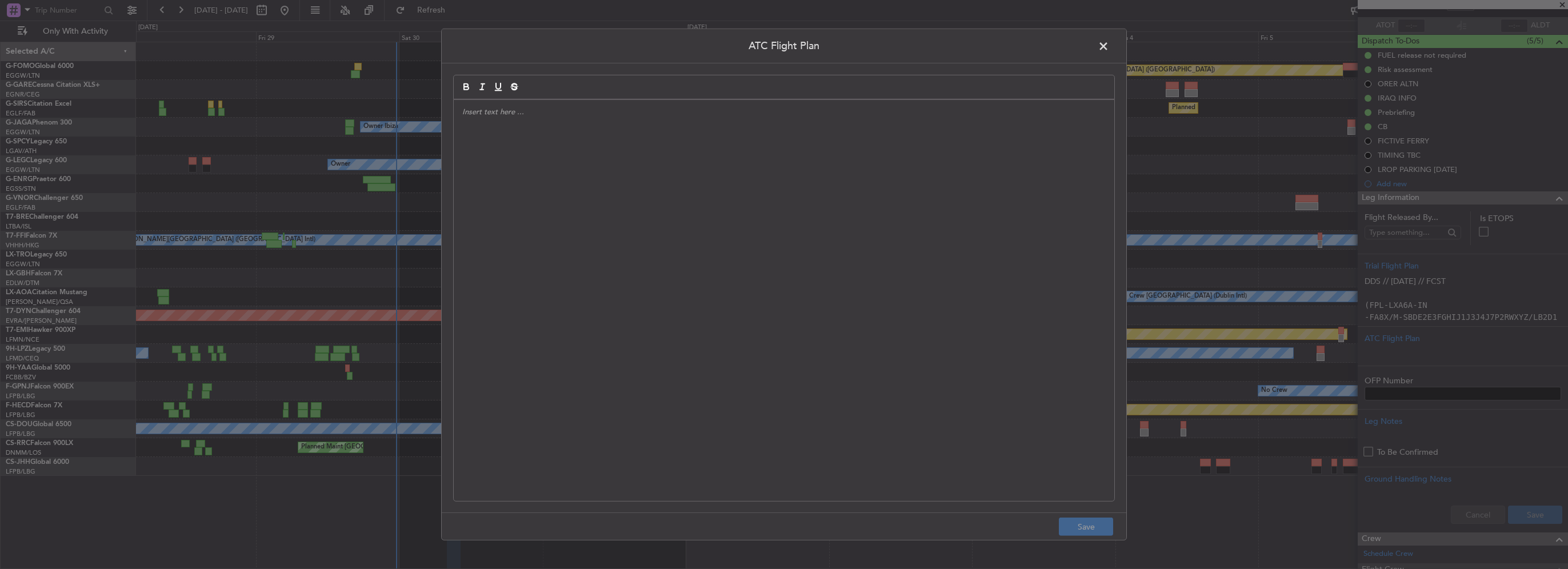
click at [540, 164] on div at bounding box center [783, 301] width 660 height 401
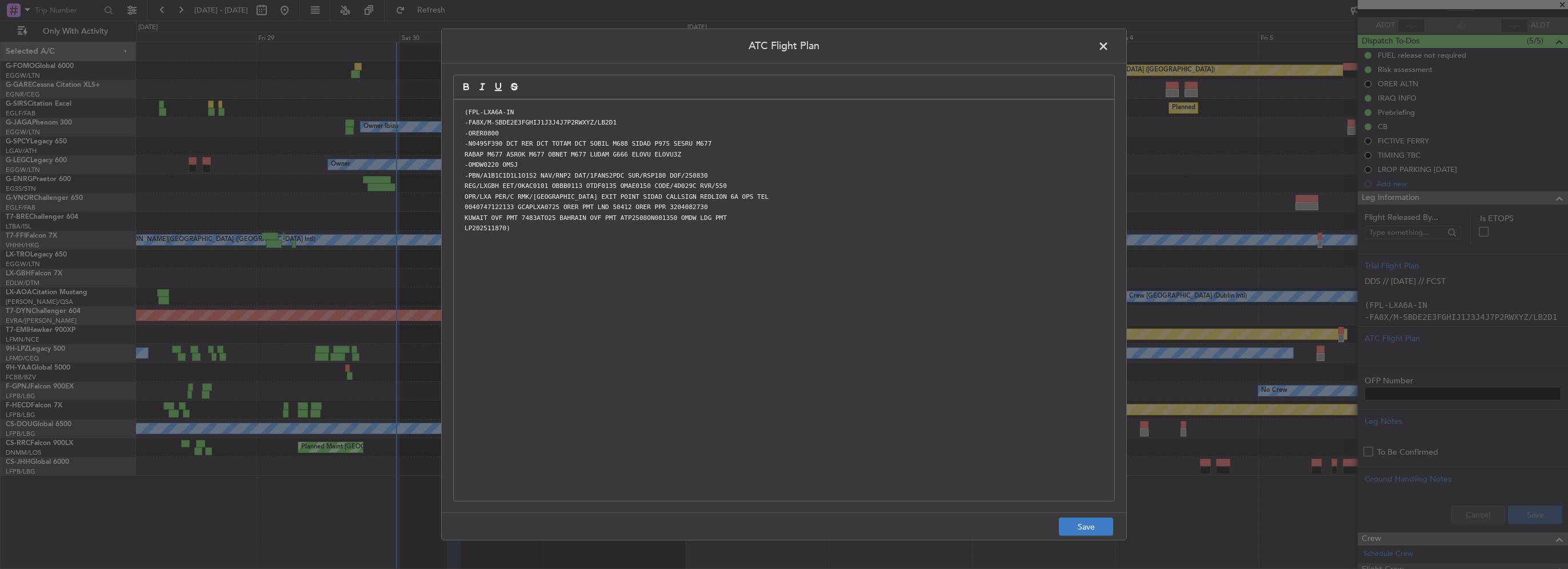
scroll to position [0, 0]
click at [1093, 528] on button "Save" at bounding box center [1086, 526] width 54 height 18
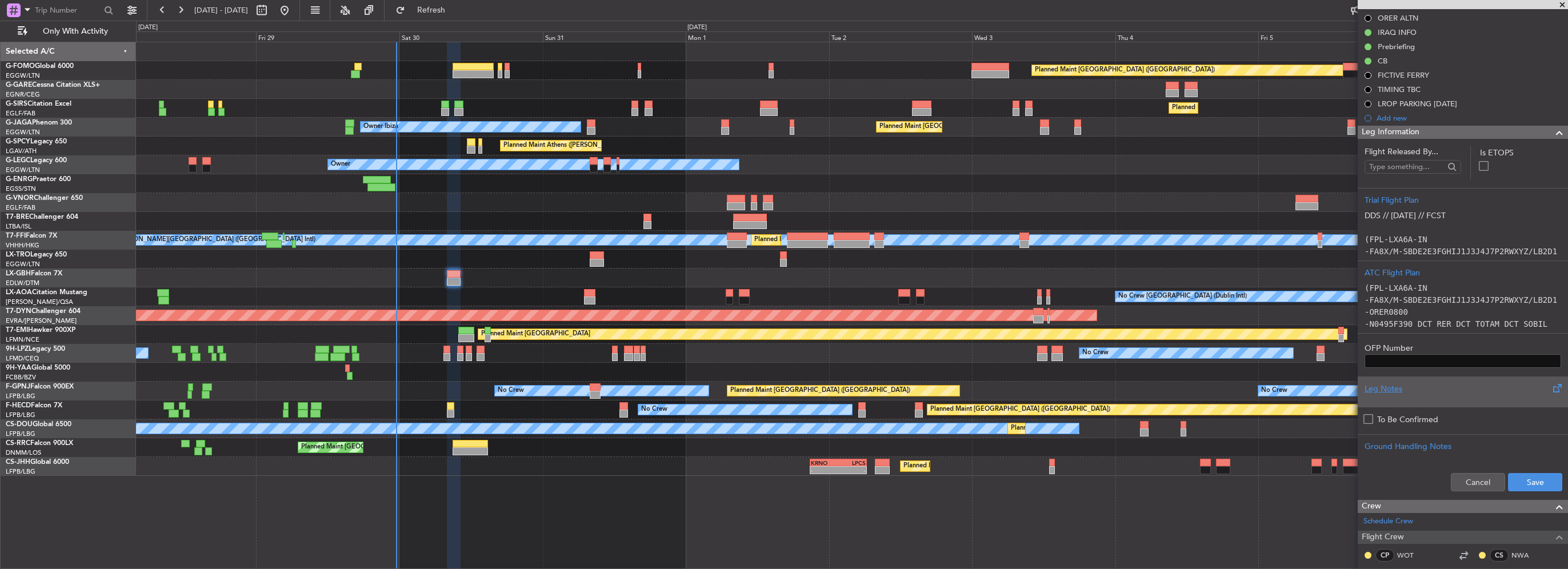
scroll to position [172, 0]
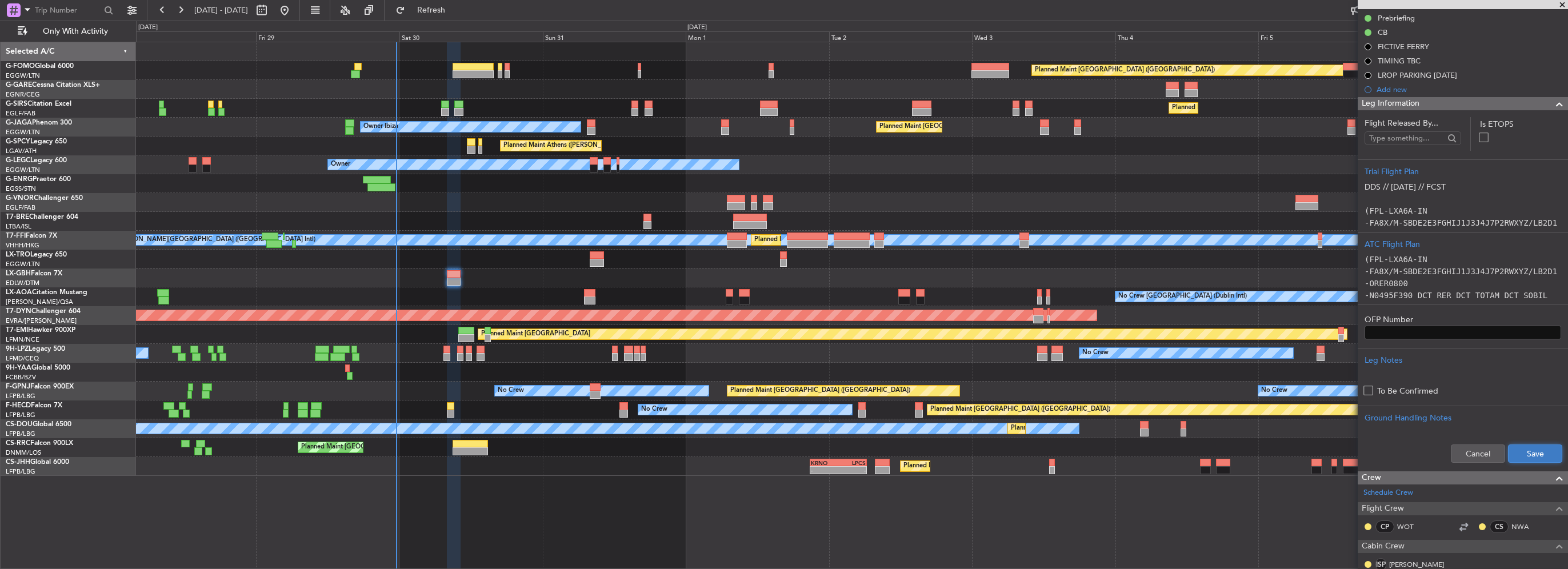
click at [1530, 449] on button "Save" at bounding box center [1535, 453] width 54 height 18
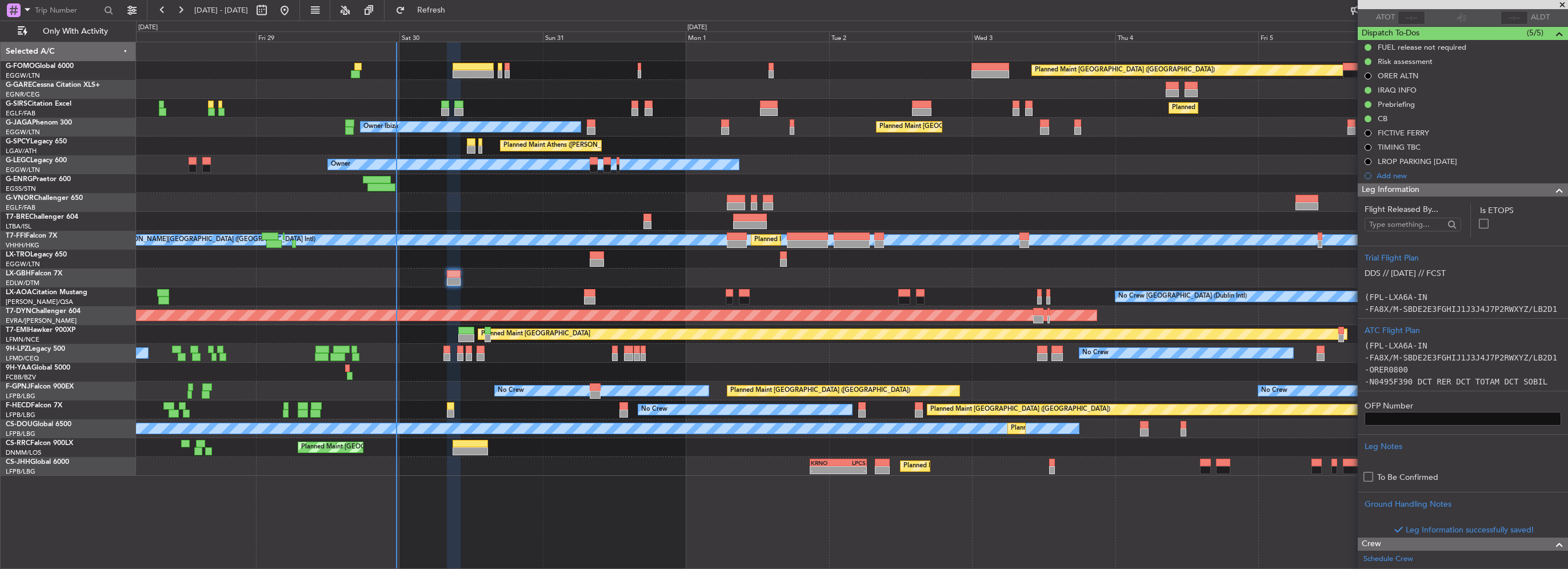
scroll to position [57, 0]
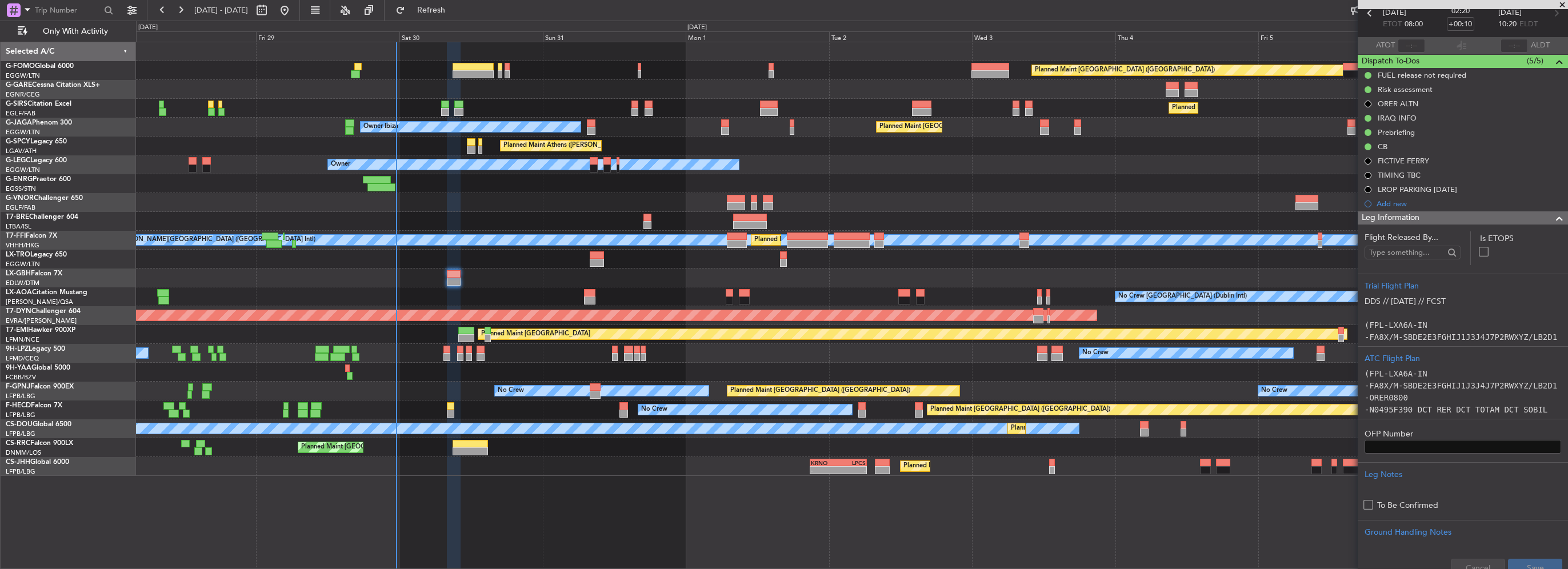
click at [1544, 218] on div at bounding box center [1555, 218] width 23 height 14
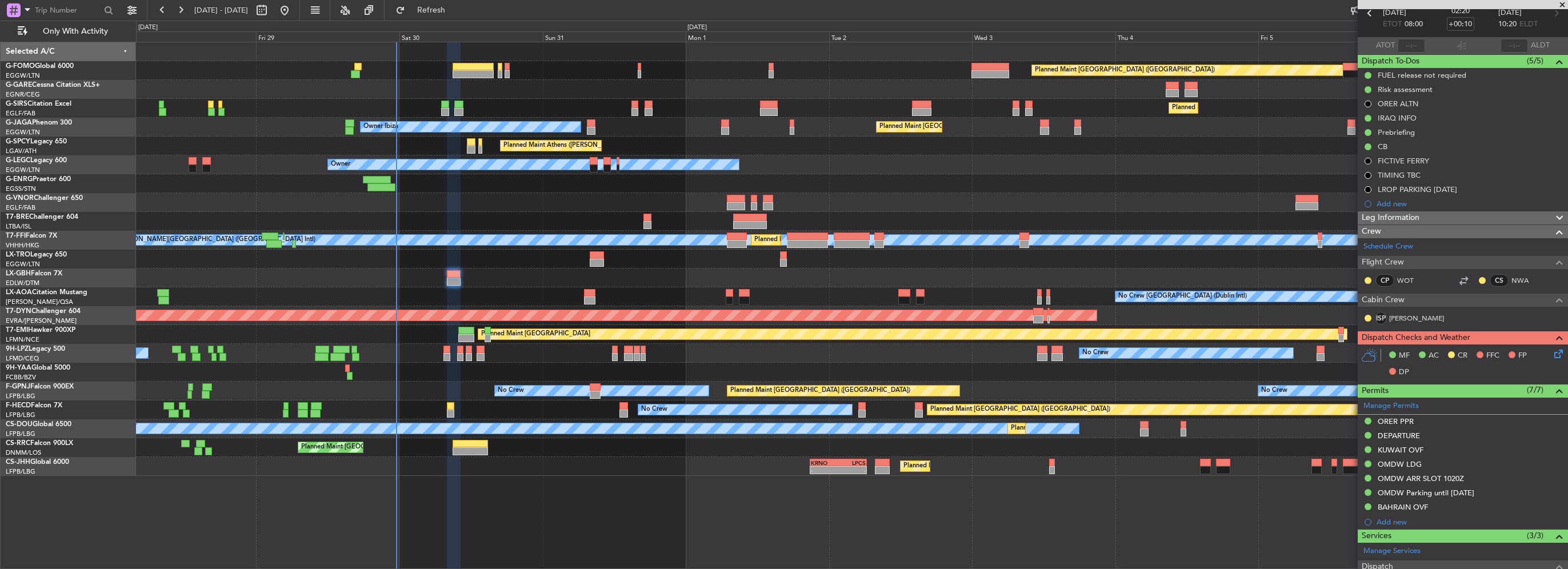
click at [1552, 352] on icon at bounding box center [1557, 352] width 9 height 9
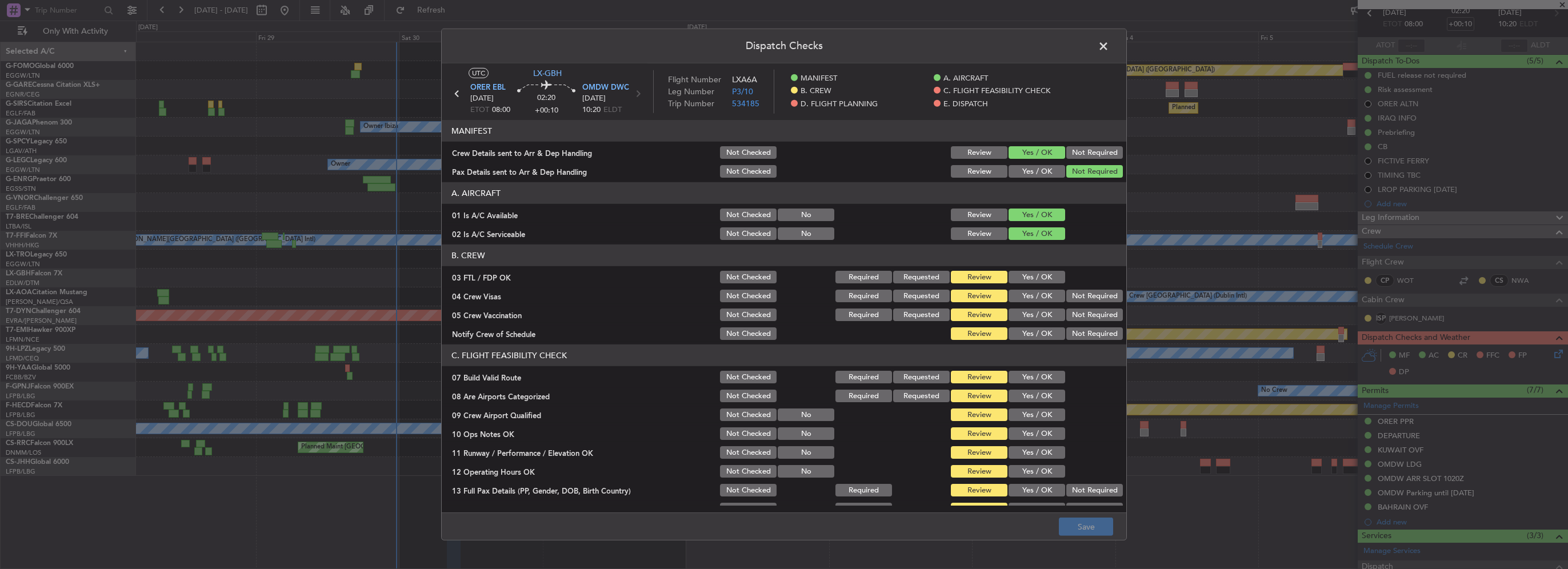
click at [1026, 272] on button "Yes / OK" at bounding box center [1037, 277] width 57 height 13
click at [1090, 294] on button "Not Required" at bounding box center [1095, 296] width 57 height 13
click at [1083, 311] on button "Not Required" at bounding box center [1095, 315] width 57 height 13
click at [1033, 336] on button "Yes / OK" at bounding box center [1037, 333] width 57 height 13
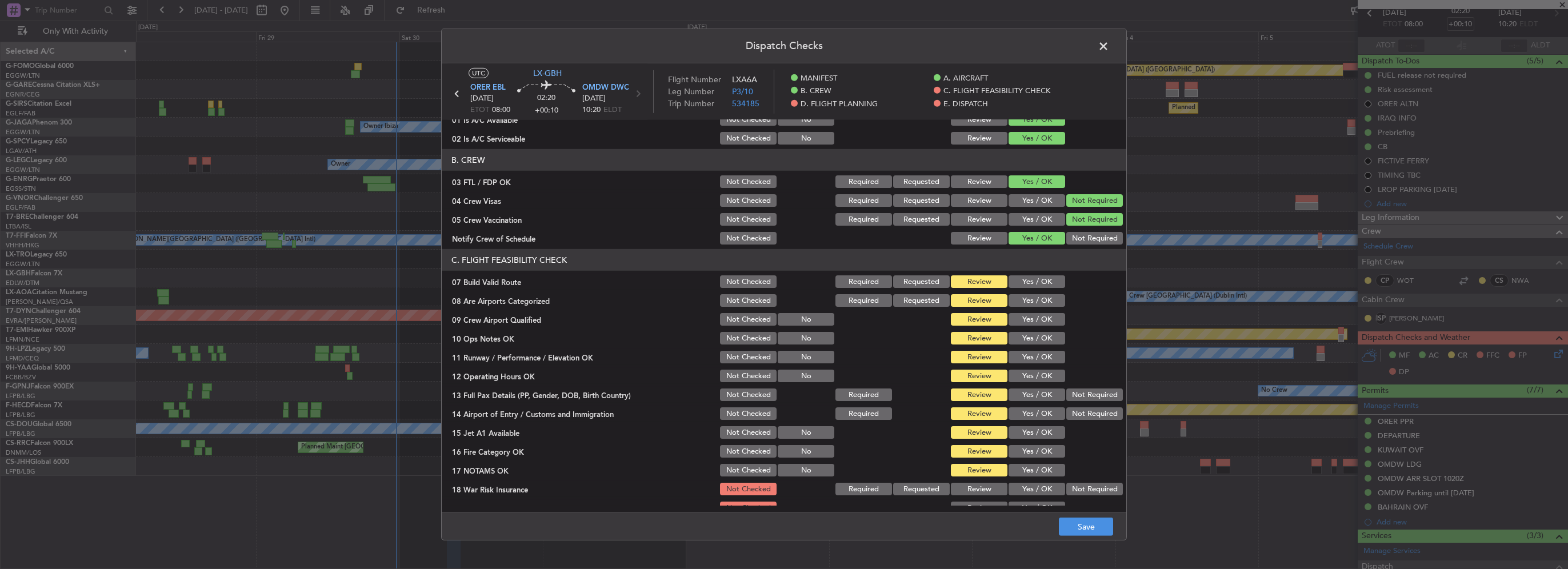
scroll to position [114, 0]
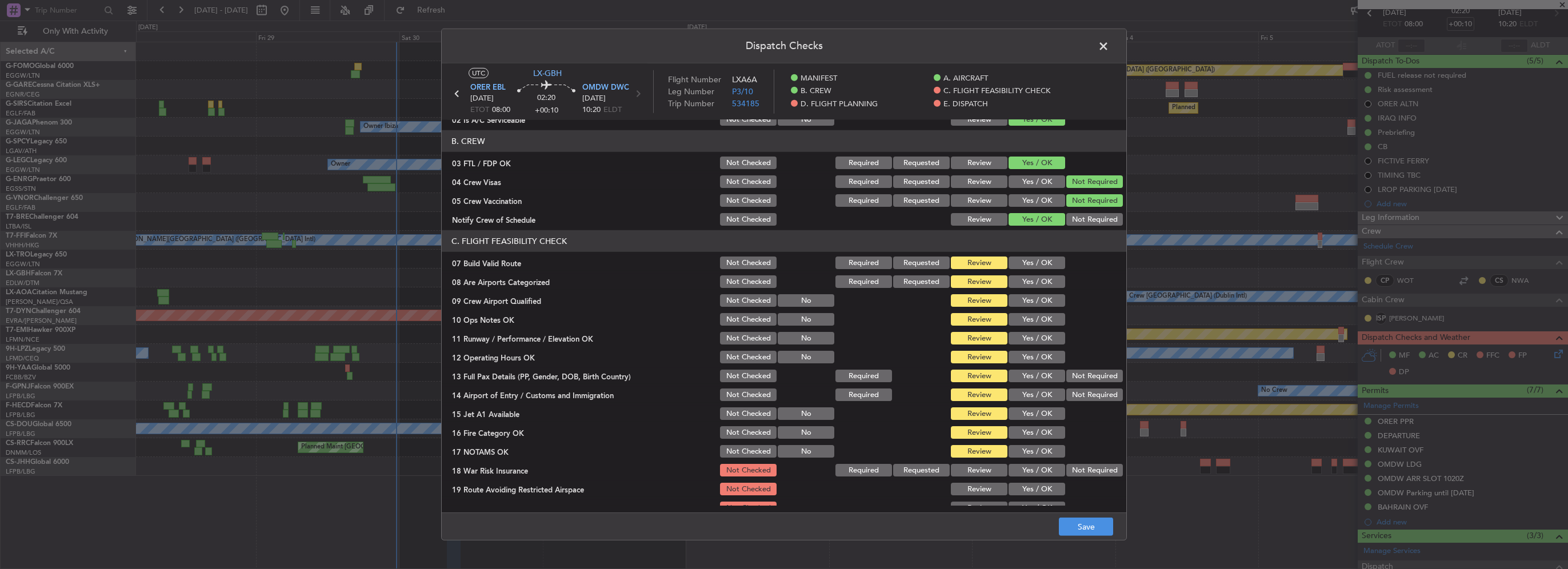
drag, startPoint x: 1037, startPoint y: 261, endPoint x: 1038, endPoint y: 280, distance: 19.0
click at [1037, 262] on button "Yes / OK" at bounding box center [1037, 263] width 57 height 13
click at [1039, 283] on button "Yes / OK" at bounding box center [1037, 282] width 57 height 13
drag, startPoint x: 1037, startPoint y: 295, endPoint x: 1037, endPoint y: 316, distance: 21.0
click at [1037, 295] on button "Yes / OK" at bounding box center [1037, 300] width 57 height 13
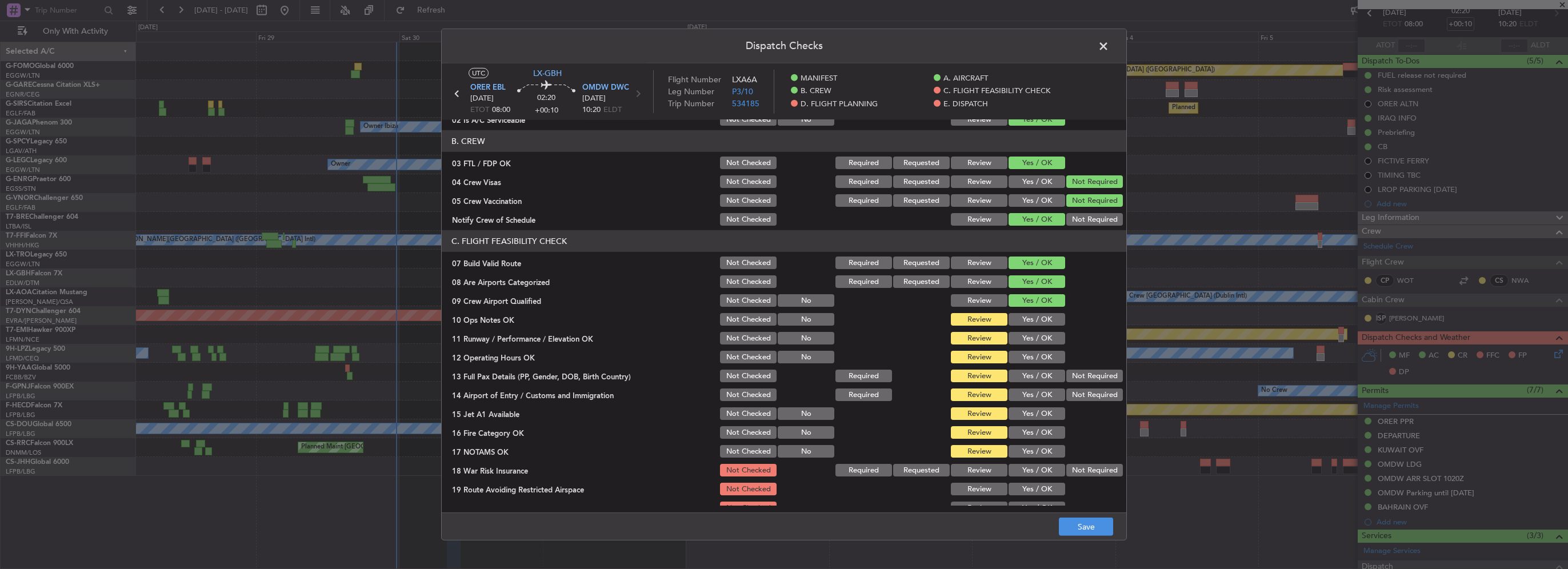
click at [1037, 316] on button "Yes / OK" at bounding box center [1037, 319] width 57 height 13
click at [1039, 327] on section "C. FLIGHT FEASIBILITY CHECK 07 Build Valid Route Not Checked Required Requested…" at bounding box center [784, 382] width 685 height 305
drag, startPoint x: 1039, startPoint y: 328, endPoint x: 1033, endPoint y: 339, distance: 12.5
click at [1033, 356] on button "Yes / OK" at bounding box center [1037, 357] width 57 height 13
click at [1033, 339] on button "Yes / OK" at bounding box center [1037, 338] width 57 height 13
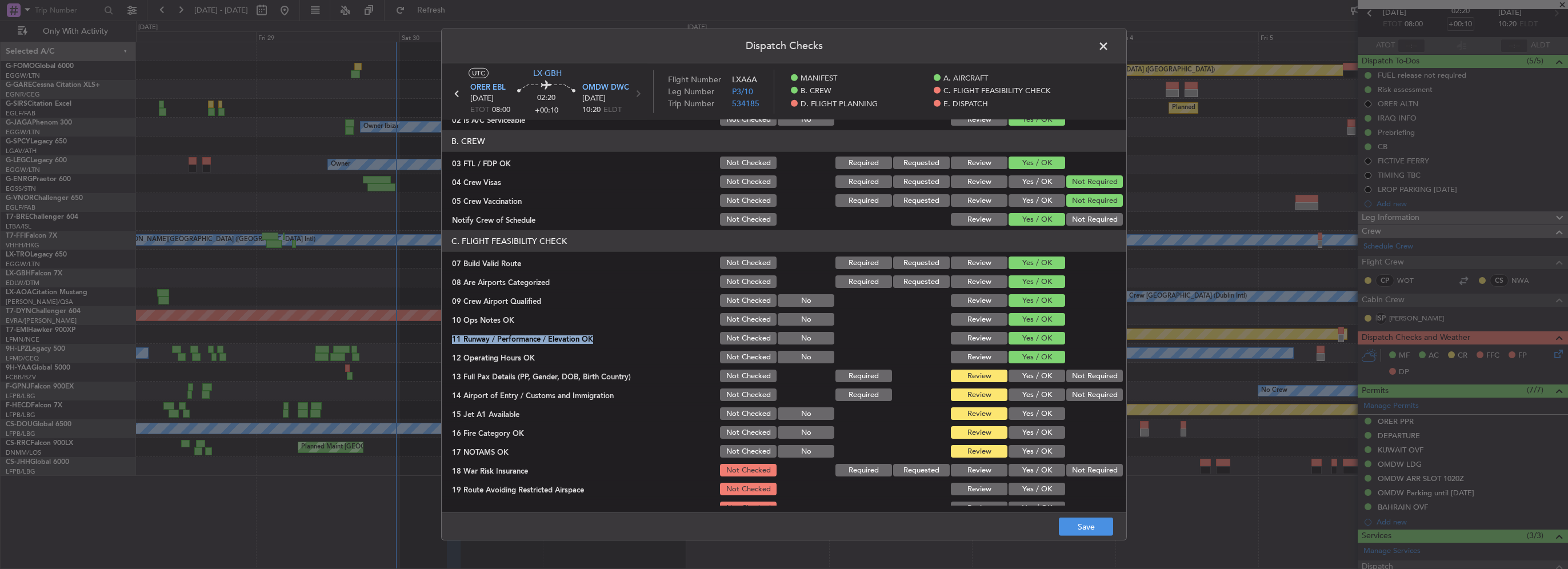
click at [1030, 374] on button "Yes / OK" at bounding box center [1037, 376] width 57 height 13
click at [1037, 395] on button "Yes / OK" at bounding box center [1037, 395] width 57 height 13
click at [1035, 413] on button "Yes / OK" at bounding box center [1037, 414] width 57 height 13
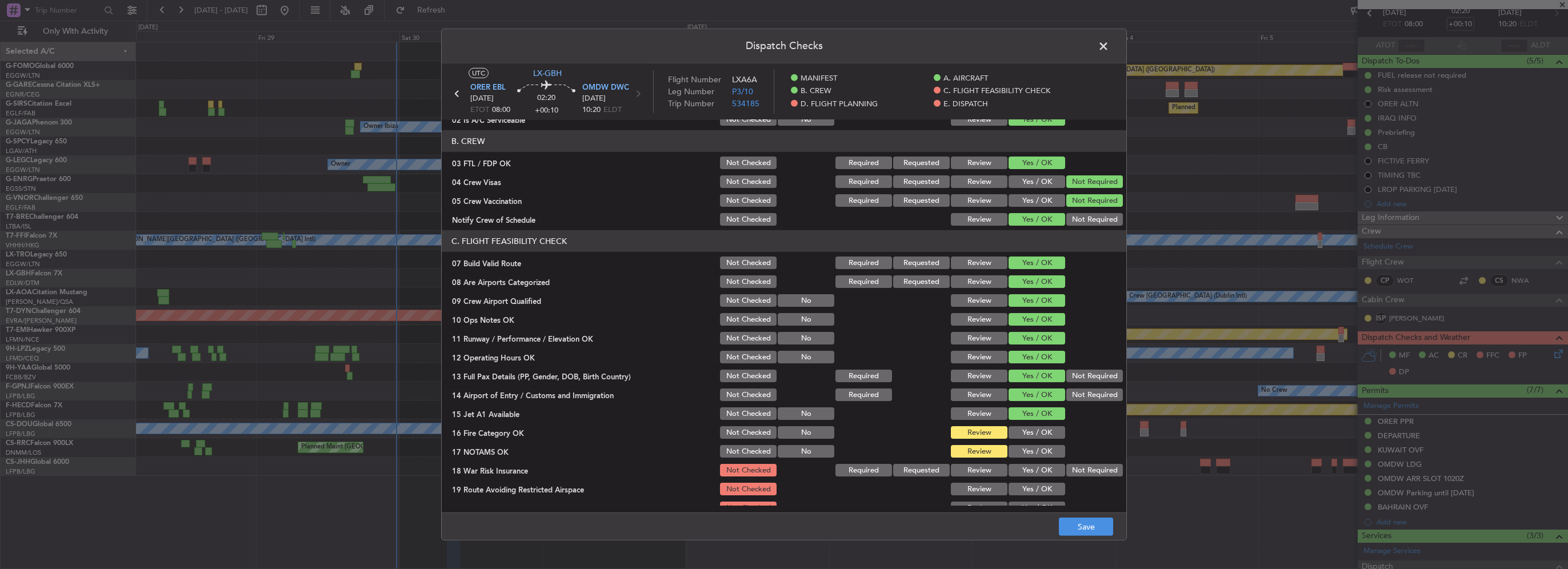
drag, startPoint x: 1037, startPoint y: 425, endPoint x: 1037, endPoint y: 443, distance: 18.0
click at [1037, 426] on section "C. FLIGHT FEASIBILITY CHECK 07 Build Valid Route Not Checked Required Requested…" at bounding box center [784, 382] width 685 height 305
click at [1037, 443] on div "Yes / OK" at bounding box center [1035, 451] width 57 height 16
drag, startPoint x: 1037, startPoint y: 434, endPoint x: 1043, endPoint y: 450, distance: 17.1
click at [1037, 436] on button "Yes / OK" at bounding box center [1037, 432] width 57 height 13
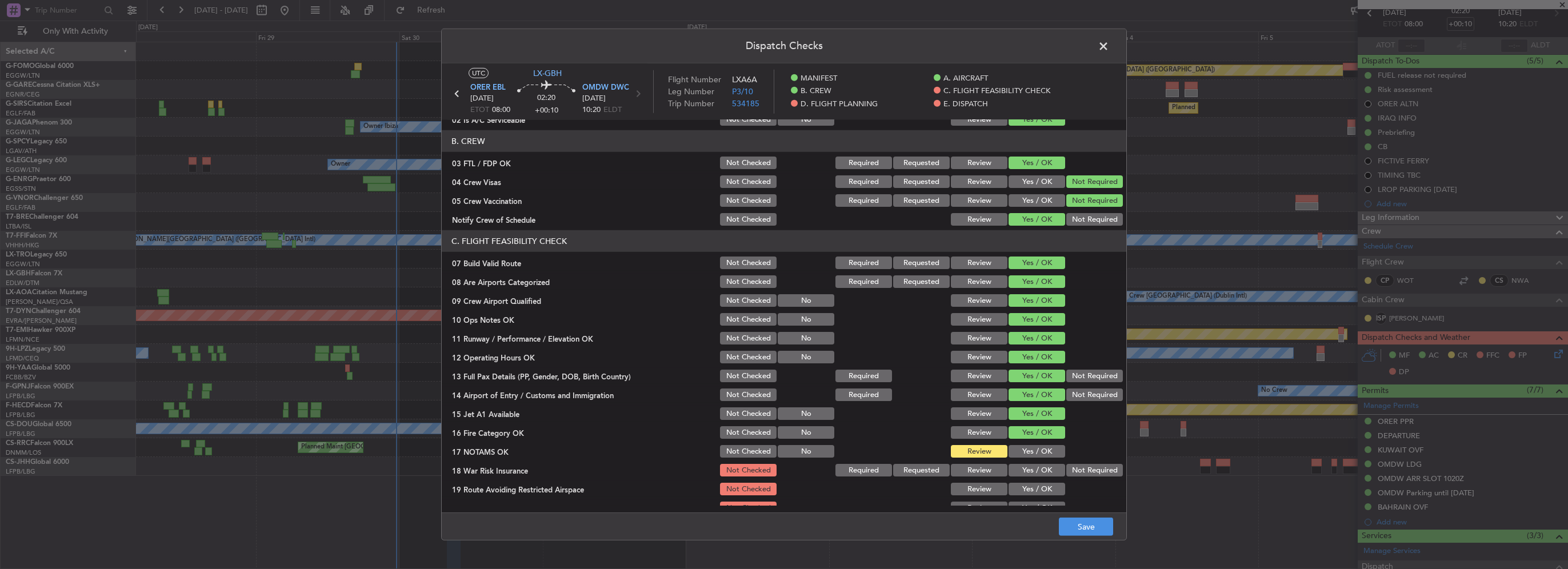
click at [1043, 450] on button "Yes / OK" at bounding box center [1037, 451] width 57 height 13
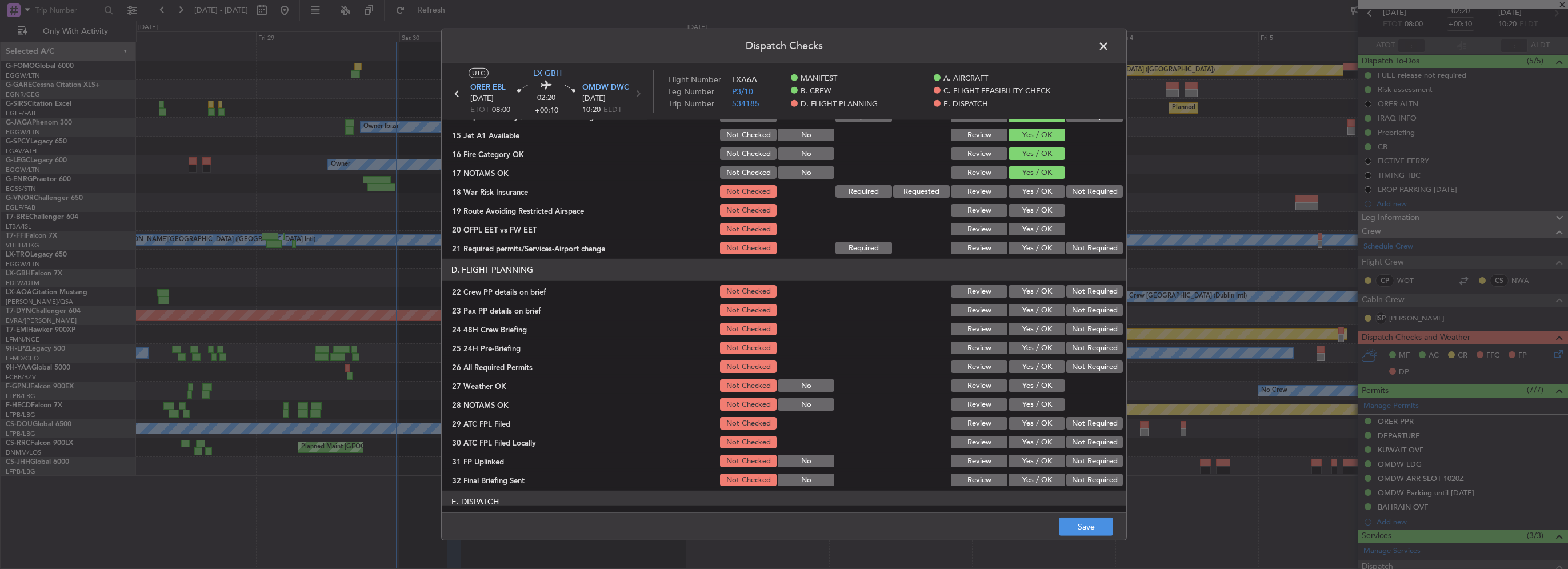
scroll to position [400, 0]
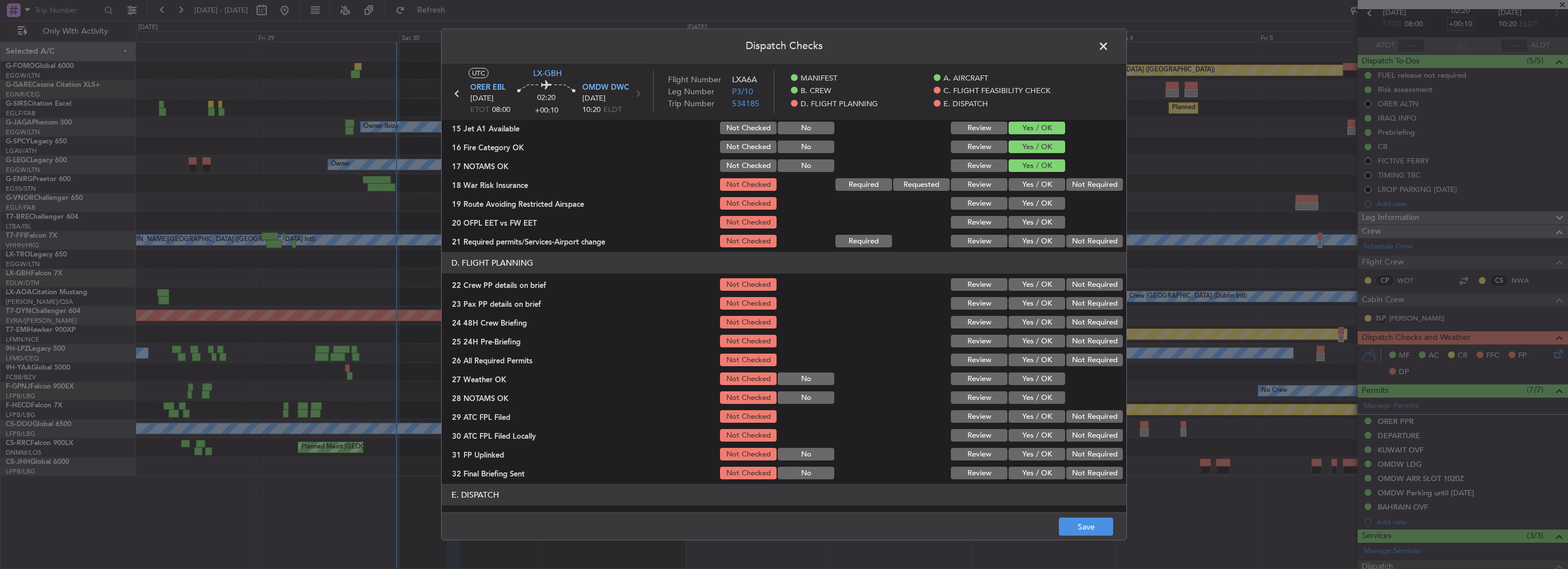
click at [1035, 190] on button "Yes / OK" at bounding box center [1037, 184] width 57 height 13
click at [1033, 203] on button "Yes / OK" at bounding box center [1037, 203] width 57 height 13
click at [1033, 228] on div "Yes / OK" at bounding box center [1035, 222] width 57 height 16
click at [1033, 222] on button "Yes / OK" at bounding box center [1037, 222] width 57 height 13
drag, startPoint x: 1035, startPoint y: 237, endPoint x: 1039, endPoint y: 248, distance: 11.7
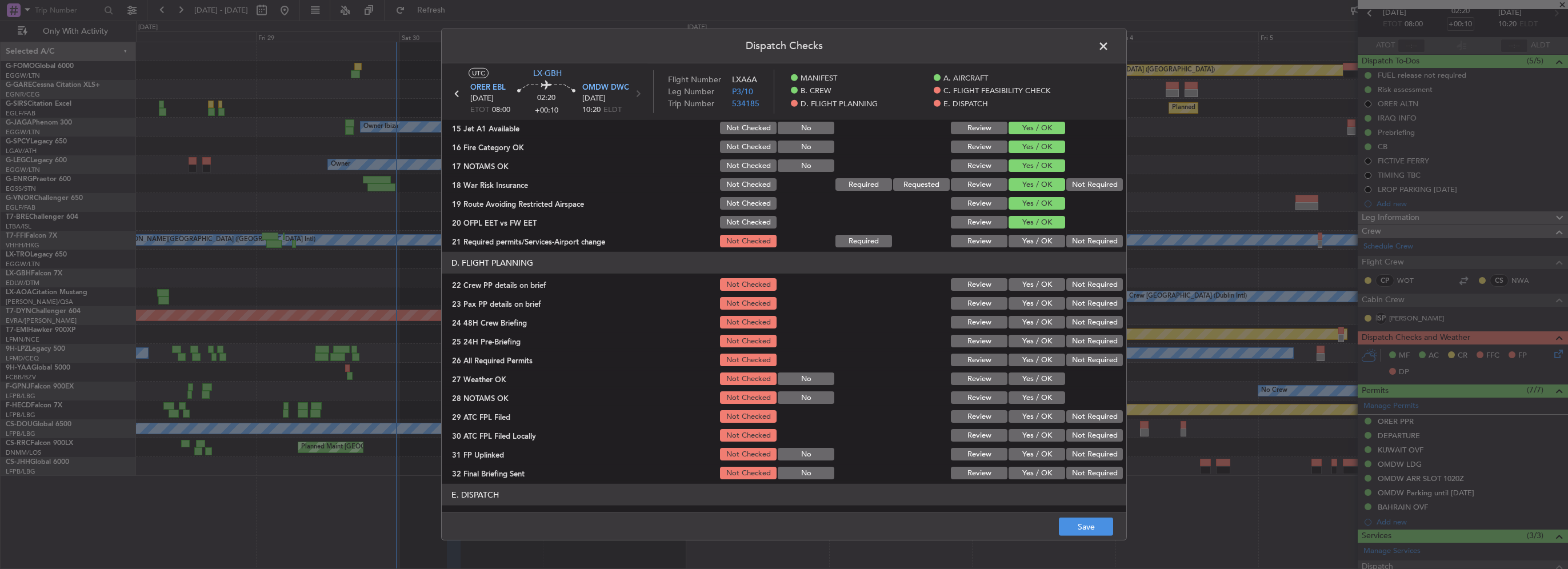
click at [1033, 237] on button "Yes / OK" at bounding box center [1037, 241] width 57 height 13
click at [1040, 290] on button "Yes / OK" at bounding box center [1037, 284] width 57 height 13
click at [1035, 309] on button "Yes / OK" at bounding box center [1037, 303] width 57 height 13
click at [1037, 328] on button "Yes / OK" at bounding box center [1037, 322] width 57 height 13
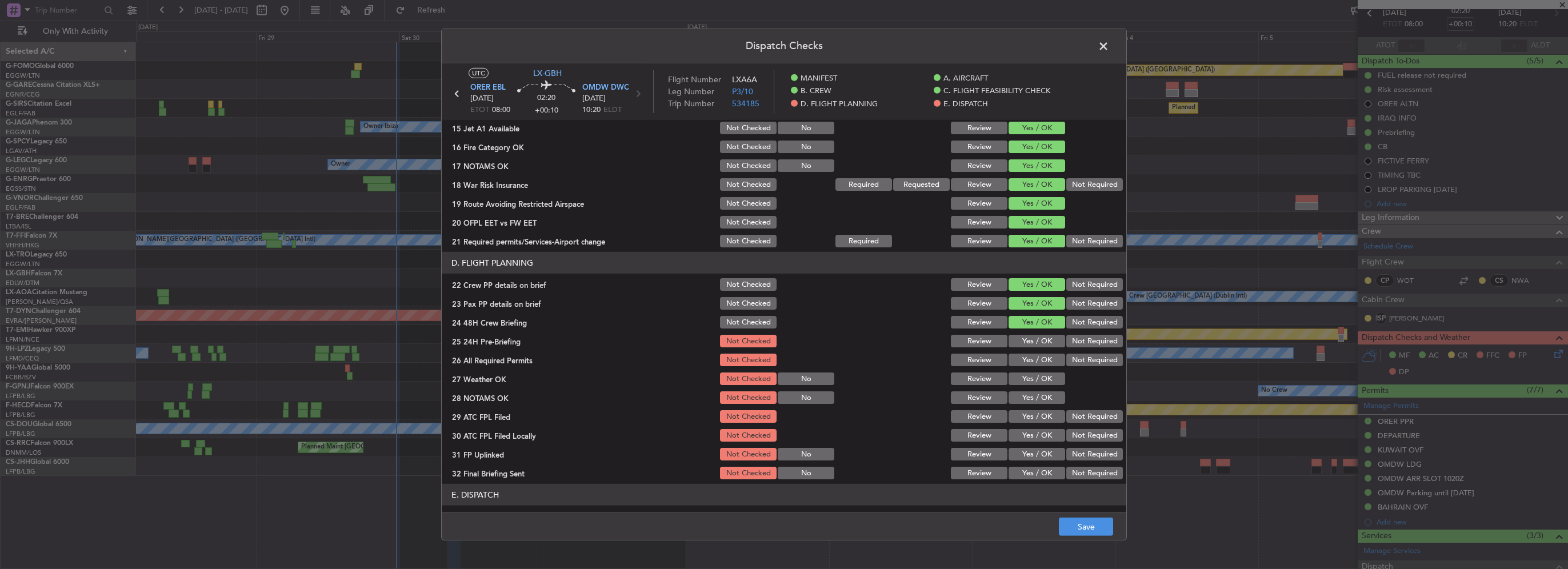
drag, startPoint x: 1043, startPoint y: 348, endPoint x: 1044, endPoint y: 364, distance: 16.0
click at [1043, 349] on div "Yes / OK" at bounding box center [1035, 341] width 57 height 16
click at [1044, 364] on button "Yes / OK" at bounding box center [1037, 360] width 57 height 13
click at [1031, 344] on button "Yes / OK" at bounding box center [1037, 341] width 57 height 13
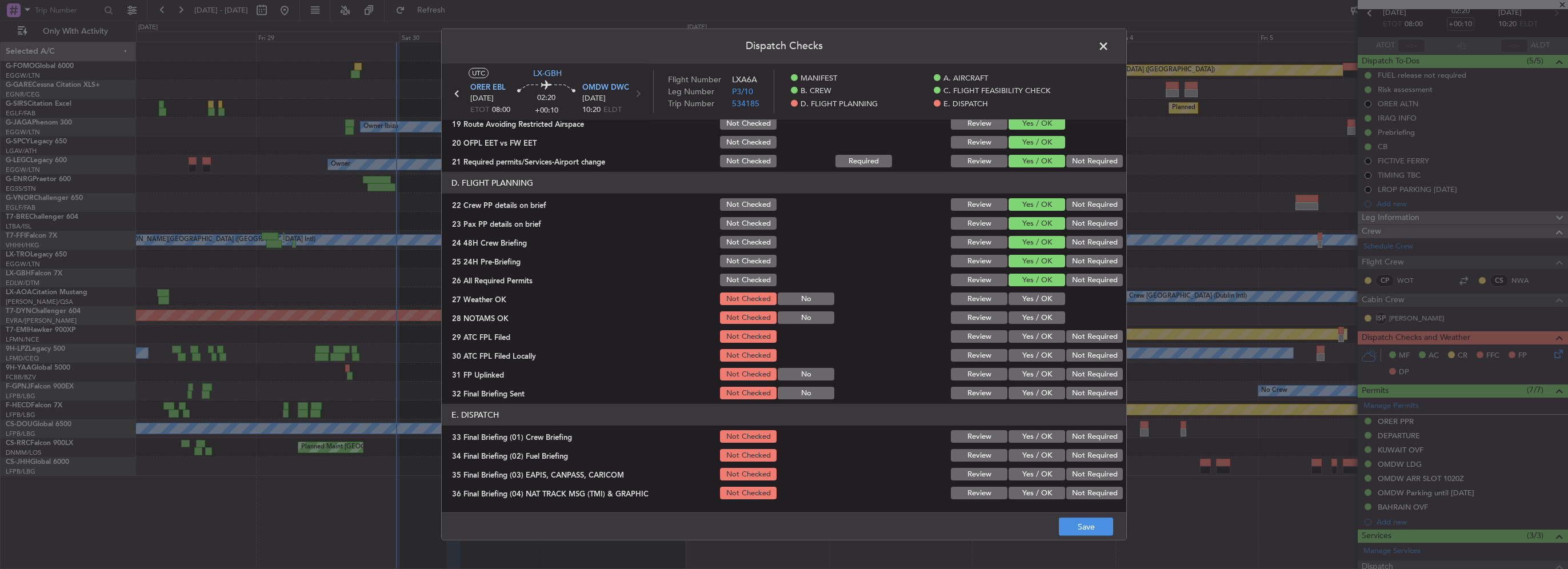
scroll to position [514, 0]
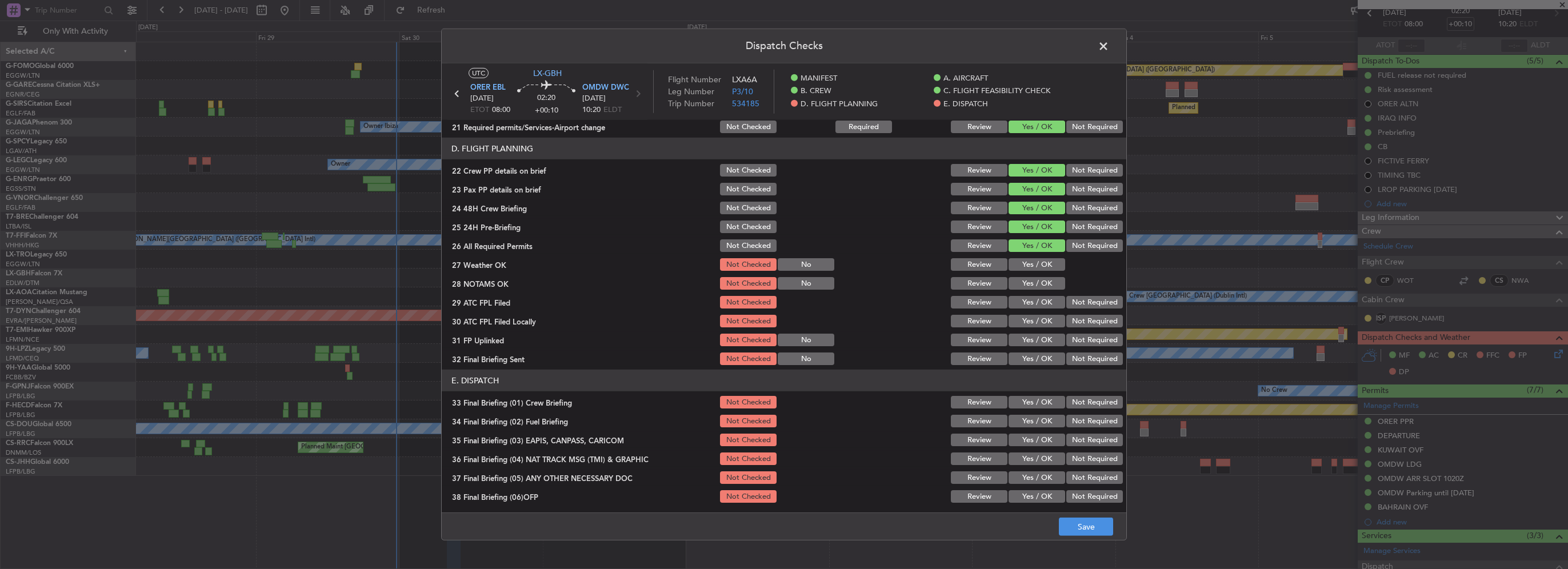
click at [1082, 224] on button "Not Required" at bounding box center [1095, 226] width 57 height 13
click at [1034, 262] on button "Yes / OK" at bounding box center [1037, 264] width 57 height 13
click at [1037, 286] on button "Yes / OK" at bounding box center [1037, 283] width 57 height 13
click at [1039, 305] on button "Yes / OK" at bounding box center [1037, 302] width 57 height 13
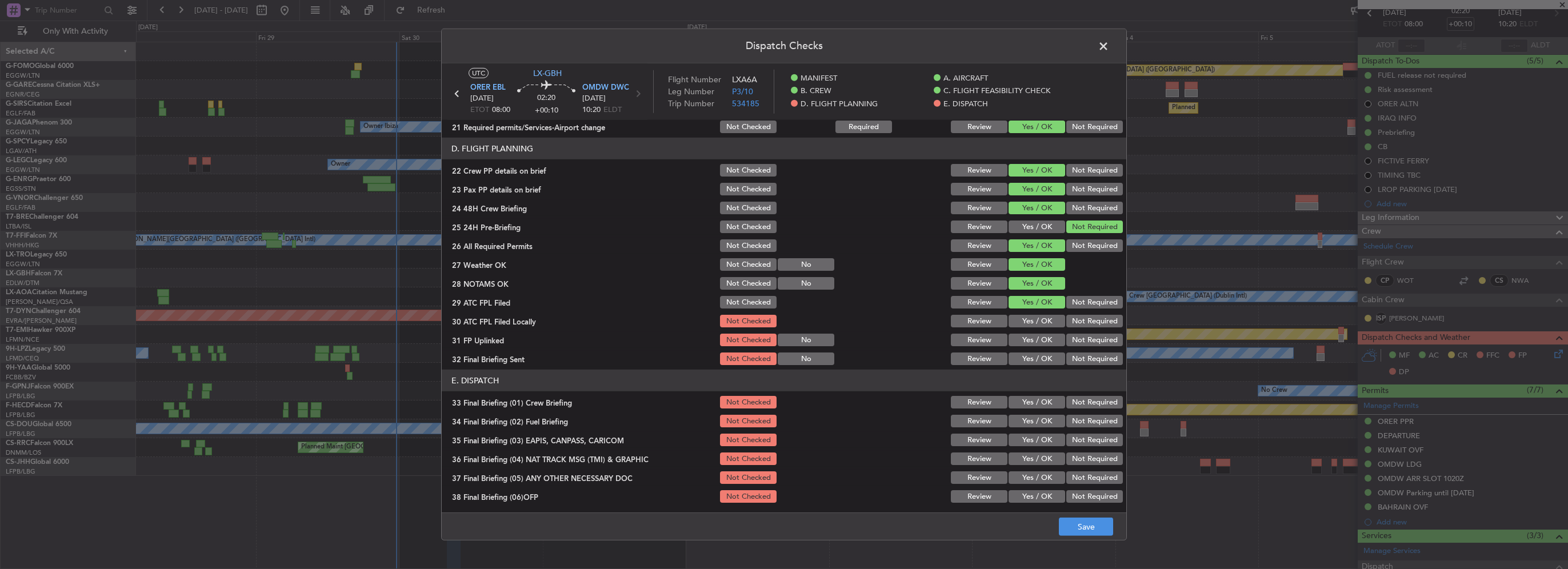
click at [1079, 322] on button "Not Required" at bounding box center [1095, 321] width 57 height 13
click at [1033, 323] on button "Yes / OK" at bounding box center [1037, 321] width 57 height 13
click at [1039, 341] on button "Yes / OK" at bounding box center [1037, 340] width 57 height 13
click at [1084, 351] on div "Not Required" at bounding box center [1093, 359] width 57 height 16
click at [1084, 360] on button "Not Required" at bounding box center [1095, 359] width 57 height 13
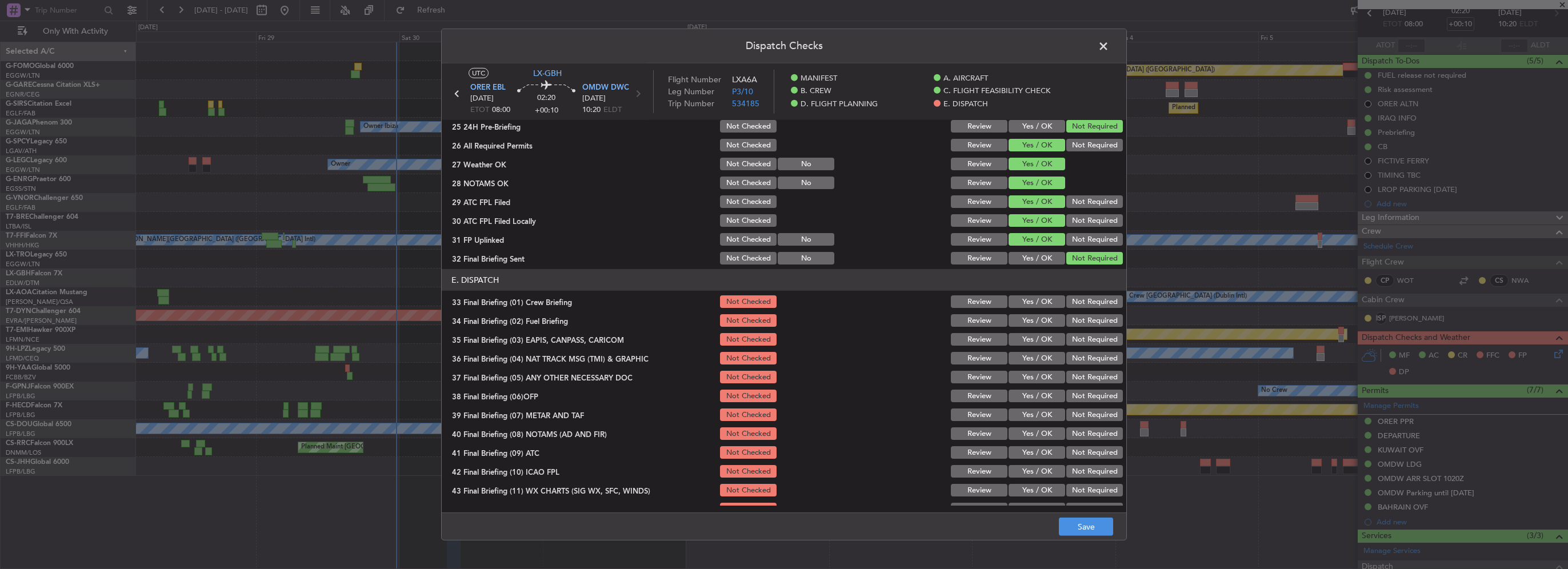
scroll to position [628, 0]
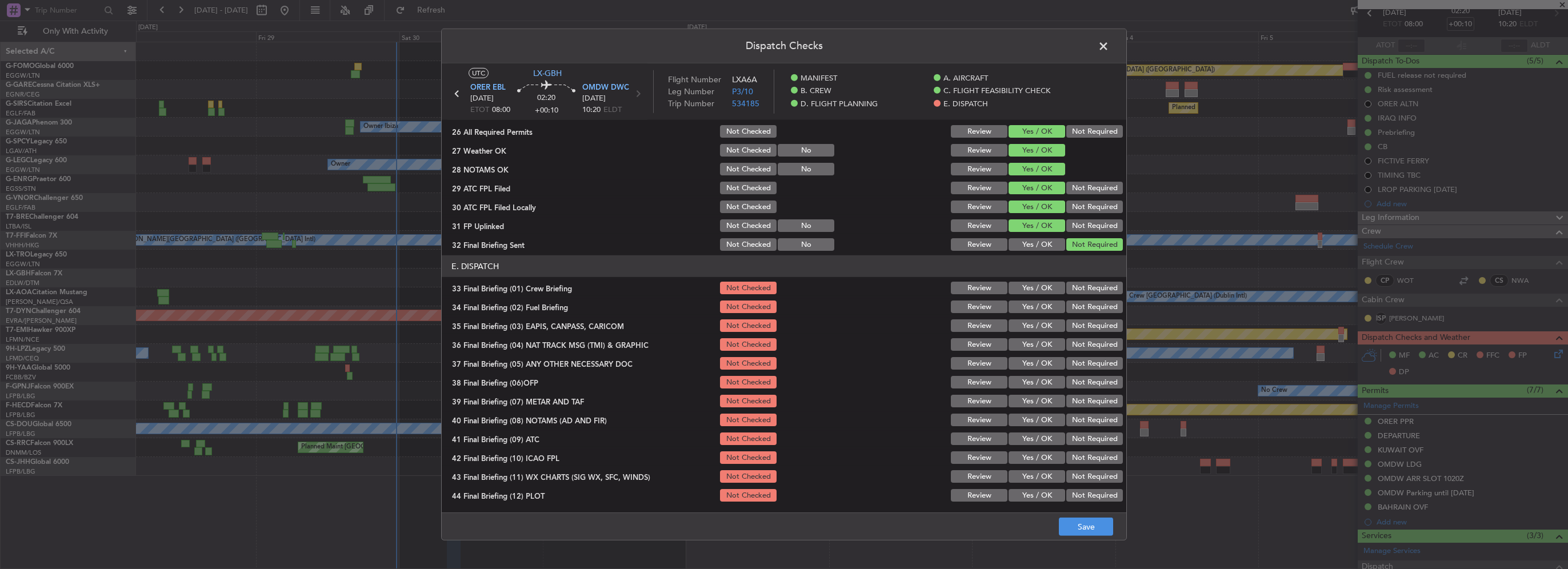
click at [1035, 294] on div "Yes / OK" at bounding box center [1035, 288] width 57 height 16
drag, startPoint x: 1035, startPoint y: 304, endPoint x: 1037, endPoint y: 297, distance: 7.3
click at [1035, 304] on button "Yes / OK" at bounding box center [1037, 307] width 57 height 13
click at [1037, 293] on button "Yes / OK" at bounding box center [1037, 288] width 57 height 13
drag, startPoint x: 1087, startPoint y: 322, endPoint x: 1087, endPoint y: 331, distance: 9.0
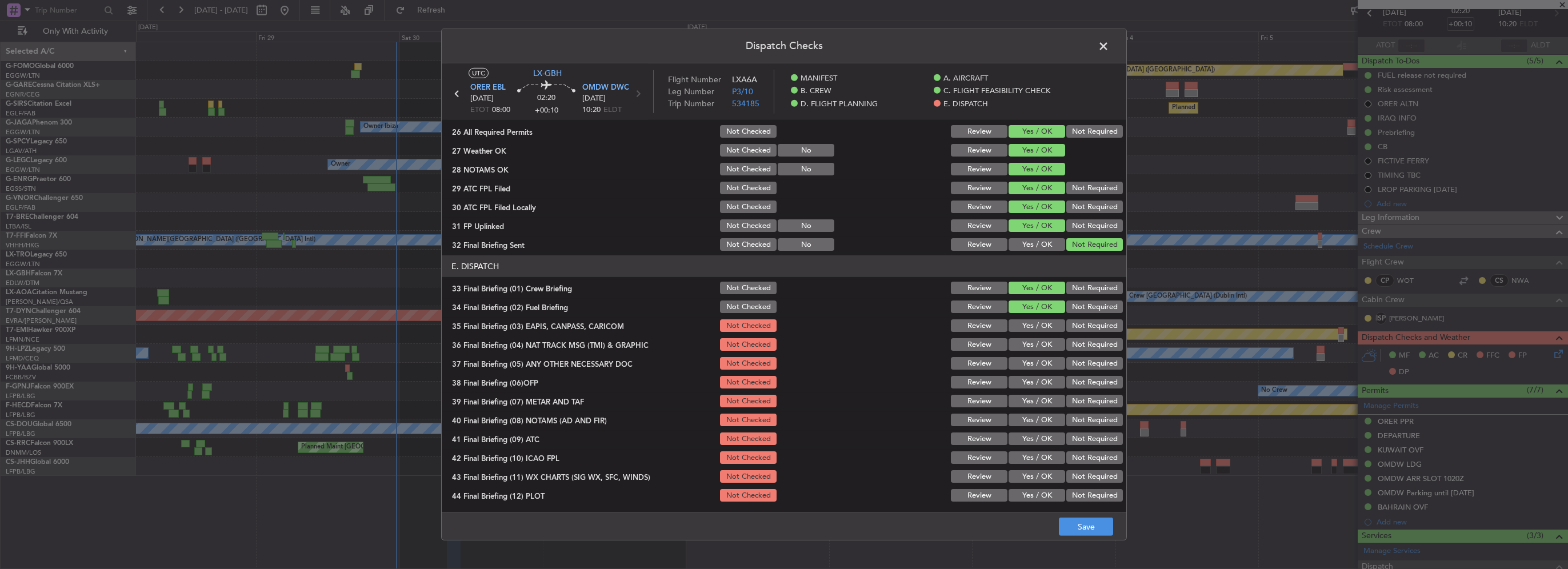
click at [1086, 323] on button "Not Required" at bounding box center [1095, 326] width 57 height 13
click at [1086, 341] on button "Not Required" at bounding box center [1095, 345] width 57 height 13
click at [1040, 360] on button "Yes / OK" at bounding box center [1037, 363] width 57 height 13
click at [1041, 382] on button "Yes / OK" at bounding box center [1037, 382] width 57 height 13
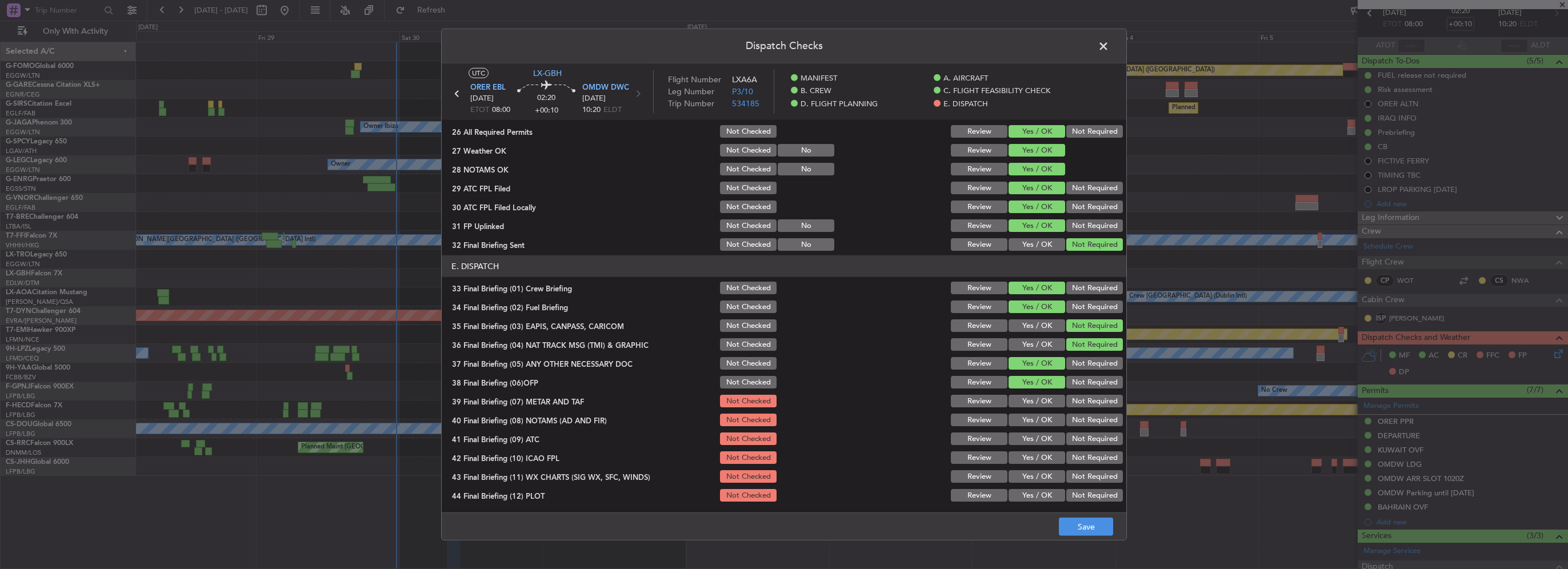
click at [1039, 395] on button "Yes / OK" at bounding box center [1037, 401] width 57 height 13
click at [1043, 409] on section "E. DISPATCH 33 Final Briefing (01) Crew Briefing Not Checked Review Yes / OK No…" at bounding box center [784, 379] width 685 height 248
click at [1042, 418] on button "Yes / OK" at bounding box center [1037, 420] width 57 height 13
click at [1029, 439] on button "Yes / OK" at bounding box center [1037, 439] width 57 height 13
click at [1039, 459] on button "Yes / OK" at bounding box center [1037, 457] width 57 height 13
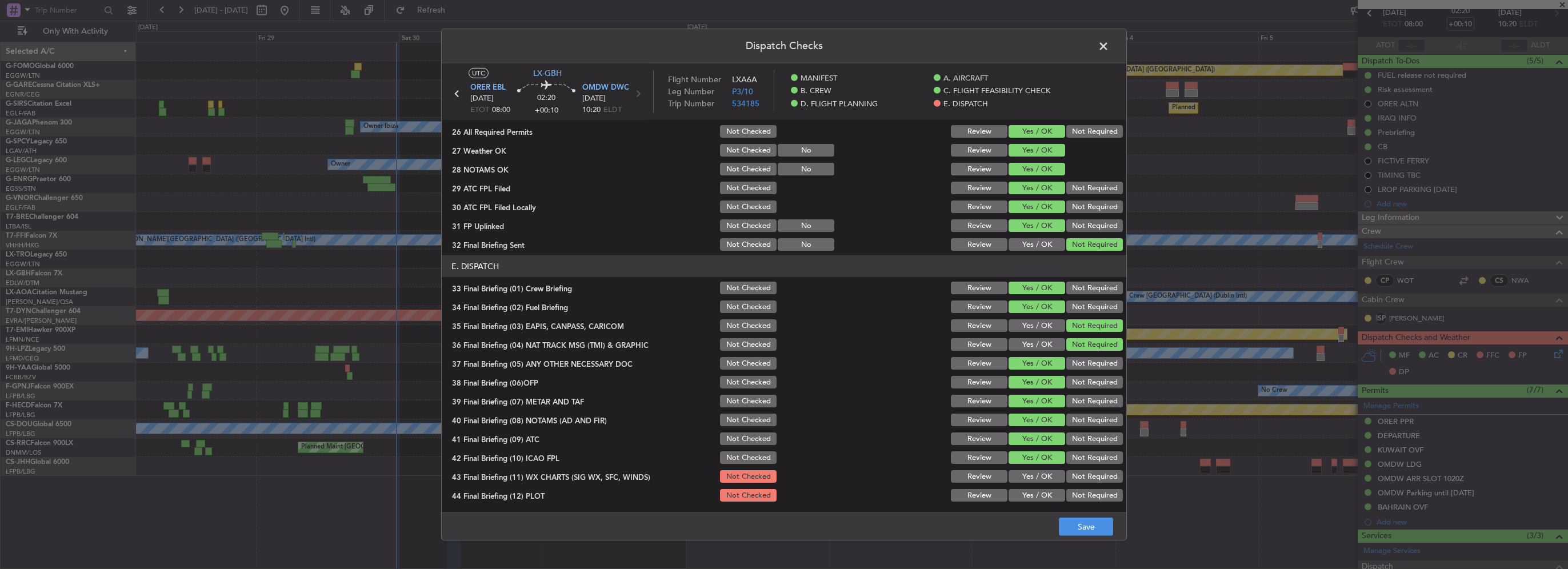
click at [1035, 478] on button "Yes / OK" at bounding box center [1037, 476] width 57 height 13
click at [1041, 495] on button "Yes / OK" at bounding box center [1037, 495] width 57 height 13
click at [1104, 542] on div "Dispatch Checks UTC LX-GBH ORER EBL [DATE] ETOT 08:00 02:20 +00:10 OMDW DWC [DA…" at bounding box center [784, 284] width 1568 height 569
click at [1104, 536] on footer "Save" at bounding box center [784, 526] width 685 height 28
click at [1102, 530] on button "Save" at bounding box center [1086, 526] width 54 height 18
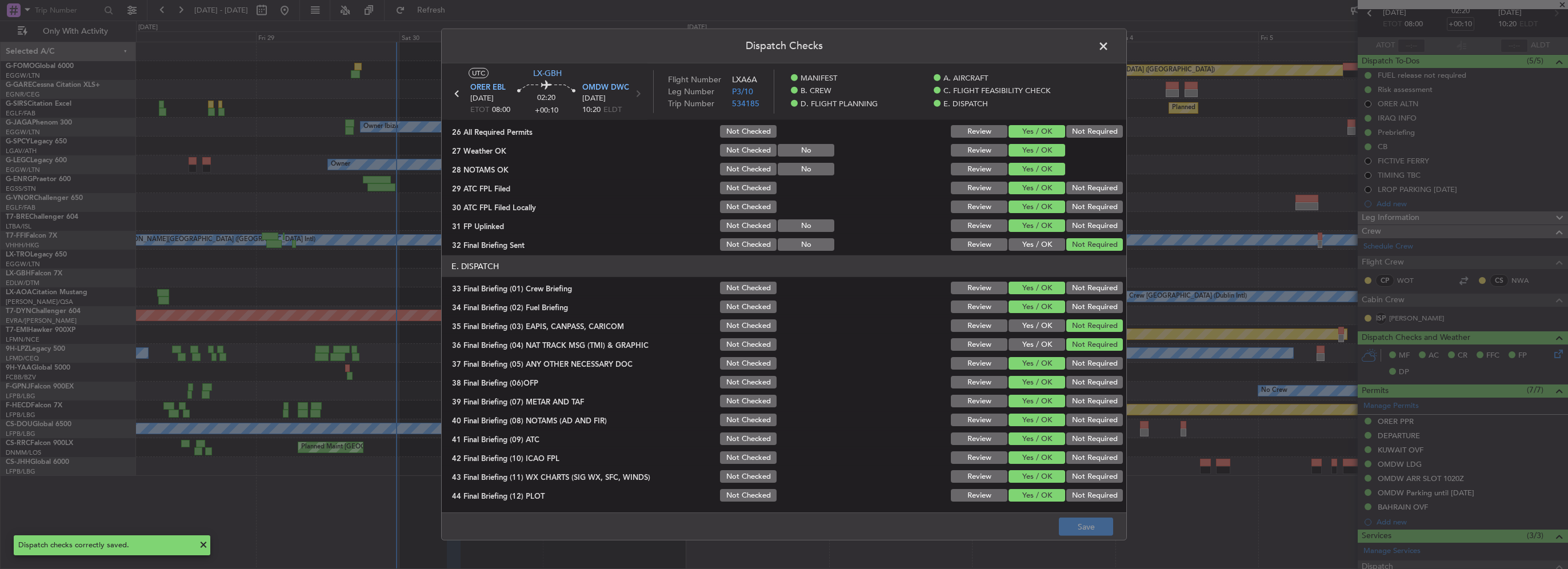
drag, startPoint x: 1102, startPoint y: 50, endPoint x: 1099, endPoint y: 61, distance: 11.4
click at [1109, 52] on span at bounding box center [1109, 49] width 0 height 23
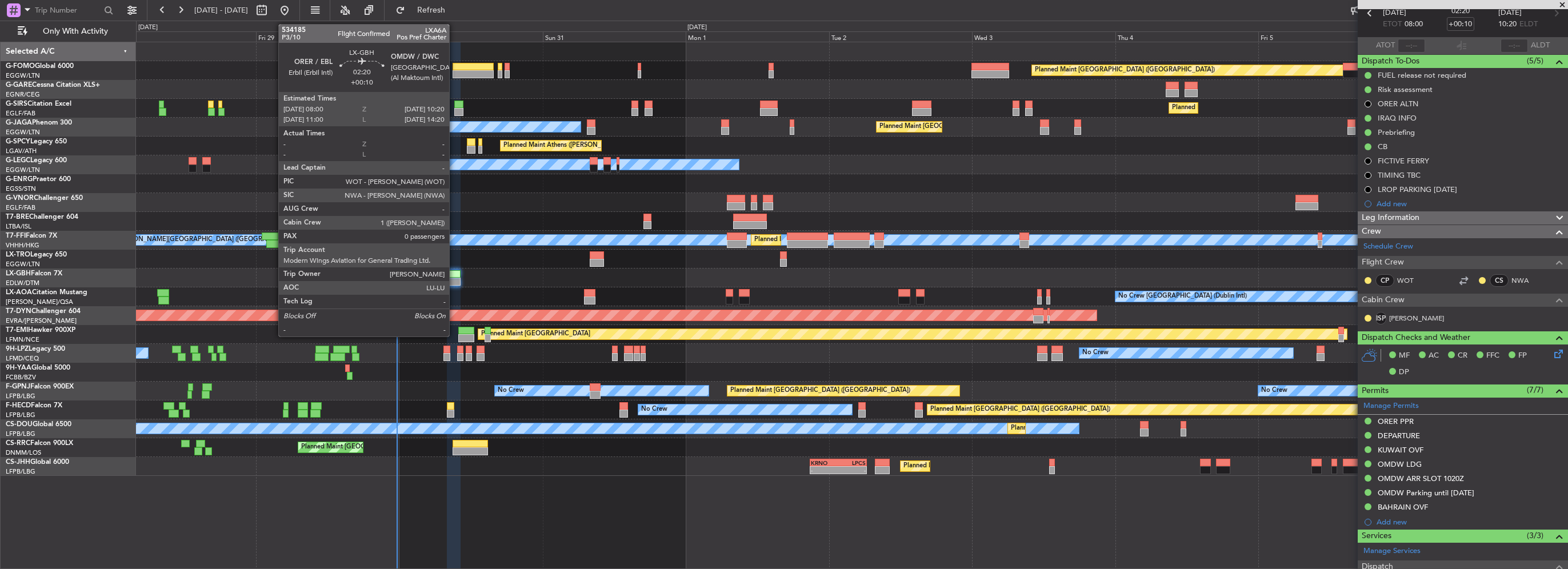
click at [454, 276] on div at bounding box center [454, 274] width 14 height 8
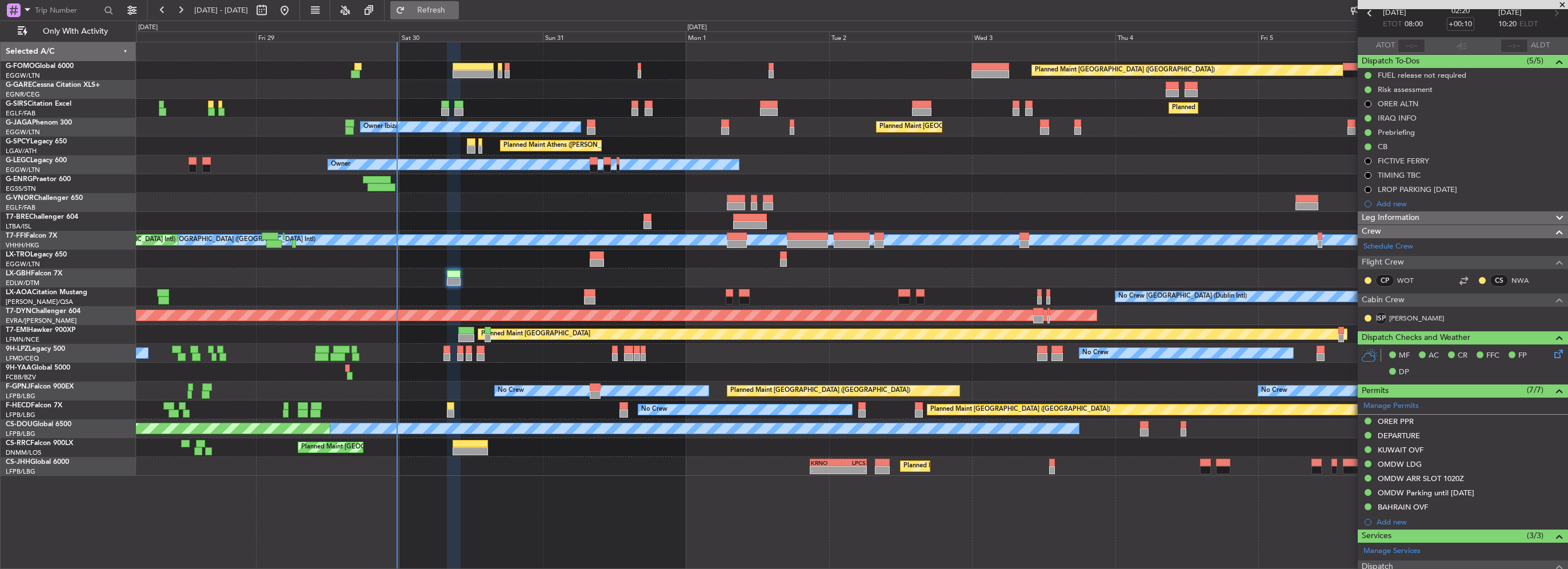
click at [456, 6] on span "Refresh" at bounding box center [431, 10] width 48 height 8
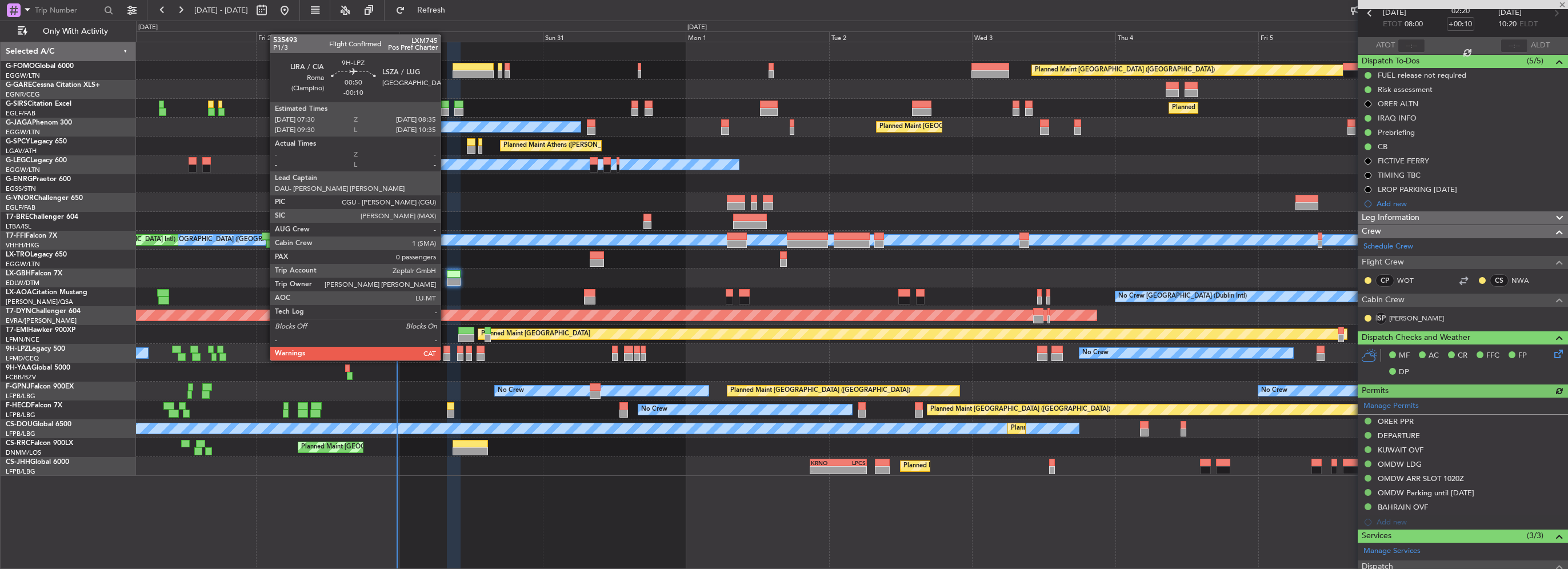
click at [445, 349] on div at bounding box center [447, 350] width 7 height 8
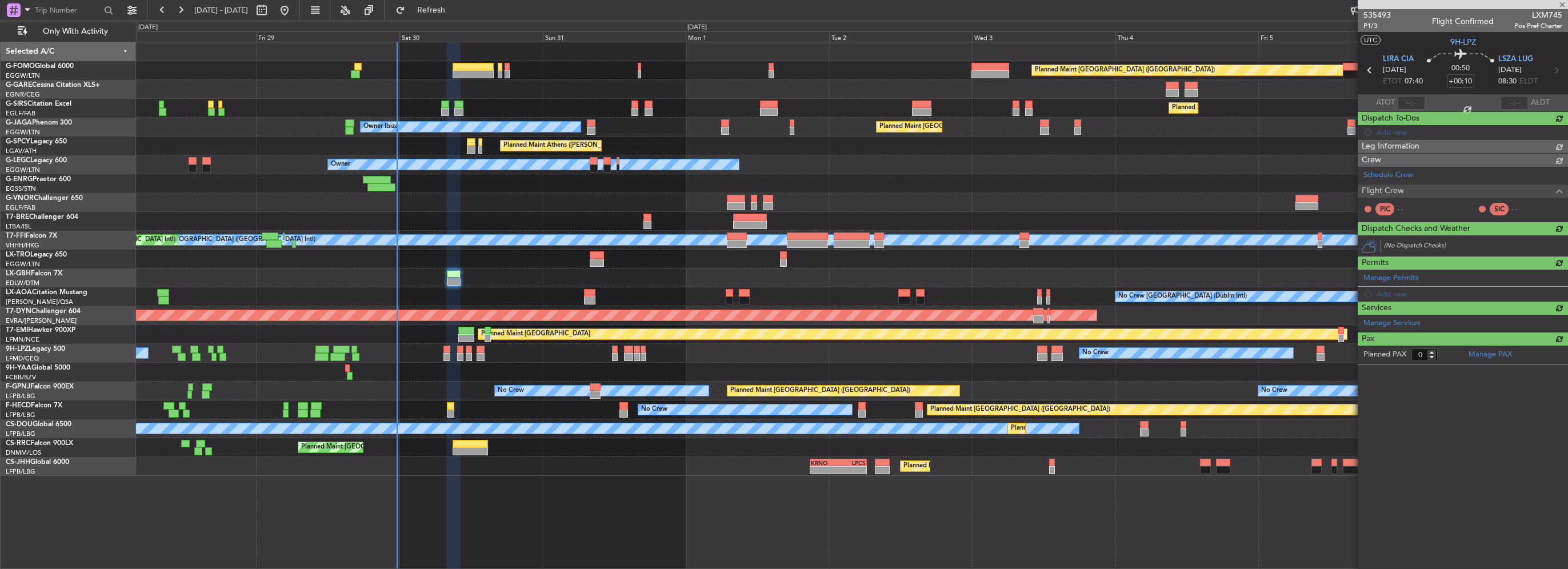
type input "-00:10"
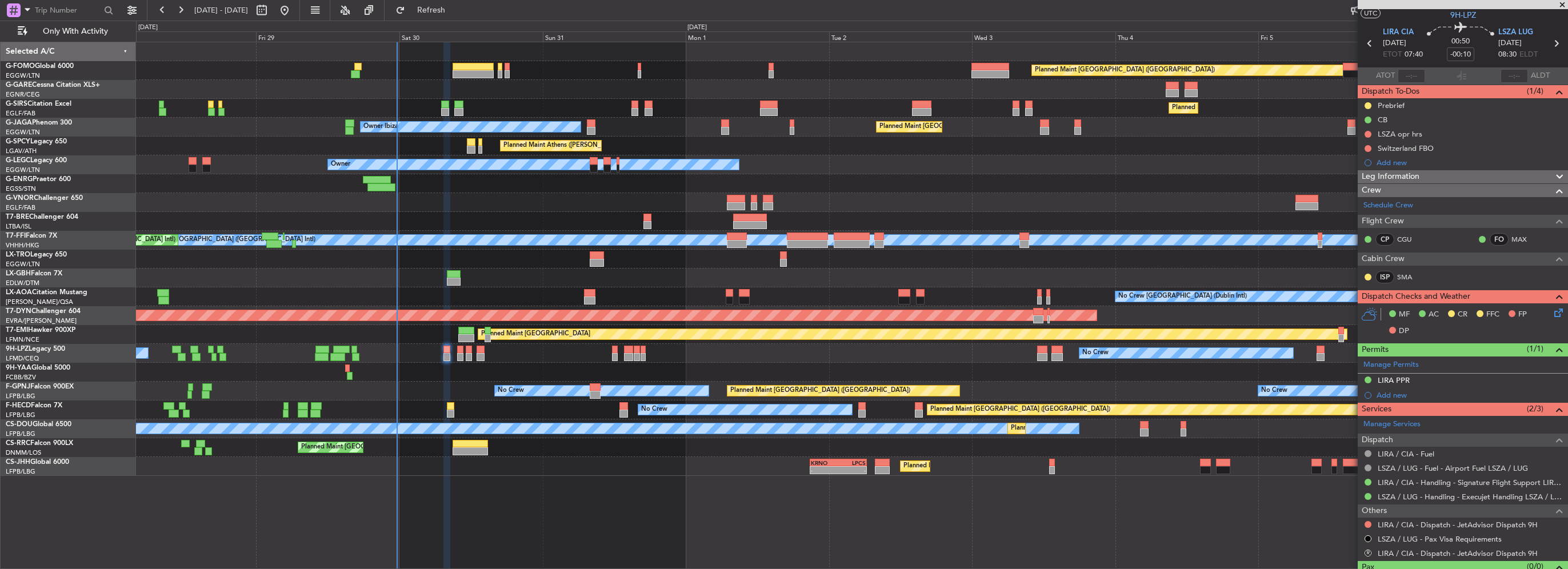
scroll to position [49, 0]
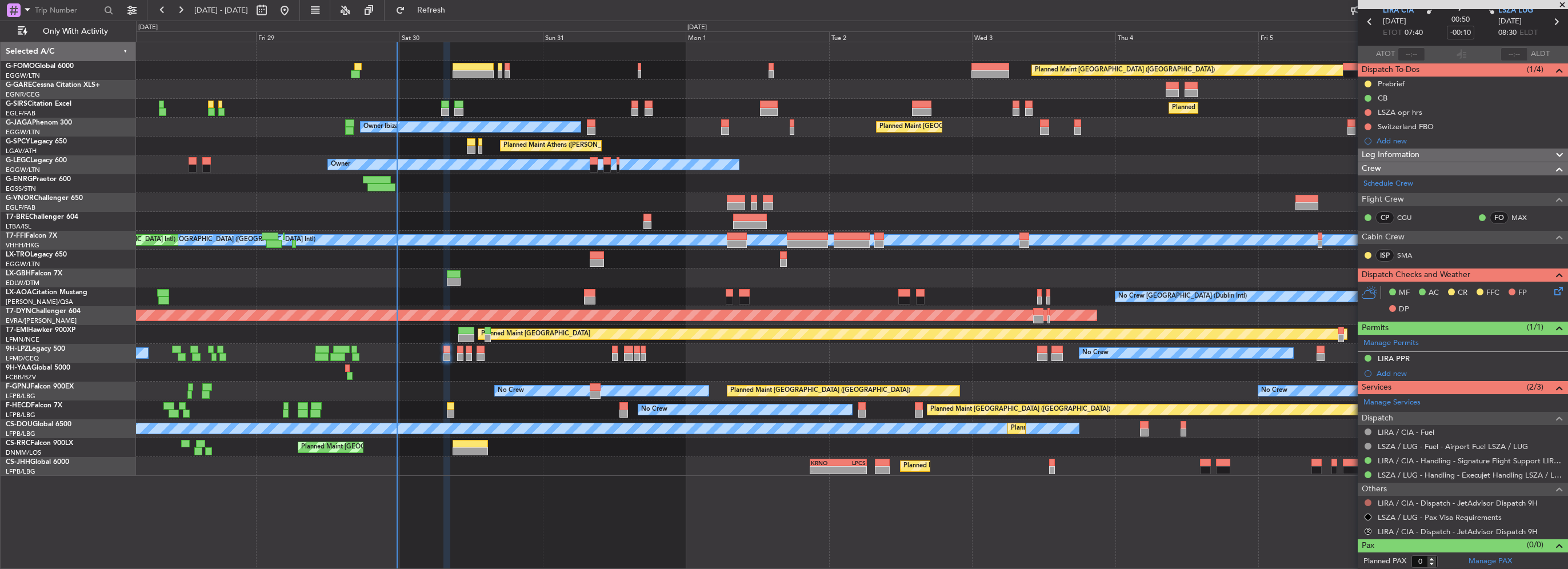
click at [1367, 501] on button at bounding box center [1368, 503] width 7 height 7
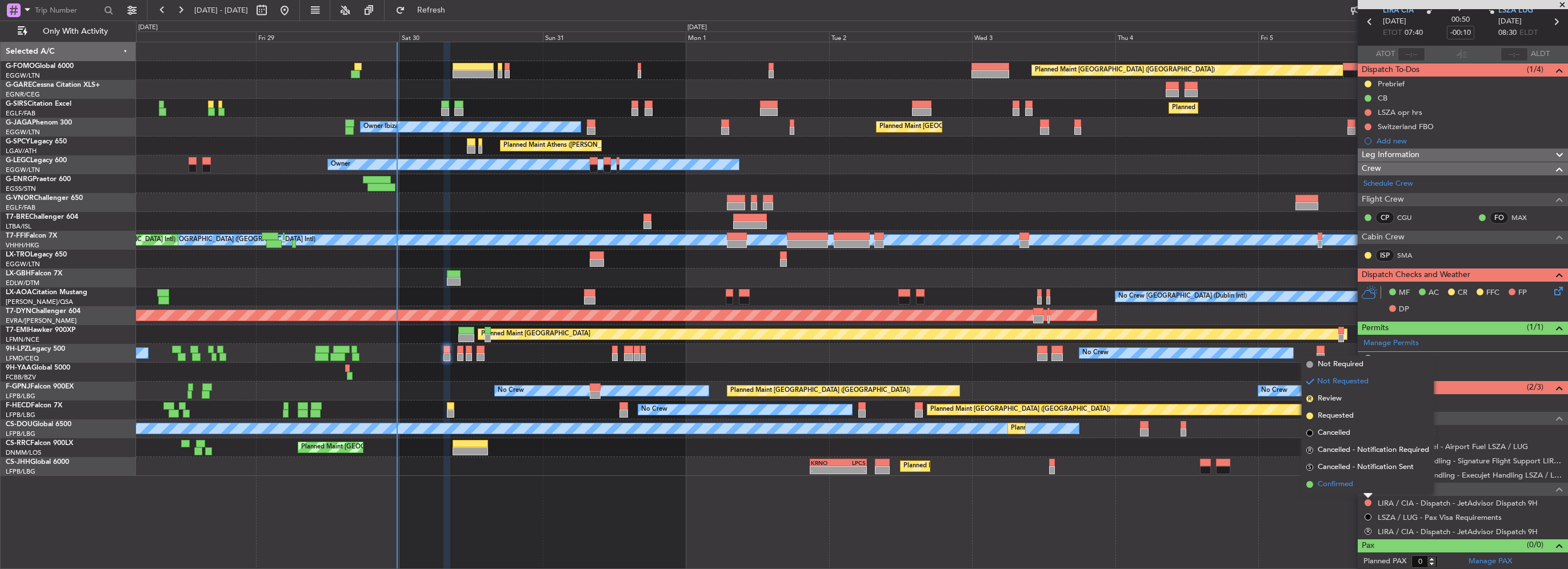
click at [1348, 485] on span "Confirmed" at bounding box center [1336, 485] width 35 height 11
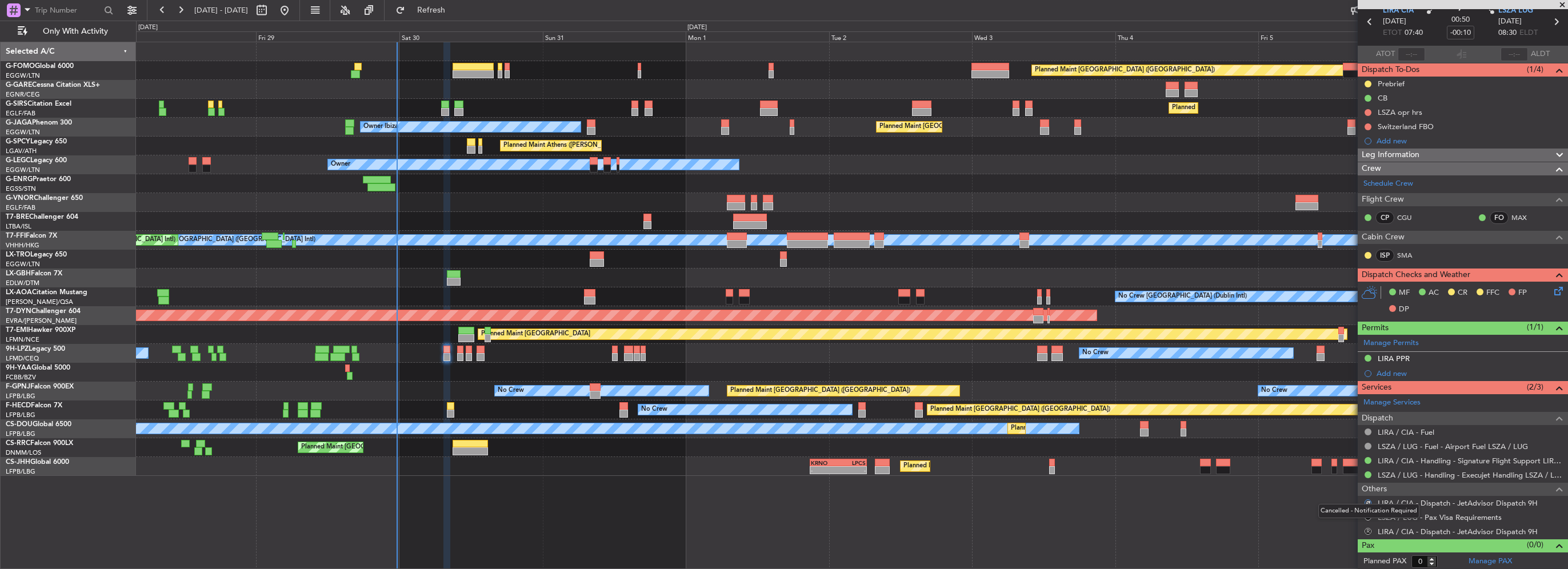
click at [1367, 528] on button "R" at bounding box center [1368, 531] width 7 height 7
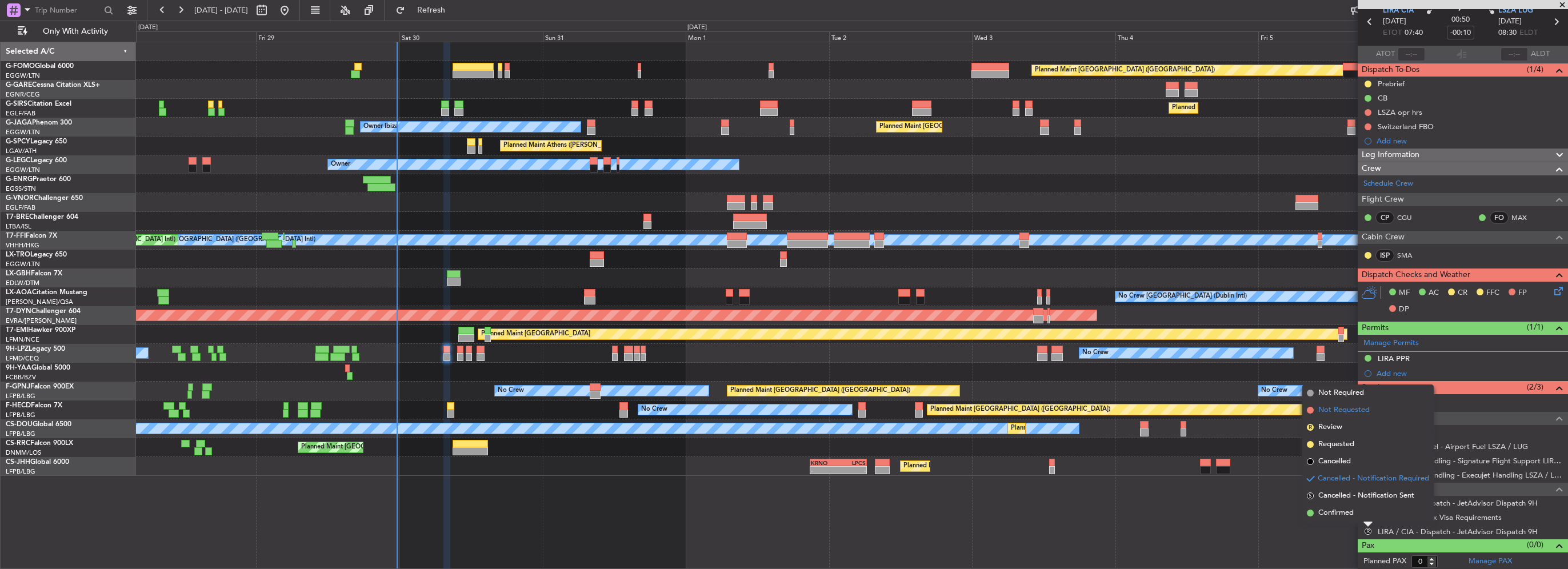
click at [1348, 401] on li "Not Requested" at bounding box center [1368, 410] width 131 height 17
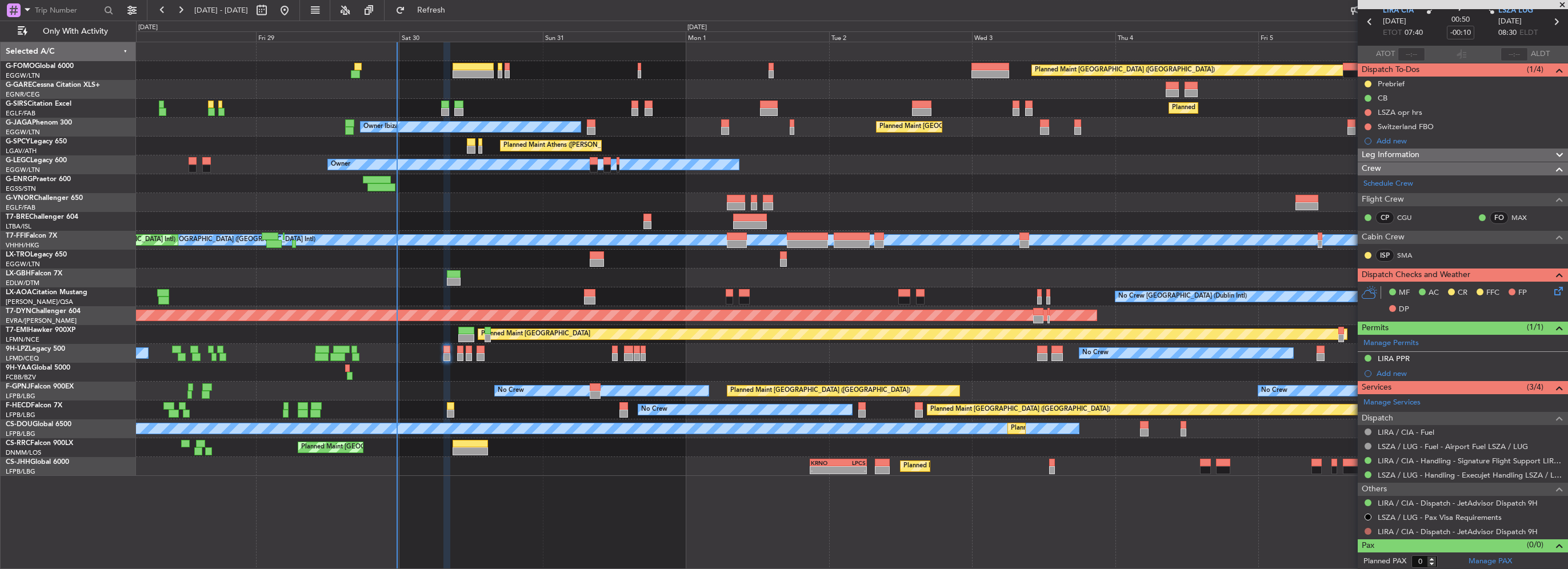
click at [1369, 531] on button at bounding box center [1368, 531] width 7 height 7
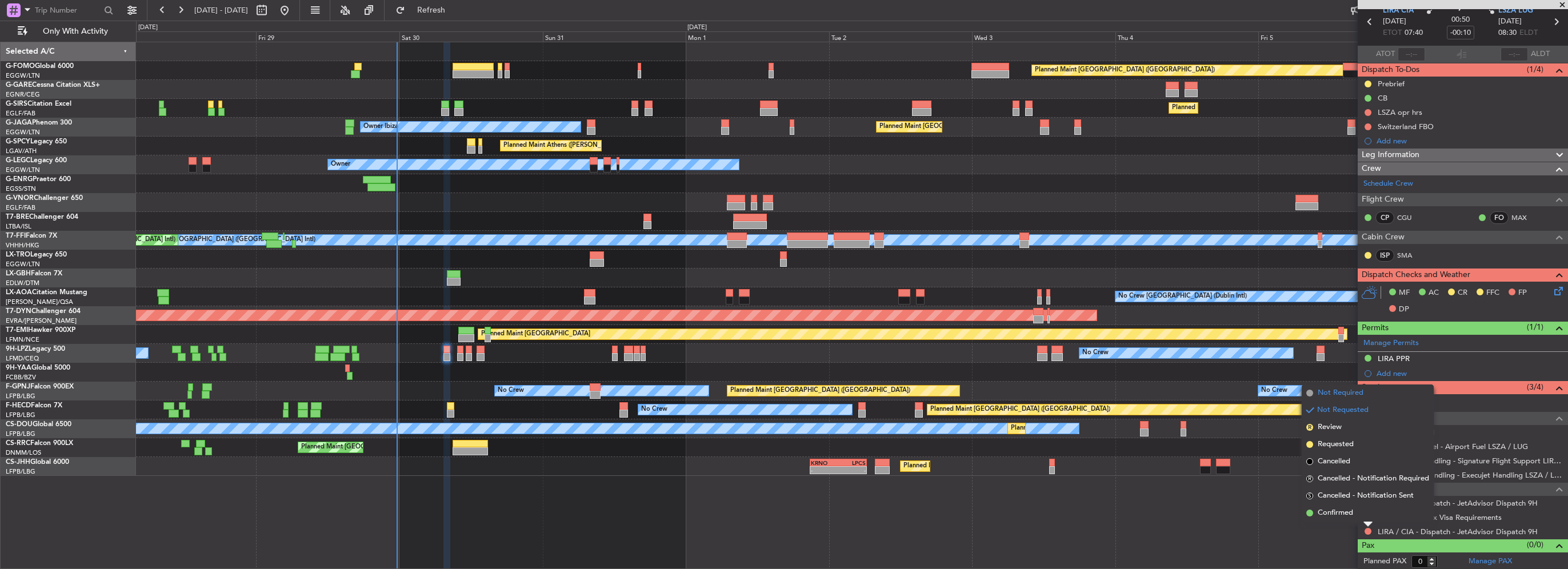
click at [1342, 395] on span "Not Required" at bounding box center [1341, 393] width 46 height 11
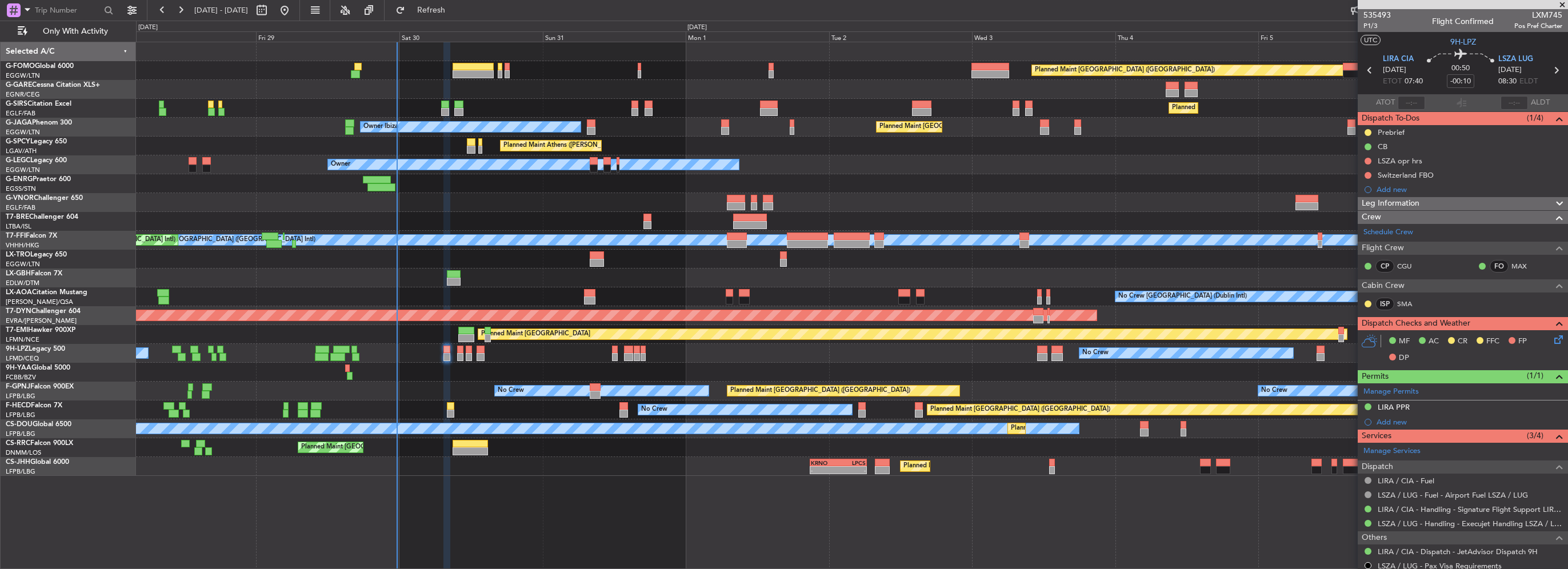
scroll to position [0, 0]
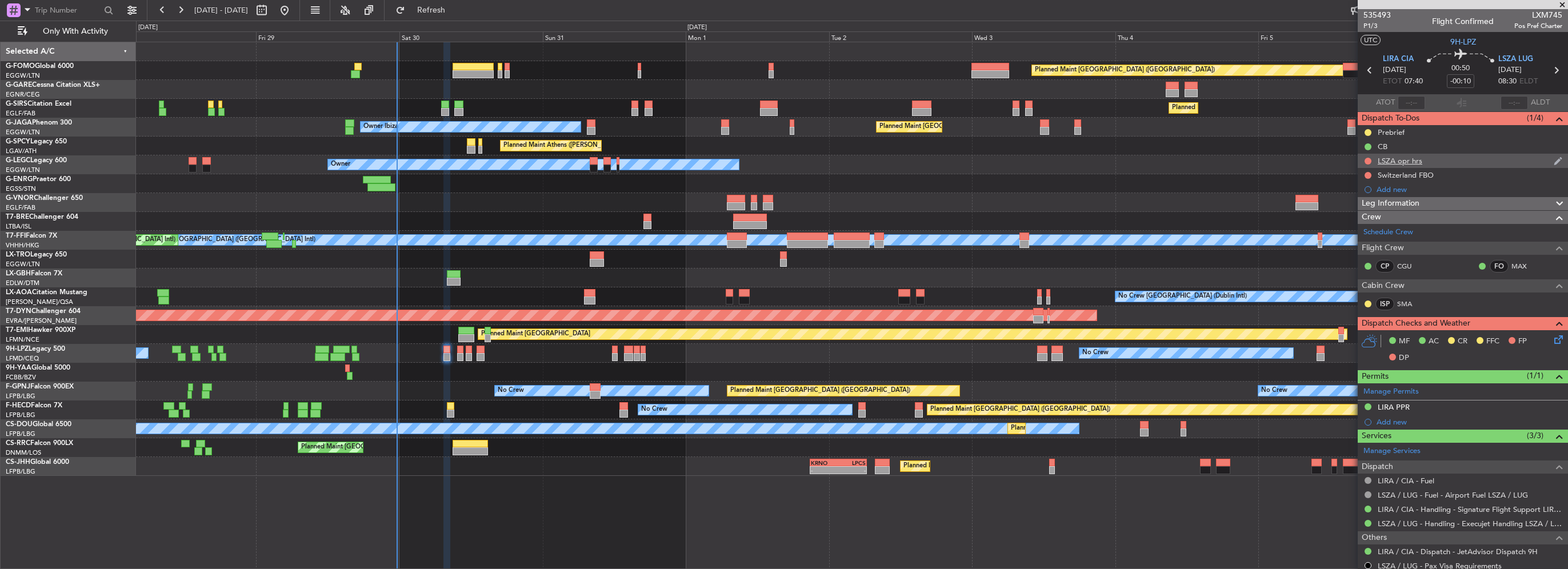
click at [1385, 160] on div "LSZA opr hrs" at bounding box center [1400, 161] width 45 height 9
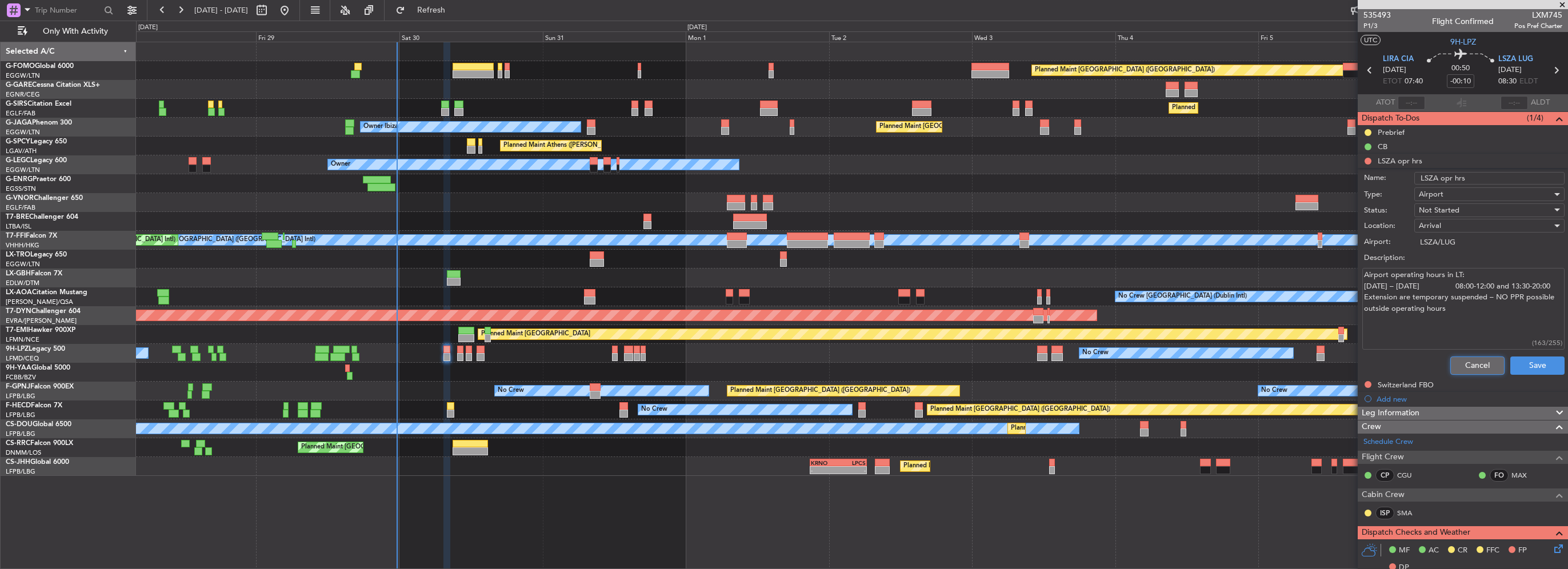
click at [1463, 370] on button "Cancel" at bounding box center [1477, 366] width 54 height 18
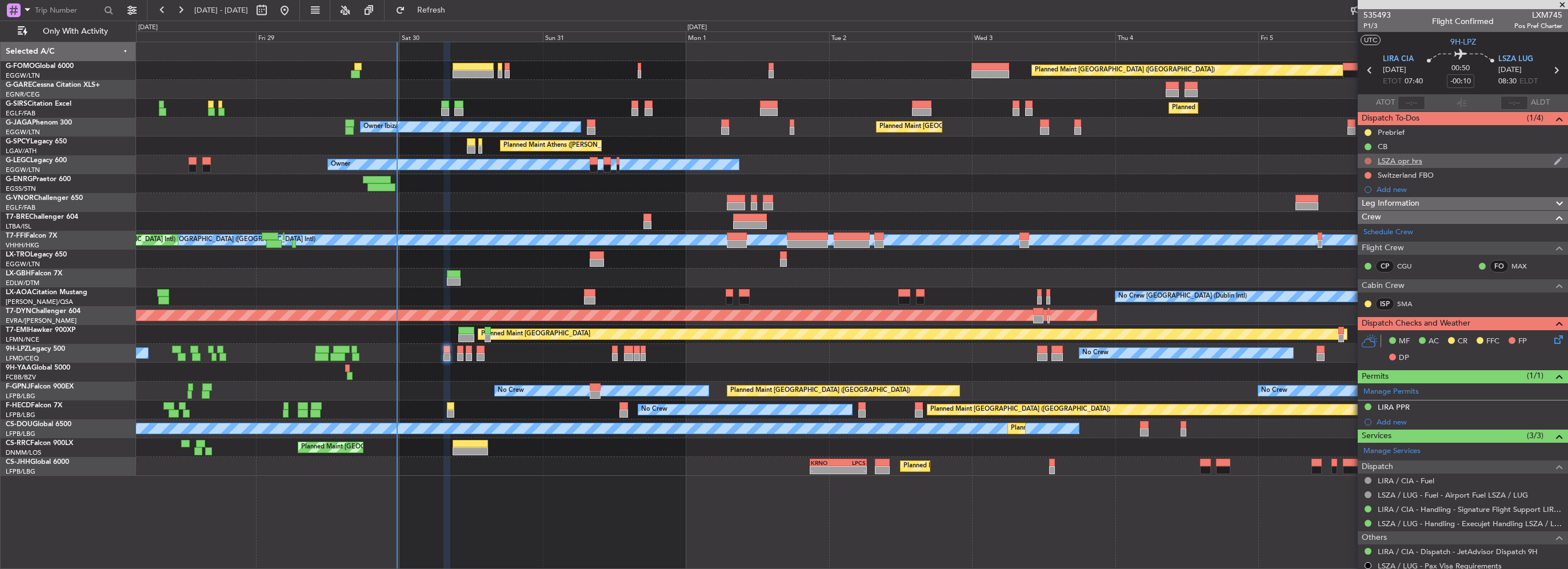
click at [1367, 158] on button at bounding box center [1368, 161] width 7 height 7
click at [1371, 197] on span "In Progress" at bounding box center [1373, 194] width 39 height 11
click at [1367, 173] on button at bounding box center [1368, 175] width 7 height 7
click at [1376, 228] on span "Completed" at bounding box center [1373, 226] width 38 height 11
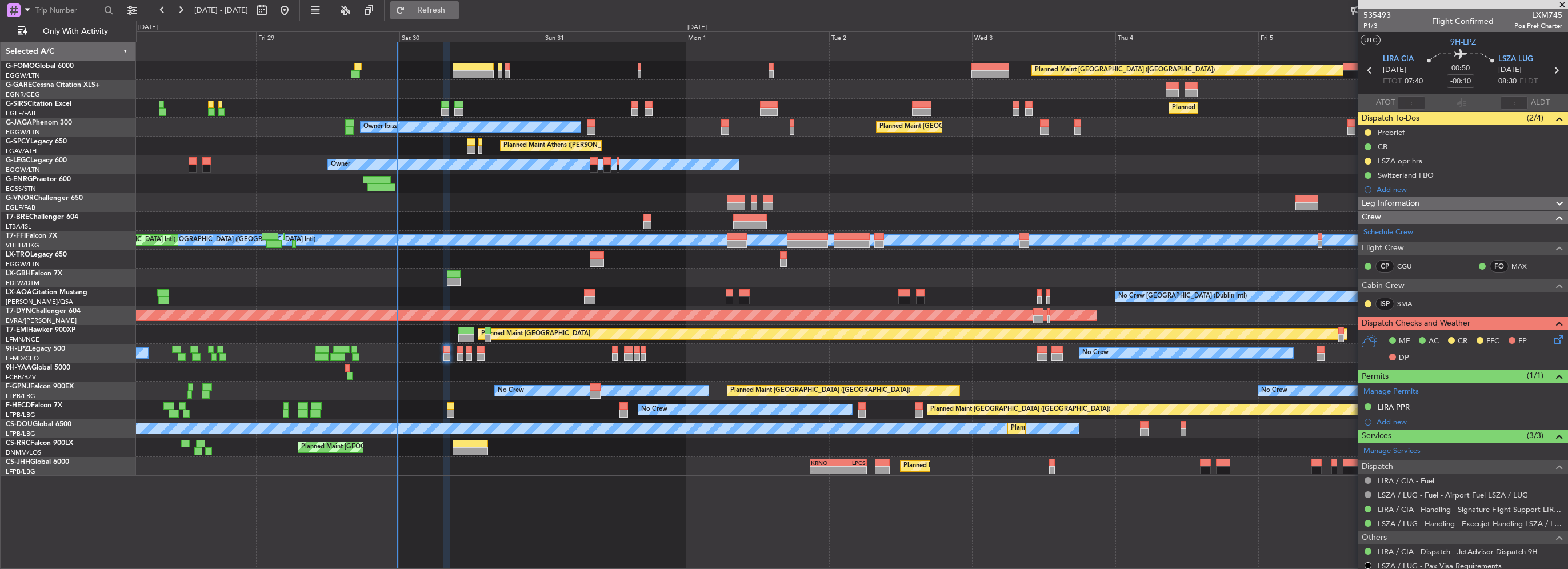
click at [452, 12] on span "Refresh" at bounding box center [431, 10] width 48 height 8
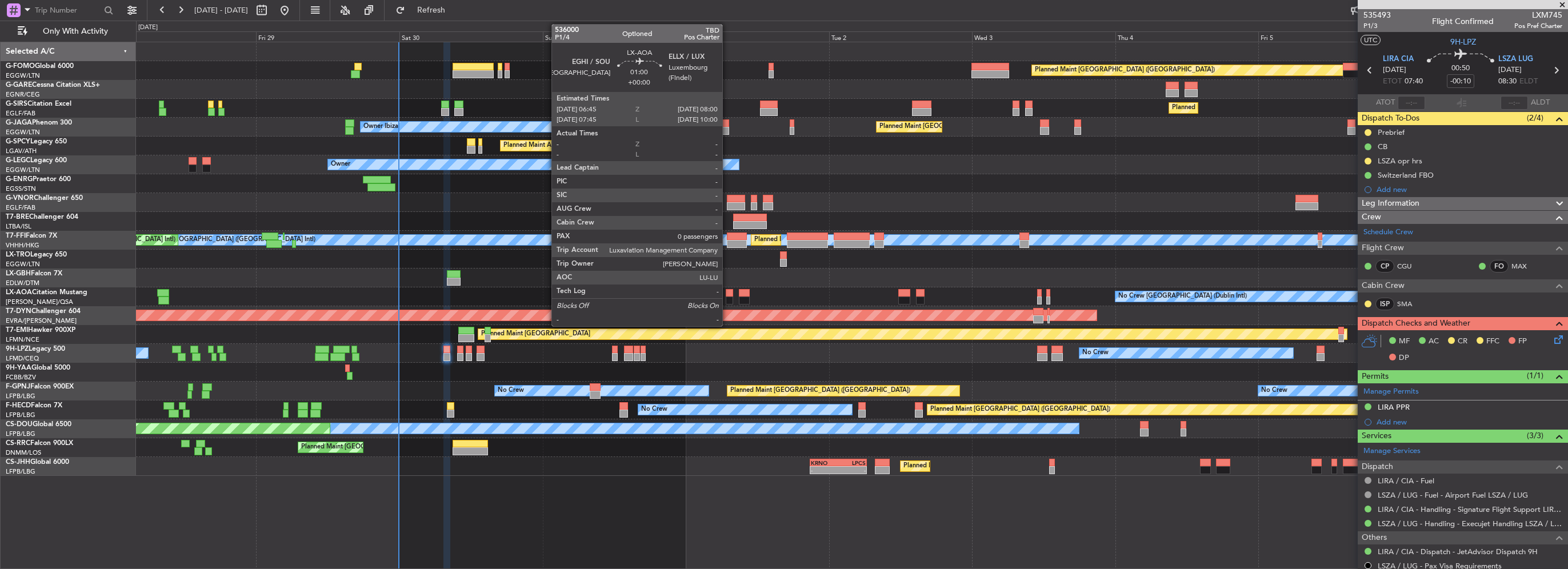
click at [727, 292] on div at bounding box center [730, 293] width 8 height 8
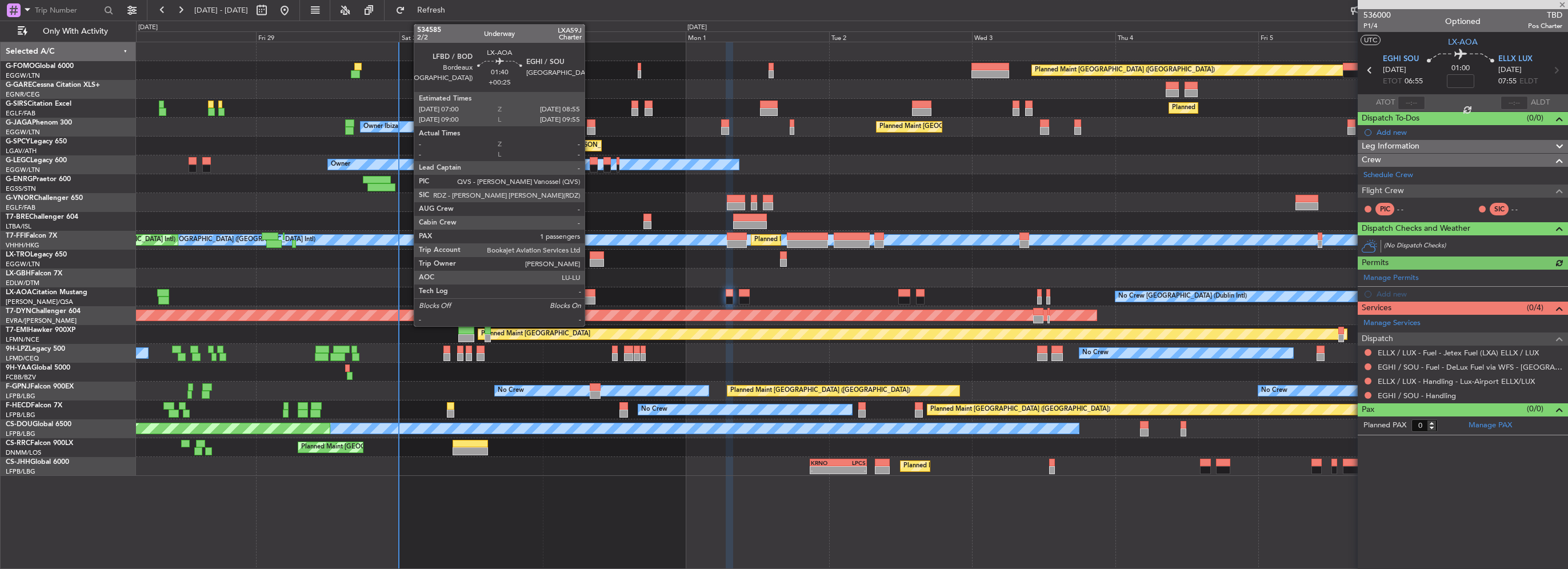
click at [590, 297] on div at bounding box center [590, 301] width 12 height 8
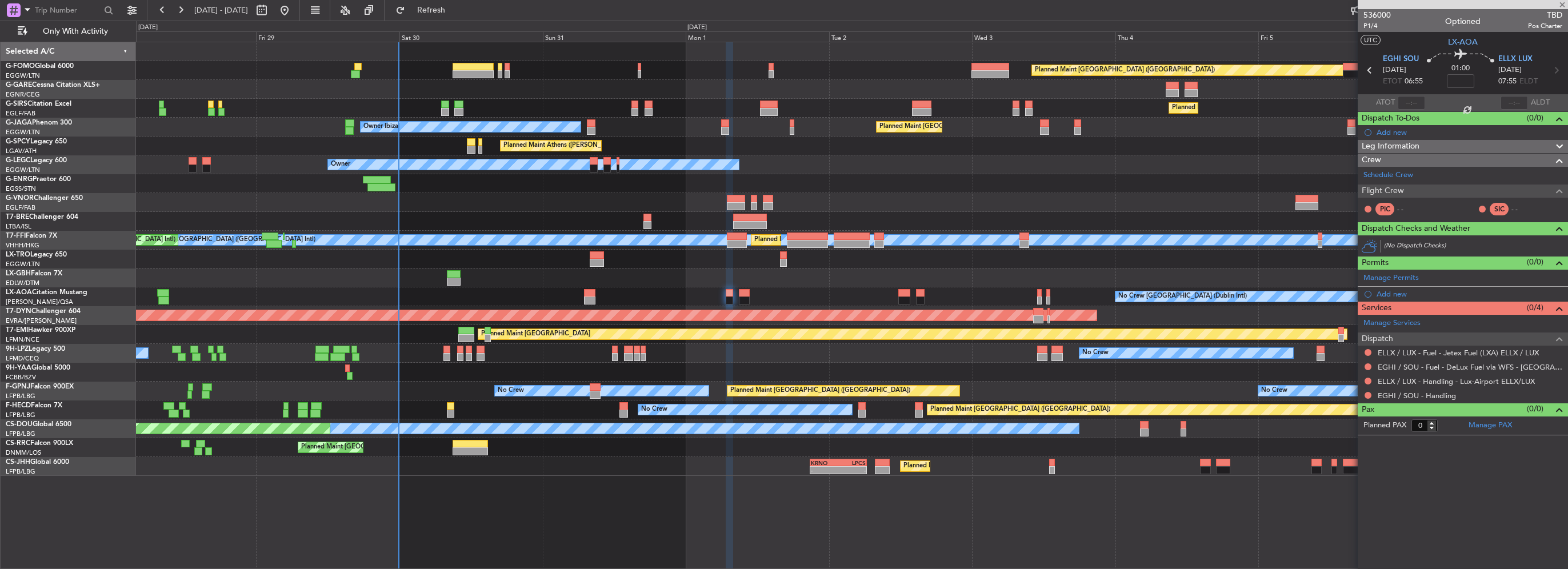
type input "+00:25"
type input "1"
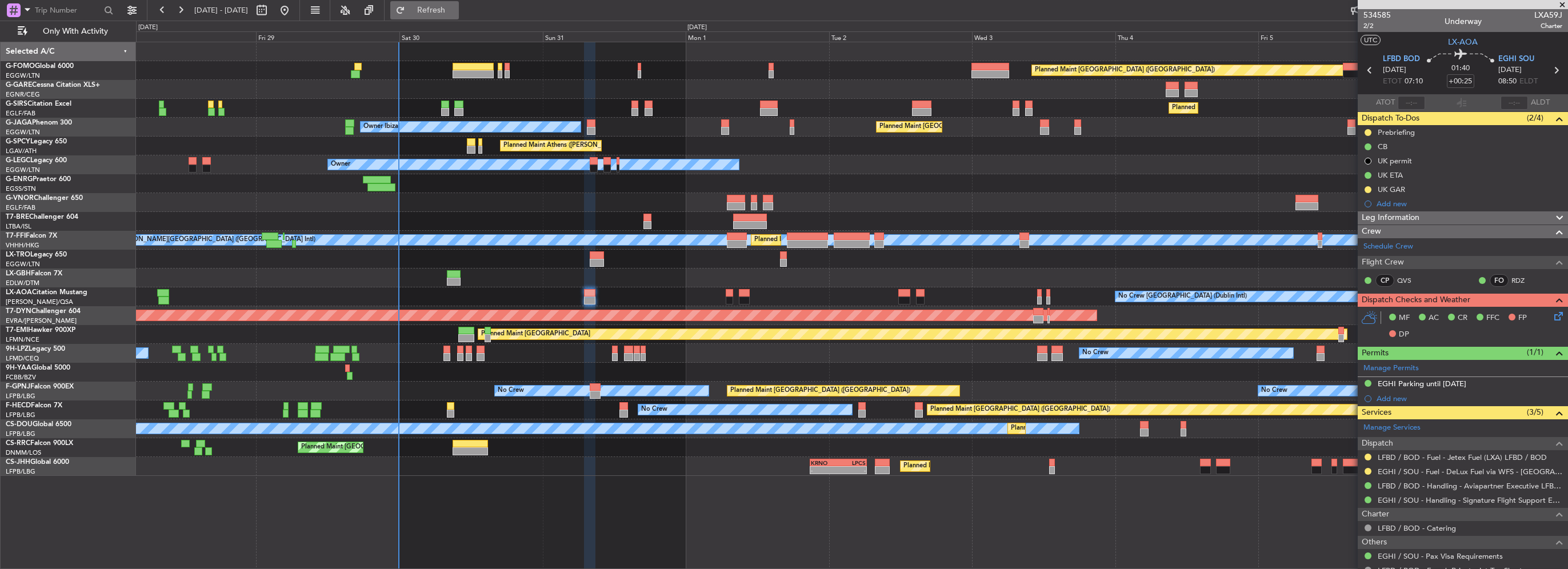
click at [456, 14] on span "Refresh" at bounding box center [431, 10] width 48 height 8
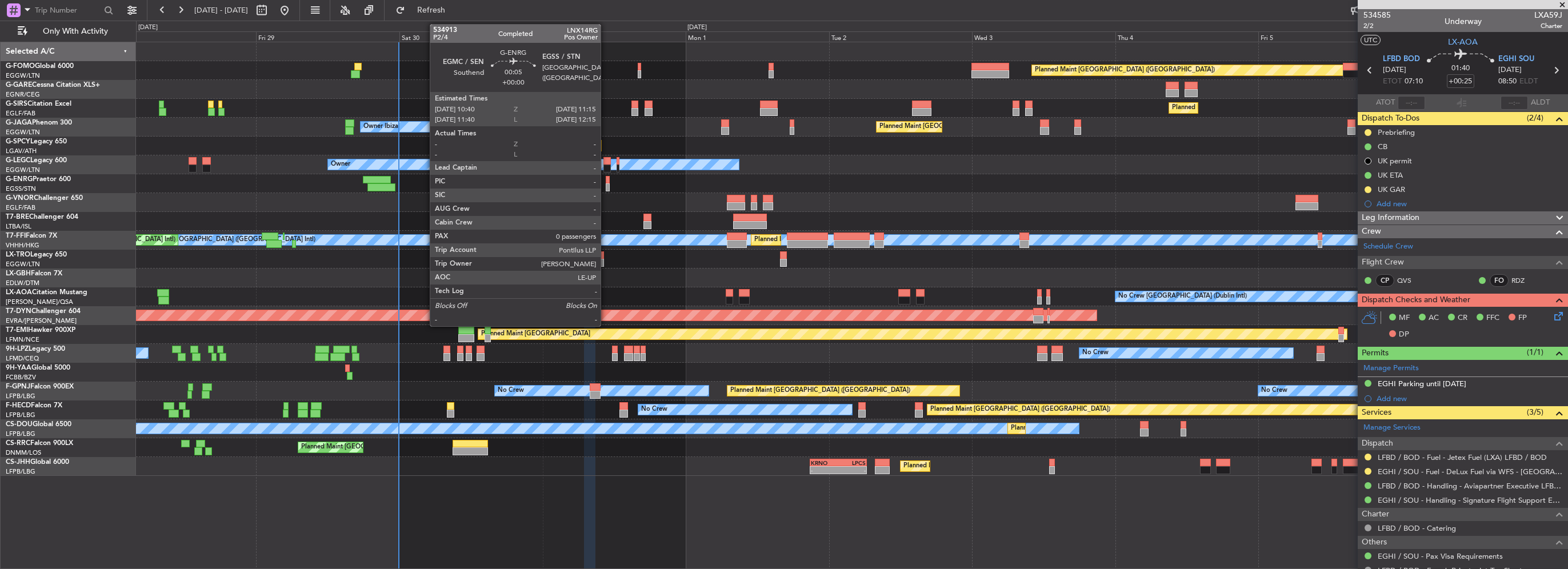
click at [606, 185] on div at bounding box center [608, 187] width 4 height 8
type input "0"
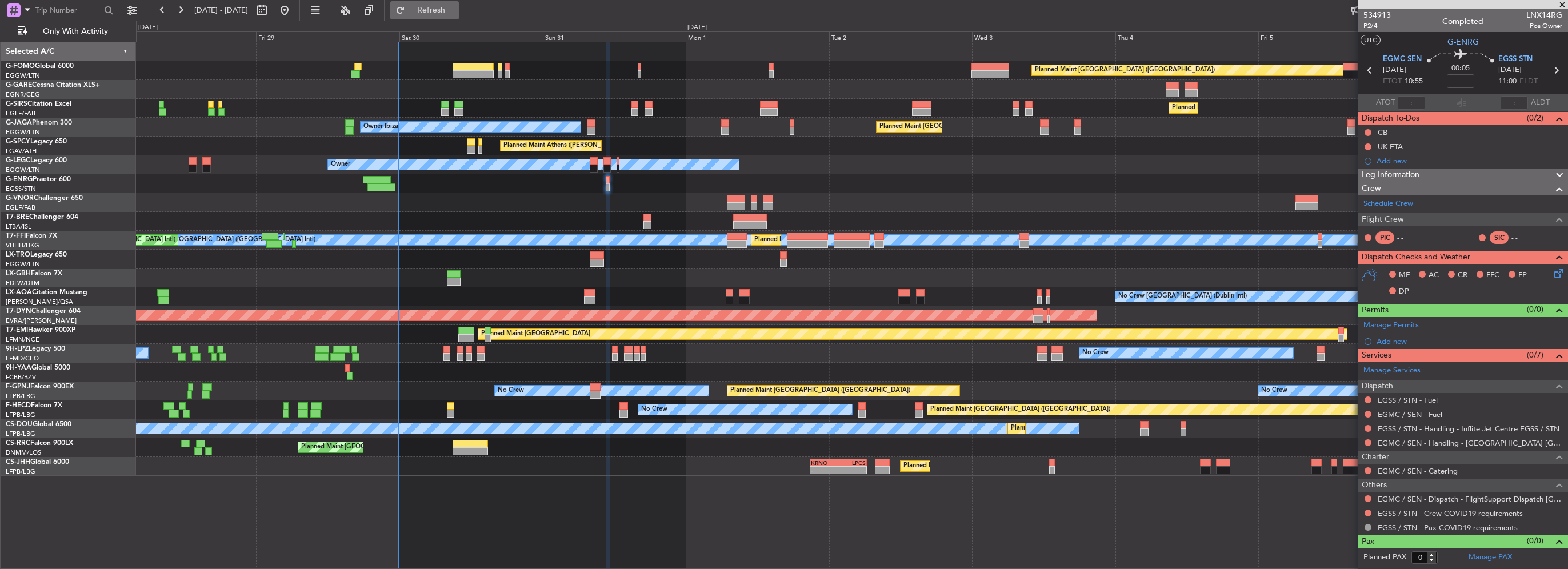
click at [456, 14] on span "Refresh" at bounding box center [431, 10] width 48 height 8
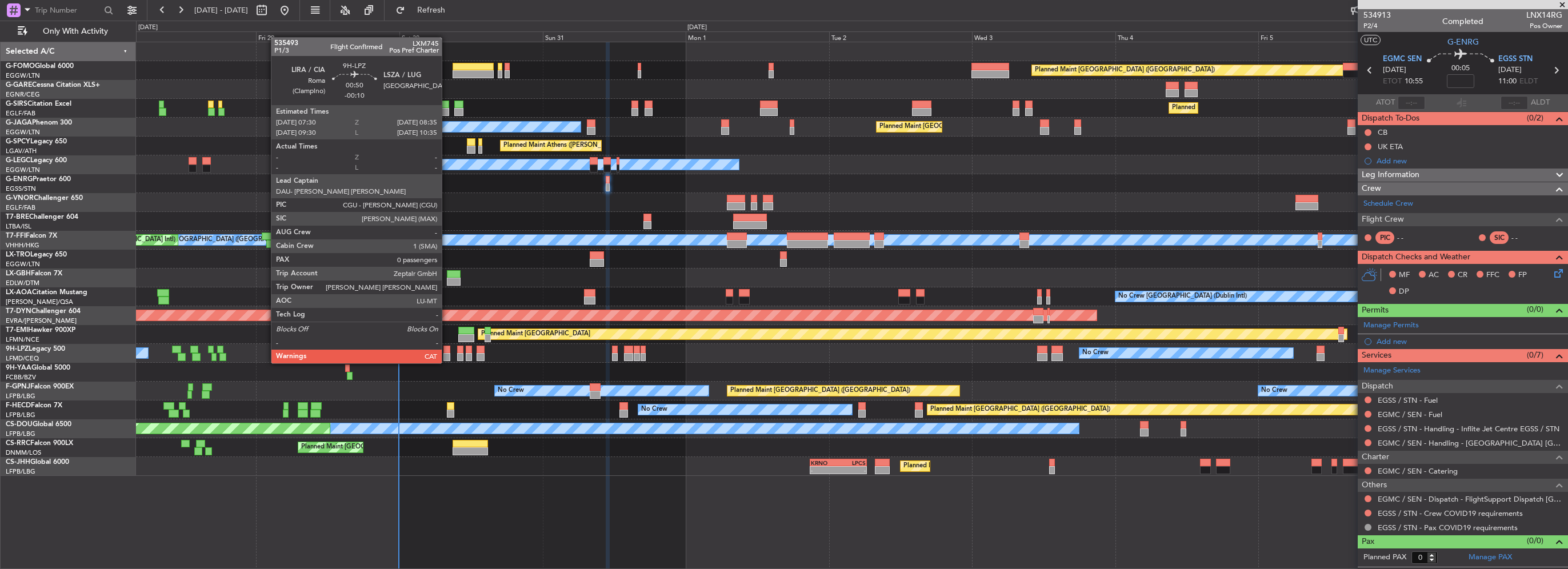
click at [447, 352] on div at bounding box center [447, 350] width 7 height 8
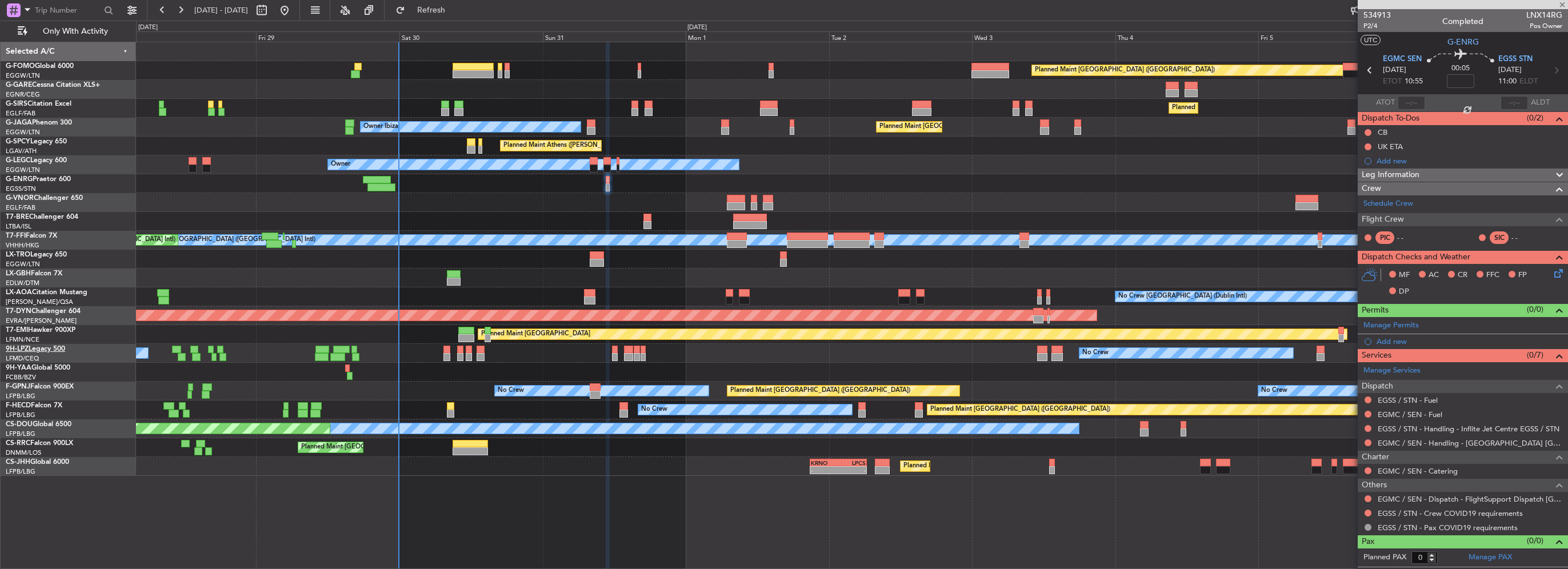
type input "-00:10"
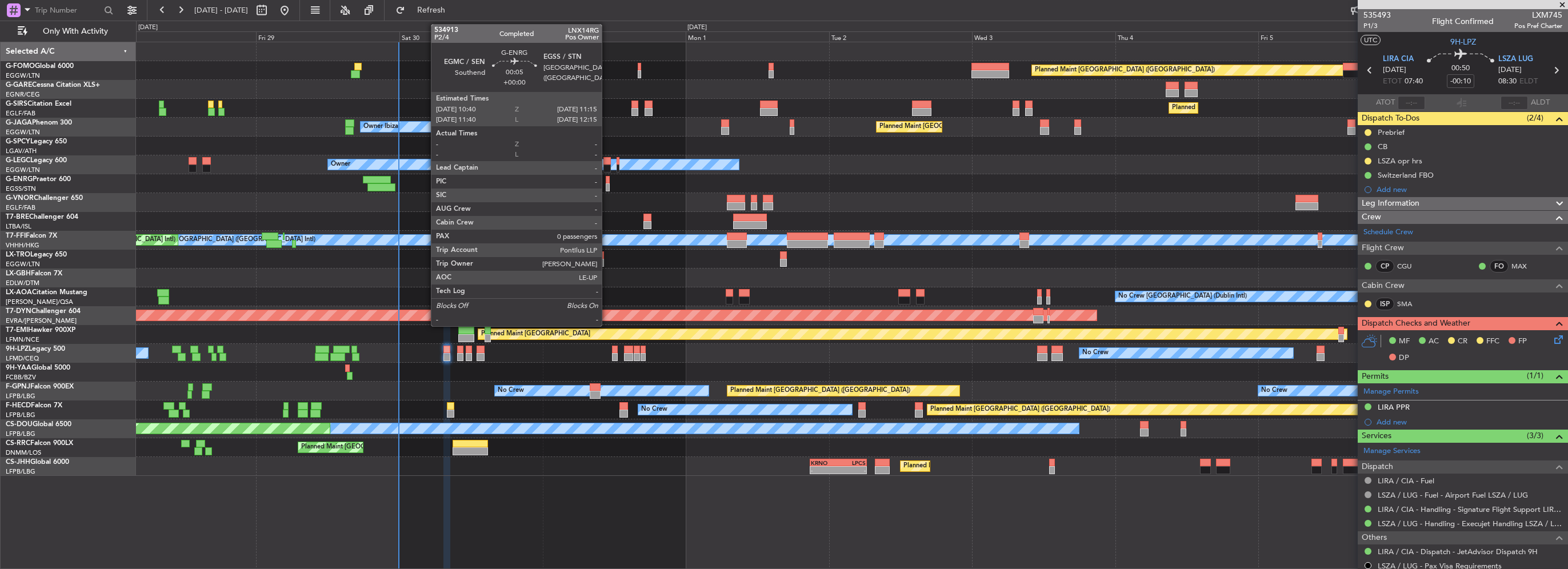
click at [606, 180] on div at bounding box center [608, 180] width 4 height 8
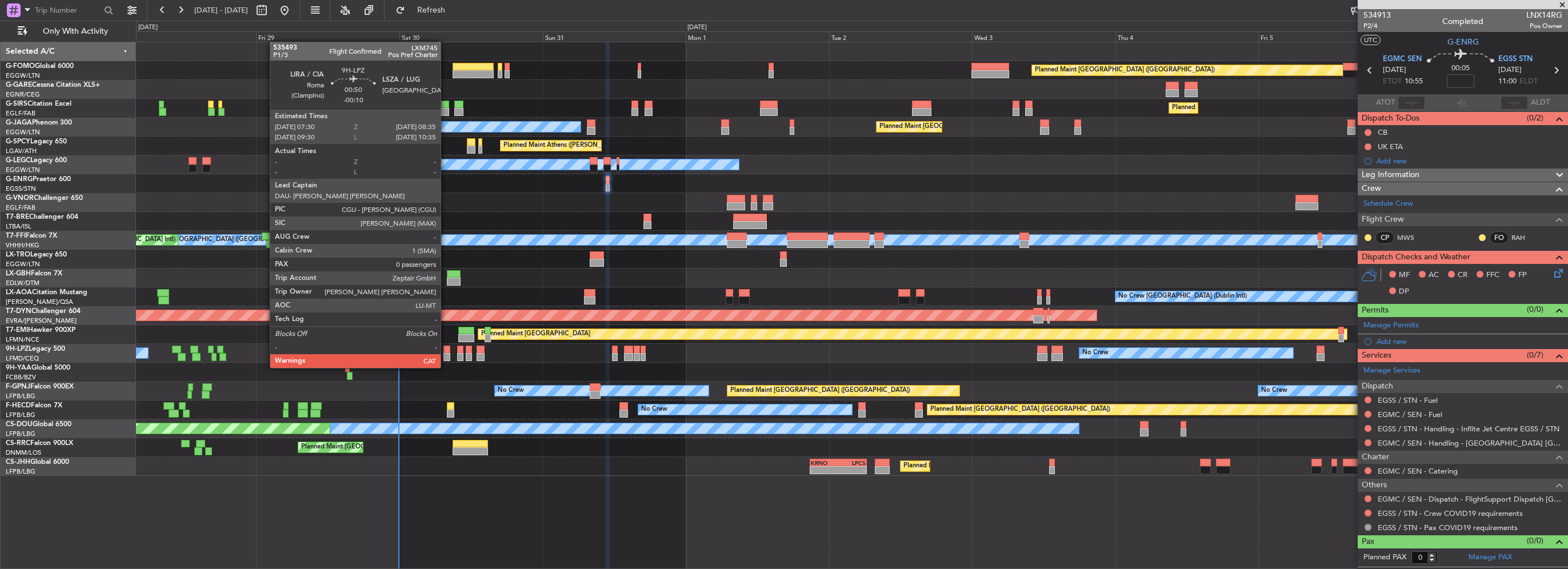
click at [445, 357] on div at bounding box center [447, 357] width 7 height 8
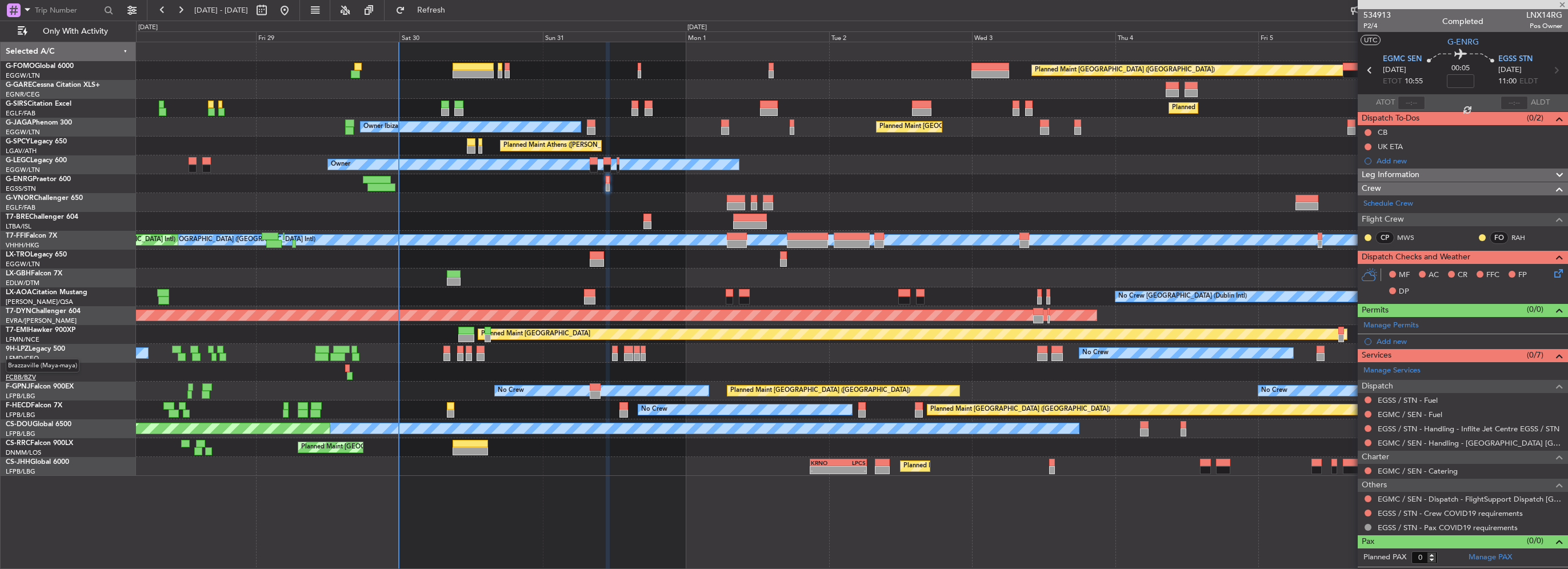
type input "-00:10"
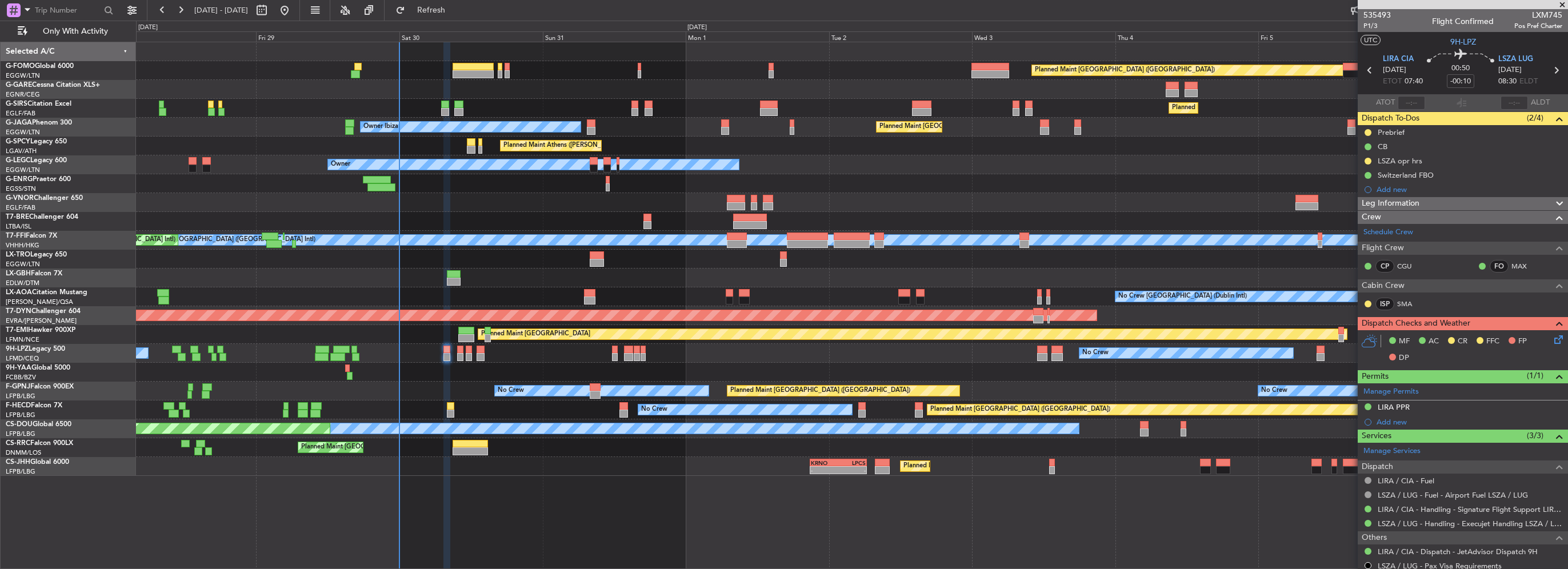
click at [476, 218] on div at bounding box center [852, 222] width 1431 height 19
click at [456, 9] on span "Refresh" at bounding box center [431, 10] width 48 height 8
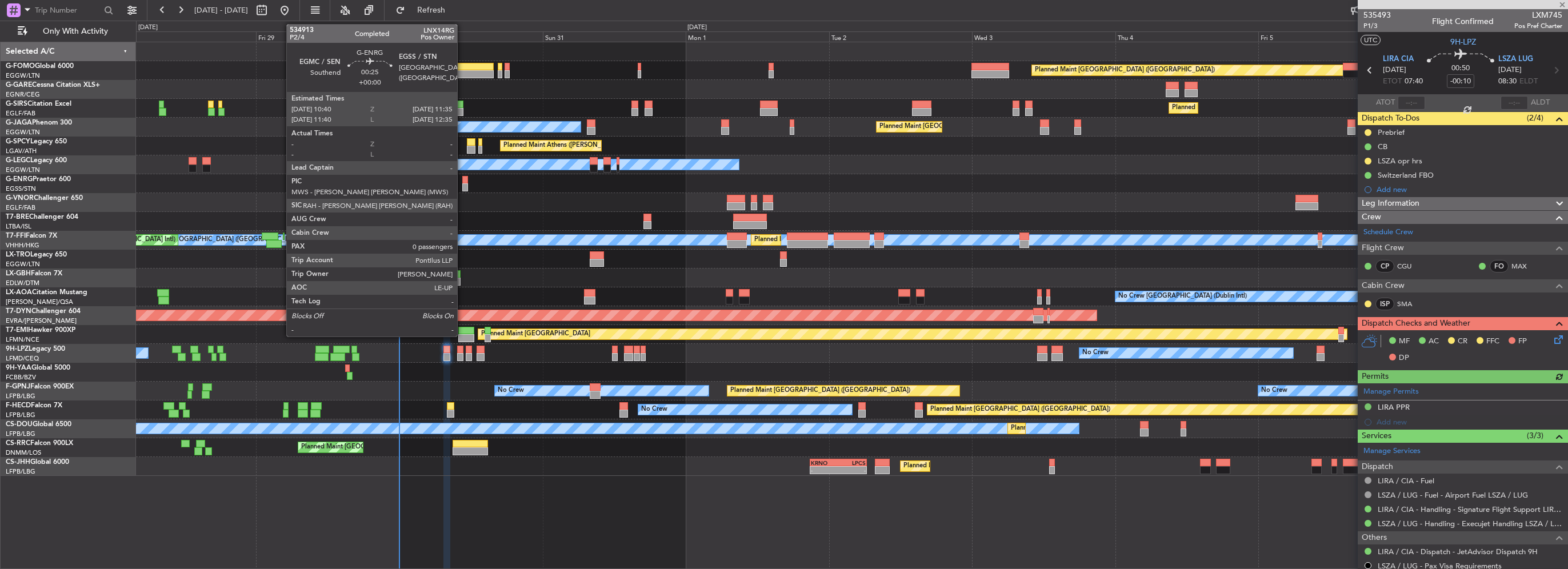
click at [462, 182] on div at bounding box center [465, 180] width 5 height 8
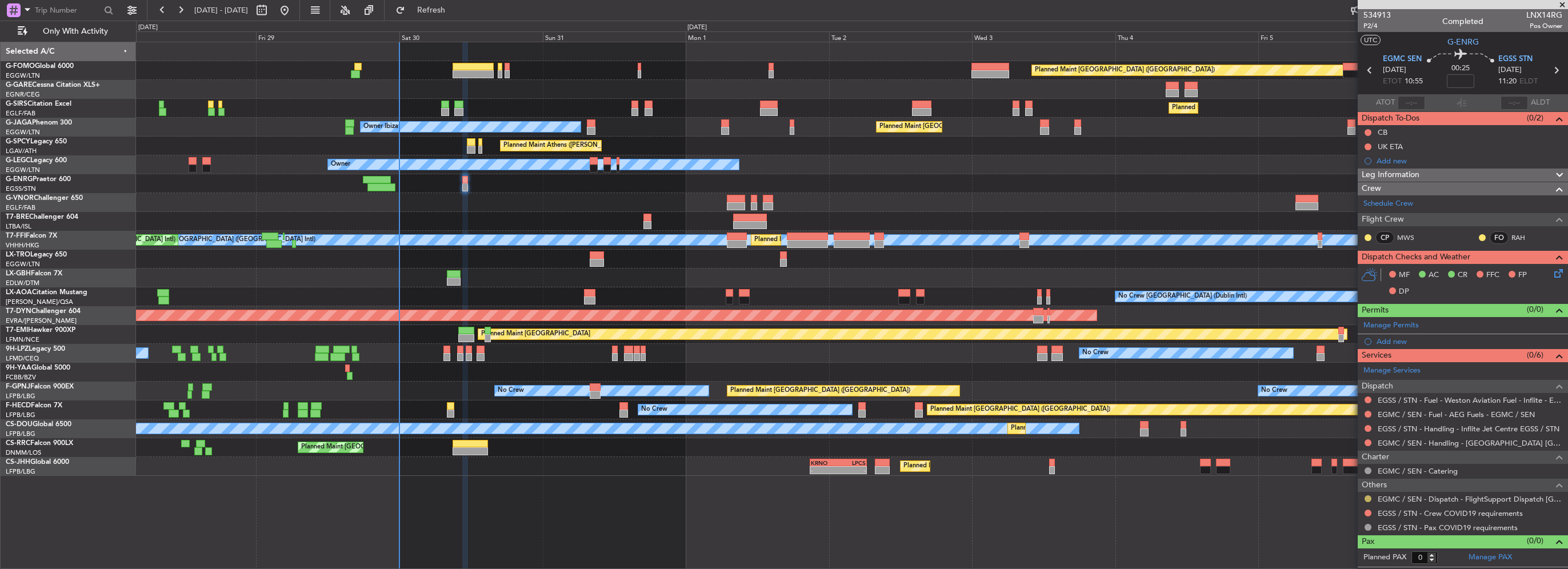
click at [1367, 496] on button at bounding box center [1368, 499] width 7 height 7
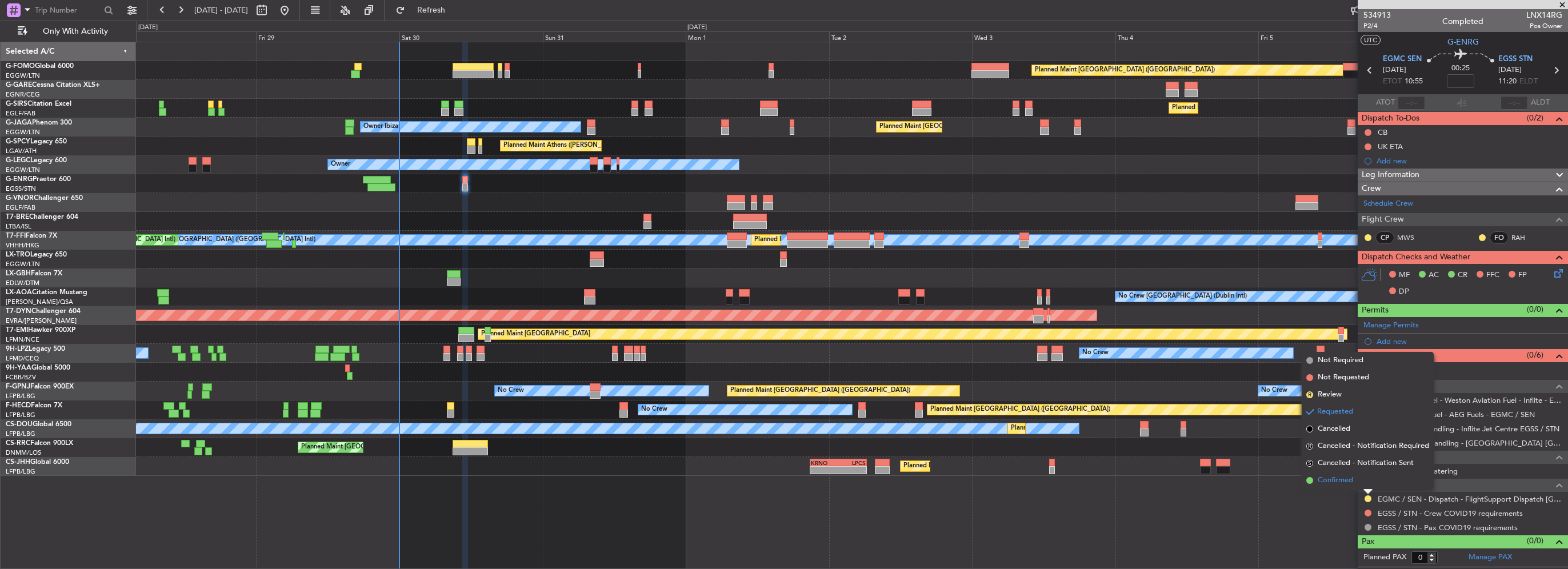
click at [1346, 480] on span "Confirmed" at bounding box center [1336, 480] width 35 height 11
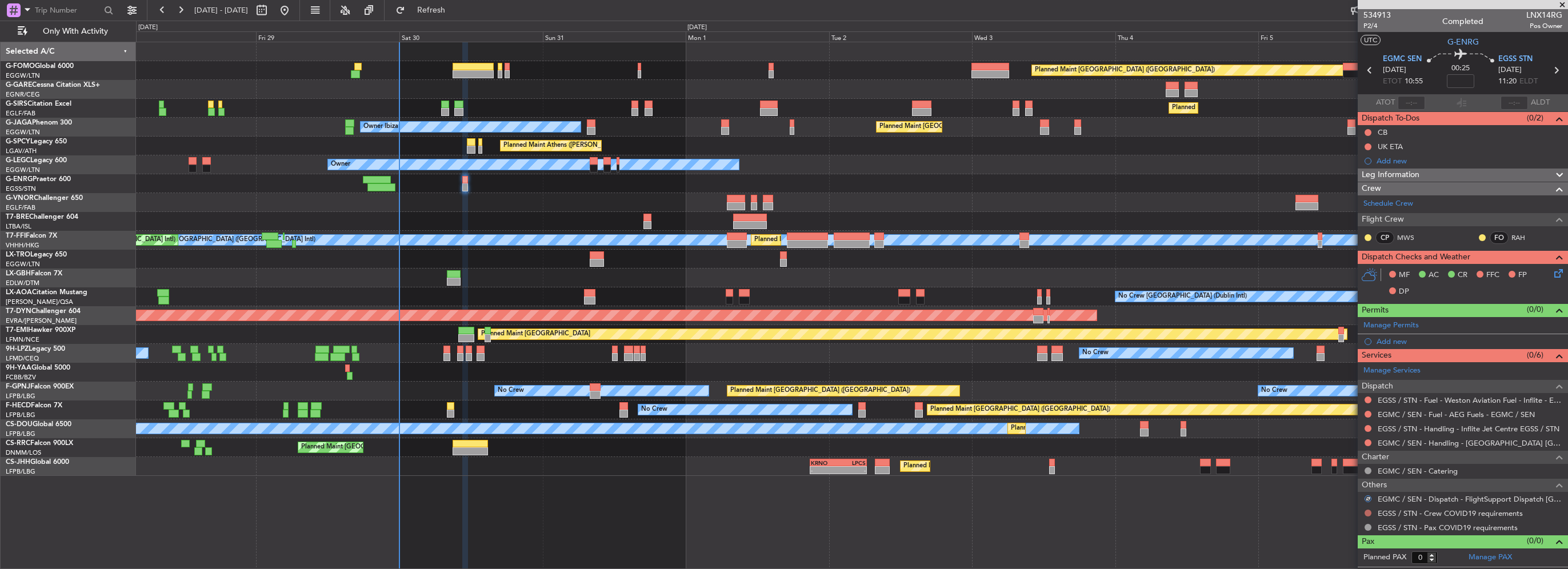
click at [1369, 512] on button at bounding box center [1368, 513] width 7 height 7
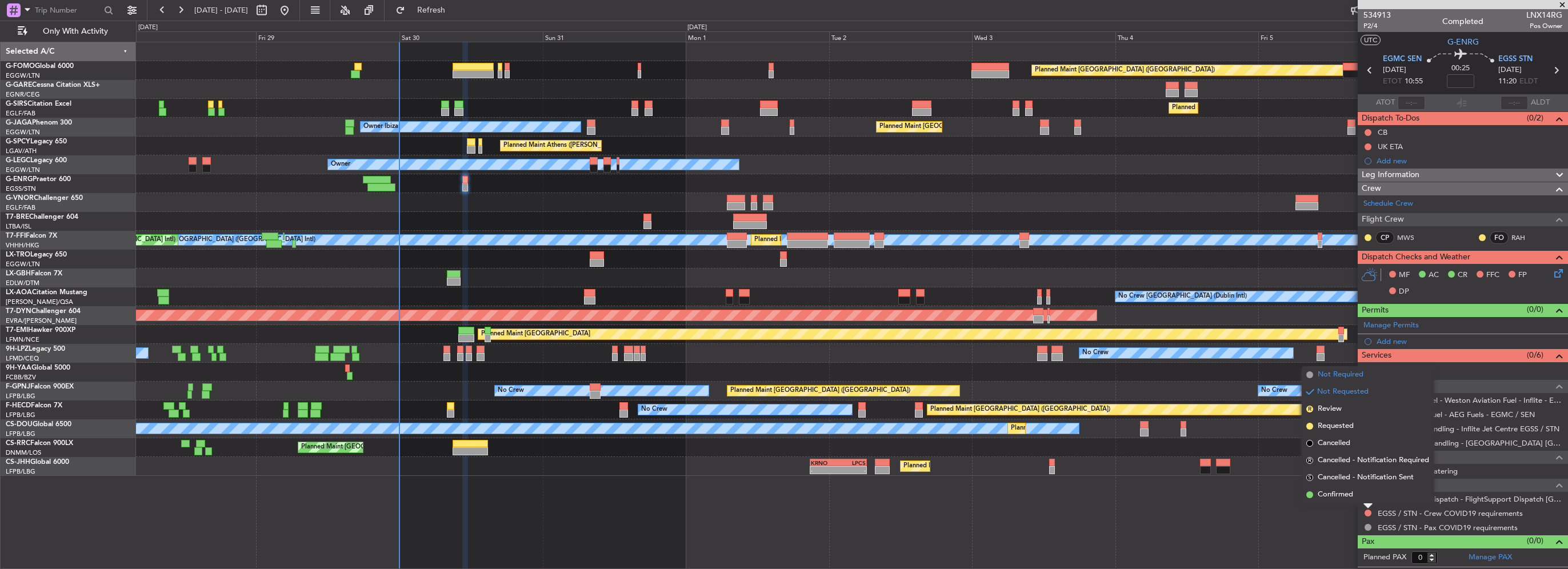
click at [1343, 375] on span "Not Required" at bounding box center [1341, 374] width 46 height 11
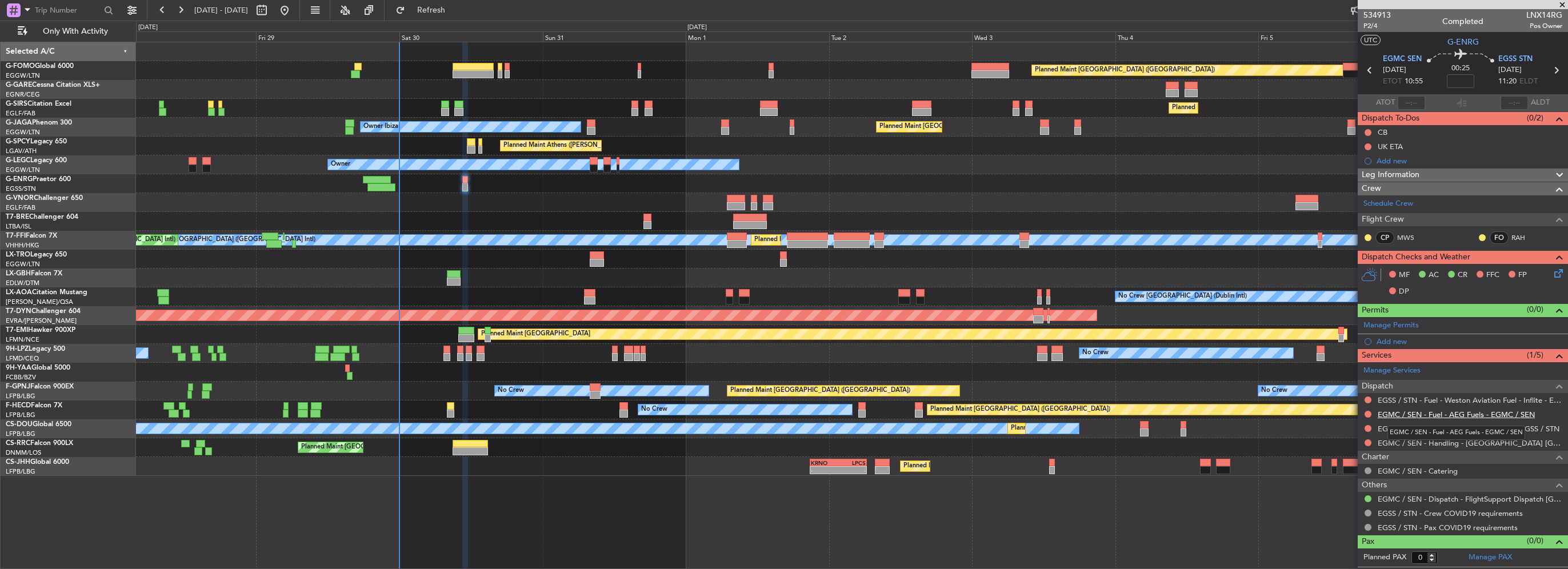
click at [1440, 412] on link "EGMC / SEN - Fuel - AEG Fuels - EGMC / SEN" at bounding box center [1456, 414] width 157 height 9
click at [469, 178] on div at bounding box center [852, 184] width 1431 height 19
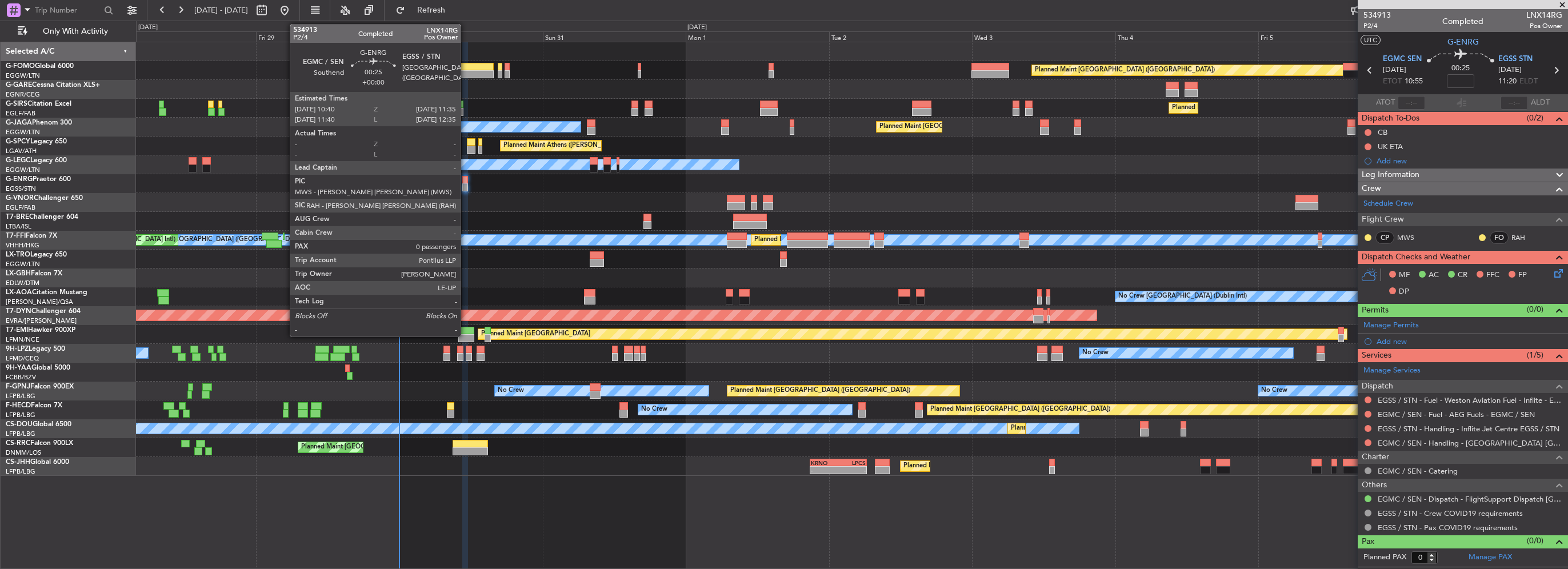
click at [466, 182] on div at bounding box center [465, 180] width 5 height 8
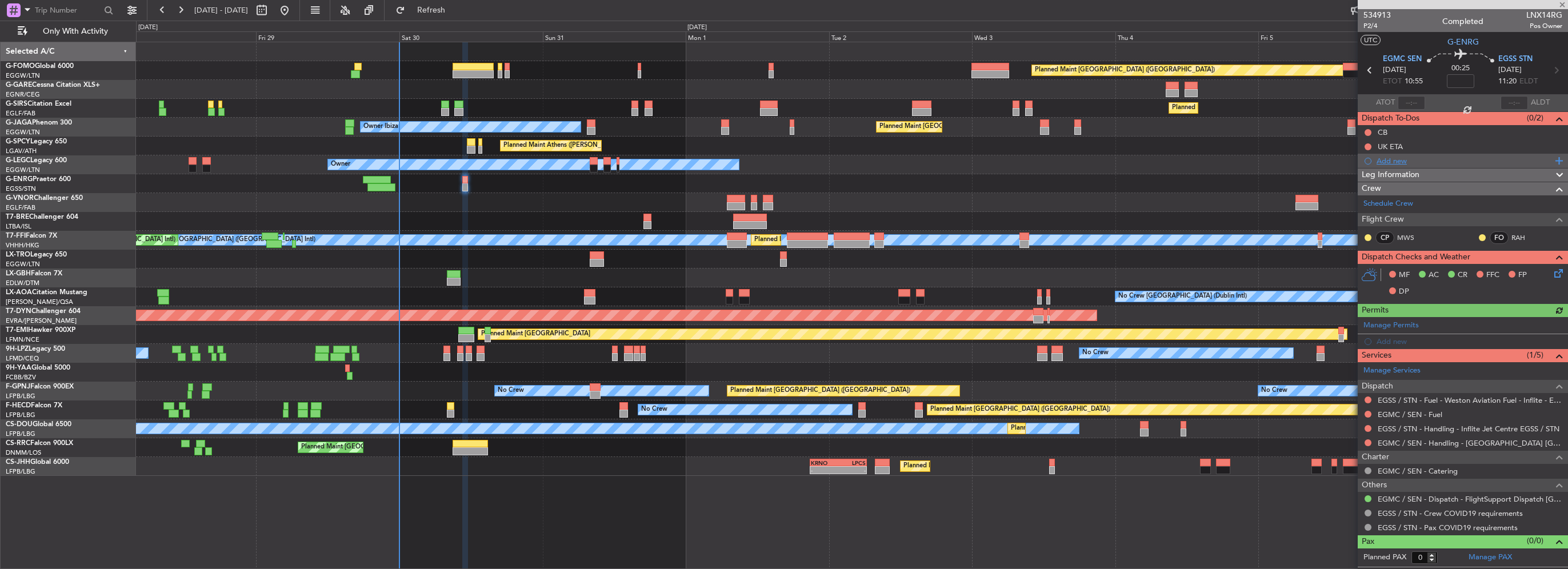
click at [1400, 161] on div "Add new" at bounding box center [1465, 161] width 176 height 9
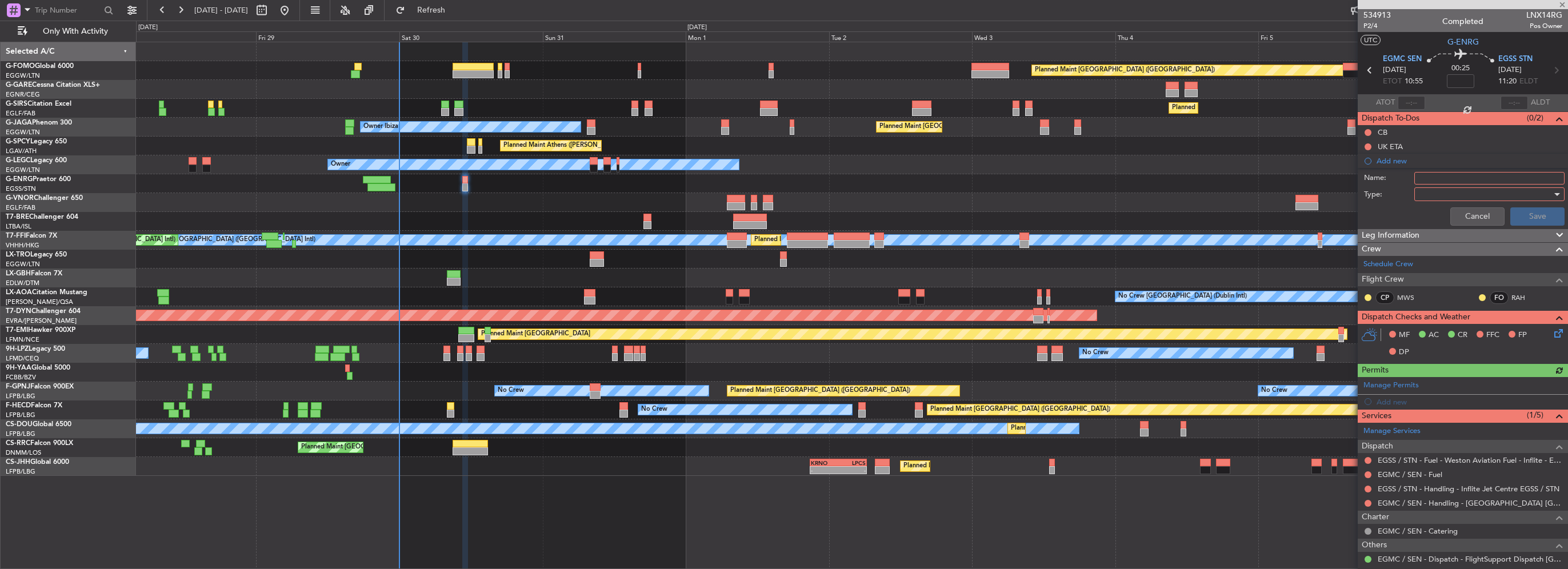
click at [1449, 176] on input "Name:" at bounding box center [1490, 178] width 150 height 13
type input "EGMC FUEL VIA HANDLER"
click at [1437, 198] on div at bounding box center [1485, 194] width 133 height 17
click at [1436, 197] on div at bounding box center [784, 284] width 1568 height 569
click at [1433, 198] on div at bounding box center [1485, 194] width 133 height 17
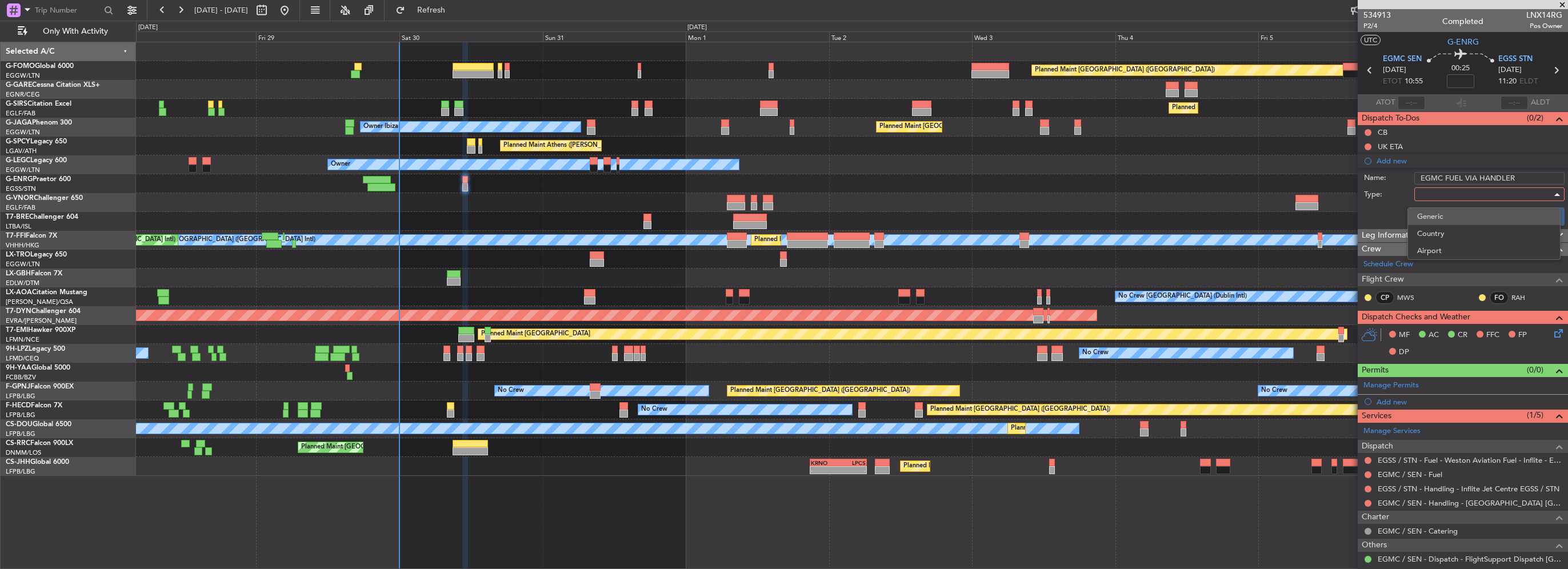
click at [1431, 214] on span "Generic" at bounding box center [1484, 216] width 134 height 17
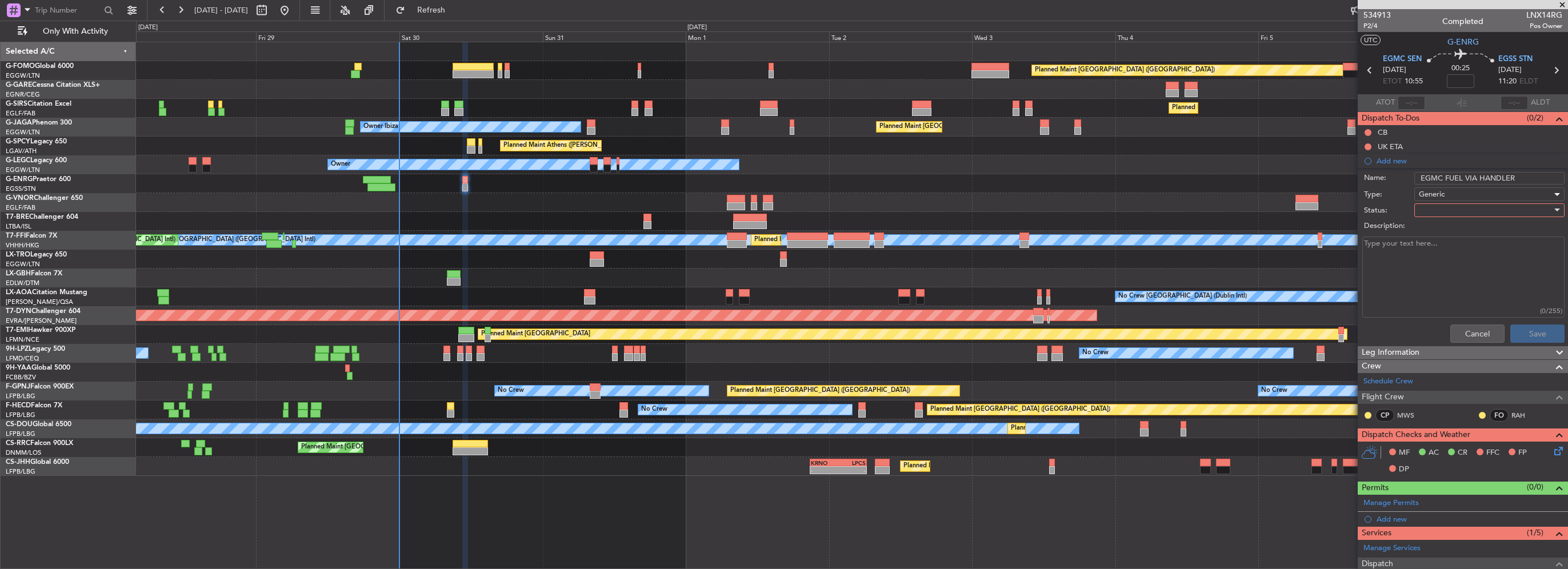
click at [1437, 212] on div at bounding box center [1485, 209] width 133 height 17
click at [1438, 248] on span "In Progress" at bounding box center [1484, 249] width 134 height 17
click at [1527, 333] on button "Save" at bounding box center [1538, 333] width 54 height 18
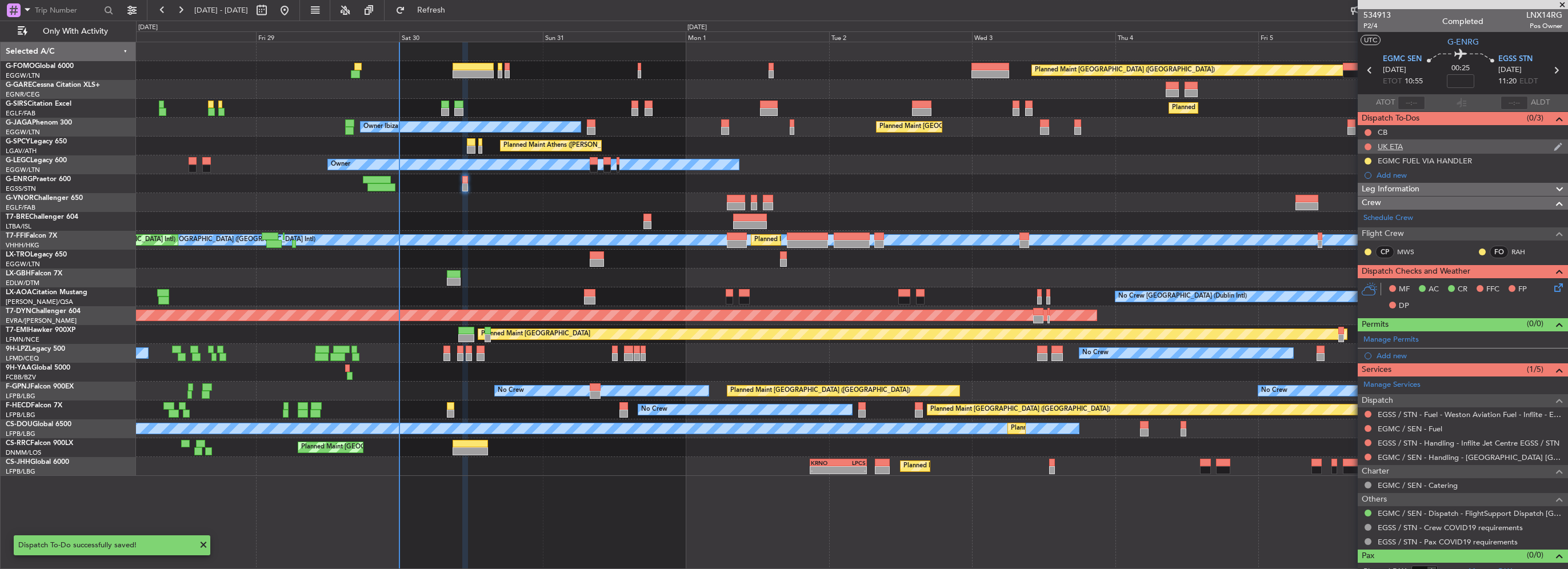
click at [1364, 147] on div at bounding box center [1368, 147] width 9 height 9
click at [1367, 145] on button at bounding box center [1368, 147] width 7 height 7
click at [1362, 215] on span "Cancelled" at bounding box center [1371, 214] width 32 height 11
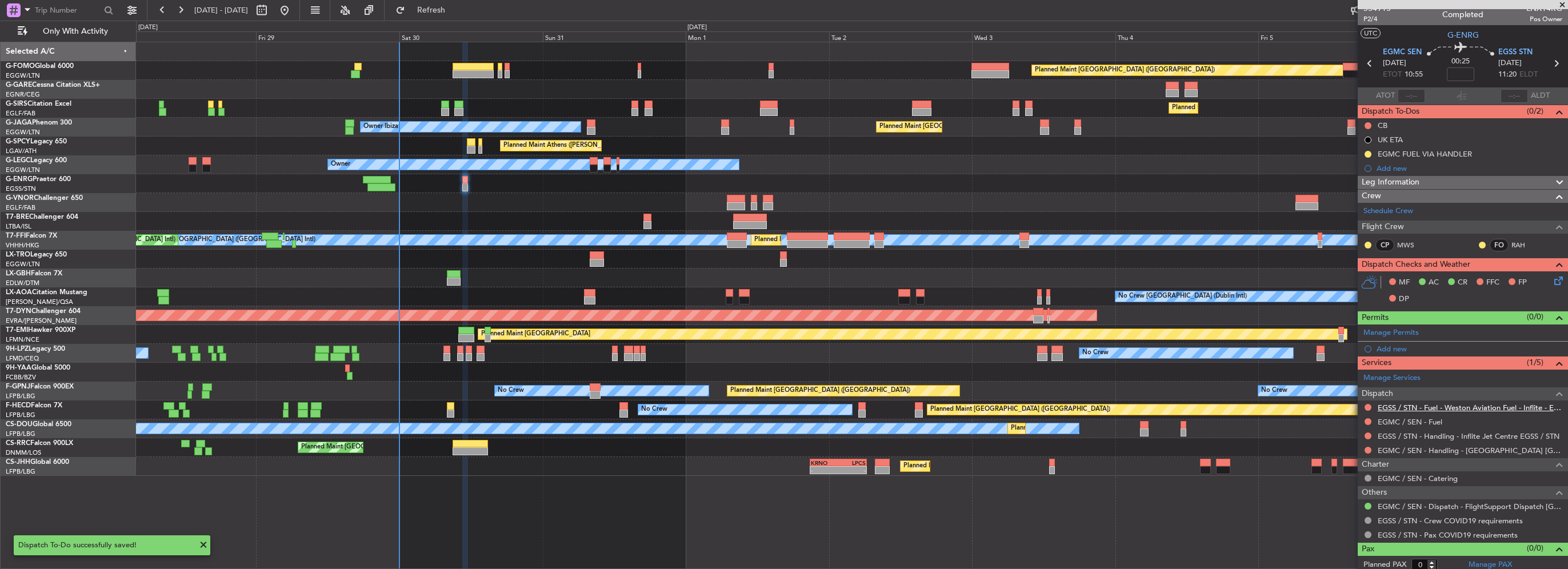
scroll to position [10, 0]
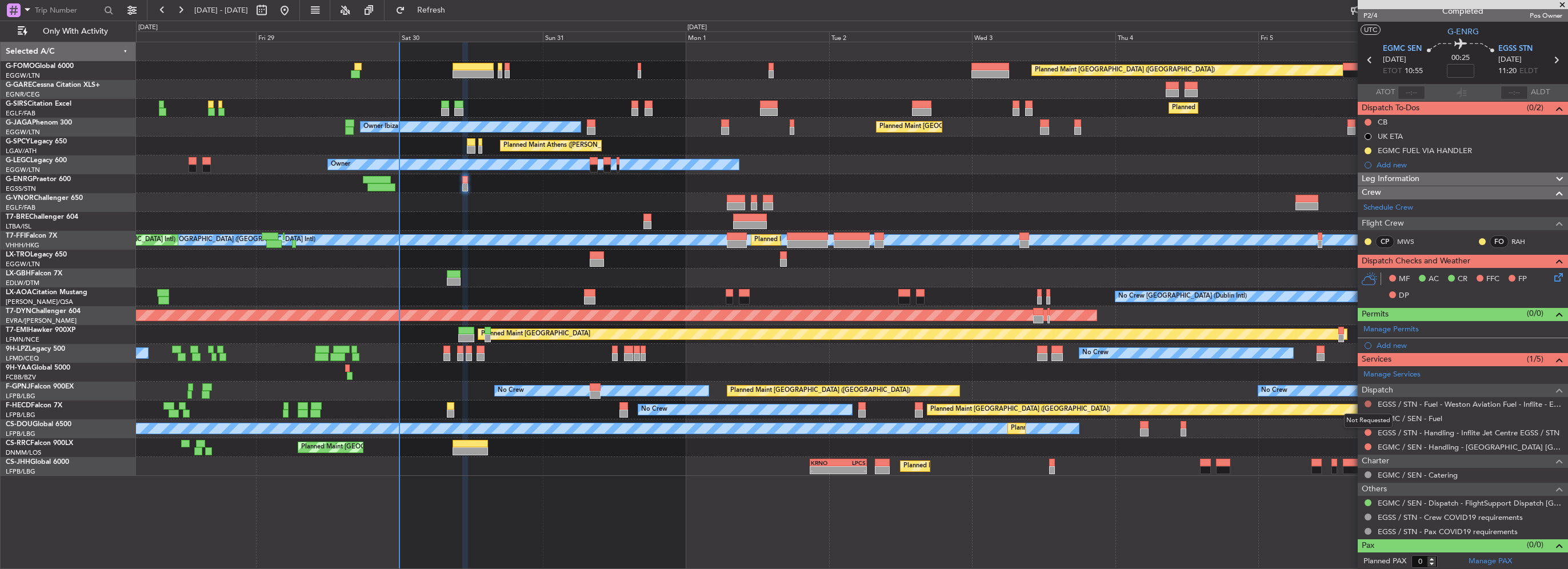
click at [1365, 401] on button at bounding box center [1368, 404] width 7 height 7
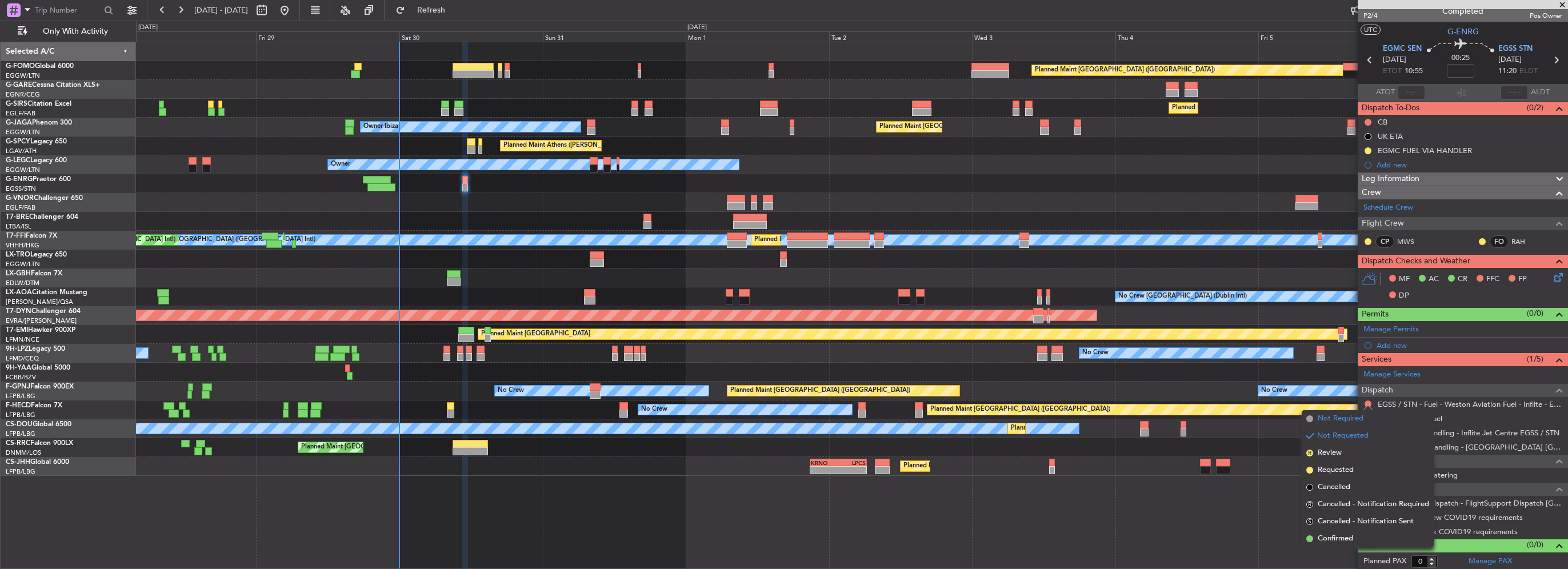
click at [1358, 416] on span "Not Required" at bounding box center [1341, 418] width 46 height 11
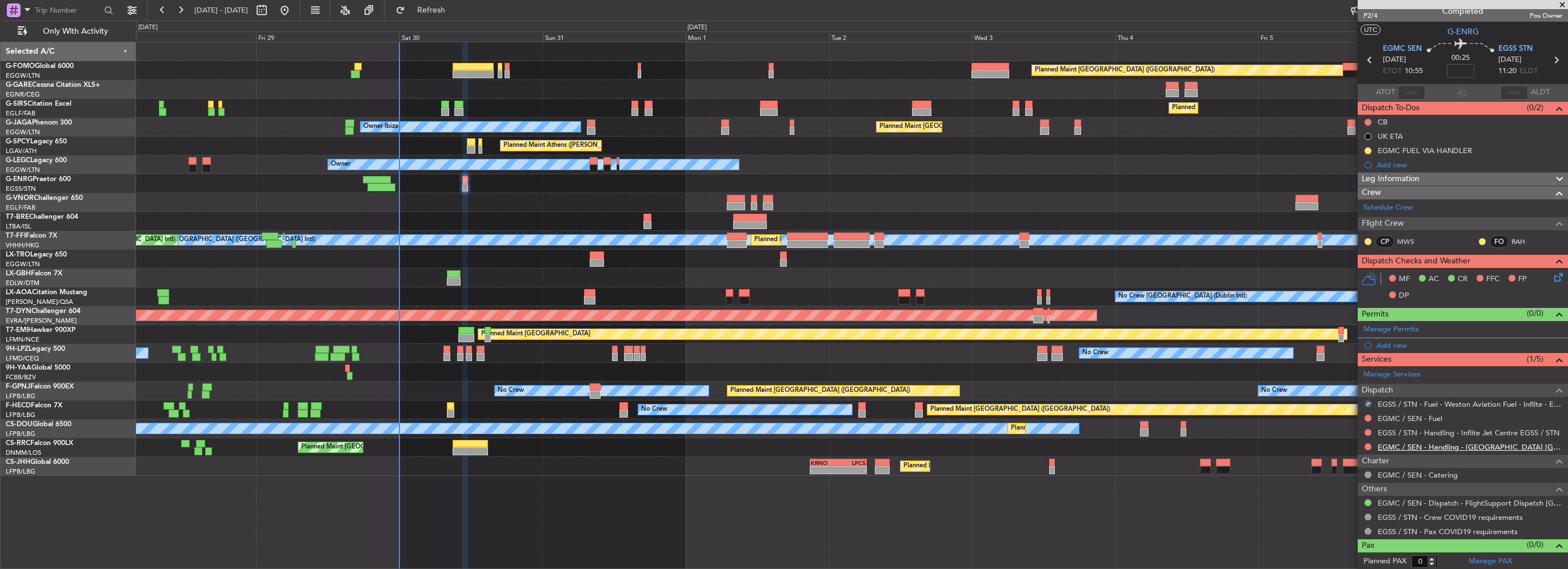
click at [1500, 443] on link "EGMC / SEN - Handling - London Southend Jet Centre EGMC / SEN" at bounding box center [1469, 447] width 185 height 9
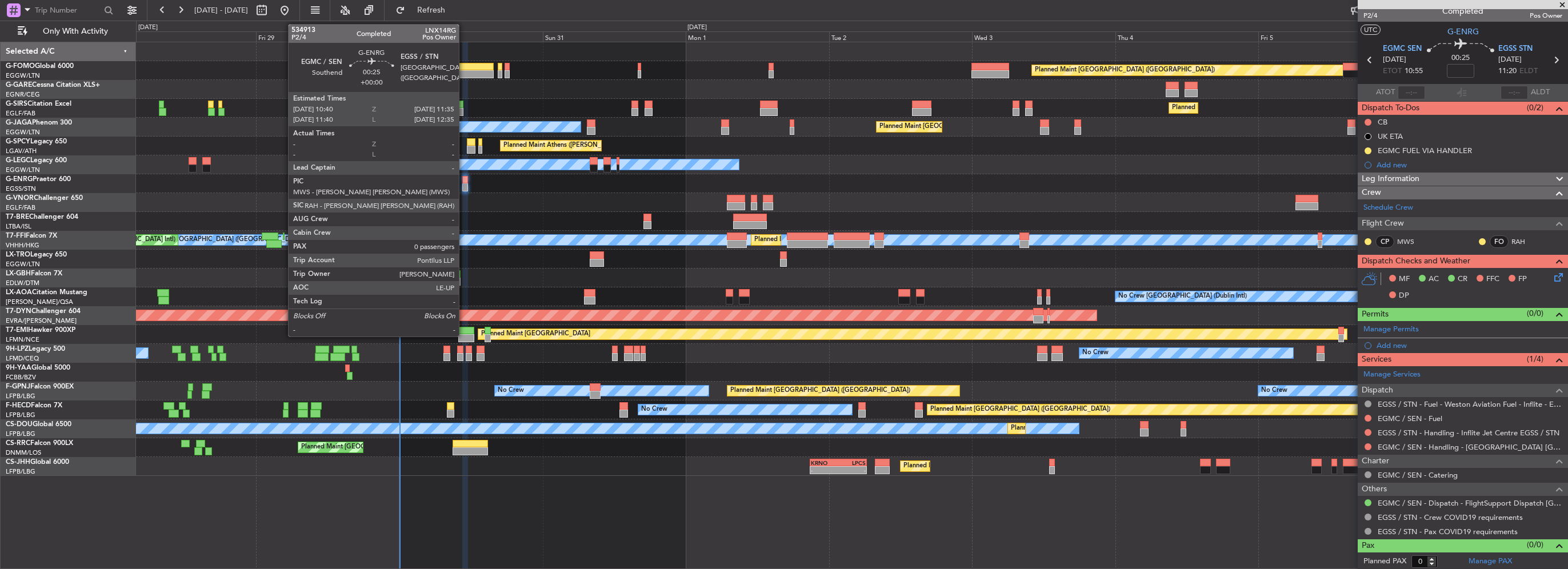
click at [464, 187] on div at bounding box center [465, 187] width 5 height 8
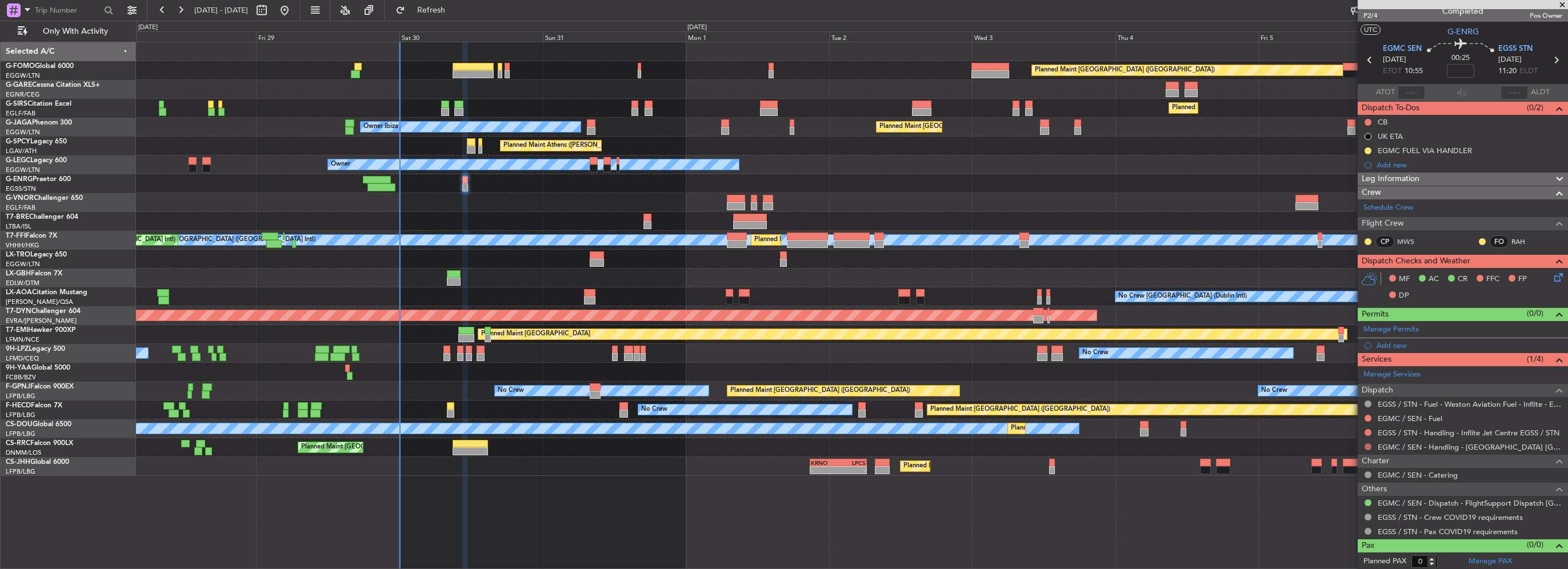
click at [1368, 444] on button at bounding box center [1368, 447] width 7 height 7
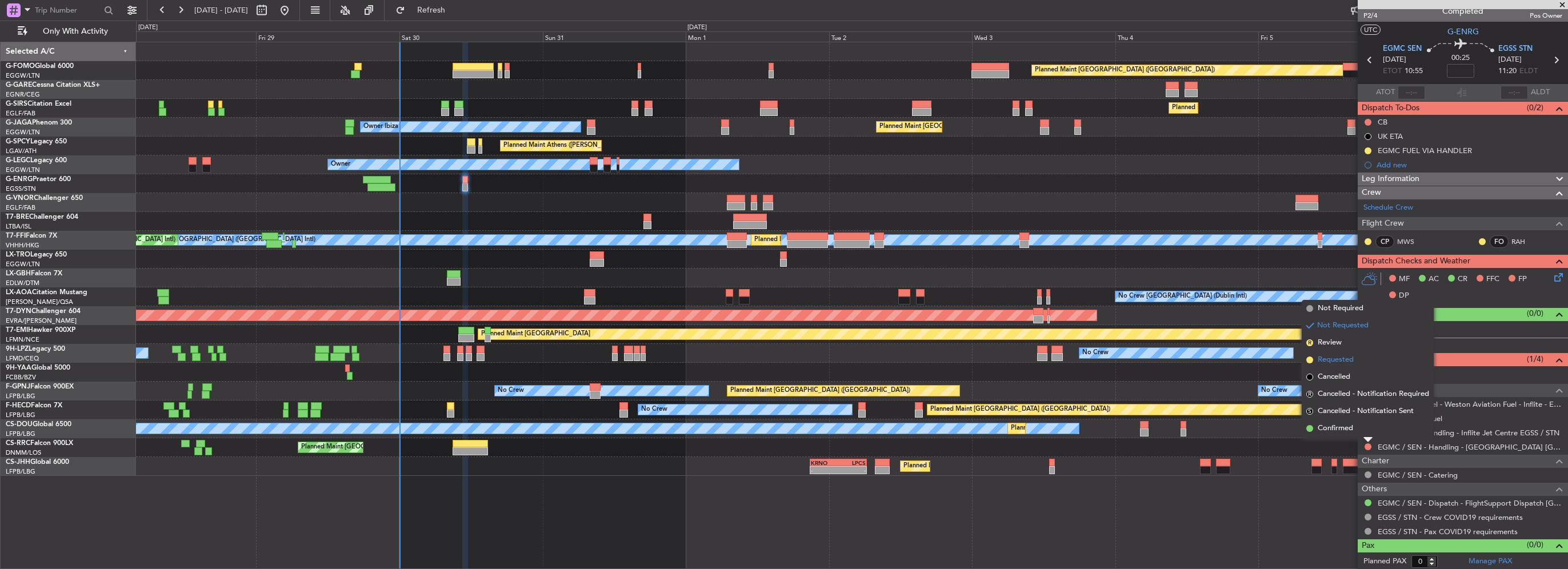
click at [1340, 362] on span "Requested" at bounding box center [1336, 360] width 36 height 11
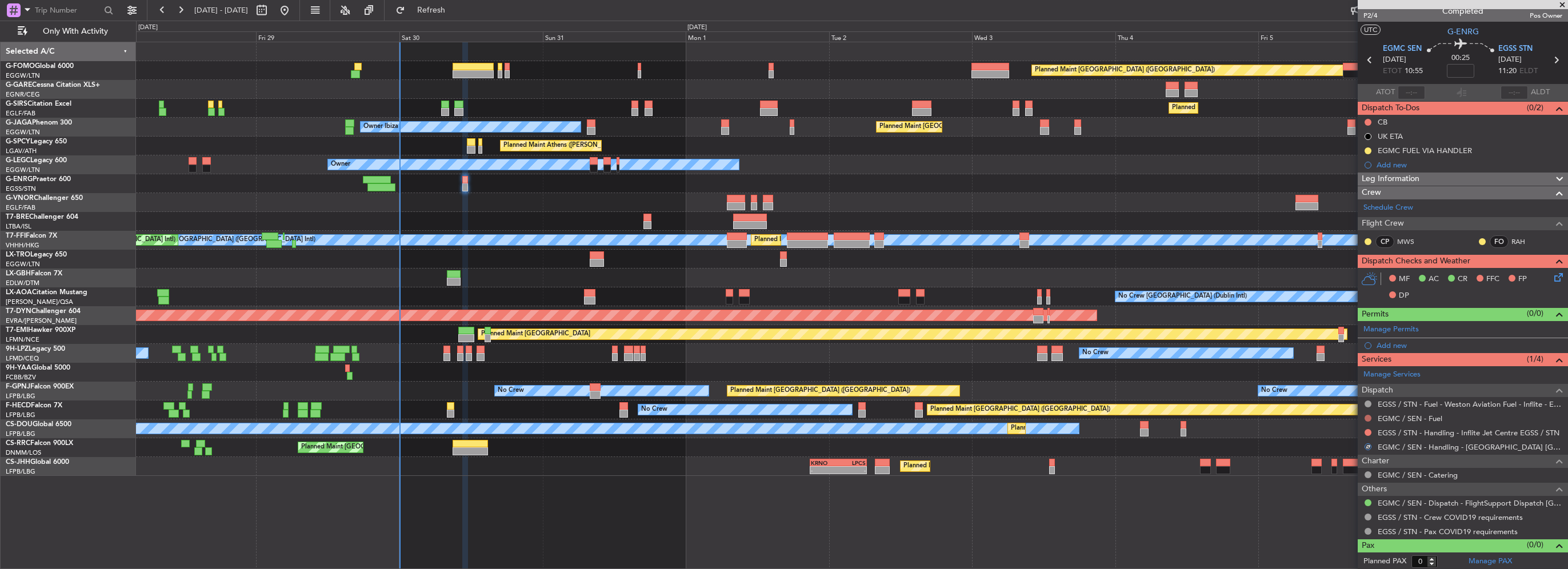
click at [1367, 418] on button at bounding box center [1368, 418] width 7 height 7
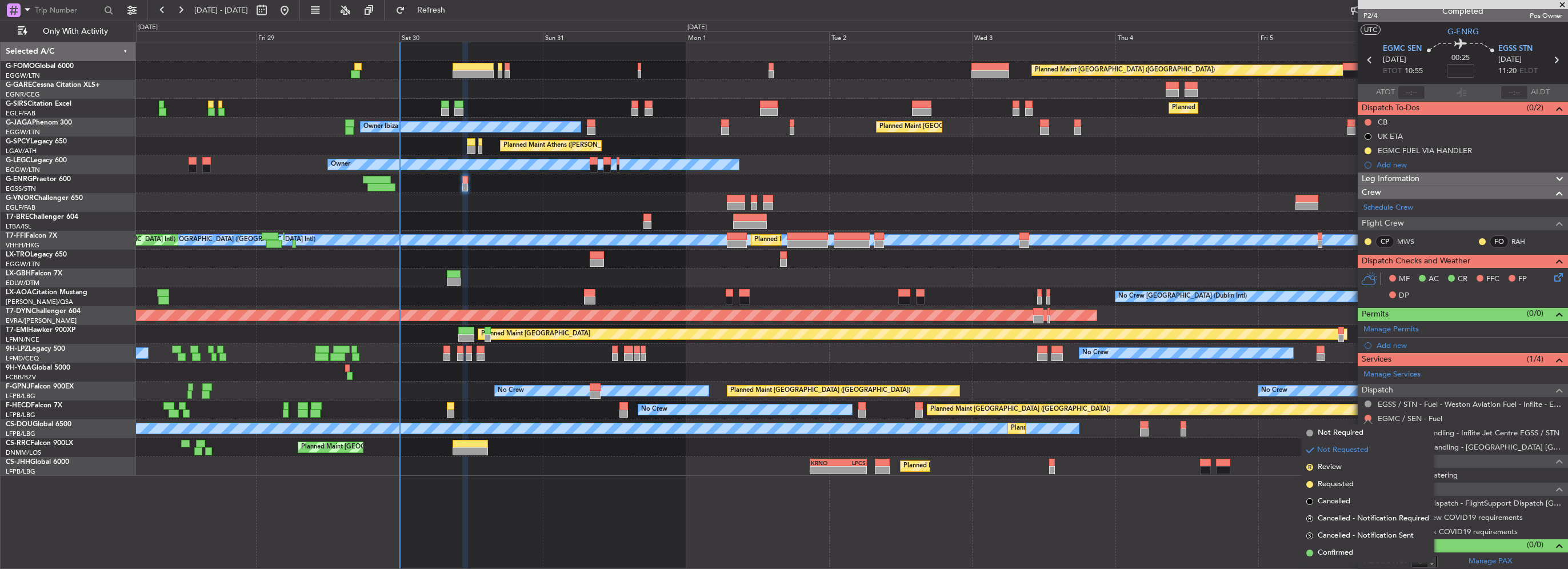
click at [1341, 485] on span "Requested" at bounding box center [1336, 485] width 36 height 11
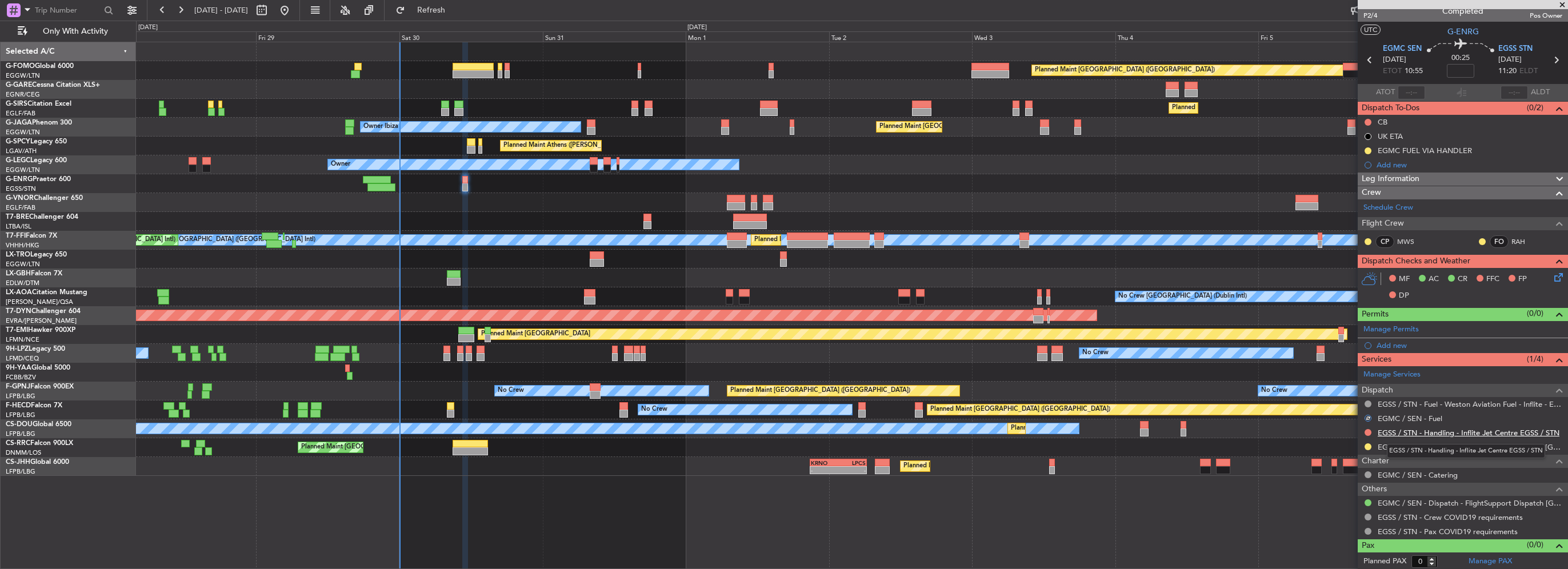
click at [1521, 430] on link "EGSS / STN - Handling - Inflite Jet Centre EGSS / STN" at bounding box center [1468, 432] width 182 height 9
click at [1367, 429] on button at bounding box center [1368, 432] width 7 height 7
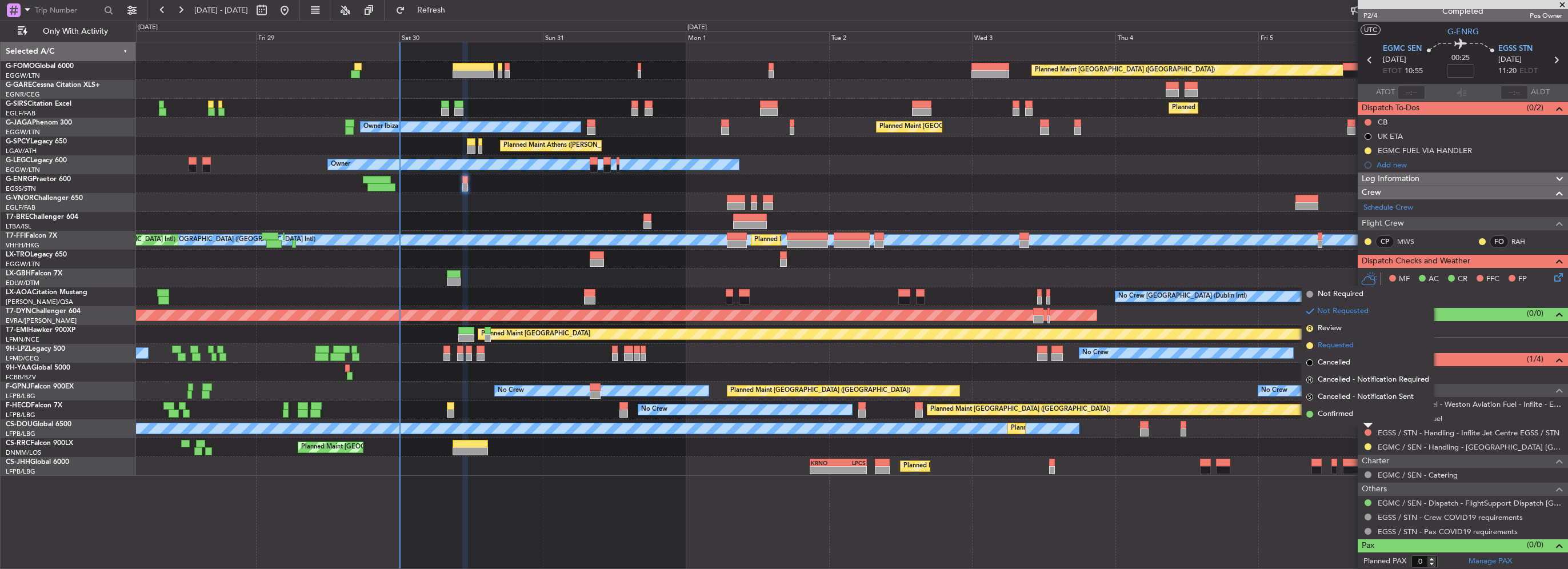
click at [1342, 348] on span "Requested" at bounding box center [1336, 345] width 36 height 11
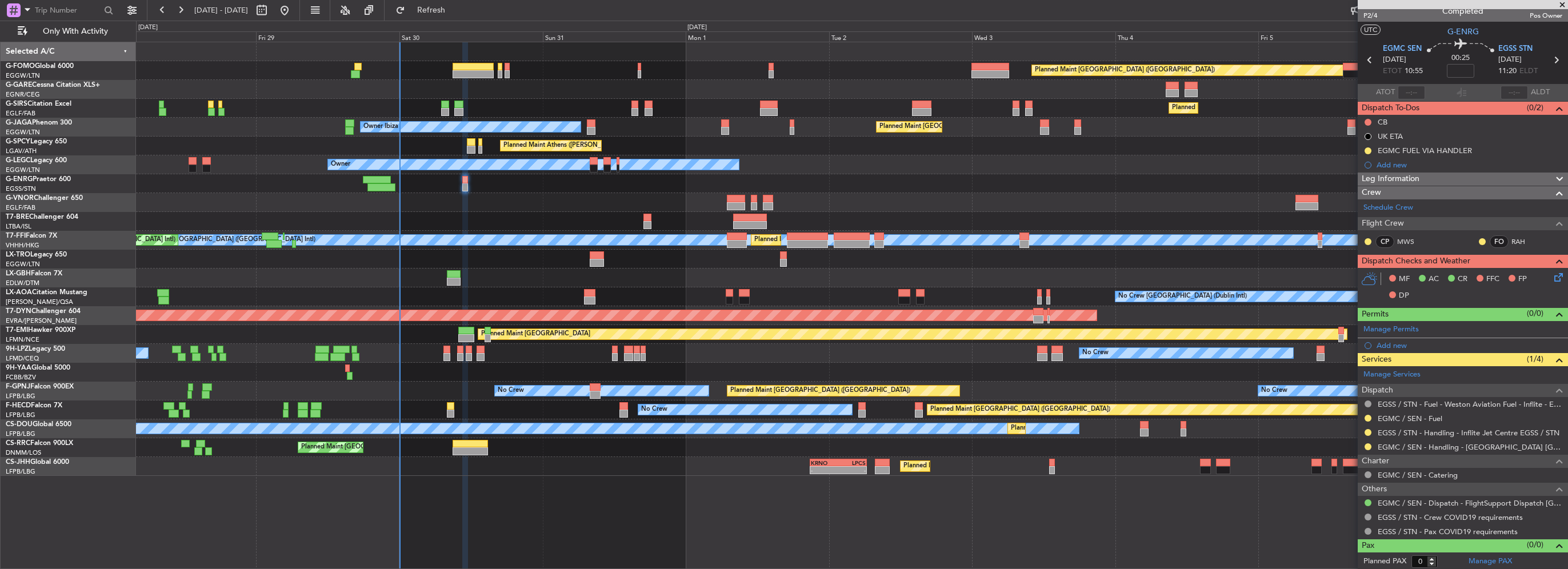
click at [1420, 177] on div "Leg Information" at bounding box center [1463, 178] width 210 height 13
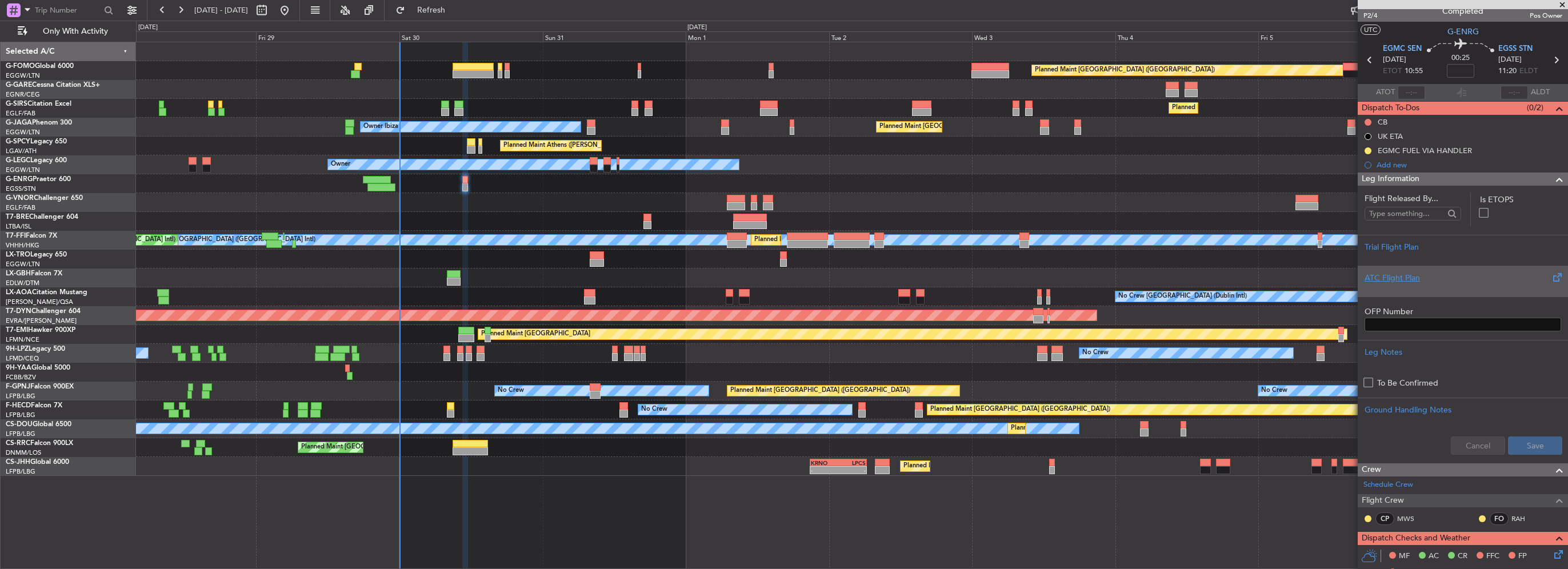
click at [1396, 279] on div "ATC Flight Plan" at bounding box center [1463, 278] width 197 height 12
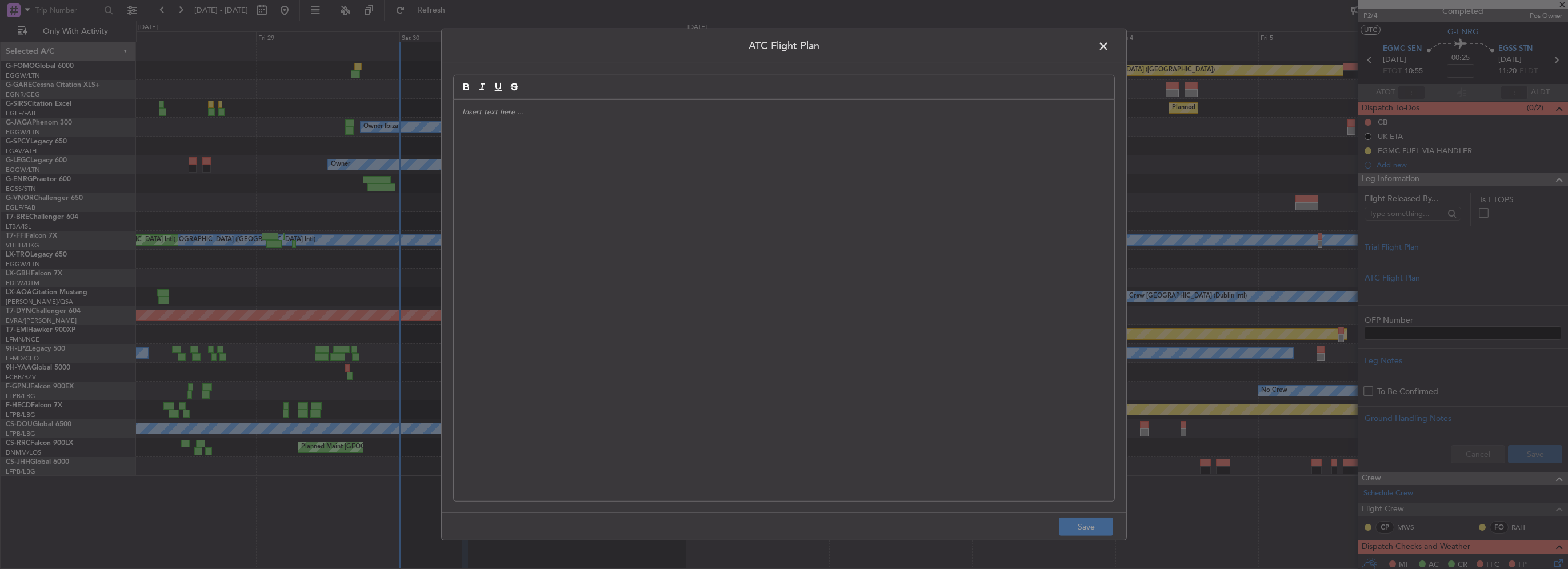
click at [503, 232] on div at bounding box center [783, 301] width 660 height 401
paste div
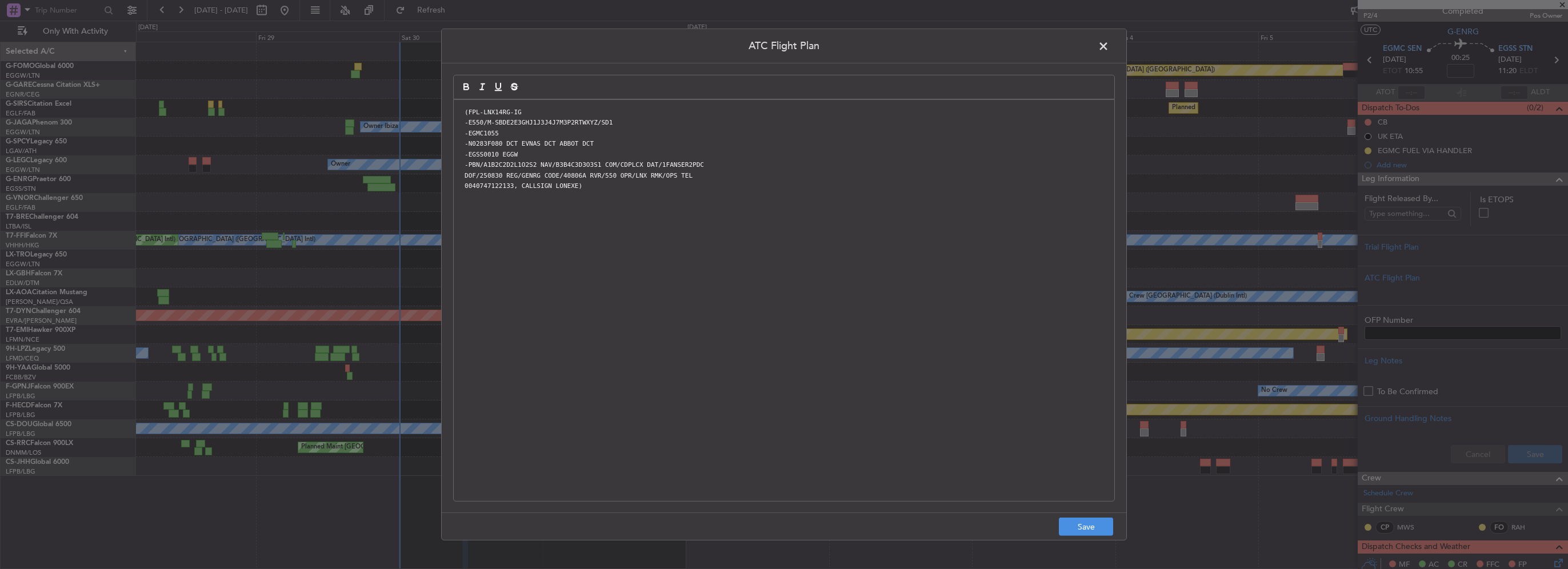
scroll to position [0, 0]
click at [1081, 528] on button "Save" at bounding box center [1086, 526] width 54 height 18
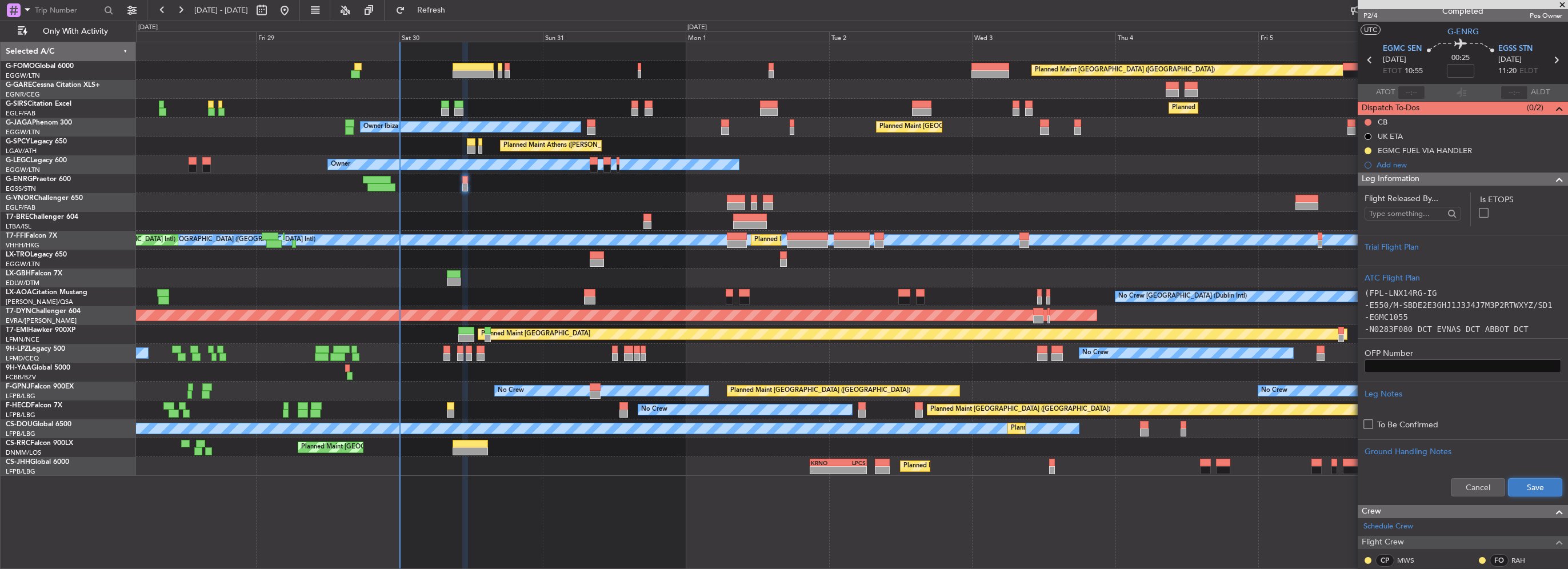
click at [1538, 486] on button "Save" at bounding box center [1535, 487] width 54 height 18
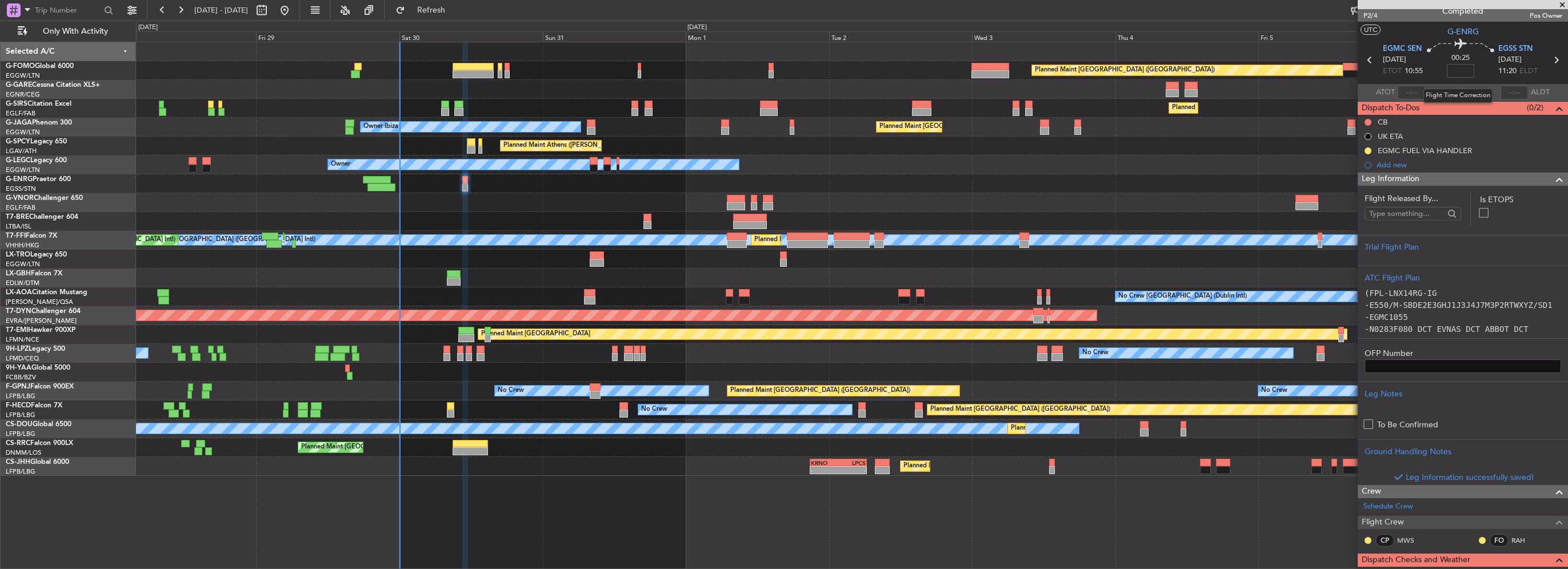
click at [1456, 74] on input at bounding box center [1461, 71] width 28 height 14
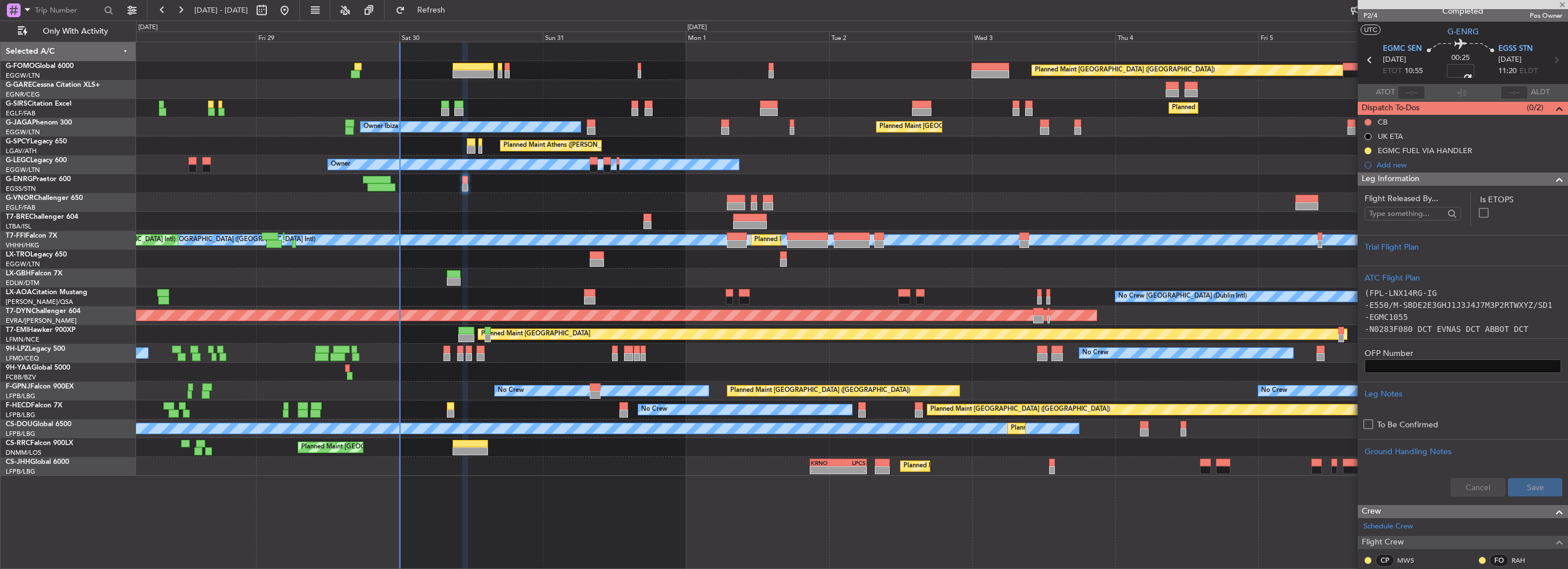
click at [1553, 179] on span at bounding box center [1559, 179] width 14 height 14
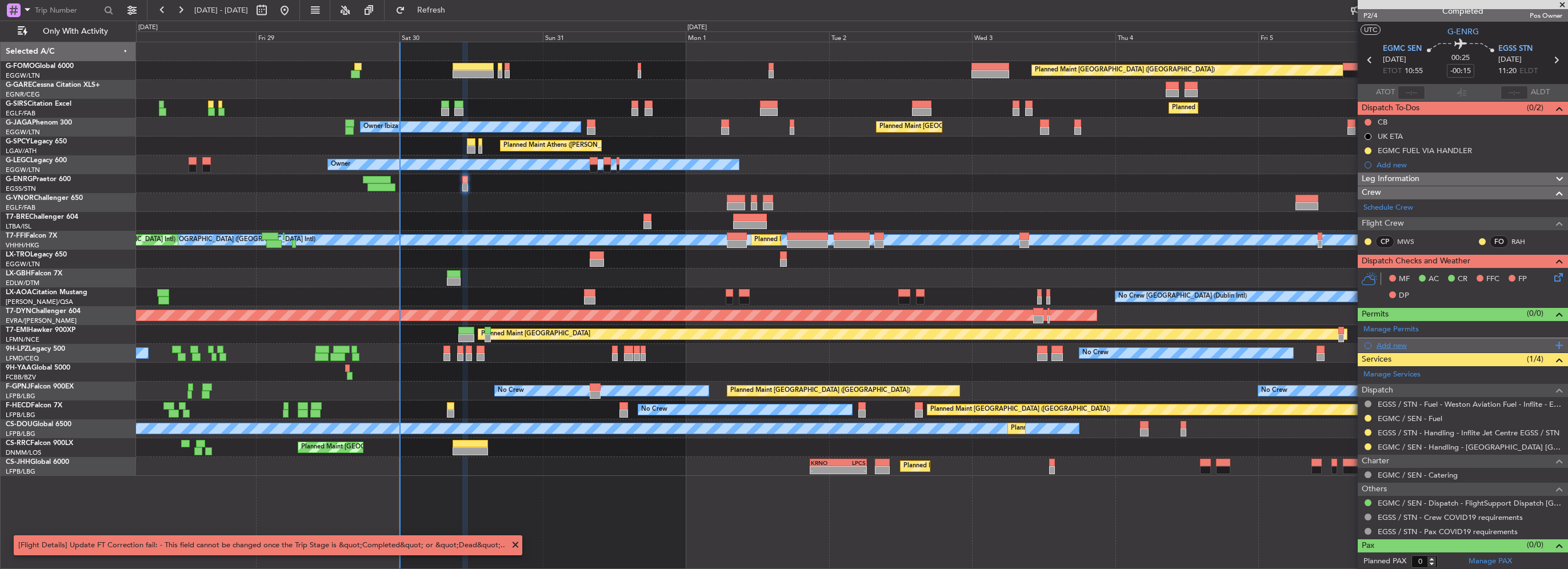
click at [1401, 341] on div "Add new" at bounding box center [1465, 345] width 176 height 9
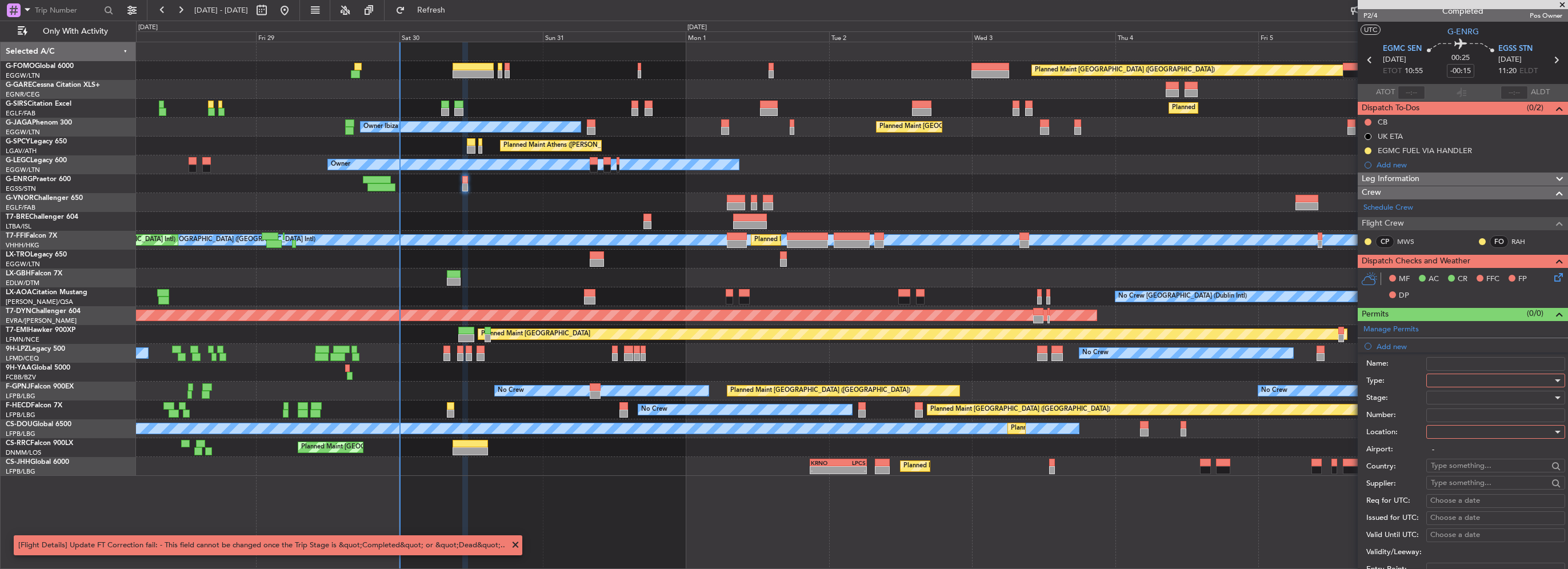
click at [1544, 261] on div at bounding box center [1555, 261] width 23 height 14
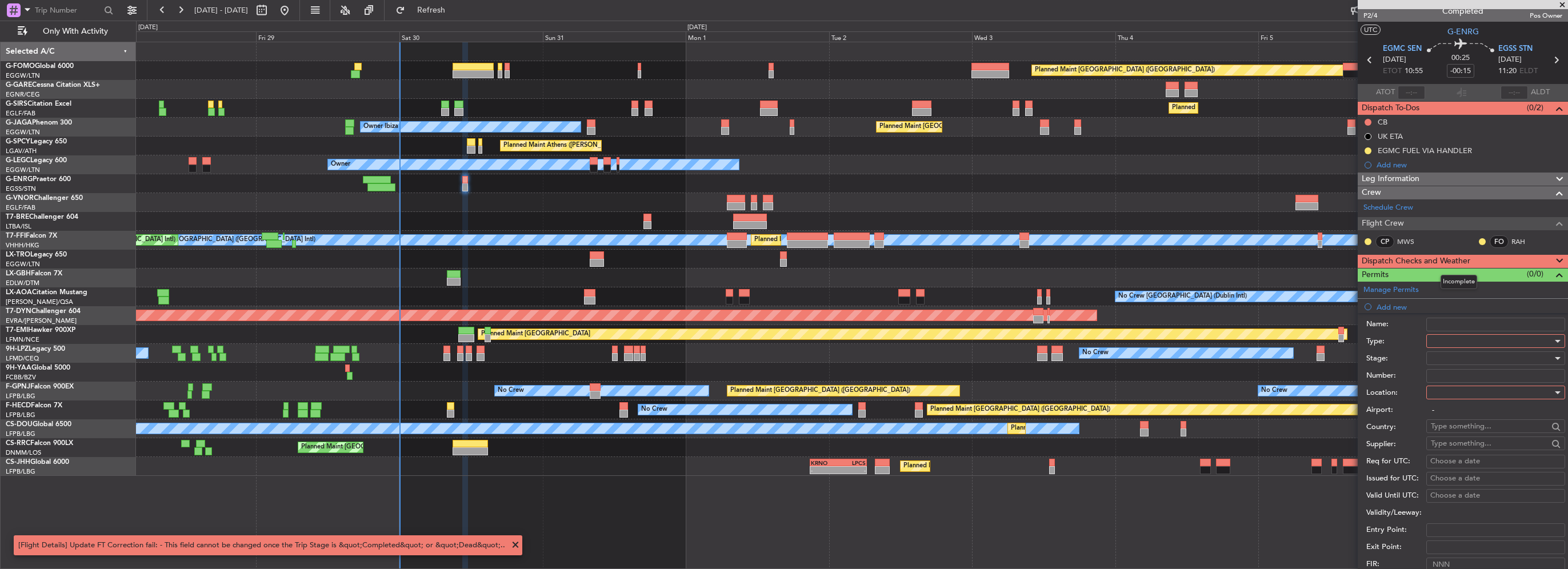
click at [1544, 261] on div at bounding box center [1555, 261] width 23 height 14
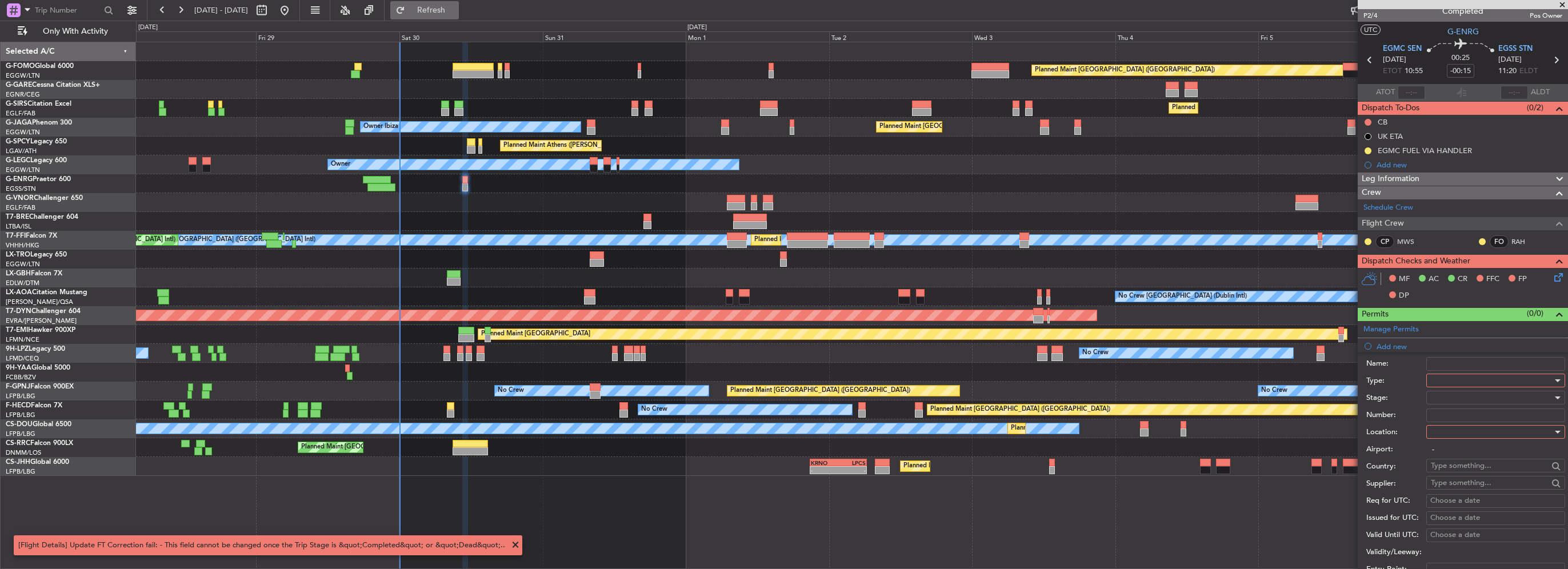
click at [459, 1] on button "Refresh" at bounding box center [424, 10] width 68 height 18
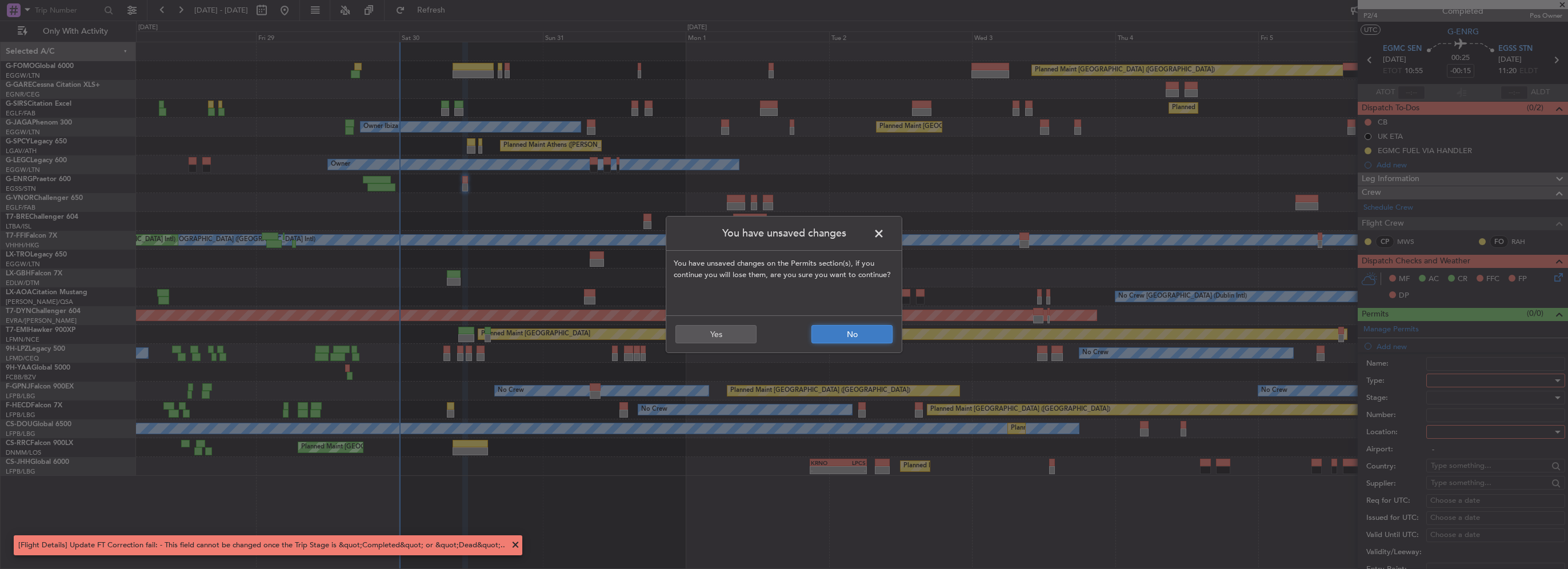
click at [866, 327] on button "No" at bounding box center [852, 334] width 81 height 18
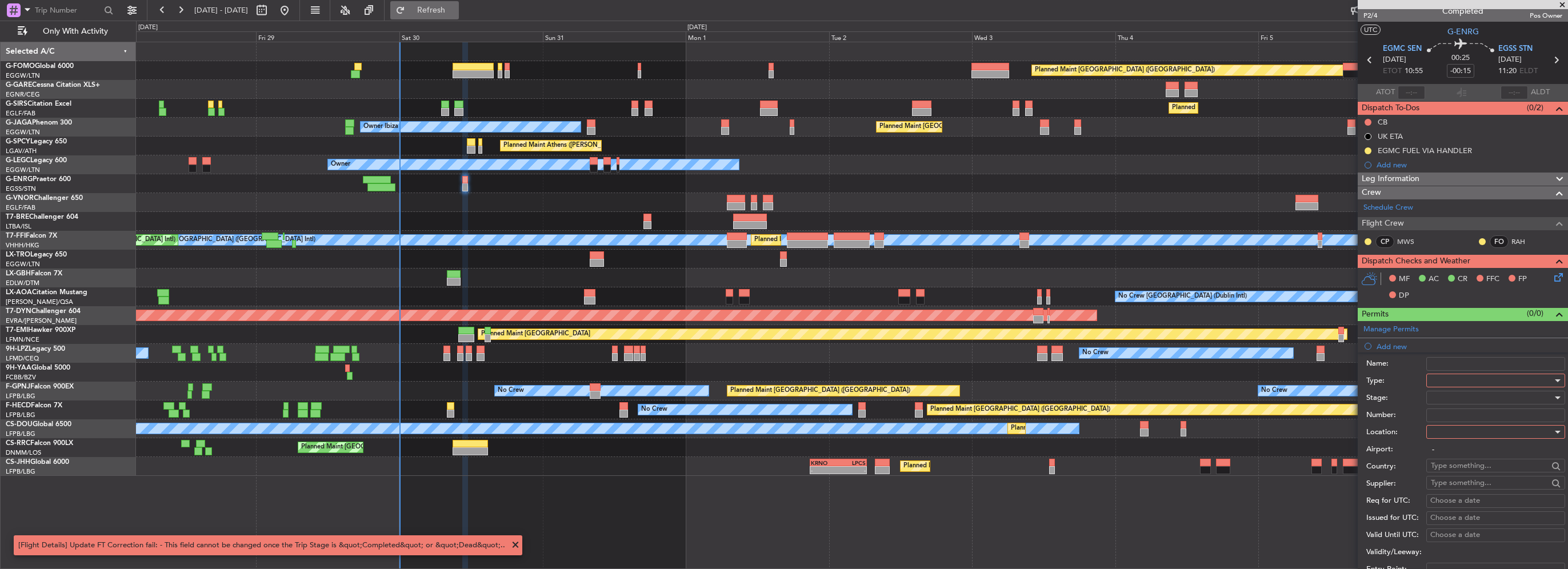
click at [456, 12] on span "Refresh" at bounding box center [431, 10] width 48 height 8
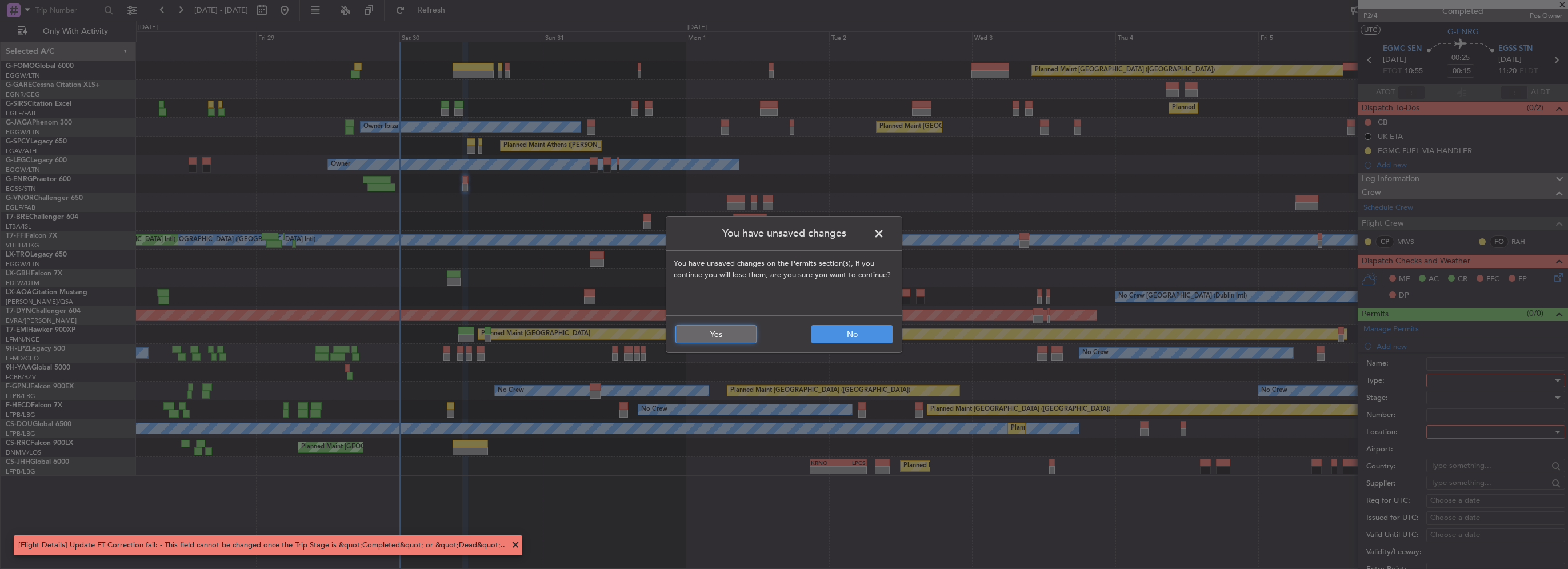
click at [712, 340] on button "Yes" at bounding box center [716, 334] width 81 height 18
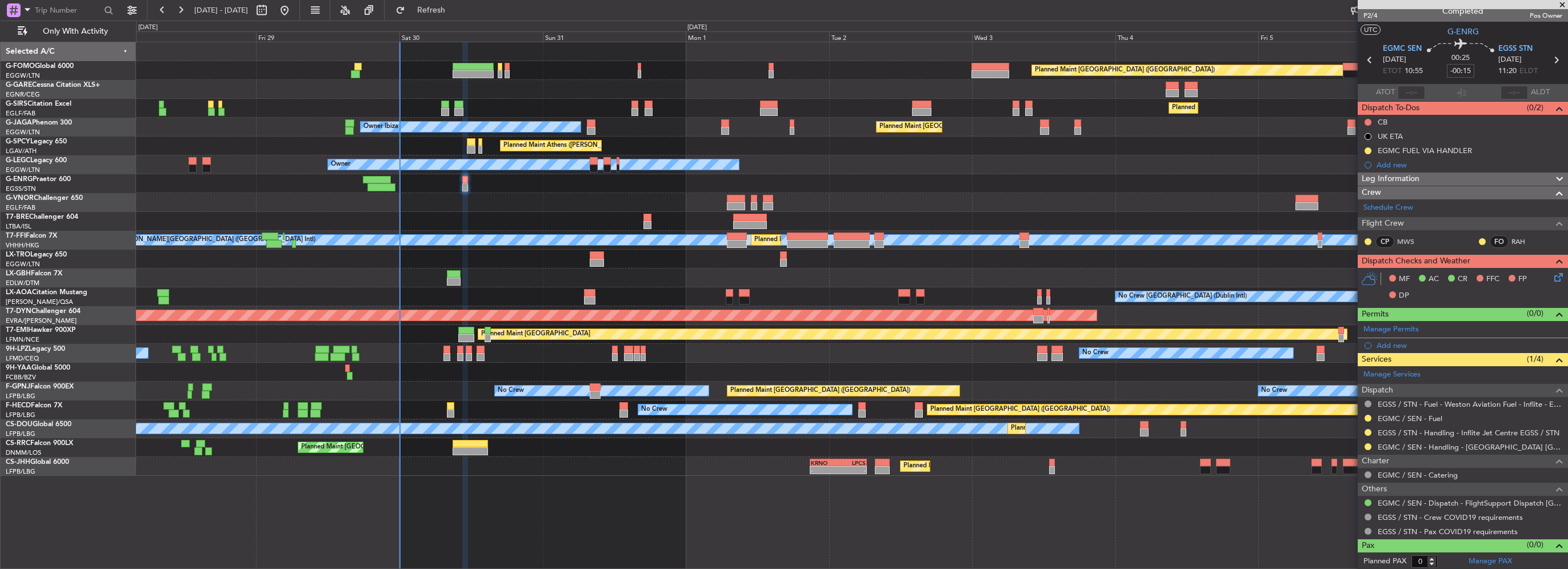
click at [1455, 69] on input "-00:15" at bounding box center [1461, 71] width 28 height 14
type input "-00:00"
click at [1400, 347] on div "Add new" at bounding box center [1465, 345] width 176 height 9
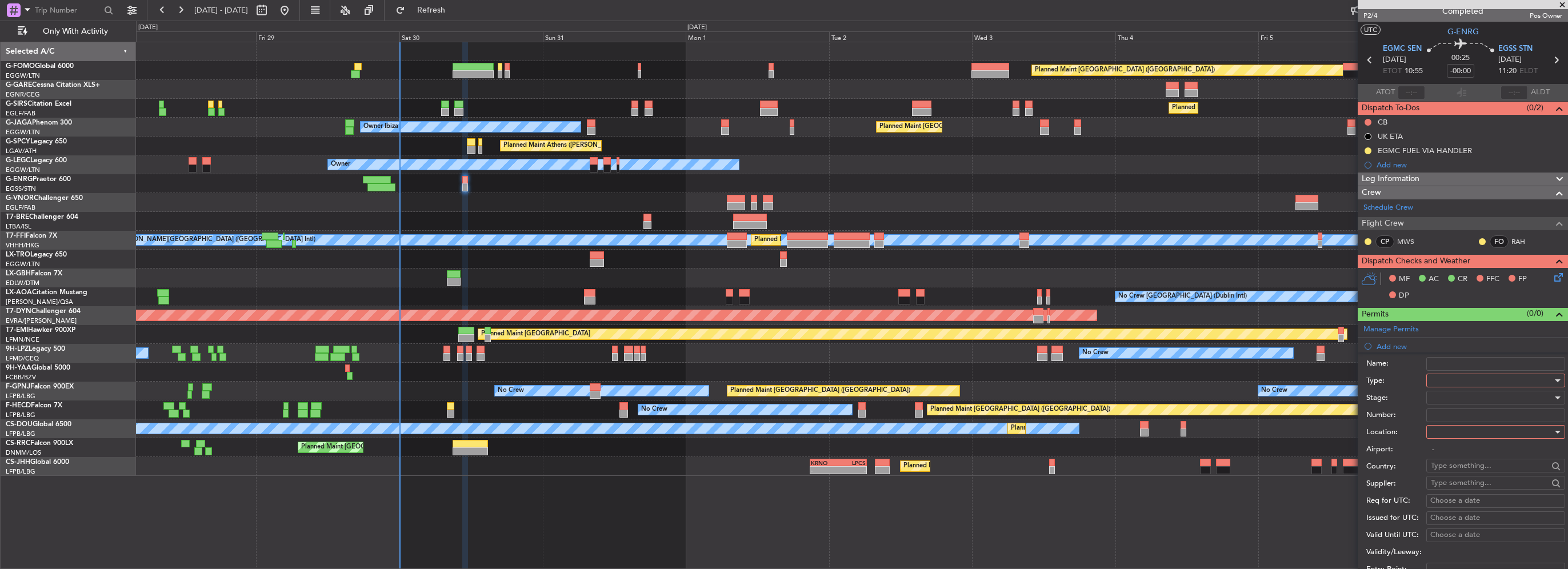
click at [1471, 377] on div at bounding box center [1492, 380] width 122 height 17
click at [1459, 483] on span "Slot" at bounding box center [1492, 487] width 120 height 17
click at [1459, 438] on div at bounding box center [1492, 431] width 122 height 17
click at [1456, 489] on span "Arrival" at bounding box center [1492, 488] width 120 height 17
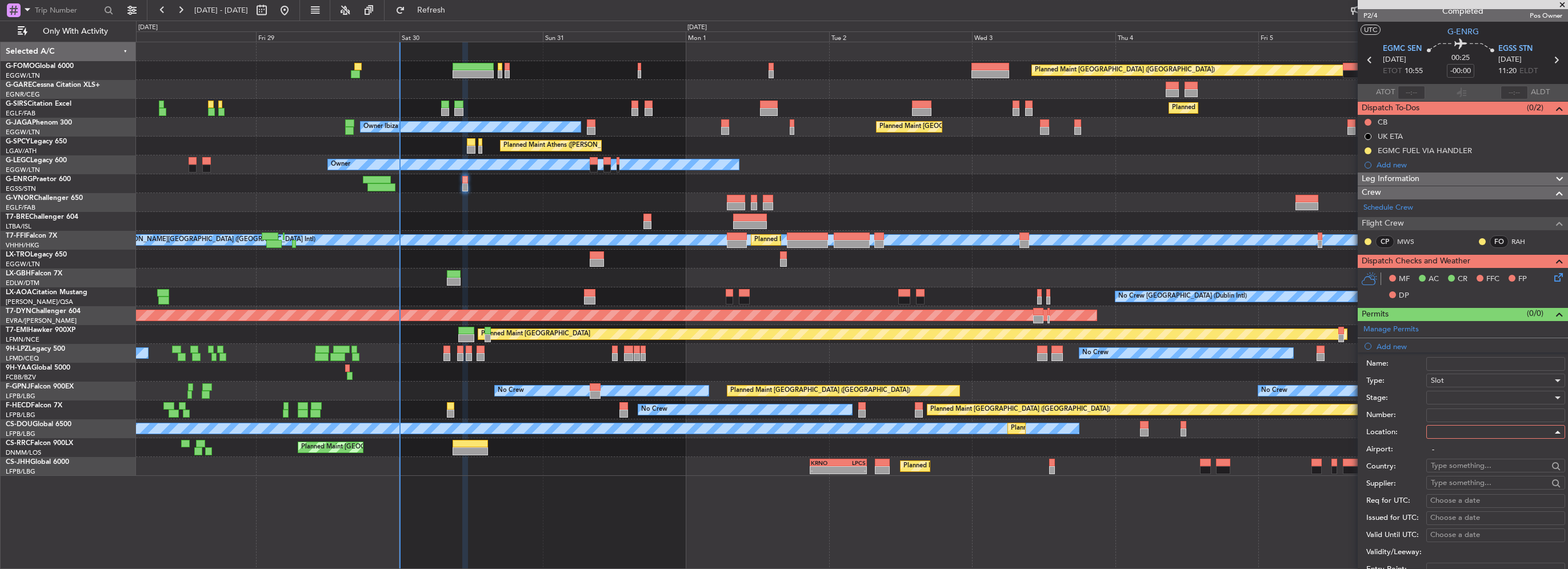
type input "EGSS / STN"
click at [1459, 399] on div at bounding box center [1492, 397] width 122 height 17
click at [1461, 478] on span "Requested" at bounding box center [1492, 471] width 120 height 17
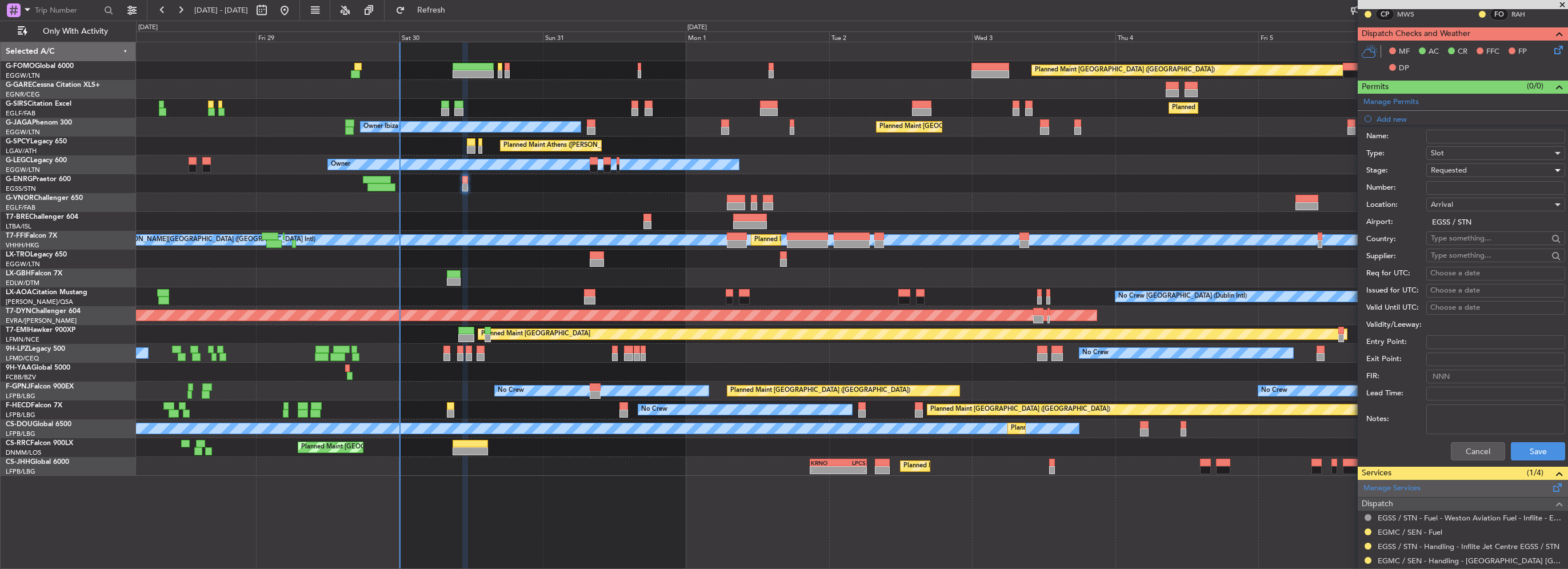
scroll to position [239, 0]
click at [1538, 444] on button "Save" at bounding box center [1538, 450] width 54 height 18
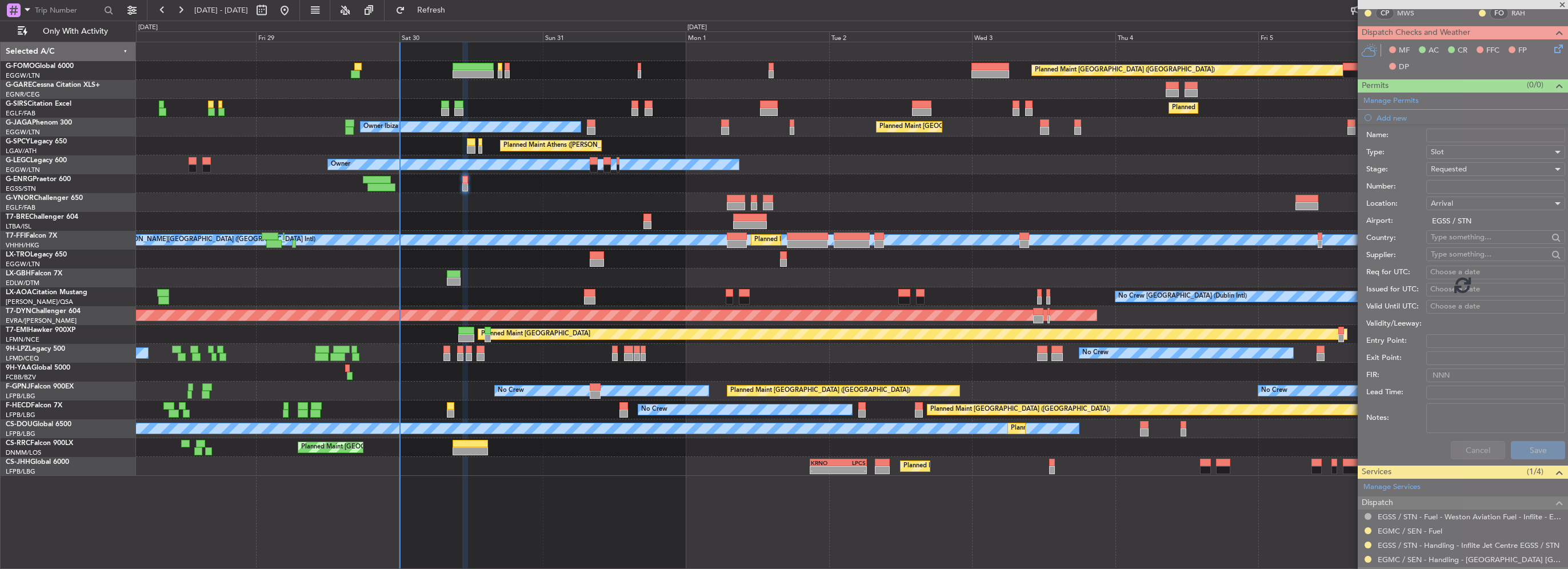
scroll to position [24, 0]
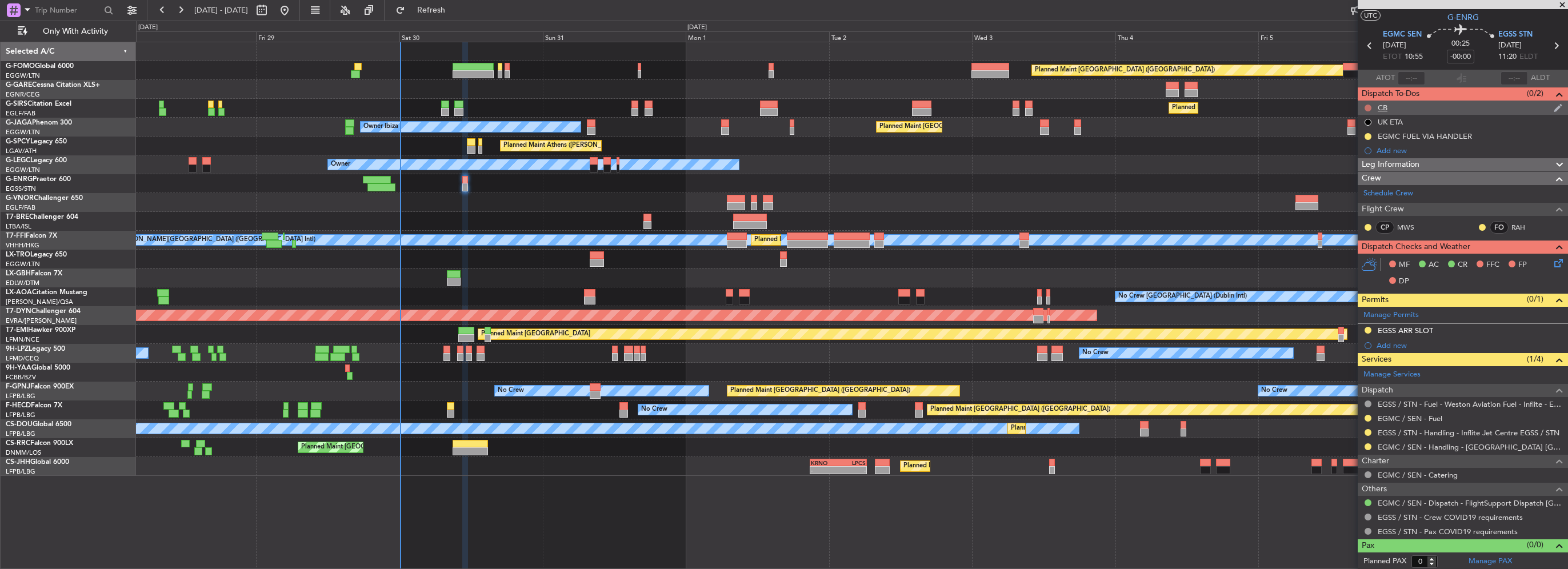
click at [1367, 106] on button at bounding box center [1368, 108] width 7 height 7
click at [1367, 157] on span "Completed" at bounding box center [1373, 158] width 38 height 11
click at [1552, 259] on icon at bounding box center [1557, 262] width 9 height 9
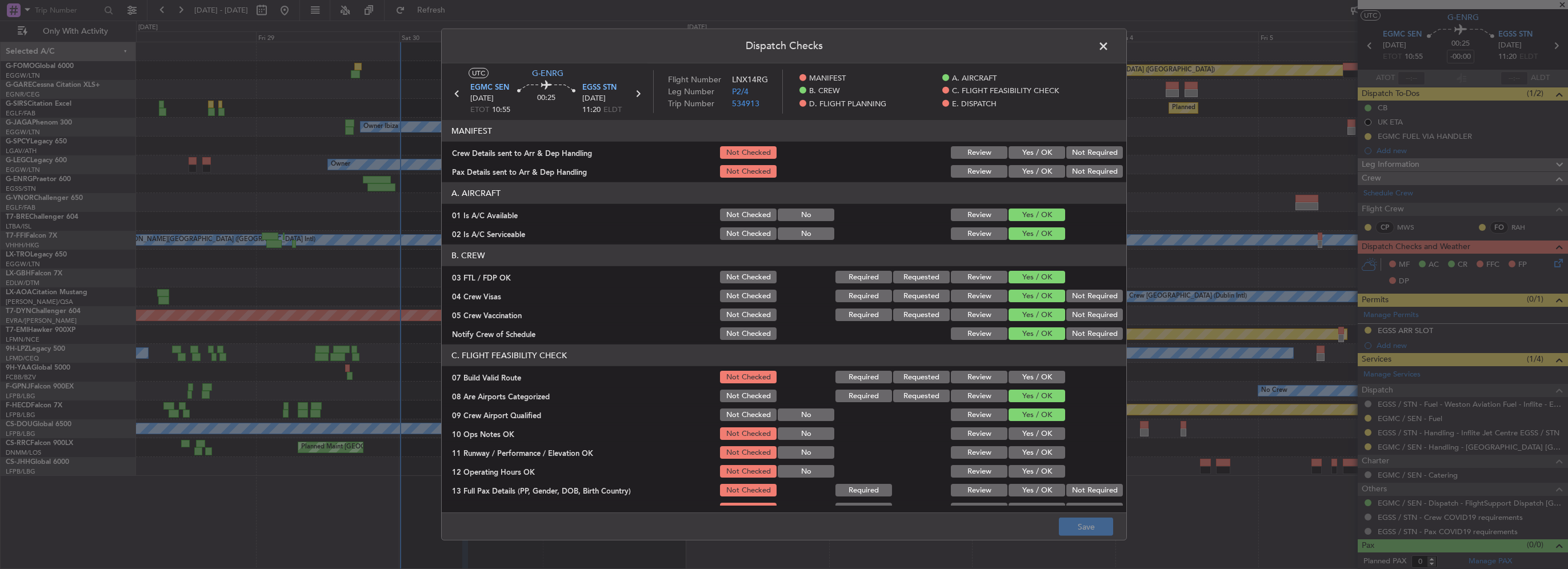
click at [1035, 151] on button "Yes / OK" at bounding box center [1037, 152] width 57 height 13
click at [1033, 167] on button "Yes / OK" at bounding box center [1037, 171] width 57 height 13
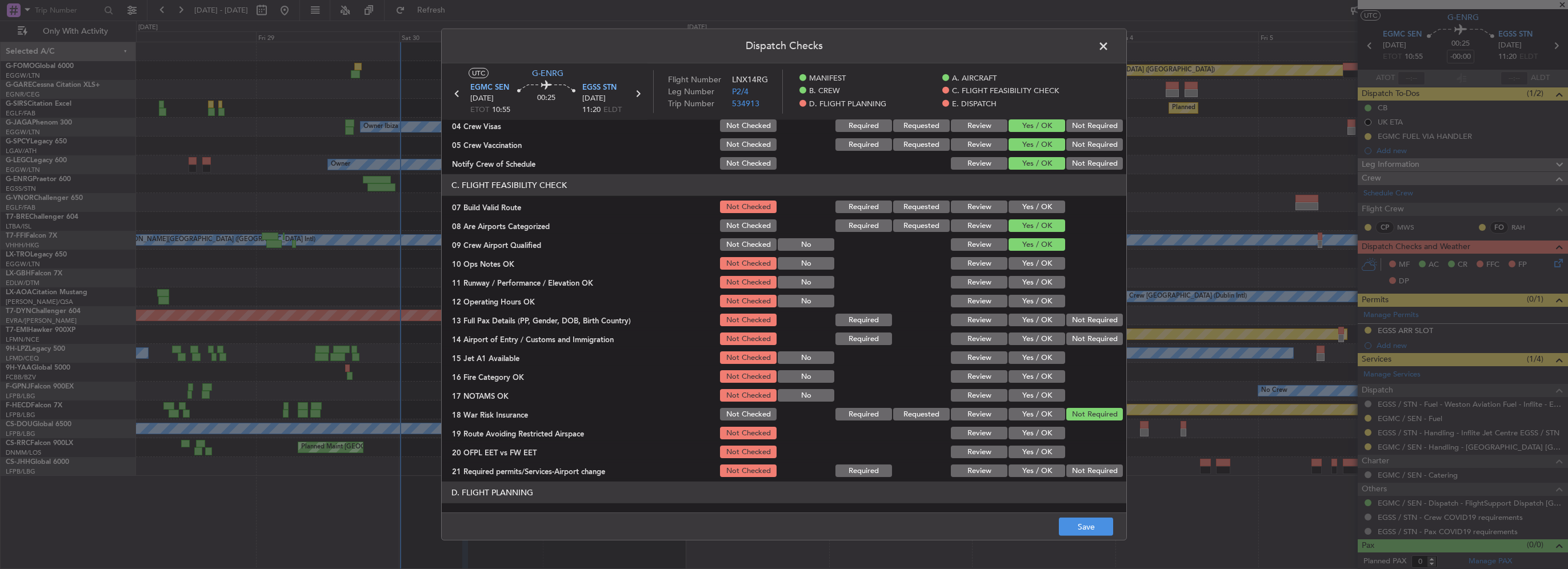
scroll to position [172, 0]
click at [1026, 206] on button "Yes / OK" at bounding box center [1037, 205] width 57 height 13
click at [1038, 266] on button "Yes / OK" at bounding box center [1037, 262] width 57 height 13
drag, startPoint x: 1045, startPoint y: 287, endPoint x: 1047, endPoint y: 305, distance: 18.1
click at [1045, 287] on button "Yes / OK" at bounding box center [1037, 281] width 57 height 13
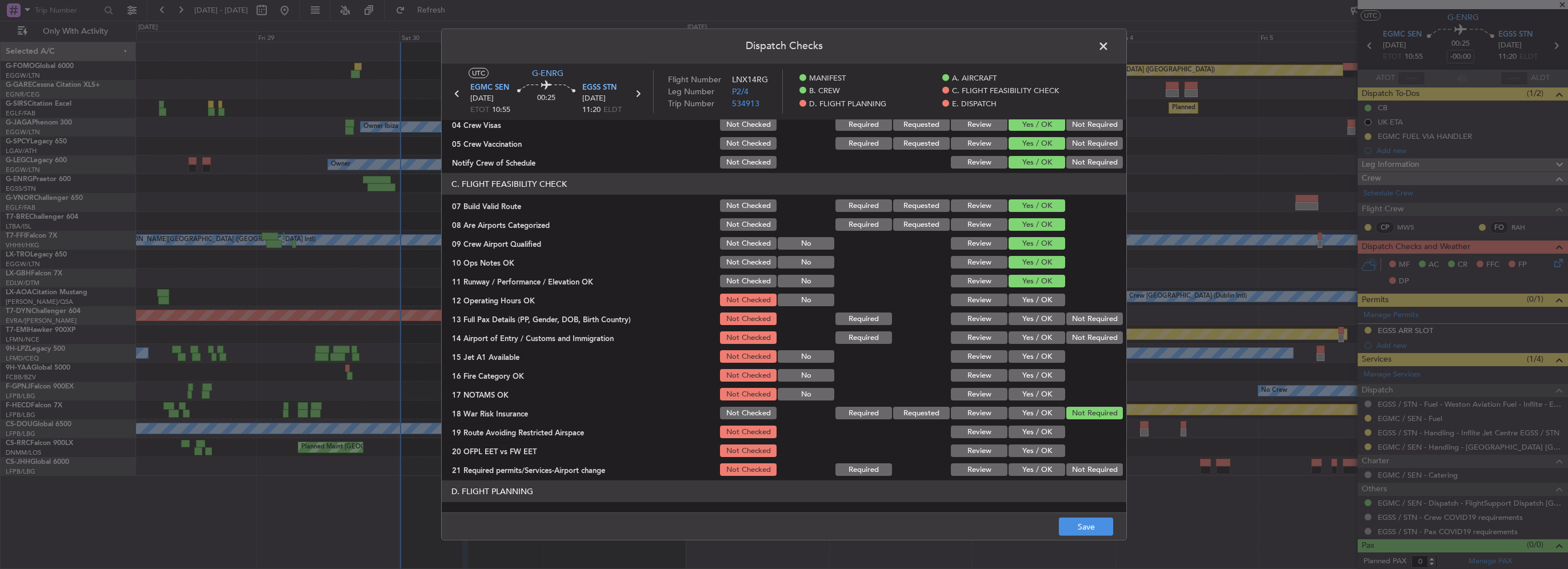
click at [1044, 304] on button "Yes / OK" at bounding box center [1037, 300] width 57 height 13
drag, startPoint x: 1042, startPoint y: 317, endPoint x: 1045, endPoint y: 337, distance: 20.2
click at [1041, 319] on button "Yes / OK" at bounding box center [1037, 318] width 57 height 13
click at [1044, 339] on button "Yes / OK" at bounding box center [1037, 337] width 57 height 13
click at [1044, 353] on button "Yes / OK" at bounding box center [1037, 356] width 57 height 13
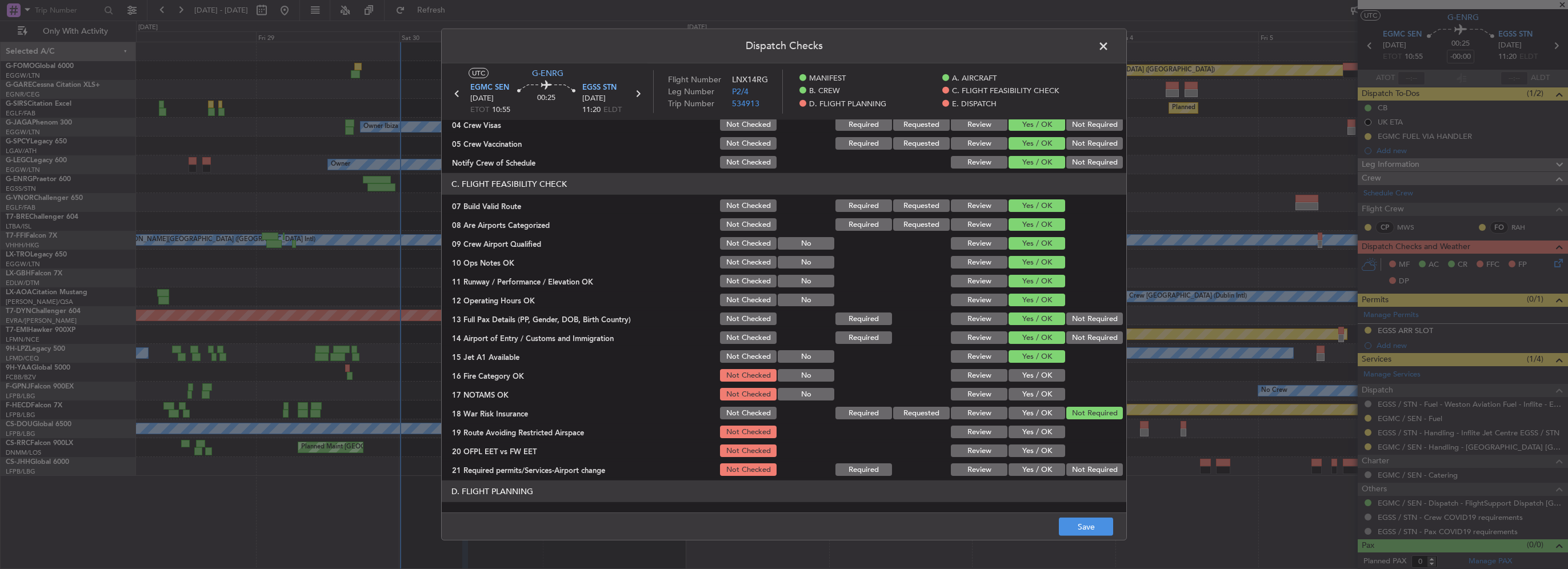
drag, startPoint x: 1044, startPoint y: 374, endPoint x: 1043, endPoint y: 383, distance: 9.1
click at [1043, 375] on button "Yes / OK" at bounding box center [1037, 375] width 57 height 13
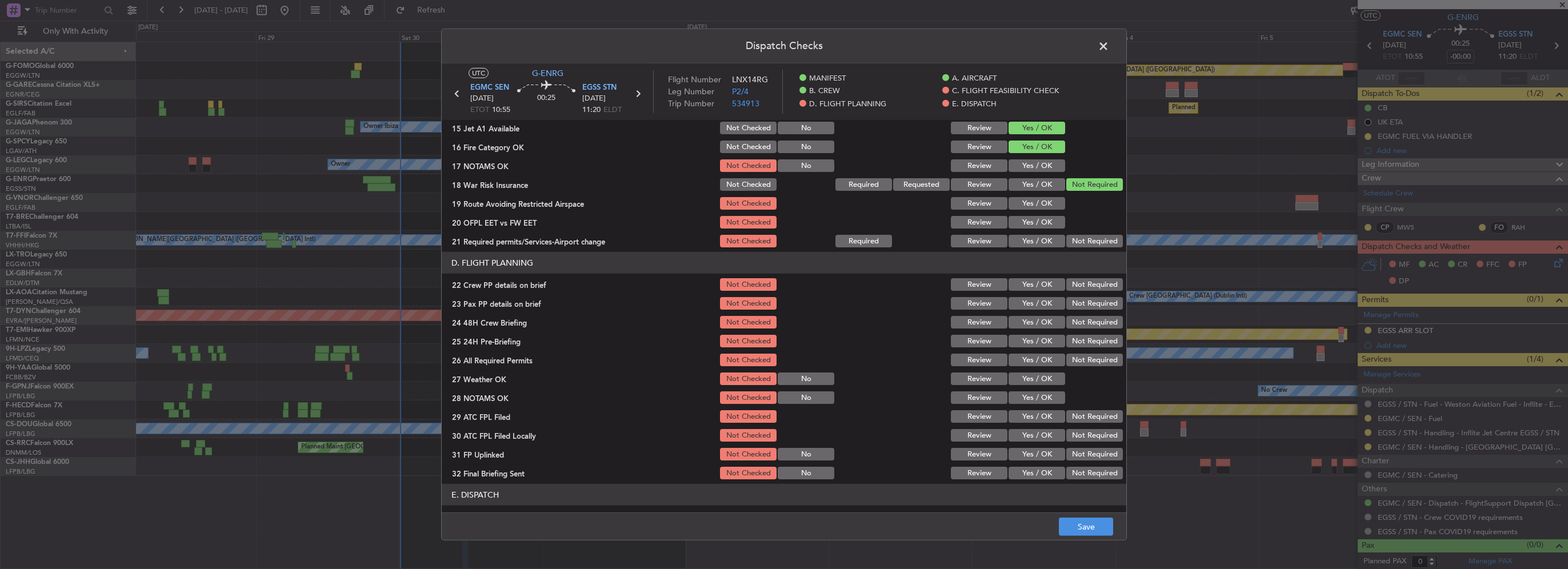
click at [1042, 166] on button "Yes / OK" at bounding box center [1037, 166] width 57 height 13
drag, startPoint x: 1049, startPoint y: 207, endPoint x: 1044, endPoint y: 224, distance: 17.7
click at [1049, 207] on button "Yes / OK" at bounding box center [1037, 203] width 57 height 13
click at [1043, 226] on button "Yes / OK" at bounding box center [1037, 222] width 57 height 13
click at [1043, 243] on button "Yes / OK" at bounding box center [1037, 241] width 57 height 13
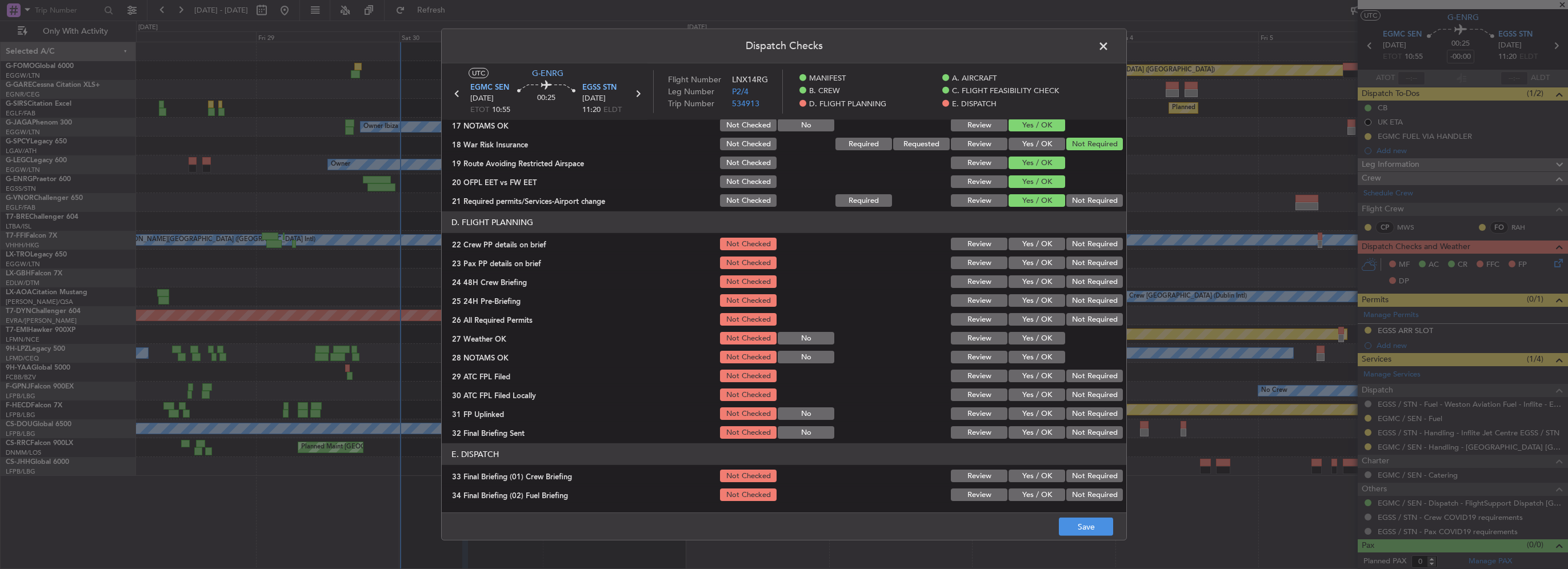
scroll to position [457, 0]
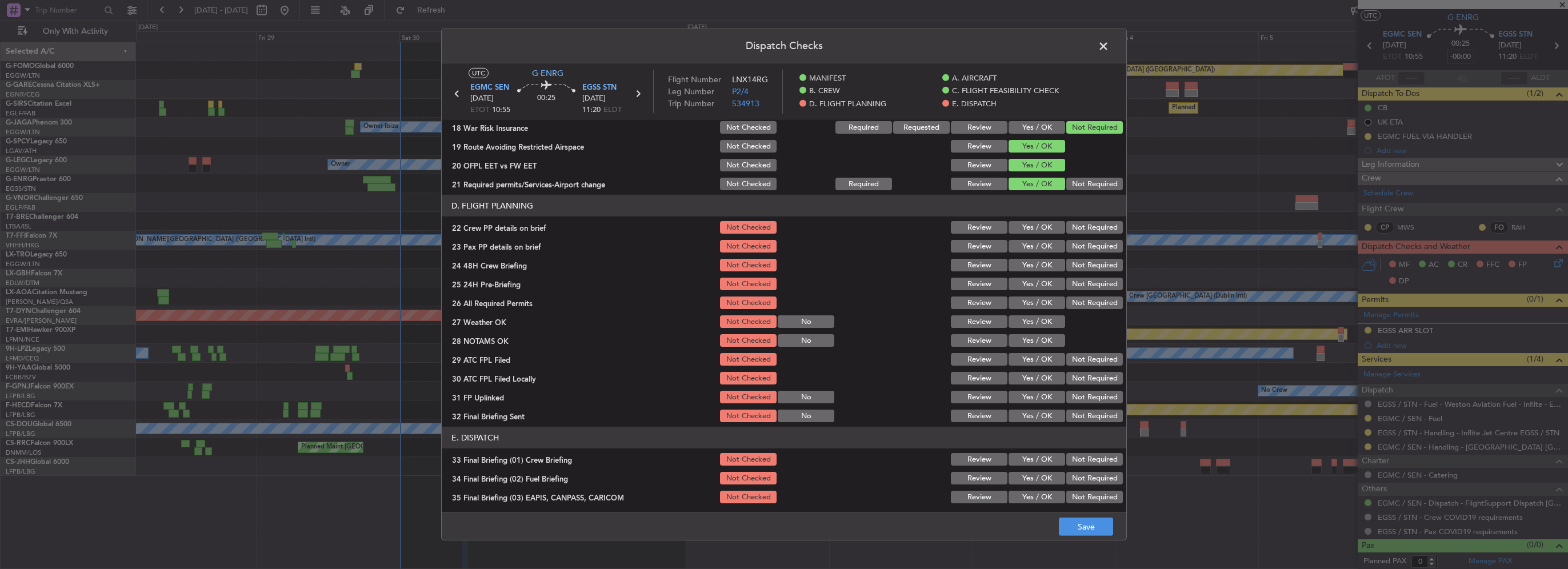
drag, startPoint x: 1043, startPoint y: 227, endPoint x: 1042, endPoint y: 237, distance: 10.0
click at [1042, 227] on button "Yes / OK" at bounding box center [1037, 227] width 57 height 13
click at [1041, 247] on button "Yes / OK" at bounding box center [1037, 246] width 57 height 13
click at [1039, 262] on button "Yes / OK" at bounding box center [1037, 265] width 57 height 13
click at [1039, 280] on button "Yes / OK" at bounding box center [1037, 284] width 57 height 13
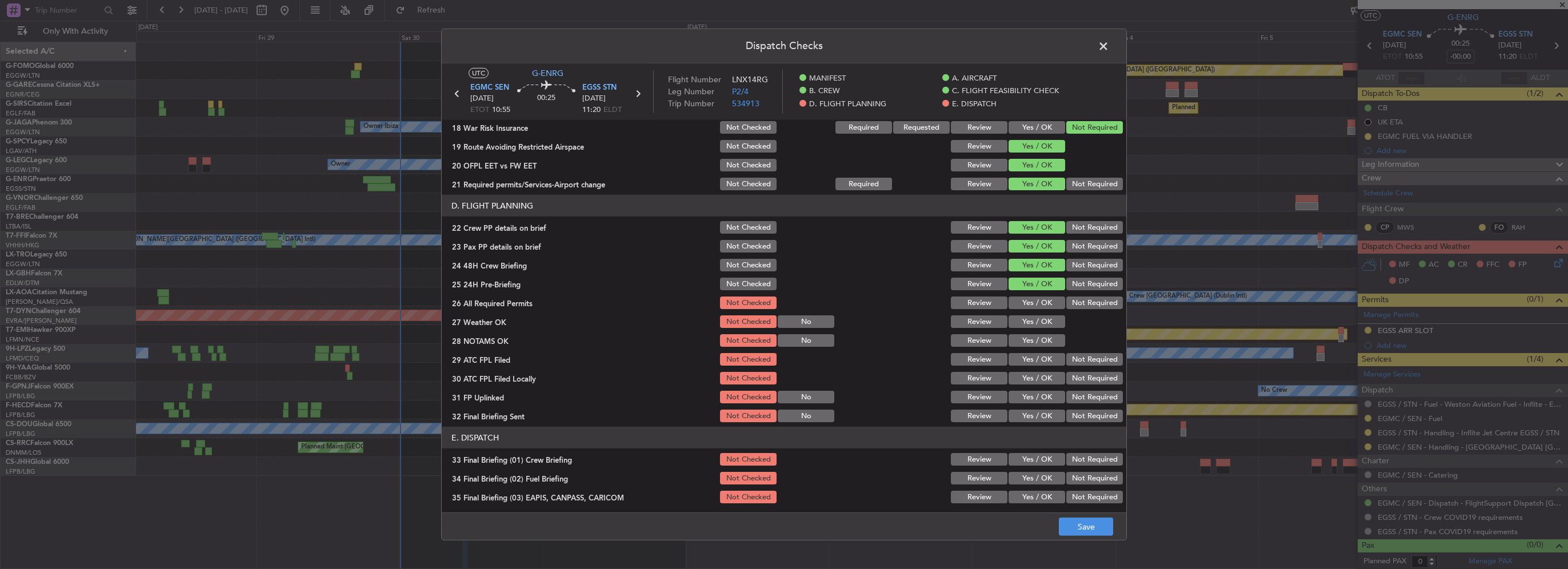
click at [1074, 278] on button "Not Required" at bounding box center [1095, 284] width 57 height 13
click at [1016, 307] on button "Yes / OK" at bounding box center [1037, 303] width 57 height 13
click at [1021, 324] on button "Yes / OK" at bounding box center [1037, 322] width 57 height 13
drag, startPoint x: 1026, startPoint y: 337, endPoint x: 1027, endPoint y: 354, distance: 17.0
click at [1026, 341] on button "Yes / OK" at bounding box center [1037, 341] width 57 height 13
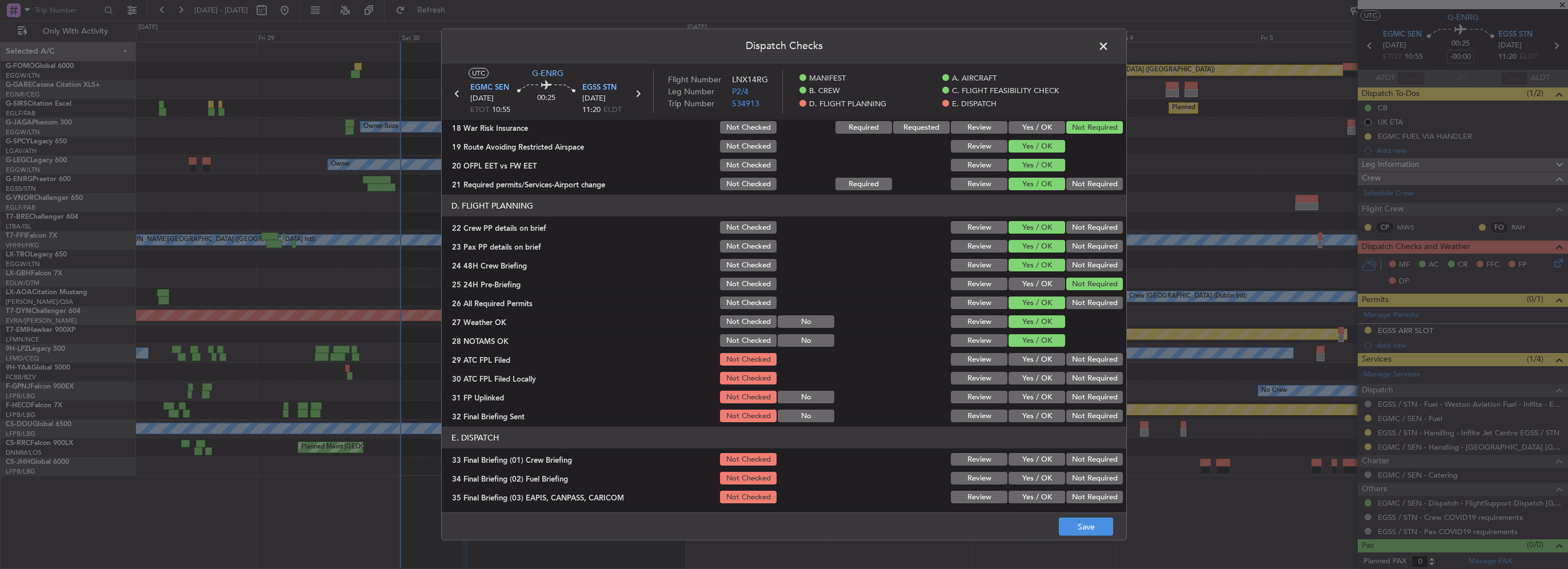
drag, startPoint x: 1027, startPoint y: 355, endPoint x: 1031, endPoint y: 366, distance: 11.7
click at [1027, 355] on button "Yes / OK" at bounding box center [1037, 359] width 57 height 13
drag, startPoint x: 1031, startPoint y: 366, endPoint x: 1031, endPoint y: 379, distance: 13.0
click at [1031, 366] on div "Yes / OK" at bounding box center [1035, 360] width 57 height 16
click at [1031, 379] on button "Yes / OK" at bounding box center [1037, 378] width 57 height 13
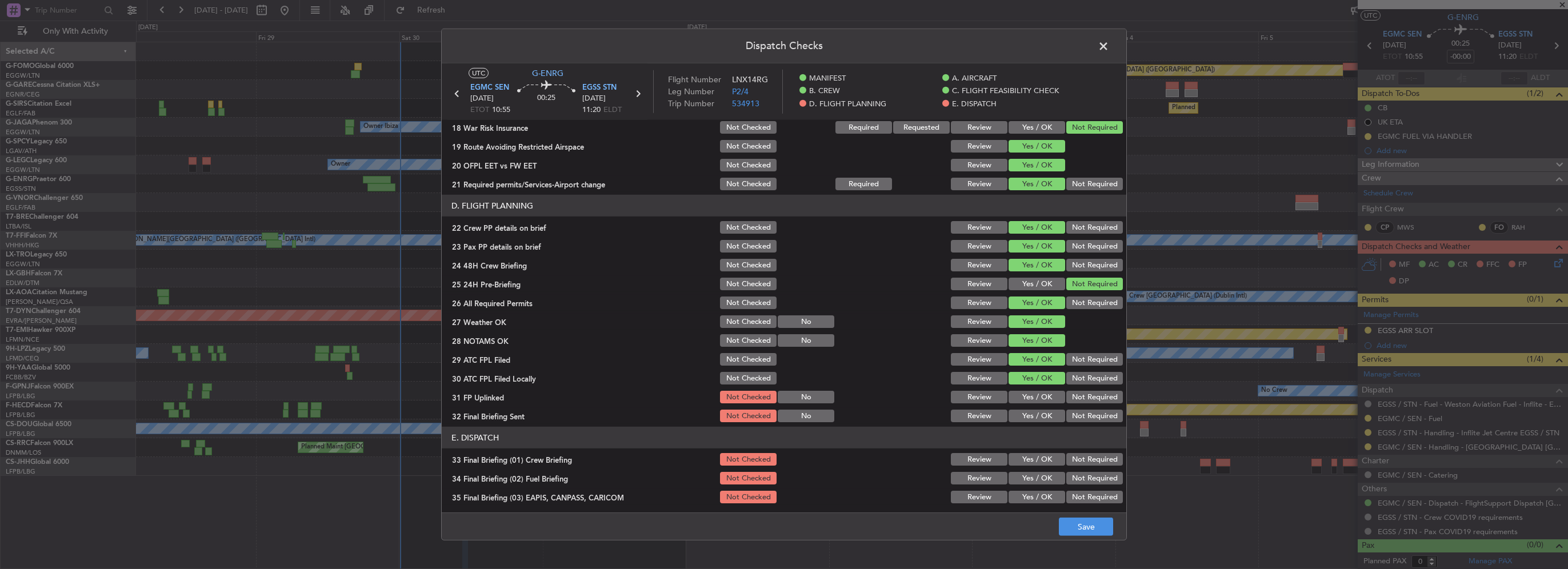
click at [1035, 389] on div "Yes / OK" at bounding box center [1035, 397] width 57 height 16
drag, startPoint x: 1077, startPoint y: 376, endPoint x: 1069, endPoint y: 381, distance: 9.4
click at [1076, 376] on button "Not Required" at bounding box center [1095, 378] width 57 height 13
click at [1038, 397] on button "Yes / OK" at bounding box center [1037, 397] width 57 height 13
click at [1074, 409] on div "Not Required" at bounding box center [1093, 416] width 57 height 16
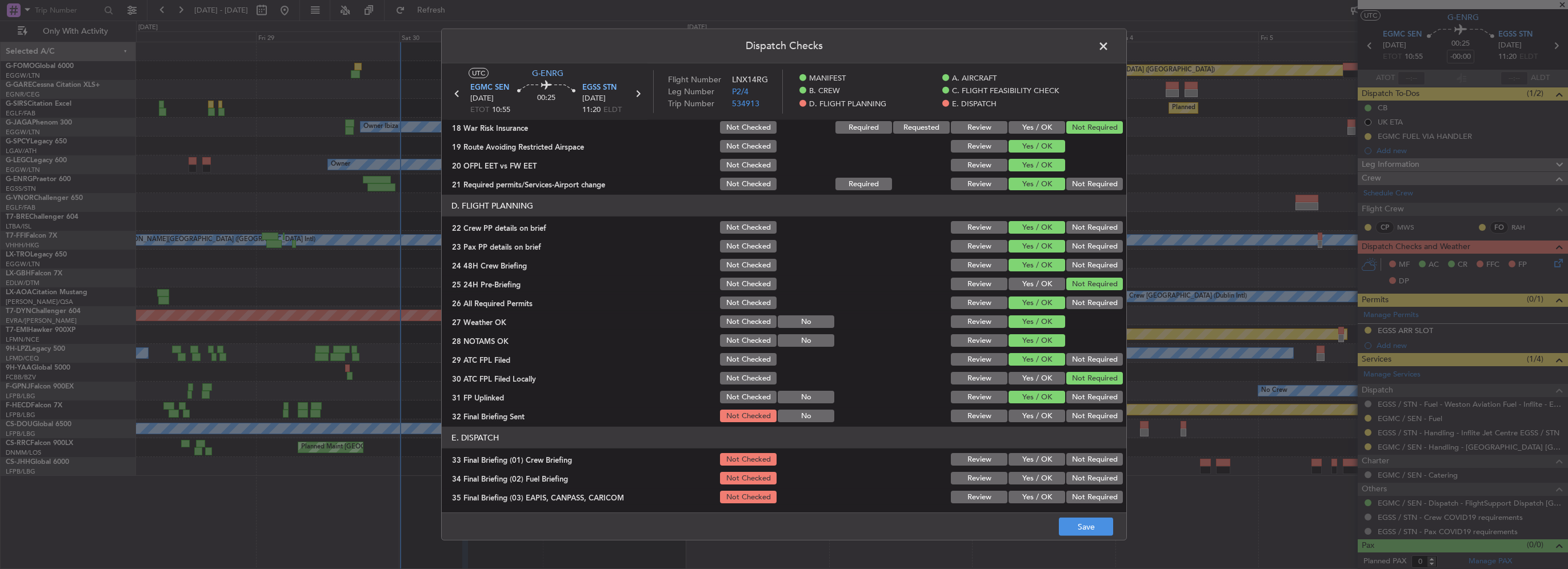
click at [1078, 412] on button "Not Required" at bounding box center [1095, 416] width 57 height 13
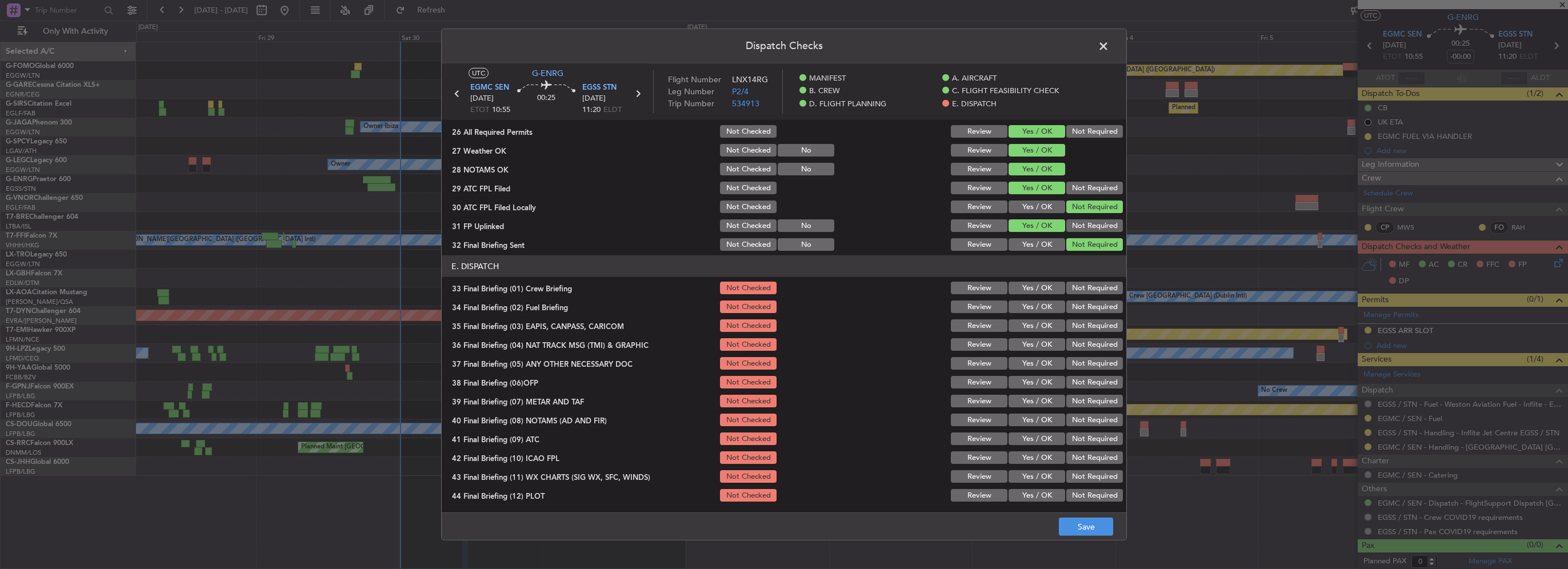
click at [1023, 283] on button "Yes / OK" at bounding box center [1037, 288] width 57 height 13
click at [1029, 303] on button "Yes / OK" at bounding box center [1037, 307] width 57 height 13
click at [1072, 330] on button "Not Required" at bounding box center [1095, 326] width 57 height 13
click at [1075, 342] on button "Not Required" at bounding box center [1095, 345] width 57 height 13
drag, startPoint x: 1031, startPoint y: 364, endPoint x: 1033, endPoint y: 378, distance: 14.1
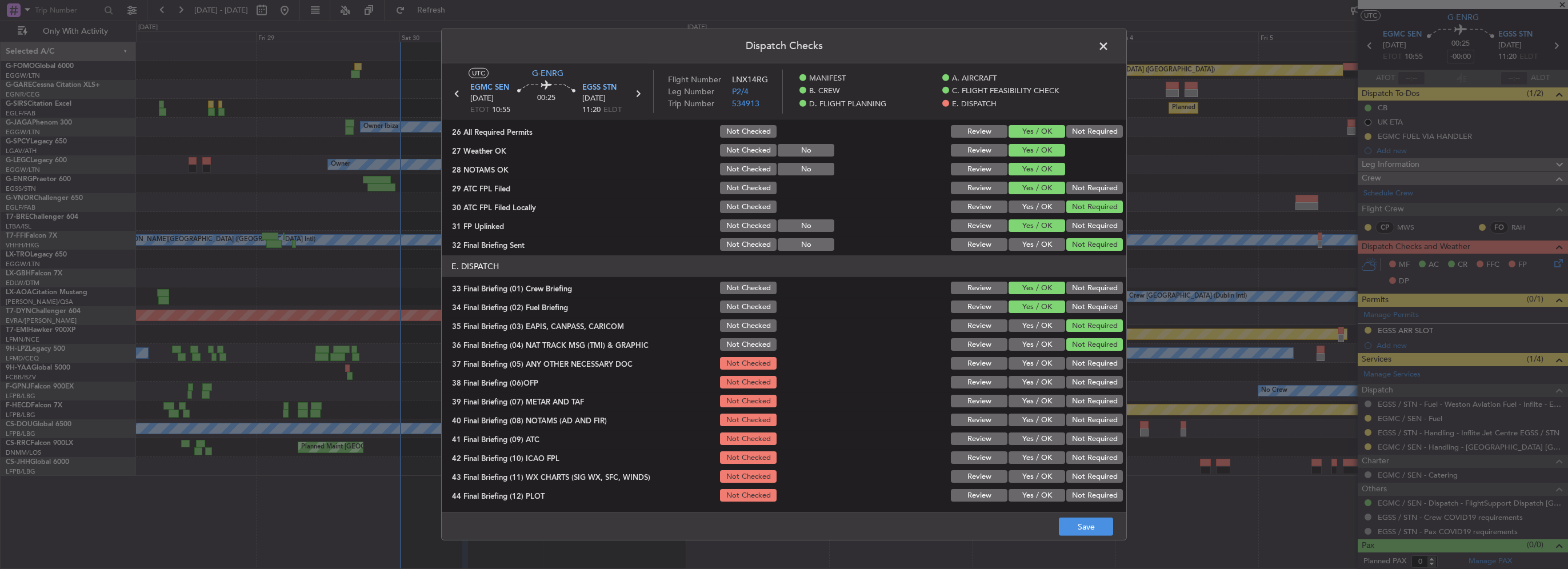
click at [1031, 364] on button "Yes / OK" at bounding box center [1037, 363] width 57 height 13
drag, startPoint x: 1033, startPoint y: 378, endPoint x: 1037, endPoint y: 395, distance: 17.5
click at [1033, 379] on button "Yes / OK" at bounding box center [1037, 382] width 57 height 13
click at [1037, 397] on button "Yes / OK" at bounding box center [1037, 401] width 57 height 13
click at [1041, 420] on button "Yes / OK" at bounding box center [1037, 420] width 57 height 13
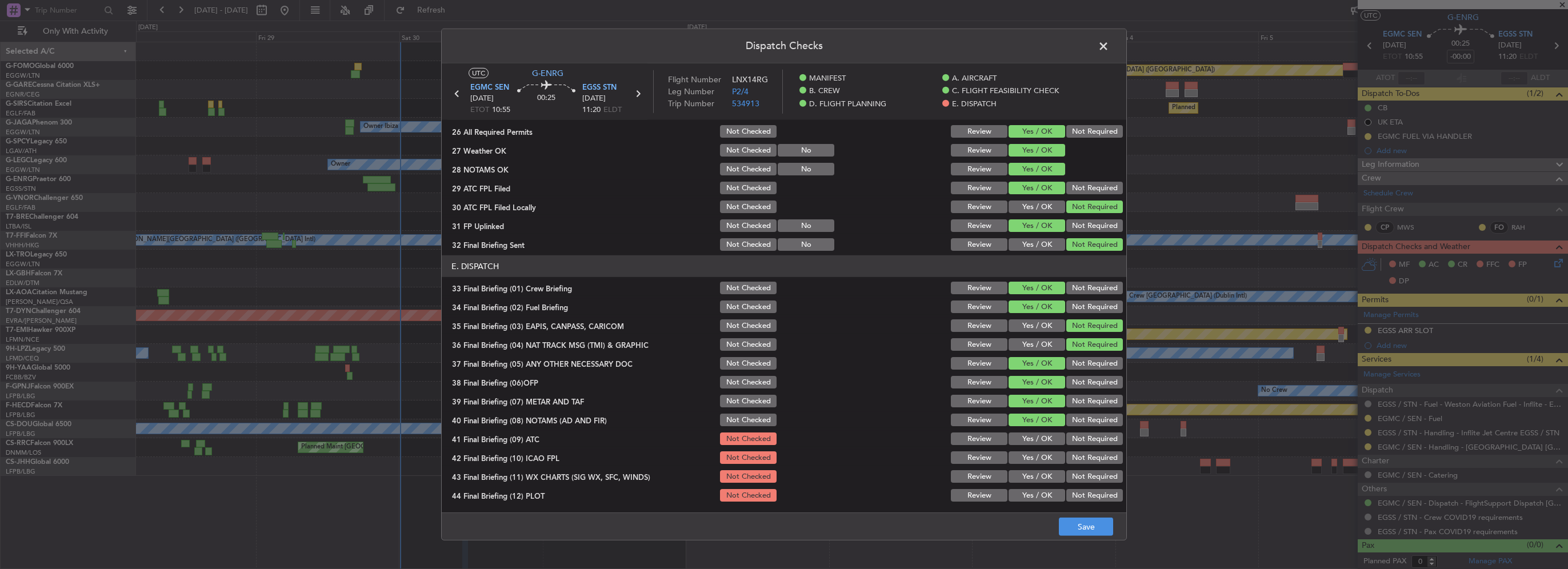
click at [1033, 448] on section "E. DISPATCH 33 Final Briefing (01) Crew Briefing Not Checked Review Yes / OK No…" at bounding box center [784, 379] width 685 height 248
click at [1036, 439] on button "Yes / OK" at bounding box center [1037, 439] width 57 height 13
click at [1045, 459] on button "Yes / OK" at bounding box center [1037, 457] width 57 height 13
drag, startPoint x: 1045, startPoint y: 468, endPoint x: 1044, endPoint y: 489, distance: 21.0
click at [1044, 471] on div "Yes / OK" at bounding box center [1035, 476] width 57 height 16
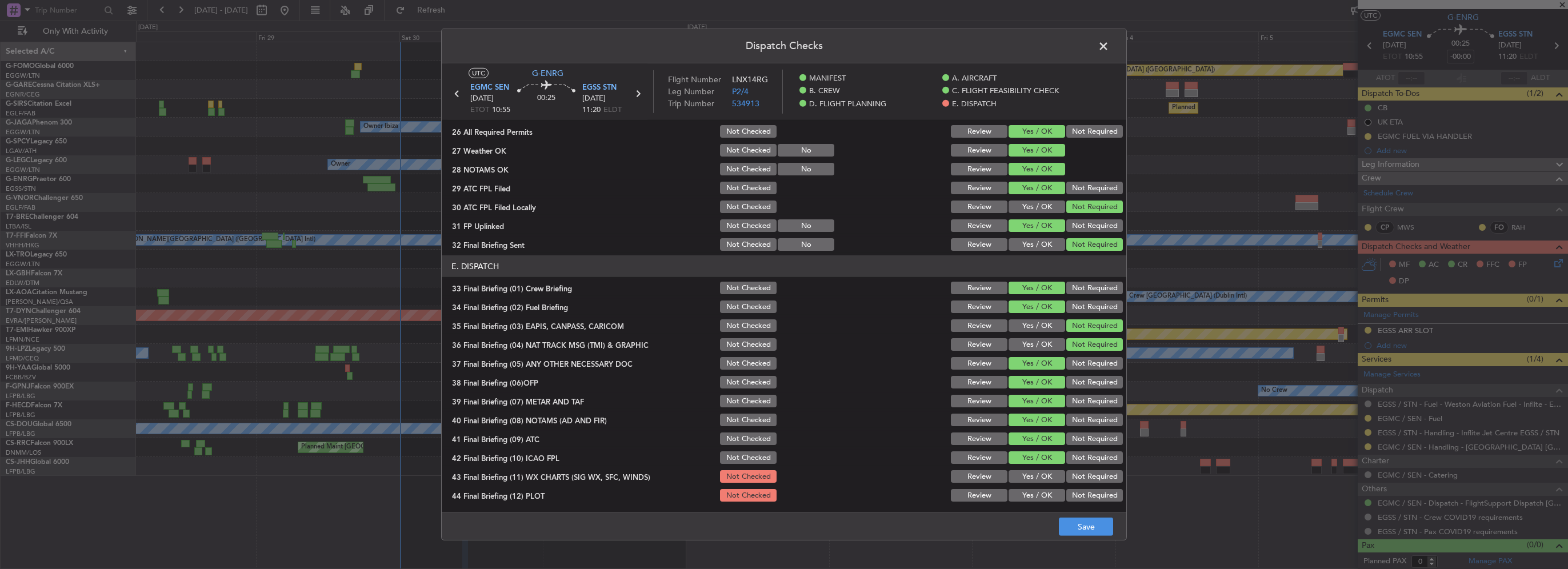
click at [1043, 493] on button "Yes / OK" at bounding box center [1037, 495] width 57 height 13
click at [1035, 472] on button "Yes / OK" at bounding box center [1037, 476] width 57 height 13
click at [1094, 526] on button "Save" at bounding box center [1086, 526] width 54 height 18
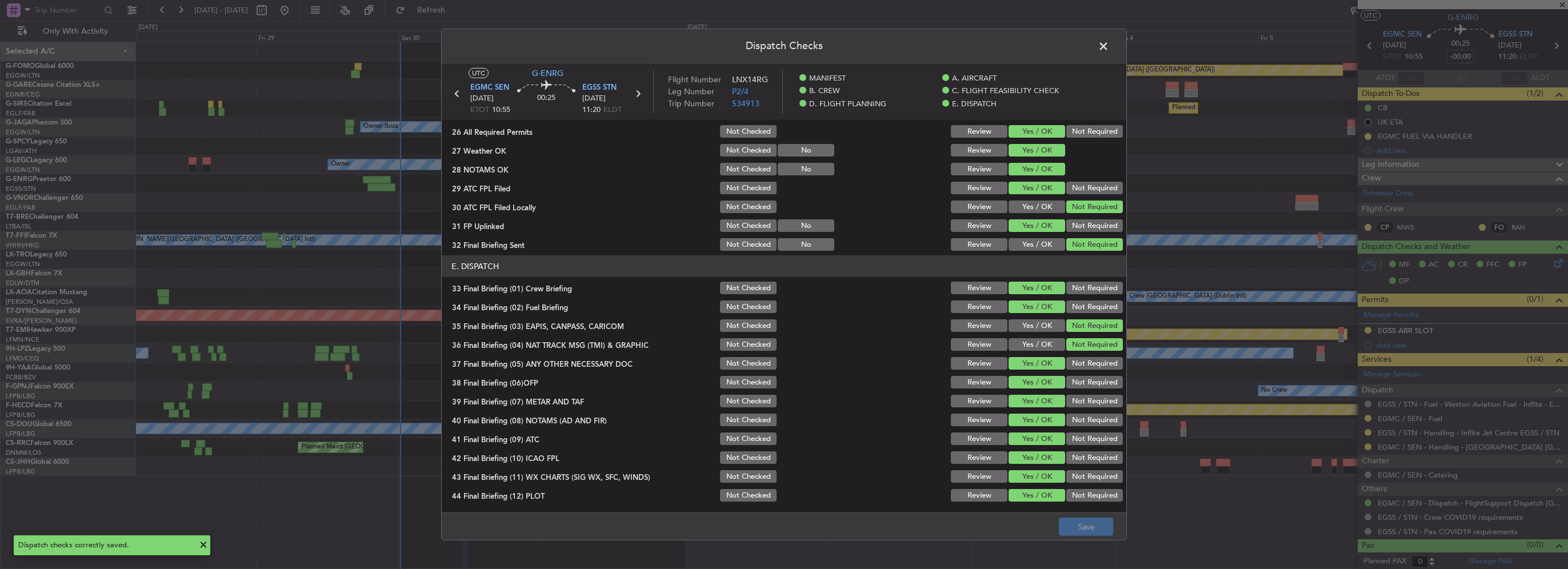
click at [1109, 46] on span at bounding box center [1109, 49] width 0 height 23
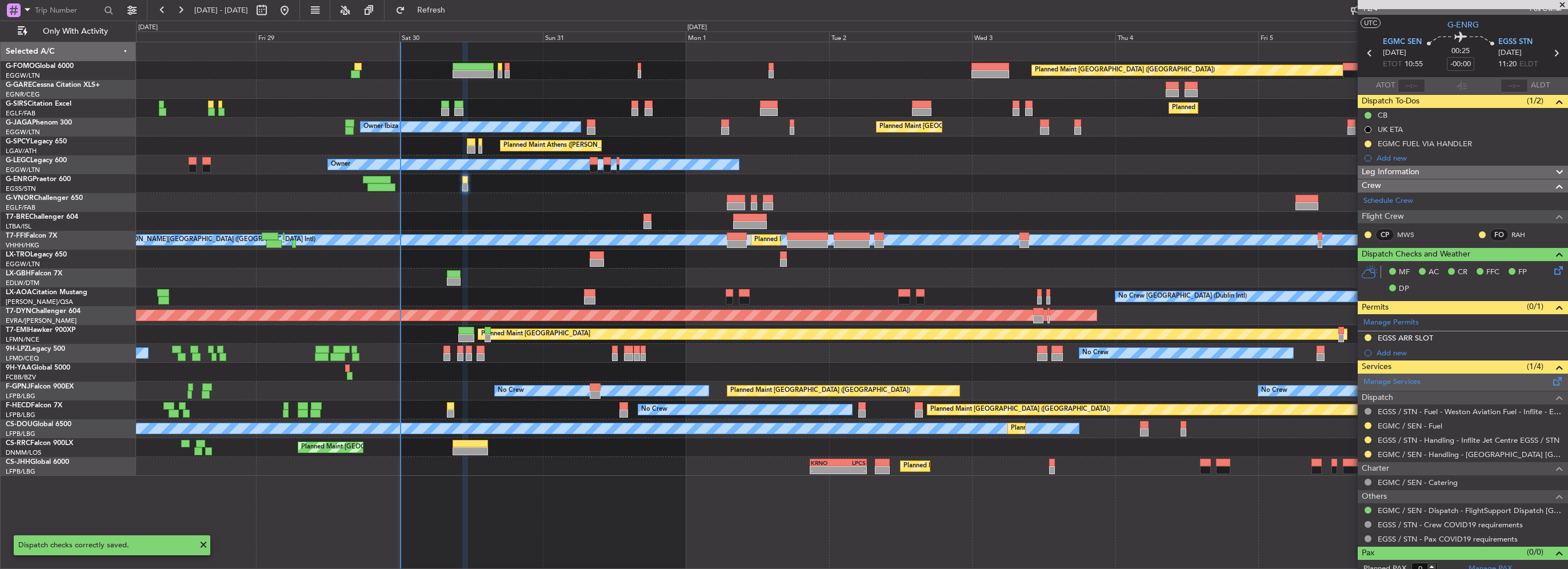
scroll to position [24, 0]
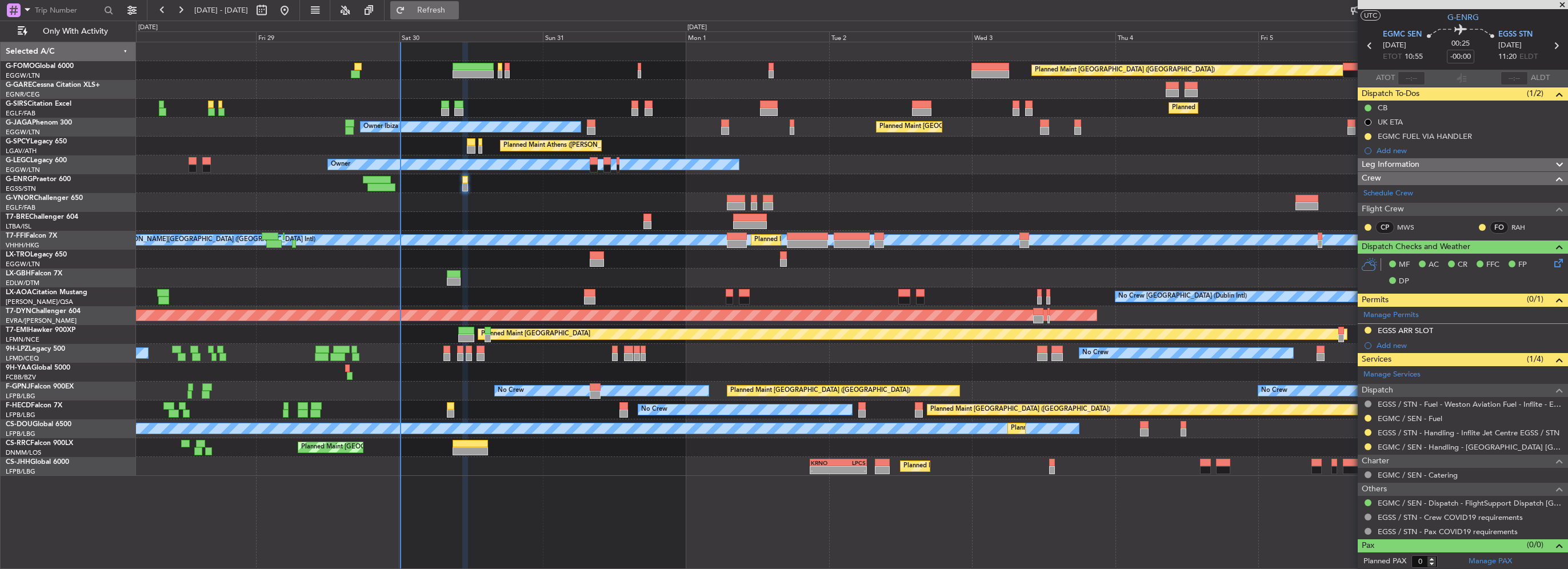
click at [456, 9] on span "Refresh" at bounding box center [431, 10] width 48 height 8
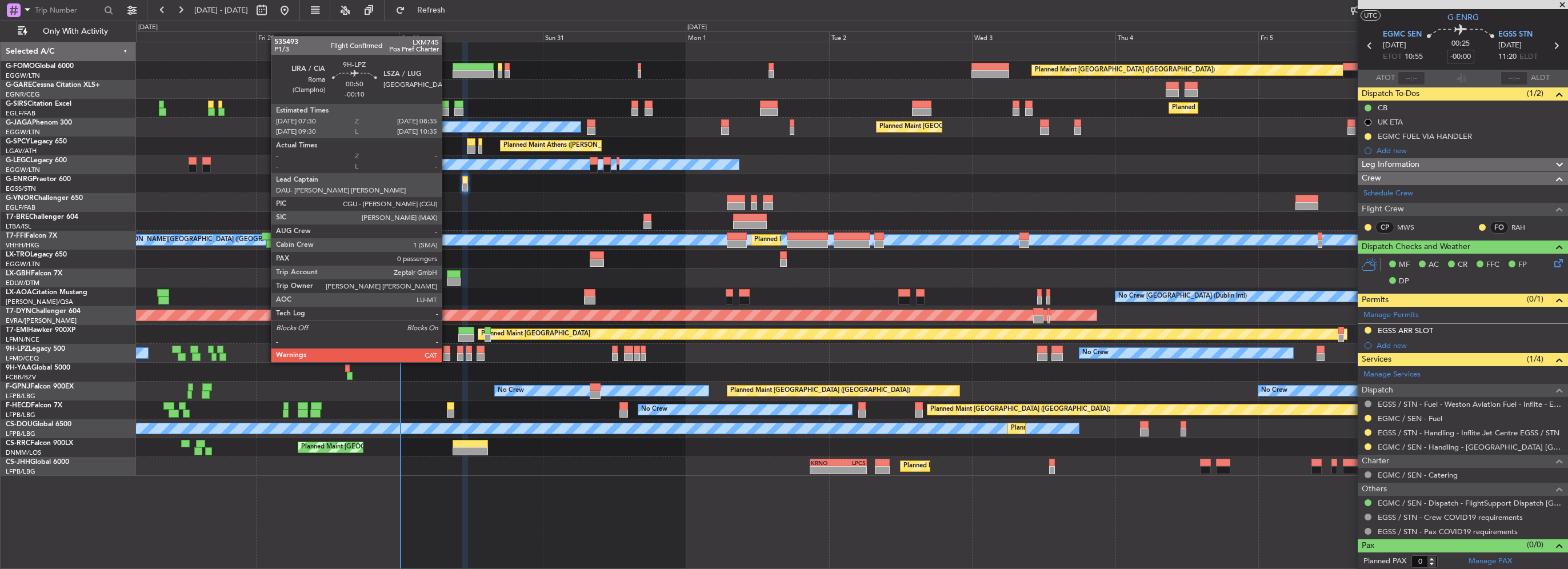
click at [445, 353] on div at bounding box center [447, 357] width 7 height 8
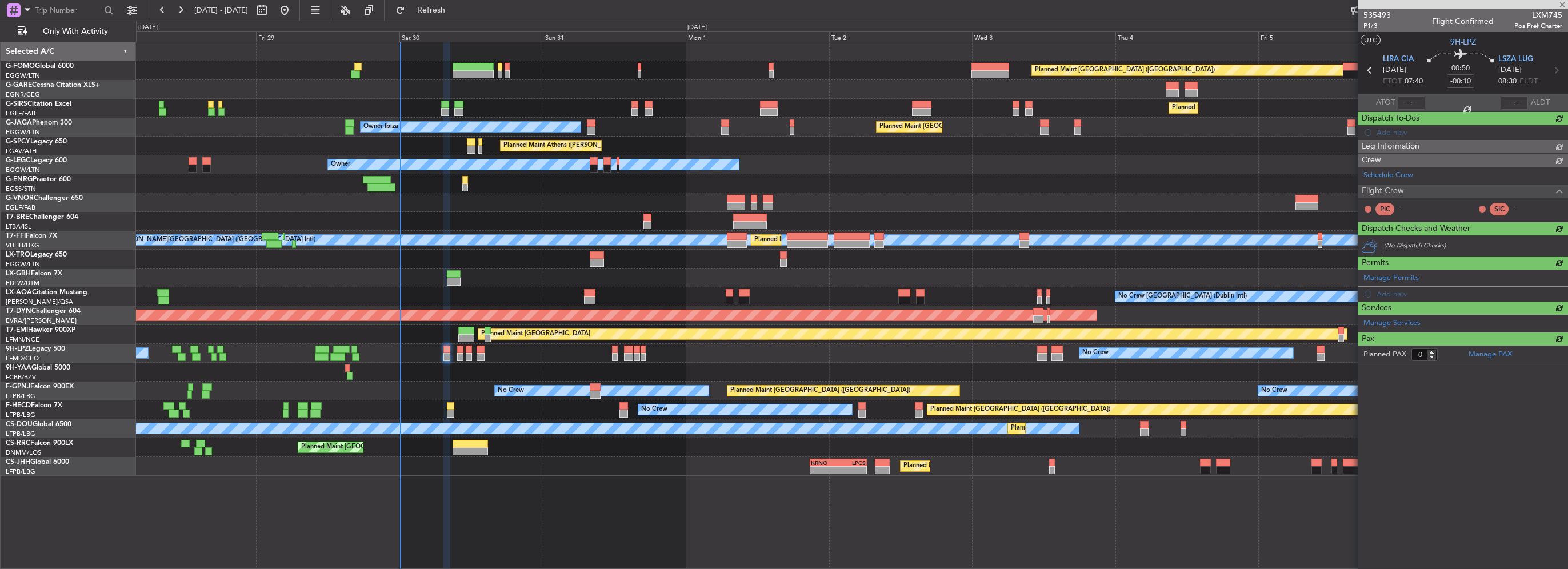
scroll to position [0, 0]
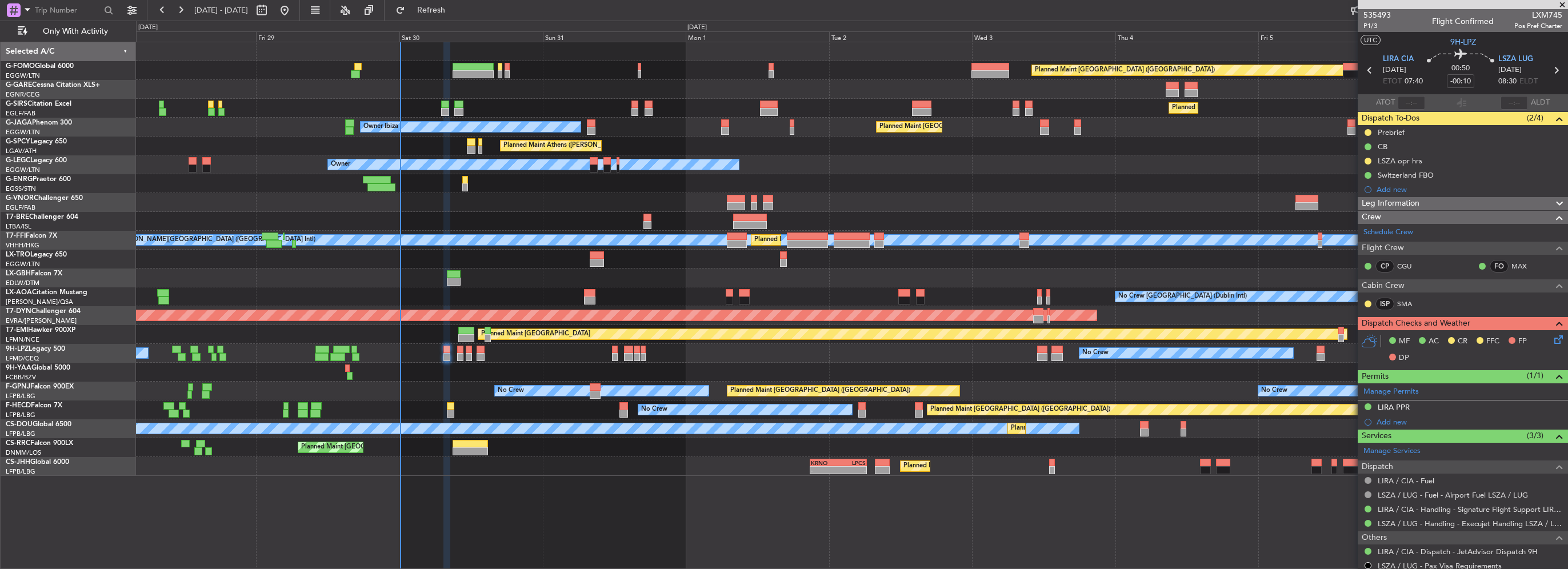
click at [441, 68] on div "Planned Maint [GEOGRAPHIC_DATA] ([GEOGRAPHIC_DATA])" at bounding box center [852, 70] width 1431 height 19
click at [449, 70] on div "Planned Maint [GEOGRAPHIC_DATA] ([GEOGRAPHIC_DATA])" at bounding box center [852, 70] width 1431 height 19
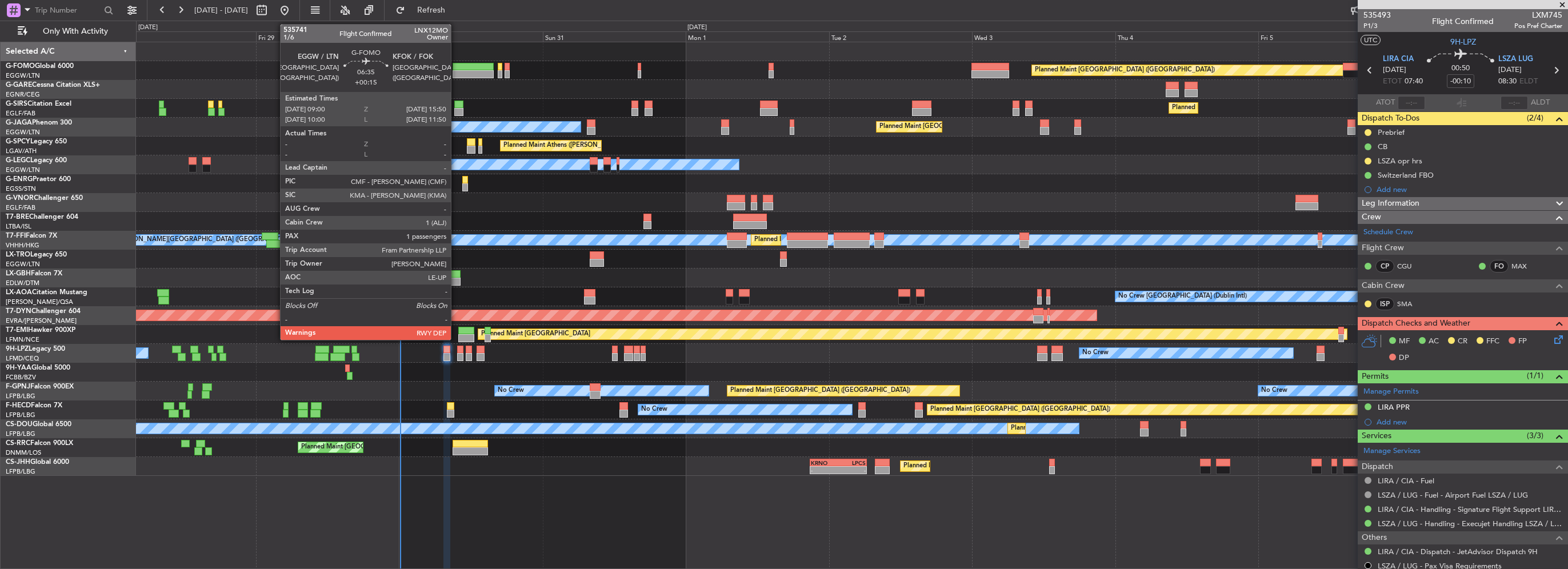
click at [456, 70] on div at bounding box center [473, 74] width 41 height 8
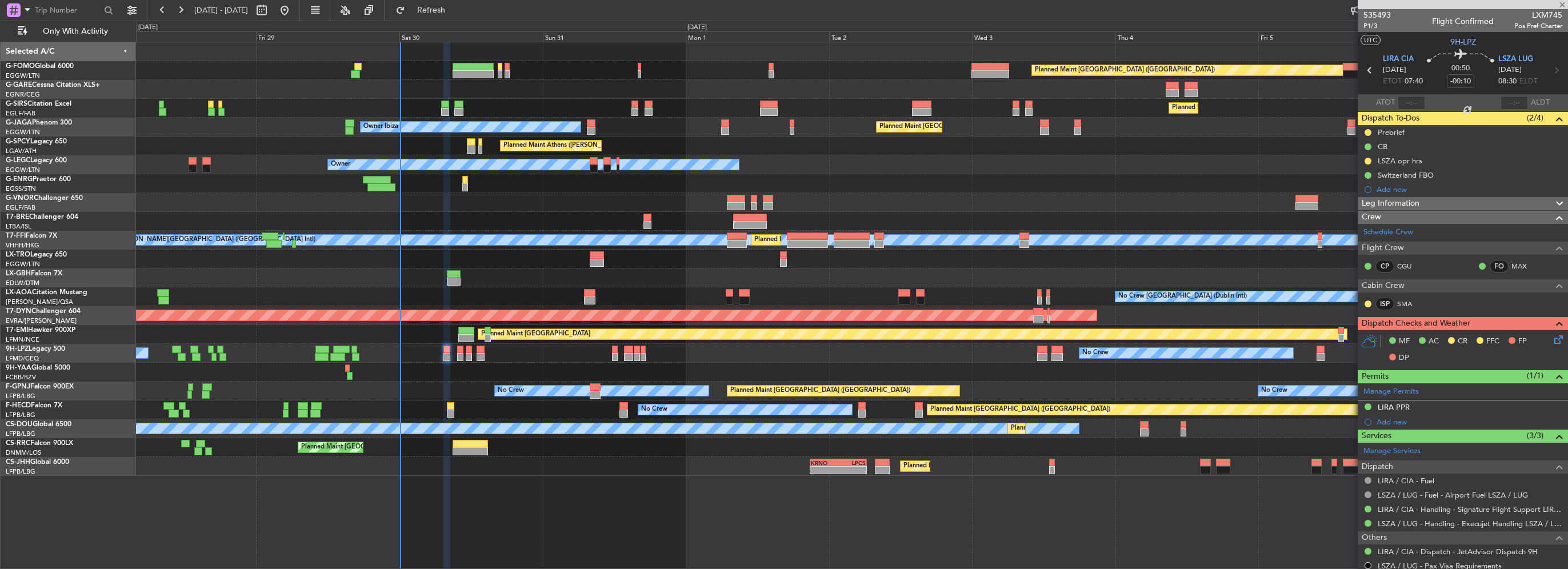
type input "+00:15"
type input "1"
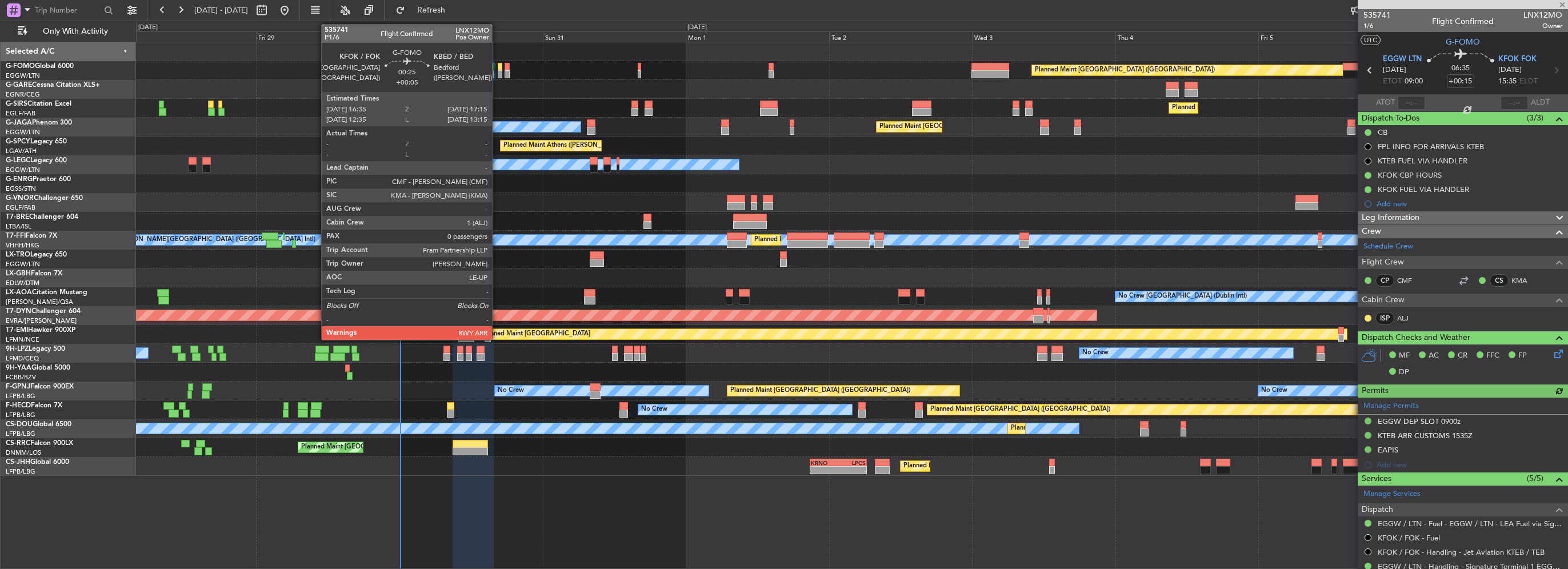
click at [497, 76] on div at bounding box center [499, 74] width 4 height 8
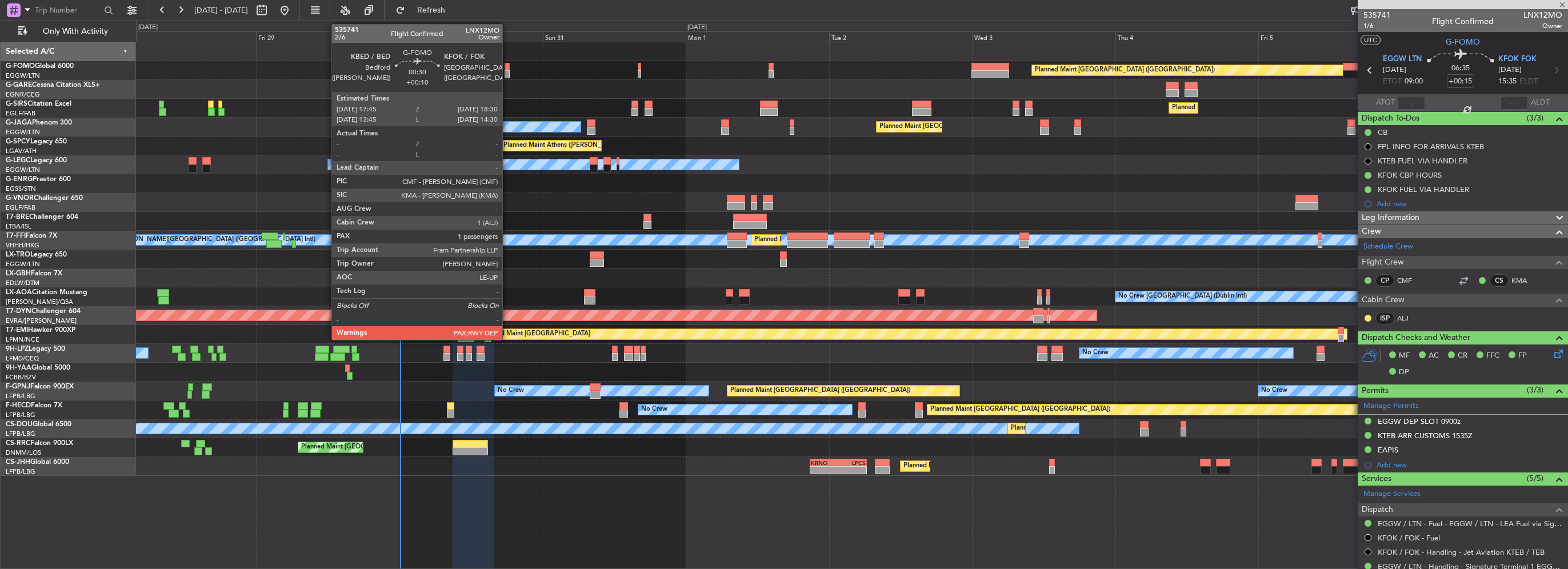
type input "+00:05"
type input "0"
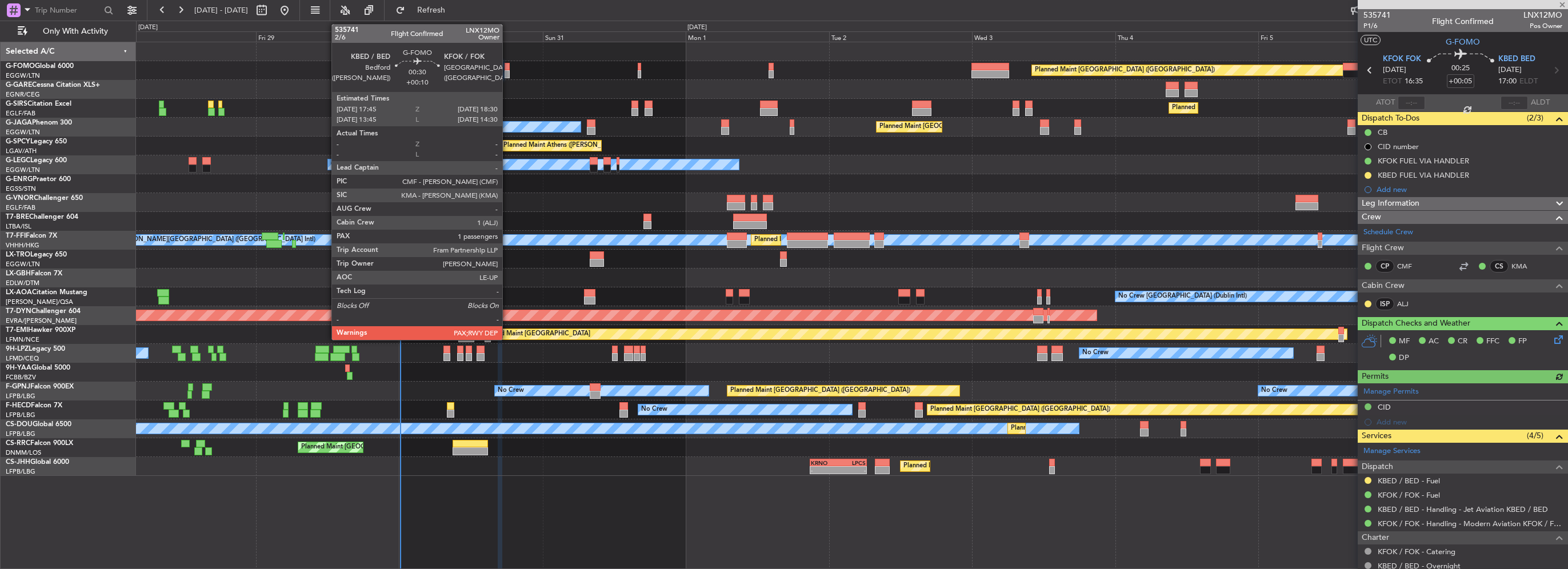
click at [508, 75] on div at bounding box center [507, 74] width 5 height 8
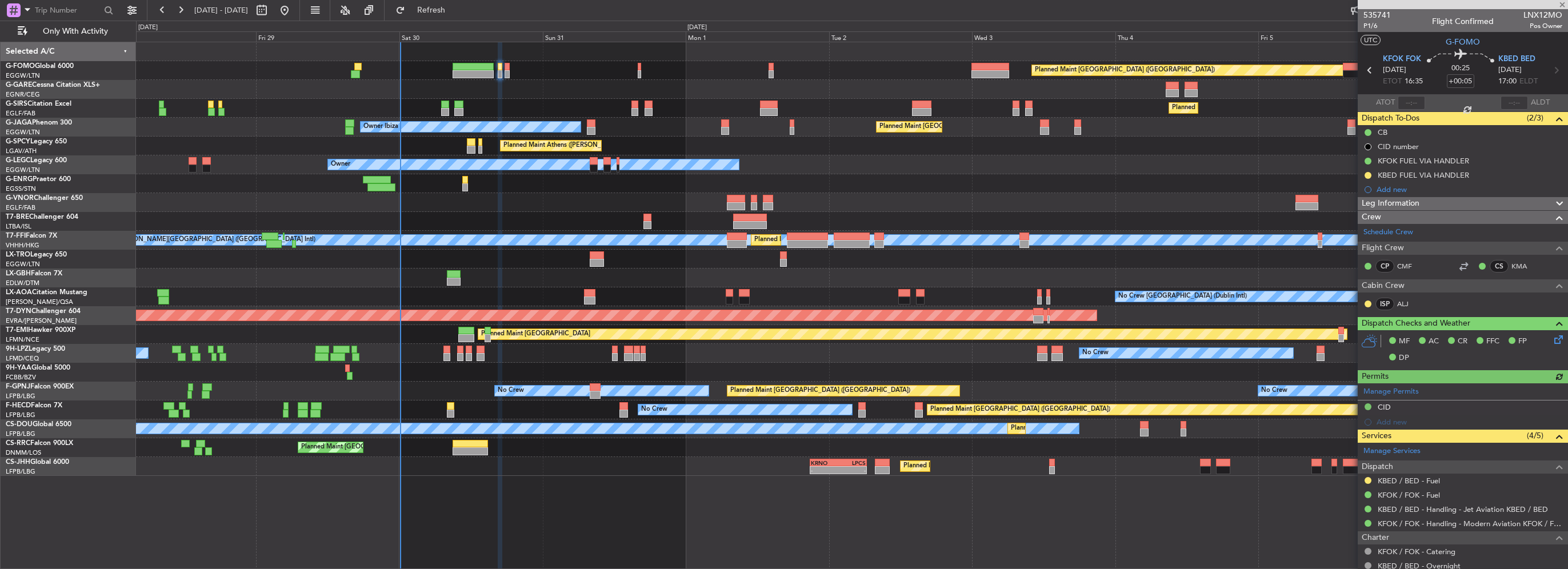
type input "+00:10"
type input "3"
click at [442, 66] on div "Planned Maint [GEOGRAPHIC_DATA] ([GEOGRAPHIC_DATA])" at bounding box center [852, 70] width 1431 height 19
click at [467, 71] on div at bounding box center [473, 74] width 41 height 8
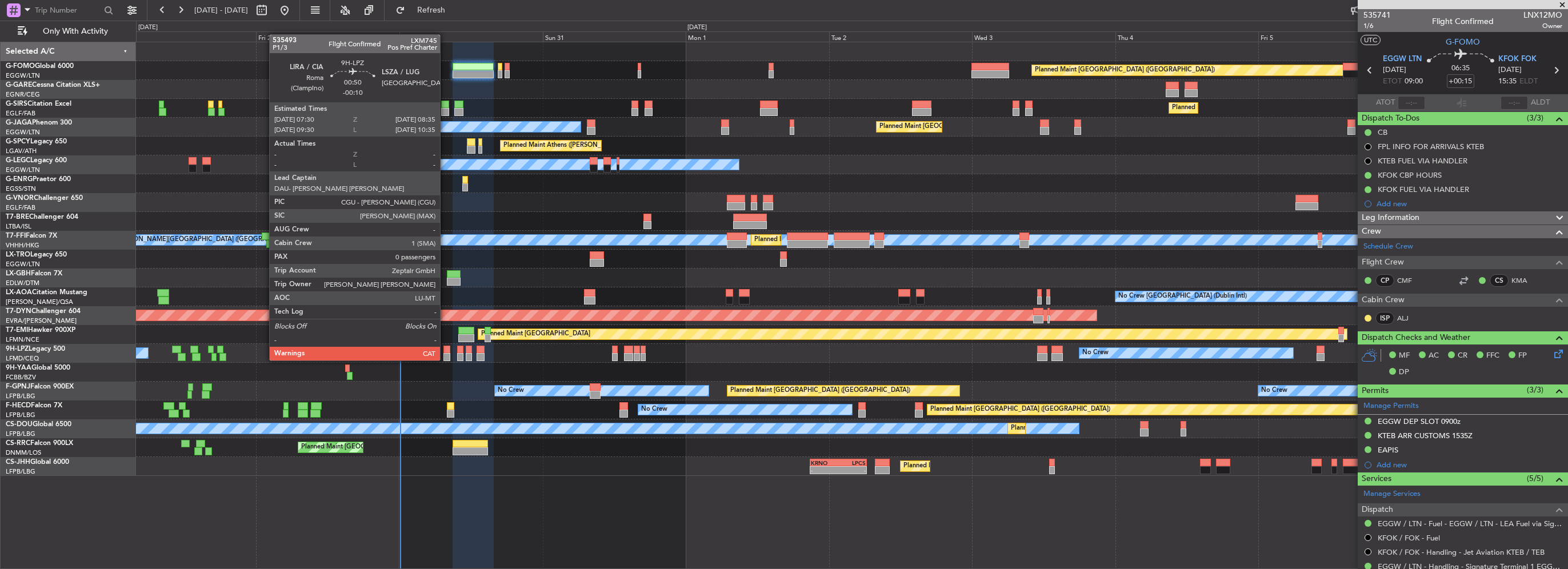
click at [445, 349] on div at bounding box center [447, 350] width 7 height 8
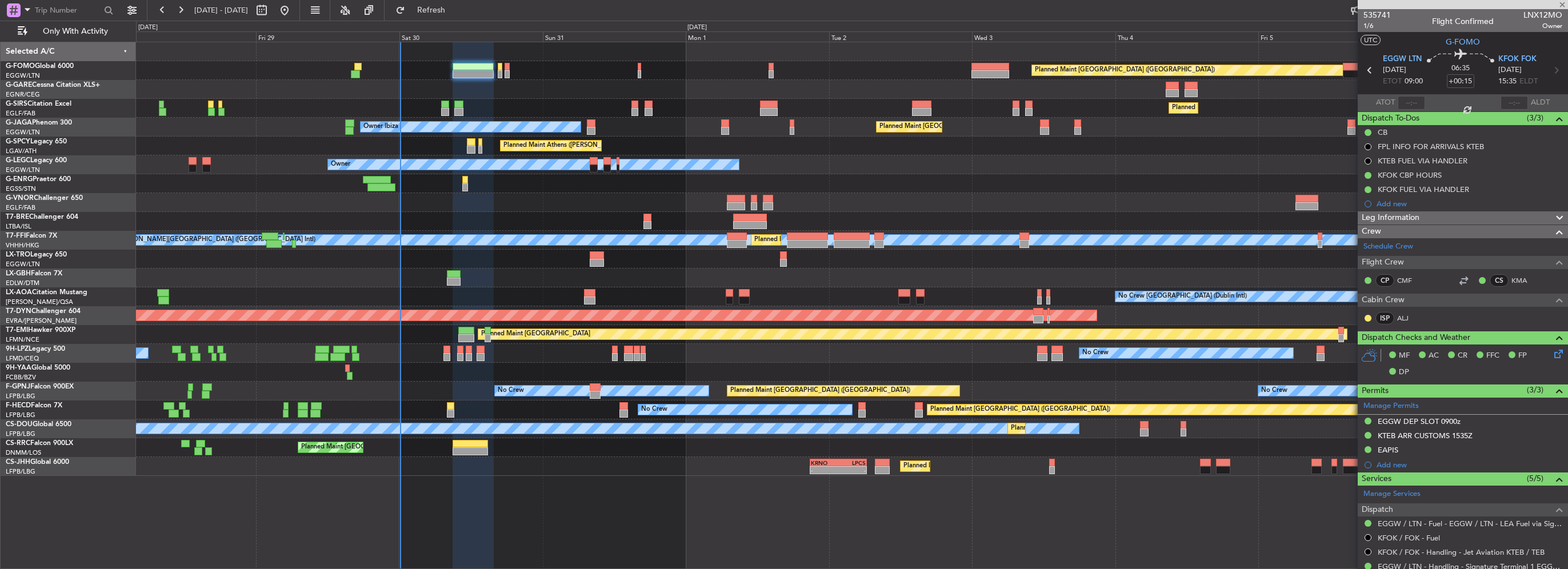
type input "-00:10"
type input "0"
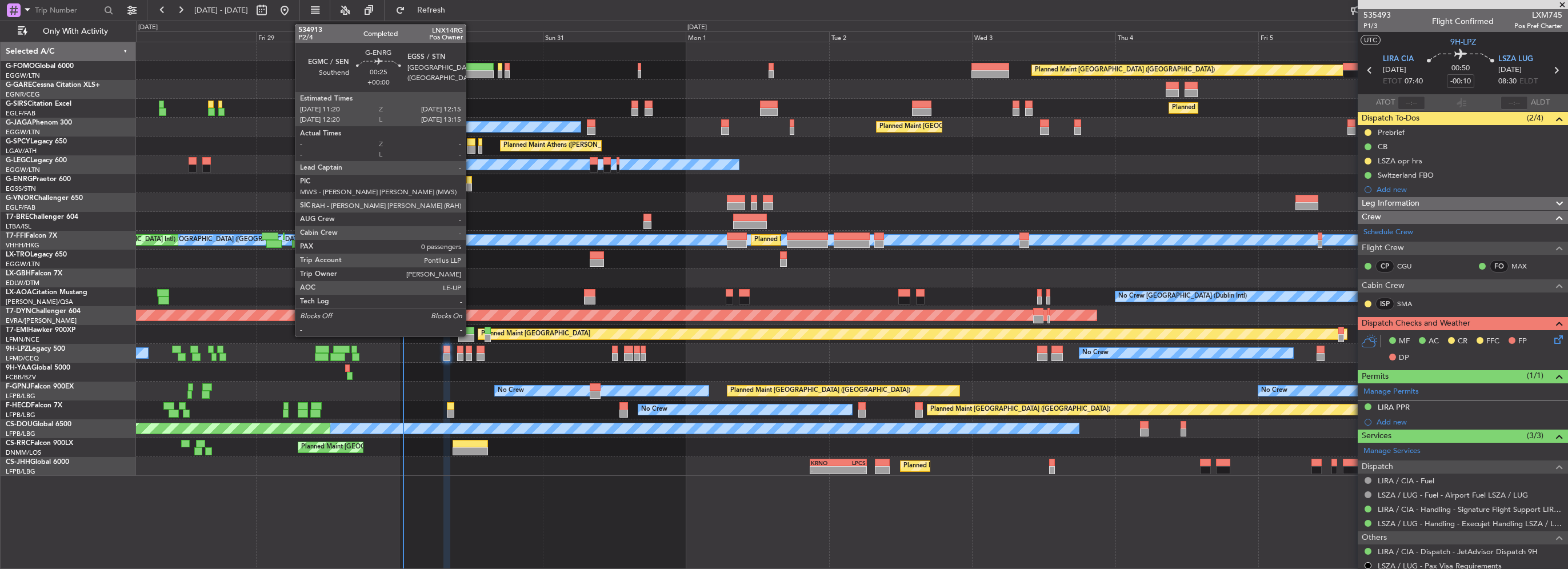
click at [471, 184] on div at bounding box center [469, 187] width 5 height 8
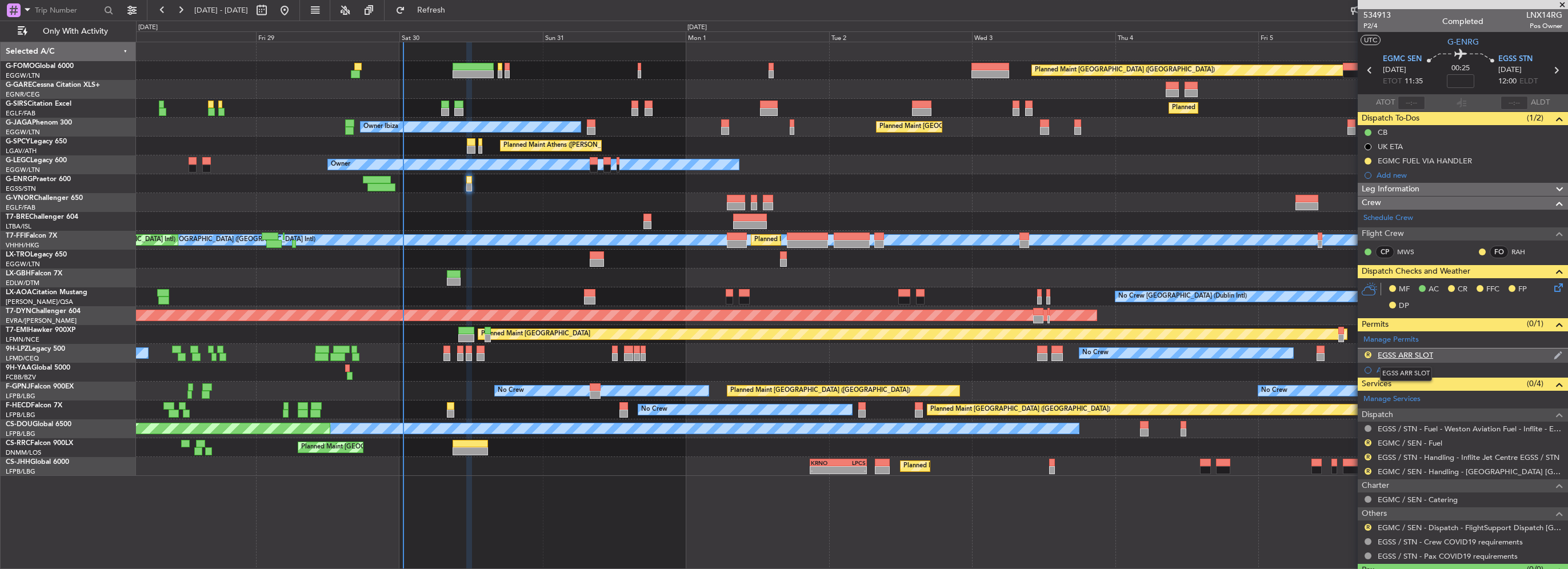
click at [1417, 357] on div "EGSS ARR SLOT" at bounding box center [1405, 355] width 55 height 9
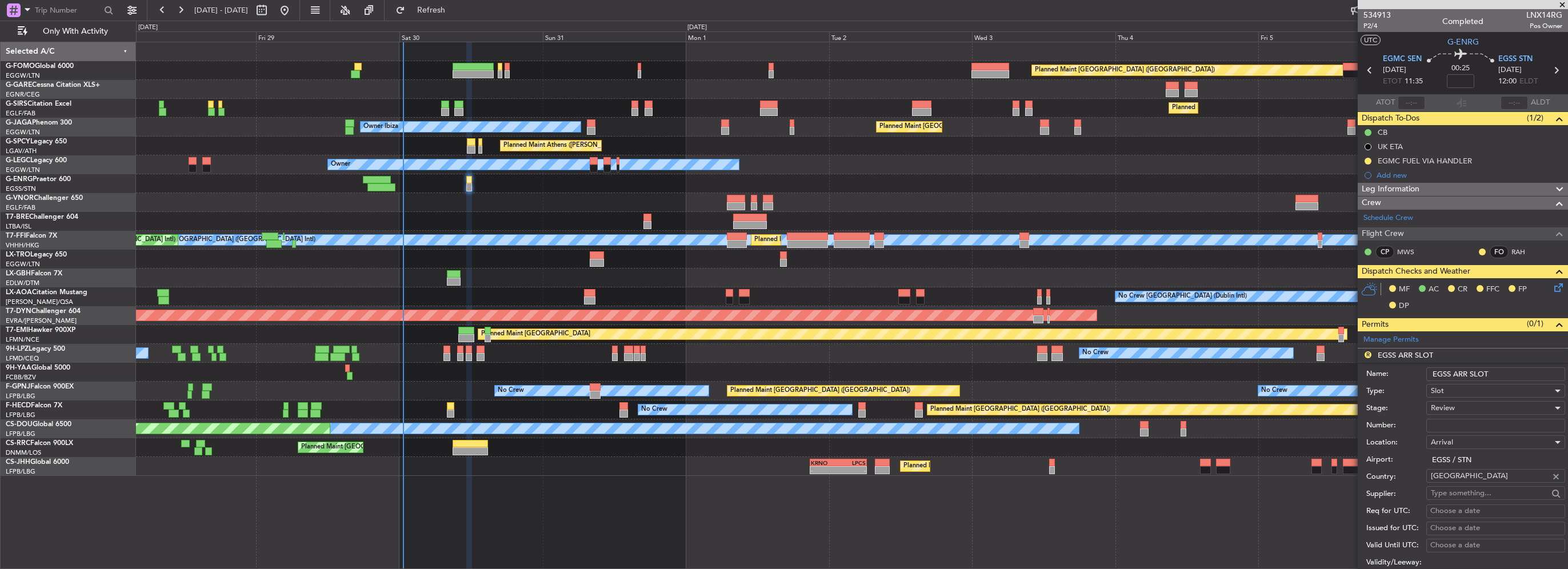
click at [1496, 371] on input "EGSS ARR SLOT" at bounding box center [1495, 374] width 139 height 14
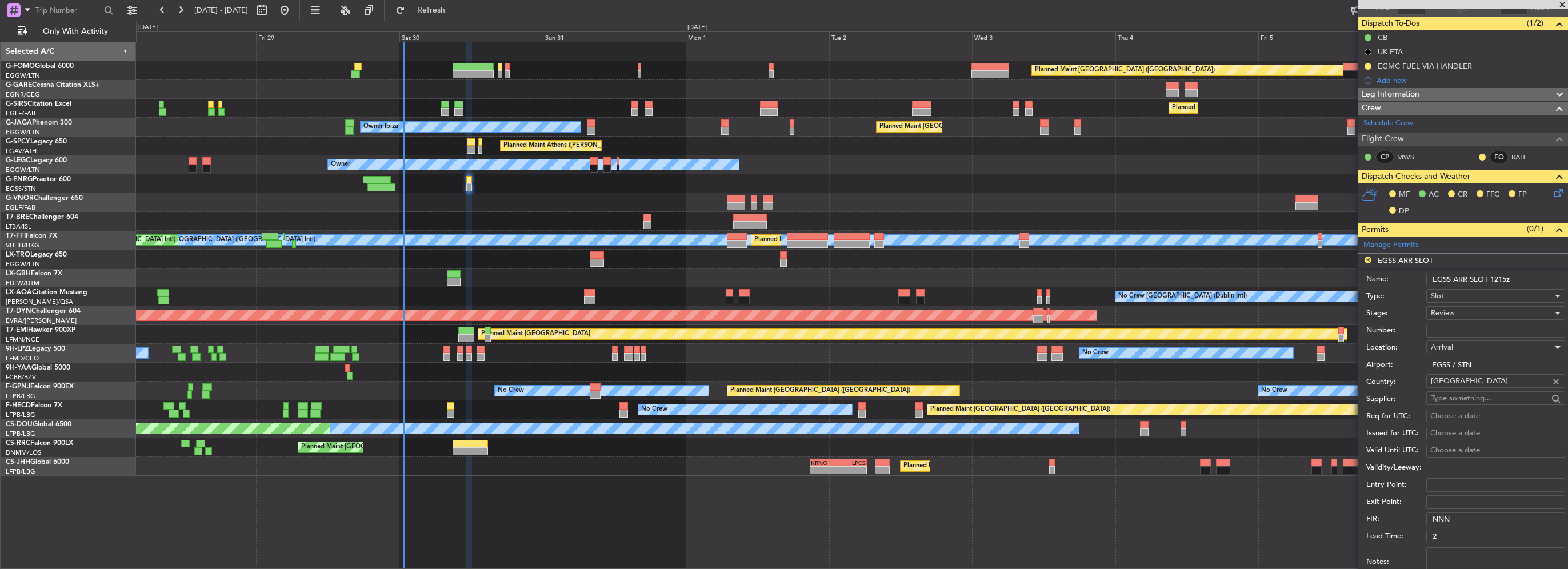
scroll to position [114, 0]
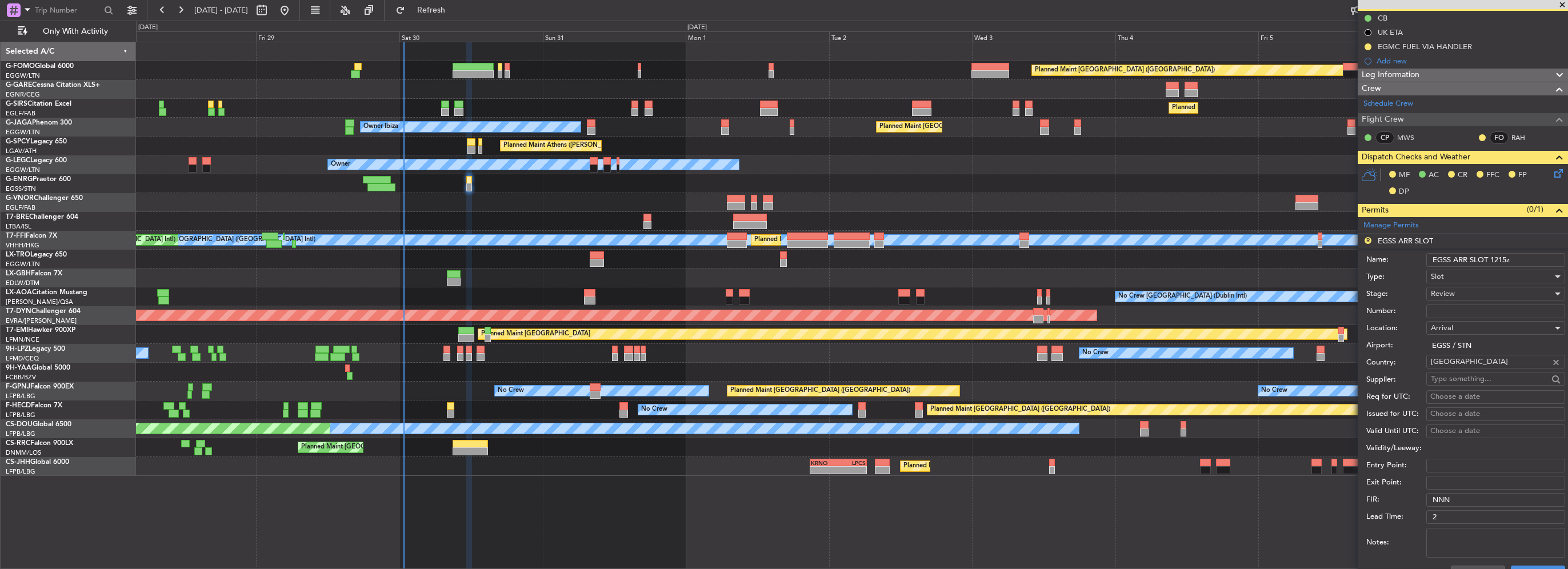
type input "EGSS ARR SLOT 1215z"
click at [1463, 284] on form "Name: EGSS ARR SLOT 1215z Type: Slot Stage: Review Number: Location: [GEOGRAPHI…" at bounding box center [1463, 419] width 210 height 341
drag, startPoint x: 1463, startPoint y: 285, endPoint x: 1450, endPoint y: 293, distance: 15.3
click at [1450, 293] on span "Review" at bounding box center [1443, 293] width 24 height 10
click at [1471, 387] on span "Received OK" at bounding box center [1492, 384] width 120 height 17
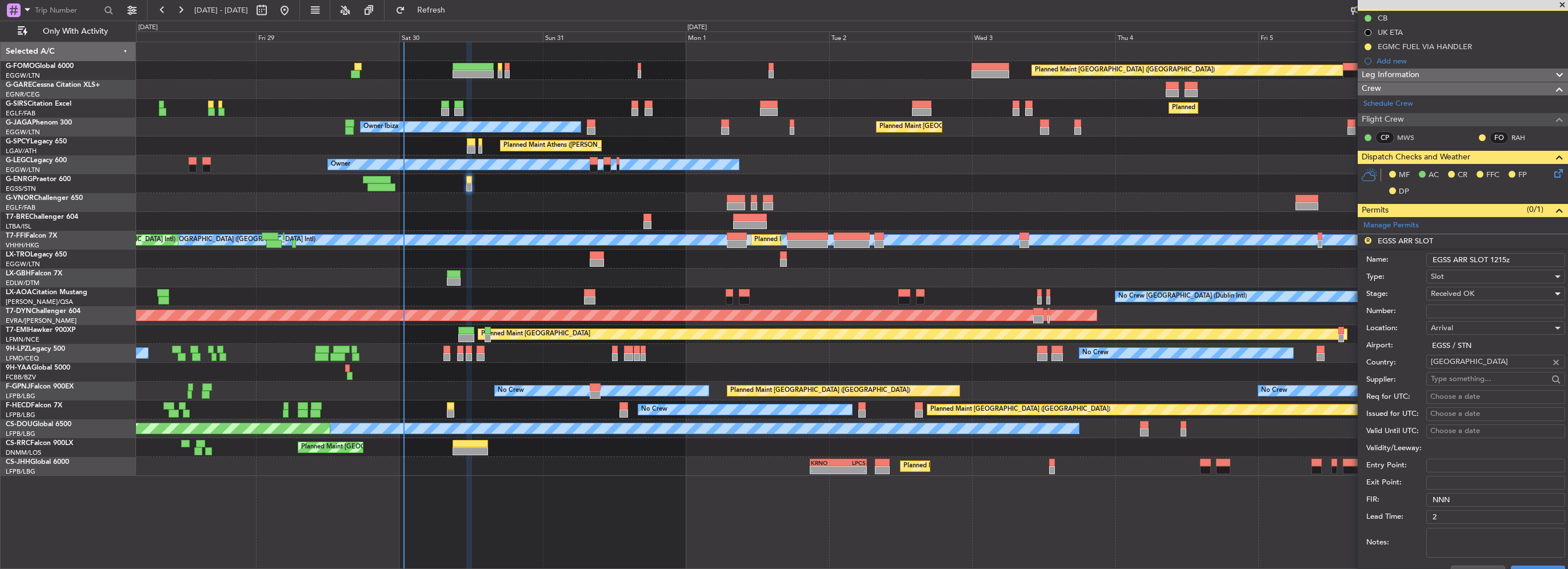
scroll to position [343, 0]
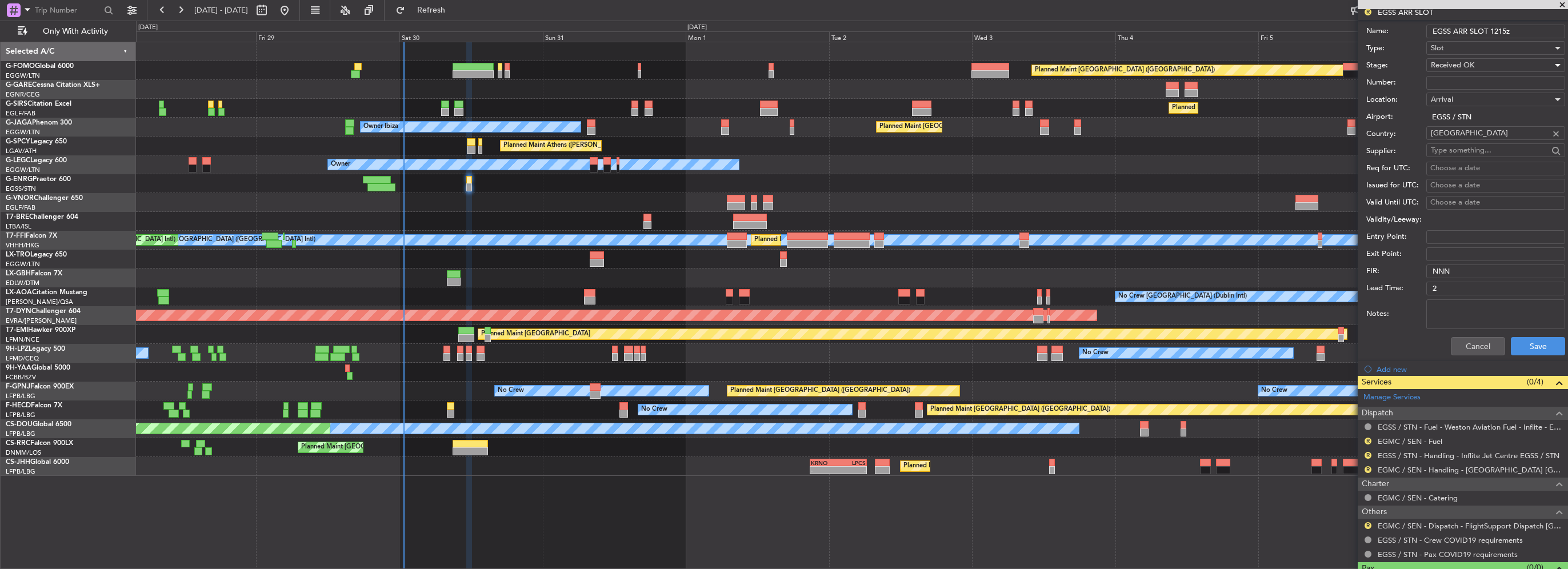
click at [1535, 334] on div "Cancel Save" at bounding box center [1466, 346] width 199 height 30
click at [1542, 345] on button "Save" at bounding box center [1538, 346] width 54 height 18
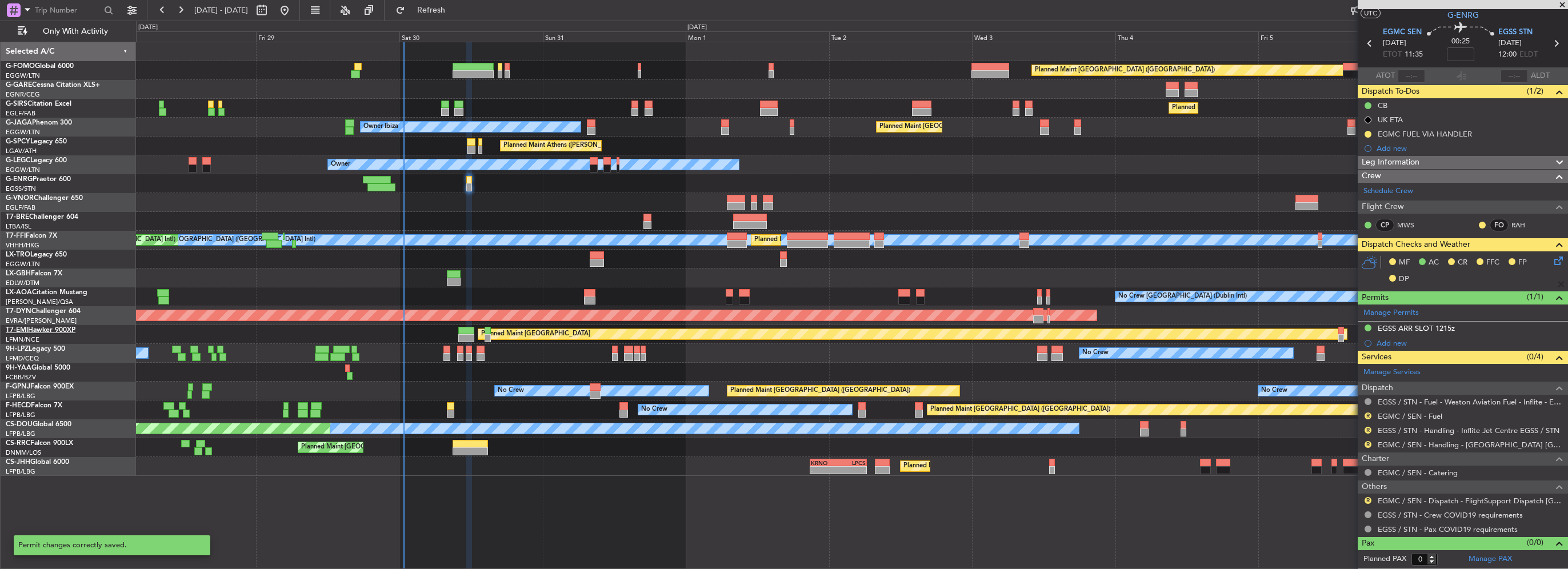
scroll to position [1, 0]
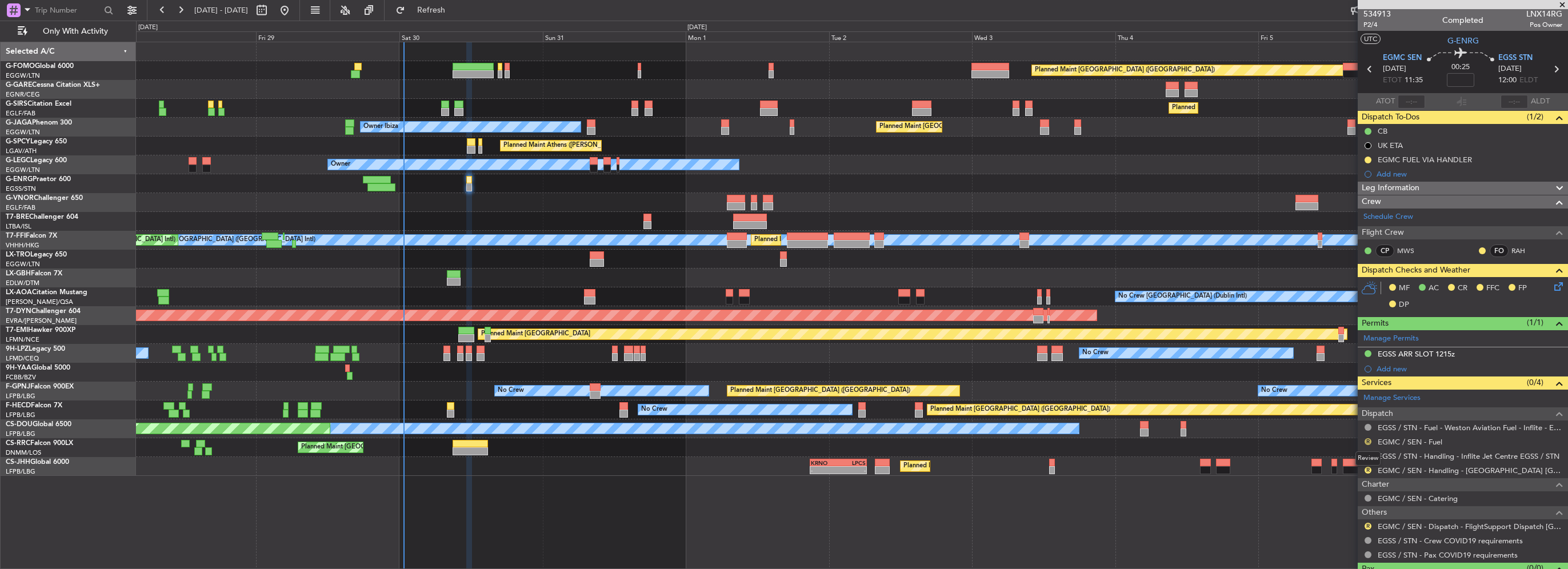
click at [1365, 441] on button "R" at bounding box center [1368, 441] width 7 height 7
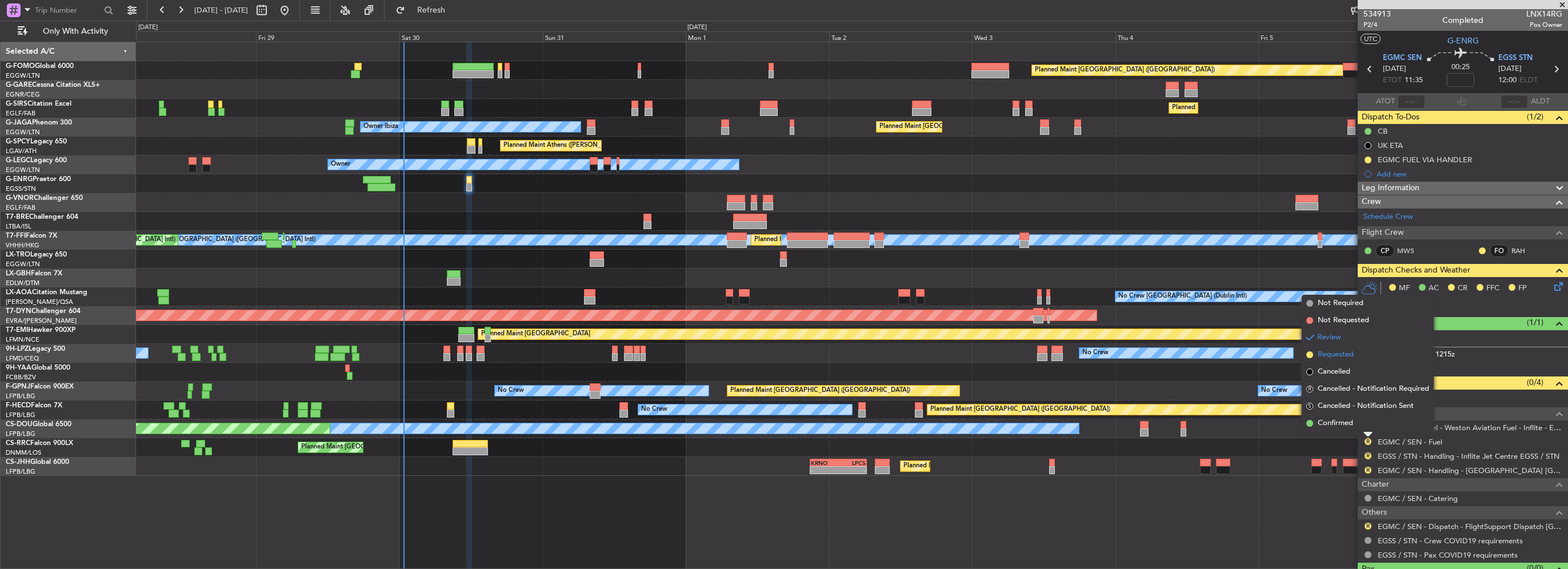
click at [1338, 355] on span "Requested" at bounding box center [1336, 355] width 36 height 11
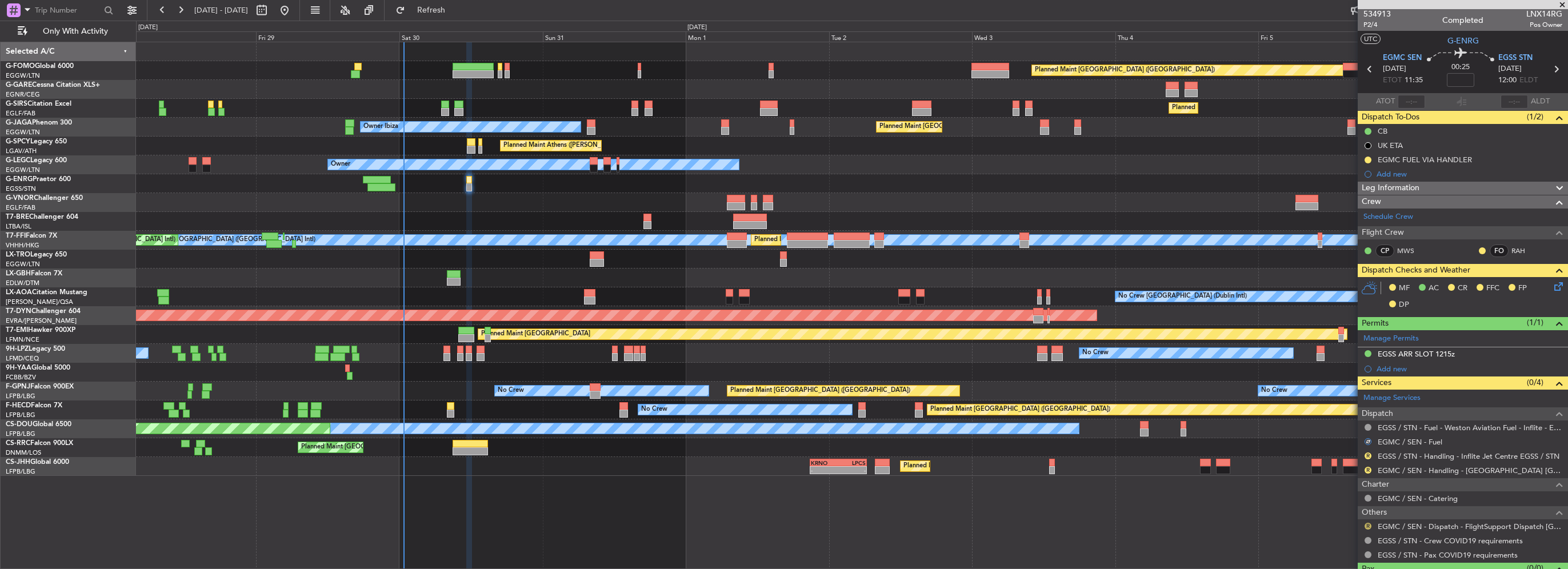
click at [1370, 524] on button "R" at bounding box center [1368, 526] width 7 height 7
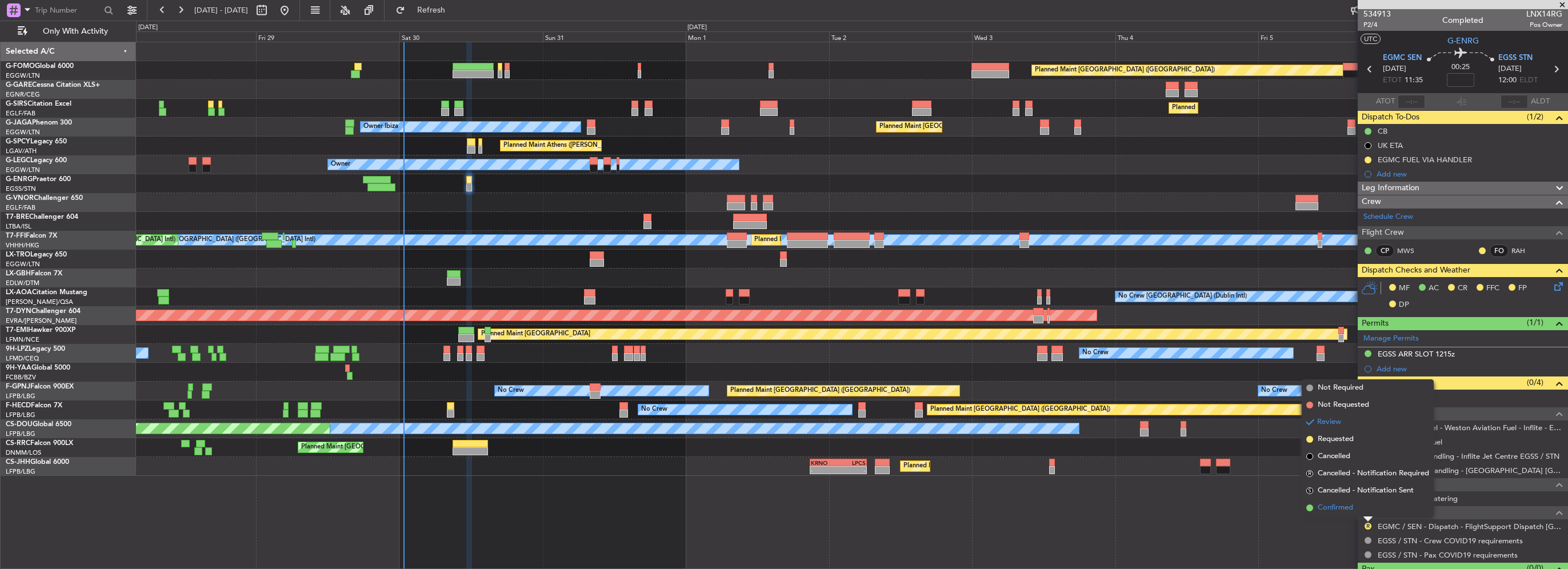
click at [1353, 505] on span "Confirmed" at bounding box center [1336, 508] width 35 height 11
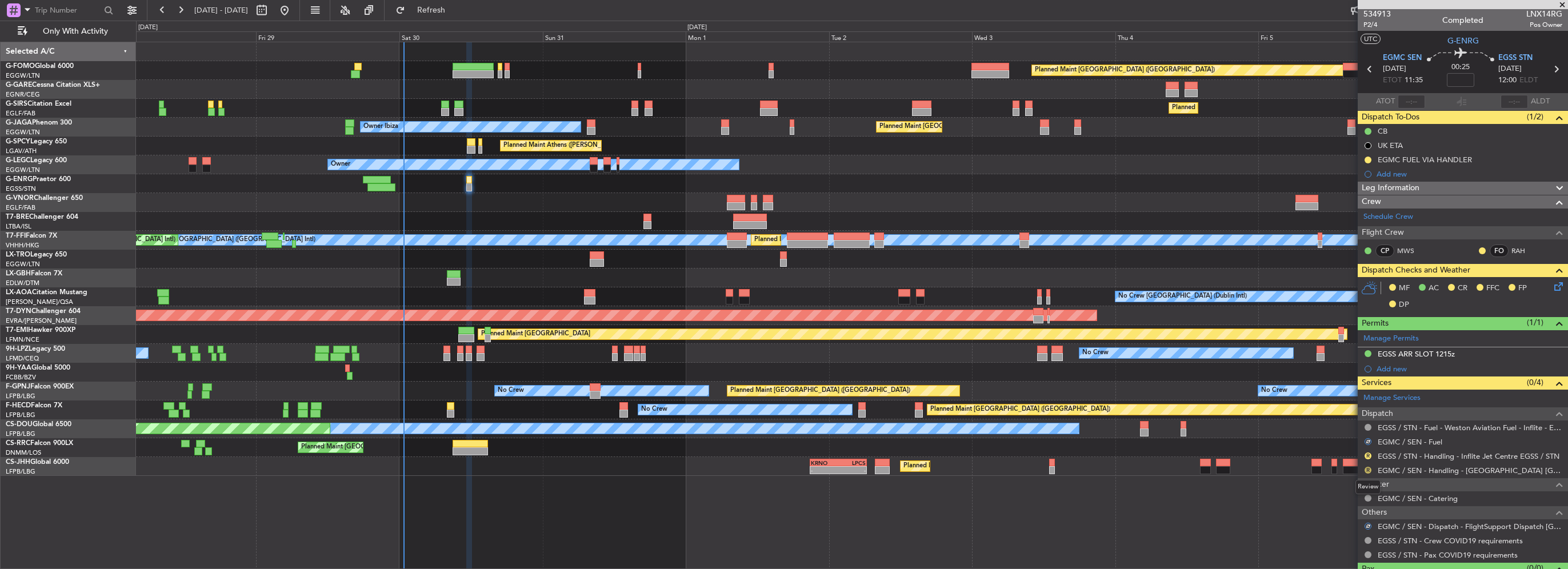
click at [1367, 470] on button "R" at bounding box center [1368, 470] width 7 height 7
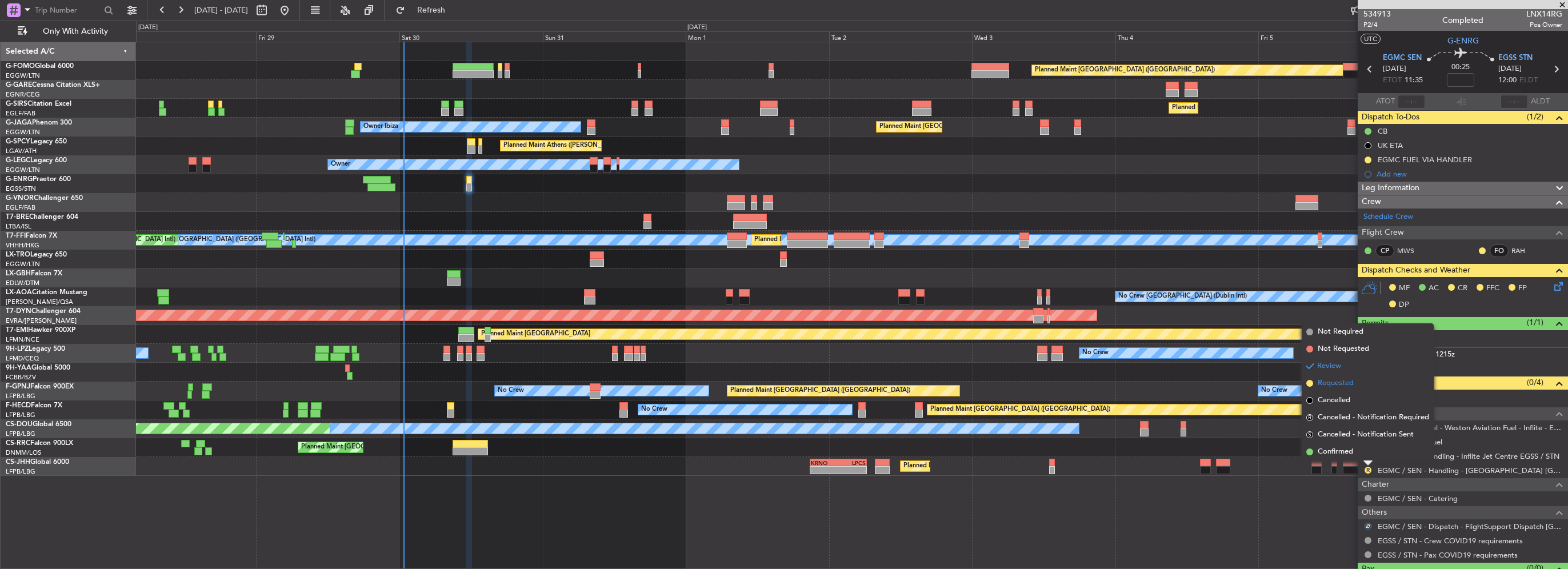
click at [1335, 385] on span "Requested" at bounding box center [1336, 383] width 36 height 11
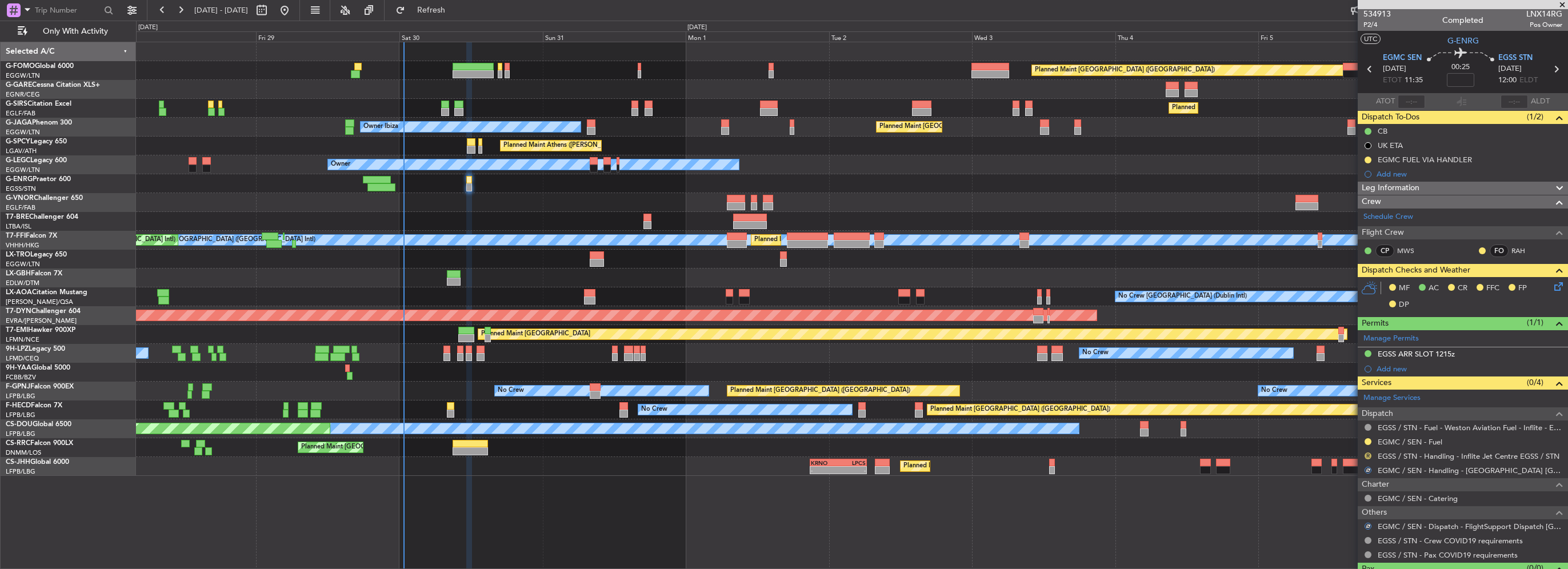
click at [1367, 453] on button "R" at bounding box center [1368, 456] width 7 height 7
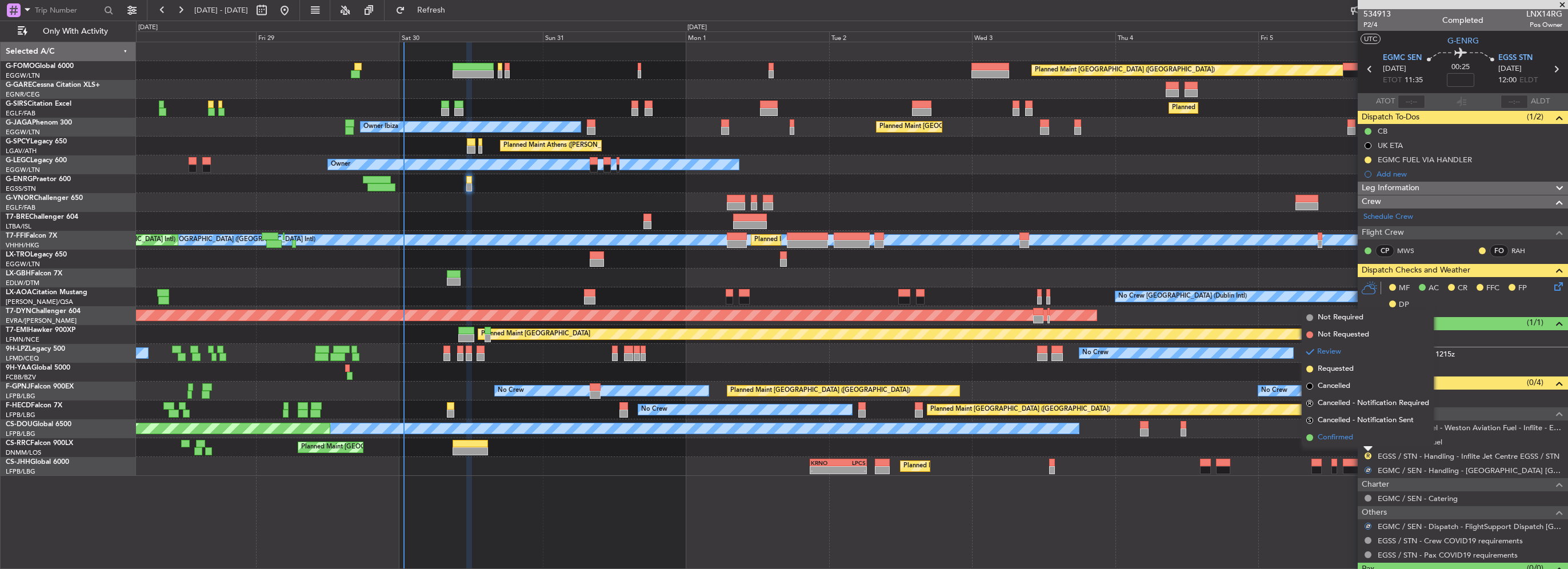
click at [1339, 434] on span "Confirmed" at bounding box center [1336, 437] width 35 height 11
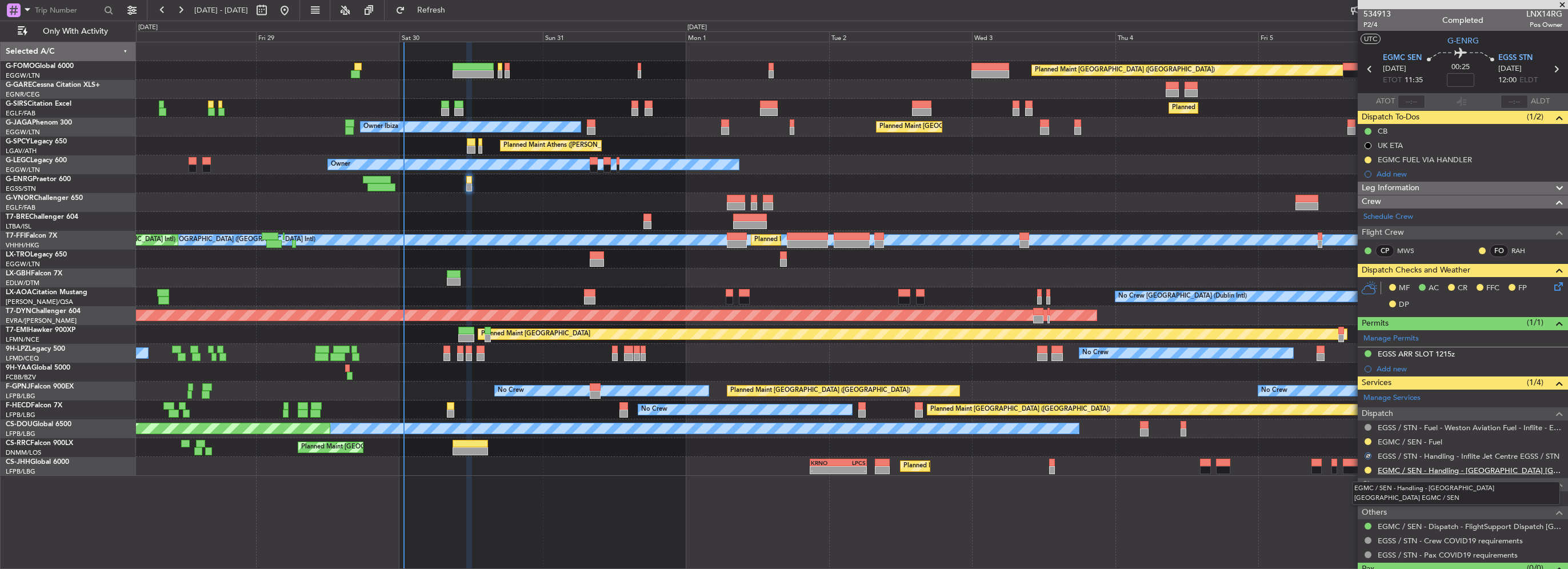
click at [1419, 470] on link "EGMC / SEN - Handling - [GEOGRAPHIC_DATA] [GEOGRAPHIC_DATA] EGMC / SEN" at bounding box center [1469, 470] width 185 height 9
click at [1442, 188] on div "Leg Information" at bounding box center [1463, 188] width 210 height 13
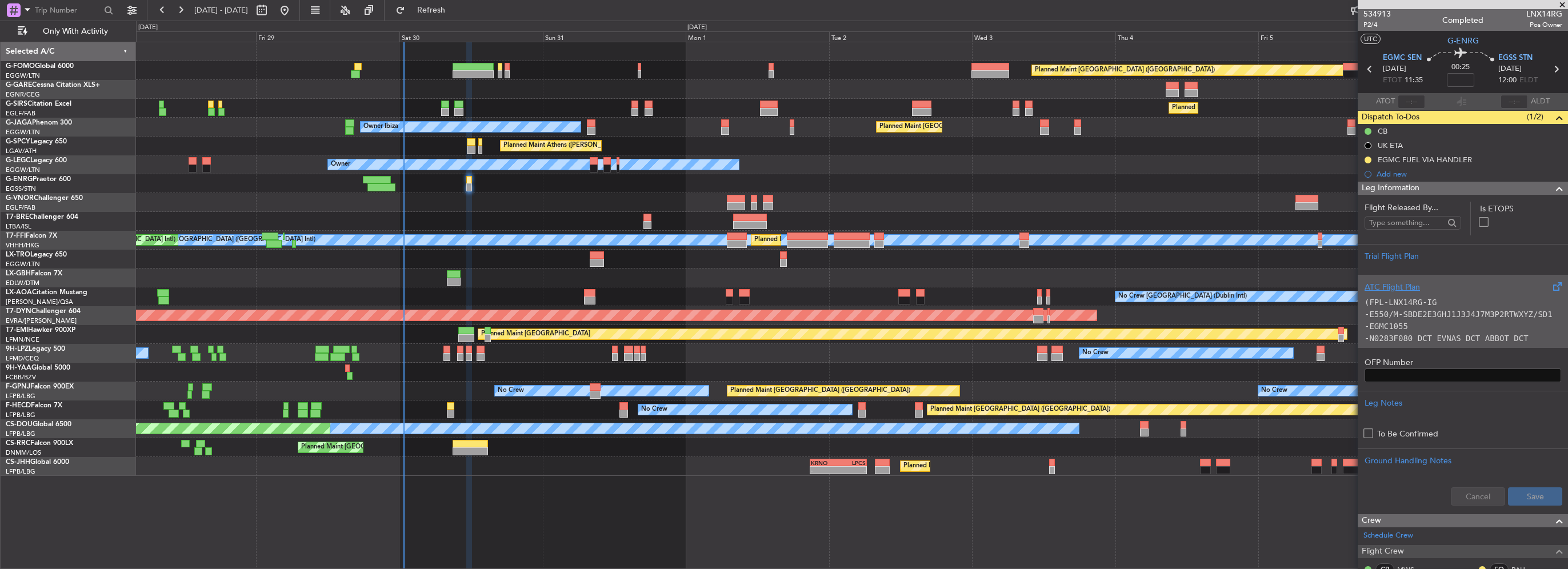
click at [1402, 315] on code "-E550/M-SBDE2E3GHJ1J3J4J7M3P2RTWXYZ/SD1" at bounding box center [1459, 314] width 188 height 9
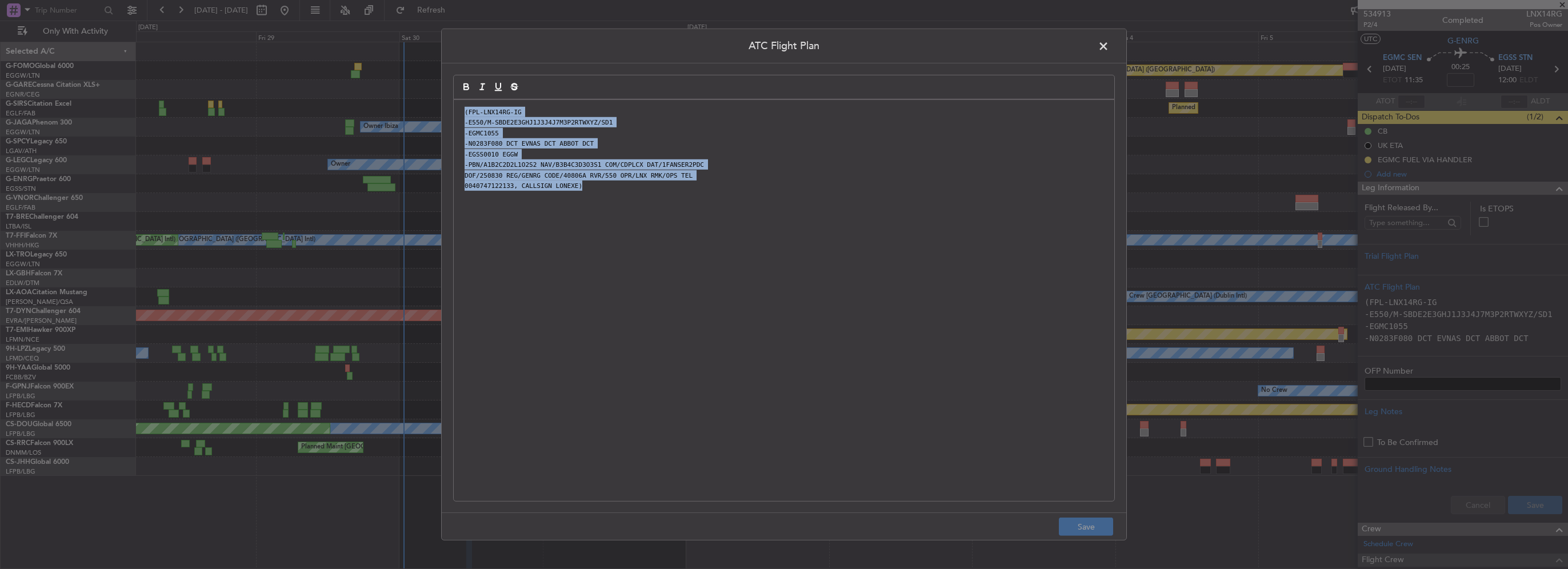
drag, startPoint x: 619, startPoint y: 221, endPoint x: 341, endPoint y: 66, distance: 318.3
click at [341, 68] on div "ATC Flight Plan (FPL-LNX14RG-IG -E550/M-SBDE2E3GHJ1J3J4J7M3P2RTWXYZ/SD1 -EGMC10…" at bounding box center [784, 284] width 1568 height 569
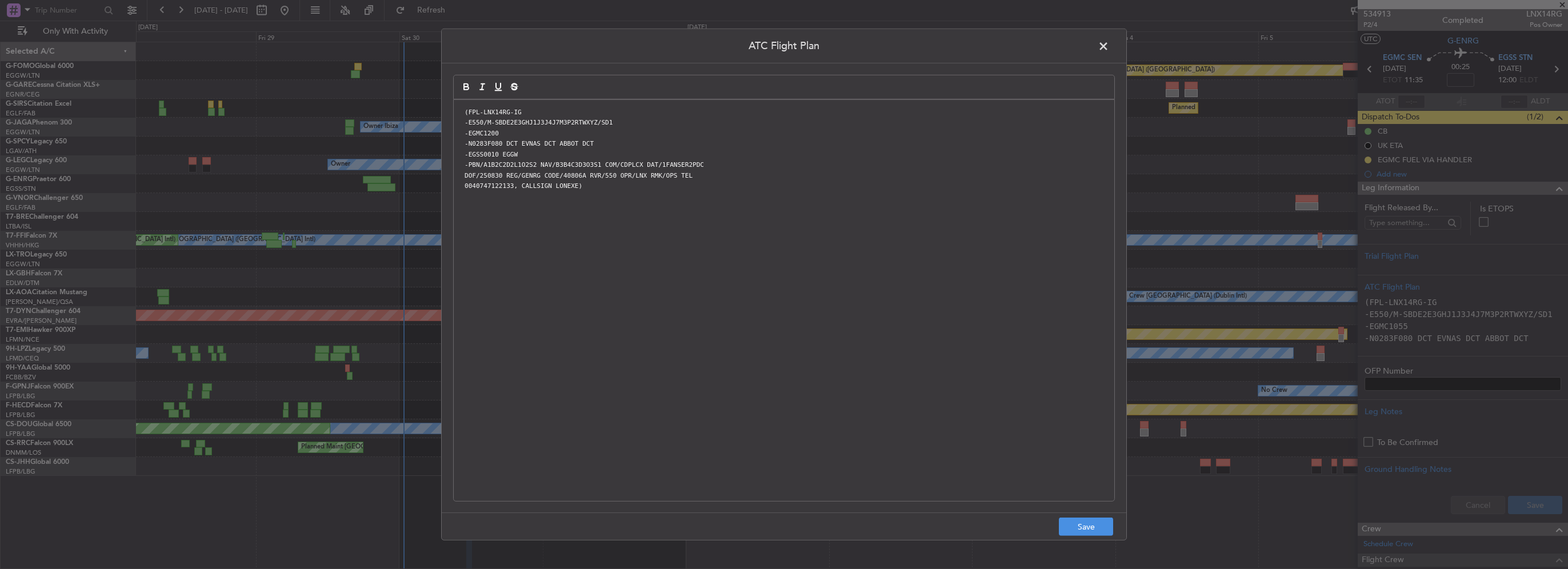
scroll to position [0, 0]
click at [1087, 530] on button "Save" at bounding box center [1086, 526] width 54 height 18
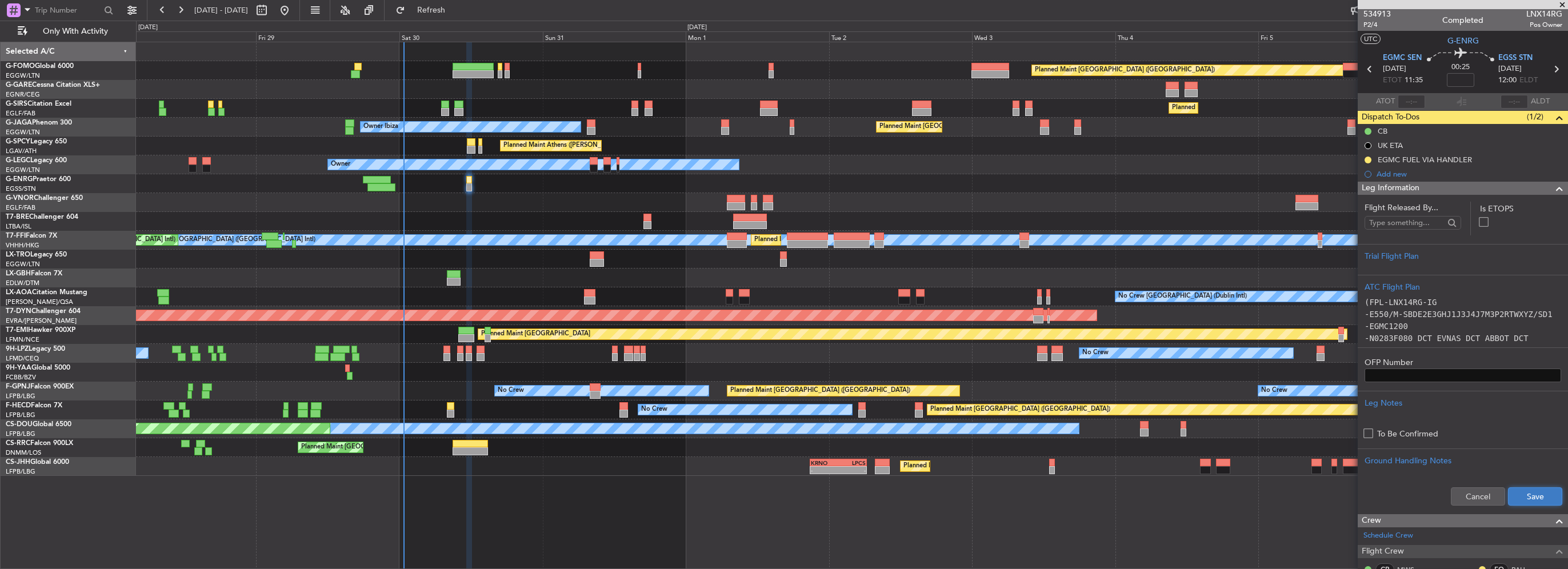
click at [1532, 495] on button "Save" at bounding box center [1535, 496] width 54 height 18
click at [1552, 187] on span at bounding box center [1559, 189] width 14 height 14
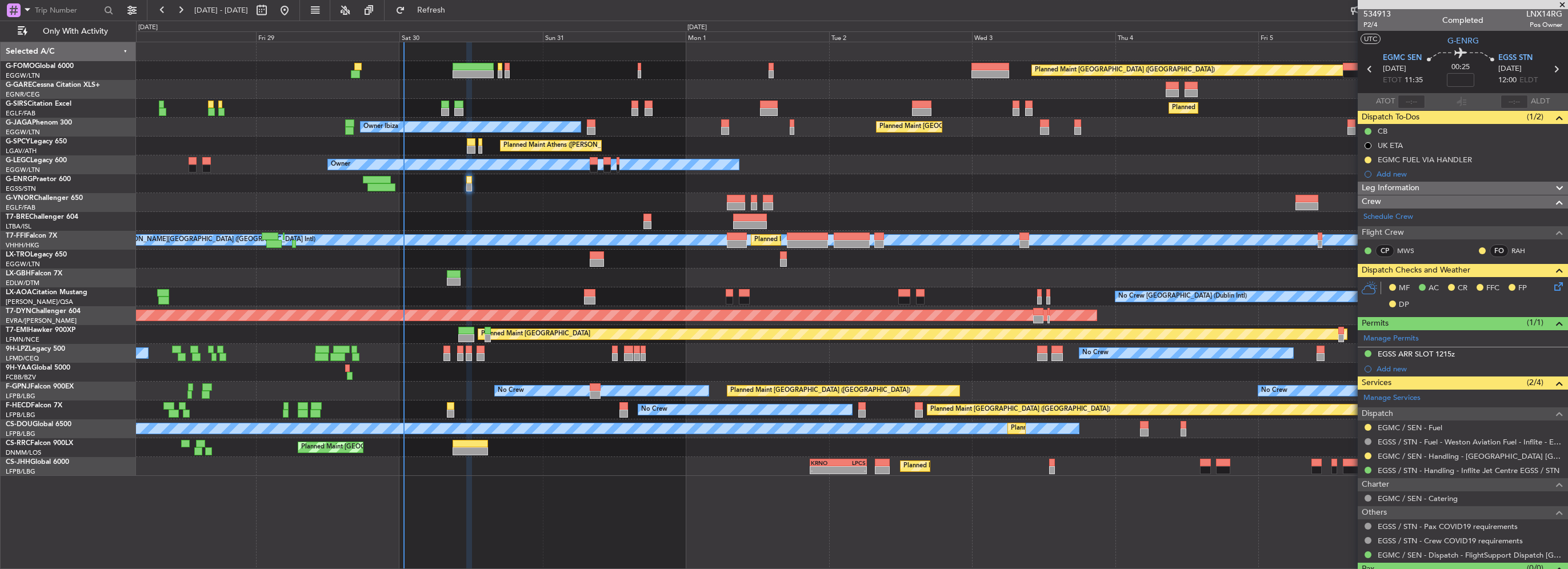
click at [1552, 283] on icon at bounding box center [1557, 284] width 9 height 9
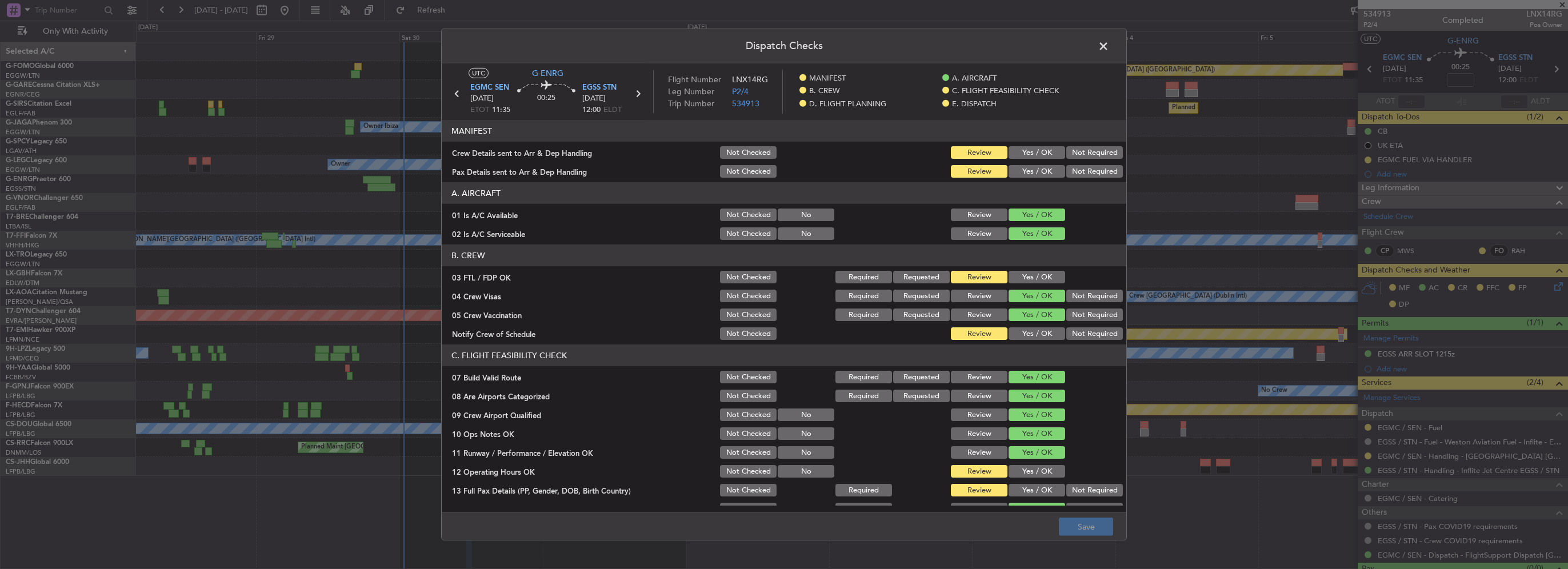
click at [1045, 146] on div "Yes / OK" at bounding box center [1035, 153] width 57 height 16
drag, startPoint x: 1035, startPoint y: 153, endPoint x: 1035, endPoint y: 163, distance: 10.0
click at [1034, 153] on button "Yes / OK" at bounding box center [1037, 152] width 57 height 13
click at [1034, 164] on div "Yes / OK" at bounding box center [1035, 172] width 57 height 16
click at [1037, 168] on button "Yes / OK" at bounding box center [1037, 171] width 57 height 13
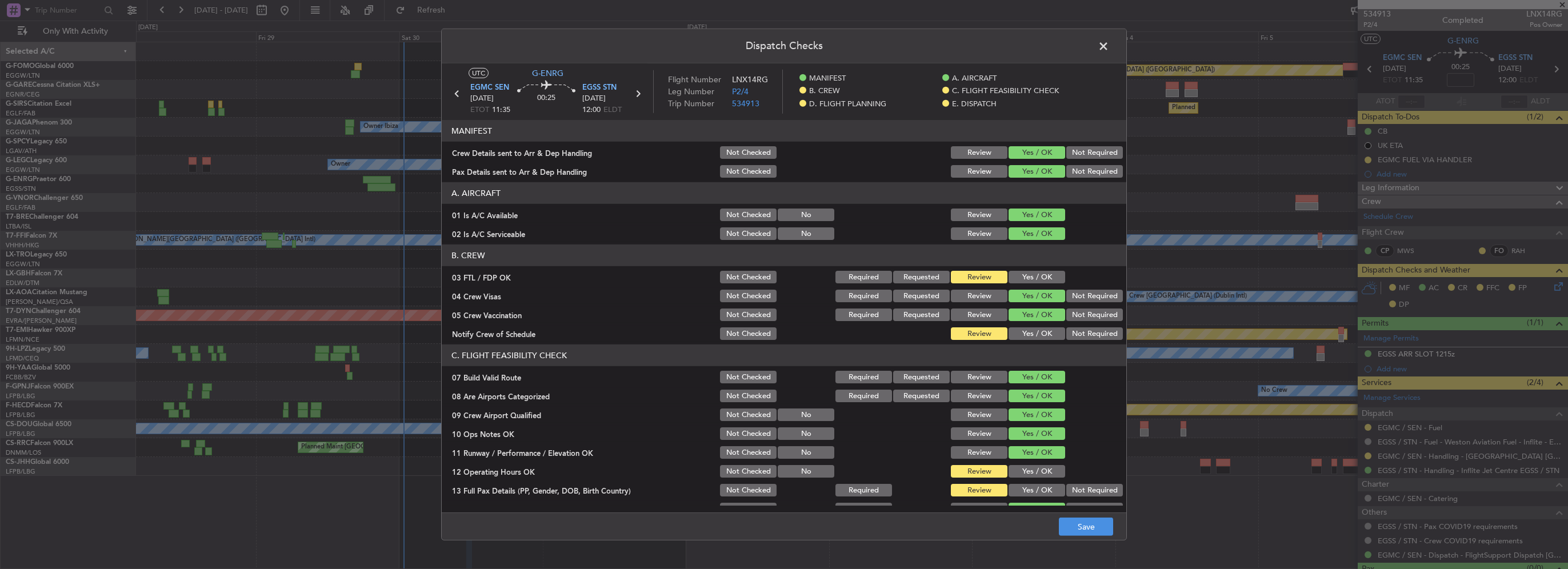
click at [1030, 274] on button "Yes / OK" at bounding box center [1037, 277] width 57 height 13
click at [1036, 337] on button "Yes / OK" at bounding box center [1037, 333] width 57 height 13
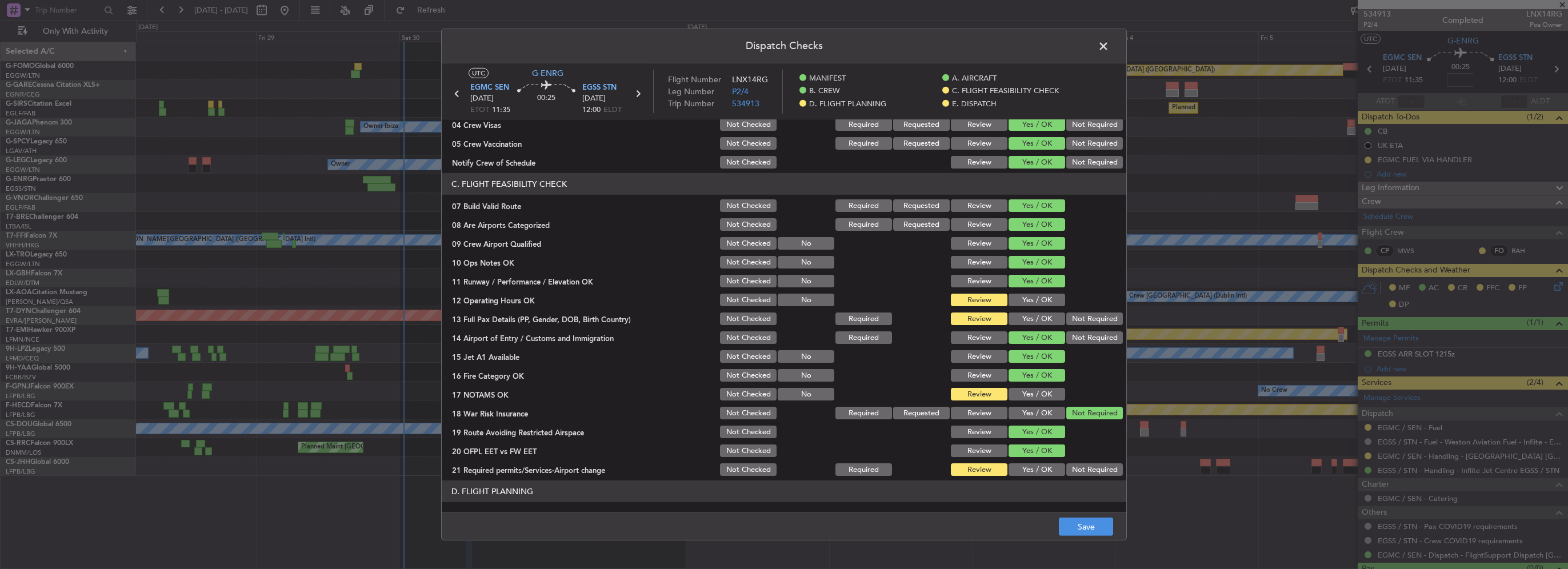
drag, startPoint x: 1037, startPoint y: 294, endPoint x: 1041, endPoint y: 315, distance: 21.4
click at [1037, 297] on button "Yes / OK" at bounding box center [1037, 300] width 57 height 13
click at [1041, 320] on button "Yes / OK" at bounding box center [1037, 318] width 57 height 13
click at [1034, 397] on button "Yes / OK" at bounding box center [1037, 394] width 57 height 13
click at [1046, 471] on button "Yes / OK" at bounding box center [1037, 470] width 57 height 13
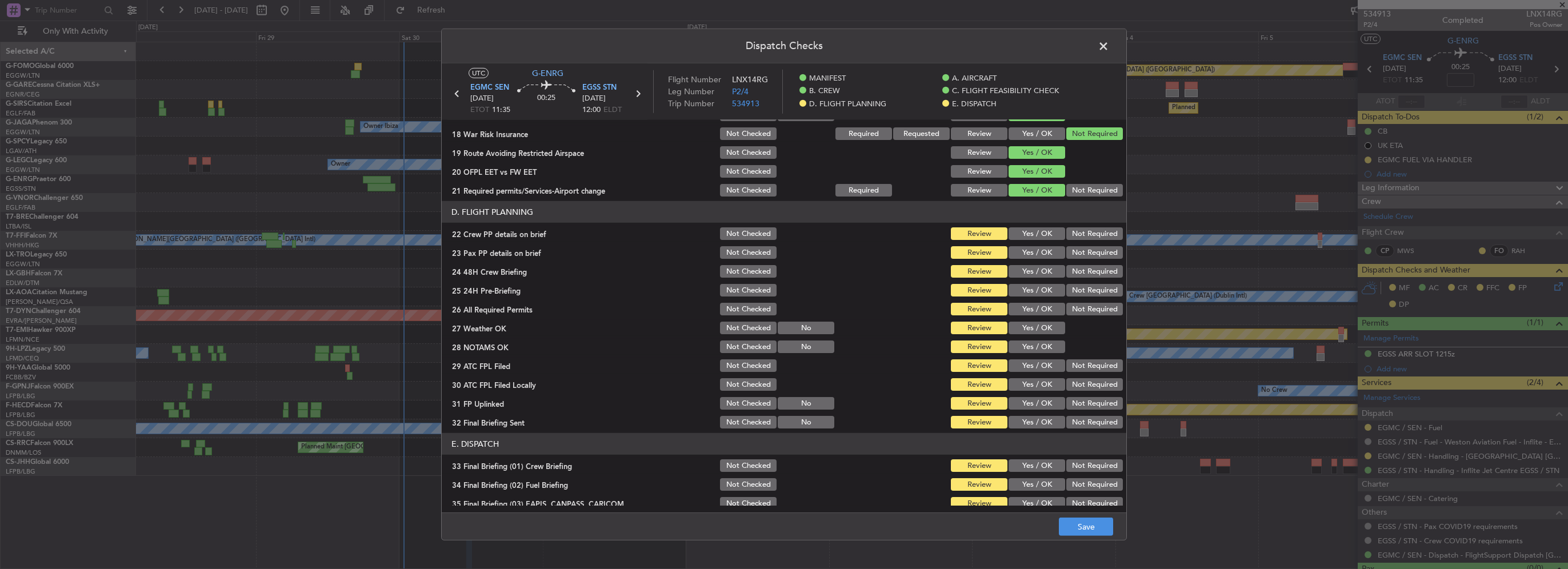
scroll to position [457, 0]
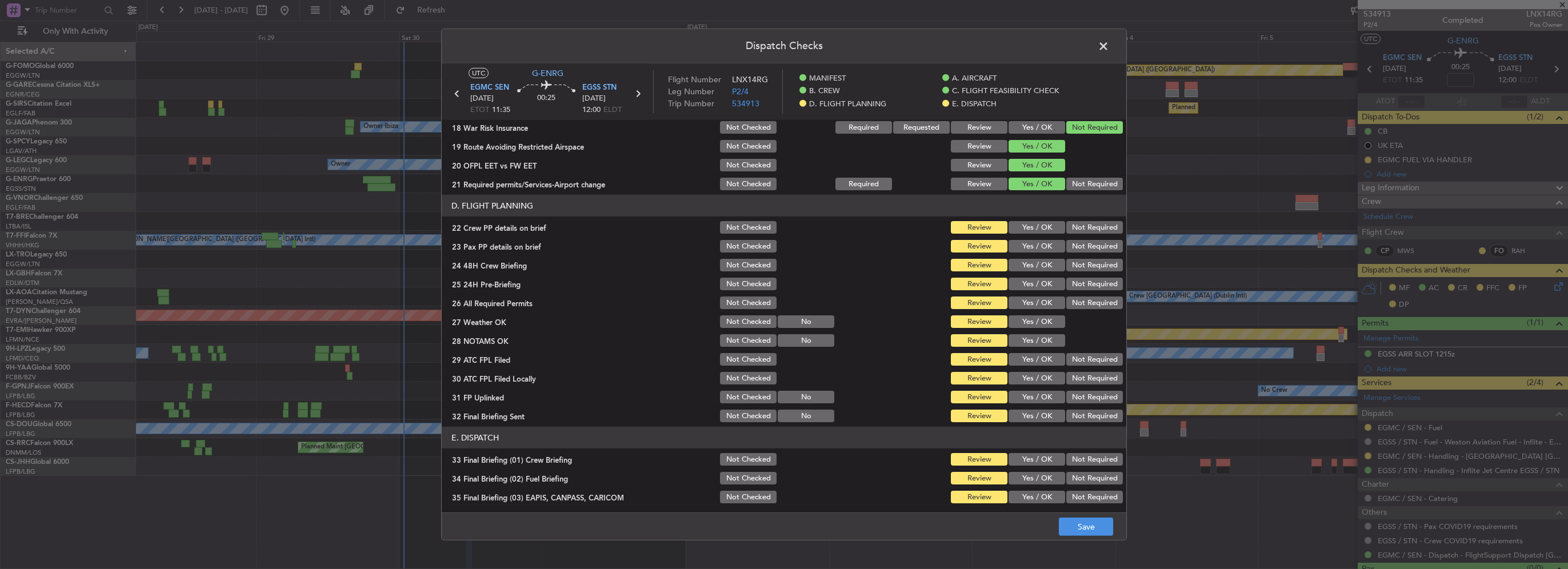
click at [1035, 224] on button "Yes / OK" at bounding box center [1037, 227] width 57 height 13
click at [1037, 242] on button "Yes / OK" at bounding box center [1037, 246] width 57 height 13
click at [1040, 261] on button "Yes / OK" at bounding box center [1037, 265] width 57 height 13
click at [1080, 287] on button "Not Required" at bounding box center [1095, 284] width 57 height 13
click at [1024, 310] on div "Yes / OK" at bounding box center [1035, 303] width 57 height 16
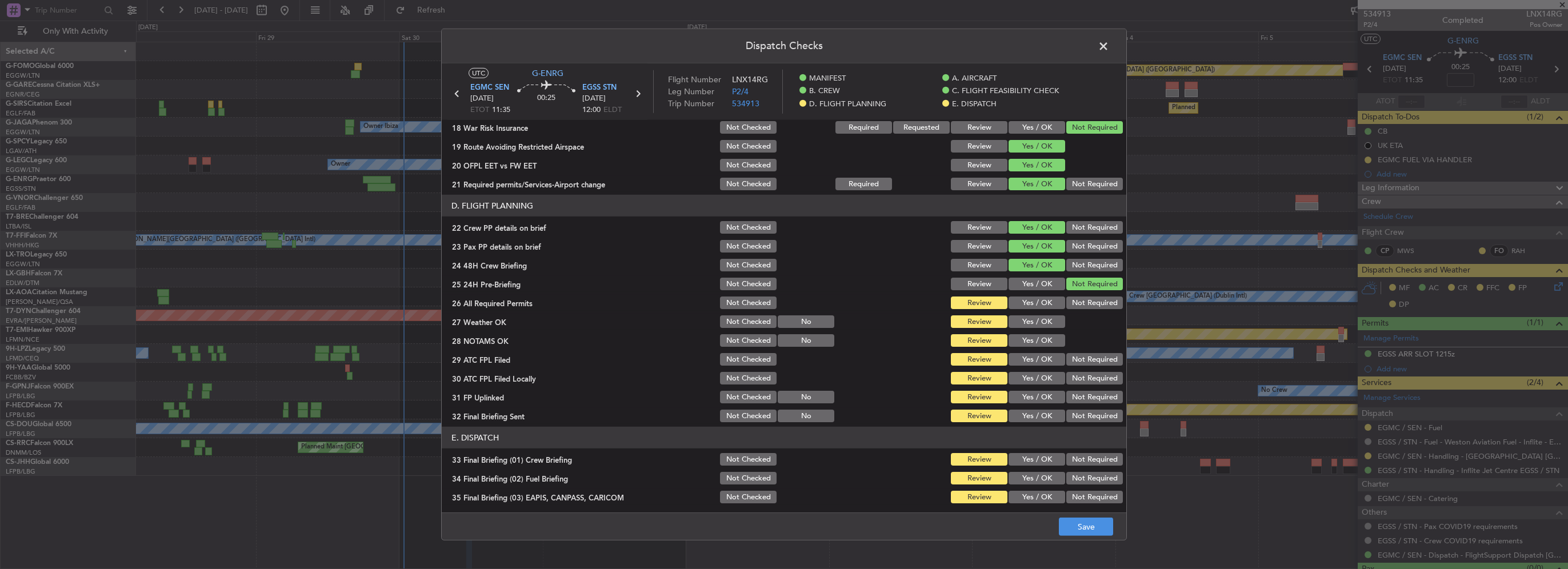
drag, startPoint x: 1023, startPoint y: 302, endPoint x: 1027, endPoint y: 318, distance: 16.5
click at [1023, 303] on button "Yes / OK" at bounding box center [1037, 303] width 57 height 13
drag, startPoint x: 1027, startPoint y: 318, endPoint x: 1035, endPoint y: 346, distance: 29.1
click at [1027, 320] on button "Yes / OK" at bounding box center [1037, 322] width 57 height 13
click at [1035, 347] on div "Yes / OK" at bounding box center [1035, 341] width 57 height 16
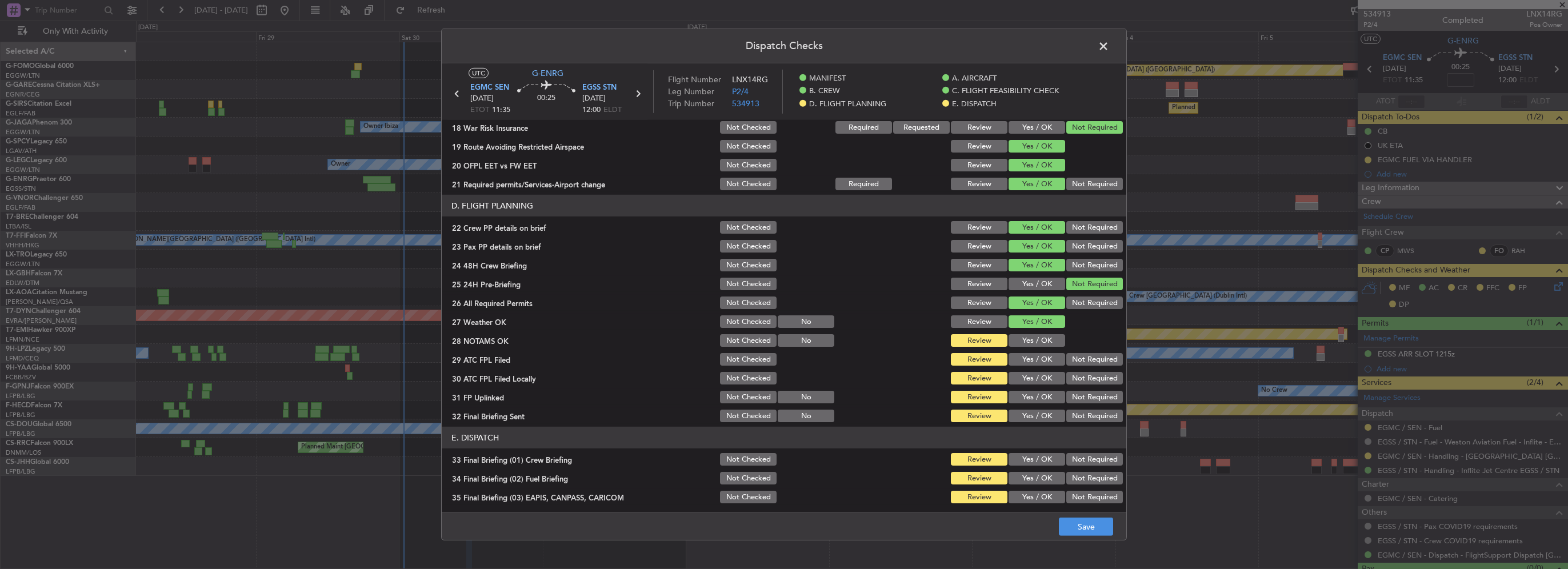
click at [1038, 357] on button "Yes / OK" at bounding box center [1037, 359] width 57 height 13
drag, startPoint x: 1033, startPoint y: 343, endPoint x: 1040, endPoint y: 376, distance: 33.7
click at [1033, 344] on button "Yes / OK" at bounding box center [1037, 341] width 57 height 13
click at [1040, 379] on button "Yes / OK" at bounding box center [1037, 378] width 57 height 13
click at [1042, 397] on button "Yes / OK" at bounding box center [1037, 397] width 57 height 13
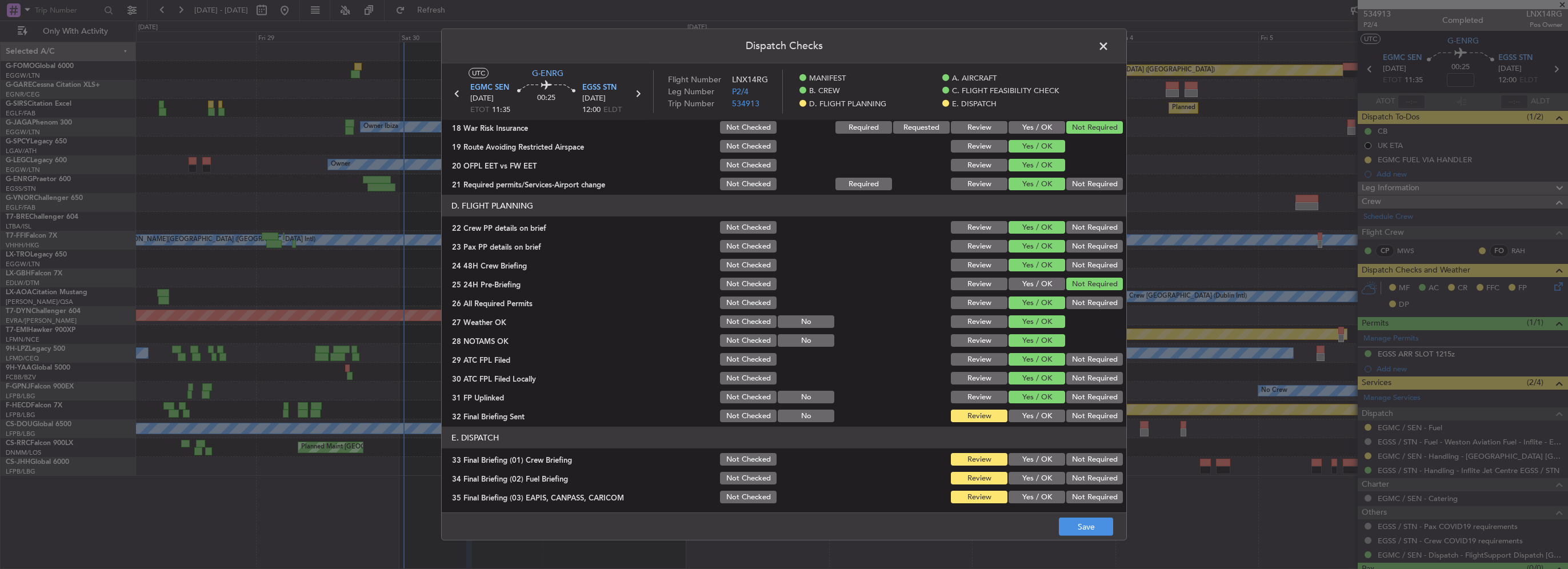
click at [1044, 419] on button "Yes / OK" at bounding box center [1037, 416] width 57 height 13
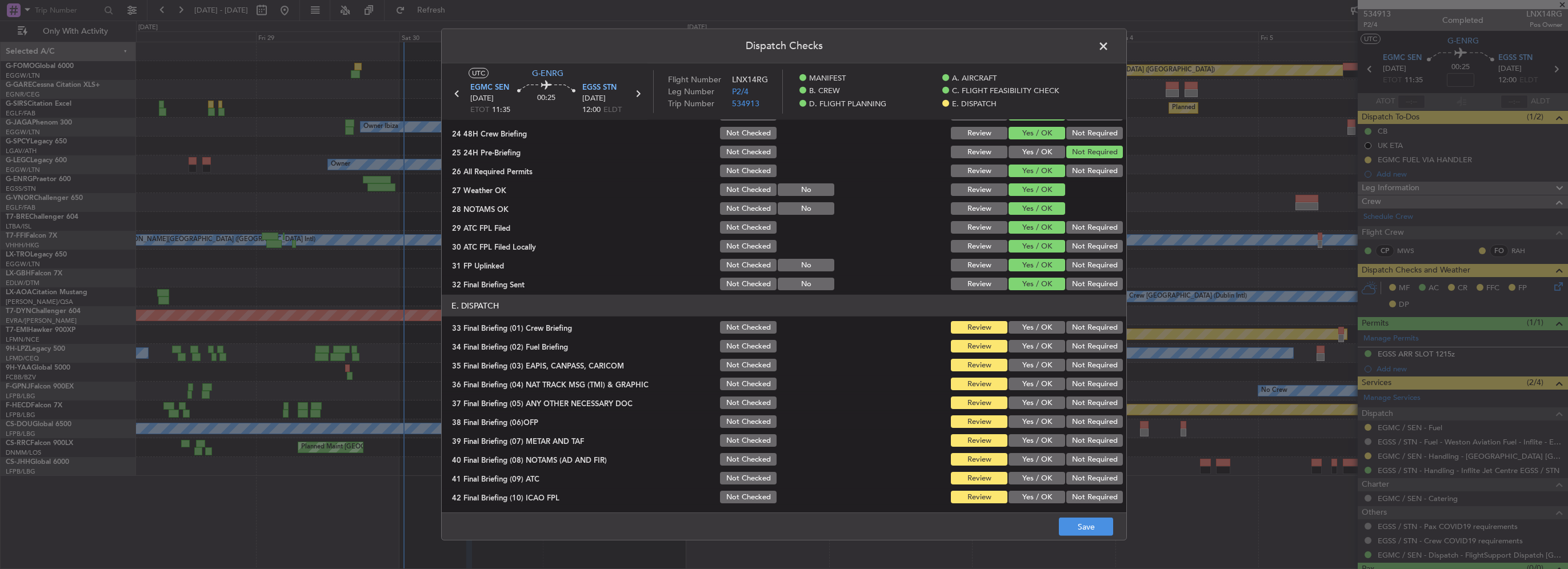
scroll to position [628, 0]
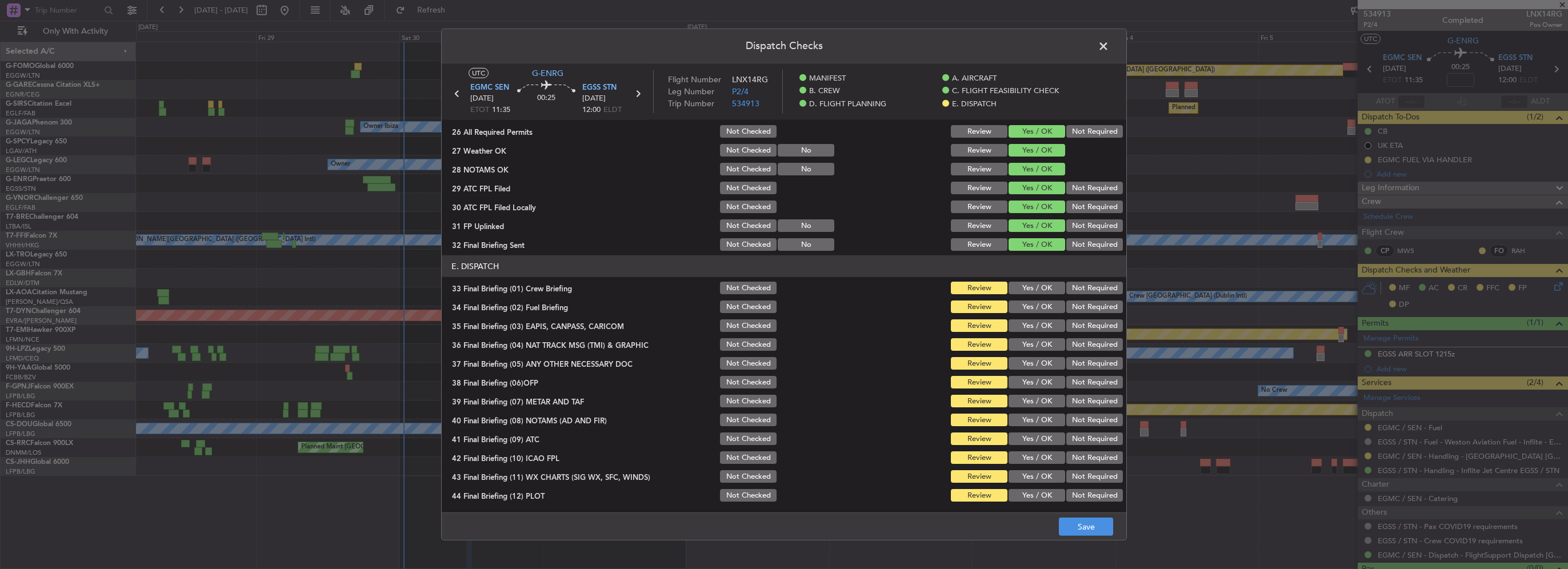
click at [1027, 294] on div "Yes / OK" at bounding box center [1035, 288] width 57 height 16
click at [1037, 290] on button "Yes / OK" at bounding box center [1037, 288] width 57 height 13
click at [1035, 309] on button "Yes / OK" at bounding box center [1037, 307] width 57 height 13
drag, startPoint x: 1071, startPoint y: 323, endPoint x: 1073, endPoint y: 354, distance: 31.1
click at [1071, 324] on button "Not Required" at bounding box center [1095, 326] width 57 height 13
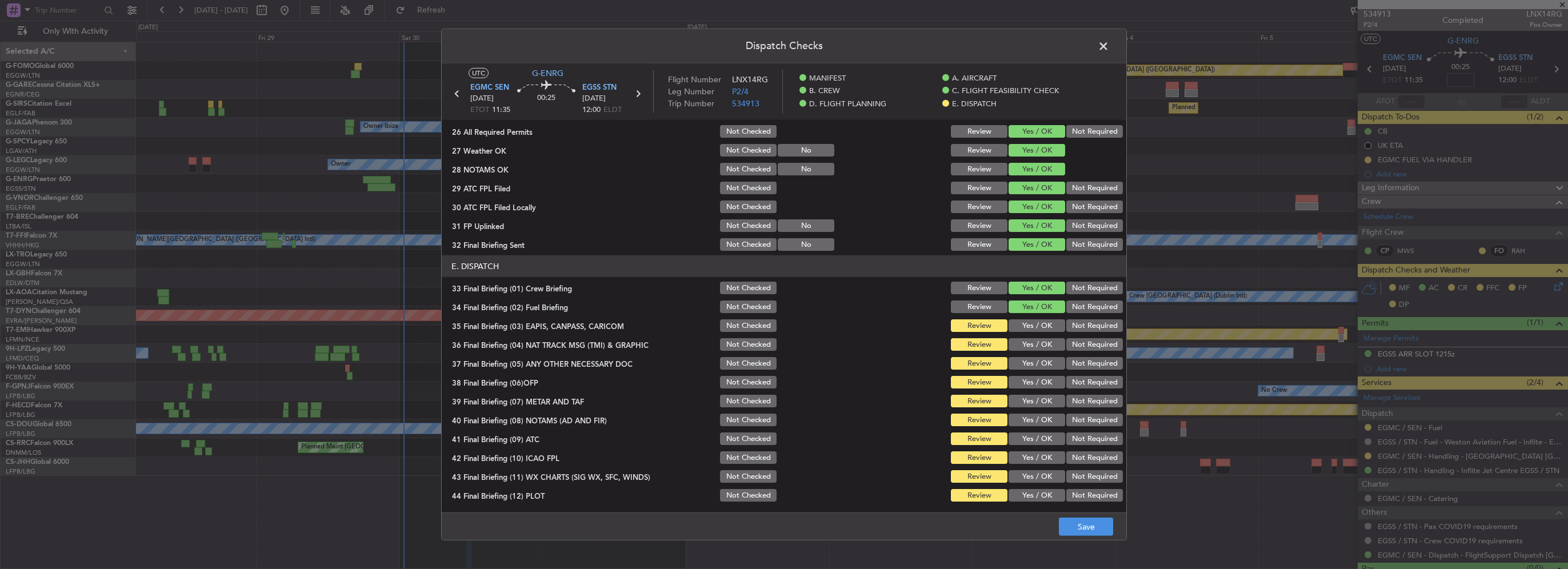
click at [1073, 354] on section "E. DISPATCH 33 Final Briefing (01) Crew Briefing Not Checked Review Yes / OK No…" at bounding box center [784, 379] width 685 height 248
click at [1076, 344] on button "Not Required" at bounding box center [1095, 345] width 57 height 13
click at [1029, 371] on section "E. DISPATCH 33 Final Briefing (01) Crew Briefing Not Checked Review Yes / OK No…" at bounding box center [784, 379] width 685 height 248
click at [1036, 364] on button "Yes / OK" at bounding box center [1037, 363] width 57 height 13
drag, startPoint x: 1036, startPoint y: 378, endPoint x: 1043, endPoint y: 405, distance: 27.9
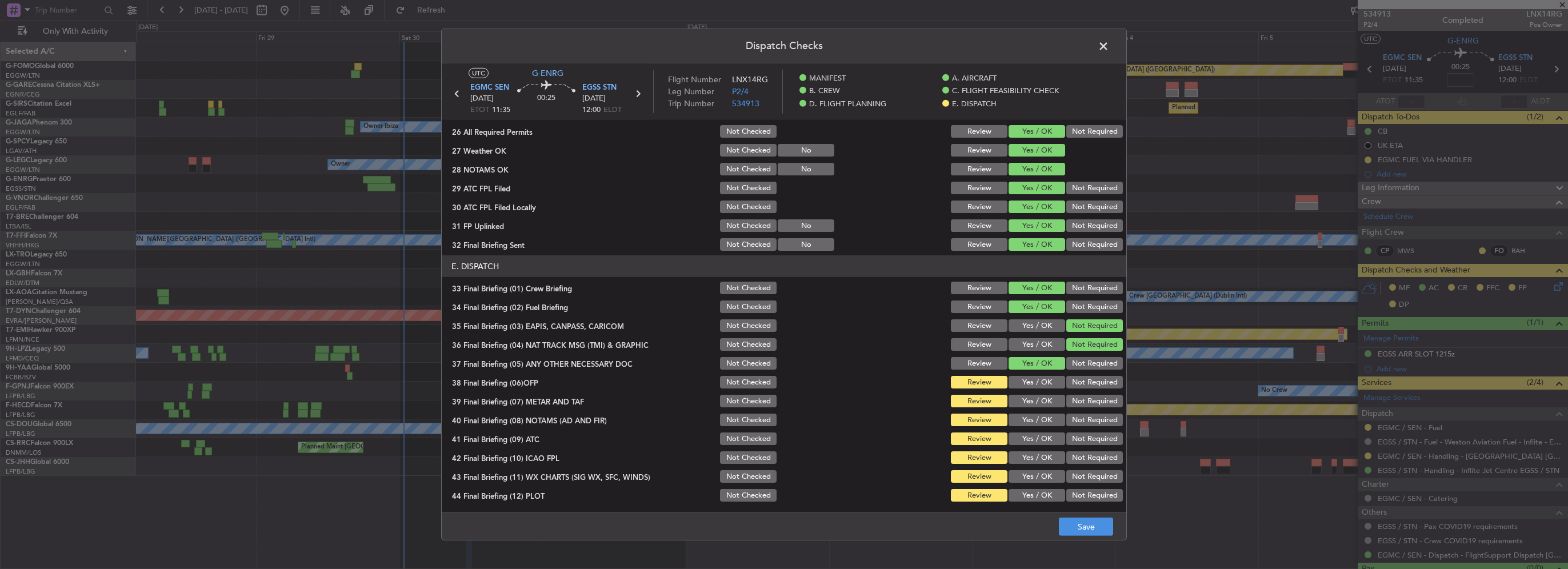
click at [1035, 380] on button "Yes / OK" at bounding box center [1037, 382] width 57 height 13
click at [1043, 407] on div "Yes / OK" at bounding box center [1035, 401] width 57 height 16
click at [1039, 398] on button "Yes / OK" at bounding box center [1037, 401] width 57 height 13
click at [1039, 416] on button "Yes / OK" at bounding box center [1037, 420] width 57 height 13
click at [1047, 453] on button "Yes / OK" at bounding box center [1037, 457] width 57 height 13
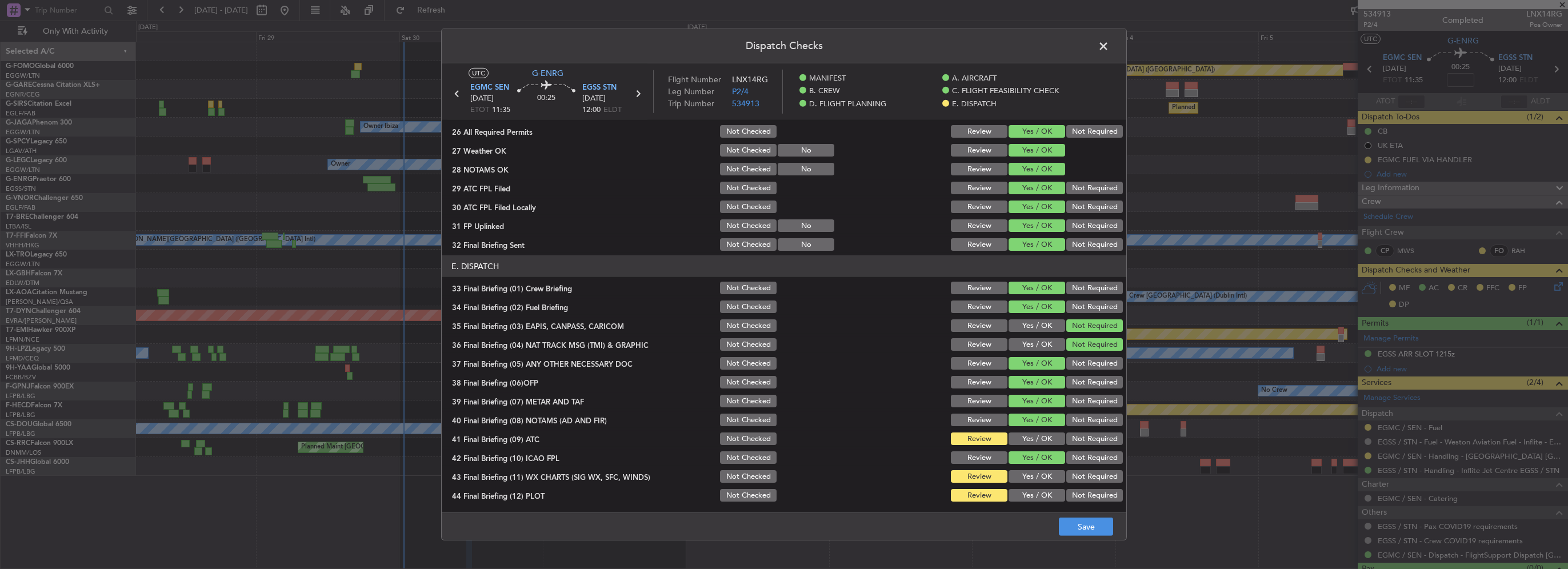
drag, startPoint x: 1037, startPoint y: 443, endPoint x: 1045, endPoint y: 468, distance: 26.2
click at [1037, 443] on button "Yes / OK" at bounding box center [1037, 439] width 57 height 13
drag, startPoint x: 1045, startPoint y: 472, endPoint x: 1046, endPoint y: 487, distance: 15.0
click at [1045, 478] on button "Yes / OK" at bounding box center [1037, 476] width 57 height 13
click at [1047, 492] on button "Yes / OK" at bounding box center [1037, 495] width 57 height 13
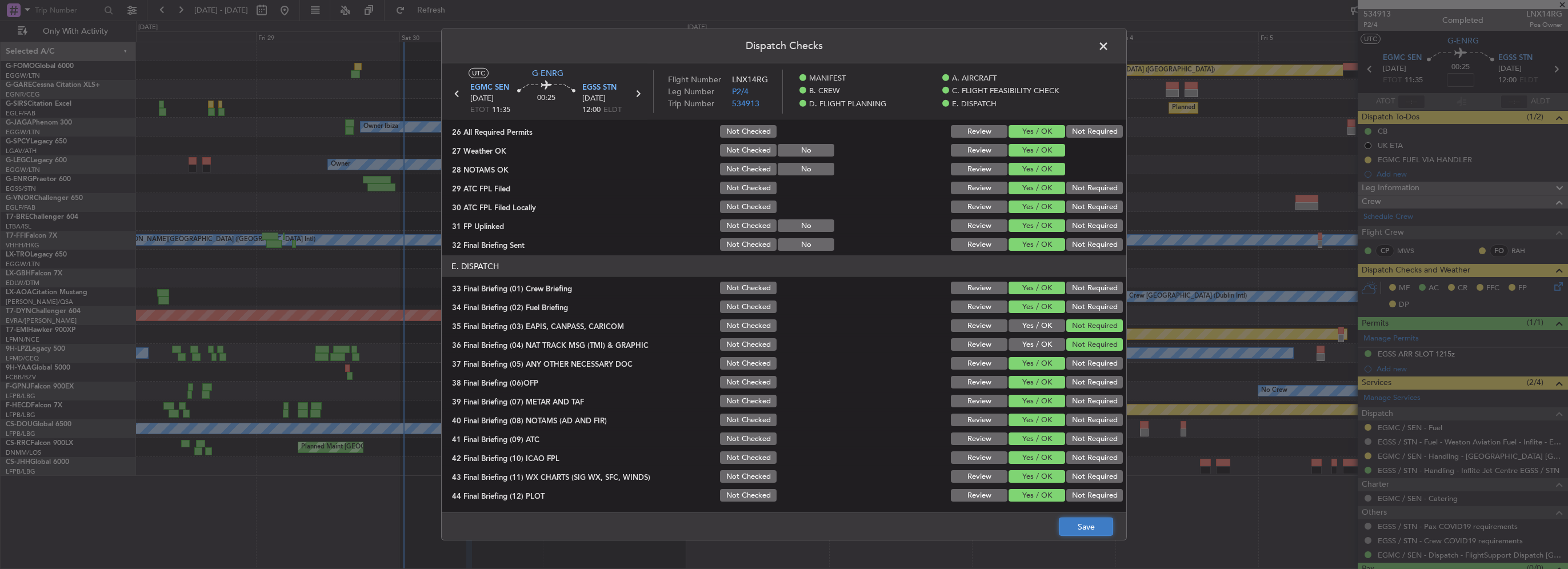
click at [1074, 522] on button "Save" at bounding box center [1086, 526] width 54 height 18
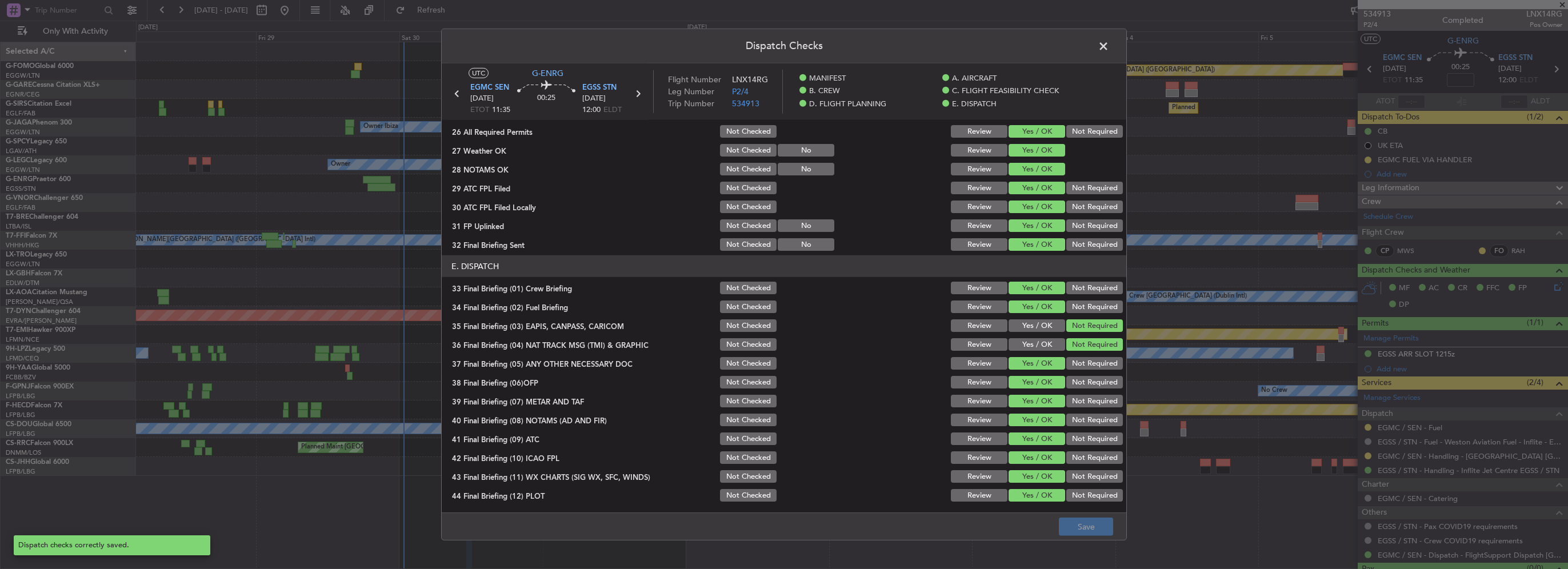
click at [1109, 42] on span at bounding box center [1109, 49] width 0 height 23
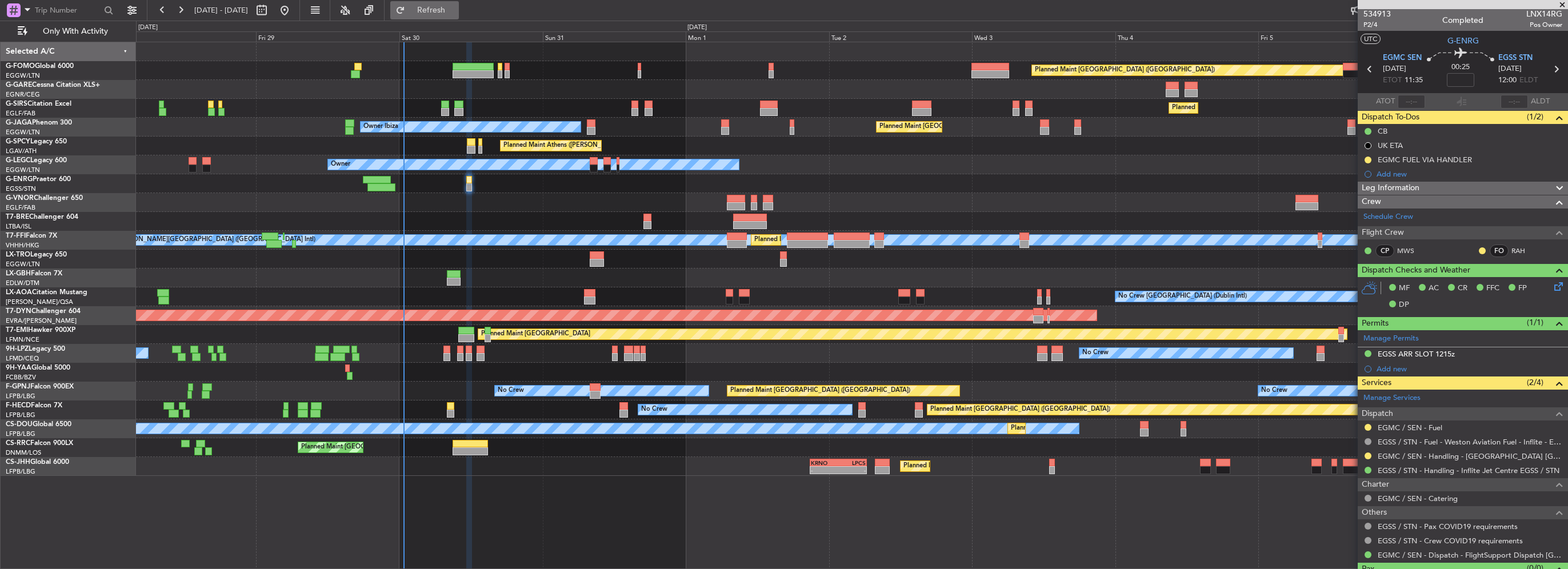
click at [456, 9] on span "Refresh" at bounding box center [431, 10] width 48 height 8
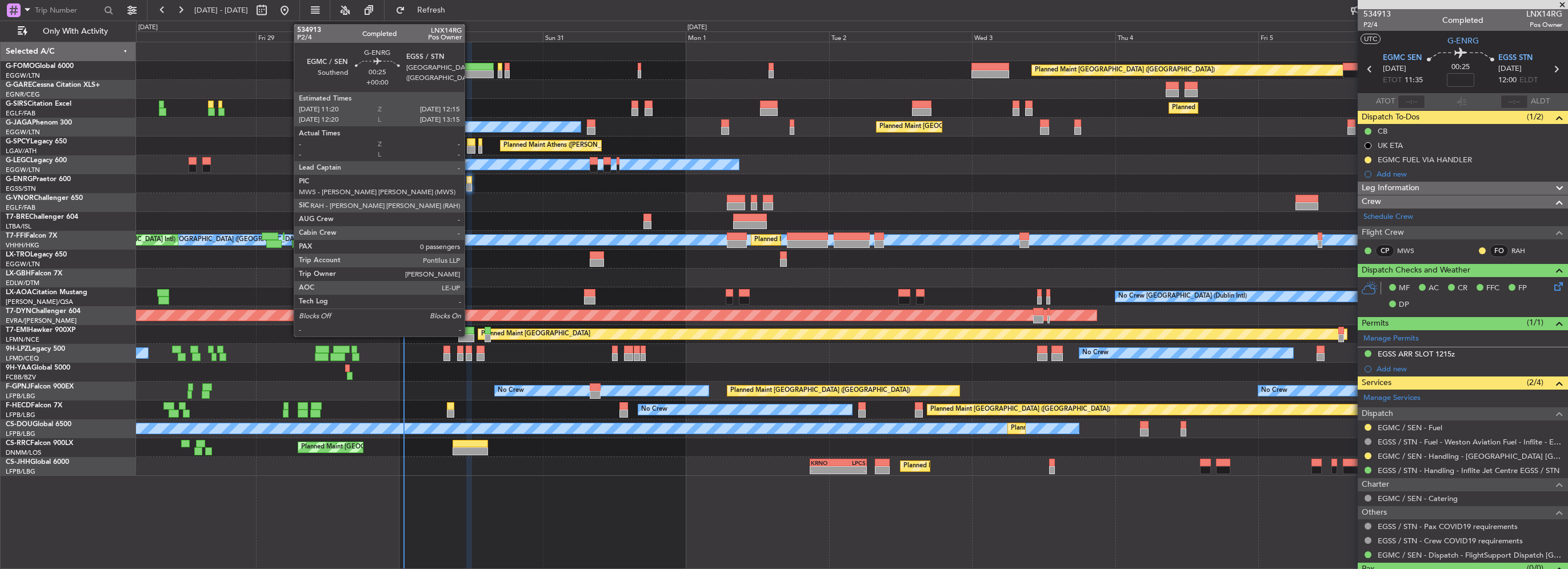
click at [470, 185] on div at bounding box center [469, 187] width 5 height 8
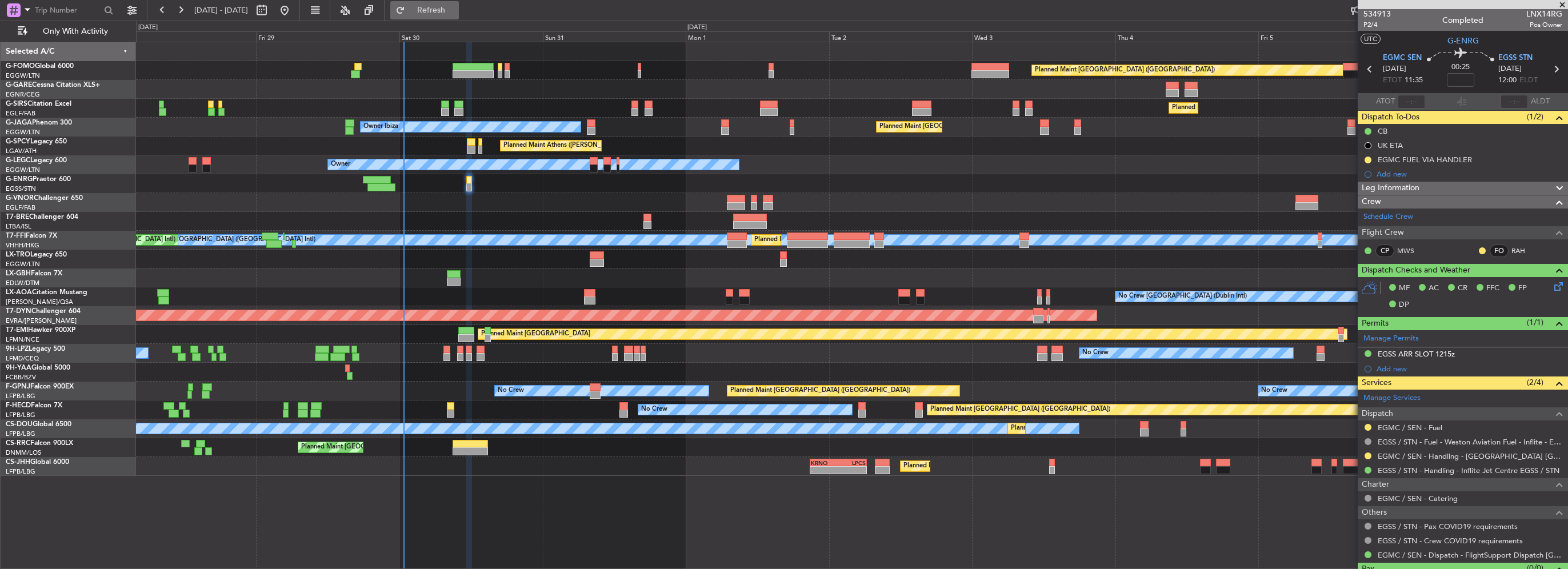
click at [456, 7] on span "Refresh" at bounding box center [431, 10] width 48 height 8
click at [1452, 78] on input at bounding box center [1461, 80] width 28 height 14
click at [455, 13] on span "Refresh" at bounding box center [431, 10] width 48 height 8
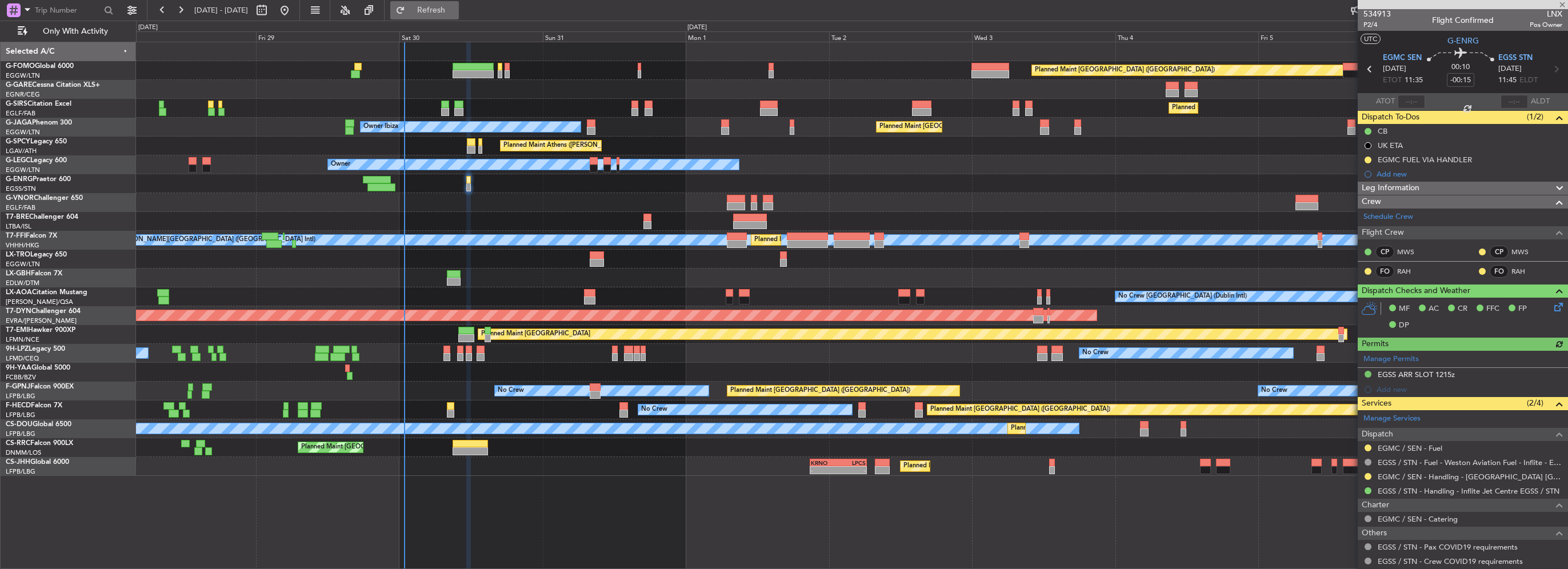
click at [455, 6] on span "Refresh" at bounding box center [431, 10] width 48 height 8
click at [456, 14] on span "Refresh" at bounding box center [431, 10] width 48 height 8
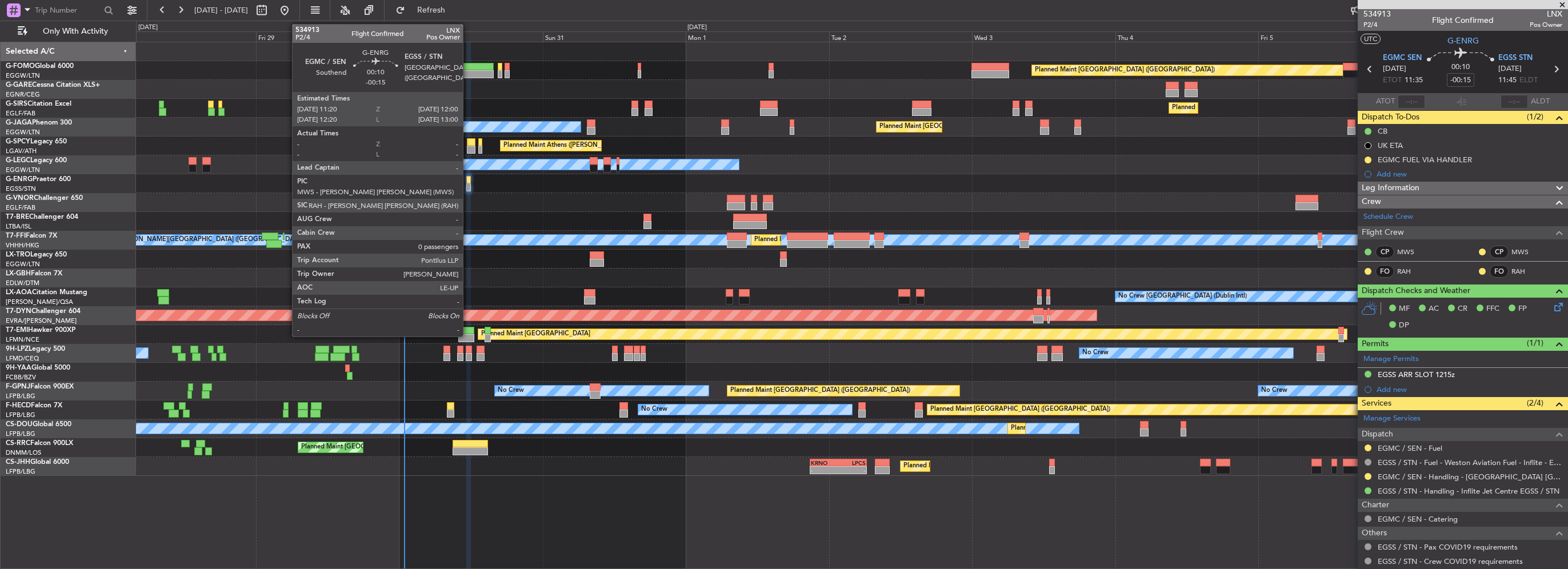
click at [468, 183] on div at bounding box center [468, 180] width 4 height 8
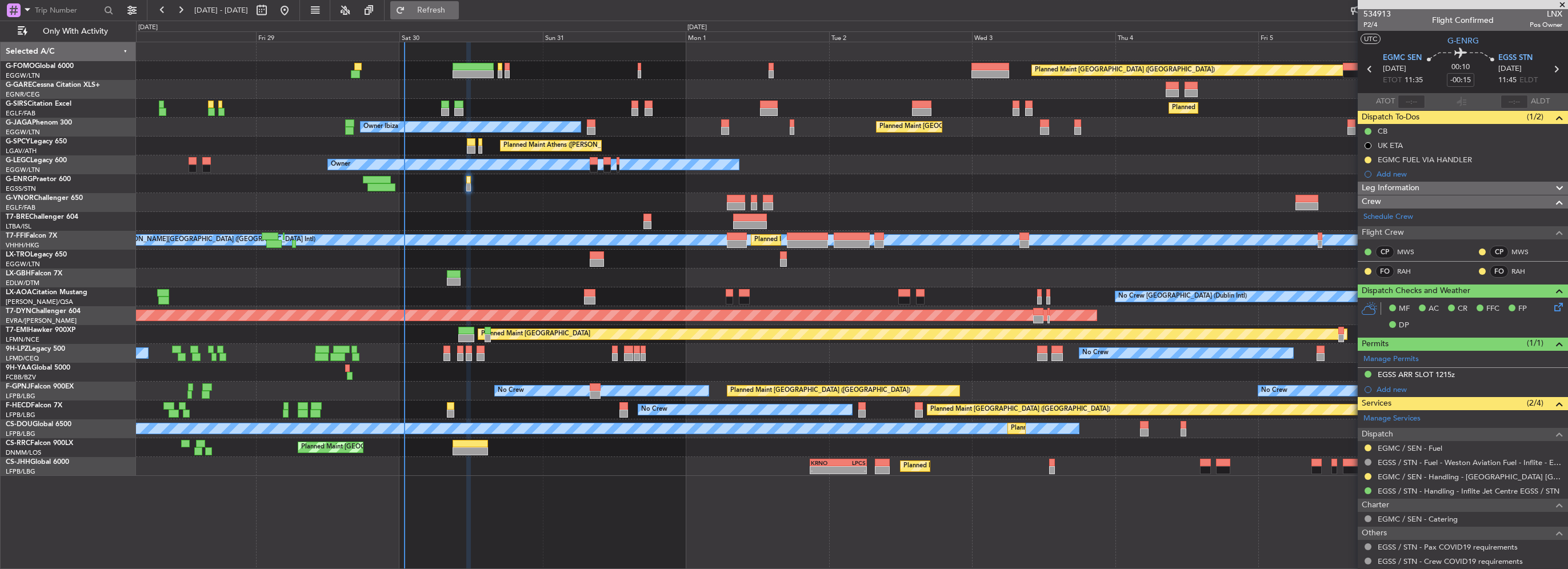
click at [459, 9] on button "Refresh" at bounding box center [424, 10] width 68 height 18
click at [456, 11] on span "Refresh" at bounding box center [431, 10] width 48 height 8
click at [456, 10] on span "Refresh" at bounding box center [431, 10] width 48 height 8
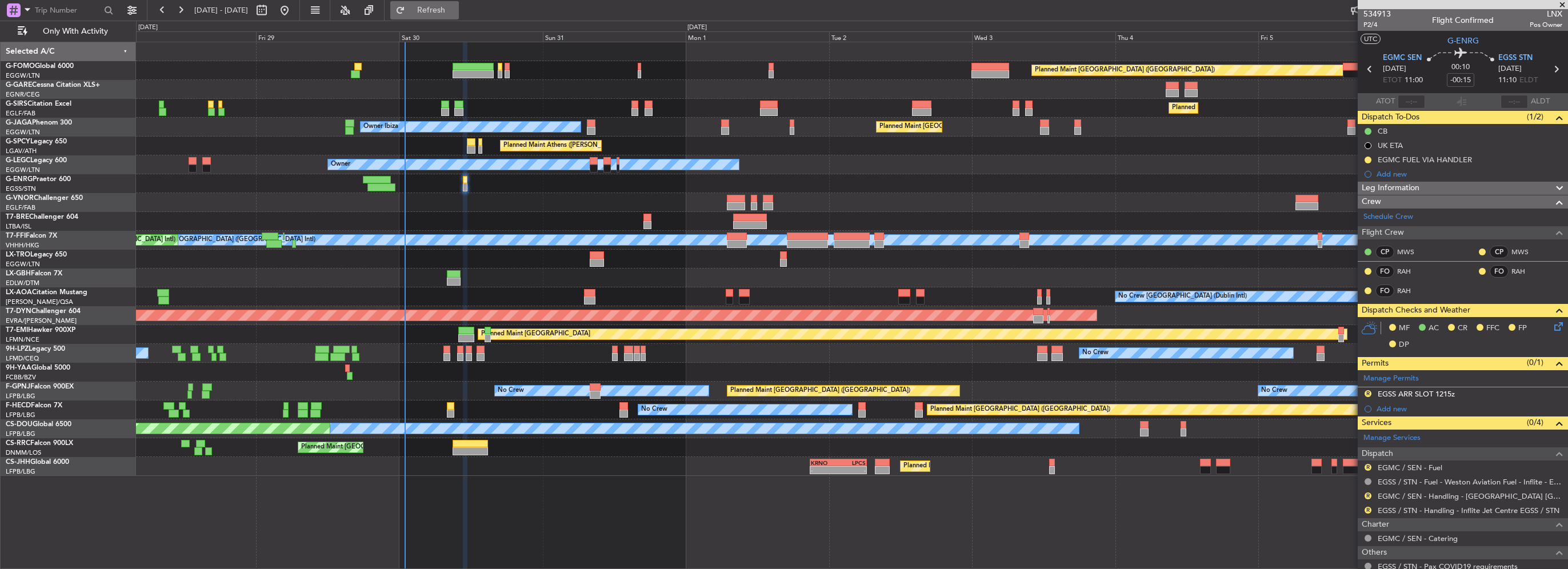
click at [456, 7] on span "Refresh" at bounding box center [431, 10] width 48 height 8
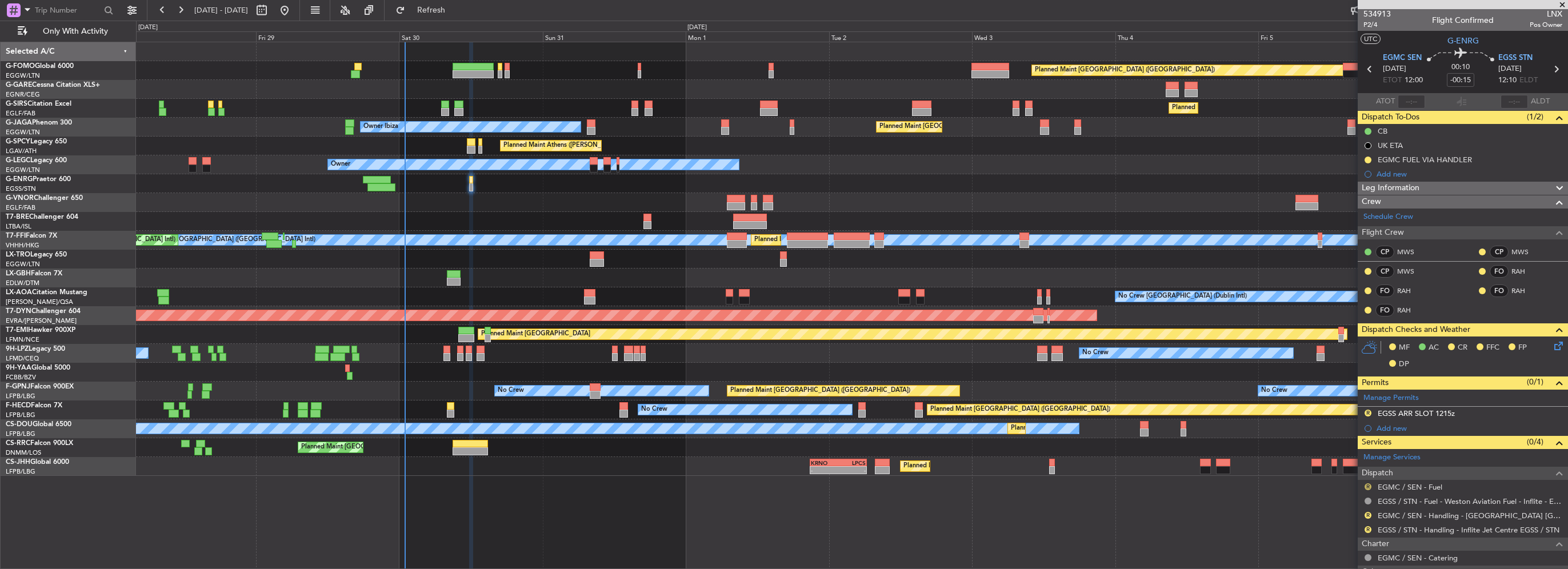
click at [1367, 484] on button "R" at bounding box center [1368, 487] width 7 height 7
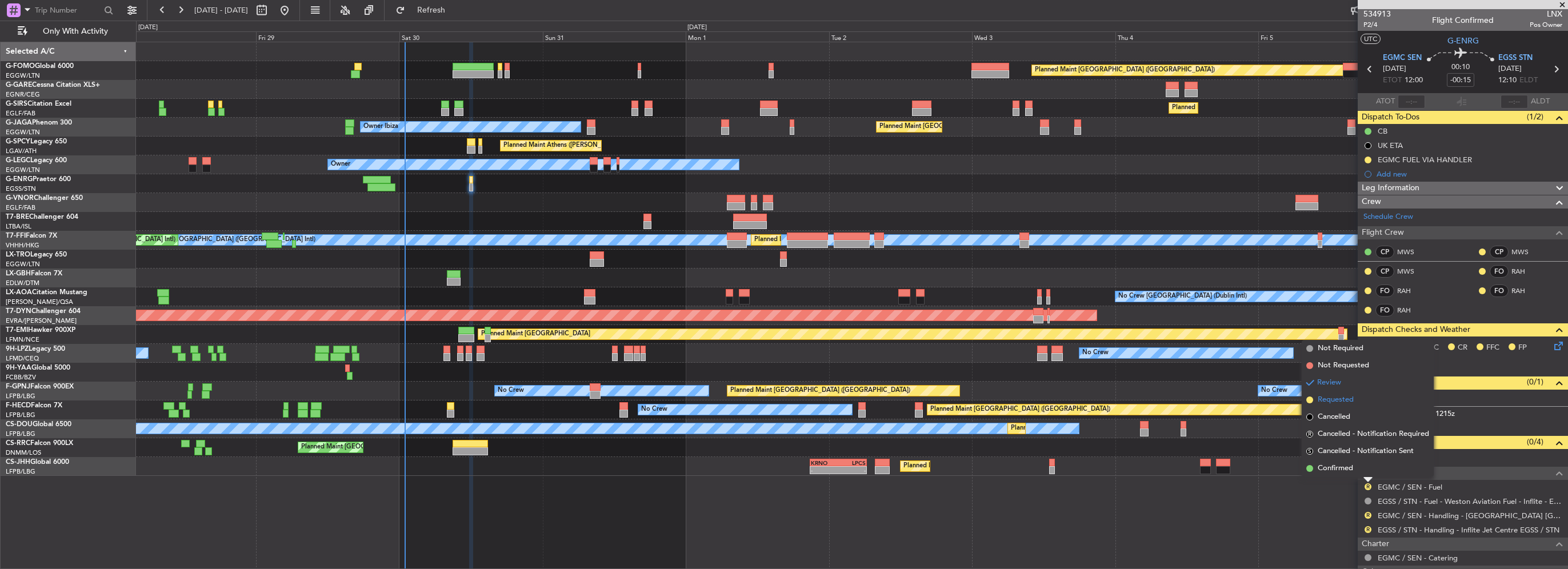
click at [1341, 400] on span "Requested" at bounding box center [1336, 399] width 36 height 11
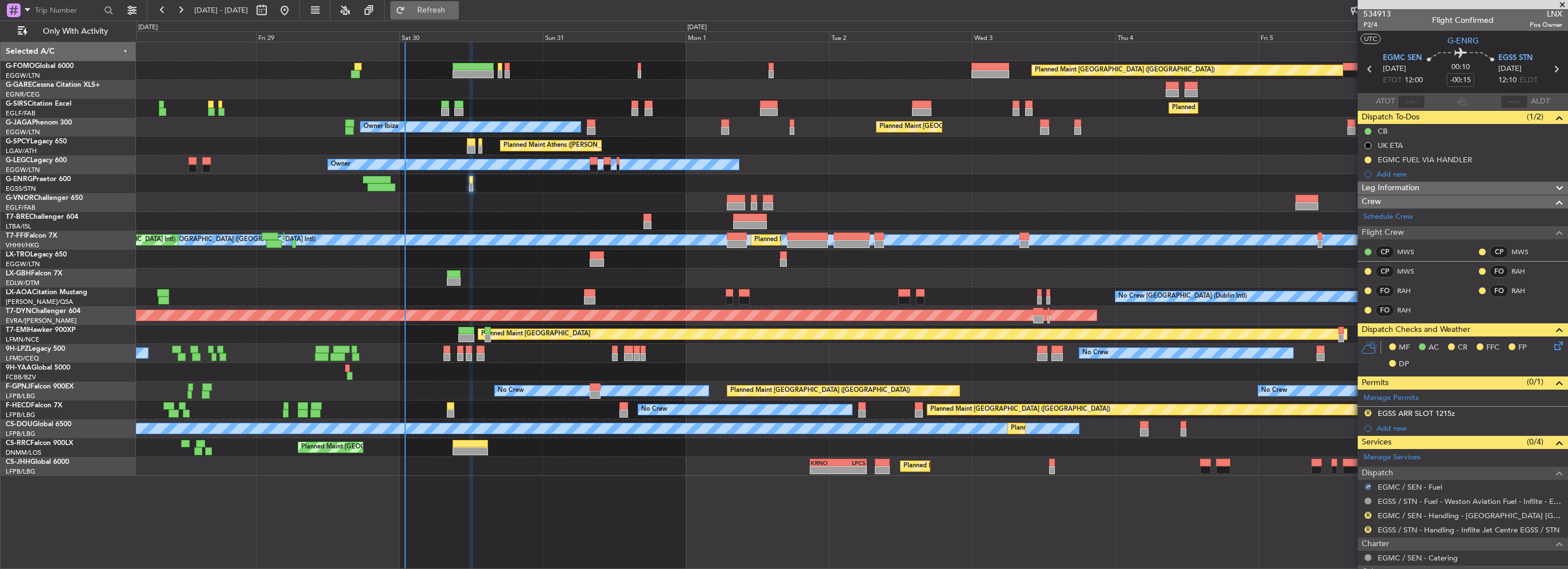
click at [447, 5] on button "Refresh" at bounding box center [424, 10] width 68 height 18
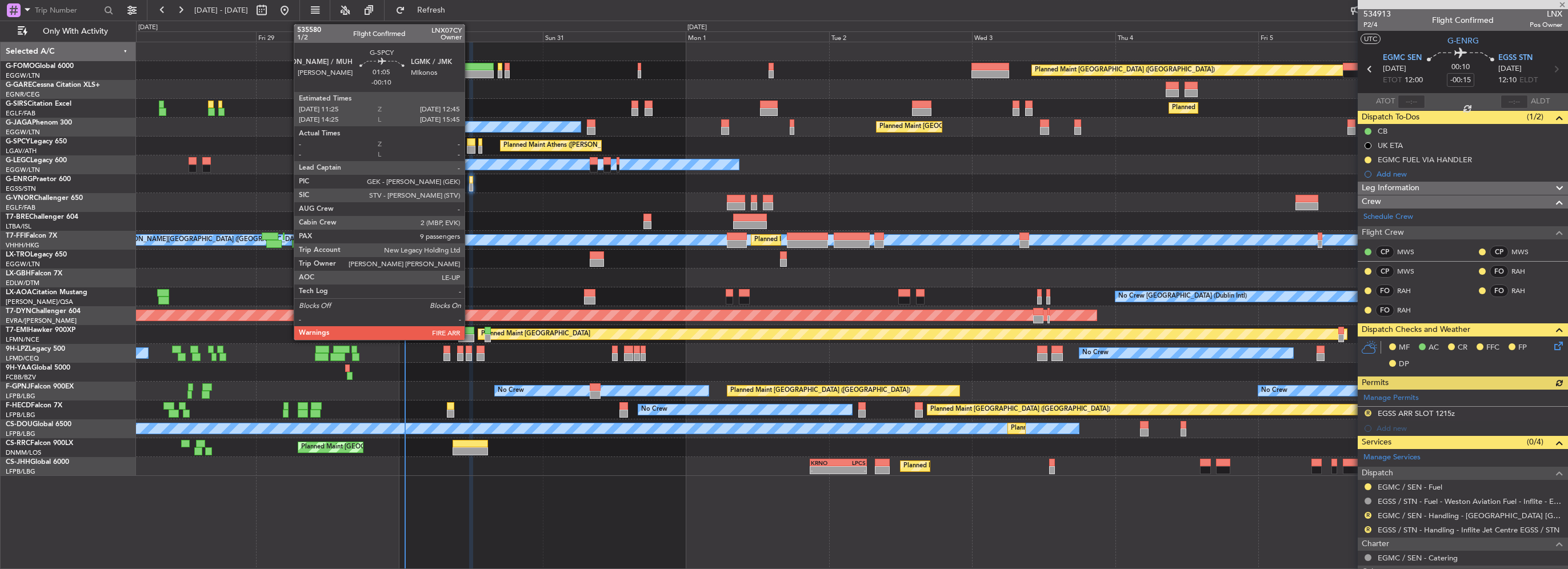
click at [470, 146] on div at bounding box center [471, 150] width 8 height 8
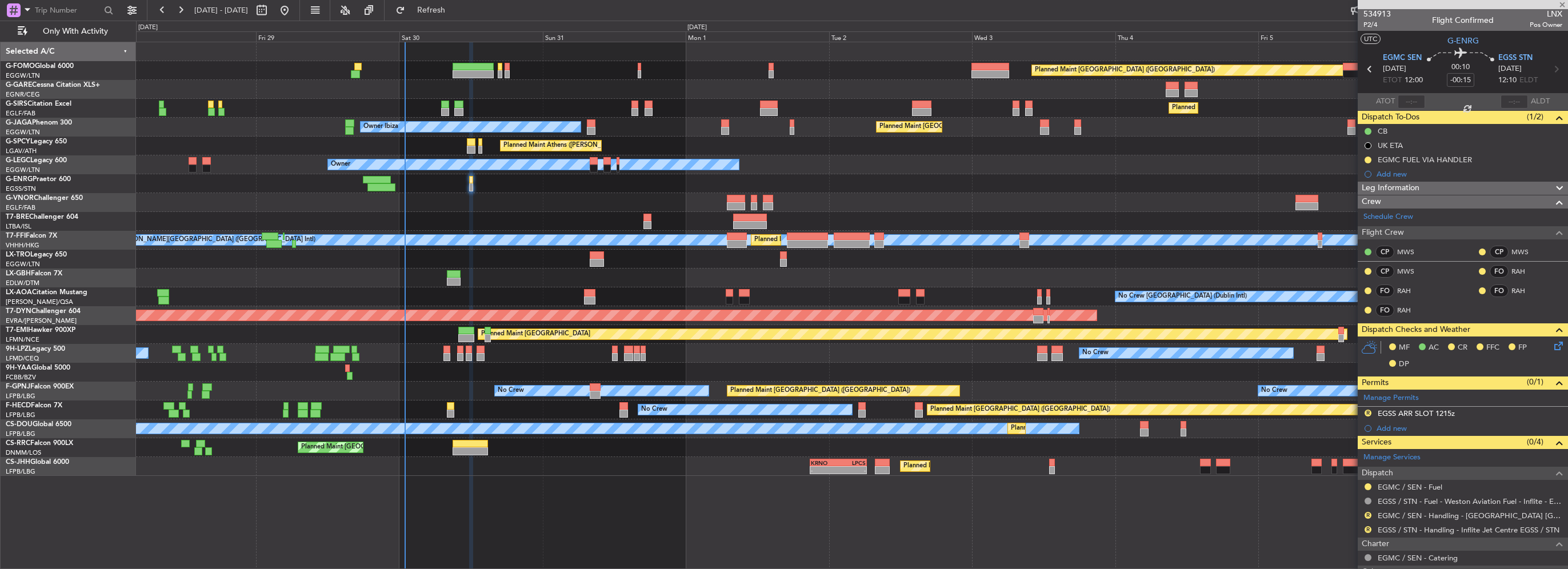
type input "-00:10"
type input "9"
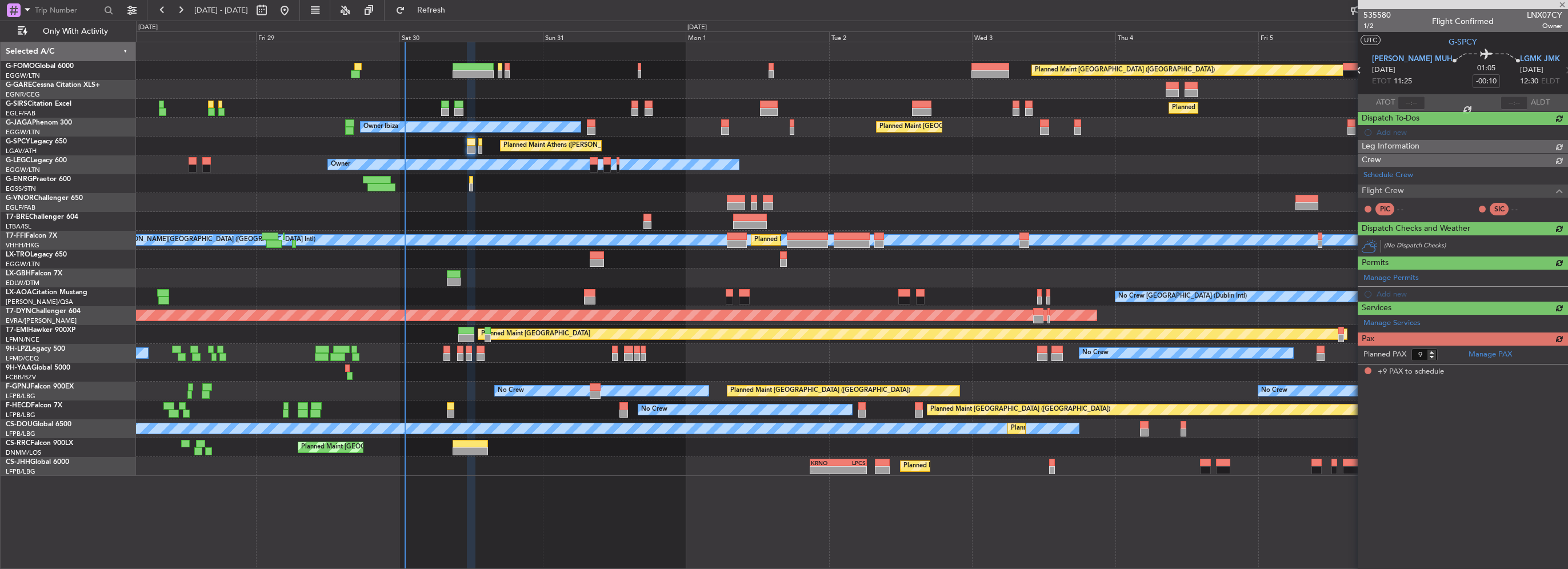
scroll to position [0, 0]
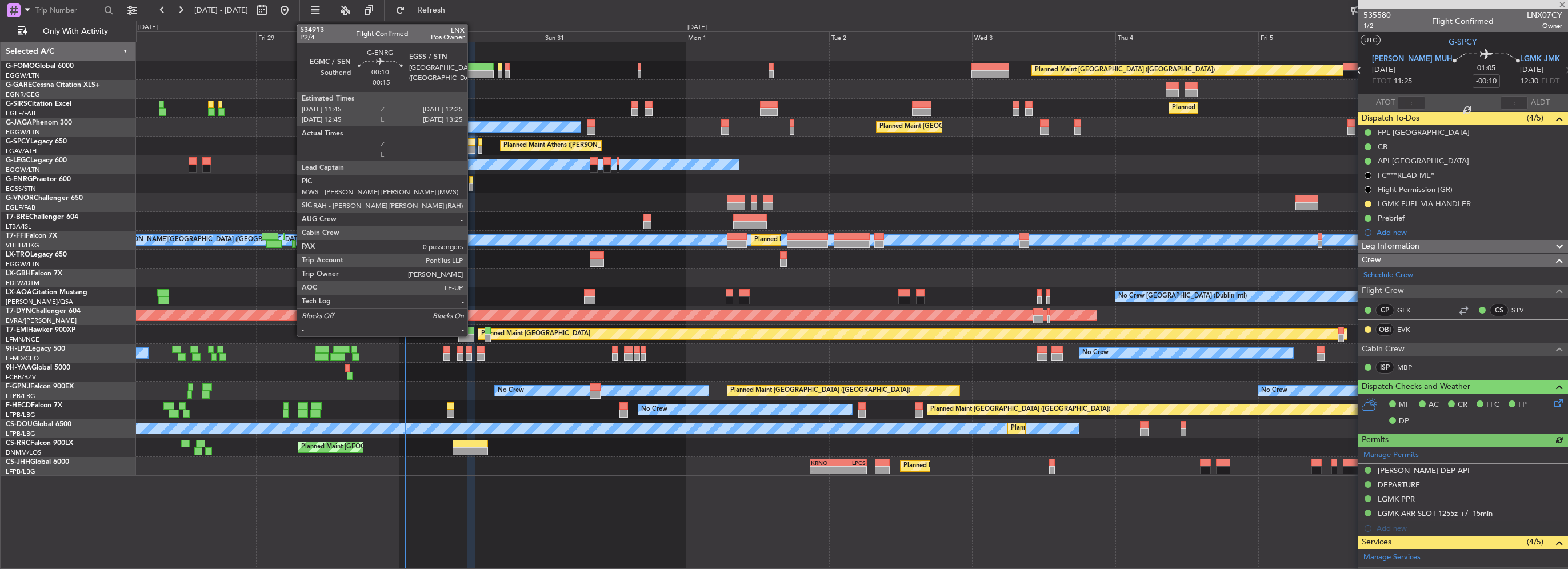
click at [472, 183] on div at bounding box center [471, 187] width 4 height 8
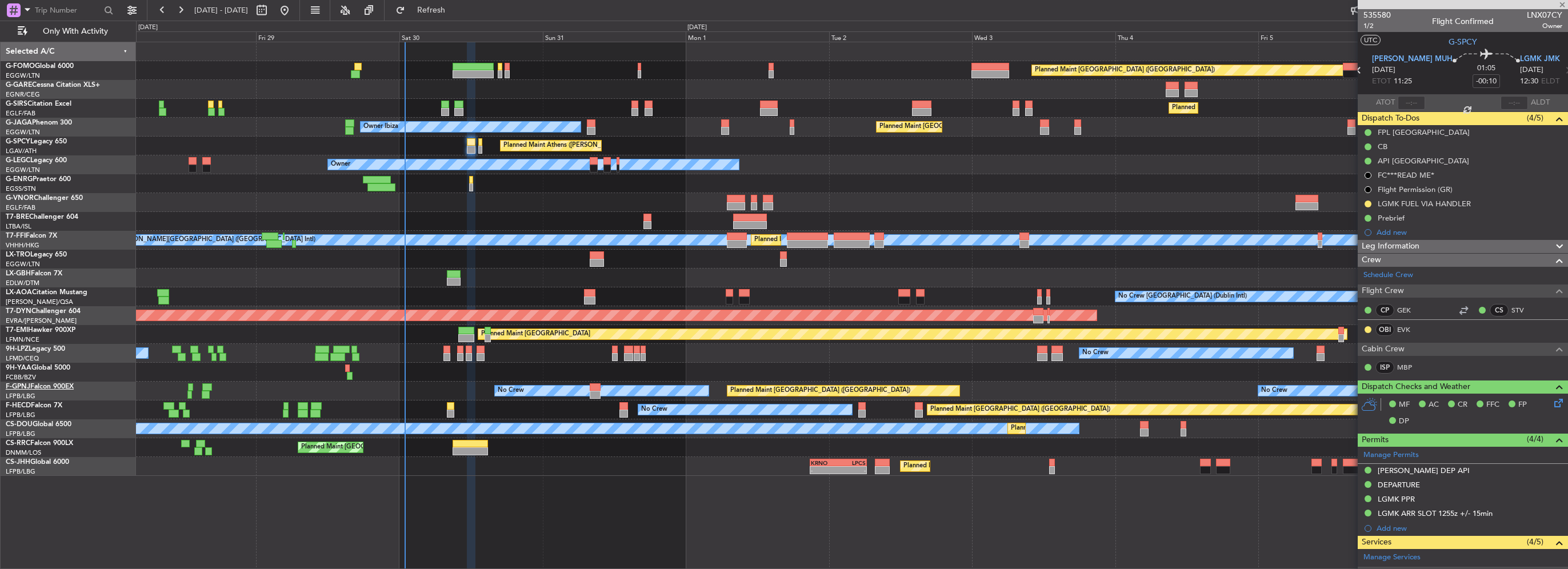
type input "-00:15"
type input "0"
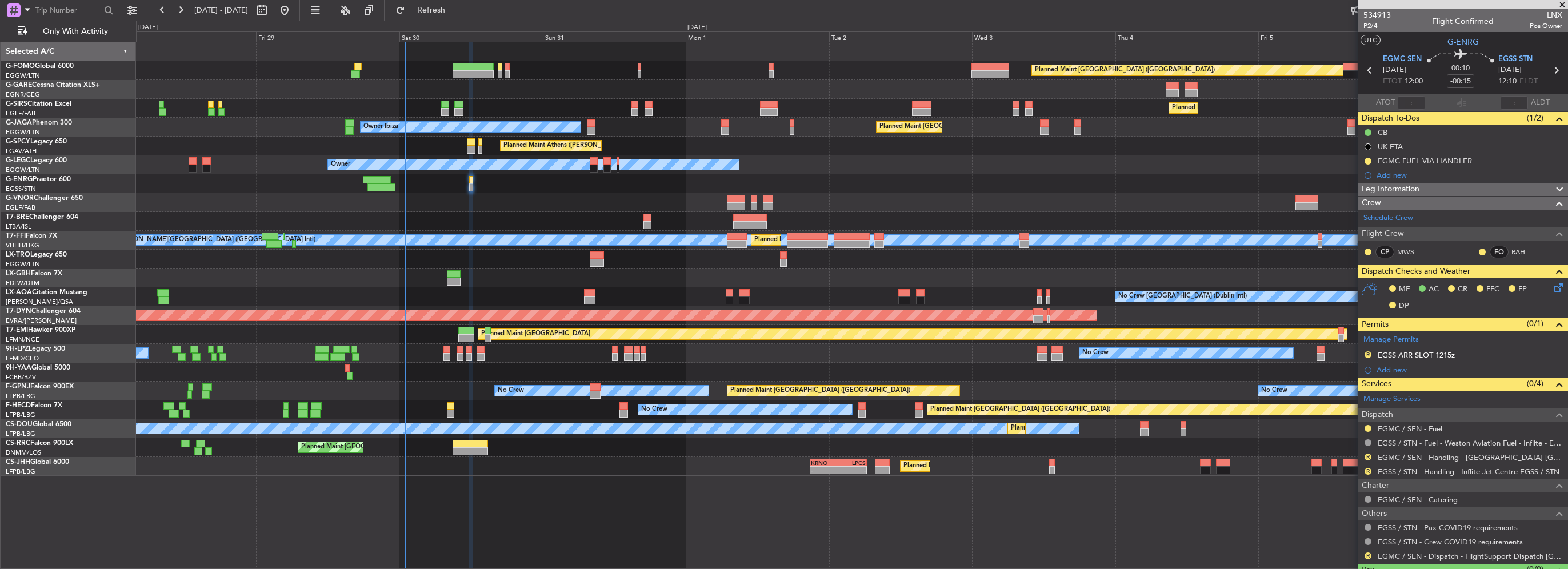
click at [1370, 553] on button "R" at bounding box center [1368, 556] width 7 height 7
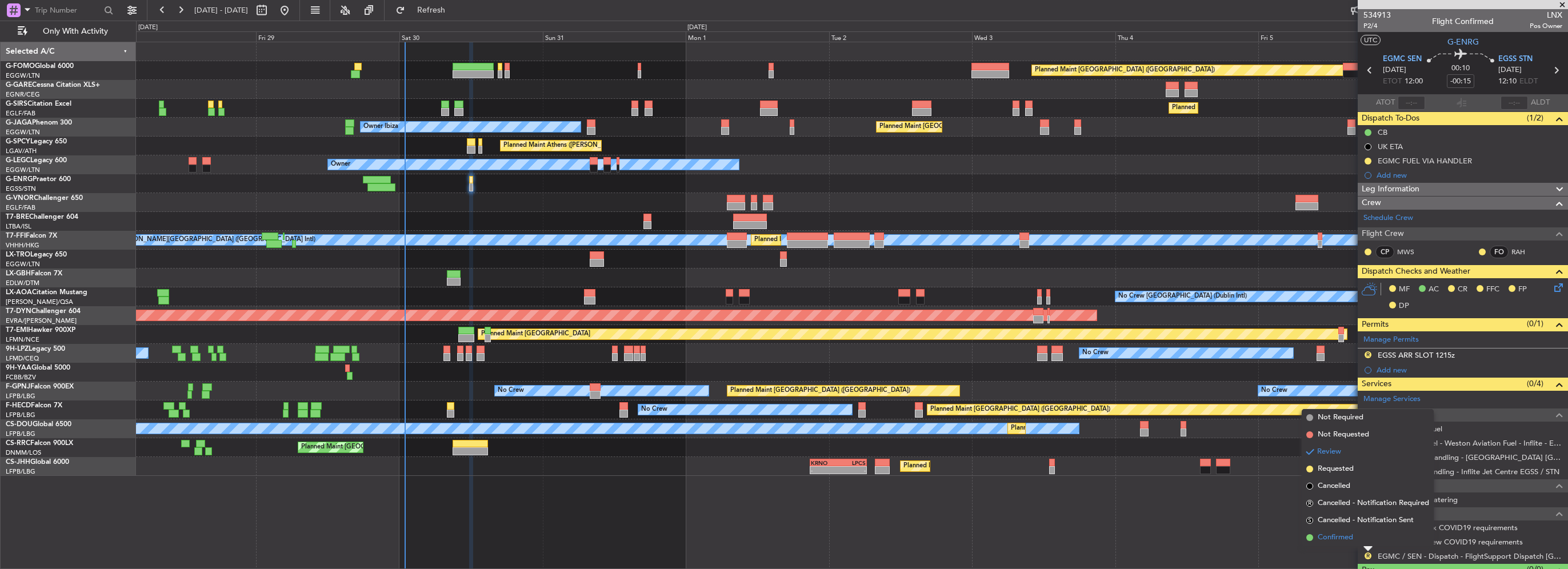
click at [1344, 538] on span "Confirmed" at bounding box center [1336, 537] width 35 height 11
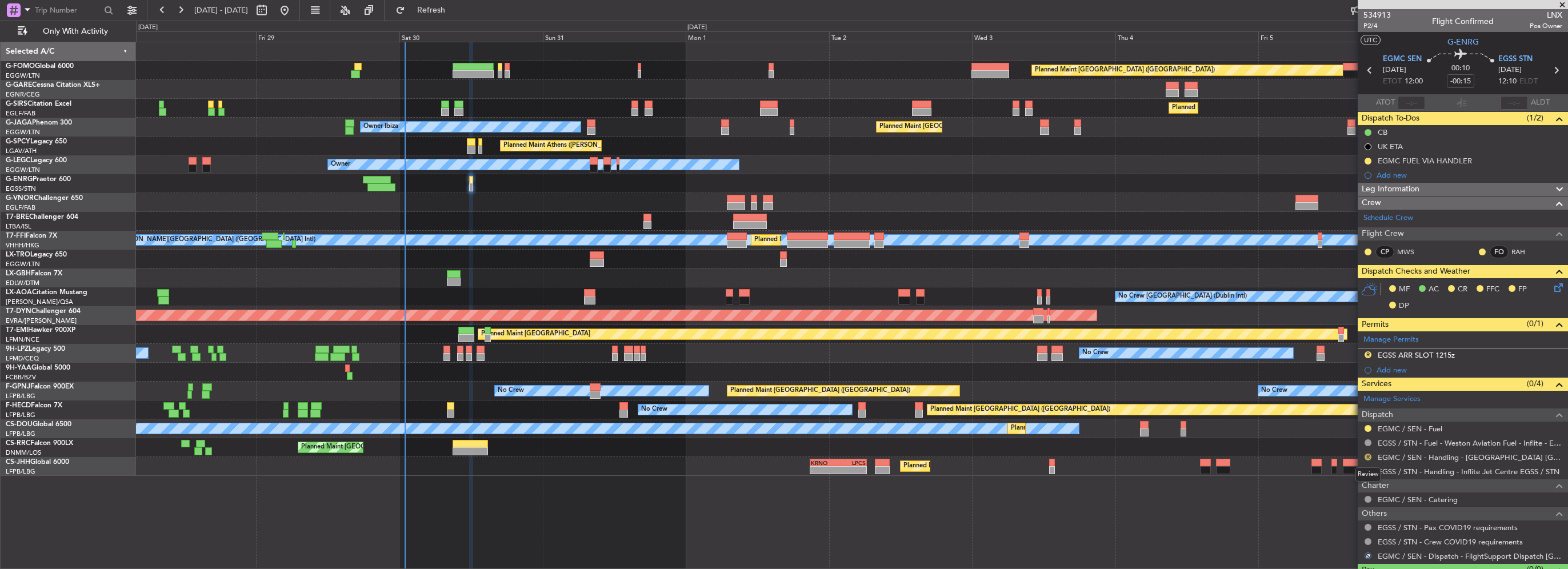
click at [1367, 453] on button "R" at bounding box center [1368, 457] width 7 height 7
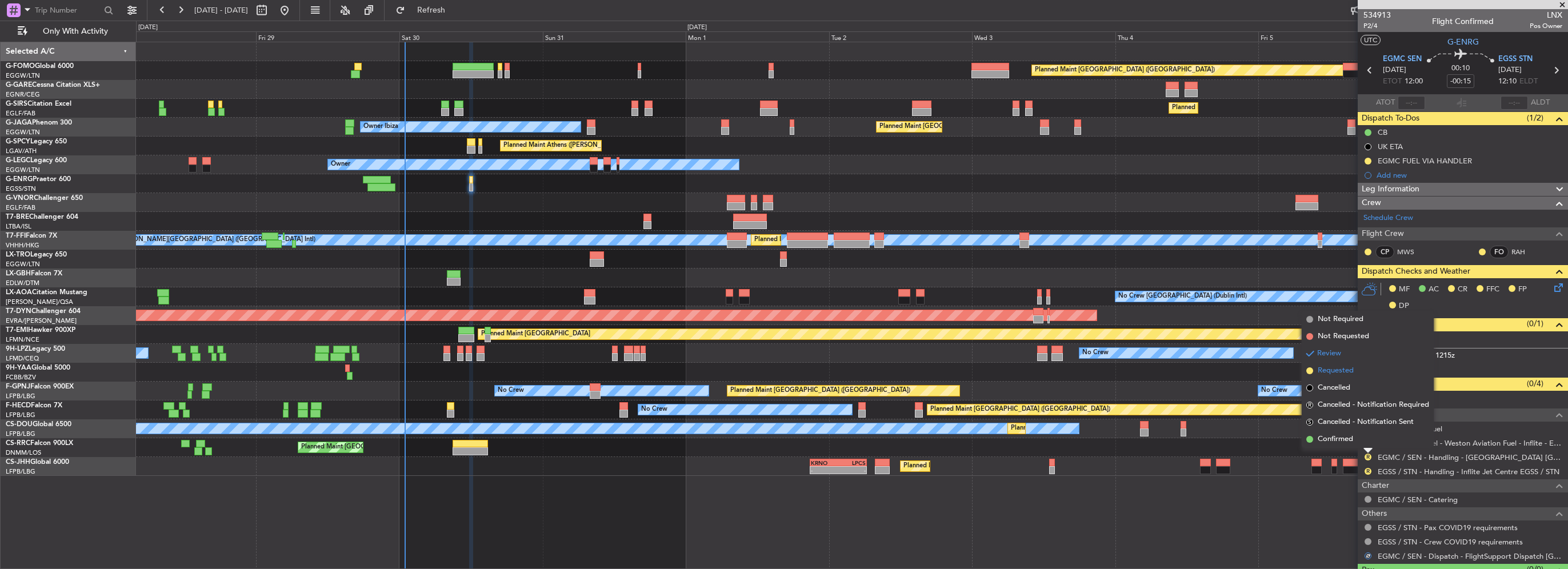
click at [1329, 375] on span "Requested" at bounding box center [1336, 370] width 36 height 11
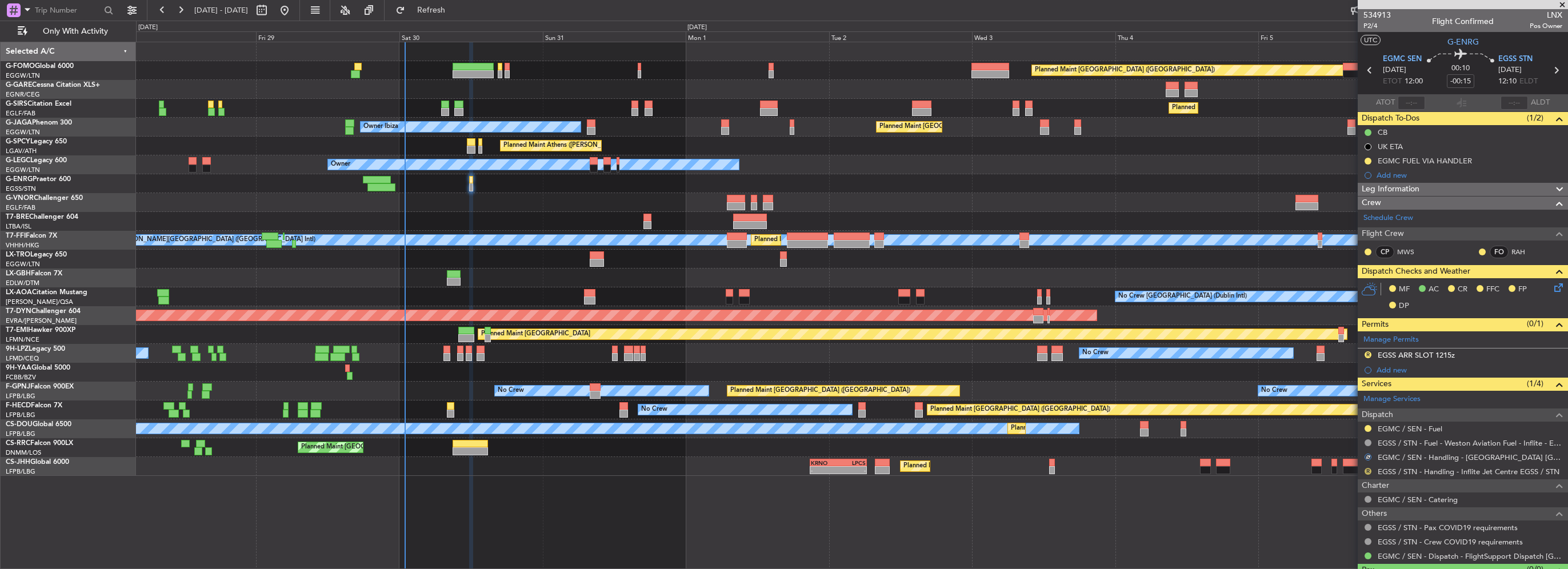
click at [1366, 470] on button "R" at bounding box center [1368, 471] width 7 height 7
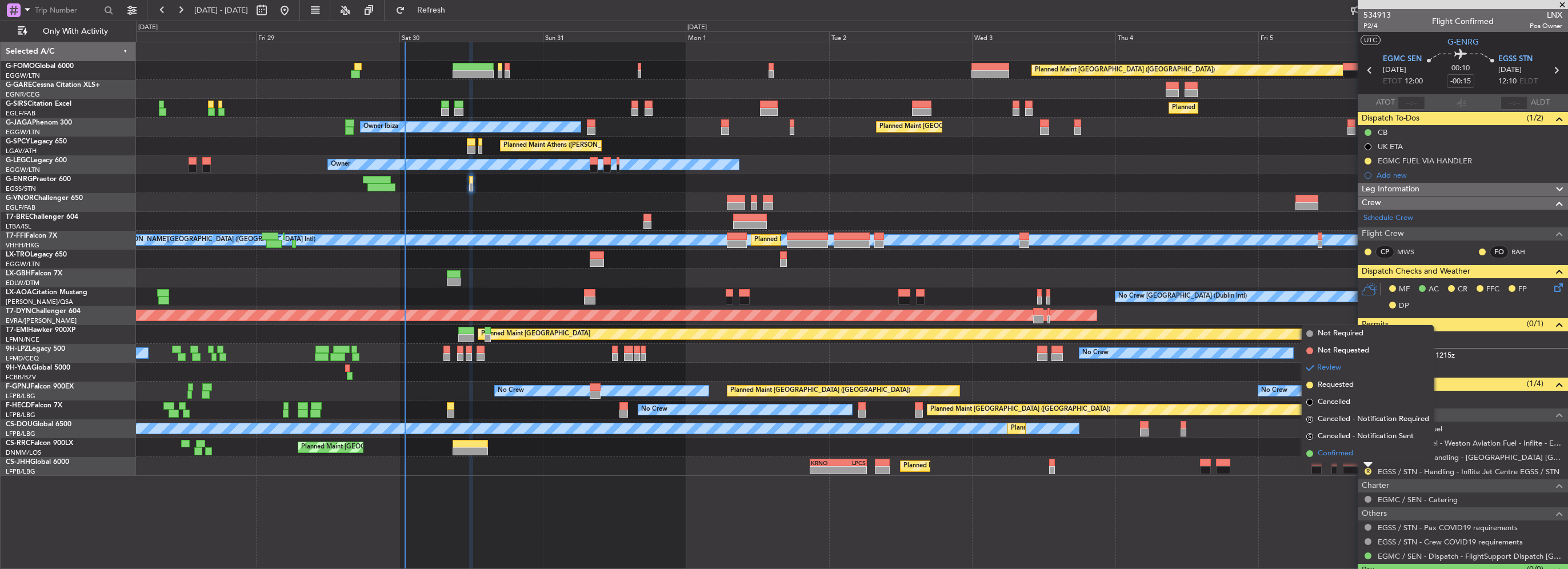
click at [1346, 453] on span "Confirmed" at bounding box center [1336, 453] width 35 height 11
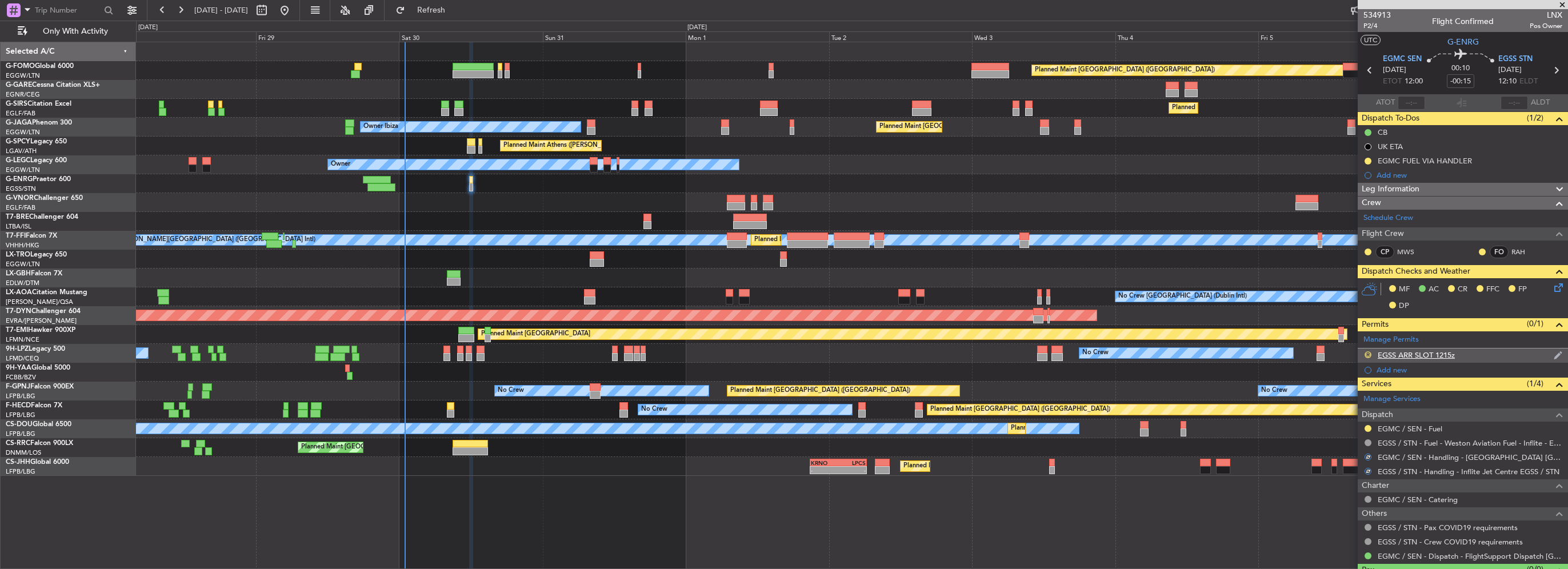
click at [1368, 353] on button "R" at bounding box center [1368, 355] width 7 height 7
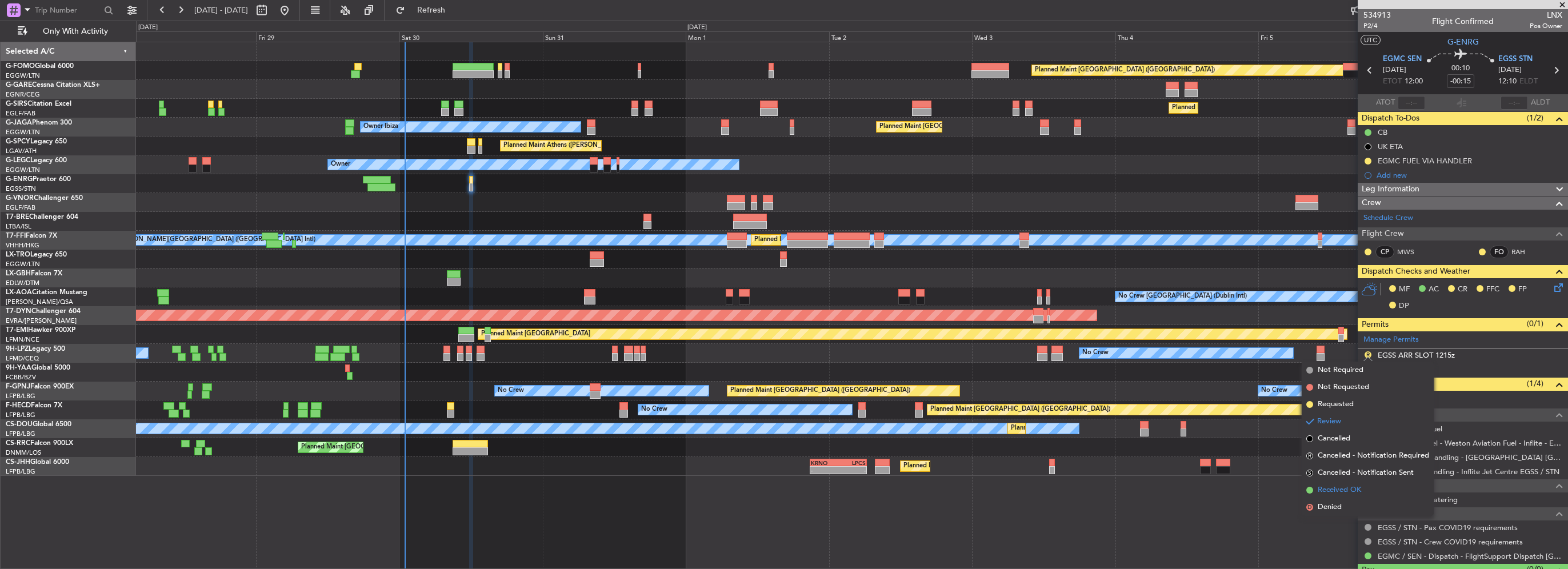
click at [1349, 490] on span "Received OK" at bounding box center [1340, 490] width 43 height 11
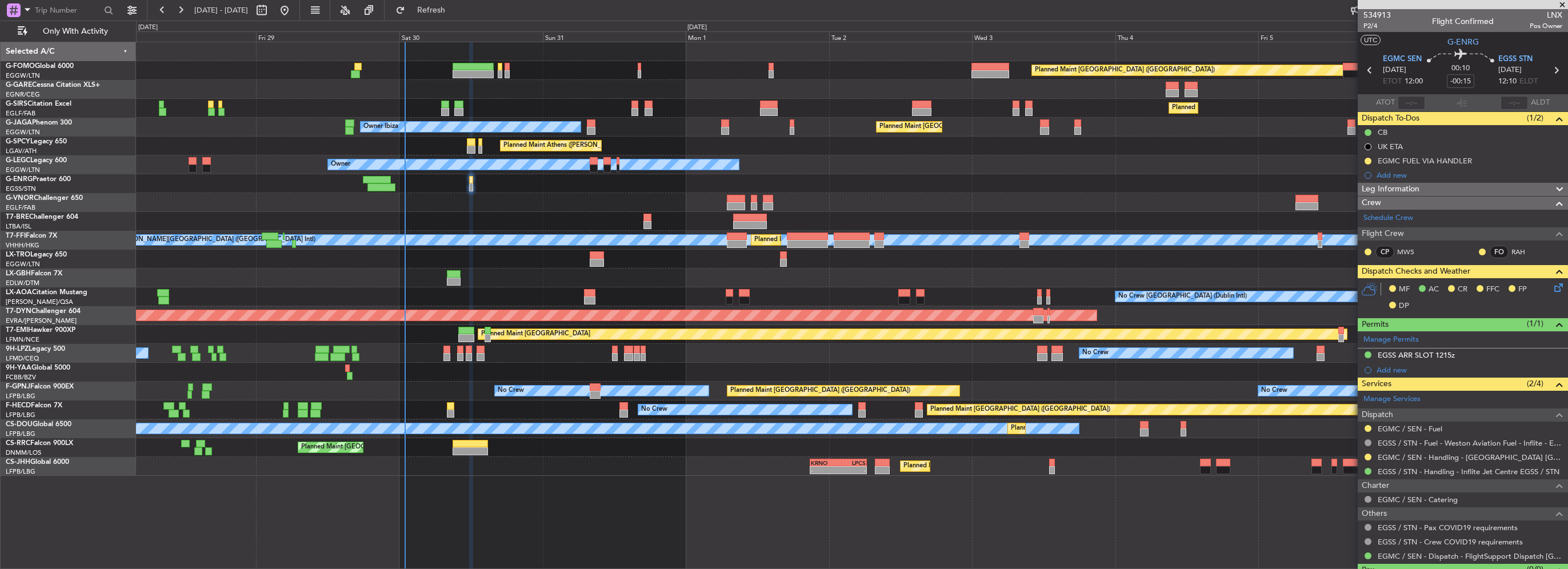
click at [1552, 286] on icon at bounding box center [1557, 286] width 9 height 9
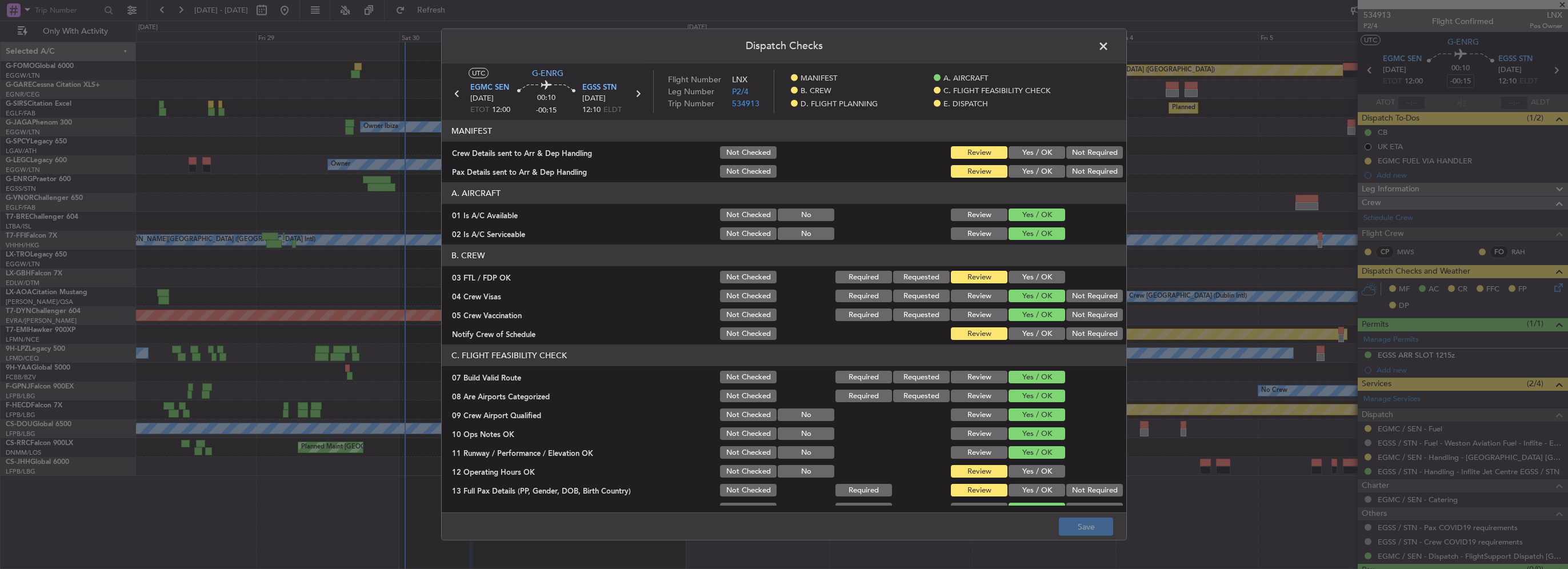
click at [1050, 156] on button "Yes / OK" at bounding box center [1037, 152] width 57 height 13
click at [1041, 169] on button "Yes / OK" at bounding box center [1037, 171] width 57 height 13
click at [1023, 272] on button "Yes / OK" at bounding box center [1037, 277] width 57 height 13
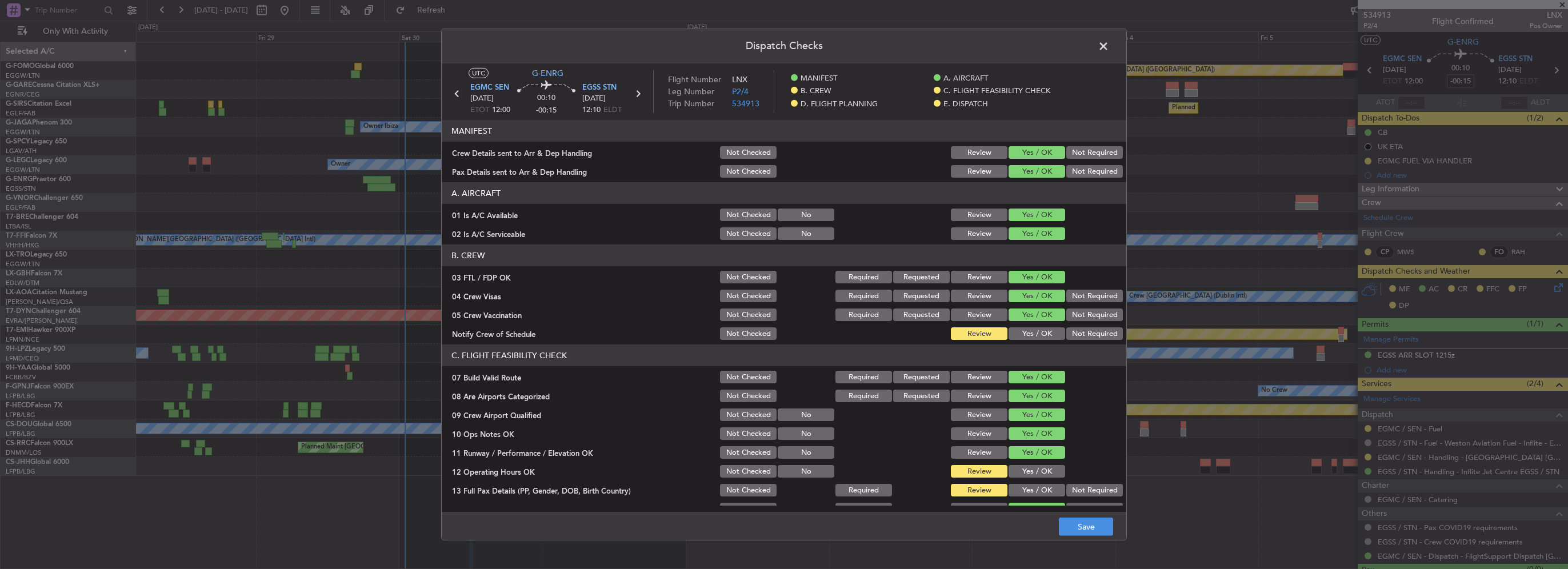
click at [1033, 334] on button "Yes / OK" at bounding box center [1037, 333] width 57 height 13
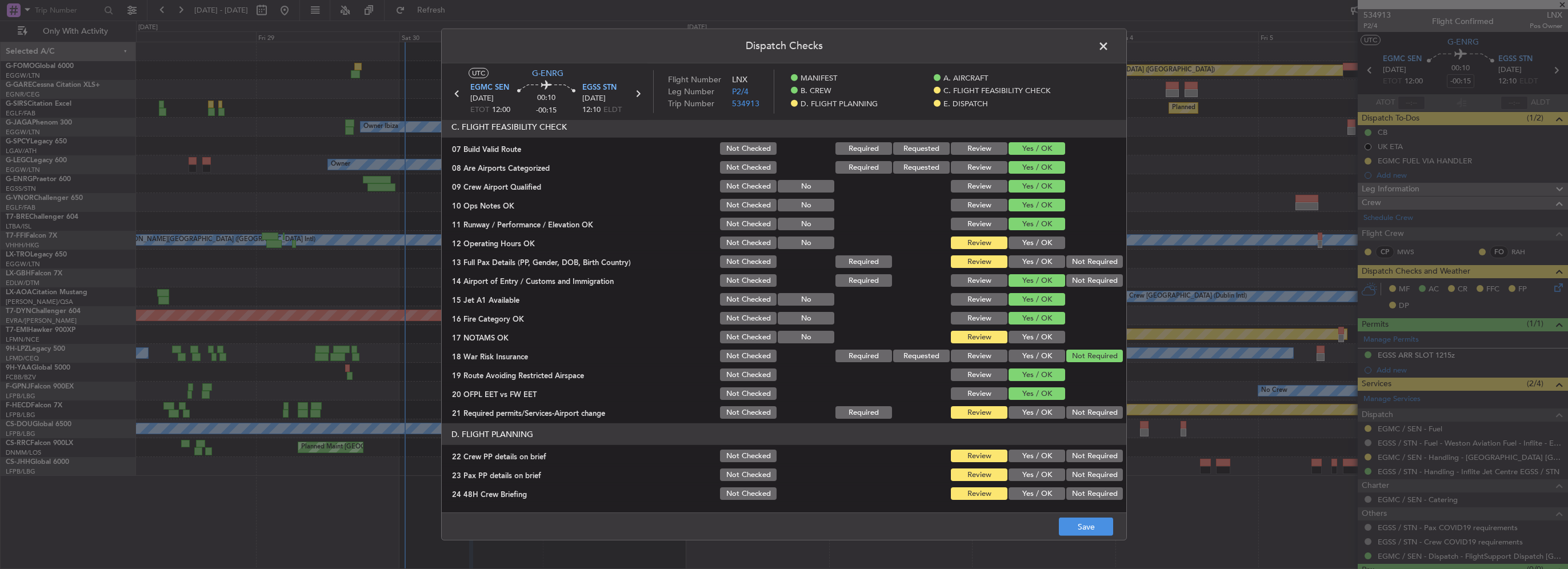
drag, startPoint x: 1031, startPoint y: 241, endPoint x: 1036, endPoint y: 263, distance: 22.6
click at [1031, 242] on button "Yes / OK" at bounding box center [1037, 243] width 57 height 13
click at [1036, 263] on button "Yes / OK" at bounding box center [1037, 262] width 57 height 13
click at [1031, 340] on button "Yes / OK" at bounding box center [1037, 337] width 57 height 13
click at [1032, 412] on button "Yes / OK" at bounding box center [1037, 412] width 57 height 13
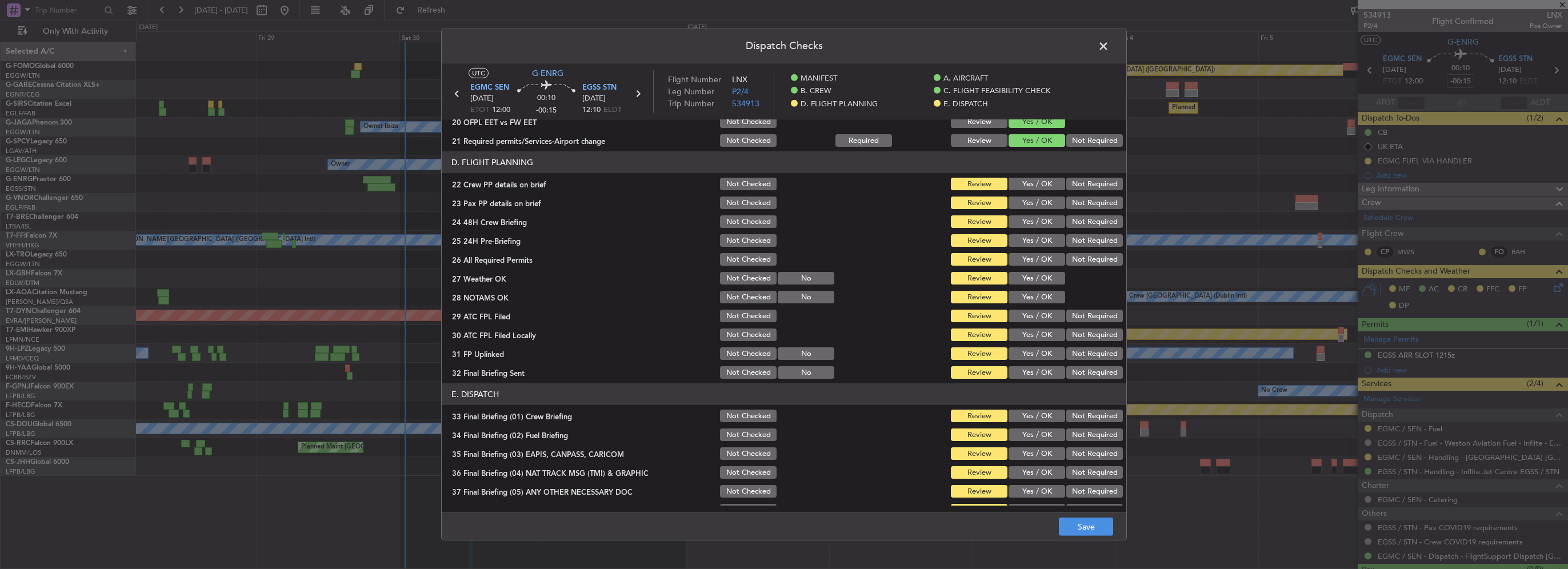
scroll to position [514, 0]
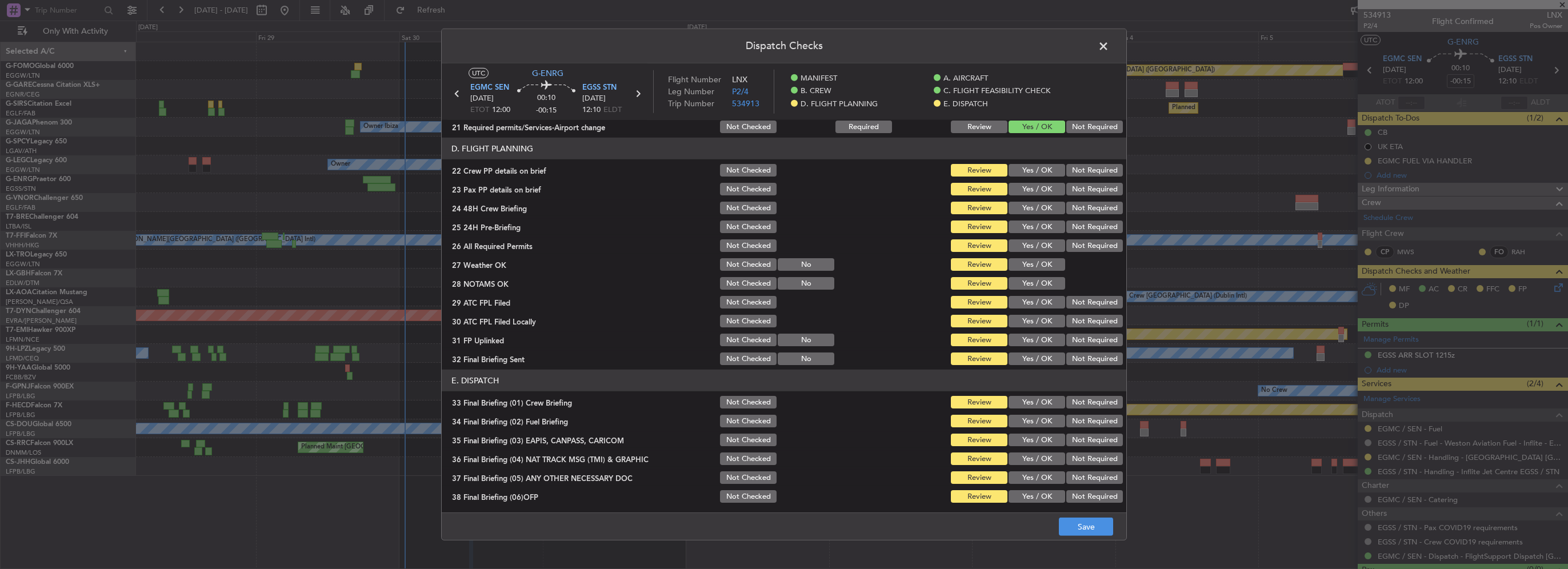
click at [1033, 176] on button "Yes / OK" at bounding box center [1037, 170] width 57 height 13
click at [1036, 187] on button "Yes / OK" at bounding box center [1037, 189] width 57 height 13
click at [1037, 201] on button "Yes / OK" at bounding box center [1037, 207] width 57 height 13
click at [1081, 220] on div "Not Required" at bounding box center [1093, 227] width 57 height 16
click at [1071, 231] on button "Not Required" at bounding box center [1095, 226] width 57 height 13
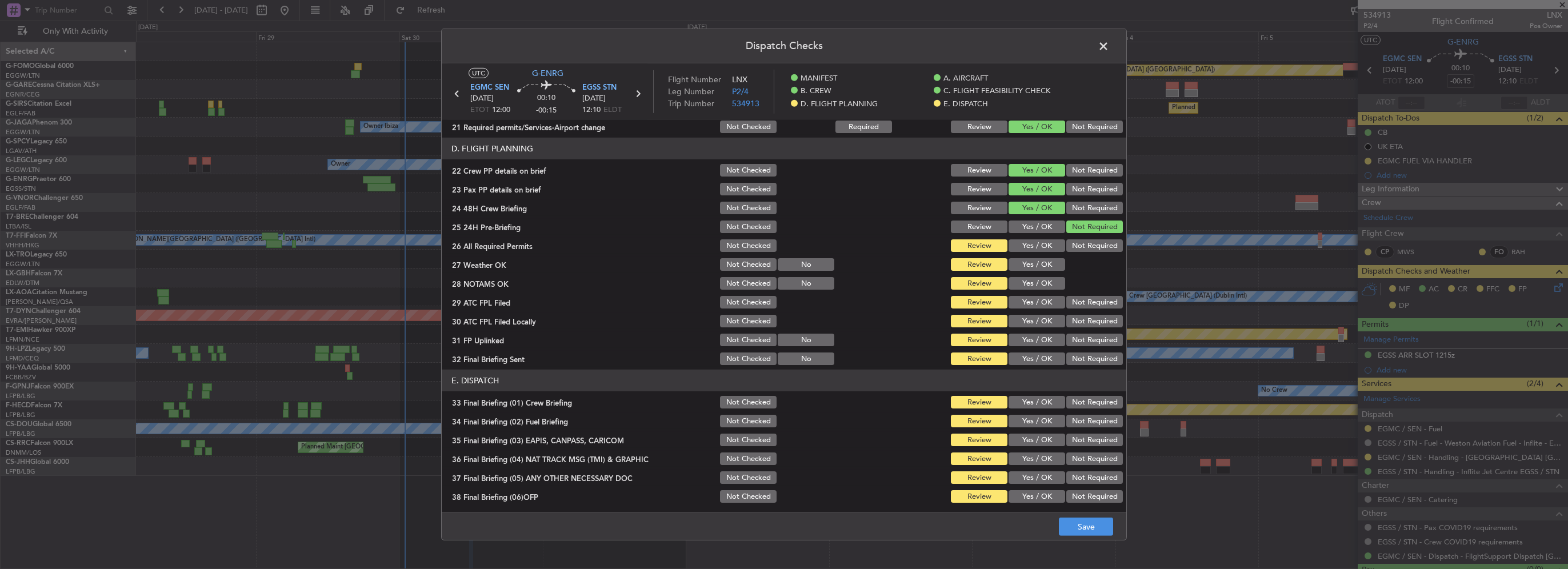
click at [1021, 261] on button "Yes / OK" at bounding box center [1037, 264] width 57 height 13
click at [1033, 249] on button "Yes / OK" at bounding box center [1037, 245] width 57 height 13
click at [1035, 282] on button "Yes / OK" at bounding box center [1037, 283] width 57 height 13
click at [1040, 309] on div "Yes / OK" at bounding box center [1035, 302] width 57 height 16
drag, startPoint x: 1044, startPoint y: 304, endPoint x: 1065, endPoint y: 322, distance: 27.7
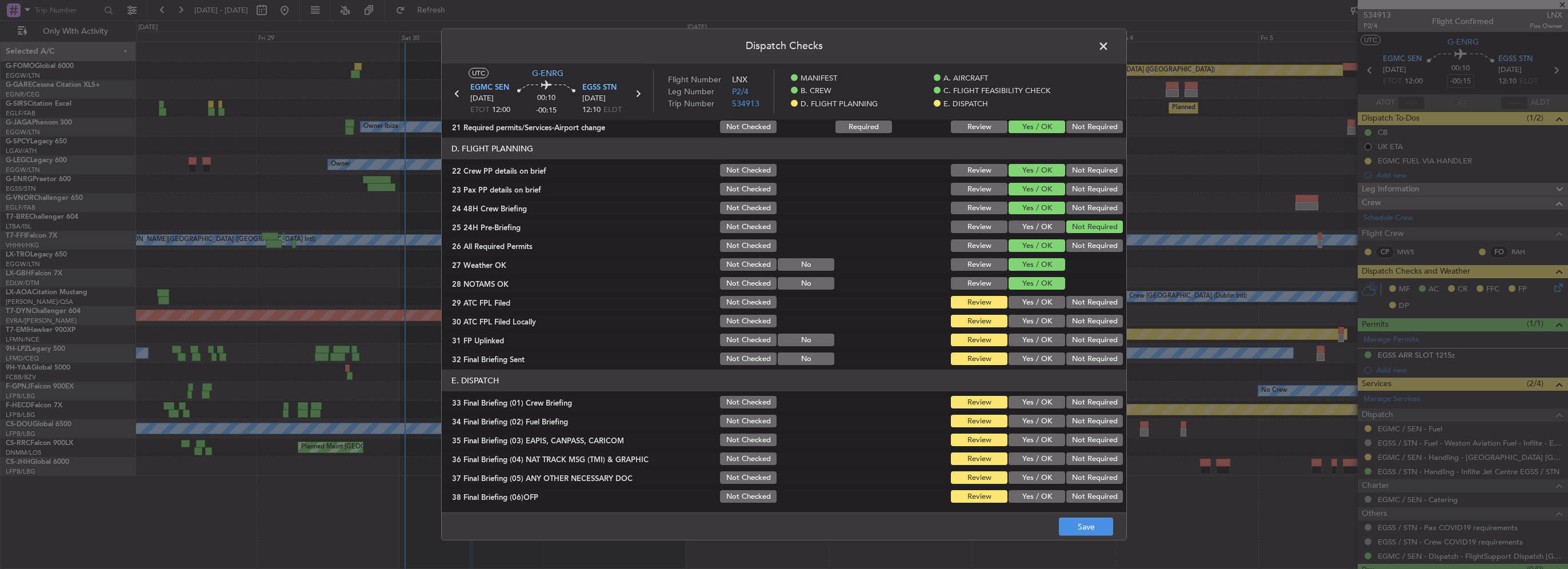
click at [1044, 306] on button "Yes / OK" at bounding box center [1037, 302] width 57 height 13
click at [1075, 324] on button "Not Required" at bounding box center [1095, 321] width 57 height 13
drag, startPoint x: 1047, startPoint y: 338, endPoint x: 1073, endPoint y: 348, distance: 27.9
click at [1048, 339] on button "Yes / OK" at bounding box center [1037, 340] width 57 height 13
click at [1076, 354] on button "Not Required" at bounding box center [1095, 359] width 57 height 13
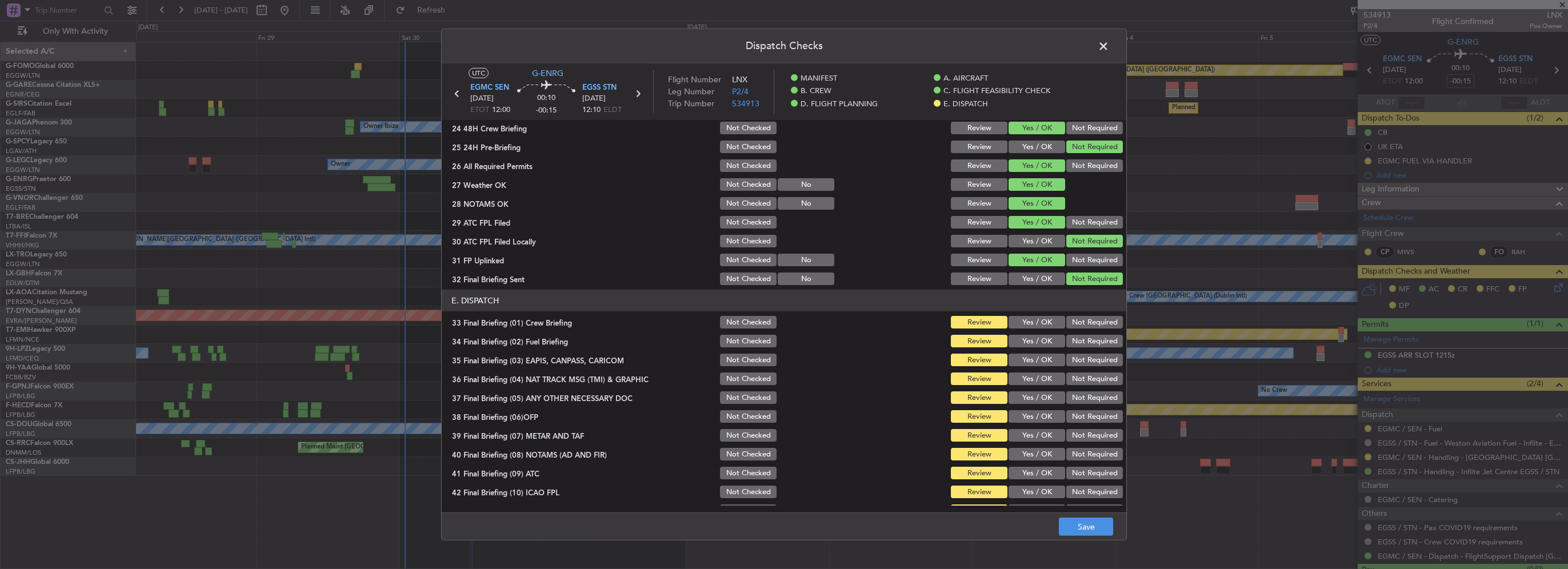
scroll to position [628, 0]
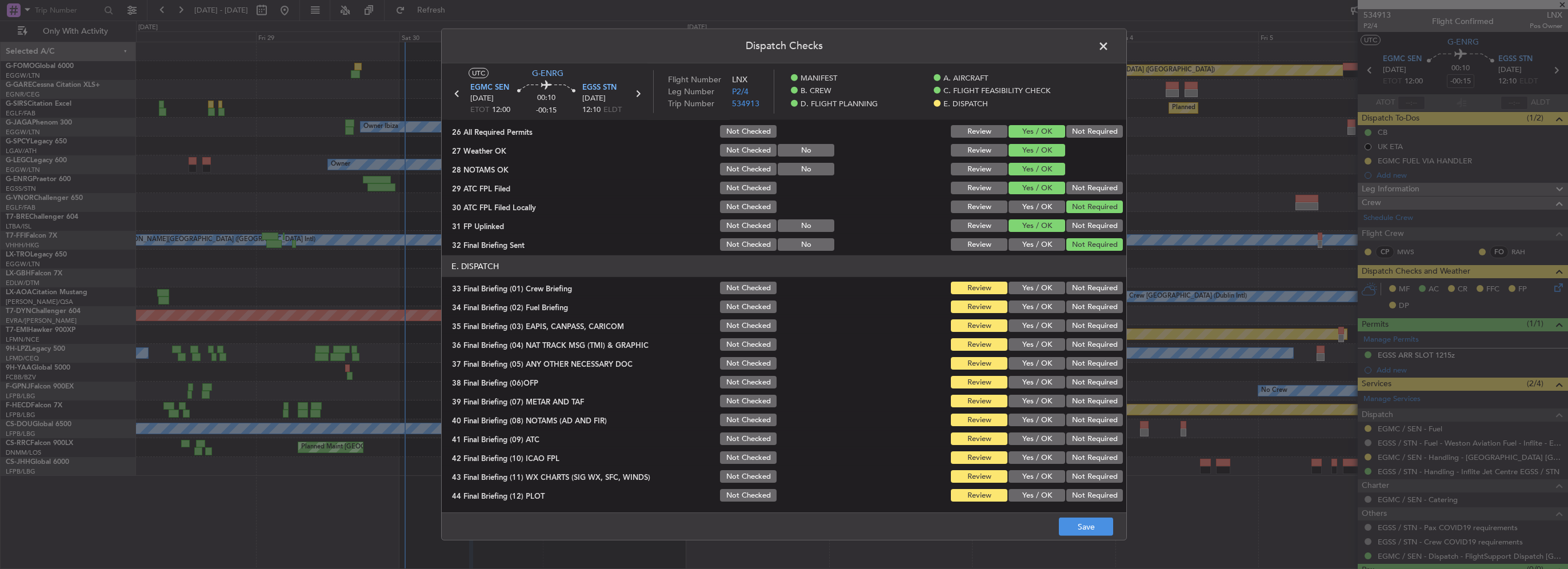
drag, startPoint x: 1036, startPoint y: 288, endPoint x: 1042, endPoint y: 307, distance: 19.9
click at [1036, 289] on button "Yes / OK" at bounding box center [1037, 288] width 57 height 13
click at [1042, 307] on button "Yes / OK" at bounding box center [1037, 307] width 57 height 13
drag, startPoint x: 1073, startPoint y: 326, endPoint x: 1079, endPoint y: 349, distance: 23.8
click at [1073, 329] on button "Not Required" at bounding box center [1095, 326] width 57 height 13
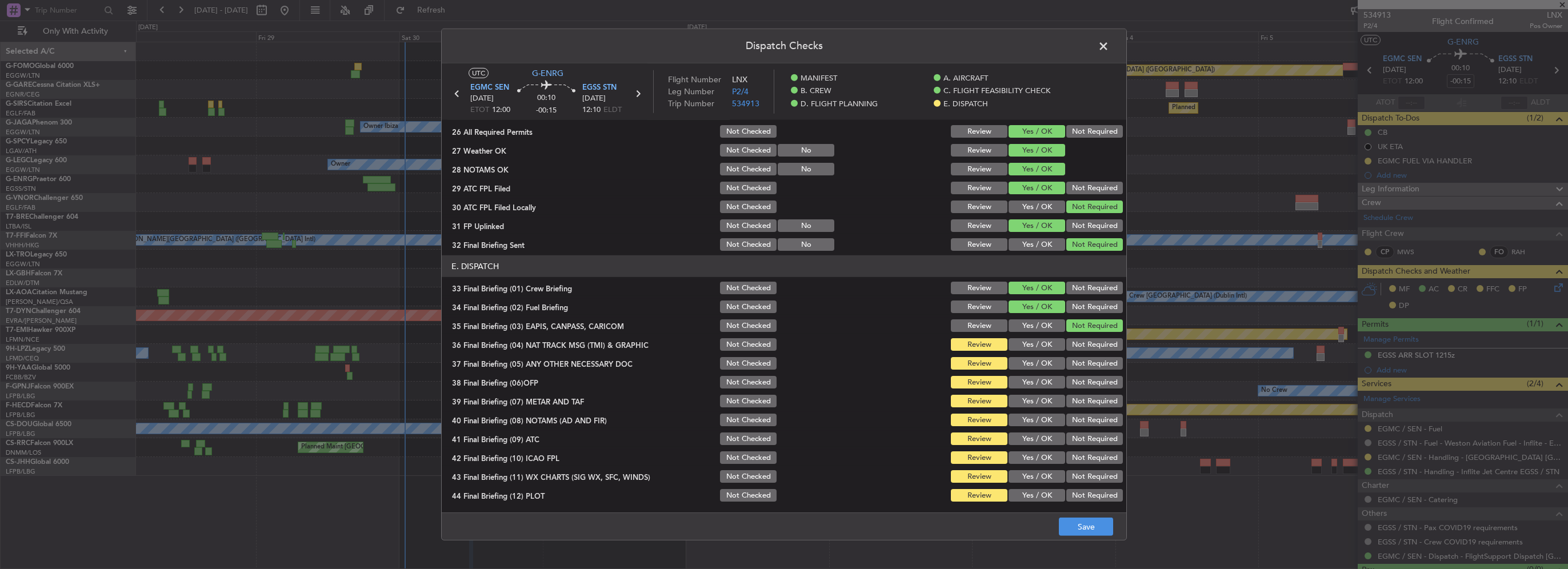
click at [1079, 349] on button "Not Required" at bounding box center [1095, 345] width 57 height 13
drag, startPoint x: 1031, startPoint y: 360, endPoint x: 1034, endPoint y: 370, distance: 10.4
click at [1031, 364] on button "Yes / OK" at bounding box center [1037, 363] width 57 height 13
click at [1035, 378] on button "Yes / OK" at bounding box center [1037, 382] width 57 height 13
drag, startPoint x: 1040, startPoint y: 391, endPoint x: 1047, endPoint y: 401, distance: 12.2
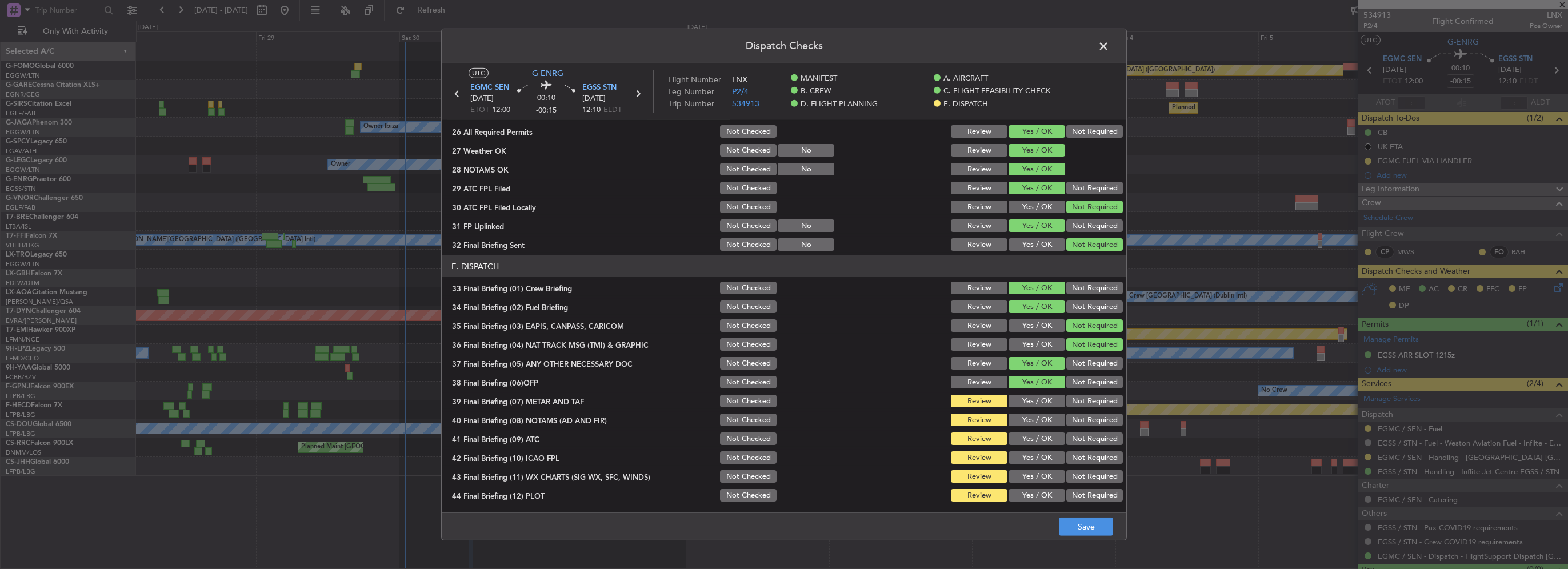
click at [1040, 391] on section "E. DISPATCH 33 Final Briefing (01) Crew Briefing Not Checked Review Yes / OK No…" at bounding box center [784, 379] width 685 height 248
drag, startPoint x: 1046, startPoint y: 402, endPoint x: 1045, endPoint y: 425, distance: 23.0
click at [1045, 404] on button "Yes / OK" at bounding box center [1037, 401] width 57 height 13
click at [1044, 427] on section "E. DISPATCH 33 Final Briefing (01) Crew Briefing Not Checked Review Yes / OK No…" at bounding box center [784, 379] width 685 height 248
click at [1043, 441] on button "Yes / OK" at bounding box center [1037, 439] width 57 height 13
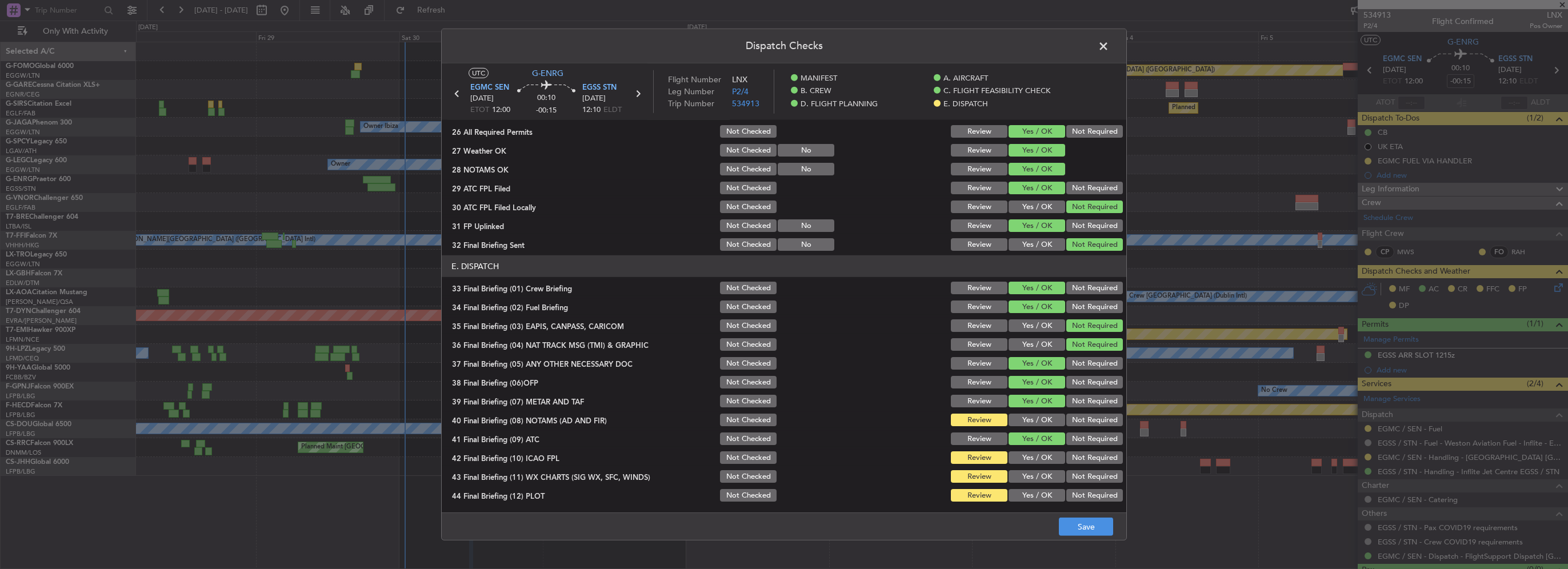
click at [1040, 427] on div "Yes / OK" at bounding box center [1035, 420] width 57 height 16
click at [1039, 426] on div "Yes / OK" at bounding box center [1035, 420] width 57 height 16
click at [1040, 421] on button "Yes / OK" at bounding box center [1037, 420] width 57 height 13
drag, startPoint x: 1037, startPoint y: 455, endPoint x: 1042, endPoint y: 473, distance: 18.7
click at [1037, 456] on button "Yes / OK" at bounding box center [1037, 457] width 57 height 13
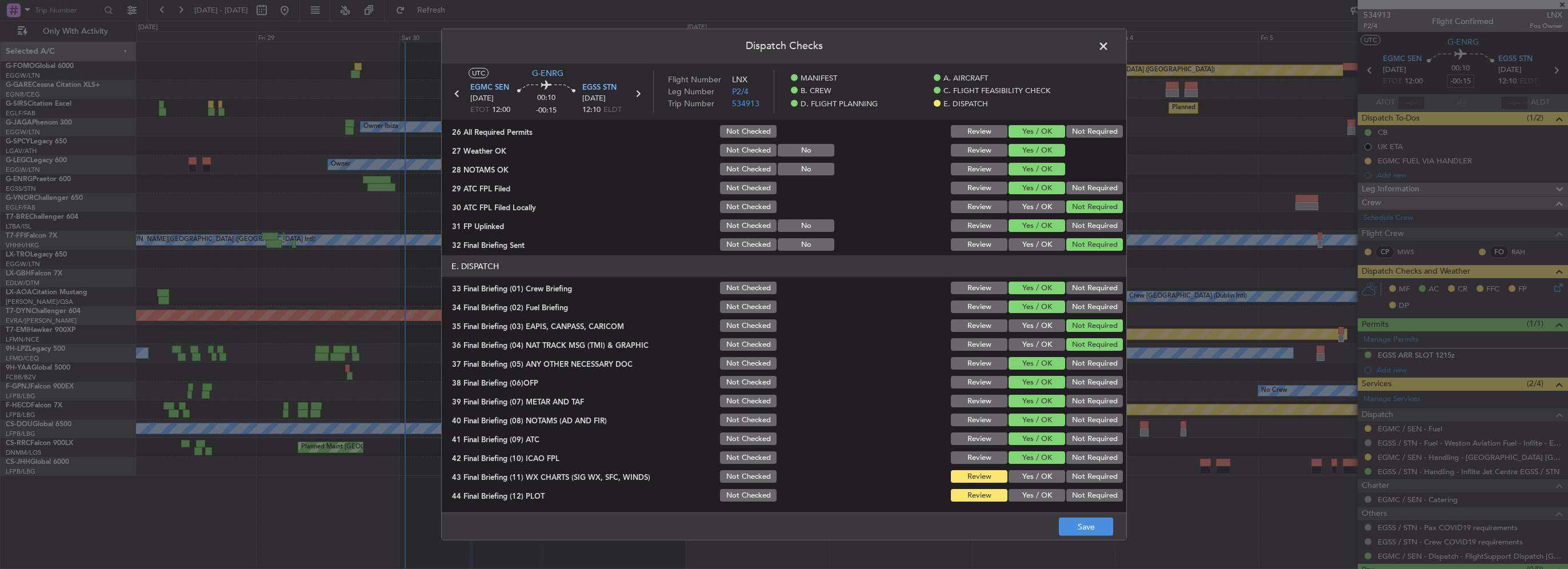
click at [1041, 475] on button "Yes / OK" at bounding box center [1037, 476] width 57 height 13
drag, startPoint x: 1042, startPoint y: 490, endPoint x: 1054, endPoint y: 510, distance: 23.3
click at [1043, 496] on button "Yes / OK" at bounding box center [1037, 495] width 57 height 13
click at [1069, 517] on footer "Save" at bounding box center [784, 526] width 685 height 28
drag, startPoint x: 1101, startPoint y: 519, endPoint x: 1108, endPoint y: 520, distance: 7.1
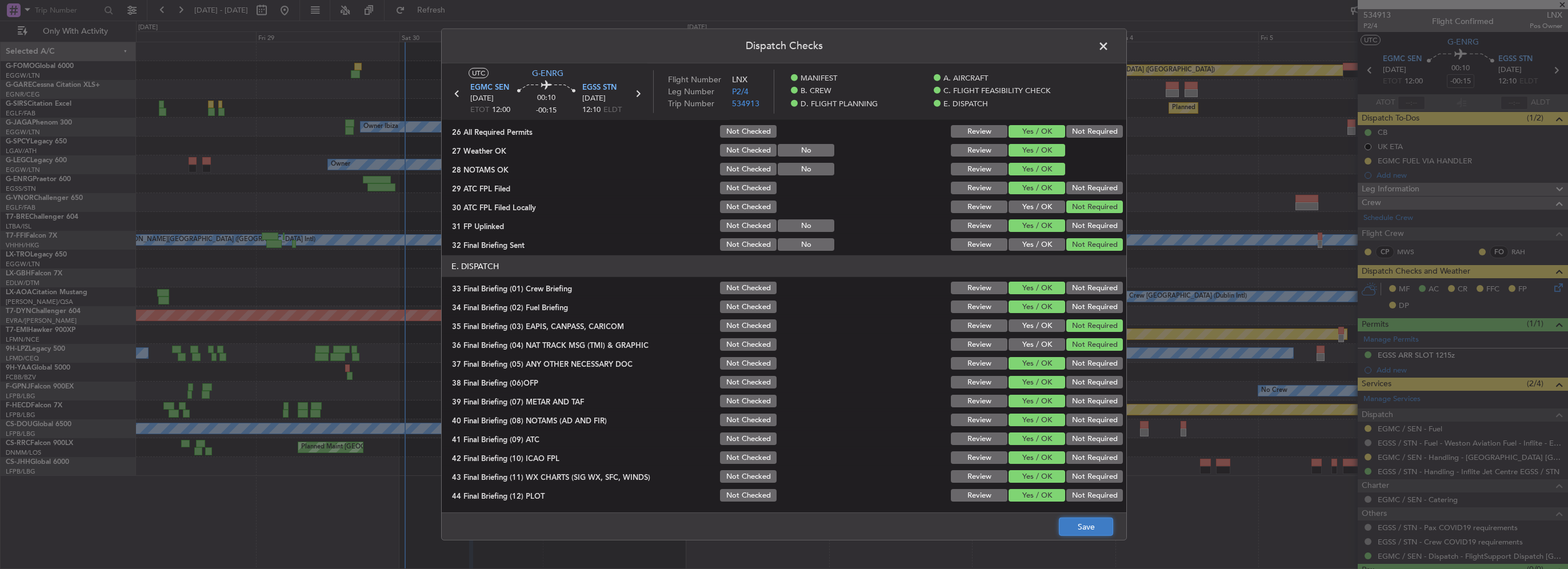
click at [1103, 520] on button "Save" at bounding box center [1086, 526] width 54 height 18
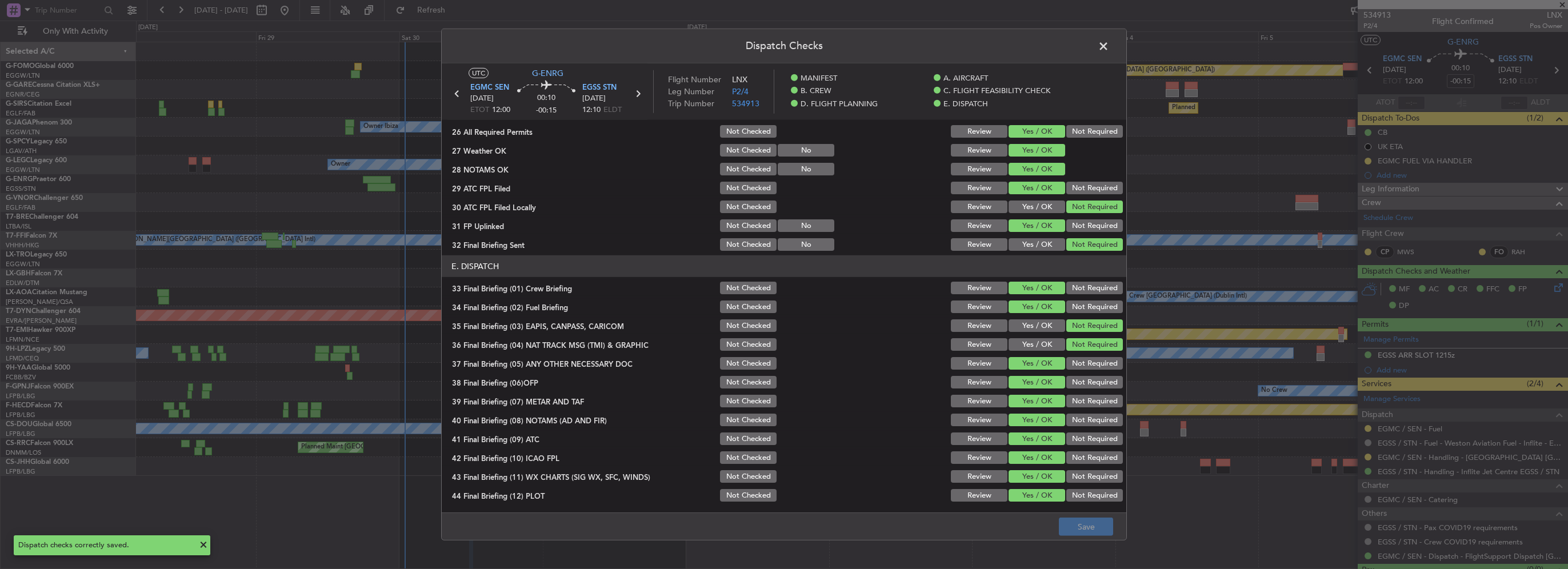
click at [1109, 45] on span at bounding box center [1109, 49] width 0 height 23
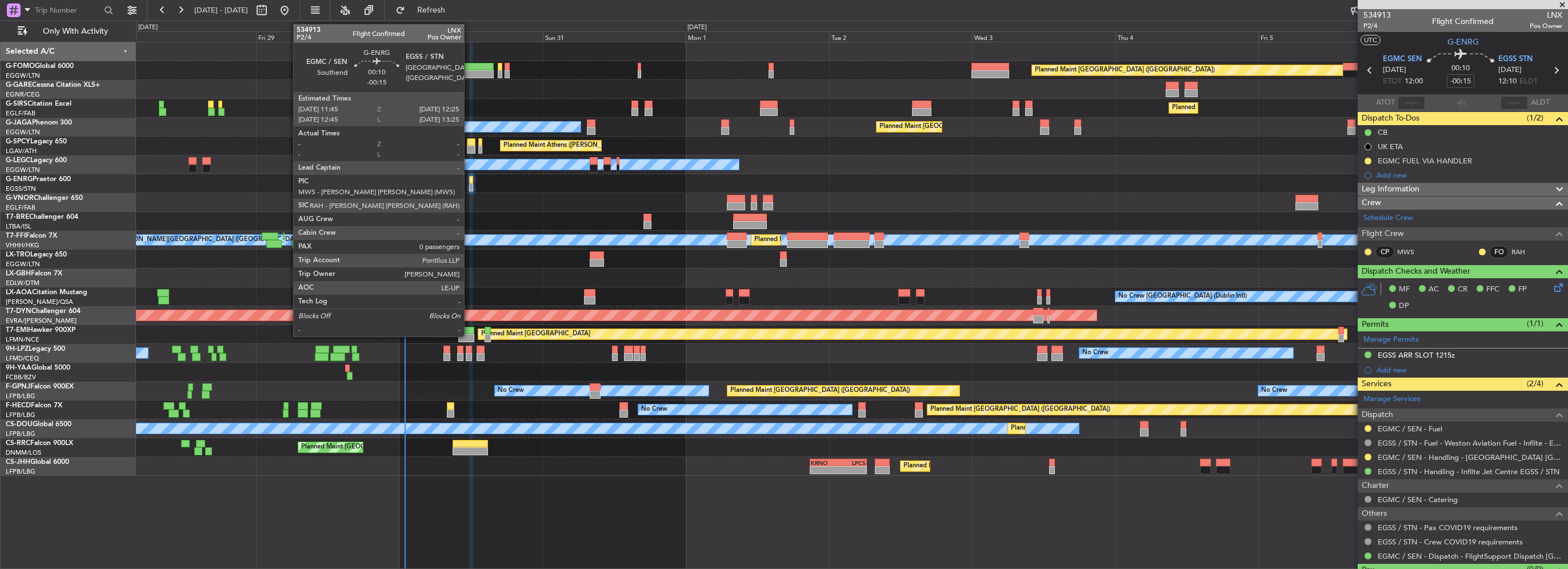
click at [469, 185] on div at bounding box center [471, 187] width 4 height 8
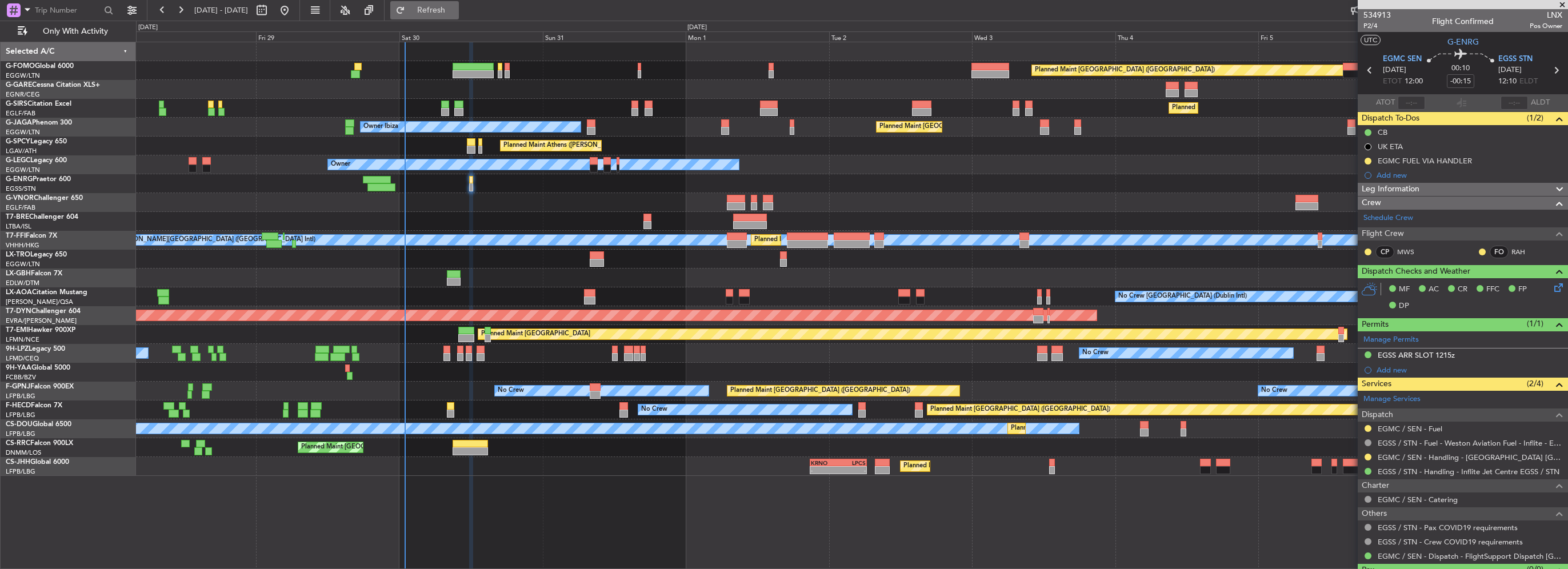
click at [456, 9] on span "Refresh" at bounding box center [431, 10] width 48 height 8
click at [456, 13] on span "Refresh" at bounding box center [431, 10] width 48 height 8
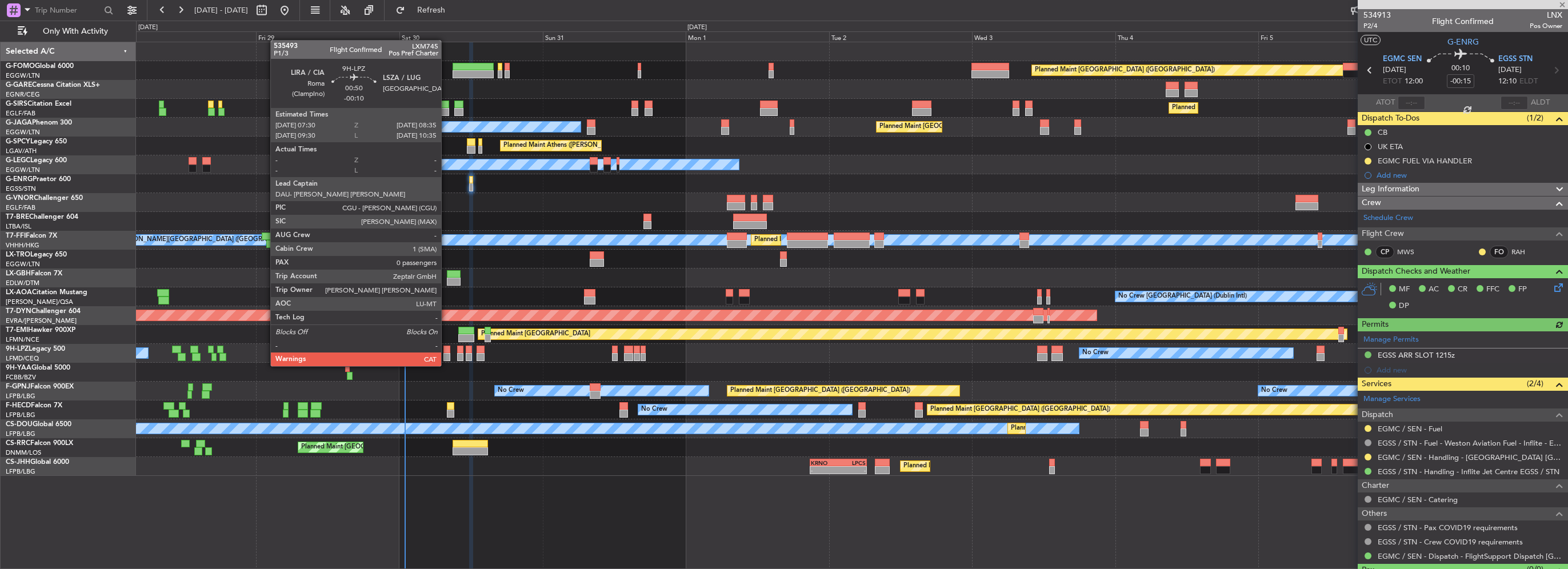
click at [446, 355] on div at bounding box center [447, 357] width 7 height 8
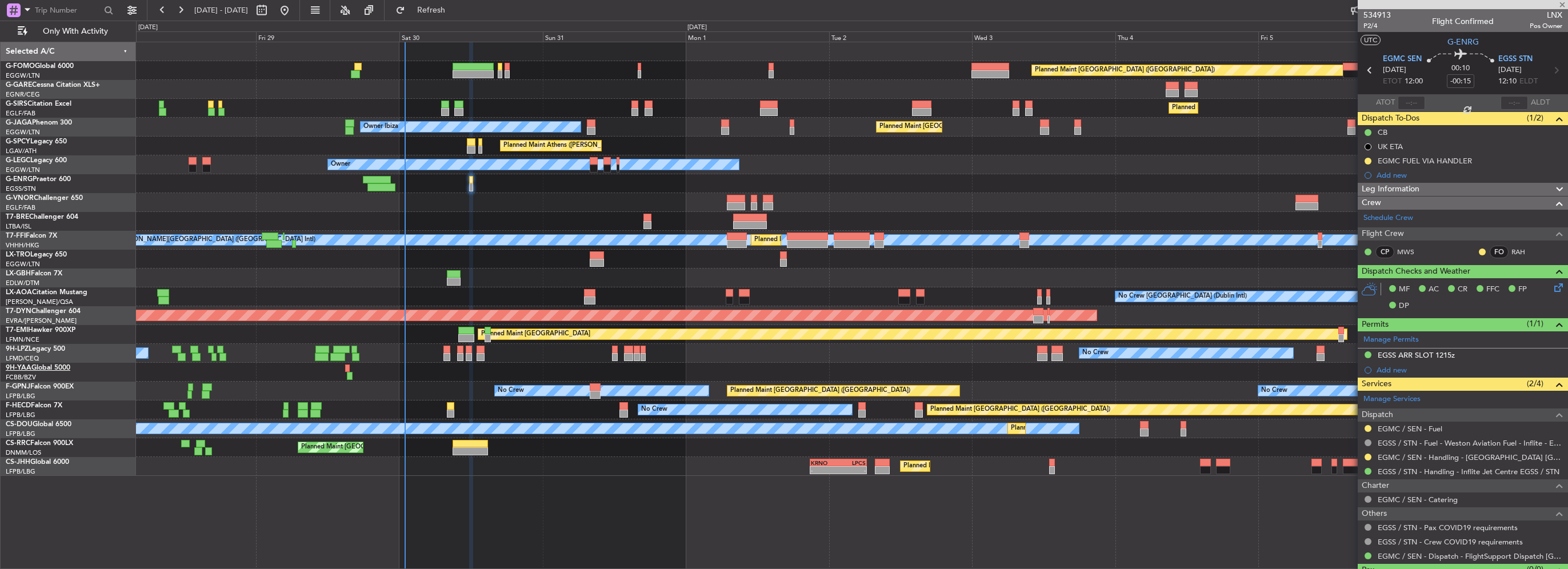
type input "-00:10"
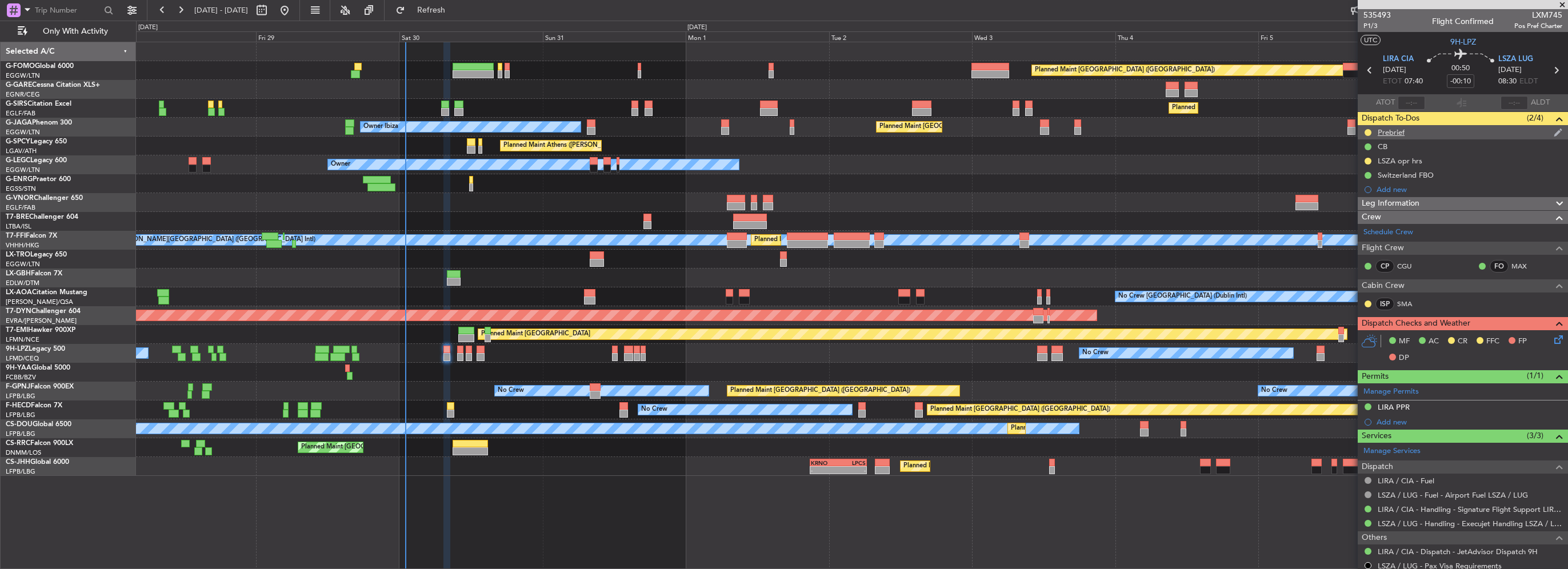
click at [1379, 130] on div "Prebrief" at bounding box center [1391, 132] width 27 height 9
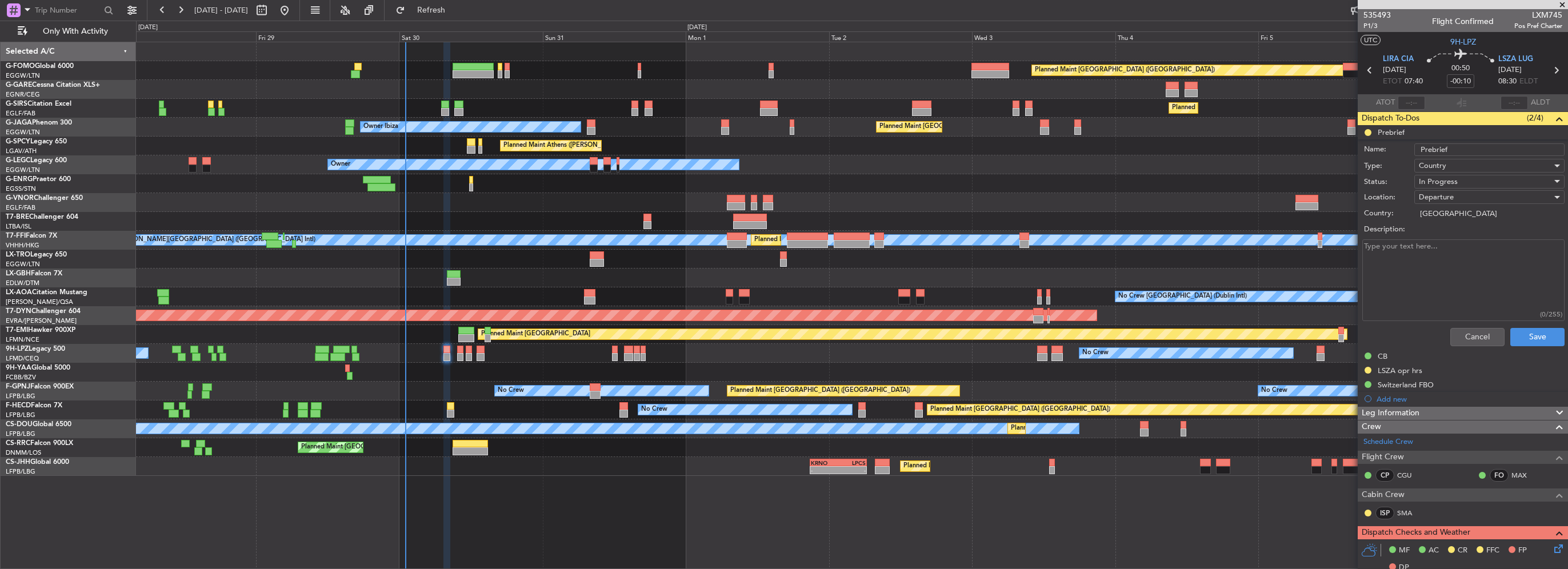
click at [1406, 257] on textarea "Description:" at bounding box center [1463, 280] width 202 height 82
paste textarea "LIRA LSZA 2700"
type textarea "LIRA LSZA 2700"
click at [1461, 184] on div "In Progress" at bounding box center [1485, 181] width 133 height 17
drag, startPoint x: 1459, startPoint y: 239, endPoint x: 1492, endPoint y: 286, distance: 57.4
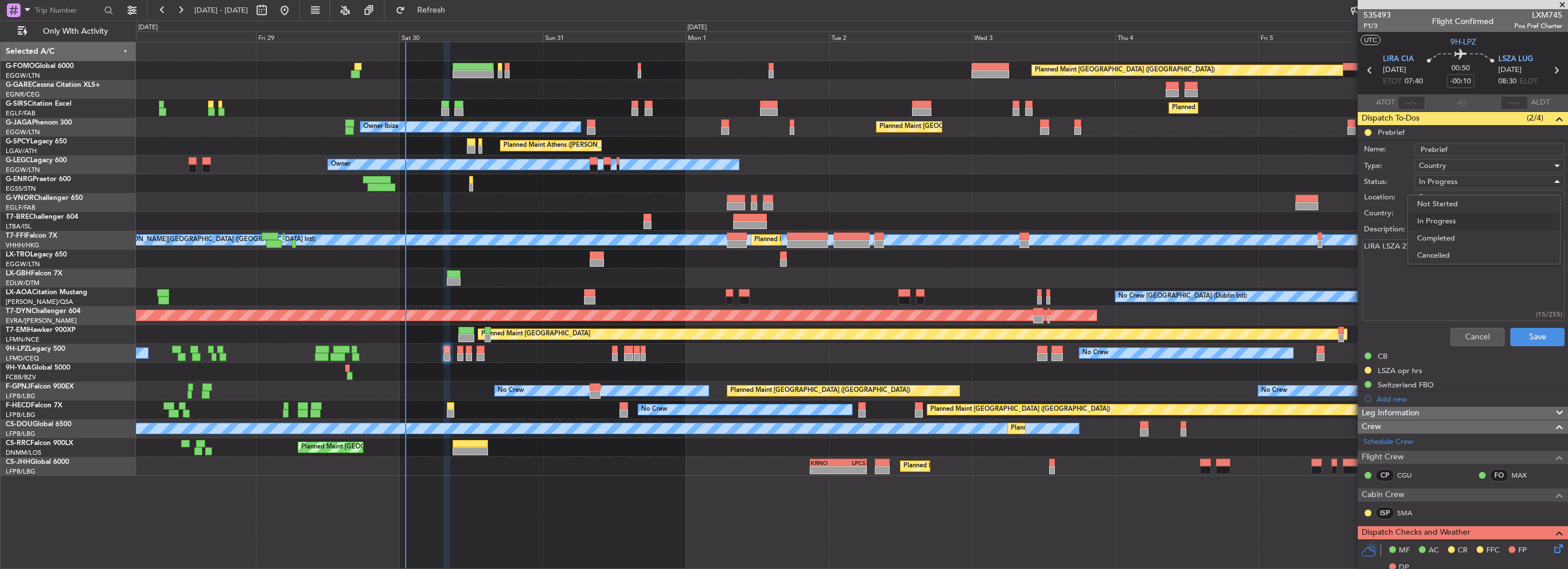
click at [1459, 240] on span "Completed" at bounding box center [1484, 238] width 134 height 17
click at [1538, 343] on button "Save" at bounding box center [1538, 337] width 54 height 18
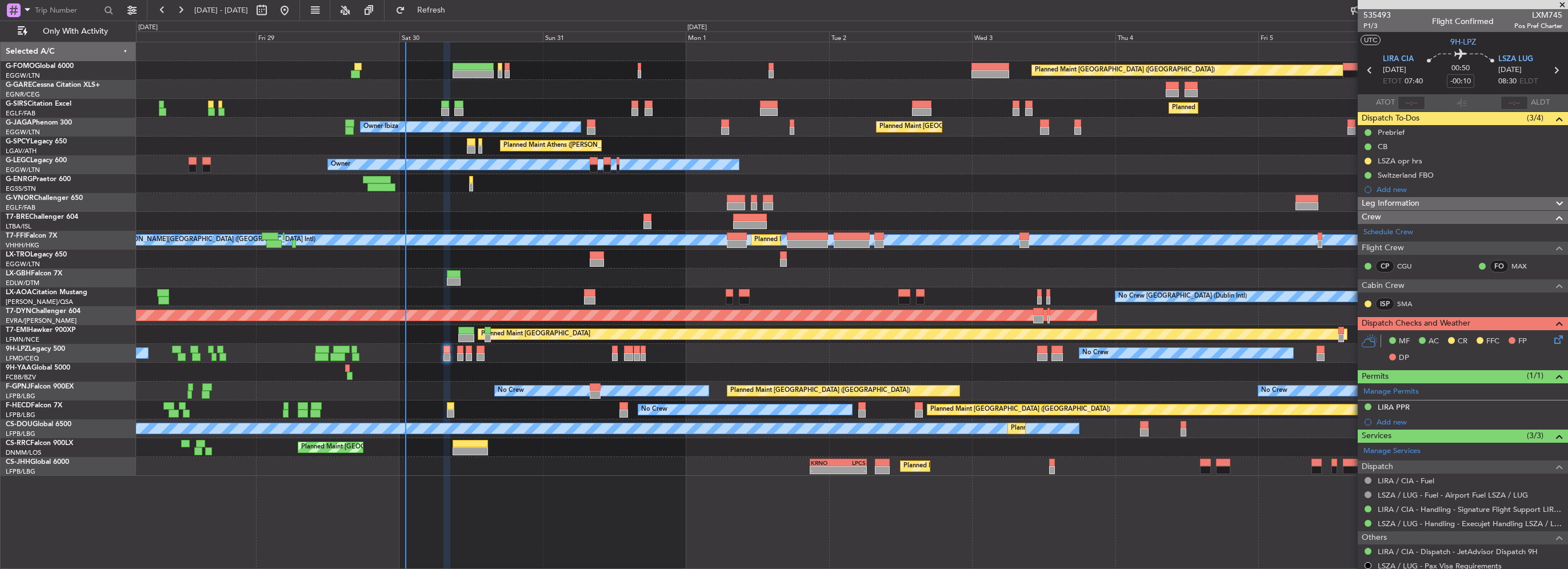
scroll to position [49, 0]
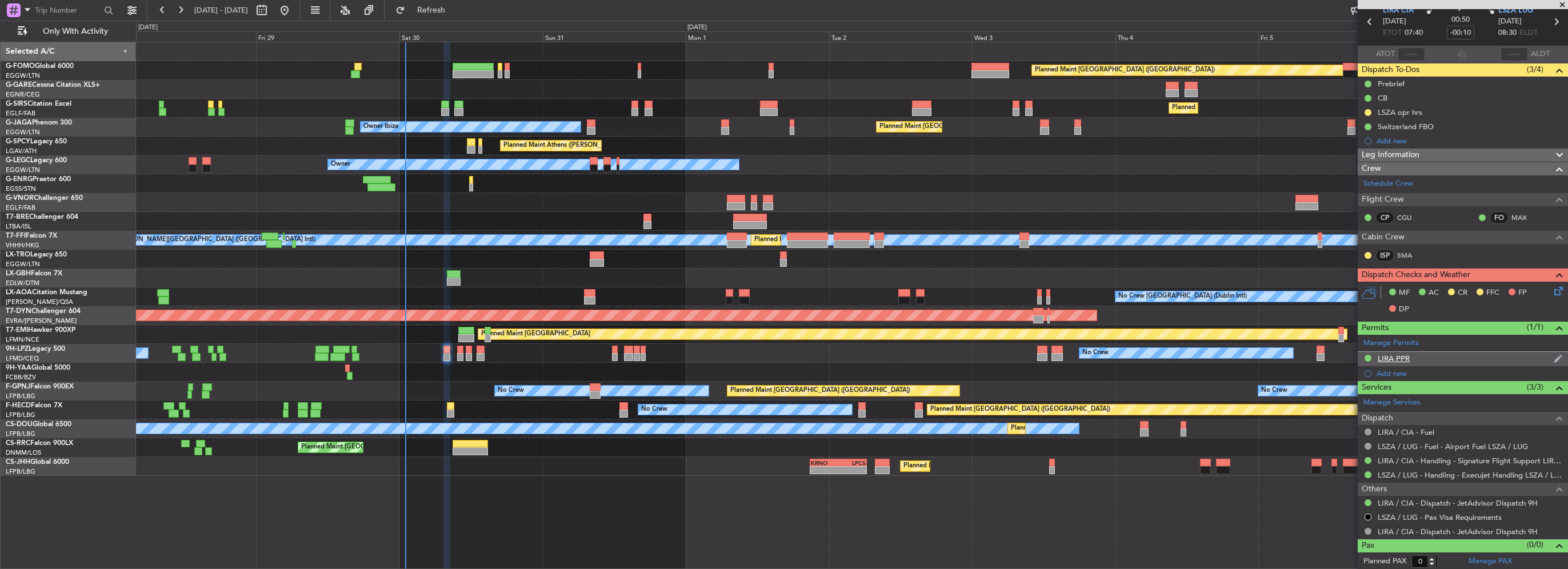
click at [1430, 355] on div "LIRA PPR" at bounding box center [1463, 359] width 210 height 14
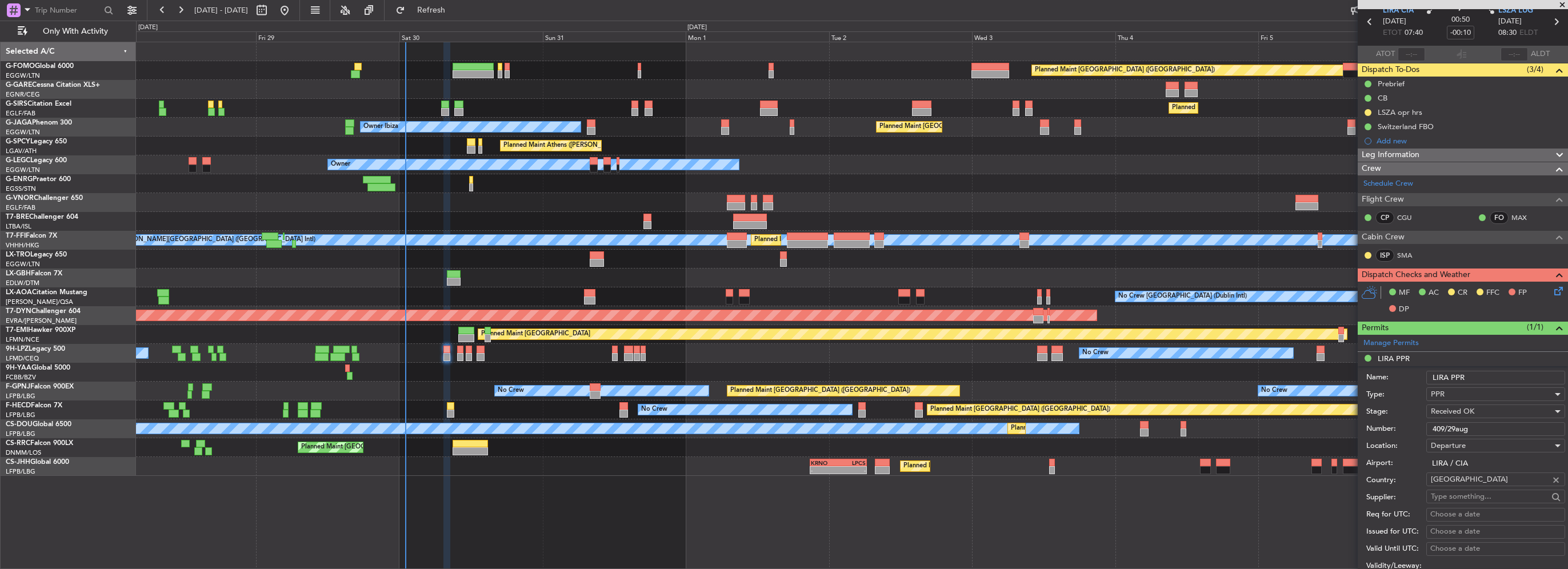
drag, startPoint x: 1406, startPoint y: 426, endPoint x: 1396, endPoint y: 425, distance: 10.0
click at [1396, 425] on div "Number: 409/29aug" at bounding box center [1466, 428] width 199 height 17
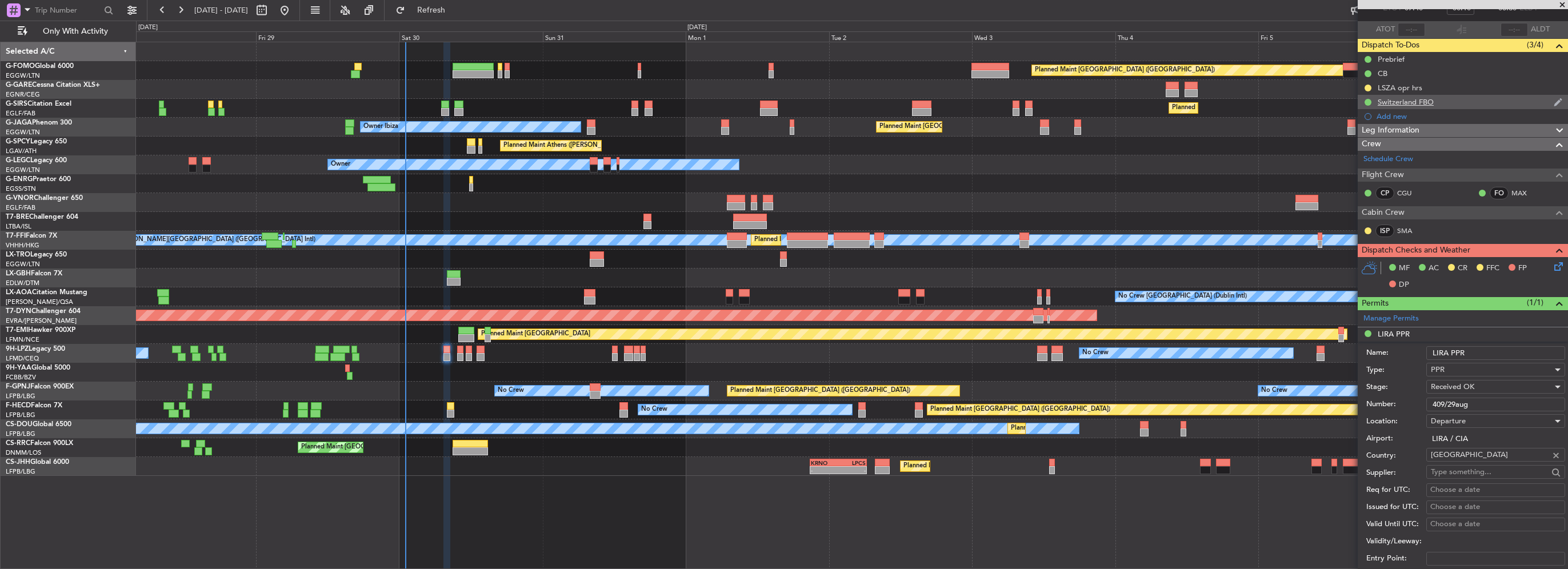
scroll to position [0, 0]
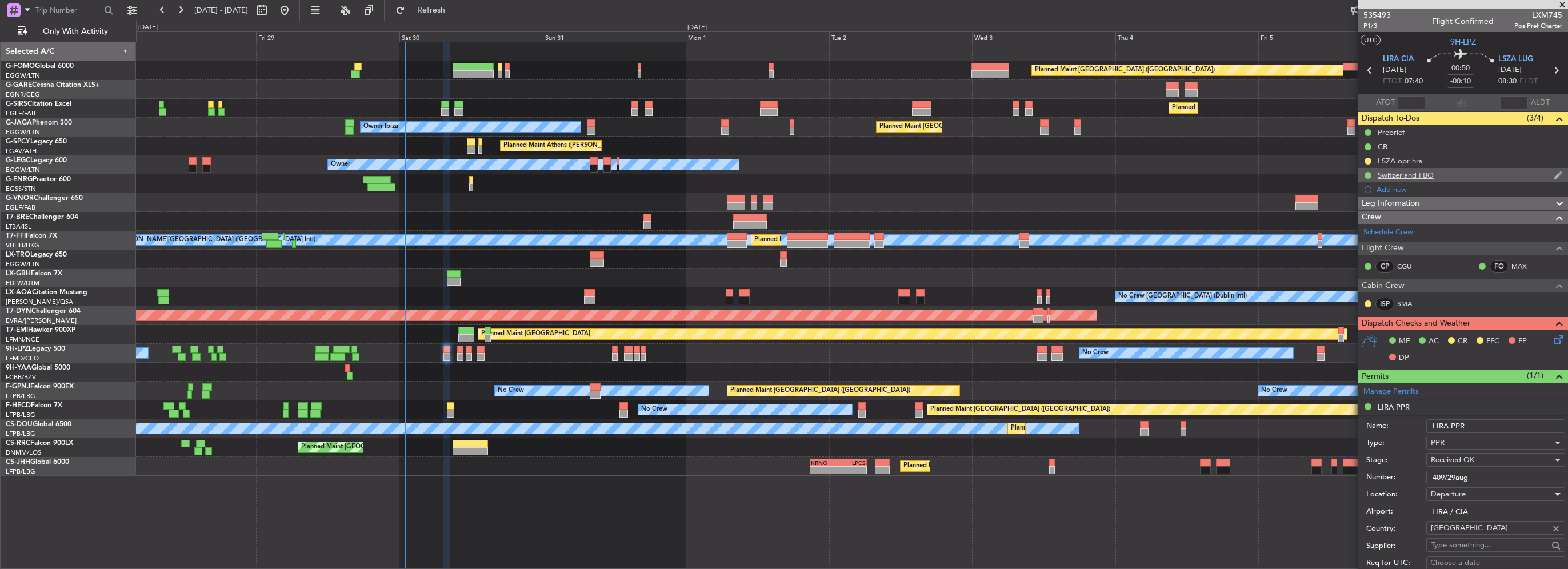
click at [1432, 176] on div "Switzerland FBO" at bounding box center [1405, 175] width 56 height 9
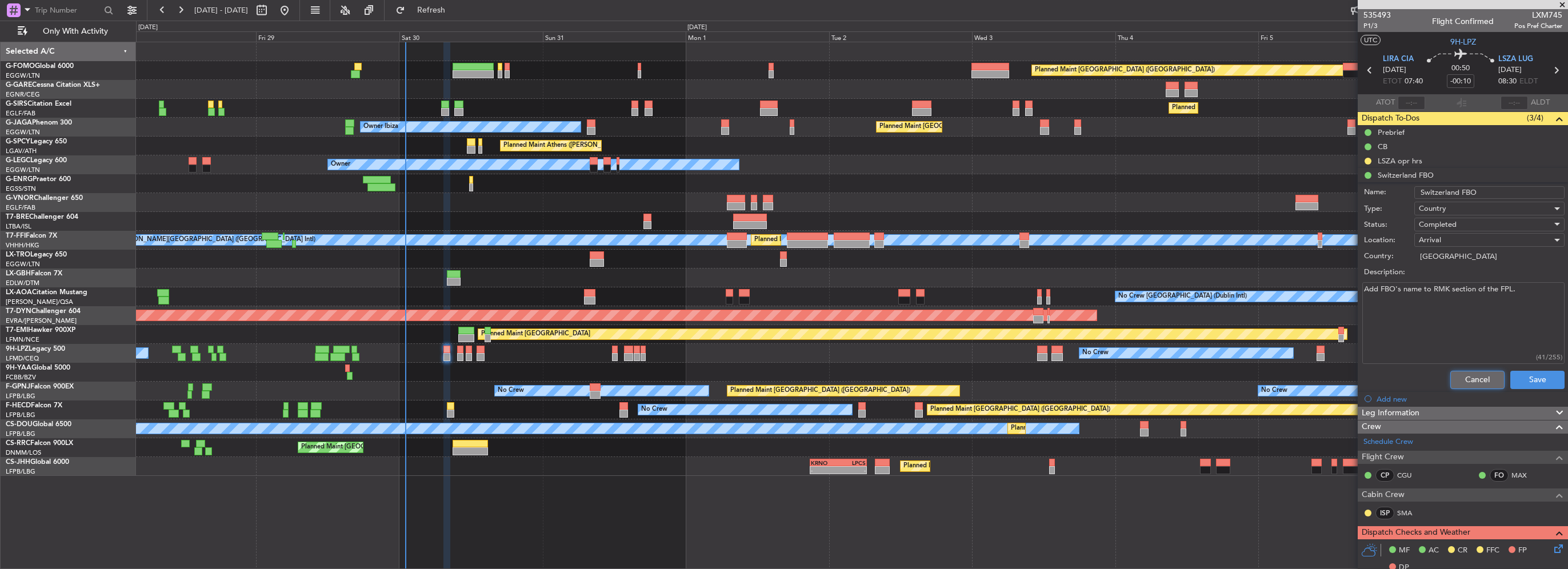
click at [1470, 376] on button "Cancel" at bounding box center [1477, 380] width 54 height 18
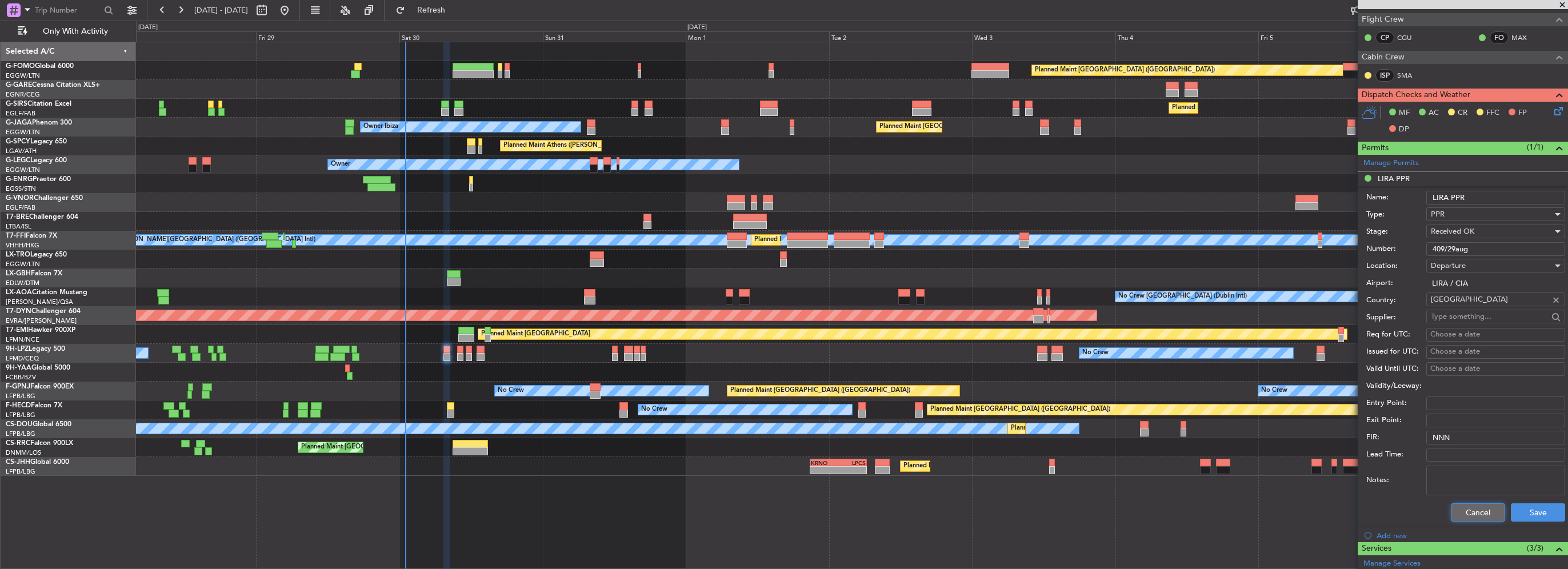
click at [1461, 510] on button "Cancel" at bounding box center [1478, 512] width 54 height 18
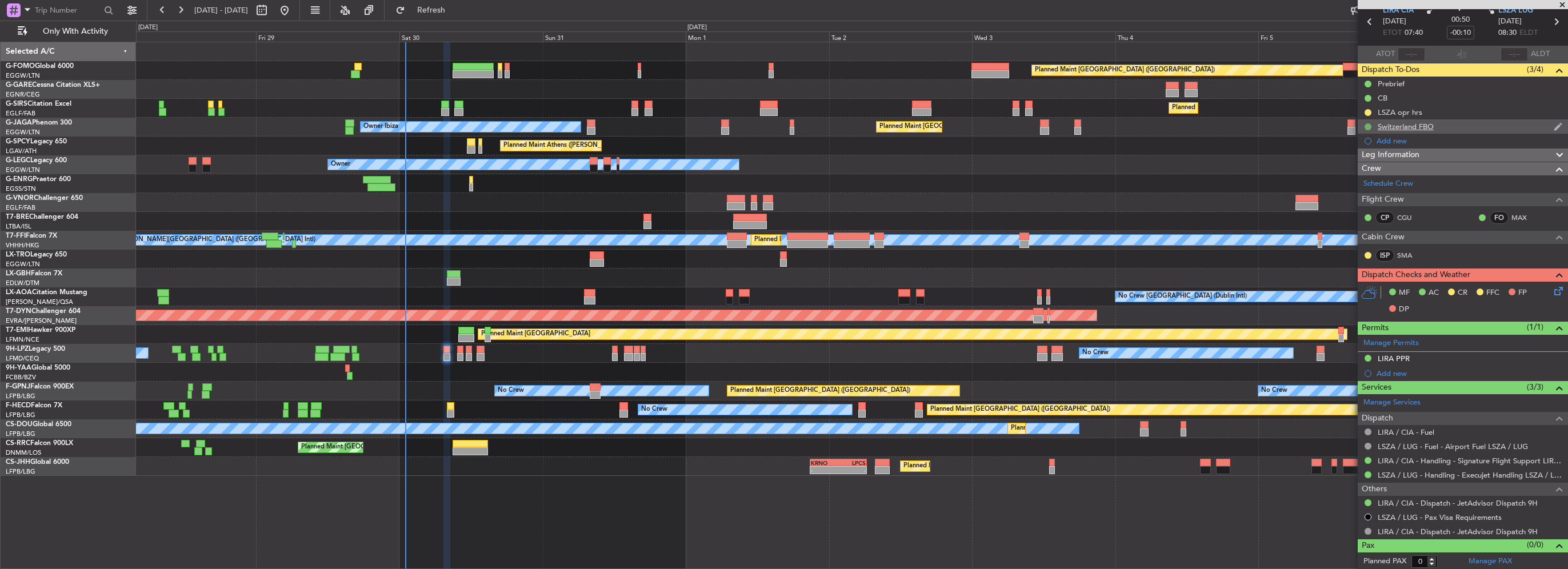
click at [1369, 125] on button at bounding box center [1368, 127] width 7 height 7
click at [1373, 190] on span "Cancelled" at bounding box center [1370, 193] width 32 height 11
click at [1429, 153] on div "Leg Information" at bounding box center [1463, 155] width 210 height 13
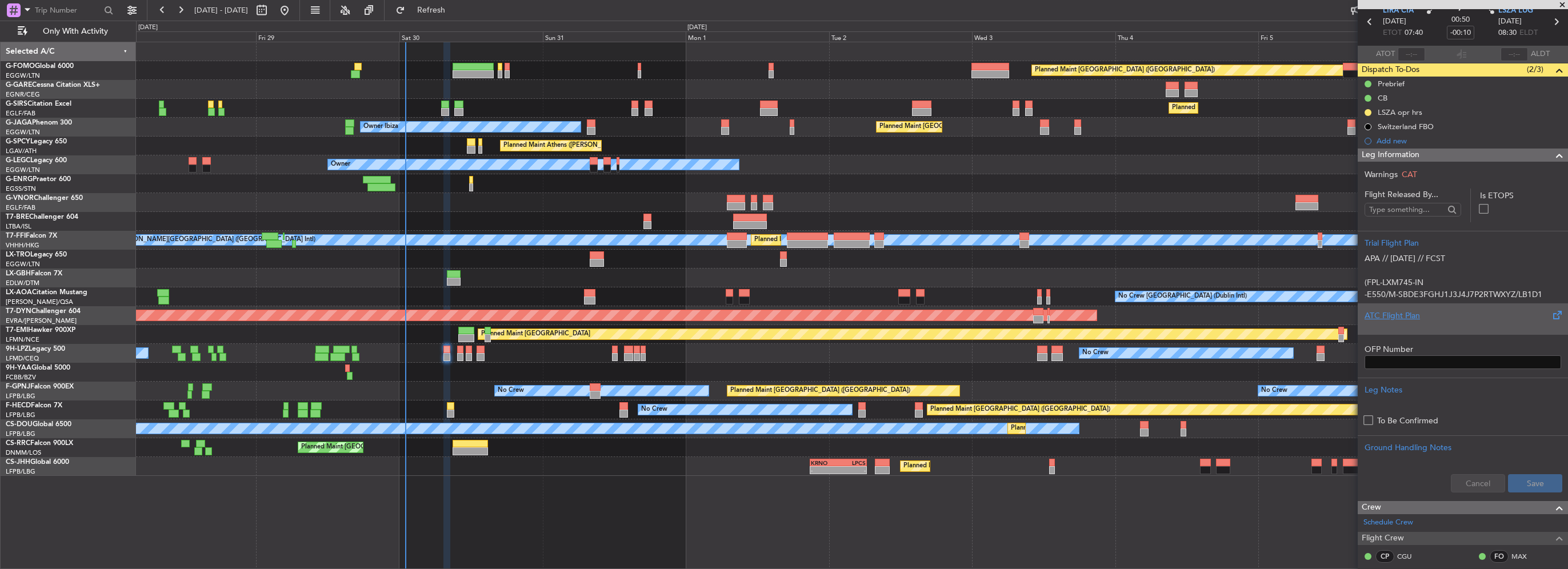
click at [1417, 314] on div "ATC Flight Plan" at bounding box center [1463, 316] width 197 height 12
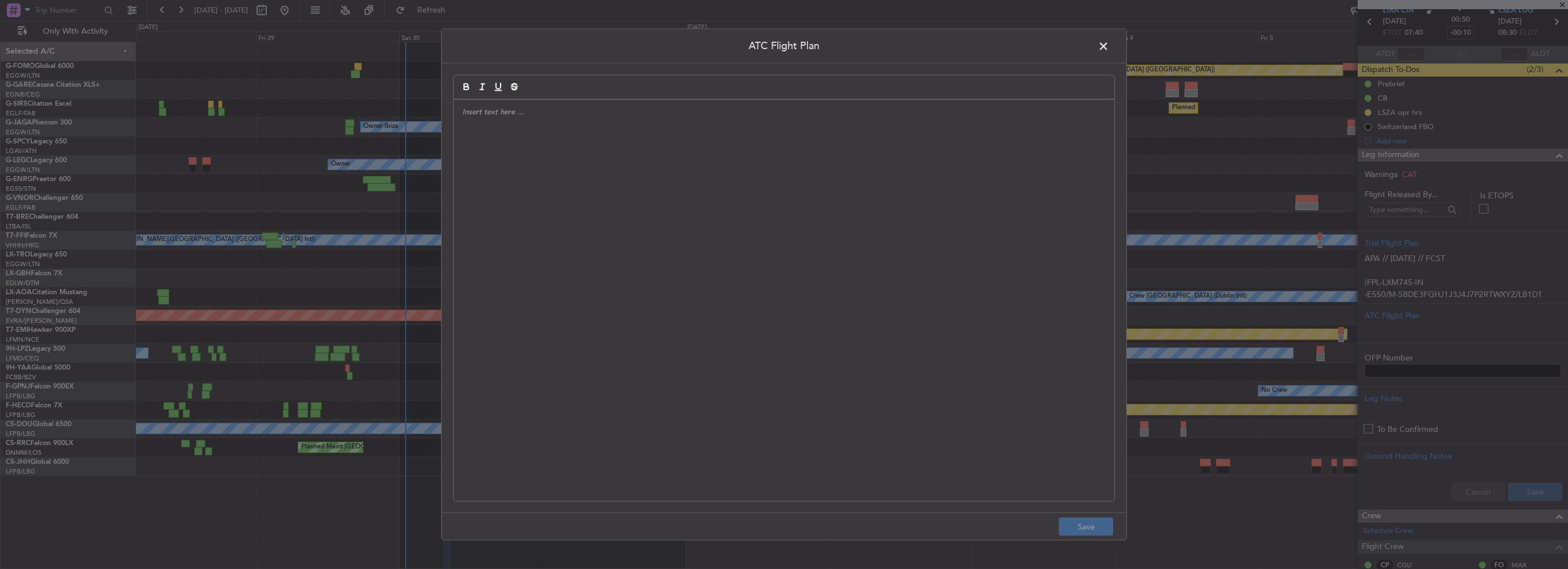
click at [577, 239] on div at bounding box center [783, 301] width 660 height 401
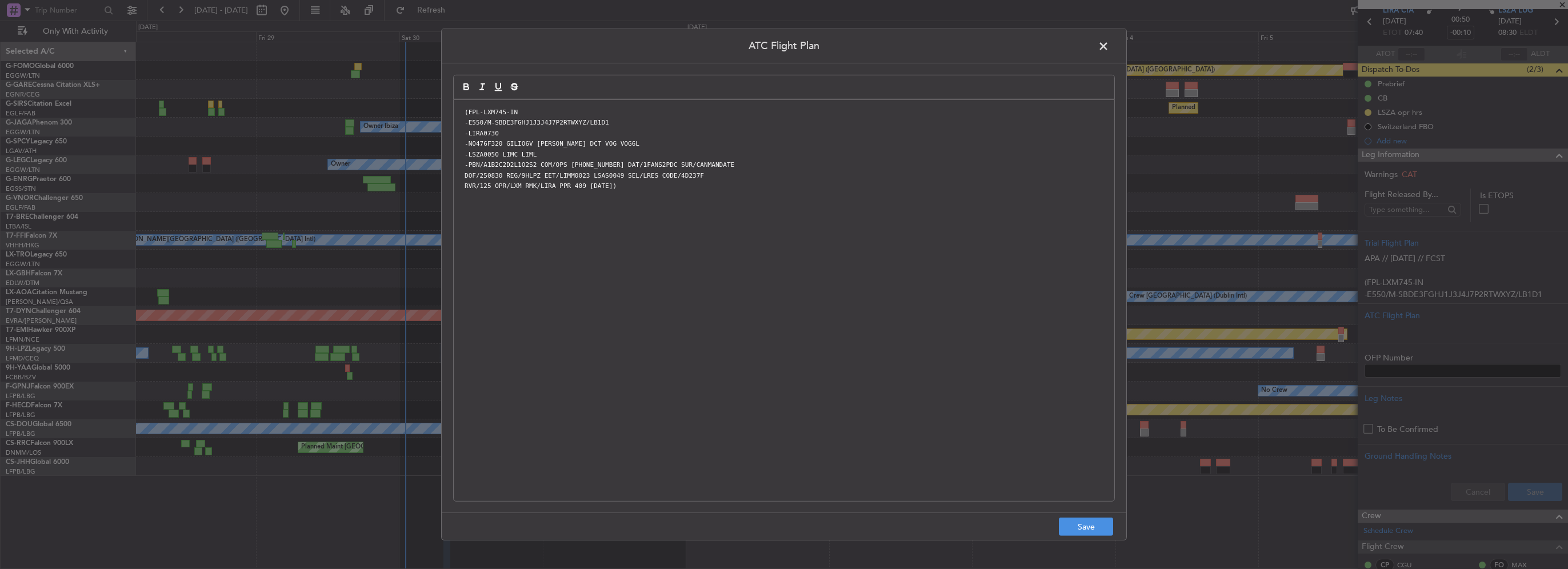
scroll to position [0, 0]
click at [1097, 523] on button "Save" at bounding box center [1086, 526] width 54 height 18
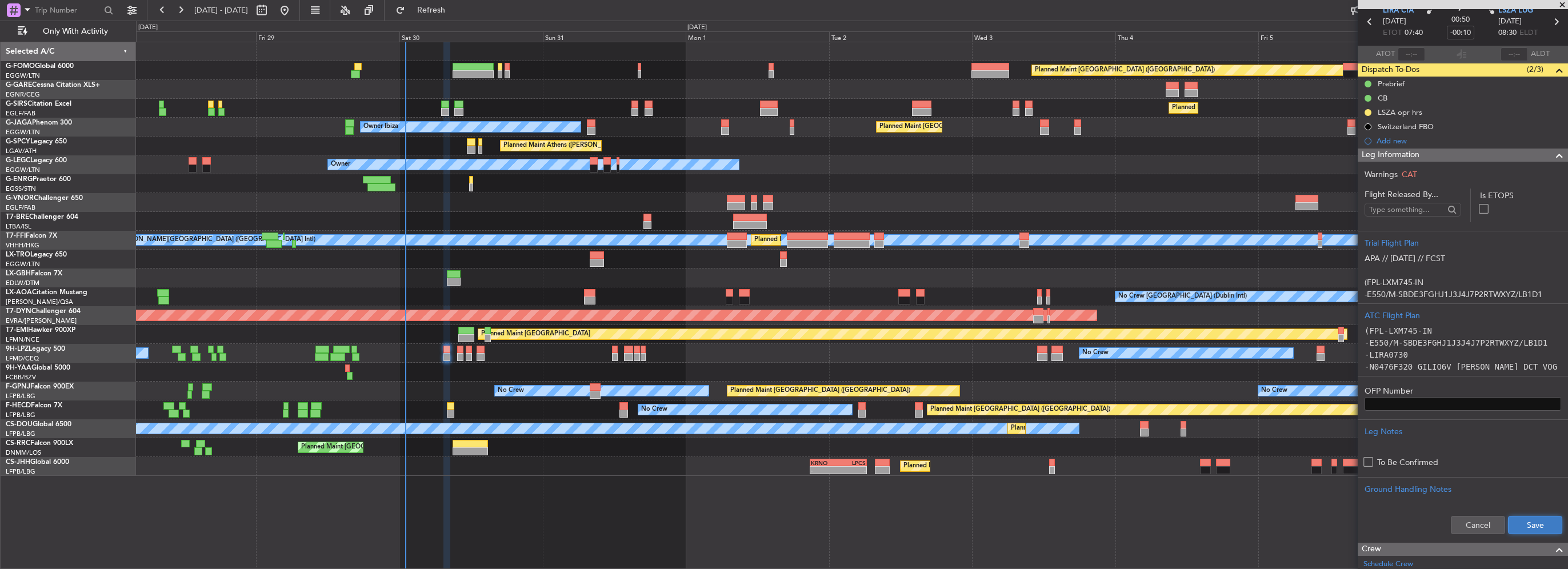
click at [1534, 523] on button "Save" at bounding box center [1535, 524] width 54 height 18
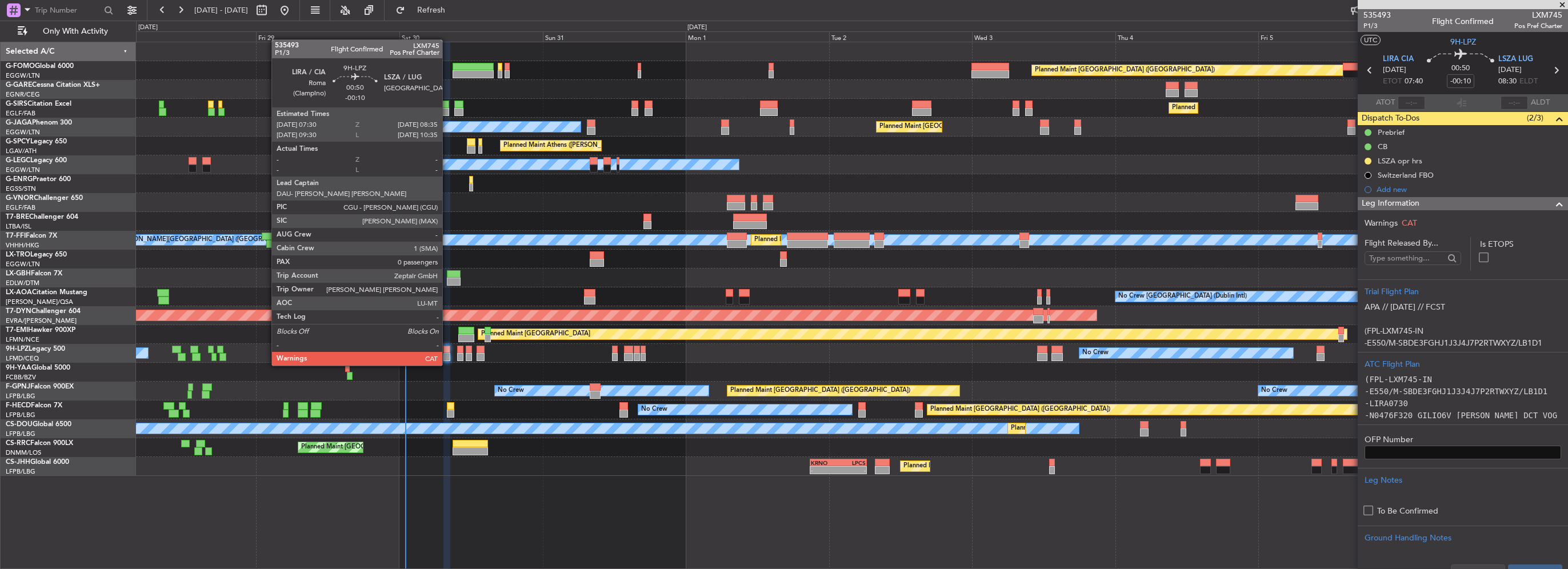
click at [447, 354] on div at bounding box center [447, 357] width 7 height 8
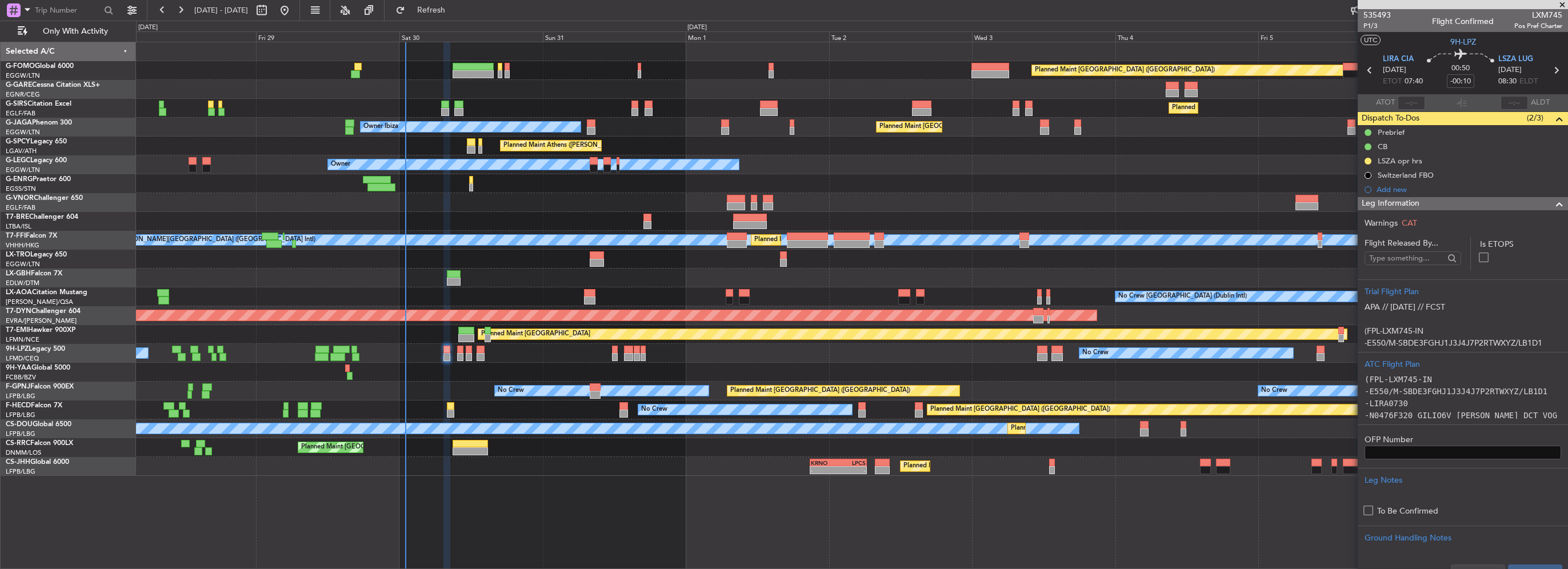
click at [1544, 203] on div at bounding box center [1555, 204] width 23 height 14
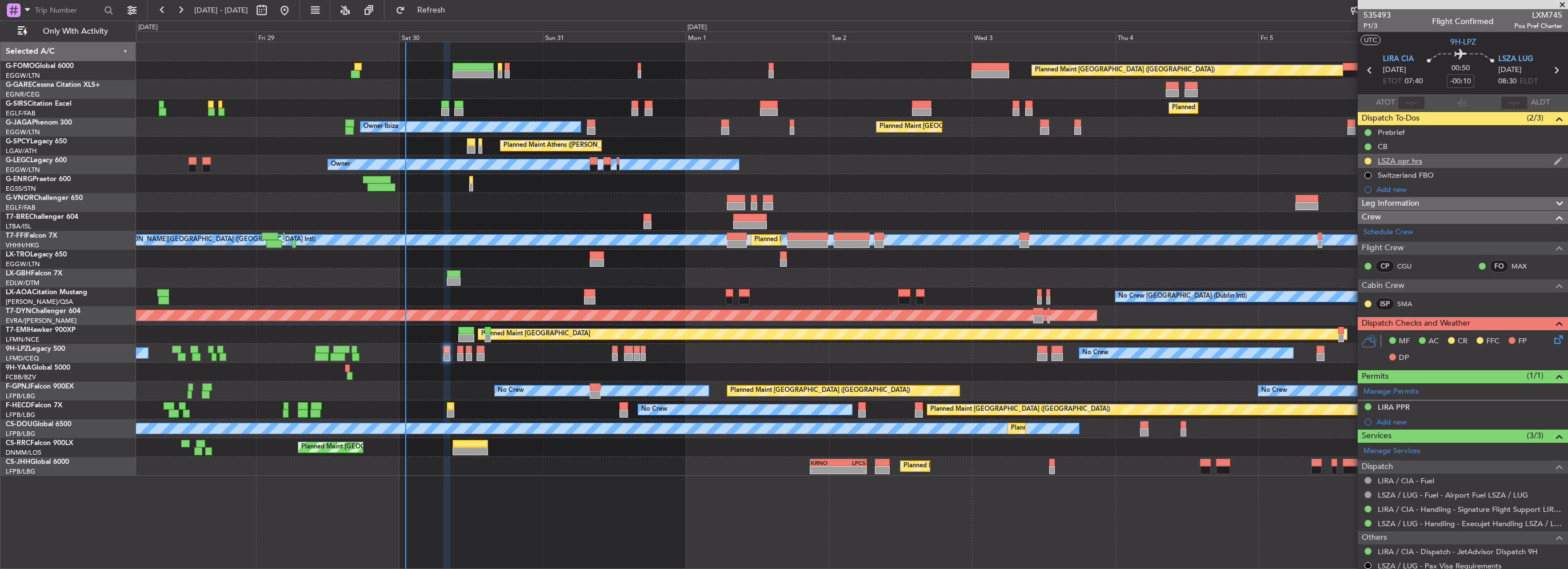
click at [1376, 159] on div "LSZA opr hrs" at bounding box center [1463, 160] width 210 height 14
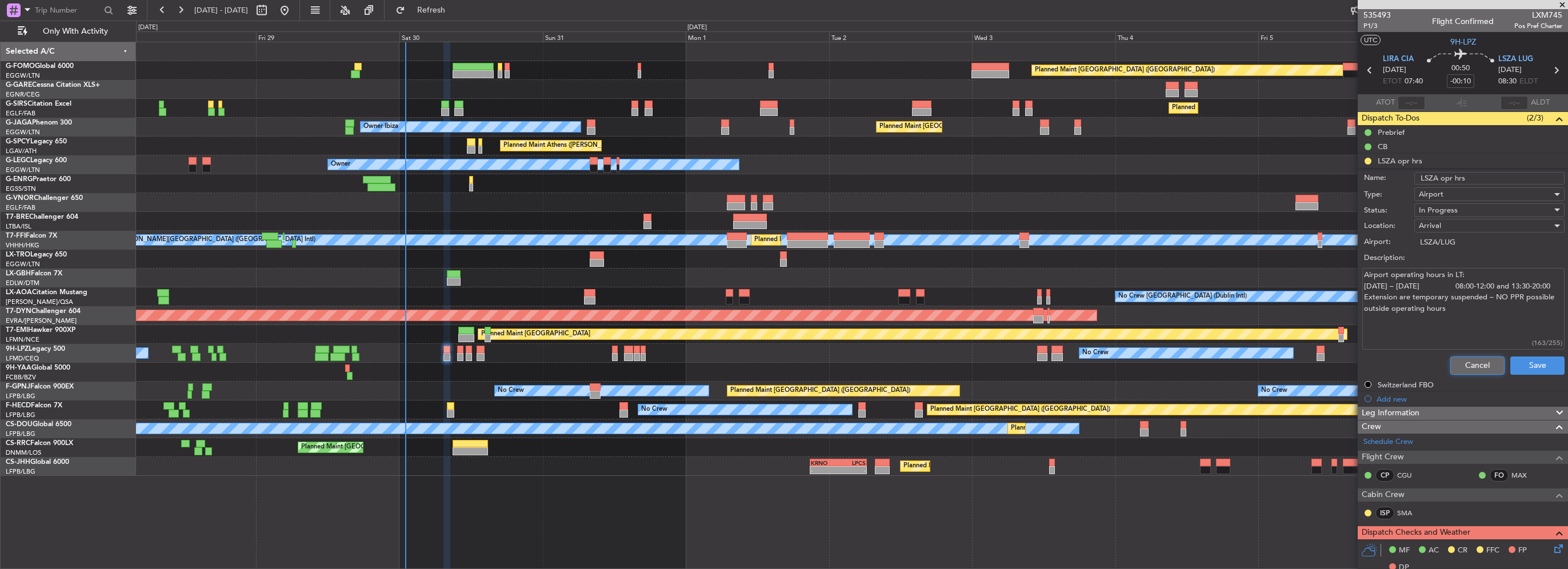
click at [1460, 368] on button "Cancel" at bounding box center [1477, 366] width 54 height 18
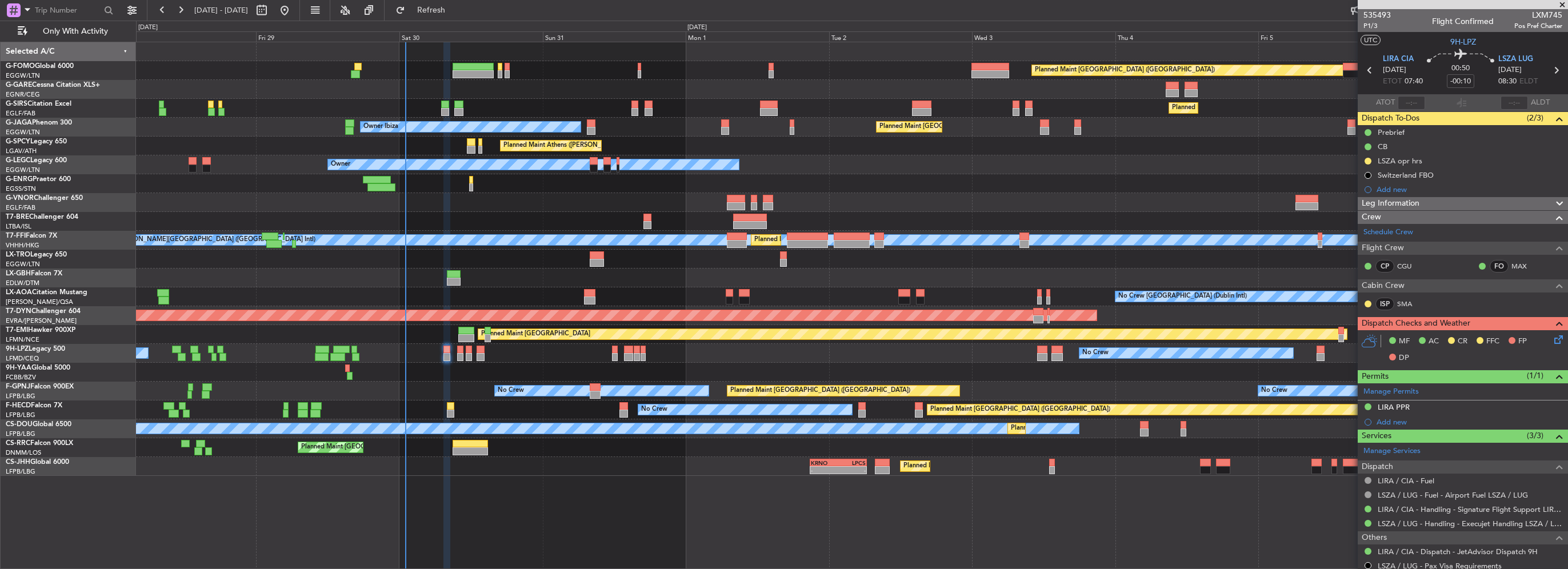
click at [1369, 164] on mat-tooltip-component "In Progress" at bounding box center [1368, 179] width 53 height 30
click at [1369, 163] on button at bounding box center [1368, 161] width 7 height 7
click at [1381, 211] on span "Completed" at bounding box center [1373, 211] width 38 height 11
click at [1552, 339] on icon at bounding box center [1557, 338] width 9 height 9
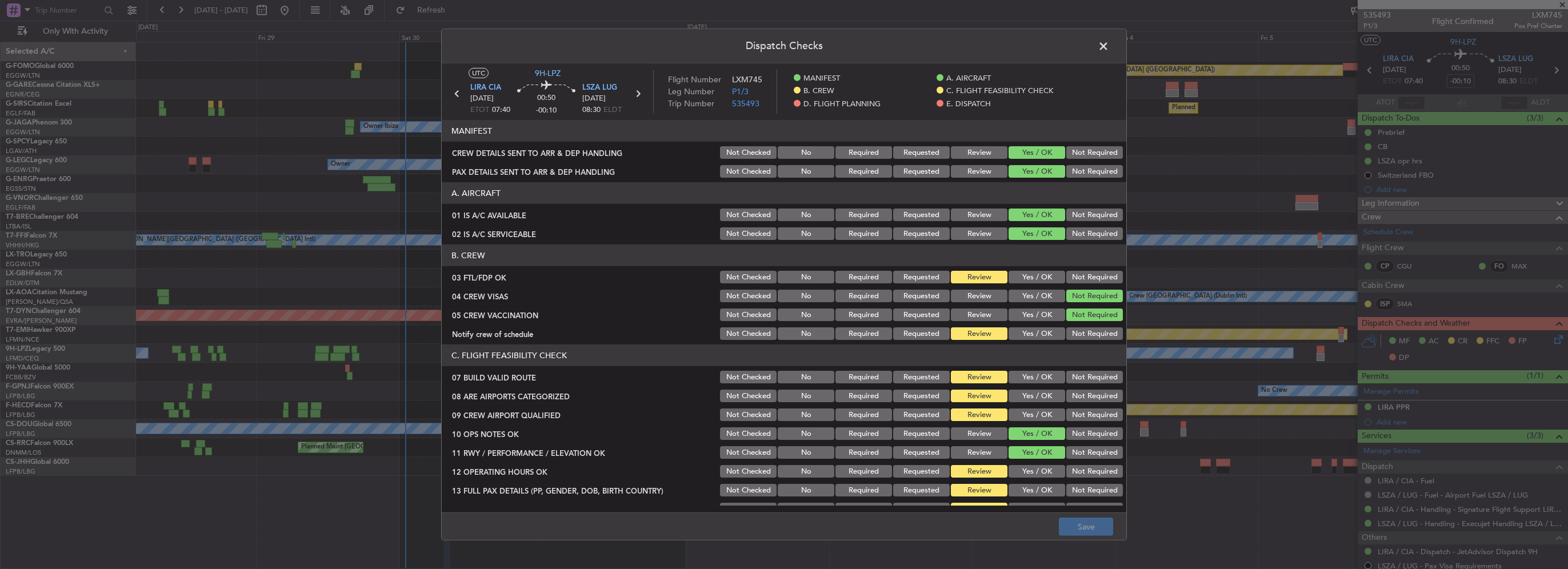
click at [1030, 269] on div "Yes / OK" at bounding box center [1035, 277] width 57 height 16
click at [1030, 274] on button "Yes / OK" at bounding box center [1037, 277] width 57 height 13
click at [1037, 335] on button "Yes / OK" at bounding box center [1037, 333] width 57 height 13
click at [1037, 380] on button "Yes / OK" at bounding box center [1037, 377] width 57 height 13
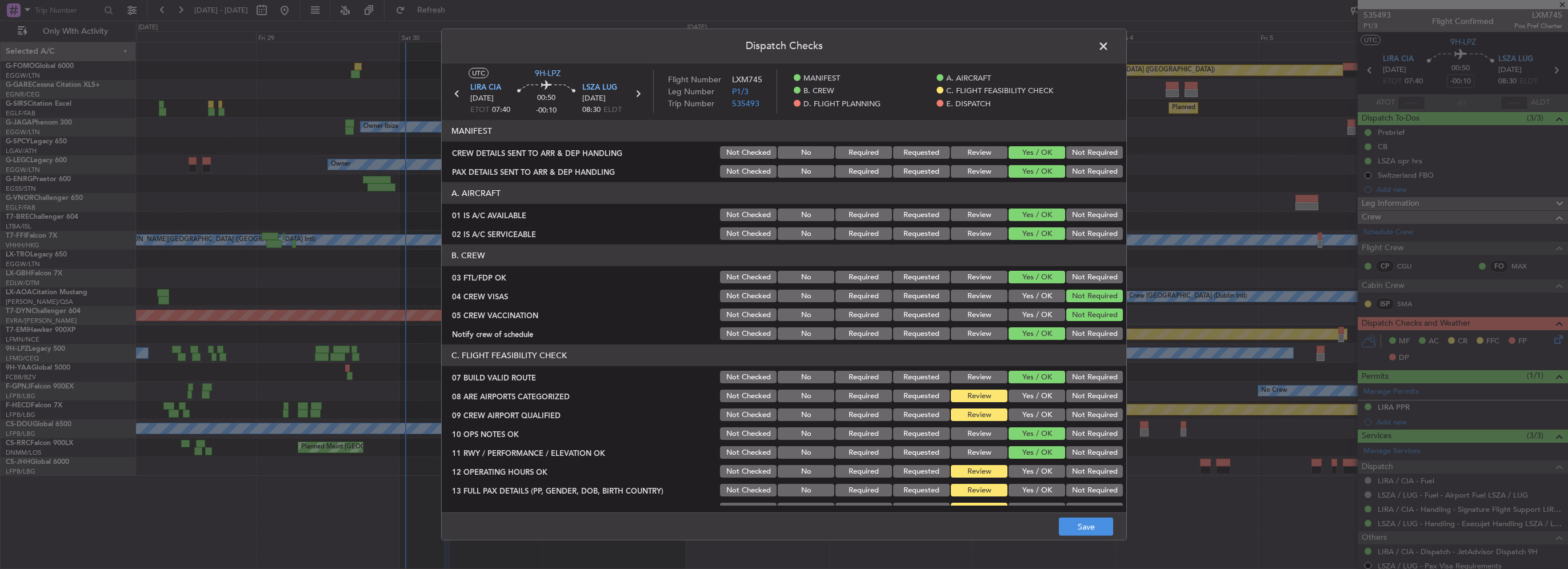
click at [1037, 399] on button "Yes / OK" at bounding box center [1037, 396] width 57 height 13
click at [1037, 413] on button "Yes / OK" at bounding box center [1037, 415] width 57 height 13
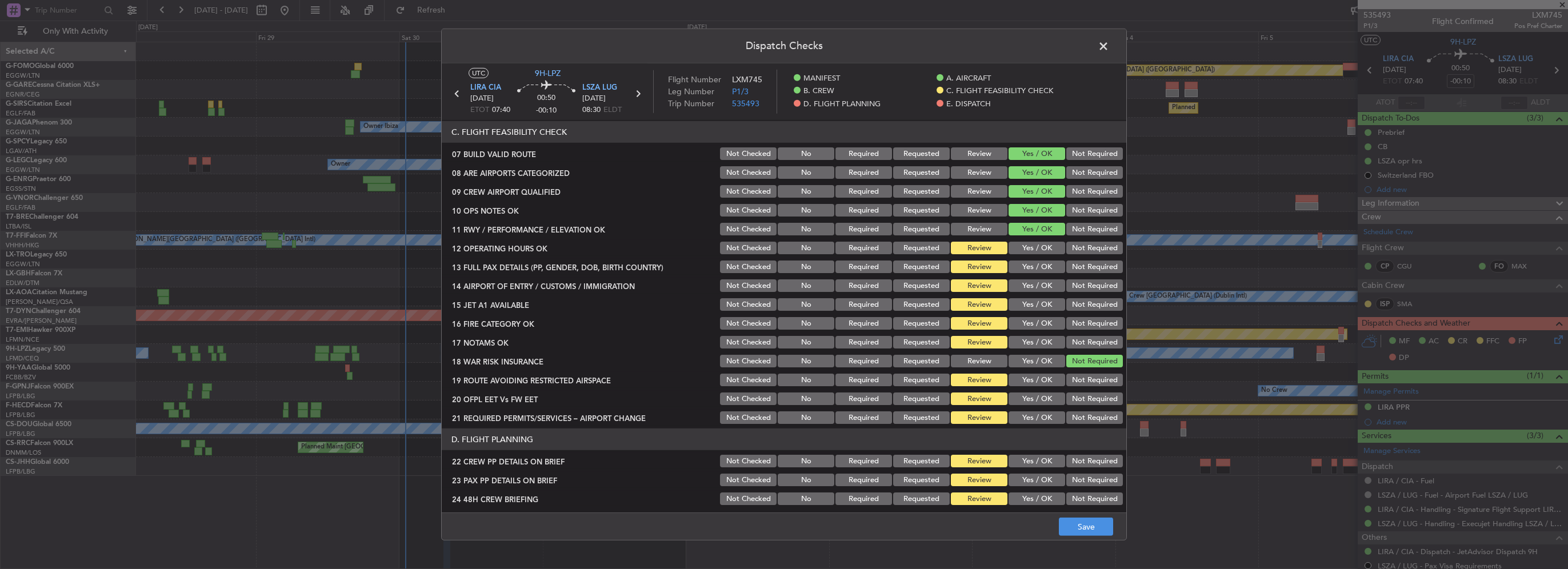
scroll to position [228, 0]
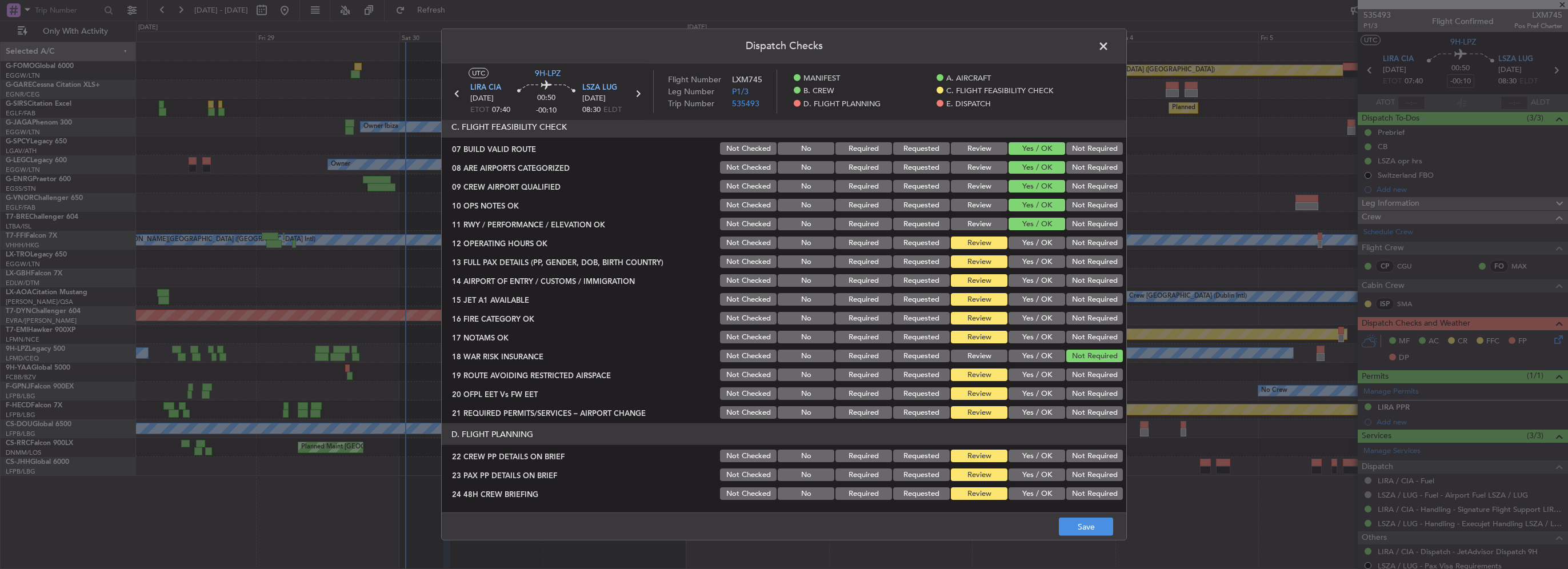
click at [1035, 249] on button "Yes / OK" at bounding box center [1037, 243] width 57 height 13
click at [1035, 253] on section "C. FLIGHT FEASIBILITY CHECK 07 BUILD VALID ROUTE Not Checked No Required Reques…" at bounding box center [784, 268] width 685 height 305
click at [1038, 268] on div "Yes / OK" at bounding box center [1035, 262] width 57 height 16
click at [1039, 284] on button "Yes / OK" at bounding box center [1037, 280] width 57 height 13
click at [1038, 267] on button "Yes / OK" at bounding box center [1037, 262] width 57 height 13
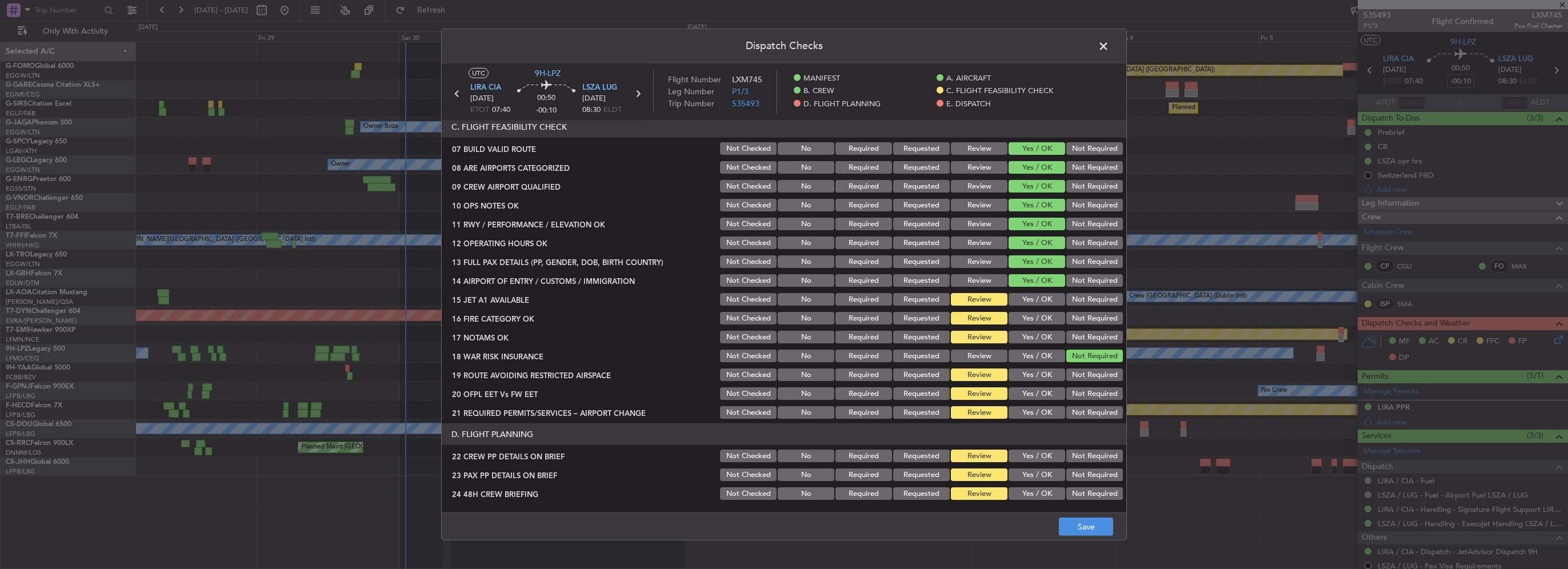
click at [1038, 295] on button "Yes / OK" at bounding box center [1037, 299] width 57 height 13
click at [1037, 322] on button "Yes / OK" at bounding box center [1037, 318] width 57 height 13
click at [1039, 339] on button "Yes / OK" at bounding box center [1037, 337] width 57 height 13
click at [1042, 378] on button "Yes / OK" at bounding box center [1037, 374] width 57 height 13
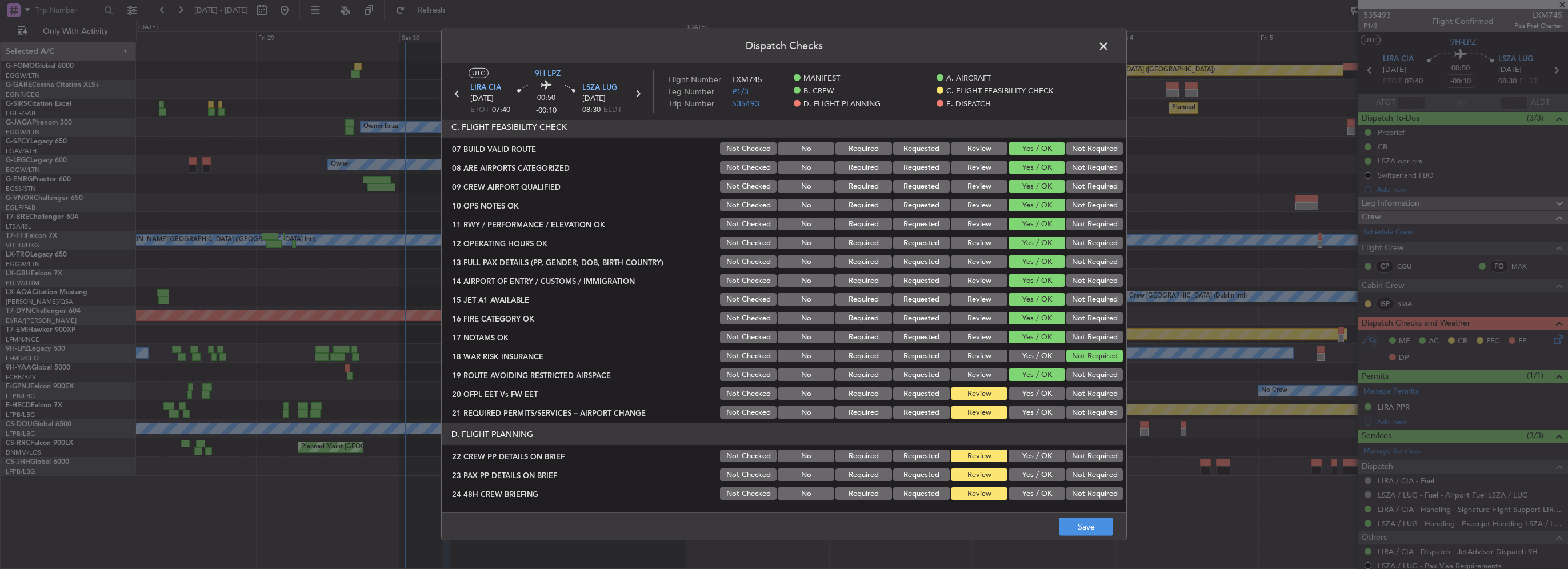
click at [1045, 401] on section "C. FLIGHT FEASIBILITY CHECK 07 BUILD VALID ROUTE Not Checked No Required Reques…" at bounding box center [784, 268] width 685 height 305
click at [1045, 407] on button "Yes / OK" at bounding box center [1037, 412] width 57 height 13
click at [1033, 393] on button "Yes / OK" at bounding box center [1037, 393] width 57 height 13
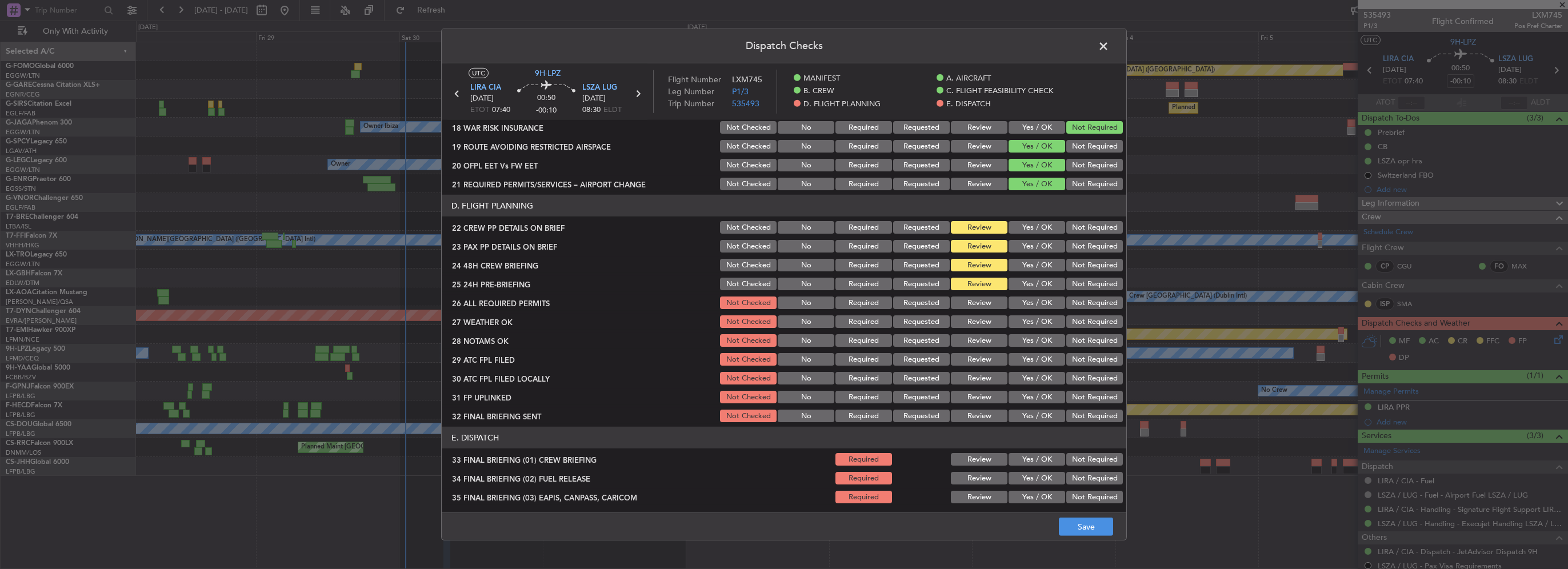
click at [1031, 228] on button "Yes / OK" at bounding box center [1037, 227] width 57 height 13
click at [1030, 247] on button "Yes / OK" at bounding box center [1037, 246] width 57 height 13
click at [1035, 263] on button "Yes / OK" at bounding box center [1037, 265] width 57 height 13
click at [1071, 282] on button "Not Required" at bounding box center [1095, 284] width 57 height 13
click at [1045, 301] on button "Yes / OK" at bounding box center [1037, 303] width 57 height 13
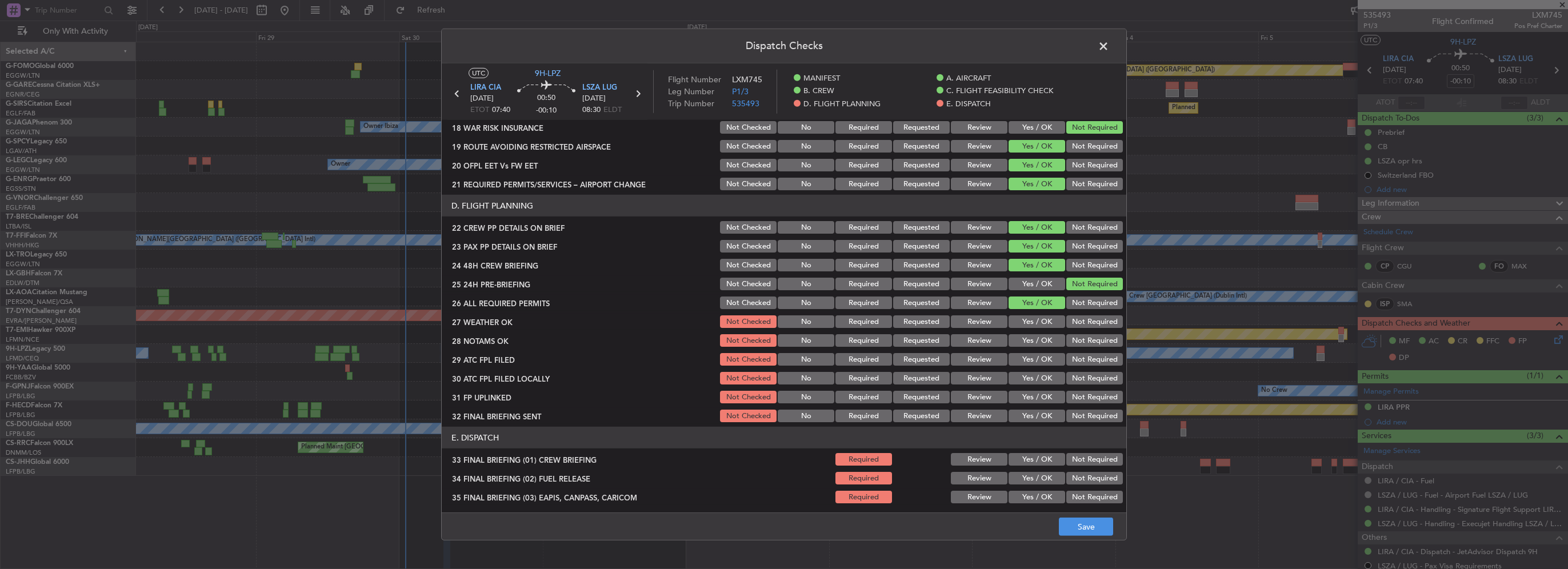
drag, startPoint x: 1042, startPoint y: 317, endPoint x: 1042, endPoint y: 335, distance: 18.0
click at [1042, 317] on button "Yes / OK" at bounding box center [1037, 322] width 57 height 13
click at [1042, 335] on button "Yes / OK" at bounding box center [1037, 341] width 57 height 13
click at [1043, 345] on button "Yes / OK" at bounding box center [1037, 341] width 57 height 13
click at [1043, 354] on button "Yes / OK" at bounding box center [1037, 359] width 57 height 13
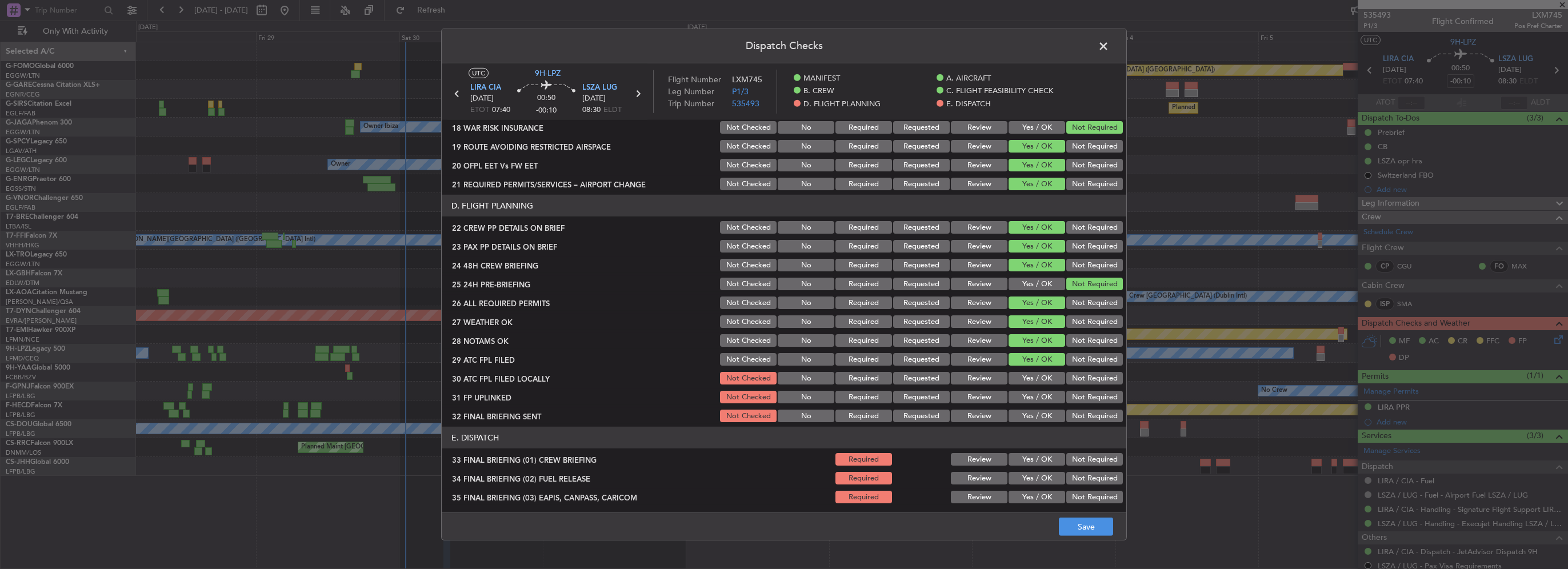
click at [1085, 376] on button "Not Required" at bounding box center [1095, 378] width 57 height 13
click at [1037, 397] on button "Yes / OK" at bounding box center [1037, 397] width 57 height 13
click at [1069, 416] on button "Not Required" at bounding box center [1095, 416] width 57 height 13
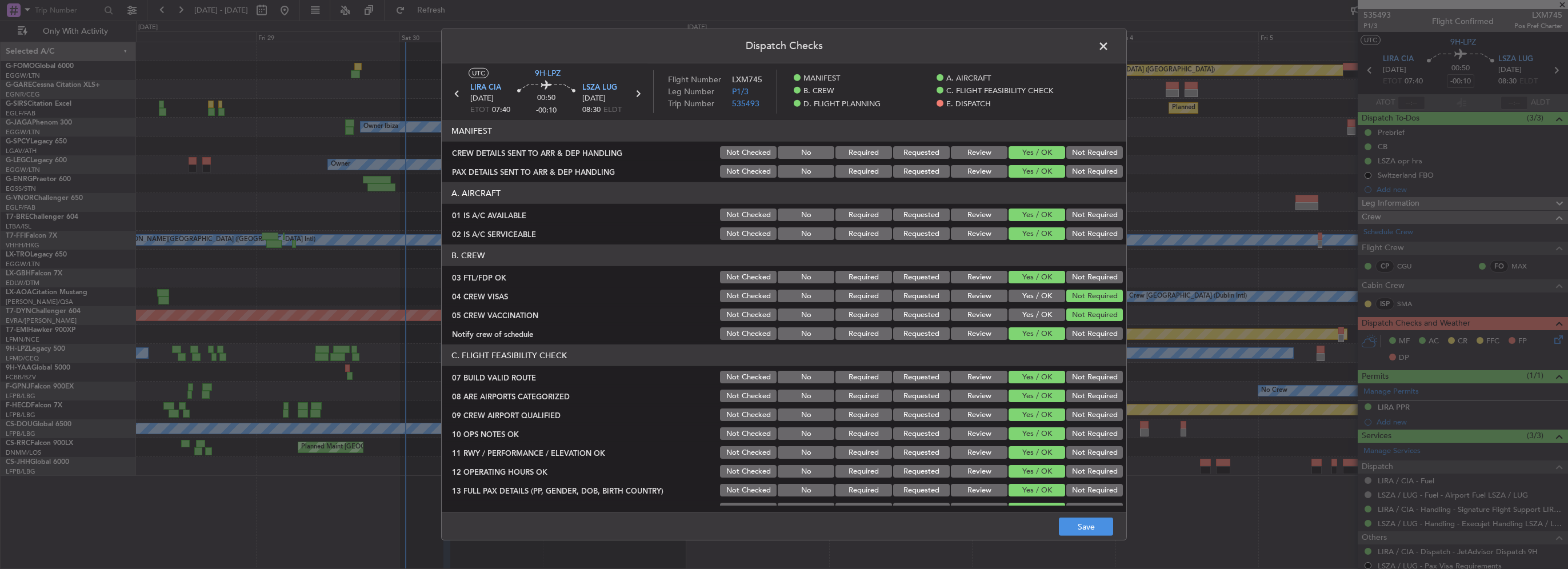
scroll to position [628, 0]
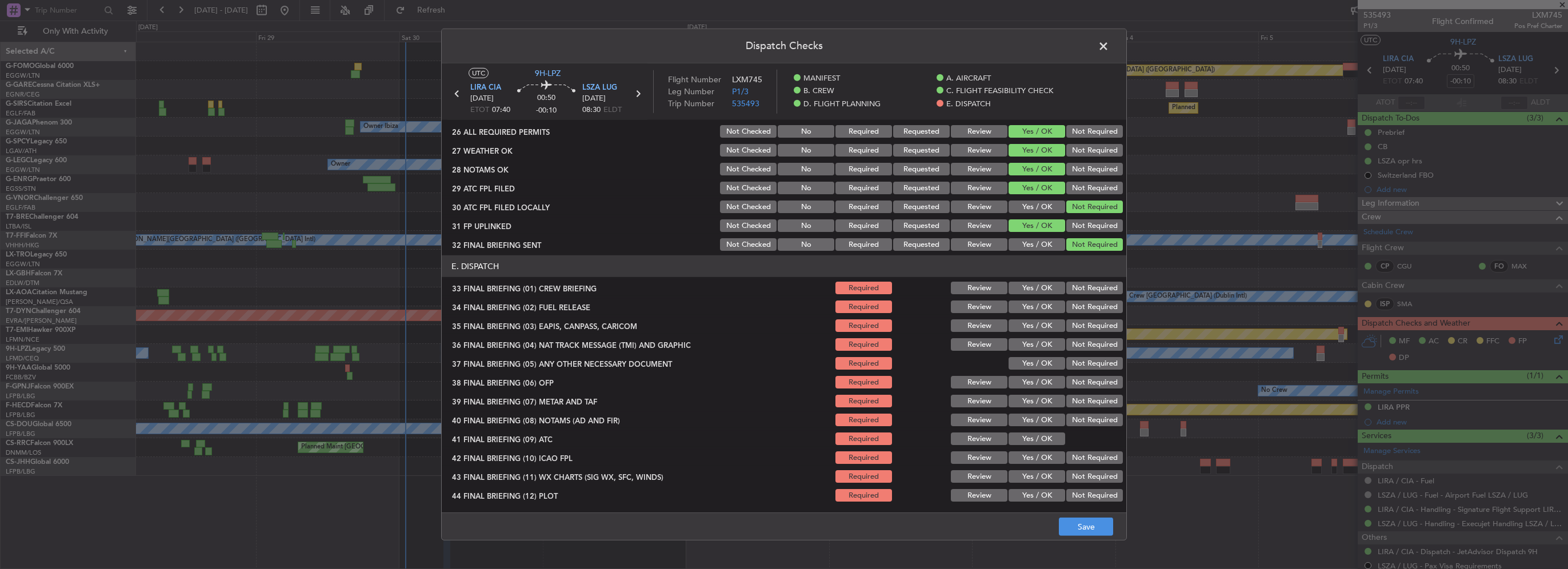
click at [1030, 287] on button "Yes / OK" at bounding box center [1037, 288] width 57 height 13
click at [1034, 301] on button "Yes / OK" at bounding box center [1037, 307] width 57 height 13
click at [1072, 324] on button "Not Required" at bounding box center [1095, 326] width 57 height 13
click at [1077, 337] on div "Not Required" at bounding box center [1093, 345] width 57 height 16
click at [1076, 342] on button "Not Required" at bounding box center [1095, 345] width 57 height 13
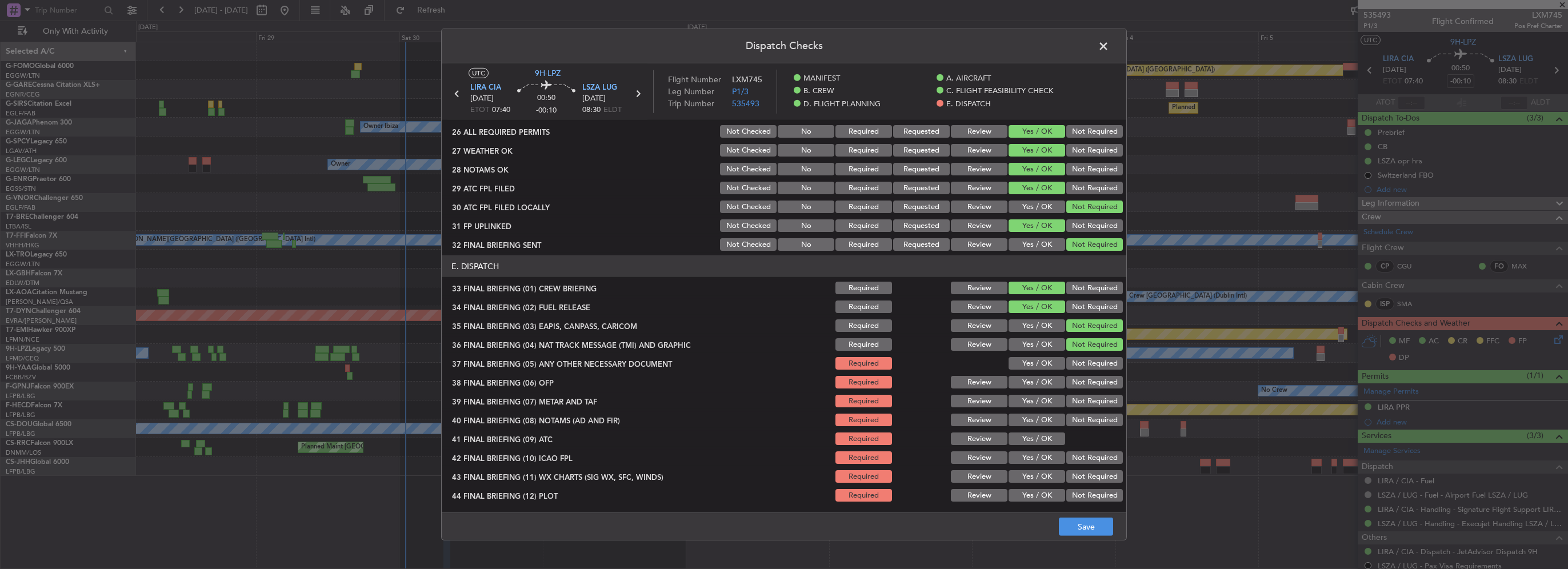
click at [1033, 364] on button "Yes / OK" at bounding box center [1037, 363] width 57 height 13
drag, startPoint x: 1033, startPoint y: 380, endPoint x: 1032, endPoint y: 394, distance: 14.0
click at [1033, 380] on button "Yes / OK" at bounding box center [1037, 382] width 57 height 13
click at [1031, 396] on button "Yes / OK" at bounding box center [1037, 401] width 57 height 13
click at [1031, 405] on button "Yes / OK" at bounding box center [1037, 401] width 57 height 13
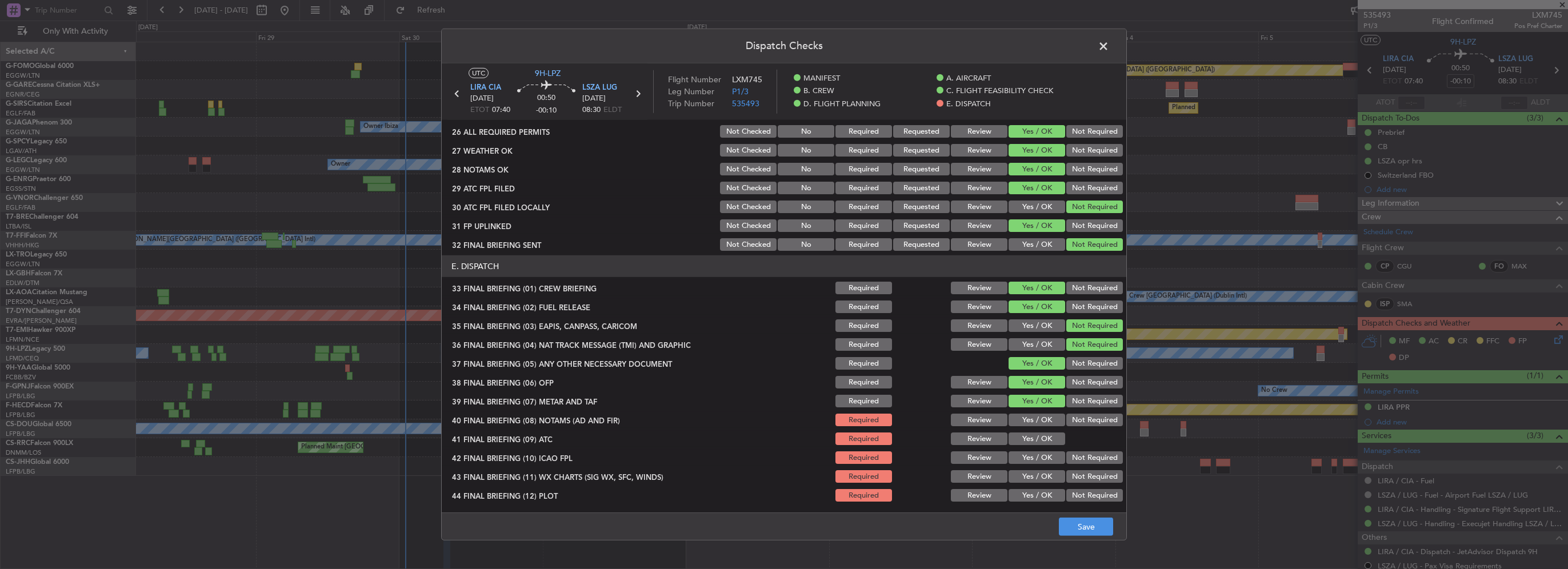
click at [1034, 418] on button "Yes / OK" at bounding box center [1037, 420] width 57 height 13
click at [1037, 445] on div "Yes / OK" at bounding box center [1035, 439] width 57 height 16
click at [1026, 437] on button "Yes / OK" at bounding box center [1037, 439] width 57 height 13
click at [1037, 460] on button "Yes / OK" at bounding box center [1037, 457] width 57 height 13
click at [1037, 487] on div "Yes / OK" at bounding box center [1035, 495] width 57 height 16
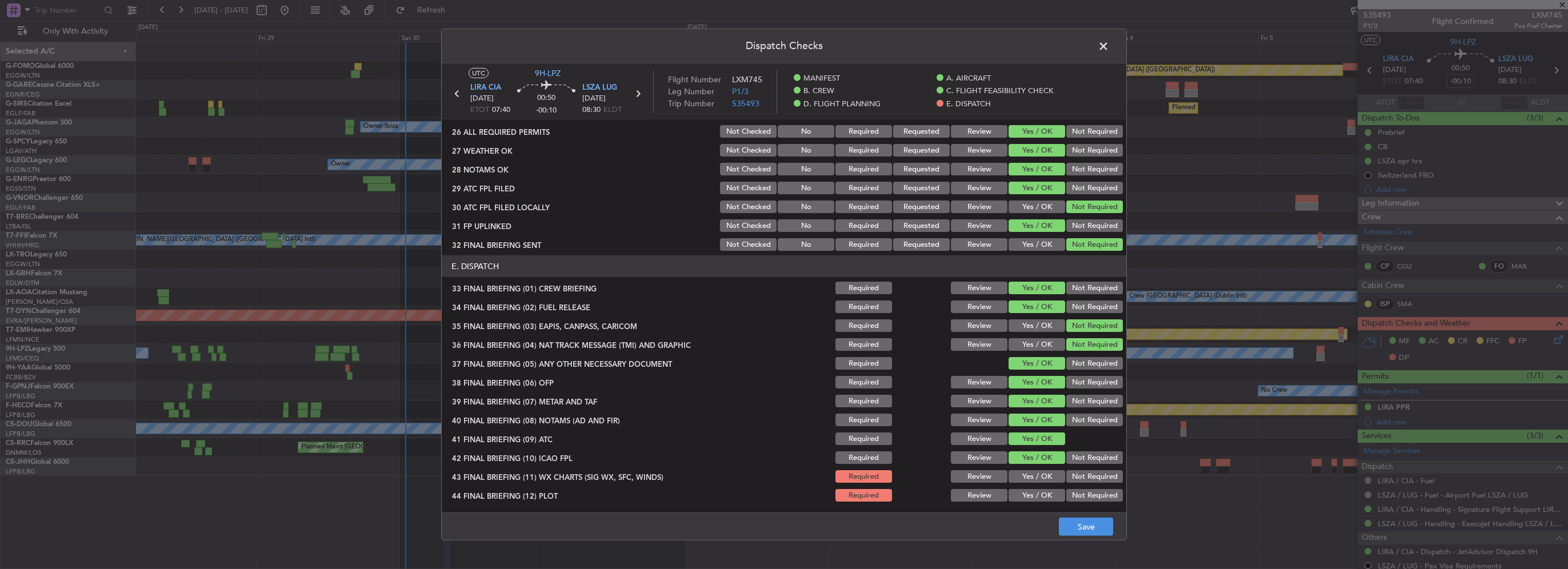
click at [1037, 495] on button "Yes / OK" at bounding box center [1037, 495] width 57 height 13
click at [1035, 477] on button "Yes / OK" at bounding box center [1037, 476] width 57 height 13
click at [1094, 524] on button "Save" at bounding box center [1086, 526] width 54 height 18
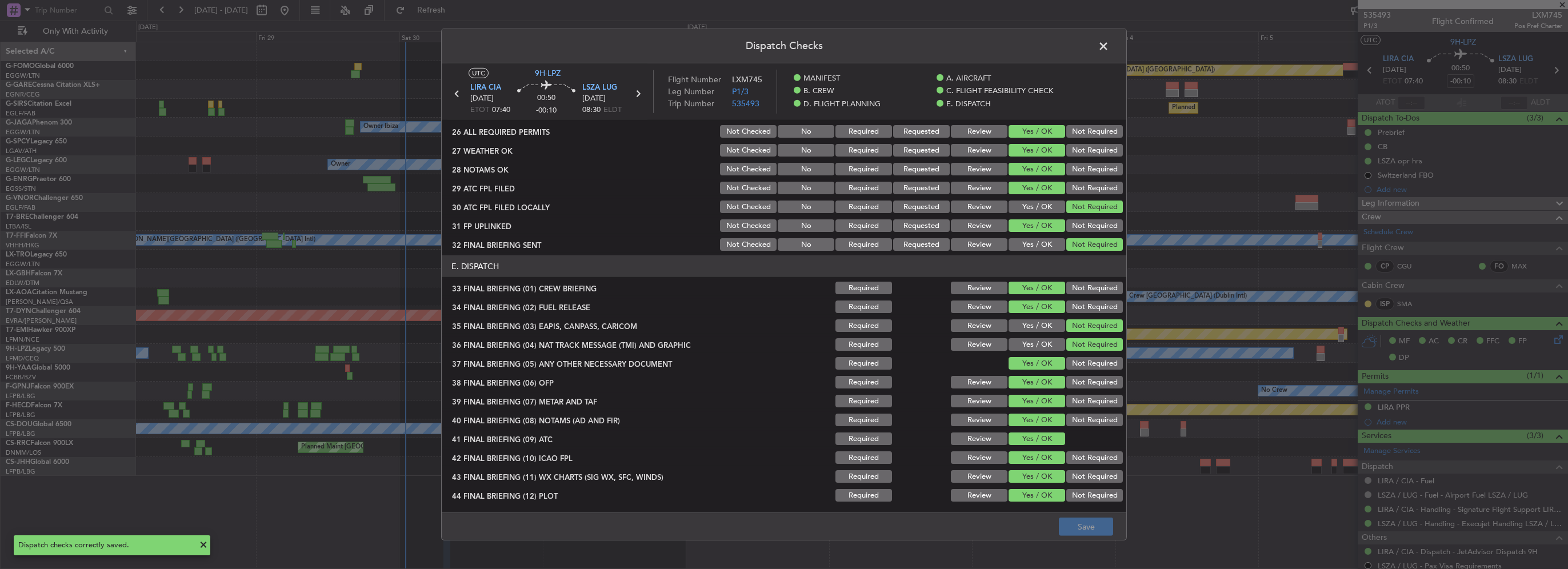
click at [1109, 47] on span at bounding box center [1109, 49] width 0 height 23
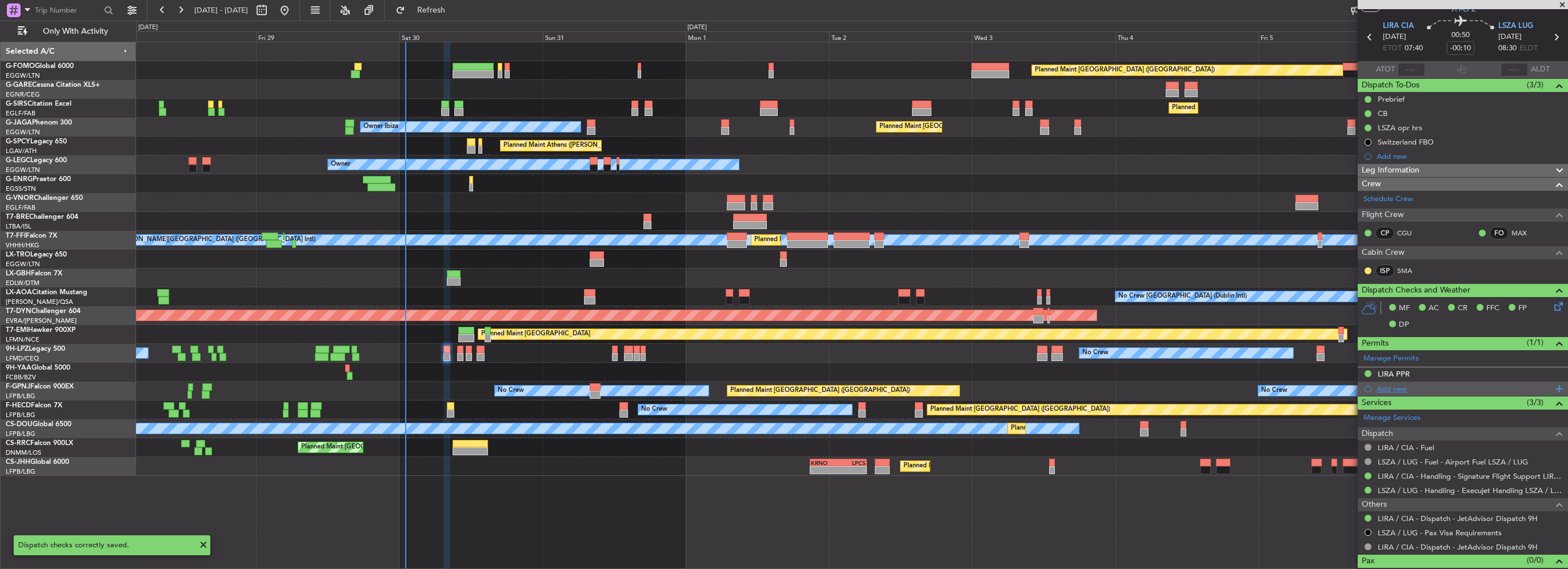
scroll to position [49, 0]
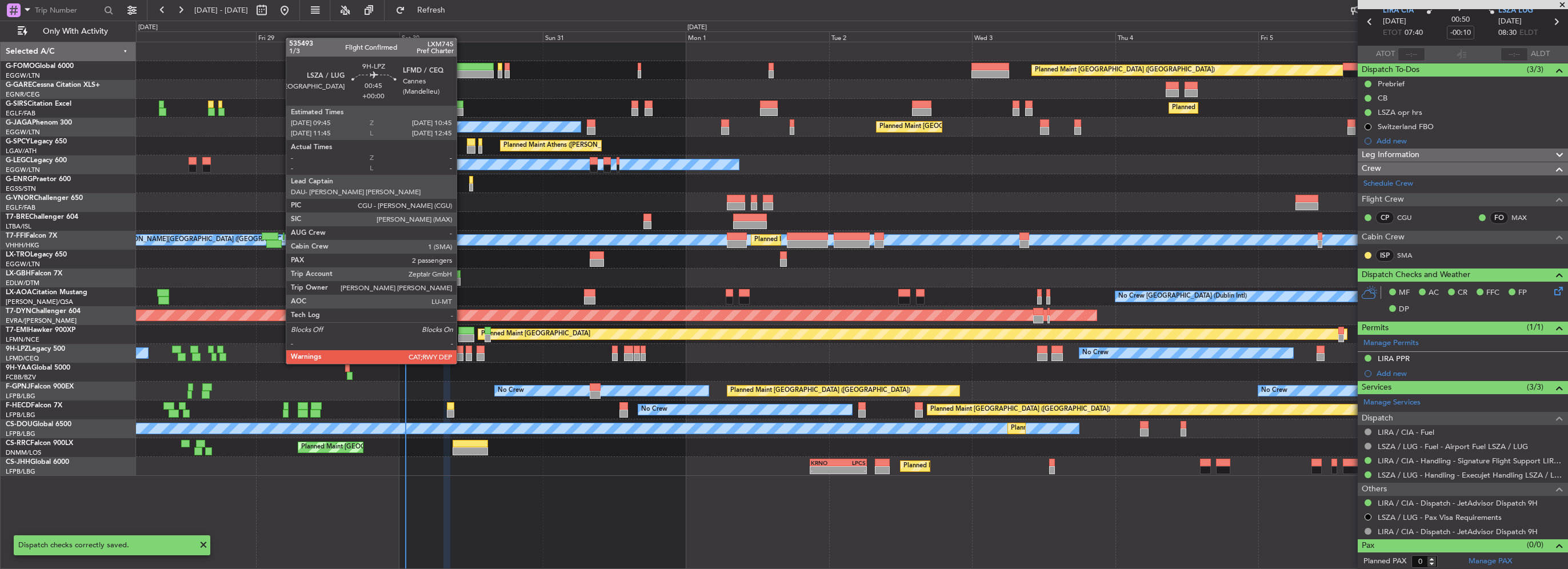
click at [462, 353] on div at bounding box center [460, 357] width 6 height 8
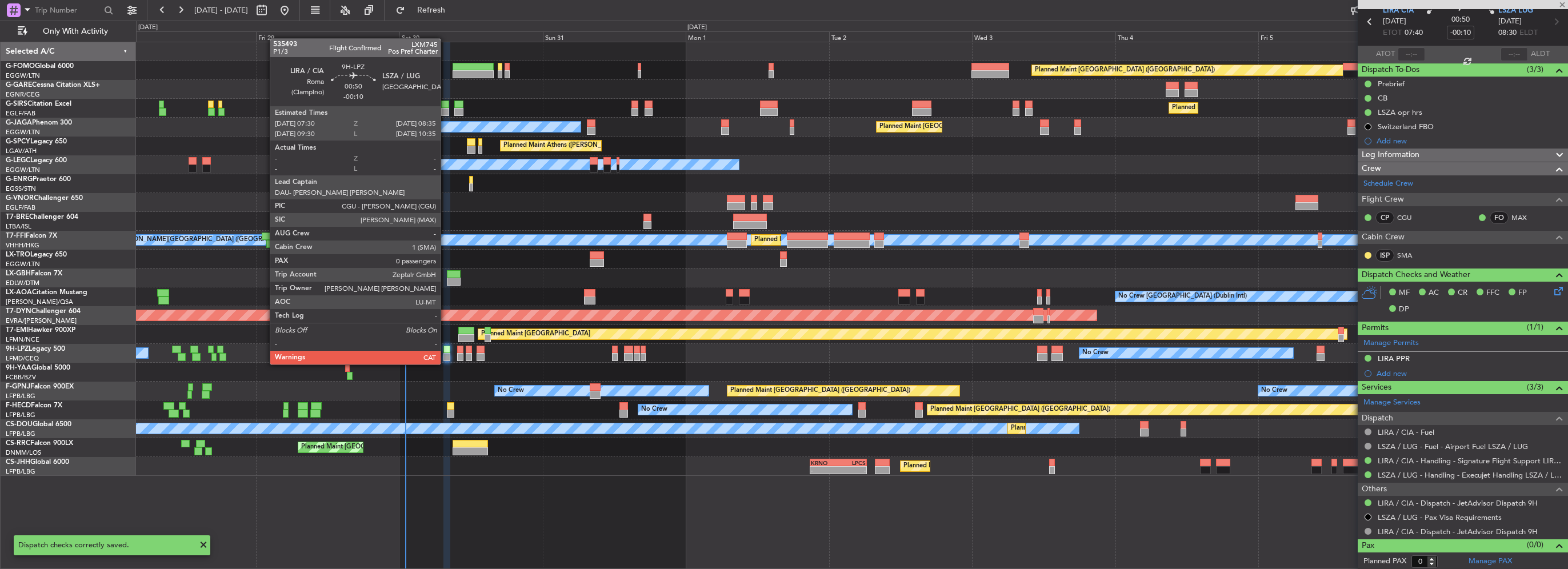
type input "2"
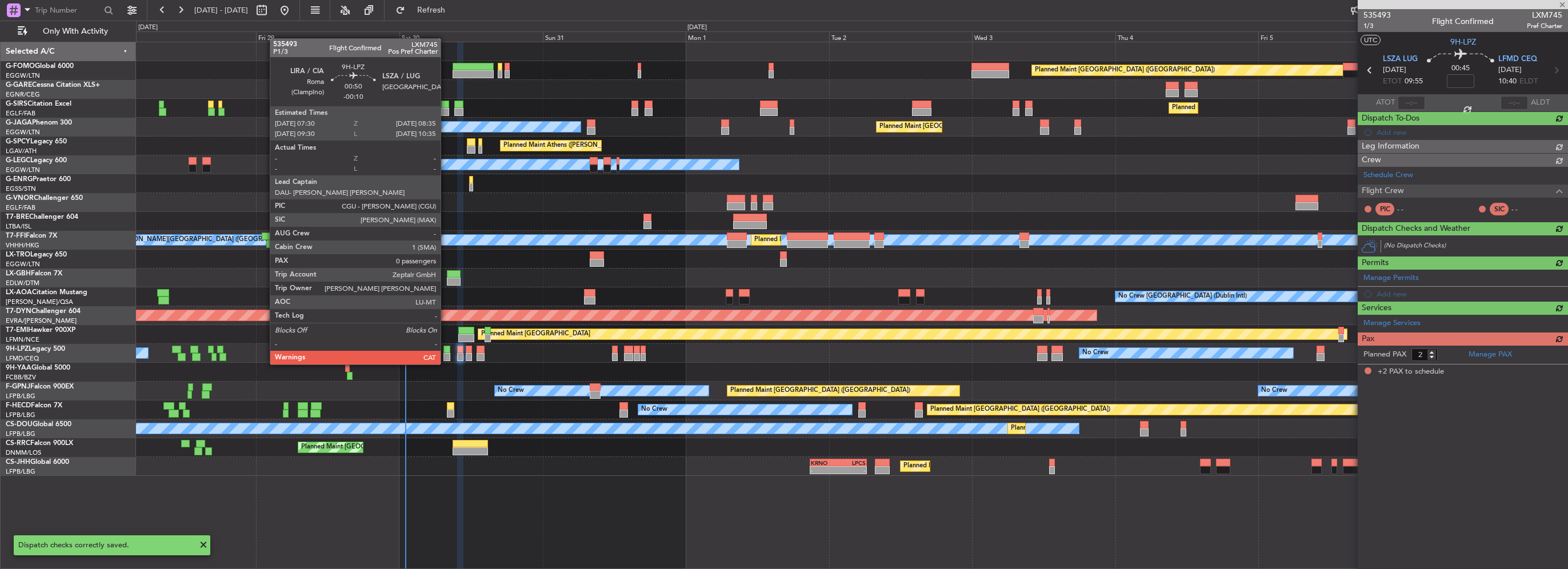
scroll to position [0, 0]
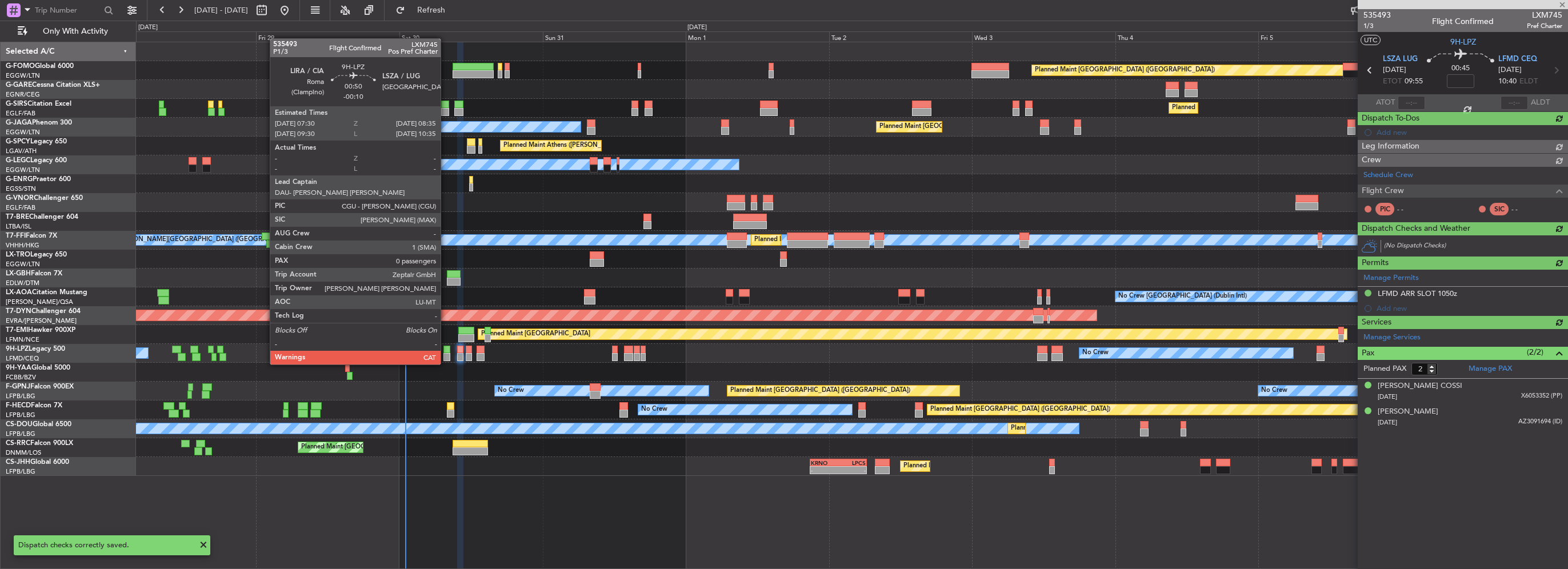
click at [445, 353] on div at bounding box center [447, 357] width 7 height 8
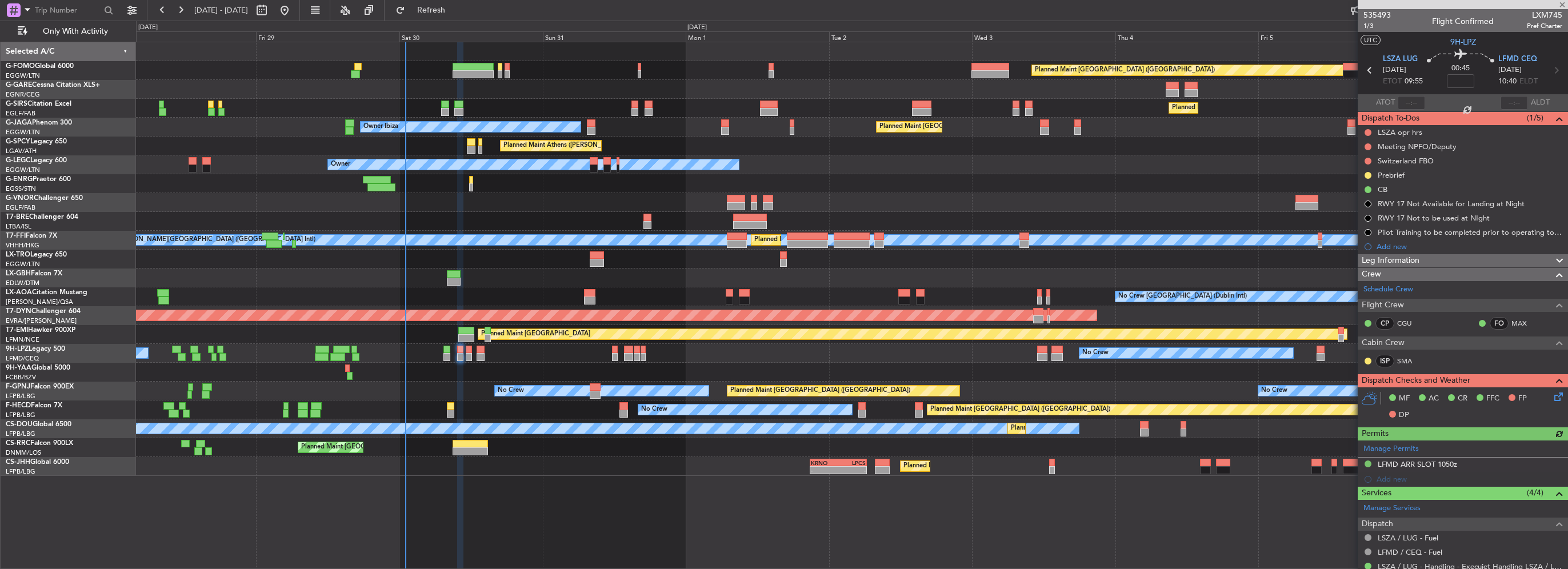
type input "-00:10"
type input "0"
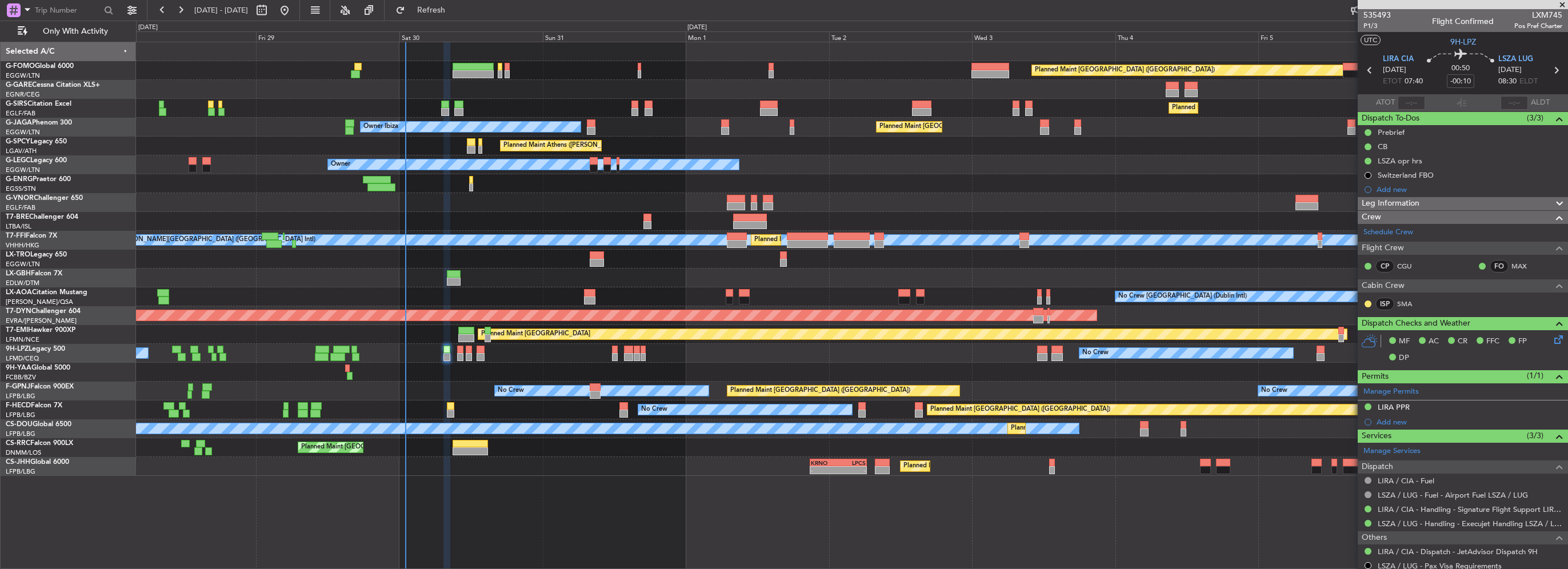
click at [1552, 339] on icon at bounding box center [1557, 338] width 9 height 9
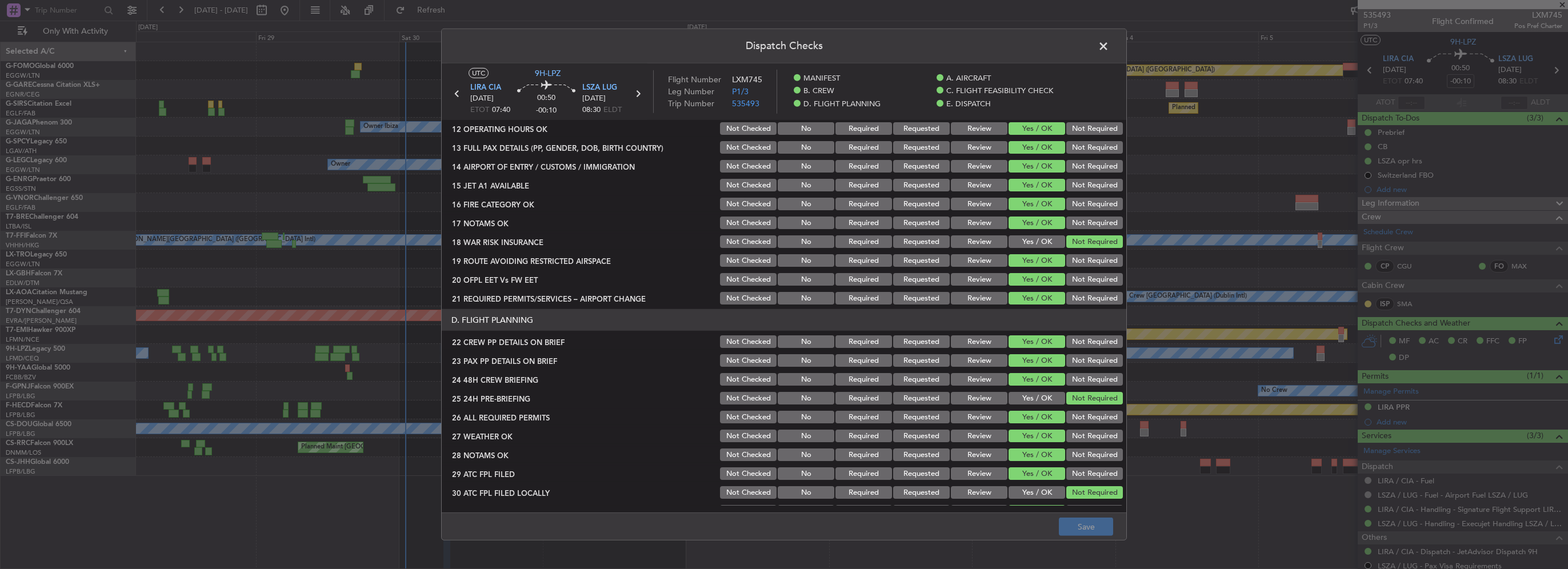
scroll to position [571, 0]
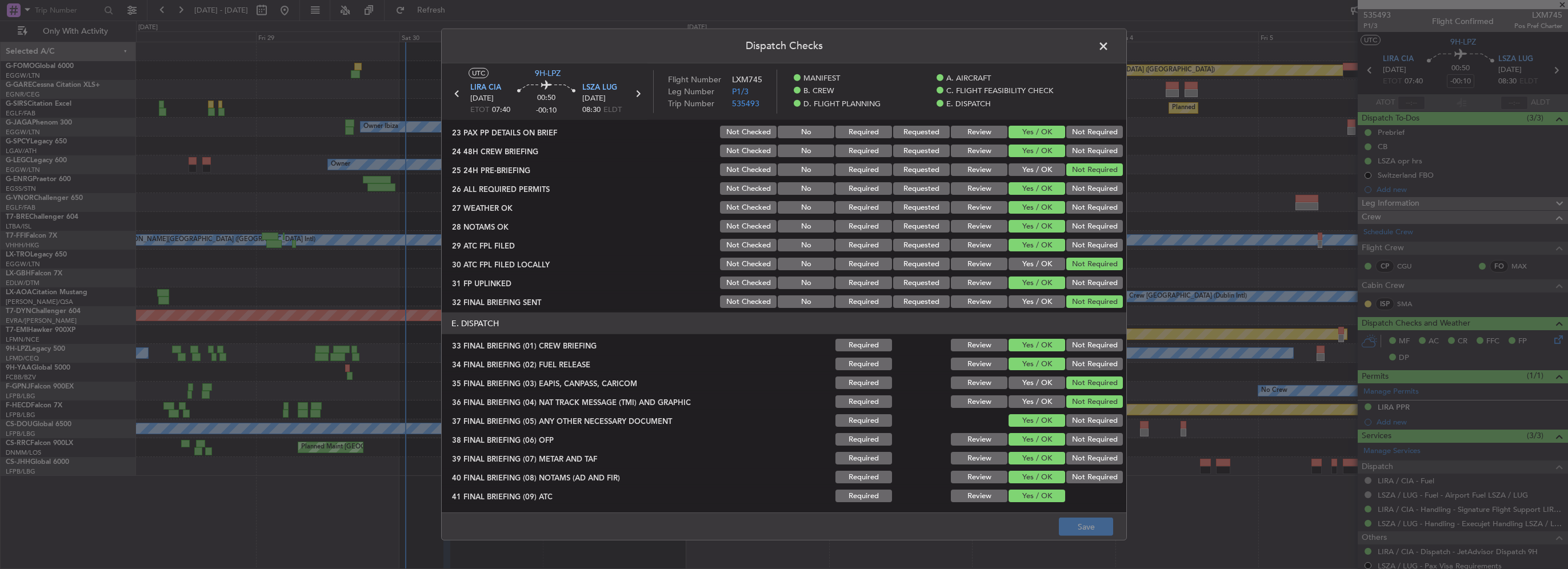
click at [1008, 207] on button "Yes / OK" at bounding box center [1037, 207] width 57 height 13
click at [985, 222] on button "Review" at bounding box center [979, 226] width 57 height 13
click at [985, 209] on button "Review" at bounding box center [979, 207] width 57 height 13
click at [1089, 523] on button "Save" at bounding box center [1086, 526] width 54 height 18
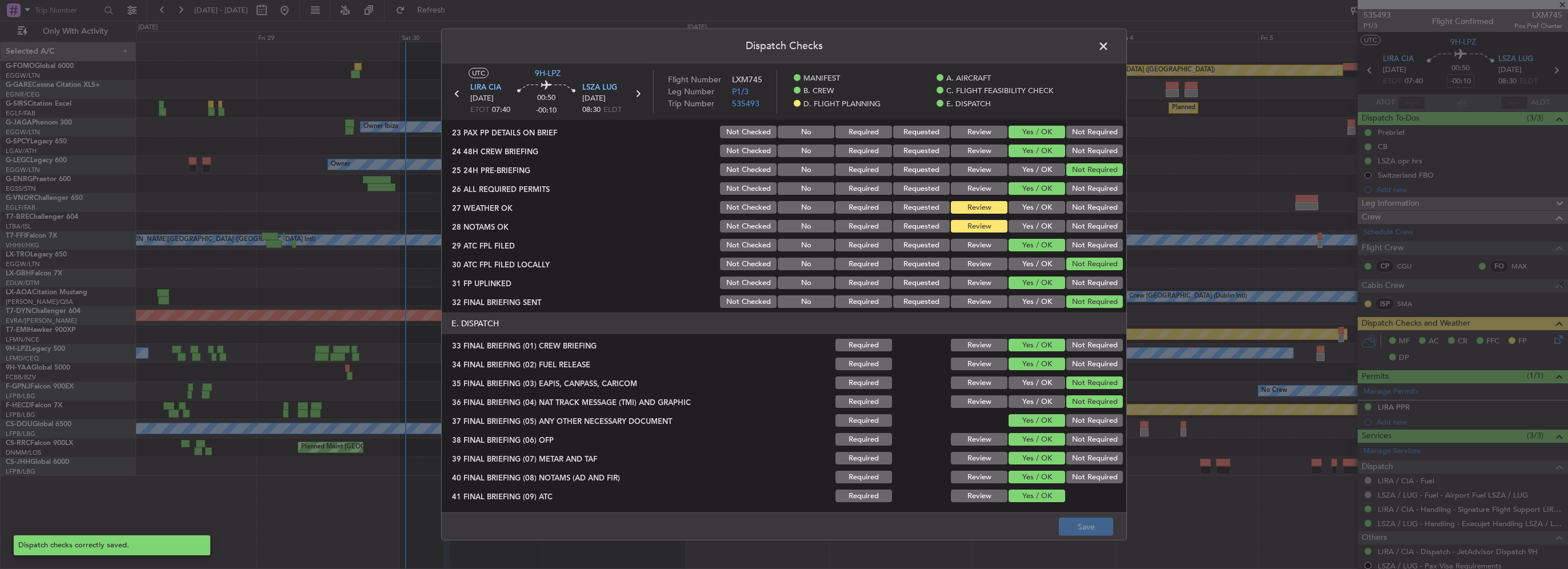
click at [1109, 41] on span at bounding box center [1109, 49] width 0 height 23
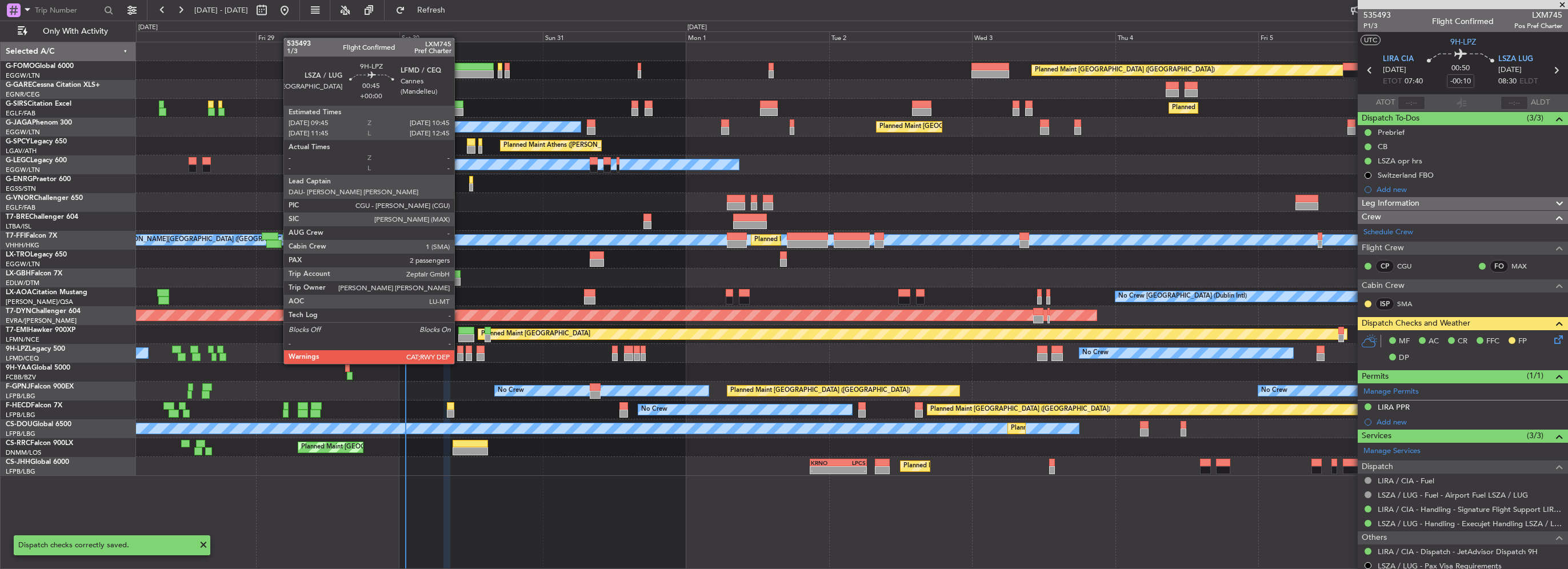
click at [460, 353] on div at bounding box center [460, 357] width 6 height 8
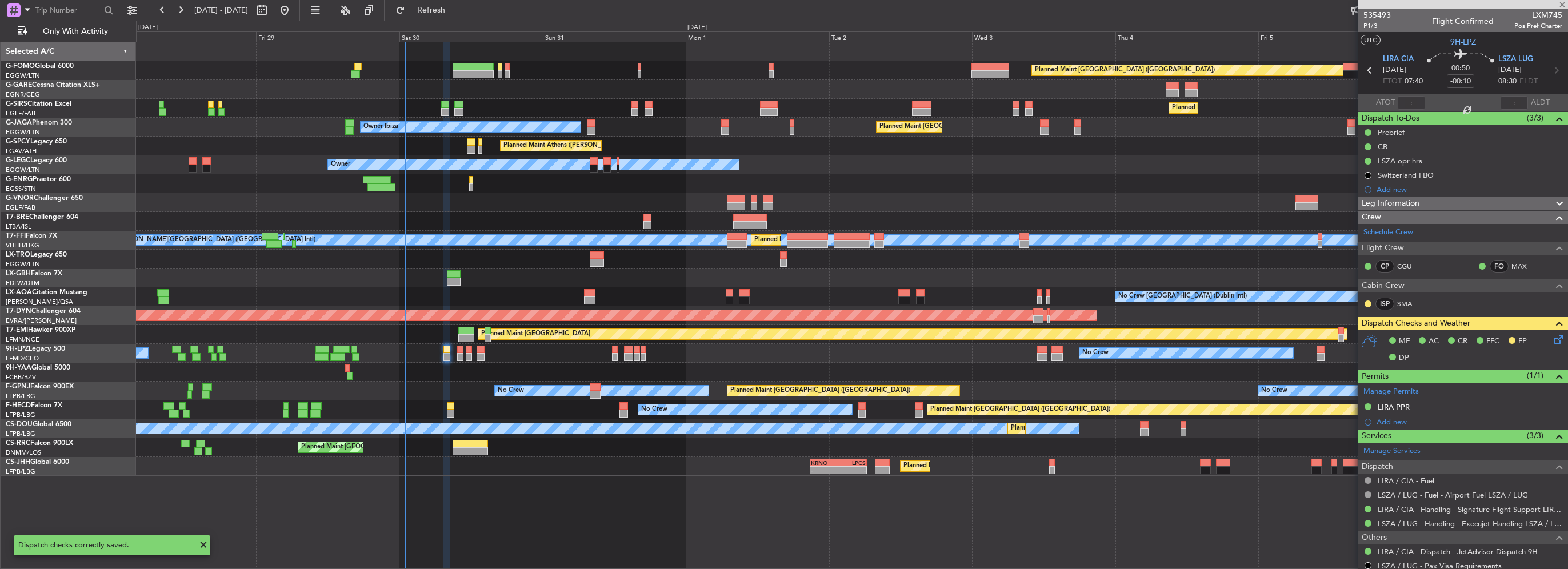
type input "2"
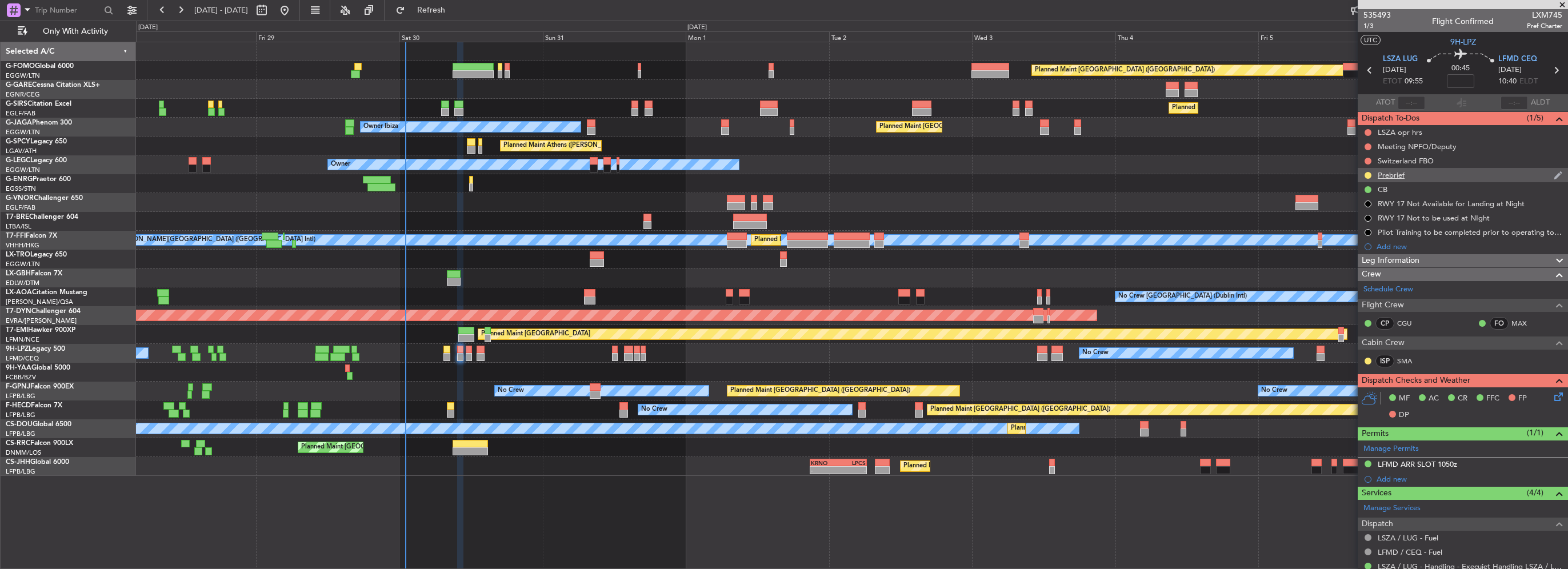
click at [1398, 178] on div "Prebrief" at bounding box center [1391, 175] width 27 height 9
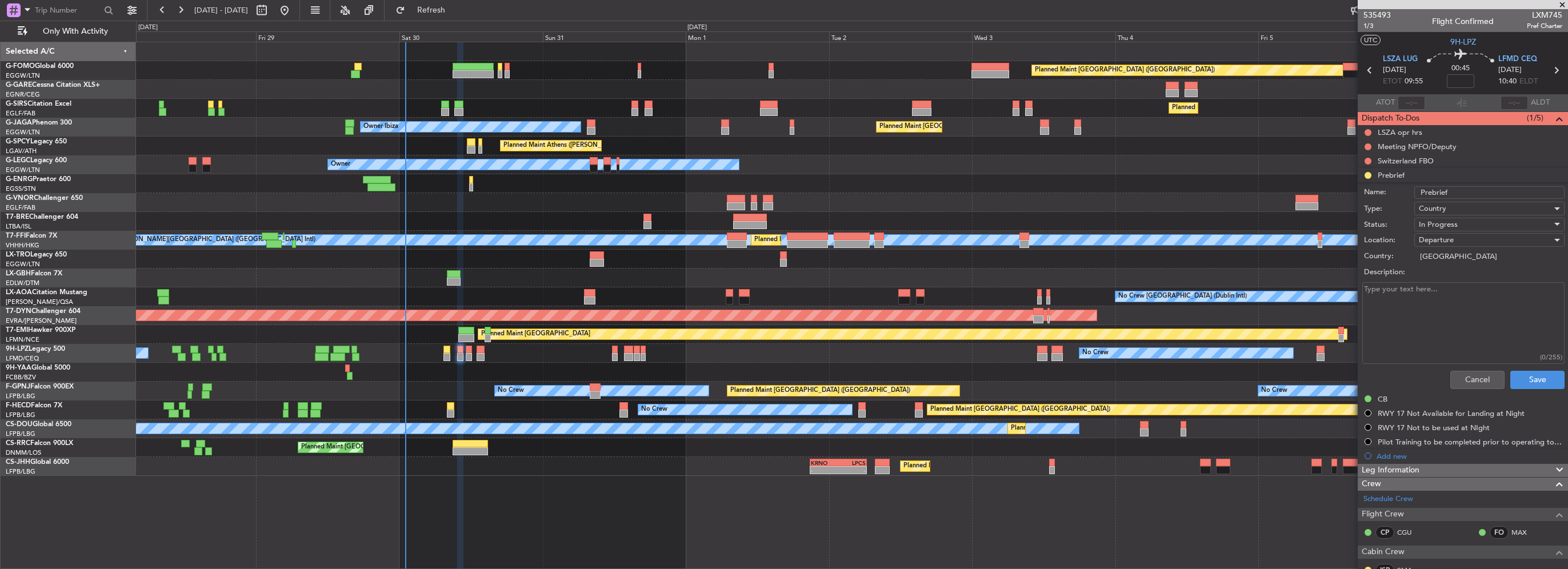
drag, startPoint x: 1444, startPoint y: 297, endPoint x: 1497, endPoint y: 296, distance: 53.0
click at [1444, 297] on textarea "Description:" at bounding box center [1463, 323] width 202 height 82
paste textarea "LSZA LFMD 2400"
type textarea "LSZA LFMD 2400"
click at [1459, 224] on div "In Progress" at bounding box center [1485, 224] width 133 height 17
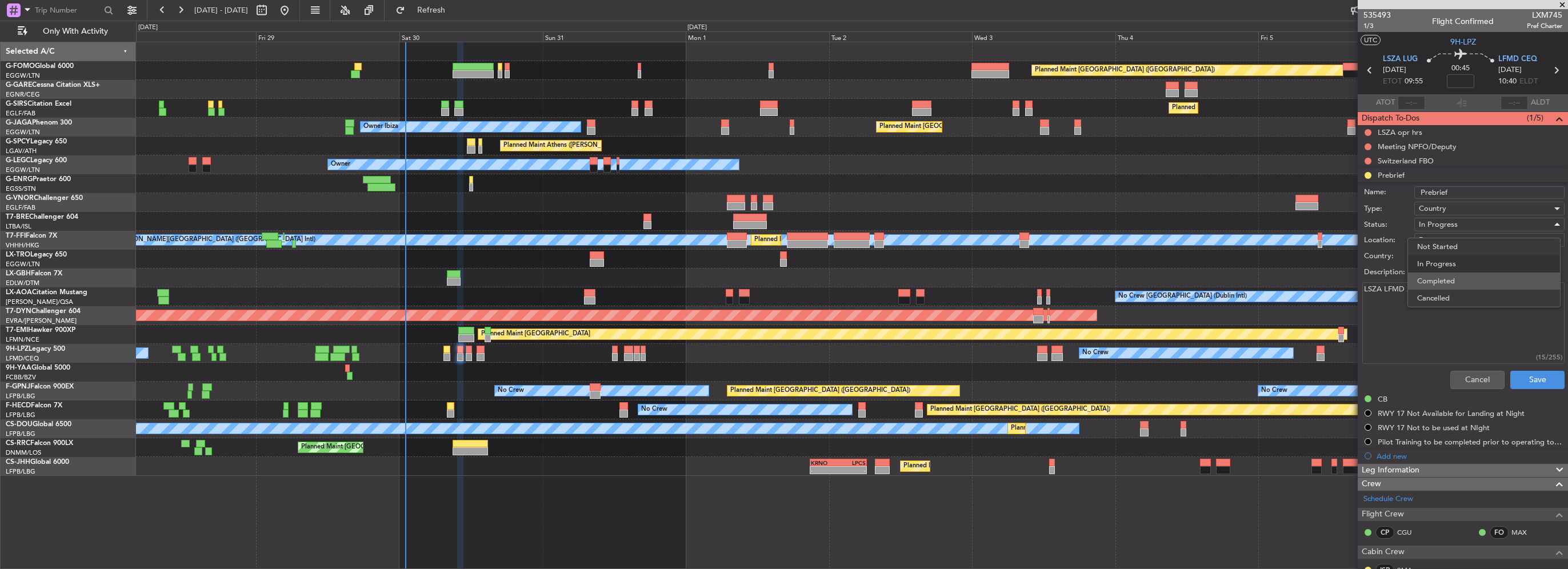
click at [1452, 281] on span "Completed" at bounding box center [1484, 280] width 134 height 17
click at [1527, 377] on button "Save" at bounding box center [1538, 380] width 54 height 18
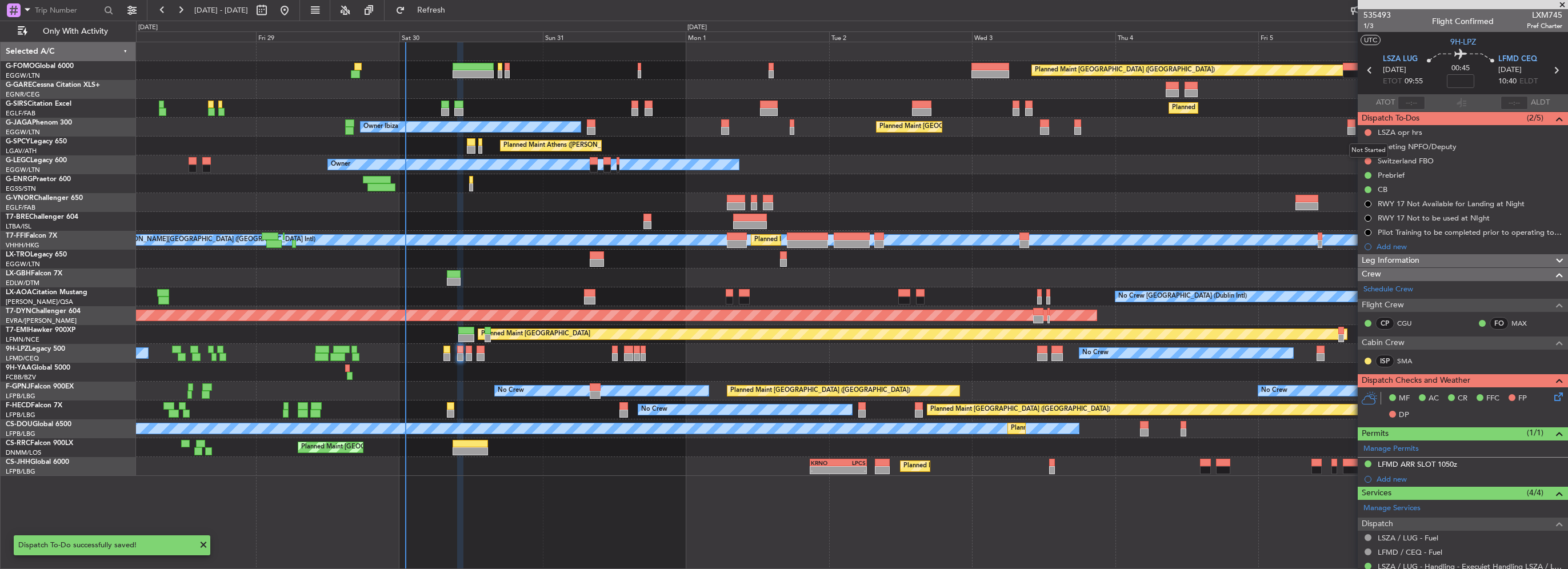
click at [1367, 162] on mat-tooltip-component "Not Started" at bounding box center [1368, 150] width 55 height 30
click at [1366, 159] on button at bounding box center [1368, 161] width 7 height 7
click at [1369, 226] on span "Cancelled" at bounding box center [1371, 228] width 32 height 11
click at [1365, 146] on button at bounding box center [1368, 147] width 7 height 7
click at [1370, 213] on span "Cancelled" at bounding box center [1371, 214] width 32 height 11
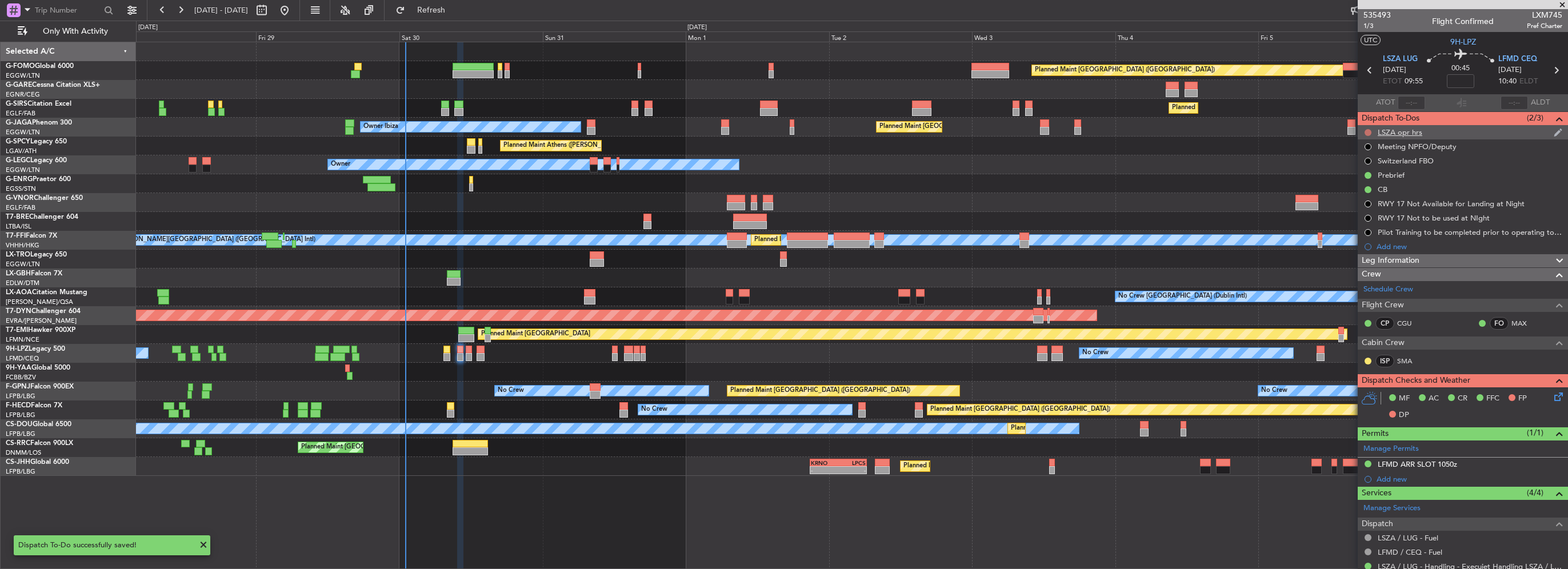
click at [1365, 131] on button at bounding box center [1368, 132] width 7 height 7
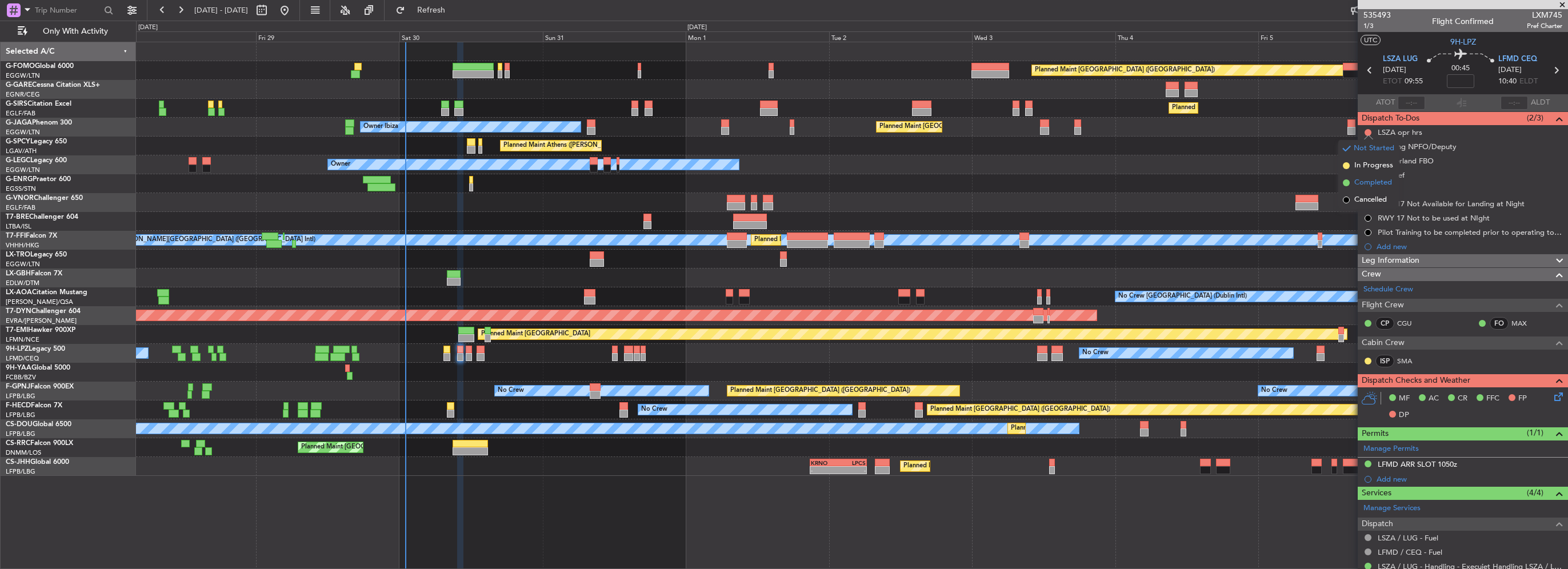
click at [1369, 184] on span "Completed" at bounding box center [1373, 182] width 38 height 11
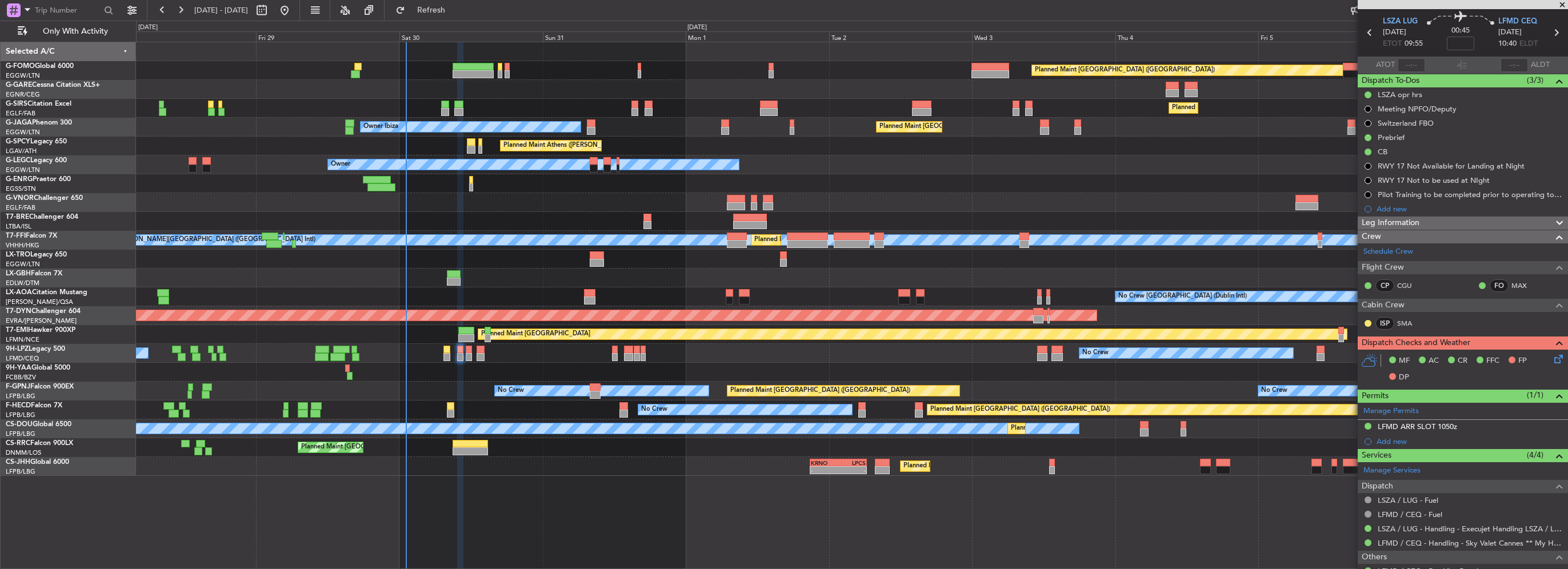
scroll to position [0, 0]
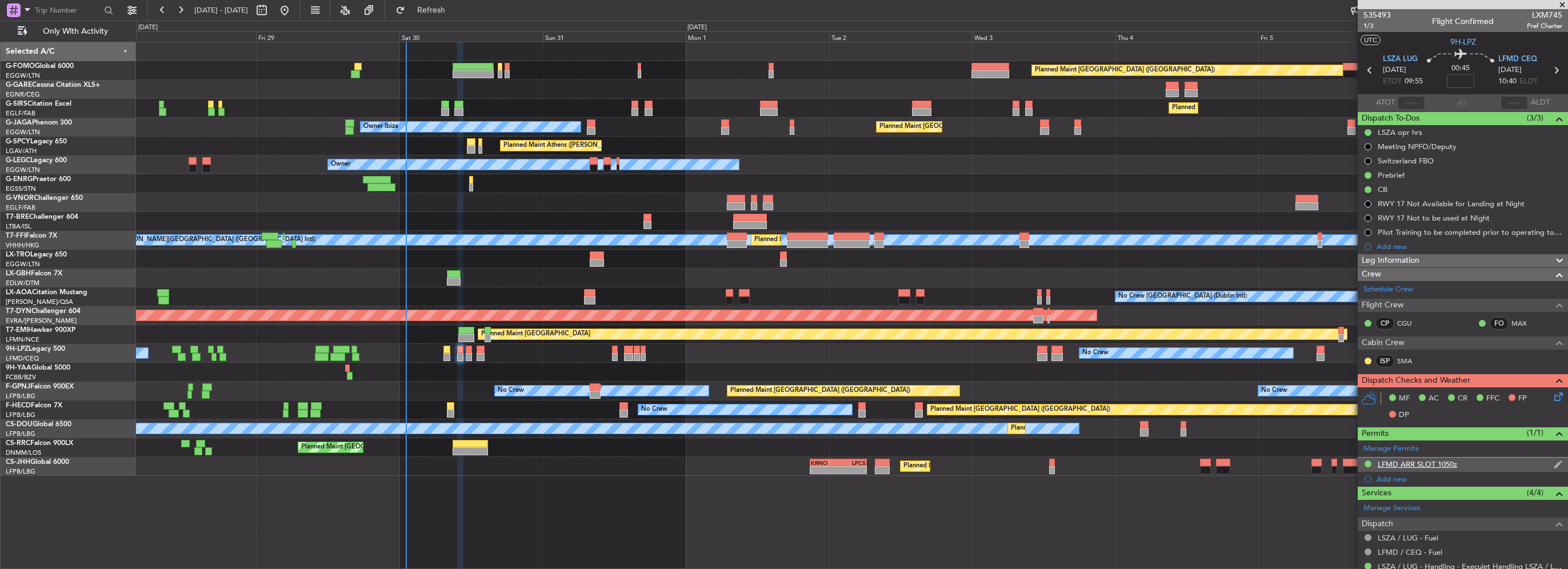
click at [1440, 460] on div "LFMD ARR SLOT 1050z" at bounding box center [1417, 464] width 80 height 9
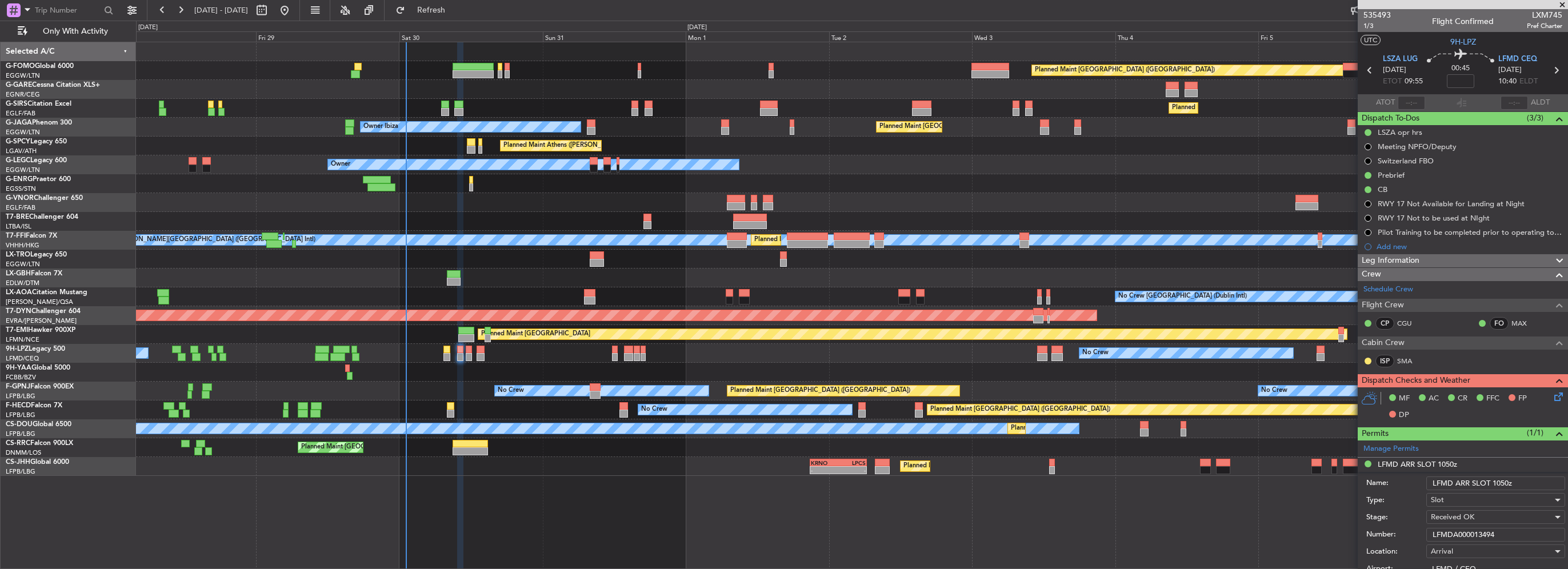
click at [1456, 528] on input "LFMDA000013494" at bounding box center [1495, 535] width 139 height 14
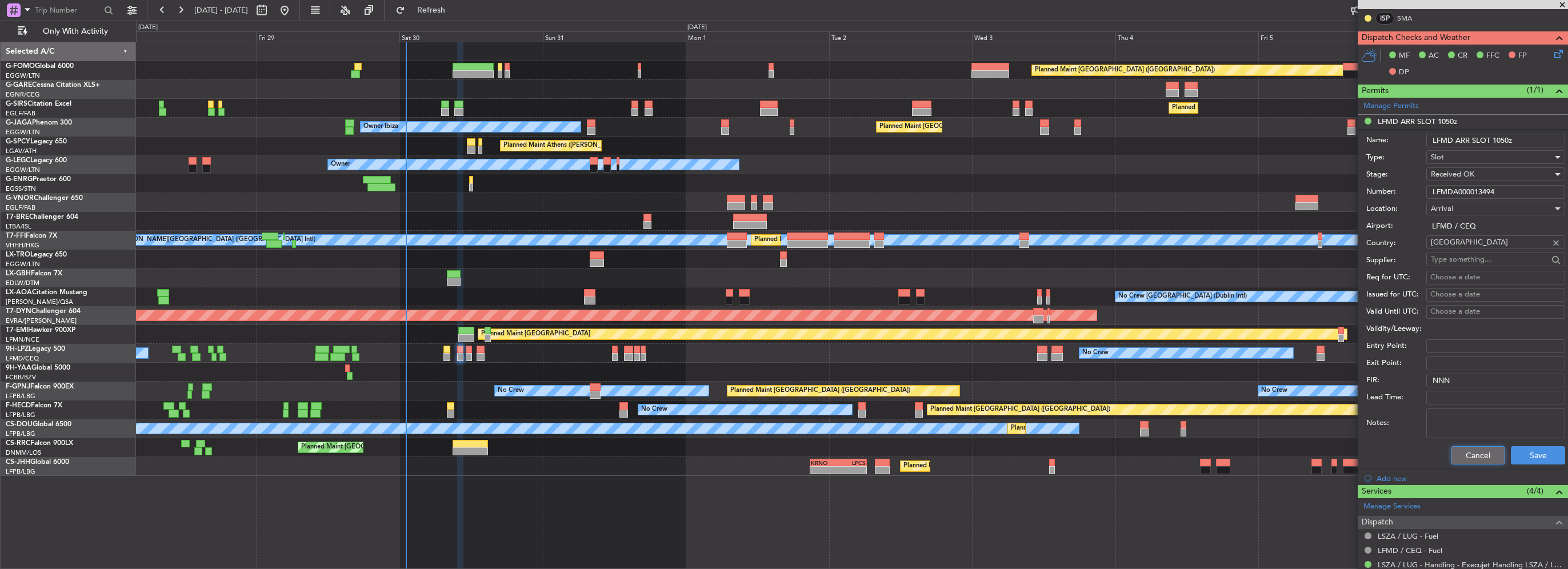
click at [1463, 459] on button "Cancel" at bounding box center [1478, 455] width 54 height 18
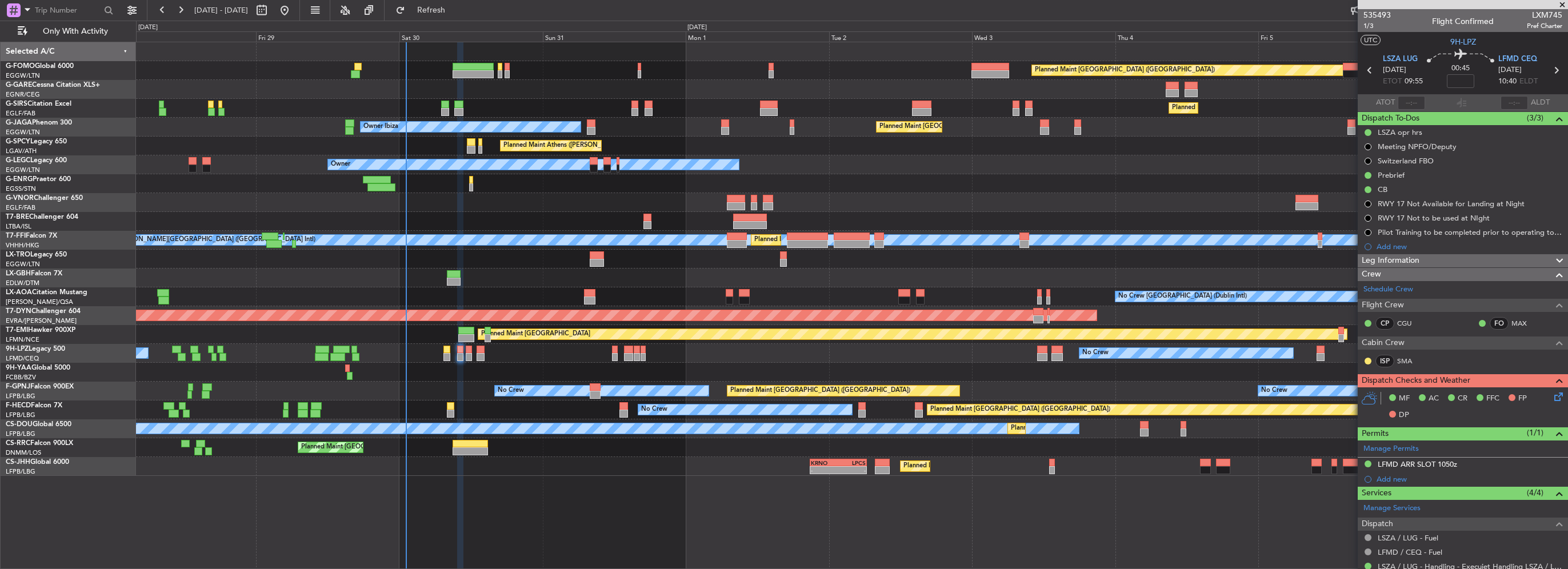
click at [1419, 264] on span "Leg Information" at bounding box center [1390, 260] width 57 height 13
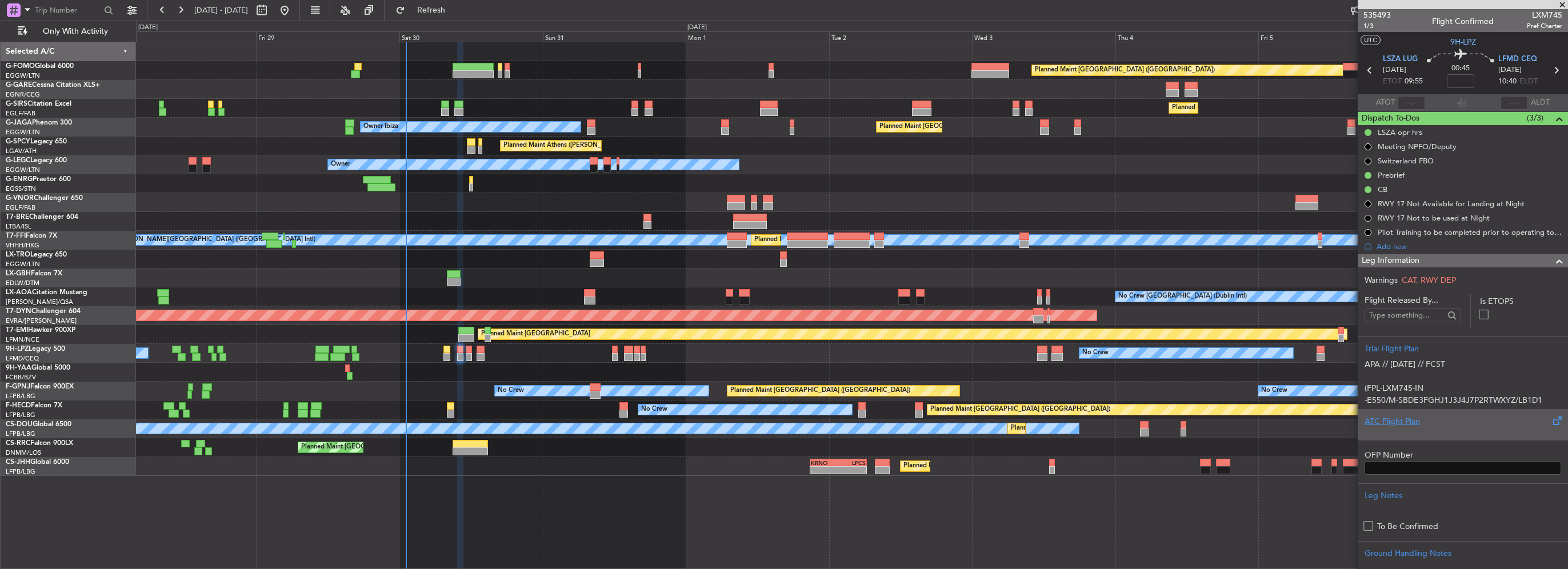
click at [1411, 410] on div "ATC Flight Plan" at bounding box center [1463, 424] width 210 height 31
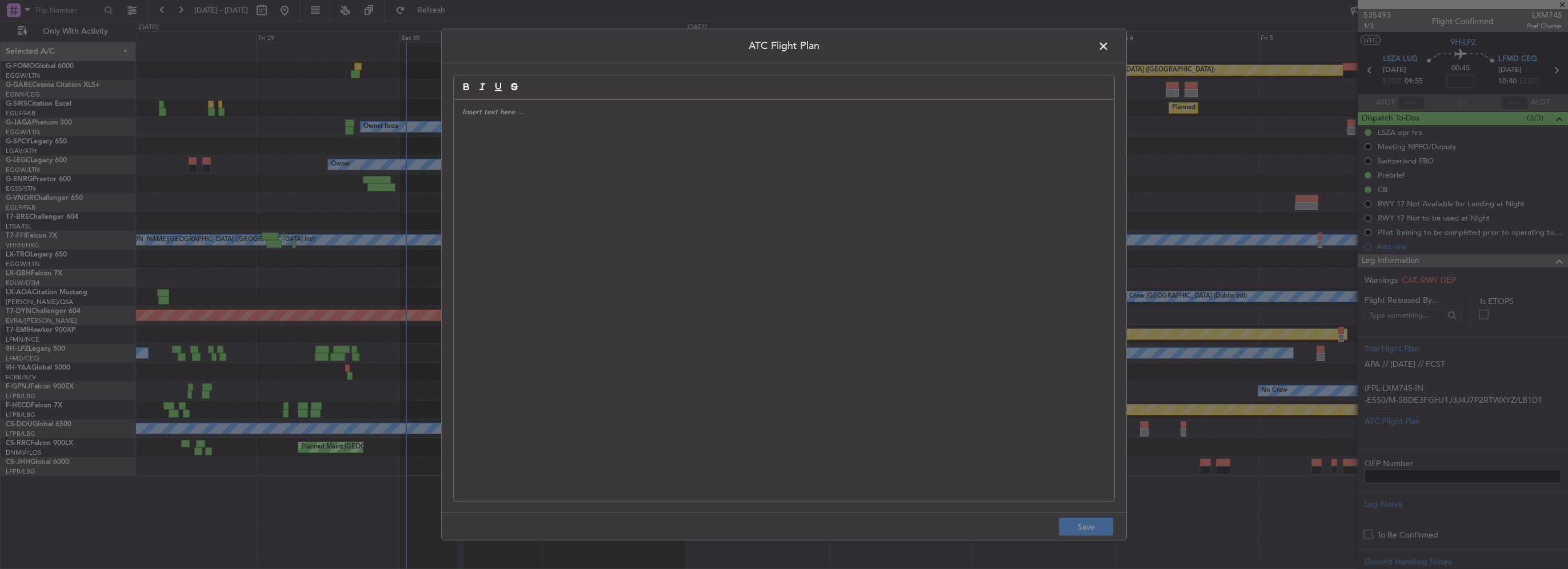
click at [799, 305] on div at bounding box center [783, 301] width 660 height 401
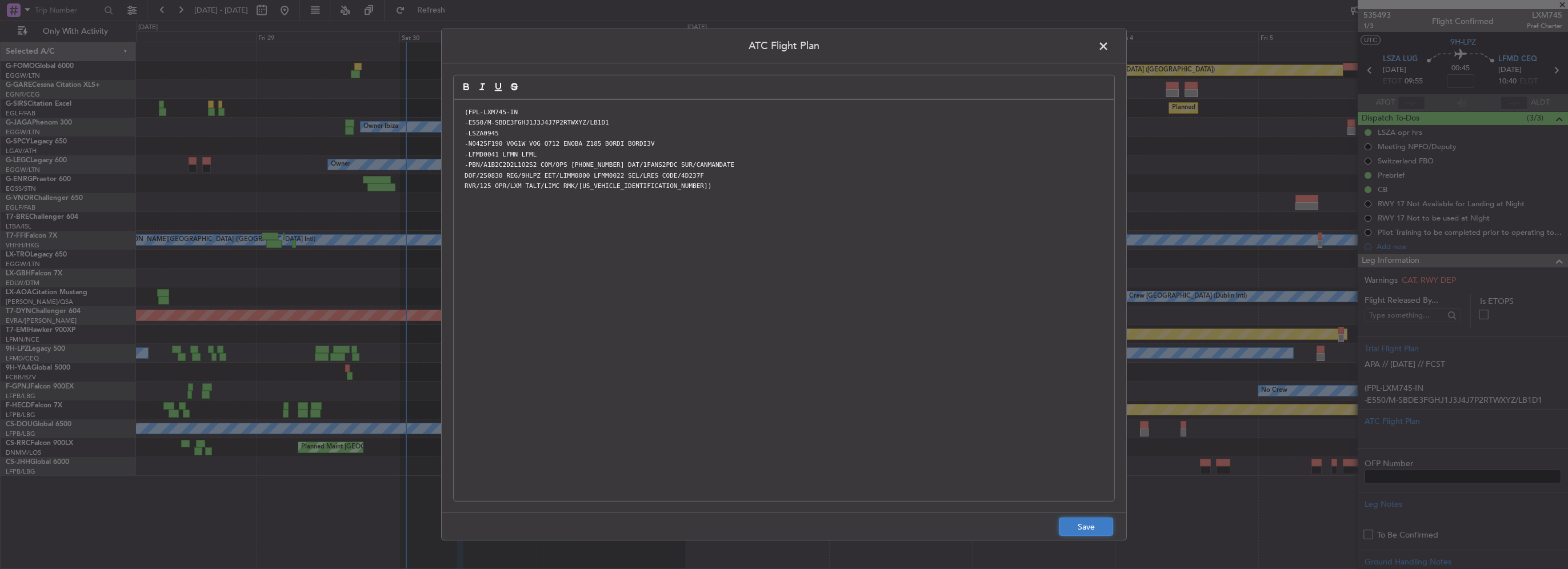
click at [1090, 533] on button "Save" at bounding box center [1086, 526] width 54 height 18
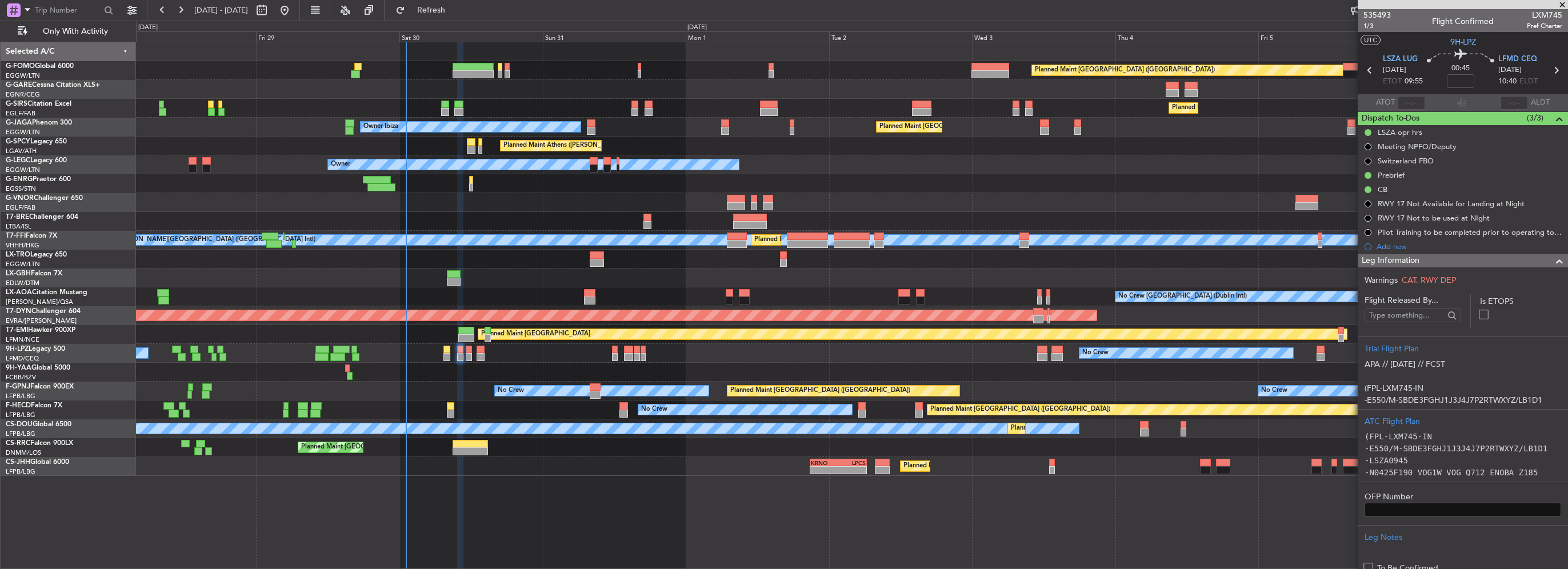
scroll to position [172, 0]
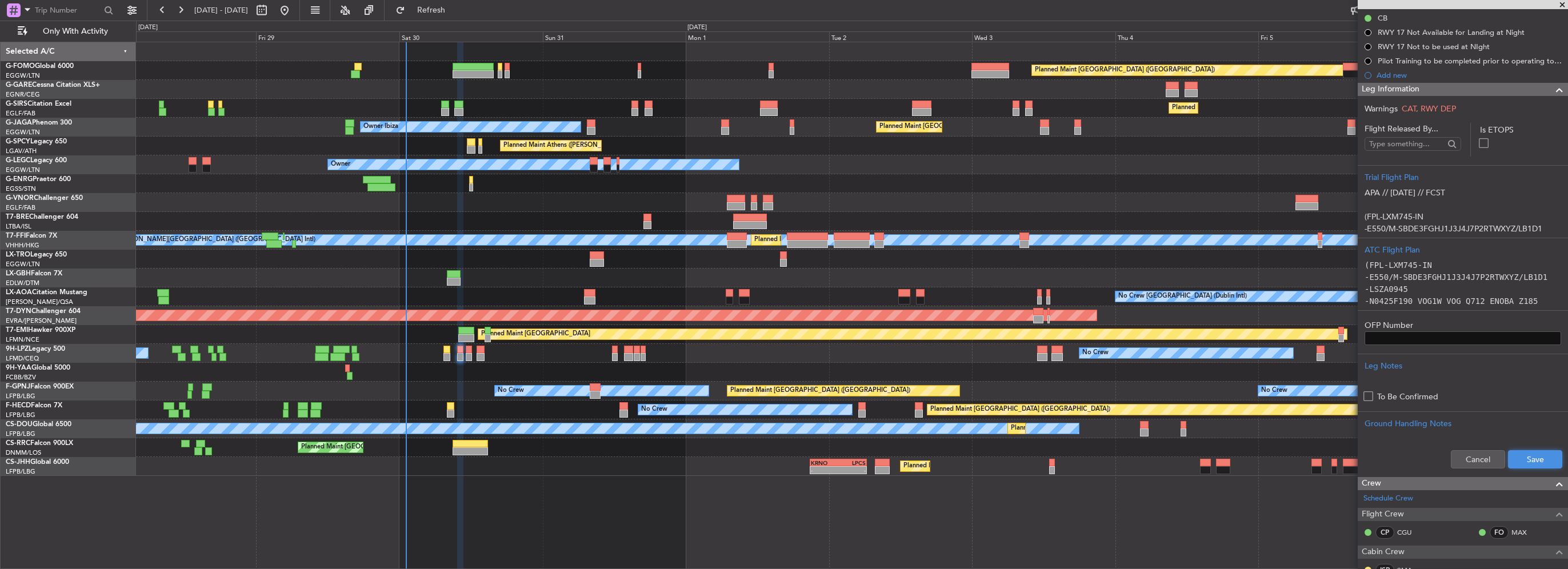
click at [1539, 462] on button "Save" at bounding box center [1535, 459] width 54 height 18
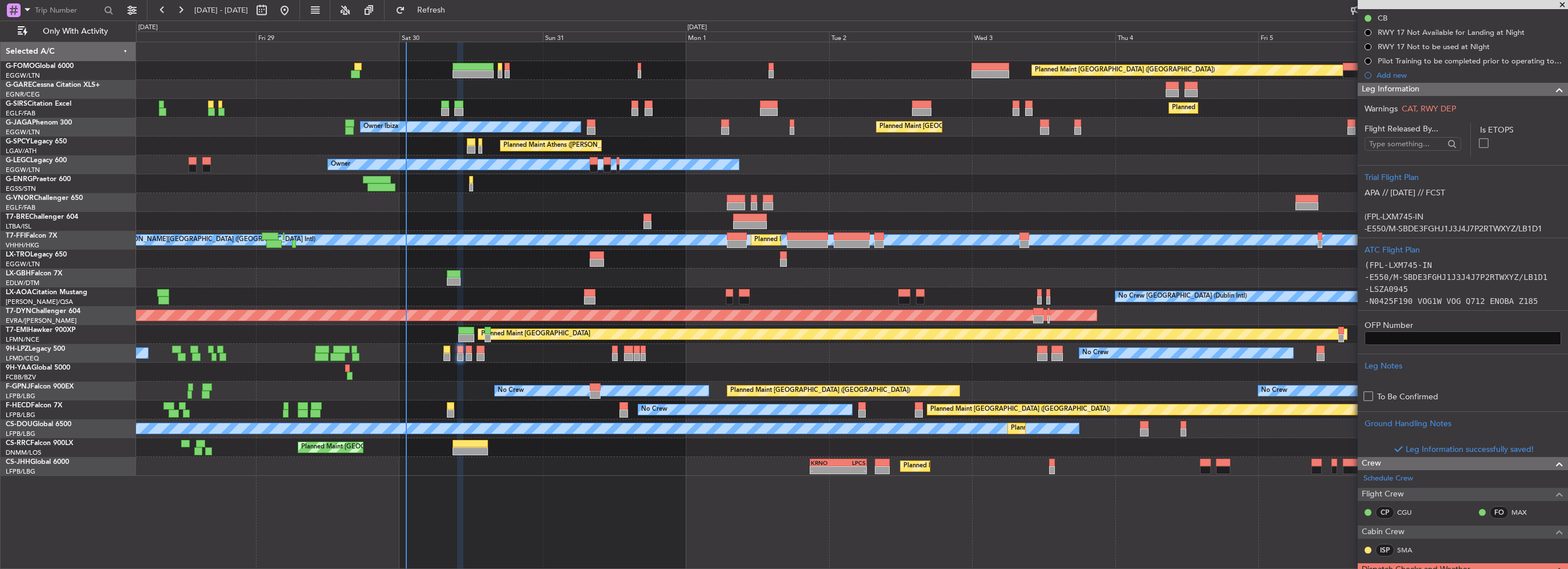
click at [1552, 87] on span at bounding box center [1559, 90] width 14 height 14
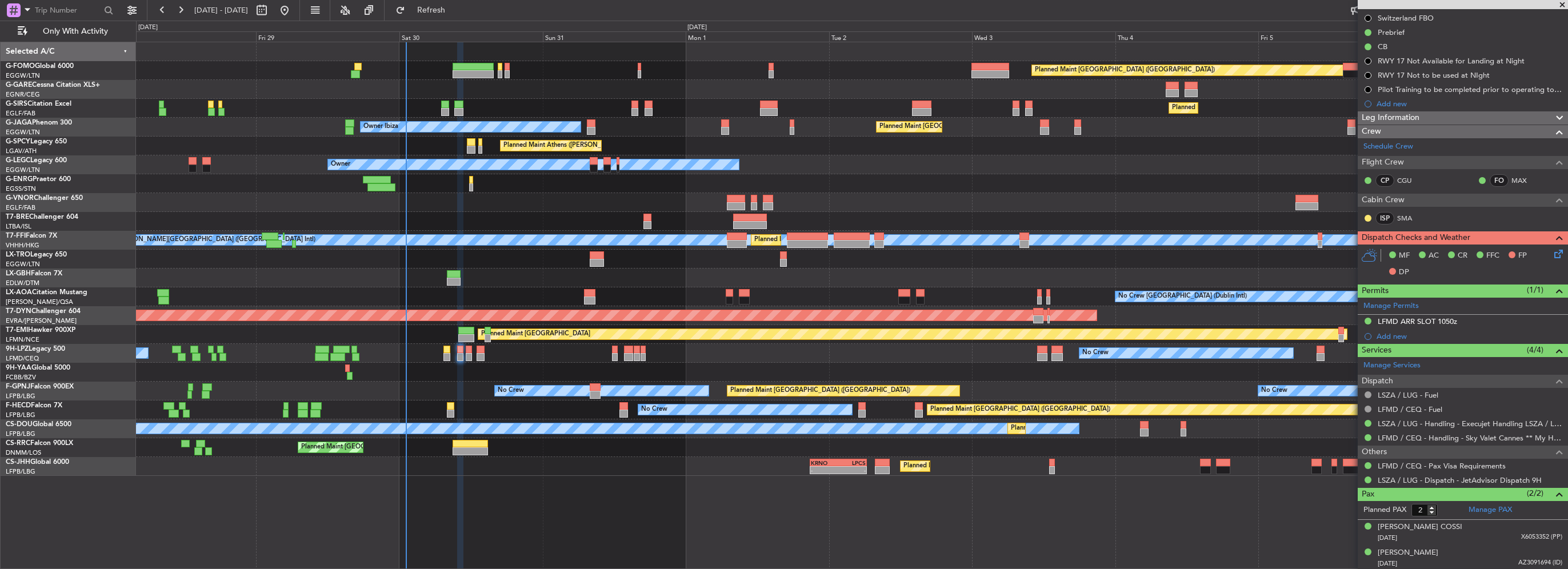
click at [1552, 251] on icon at bounding box center [1557, 252] width 9 height 9
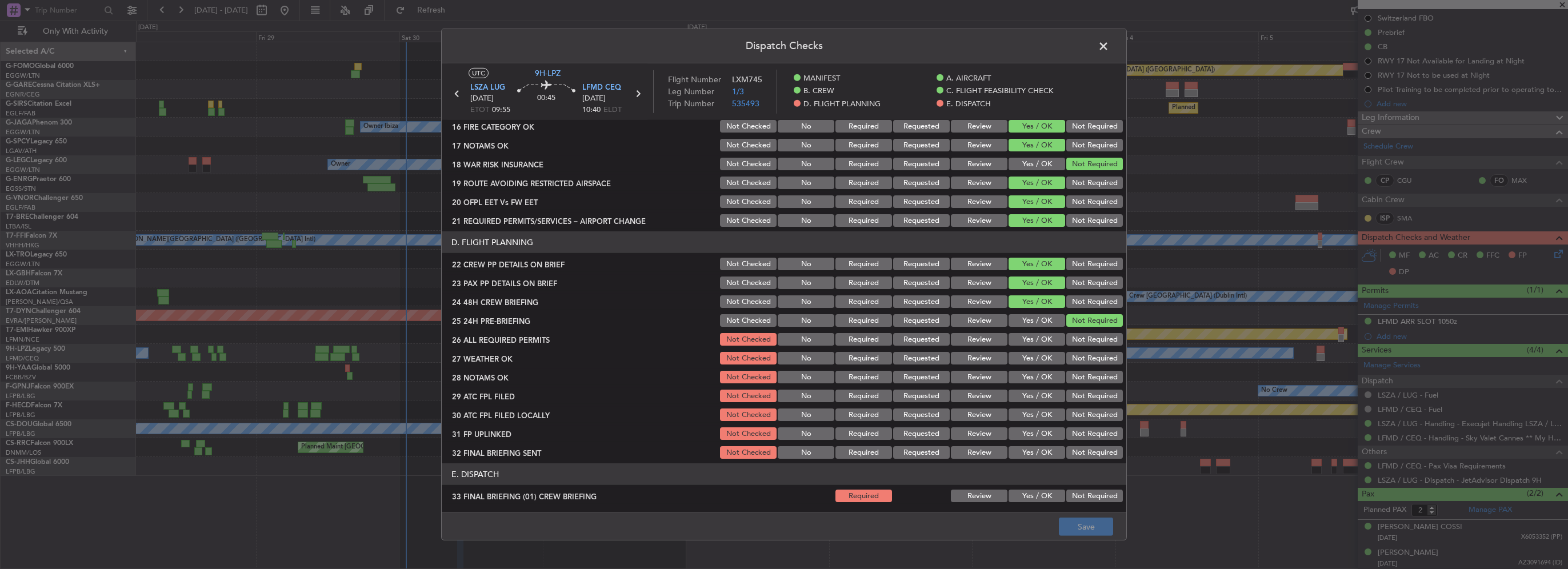
scroll to position [457, 0]
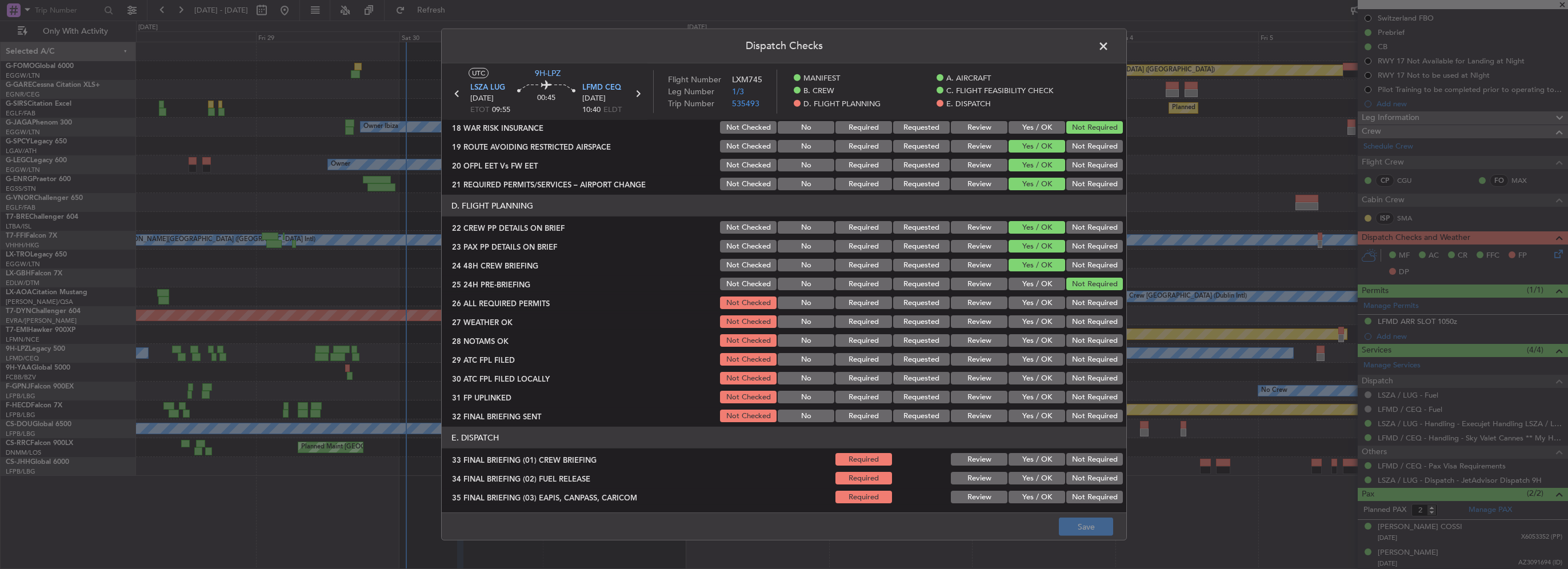
click at [1040, 308] on button "Yes / OK" at bounding box center [1037, 303] width 57 height 13
drag, startPoint x: 1040, startPoint y: 320, endPoint x: 1042, endPoint y: 329, distance: 9.2
click at [1040, 320] on button "Yes / OK" at bounding box center [1037, 322] width 57 height 13
click at [1039, 340] on button "Yes / OK" at bounding box center [1037, 341] width 57 height 13
click at [1042, 359] on button "Yes / OK" at bounding box center [1037, 359] width 57 height 13
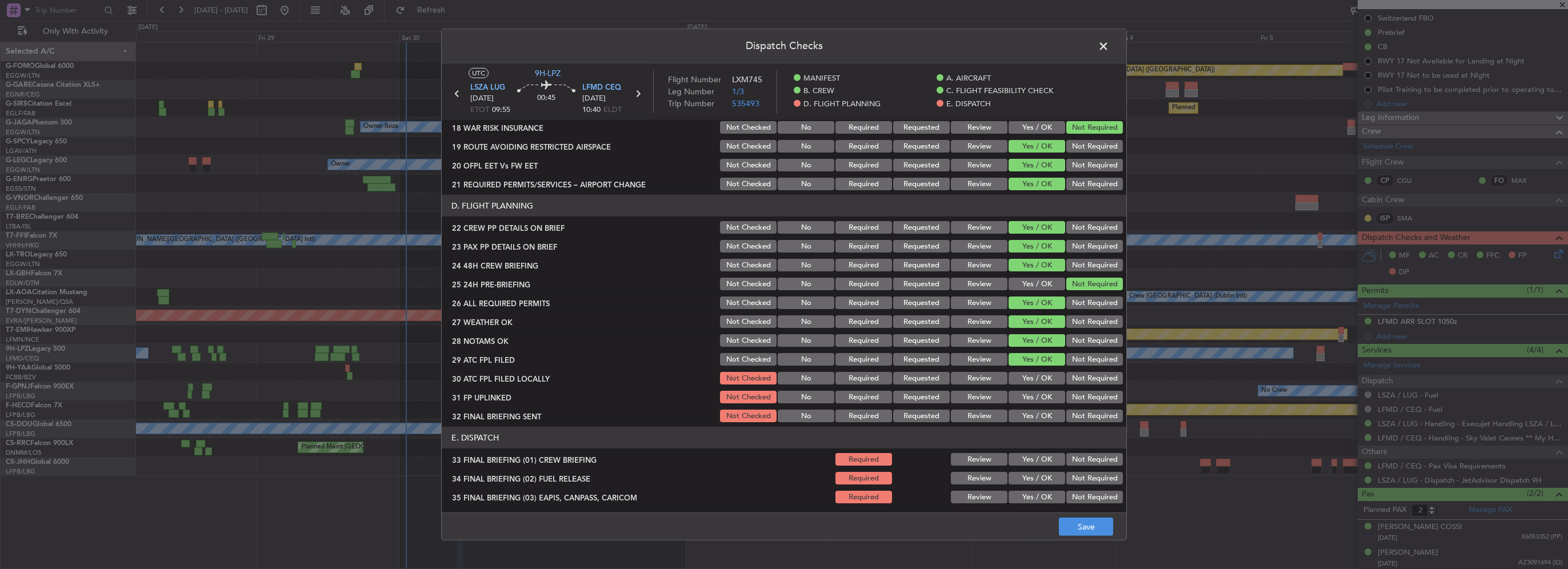
click at [1070, 380] on button "Not Required" at bounding box center [1095, 378] width 57 height 13
drag, startPoint x: 1036, startPoint y: 393, endPoint x: 1065, endPoint y: 405, distance: 31.4
click at [1035, 393] on button "Yes / OK" at bounding box center [1037, 397] width 57 height 13
click at [1079, 416] on button "Not Required" at bounding box center [1095, 416] width 57 height 13
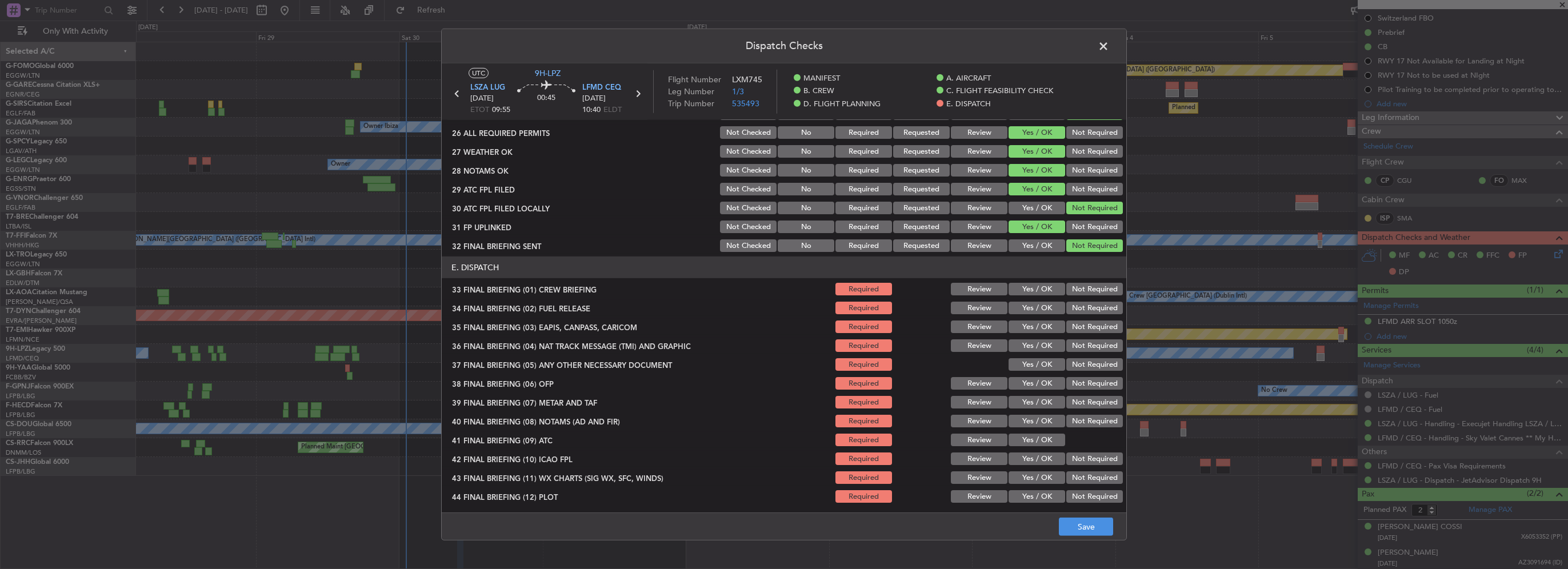
scroll to position [628, 0]
click at [1038, 288] on button "Yes / OK" at bounding box center [1037, 288] width 57 height 13
click at [1037, 302] on button "Yes / OK" at bounding box center [1037, 307] width 57 height 13
click at [1074, 332] on div "Not Required" at bounding box center [1093, 326] width 57 height 16
click at [1081, 327] on button "Not Required" at bounding box center [1095, 326] width 57 height 13
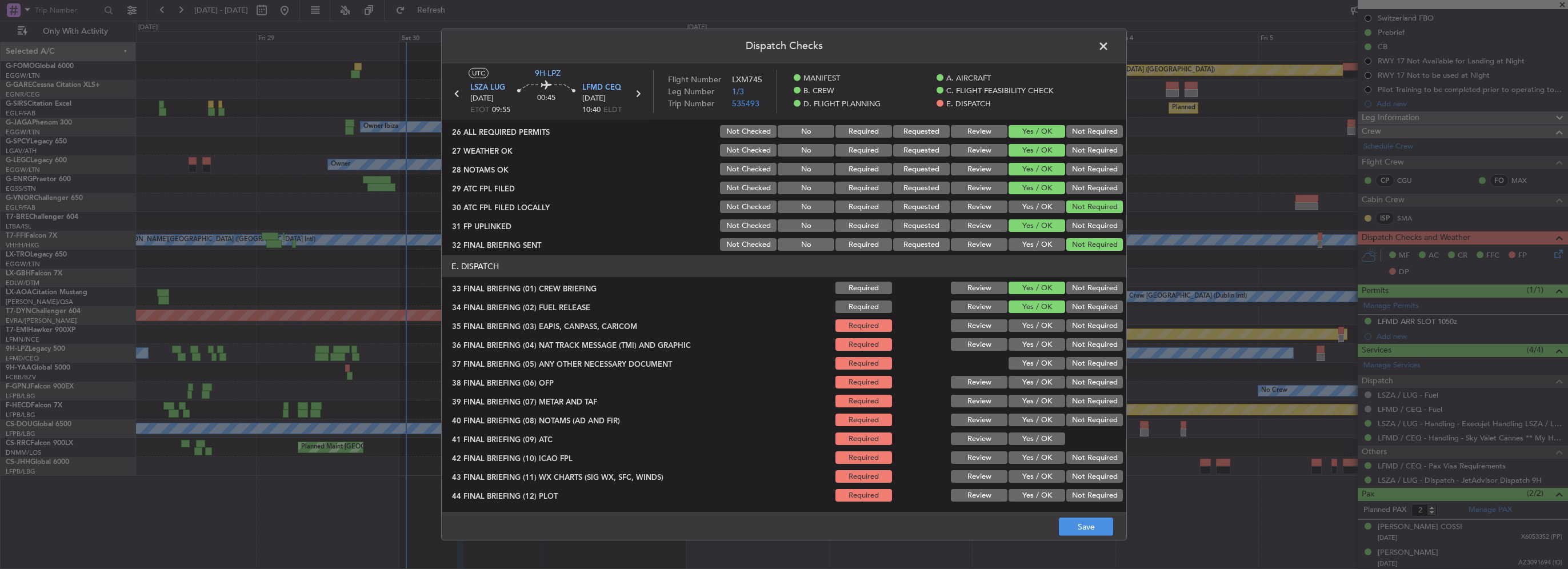
click at [1085, 343] on button "Not Required" at bounding box center [1095, 345] width 57 height 13
click at [1037, 364] on button "Yes / OK" at bounding box center [1037, 363] width 57 height 13
click at [1037, 389] on div "Yes / OK" at bounding box center [1035, 382] width 57 height 16
drag, startPoint x: 1042, startPoint y: 378, endPoint x: 1041, endPoint y: 397, distance: 19.0
click at [1041, 379] on button "Yes / OK" at bounding box center [1037, 382] width 57 height 13
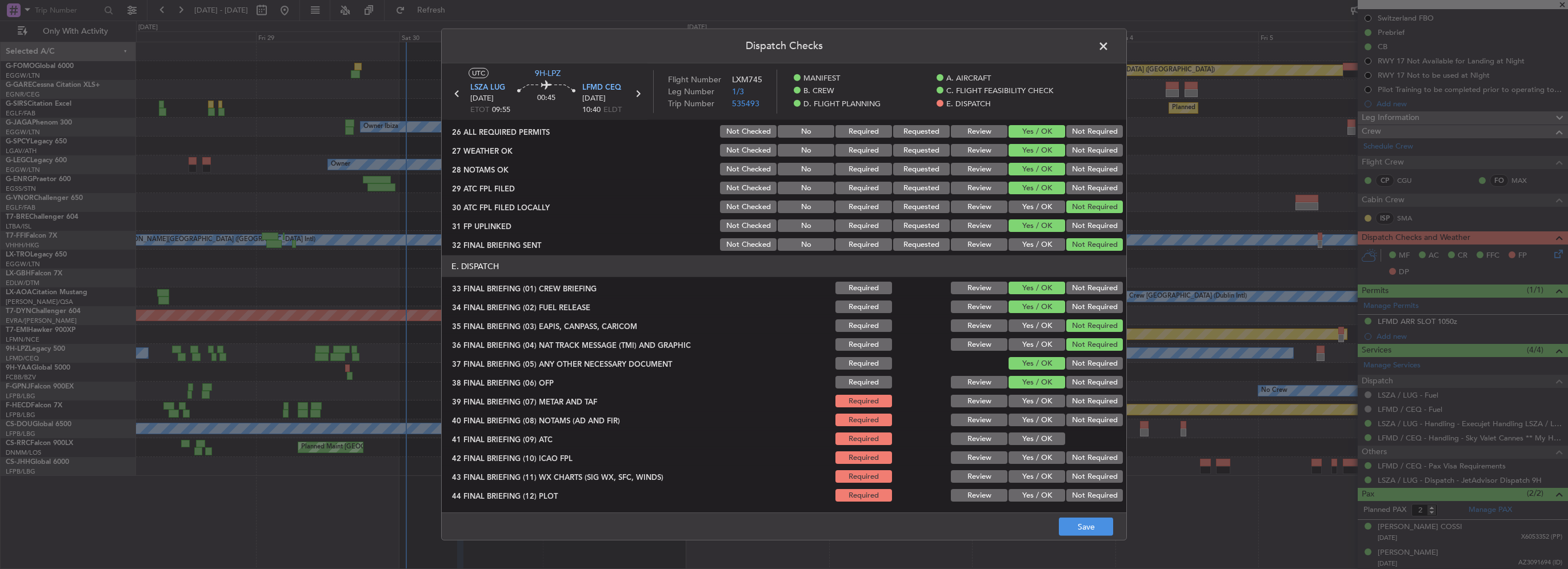
drag, startPoint x: 1041, startPoint y: 397, endPoint x: 1040, endPoint y: 421, distance: 24.0
click at [1040, 397] on button "Yes / OK" at bounding box center [1037, 401] width 57 height 13
click at [1039, 422] on button "Yes / OK" at bounding box center [1037, 420] width 57 height 13
click at [1042, 438] on button "Yes / OK" at bounding box center [1037, 439] width 57 height 13
click at [1043, 466] on section "E. DISPATCH 33 FINAL BRIEFING (01) CREW BRIEFING Required Review Yes / OK Not R…" at bounding box center [784, 379] width 685 height 248
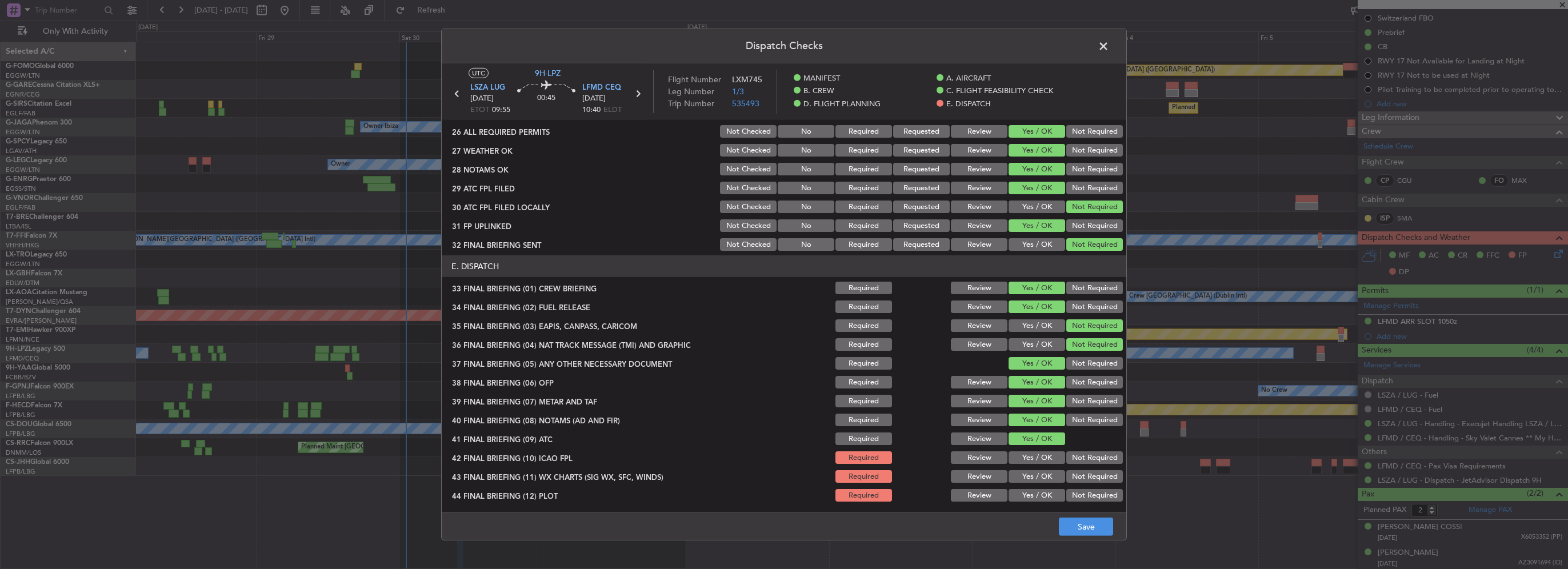
click at [1042, 460] on button "Yes / OK" at bounding box center [1037, 457] width 57 height 13
drag, startPoint x: 1046, startPoint y: 473, endPoint x: 1045, endPoint y: 486, distance: 13.0
click at [1045, 473] on button "Yes / OK" at bounding box center [1037, 476] width 57 height 13
click at [1042, 489] on button "Yes / OK" at bounding box center [1037, 495] width 57 height 13
click at [1092, 537] on footer "Save" at bounding box center [784, 526] width 685 height 28
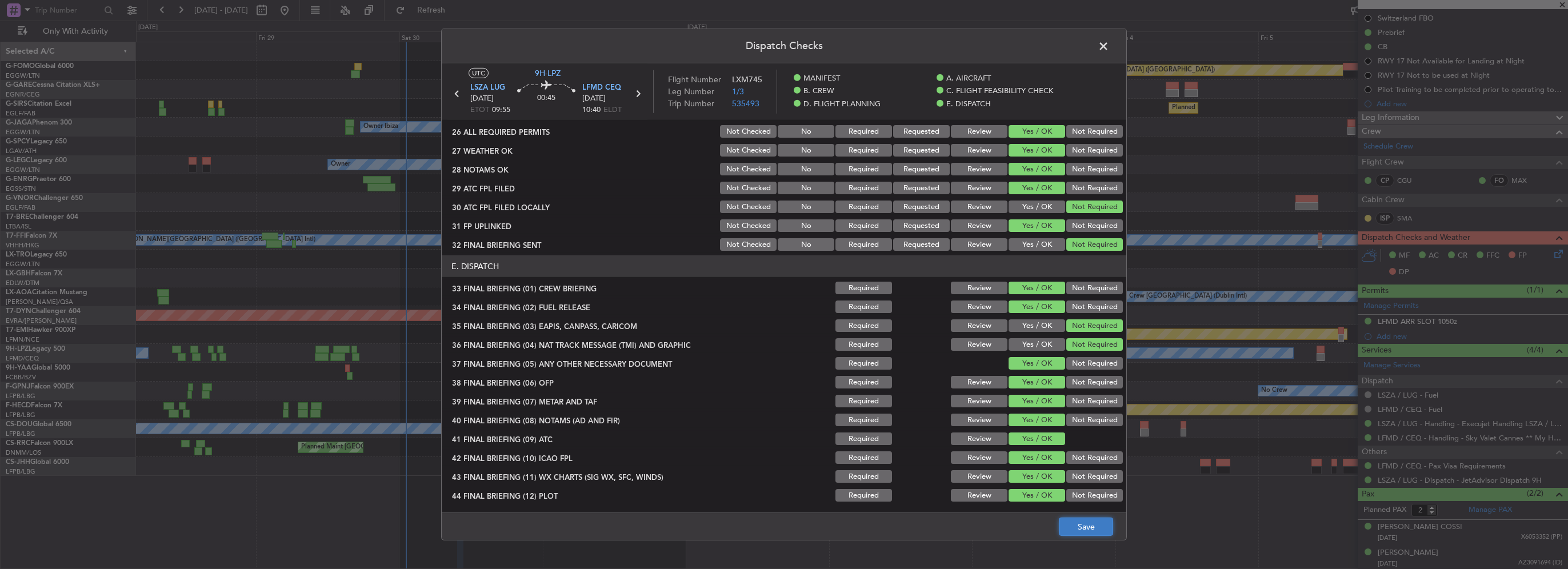
click at [1091, 529] on button "Save" at bounding box center [1086, 526] width 54 height 18
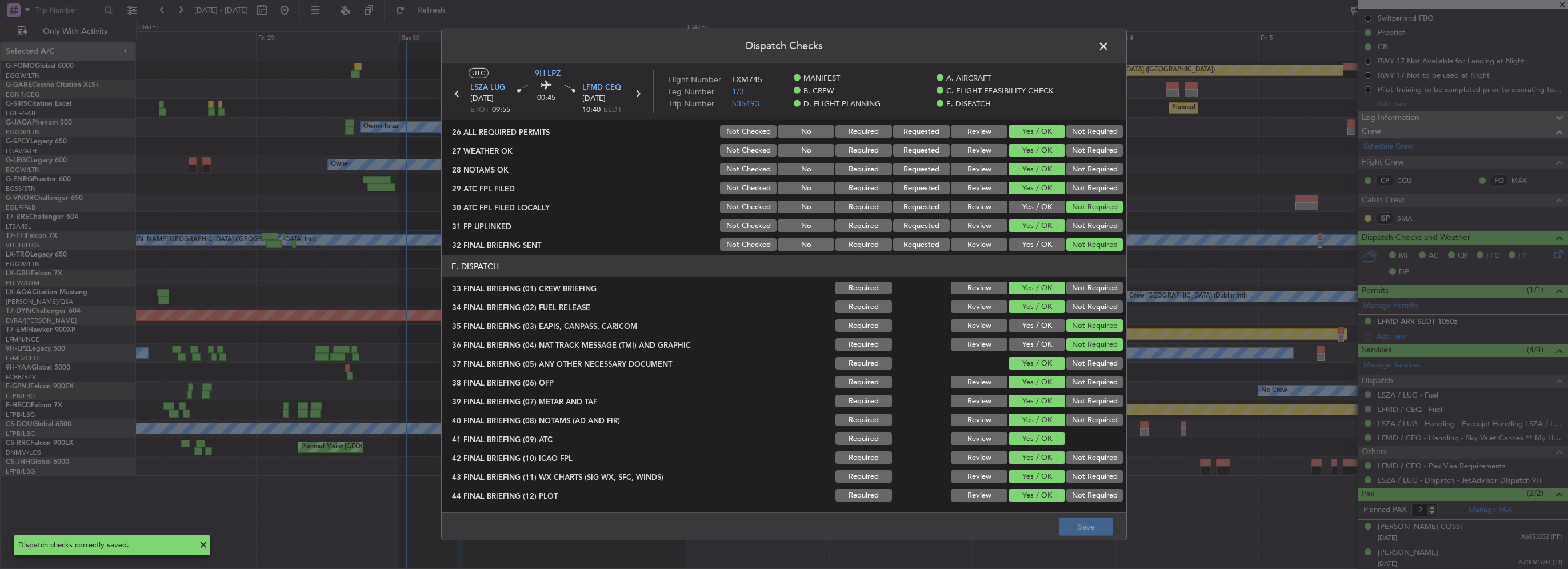
click at [1109, 47] on span at bounding box center [1109, 49] width 0 height 23
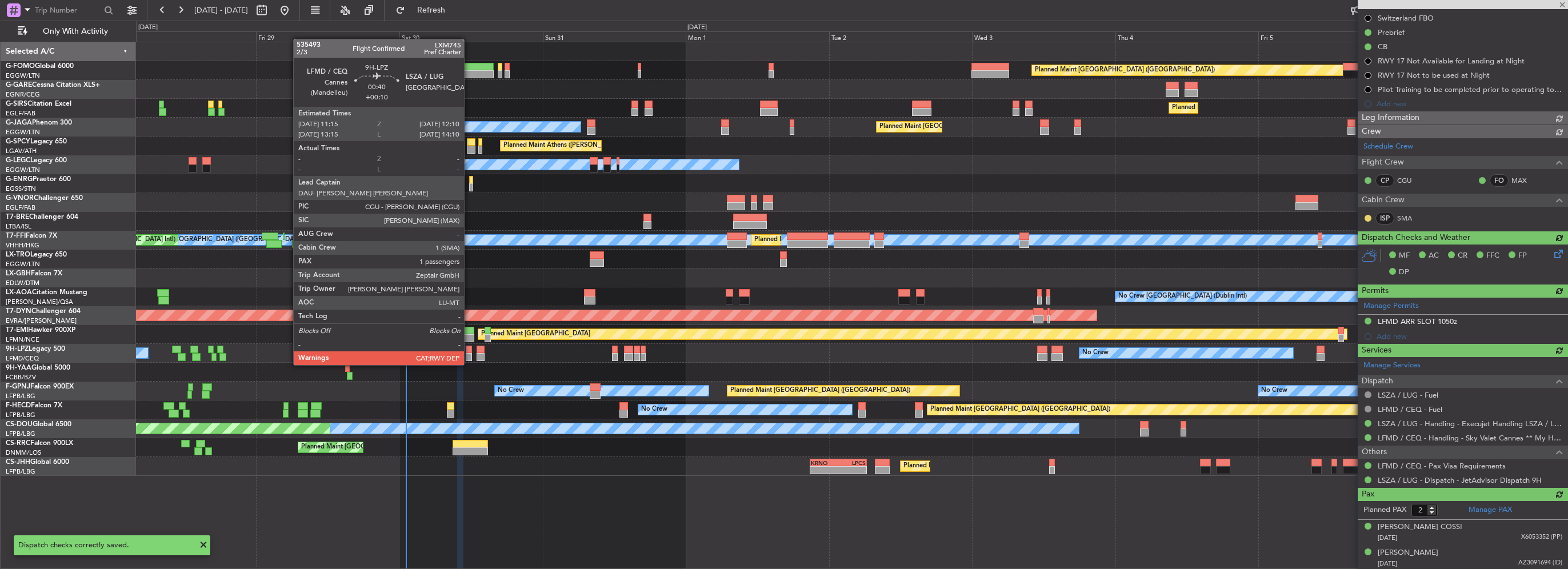
click at [469, 353] on div at bounding box center [468, 357] width 5 height 8
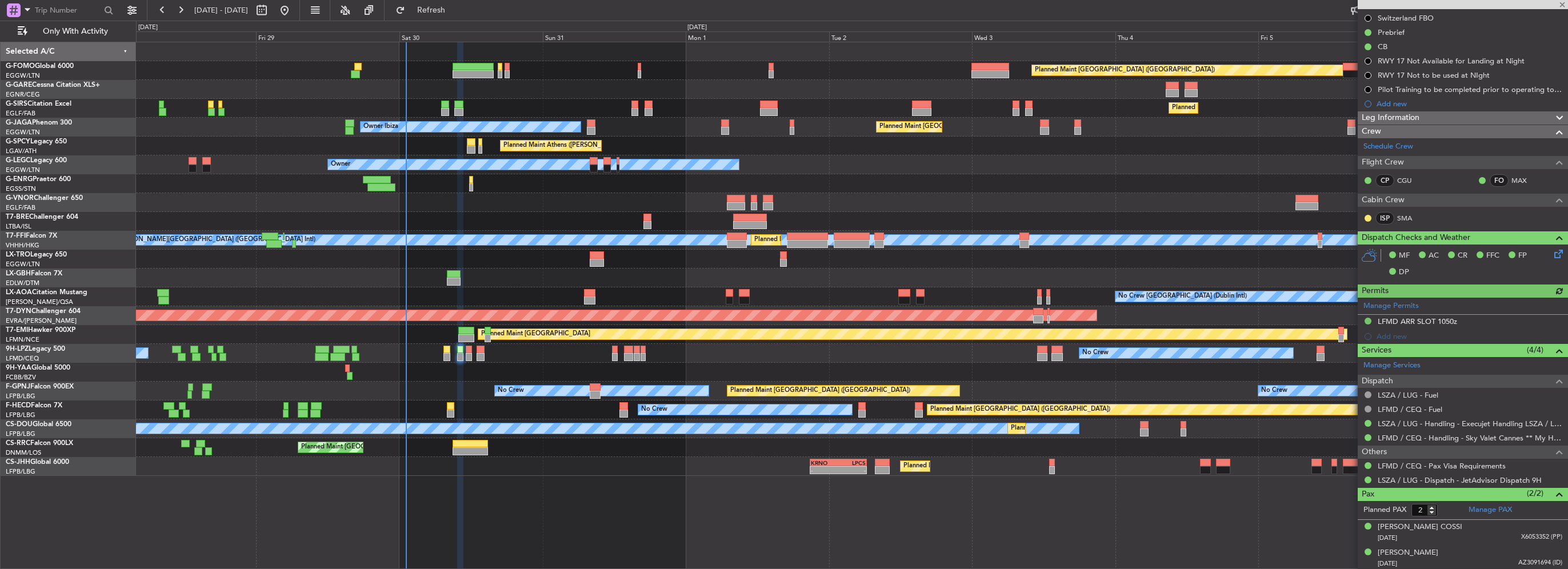
type input "+00:10"
type input "1"
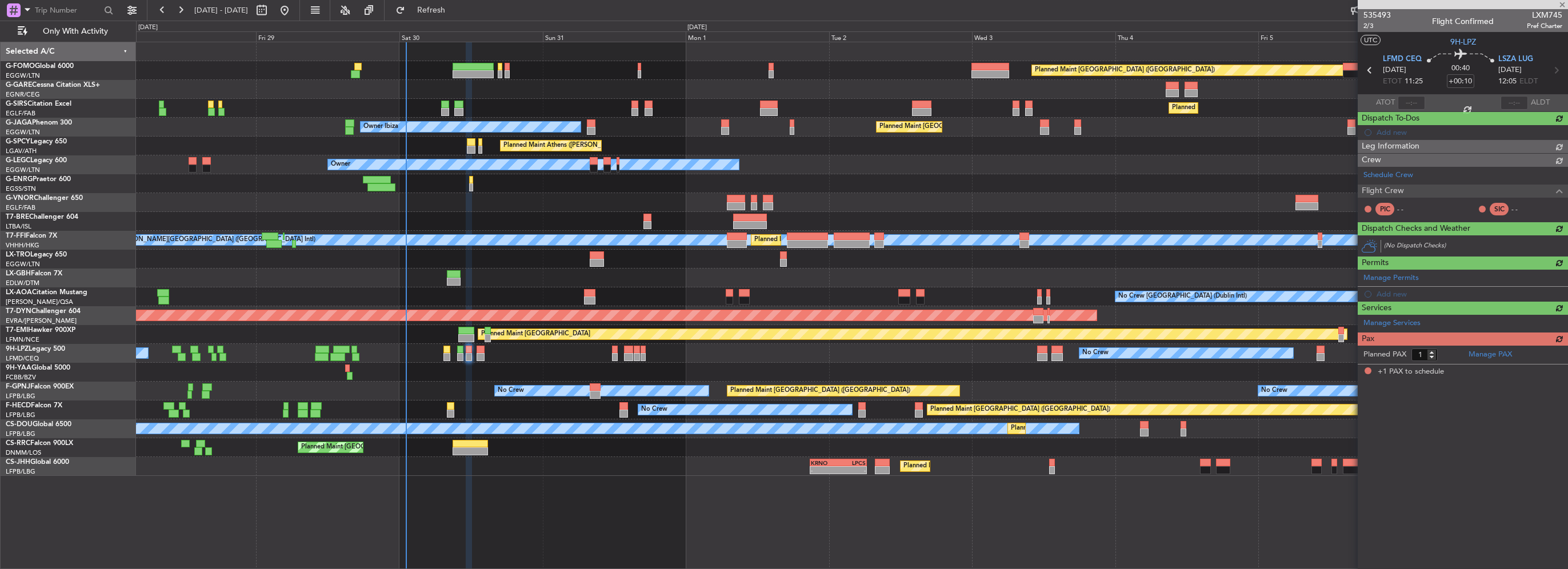
scroll to position [0, 0]
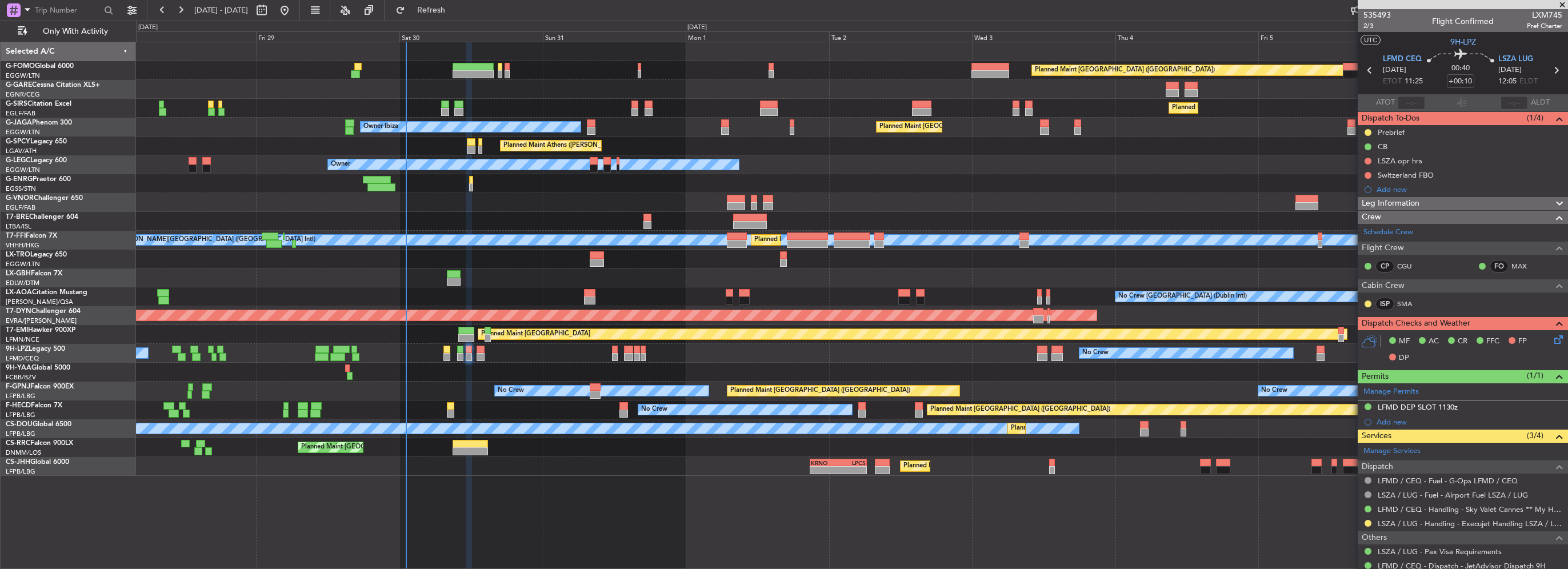
click at [1414, 132] on div "Prebrief" at bounding box center [1463, 132] width 210 height 14
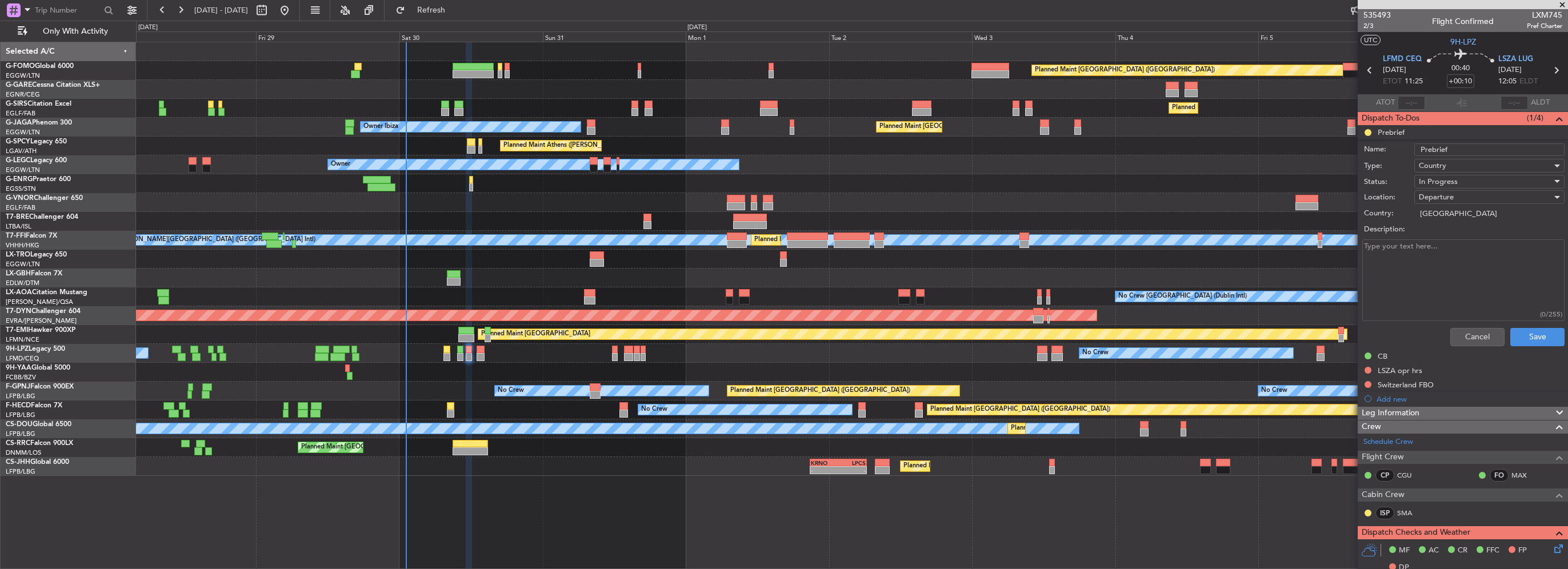
click at [1440, 268] on textarea "Description:" at bounding box center [1463, 280] width 202 height 82
paste textarea "LFMD LSZA 3000"
type textarea "LFMD LSZA 3000"
click at [1461, 179] on div "In Progress" at bounding box center [1485, 181] width 133 height 17
click at [1444, 241] on span "Completed" at bounding box center [1484, 238] width 134 height 17
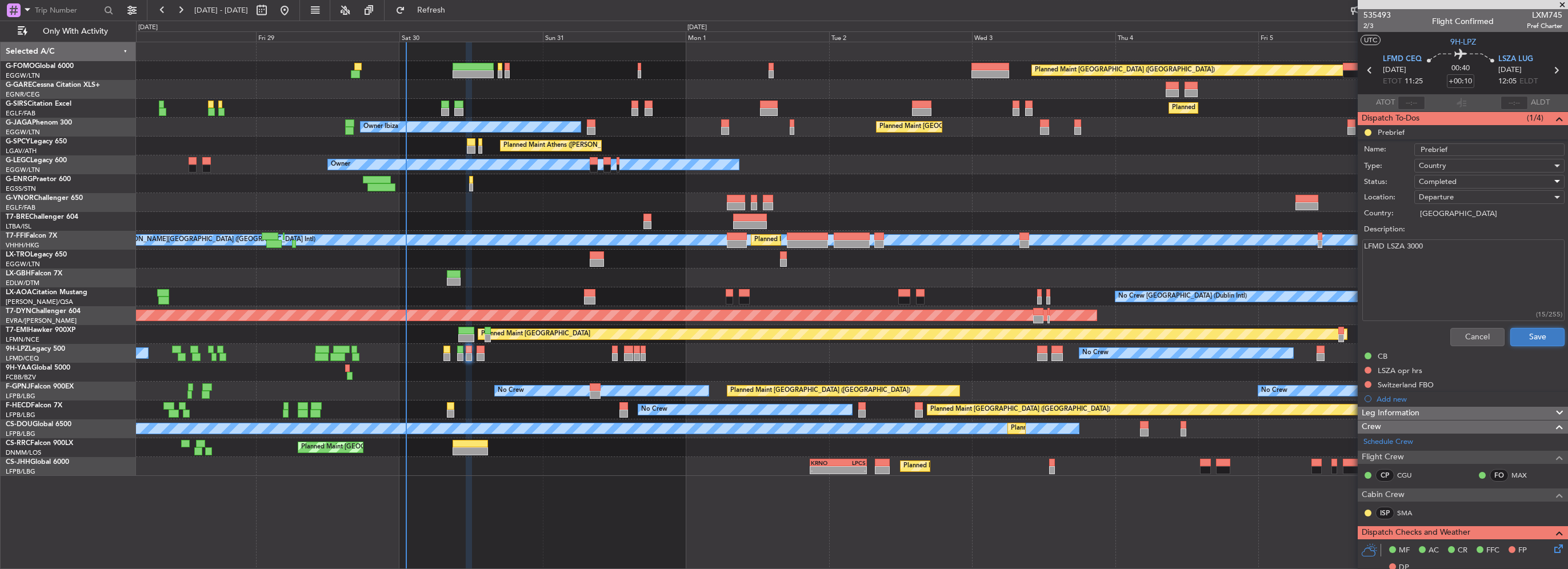
click at [1529, 338] on button "Save" at bounding box center [1538, 337] width 54 height 18
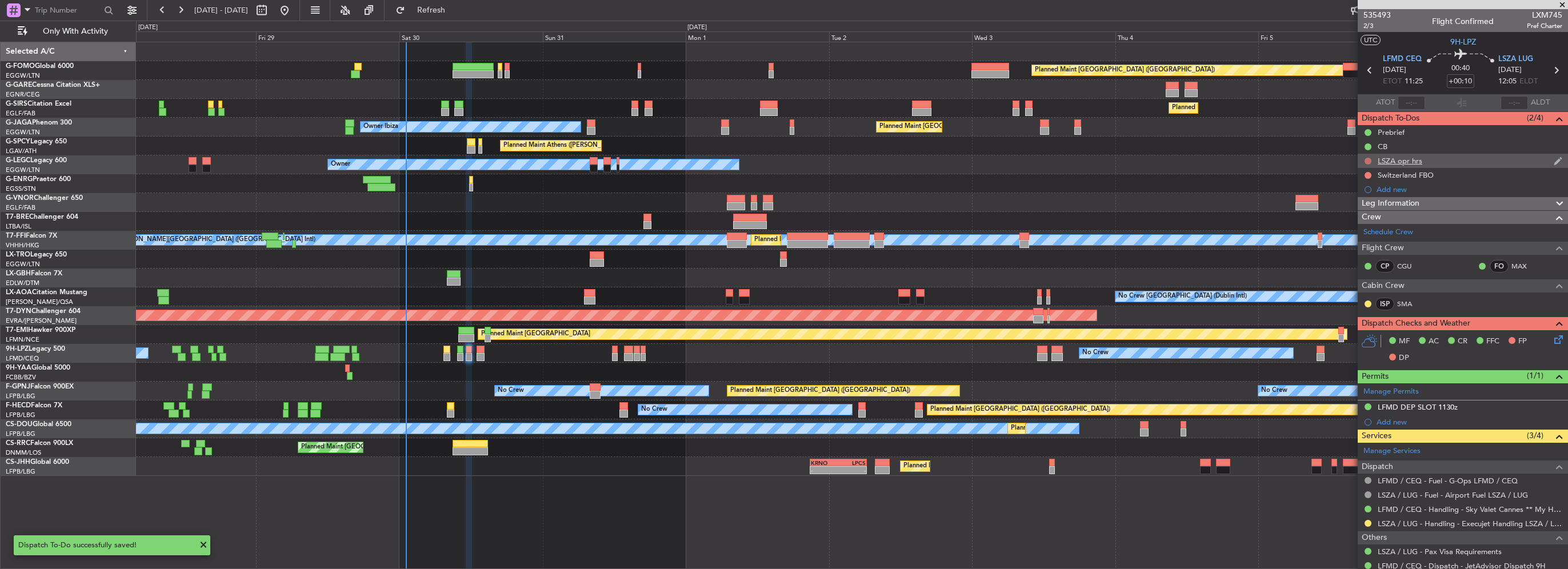
click at [1365, 159] on button at bounding box center [1368, 161] width 7 height 7
drag, startPoint x: 1367, startPoint y: 209, endPoint x: 1370, endPoint y: 193, distance: 16.3
click at [1367, 209] on span "Completed" at bounding box center [1373, 211] width 38 height 11
click at [1367, 176] on button at bounding box center [1368, 175] width 7 height 7
click at [1365, 251] on li "Cancelled" at bounding box center [1369, 243] width 61 height 17
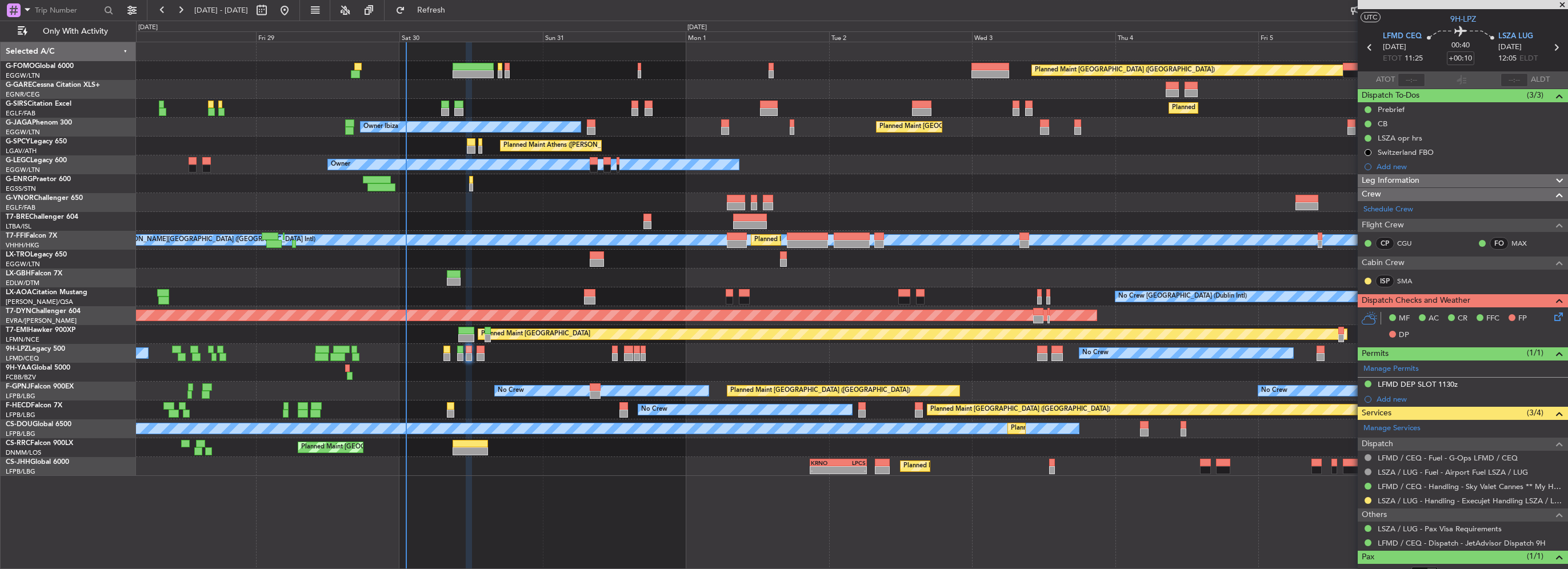
scroll to position [3, 0]
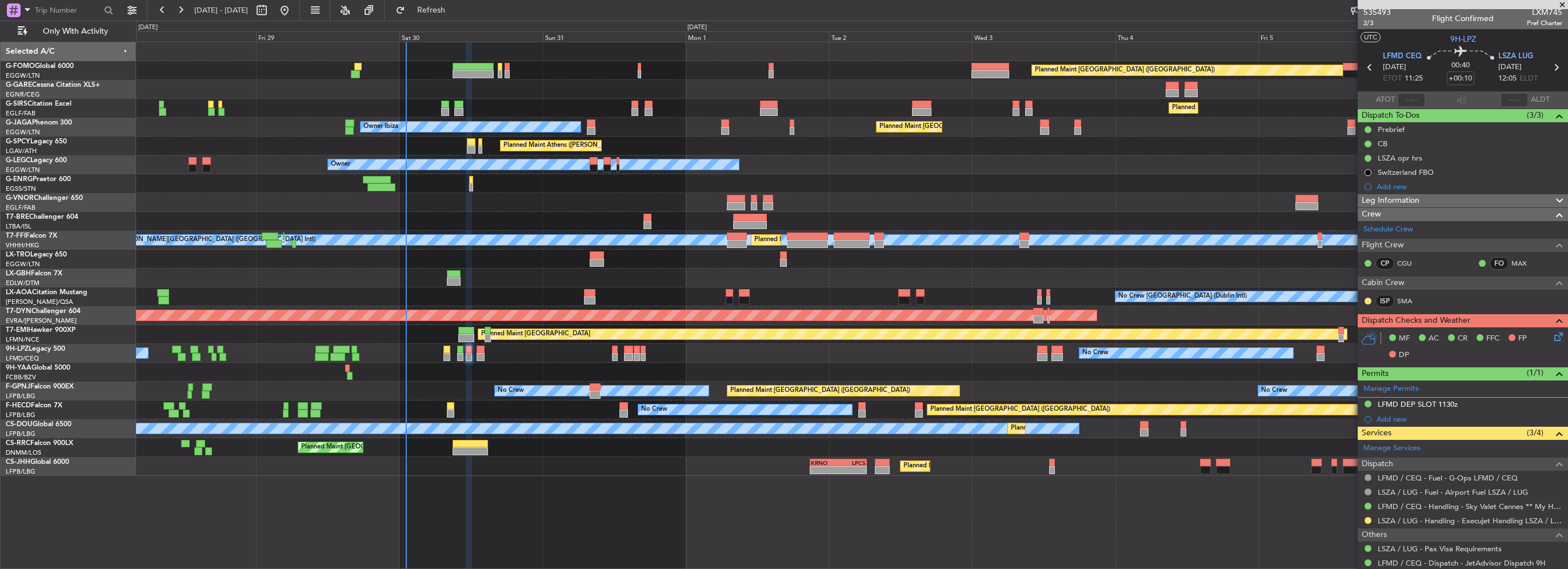
drag, startPoint x: 1368, startPoint y: 519, endPoint x: 1361, endPoint y: 512, distance: 9.9
click at [1368, 519] on button at bounding box center [1368, 520] width 7 height 7
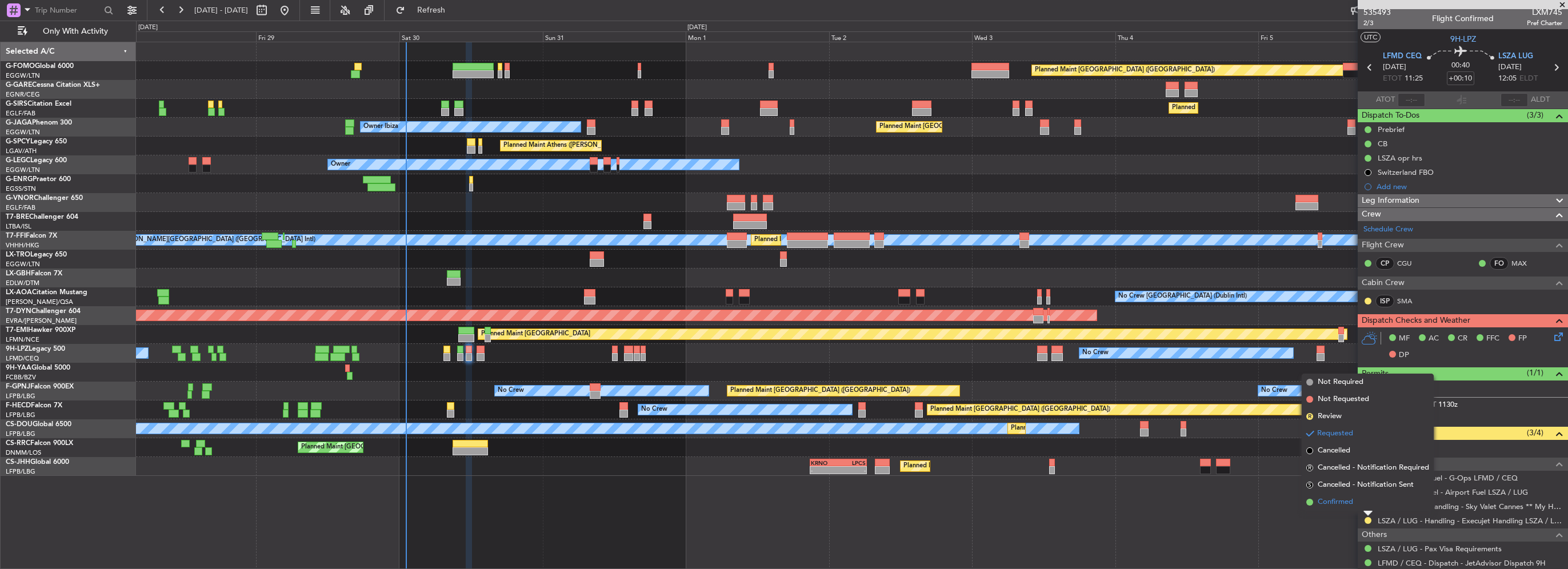
click at [1333, 503] on span "Confirmed" at bounding box center [1336, 502] width 35 height 11
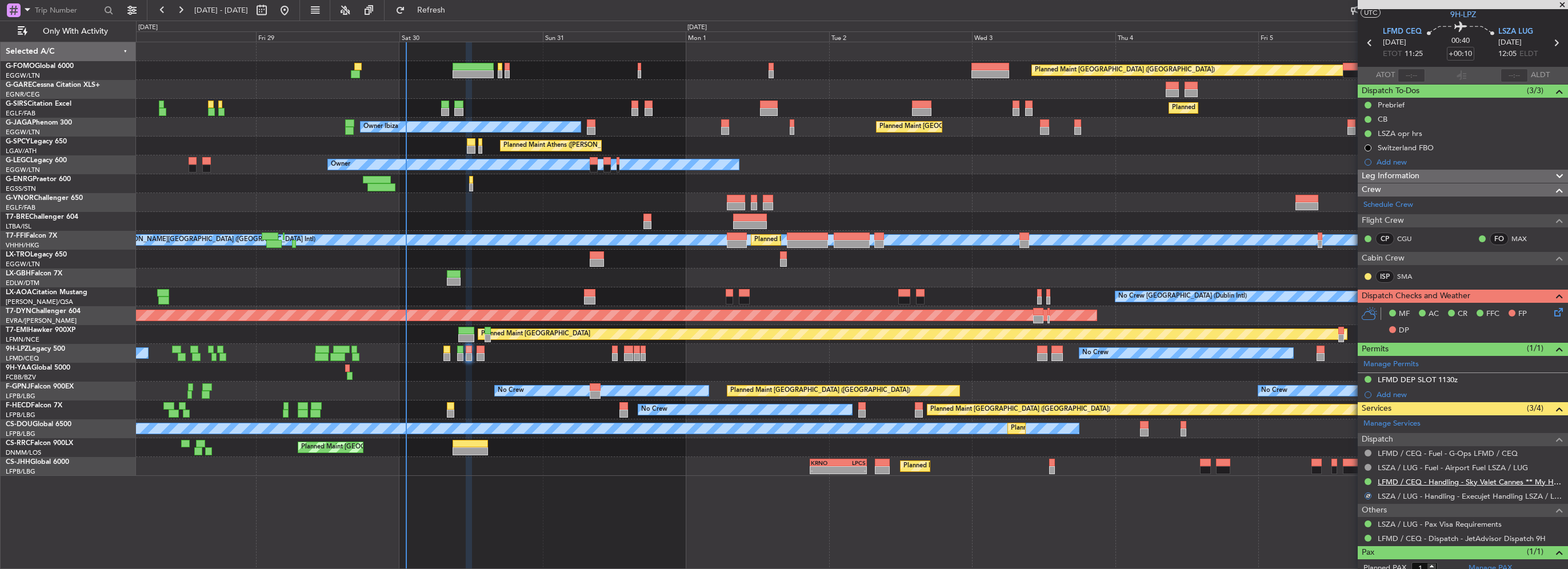
scroll to position [60, 0]
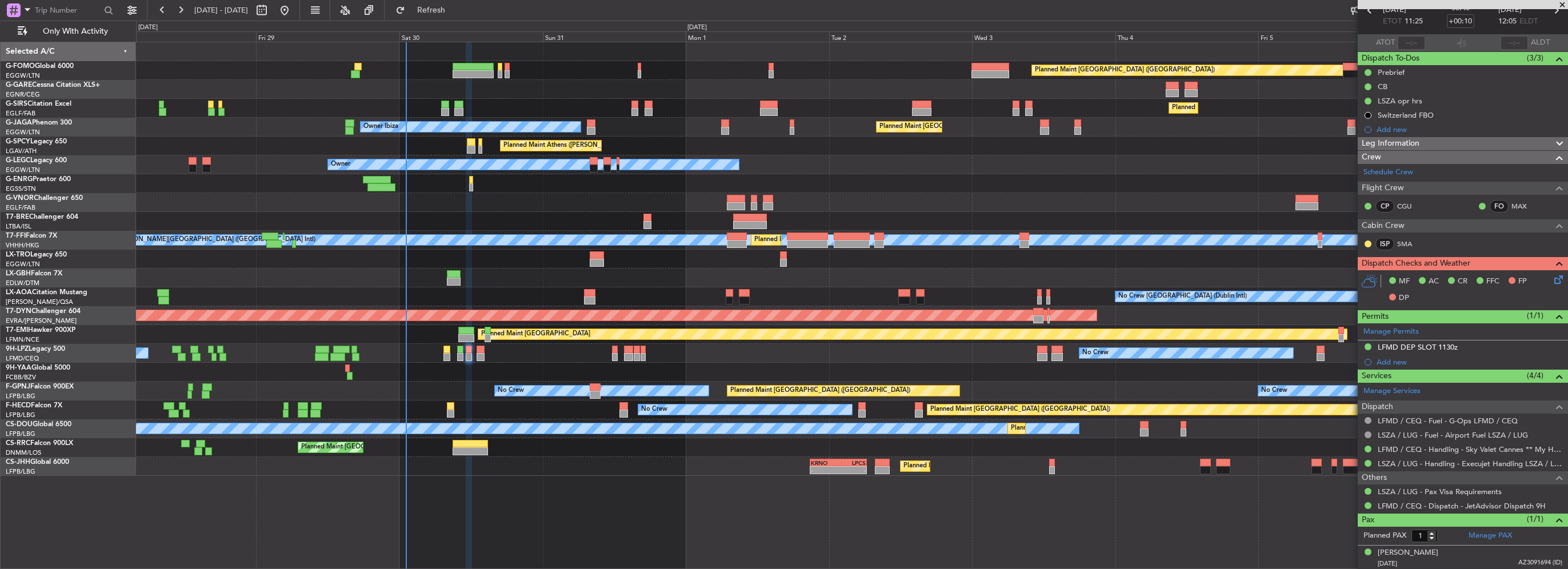
click at [1443, 103] on div "LSZA opr hrs" at bounding box center [1463, 101] width 210 height 14
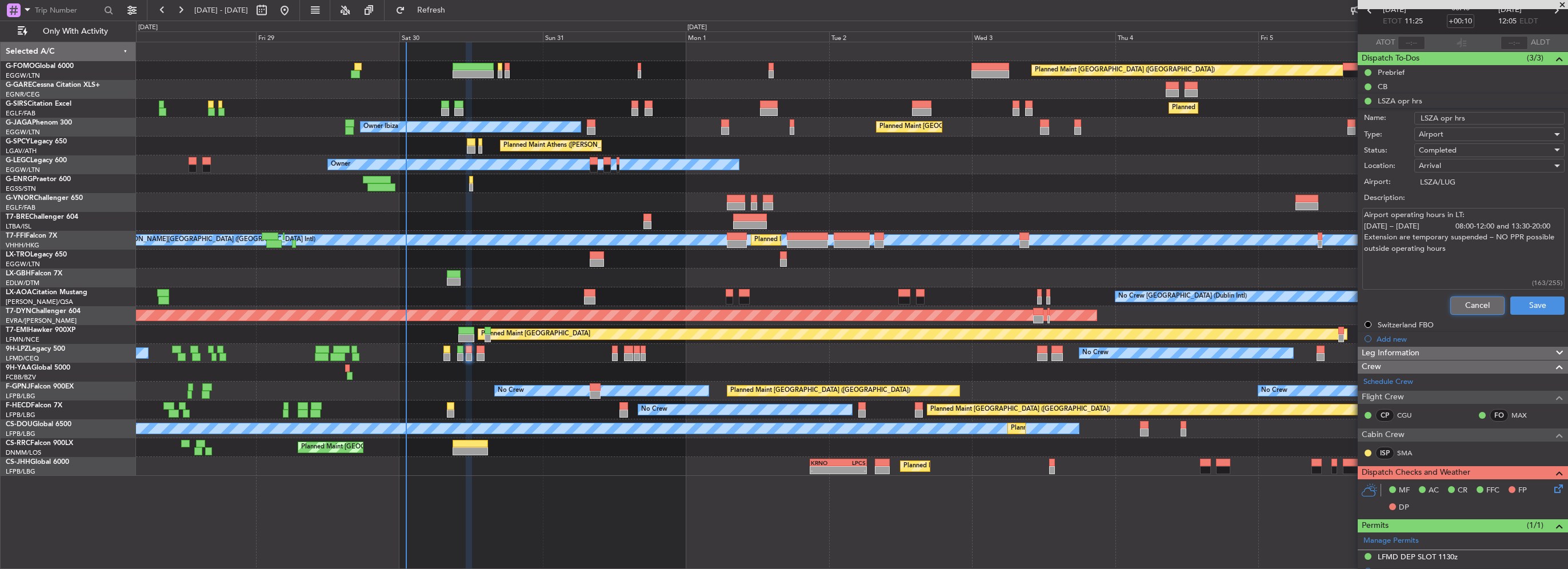
click at [1473, 305] on button "Cancel" at bounding box center [1477, 305] width 54 height 18
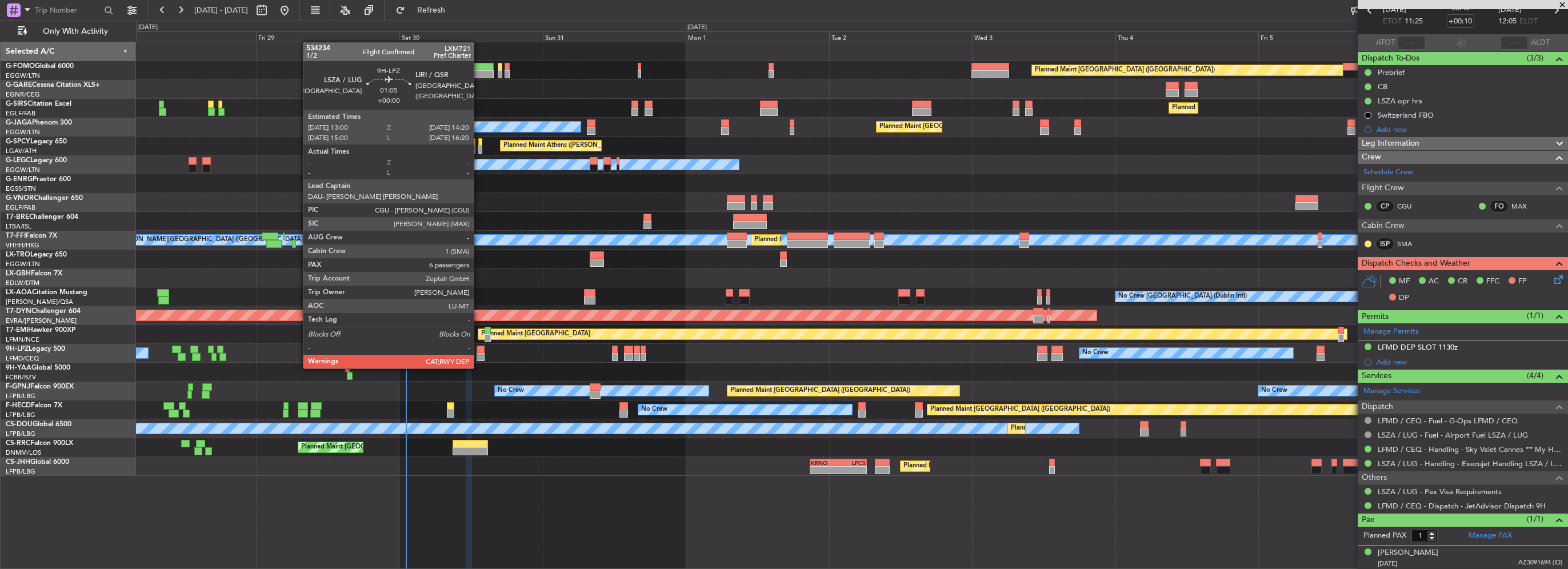
click at [479, 357] on div at bounding box center [481, 357] width 8 height 8
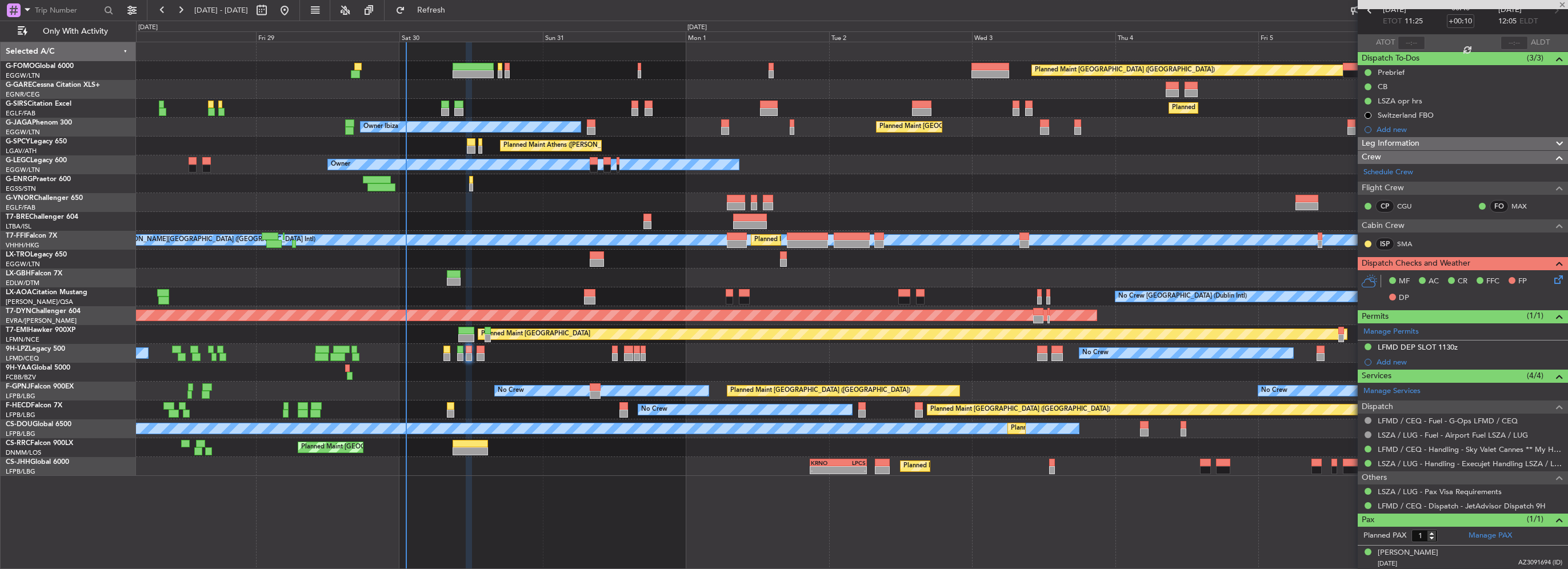
type input "6"
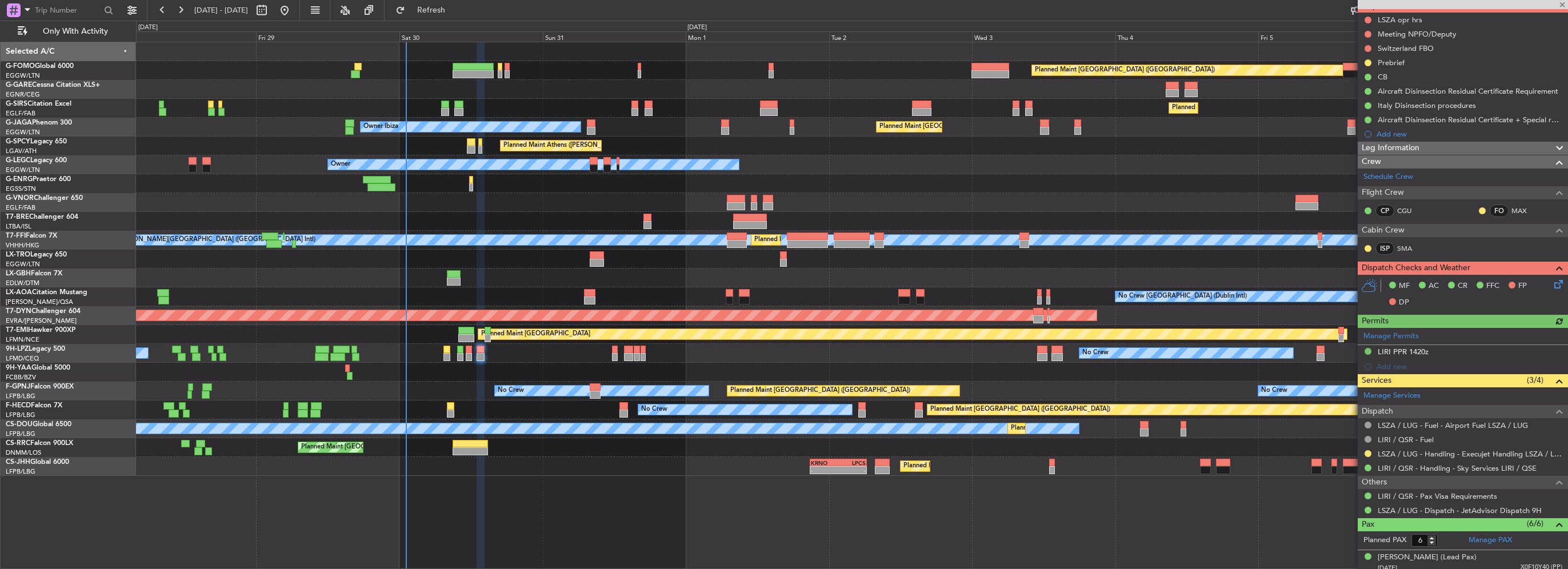
scroll to position [172, 0]
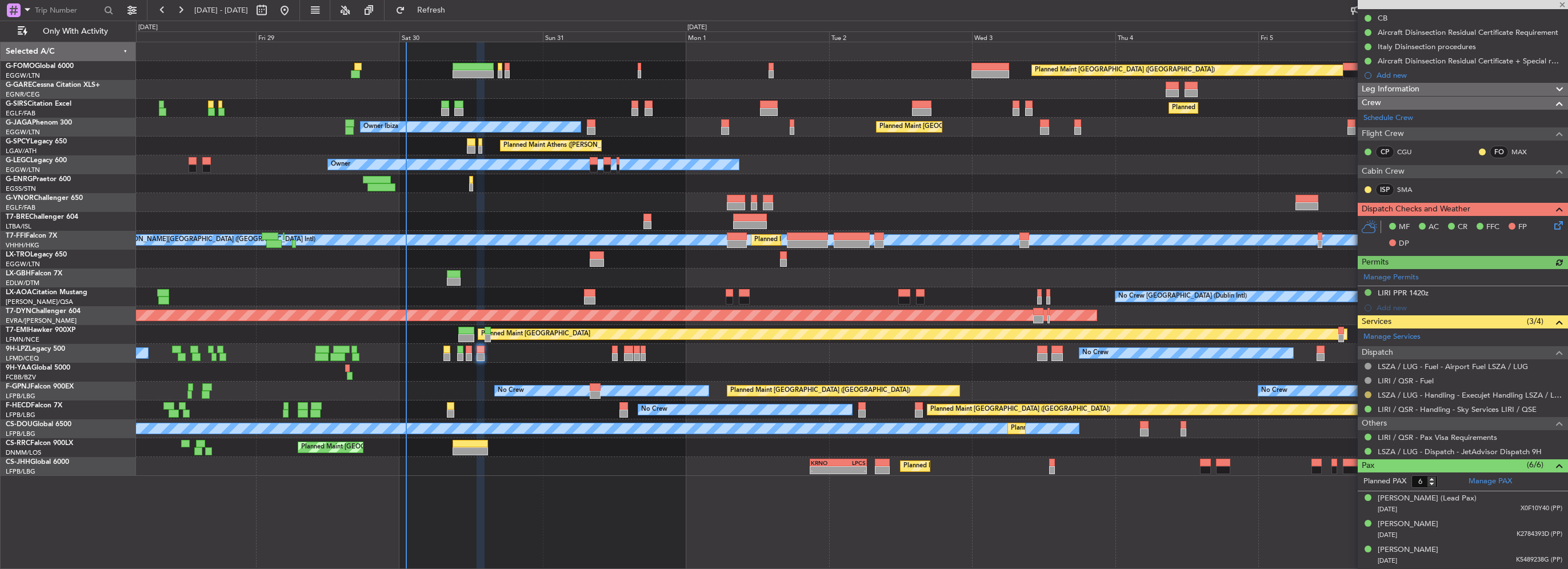
click at [1367, 391] on button at bounding box center [1368, 395] width 7 height 7
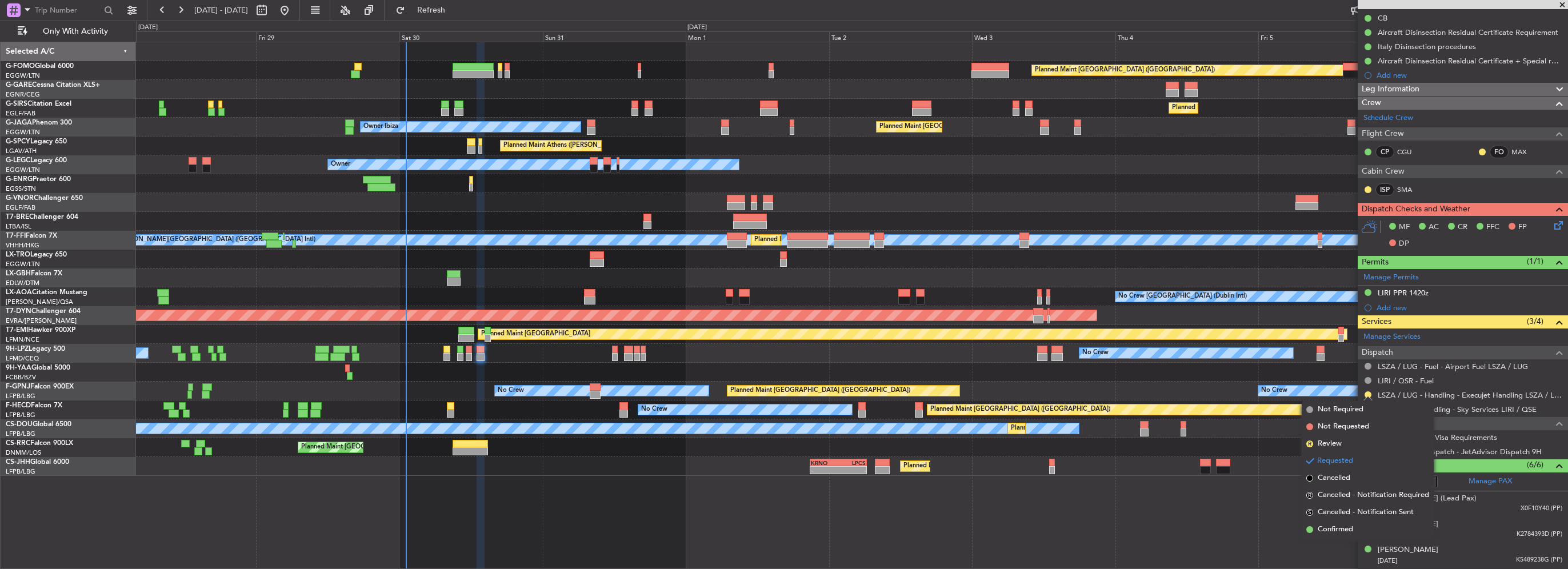
click at [1352, 530] on mat-tooltip-component "Completed" at bounding box center [1368, 528] width 53 height 30
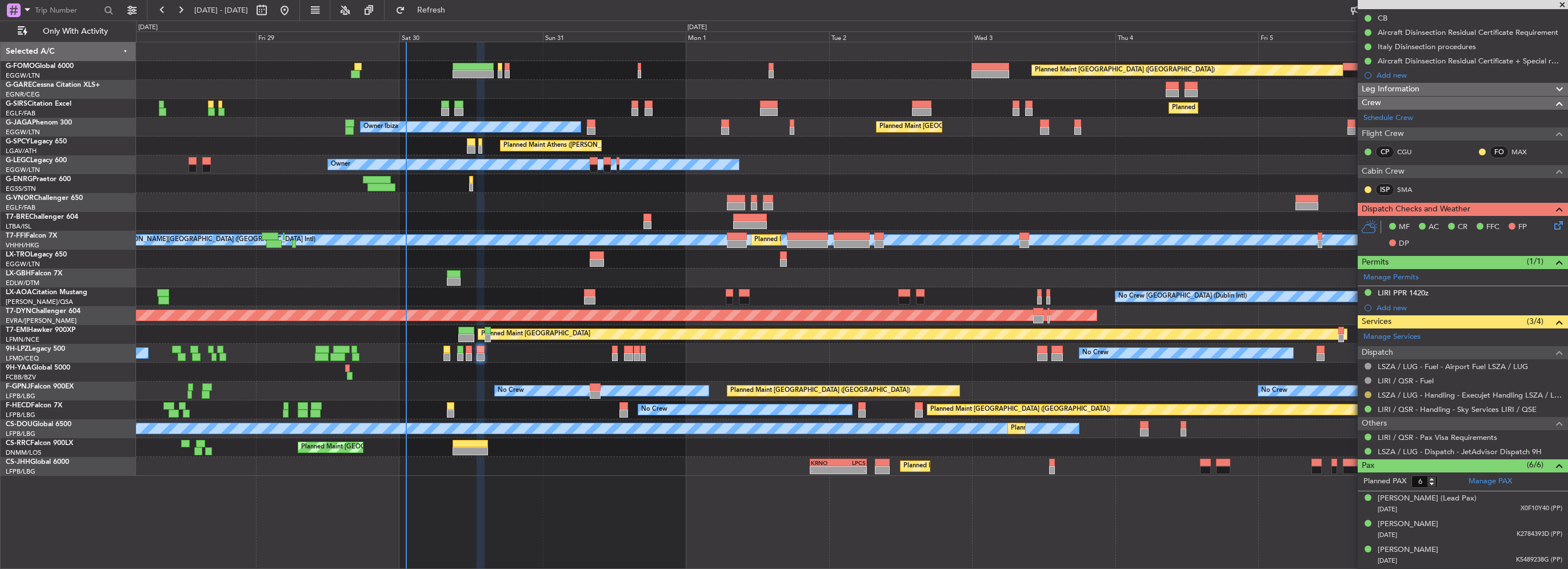
click at [1369, 391] on button at bounding box center [1368, 395] width 7 height 7
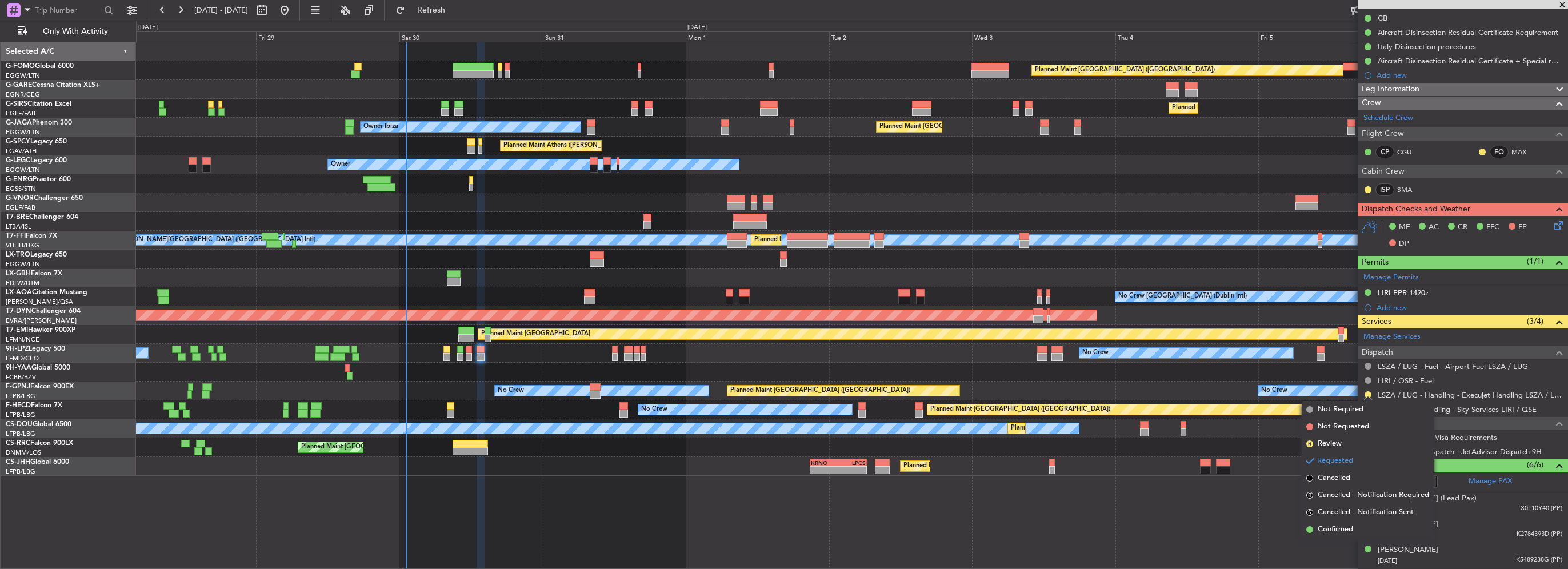
click at [1326, 526] on span "Confirmed" at bounding box center [1336, 529] width 35 height 11
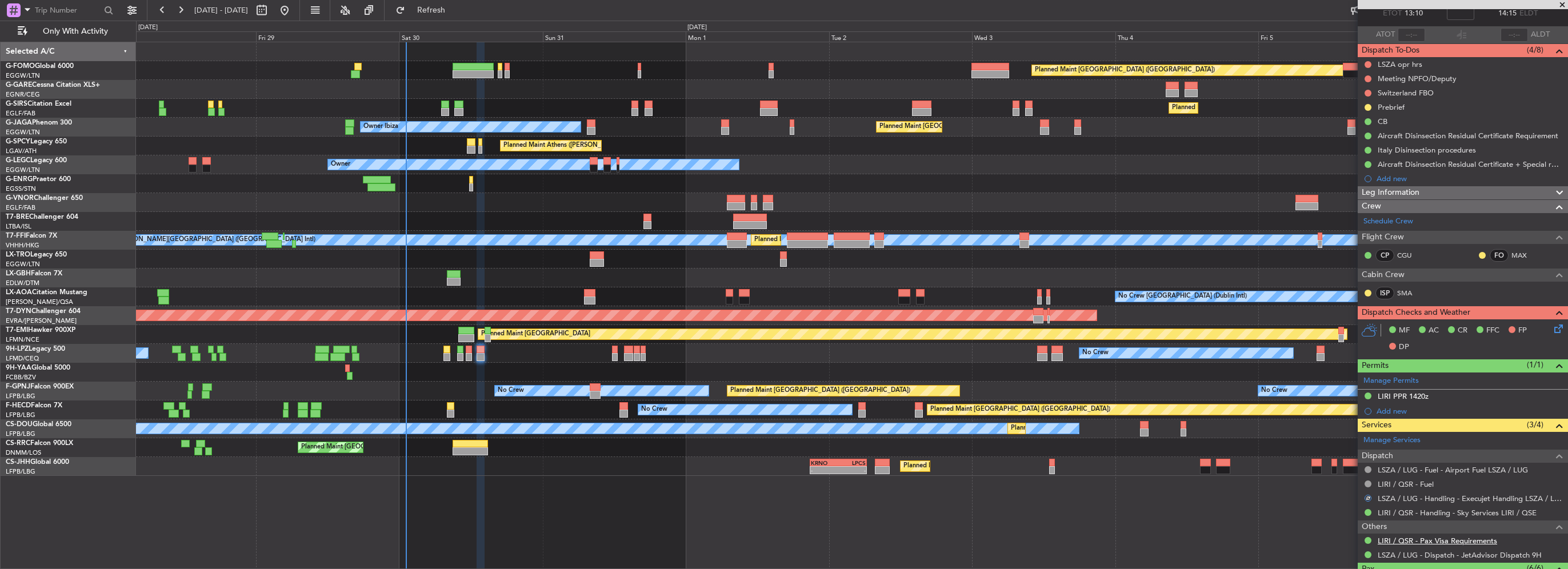
scroll to position [0, 0]
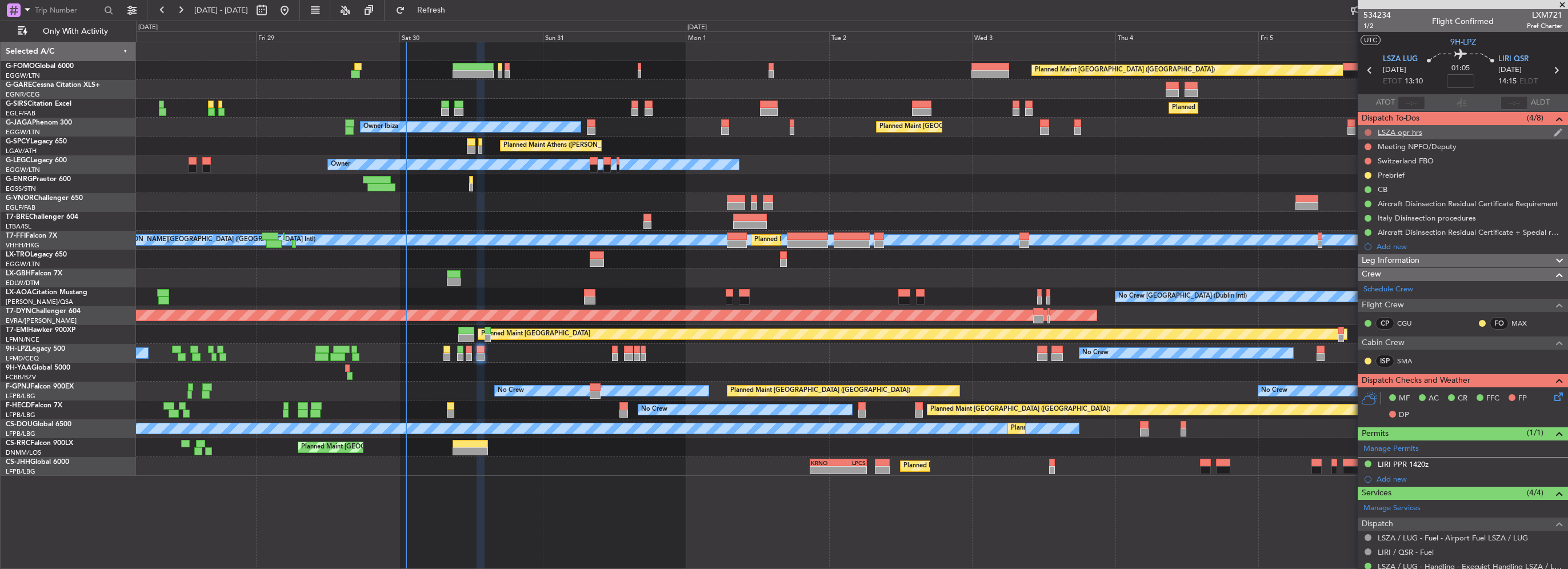
click at [1367, 130] on button at bounding box center [1368, 132] width 7 height 7
click at [1363, 182] on span "Completed" at bounding box center [1373, 182] width 38 height 11
click at [1367, 146] on button at bounding box center [1368, 147] width 7 height 7
drag, startPoint x: 1354, startPoint y: 216, endPoint x: 1365, endPoint y: 168, distance: 49.2
click at [1354, 215] on span "Cancelled" at bounding box center [1371, 214] width 32 height 11
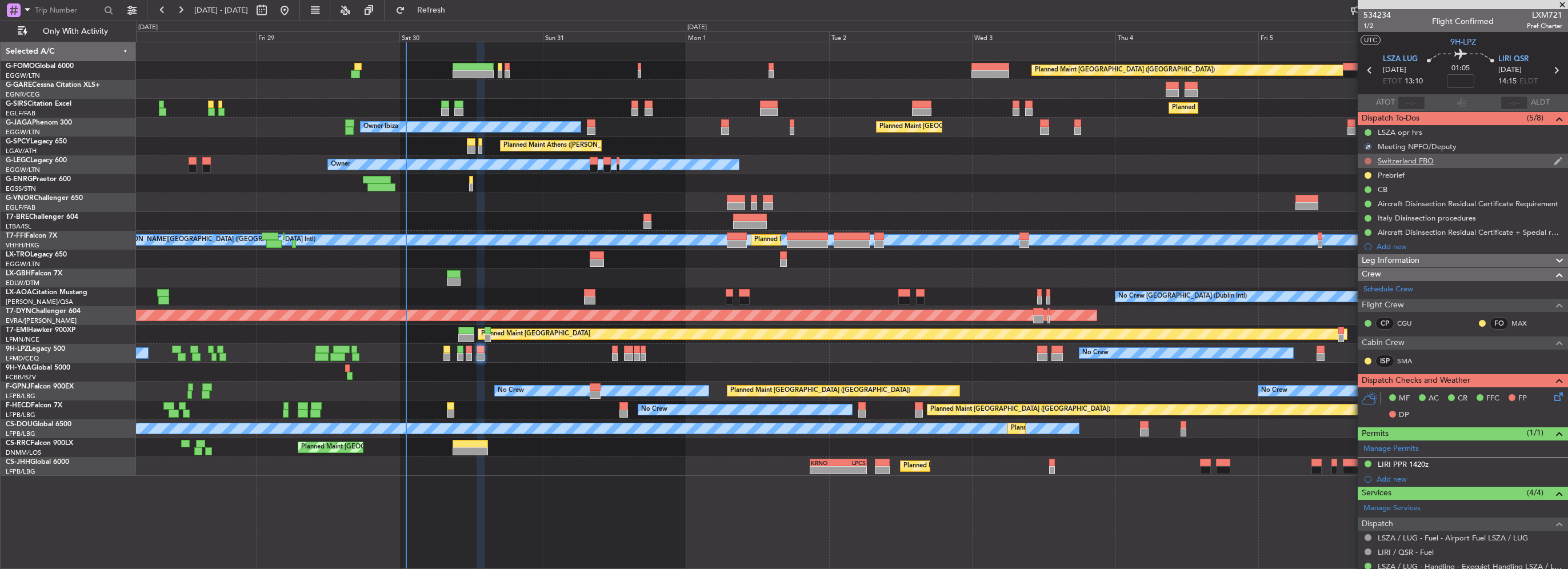
click at [1366, 161] on button at bounding box center [1368, 161] width 7 height 7
click at [1365, 231] on span "Cancelled" at bounding box center [1371, 228] width 32 height 11
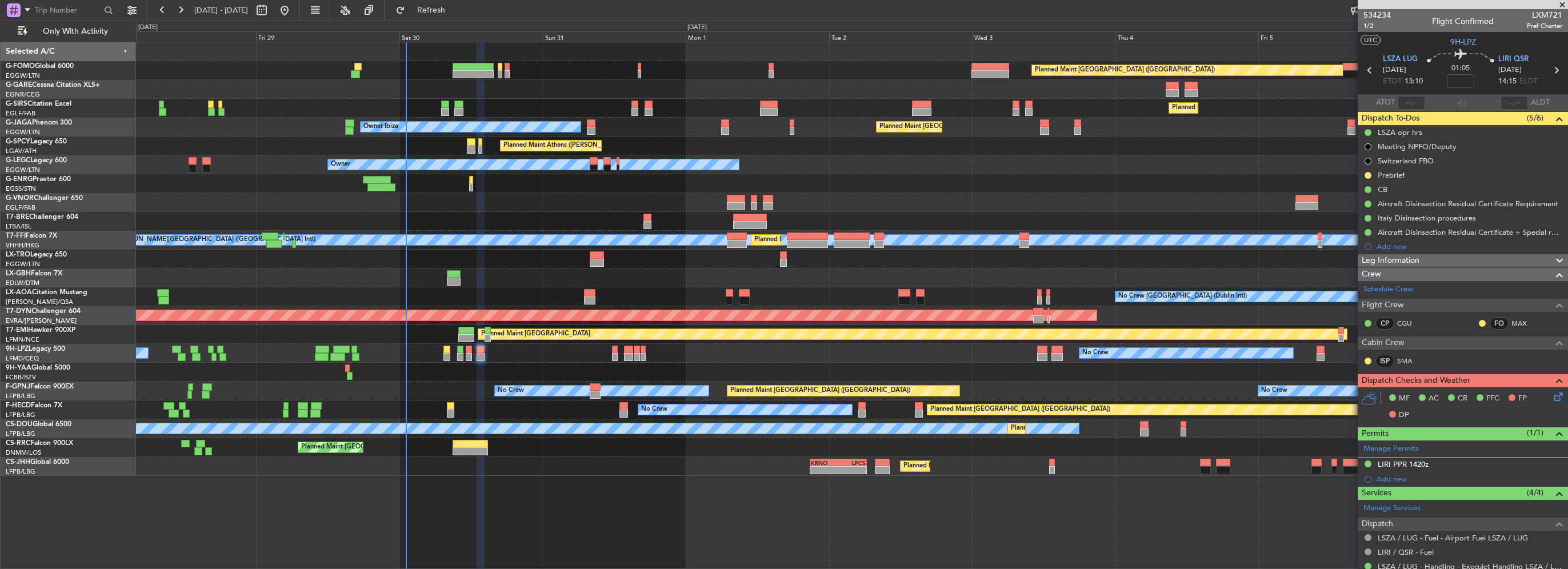
drag, startPoint x: 1383, startPoint y: 173, endPoint x: 1392, endPoint y: 178, distance: 10.3
click at [1383, 173] on div "Prebrief" at bounding box center [1391, 175] width 27 height 9
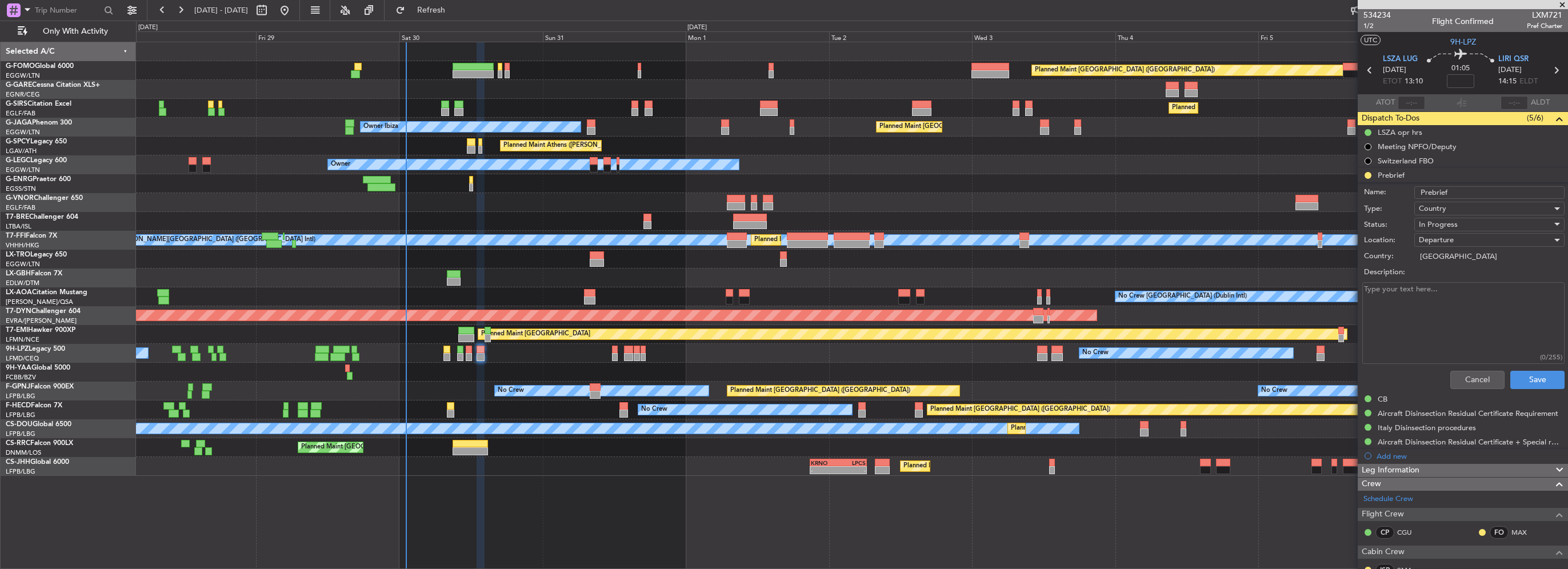
click at [1483, 287] on textarea "Description:" at bounding box center [1463, 323] width 202 height 82
paste textarea "LSZA LIRI 3000"
type textarea "LSZA LIRI 3000"
click at [1455, 221] on div "In Progress" at bounding box center [1485, 224] width 133 height 17
click at [1451, 283] on span "Completed" at bounding box center [1484, 280] width 134 height 17
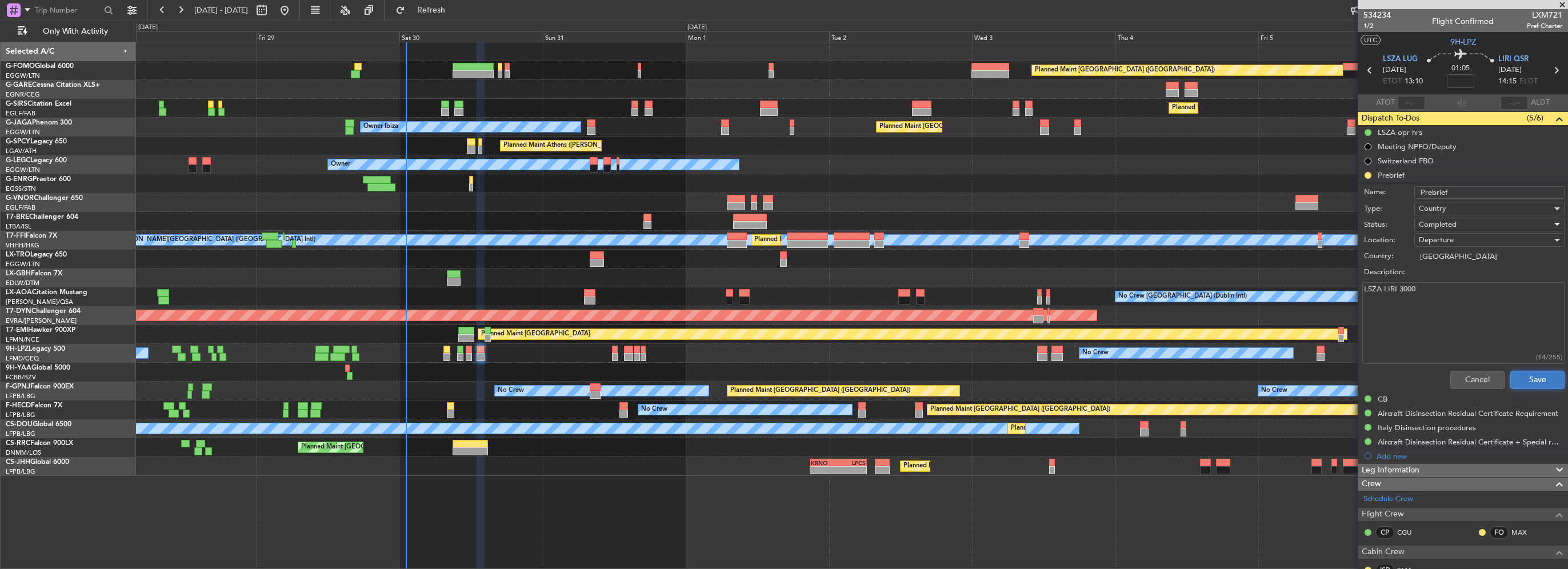
click at [1535, 379] on button "Save" at bounding box center [1538, 380] width 54 height 18
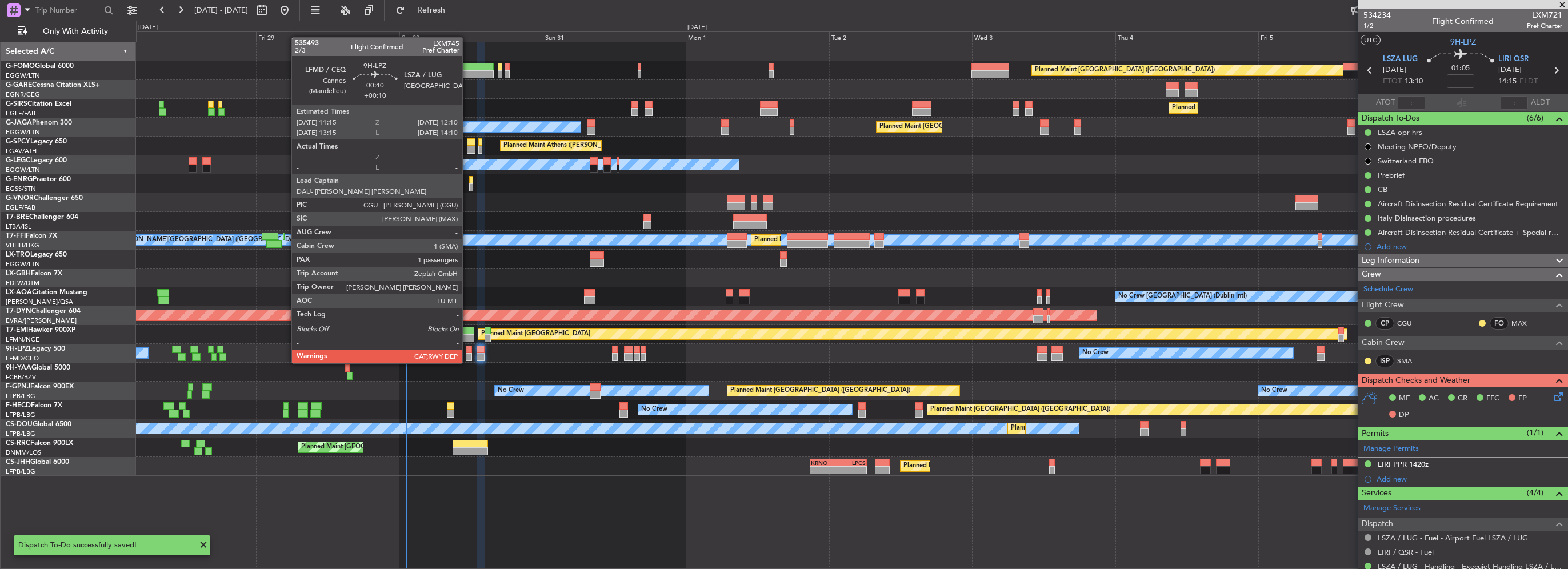
click at [468, 352] on div at bounding box center [468, 350] width 5 height 8
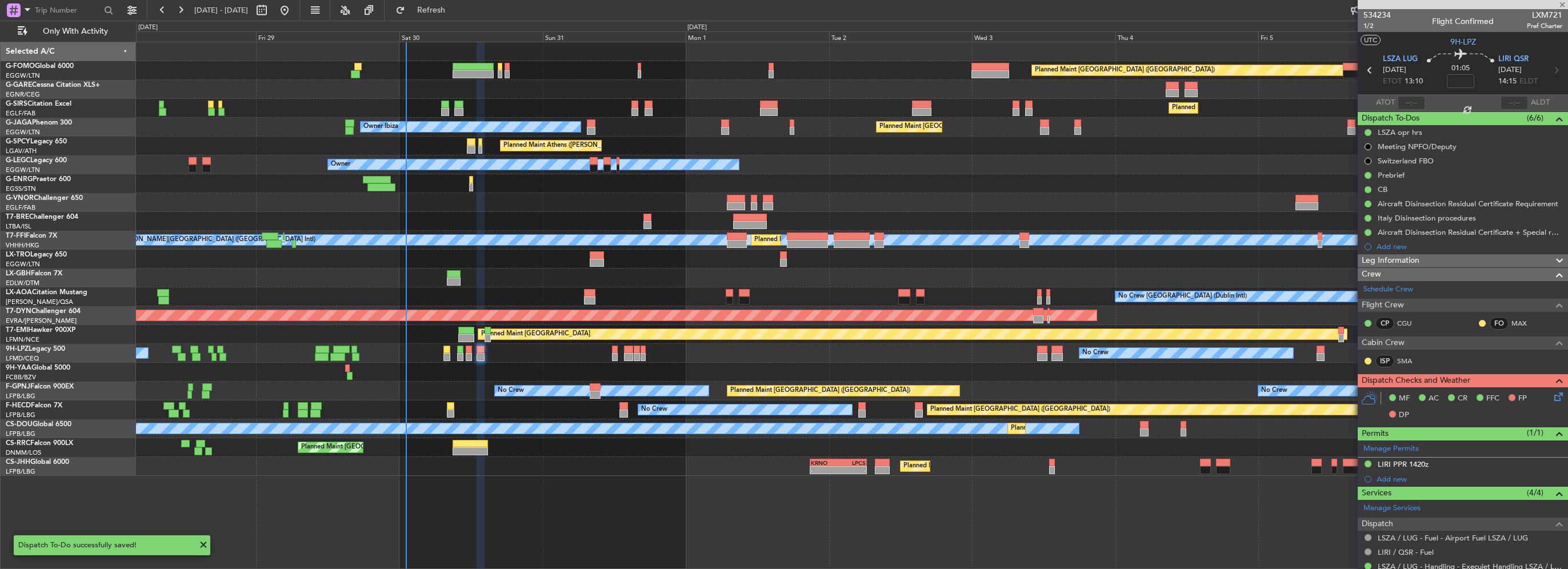
type input "+00:10"
type input "1"
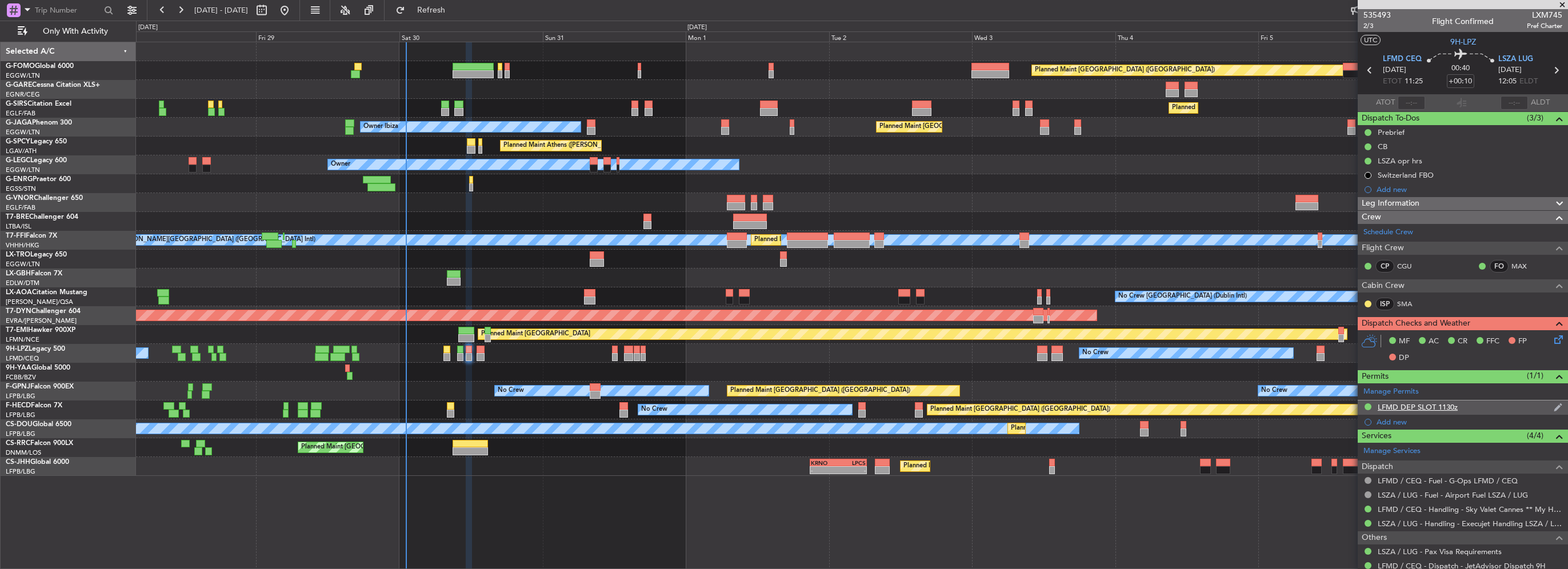
click at [1429, 403] on div "LFMD DEP SLOT 1130z" at bounding box center [1417, 407] width 80 height 9
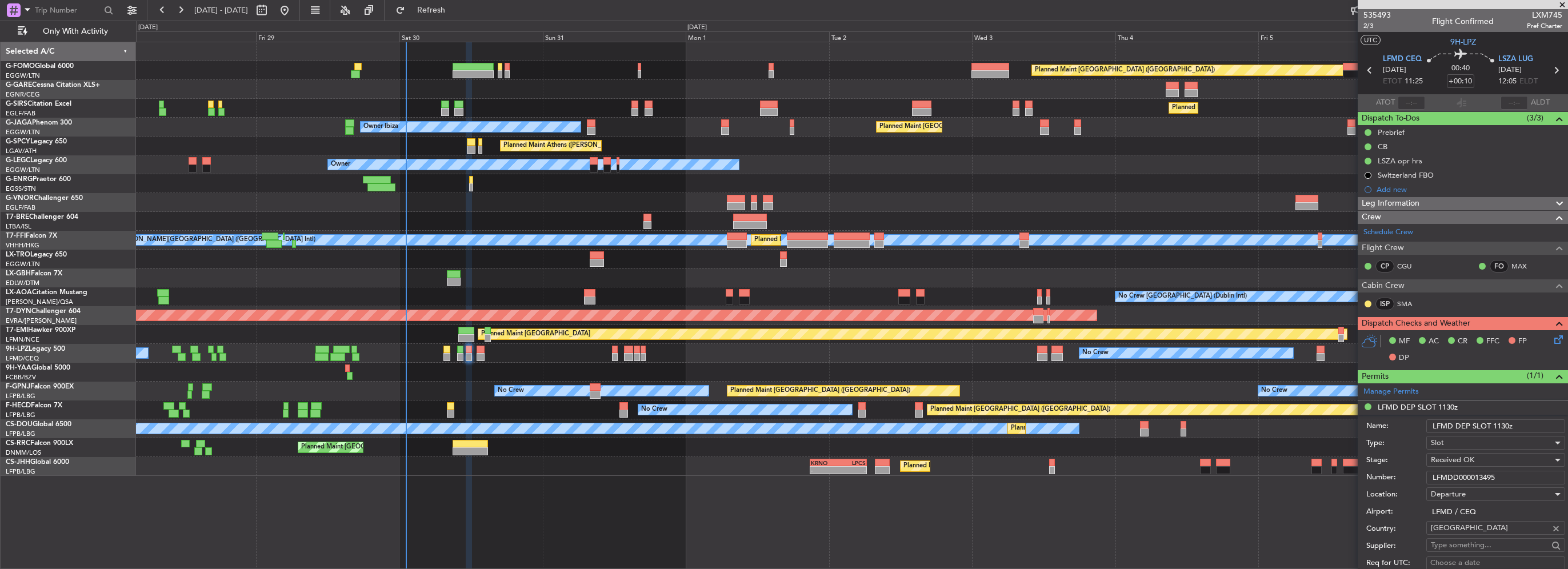
drag, startPoint x: 1506, startPoint y: 473, endPoint x: 1244, endPoint y: 475, distance: 262.0
click at [1274, 472] on fb-app "28 Aug 2025 - 07 Sep 2025 Refresh Quick Links Only With Activity Planned Maint …" at bounding box center [784, 289] width 1568 height 560
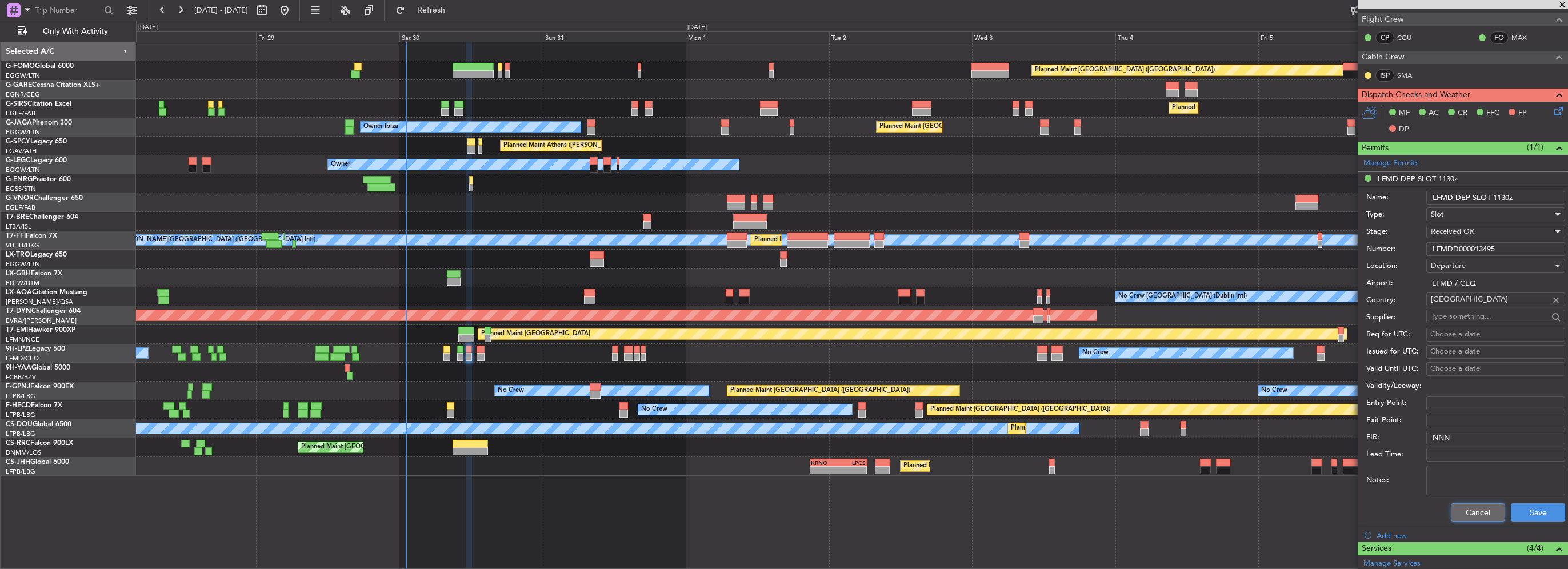
click at [1472, 516] on button "Cancel" at bounding box center [1478, 512] width 54 height 18
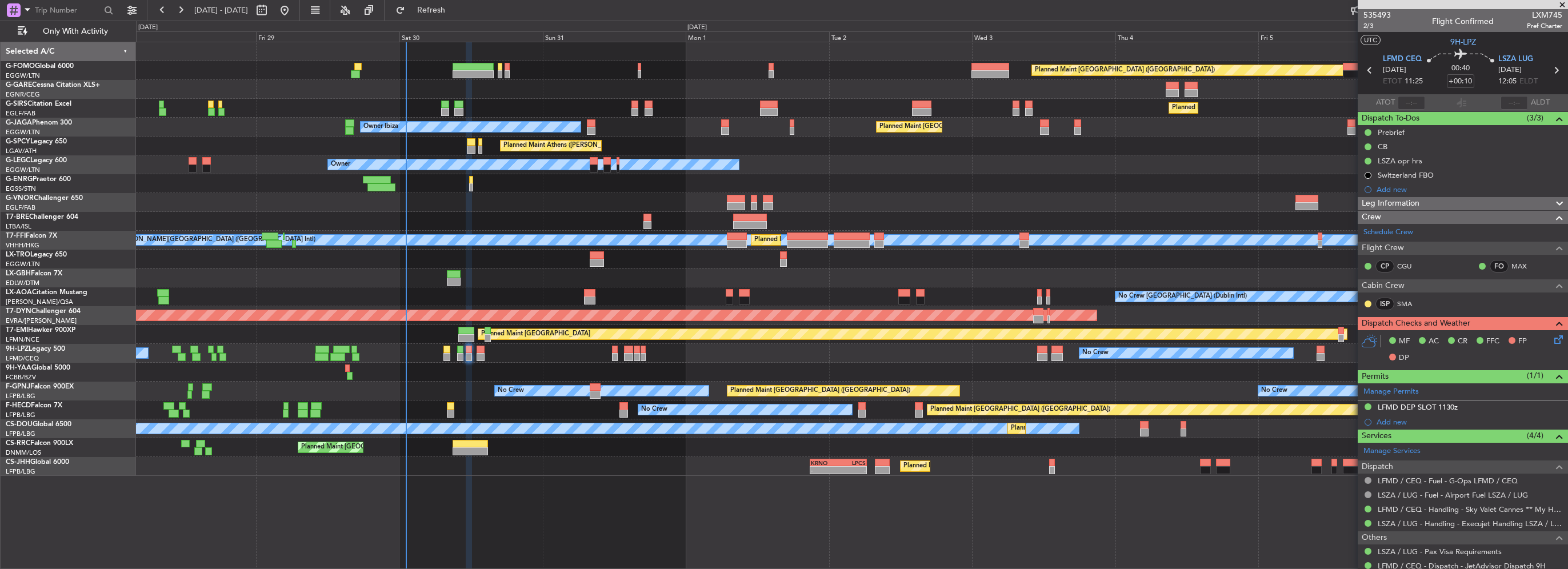
click at [1392, 202] on span "Leg Information" at bounding box center [1390, 203] width 57 height 13
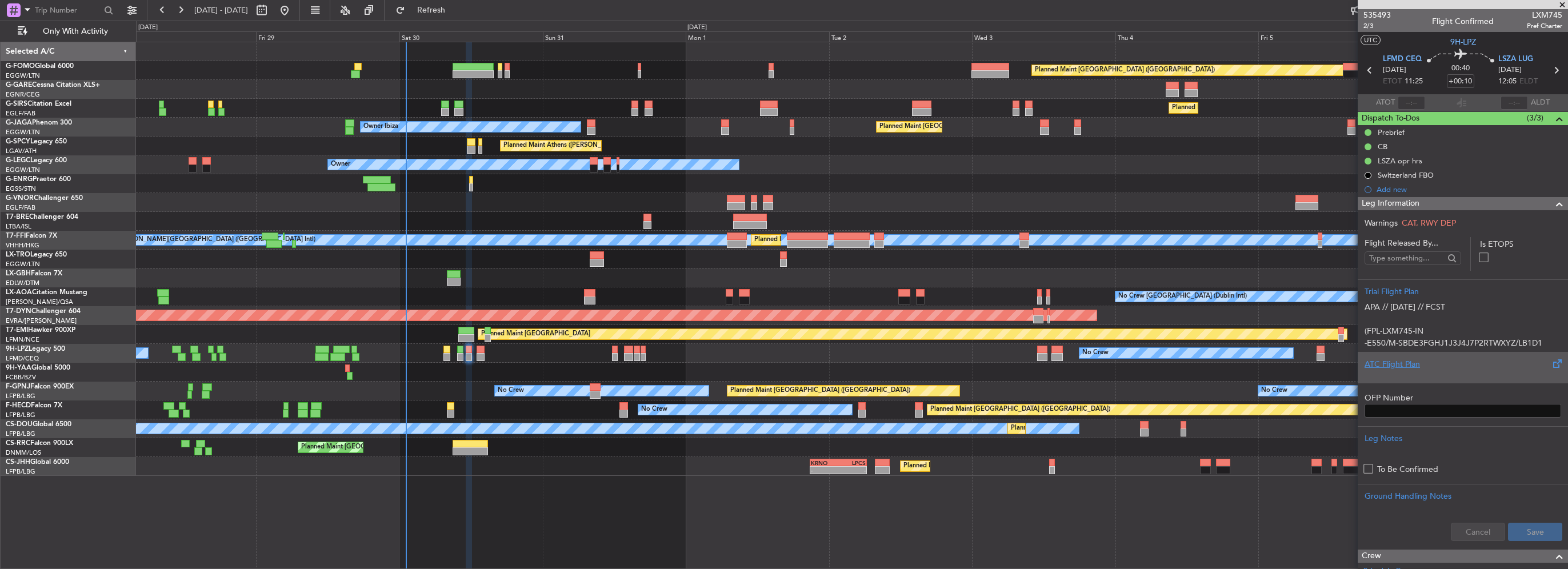
click at [1400, 372] on div at bounding box center [1463, 374] width 197 height 7
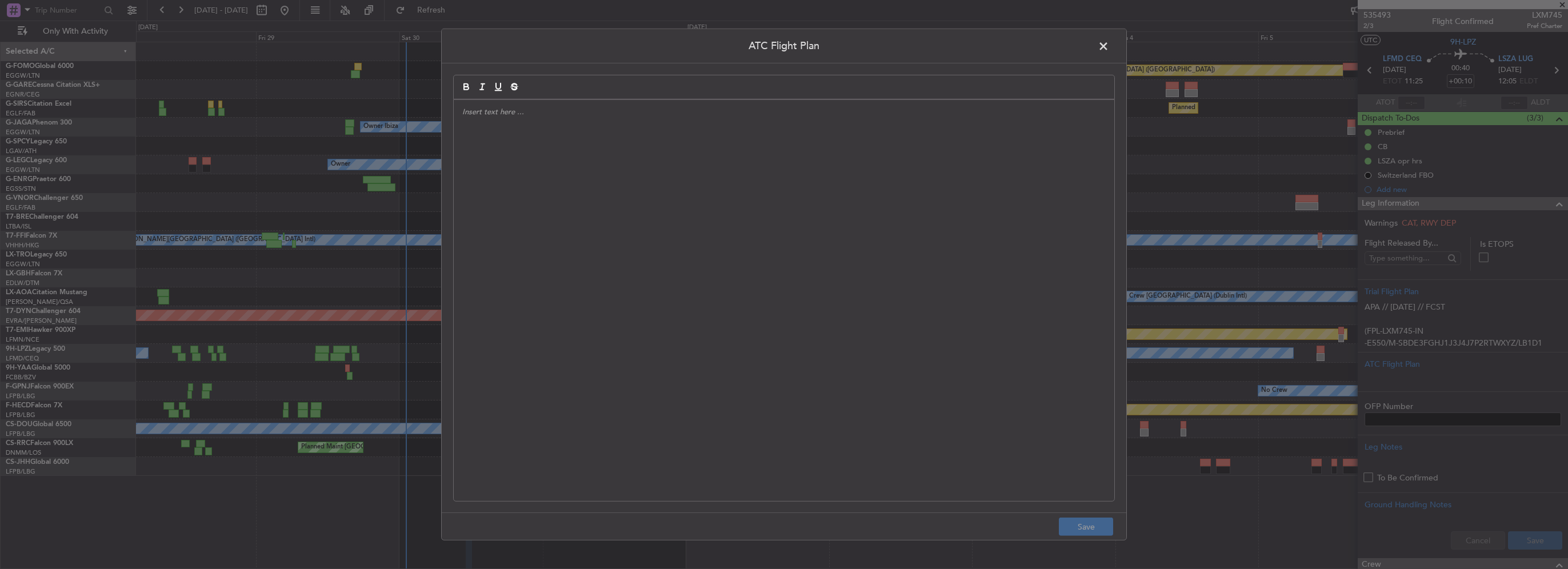
click at [633, 224] on div at bounding box center [783, 301] width 660 height 401
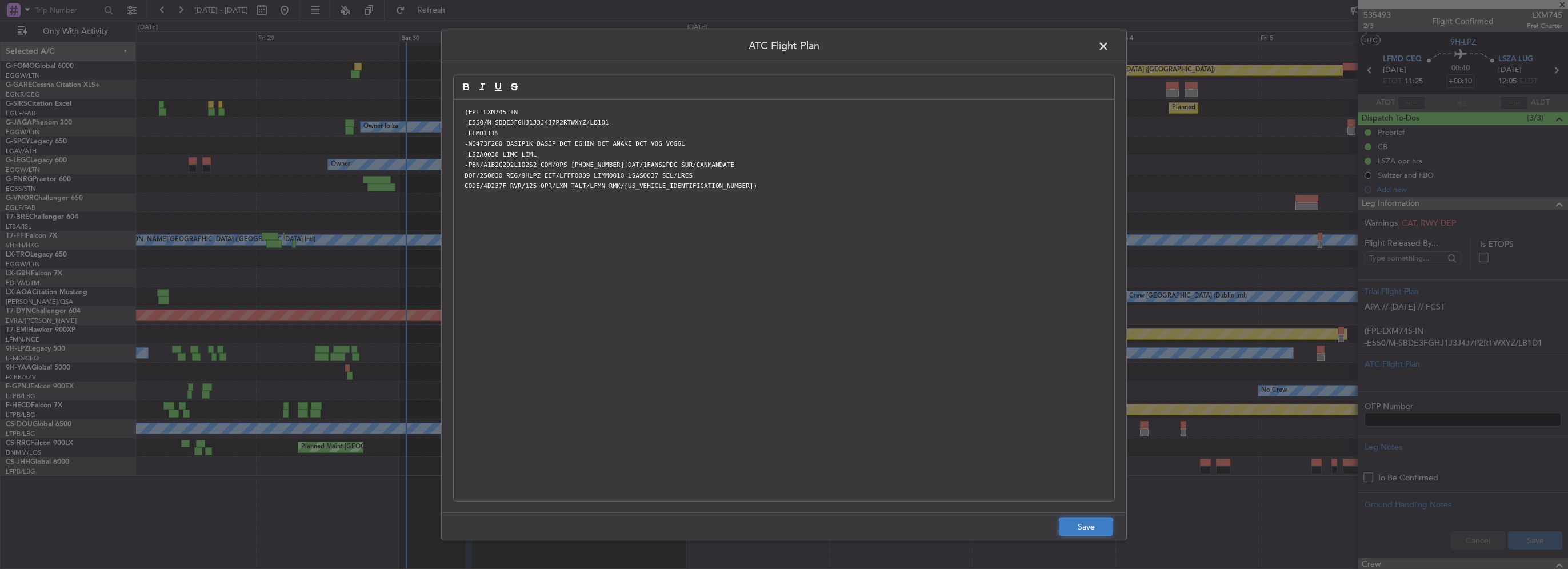
click at [1093, 525] on button "Save" at bounding box center [1086, 526] width 54 height 18
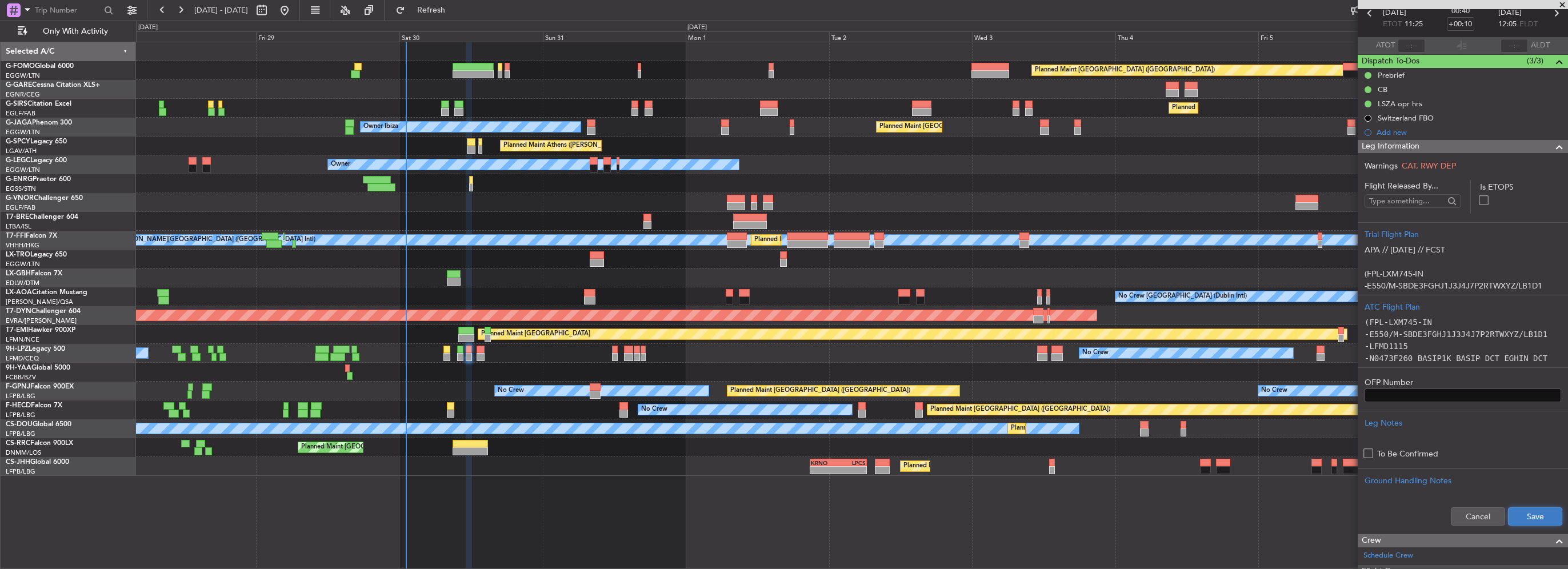
click at [1527, 510] on button "Save" at bounding box center [1535, 516] width 54 height 18
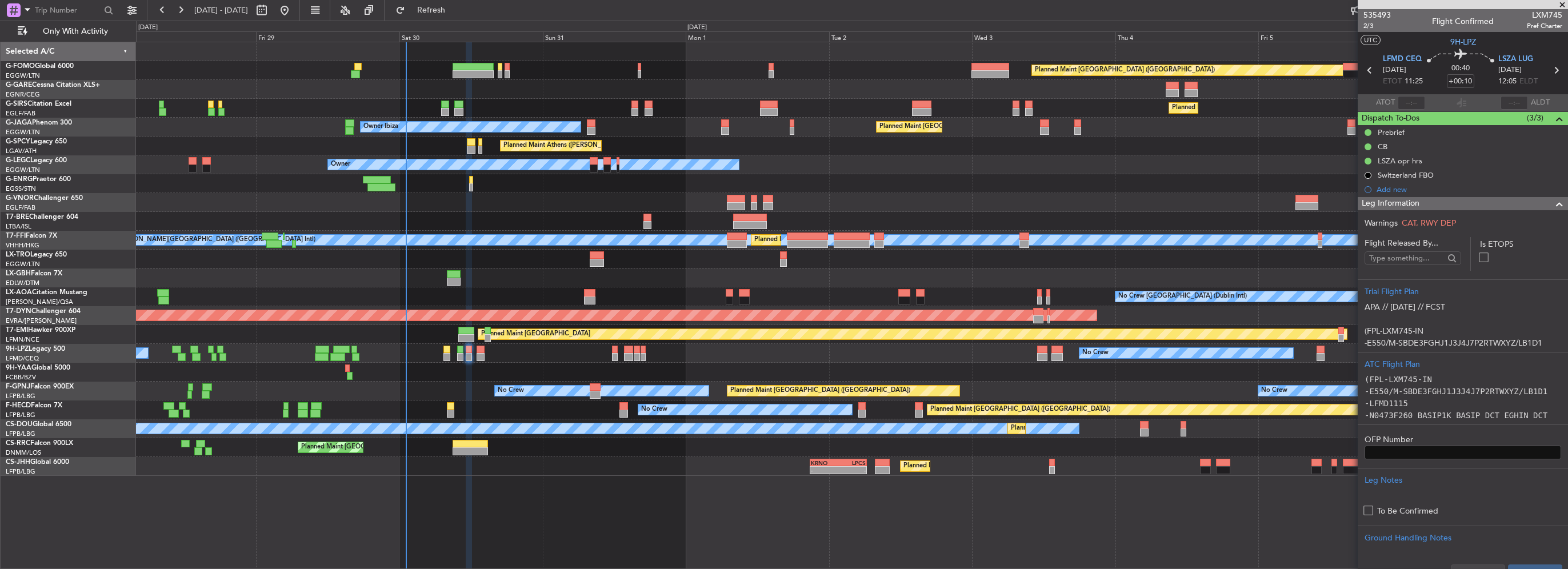
drag, startPoint x: 1546, startPoint y: 206, endPoint x: 1541, endPoint y: 215, distance: 10.3
click at [1552, 206] on span at bounding box center [1559, 204] width 14 height 14
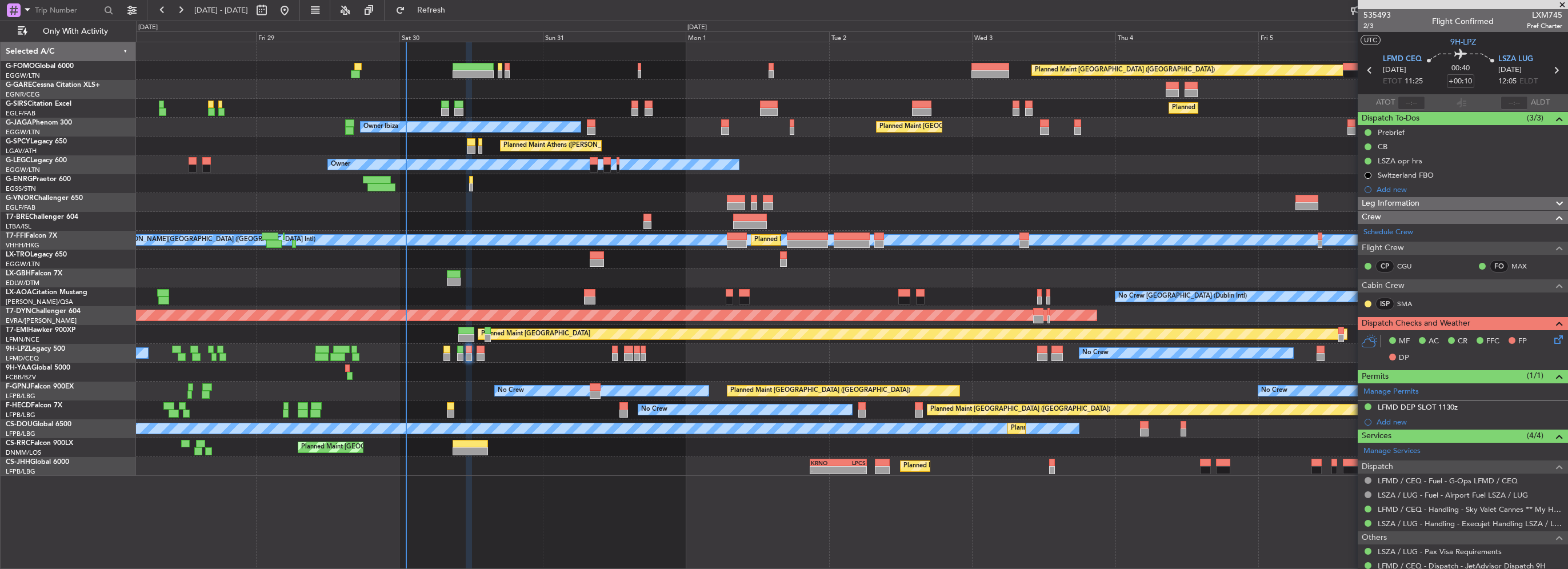
click at [1552, 339] on icon at bounding box center [1557, 338] width 9 height 9
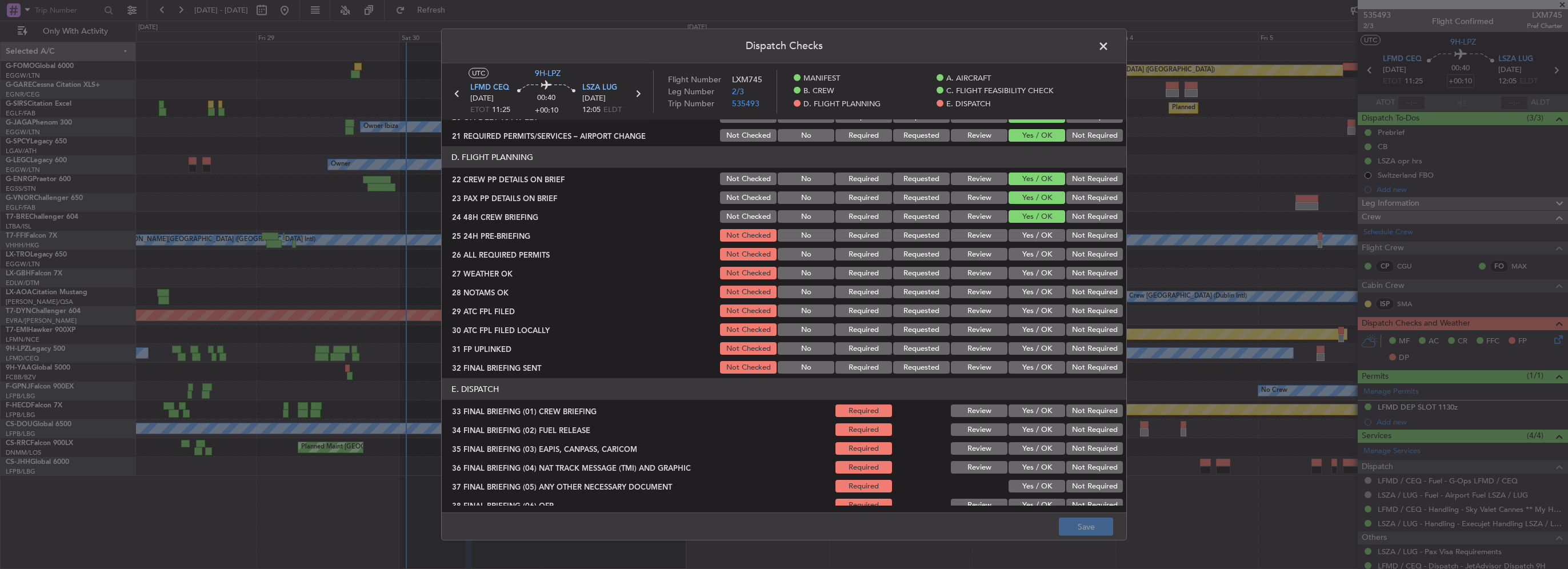
scroll to position [514, 0]
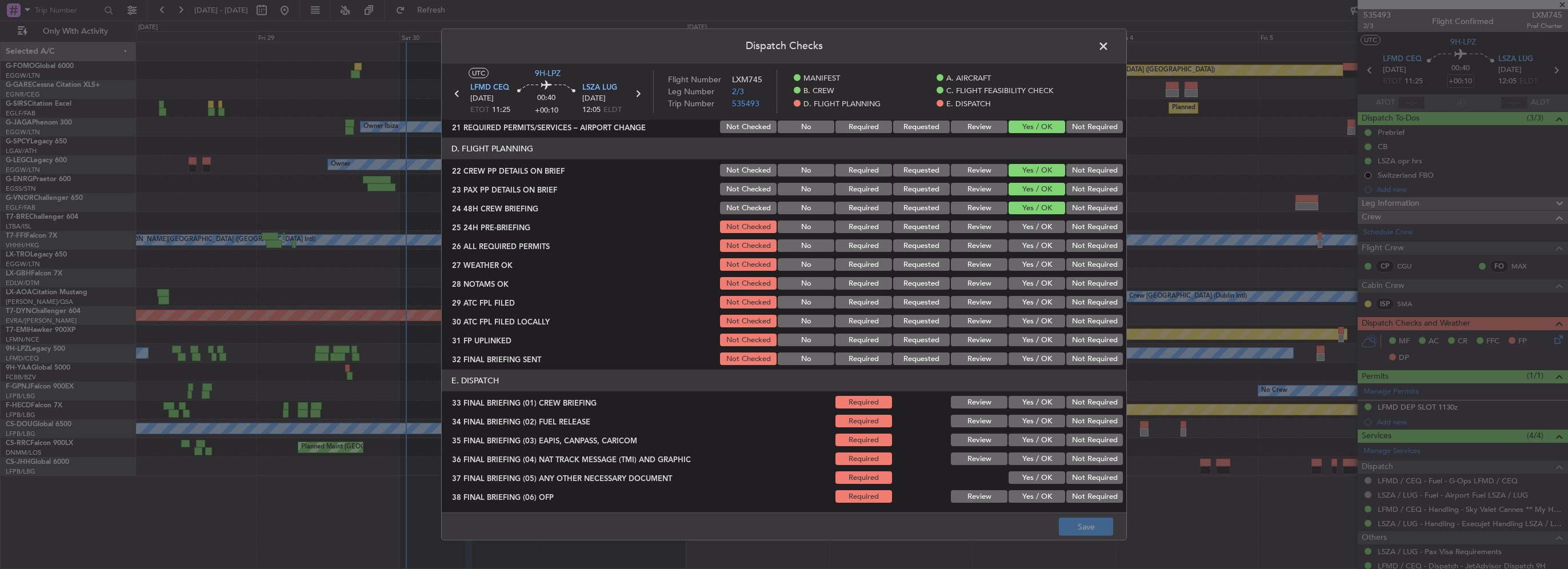
click at [1040, 227] on button "Yes / OK" at bounding box center [1037, 226] width 57 height 13
click at [1037, 245] on button "Yes / OK" at bounding box center [1037, 245] width 57 height 13
click at [1039, 268] on button "Yes / OK" at bounding box center [1037, 264] width 57 height 13
click at [1039, 286] on button "Yes / OK" at bounding box center [1037, 283] width 57 height 13
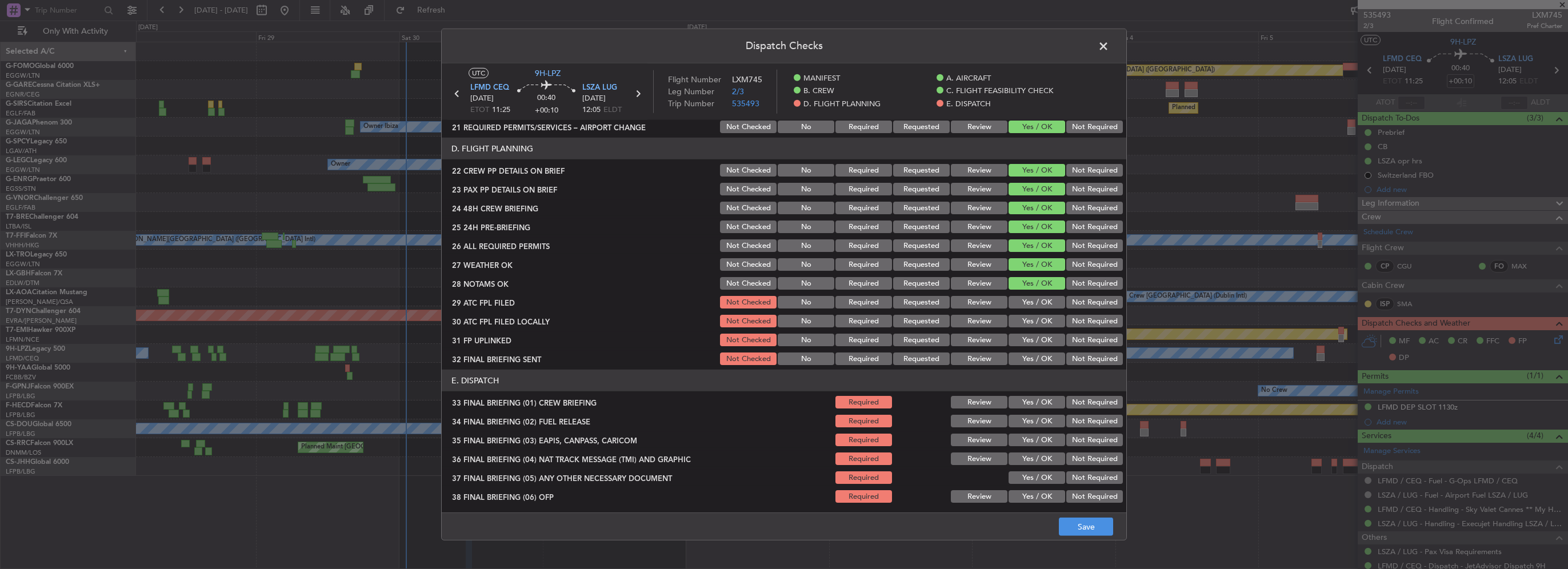
drag, startPoint x: 1030, startPoint y: 305, endPoint x: 1083, endPoint y: 322, distance: 55.7
click at [1030, 305] on button "Yes / OK" at bounding box center [1037, 302] width 57 height 13
click at [1083, 322] on button "Not Required" at bounding box center [1095, 321] width 57 height 13
drag, startPoint x: 1044, startPoint y: 338, endPoint x: 1087, endPoint y: 354, distance: 45.9
click at [1044, 339] on button "Yes / OK" at bounding box center [1037, 340] width 57 height 13
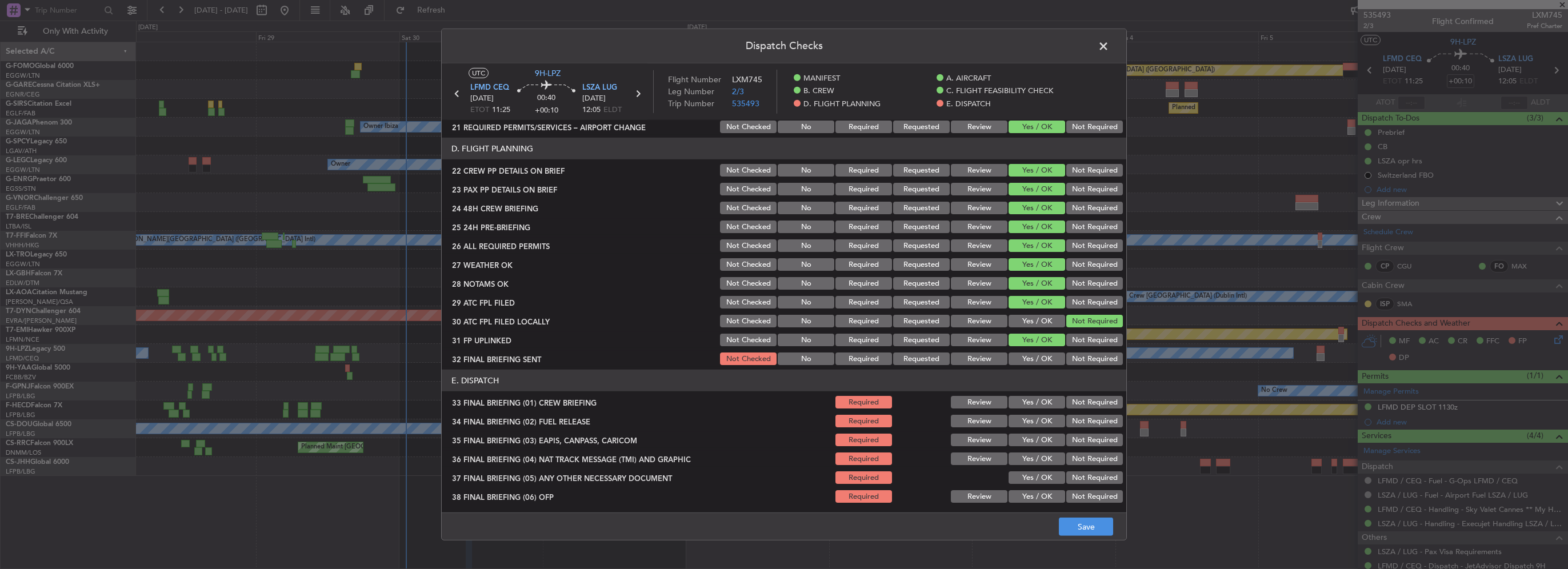
click at [1092, 362] on button "Not Required" at bounding box center [1095, 359] width 57 height 13
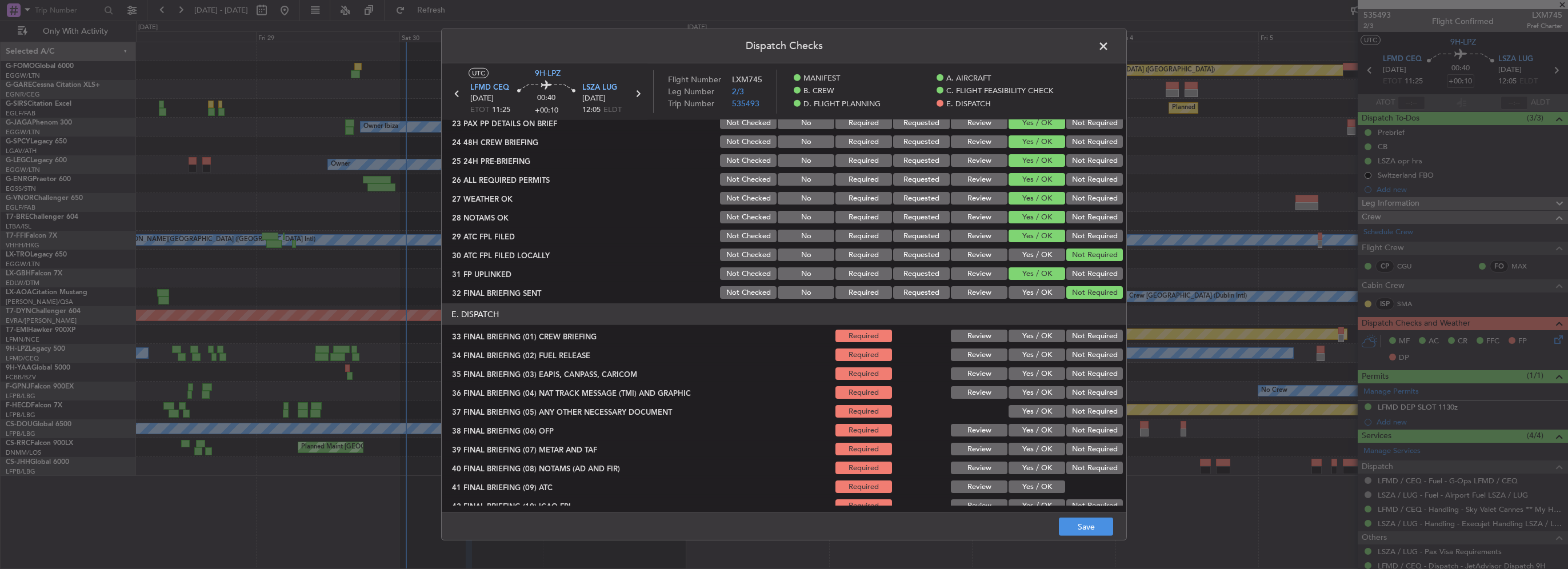
scroll to position [628, 0]
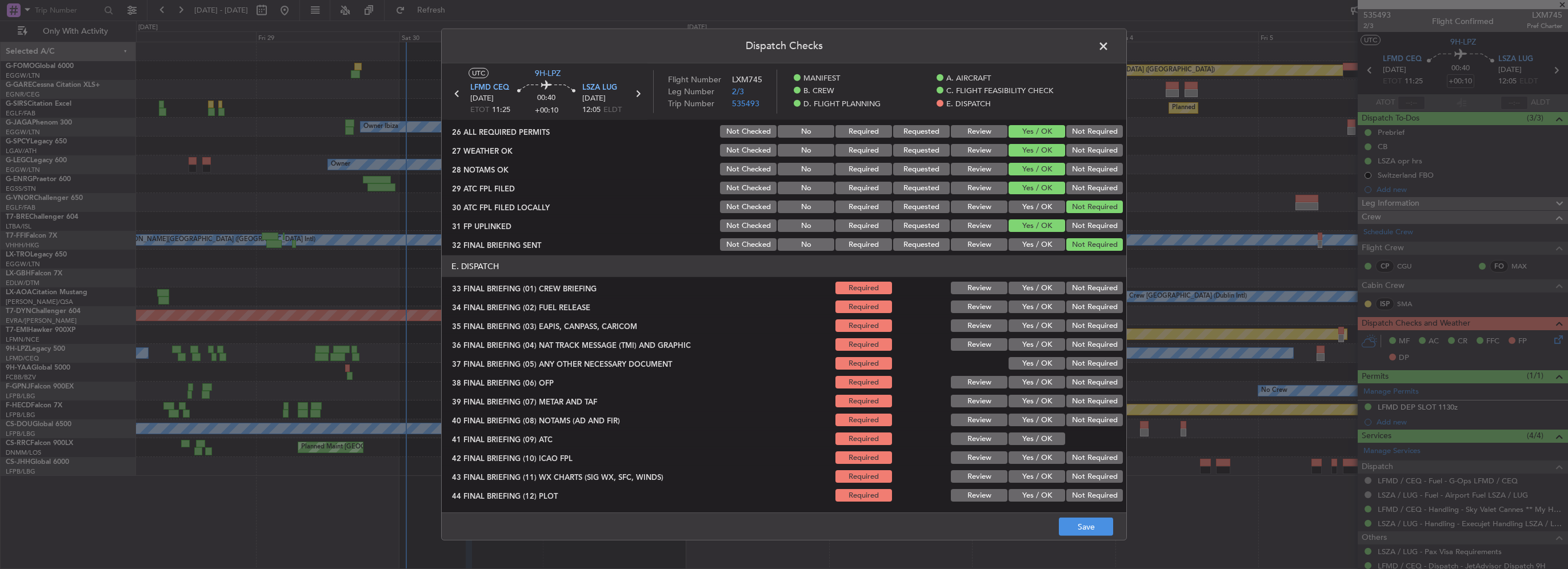
click at [1040, 282] on button "Yes / OK" at bounding box center [1037, 288] width 57 height 13
click at [1041, 308] on button "Yes / OK" at bounding box center [1037, 307] width 57 height 13
click at [1078, 335] on section "E. DISPATCH 33 FINAL BRIEFING (01) CREW BRIEFING Required Review Yes / OK Not R…" at bounding box center [784, 379] width 685 height 248
click at [1077, 325] on button "Not Required" at bounding box center [1095, 326] width 57 height 13
click at [1081, 343] on button "Not Required" at bounding box center [1095, 345] width 57 height 13
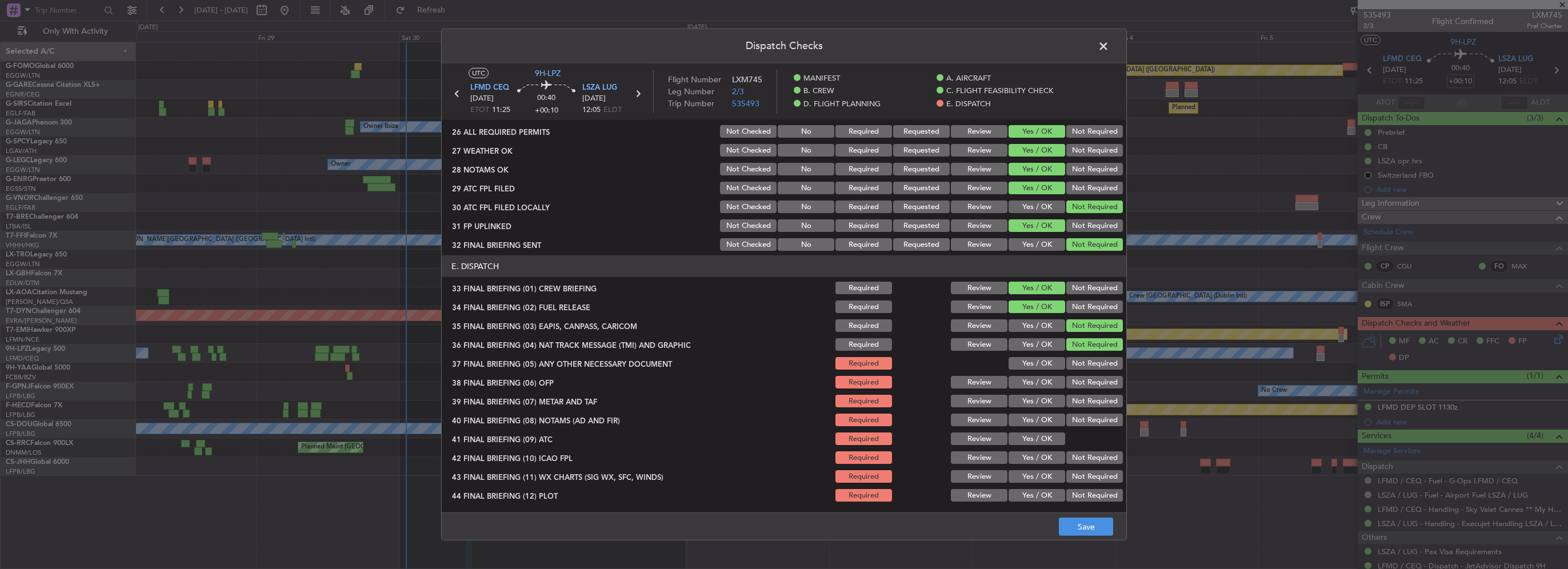
drag, startPoint x: 1042, startPoint y: 359, endPoint x: 1037, endPoint y: 371, distance: 13.0
click at [1042, 360] on button "Yes / OK" at bounding box center [1037, 363] width 57 height 13
click at [1037, 384] on button "Yes / OK" at bounding box center [1037, 382] width 57 height 13
click at [1039, 393] on div "Yes / OK" at bounding box center [1035, 401] width 57 height 16
click at [1039, 407] on div "Yes / OK" at bounding box center [1035, 401] width 57 height 16
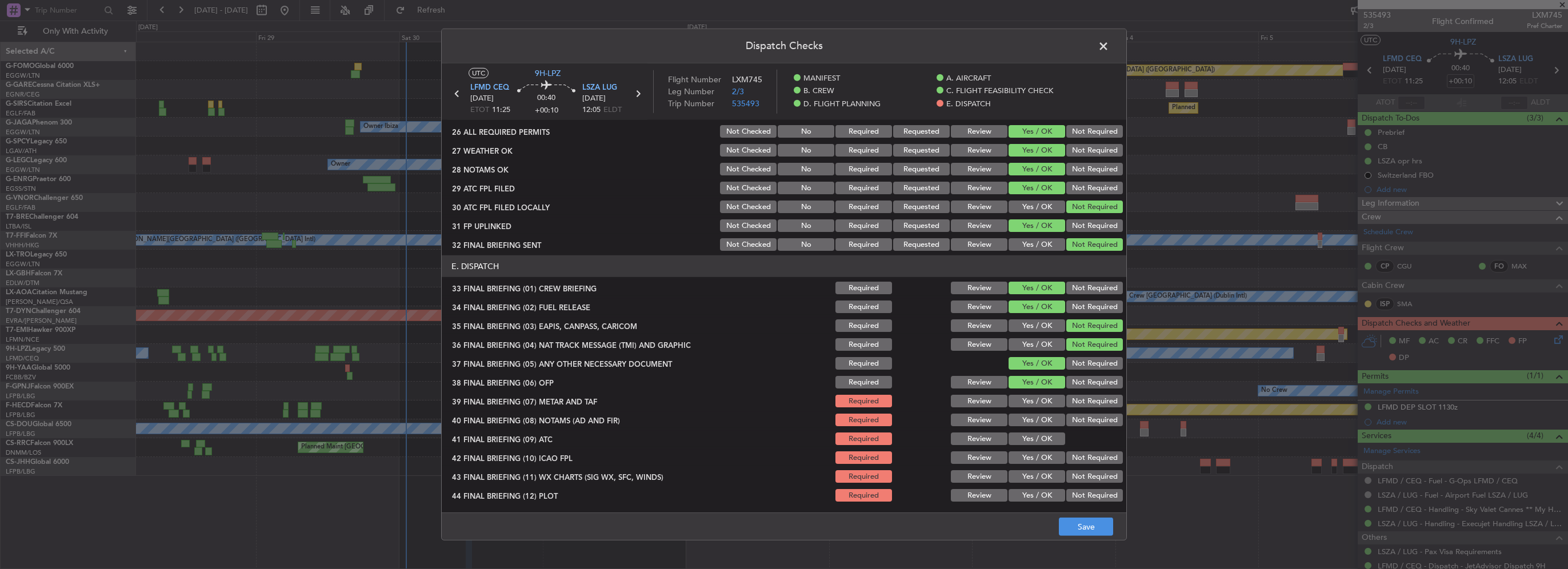
click at [1042, 404] on button "Yes / OK" at bounding box center [1037, 401] width 57 height 13
drag, startPoint x: 1045, startPoint y: 417, endPoint x: 1041, endPoint y: 433, distance: 16.5
click at [1045, 418] on button "Yes / OK" at bounding box center [1037, 420] width 57 height 13
drag, startPoint x: 1041, startPoint y: 433, endPoint x: 1041, endPoint y: 453, distance: 20.0
click at [1041, 435] on button "Yes / OK" at bounding box center [1037, 439] width 57 height 13
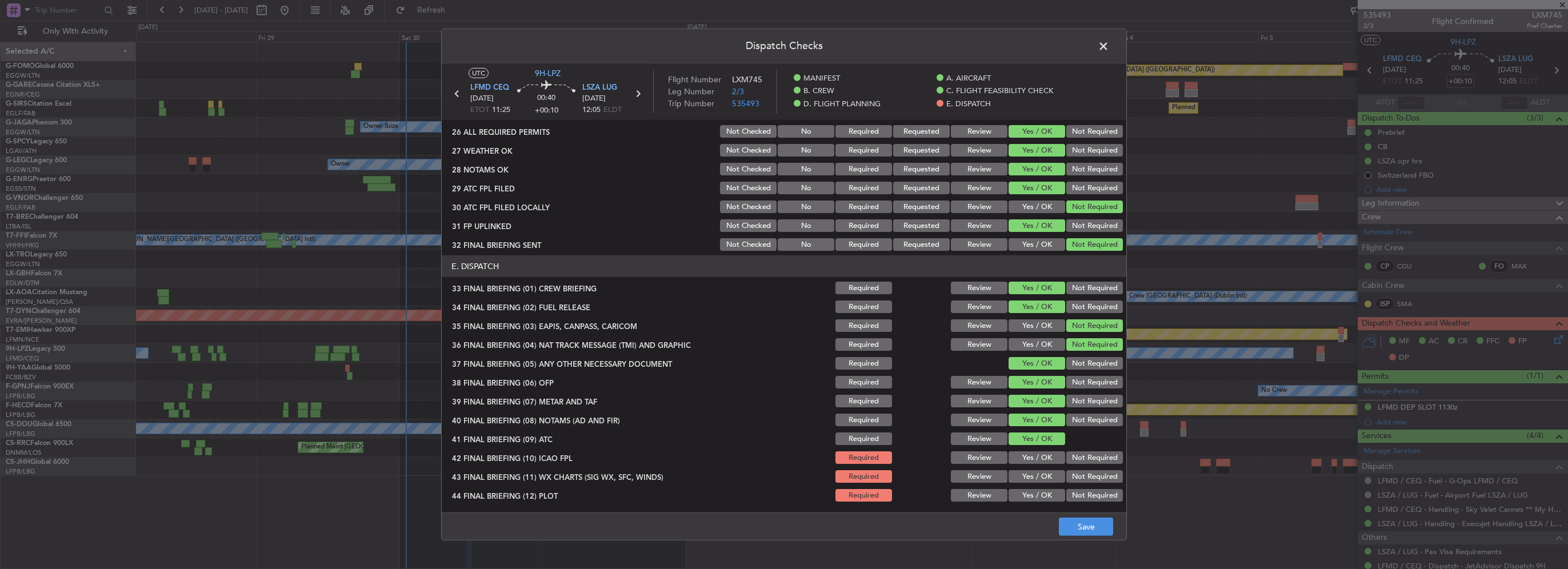
click at [1042, 460] on button "Yes / OK" at bounding box center [1037, 457] width 57 height 13
click at [1041, 472] on button "Yes / OK" at bounding box center [1037, 476] width 57 height 13
click at [1045, 495] on button "Yes / OK" at bounding box center [1037, 495] width 57 height 13
click at [1084, 535] on button "Save" at bounding box center [1086, 526] width 54 height 18
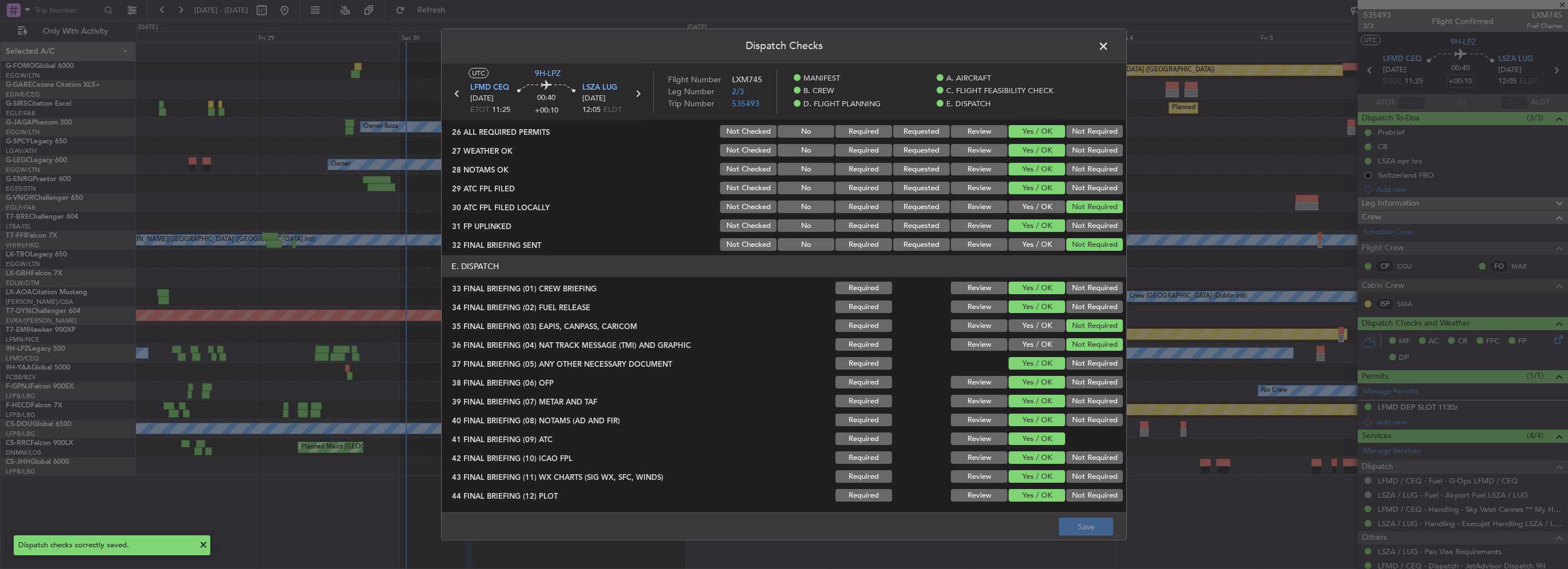
click at [1109, 46] on span at bounding box center [1109, 49] width 0 height 23
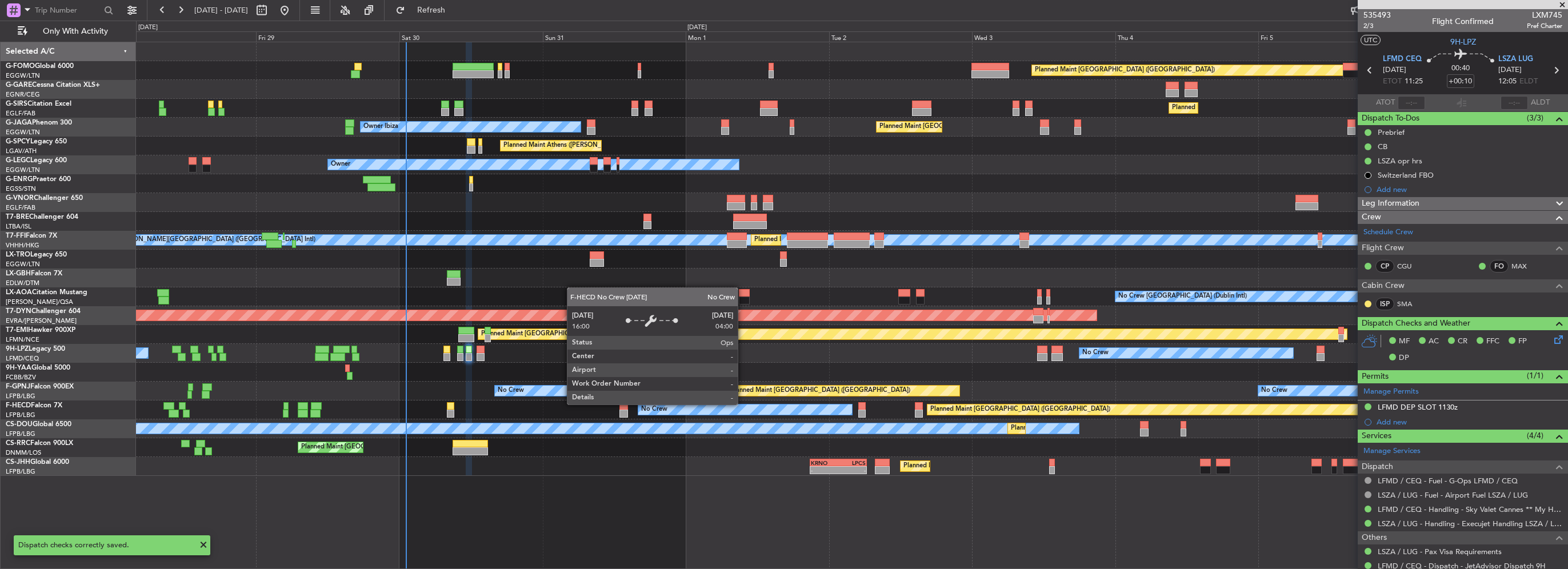
scroll to position [0, 0]
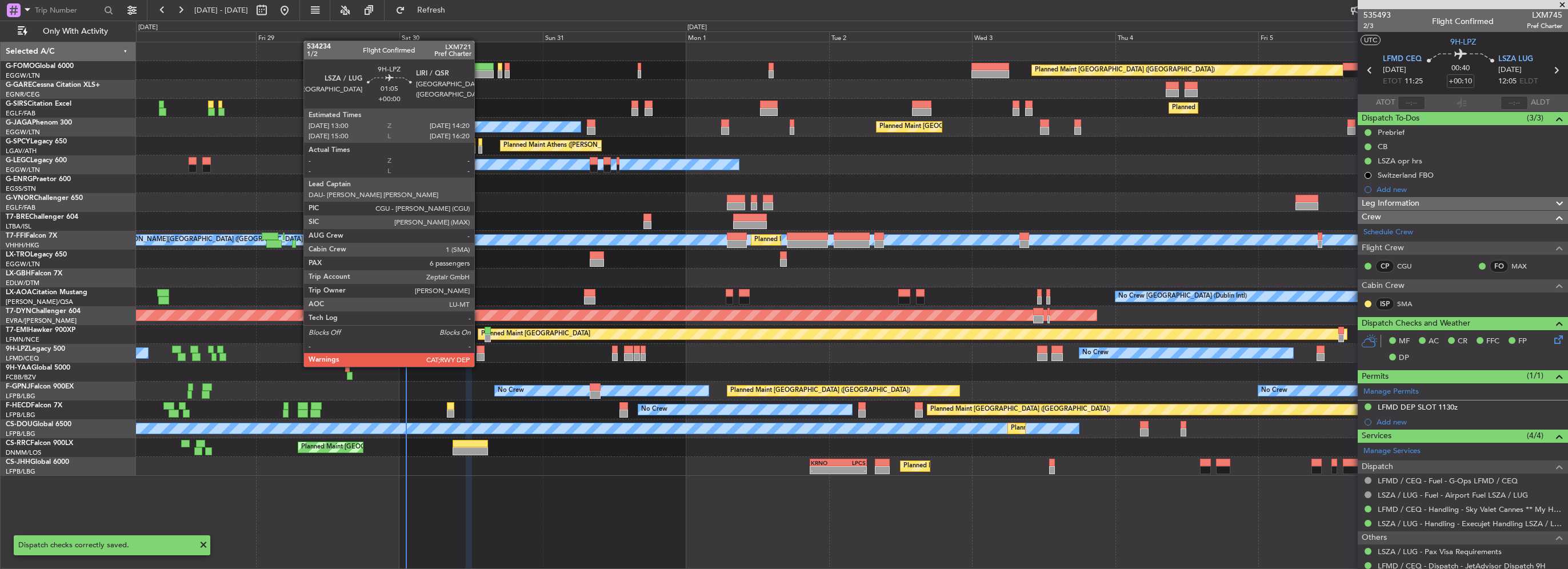
click at [481, 354] on div at bounding box center [481, 357] width 8 height 8
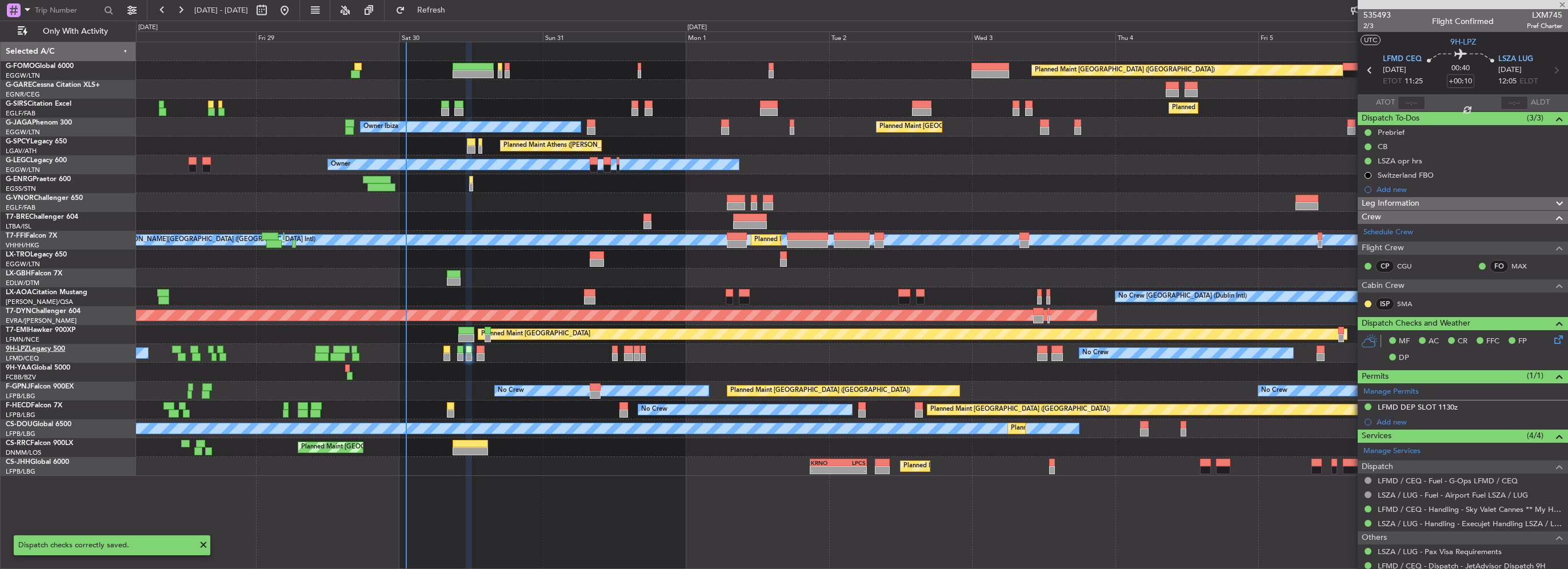
type input "6"
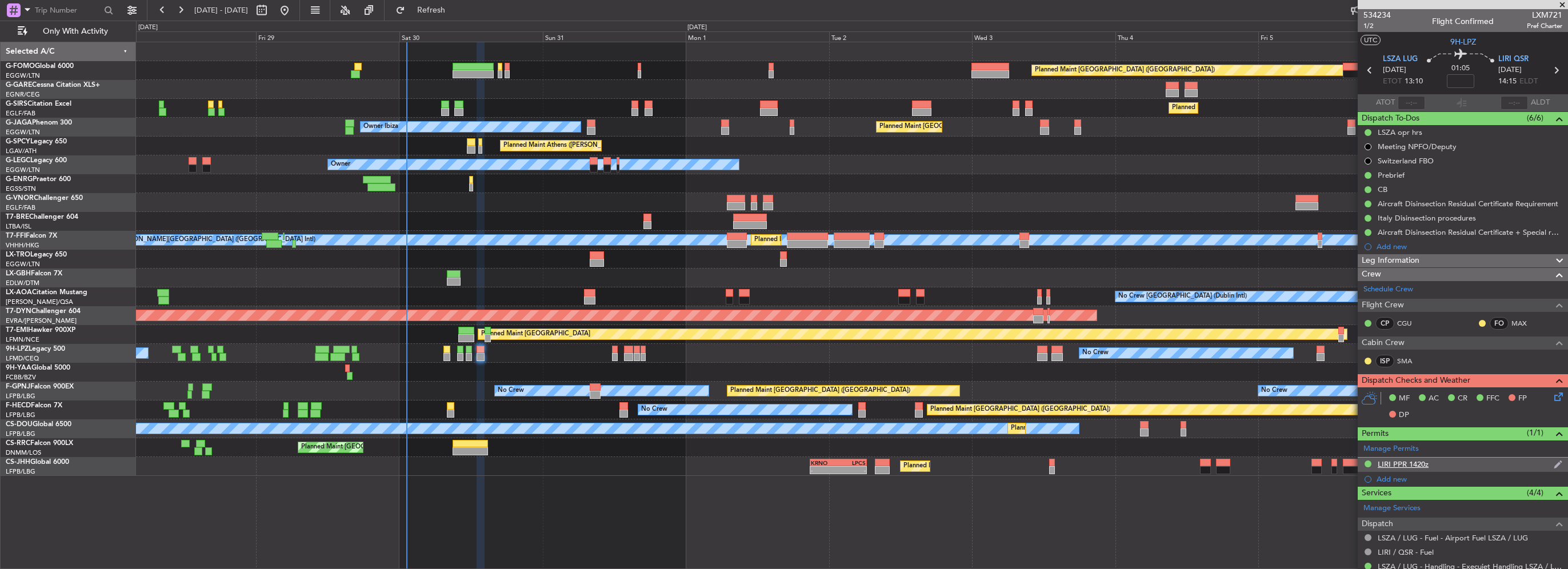
click at [1425, 464] on div "LIRI PPR 1420z" at bounding box center [1402, 464] width 51 height 9
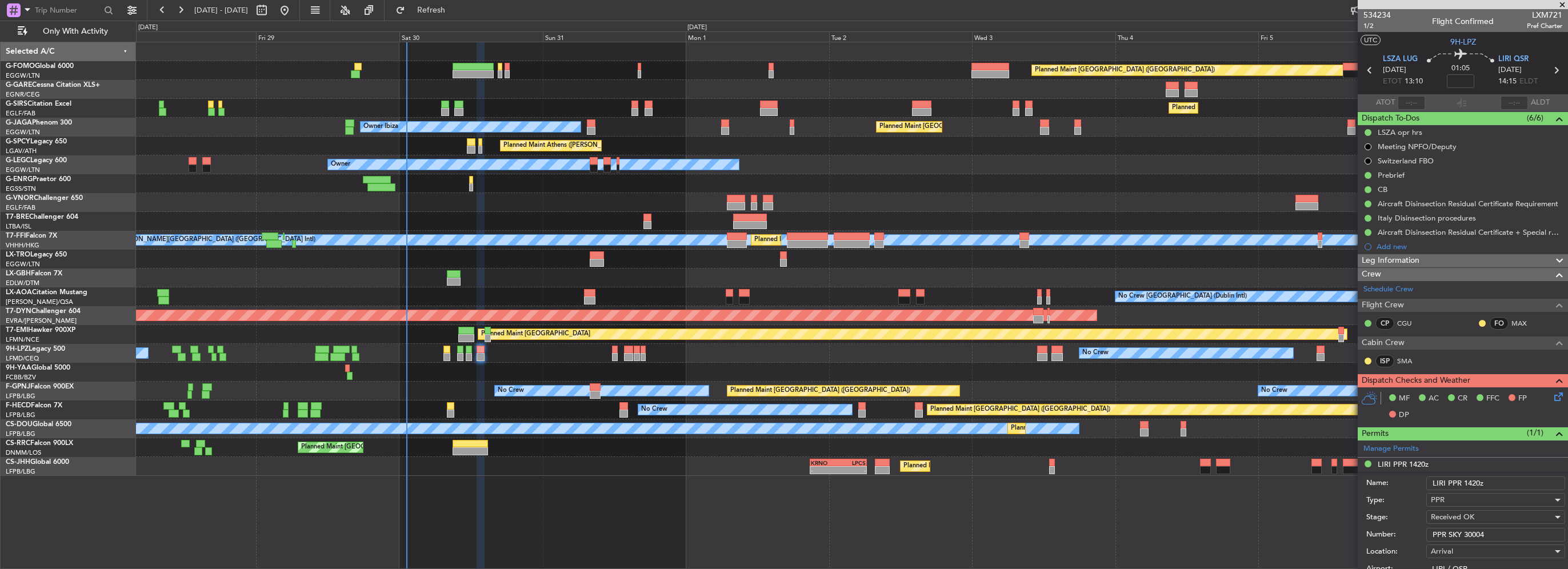
drag, startPoint x: 1503, startPoint y: 532, endPoint x: 1301, endPoint y: 528, distance: 202.0
click at [1316, 530] on fb-app "28 Aug 2025 - 07 Sep 2025 Refresh Quick Links Only With Activity Planned Maint …" at bounding box center [784, 289] width 1568 height 560
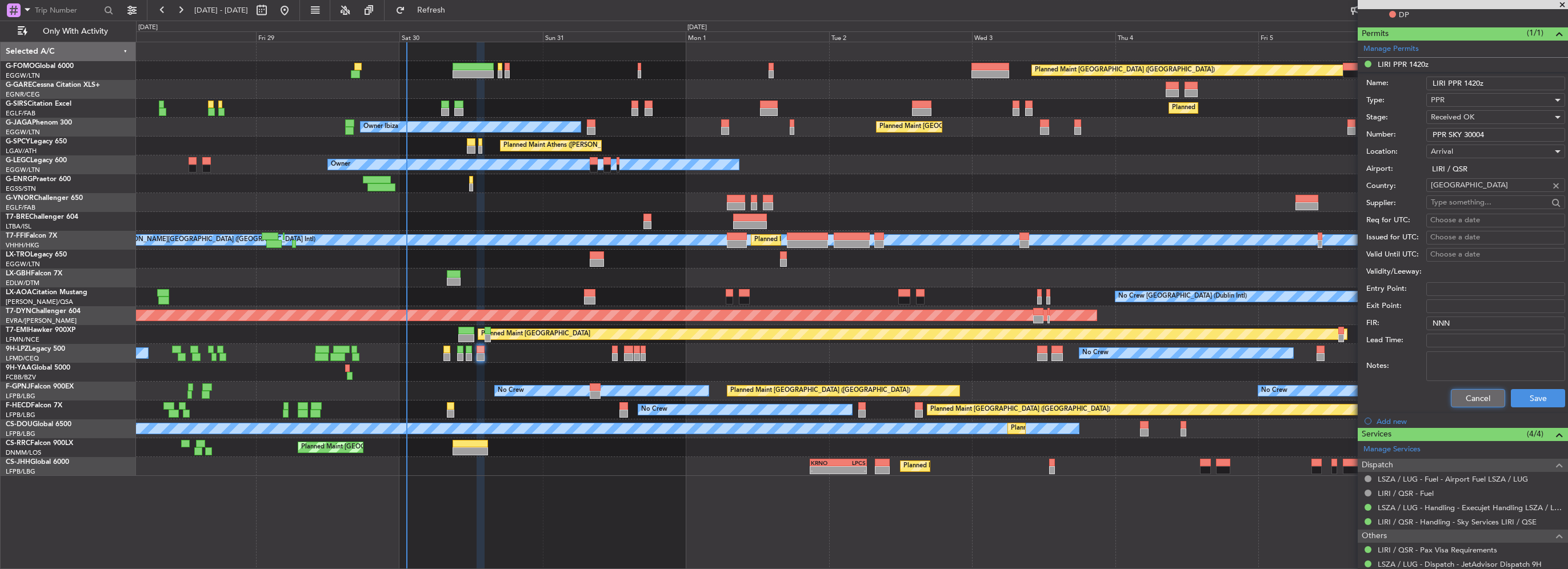
click at [1464, 399] on button "Cancel" at bounding box center [1478, 398] width 54 height 18
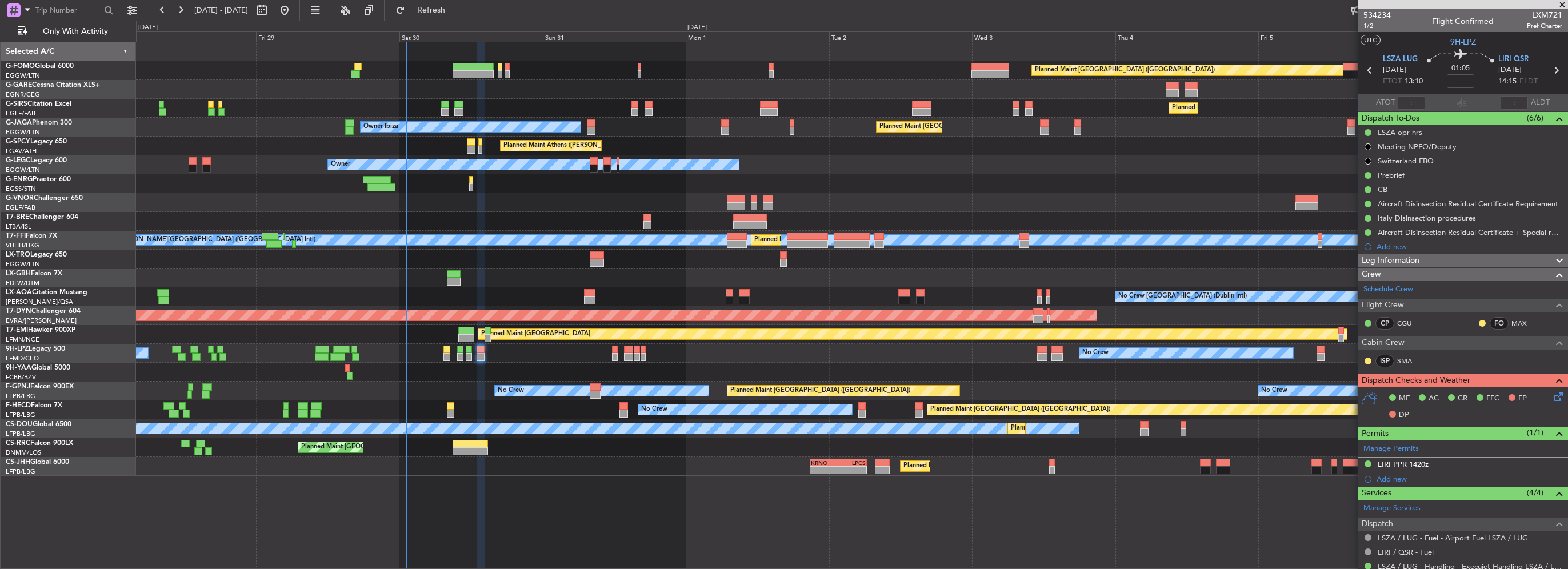
click at [1466, 269] on div "Crew" at bounding box center [1463, 274] width 210 height 13
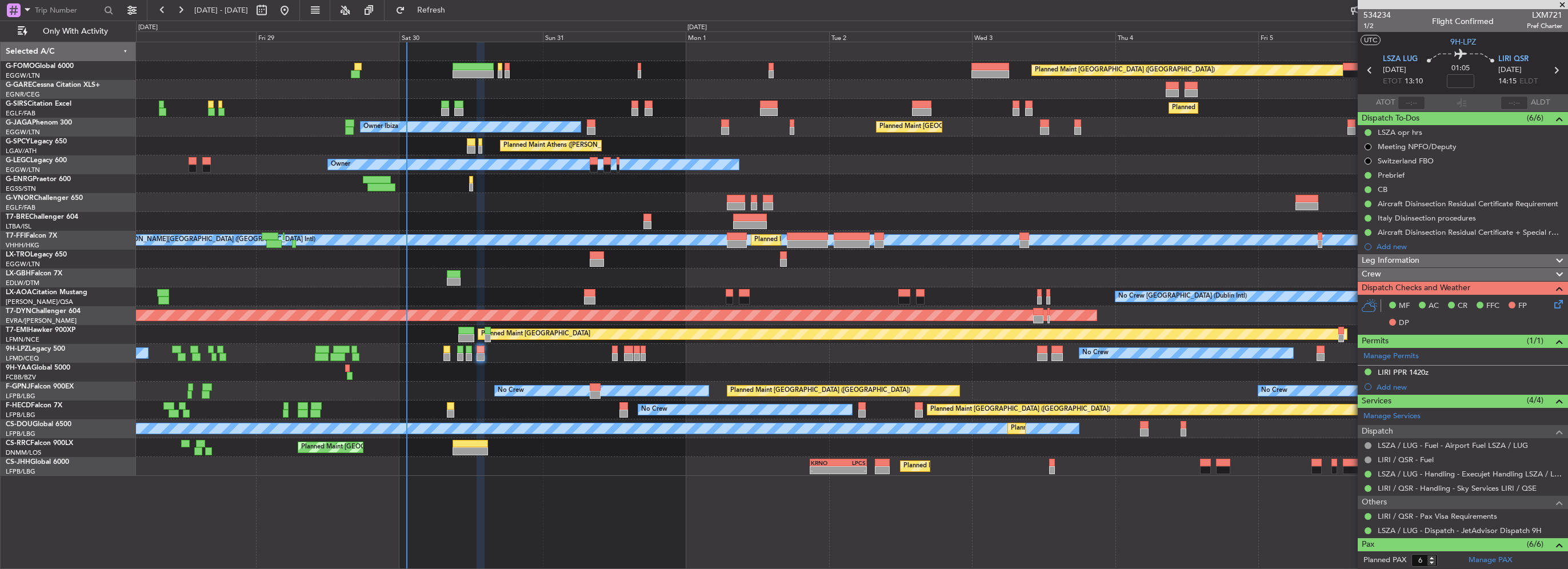
click at [1473, 270] on div "Crew" at bounding box center [1463, 274] width 210 height 13
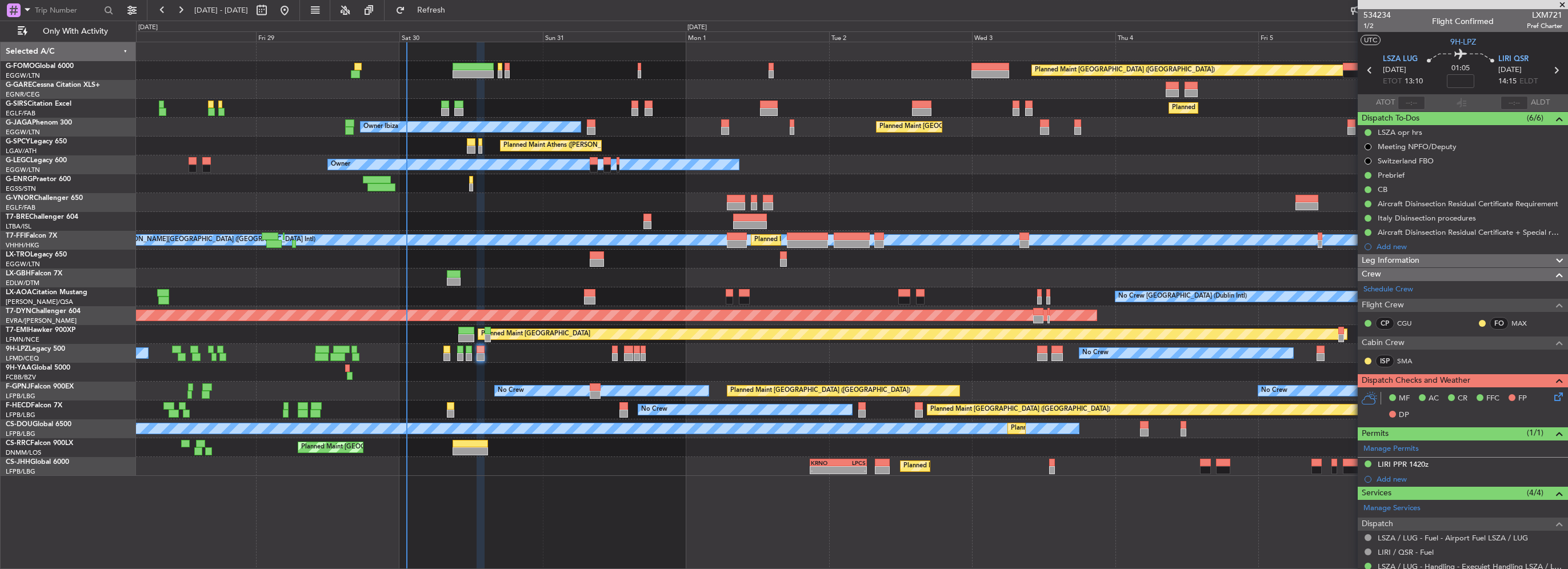
click at [1471, 257] on div "Leg Information" at bounding box center [1463, 260] width 210 height 13
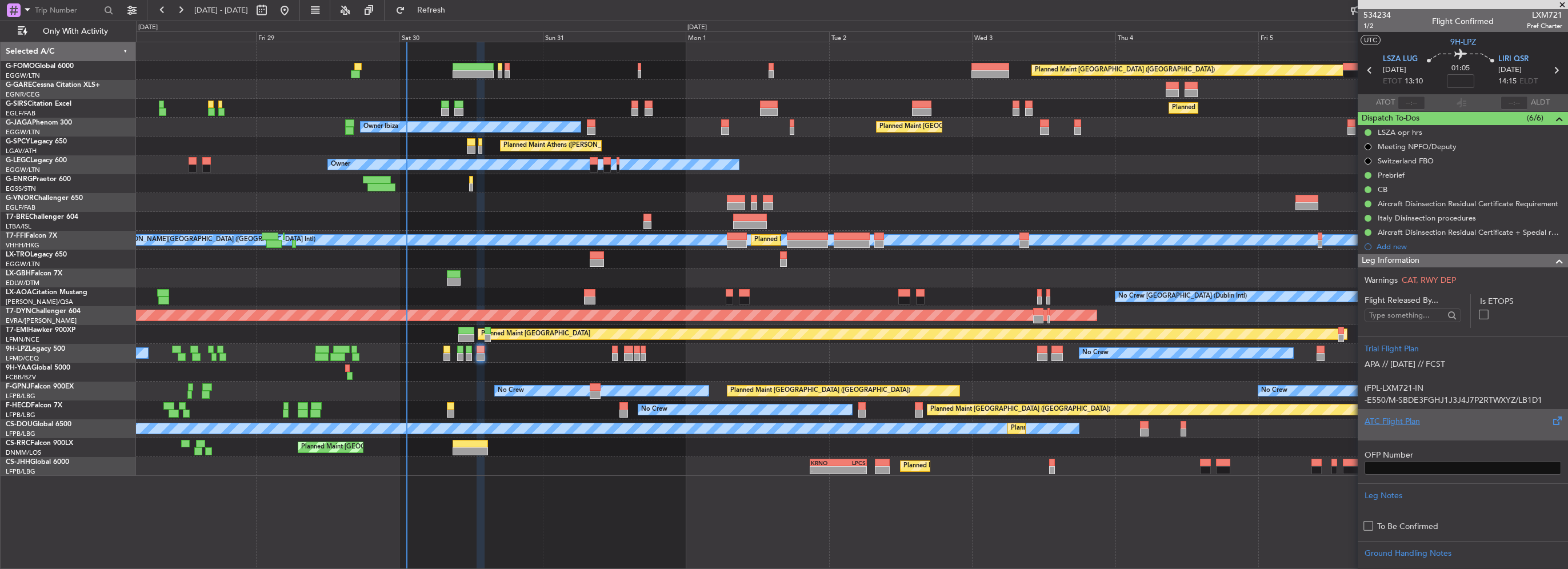
click at [1403, 423] on div "ATC Flight Plan" at bounding box center [1463, 422] width 197 height 12
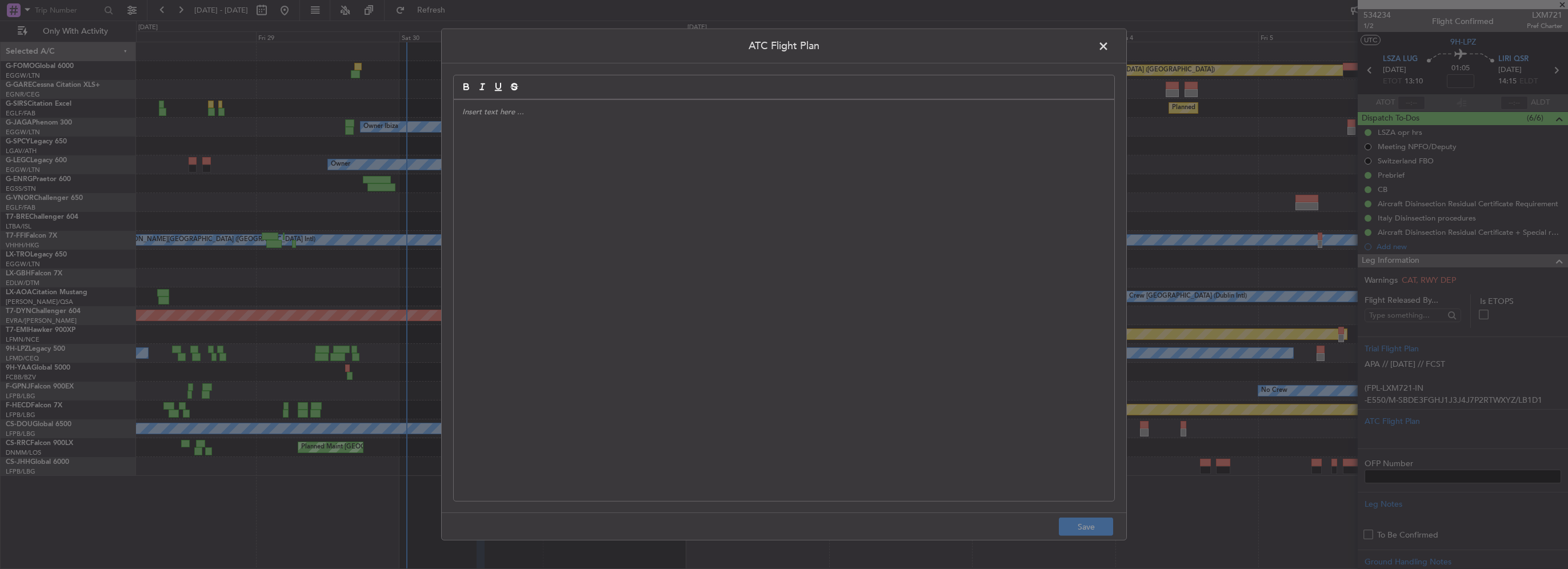
drag, startPoint x: 631, startPoint y: 187, endPoint x: 766, endPoint y: 241, distance: 145.4
click at [631, 187] on div at bounding box center [783, 301] width 660 height 401
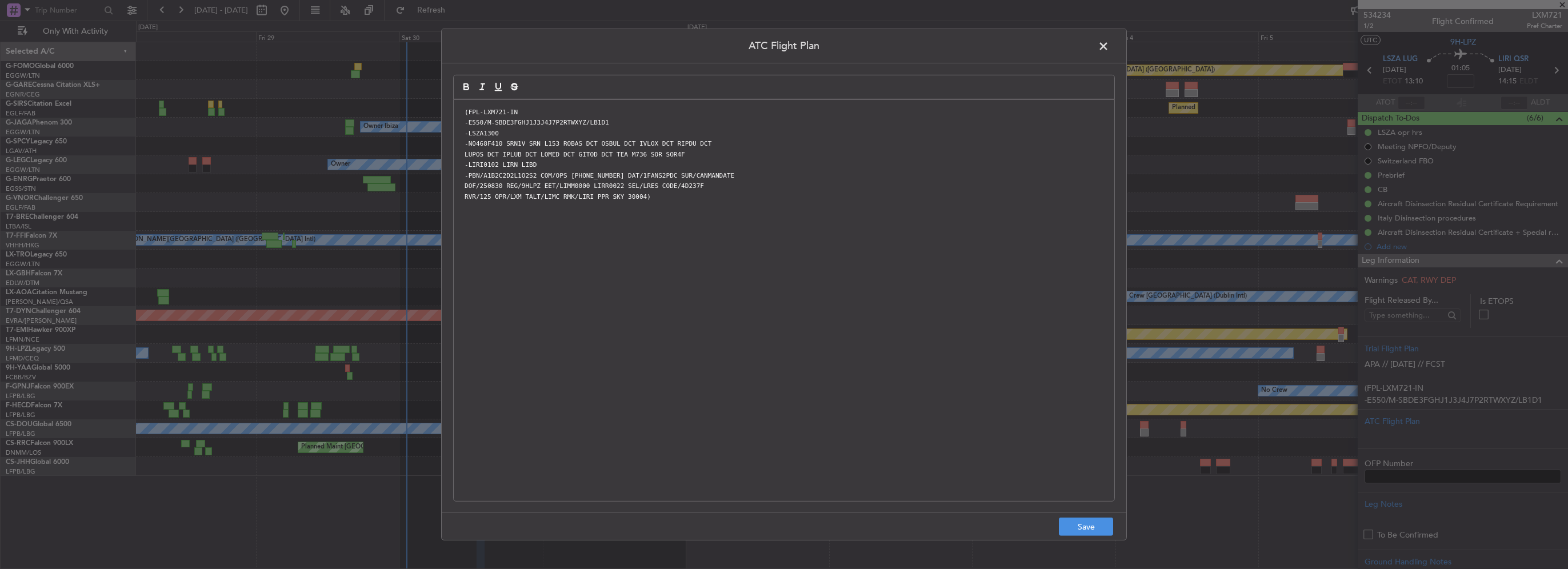
click at [1089, 537] on footer "Save" at bounding box center [784, 526] width 685 height 28
click at [1102, 526] on button "Save" at bounding box center [1086, 526] width 54 height 18
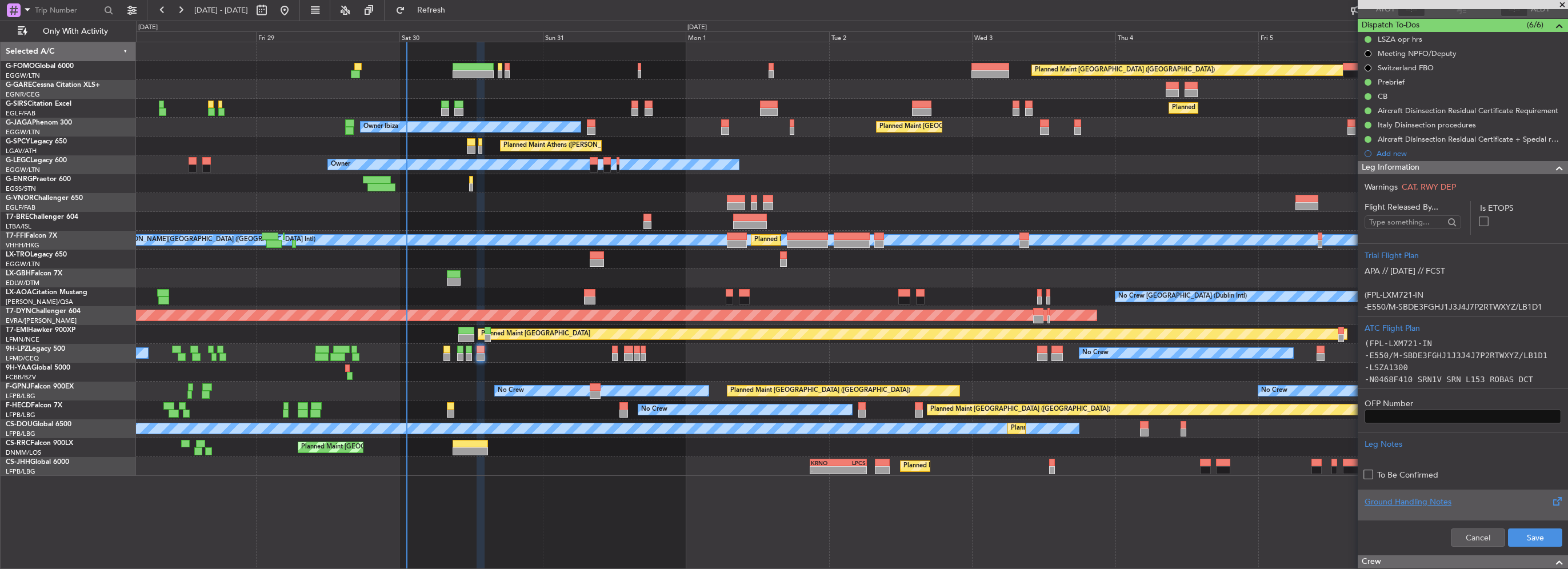
scroll to position [114, 0]
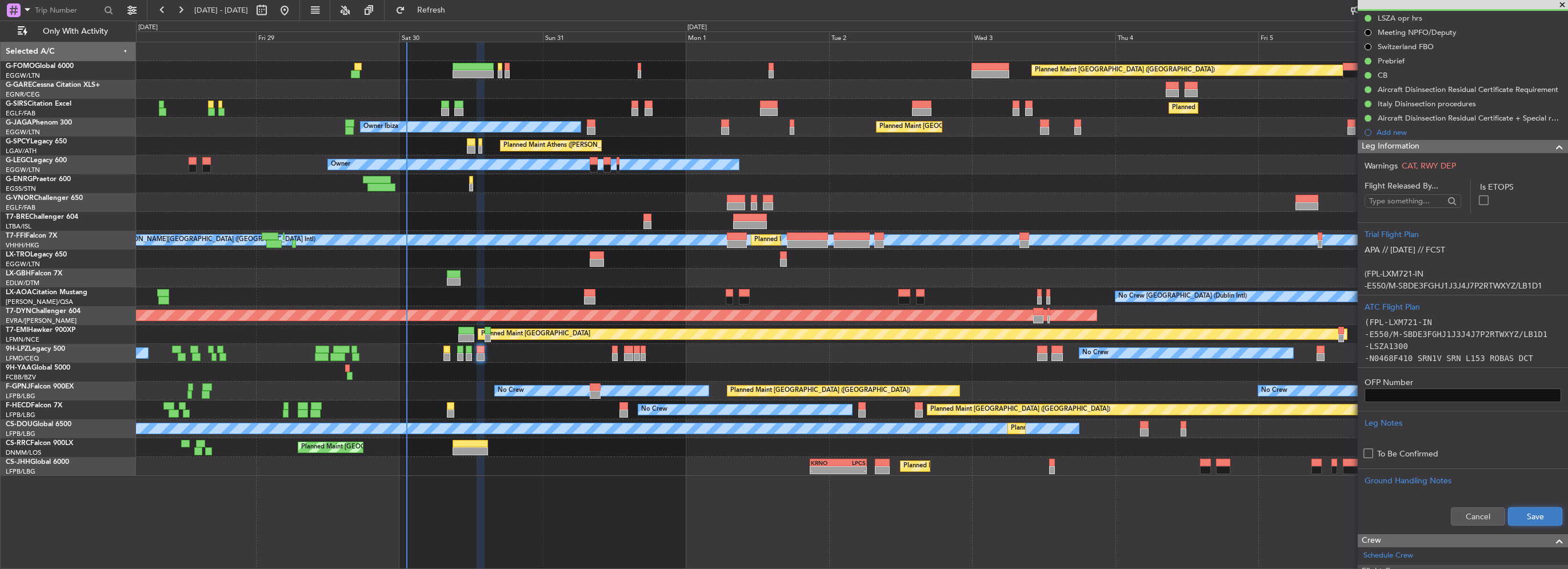
click at [1534, 508] on button "Save" at bounding box center [1535, 516] width 54 height 18
click at [1552, 146] on span at bounding box center [1559, 147] width 14 height 14
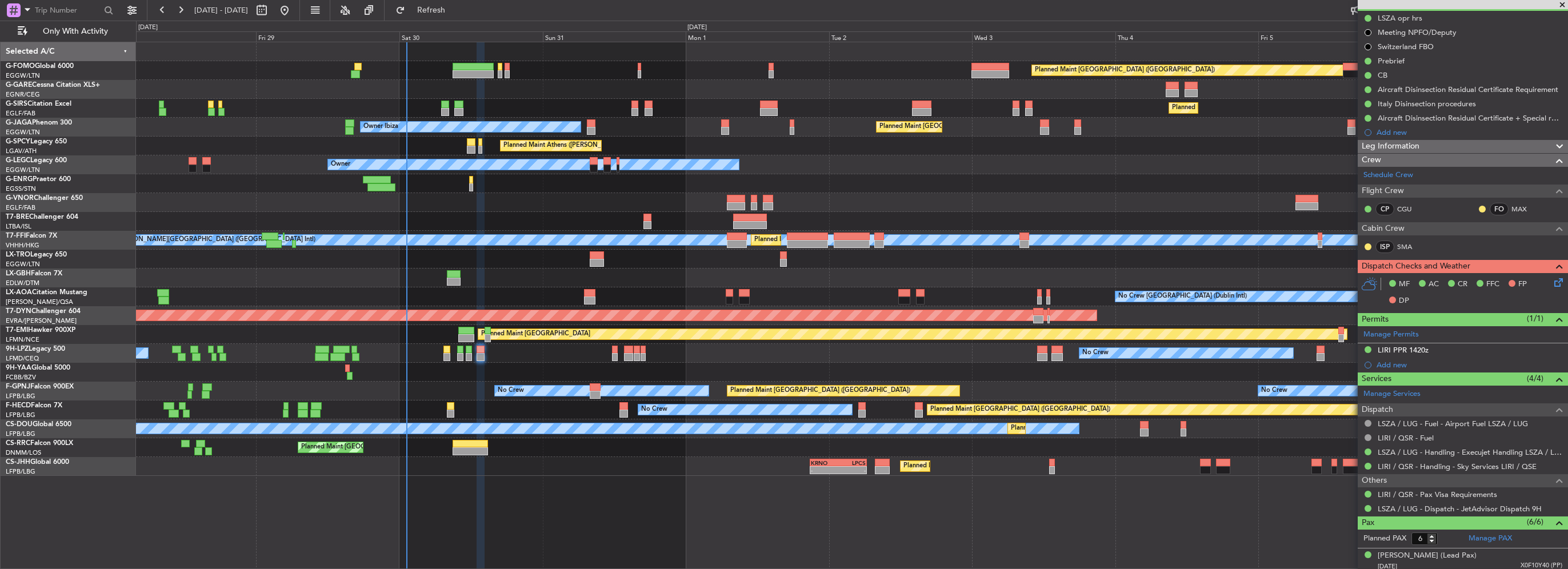
click at [1552, 282] on icon at bounding box center [1557, 280] width 9 height 9
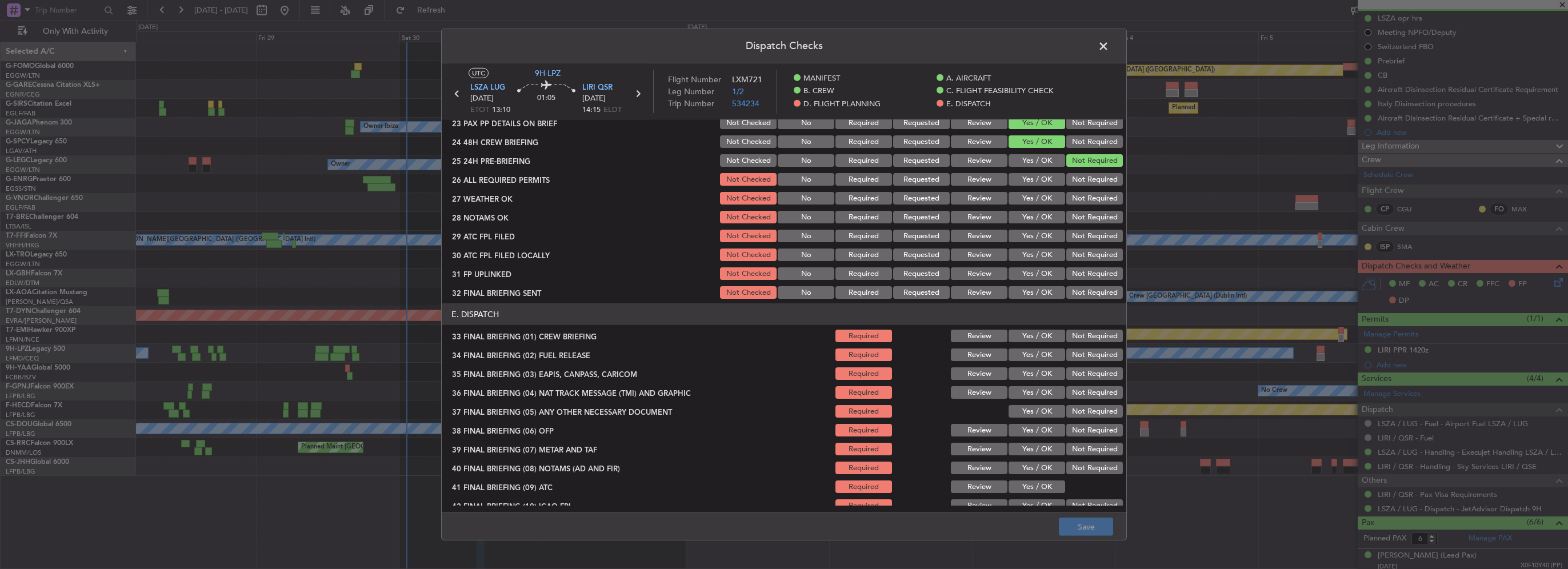
scroll to position [514, 0]
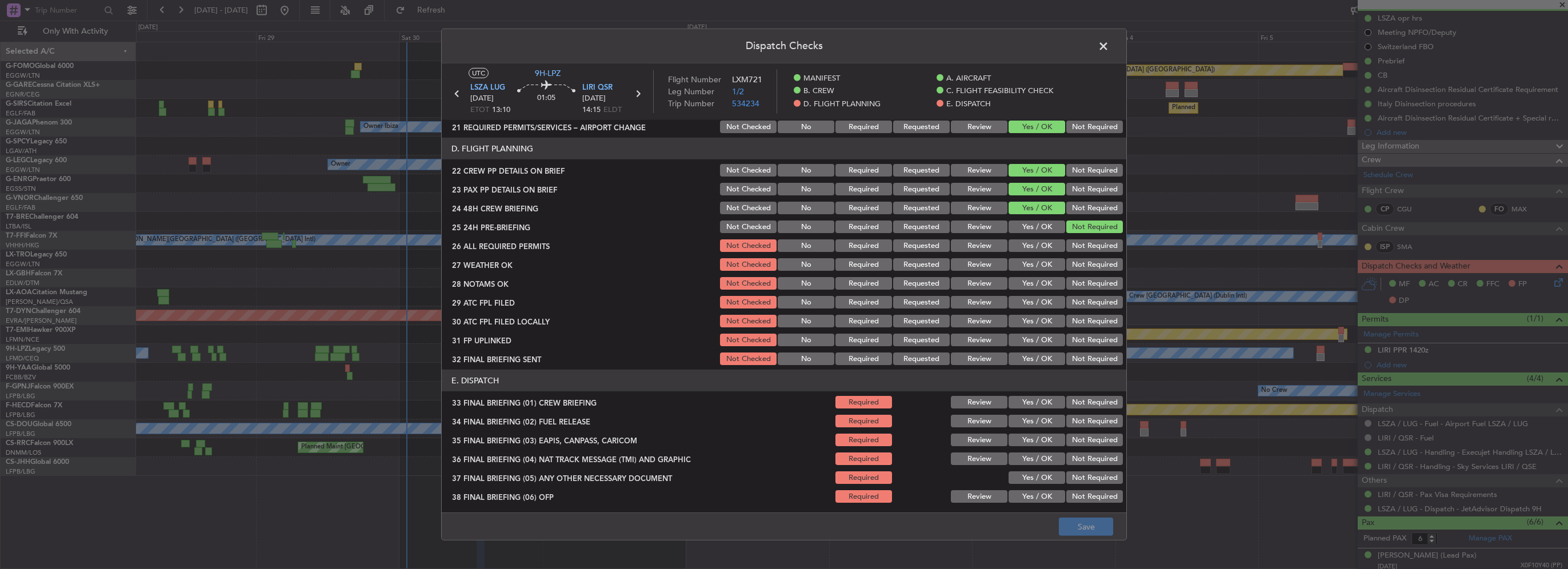
click at [1035, 249] on button "Yes / OK" at bounding box center [1037, 245] width 57 height 13
click at [1039, 268] on button "Yes / OK" at bounding box center [1037, 264] width 57 height 13
drag, startPoint x: 1040, startPoint y: 279, endPoint x: 1045, endPoint y: 295, distance: 16.8
click at [1040, 279] on button "Yes / OK" at bounding box center [1037, 283] width 57 height 13
click at [1043, 300] on button "Yes / OK" at bounding box center [1037, 302] width 57 height 13
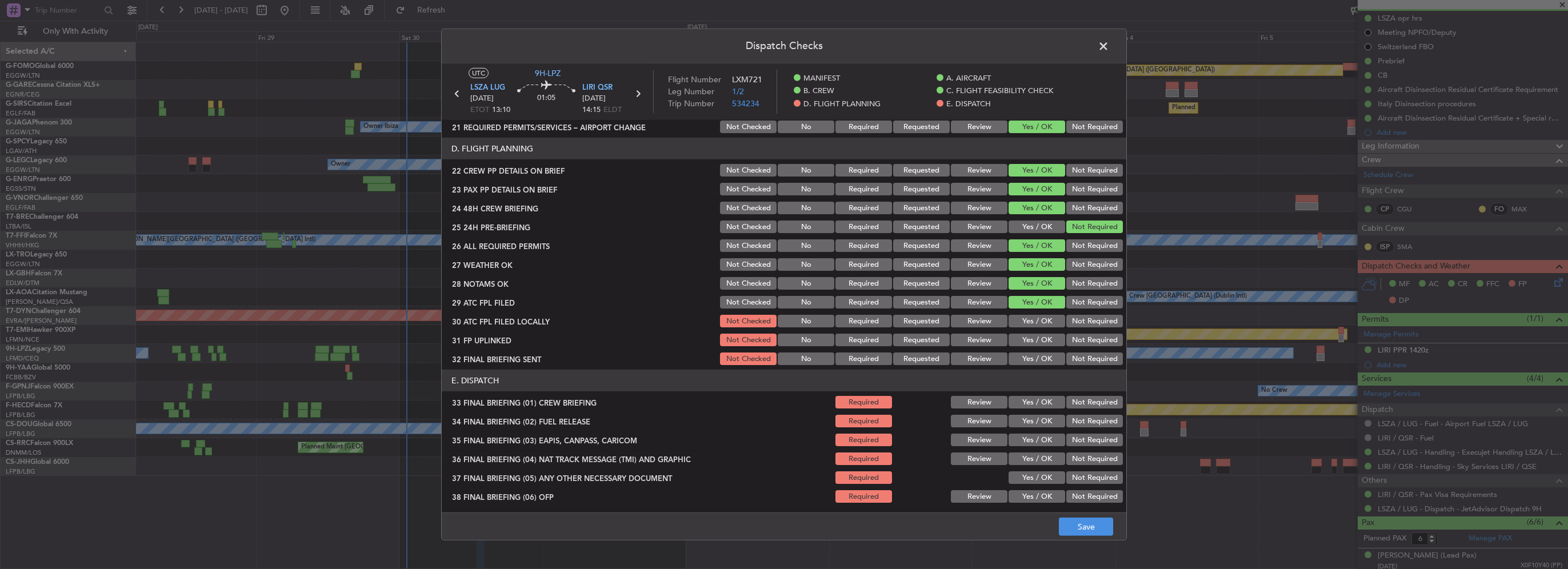
click at [1071, 324] on button "Not Required" at bounding box center [1095, 321] width 57 height 13
drag, startPoint x: 1038, startPoint y: 336, endPoint x: 1067, endPoint y: 357, distance: 35.8
click at [1038, 337] on button "Yes / OK" at bounding box center [1037, 340] width 57 height 13
click at [1069, 357] on button "Not Required" at bounding box center [1095, 359] width 57 height 13
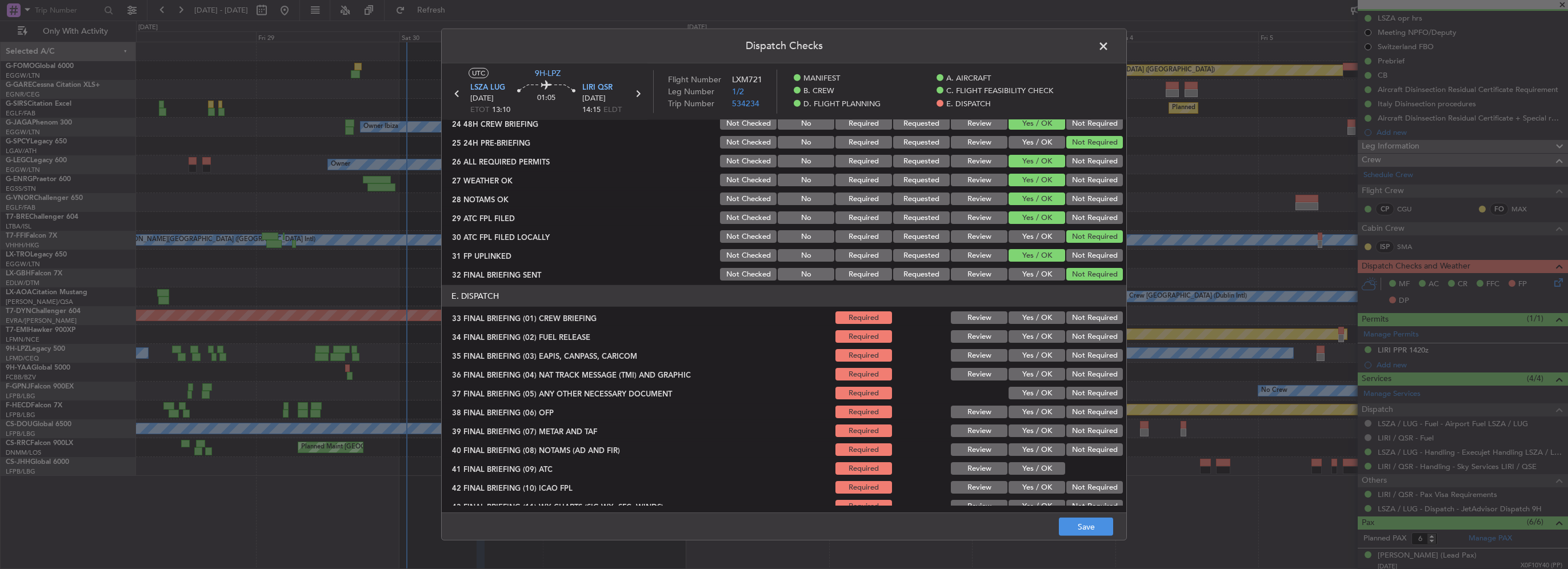
scroll to position [628, 0]
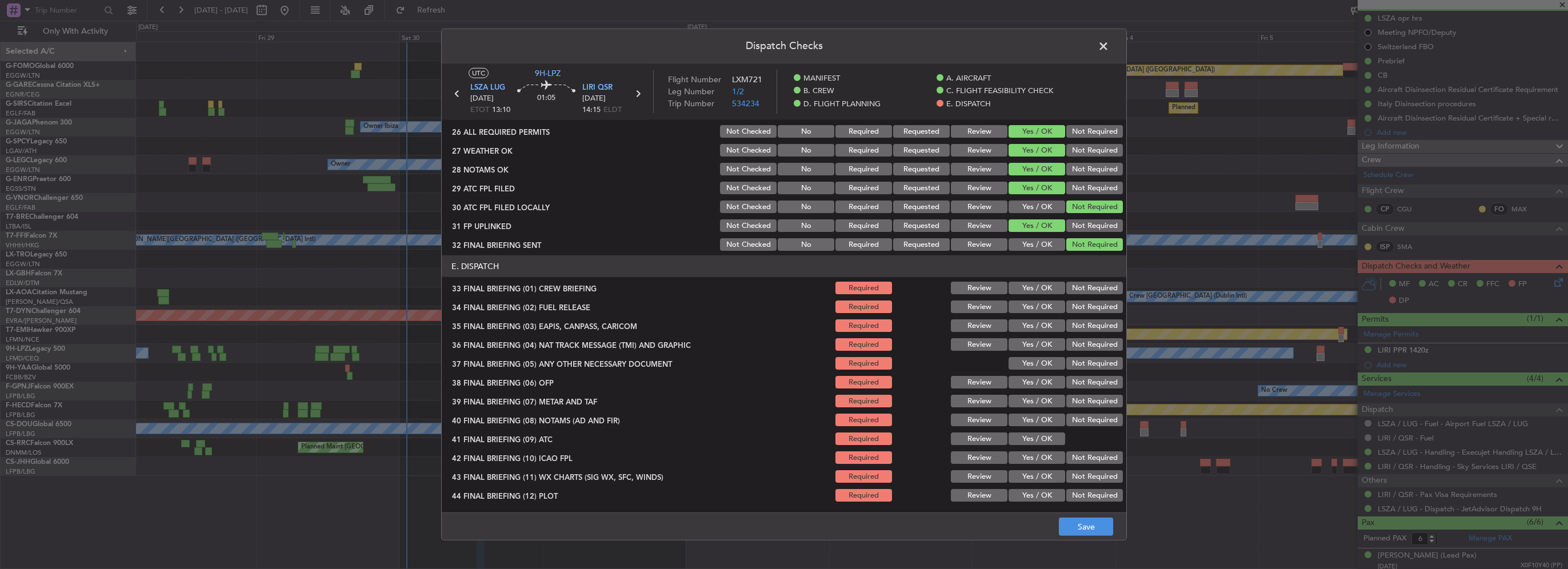
click at [1040, 285] on button "Yes / OK" at bounding box center [1037, 288] width 57 height 13
click at [1039, 301] on button "Yes / OK" at bounding box center [1037, 307] width 57 height 13
click at [1067, 327] on button "Not Required" at bounding box center [1095, 326] width 57 height 13
click at [1077, 345] on button "Not Required" at bounding box center [1095, 345] width 57 height 13
click at [1033, 360] on button "Yes / OK" at bounding box center [1037, 363] width 57 height 13
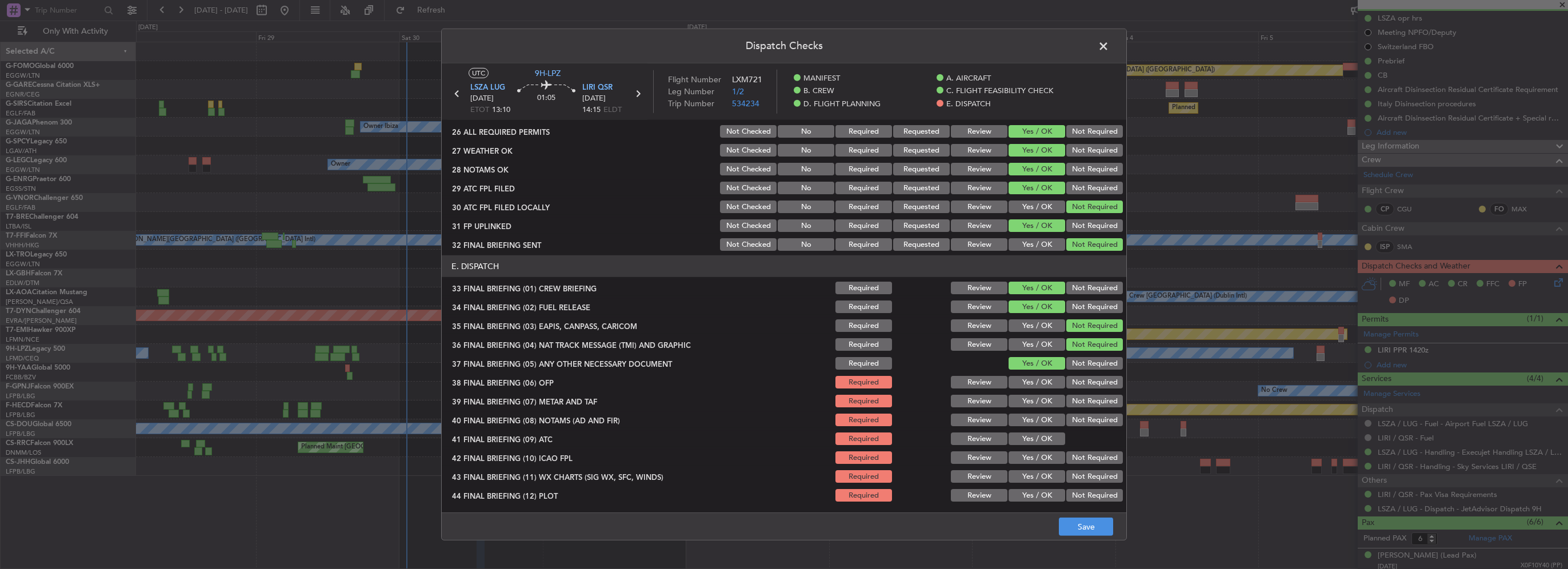
click at [1035, 382] on button "Yes / OK" at bounding box center [1037, 382] width 57 height 13
click at [1036, 395] on button "Yes / OK" at bounding box center [1037, 401] width 57 height 13
drag, startPoint x: 1037, startPoint y: 412, endPoint x: 1037, endPoint y: 428, distance: 16.0
click at [1037, 412] on div "Yes / OK" at bounding box center [1035, 420] width 57 height 16
click at [1037, 428] on section "E. DISPATCH 33 FINAL BRIEFING (01) CREW BRIEFING Required Review Yes / OK Not R…" at bounding box center [784, 379] width 685 height 248
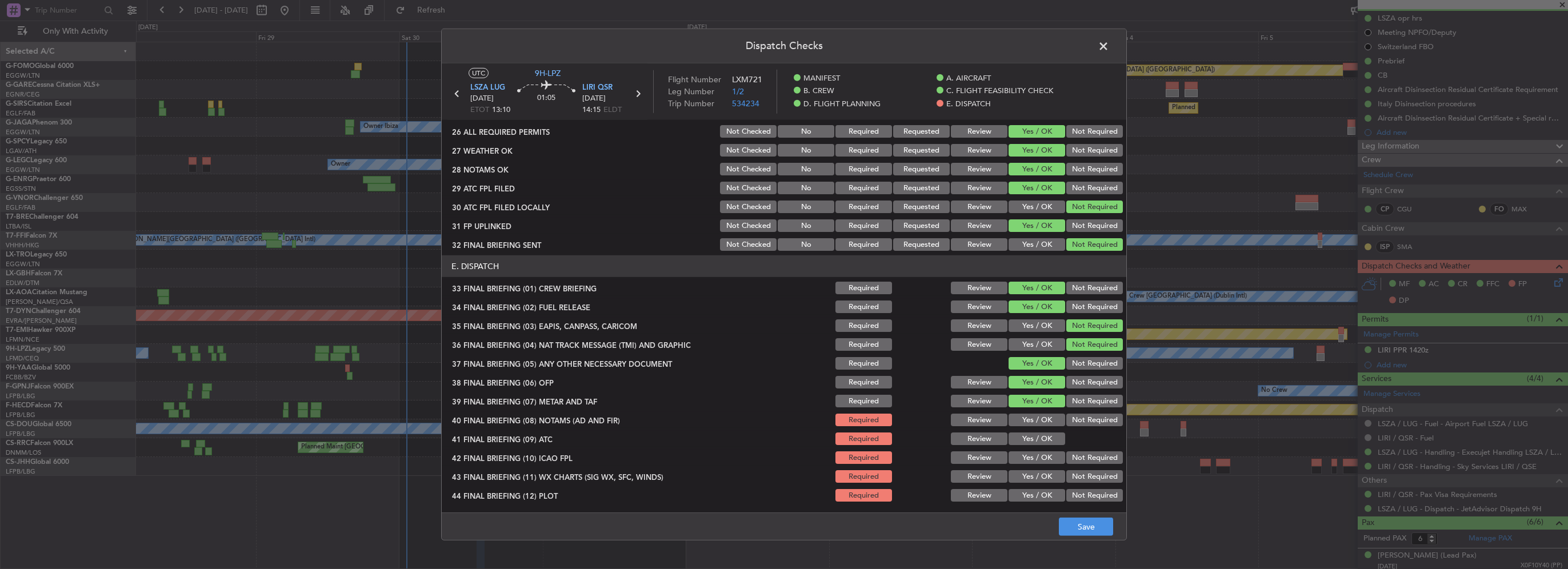
click at [1037, 420] on button "Yes / OK" at bounding box center [1037, 420] width 57 height 13
click at [1044, 439] on button "Yes / OK" at bounding box center [1037, 439] width 57 height 13
click at [1042, 457] on button "Yes / OK" at bounding box center [1037, 457] width 57 height 13
drag, startPoint x: 1046, startPoint y: 473, endPoint x: 1045, endPoint y: 500, distance: 27.0
click at [1045, 475] on button "Yes / OK" at bounding box center [1037, 476] width 57 height 13
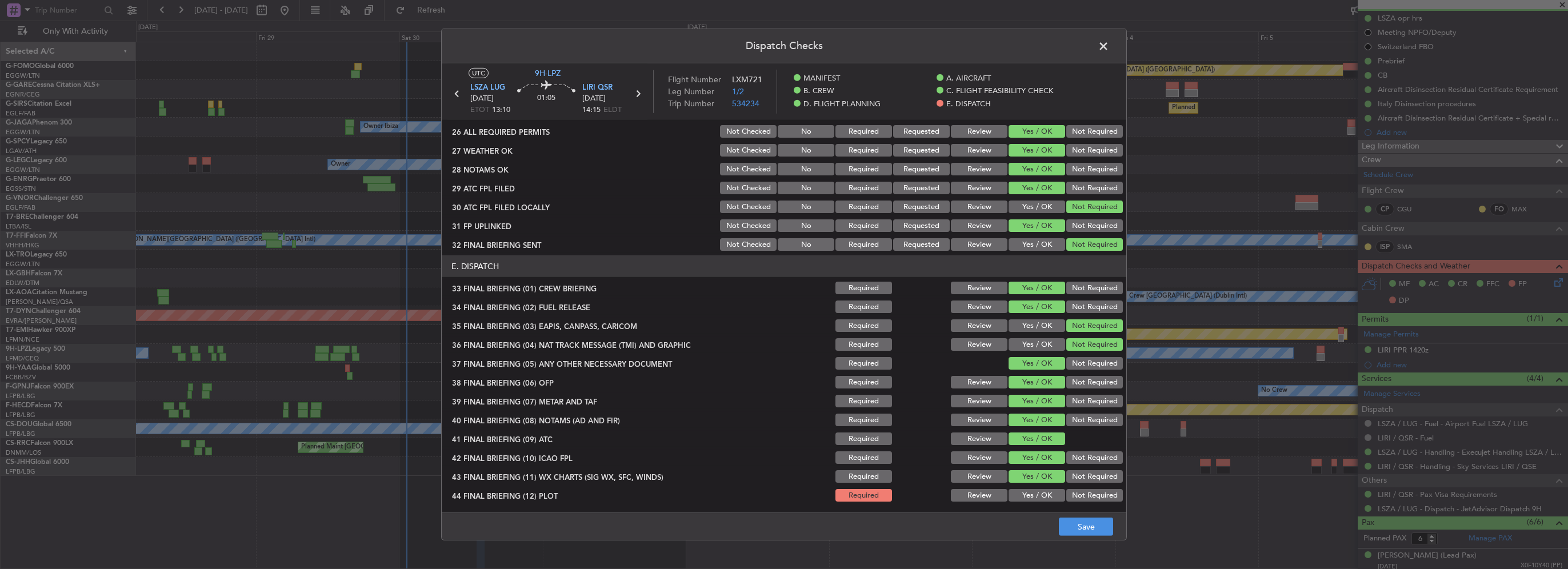
click at [1045, 505] on main "UTC 9H-LPZ LSZA LUG 30/08/2025 ETOT 13:10 01:05 LIRI QSR 30/08/2025 14:15 ELDT …" at bounding box center [784, 290] width 685 height 453
click at [1040, 500] on button "Yes / OK" at bounding box center [1037, 495] width 57 height 13
click at [1093, 528] on button "Save" at bounding box center [1086, 526] width 54 height 18
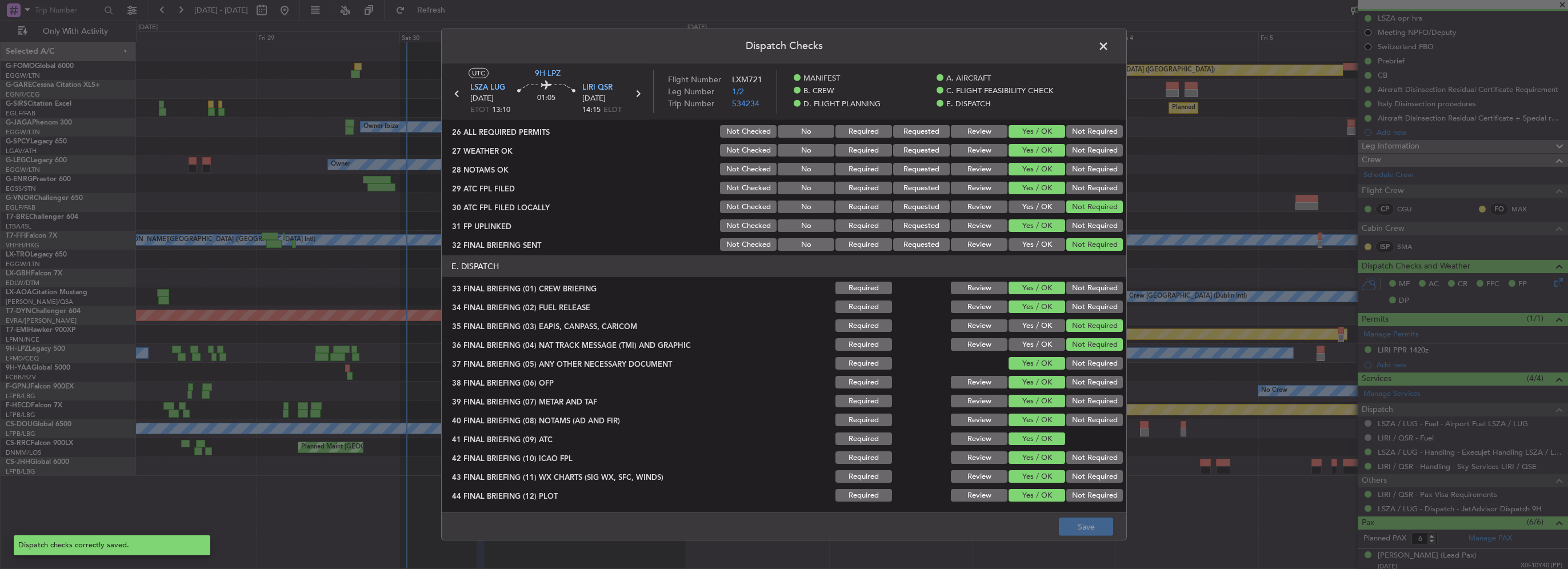
click at [1109, 46] on span at bounding box center [1109, 49] width 0 height 23
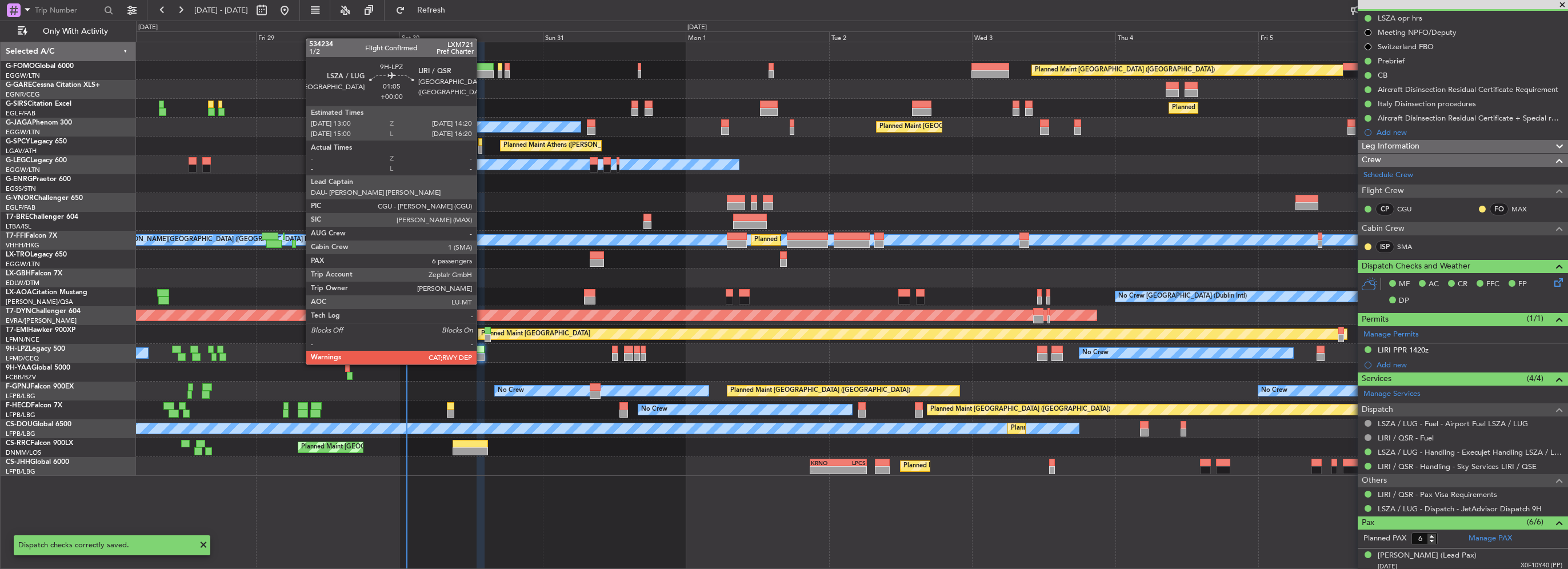
click at [482, 353] on div at bounding box center [481, 357] width 8 height 8
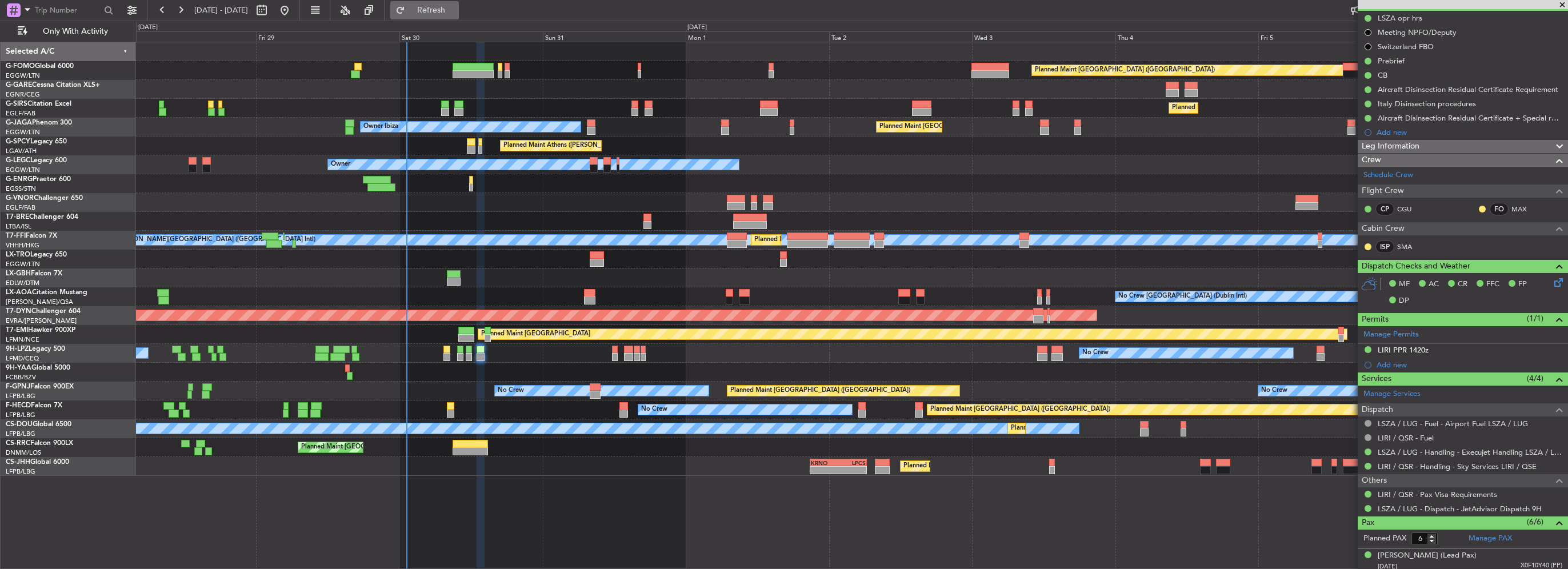
click at [444, 7] on span "Refresh" at bounding box center [431, 10] width 48 height 8
click at [456, 13] on span "Refresh" at bounding box center [431, 10] width 48 height 8
click at [456, 11] on span "Refresh" at bounding box center [431, 10] width 48 height 8
click at [459, 2] on button "Refresh" at bounding box center [424, 10] width 68 height 18
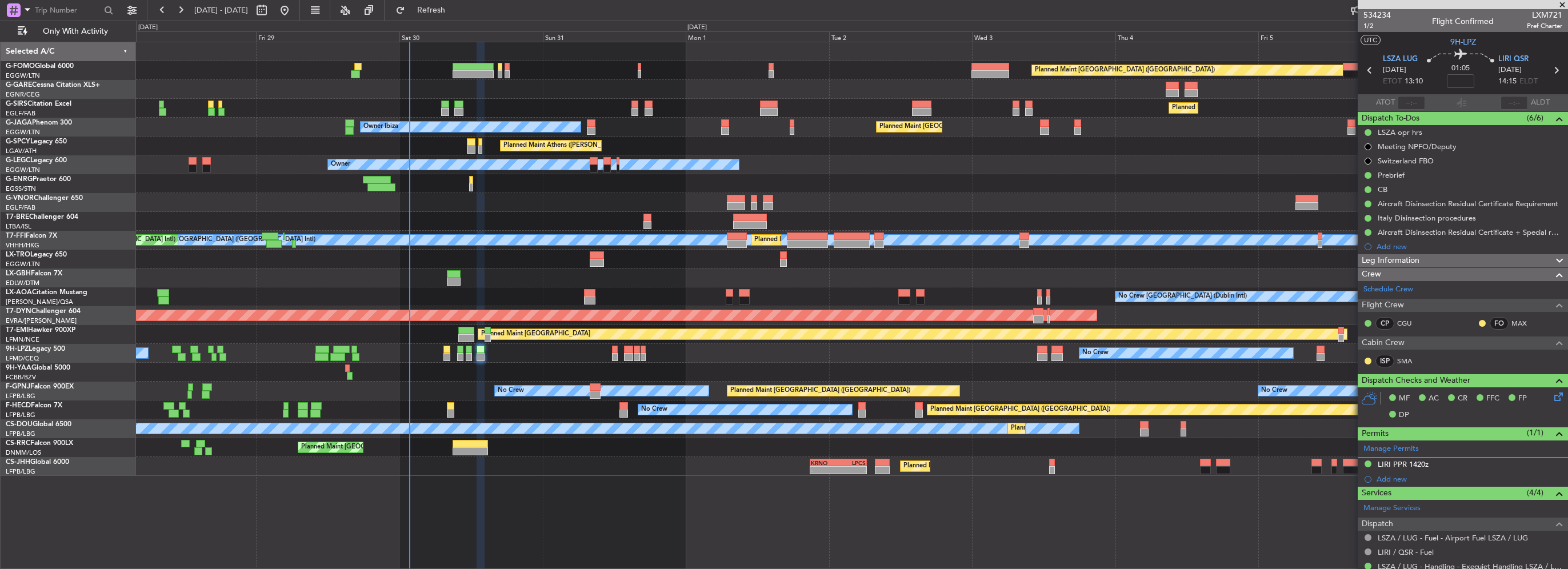
scroll to position [114, 0]
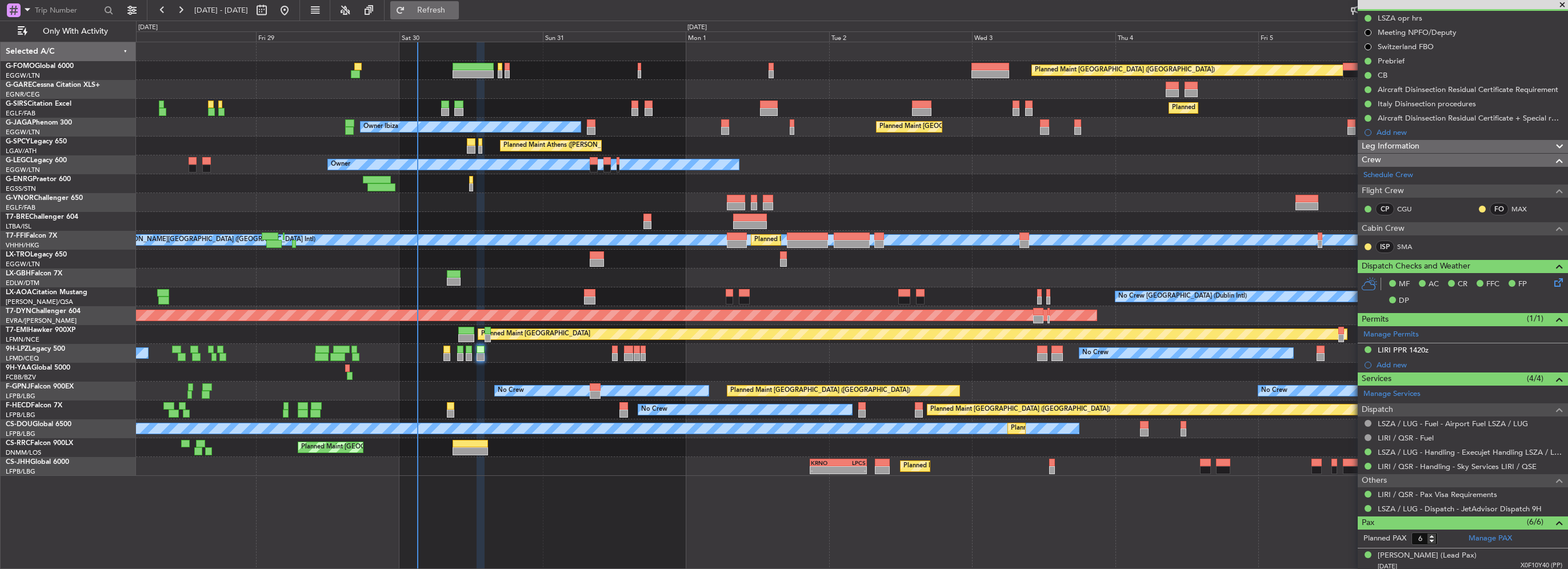
click at [456, 13] on span "Refresh" at bounding box center [431, 10] width 48 height 8
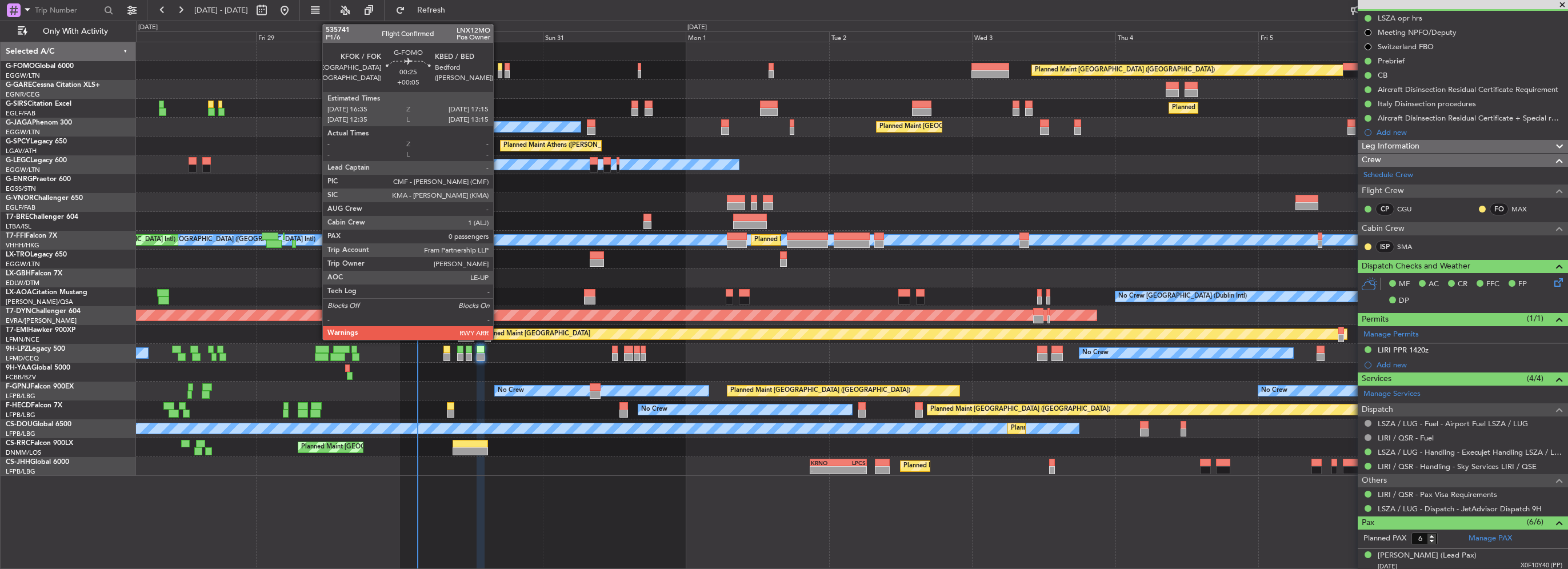
click at [498, 76] on div at bounding box center [499, 74] width 4 height 8
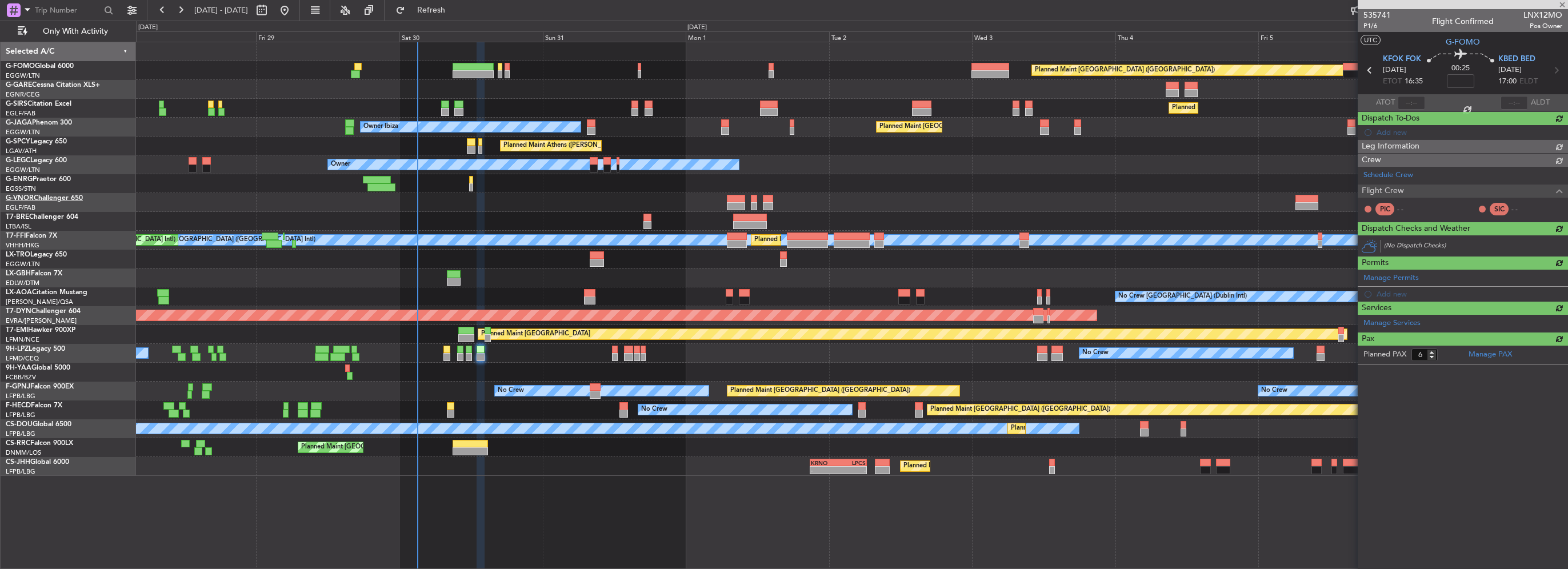
type input "+00:05"
type input "0"
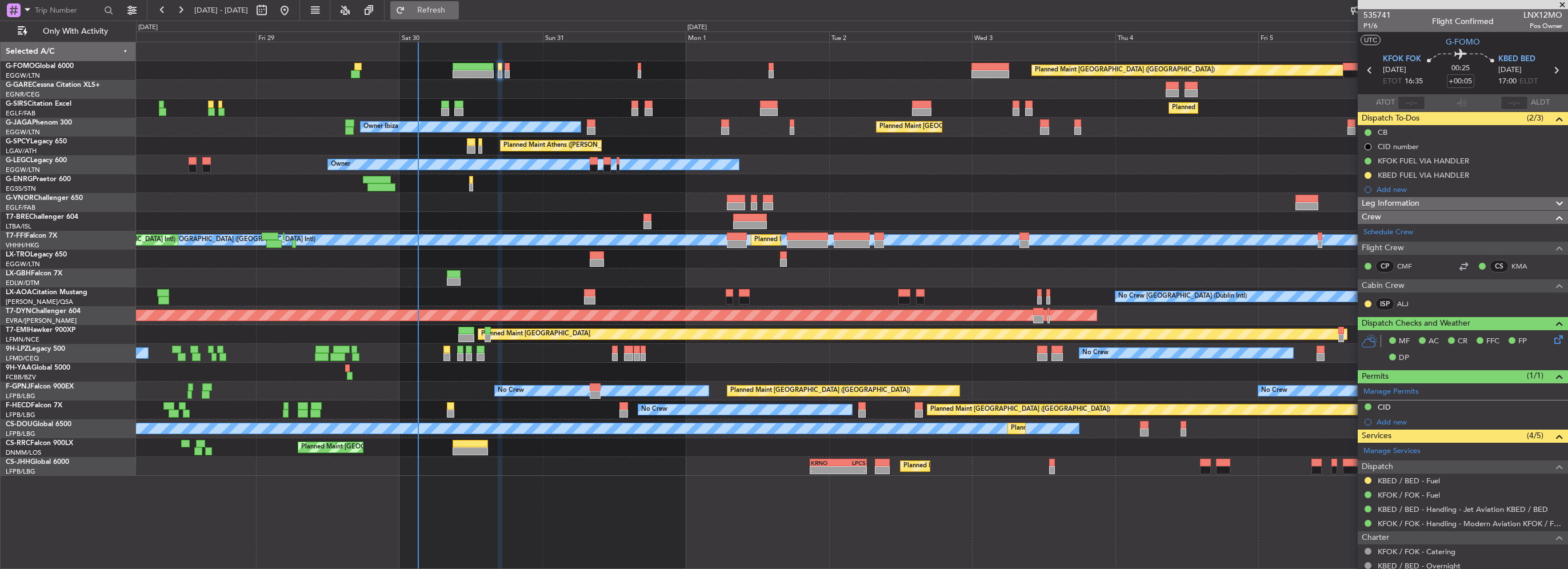
click at [456, 11] on span "Refresh" at bounding box center [431, 10] width 48 height 8
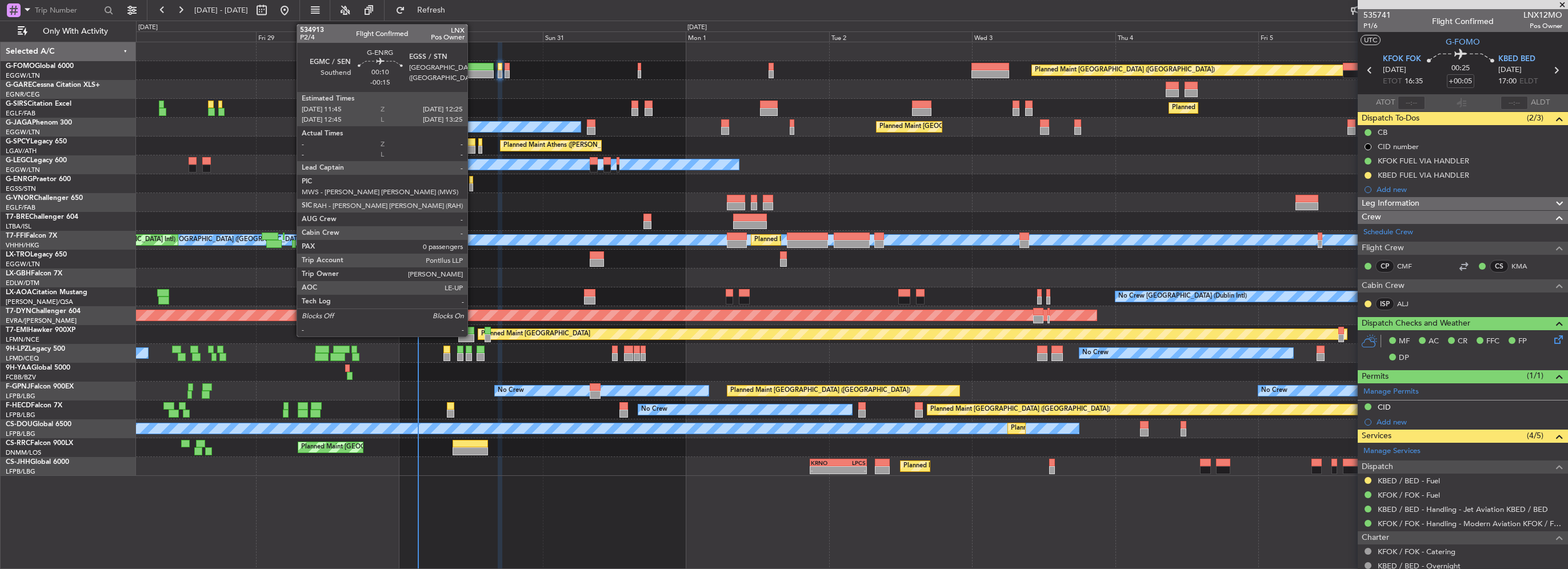
click at [472, 185] on div at bounding box center [471, 187] width 4 height 8
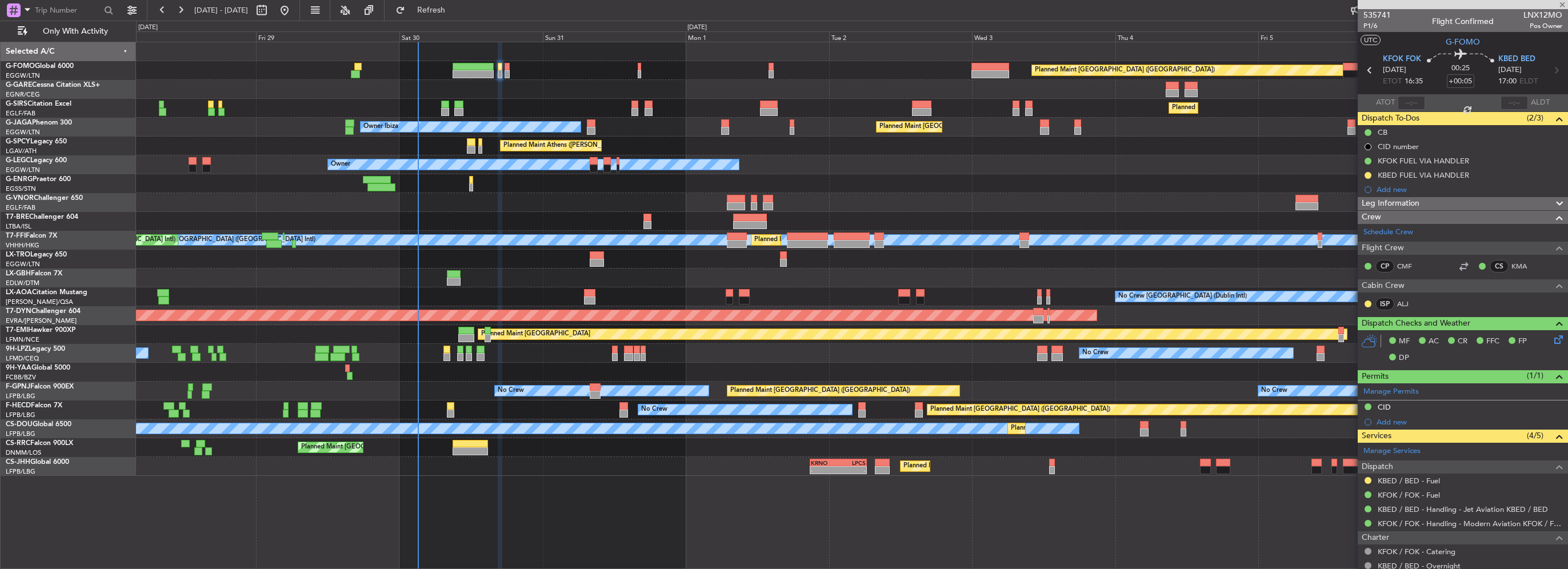
type input "-00:15"
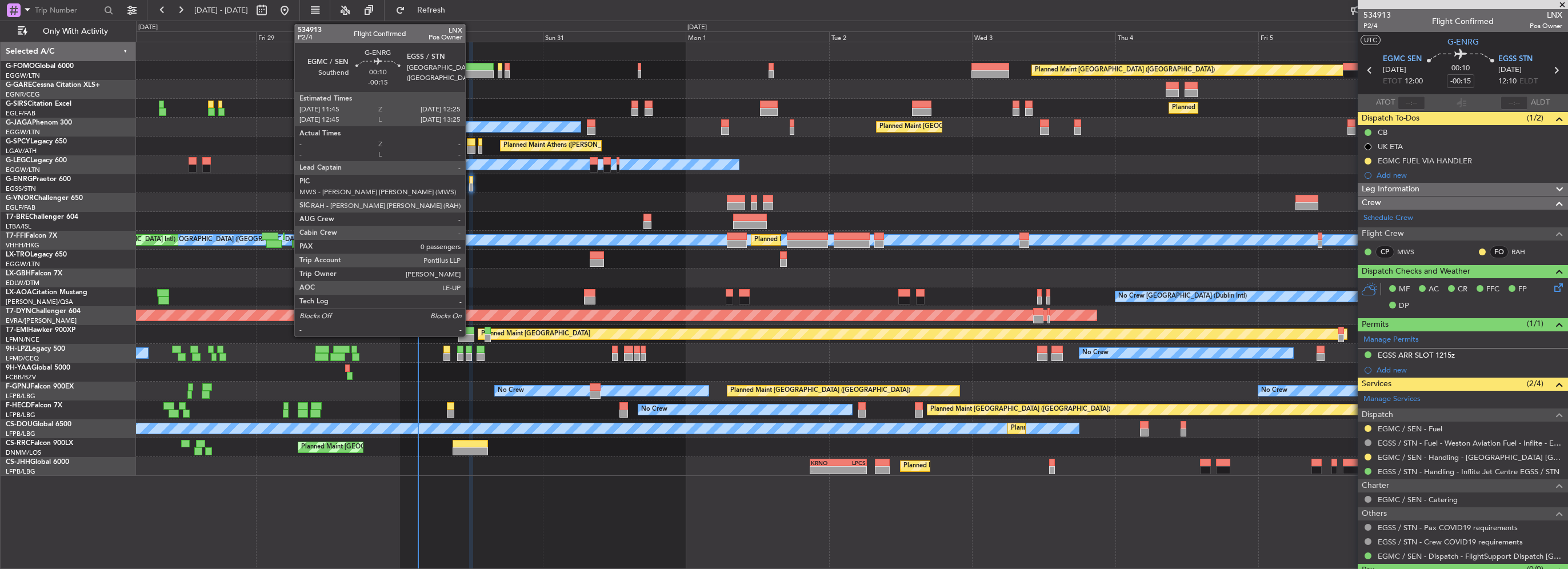
click at [470, 180] on div at bounding box center [471, 180] width 4 height 8
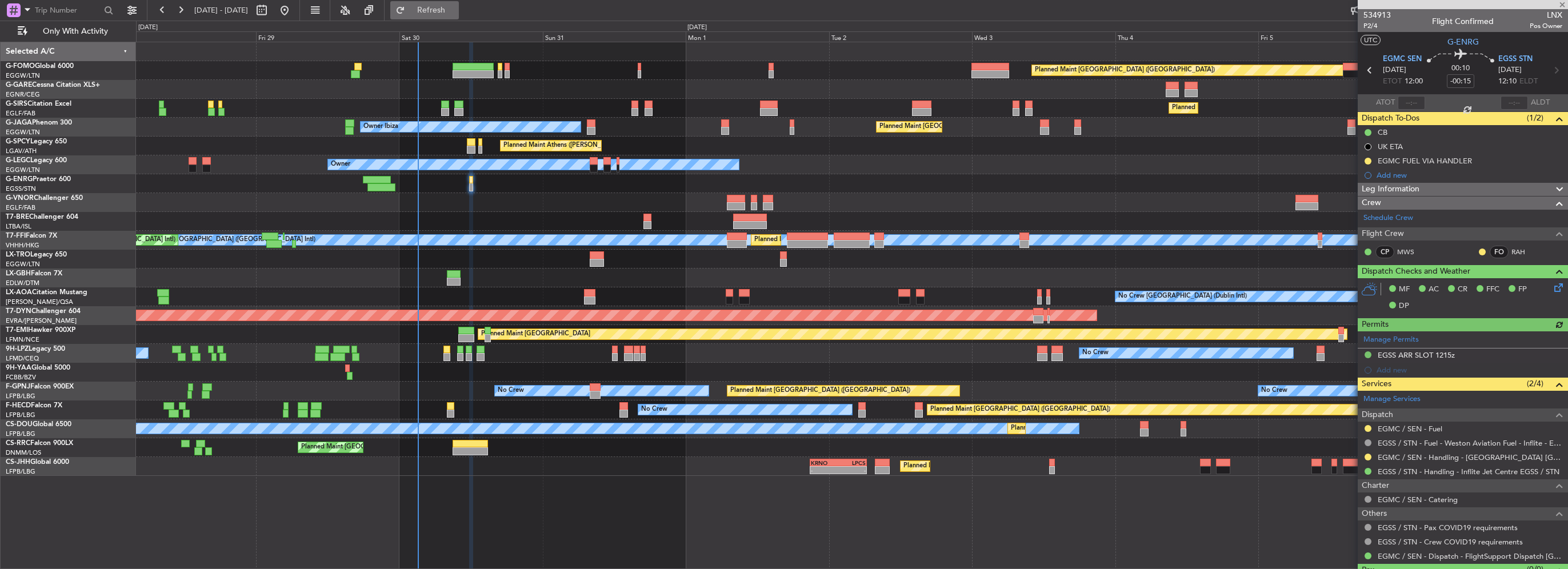
click at [456, 13] on span "Refresh" at bounding box center [431, 10] width 48 height 8
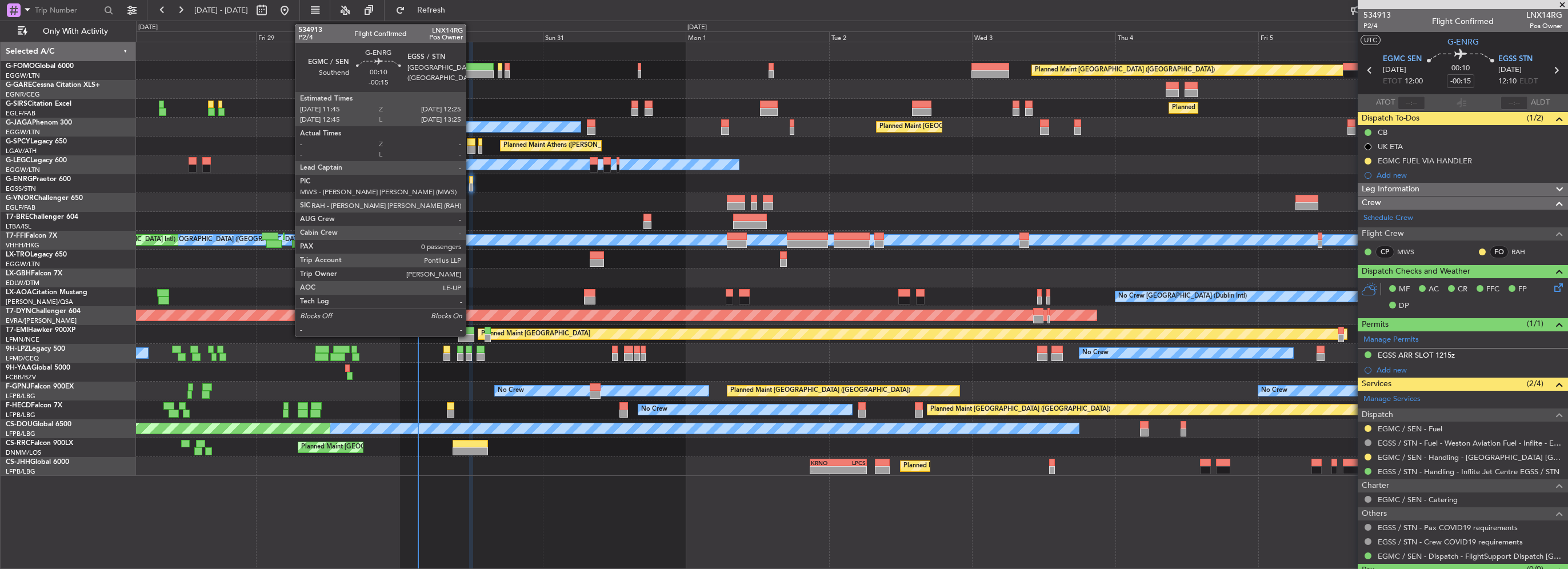
click at [471, 186] on div at bounding box center [471, 187] width 4 height 8
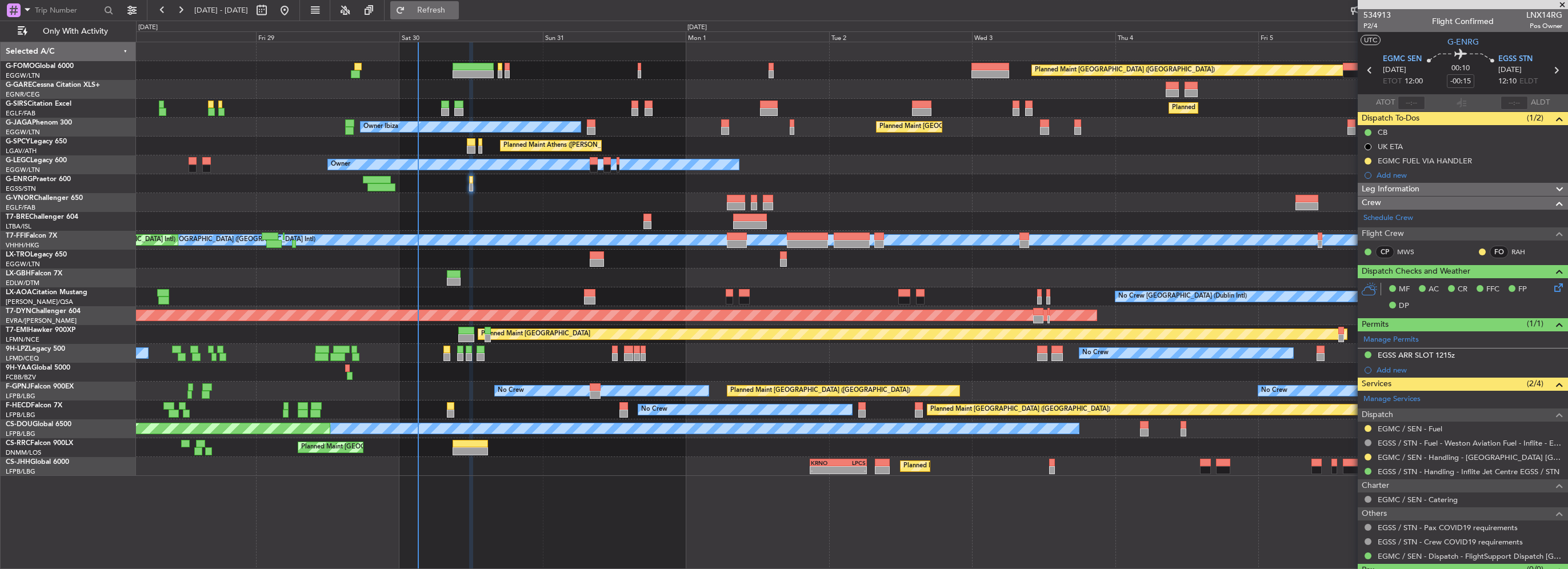
click at [441, 11] on button "Refresh" at bounding box center [424, 10] width 68 height 18
